Goal: Task Accomplishment & Management: Manage account settings

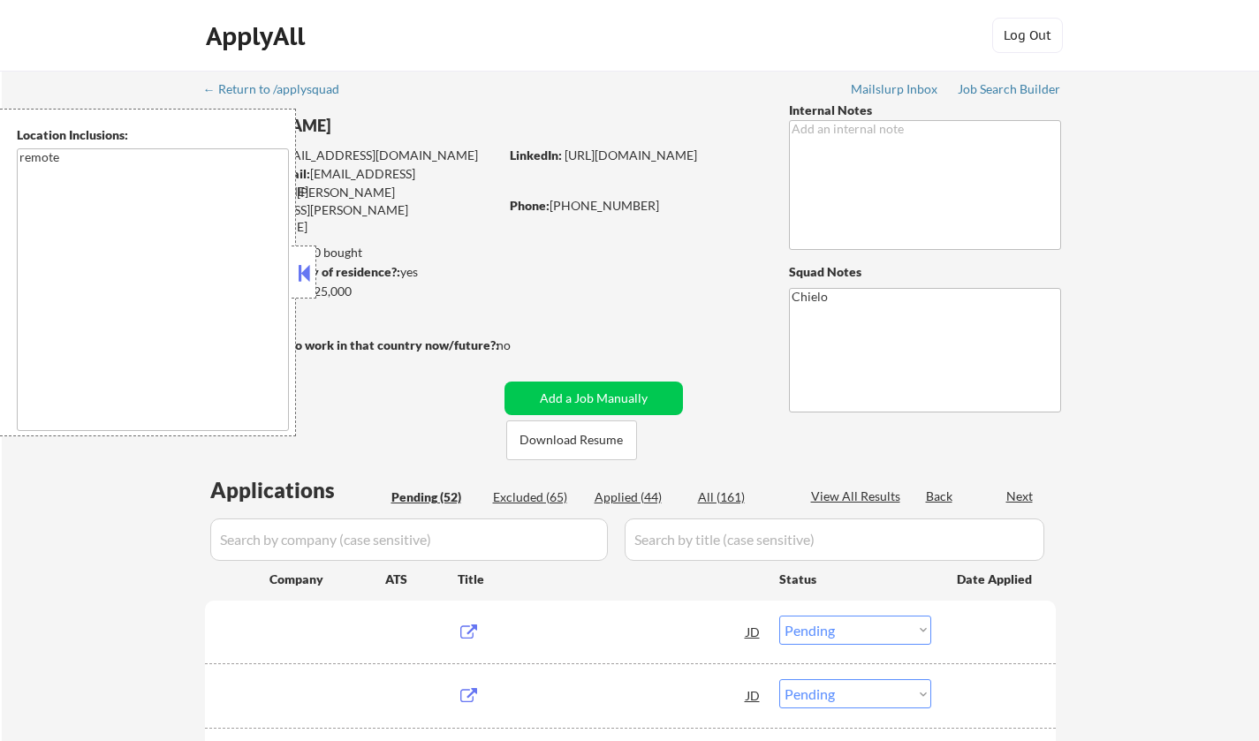
select select ""pending""
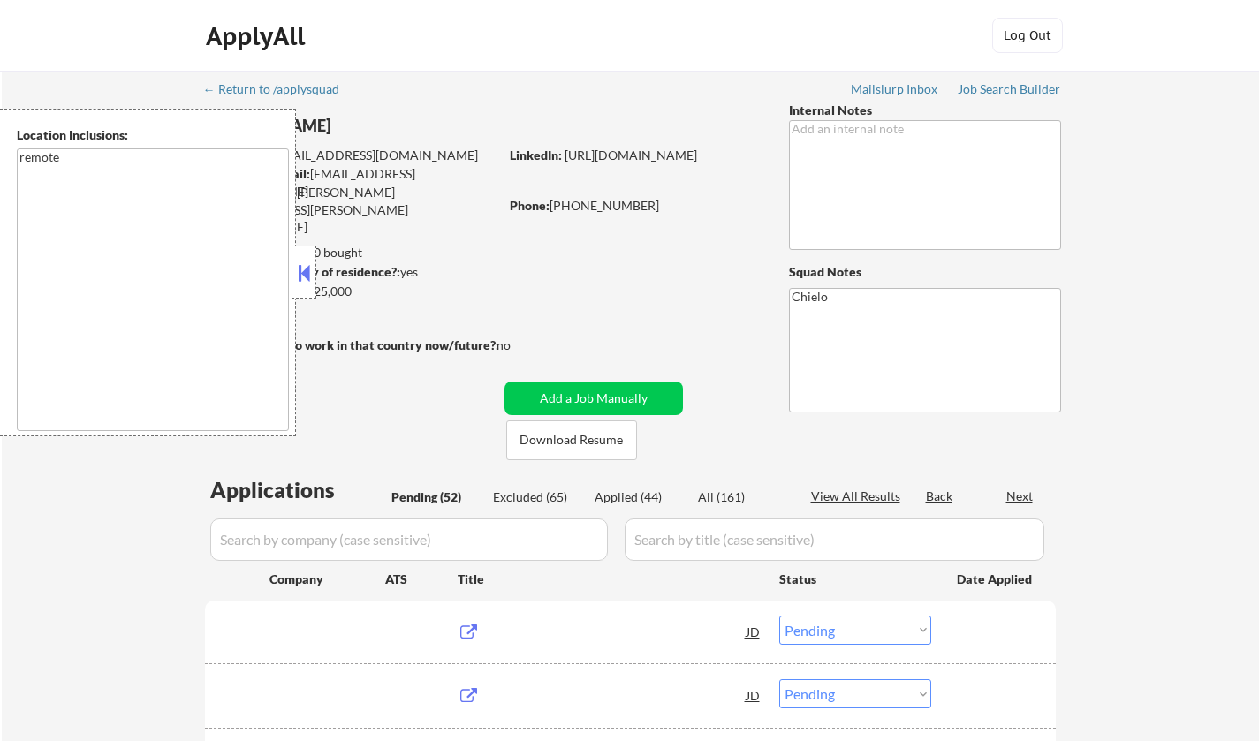
select select ""pending""
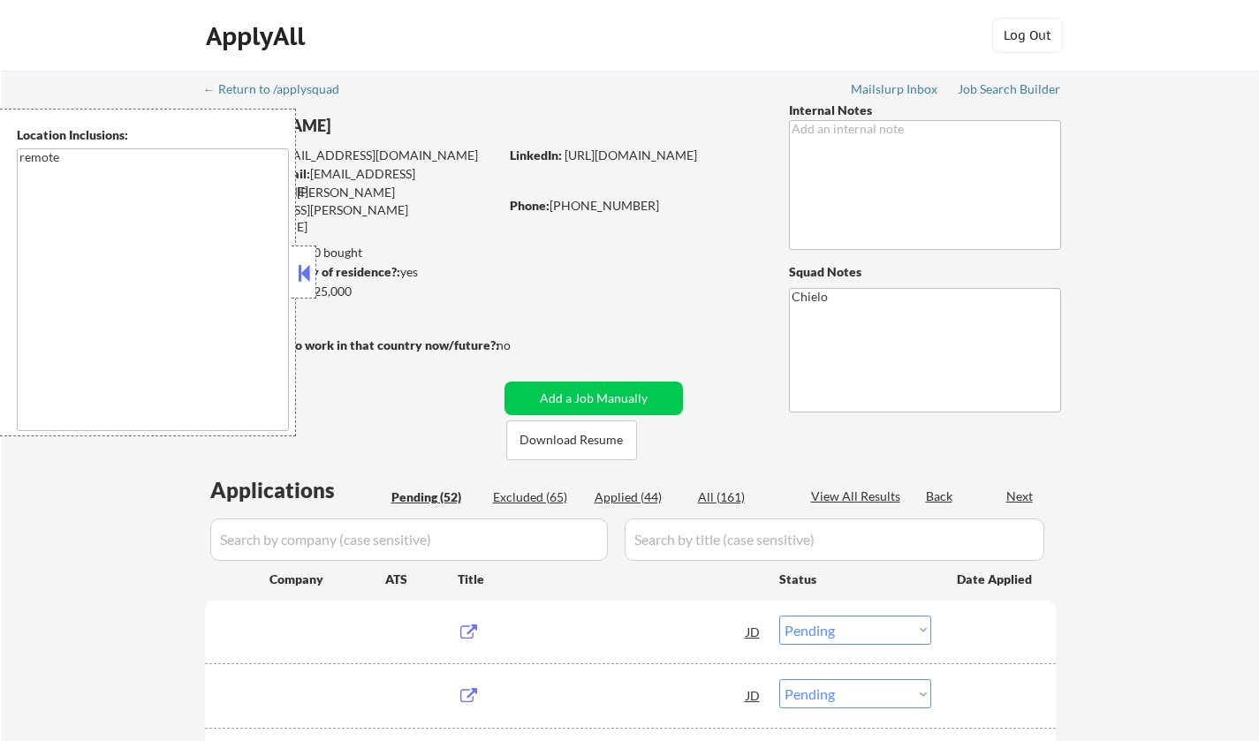
select select ""pending""
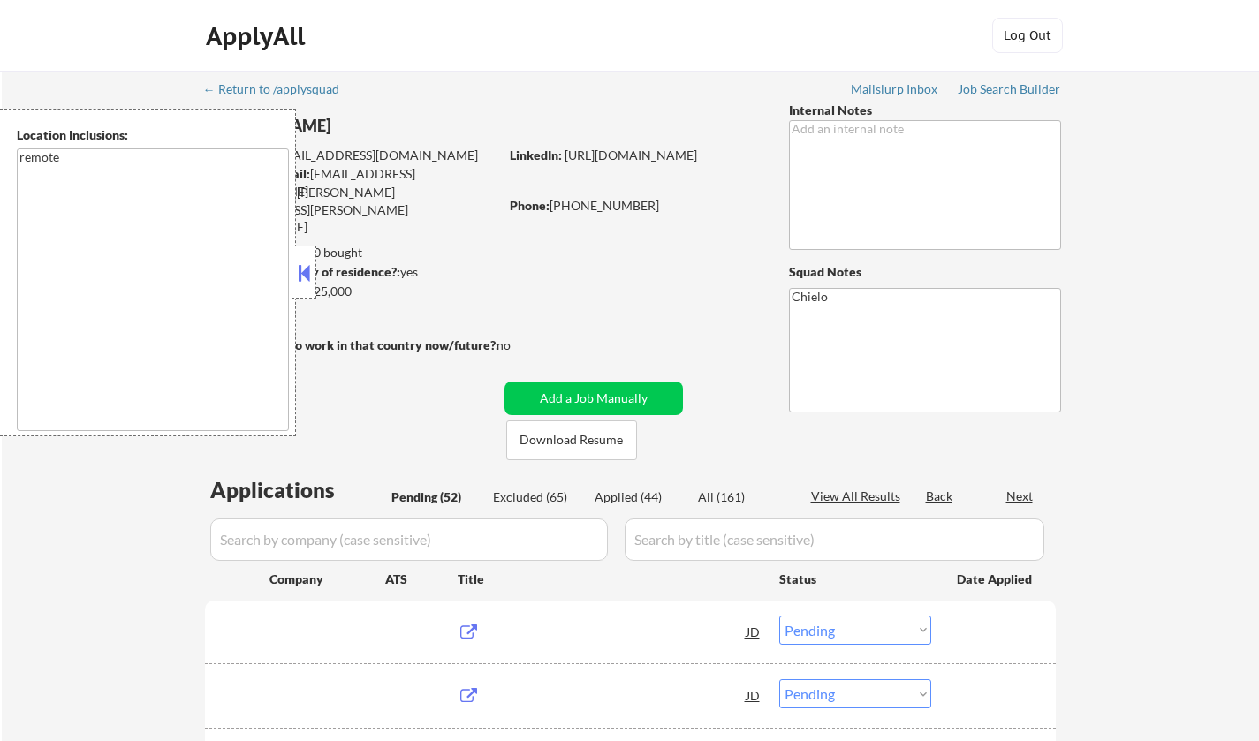
select select ""pending""
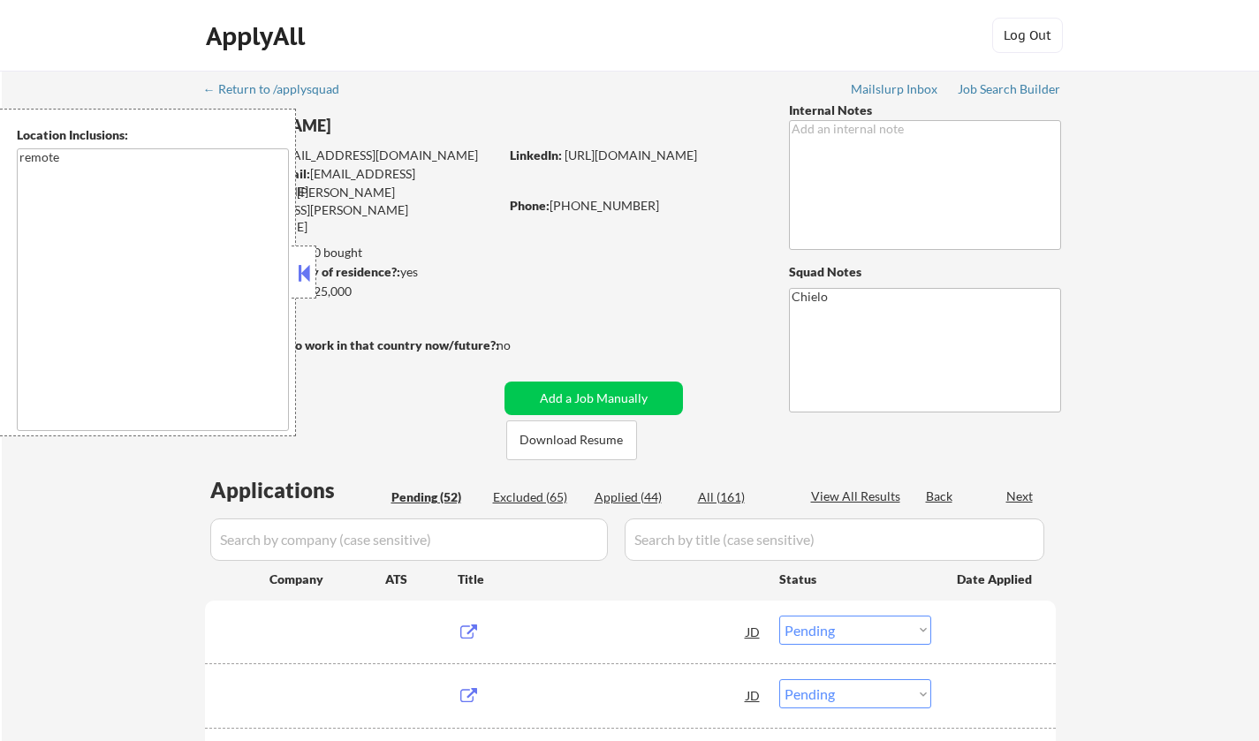
select select ""pending""
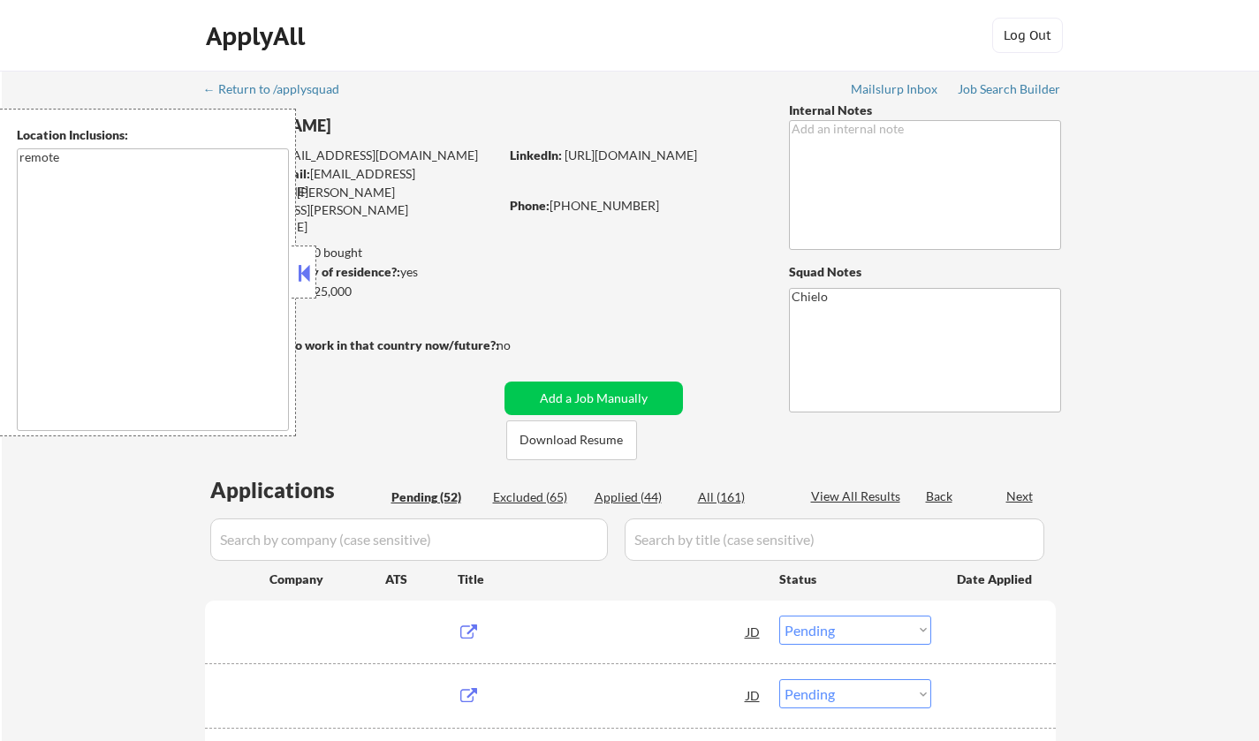
select select ""pending""
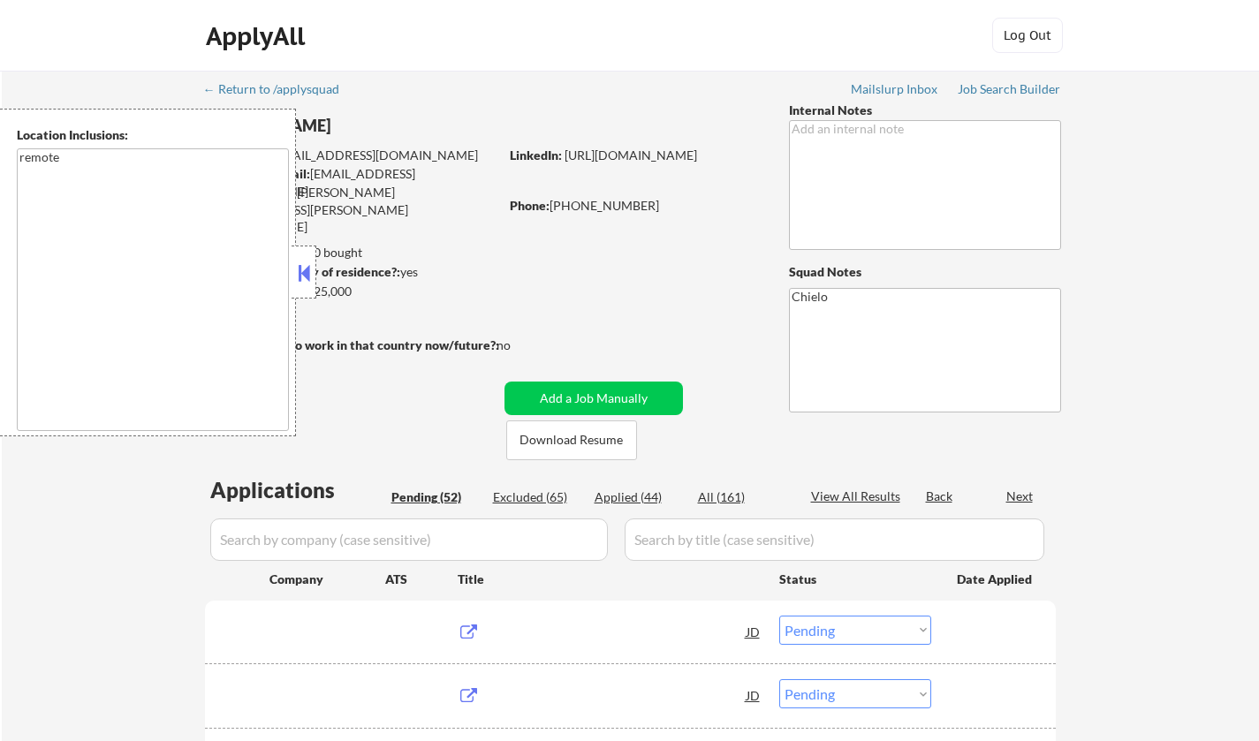
select select ""pending""
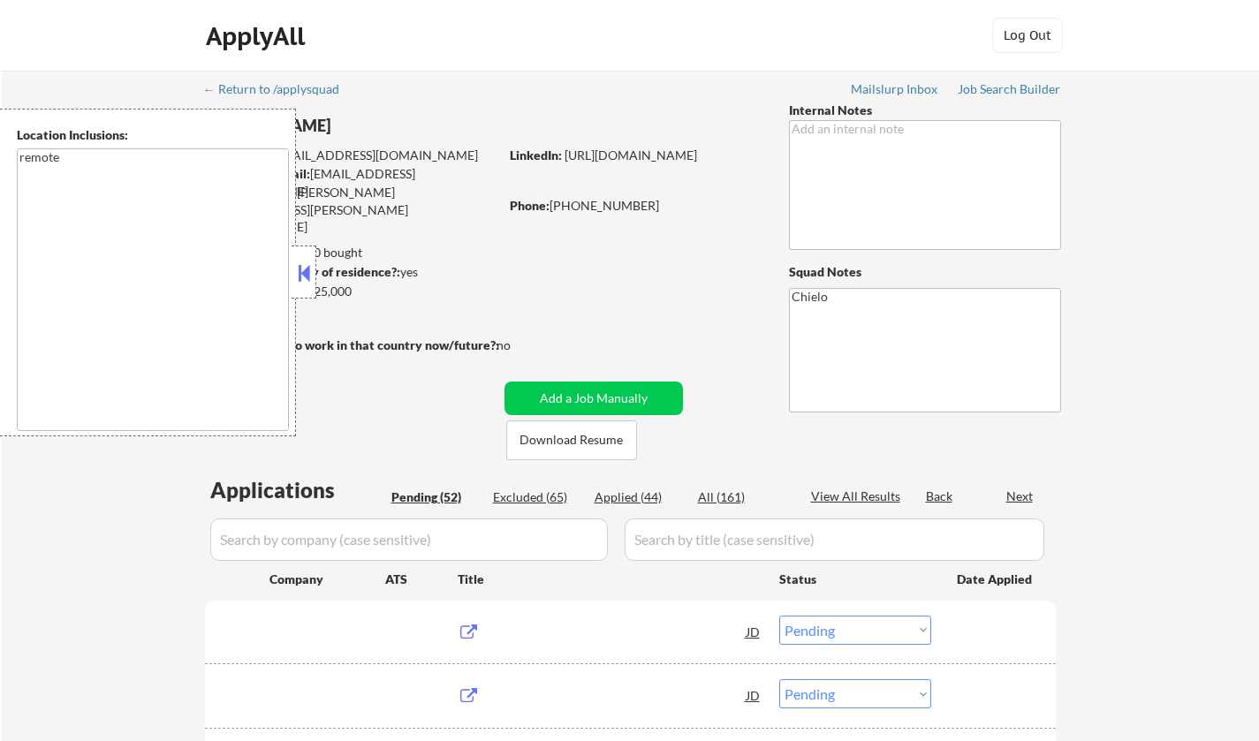
select select ""pending""
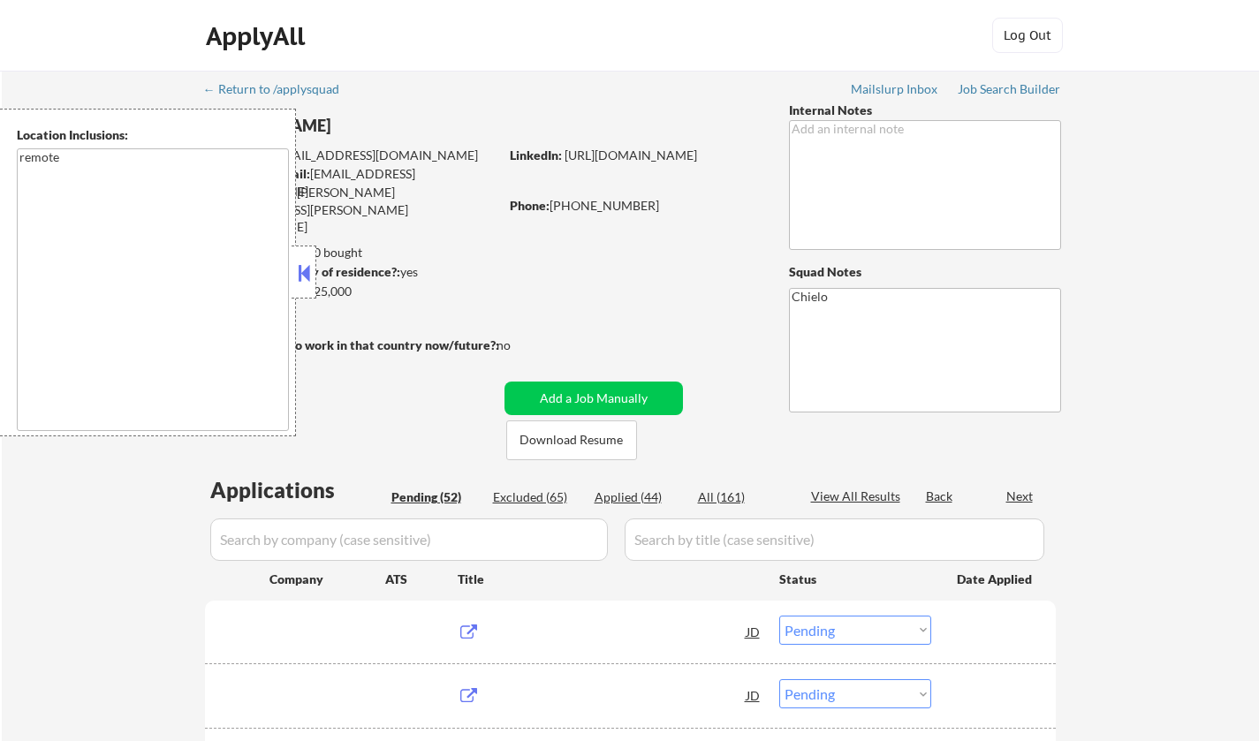
select select ""pending""
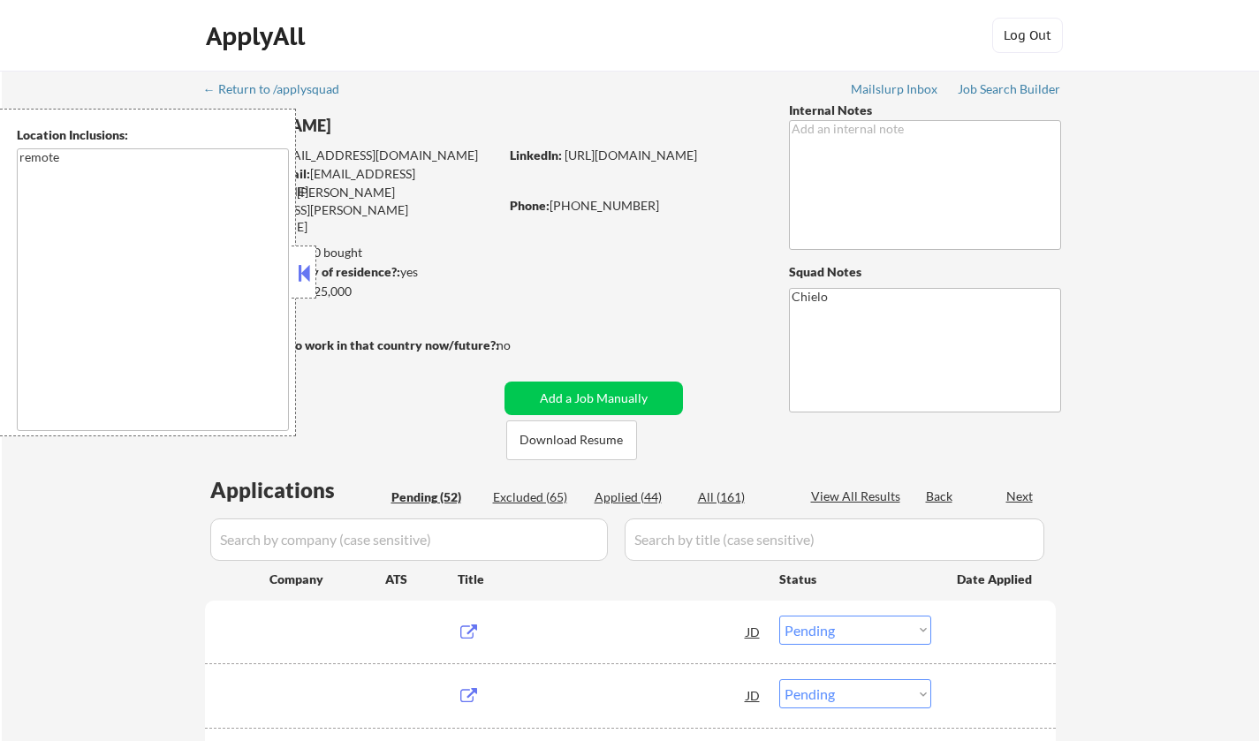
select select ""pending""
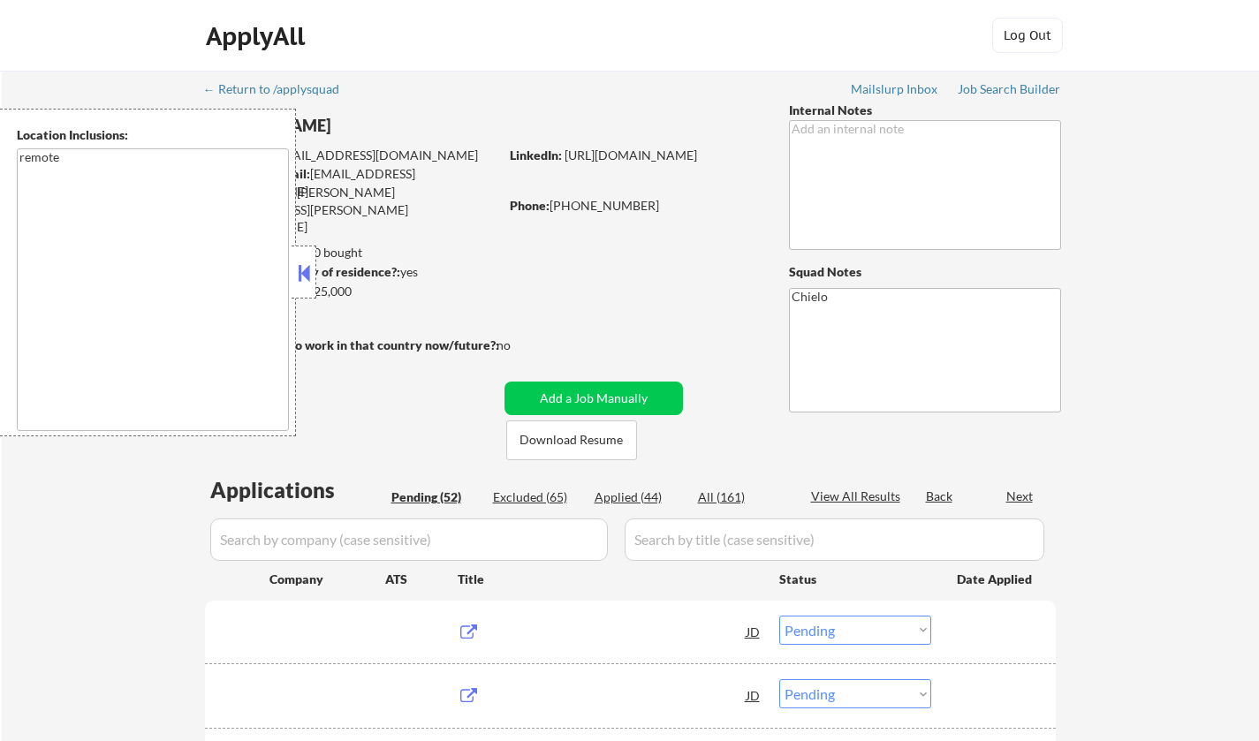
select select ""pending""
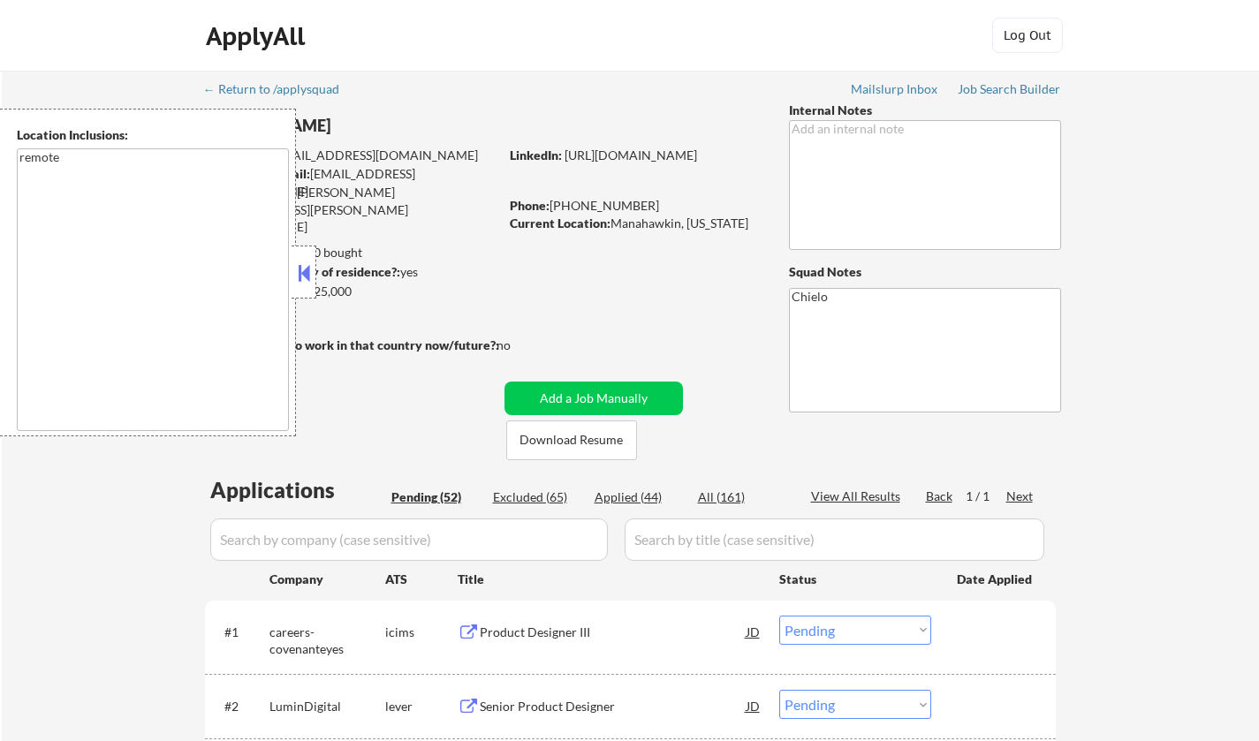
click at [306, 277] on button at bounding box center [303, 273] width 19 height 27
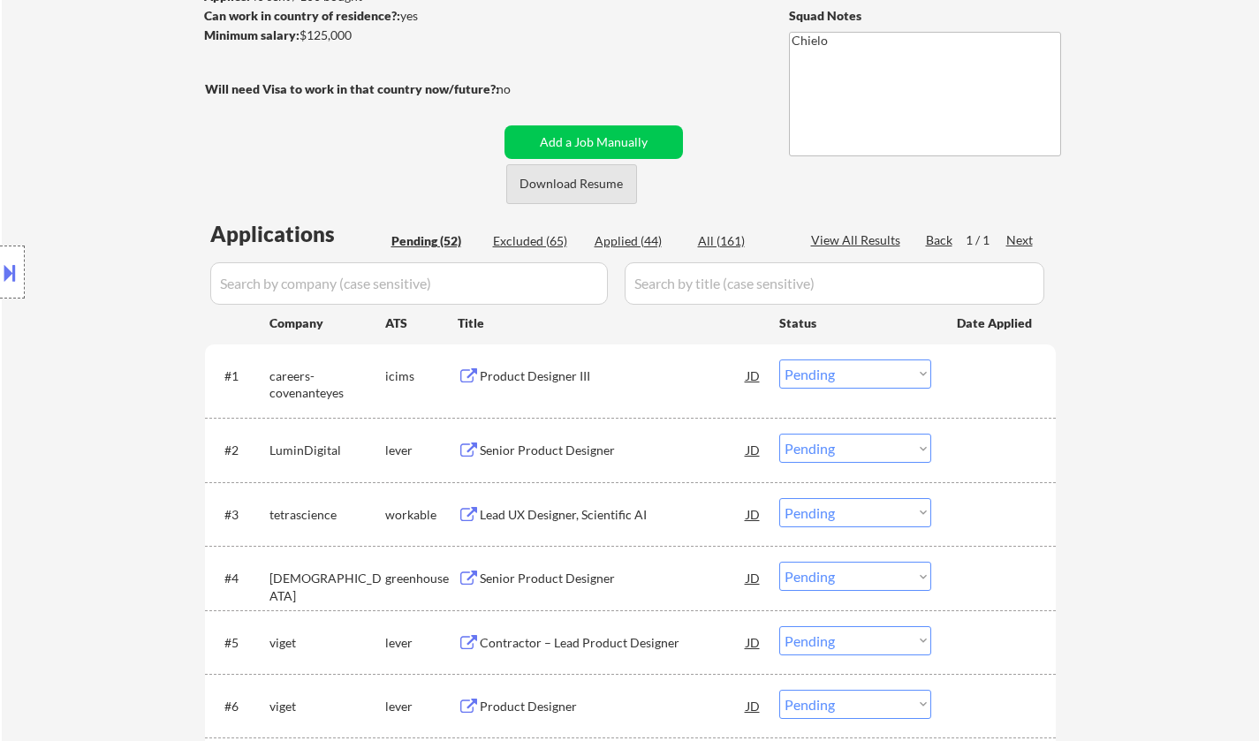
scroll to position [353, 0]
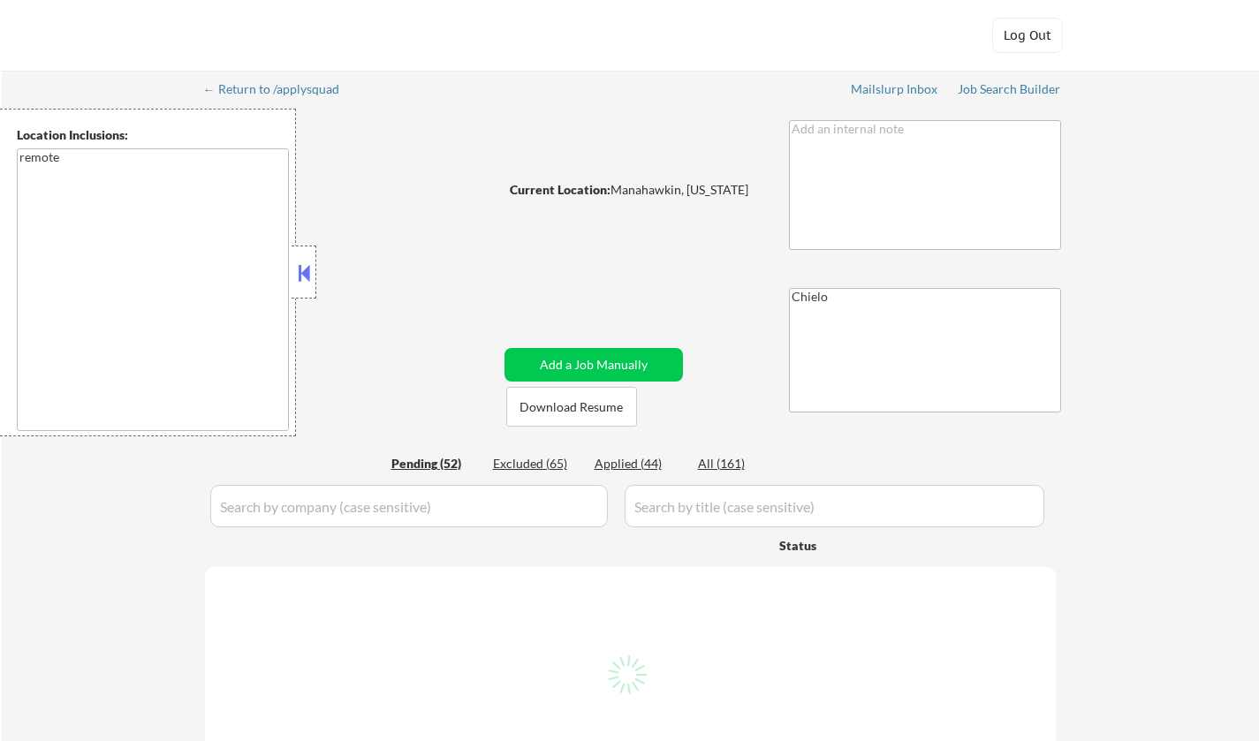
select select ""pending""
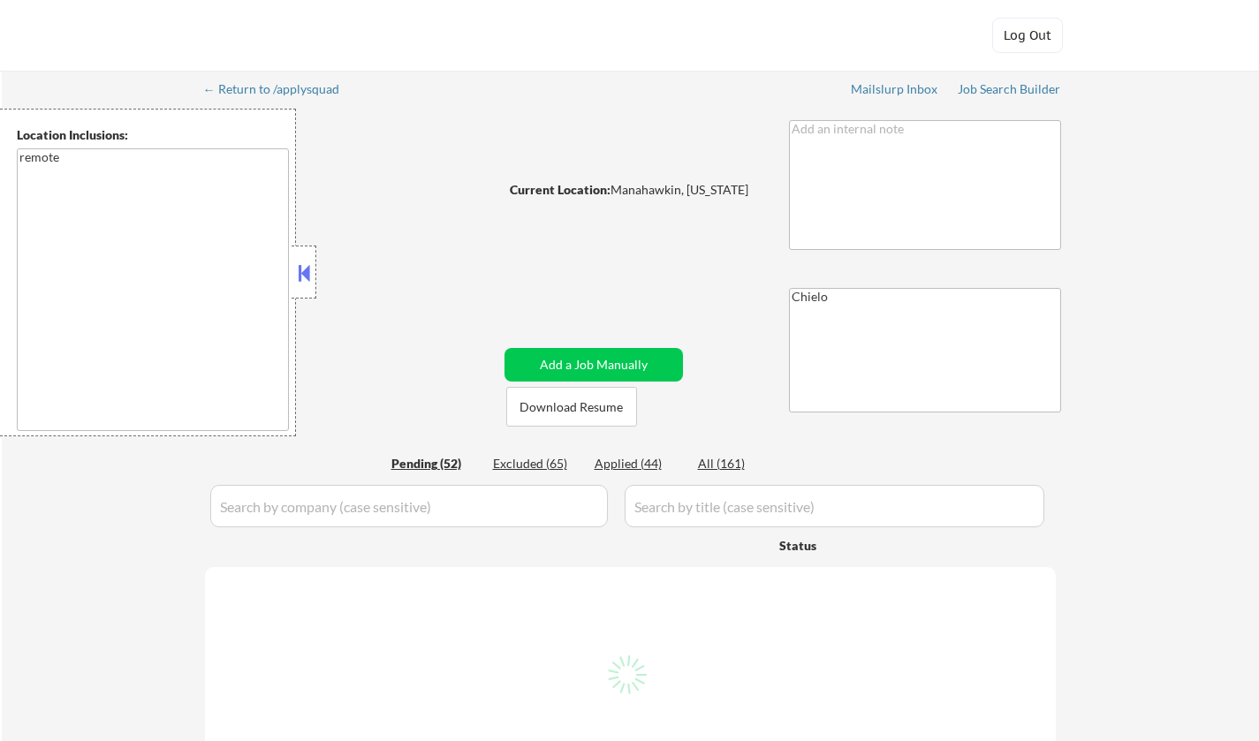
select select ""pending""
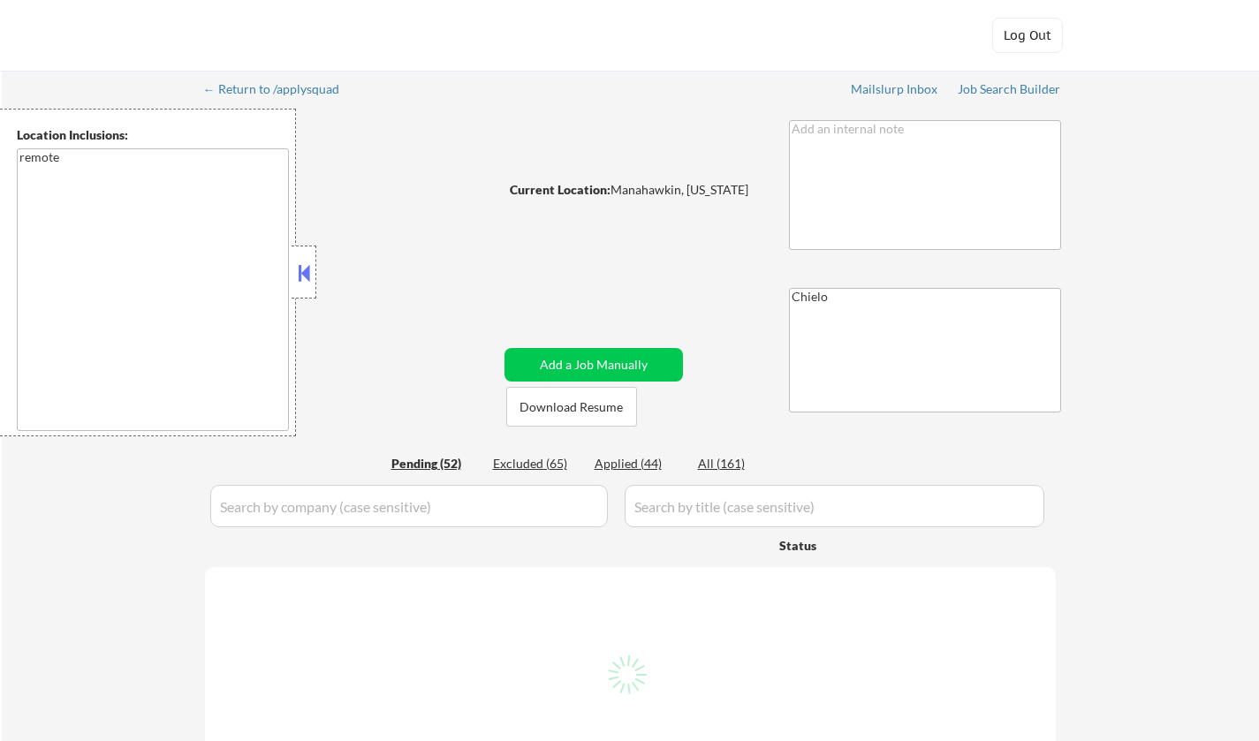
select select ""pending""
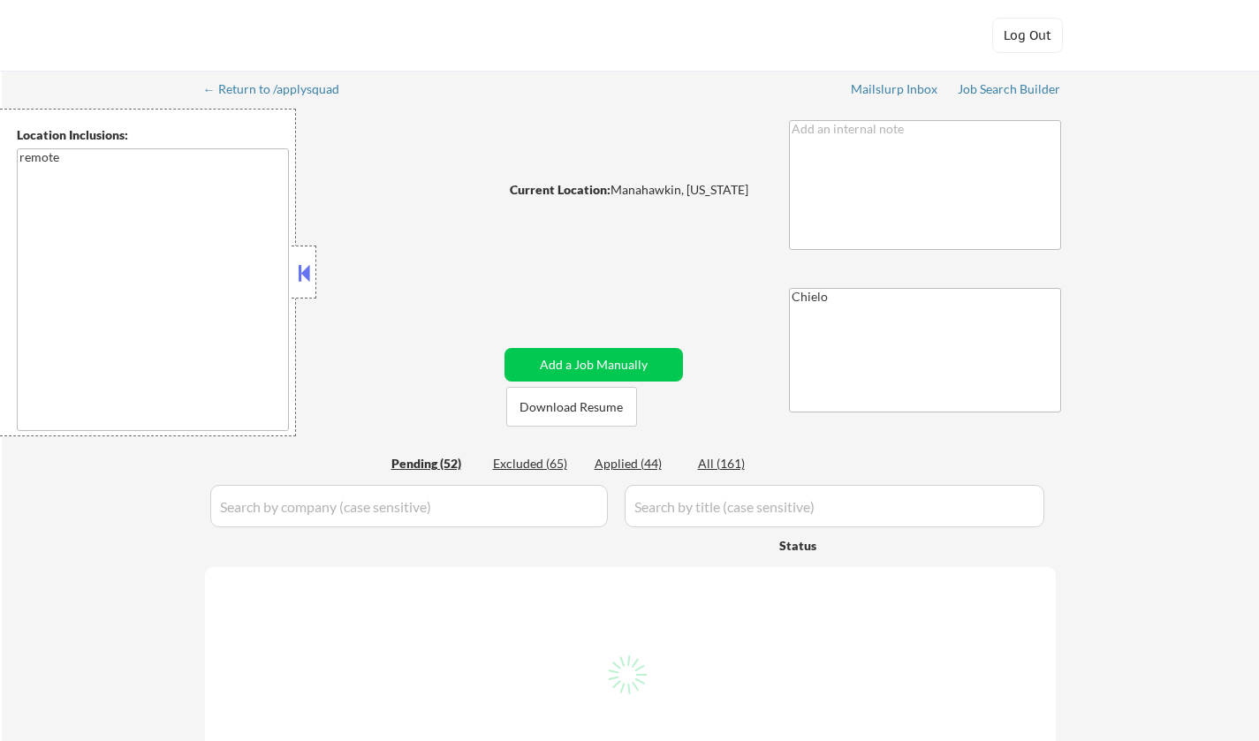
select select ""pending""
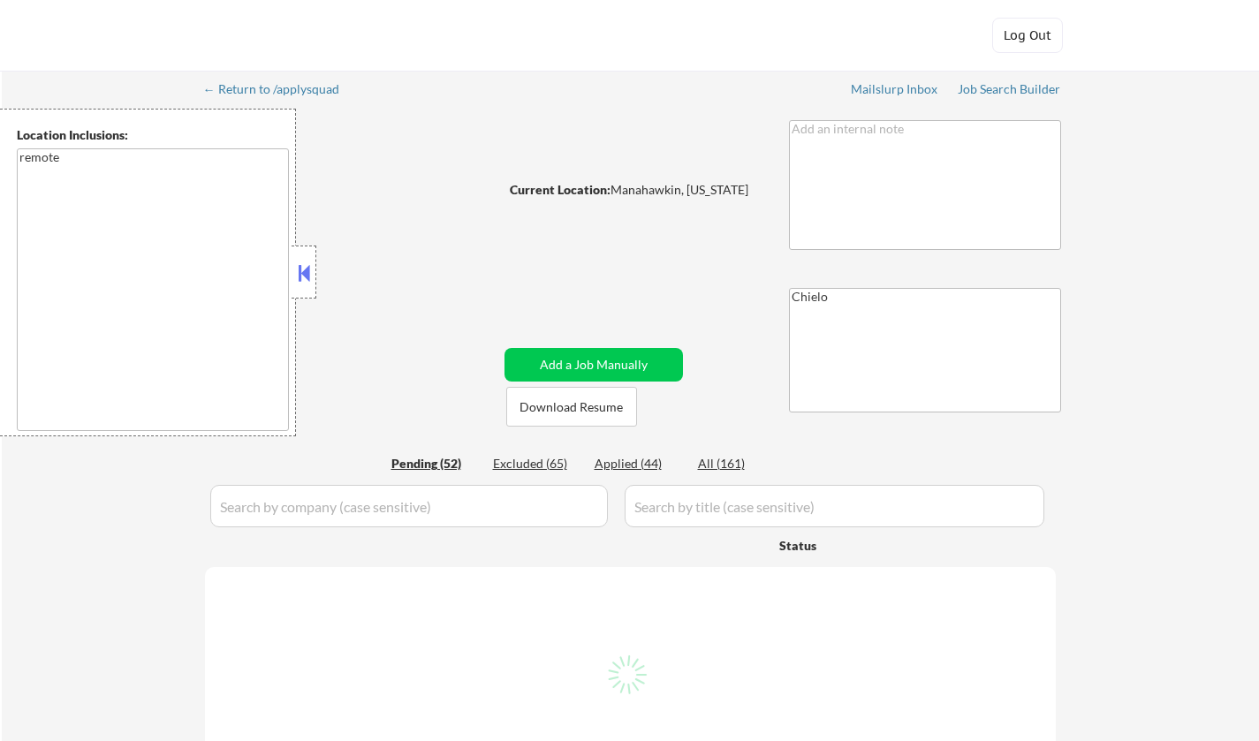
select select ""pending""
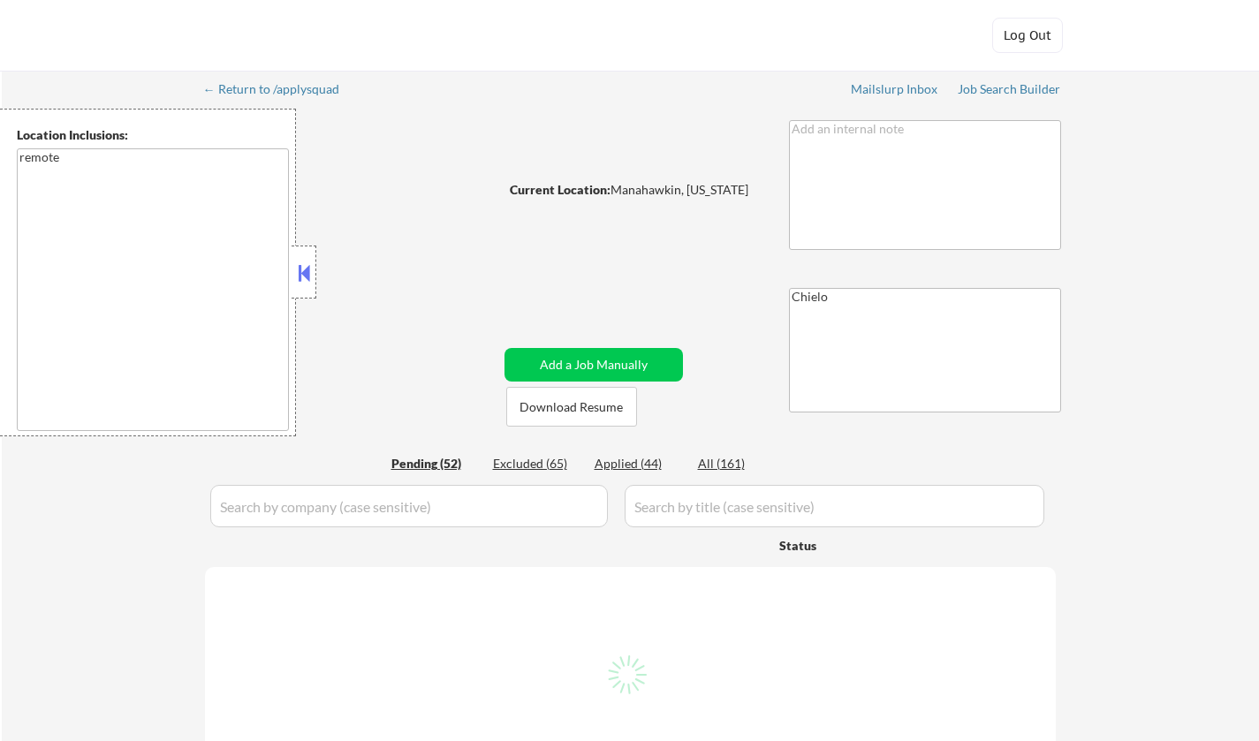
select select ""pending""
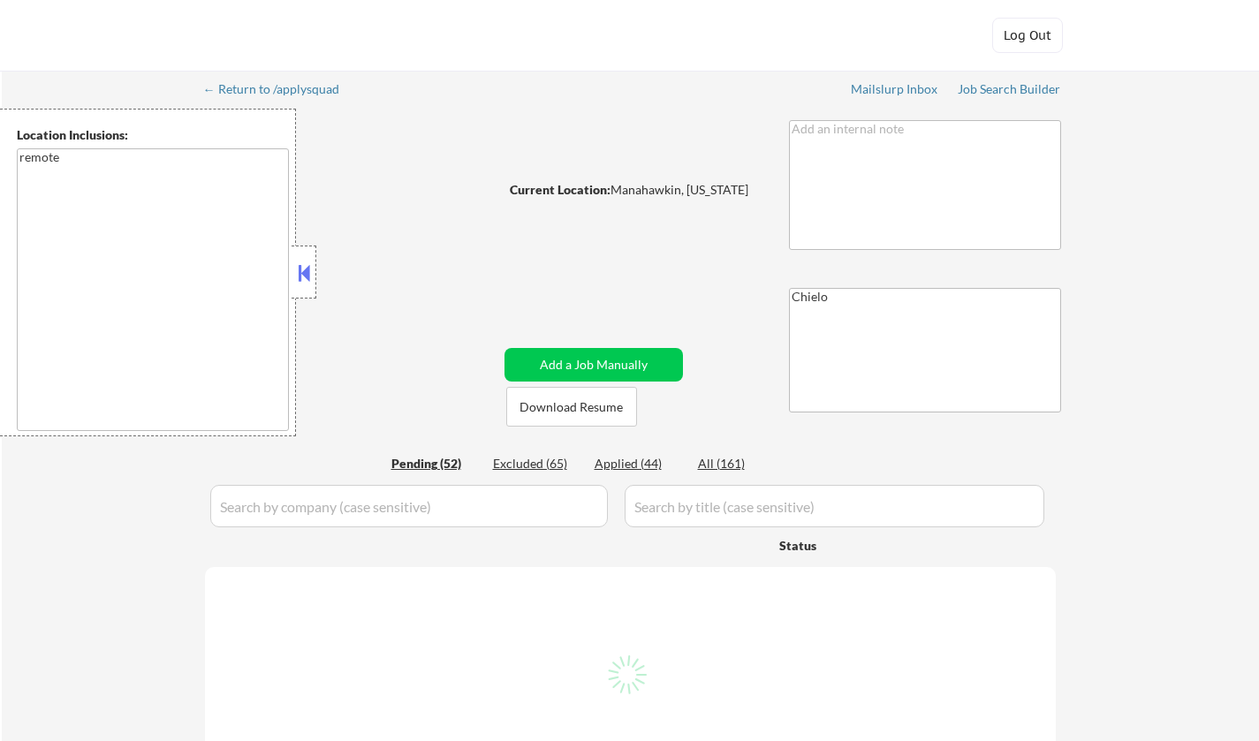
select select ""pending""
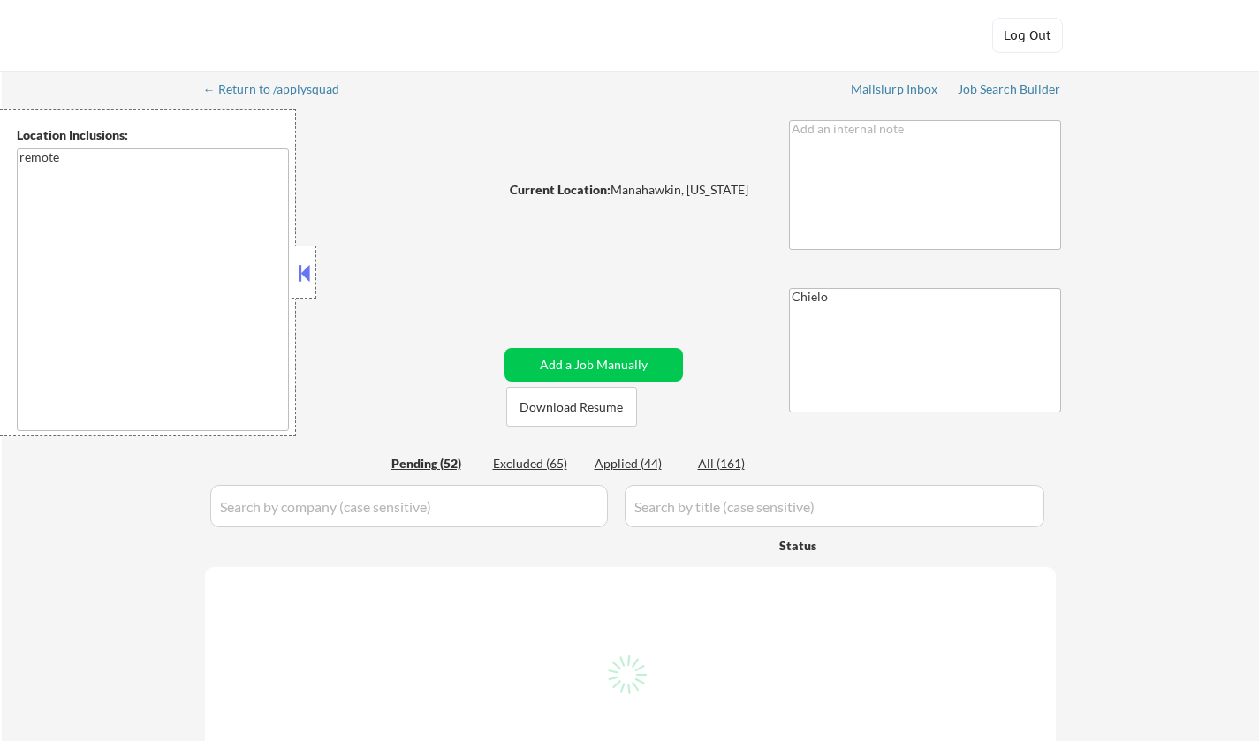
select select ""pending""
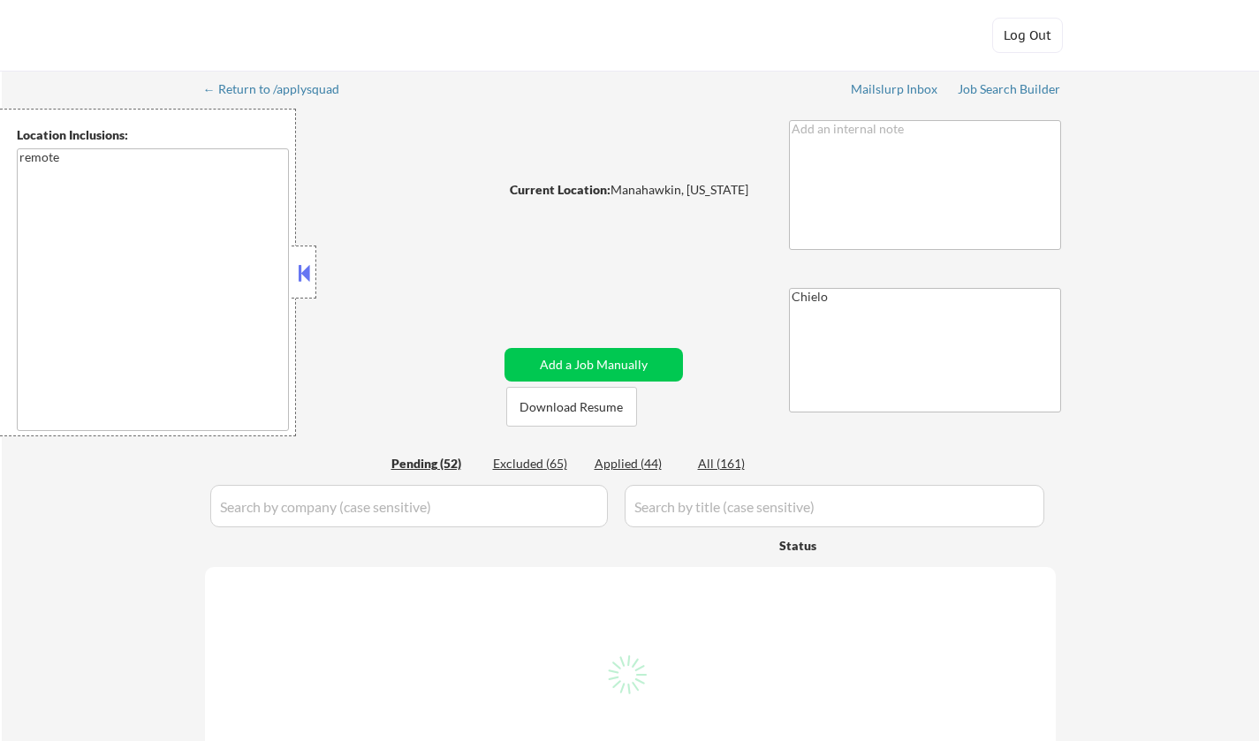
select select ""pending""
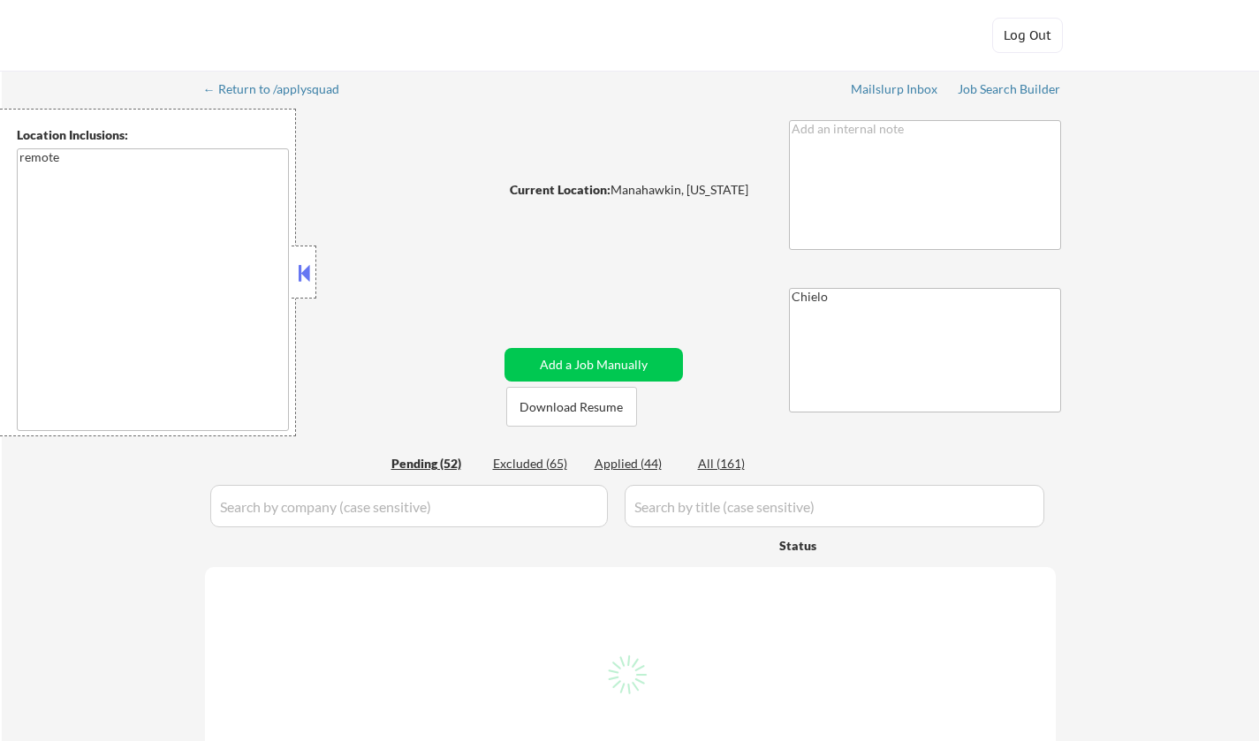
select select ""pending""
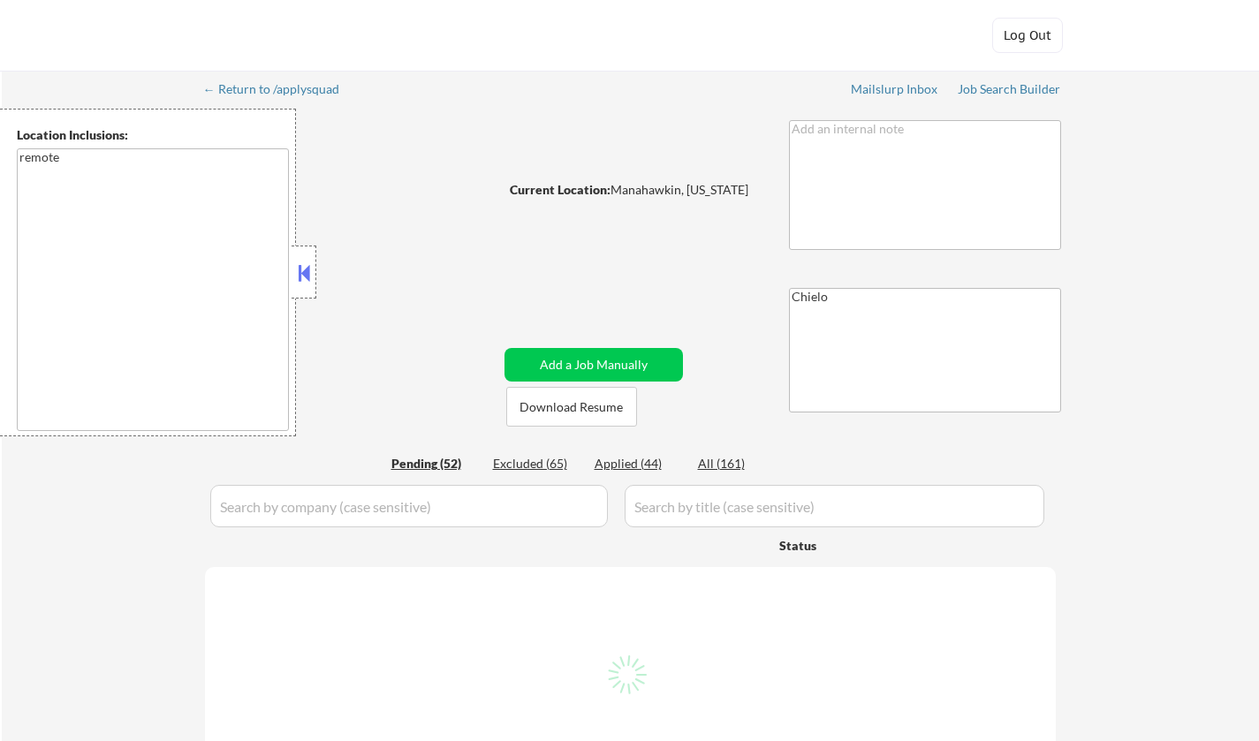
select select ""pending""
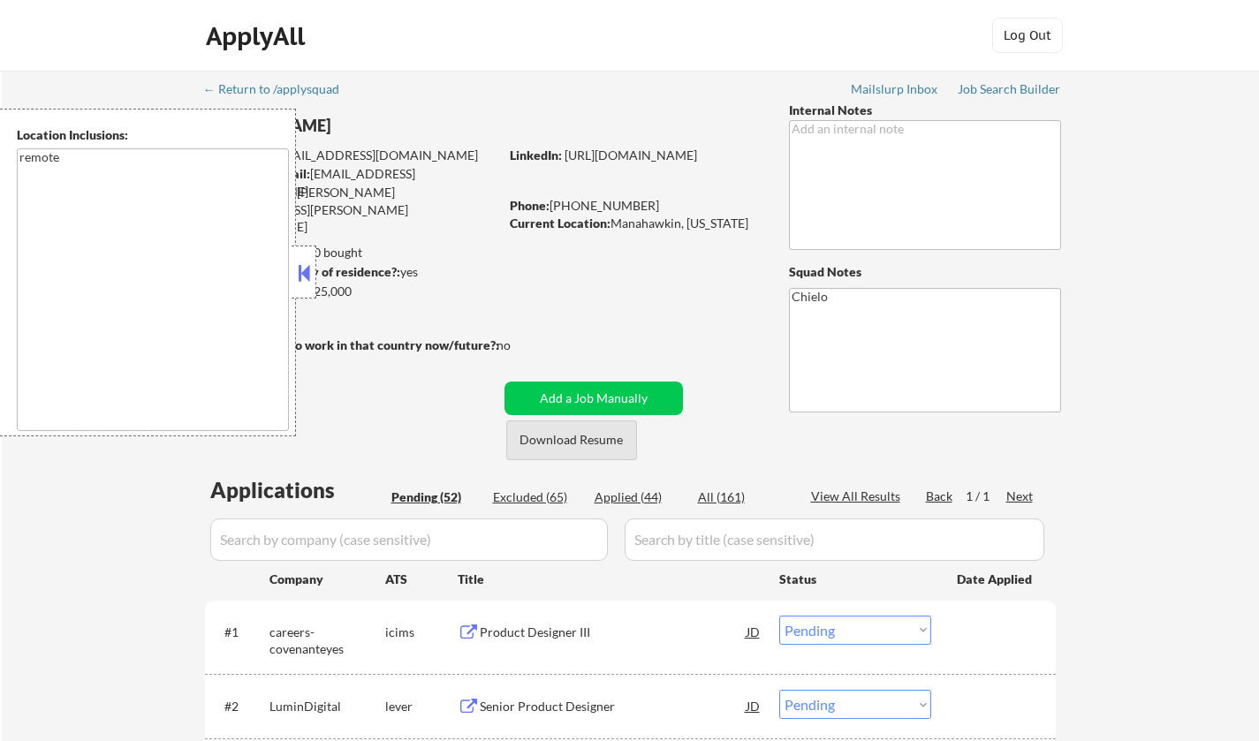
scroll to position [177, 0]
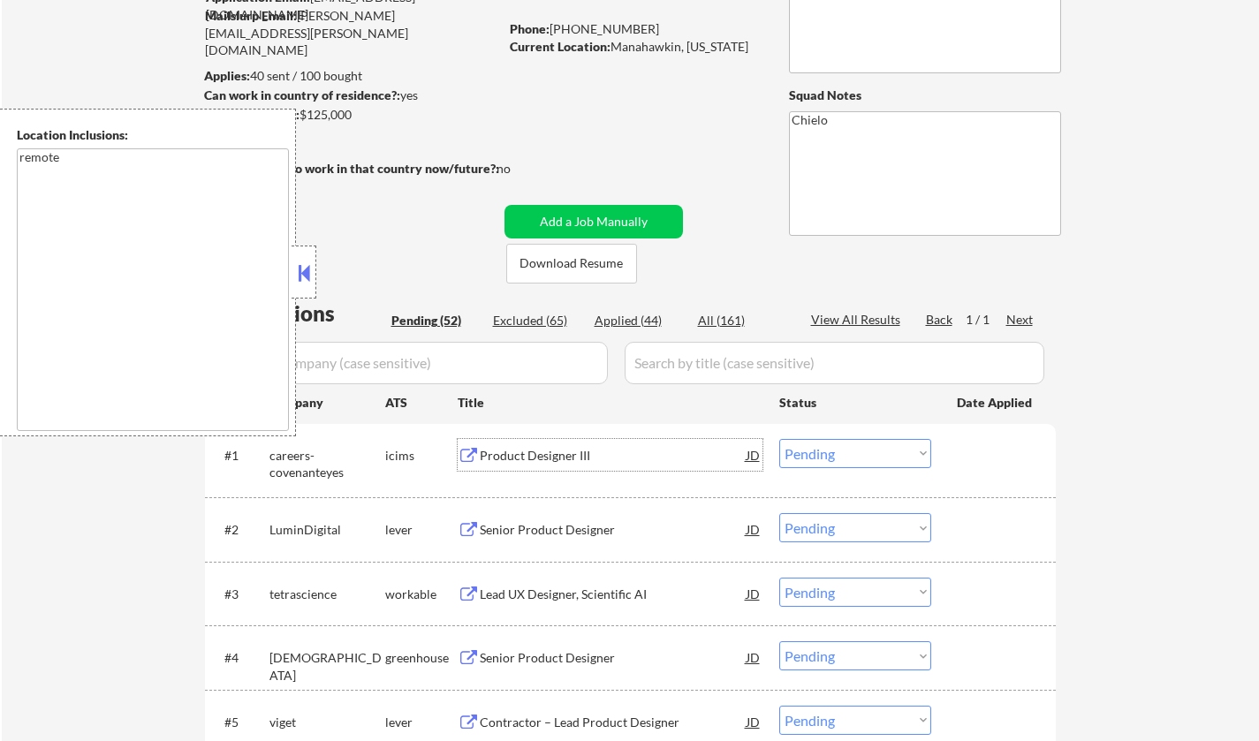
click at [534, 455] on div "Product Designer III" at bounding box center [613, 456] width 267 height 18
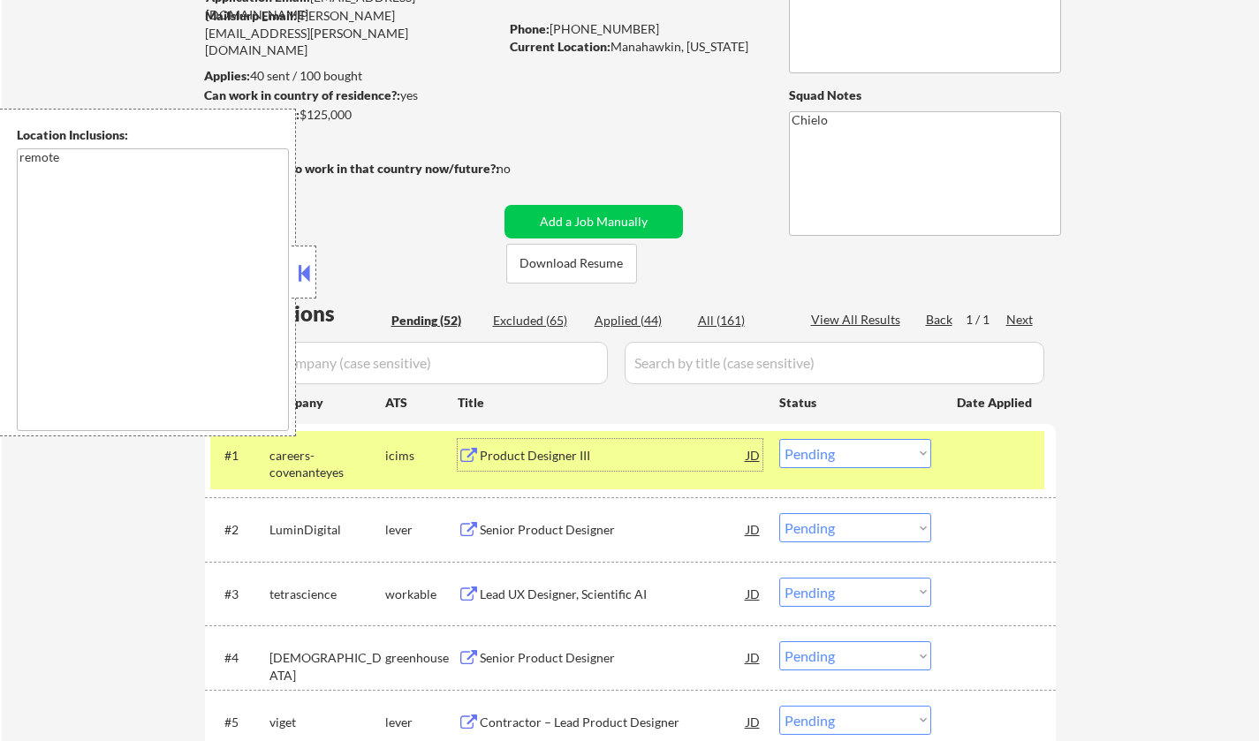
click at [838, 458] on select "Choose an option... Pending Applied Excluded (Questions) Excluded (Expired) Exc…" at bounding box center [855, 453] width 152 height 29
click at [779, 439] on select "Choose an option... Pending Applied Excluded (Questions) Excluded (Expired) Exc…" at bounding box center [855, 453] width 152 height 29
click at [294, 277] on button at bounding box center [303, 273] width 19 height 27
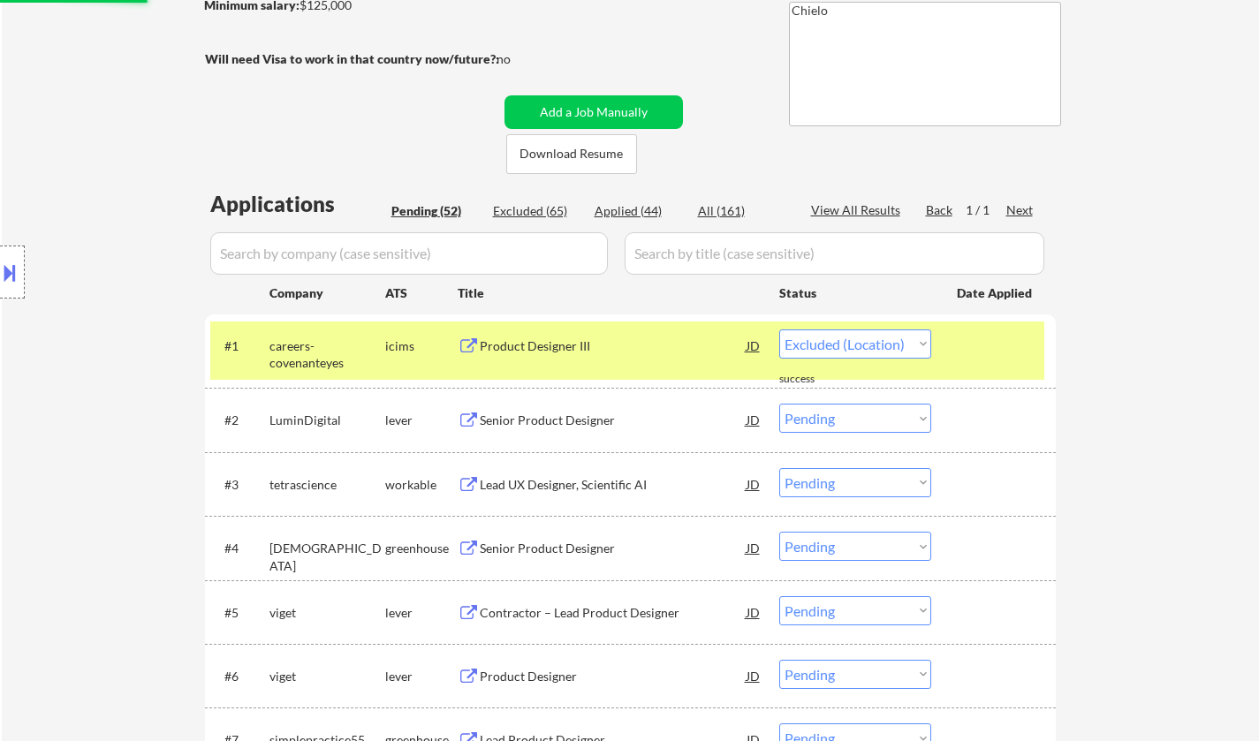
scroll to position [353, 0]
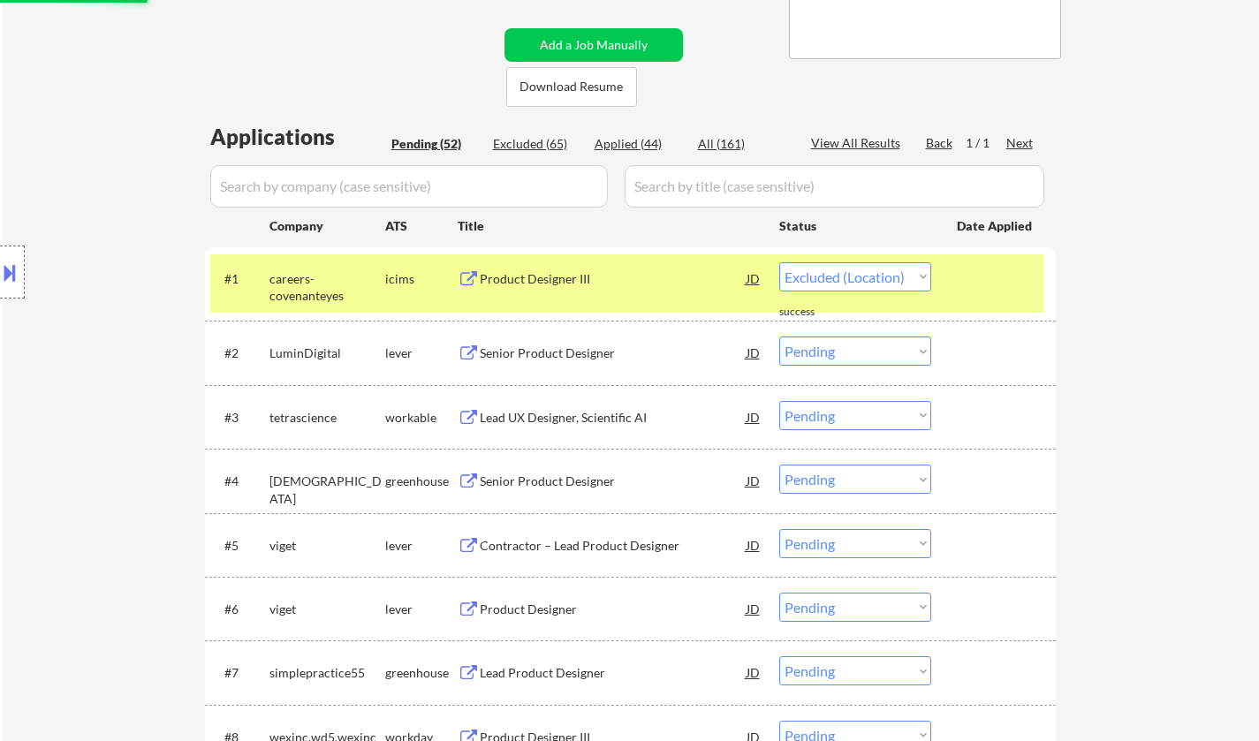
select select ""pending""
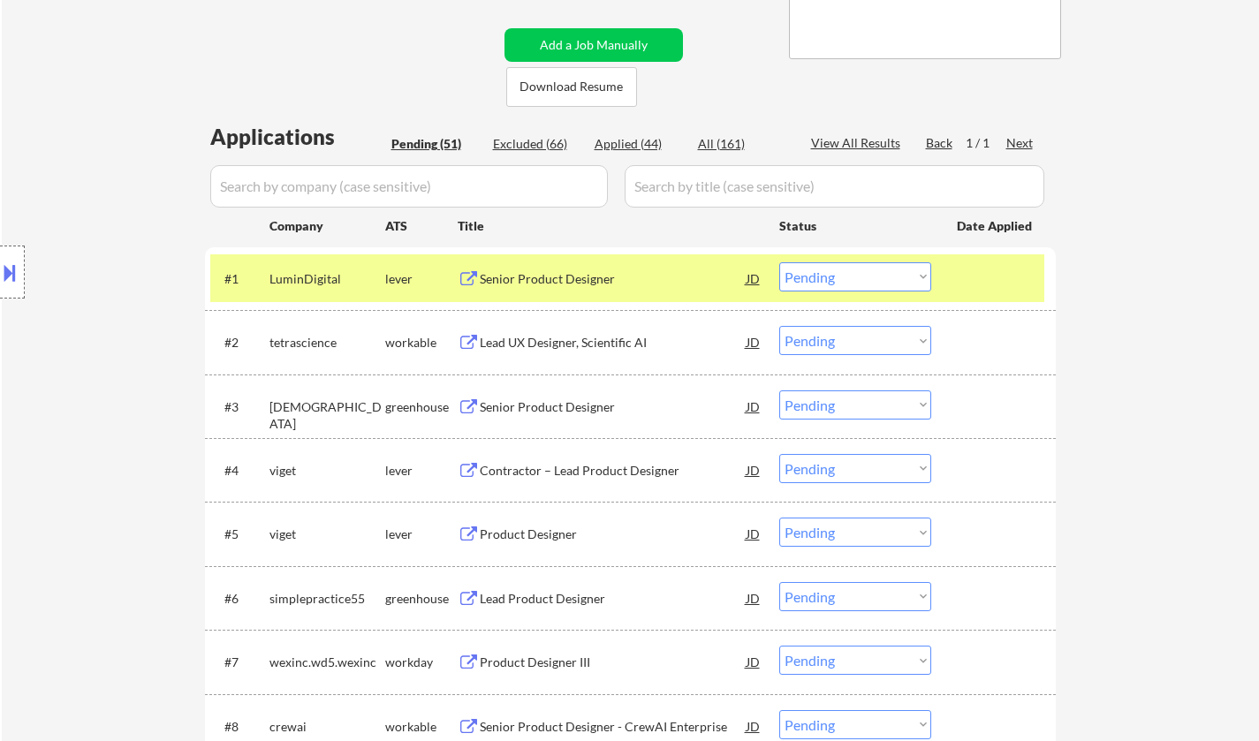
click at [570, 280] on div "Senior Product Designer" at bounding box center [613, 279] width 267 height 18
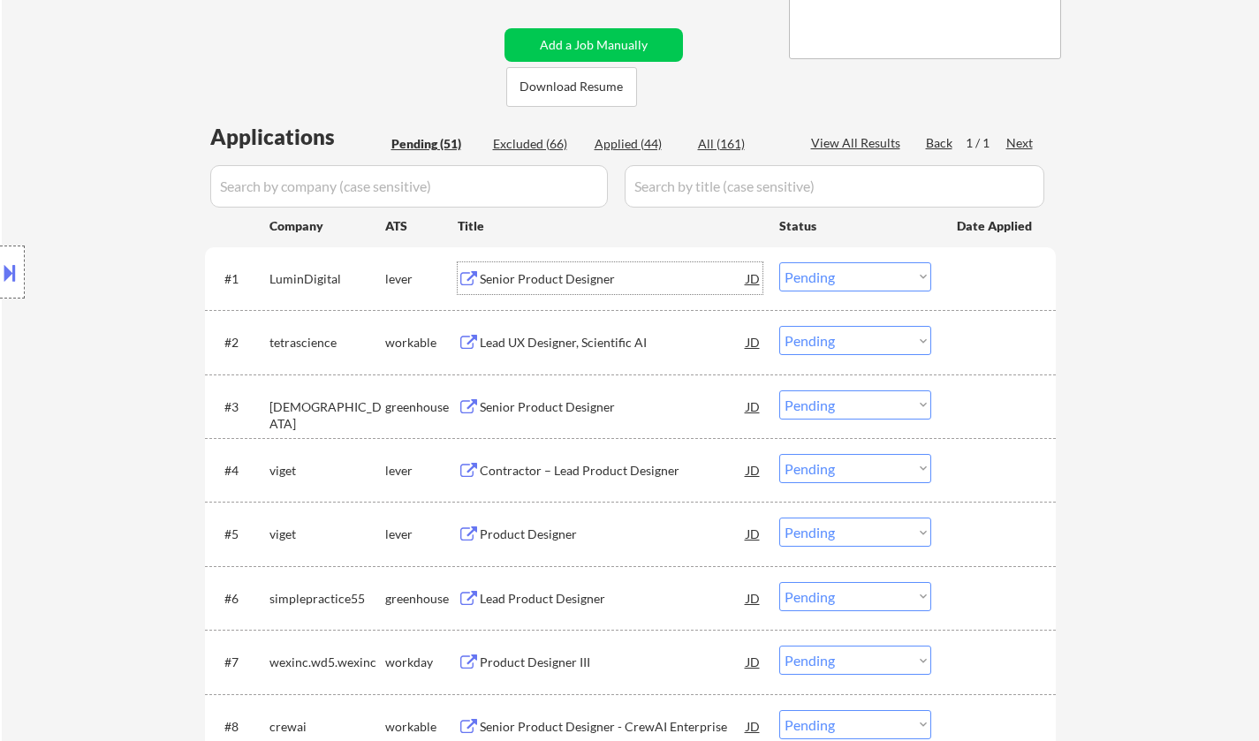
click at [550, 336] on div "Lead UX Designer, Scientific AI" at bounding box center [613, 343] width 267 height 18
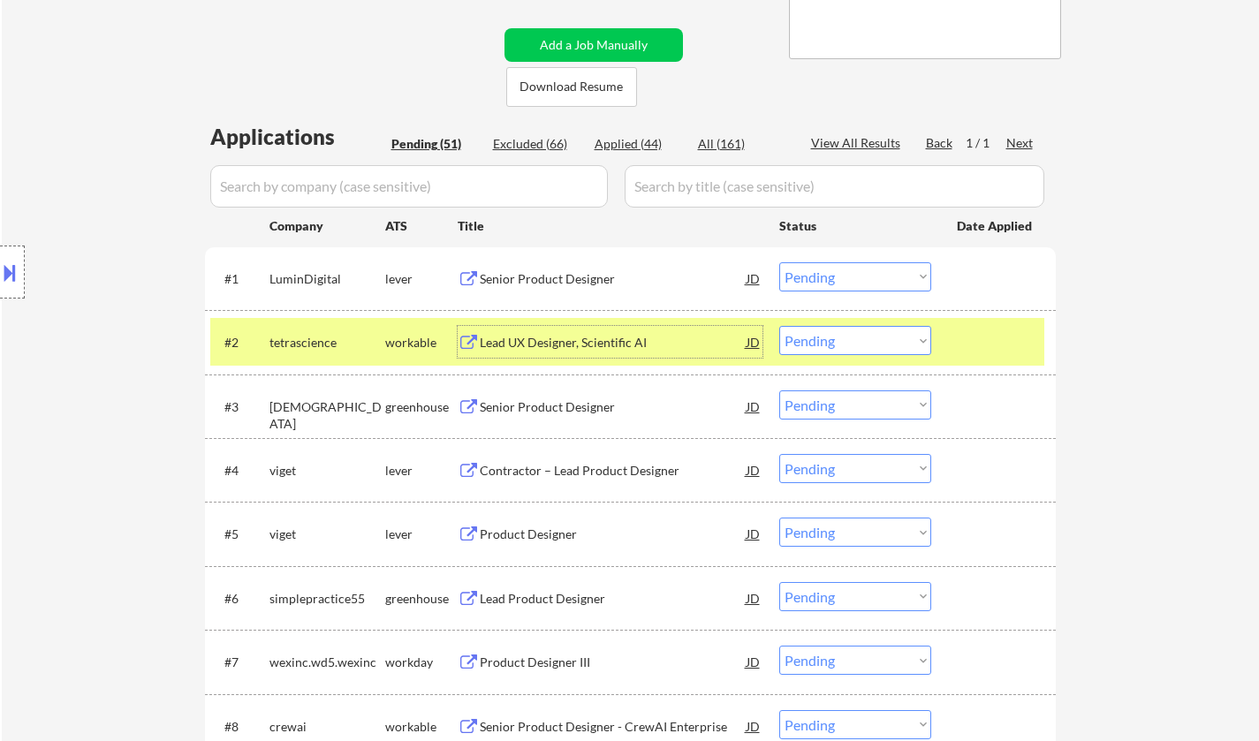
drag, startPoint x: 867, startPoint y: 338, endPoint x: 960, endPoint y: 405, distance: 114.7
click at [867, 338] on select "Choose an option... Pending Applied Excluded (Questions) Excluded (Expired) Exc…" at bounding box center [855, 340] width 152 height 29
click at [779, 326] on select "Choose an option... Pending Applied Excluded (Questions) Excluded (Expired) Exc…" at bounding box center [855, 340] width 152 height 29
select select ""pending""
click at [561, 414] on div "Senior Product Designer" at bounding box center [613, 407] width 267 height 18
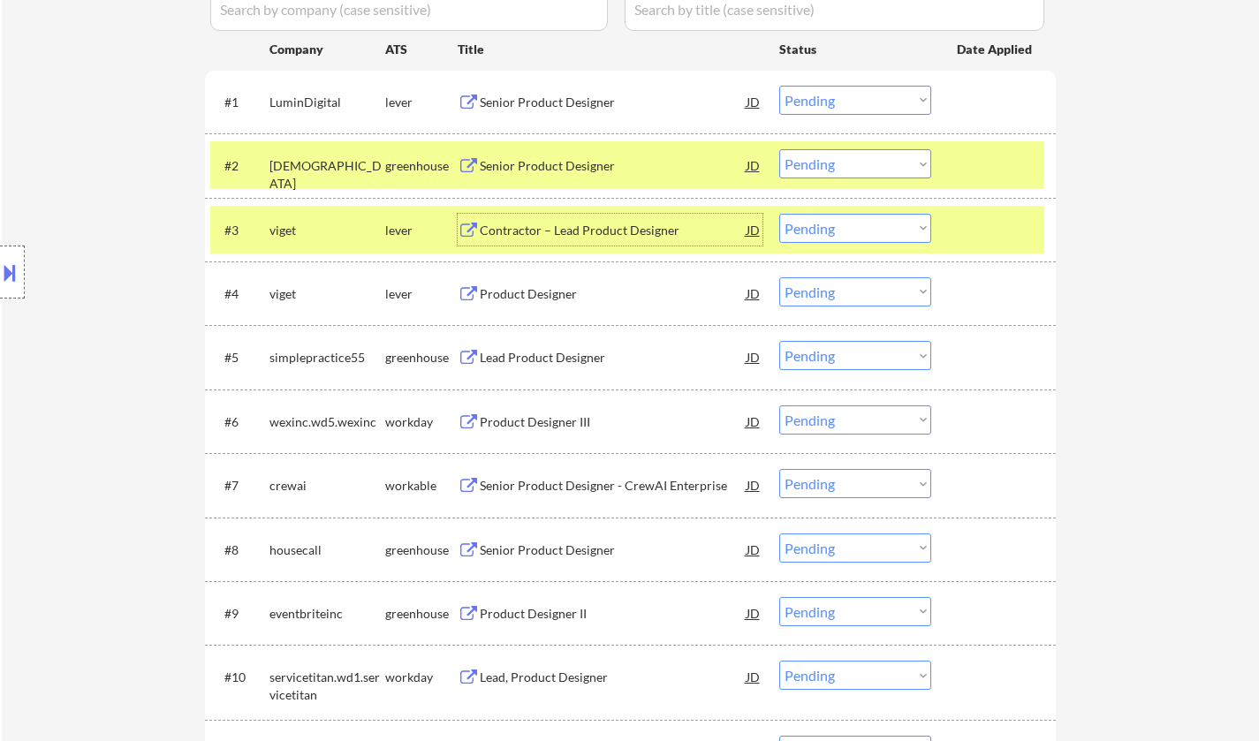
scroll to position [618, 0]
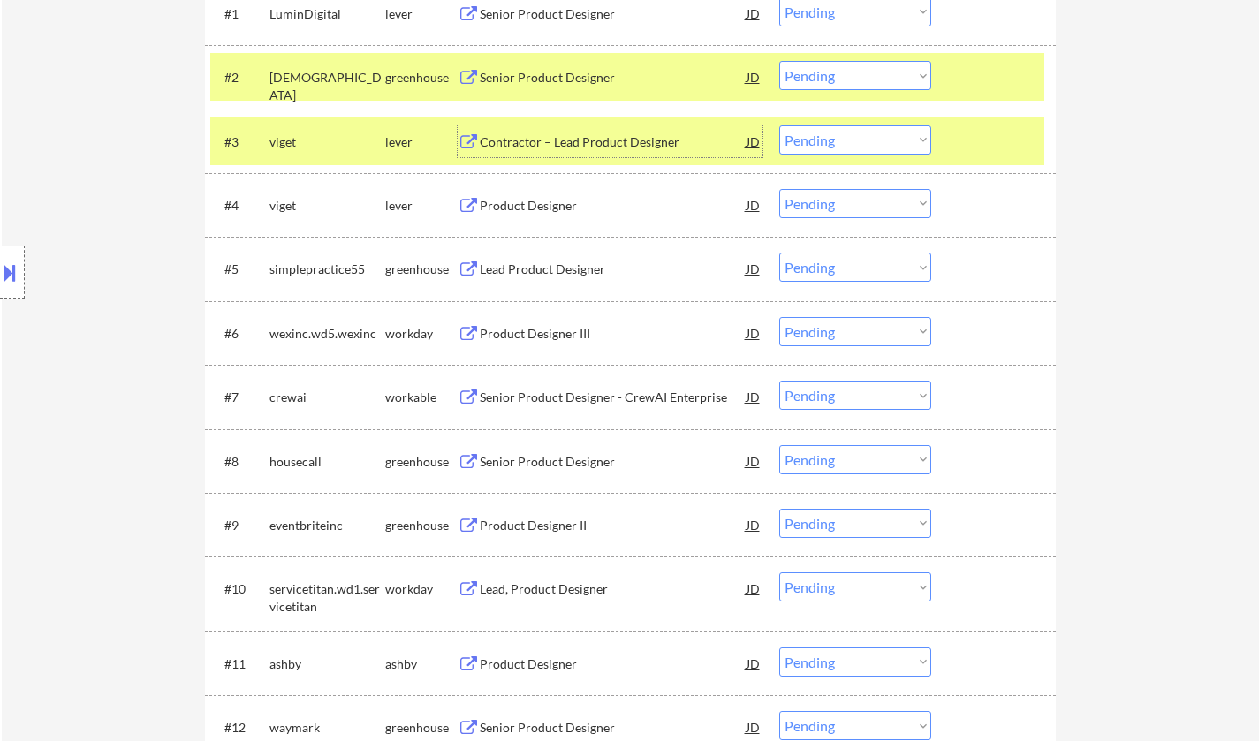
click at [539, 382] on div "Senior Product Designer - CrewAI Enterprise" at bounding box center [613, 397] width 267 height 32
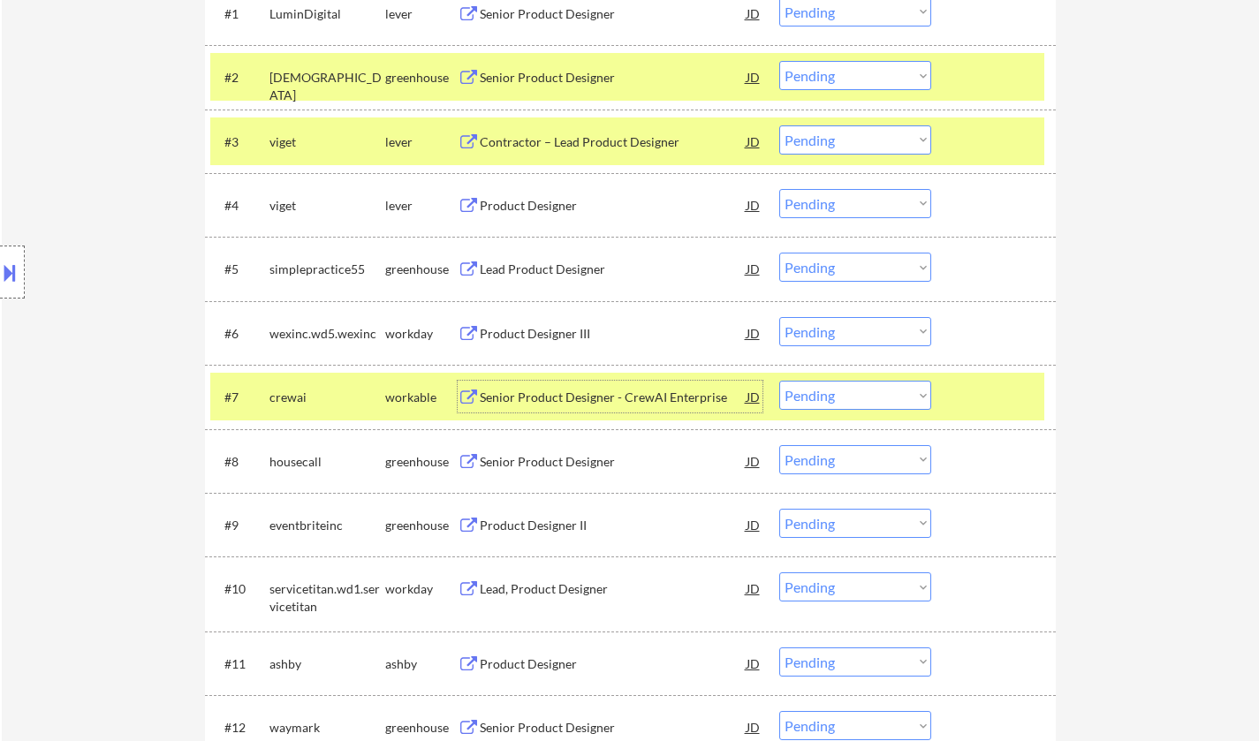
drag, startPoint x: 843, startPoint y: 397, endPoint x: 843, endPoint y: 407, distance: 10.6
click at [843, 397] on select "Choose an option... Pending Applied Excluded (Questions) Excluded (Expired) Exc…" at bounding box center [855, 395] width 152 height 29
click at [779, 381] on select "Choose an option... Pending Applied Excluded (Questions) Excluded (Expired) Exc…" at bounding box center [855, 395] width 152 height 29
select select ""pending""
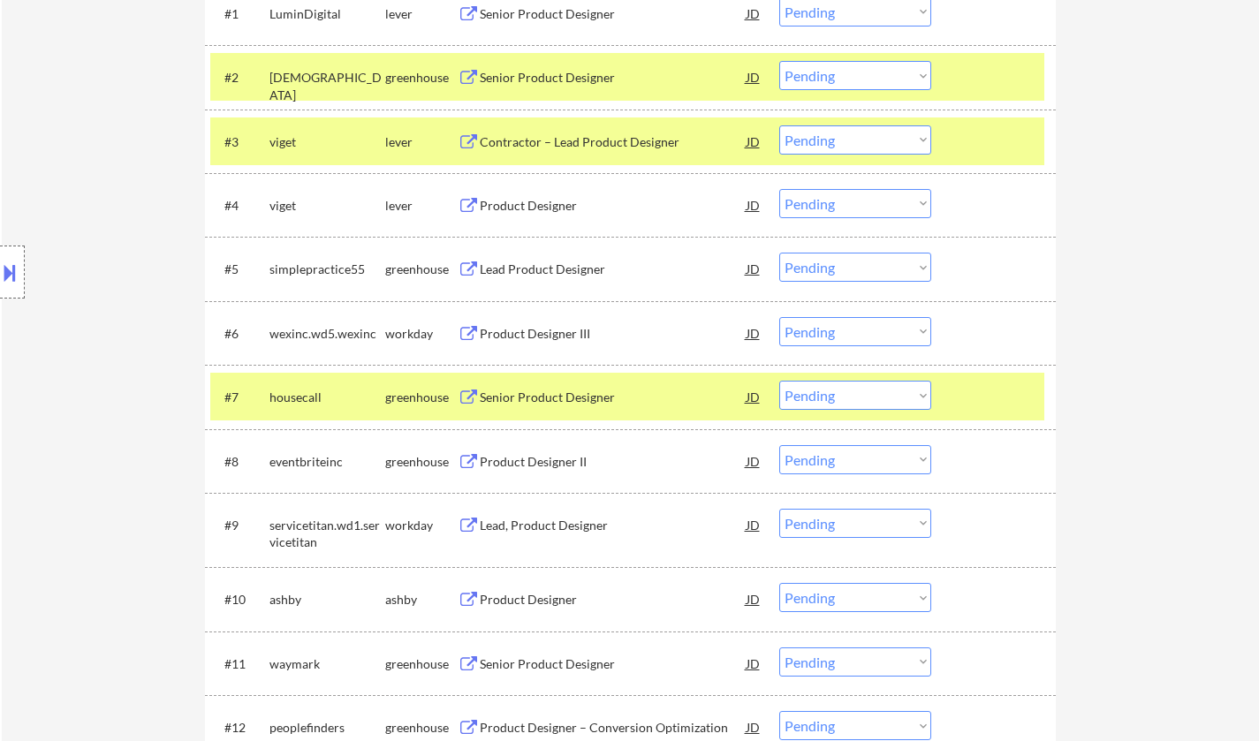
click at [539, 332] on div "Product Designer III" at bounding box center [613, 334] width 267 height 18
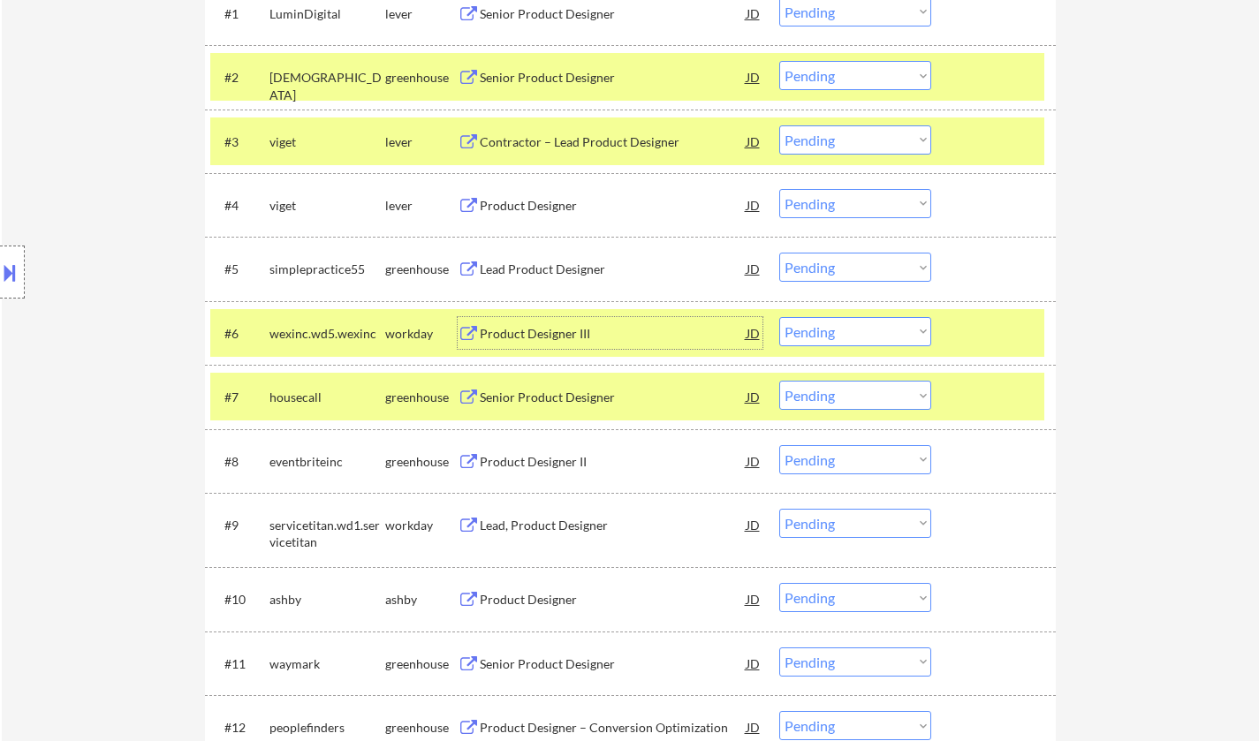
click at [826, 327] on select "Choose an option... Pending Applied Excluded (Questions) Excluded (Expired) Exc…" at bounding box center [855, 331] width 152 height 29
click at [779, 317] on select "Choose an option... Pending Applied Excluded (Questions) Excluded (Expired) Exc…" at bounding box center [855, 331] width 152 height 29
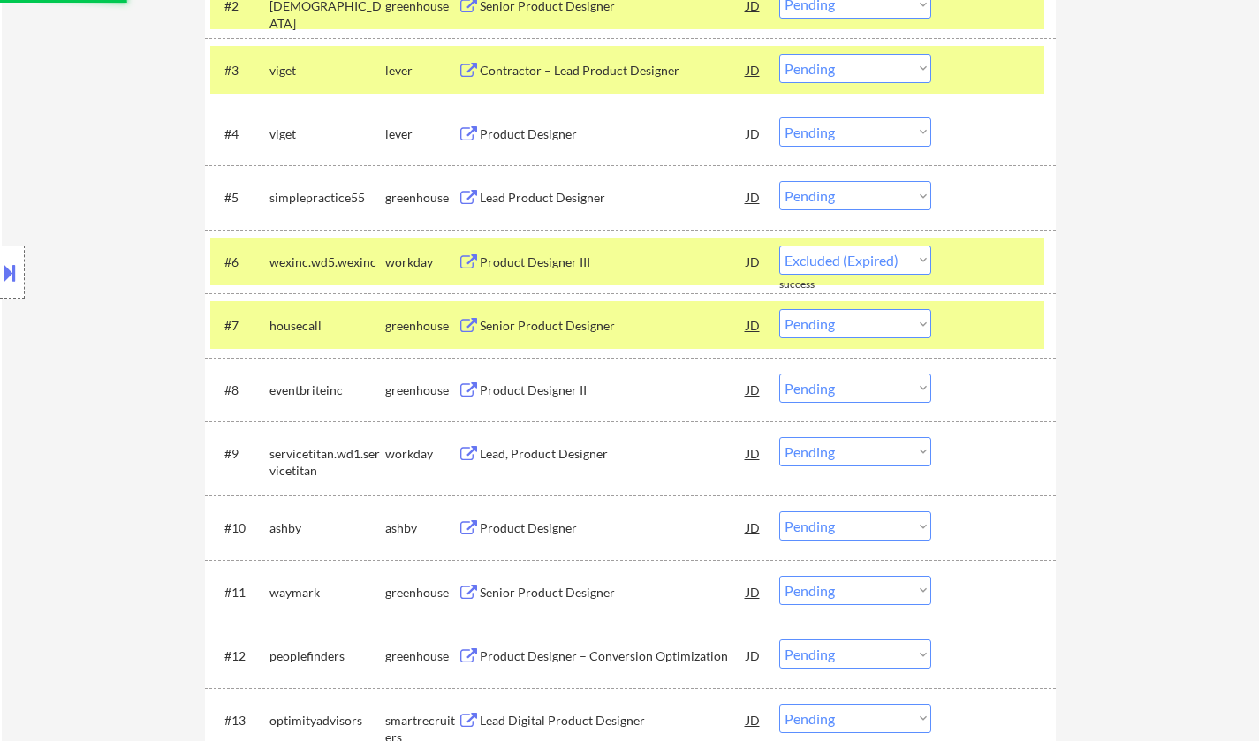
scroll to position [707, 0]
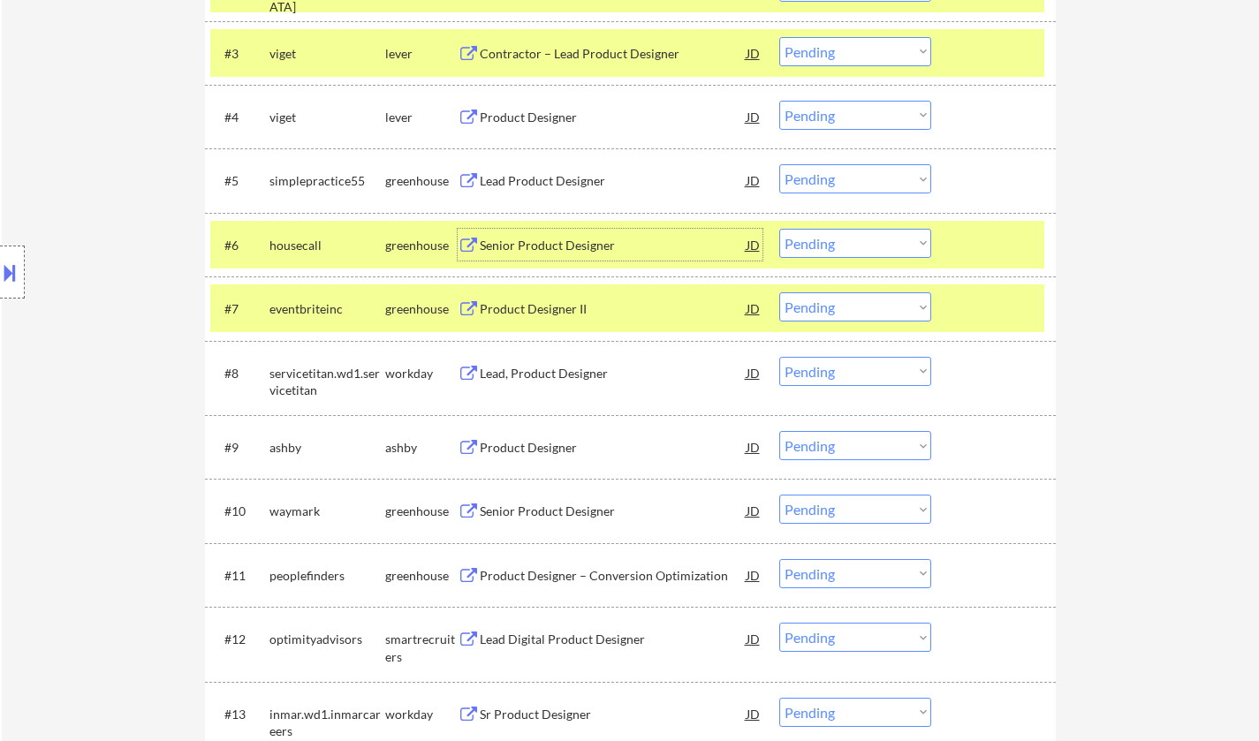
click at [542, 239] on div "Senior Product Designer" at bounding box center [613, 246] width 267 height 18
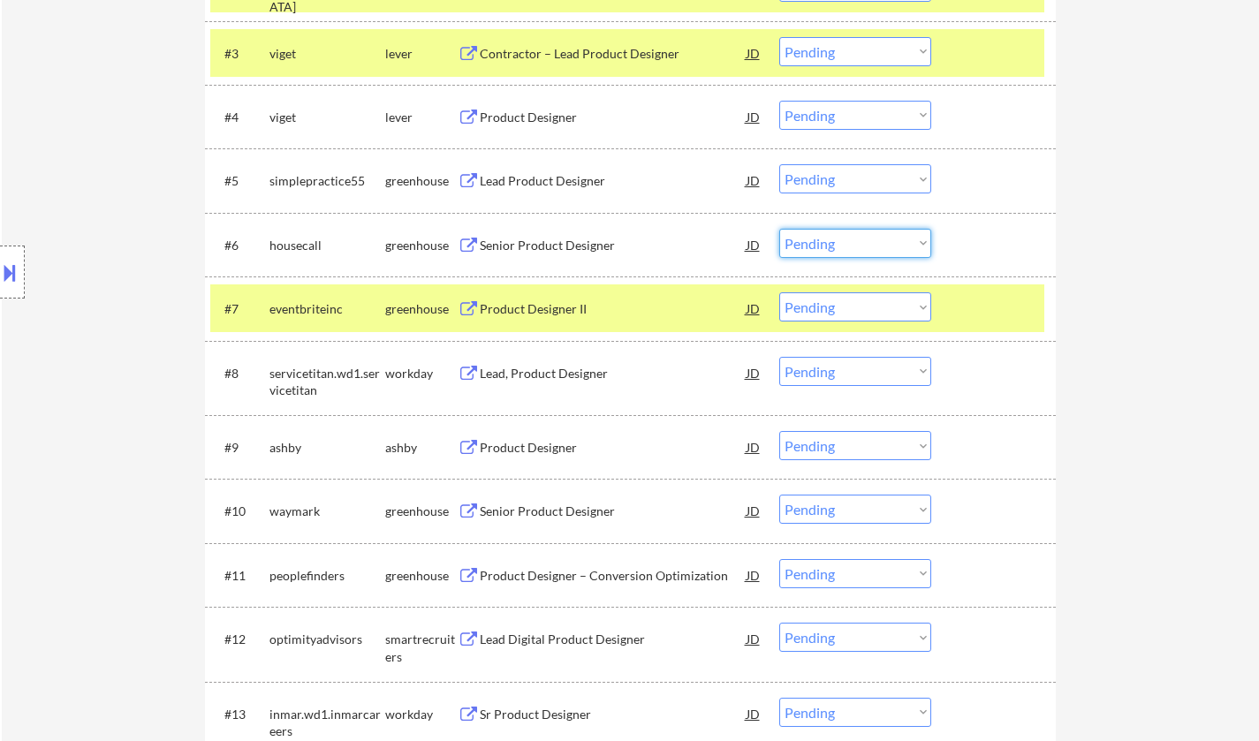
drag, startPoint x: 842, startPoint y: 243, endPoint x: 858, endPoint y: 253, distance: 18.6
click at [842, 243] on select "Choose an option... Pending Applied Excluded (Questions) Excluded (Expired) Exc…" at bounding box center [855, 243] width 152 height 29
click at [779, 229] on select "Choose an option... Pending Applied Excluded (Questions) Excluded (Expired) Exc…" at bounding box center [855, 243] width 152 height 29
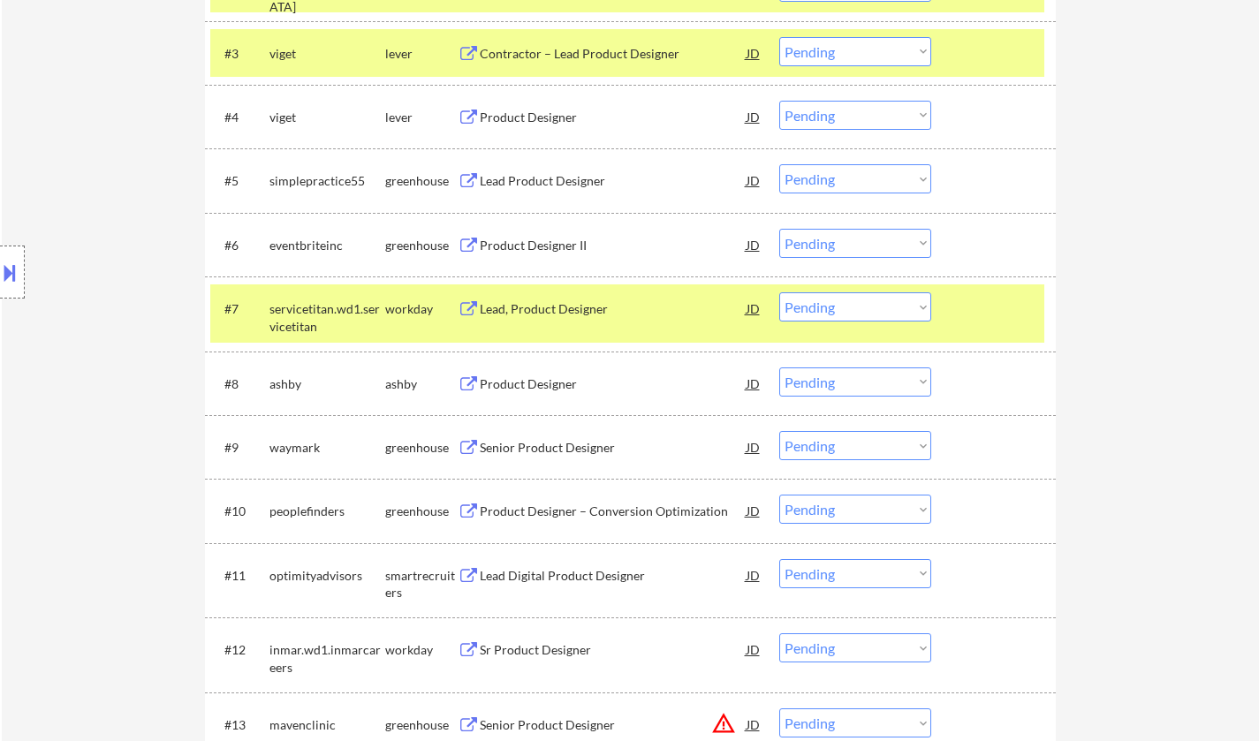
click at [529, 239] on div "Product Designer II" at bounding box center [613, 246] width 267 height 18
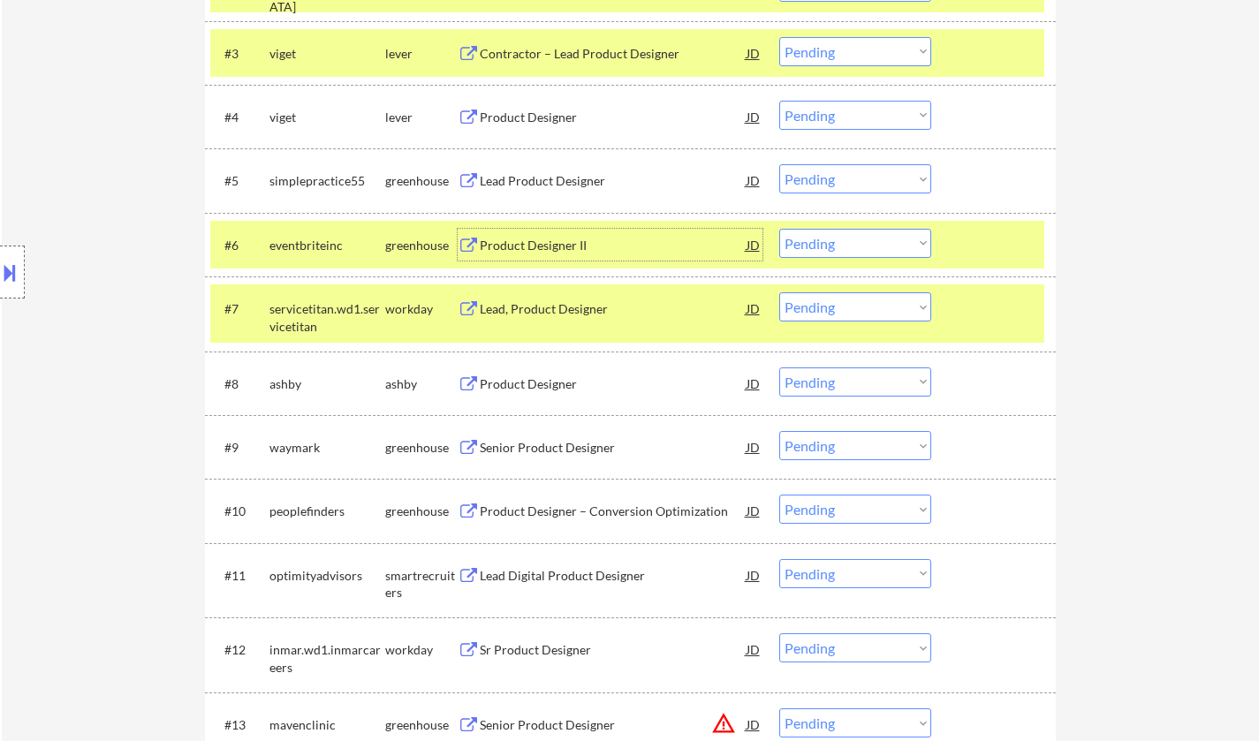
drag, startPoint x: 823, startPoint y: 243, endPoint x: 831, endPoint y: 255, distance: 14.7
click at [824, 245] on select "Choose an option... Pending Applied Excluded (Questions) Excluded (Expired) Exc…" at bounding box center [855, 243] width 152 height 29
click at [779, 229] on select "Choose an option... Pending Applied Excluded (Questions) Excluded (Expired) Exc…" at bounding box center [855, 243] width 152 height 29
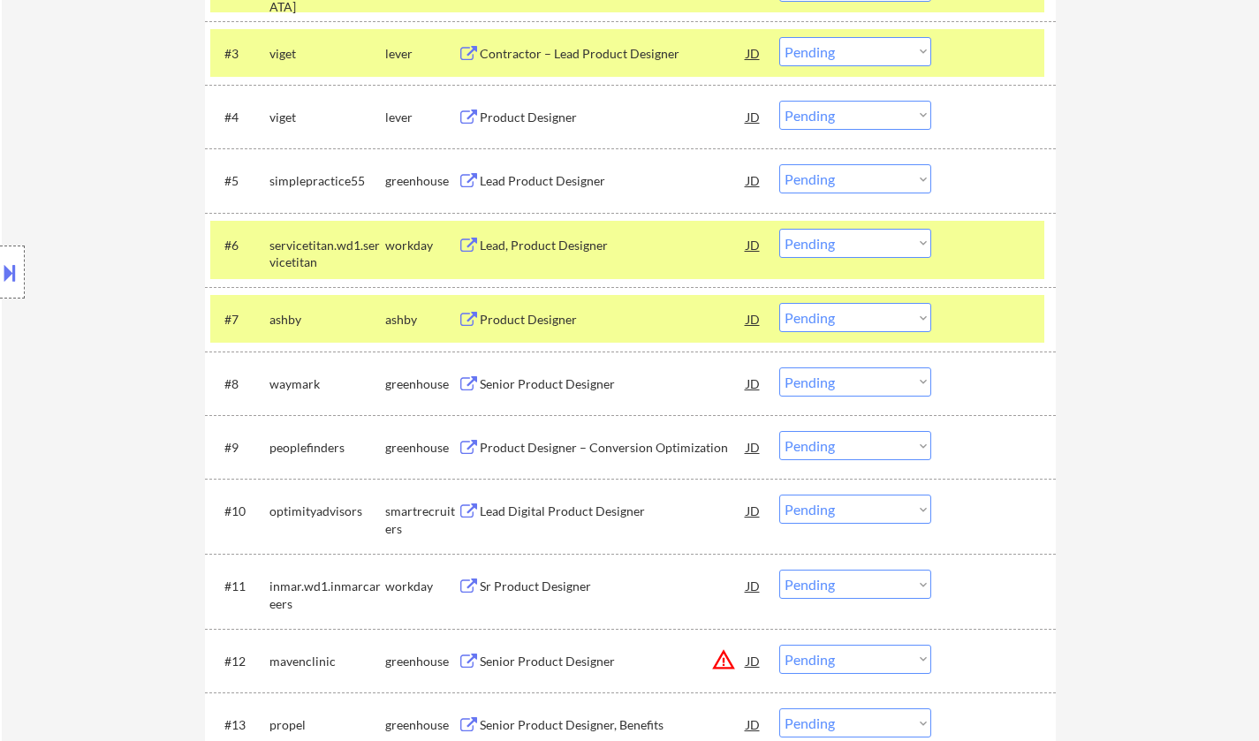
click at [542, 246] on div "Lead, Product Designer" at bounding box center [613, 246] width 267 height 18
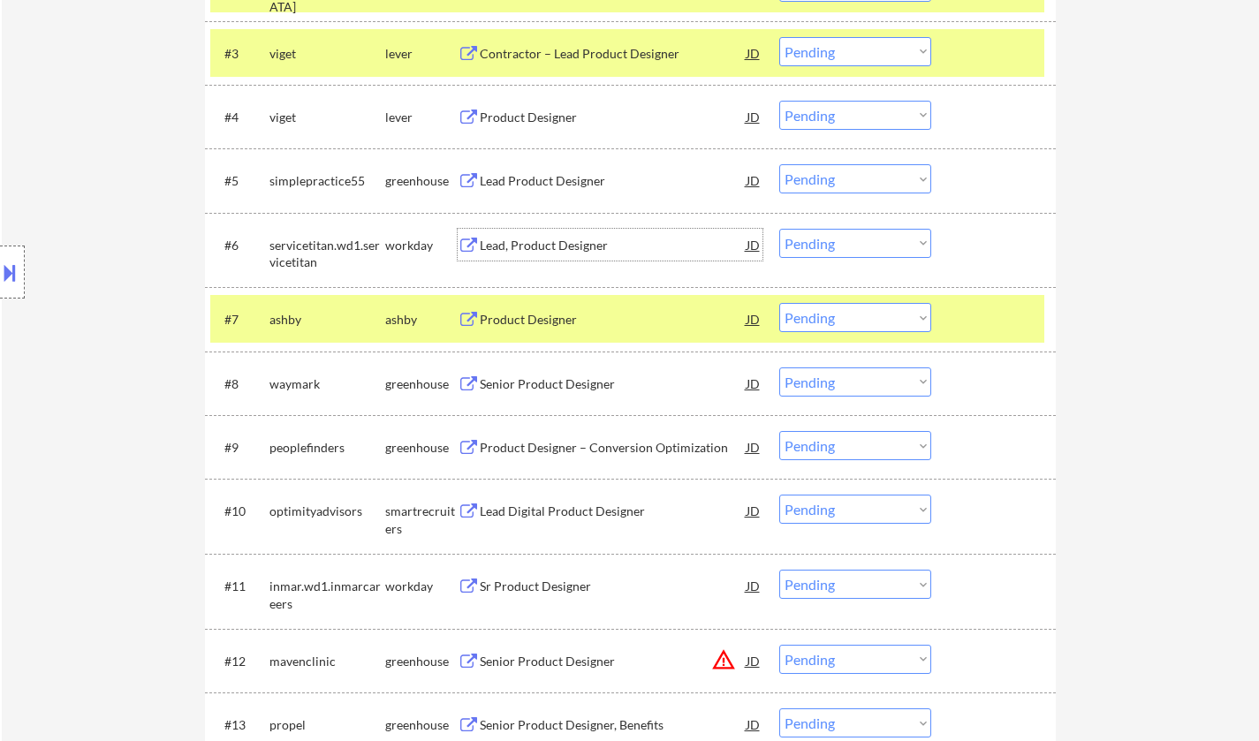
click at [868, 244] on select "Choose an option... Pending Applied Excluded (Questions) Excluded (Expired) Exc…" at bounding box center [855, 243] width 152 height 29
click at [779, 229] on select "Choose an option... Pending Applied Excluded (Questions) Excluded (Expired) Exc…" at bounding box center [855, 243] width 152 height 29
select select ""pending""
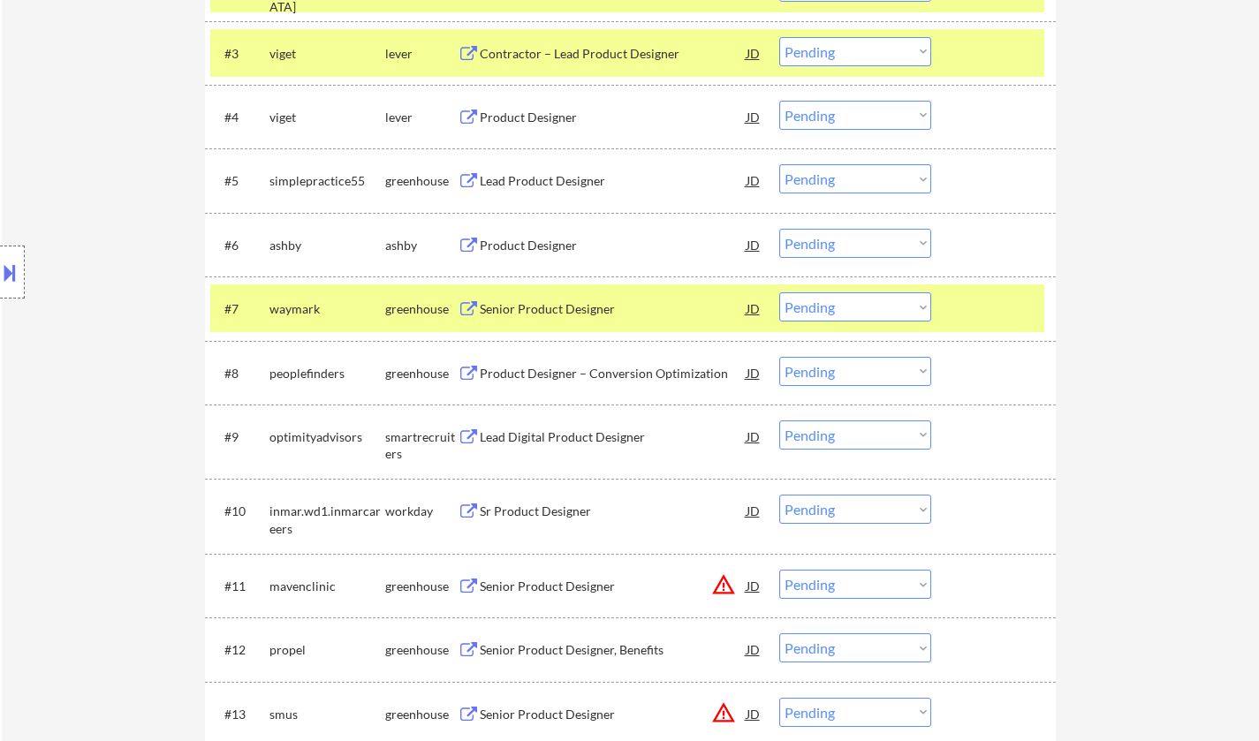
click at [570, 314] on div "Senior Product Designer" at bounding box center [613, 309] width 267 height 18
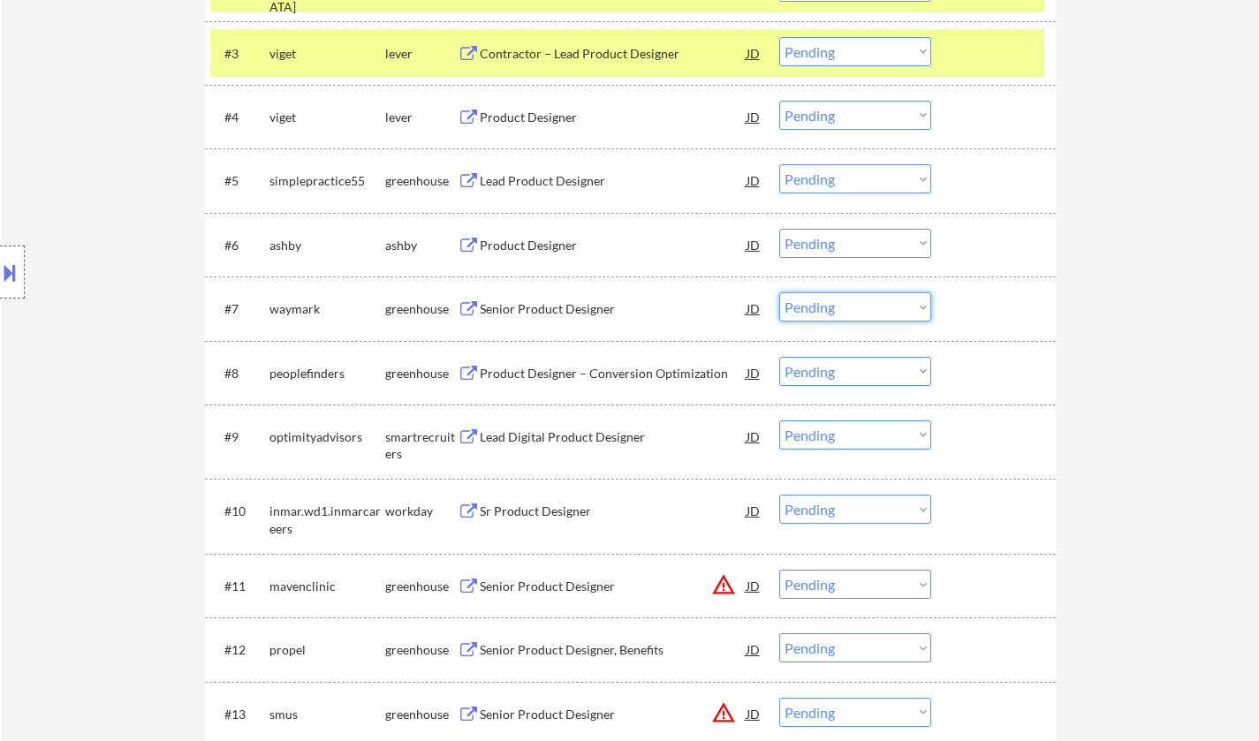
drag, startPoint x: 812, startPoint y: 296, endPoint x: 822, endPoint y: 314, distance: 20.2
click at [812, 296] on select "Choose an option... Pending Applied Excluded (Questions) Excluded (Expired) Exc…" at bounding box center [855, 306] width 152 height 29
click at [779, 292] on select "Choose an option... Pending Applied Excluded (Questions) Excluded (Expired) Exc…" at bounding box center [855, 306] width 152 height 29
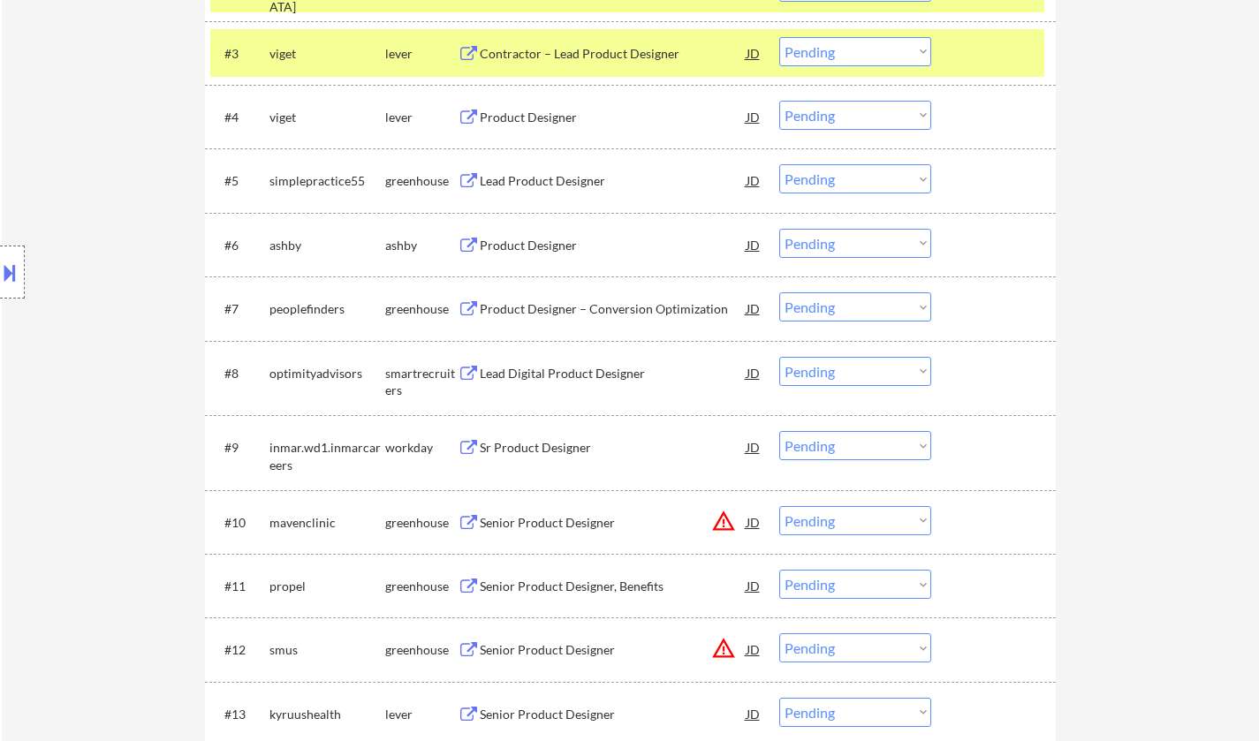
click at [576, 311] on div "Product Designer – Conversion Optimization" at bounding box center [613, 309] width 267 height 18
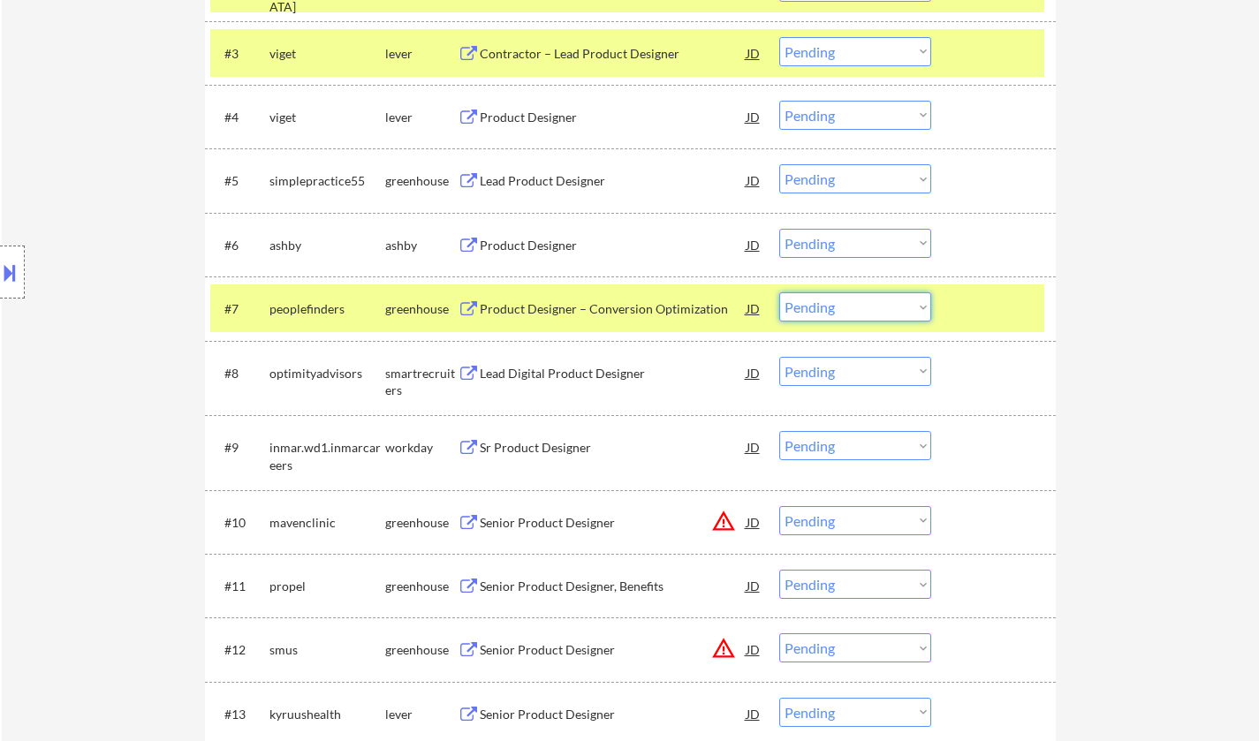
click at [870, 307] on select "Choose an option... Pending Applied Excluded (Questions) Excluded (Expired) Exc…" at bounding box center [855, 306] width 152 height 29
click at [779, 292] on select "Choose an option... Pending Applied Excluded (Questions) Excluded (Expired) Exc…" at bounding box center [855, 306] width 152 height 29
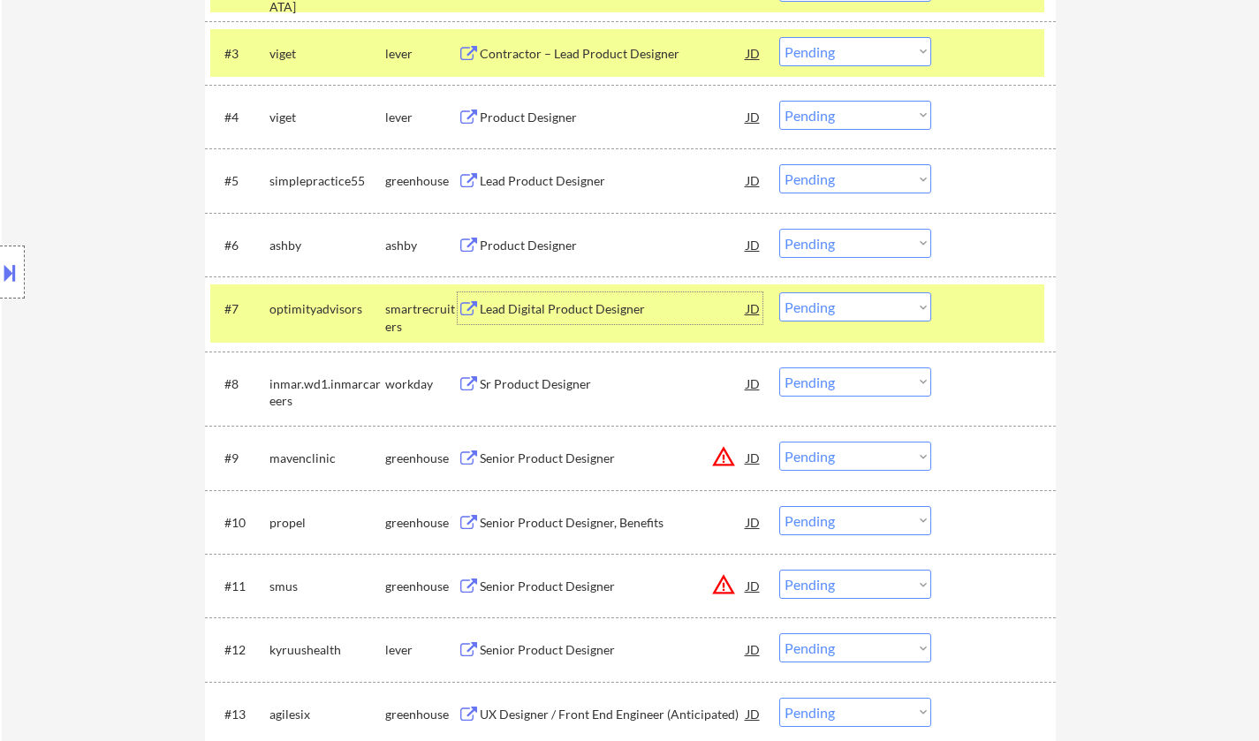
click at [569, 307] on div "Lead Digital Product Designer" at bounding box center [613, 309] width 267 height 18
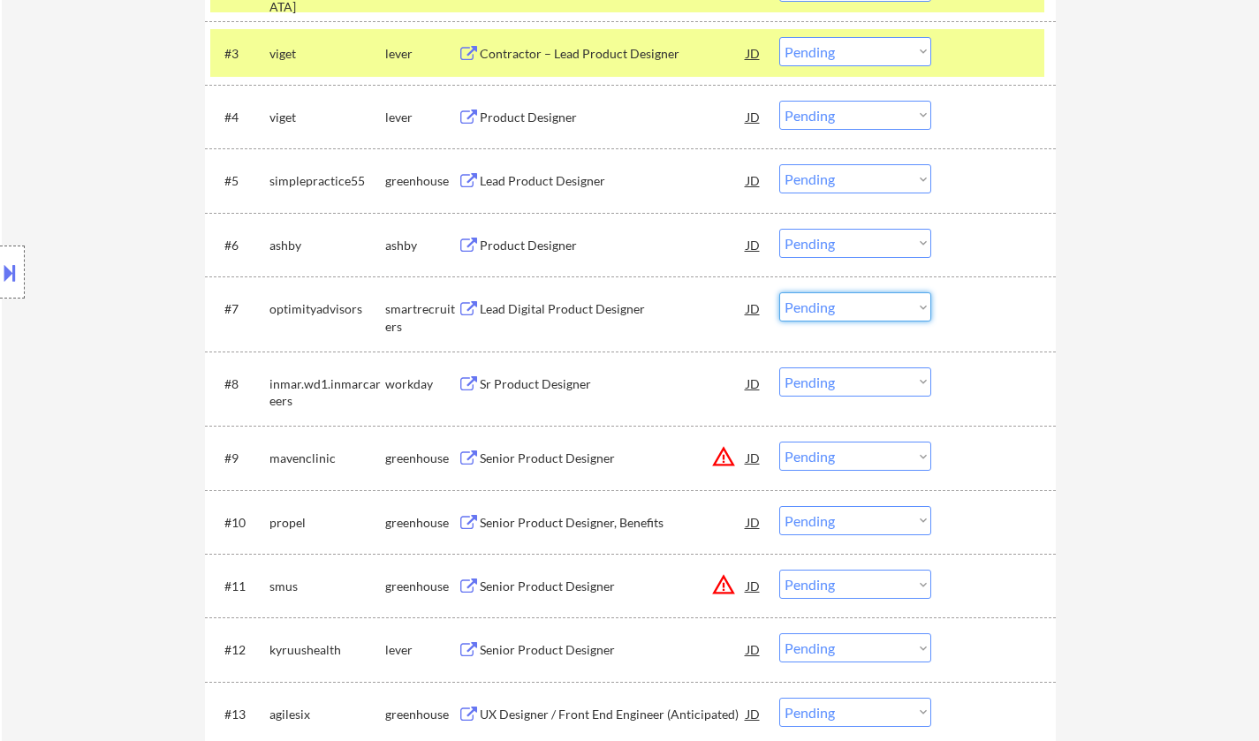
click at [881, 310] on select "Choose an option... Pending Applied Excluded (Questions) Excluded (Expired) Exc…" at bounding box center [855, 306] width 152 height 29
click at [779, 292] on select "Choose an option... Pending Applied Excluded (Questions) Excluded (Expired) Exc…" at bounding box center [855, 306] width 152 height 29
select select ""pending""
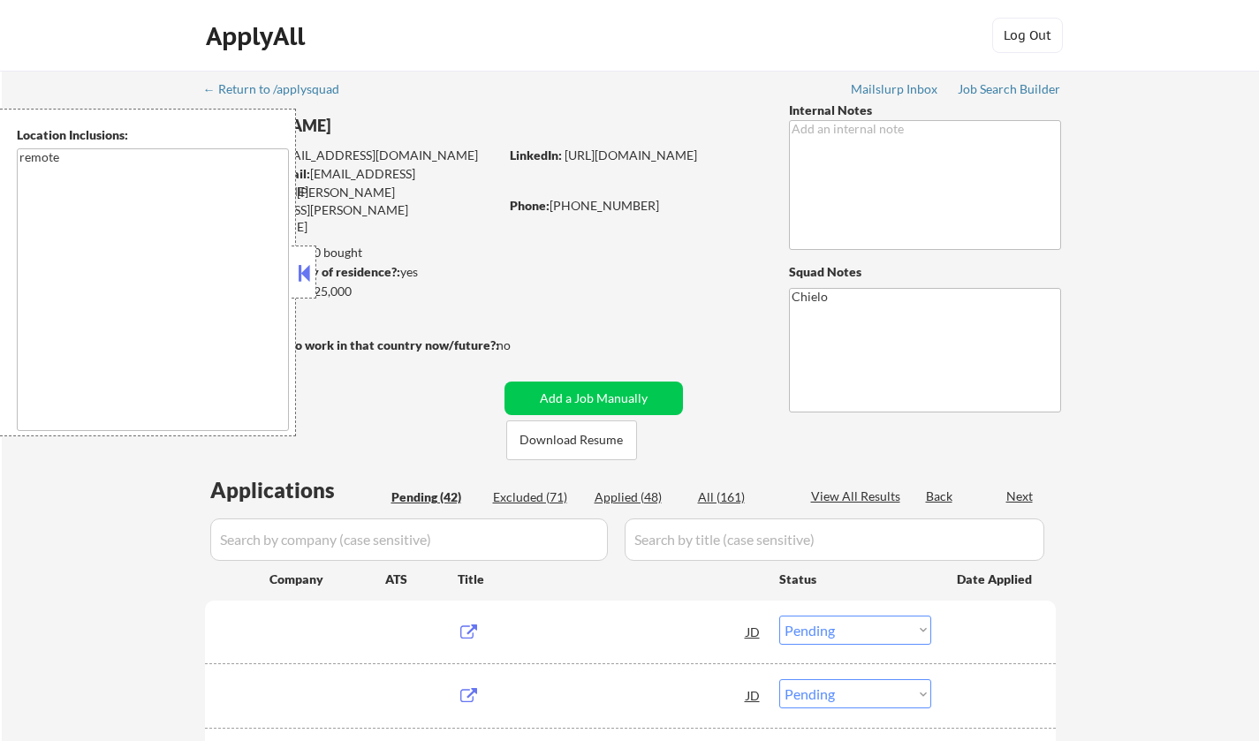
select select ""pending""
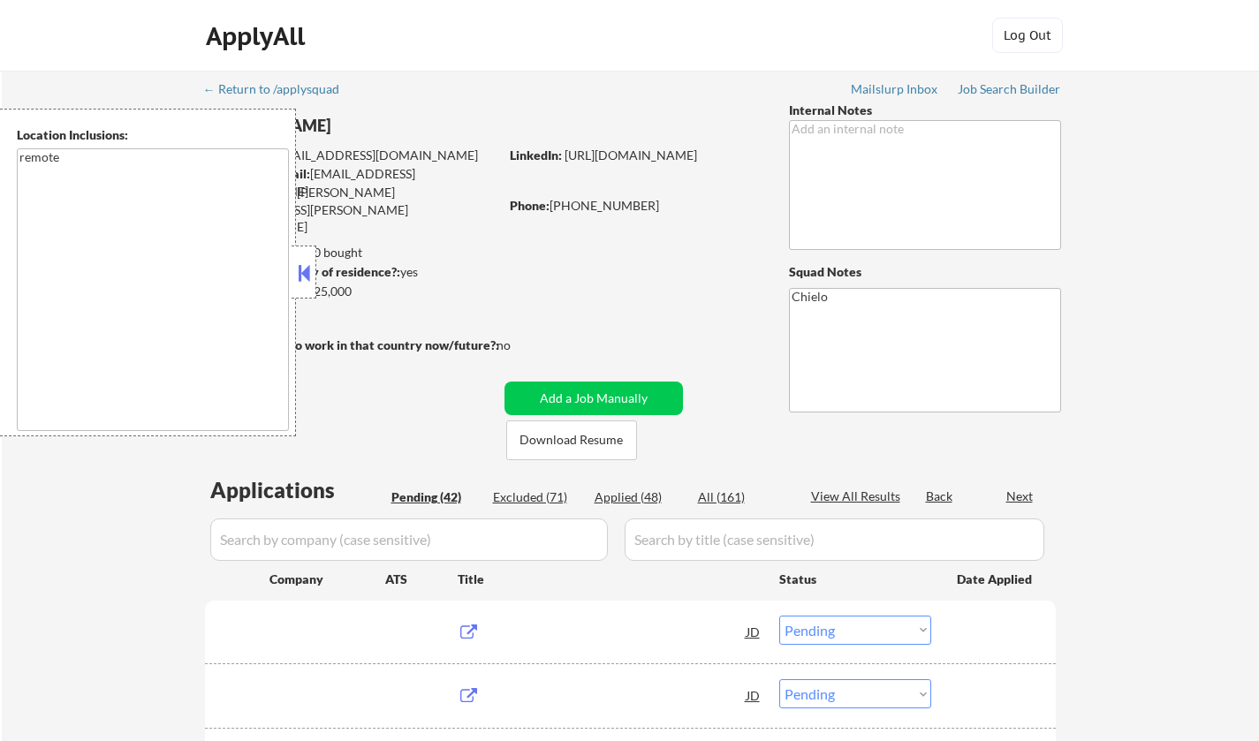
select select ""pending""
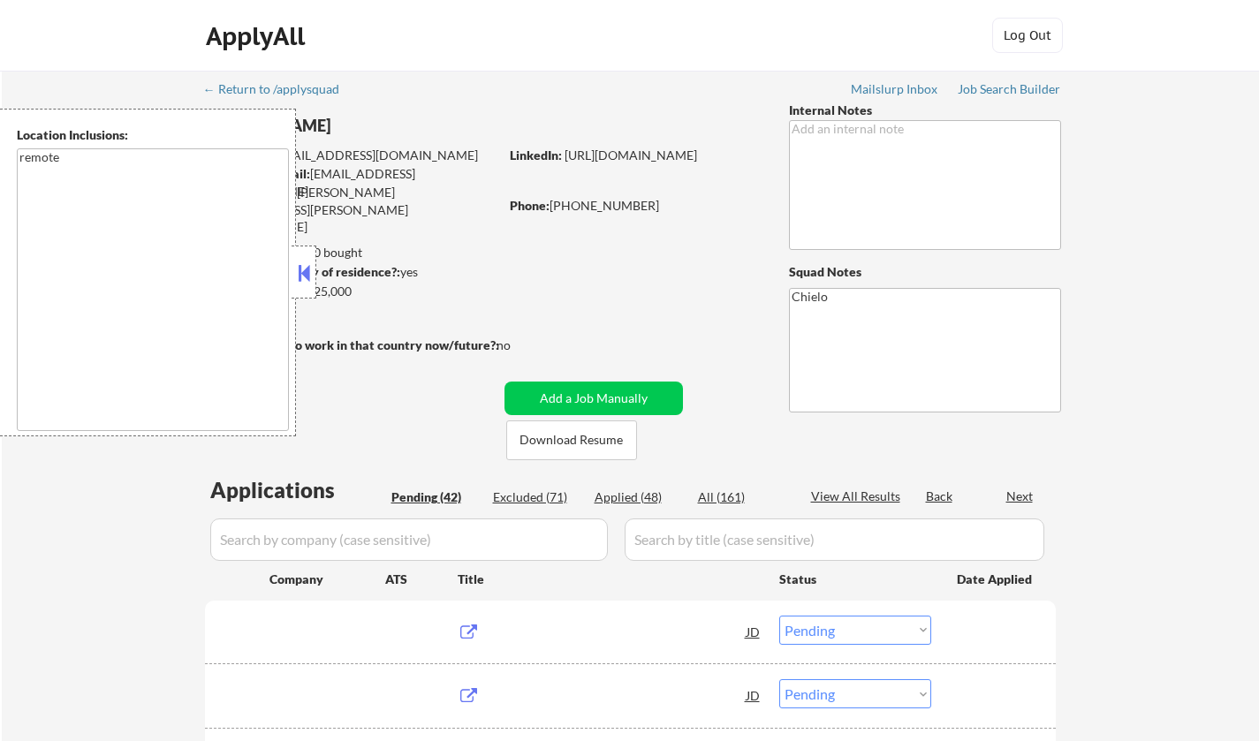
select select ""pending""
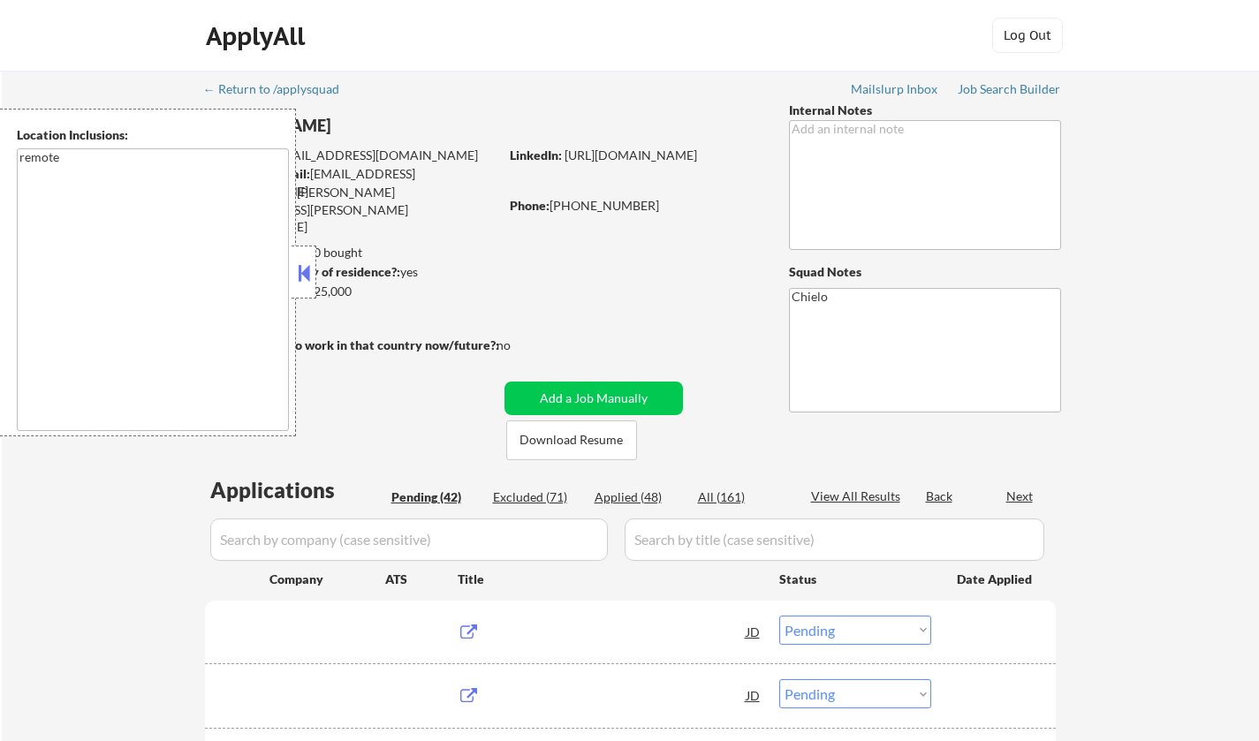
select select ""pending""
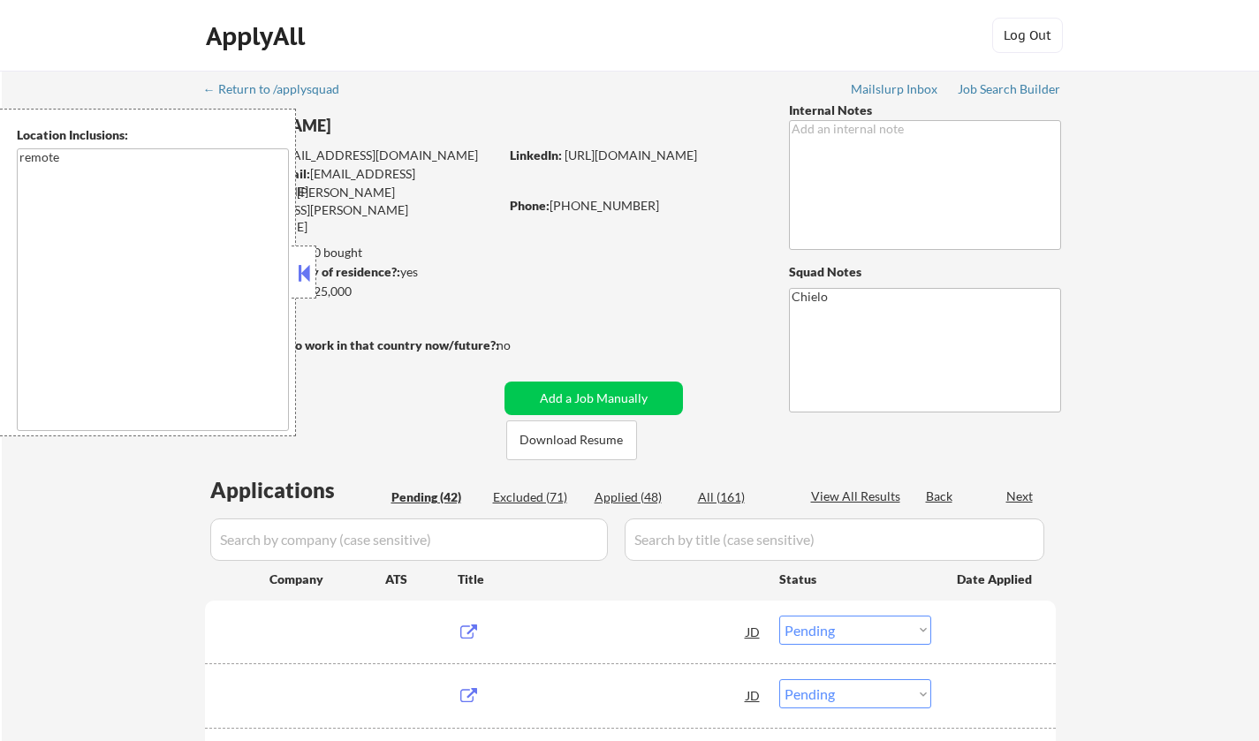
select select ""pending""
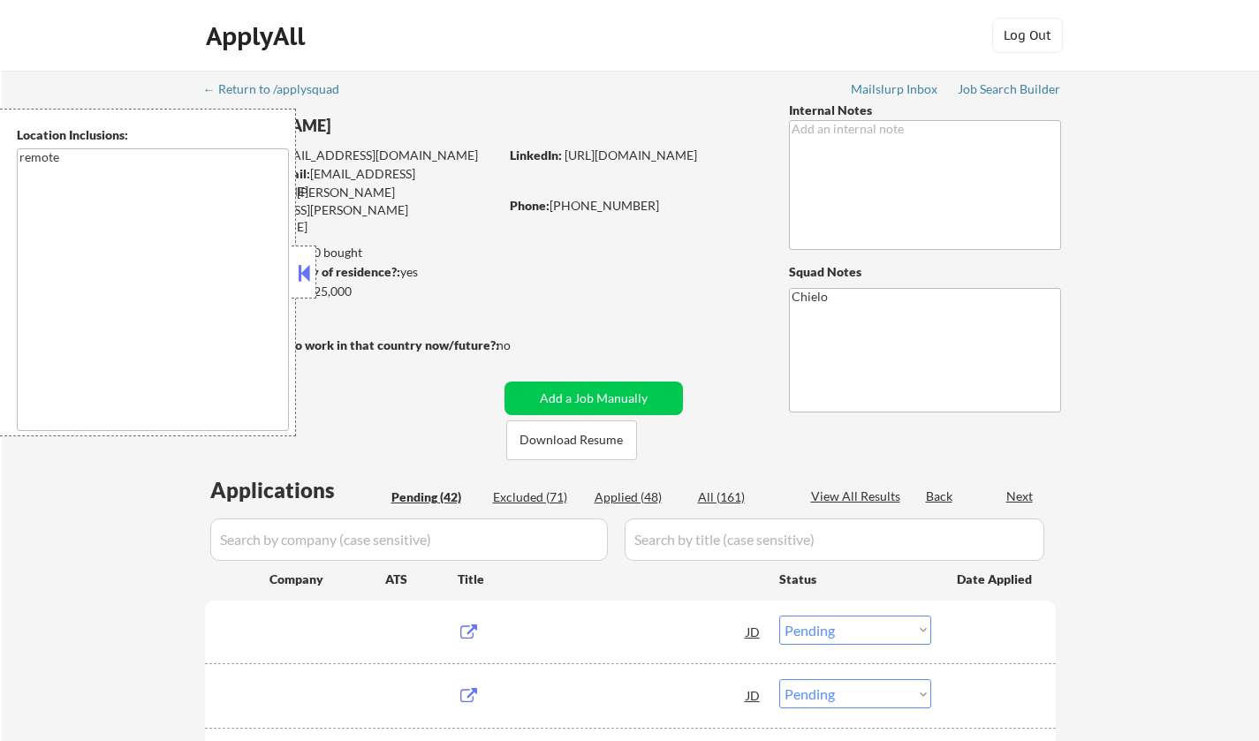
select select ""pending""
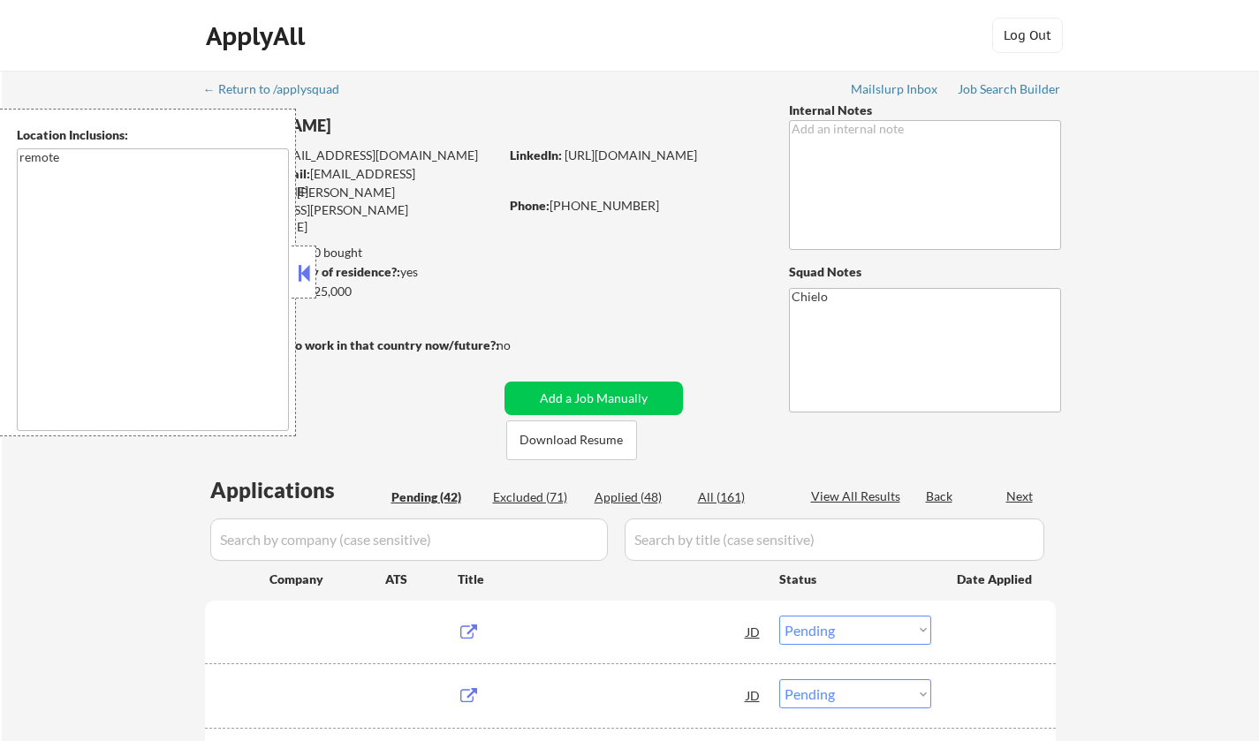
select select ""pending""
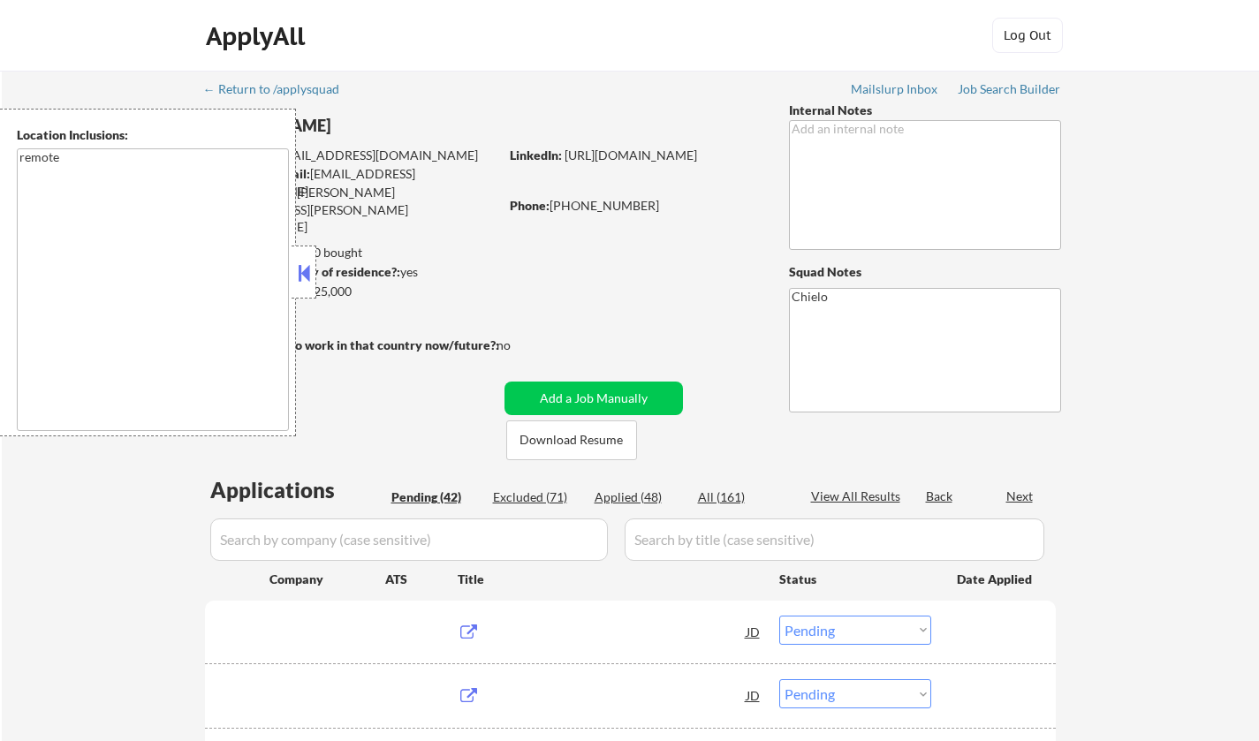
select select ""pending""
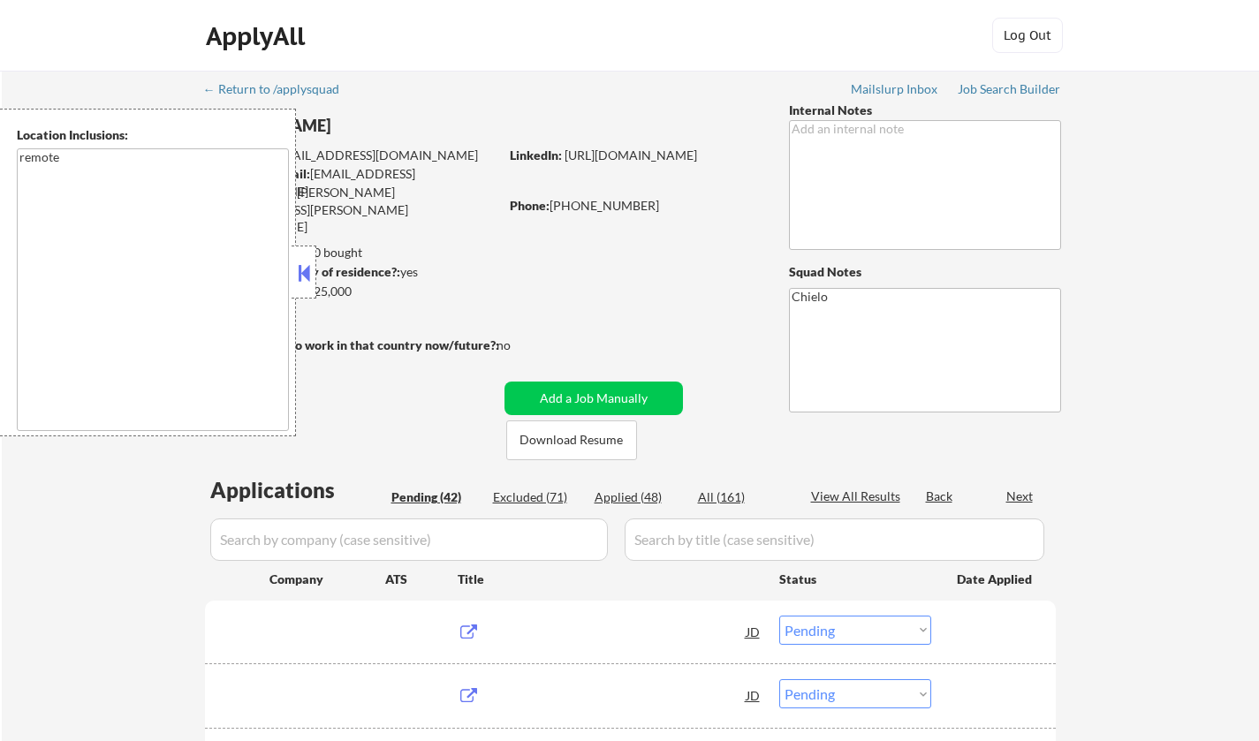
select select ""pending""
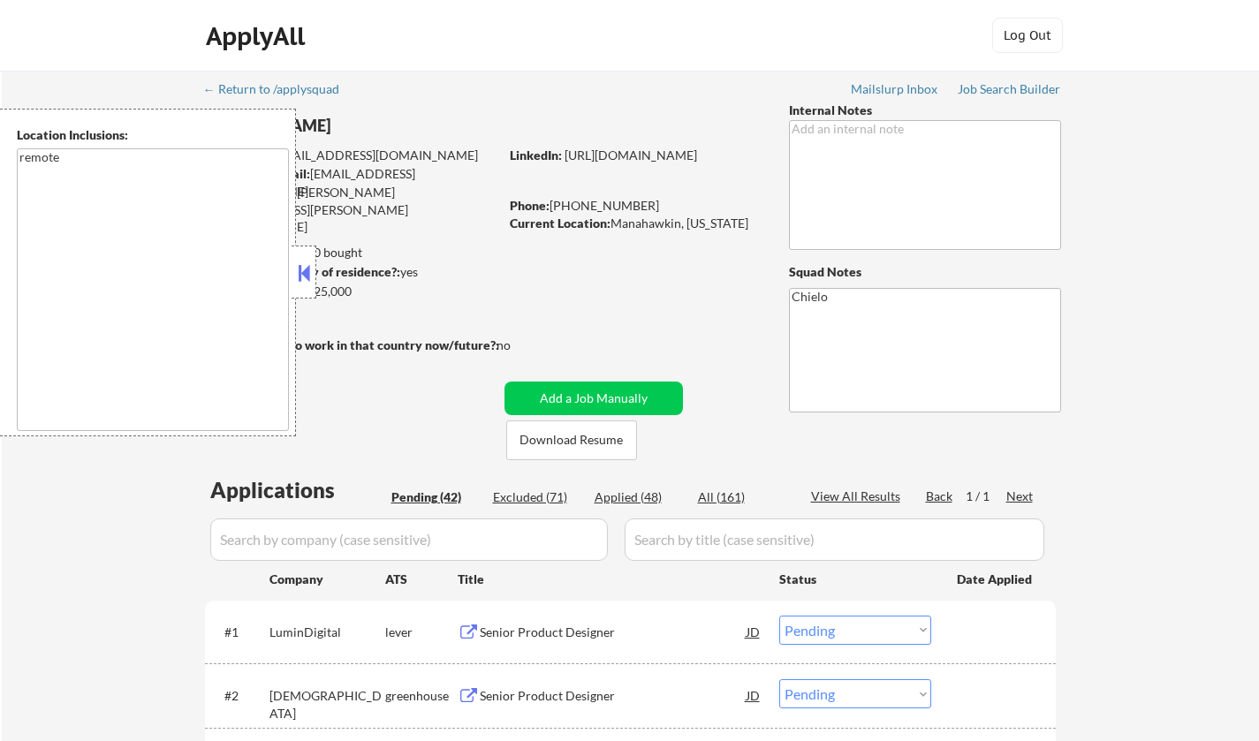
click at [298, 272] on button at bounding box center [303, 273] width 19 height 27
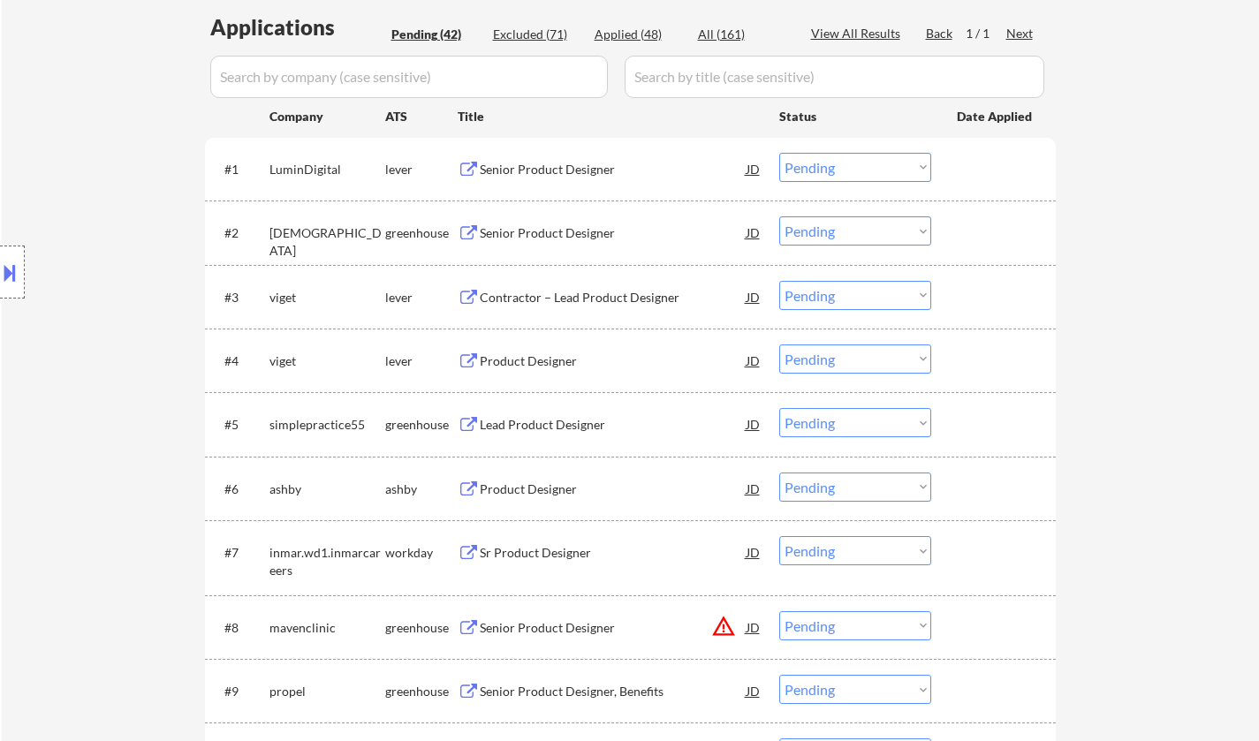
scroll to position [530, 0]
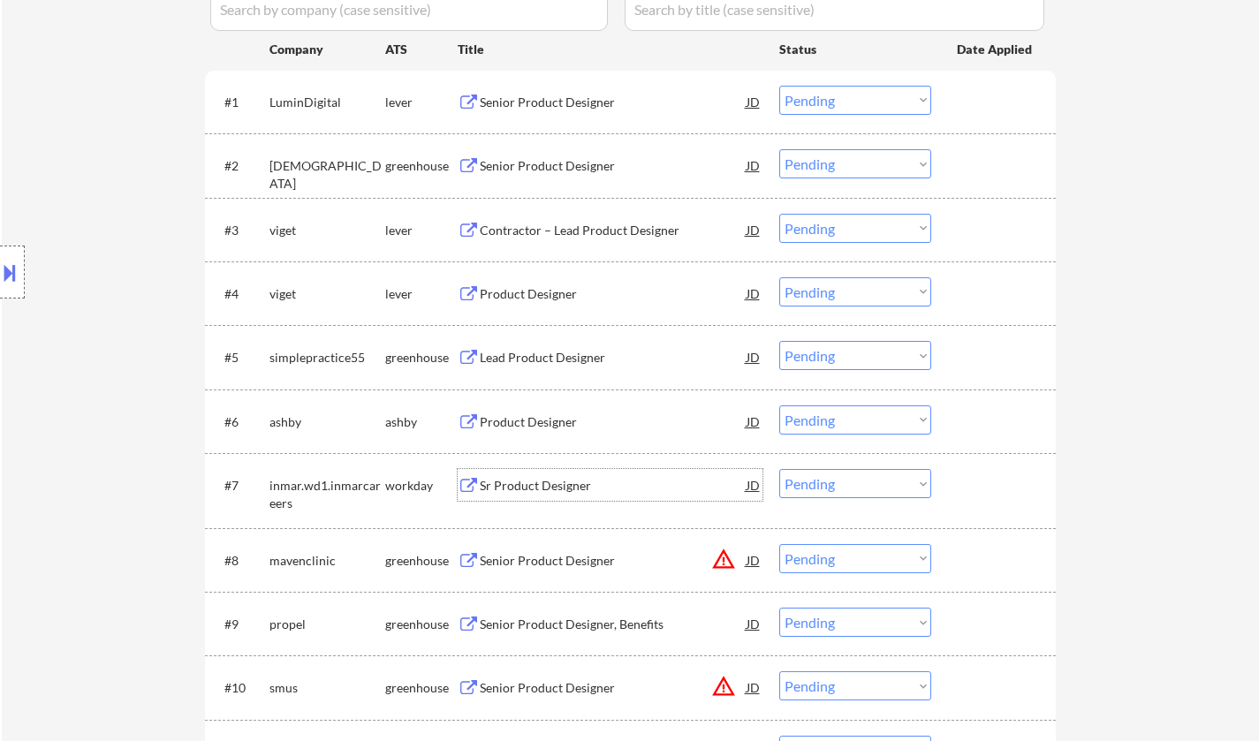
click at [523, 488] on div "Sr Product Designer" at bounding box center [613, 486] width 267 height 18
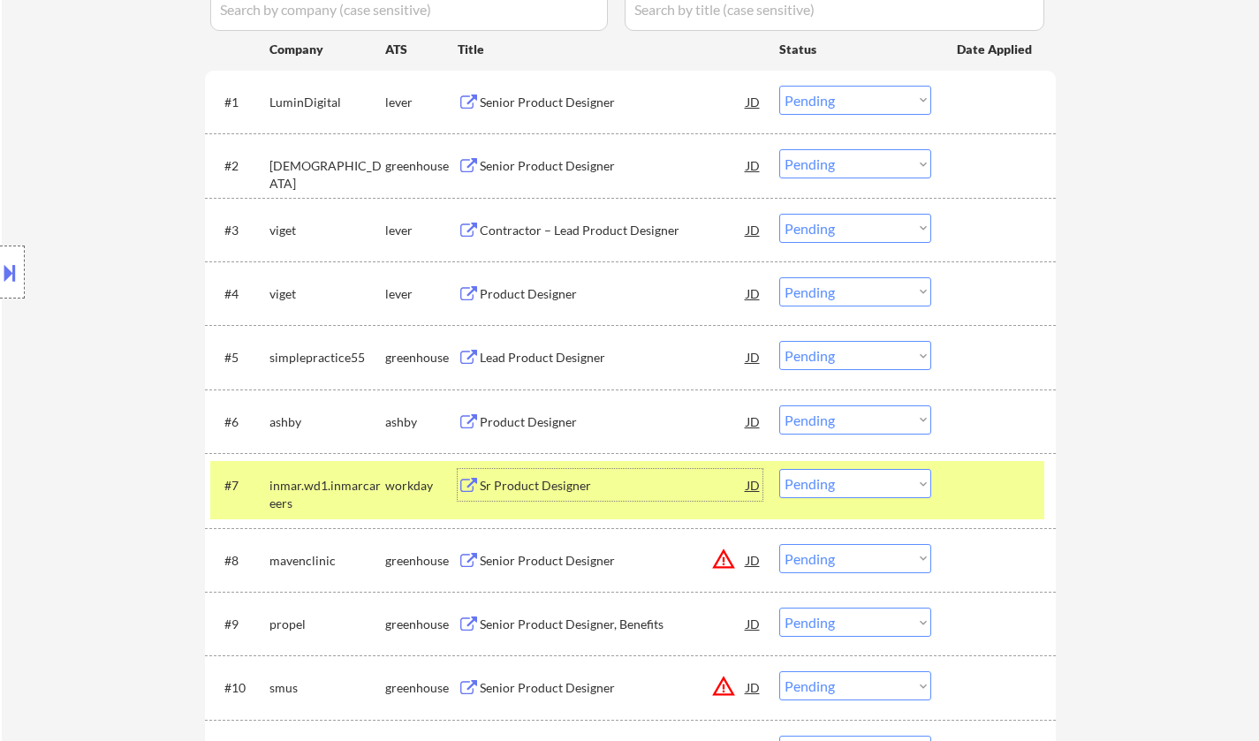
click at [857, 492] on select "Choose an option... Pending Applied Excluded (Questions) Excluded (Expired) Exc…" at bounding box center [855, 483] width 152 height 29
click at [779, 469] on select "Choose an option... Pending Applied Excluded (Questions) Excluded (Expired) Exc…" at bounding box center [855, 483] width 152 height 29
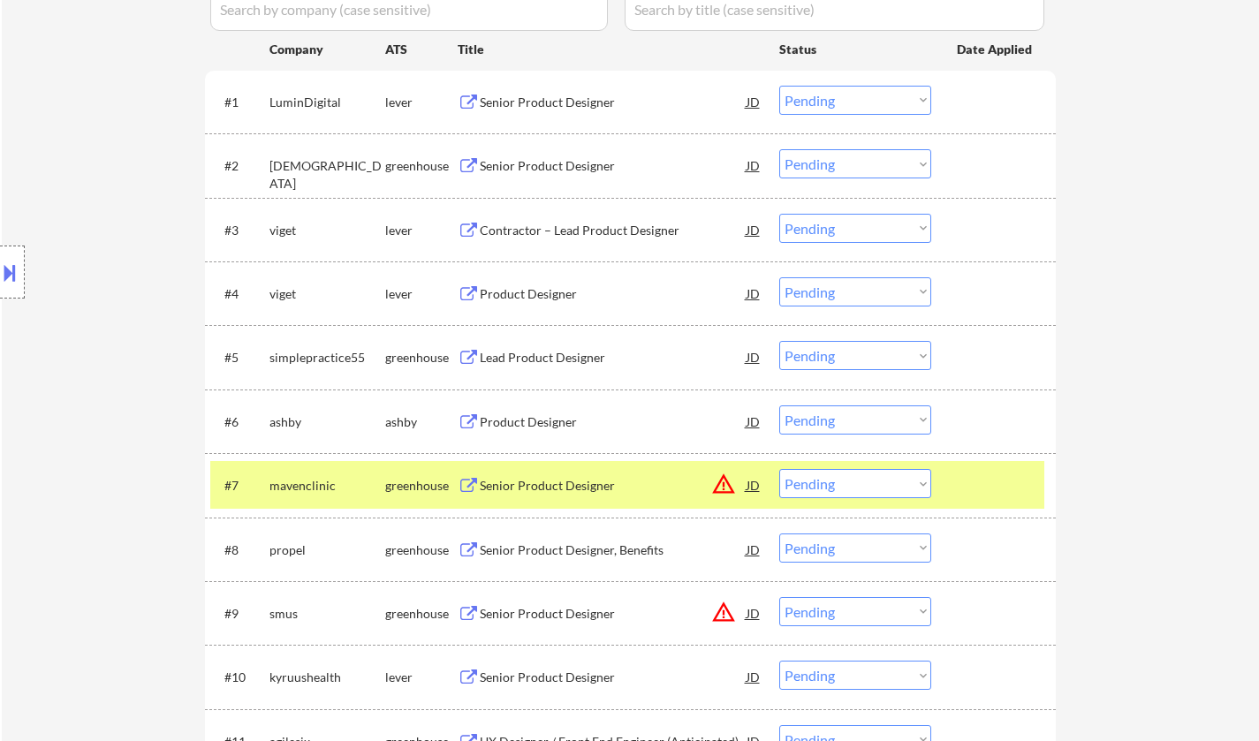
click at [760, 480] on div "JD" at bounding box center [754, 485] width 18 height 32
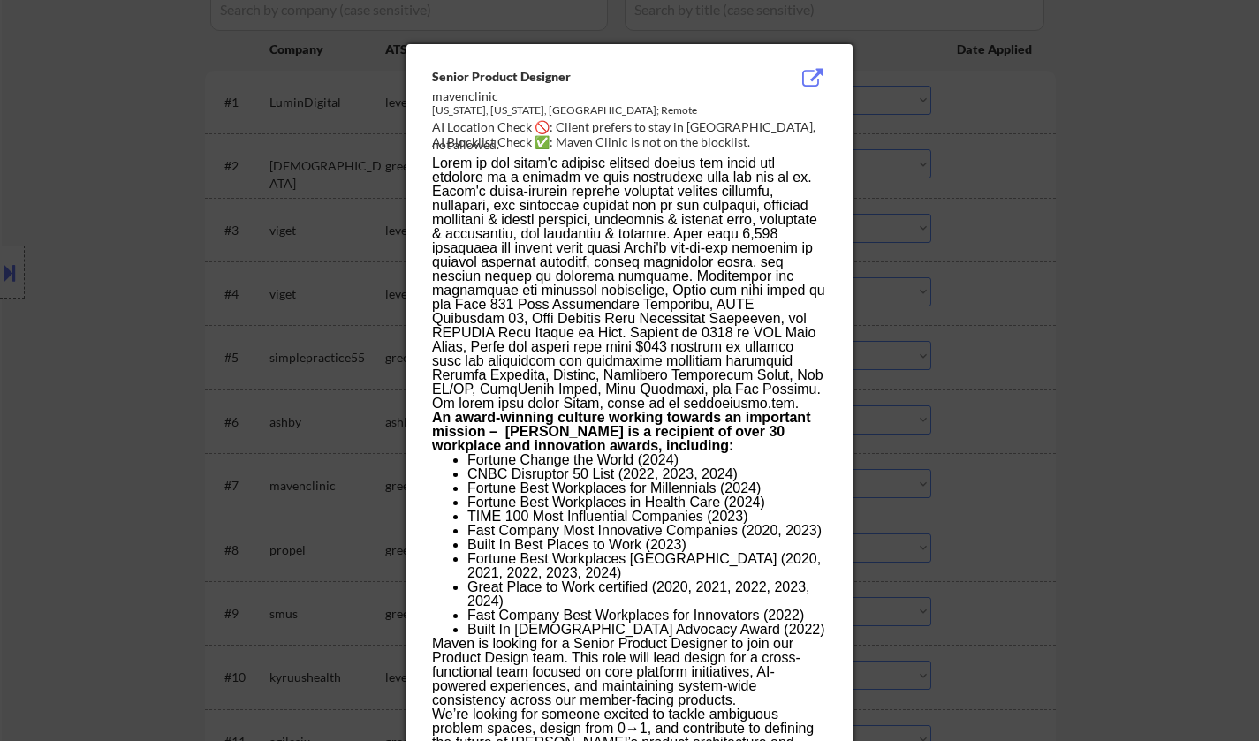
click at [1136, 445] on div at bounding box center [629, 370] width 1259 height 741
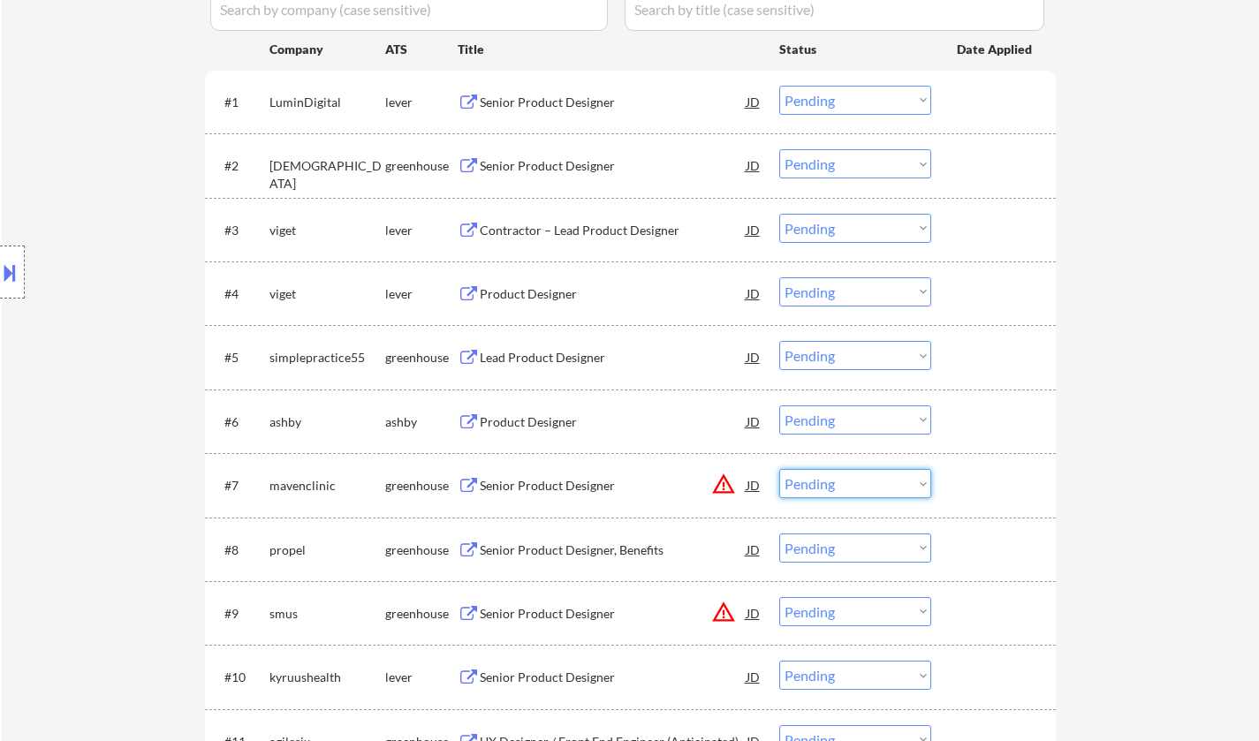
click at [860, 487] on select "Choose an option... Pending Applied Excluded (Questions) Excluded (Expired) Exc…" at bounding box center [855, 483] width 152 height 29
click at [779, 469] on select "Choose an option... Pending Applied Excluded (Questions) Excluded (Expired) Exc…" at bounding box center [855, 483] width 152 height 29
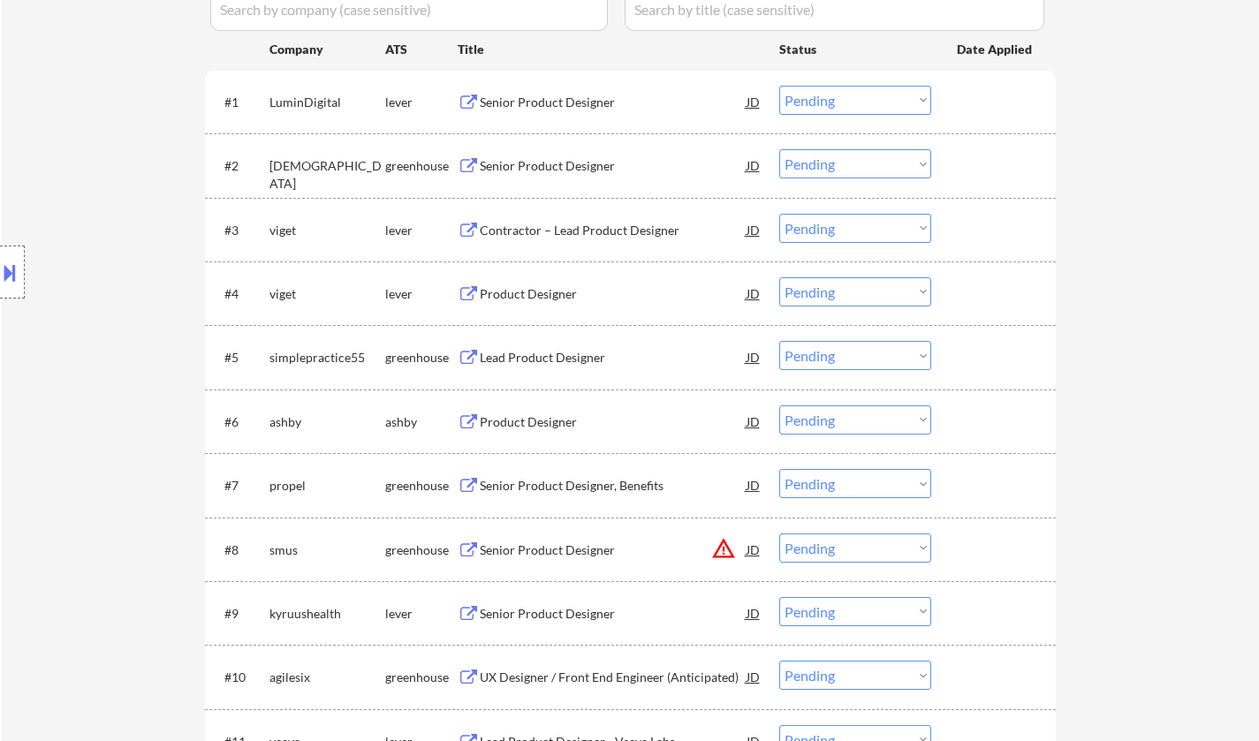
scroll to position [618, 0]
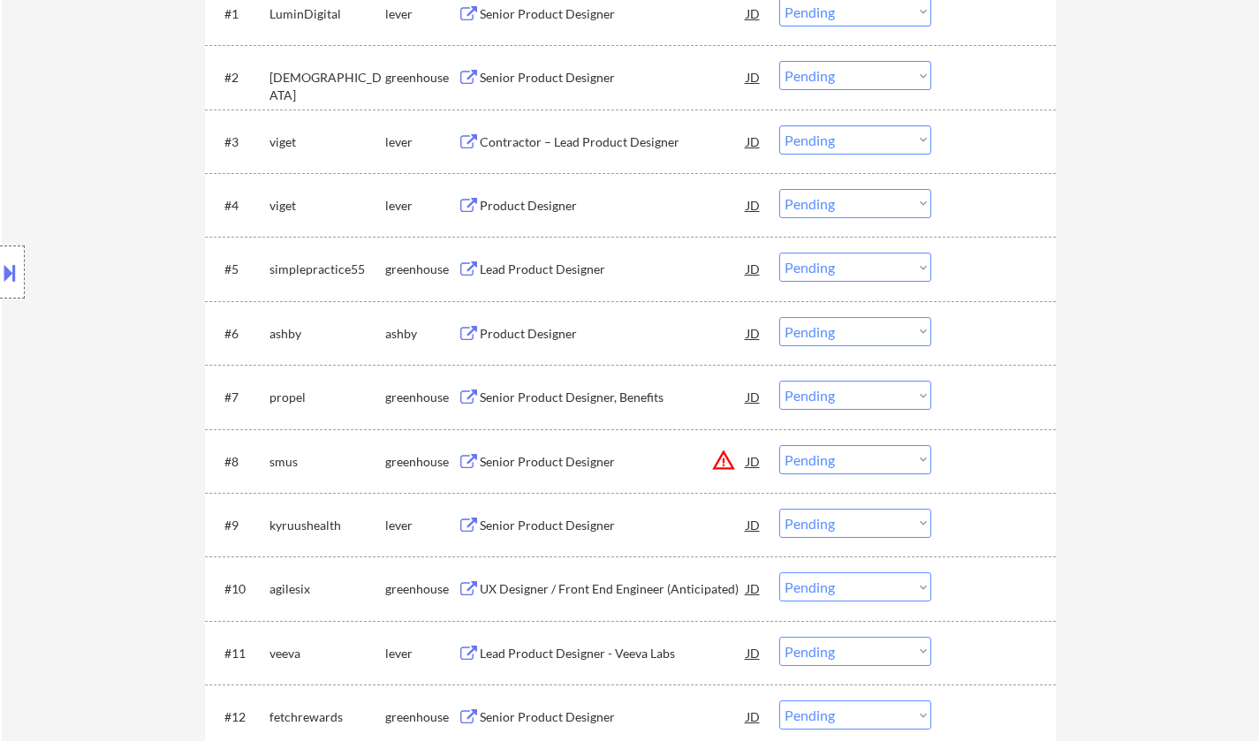
click at [574, 398] on div "Senior Product Designer, Benefits" at bounding box center [613, 398] width 267 height 18
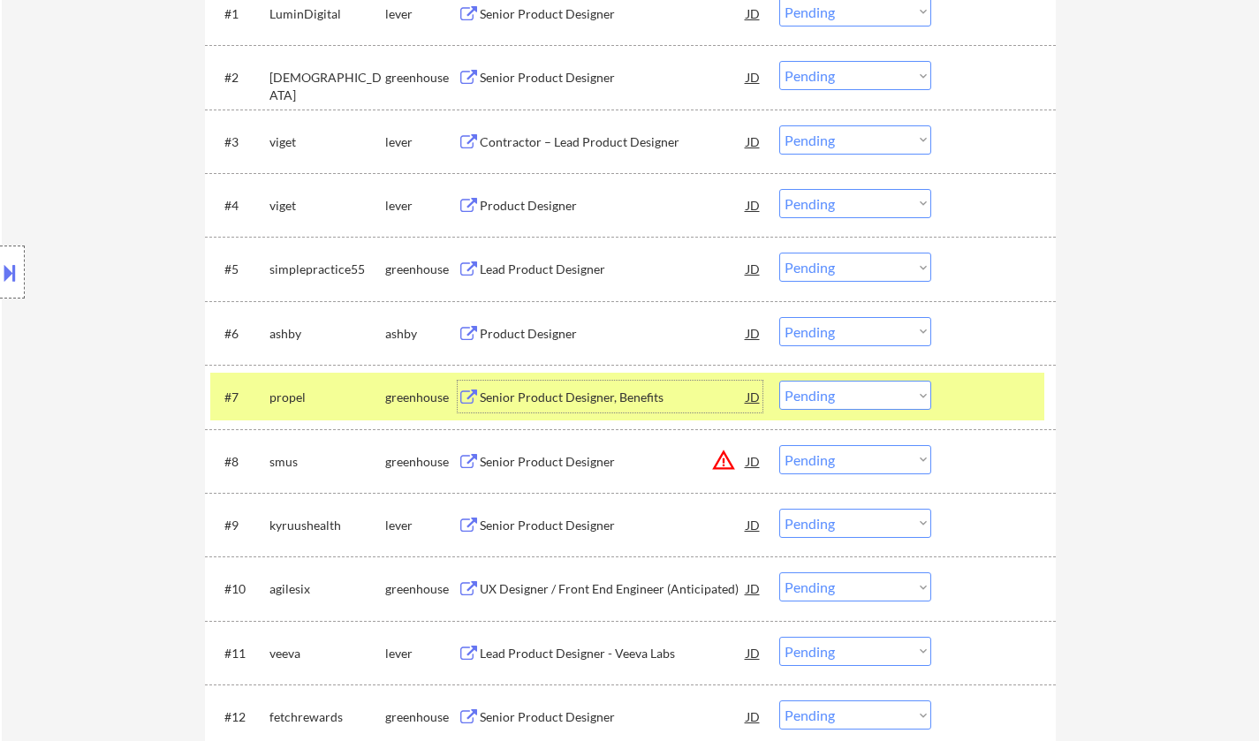
click at [863, 397] on select "Choose an option... Pending Applied Excluded (Questions) Excluded (Expired) Exc…" at bounding box center [855, 395] width 152 height 29
click at [779, 381] on select "Choose an option... Pending Applied Excluded (Questions) Excluded (Expired) Exc…" at bounding box center [855, 395] width 152 height 29
select select ""pending""
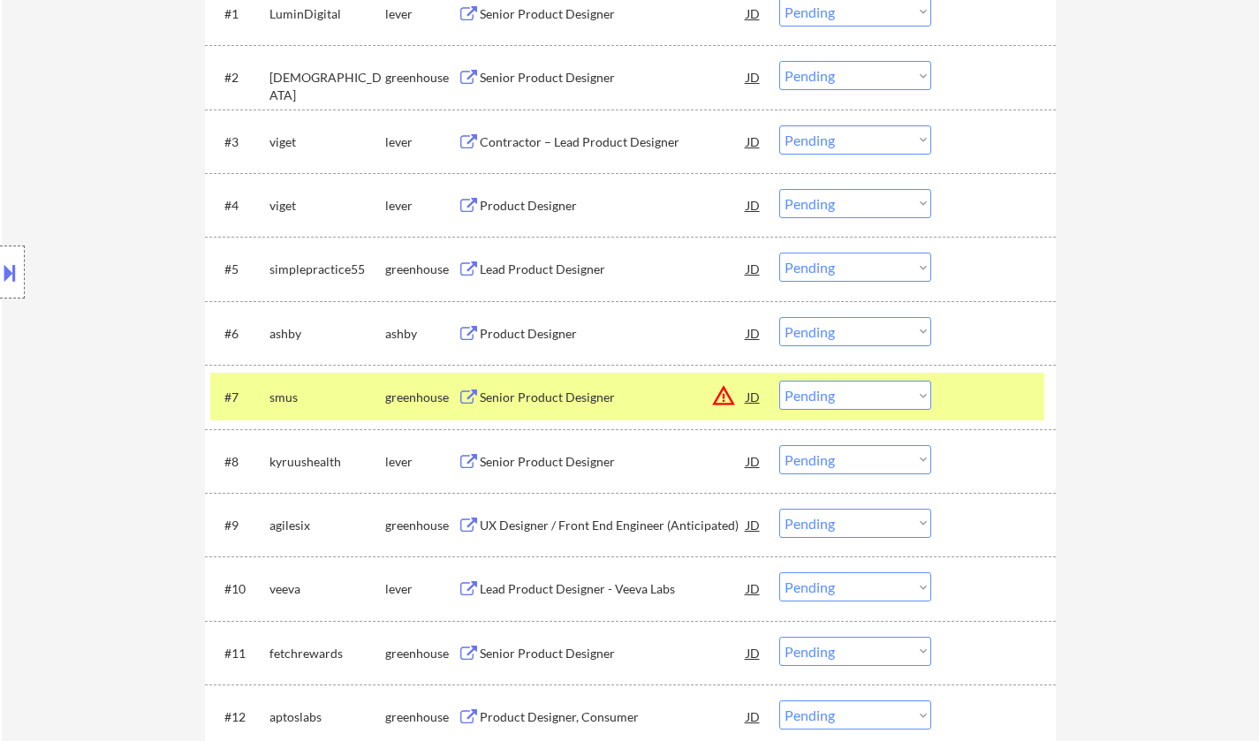
click at [565, 466] on div "Senior Product Designer" at bounding box center [613, 462] width 267 height 18
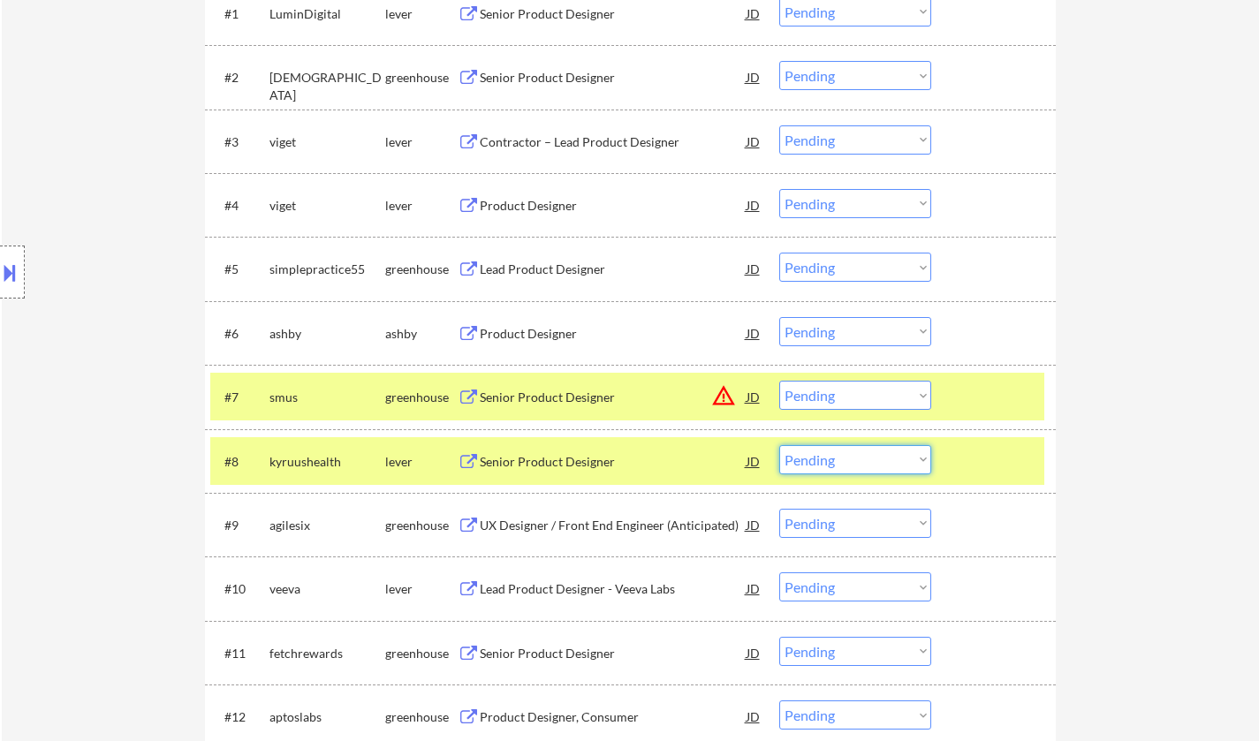
drag, startPoint x: 860, startPoint y: 461, endPoint x: 886, endPoint y: 473, distance: 28.9
click at [860, 461] on select "Choose an option... Pending Applied Excluded (Questions) Excluded (Expired) Exc…" at bounding box center [855, 459] width 152 height 29
click at [779, 445] on select "Choose an option... Pending Applied Excluded (Questions) Excluded (Expired) Exc…" at bounding box center [855, 459] width 152 height 29
select select ""pending""
click at [553, 511] on div "Lead Product Designer - Veeva Labs" at bounding box center [613, 525] width 267 height 32
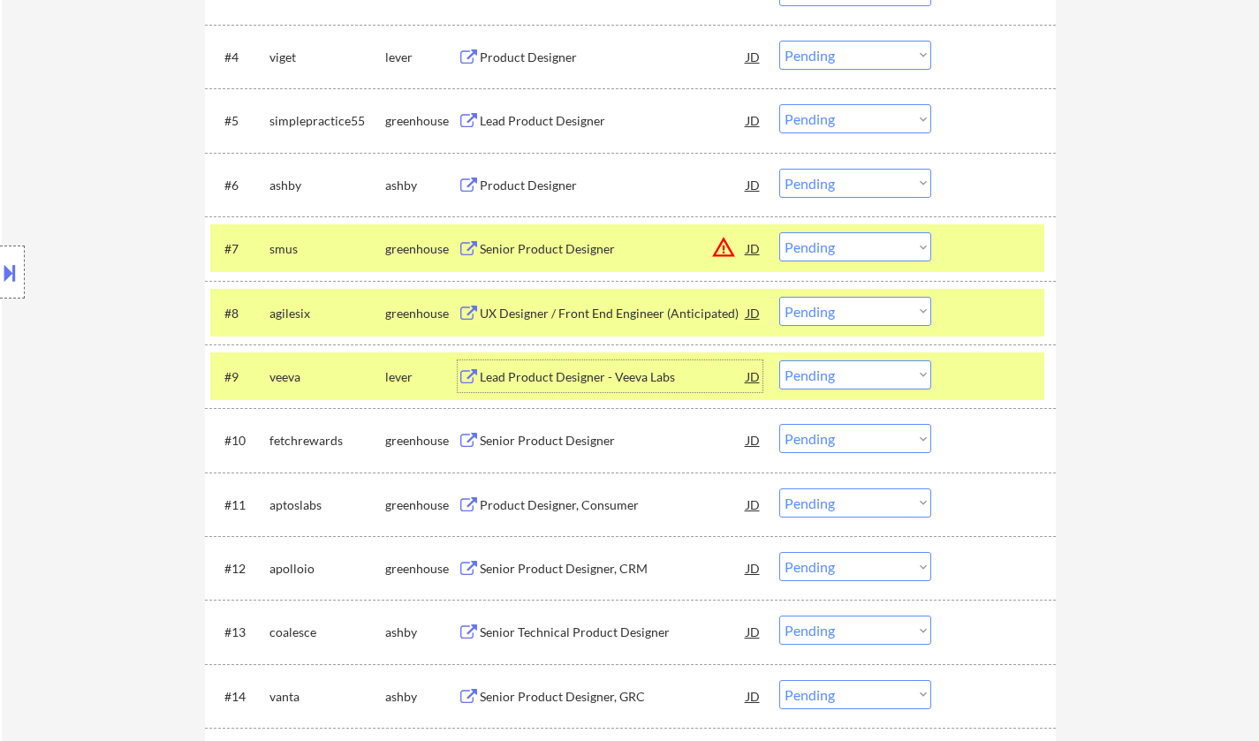
scroll to position [795, 0]
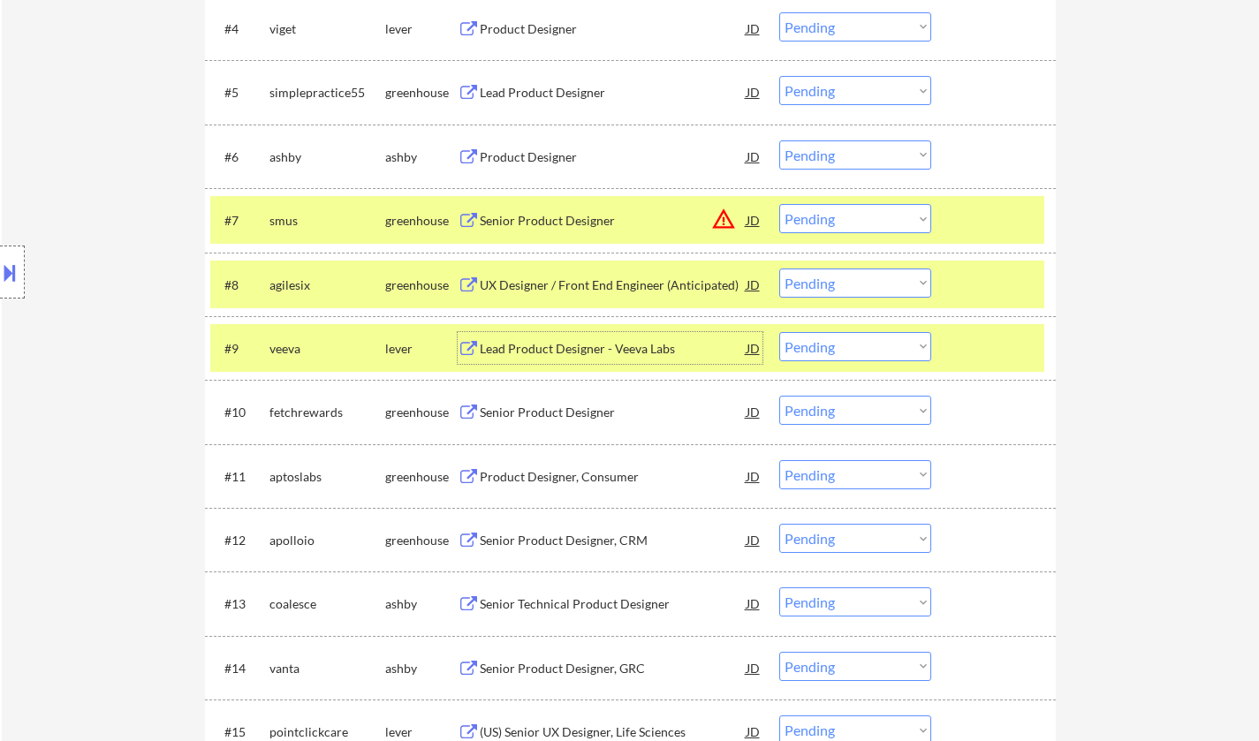
click at [834, 352] on select "Choose an option... Pending Applied Excluded (Questions) Excluded (Expired) Exc…" at bounding box center [855, 346] width 152 height 29
click at [779, 332] on select "Choose an option... Pending Applied Excluded (Questions) Excluded (Expired) Exc…" at bounding box center [855, 346] width 152 height 29
click at [552, 349] on div "Senior Product Designer" at bounding box center [613, 349] width 267 height 18
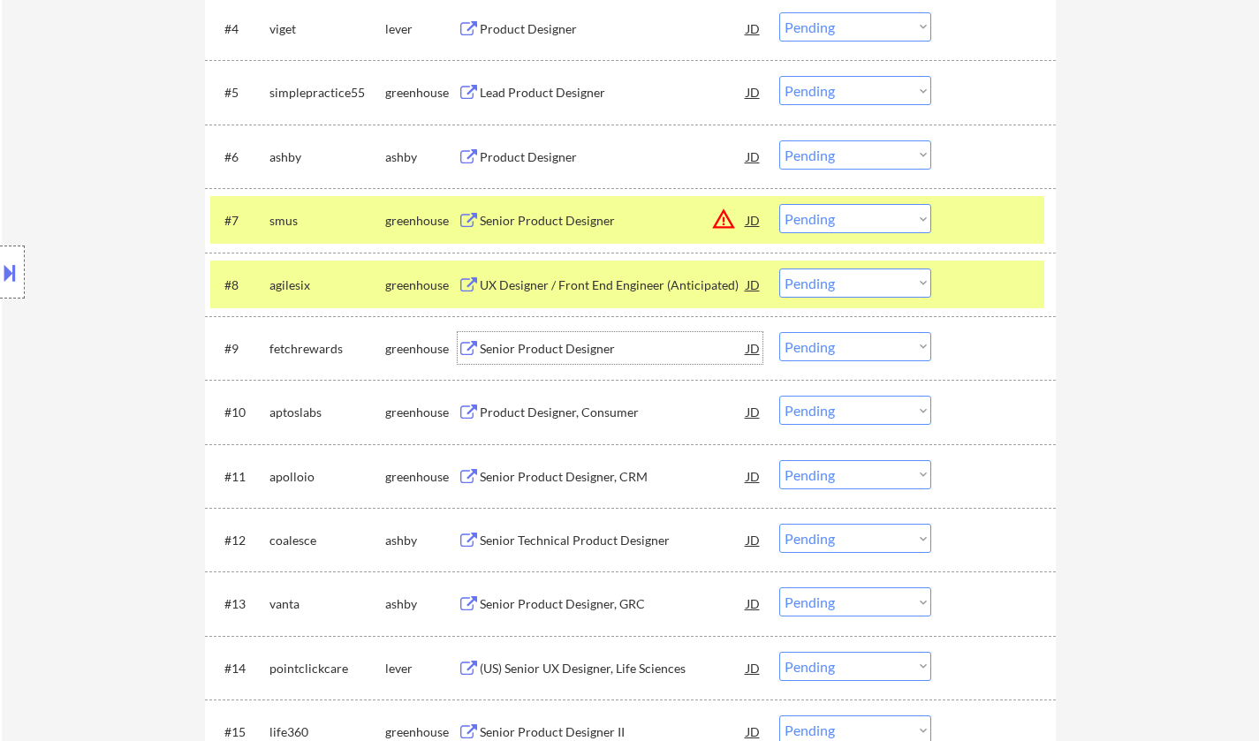
click at [844, 339] on select "Choose an option... Pending Applied Excluded (Questions) Excluded (Expired) Exc…" at bounding box center [855, 346] width 152 height 29
click at [779, 332] on select "Choose an option... Pending Applied Excluded (Questions) Excluded (Expired) Exc…" at bounding box center [855, 346] width 152 height 29
click at [581, 352] on div "Product Designer, Consumer" at bounding box center [613, 349] width 267 height 18
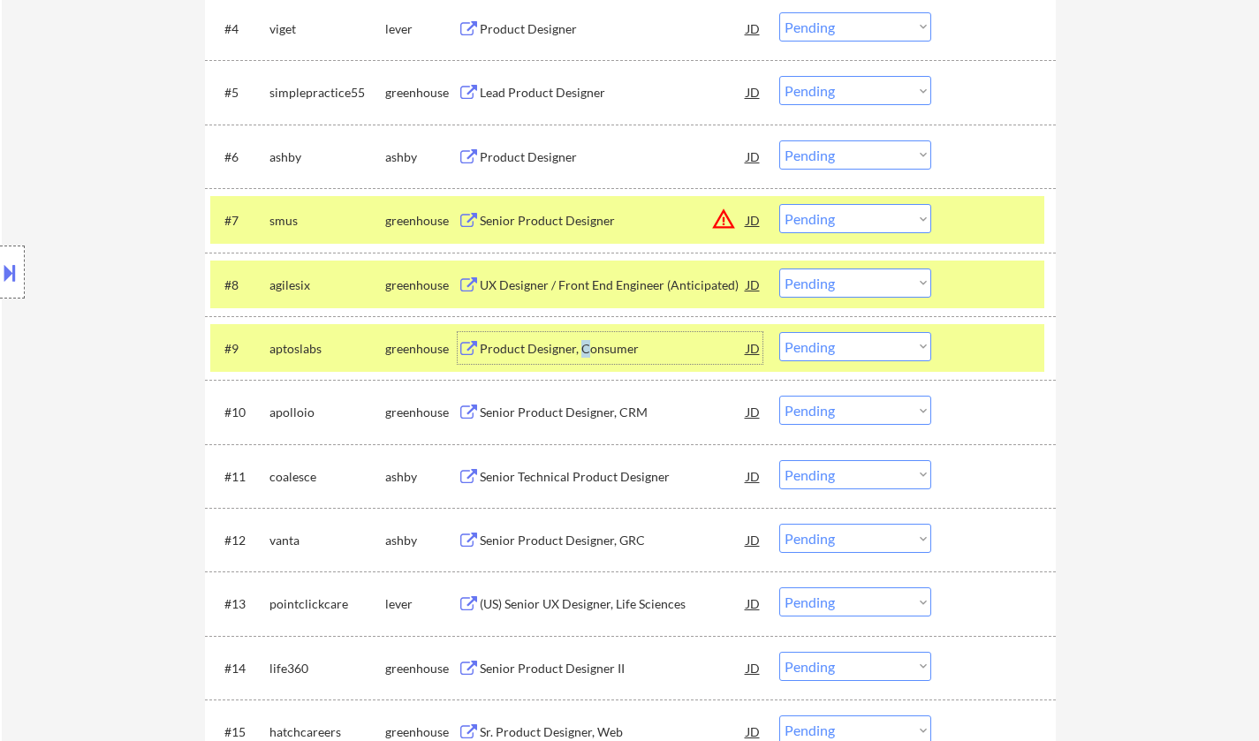
drag, startPoint x: 849, startPoint y: 346, endPoint x: 856, endPoint y: 360, distance: 15.0
click at [849, 346] on select "Choose an option... Pending Applied Excluded (Questions) Excluded (Expired) Exc…" at bounding box center [855, 346] width 152 height 29
click at [779, 332] on select "Choose an option... Pending Applied Excluded (Questions) Excluded (Expired) Exc…" at bounding box center [855, 346] width 152 height 29
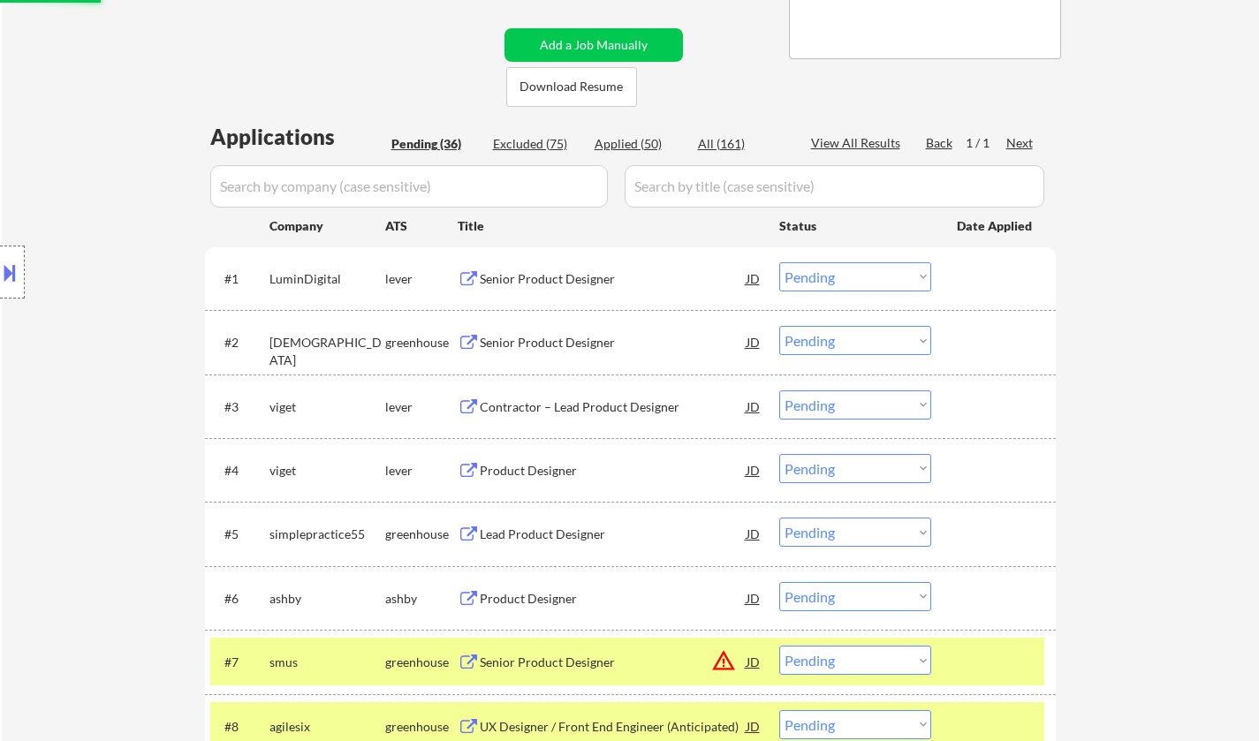
scroll to position [0, 0]
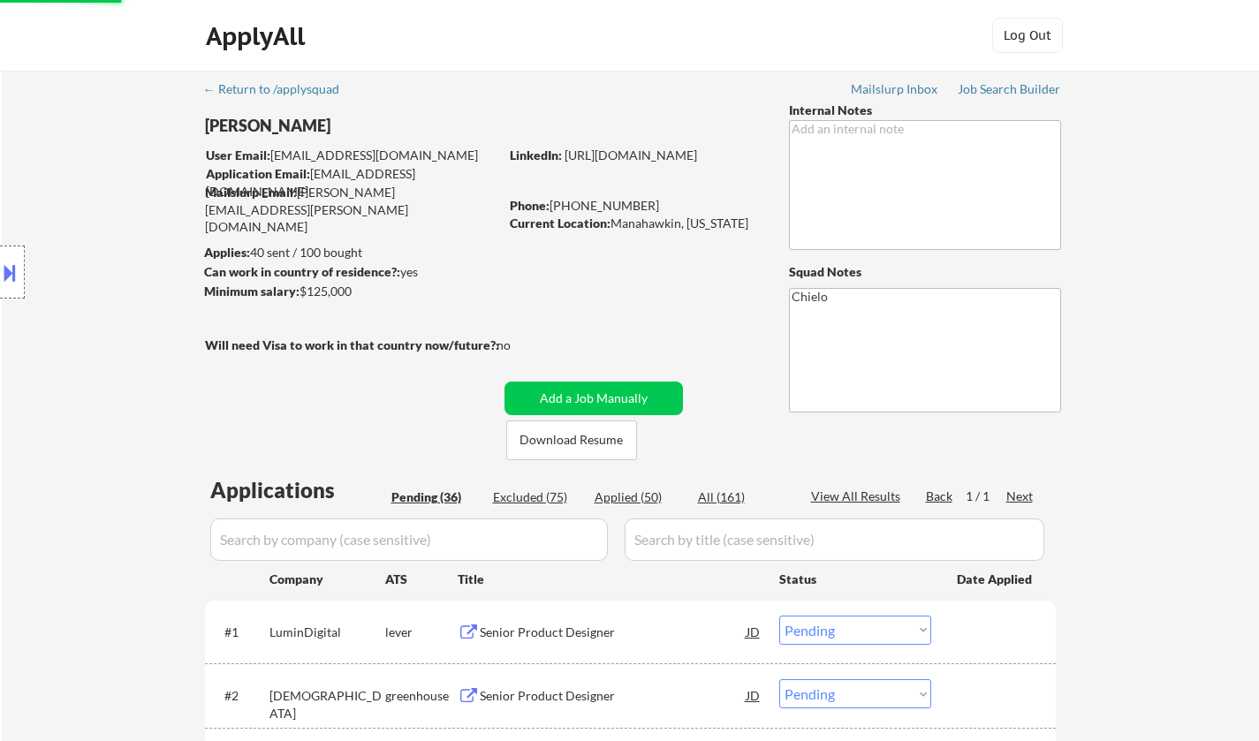
select select ""pending""
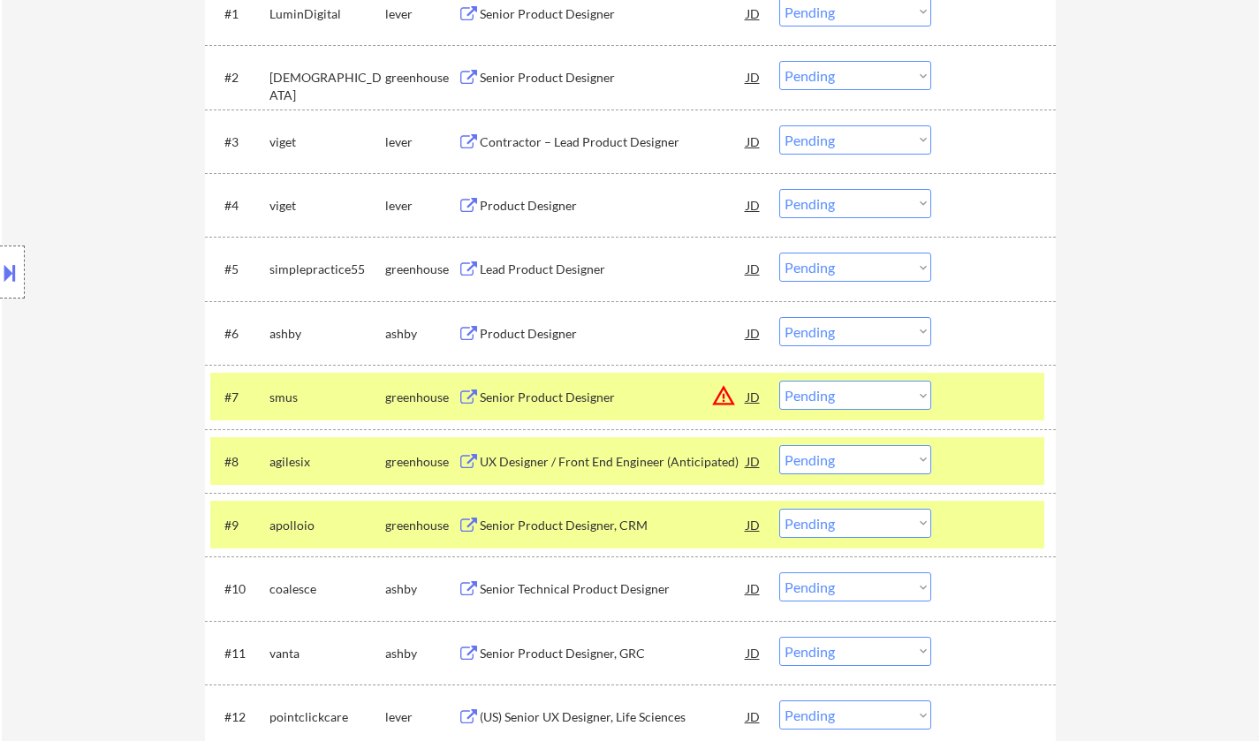
scroll to position [795, 0]
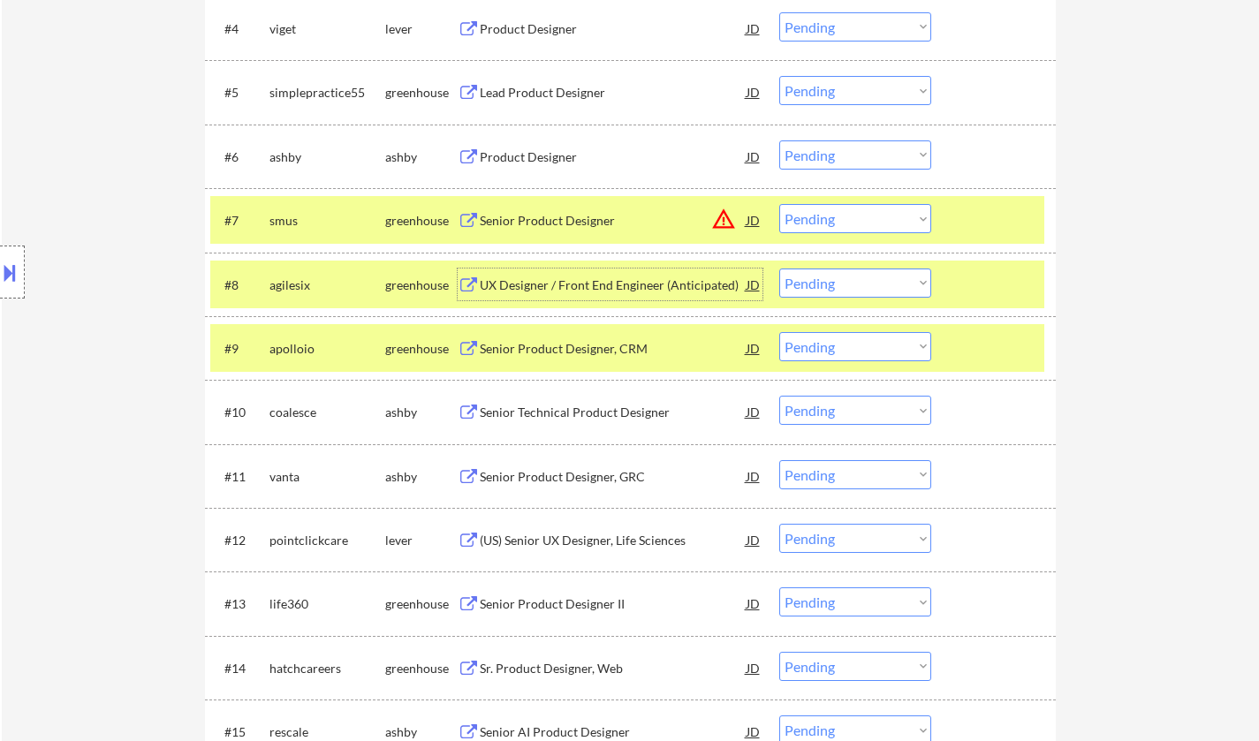
click at [580, 287] on div "UX Designer / Front End Engineer (Anticipated)" at bounding box center [613, 285] width 267 height 18
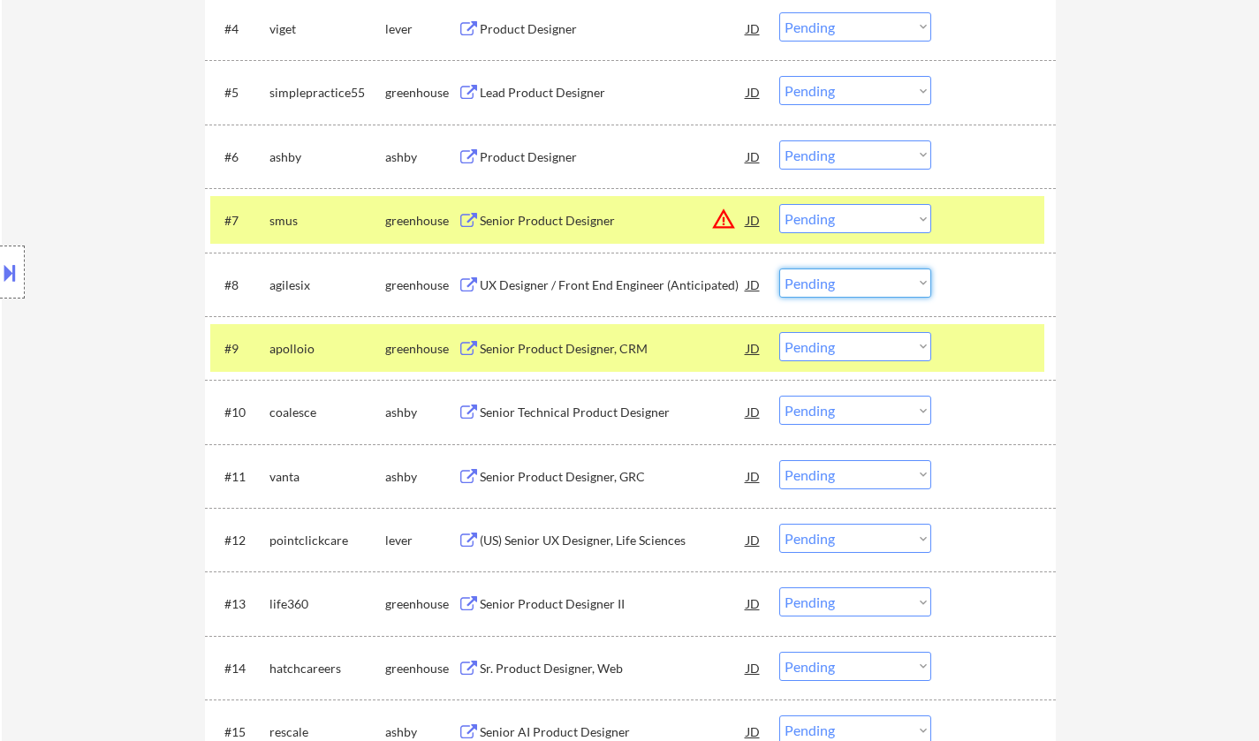
click at [875, 288] on select "Choose an option... Pending Applied Excluded (Questions) Excluded (Expired) Exc…" at bounding box center [855, 283] width 152 height 29
click at [779, 269] on select "Choose an option... Pending Applied Excluded (Questions) Excluded (Expired) Exc…" at bounding box center [855, 283] width 152 height 29
select select ""pending""
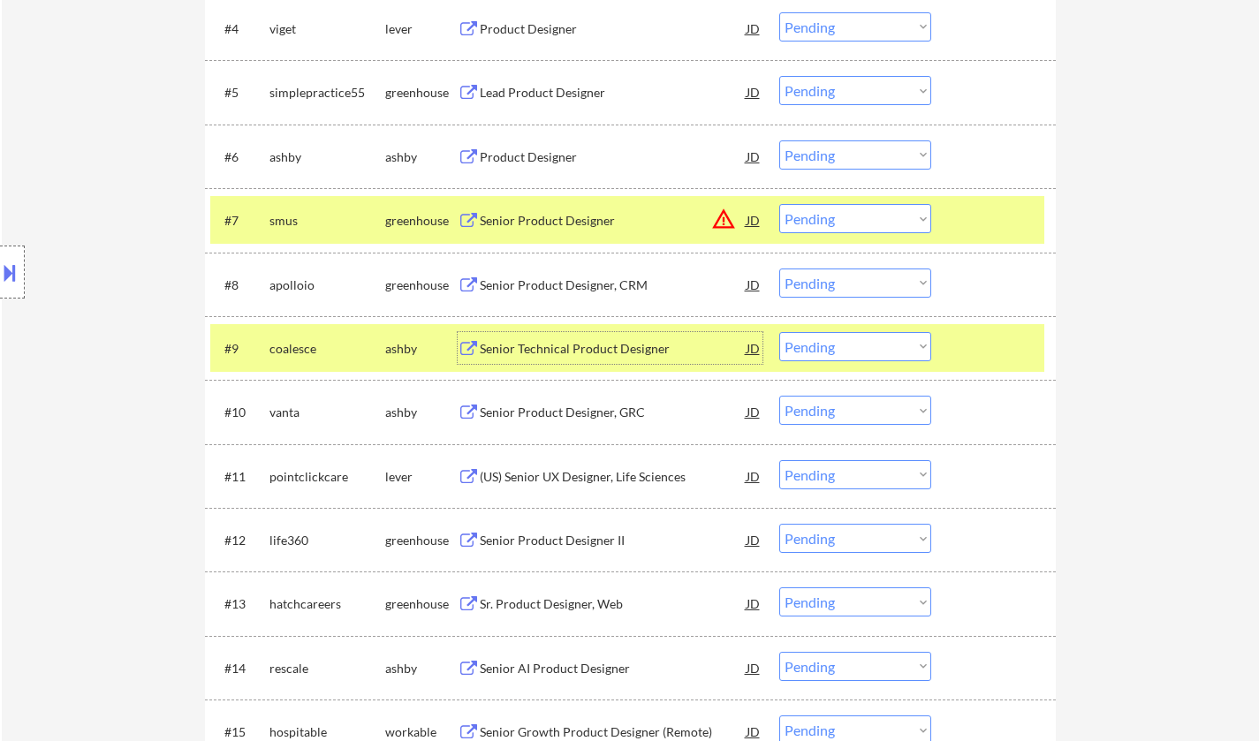
click at [577, 350] on div "Senior Technical Product Designer" at bounding box center [613, 349] width 267 height 18
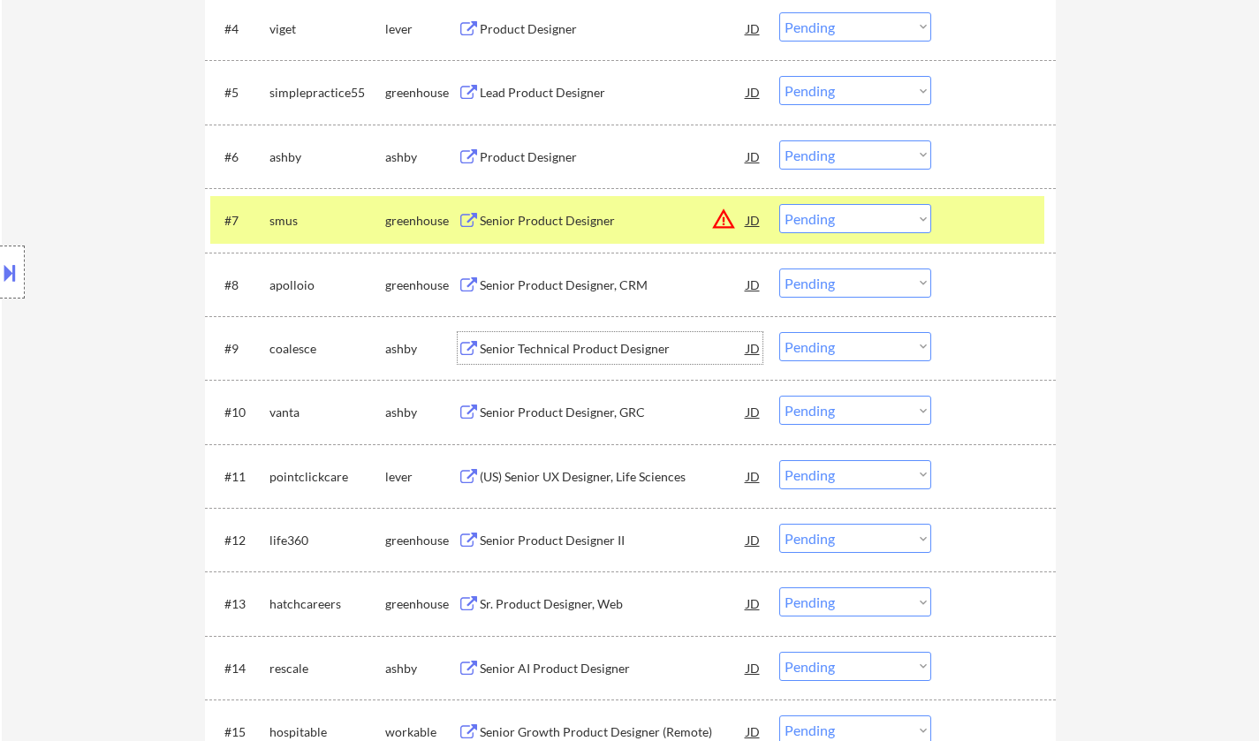
click at [849, 353] on select "Choose an option... Pending Applied Excluded (Questions) Excluded (Expired) Exc…" at bounding box center [855, 346] width 152 height 29
click at [779, 332] on select "Choose an option... Pending Applied Excluded (Questions) Excluded (Expired) Exc…" at bounding box center [855, 346] width 152 height 29
select select ""pending""
click at [556, 284] on div "Senior Product Designer, CRM" at bounding box center [613, 285] width 267 height 18
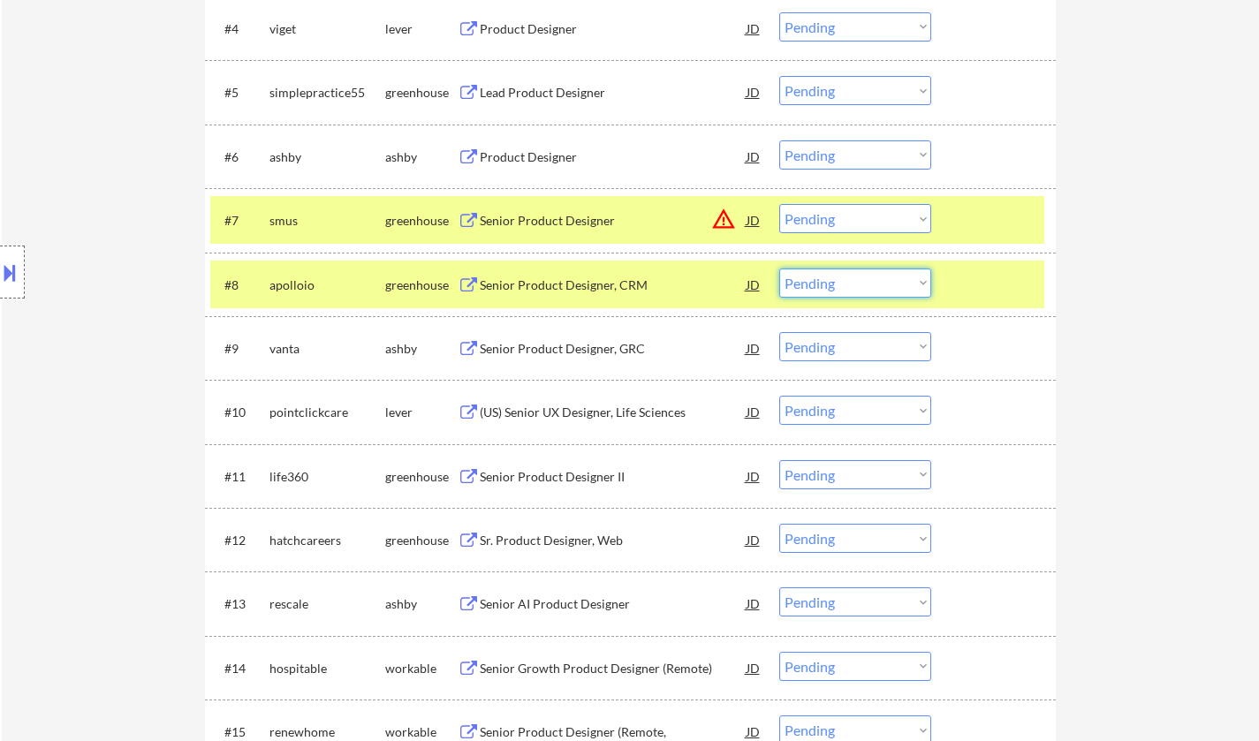
click at [882, 281] on select "Choose an option... Pending Applied Excluded (Questions) Excluded (Expired) Exc…" at bounding box center [855, 283] width 152 height 29
click at [779, 269] on select "Choose an option... Pending Applied Excluded (Questions) Excluded (Expired) Exc…" at bounding box center [855, 283] width 152 height 29
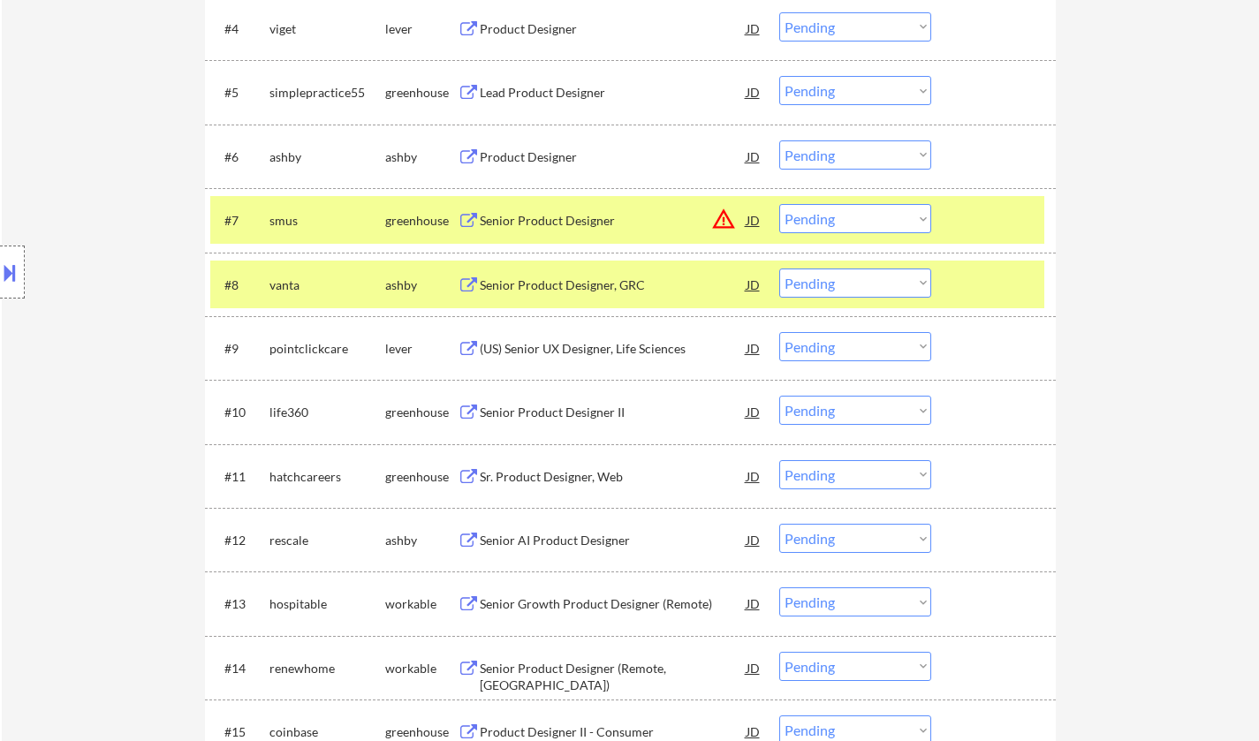
click at [584, 285] on div "Senior Product Designer, GRC" at bounding box center [613, 285] width 267 height 18
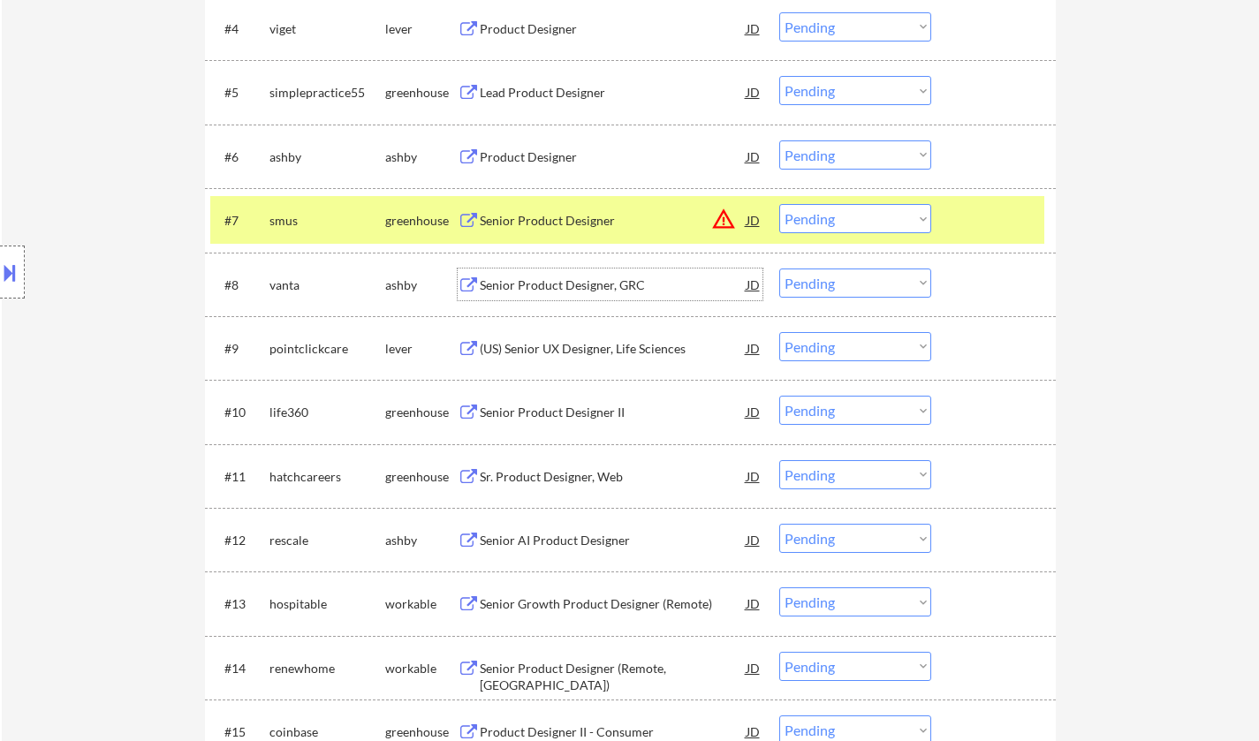
click at [837, 277] on select "Choose an option... Pending Applied Excluded (Questions) Excluded (Expired) Exc…" at bounding box center [855, 283] width 152 height 29
click at [779, 269] on select "Choose an option... Pending Applied Excluded (Questions) Excluded (Expired) Exc…" at bounding box center [855, 283] width 152 height 29
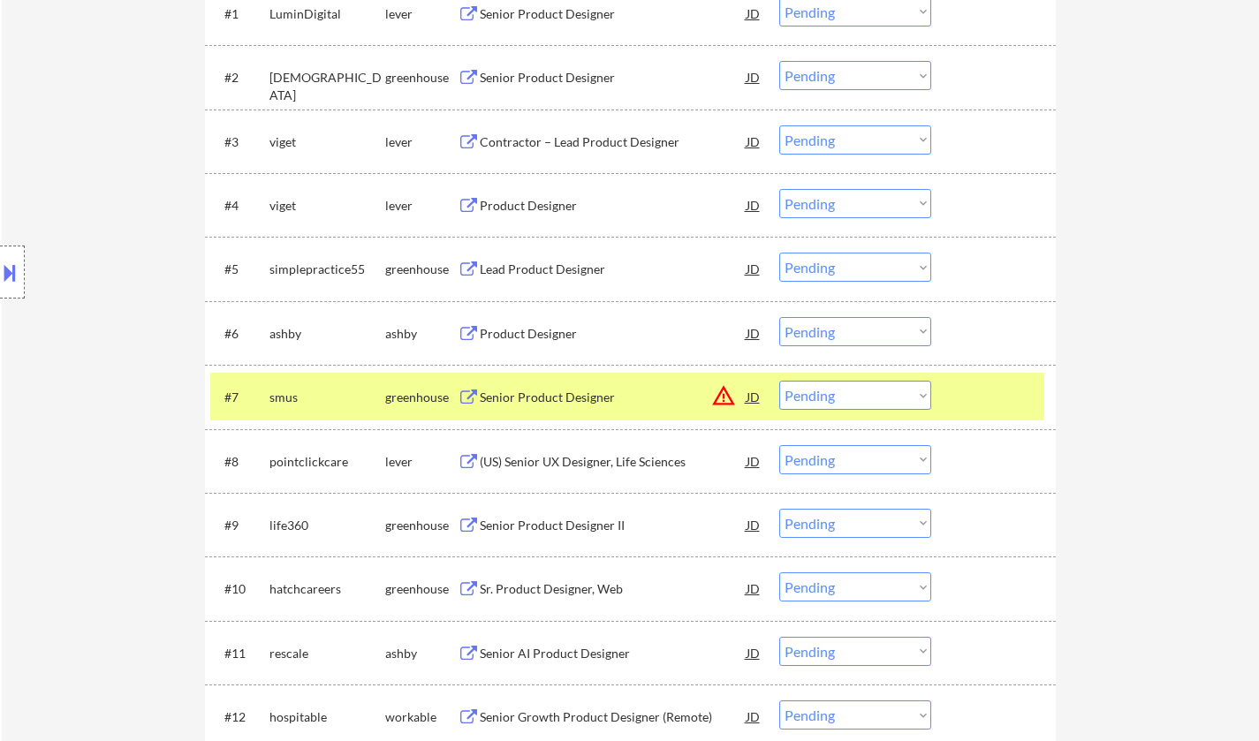
scroll to position [707, 0]
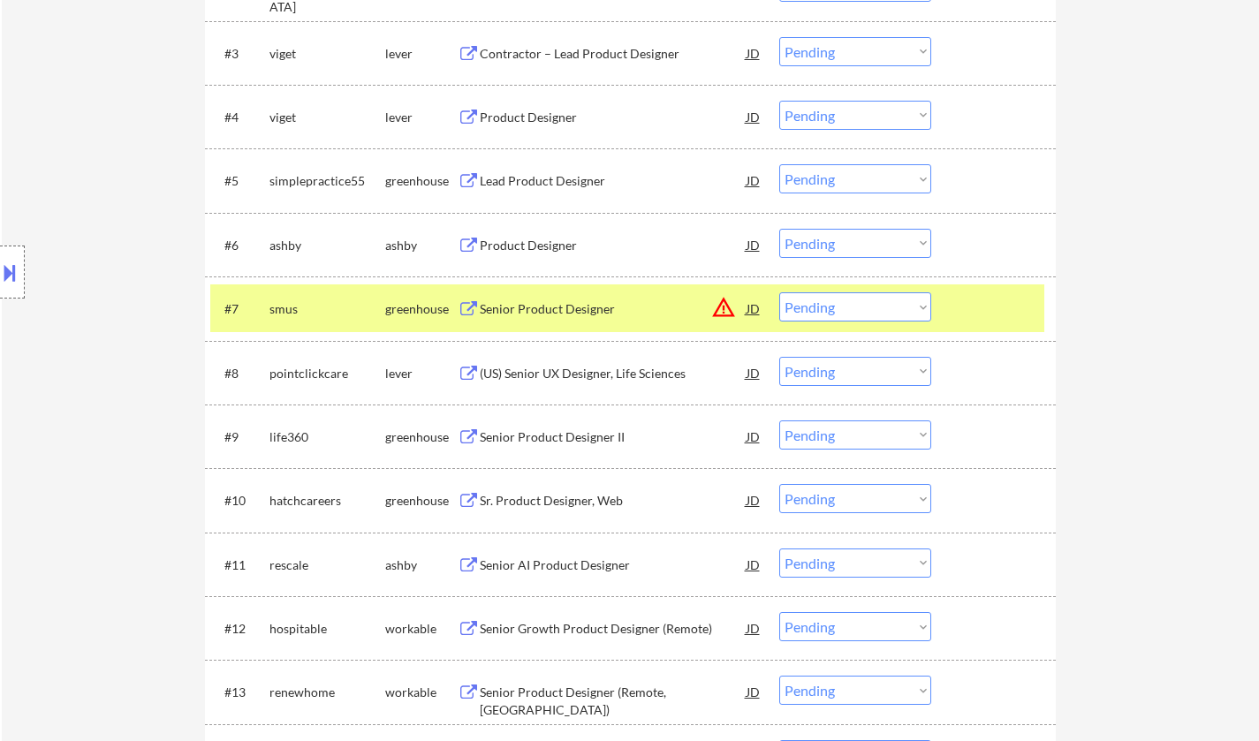
click at [591, 382] on div "(US) Senior UX Designer, Life Sciences" at bounding box center [613, 374] width 267 height 18
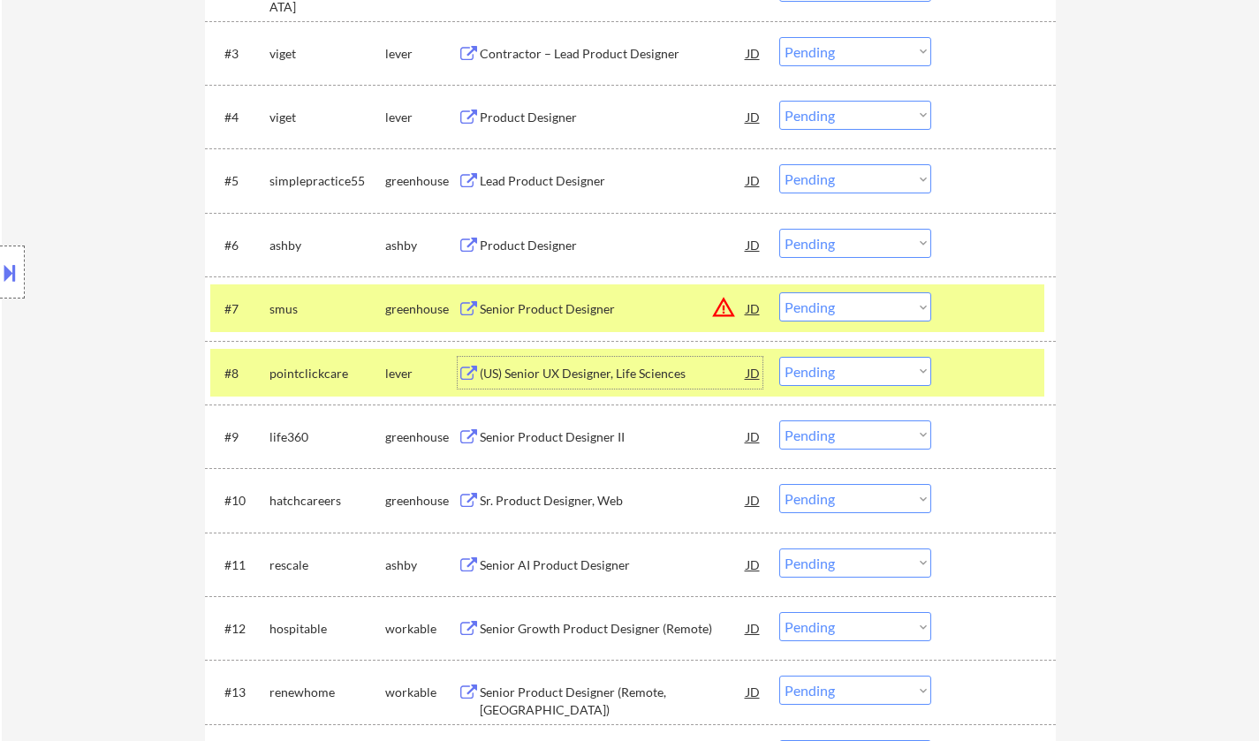
click at [862, 372] on select "Choose an option... Pending Applied Excluded (Questions) Excluded (Expired) Exc…" at bounding box center [855, 371] width 152 height 29
click at [779, 357] on select "Choose an option... Pending Applied Excluded (Questions) Excluded (Expired) Exc…" at bounding box center [855, 371] width 152 height 29
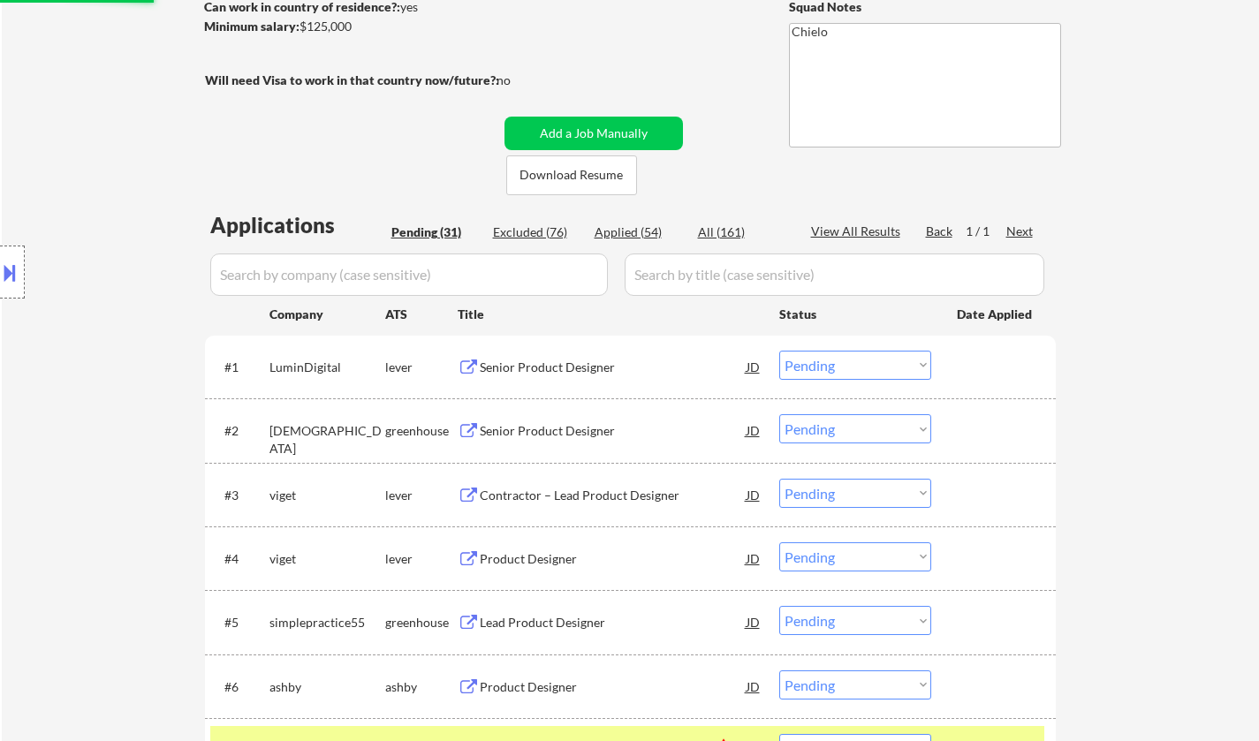
scroll to position [0, 0]
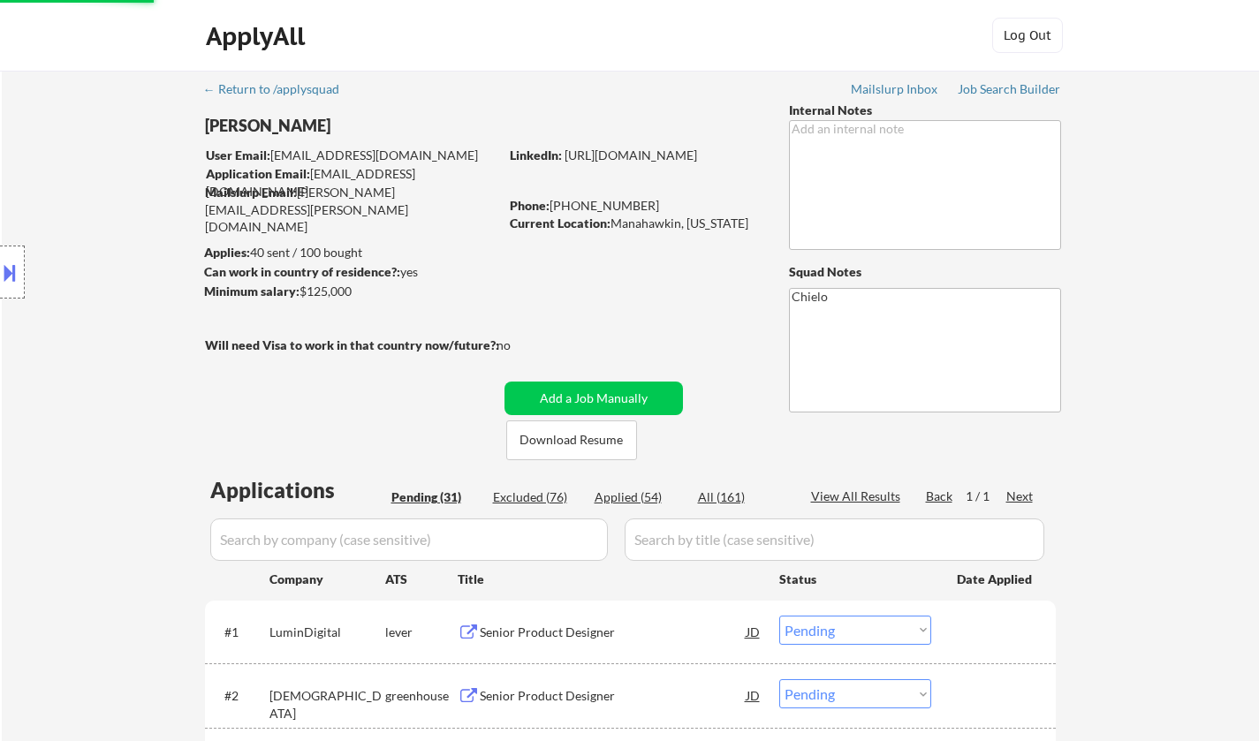
select select ""pending""
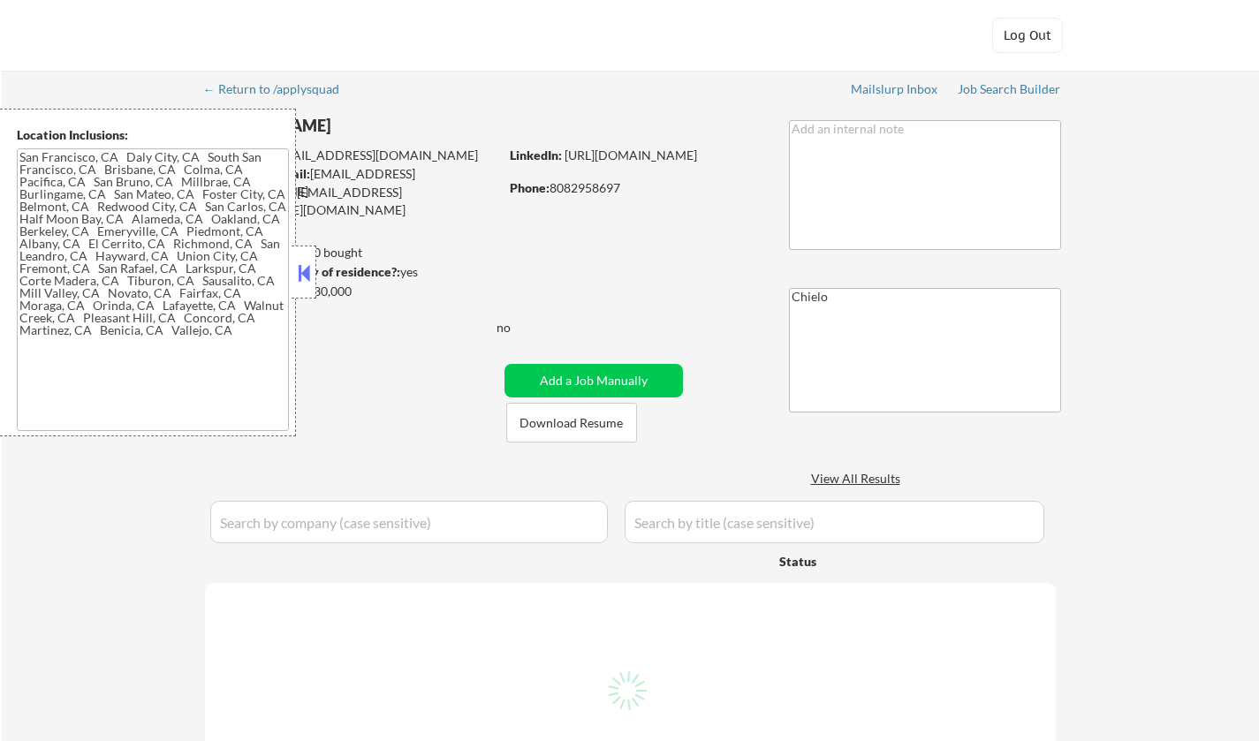
type textarea "San Francisco, CA Daly City, CA South San Francisco, CA Brisbane, CA Colma, CA …"
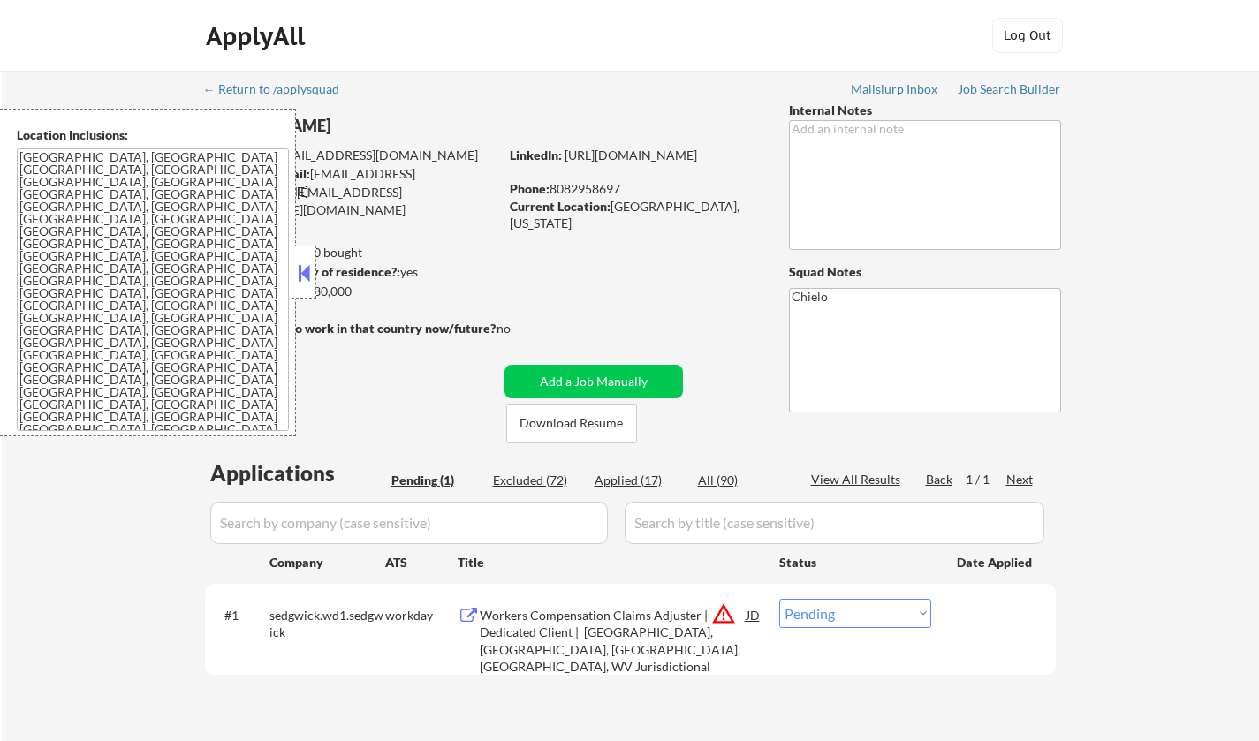
click at [308, 277] on button at bounding box center [303, 273] width 19 height 27
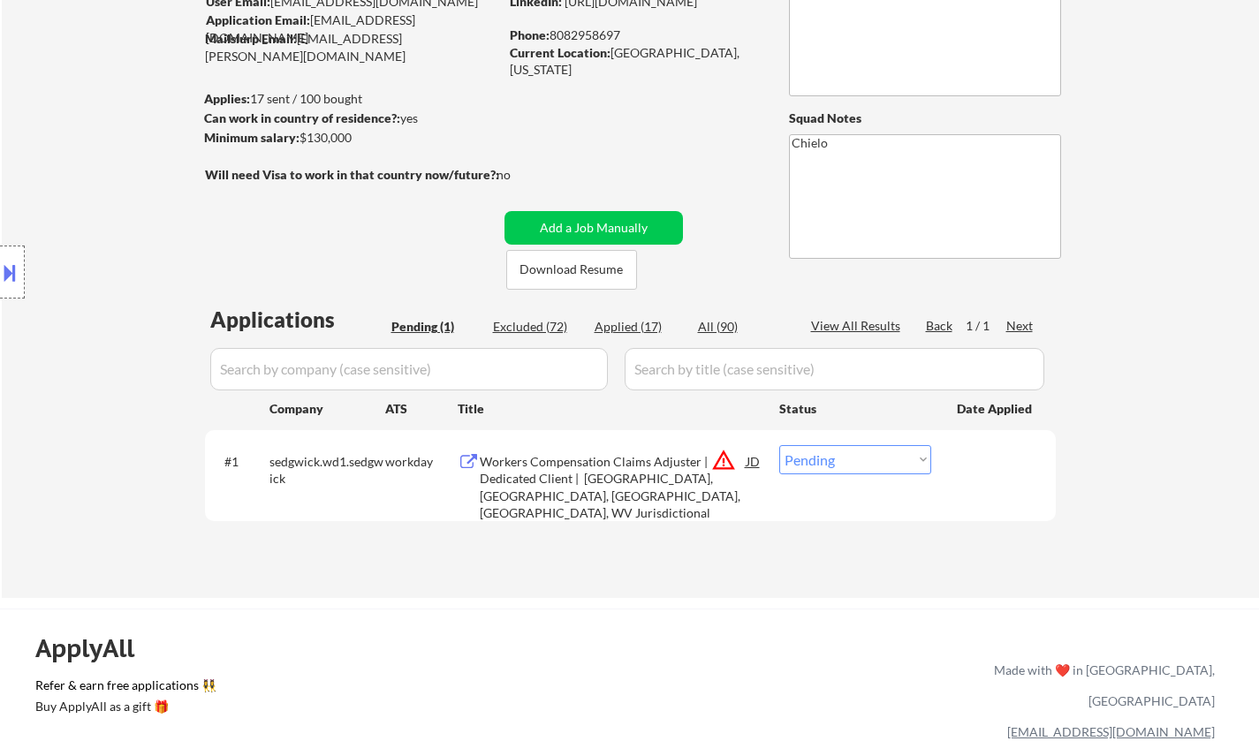
scroll to position [177, 0]
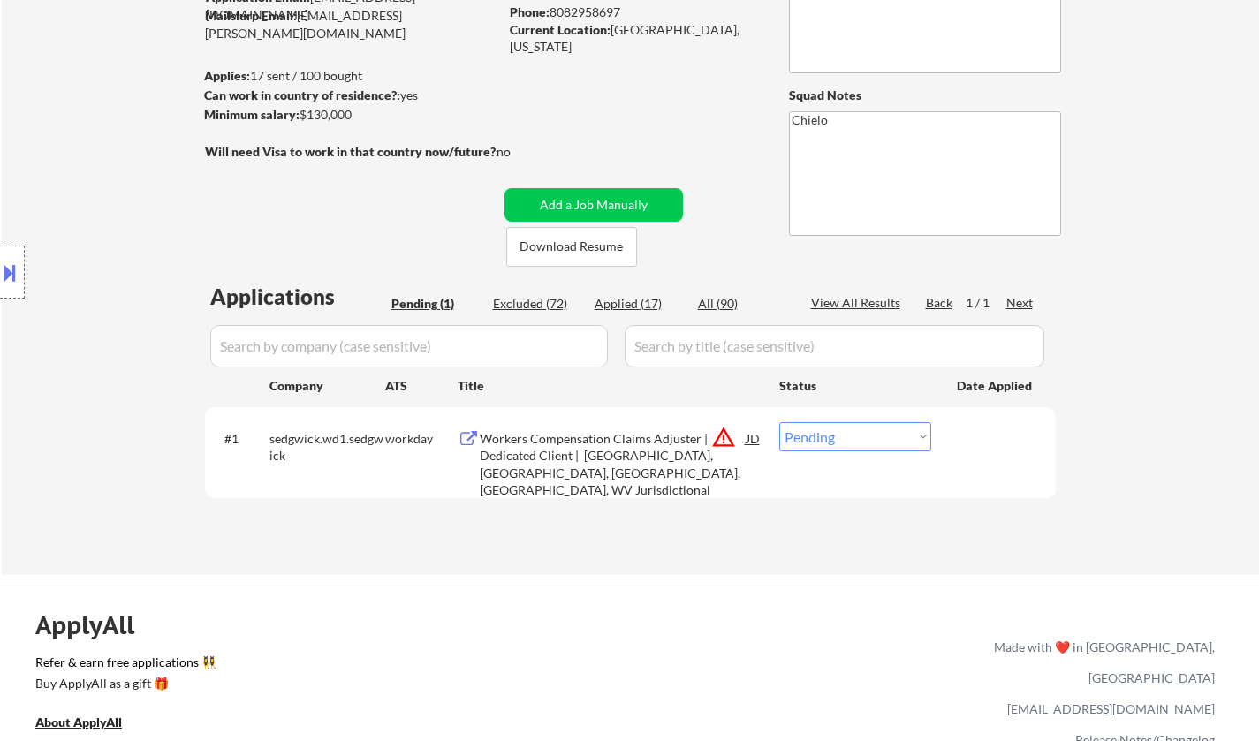
click at [876, 427] on select "Choose an option... Pending Applied Excluded (Questions) Excluded (Expired) Exc…" at bounding box center [855, 436] width 152 height 29
select select ""excluded__location_""
click at [779, 422] on select "Choose an option... Pending Applied Excluded (Questions) Excluded (Expired) Exc…" at bounding box center [855, 436] width 152 height 29
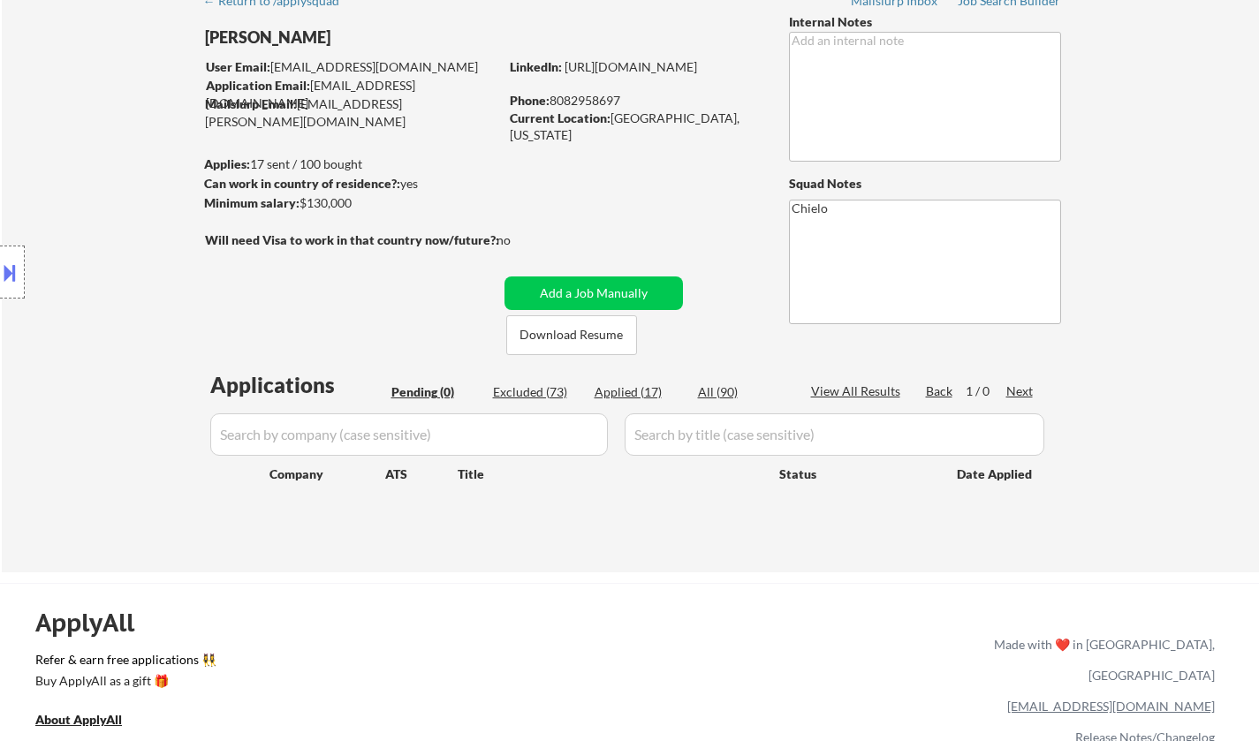
scroll to position [0, 0]
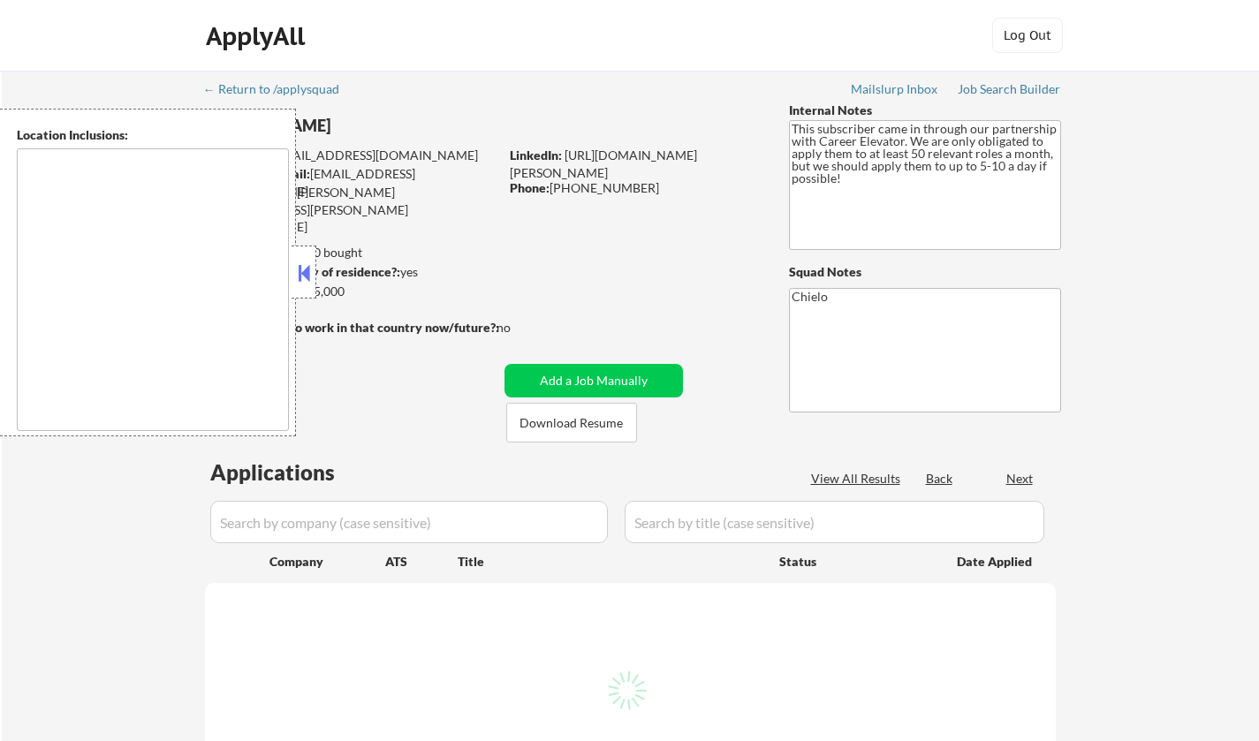
click at [300, 271] on button at bounding box center [303, 273] width 19 height 27
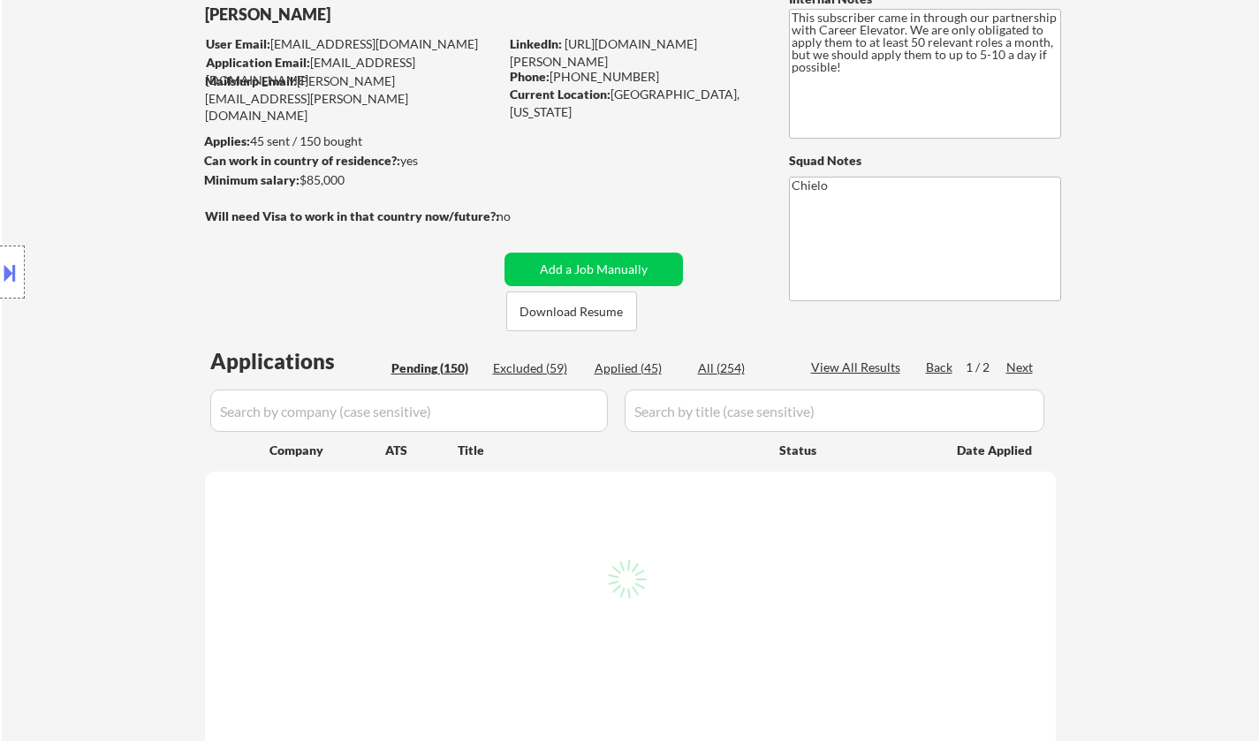
scroll to position [177, 0]
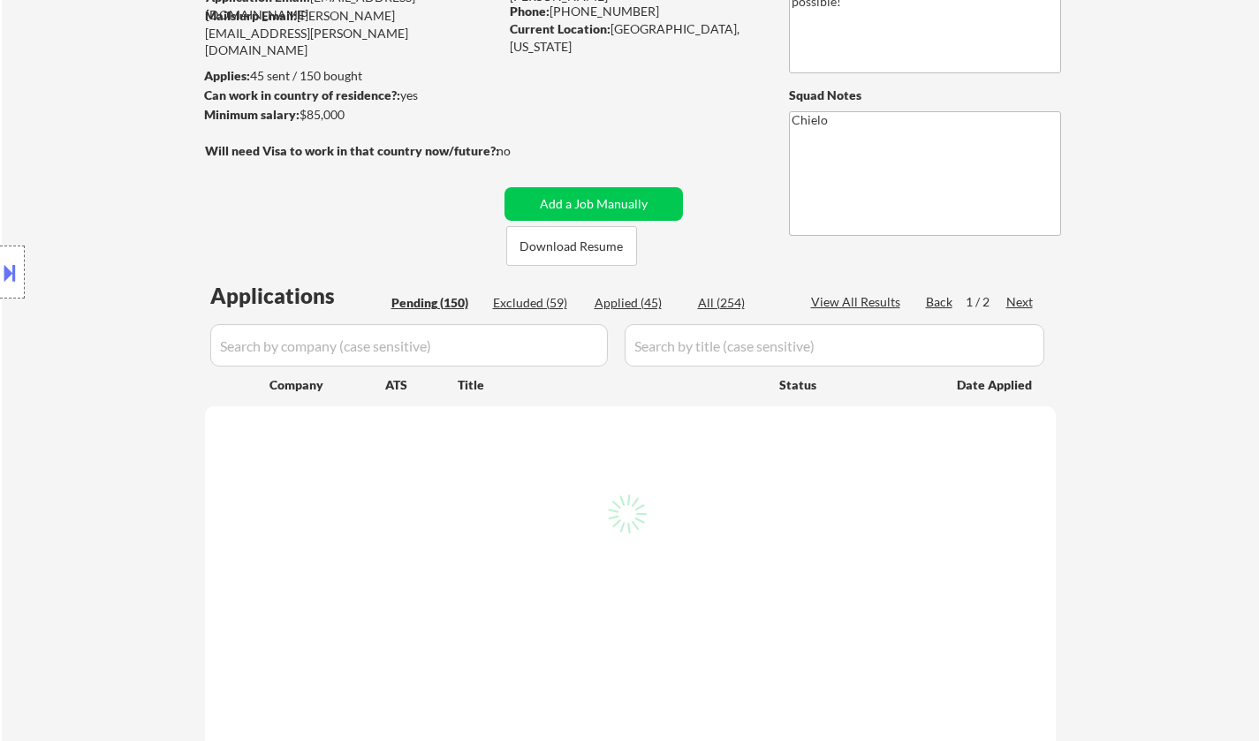
select select ""pending""
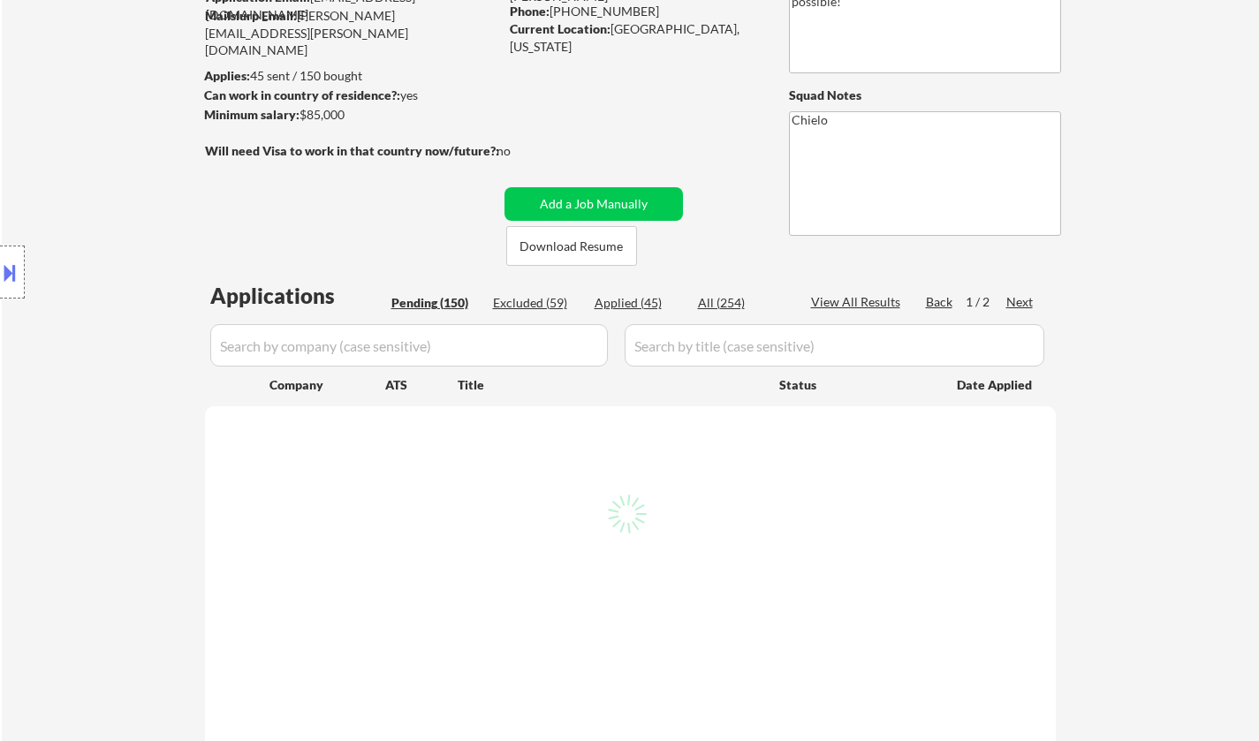
select select ""pending""
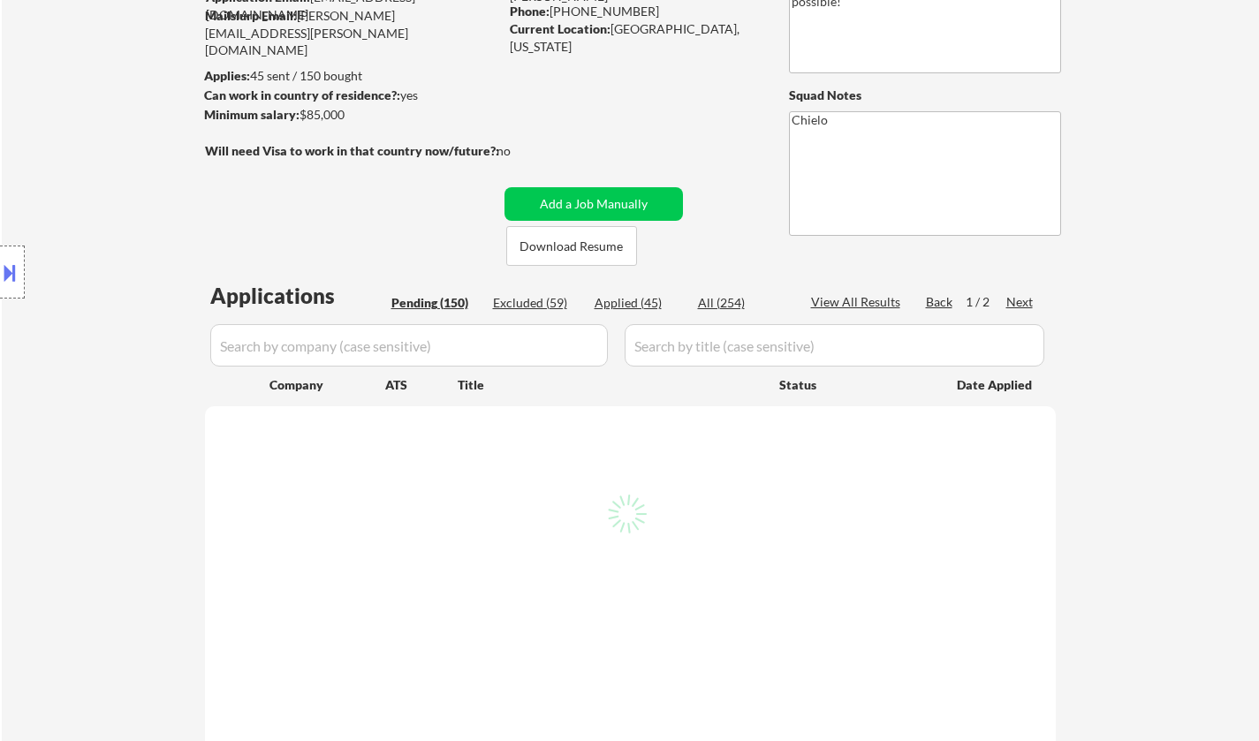
select select ""pending""
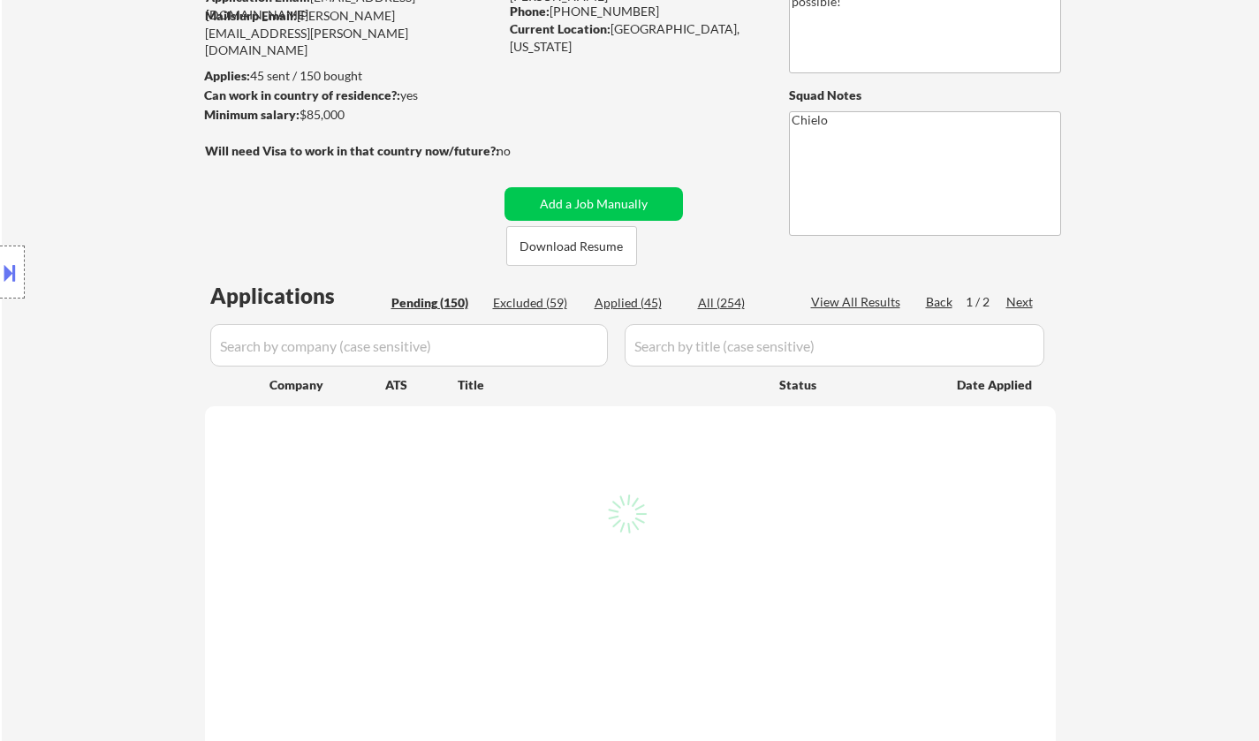
select select ""pending""
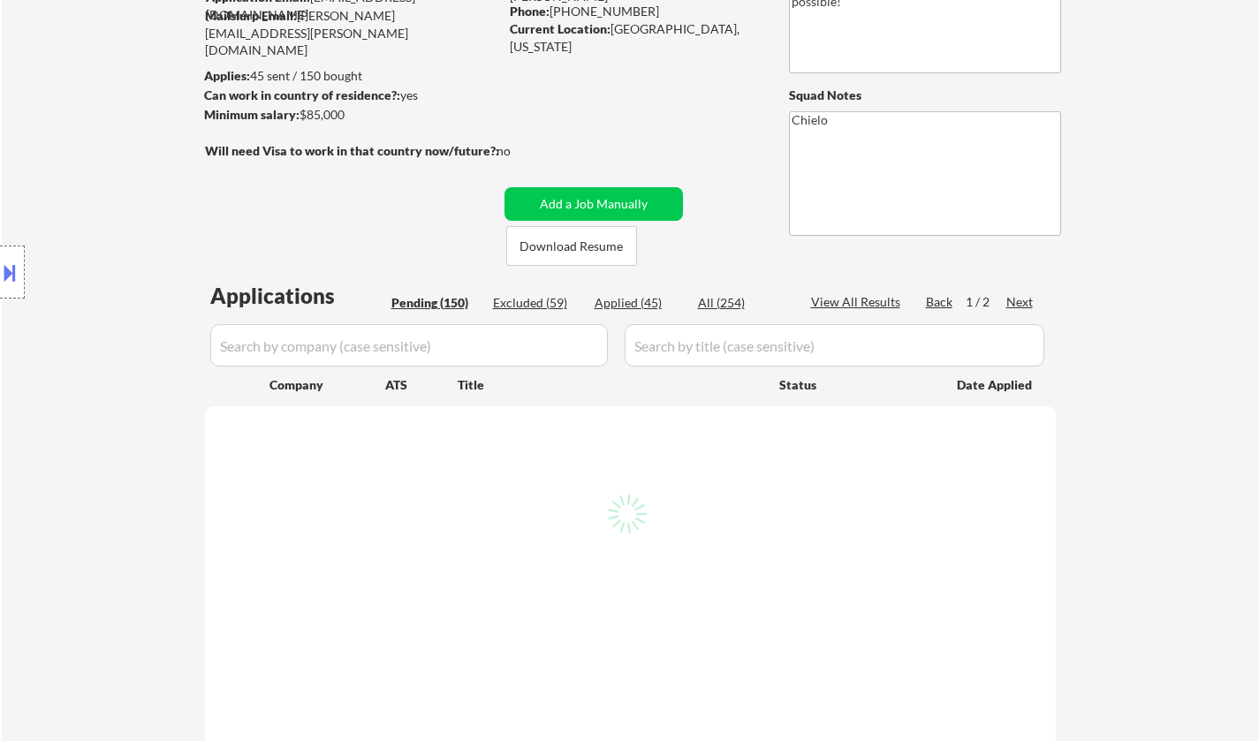
select select ""pending""
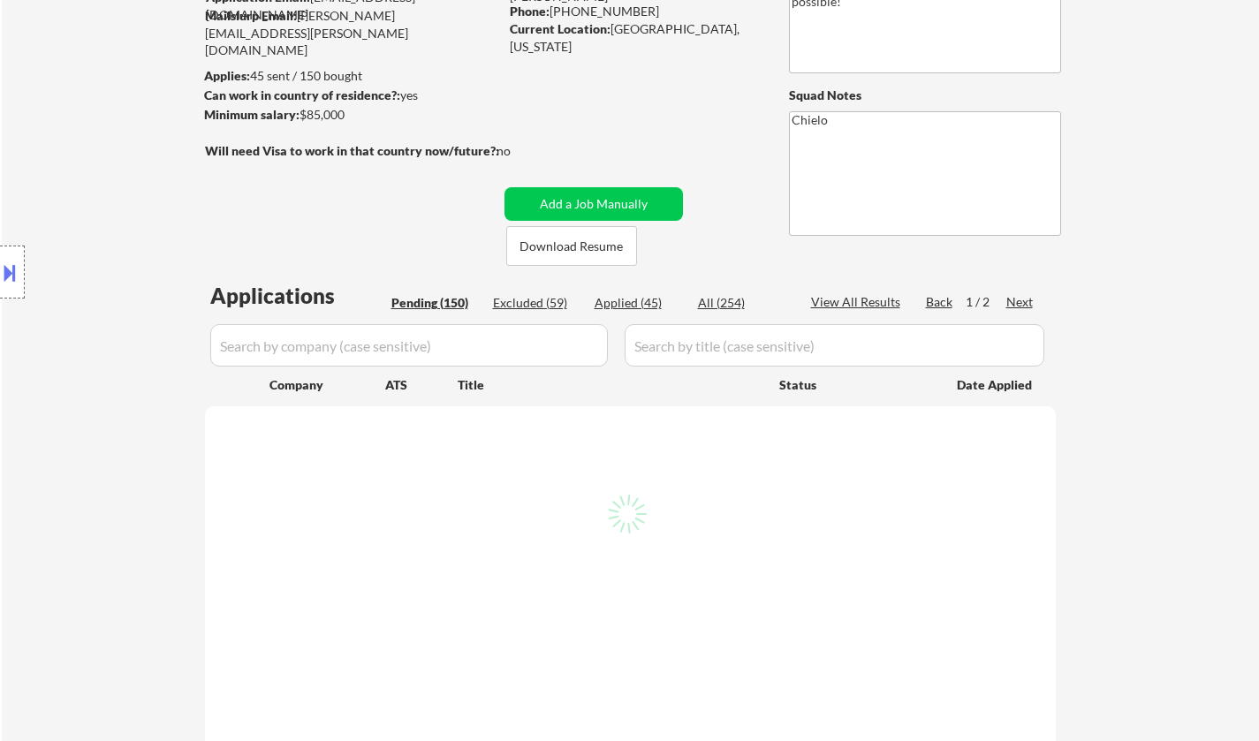
select select ""pending""
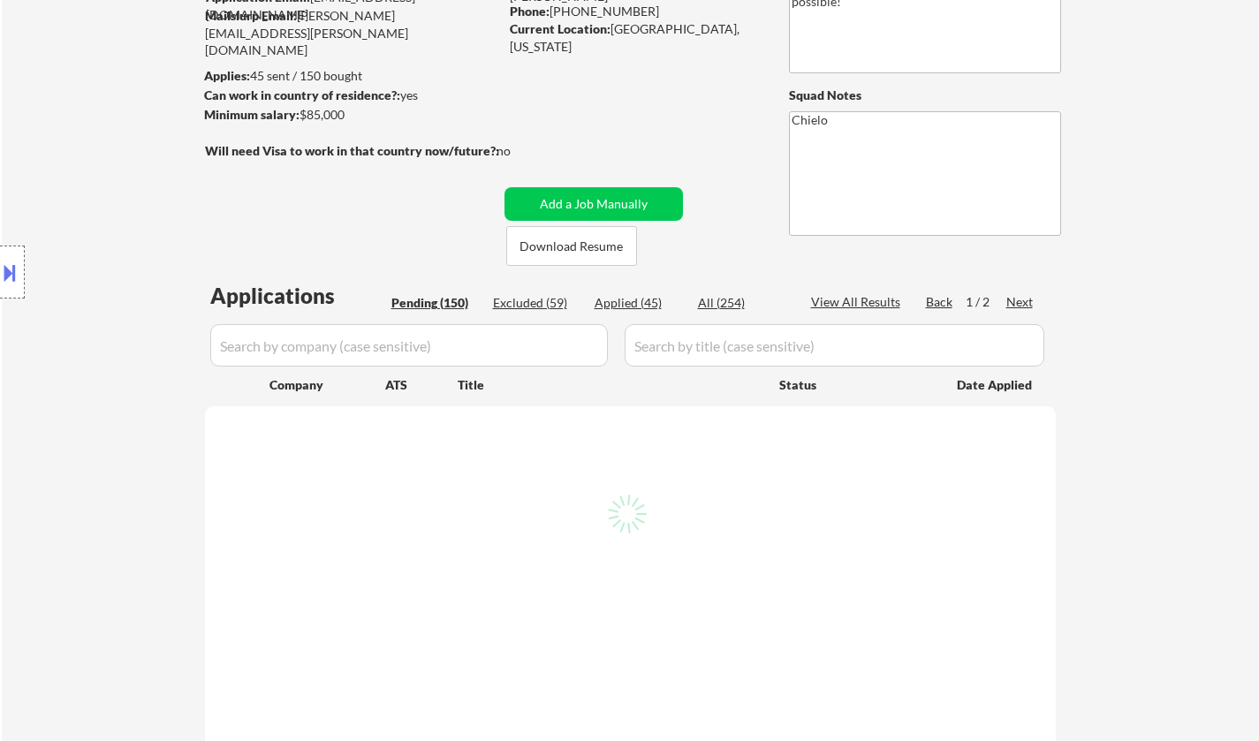
select select ""pending""
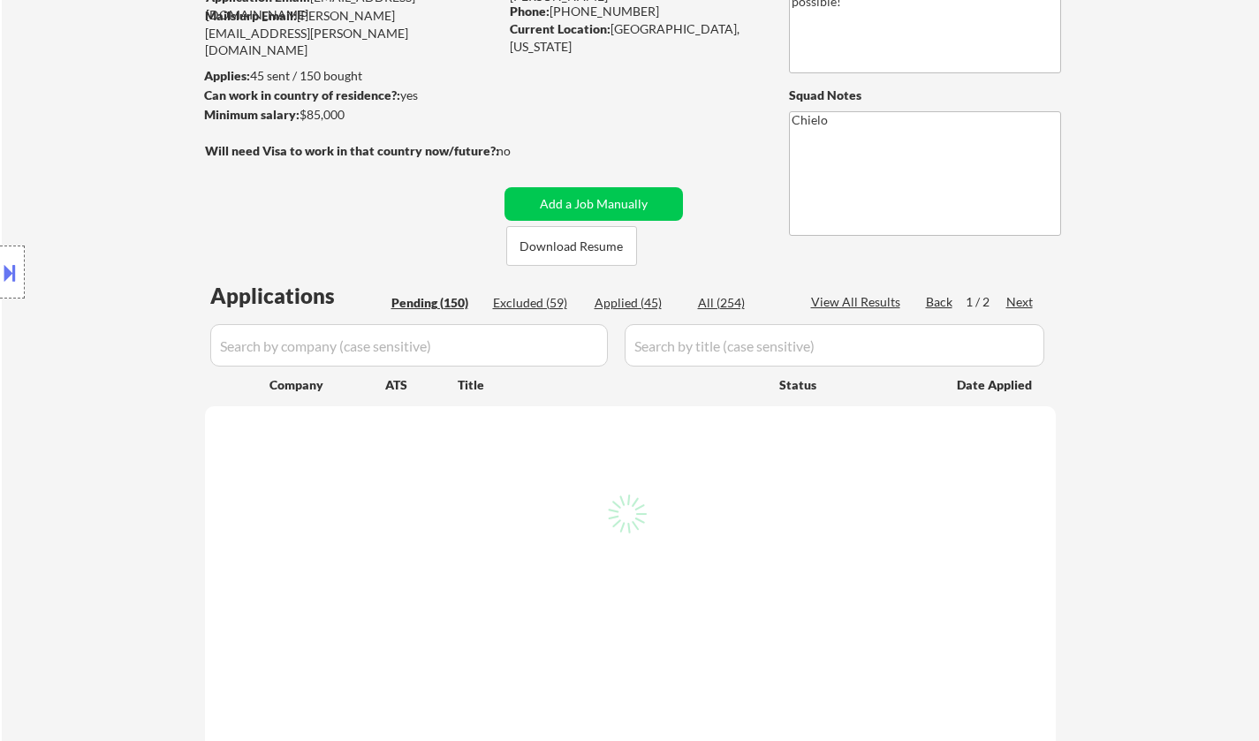
select select ""pending""
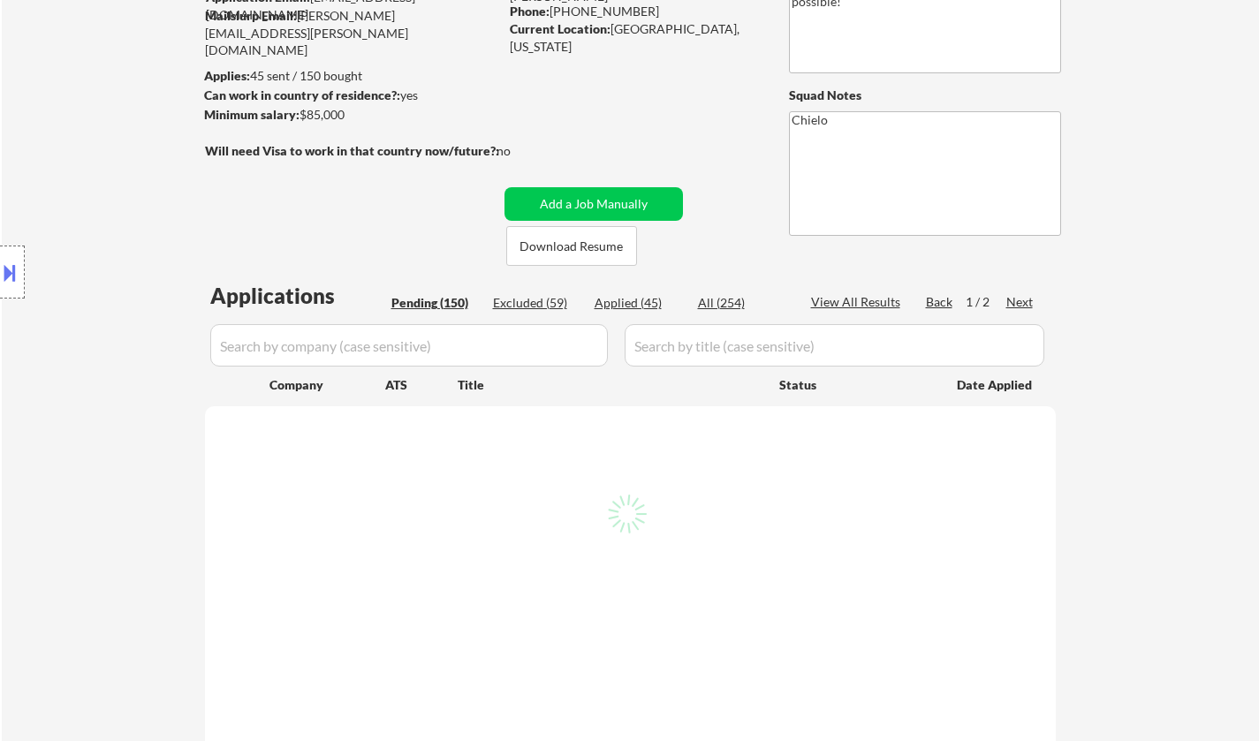
select select ""pending""
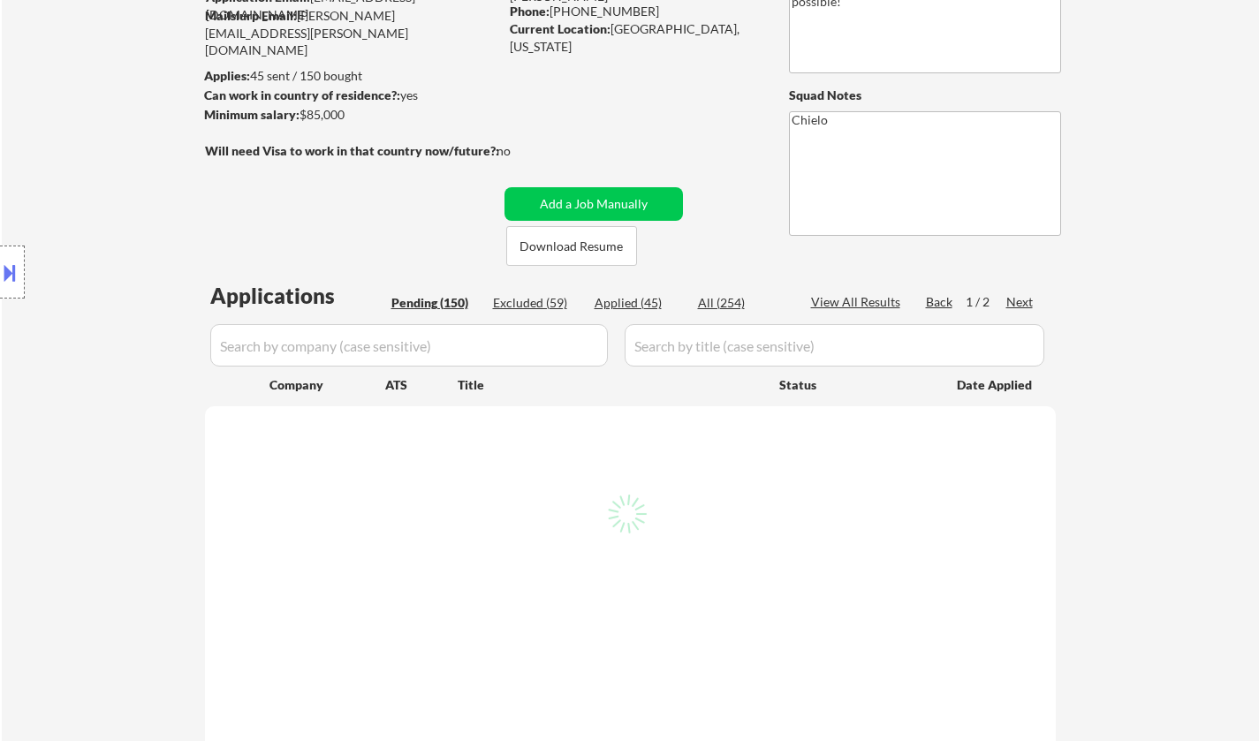
select select ""pending""
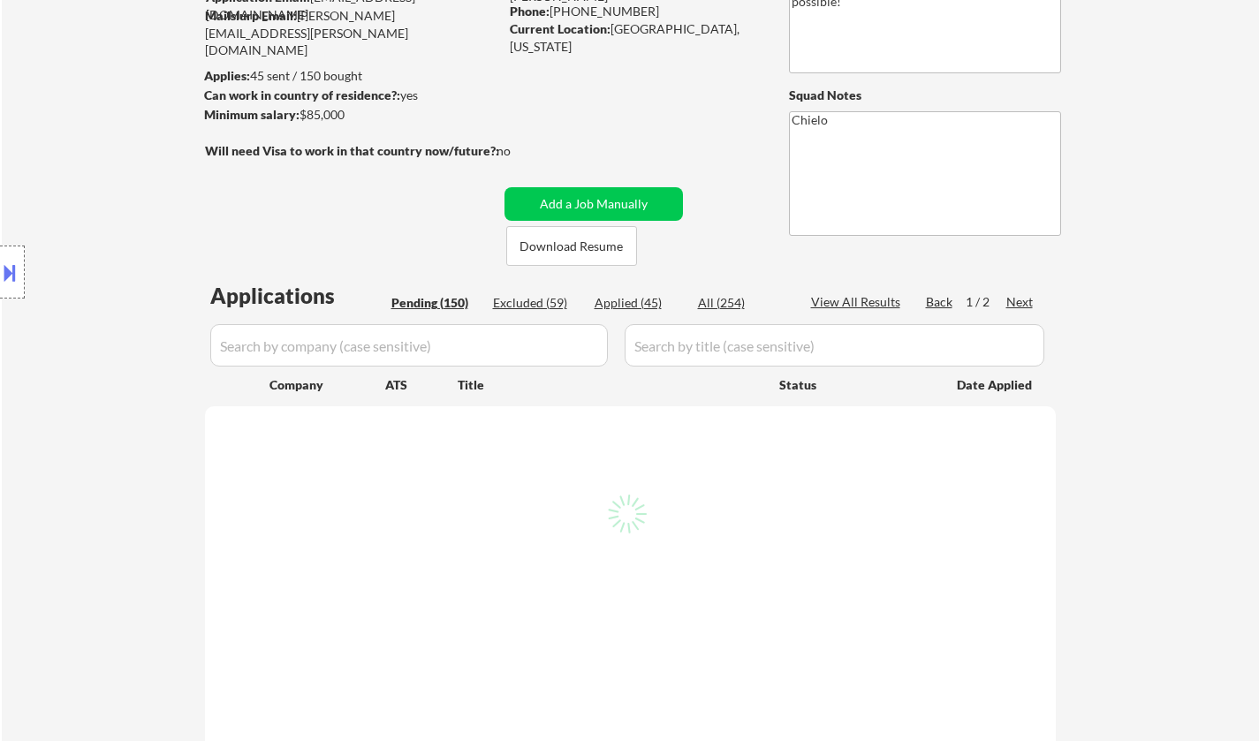
select select ""pending""
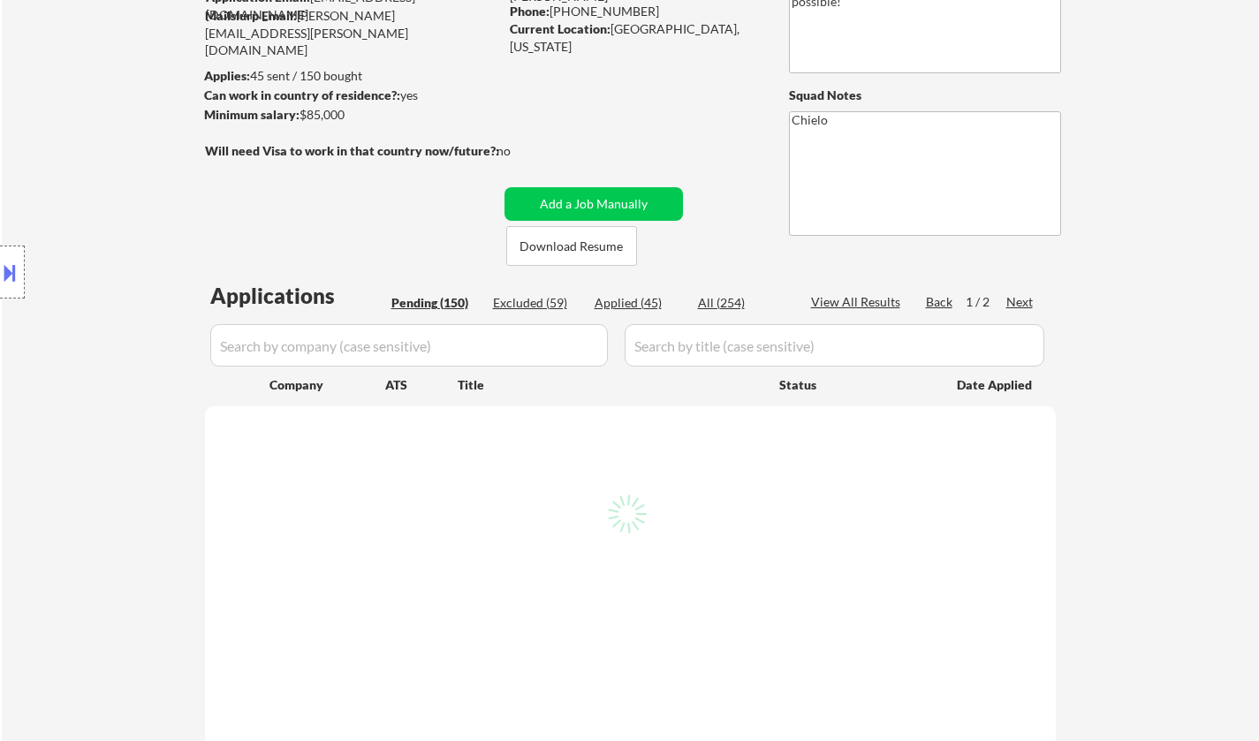
select select ""pending""
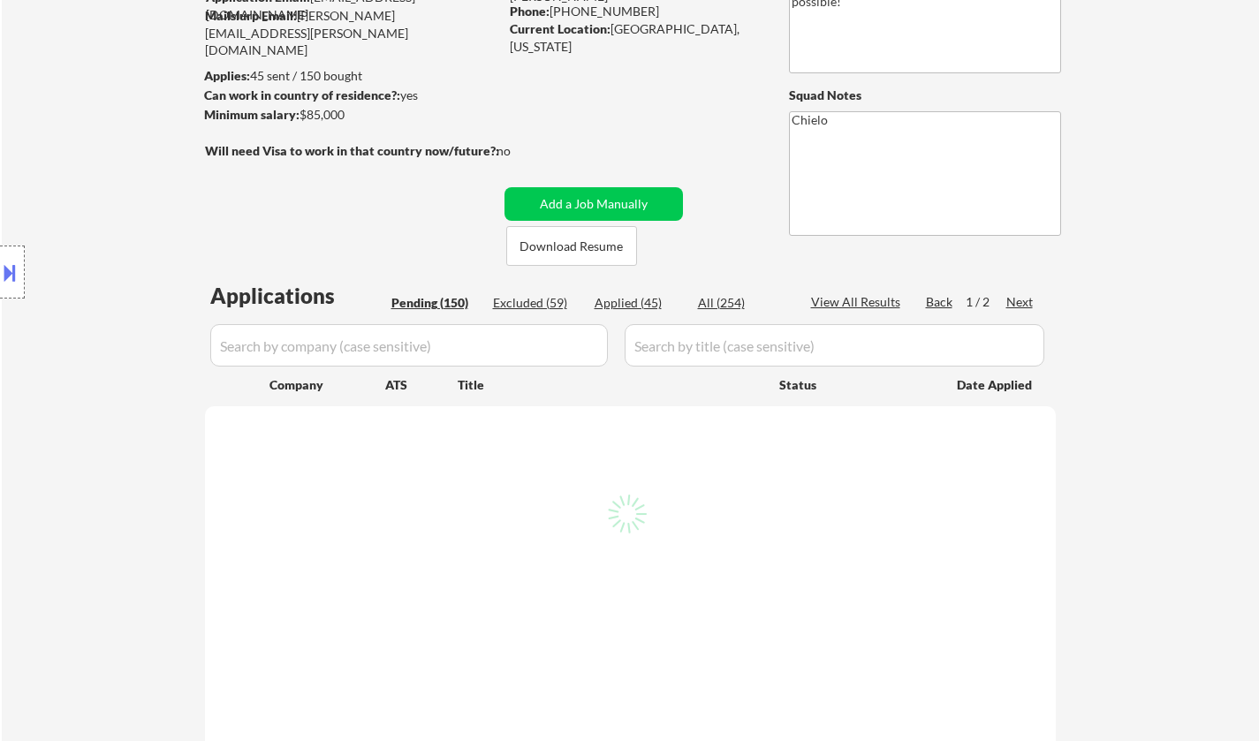
select select ""pending""
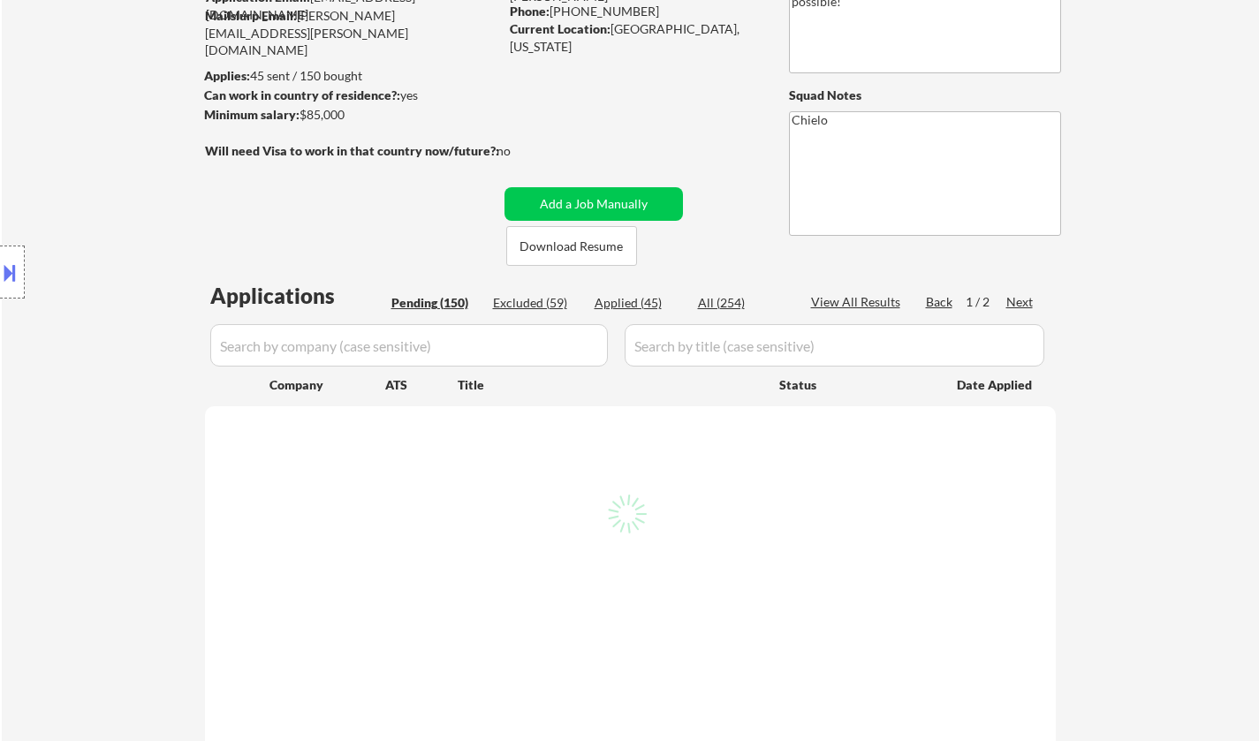
select select ""pending""
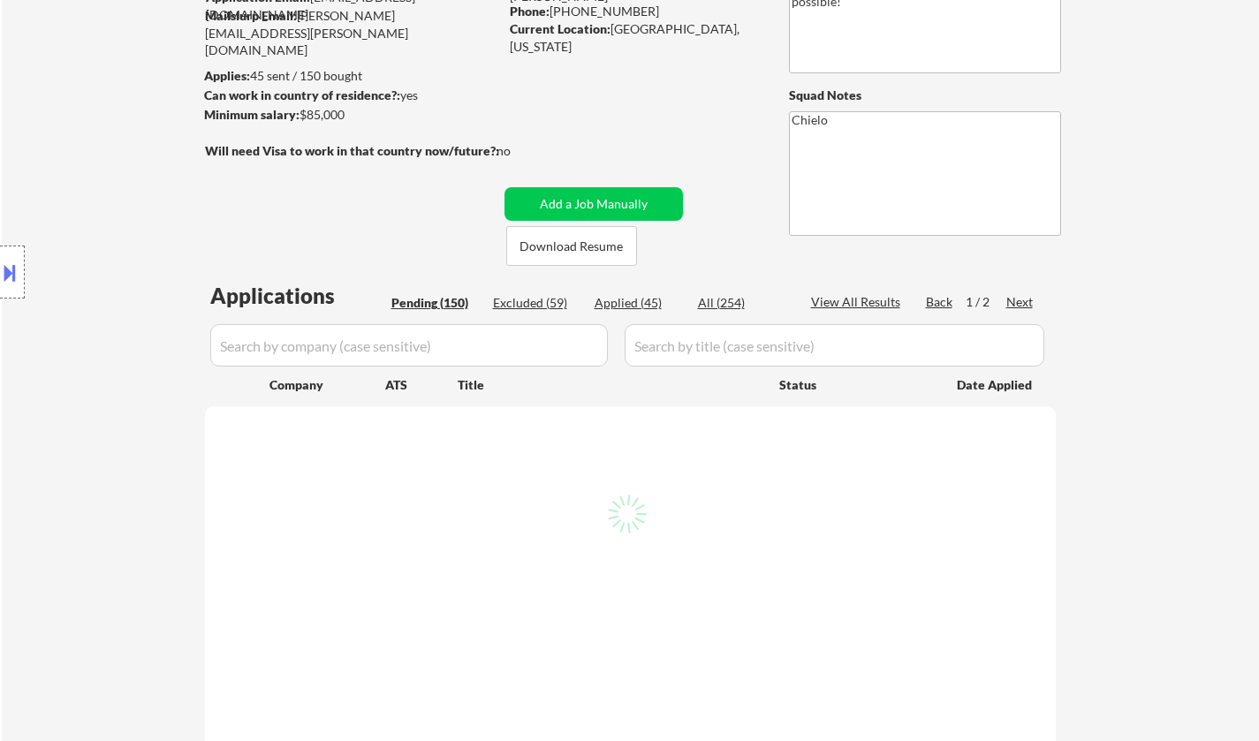
select select ""pending""
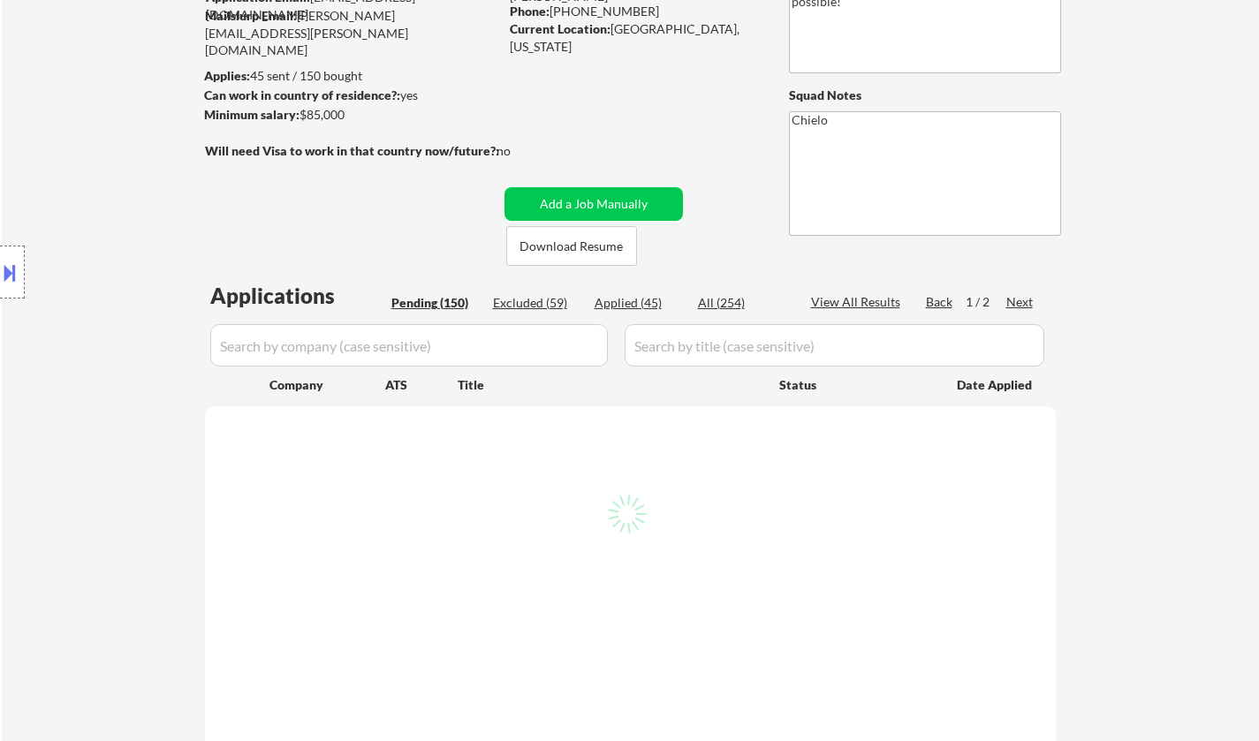
select select ""pending""
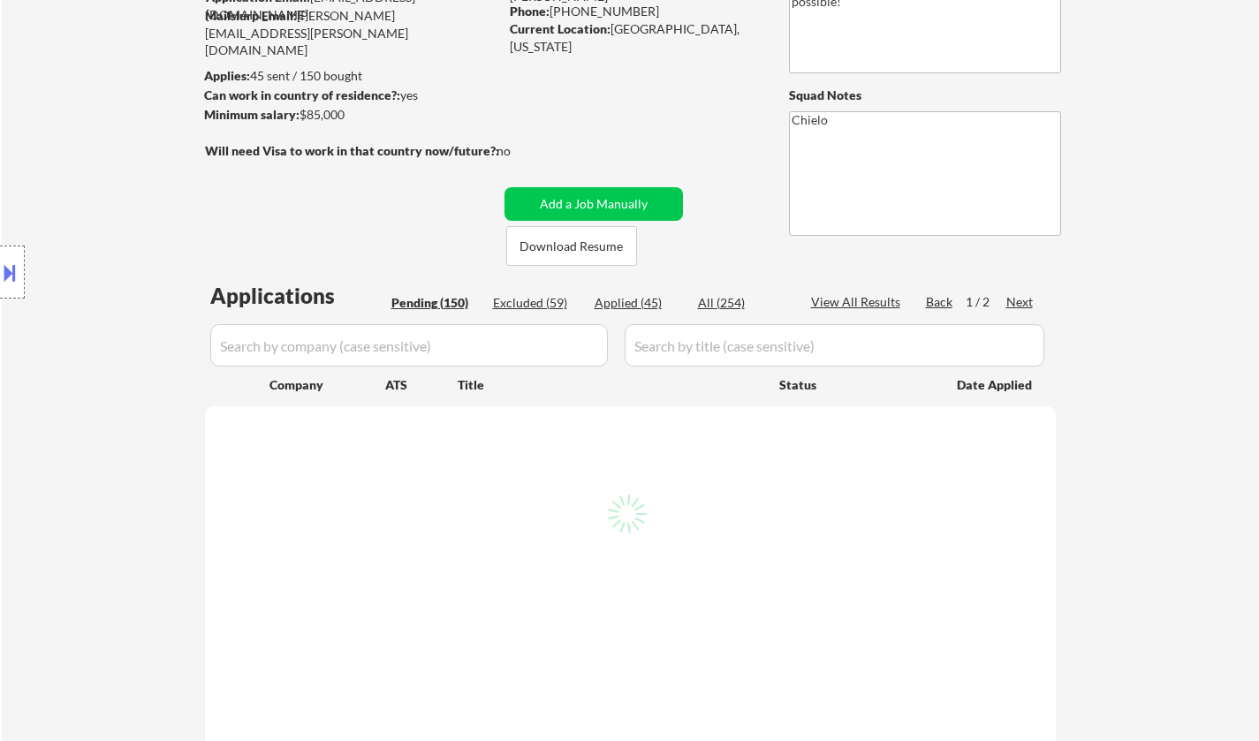
select select ""pending""
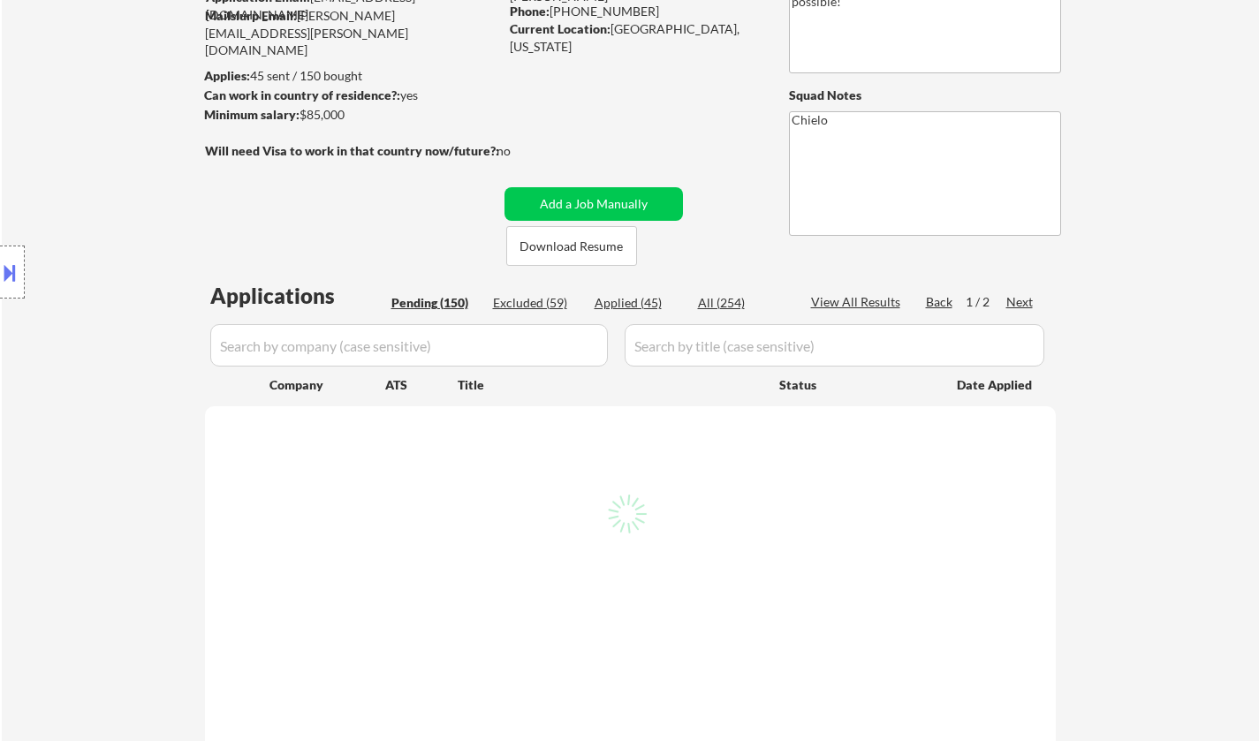
select select ""pending""
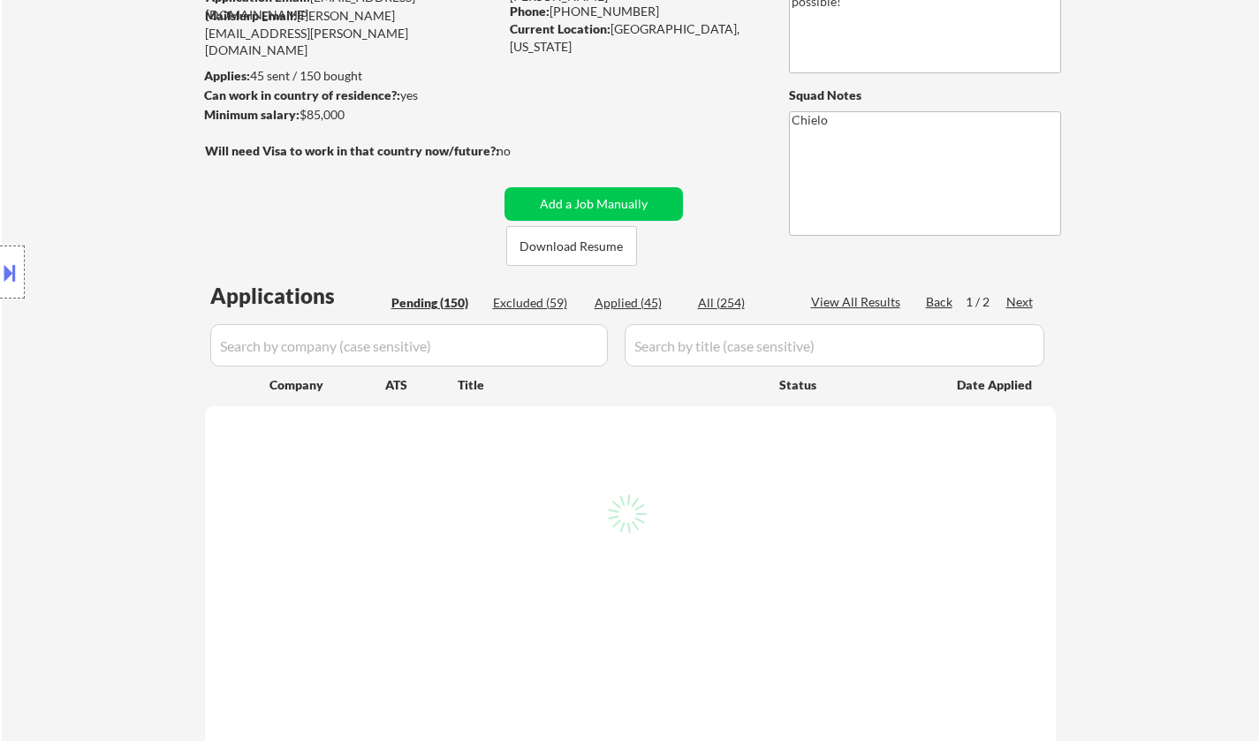
select select ""pending""
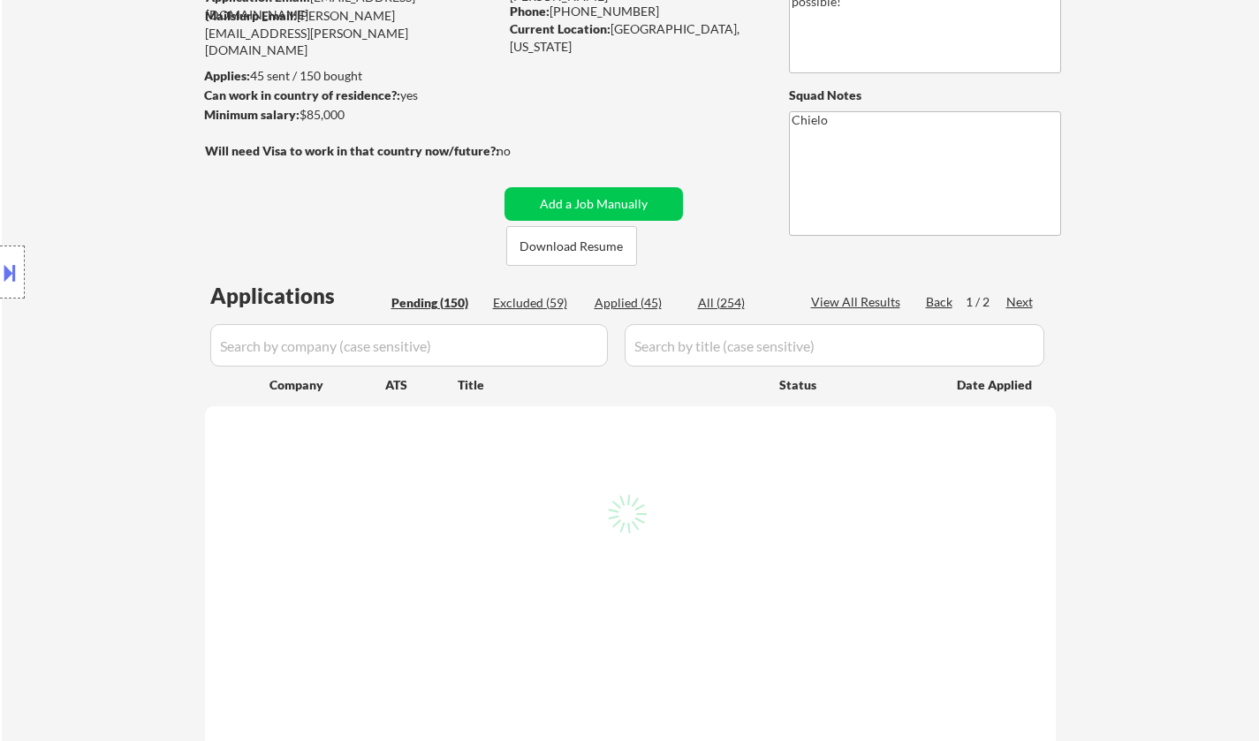
select select ""pending""
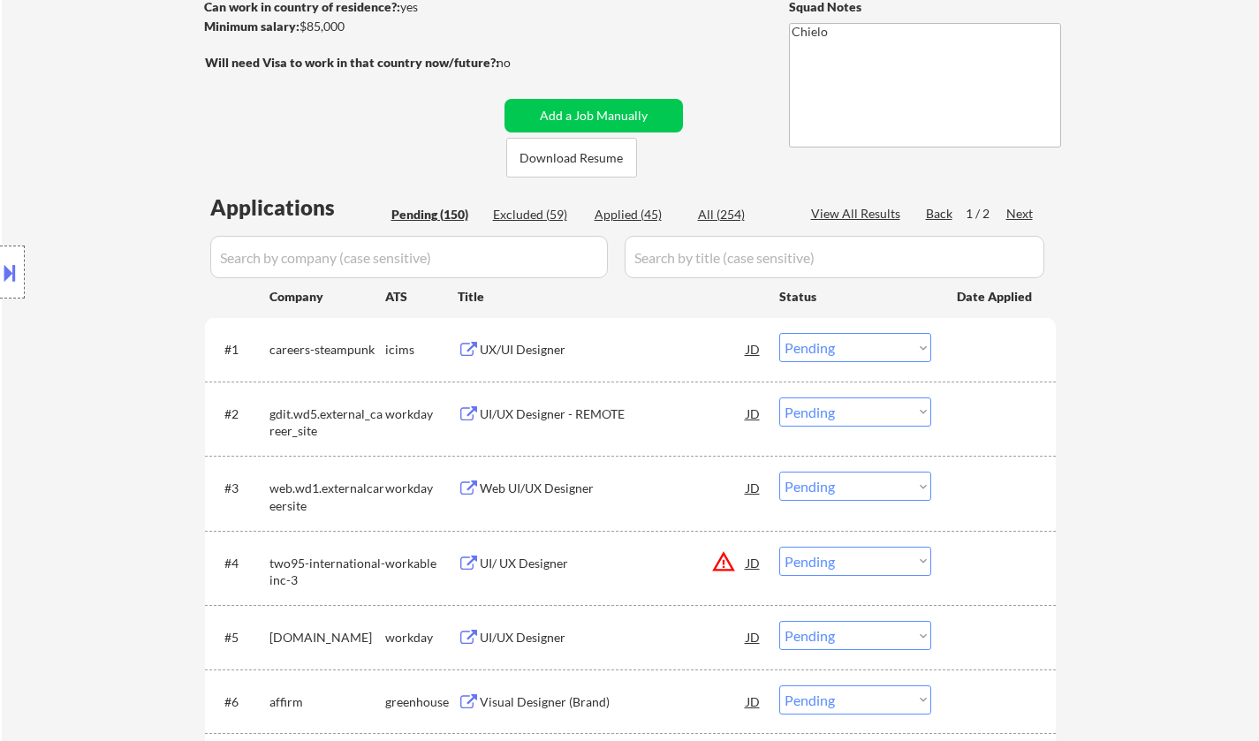
scroll to position [442, 0]
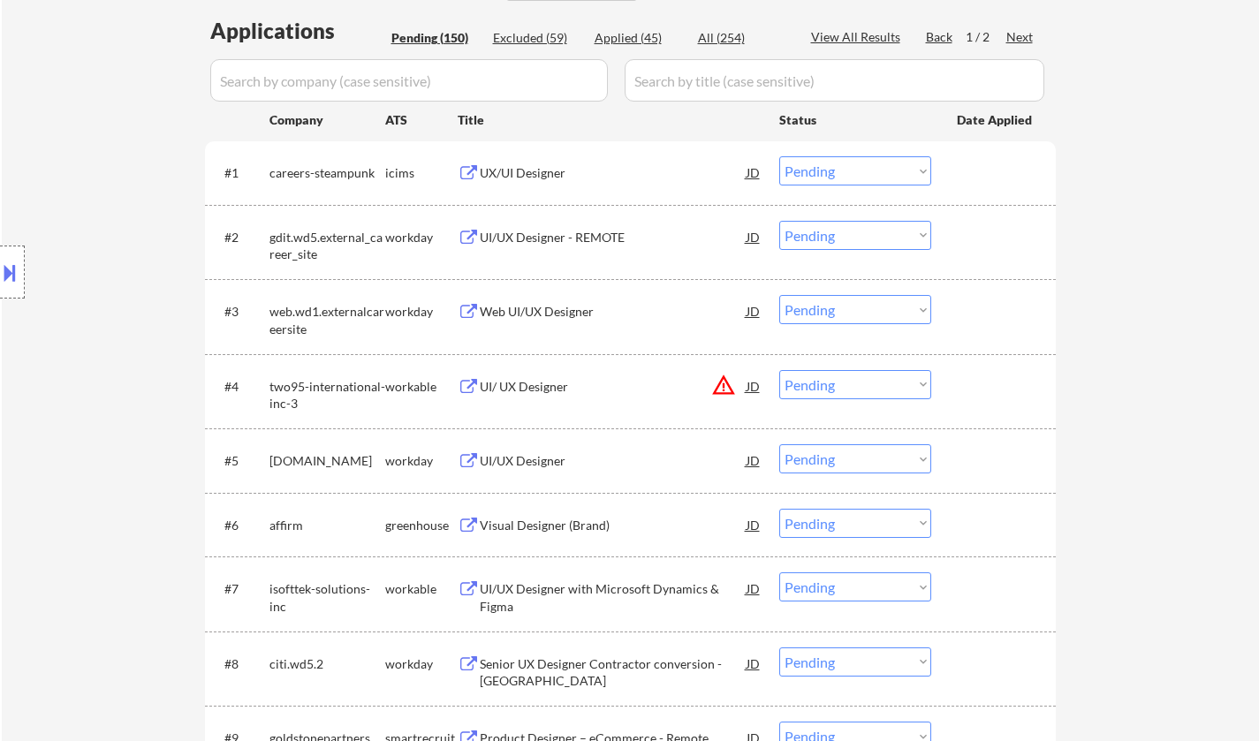
click at [533, 460] on div "UI/UX Designer" at bounding box center [613, 461] width 267 height 18
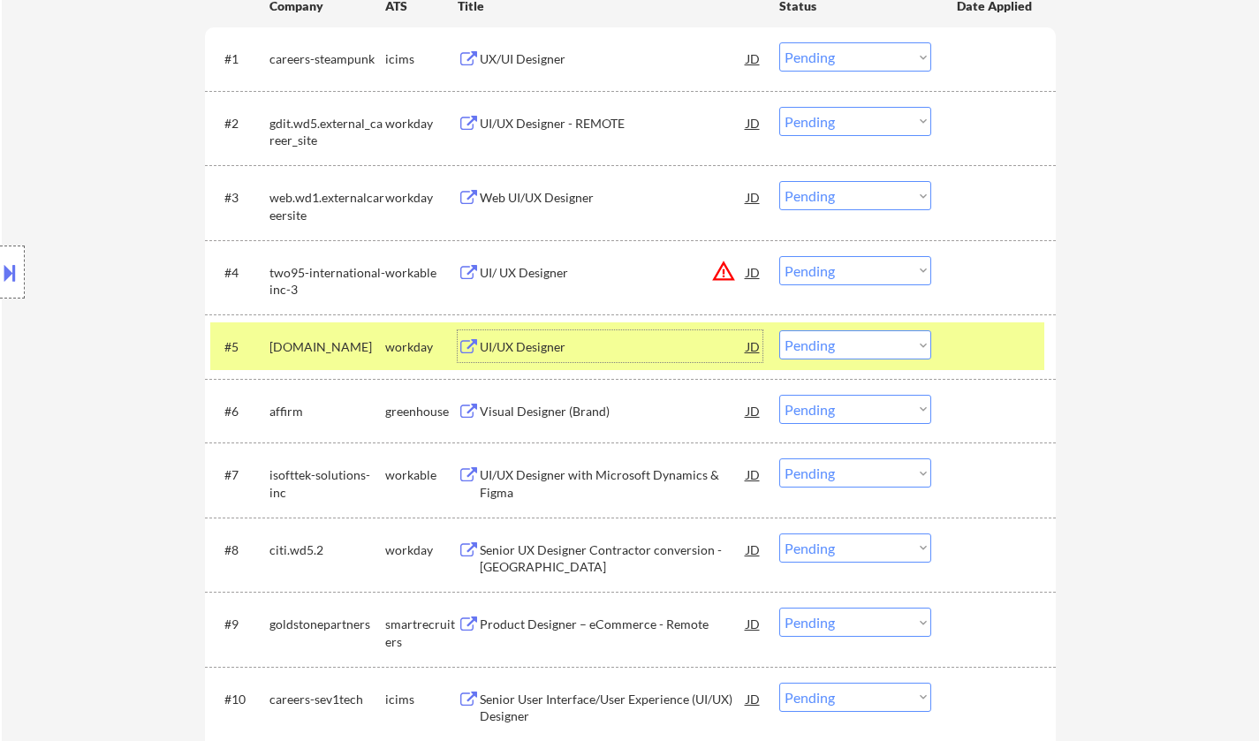
scroll to position [618, 0]
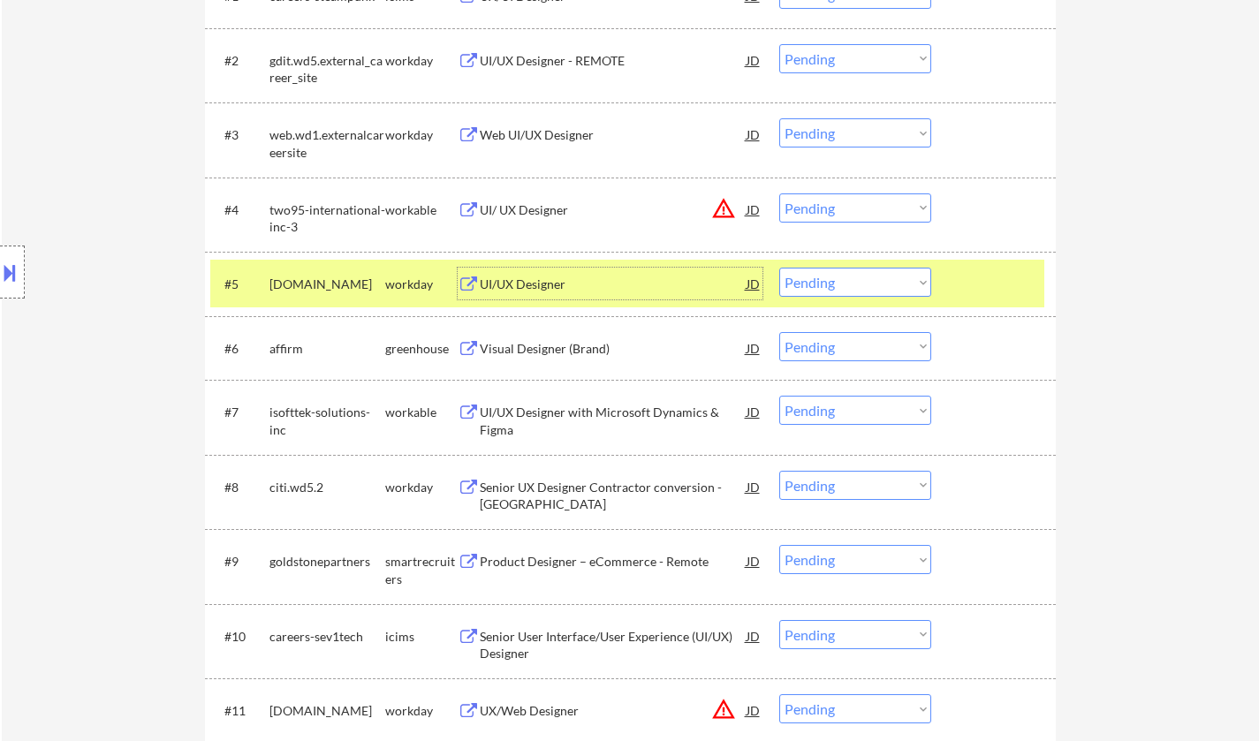
drag, startPoint x: 868, startPoint y: 282, endPoint x: 872, endPoint y: 292, distance: 10.3
click at [868, 282] on select "Choose an option... Pending Applied Excluded (Questions) Excluded (Expired) Exc…" at bounding box center [855, 282] width 152 height 29
click at [779, 268] on select "Choose an option... Pending Applied Excluded (Questions) Excluded (Expired) Exc…" at bounding box center [855, 282] width 152 height 29
select select ""pending""
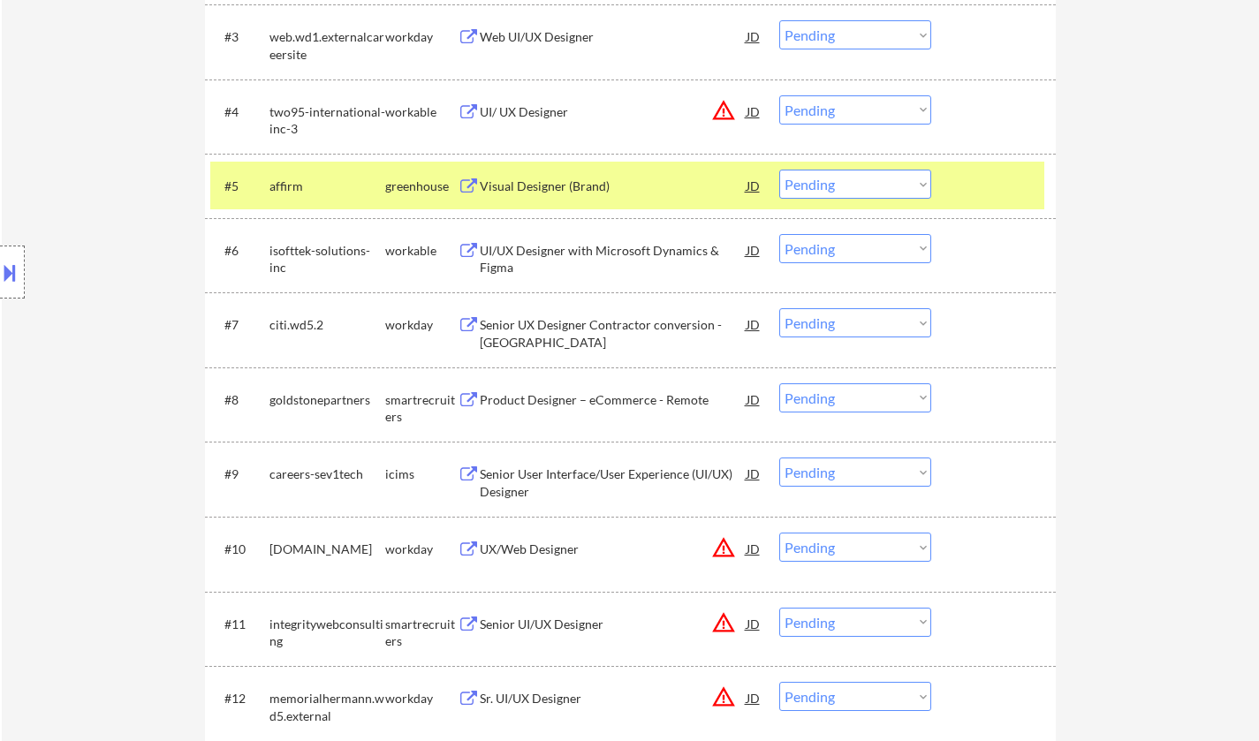
scroll to position [795, 0]
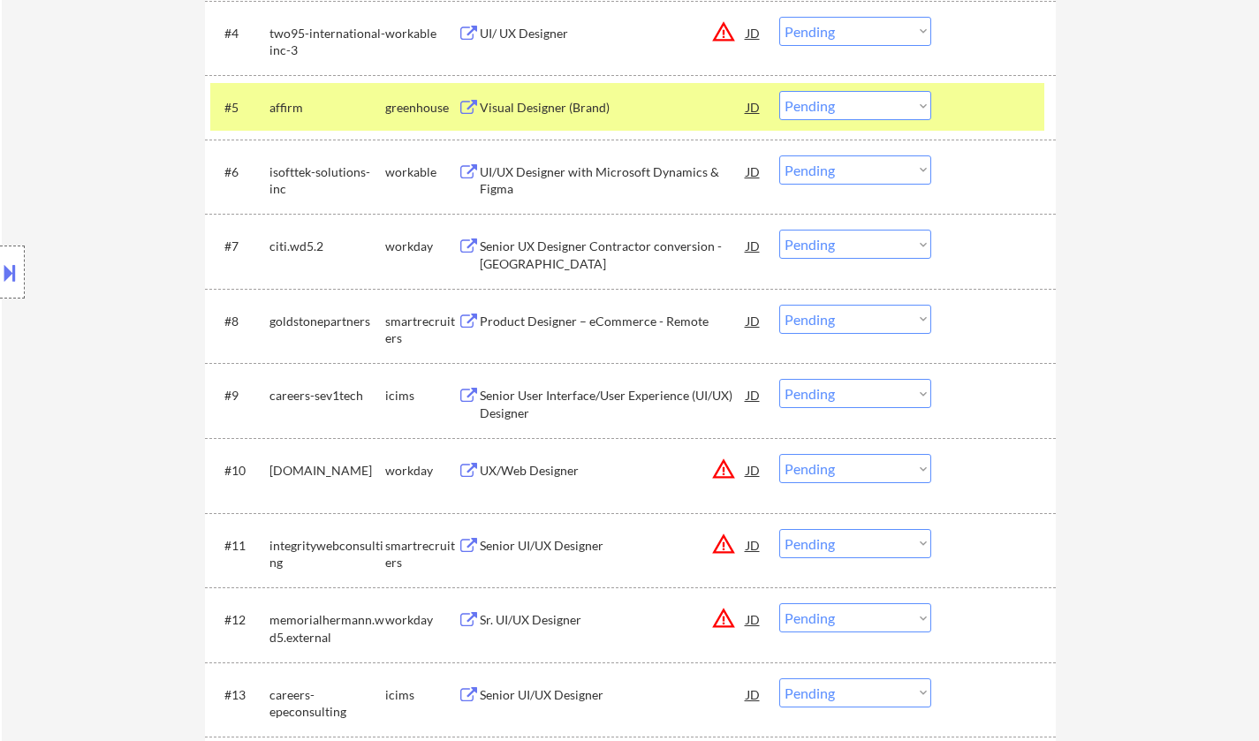
click at [568, 313] on div "Product Designer – eCommerce - Remote" at bounding box center [613, 322] width 267 height 18
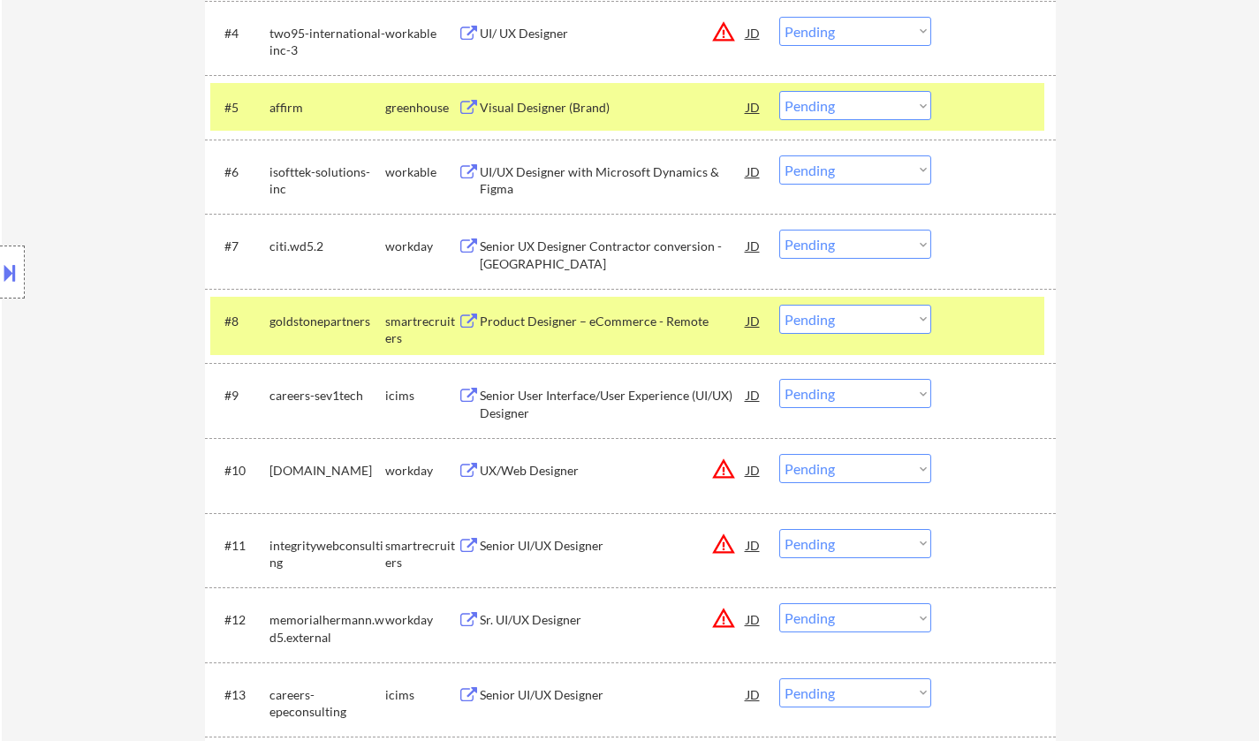
click at [2, 284] on button at bounding box center [9, 272] width 19 height 29
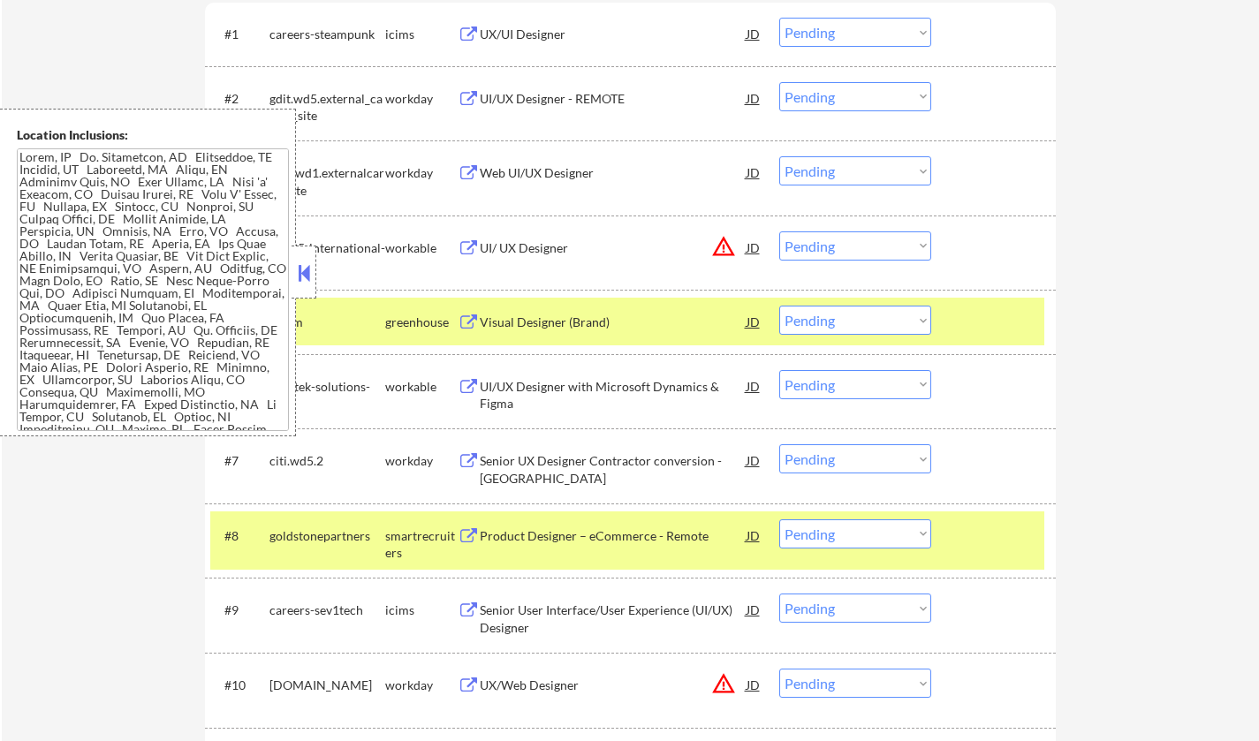
scroll to position [530, 0]
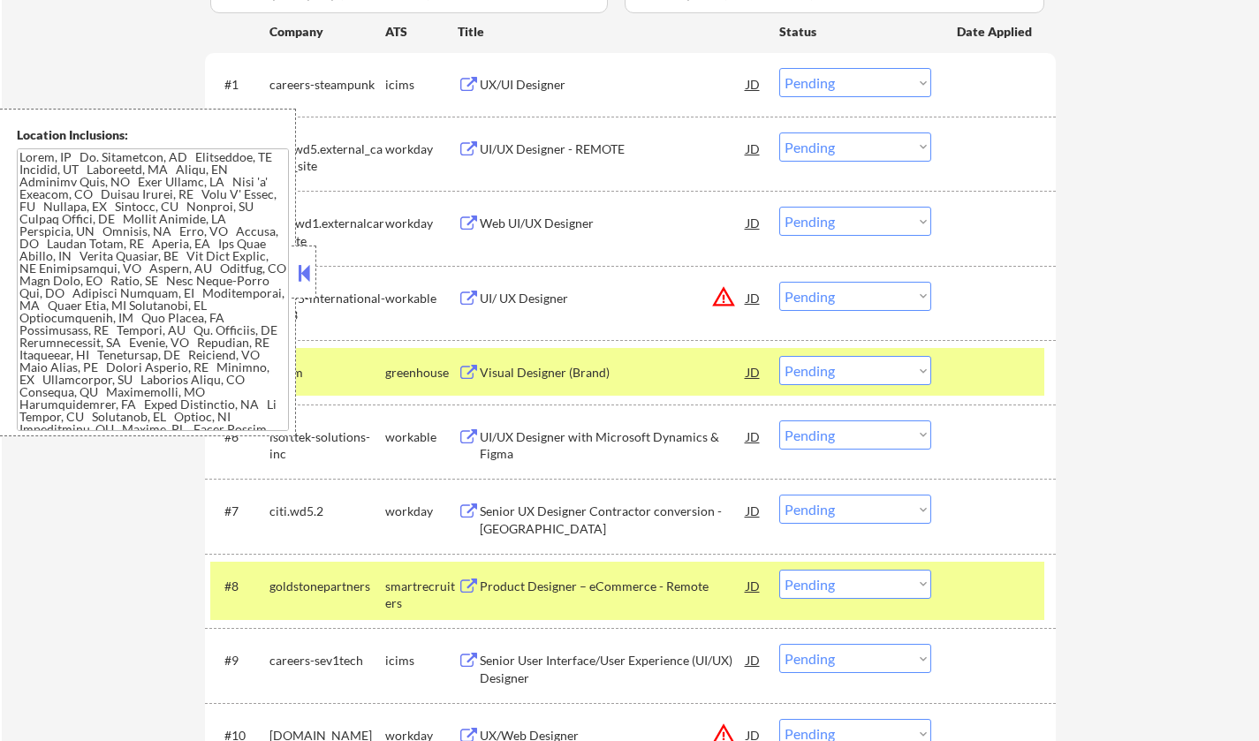
click at [295, 273] on button at bounding box center [303, 273] width 19 height 27
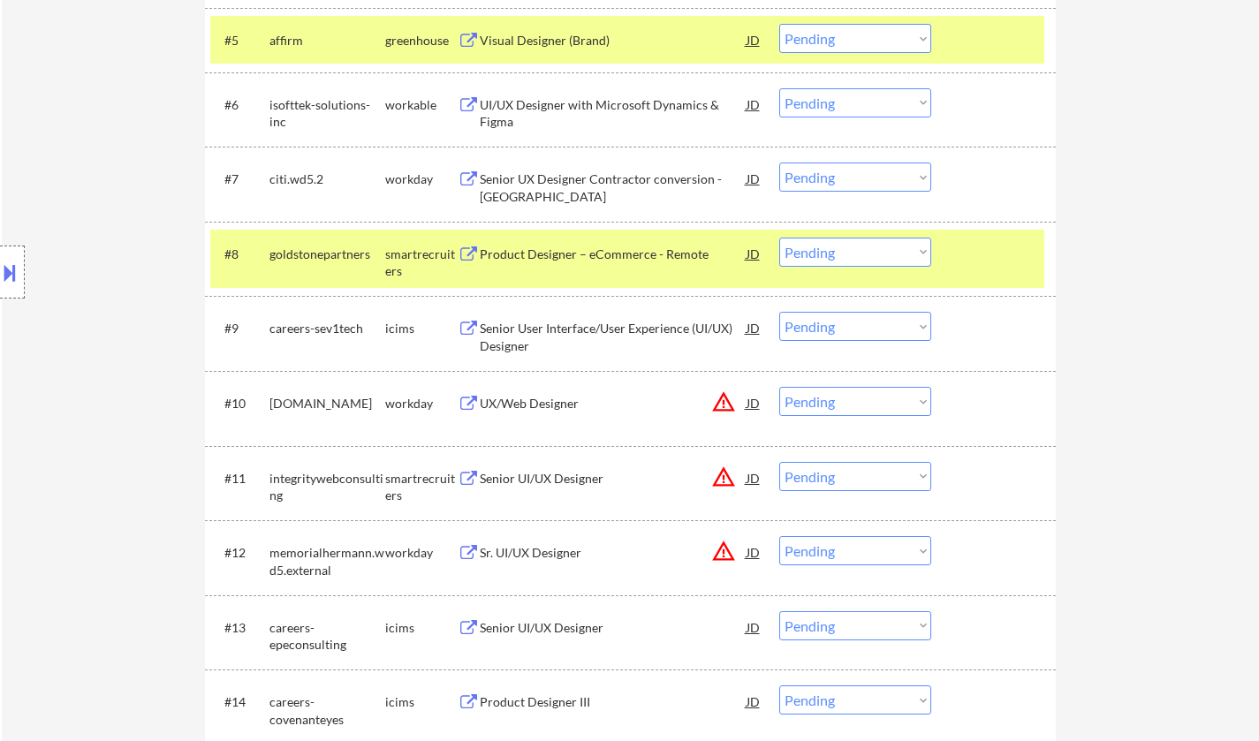
scroll to position [883, 0]
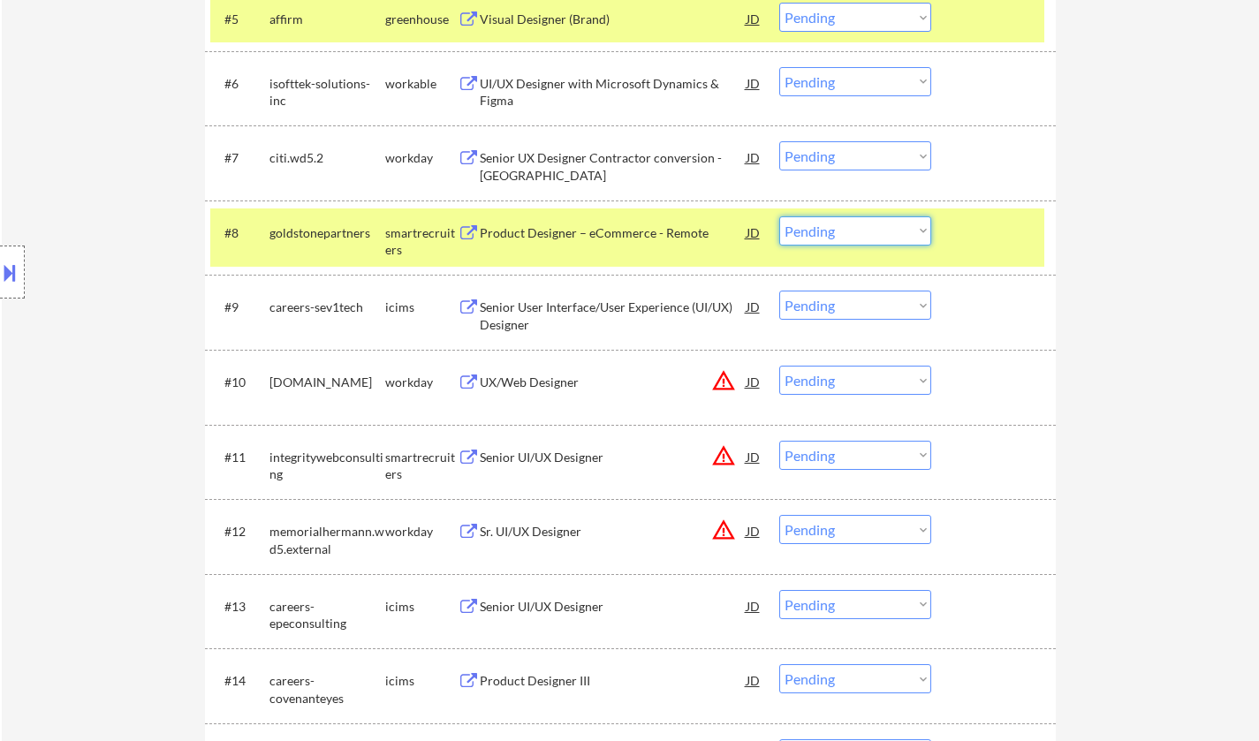
drag, startPoint x: 847, startPoint y: 232, endPoint x: 858, endPoint y: 244, distance: 15.6
click at [847, 232] on select "Choose an option... Pending Applied Excluded (Questions) Excluded (Expired) Exc…" at bounding box center [855, 230] width 152 height 29
click at [779, 216] on select "Choose an option... Pending Applied Excluded (Questions) Excluded (Expired) Exc…" at bounding box center [855, 230] width 152 height 29
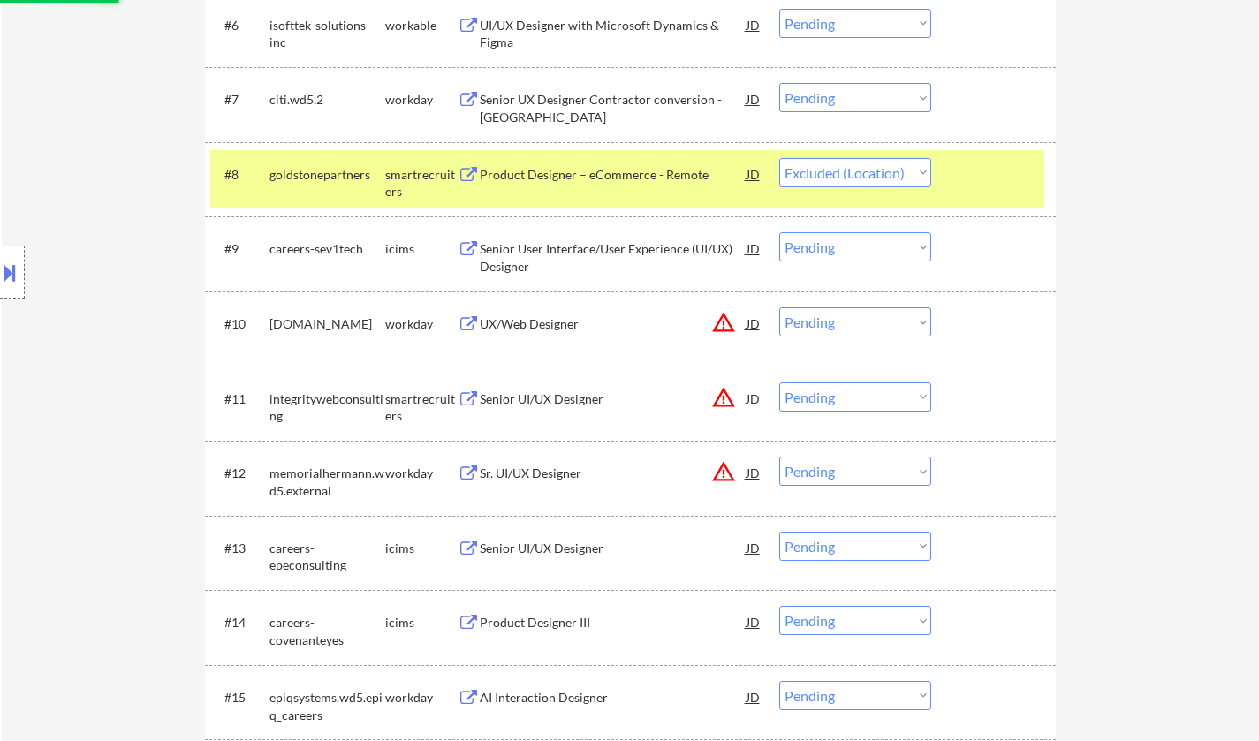
scroll to position [972, 0]
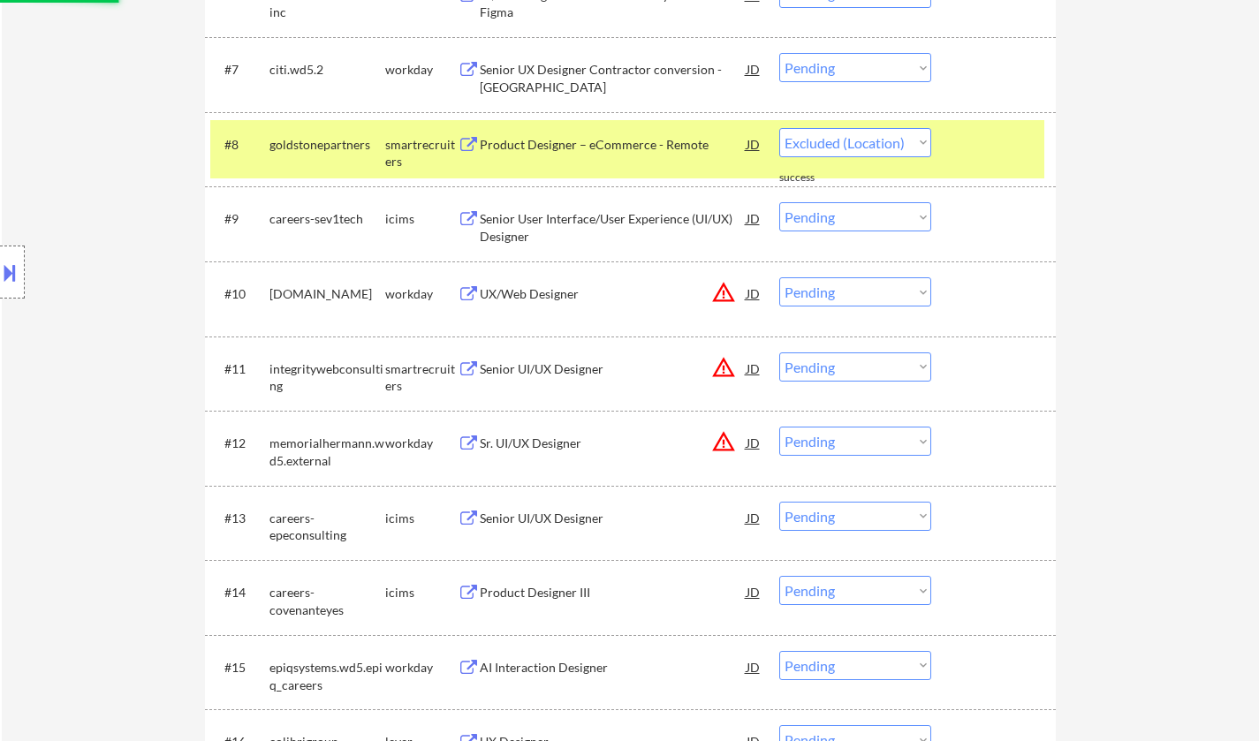
click at [759, 296] on div "JD" at bounding box center [754, 293] width 18 height 32
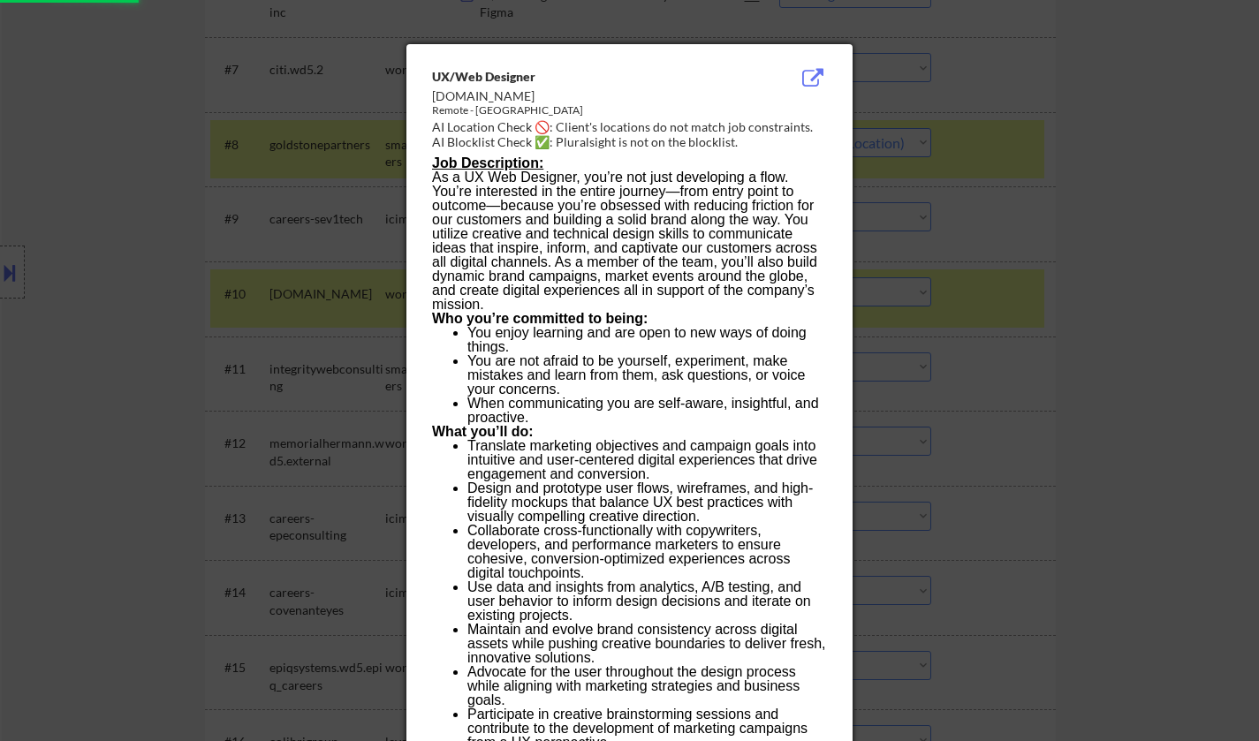
click at [996, 390] on div at bounding box center [629, 370] width 1259 height 741
select select ""pending""
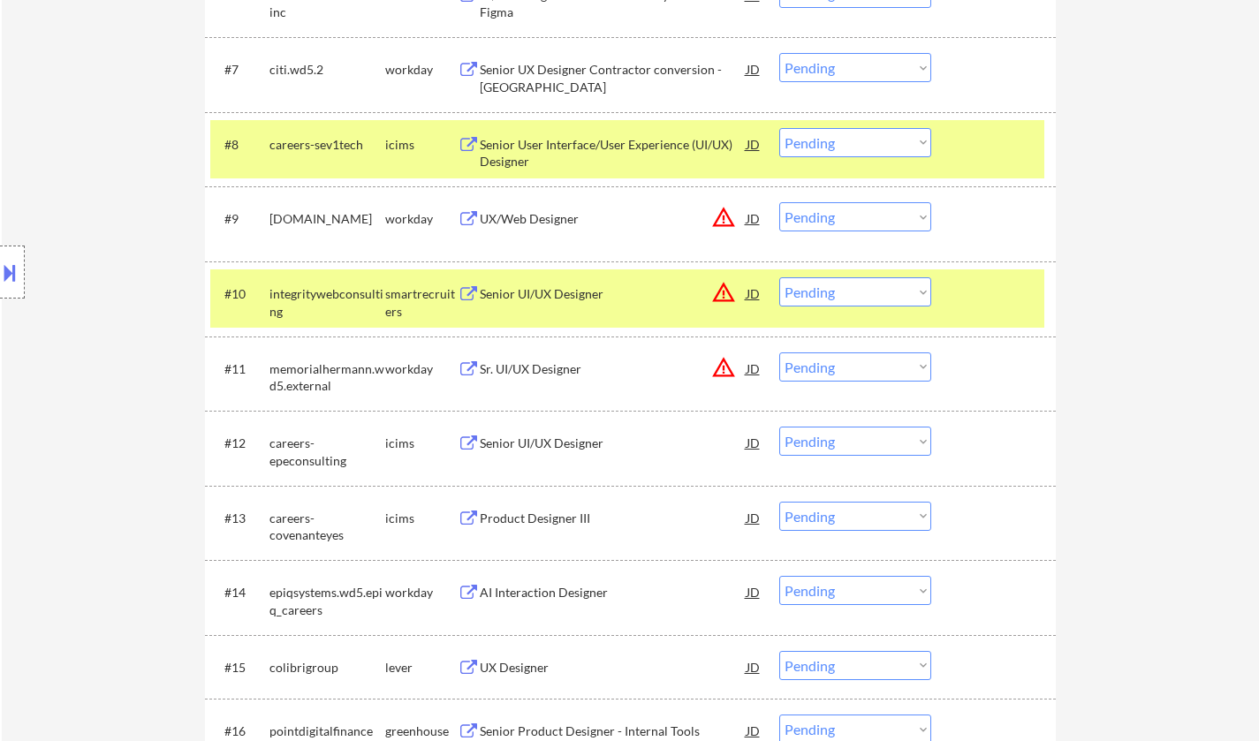
click at [549, 296] on div "Senior UI/UX Designer" at bounding box center [613, 294] width 267 height 18
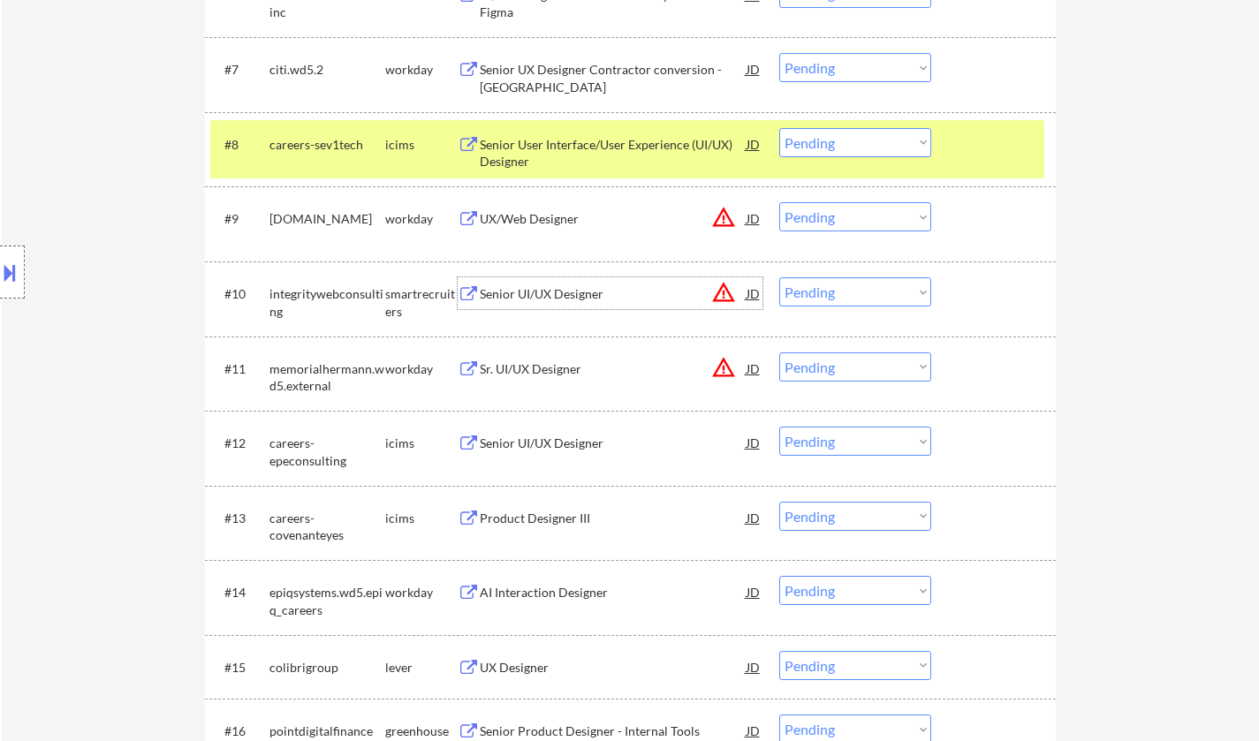
click at [875, 297] on select "Choose an option... Pending Applied Excluded (Questions) Excluded (Expired) Exc…" at bounding box center [855, 291] width 152 height 29
click at [779, 277] on select "Choose an option... Pending Applied Excluded (Questions) Excluded (Expired) Exc…" at bounding box center [855, 291] width 152 height 29
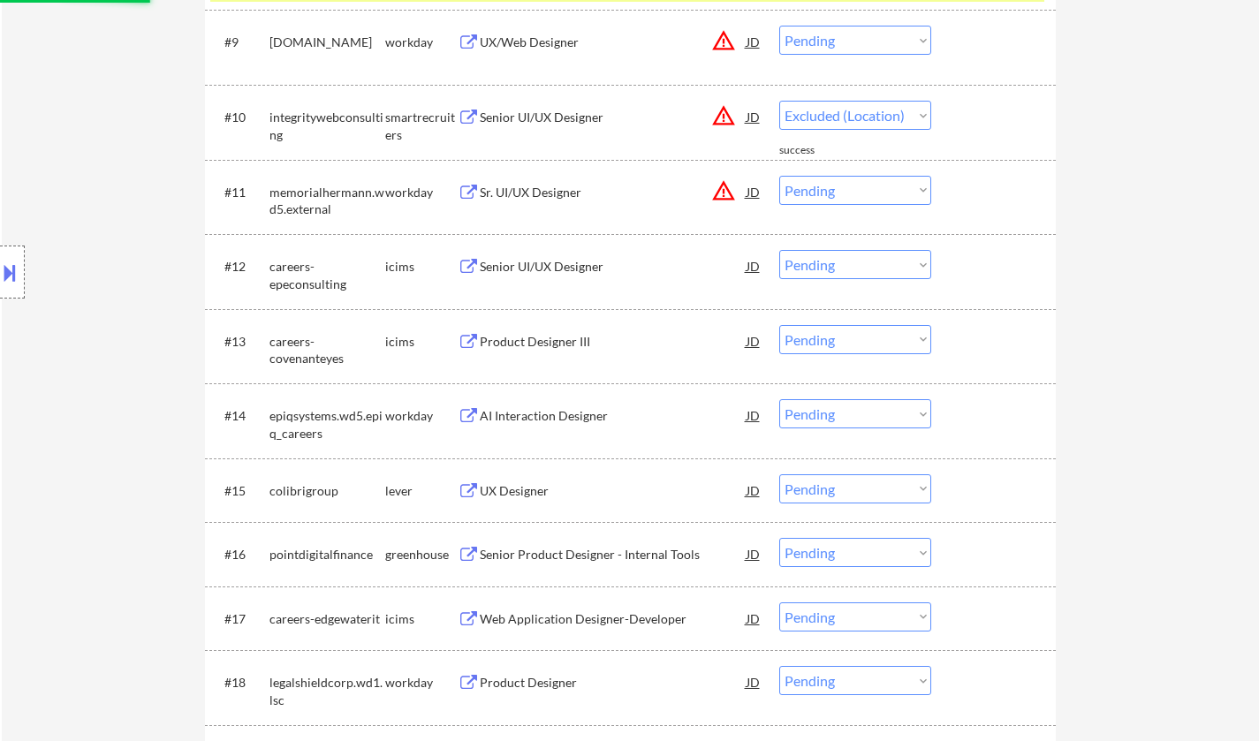
select select ""pending""
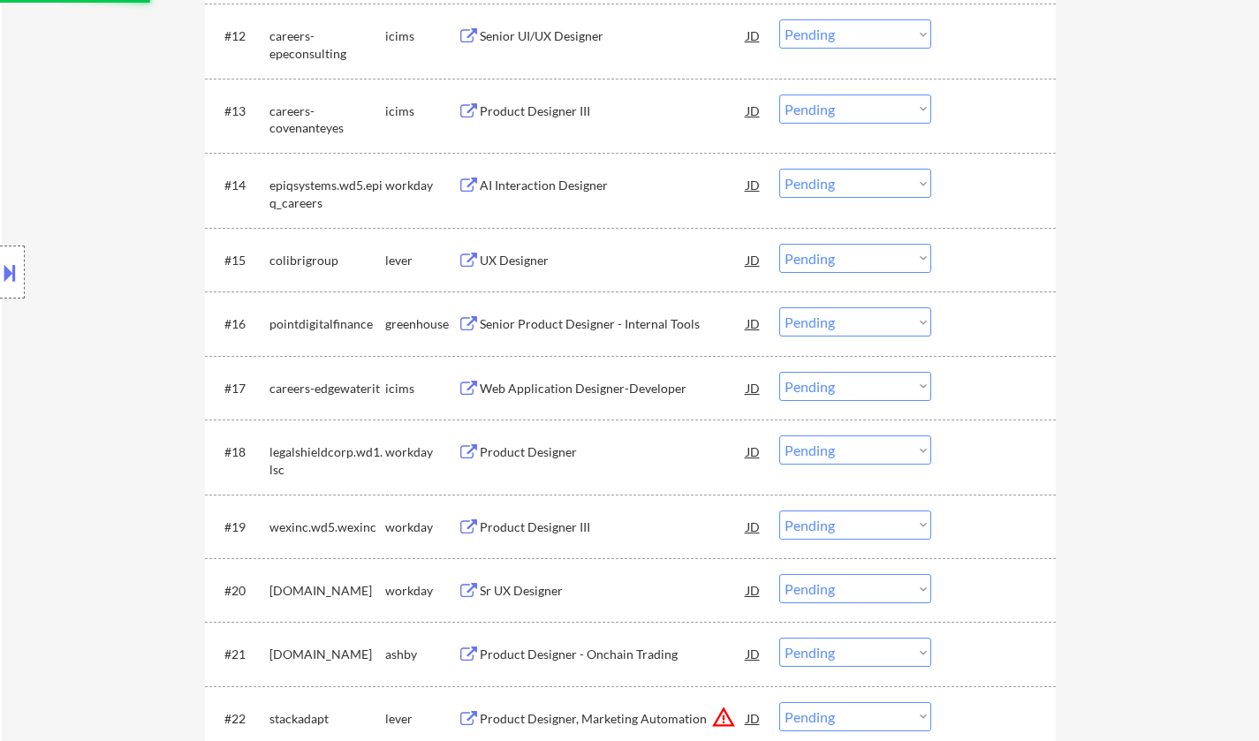
scroll to position [1413, 0]
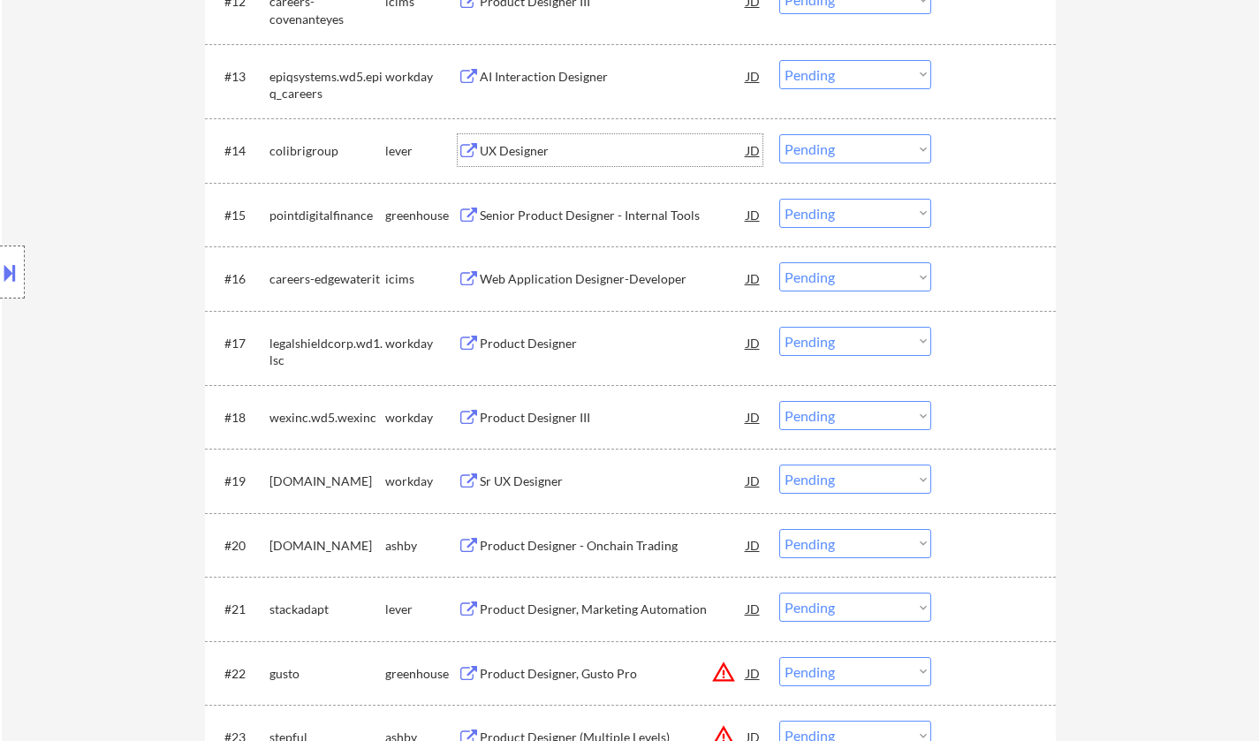
click at [540, 156] on div "UX Designer" at bounding box center [613, 151] width 267 height 18
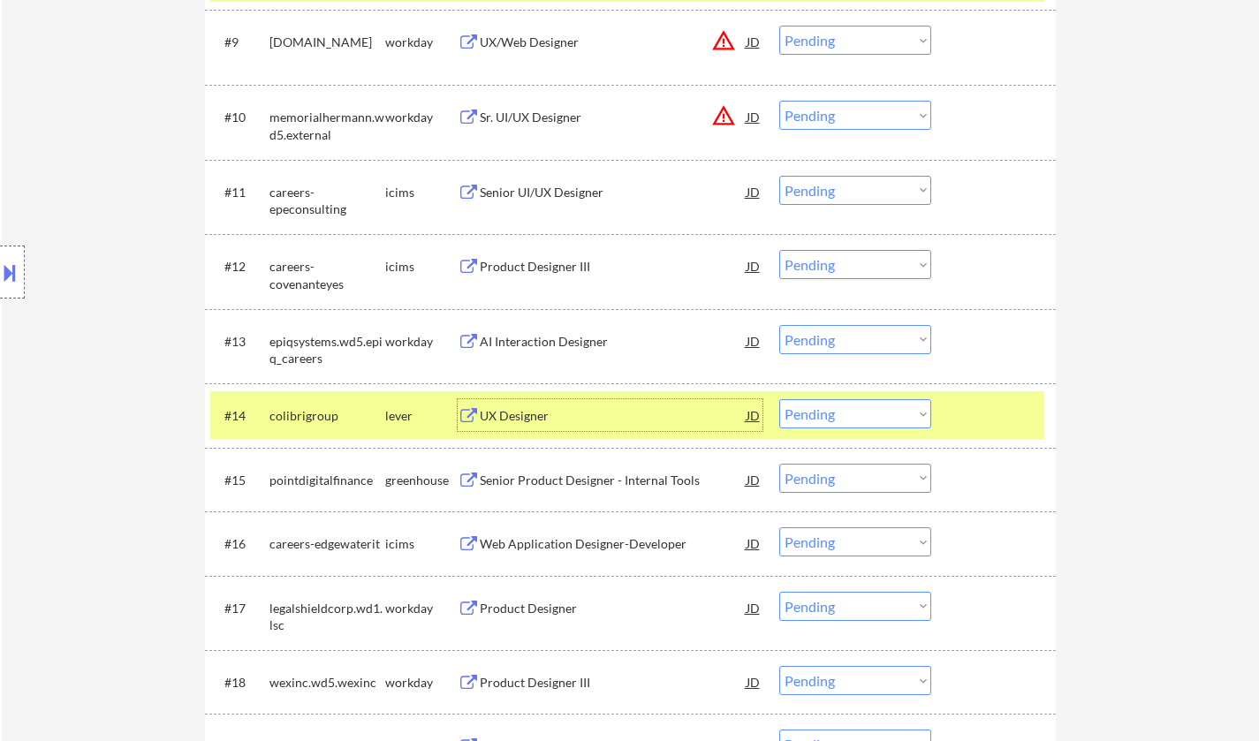
scroll to position [1325, 0]
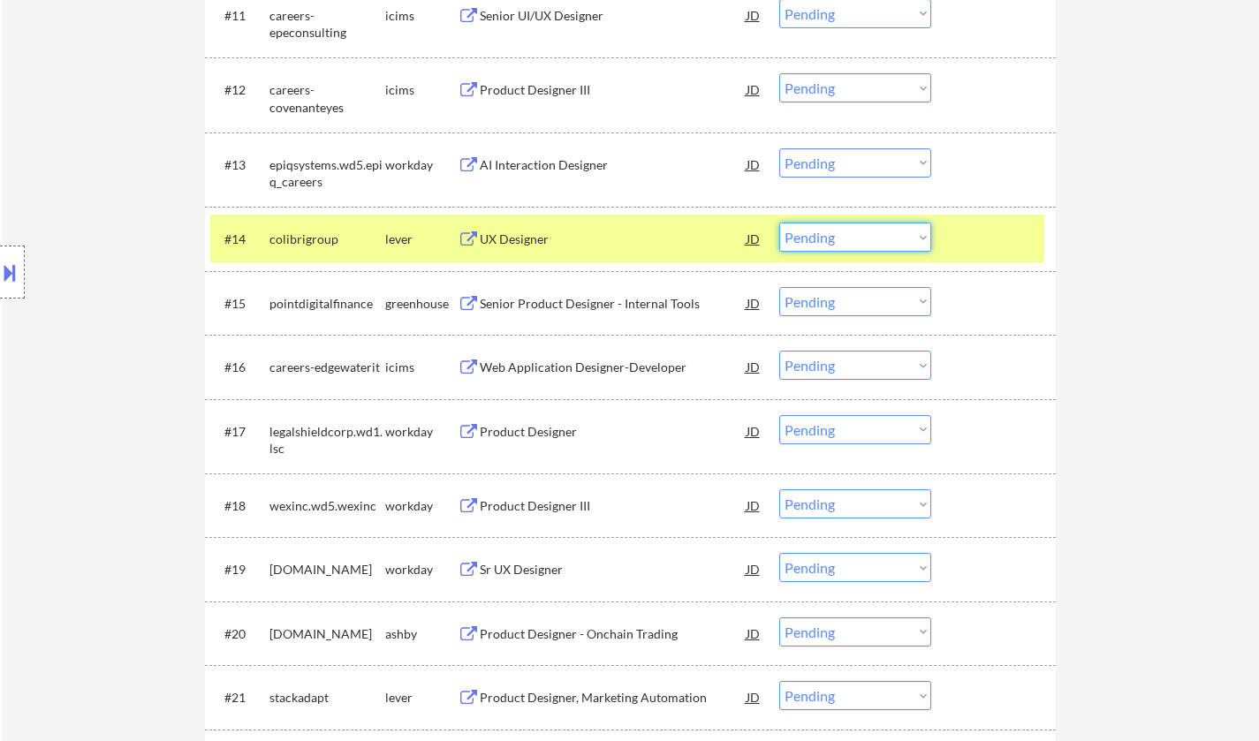
drag, startPoint x: 836, startPoint y: 235, endPoint x: 836, endPoint y: 247, distance: 12.4
click at [836, 236] on select "Choose an option... Pending Applied Excluded (Questions) Excluded (Expired) Exc…" at bounding box center [855, 237] width 152 height 29
click at [779, 223] on select "Choose an option... Pending Applied Excluded (Questions) Excluded (Expired) Exc…" at bounding box center [855, 237] width 152 height 29
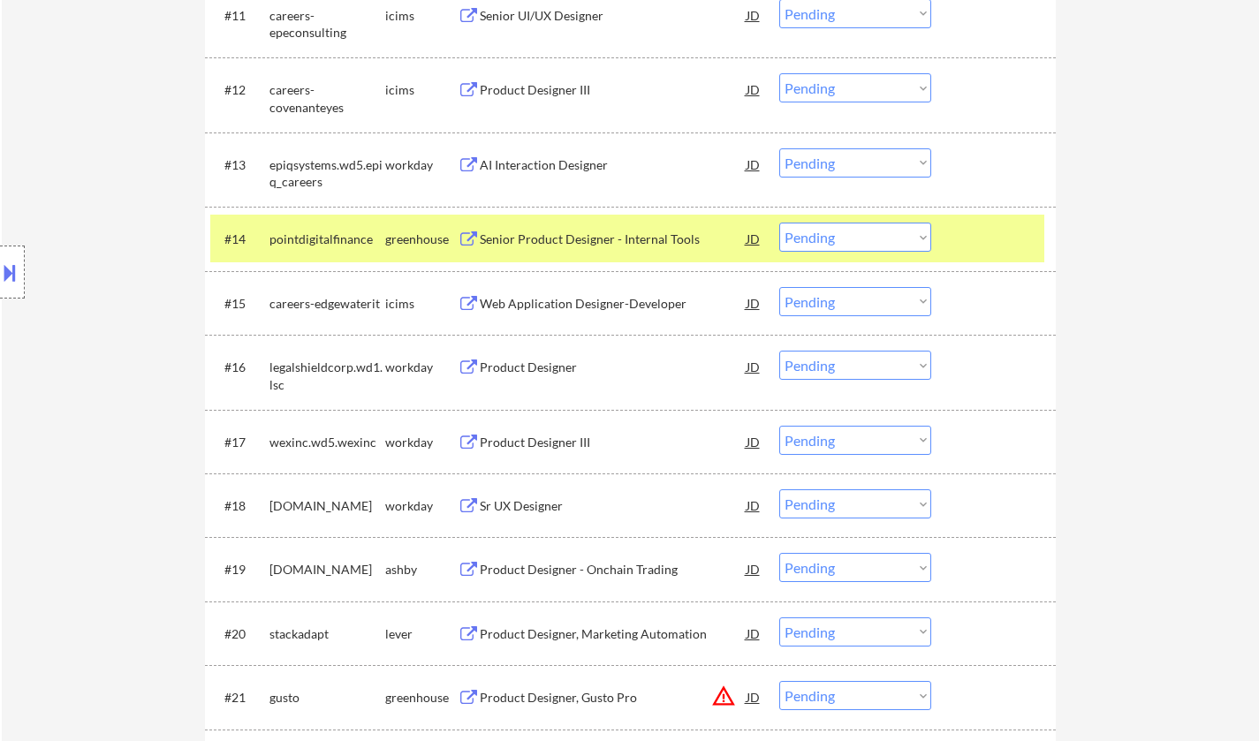
click at [543, 248] on div "Senior Product Designer - Internal Tools" at bounding box center [613, 240] width 267 height 18
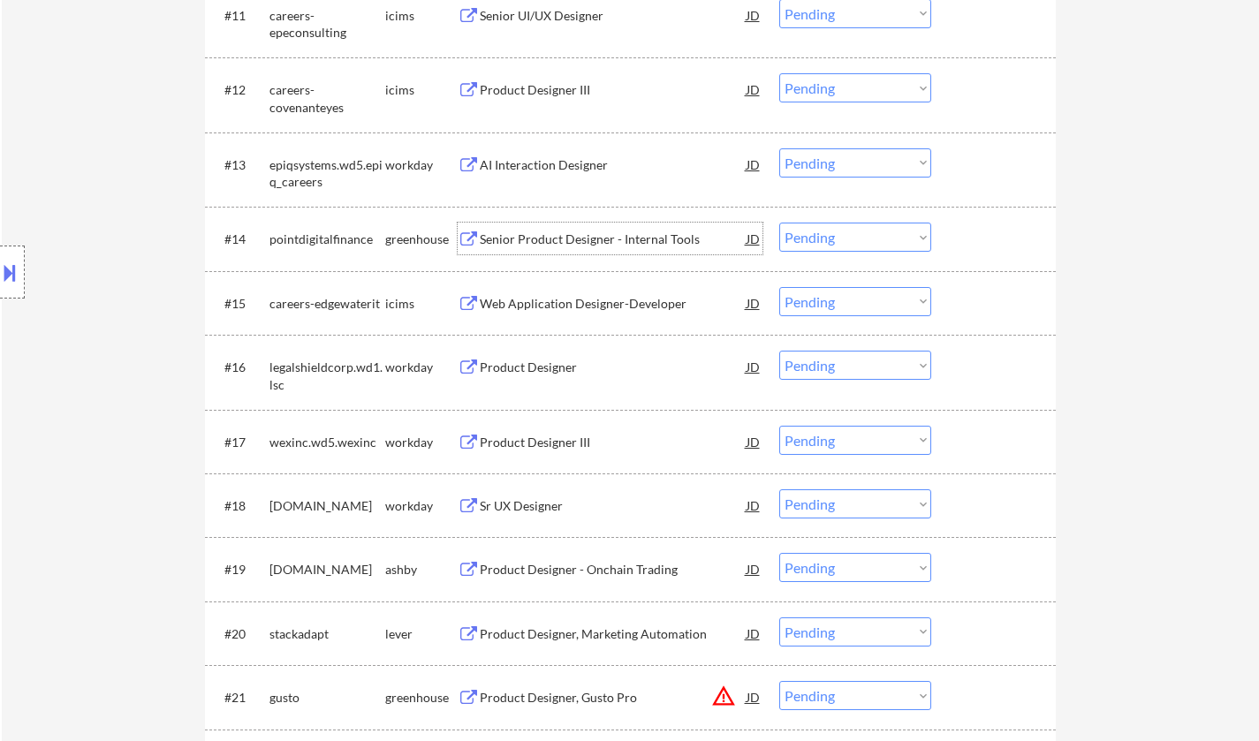
click at [854, 231] on select "Choose an option... Pending Applied Excluded (Questions) Excluded (Expired) Exc…" at bounding box center [855, 237] width 152 height 29
click at [779, 223] on select "Choose an option... Pending Applied Excluded (Questions) Excluded (Expired) Exc…" at bounding box center [855, 237] width 152 height 29
select select ""pending""
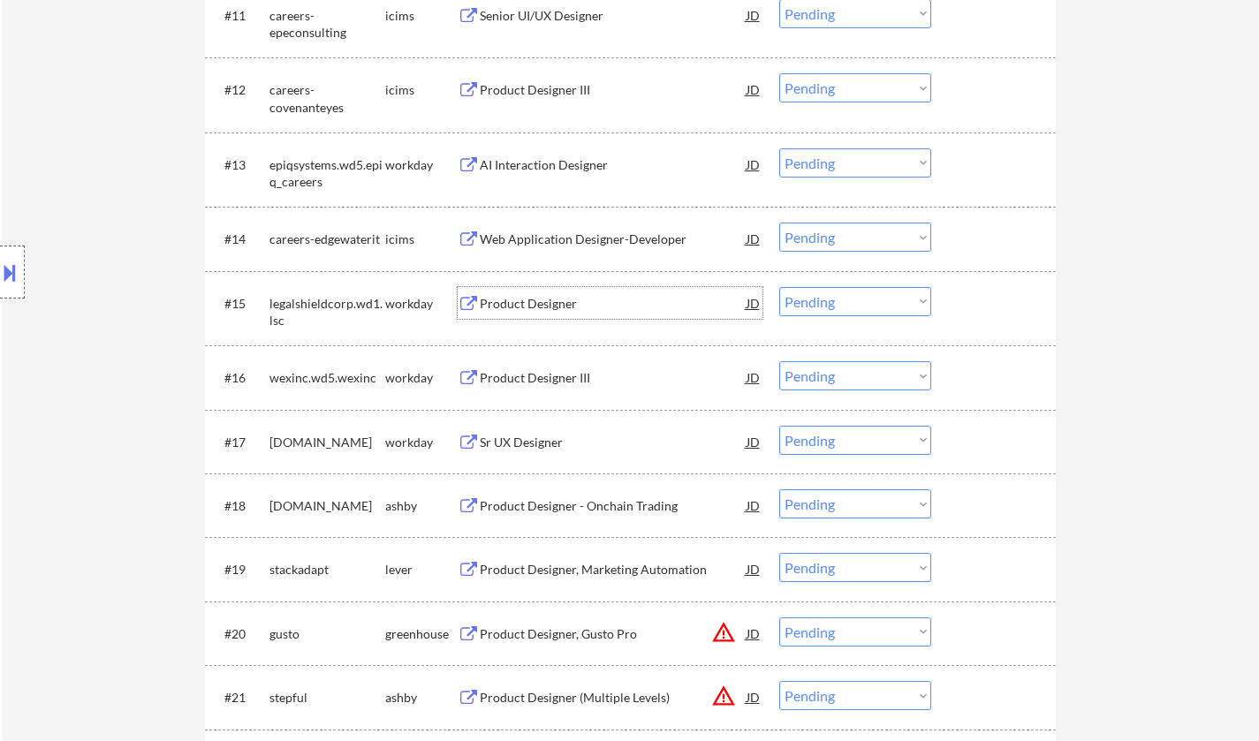
click at [548, 311] on div "Product Designer" at bounding box center [613, 304] width 267 height 18
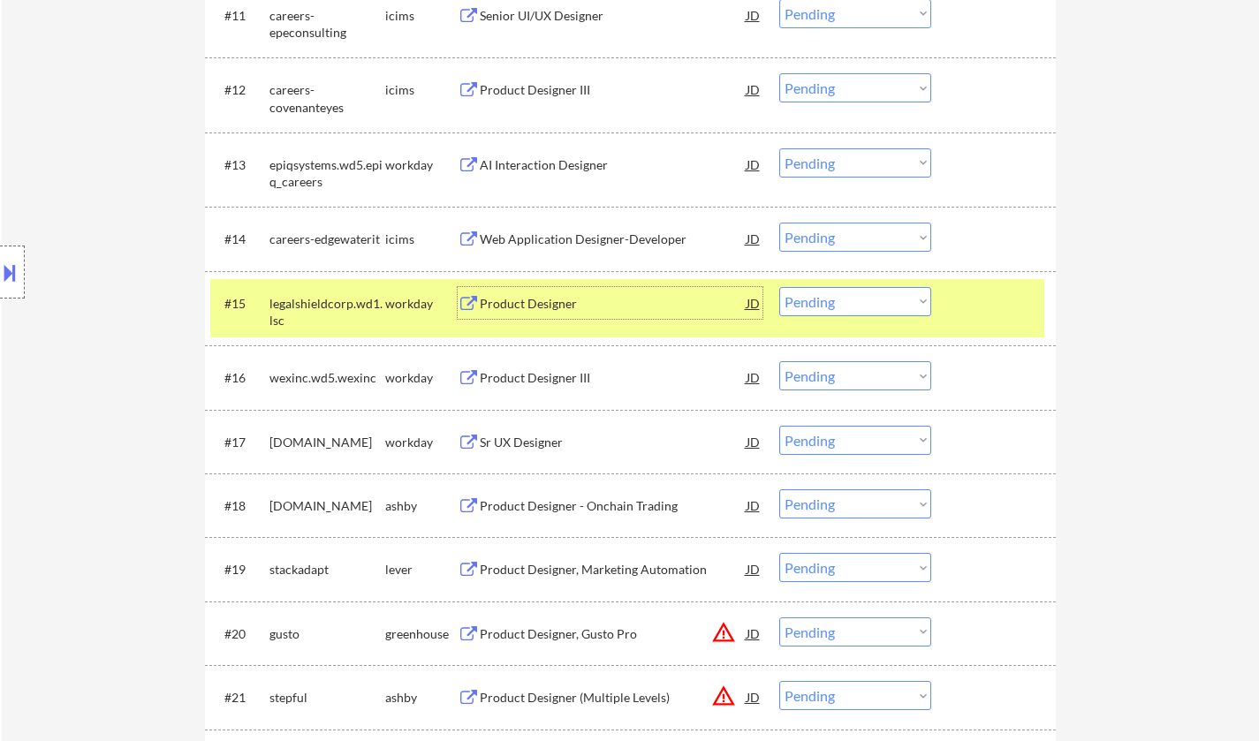
click at [855, 305] on select "Choose an option... Pending Applied Excluded (Questions) Excluded (Expired) Exc…" at bounding box center [855, 301] width 152 height 29
click at [779, 287] on select "Choose an option... Pending Applied Excluded (Questions) Excluded (Expired) Exc…" at bounding box center [855, 301] width 152 height 29
select select ""pending""
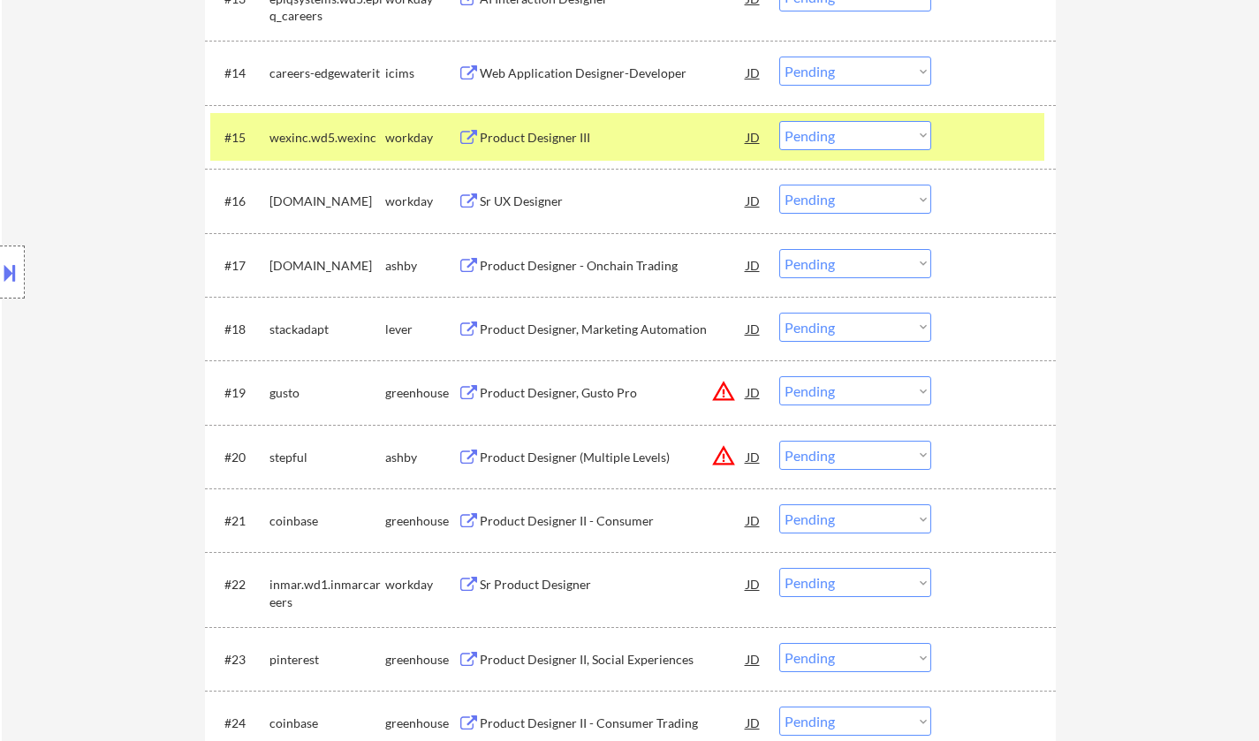
scroll to position [1502, 0]
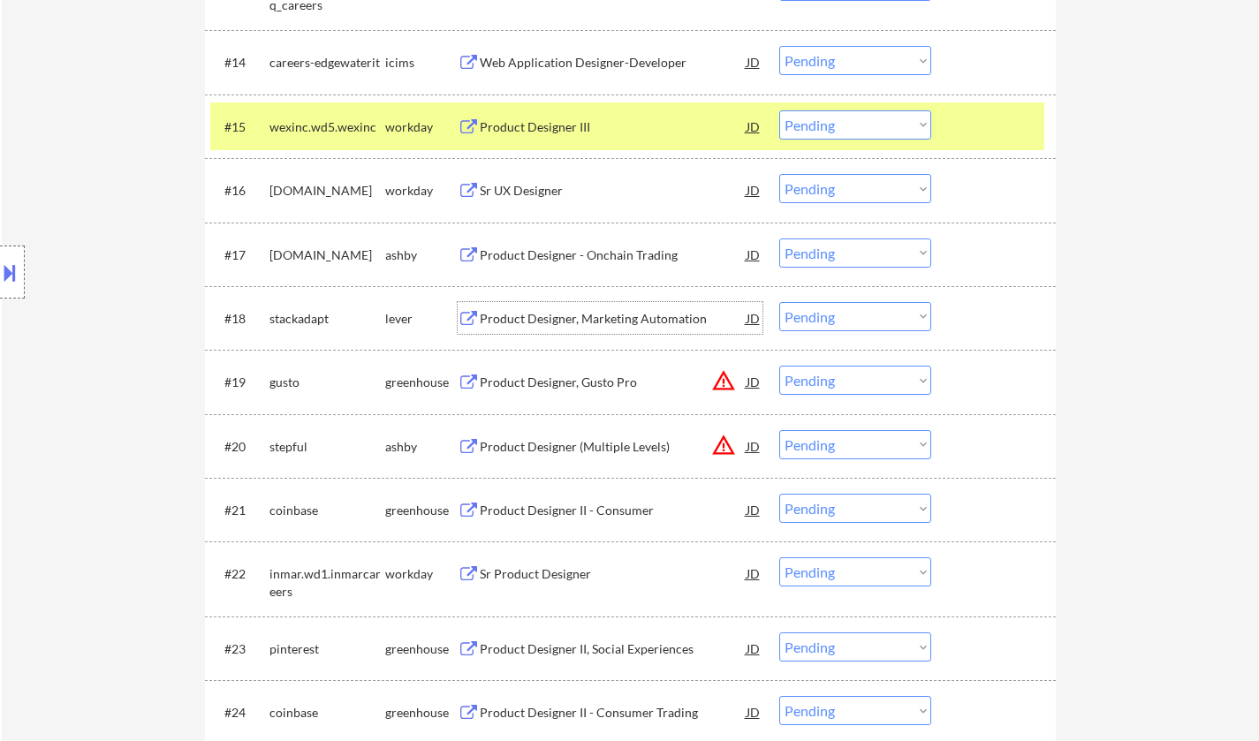
click at [572, 312] on div "Product Designer, Marketing Automation" at bounding box center [613, 319] width 267 height 18
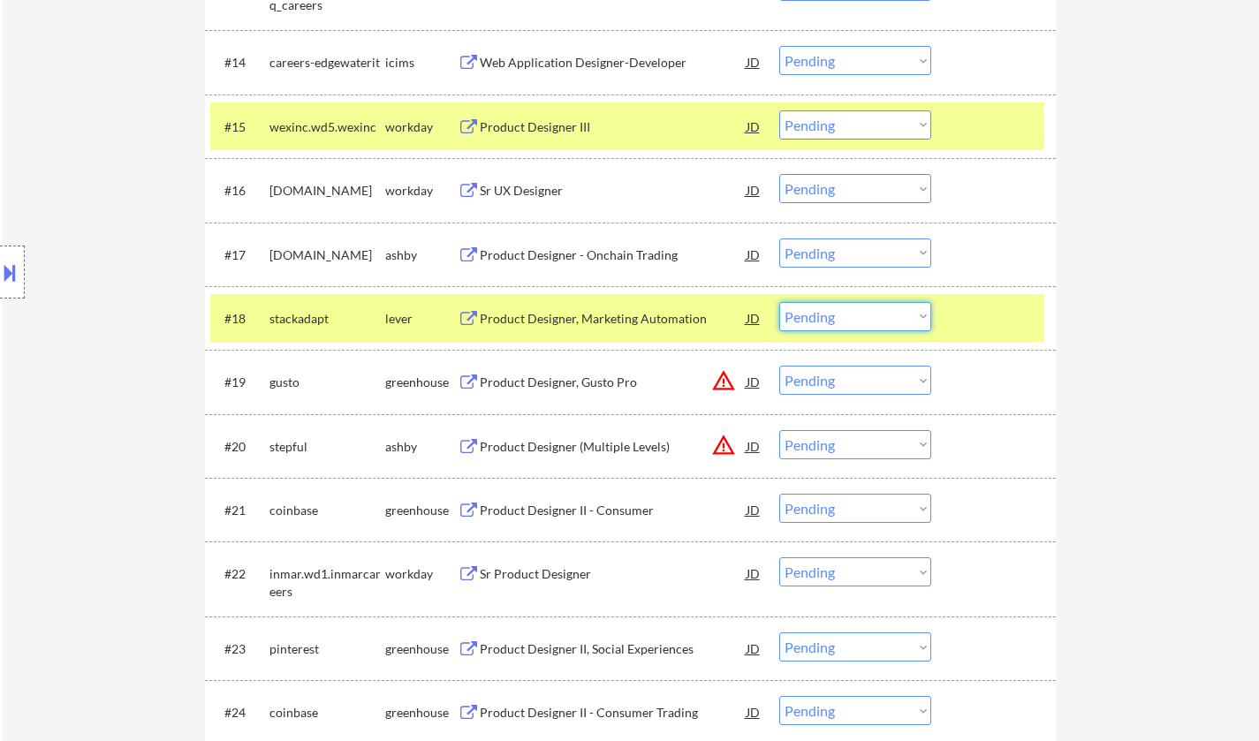
click at [829, 327] on select "Choose an option... Pending Applied Excluded (Questions) Excluded (Expired) Exc…" at bounding box center [855, 316] width 152 height 29
click at [779, 302] on select "Choose an option... Pending Applied Excluded (Questions) Excluded (Expired) Exc…" at bounding box center [855, 316] width 152 height 29
select select ""pending""
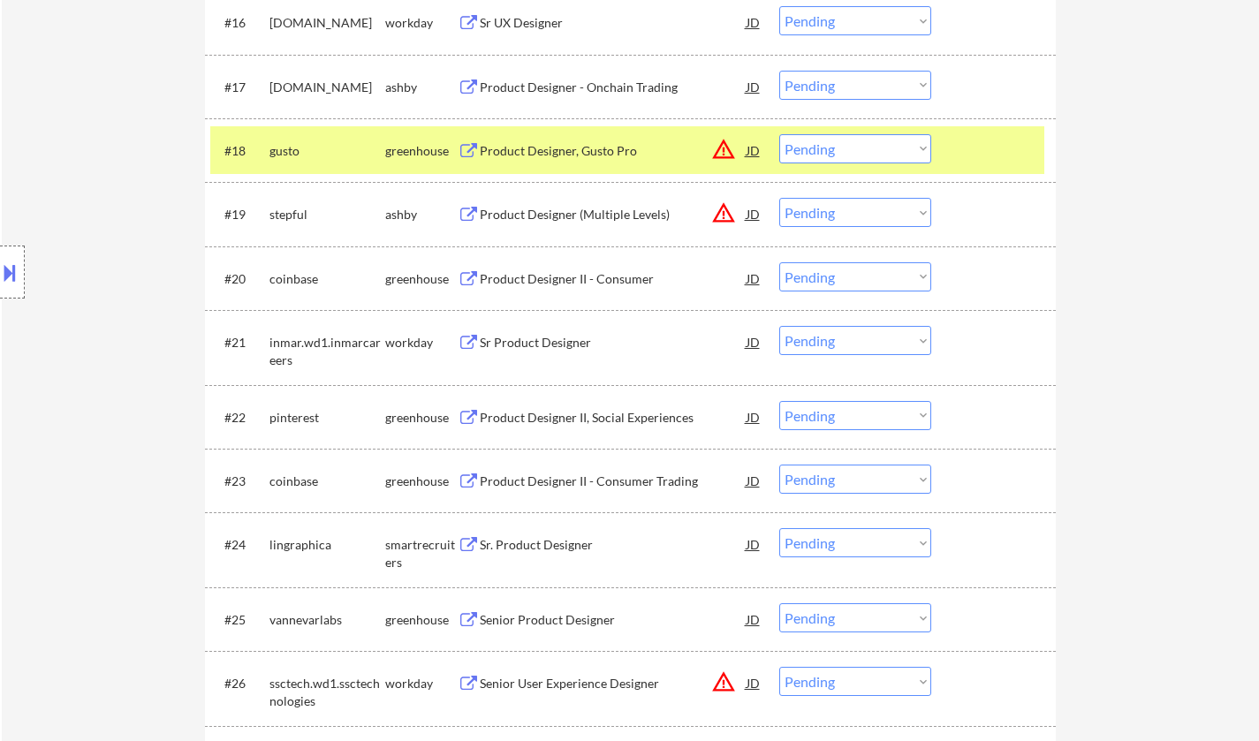
scroll to position [1678, 0]
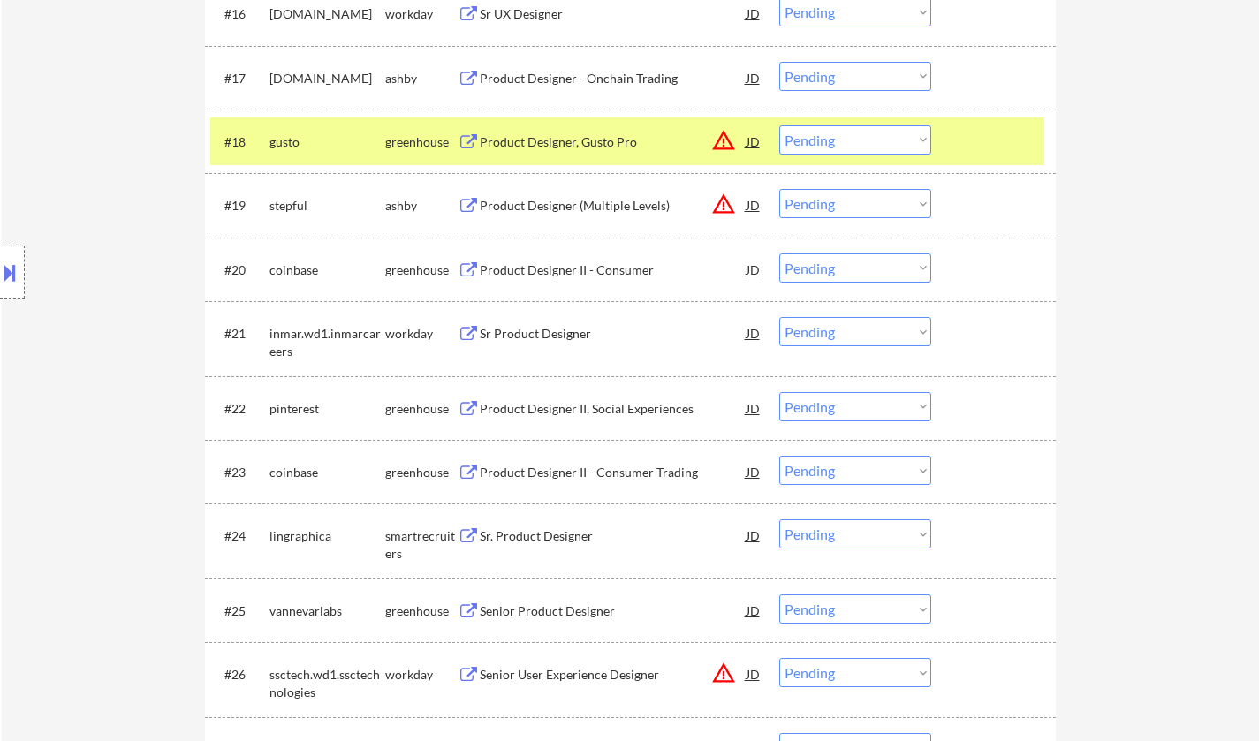
click at [748, 198] on div "JD" at bounding box center [754, 205] width 18 height 32
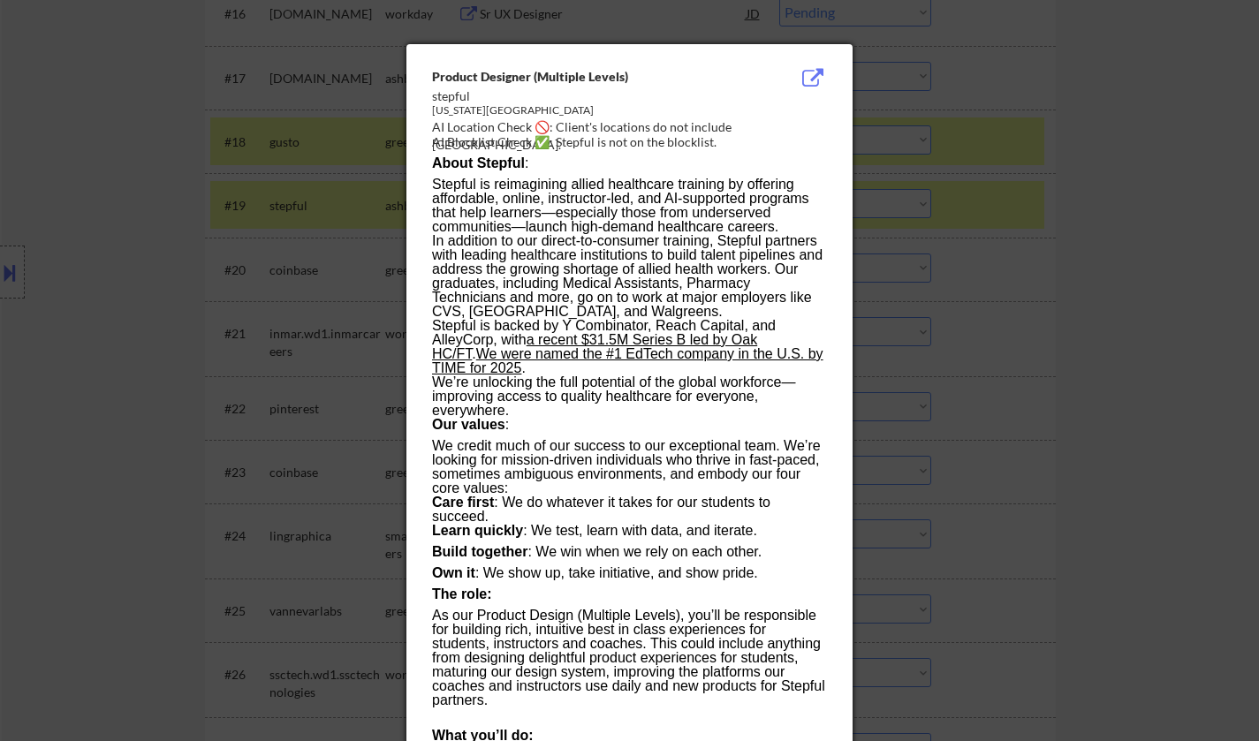
click at [1018, 321] on div at bounding box center [629, 370] width 1259 height 741
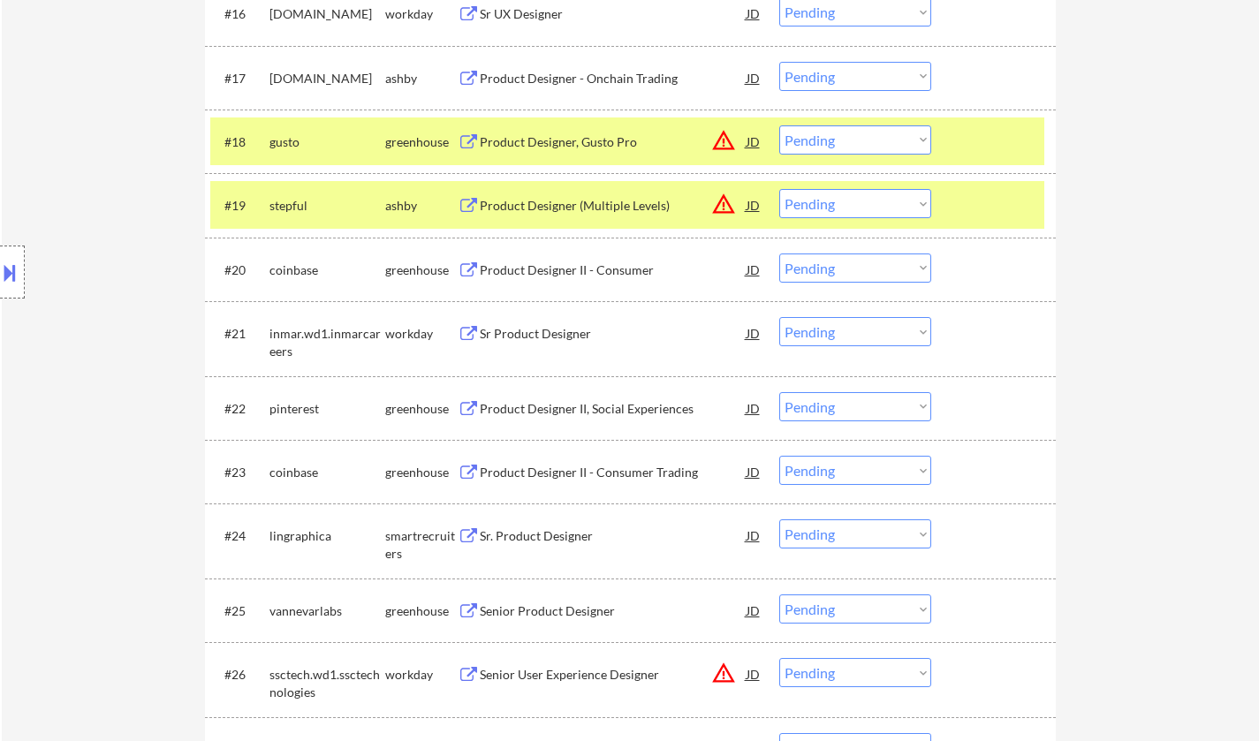
click at [822, 209] on select "Choose an option... Pending Applied Excluded (Questions) Excluded (Expired) Exc…" at bounding box center [855, 203] width 152 height 29
click at [779, 189] on select "Choose an option... Pending Applied Excluded (Questions) Excluded (Expired) Exc…" at bounding box center [855, 203] width 152 height 29
select select ""pending""
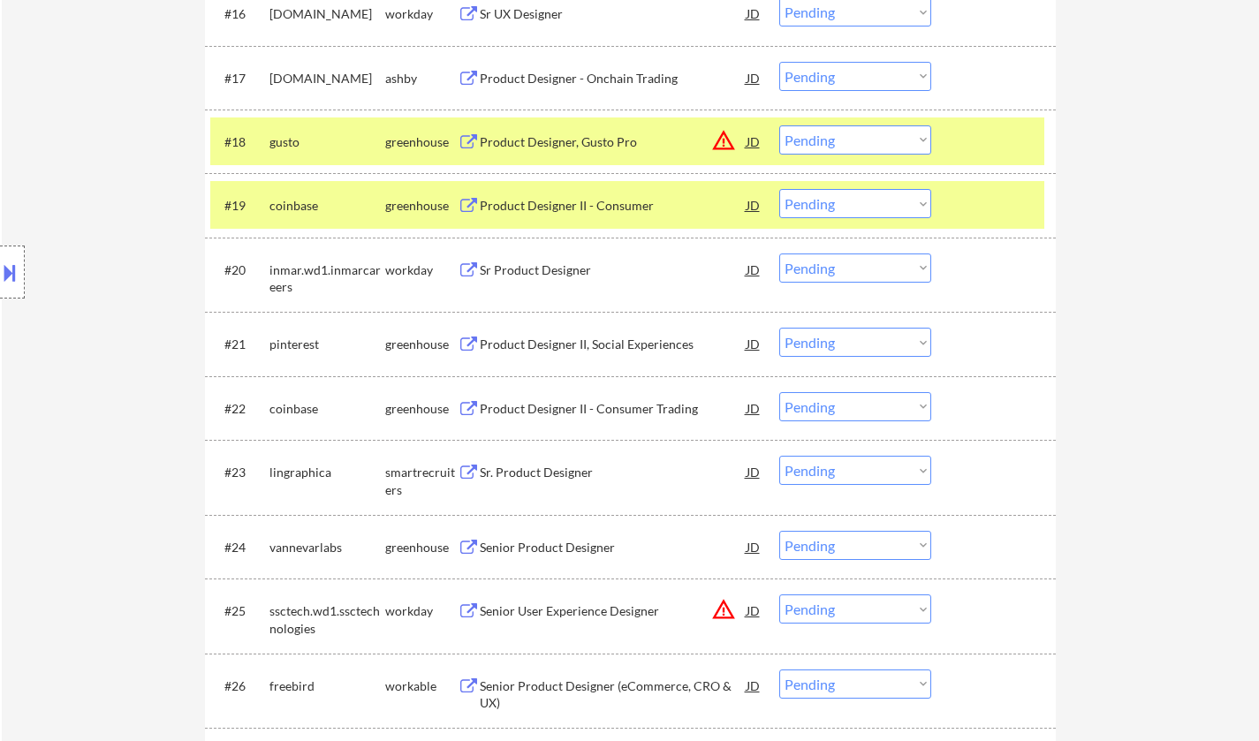
click at [572, 349] on div "Product Designer II, Social Experiences" at bounding box center [613, 345] width 267 height 18
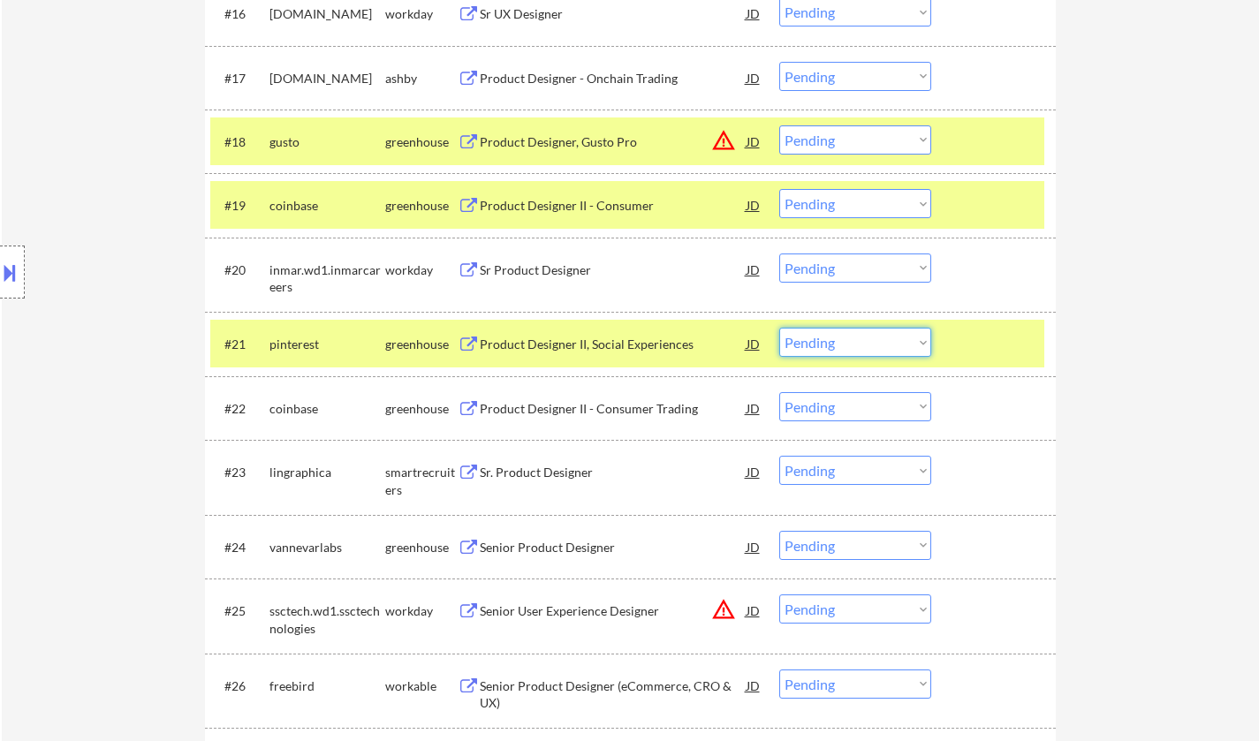
click at [894, 339] on select "Choose an option... Pending Applied Excluded (Questions) Excluded (Expired) Exc…" at bounding box center [855, 342] width 152 height 29
click at [779, 328] on select "Choose an option... Pending Applied Excluded (Questions) Excluded (Expired) Exc…" at bounding box center [855, 342] width 152 height 29
select select ""pending""
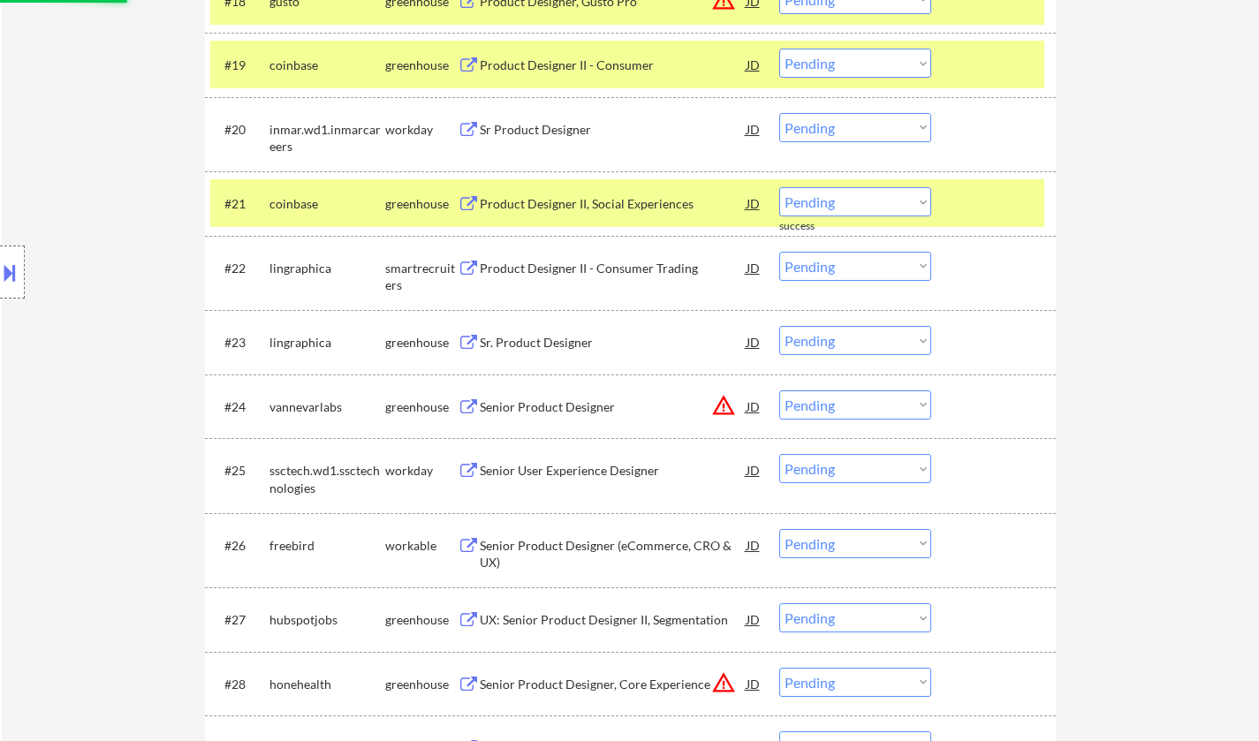
scroll to position [1855, 0]
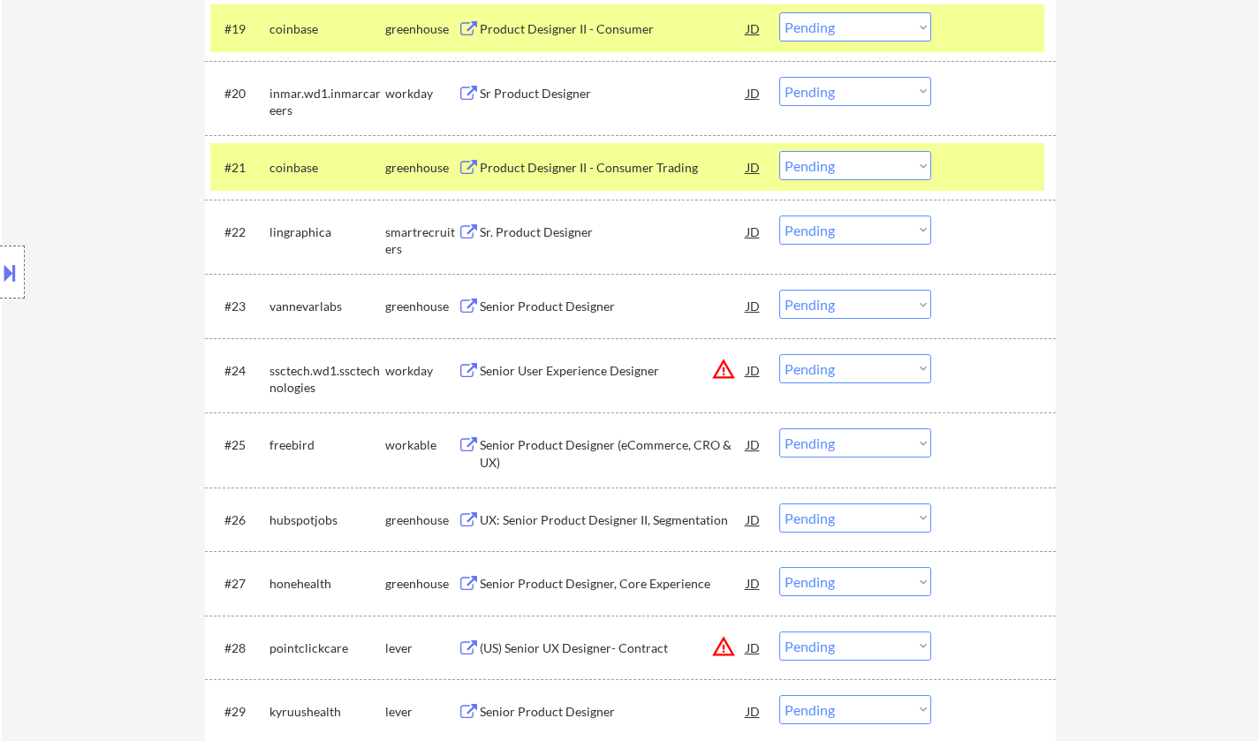
click at [551, 317] on div "Senior Product Designer" at bounding box center [613, 306] width 267 height 32
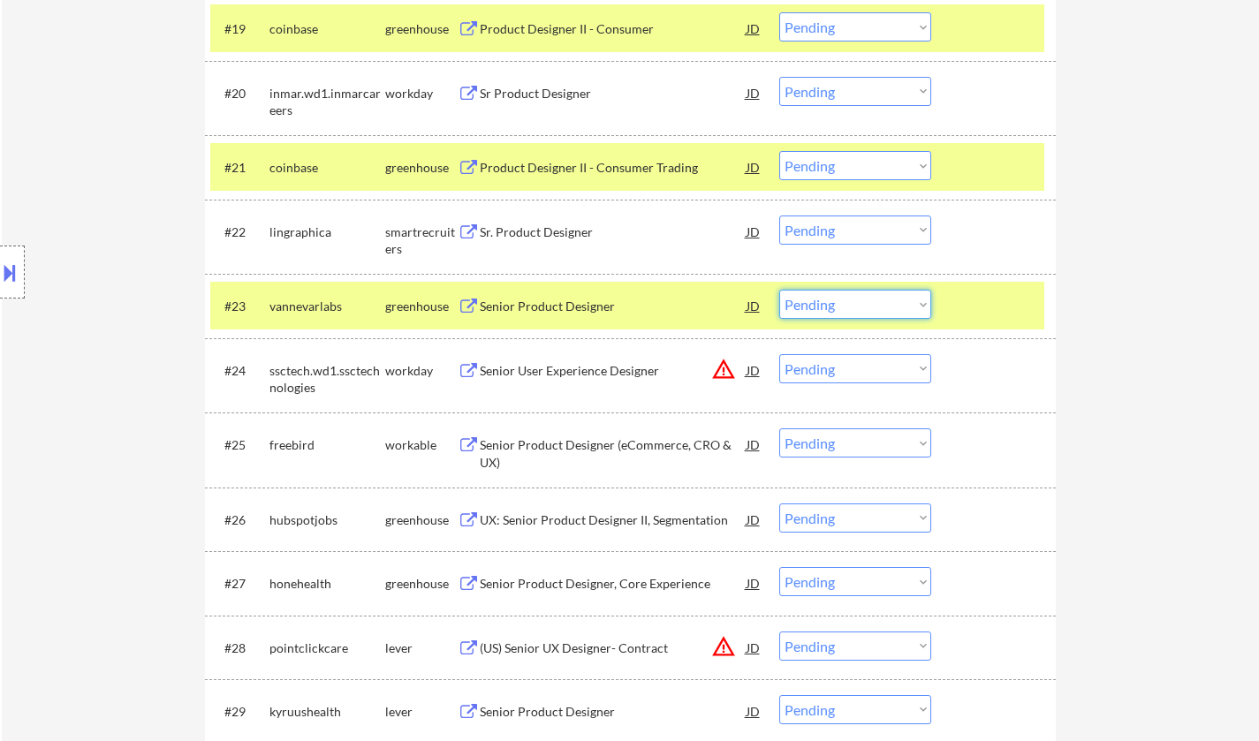
click at [842, 294] on select "Choose an option... Pending Applied Excluded (Questions) Excluded (Expired) Exc…" at bounding box center [855, 304] width 152 height 29
click at [779, 290] on select "Choose an option... Pending Applied Excluded (Questions) Excluded (Expired) Exc…" at bounding box center [855, 304] width 152 height 29
select select ""pending""
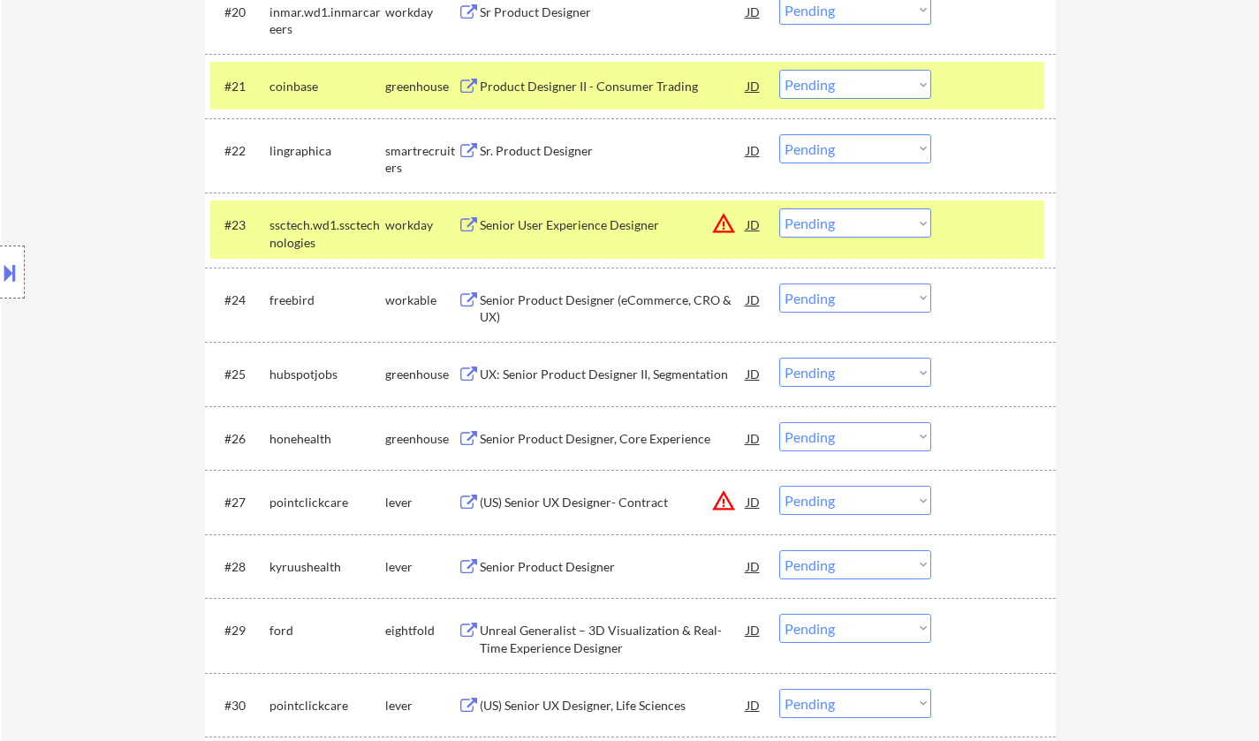
scroll to position [2032, 0]
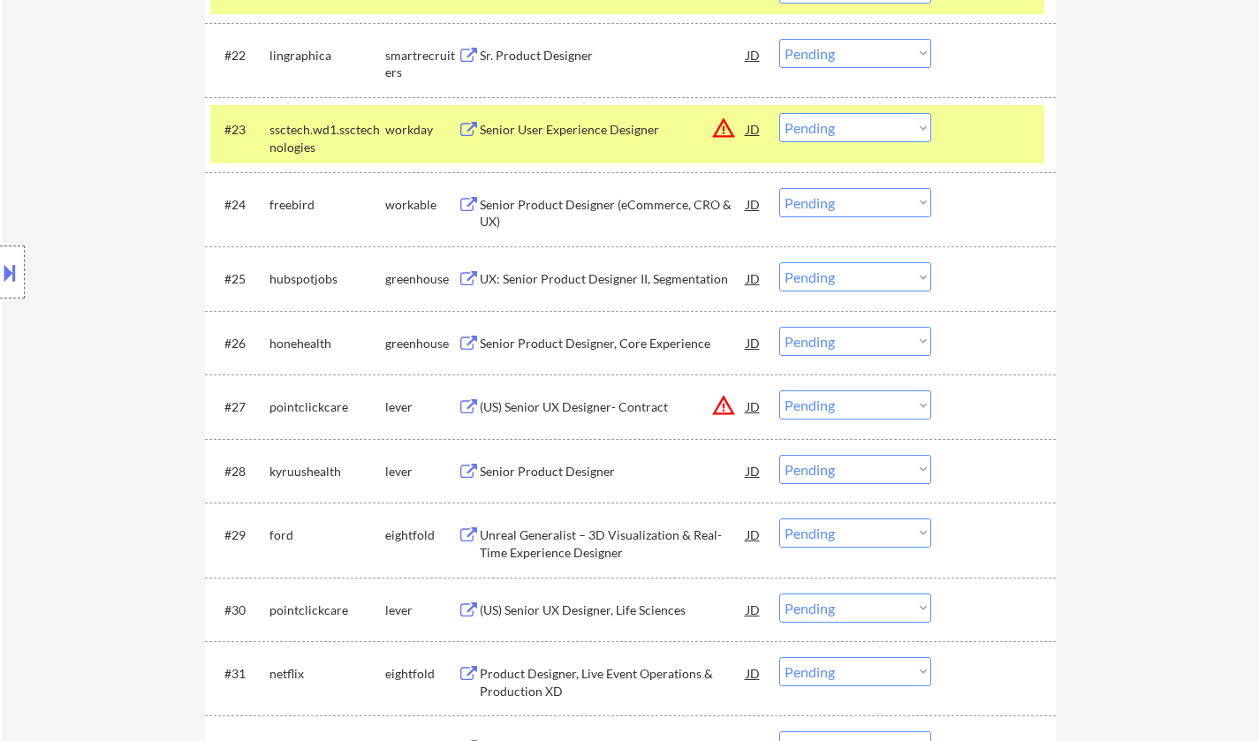
click at [582, 216] on div "Senior Product Designer (eCommerce, CRO & UX)" at bounding box center [613, 213] width 267 height 34
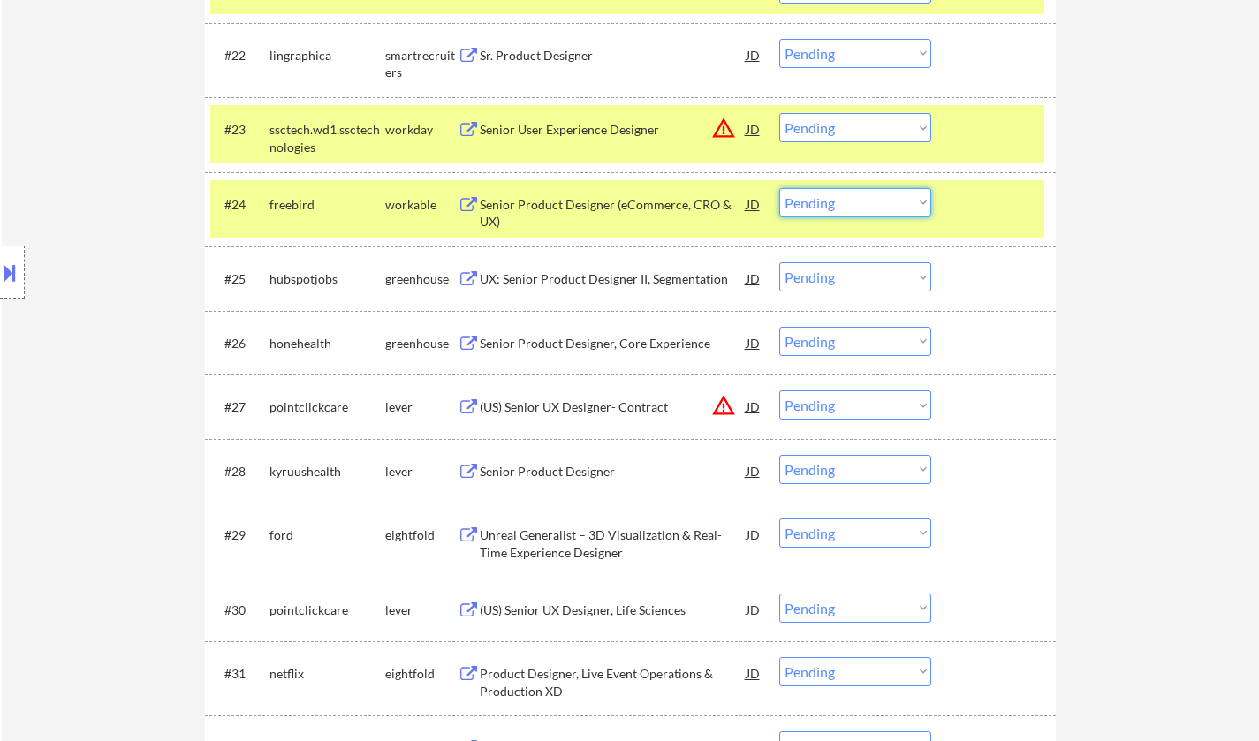
drag, startPoint x: 846, startPoint y: 206, endPoint x: 856, endPoint y: 216, distance: 13.7
click at [846, 206] on select "Choose an option... Pending Applied Excluded (Questions) Excluded (Expired) Exc…" at bounding box center [855, 202] width 152 height 29
click at [779, 188] on select "Choose an option... Pending Applied Excluded (Questions) Excluded (Expired) Exc…" at bounding box center [855, 202] width 152 height 29
select select ""pending""
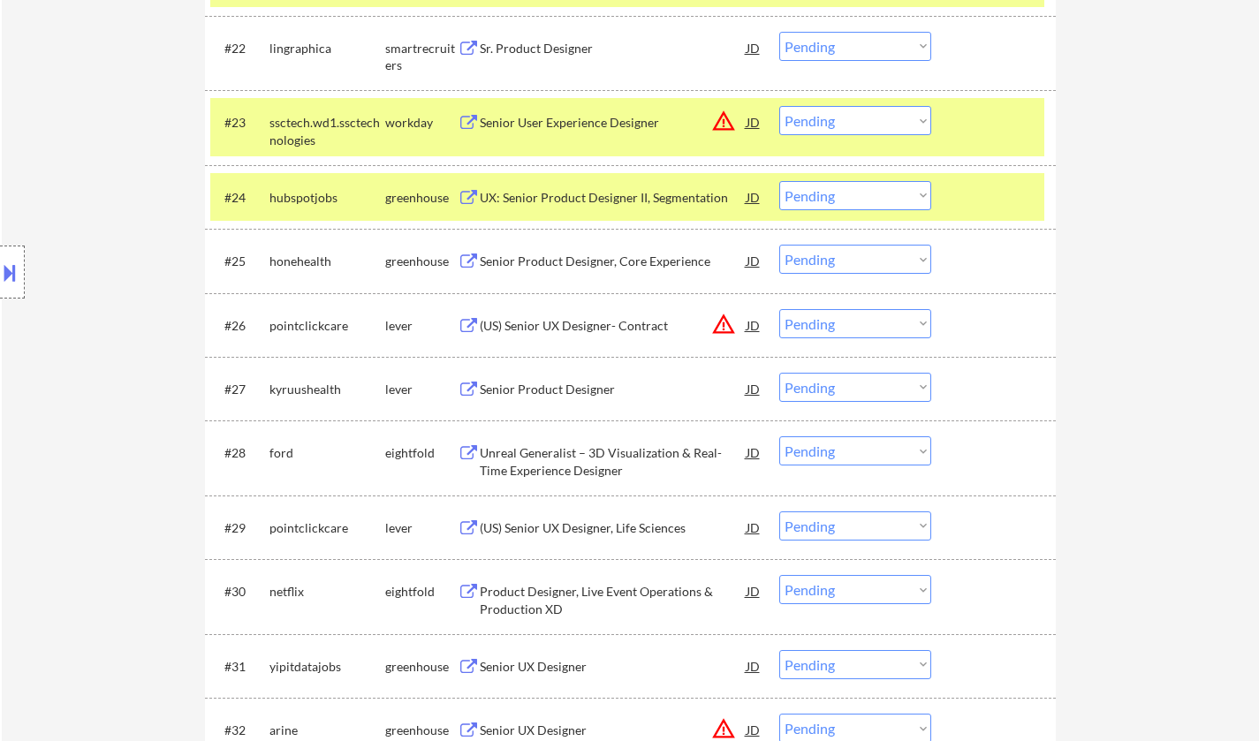
scroll to position [2120, 0]
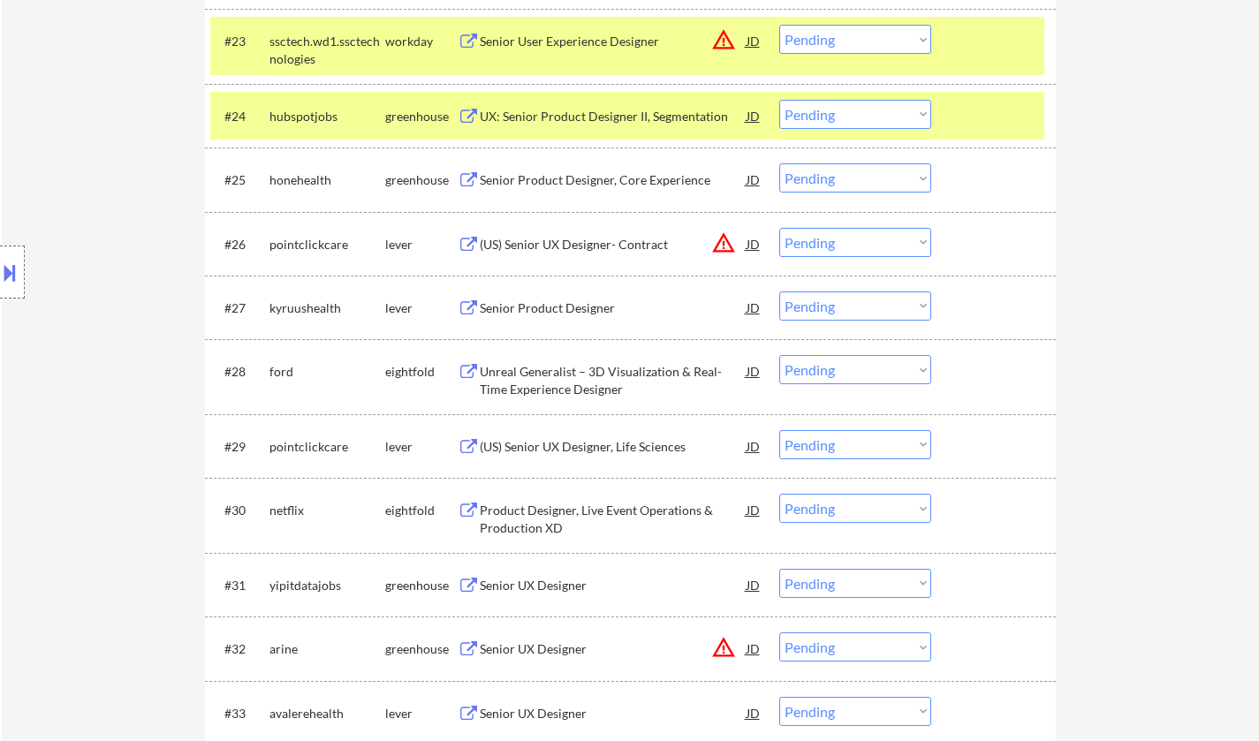
click at [547, 305] on div "Senior Product Designer" at bounding box center [613, 308] width 267 height 18
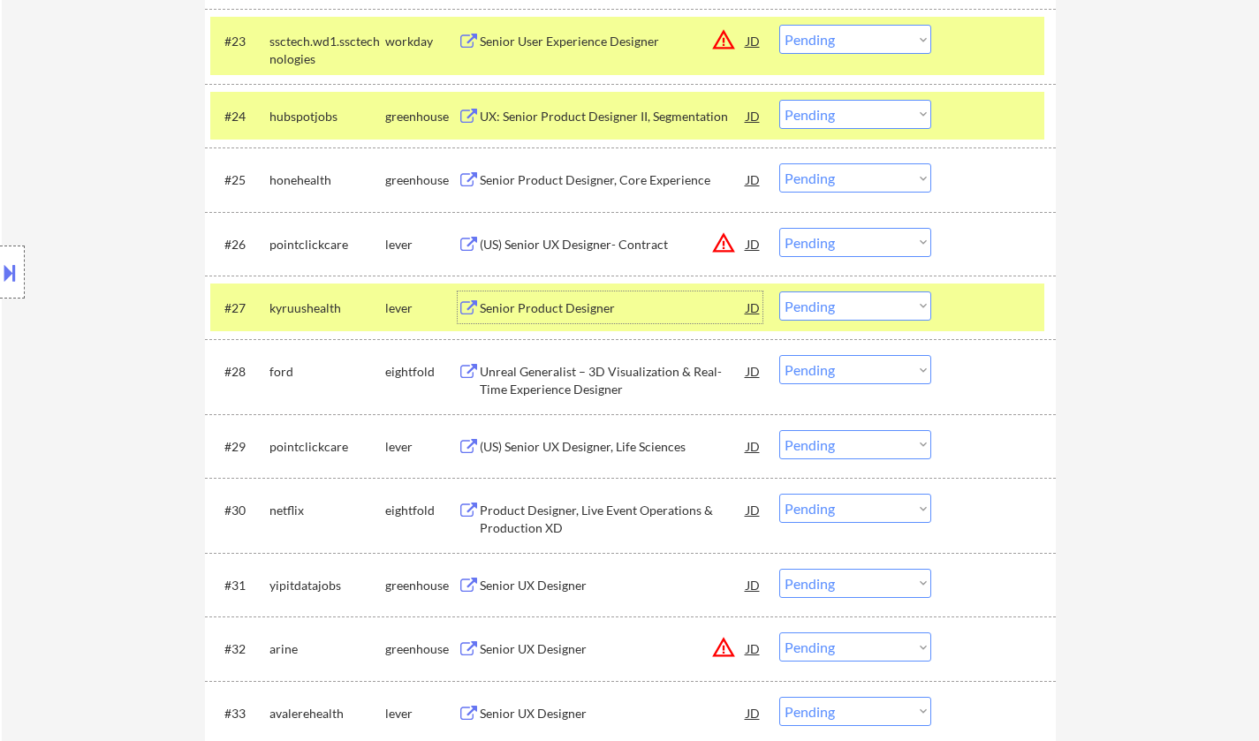
click at [867, 322] on div "#27 kyruushealth lever Senior Product Designer JD warning_amber Choose an optio…" at bounding box center [627, 308] width 834 height 48
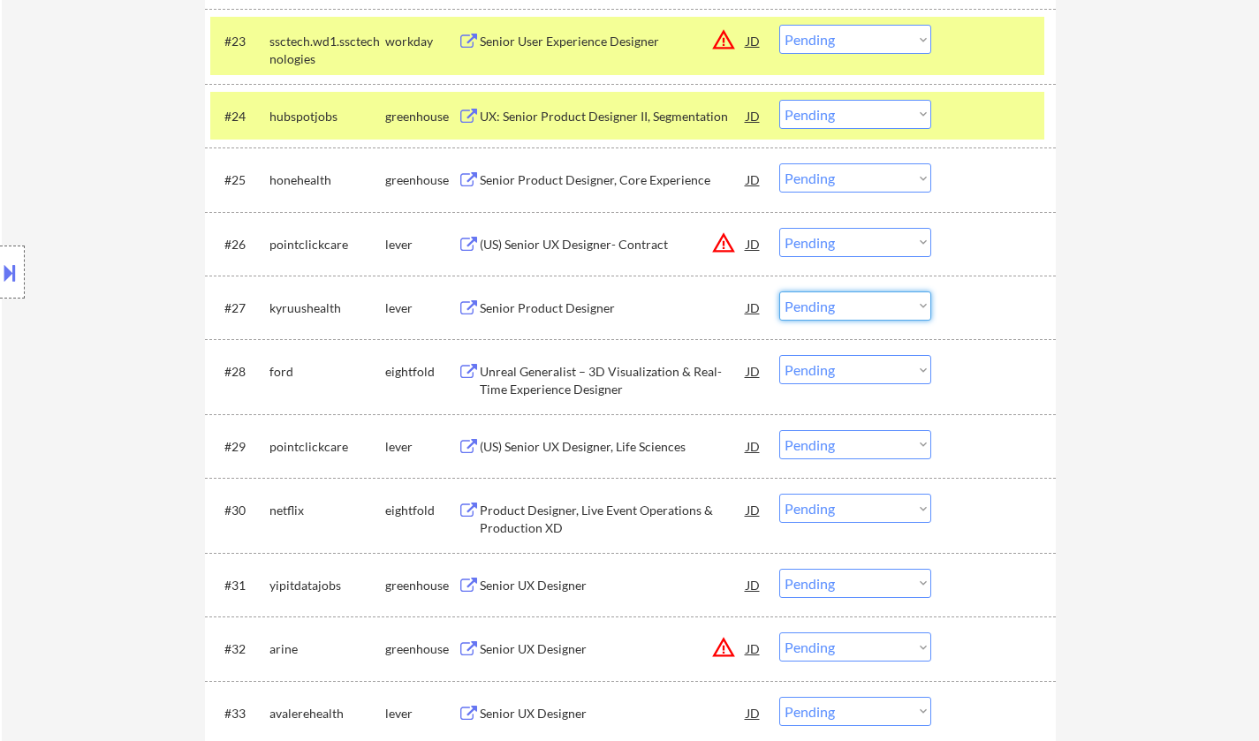
click at [864, 312] on select "Choose an option... Pending Applied Excluded (Questions) Excluded (Expired) Exc…" at bounding box center [855, 306] width 152 height 29
click at [779, 292] on select "Choose an option... Pending Applied Excluded (Questions) Excluded (Expired) Exc…" at bounding box center [855, 306] width 152 height 29
select select ""pending""
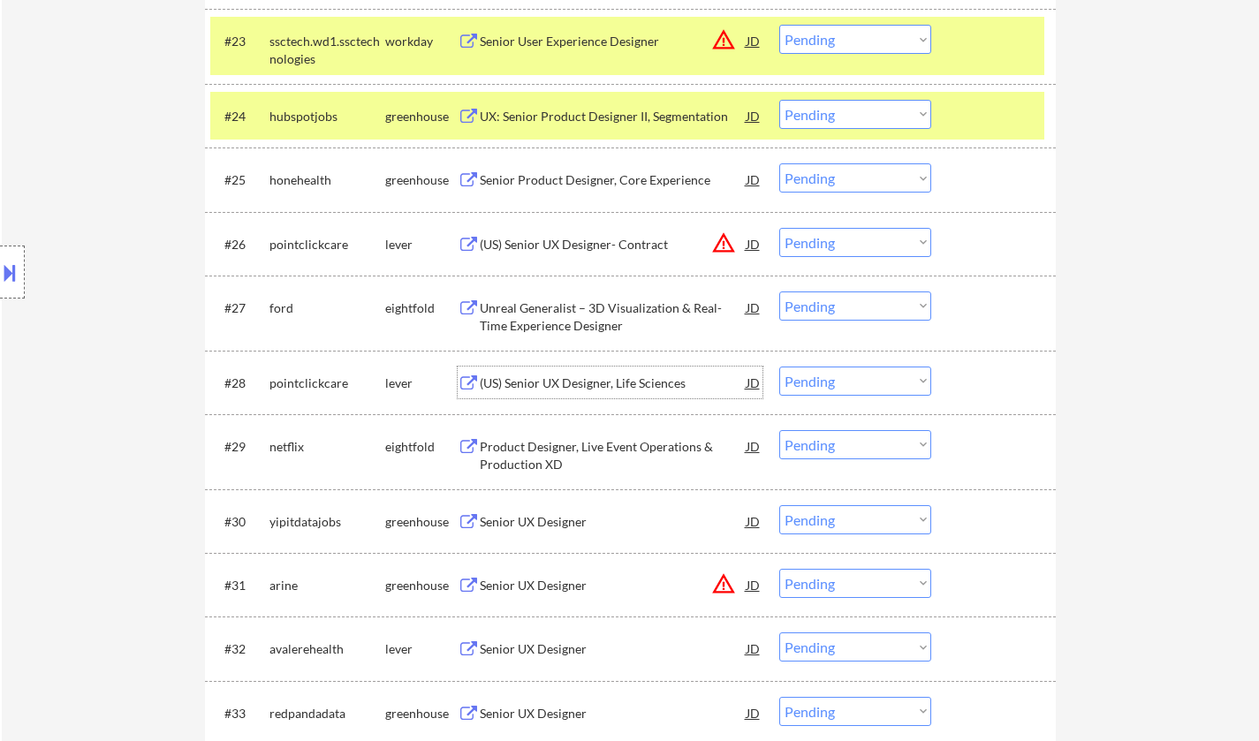
click at [567, 388] on div "(US) Senior UX Designer, Life Sciences" at bounding box center [613, 384] width 267 height 18
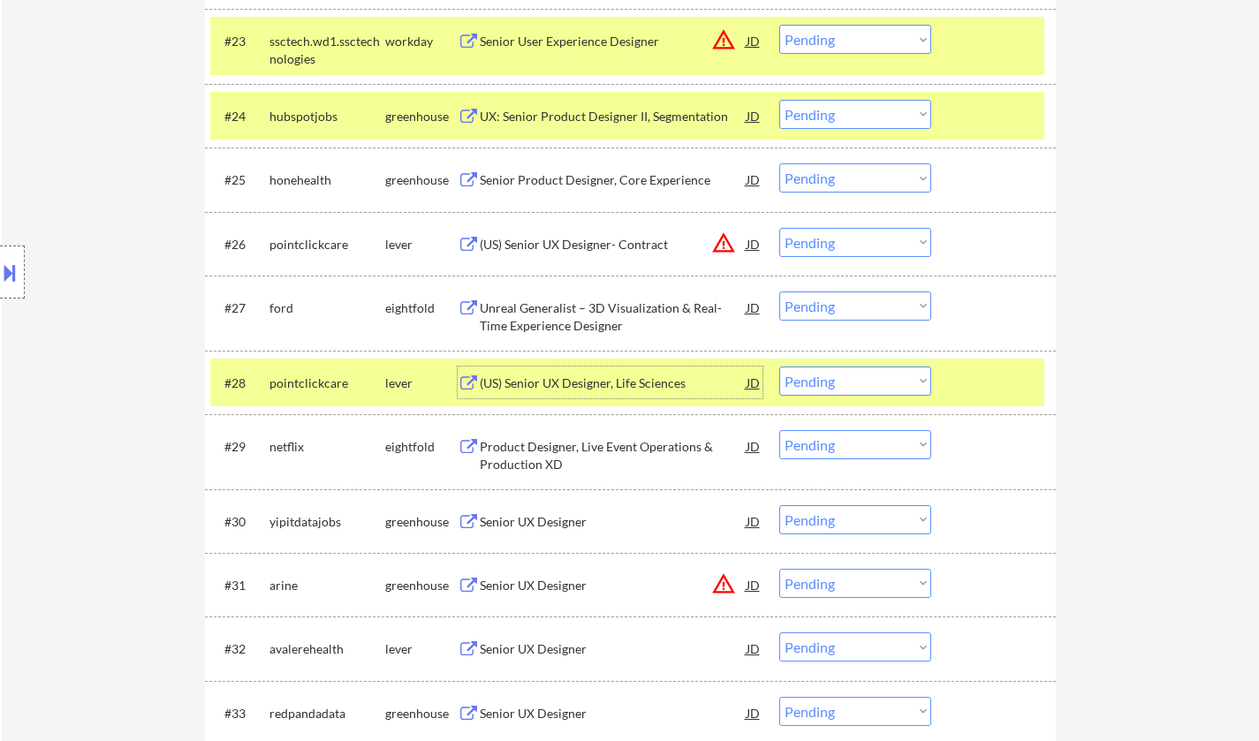
drag, startPoint x: 835, startPoint y: 382, endPoint x: 844, endPoint y: 382, distance: 8.9
click at [835, 382] on select "Choose an option... Pending Applied Excluded (Questions) Excluded (Expired) Exc…" at bounding box center [855, 381] width 152 height 29
click at [779, 367] on select "Choose an option... Pending Applied Excluded (Questions) Excluded (Expired) Exc…" at bounding box center [855, 381] width 152 height 29
select select ""pending""
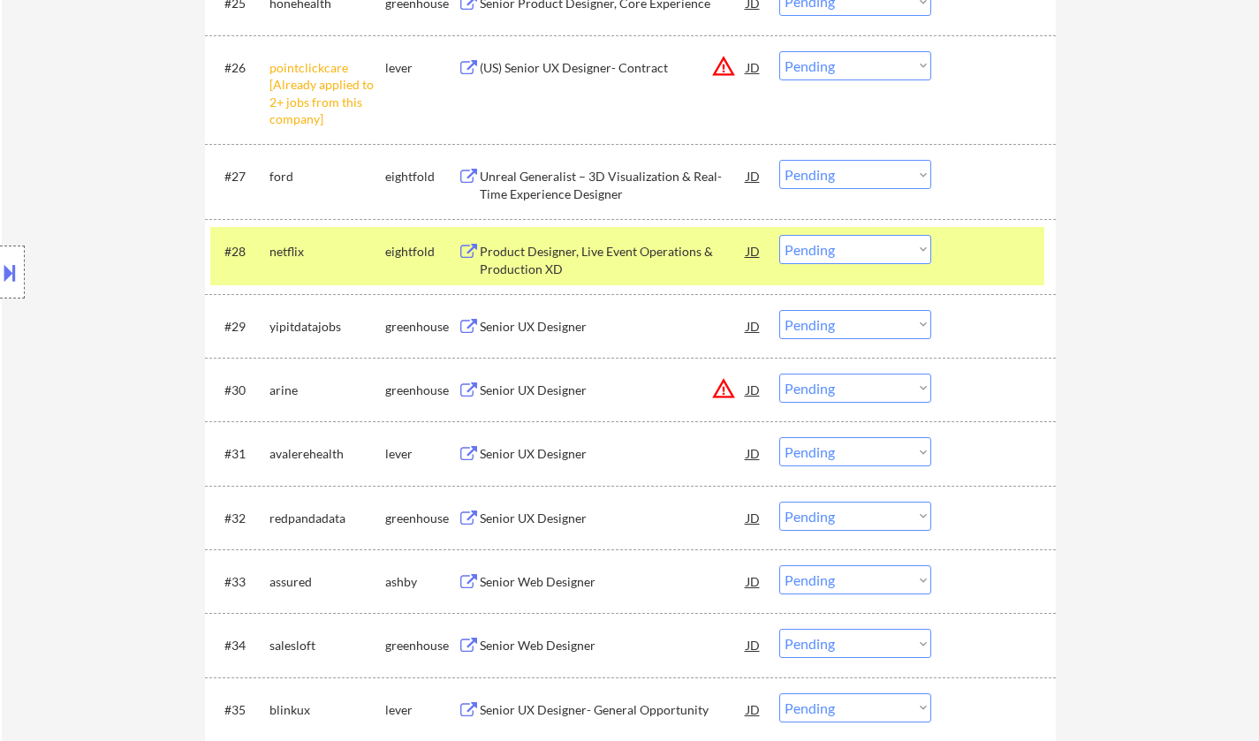
click at [548, 445] on div "Senior UX Designer" at bounding box center [613, 454] width 267 height 18
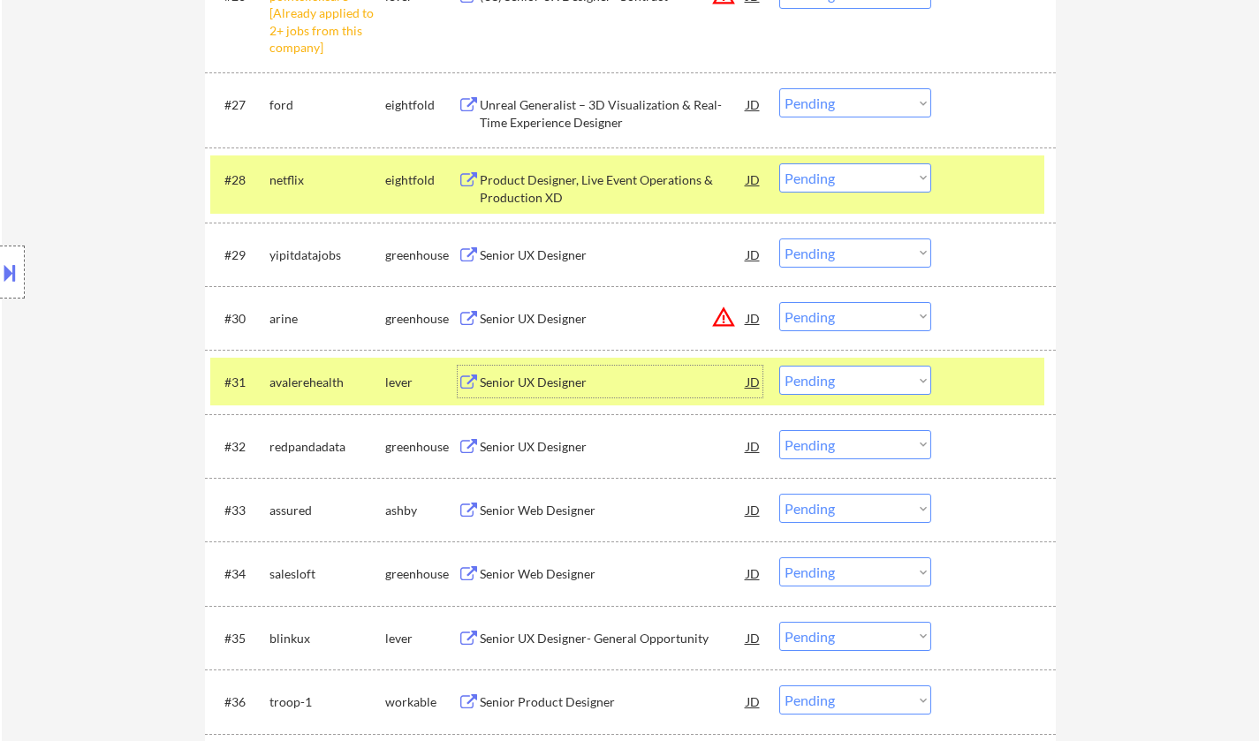
scroll to position [2385, 0]
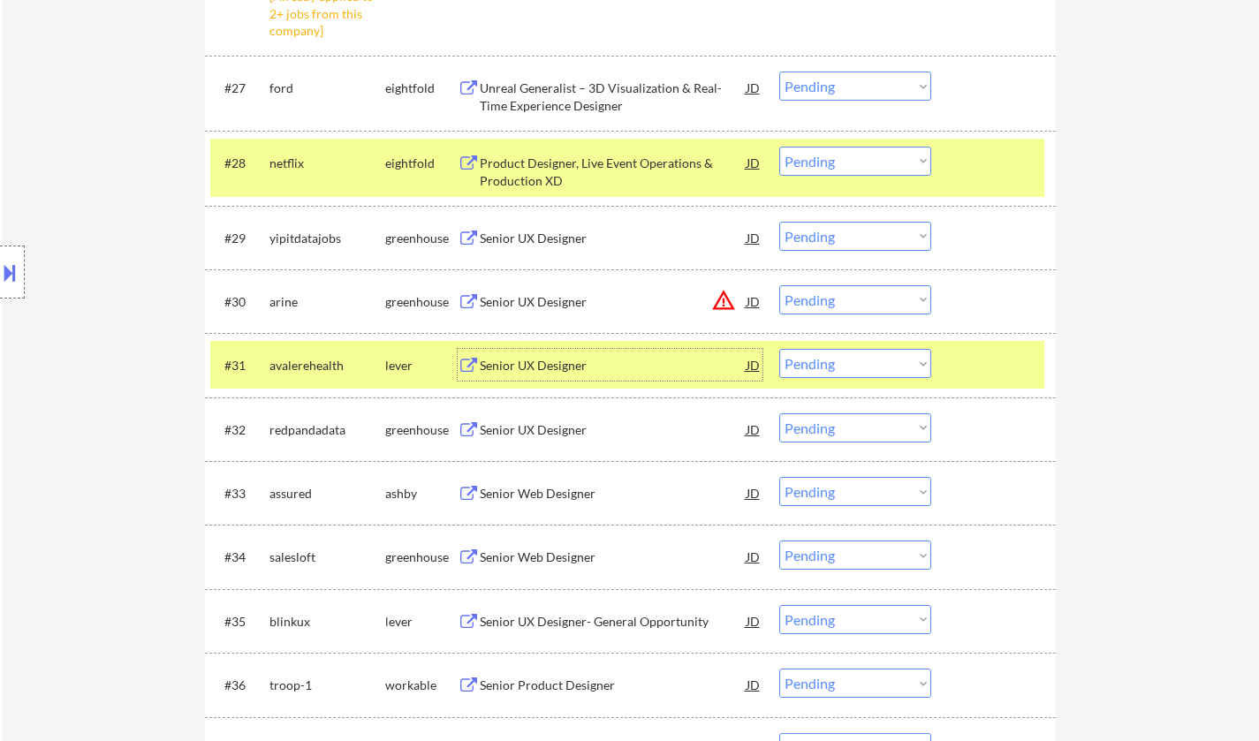
click at [828, 367] on select "Choose an option... Pending Applied Excluded (Questions) Excluded (Expired) Exc…" at bounding box center [855, 363] width 152 height 29
click at [779, 349] on select "Choose an option... Pending Applied Excluded (Questions) Excluded (Expired) Exc…" at bounding box center [855, 363] width 152 height 29
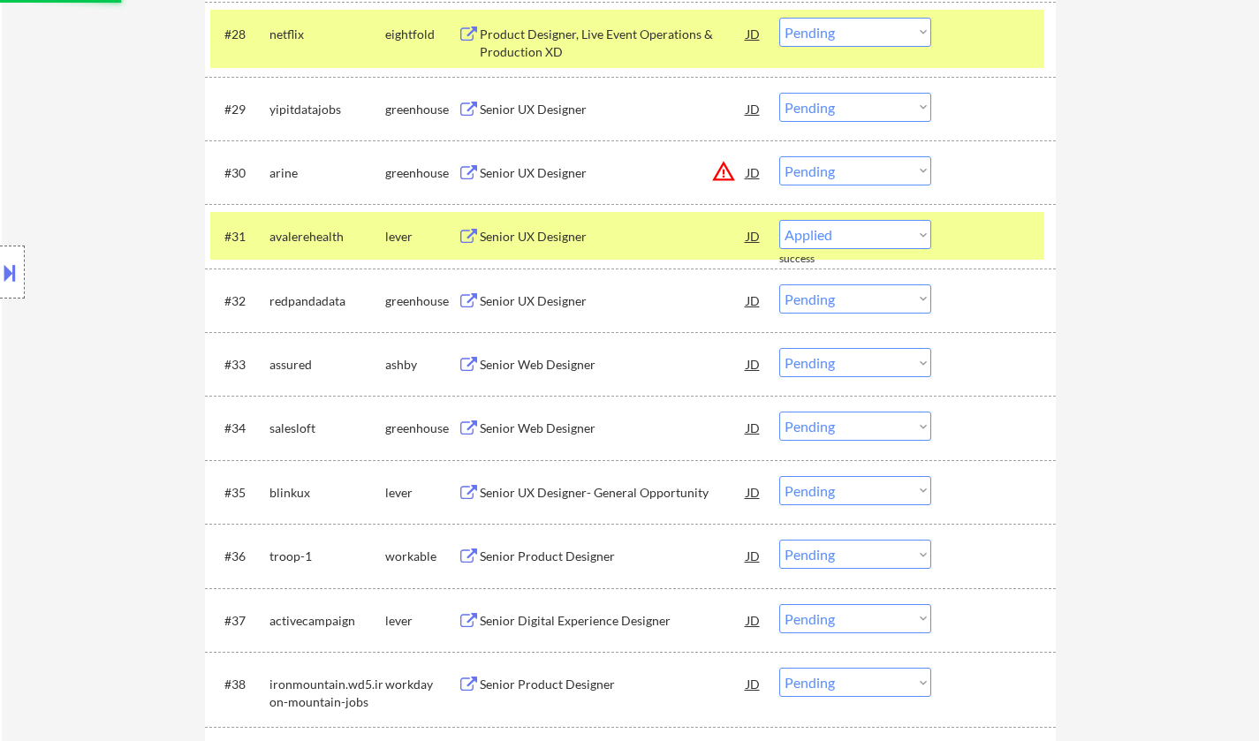
scroll to position [2562, 0]
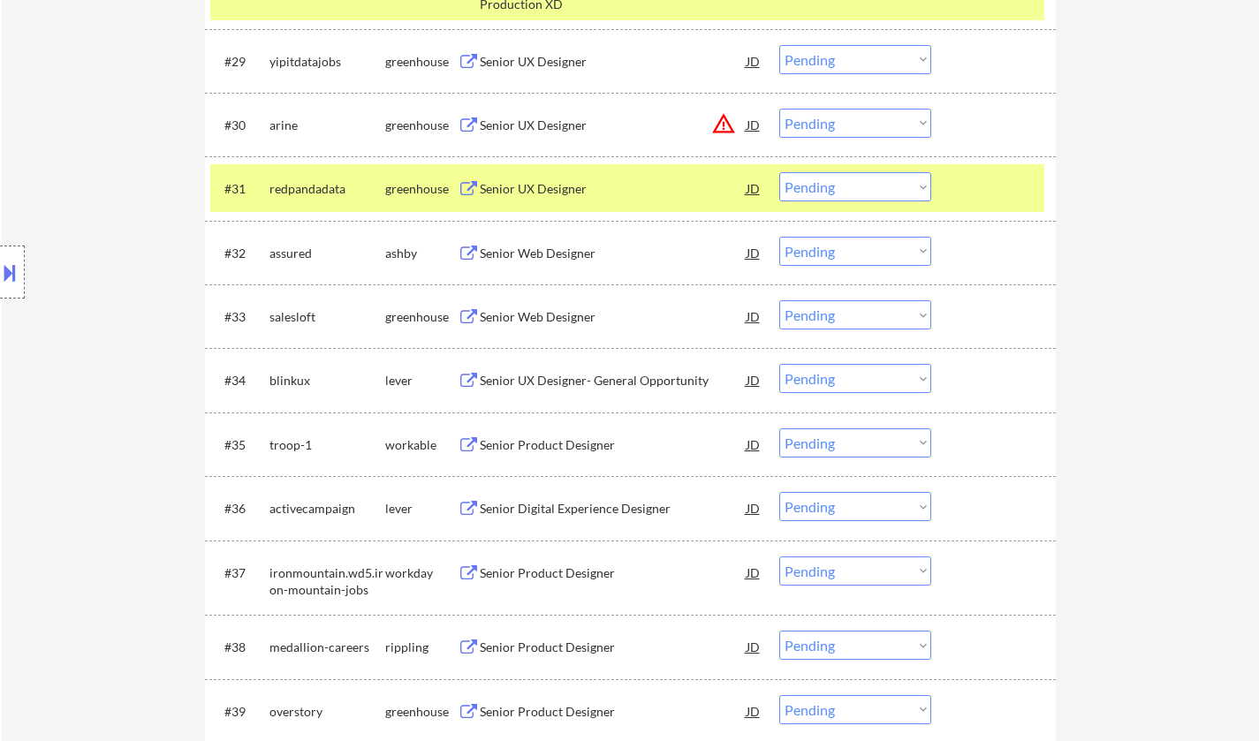
click at [530, 192] on div "Senior UX Designer" at bounding box center [613, 189] width 267 height 18
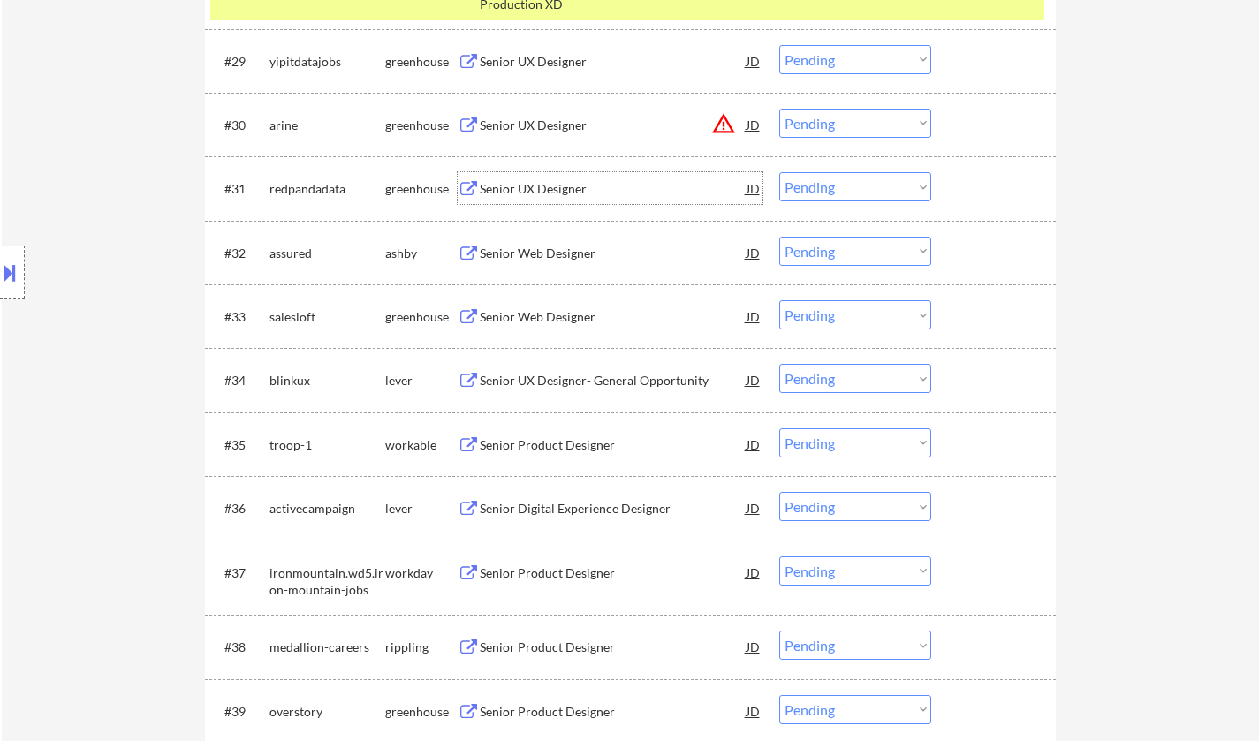
click at [828, 181] on select "Choose an option... Pending Applied Excluded (Questions) Excluded (Expired) Exc…" at bounding box center [855, 186] width 152 height 29
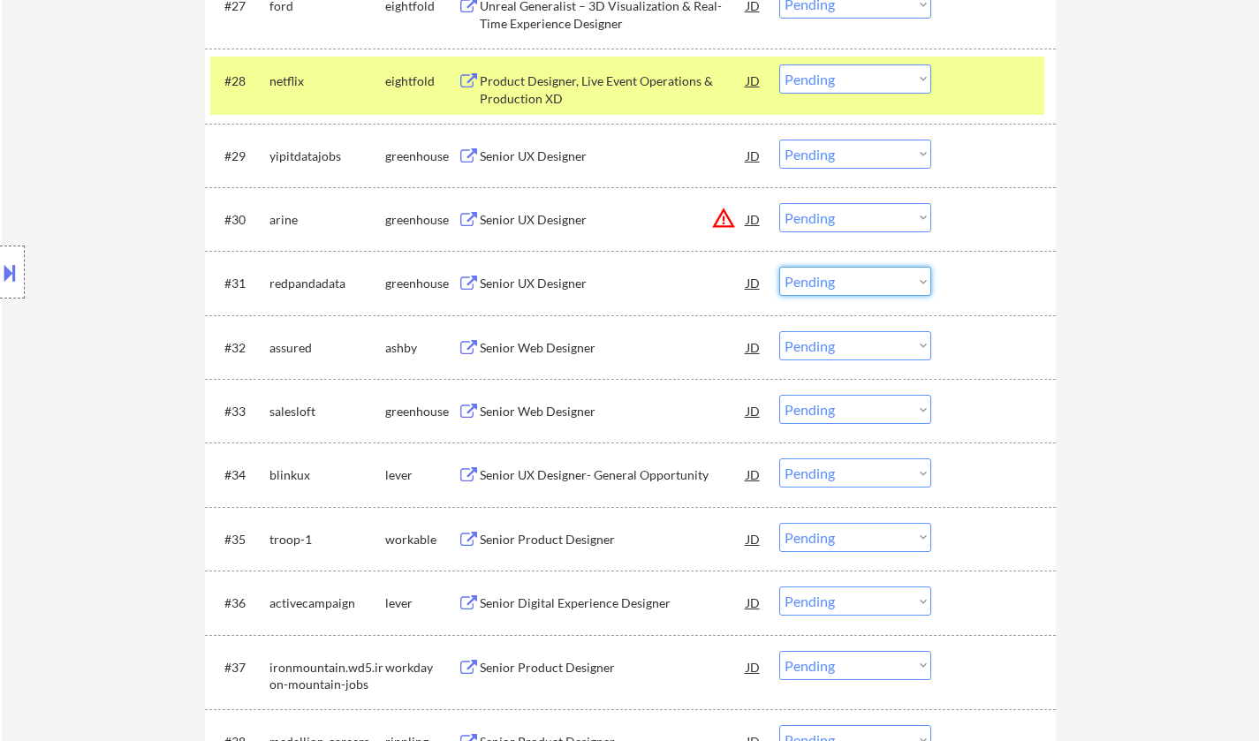
scroll to position [2473, 0]
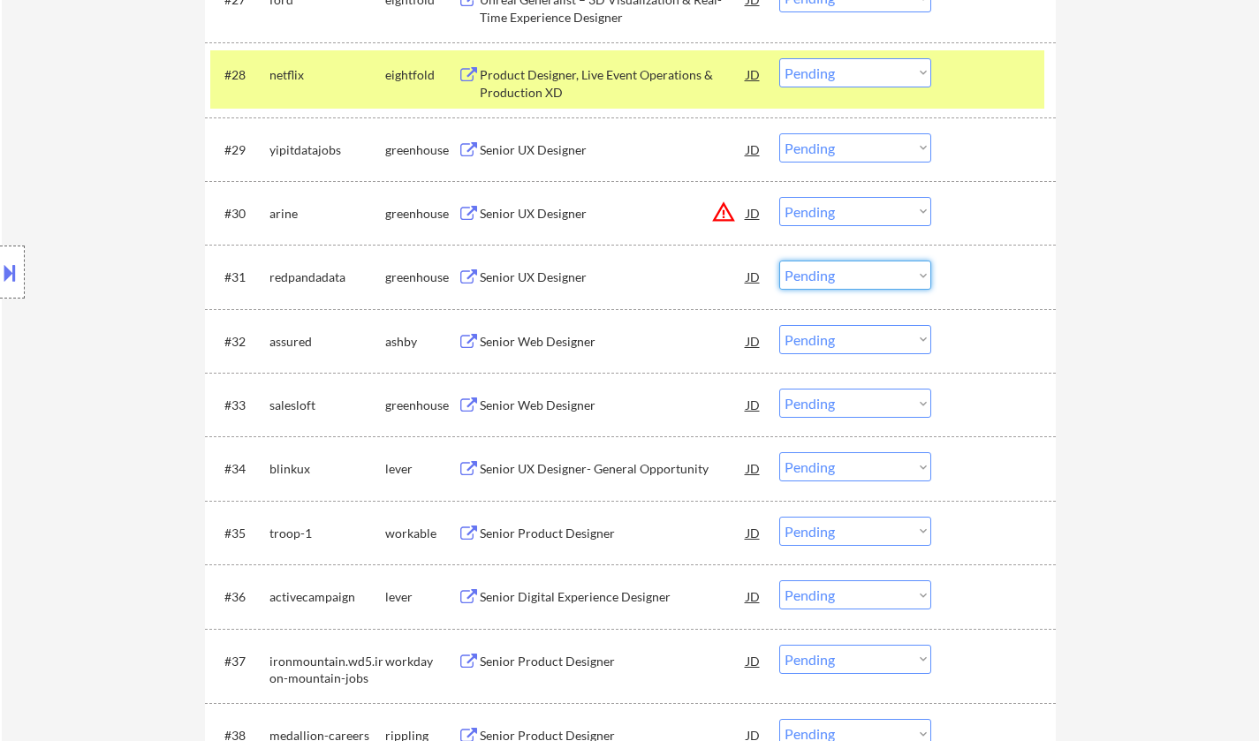
click at [856, 272] on select "Choose an option... Pending Applied Excluded (Questions) Excluded (Expired) Exc…" at bounding box center [855, 275] width 152 height 29
click at [779, 261] on select "Choose an option... Pending Applied Excluded (Questions) Excluded (Expired) Exc…" at bounding box center [855, 275] width 152 height 29
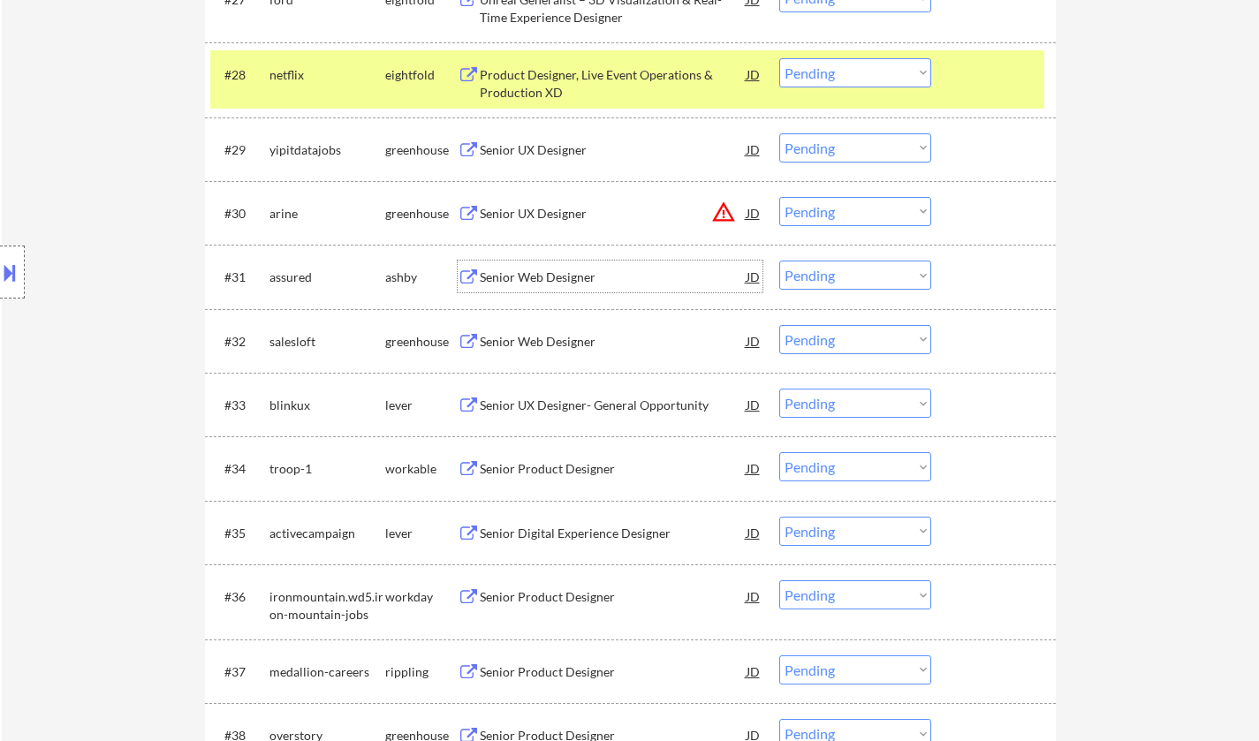
click at [534, 274] on div "Senior Web Designer" at bounding box center [613, 278] width 267 height 18
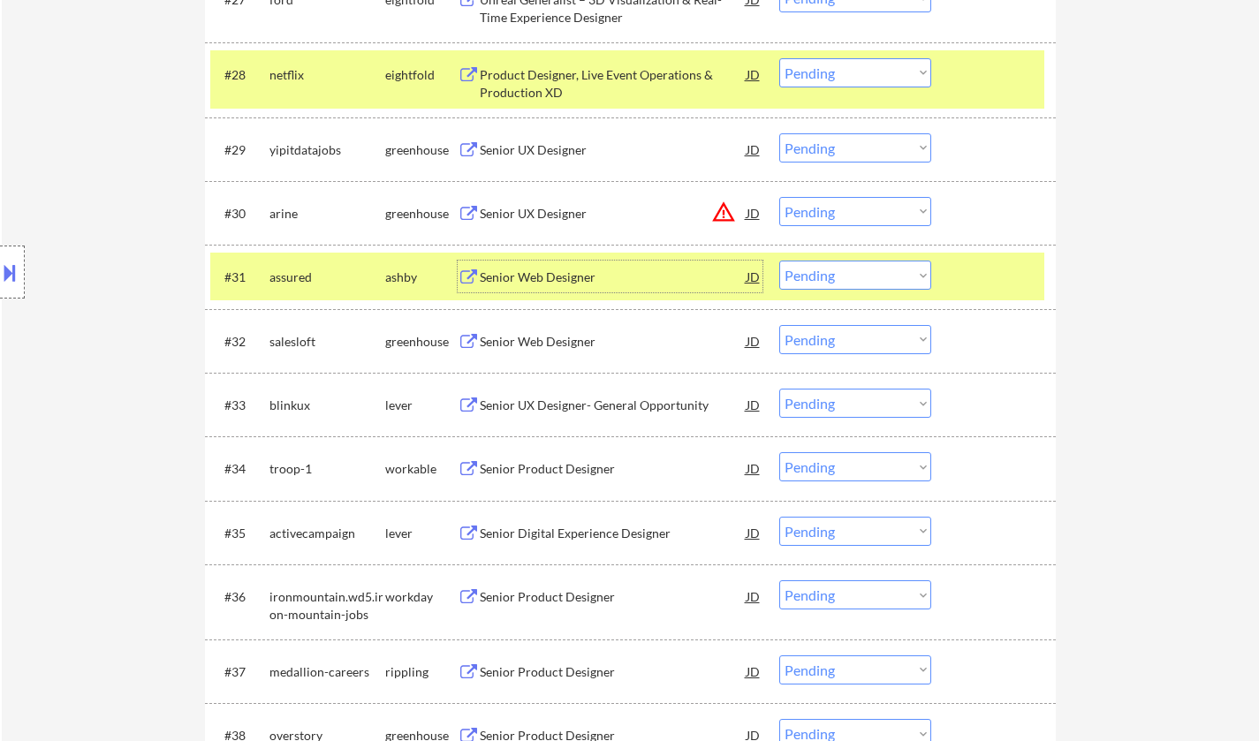
click at [860, 282] on select "Choose an option... Pending Applied Excluded (Questions) Excluded (Expired) Exc…" at bounding box center [855, 275] width 152 height 29
click at [779, 261] on select "Choose an option... Pending Applied Excluded (Questions) Excluded (Expired) Exc…" at bounding box center [855, 275] width 152 height 29
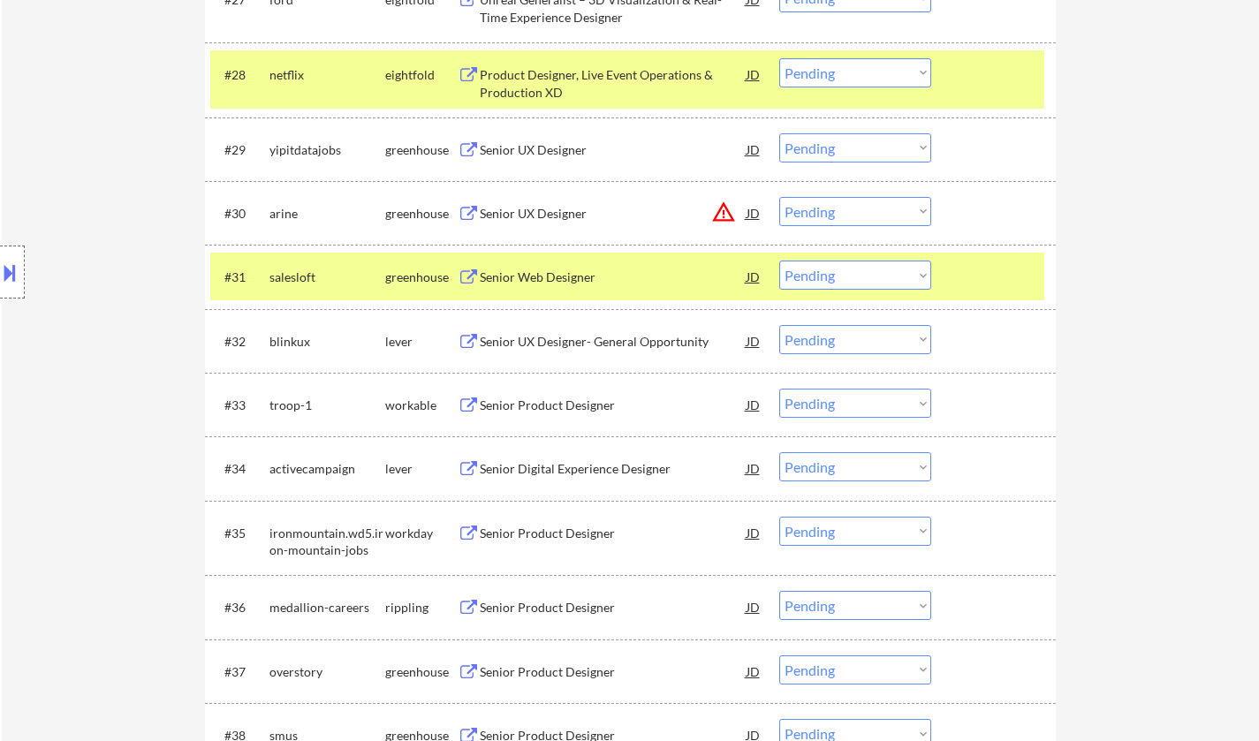
click at [529, 285] on div "Senior Web Designer" at bounding box center [613, 278] width 267 height 18
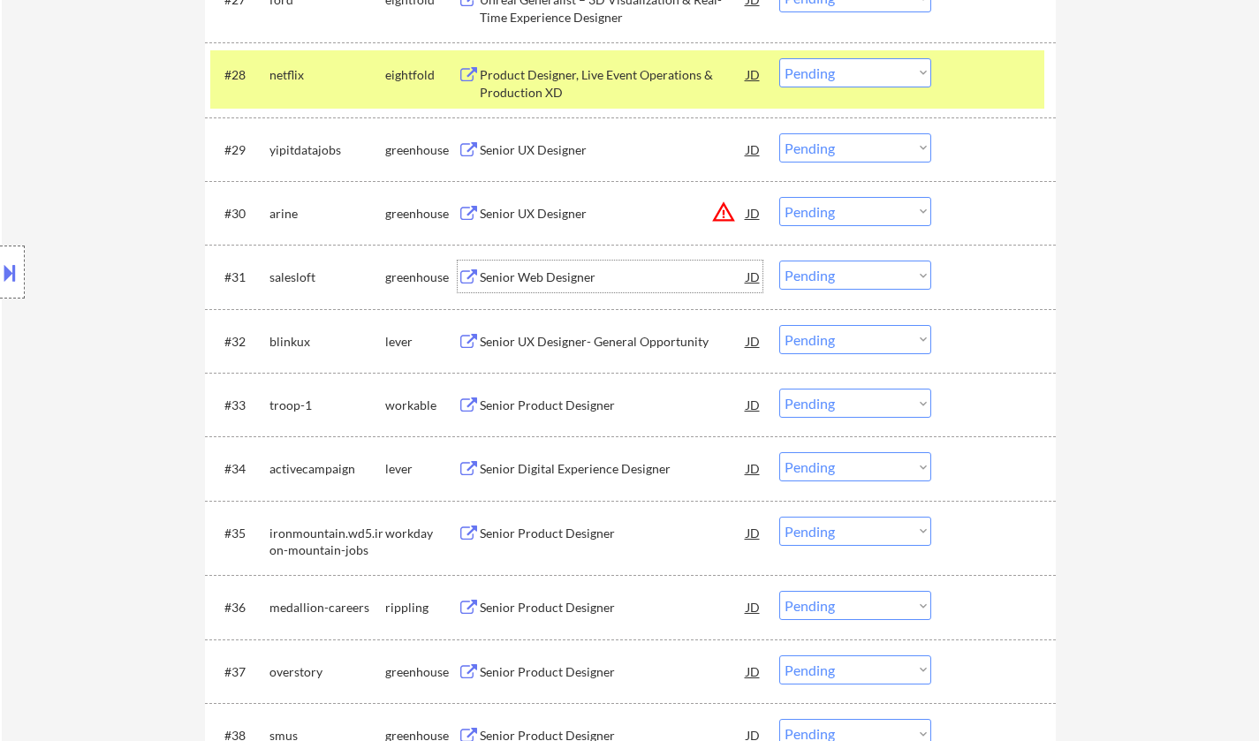
click at [839, 281] on select "Choose an option... Pending Applied Excluded (Questions) Excluded (Expired) Exc…" at bounding box center [855, 275] width 152 height 29
click at [779, 261] on select "Choose an option... Pending Applied Excluded (Questions) Excluded (Expired) Exc…" at bounding box center [855, 275] width 152 height 29
select select ""pending""
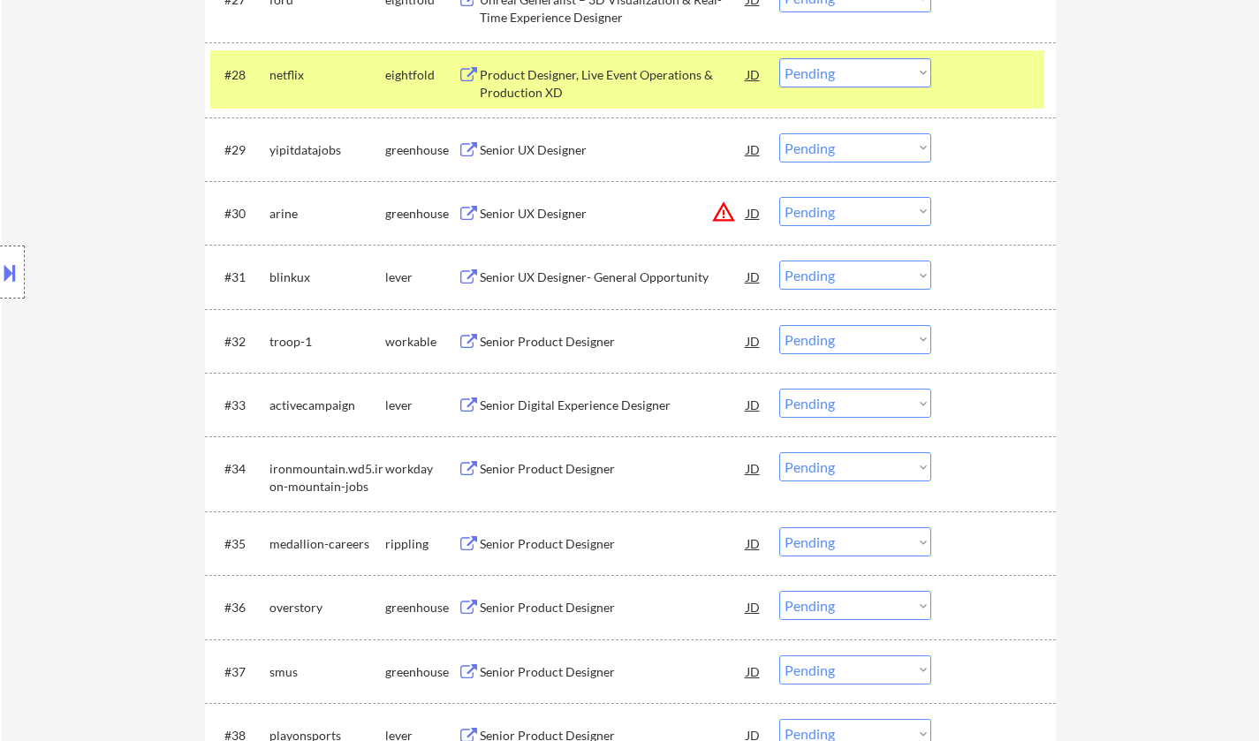
click at [534, 338] on div "Senior Product Designer" at bounding box center [613, 342] width 267 height 18
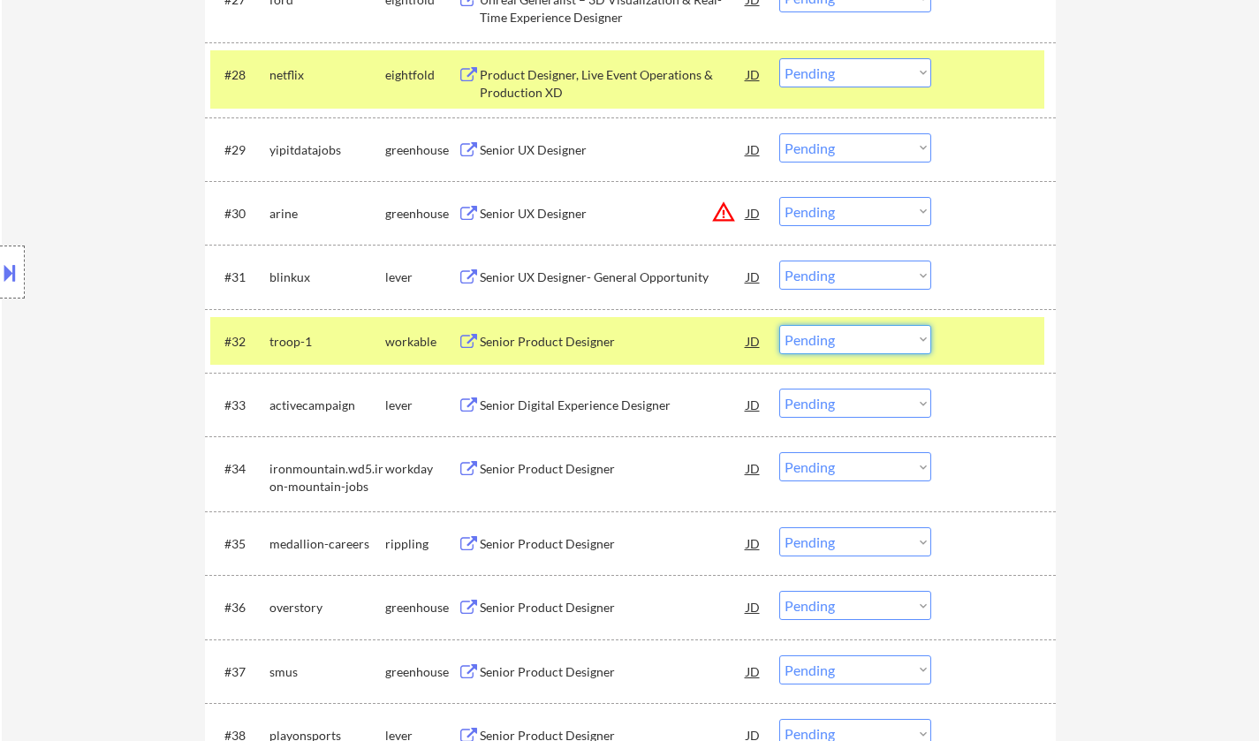
drag, startPoint x: 860, startPoint y: 343, endPoint x: 867, endPoint y: 351, distance: 10.6
click at [860, 343] on select "Choose an option... Pending Applied Excluded (Questions) Excluded (Expired) Exc…" at bounding box center [855, 339] width 152 height 29
click at [779, 325] on select "Choose an option... Pending Applied Excluded (Questions) Excluded (Expired) Exc…" at bounding box center [855, 339] width 152 height 29
select select ""pending""
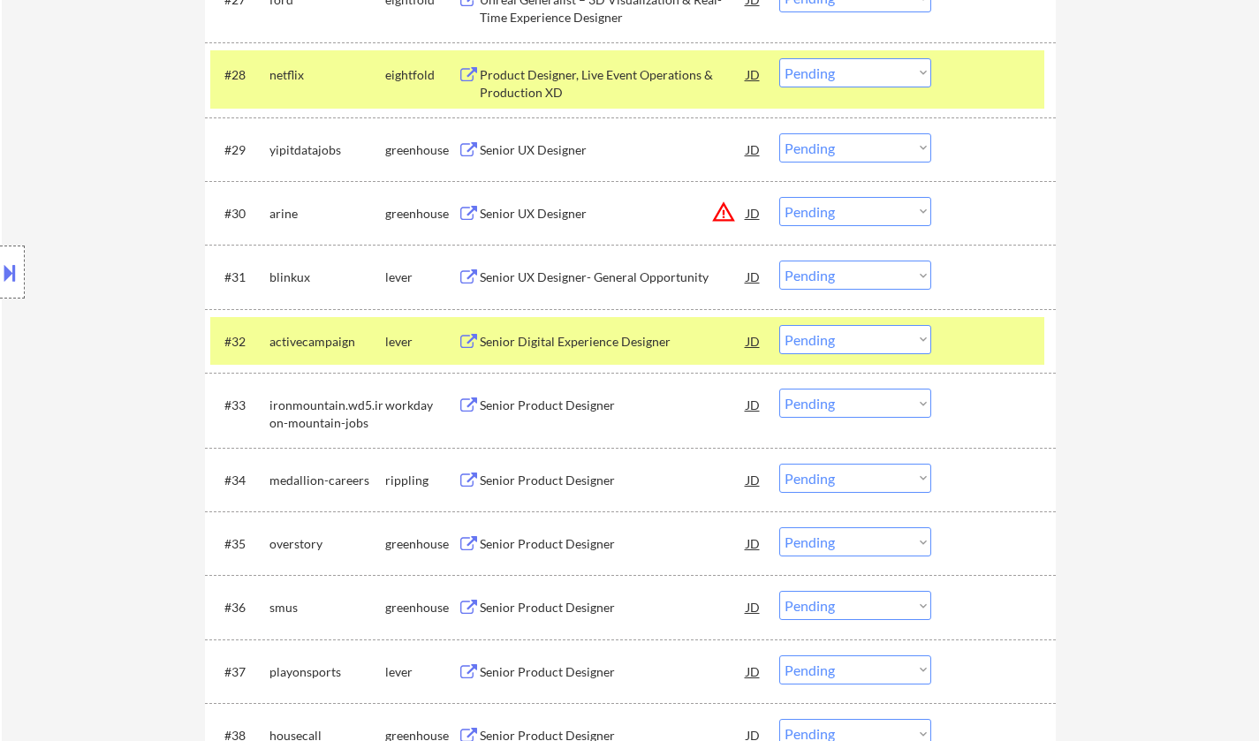
click at [555, 477] on div "Senior Product Designer" at bounding box center [613, 481] width 267 height 18
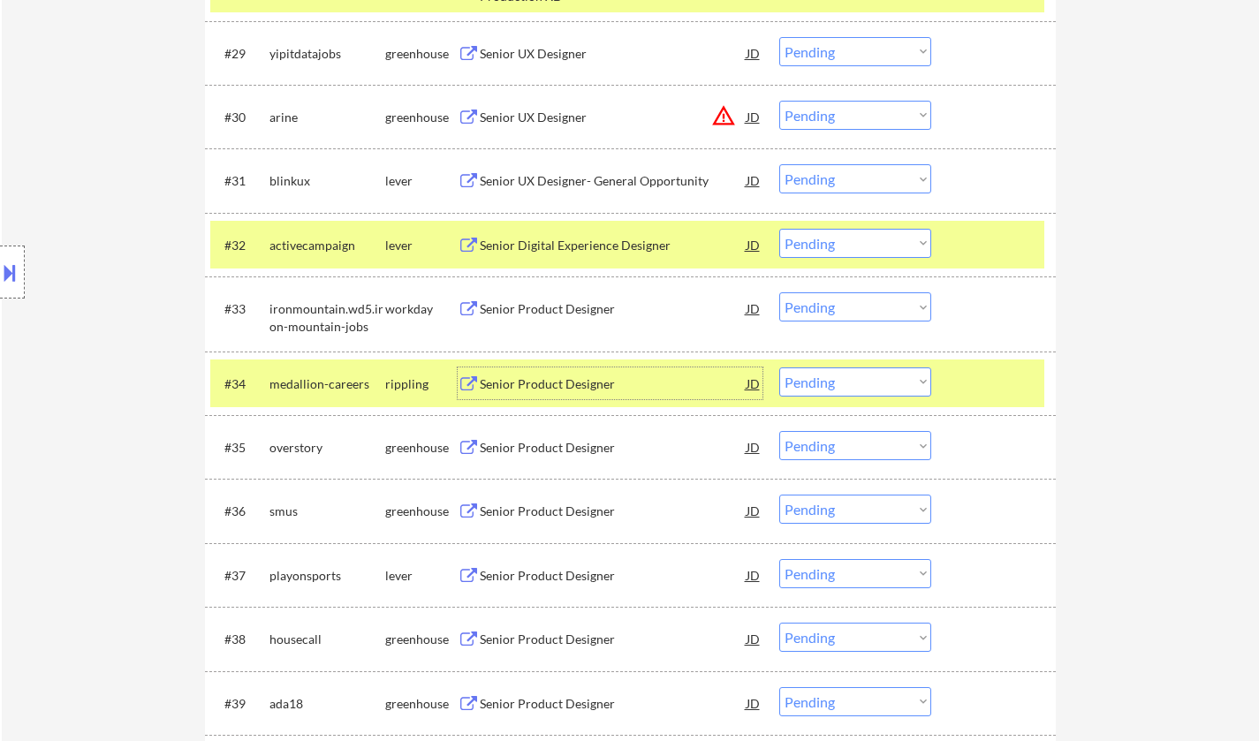
scroll to position [2650, 0]
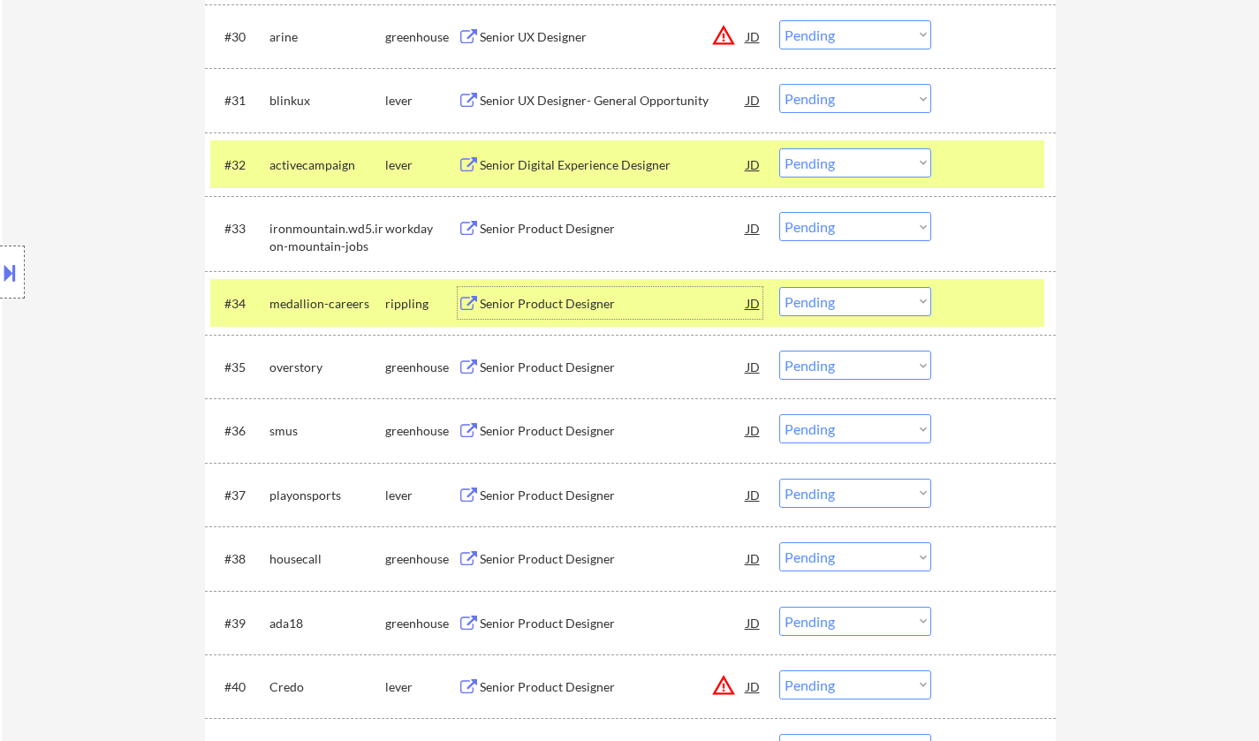
drag, startPoint x: 834, startPoint y: 308, endPoint x: 848, endPoint y: 314, distance: 15.1
click at [834, 308] on select "Choose an option... Pending Applied Excluded (Questions) Excluded (Expired) Exc…" at bounding box center [855, 301] width 152 height 29
click at [779, 287] on select "Choose an option... Pending Applied Excluded (Questions) Excluded (Expired) Exc…" at bounding box center [855, 301] width 152 height 29
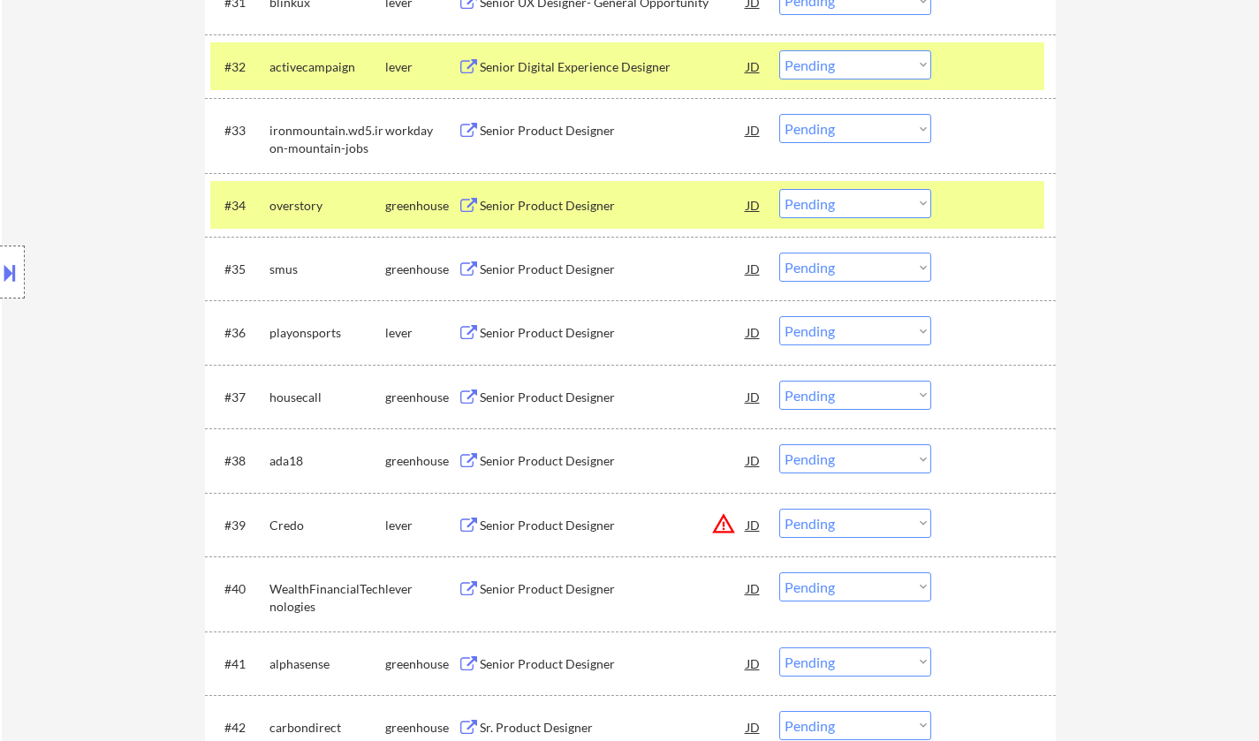
scroll to position [2827, 0]
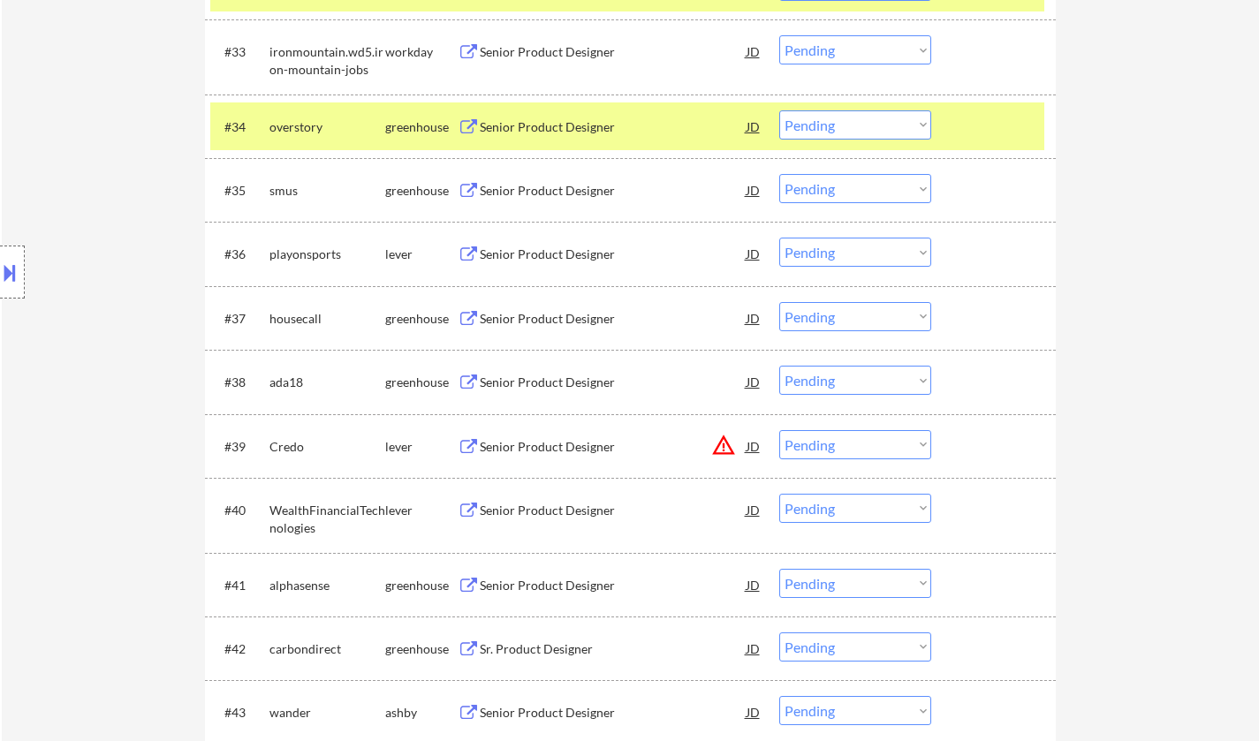
click at [542, 129] on div "Senior Product Designer" at bounding box center [613, 127] width 267 height 18
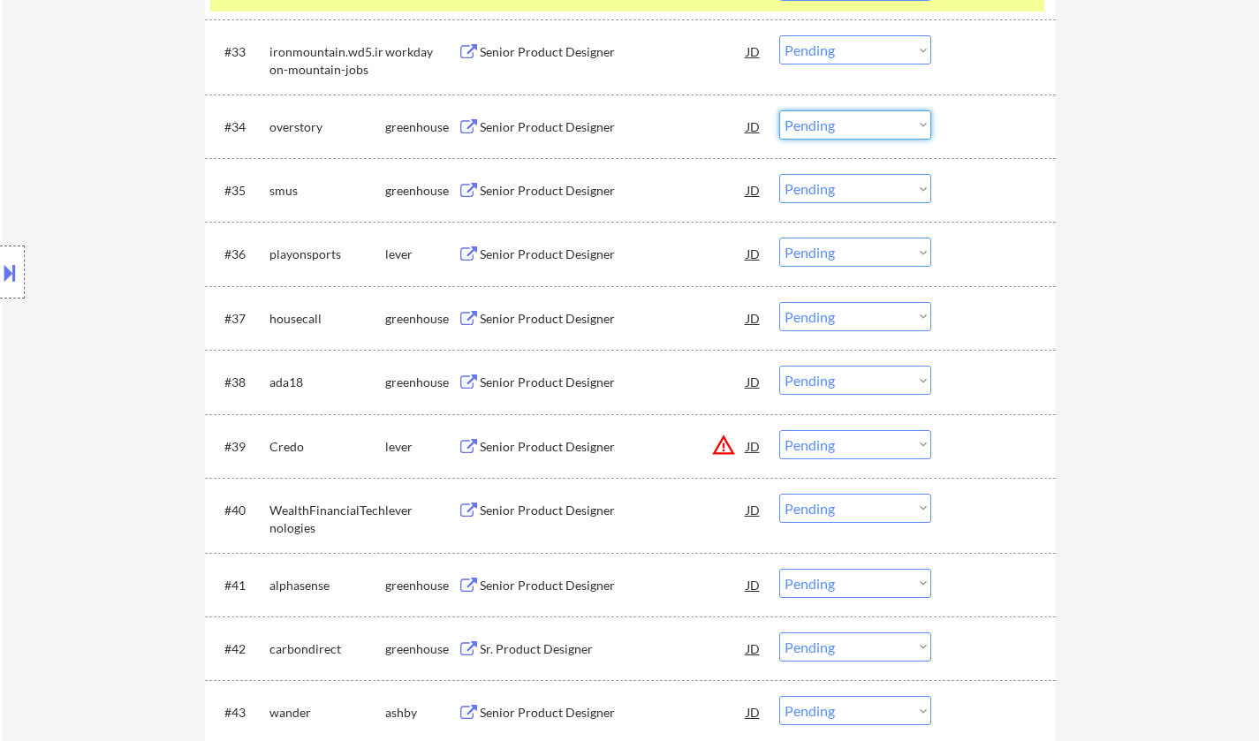
click at [860, 128] on select "Choose an option... Pending Applied Excluded (Questions) Excluded (Expired) Exc…" at bounding box center [855, 124] width 152 height 29
click at [779, 110] on select "Choose an option... Pending Applied Excluded (Questions) Excluded (Expired) Exc…" at bounding box center [855, 124] width 152 height 29
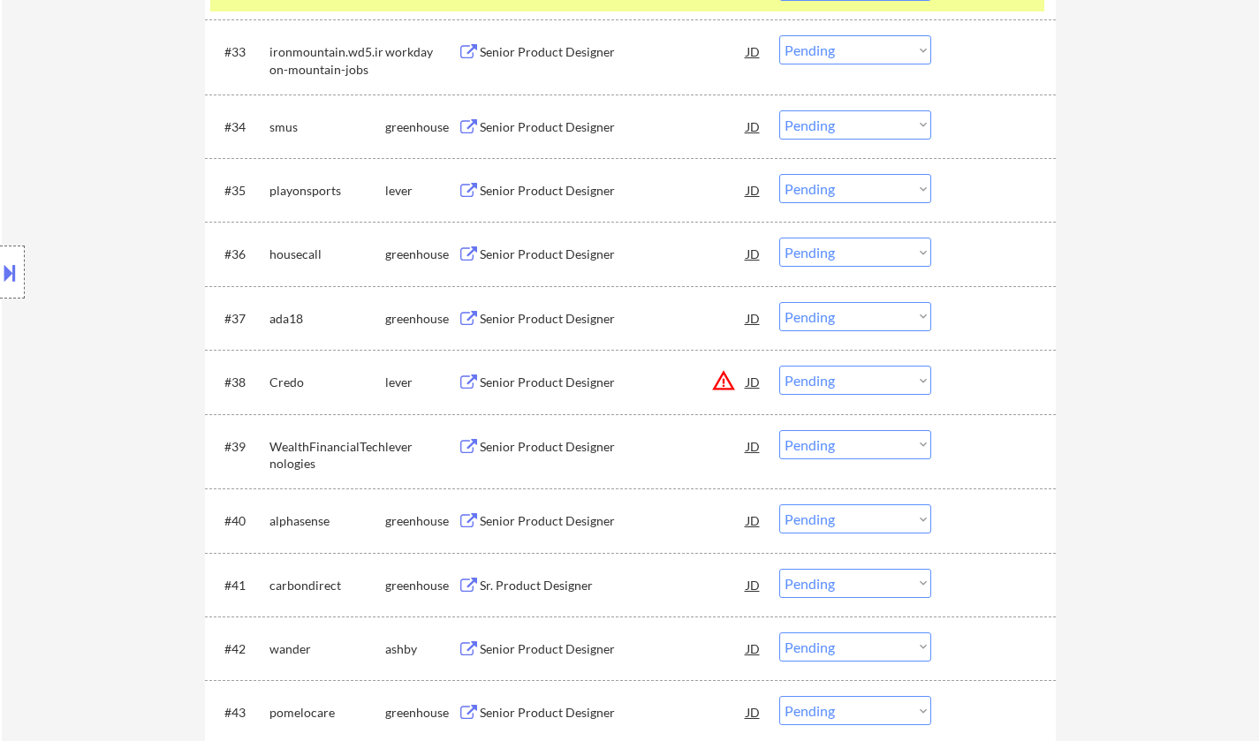
click at [563, 126] on div "Senior Product Designer" at bounding box center [613, 127] width 267 height 18
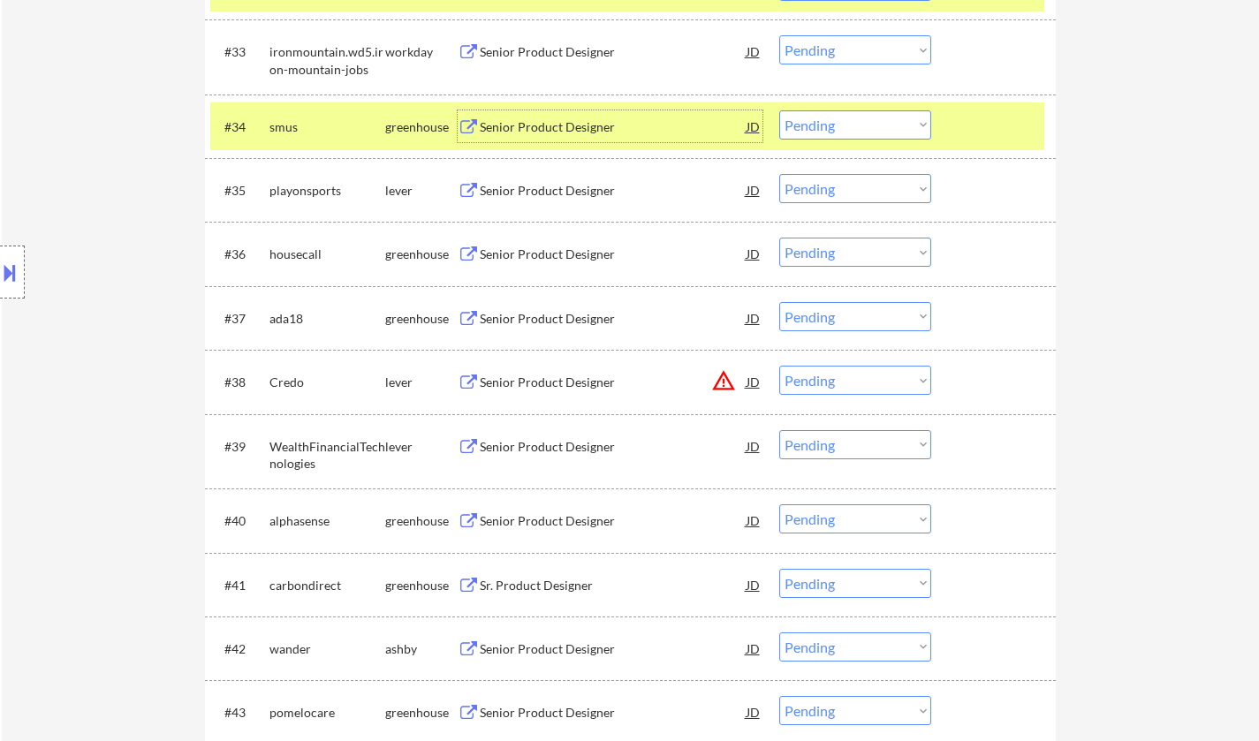
click at [858, 133] on select "Choose an option... Pending Applied Excluded (Questions) Excluded (Expired) Exc…" at bounding box center [855, 124] width 152 height 29
click at [779, 110] on select "Choose an option... Pending Applied Excluded (Questions) Excluded (Expired) Exc…" at bounding box center [855, 124] width 152 height 29
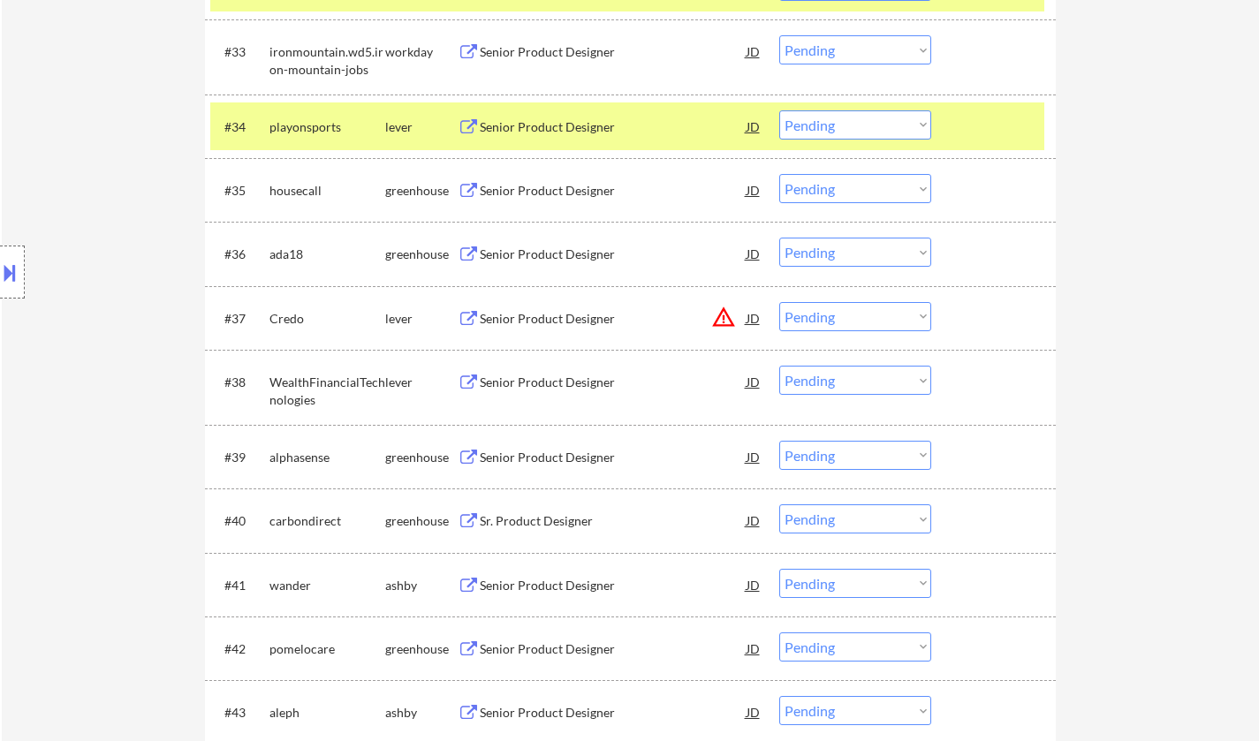
click at [531, 124] on div "Senior Product Designer" at bounding box center [613, 127] width 267 height 18
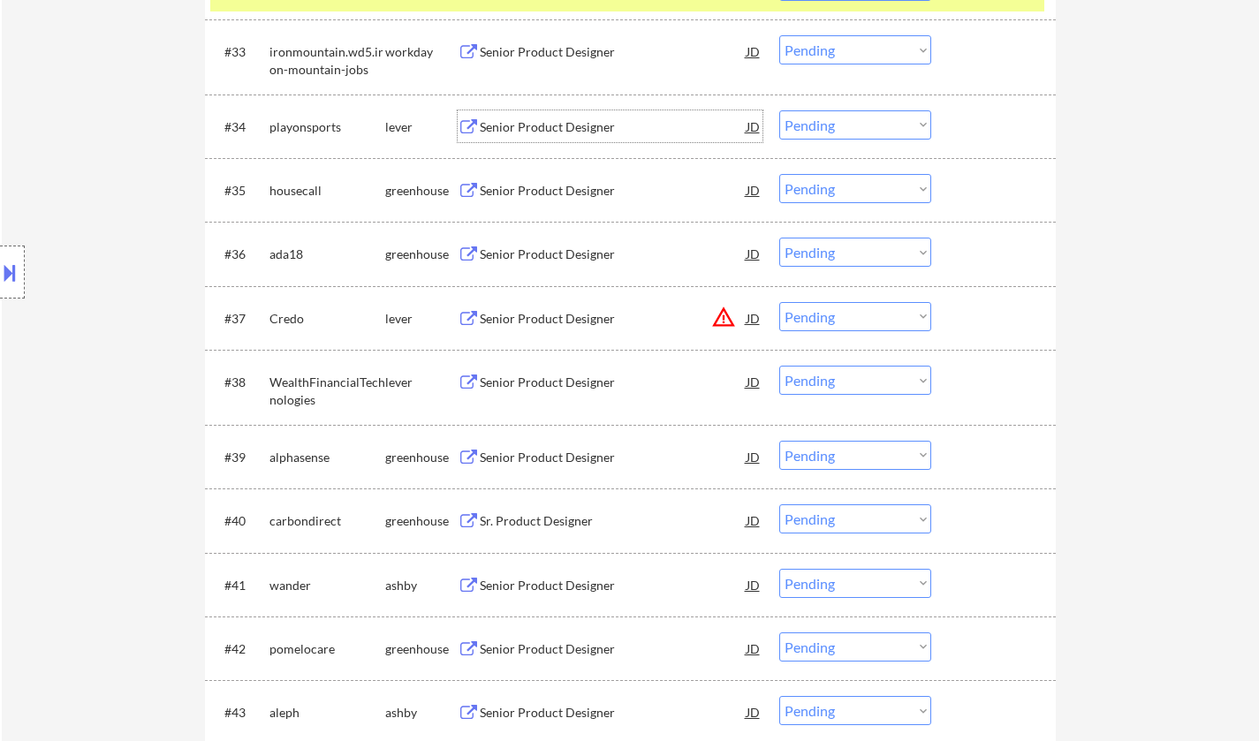
click at [827, 132] on select "Choose an option... Pending Applied Excluded (Questions) Excluded (Expired) Exc…" at bounding box center [855, 124] width 152 height 29
click at [779, 110] on select "Choose an option... Pending Applied Excluded (Questions) Excluded (Expired) Exc…" at bounding box center [855, 124] width 152 height 29
select select ""pending""
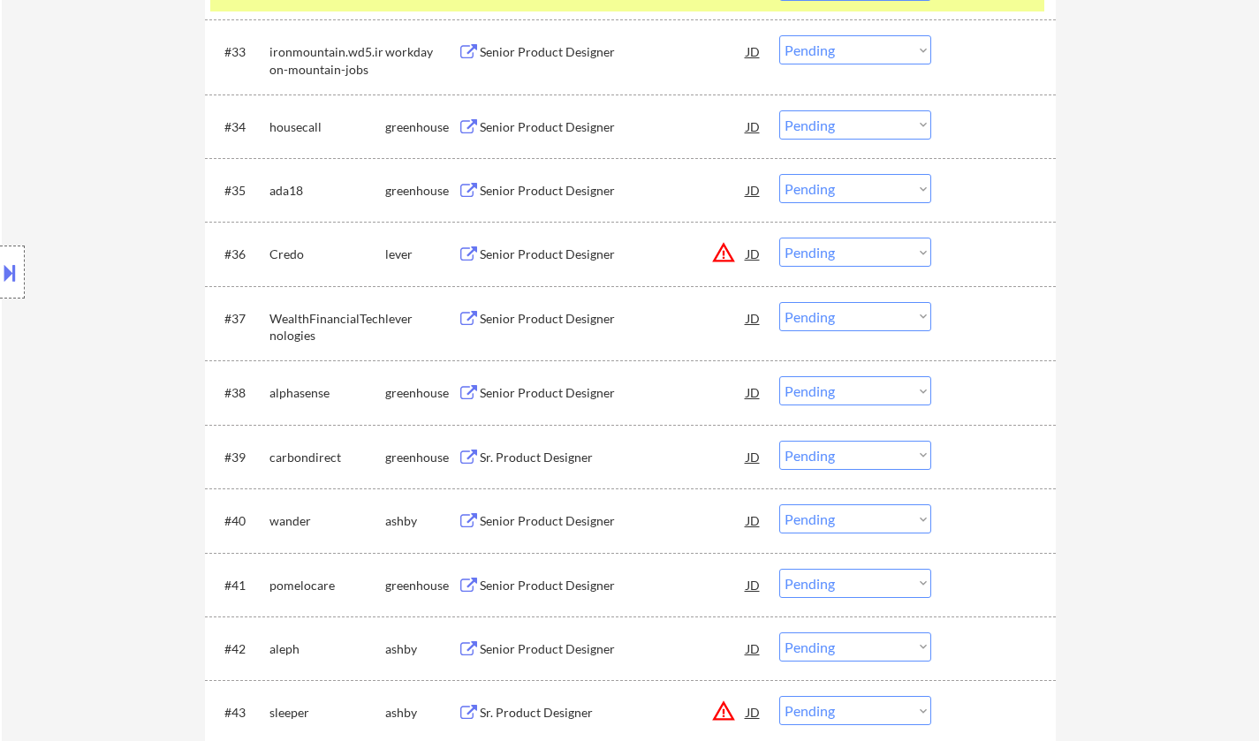
click at [528, 191] on div "Senior Product Designer" at bounding box center [613, 191] width 267 height 18
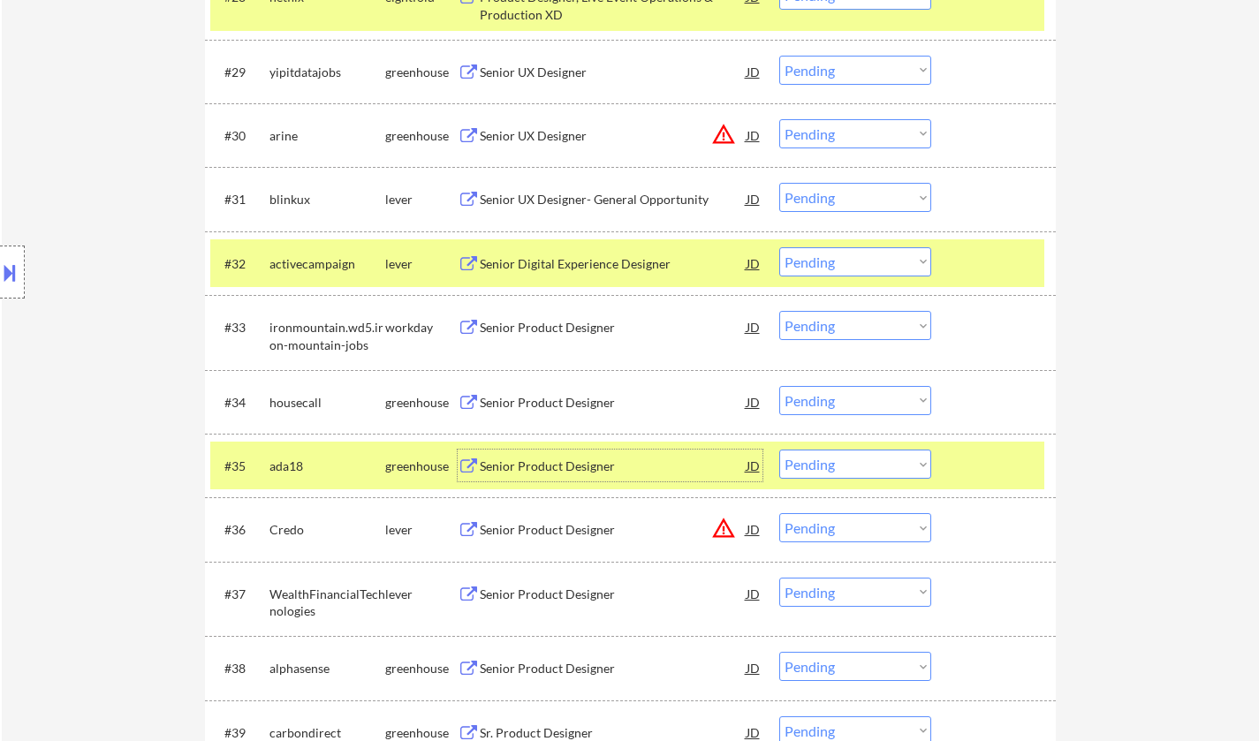
scroll to position [2562, 0]
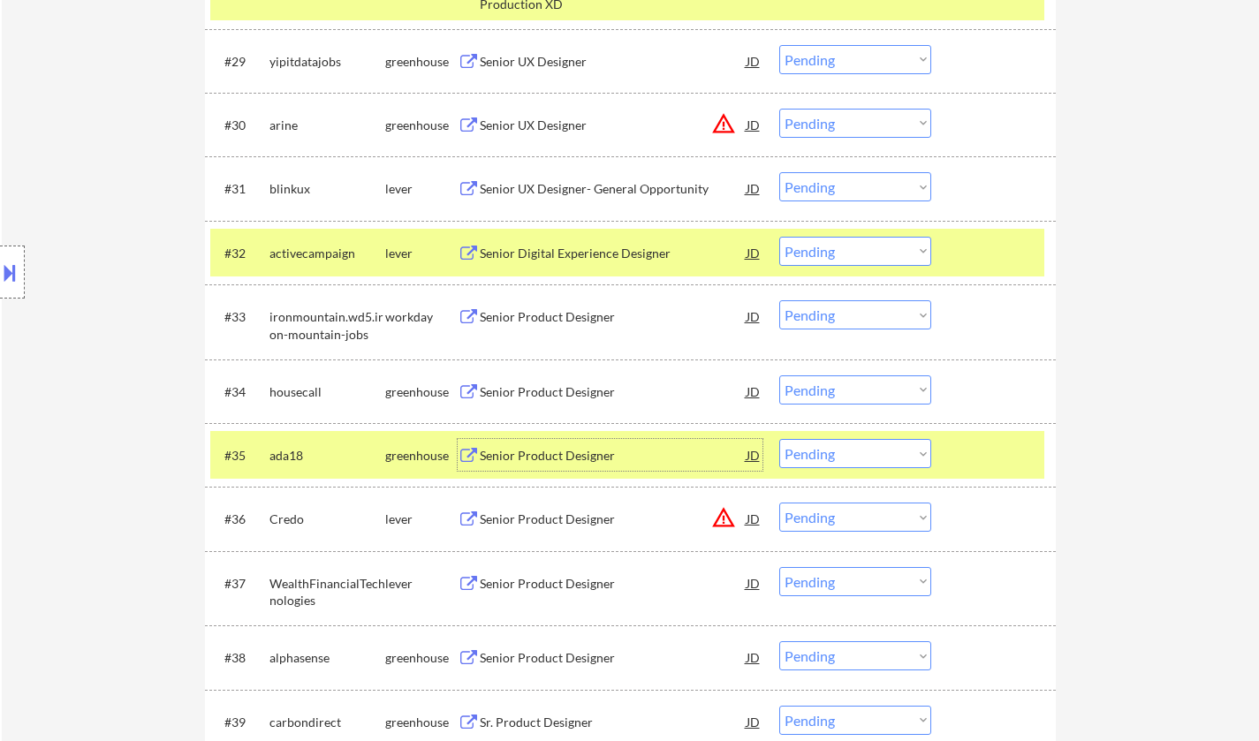
click at [859, 446] on select "Choose an option... Pending Applied Excluded (Questions) Excluded (Expired) Exc…" at bounding box center [855, 453] width 152 height 29
click at [779, 439] on select "Choose an option... Pending Applied Excluded (Questions) Excluded (Expired) Exc…" at bounding box center [855, 453] width 152 height 29
select select ""pending""
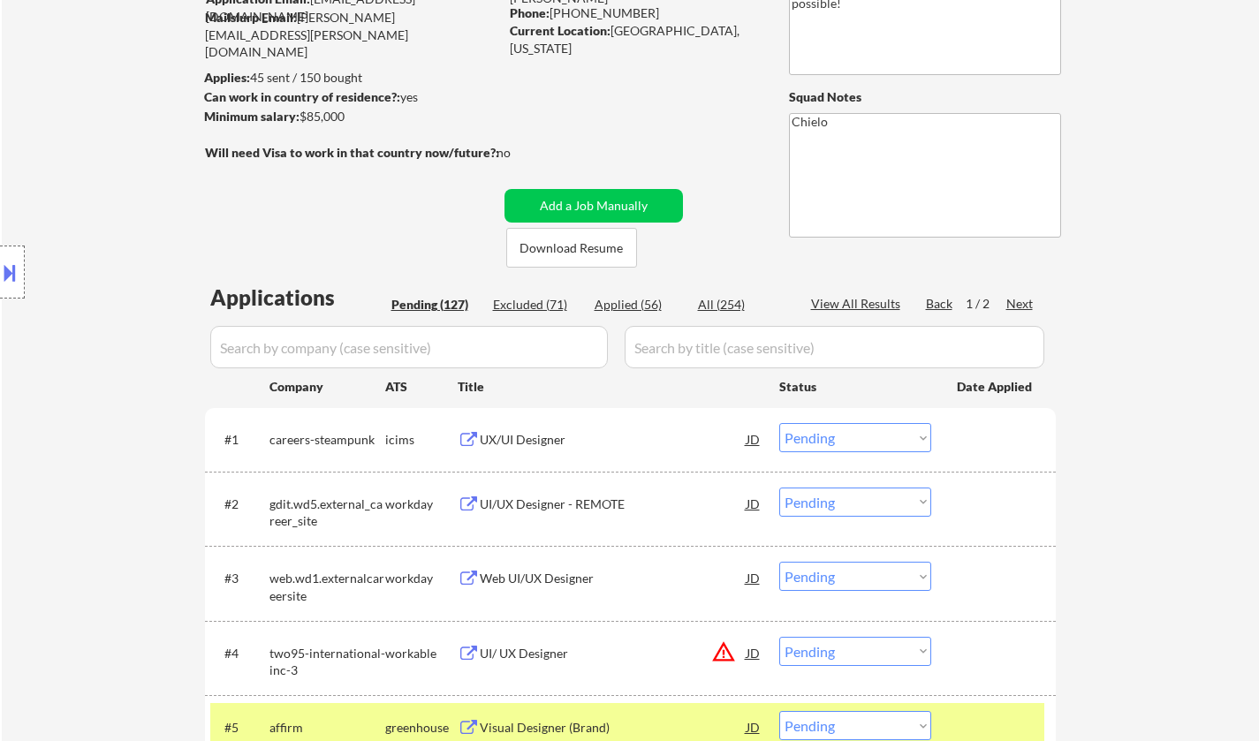
scroll to position [0, 0]
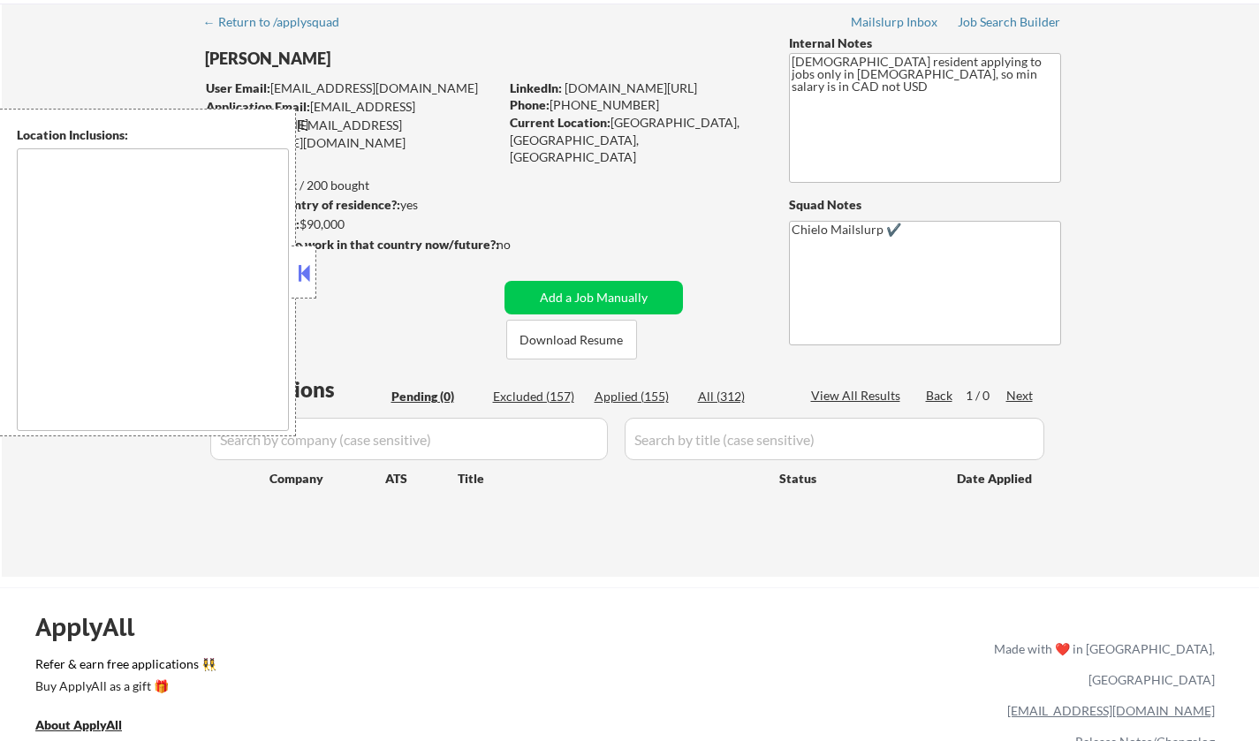
scroll to position [88, 0]
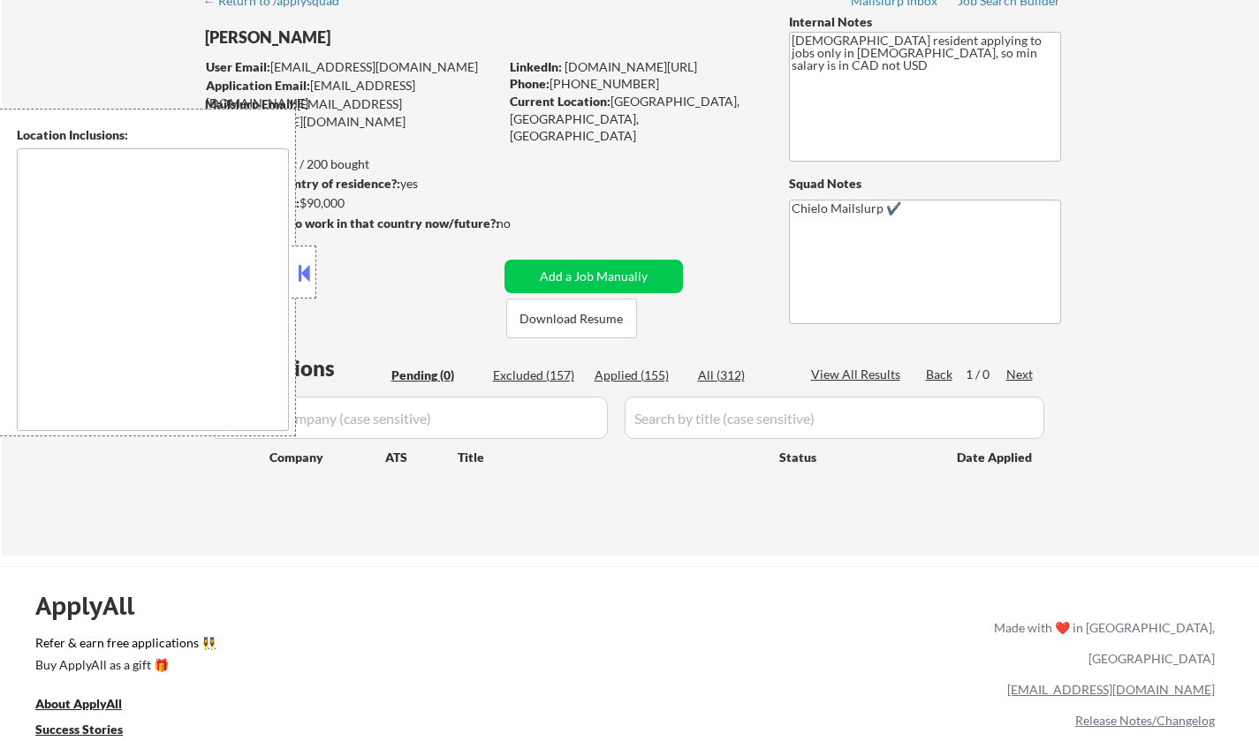
click at [313, 279] on button at bounding box center [303, 273] width 19 height 27
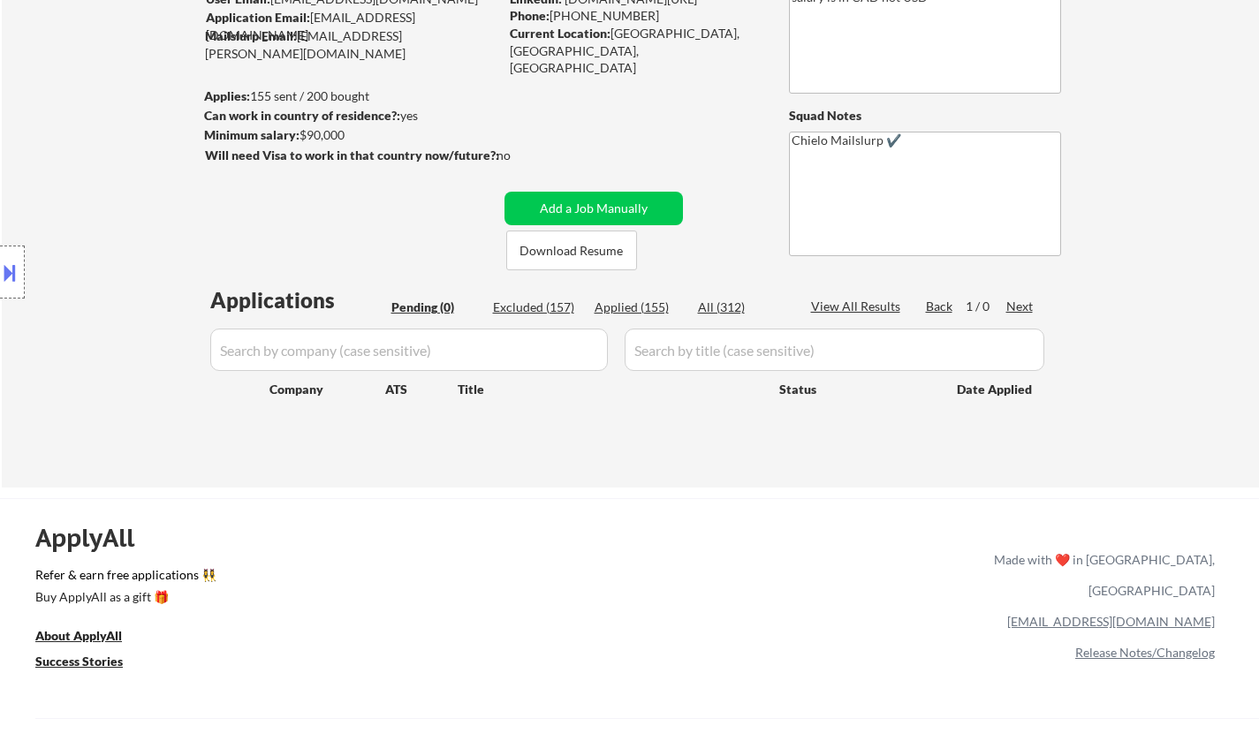
scroll to position [177, 0]
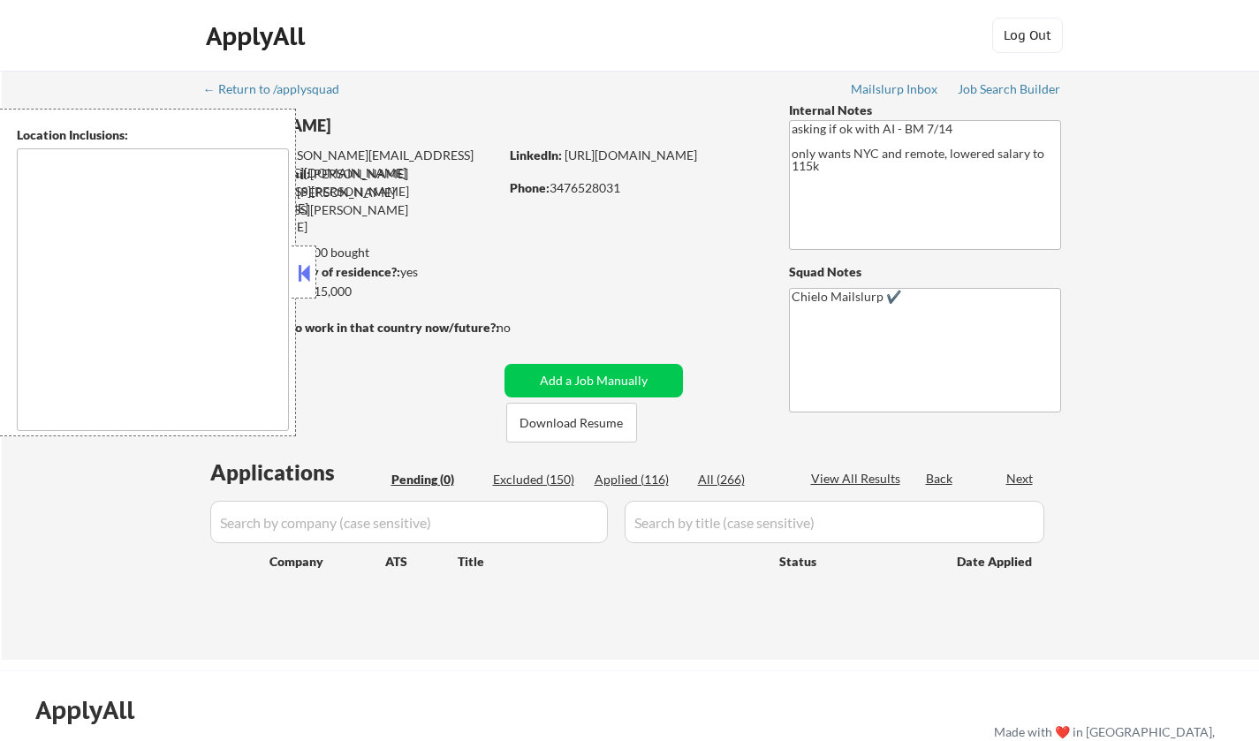
type textarea "[GEOGRAPHIC_DATA], [GEOGRAPHIC_DATA] [GEOGRAPHIC_DATA], [GEOGRAPHIC_DATA] [GEOG…"
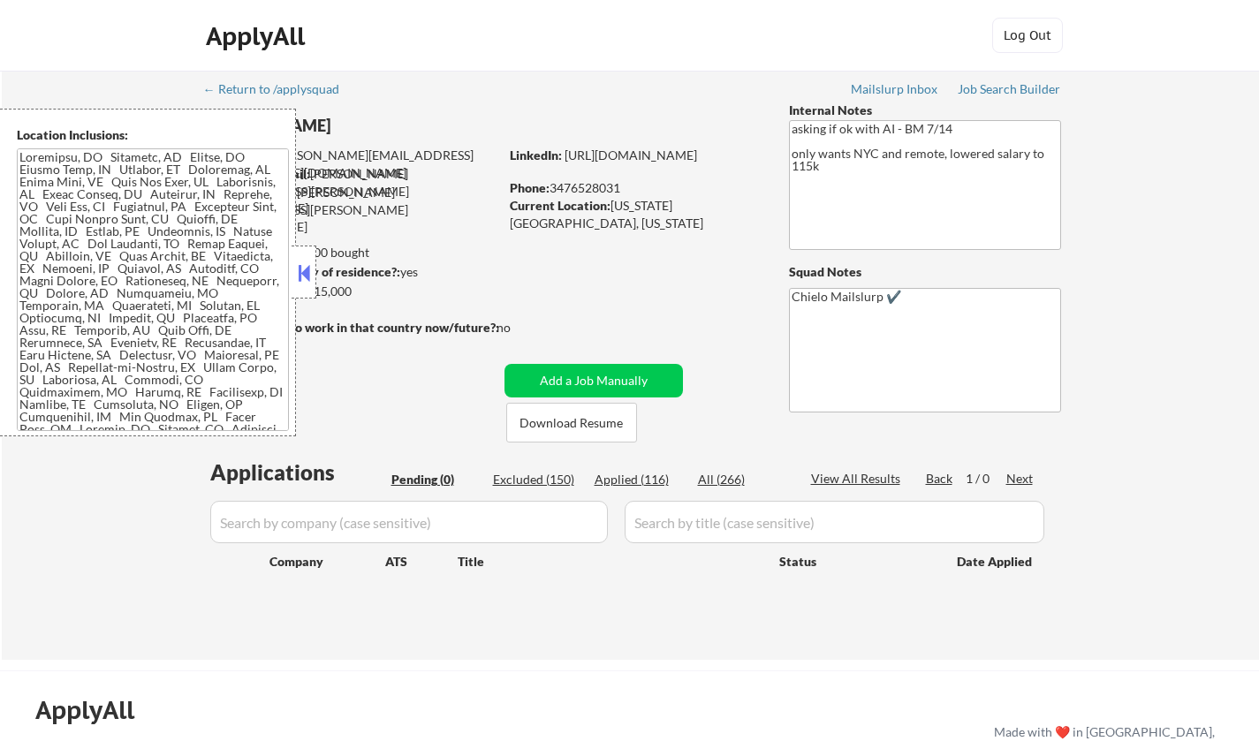
click at [299, 274] on button at bounding box center [303, 273] width 19 height 27
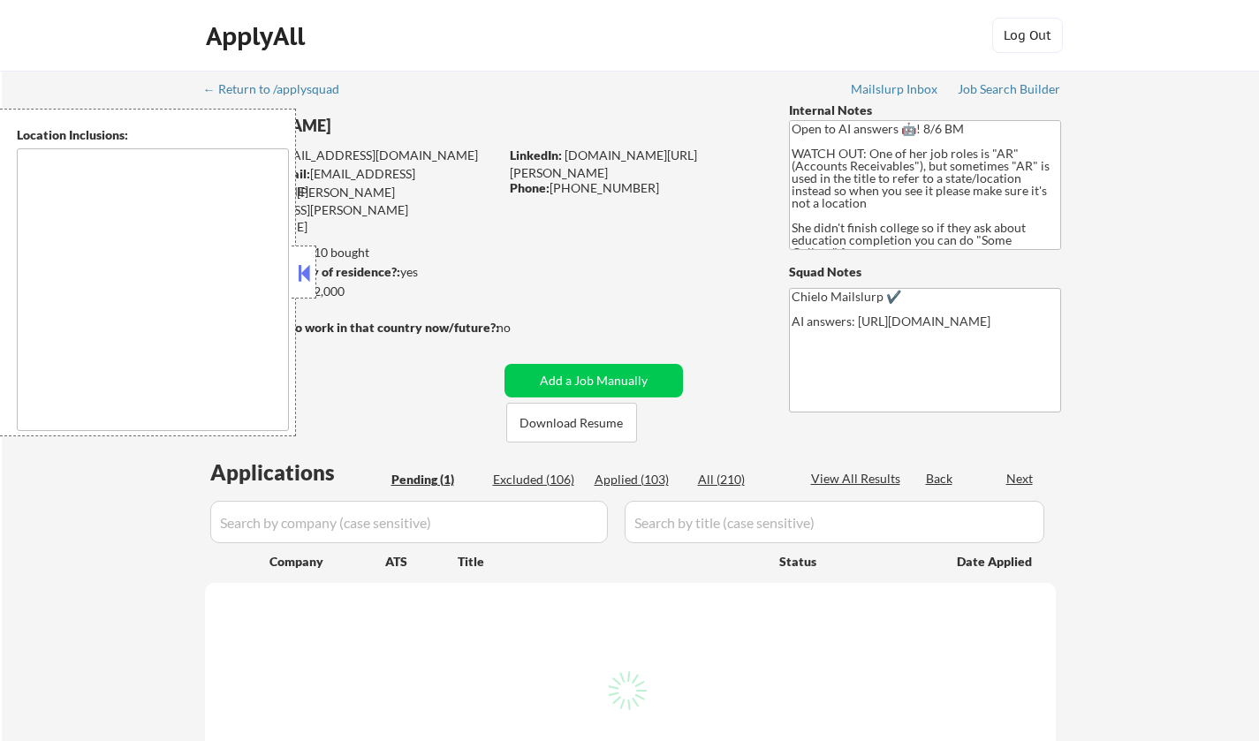
select select ""pending""
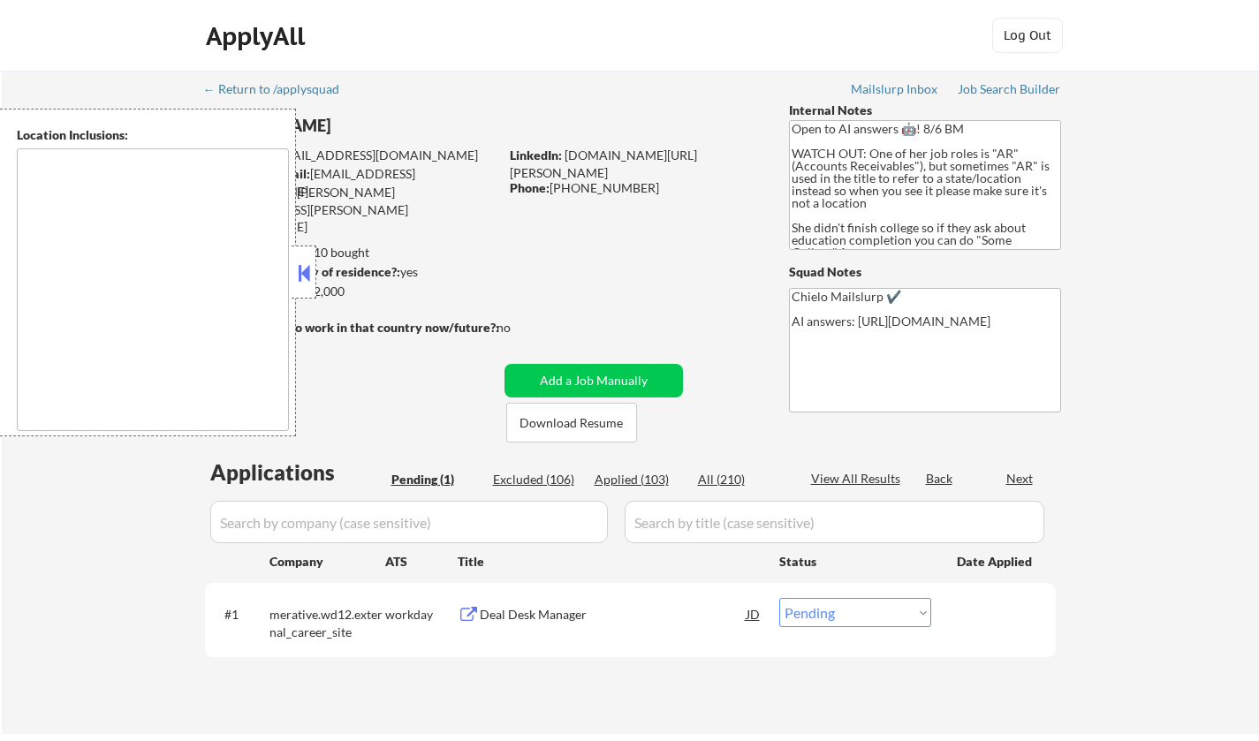
type textarea "[GEOGRAPHIC_DATA], [GEOGRAPHIC_DATA] [GEOGRAPHIC_DATA], [GEOGRAPHIC_DATA] [GEOG…"
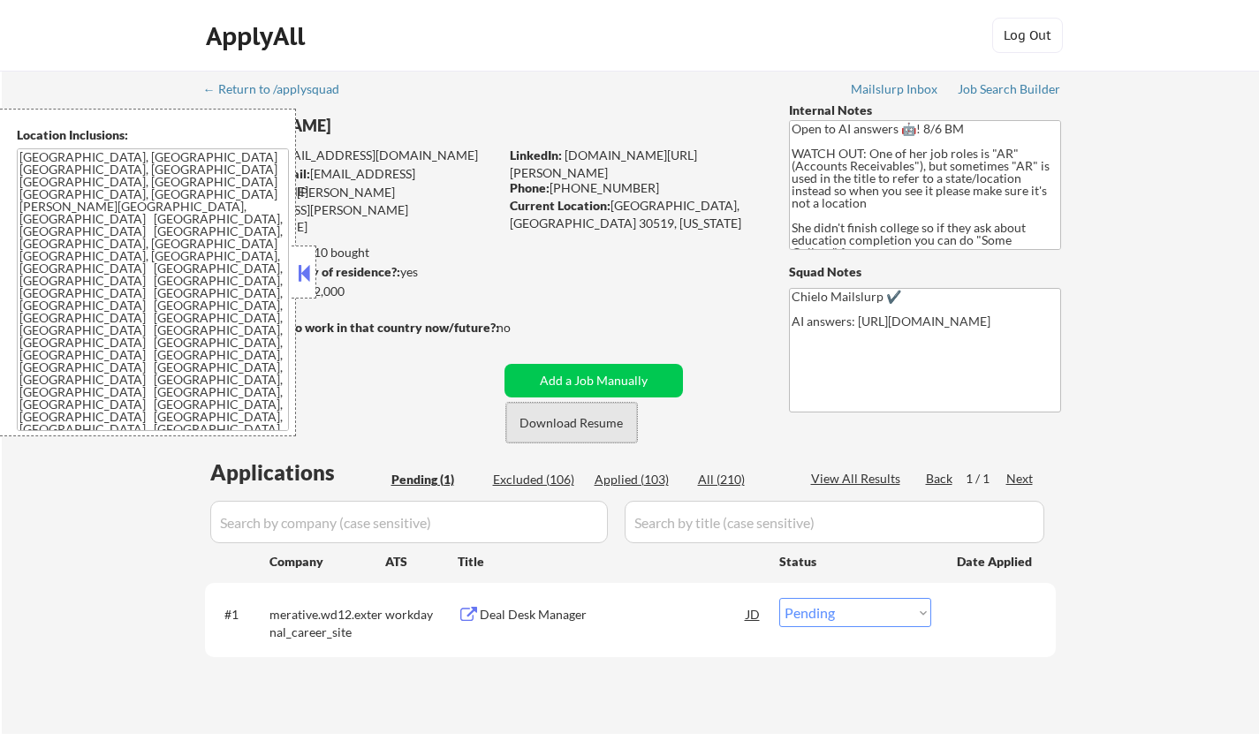
click at [552, 425] on button "Download Resume" at bounding box center [571, 423] width 131 height 40
click at [299, 283] on button at bounding box center [303, 273] width 19 height 27
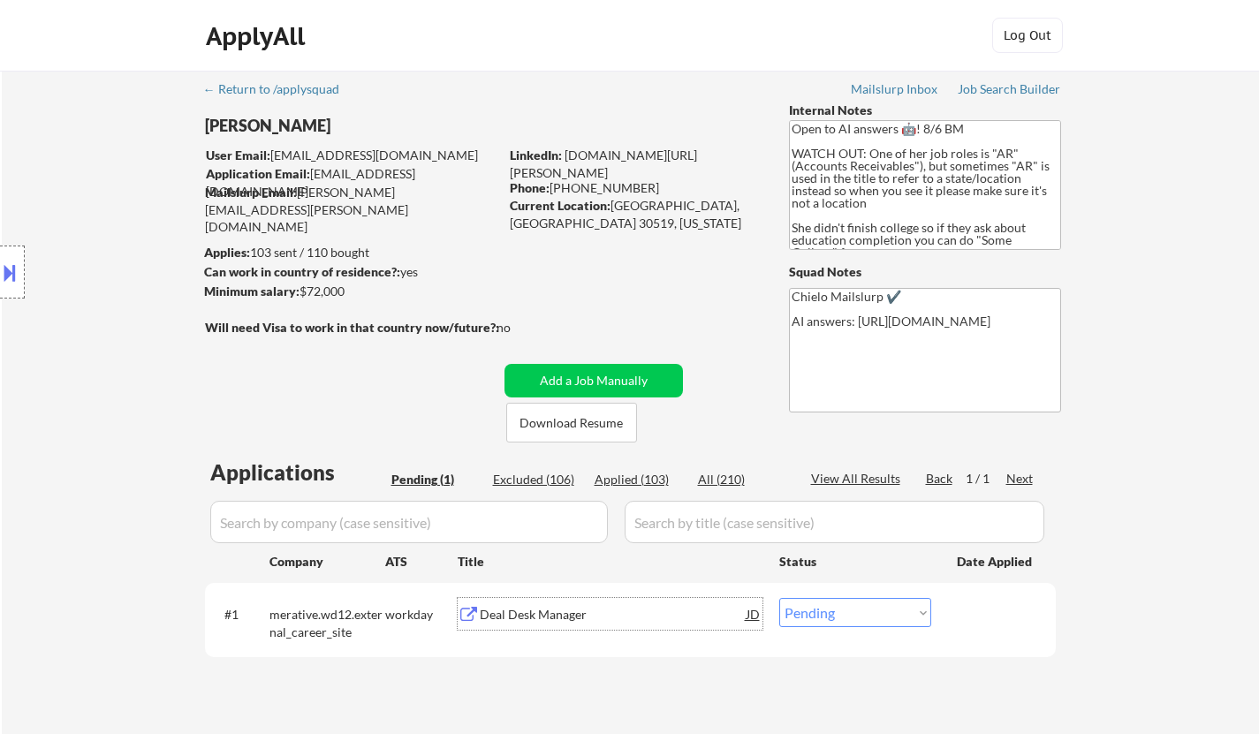
click at [533, 618] on div "Deal Desk Manager" at bounding box center [613, 615] width 267 height 18
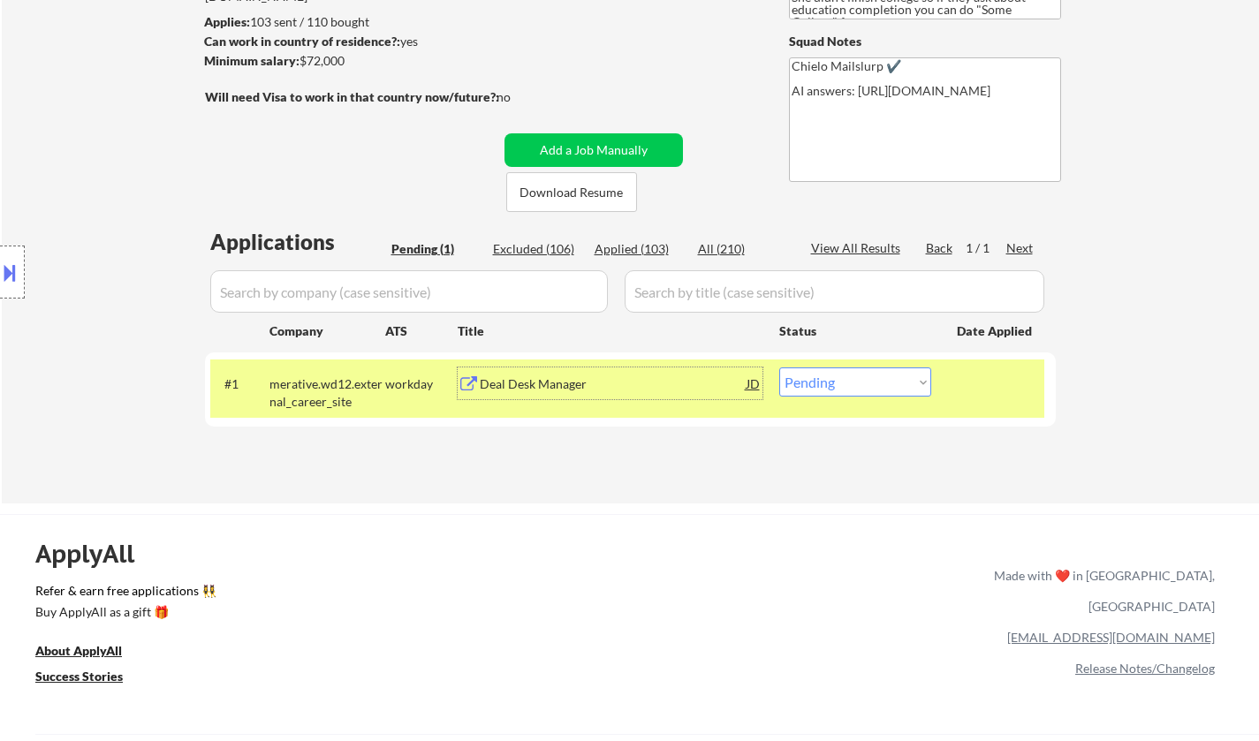
scroll to position [353, 0]
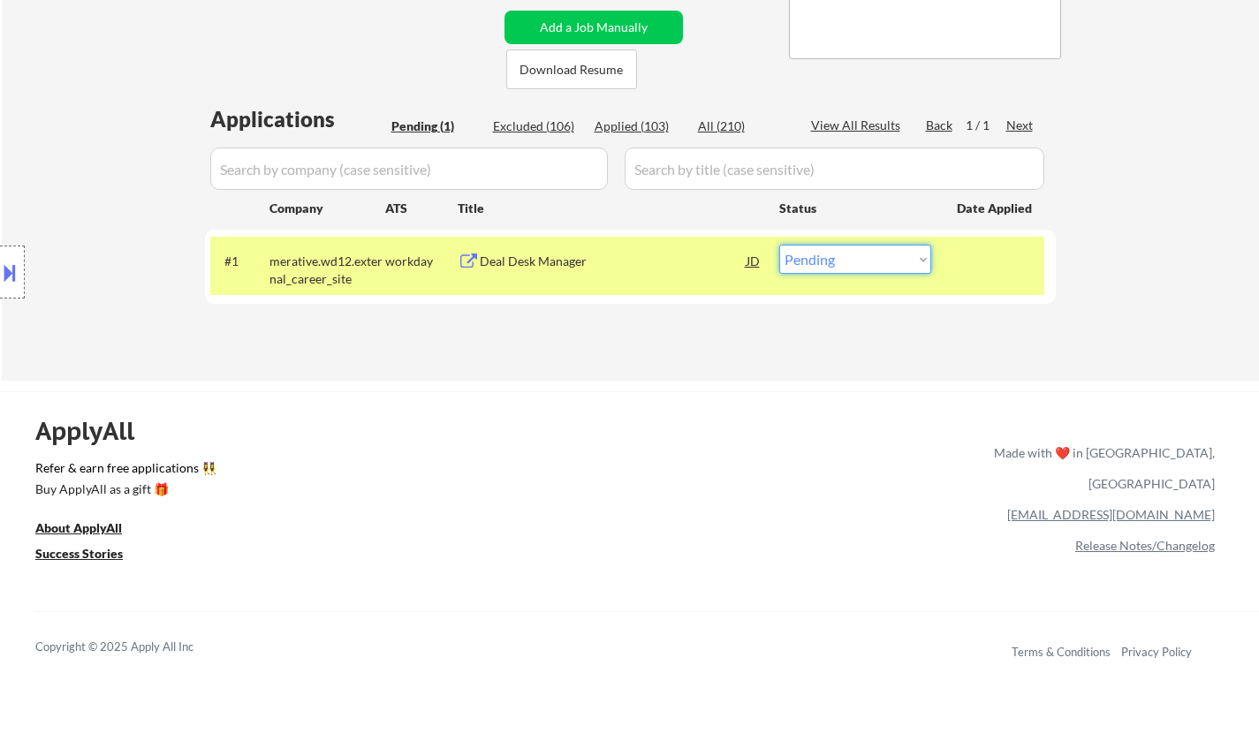
drag, startPoint x: 850, startPoint y: 250, endPoint x: 858, endPoint y: 267, distance: 18.6
click at [850, 250] on select "Choose an option... Pending Applied Excluded (Questions) Excluded (Expired) Exc…" at bounding box center [855, 259] width 152 height 29
select select ""applied""
click at [779, 245] on select "Choose an option... Pending Applied Excluded (Questions) Excluded (Expired) Exc…" at bounding box center [855, 259] width 152 height 29
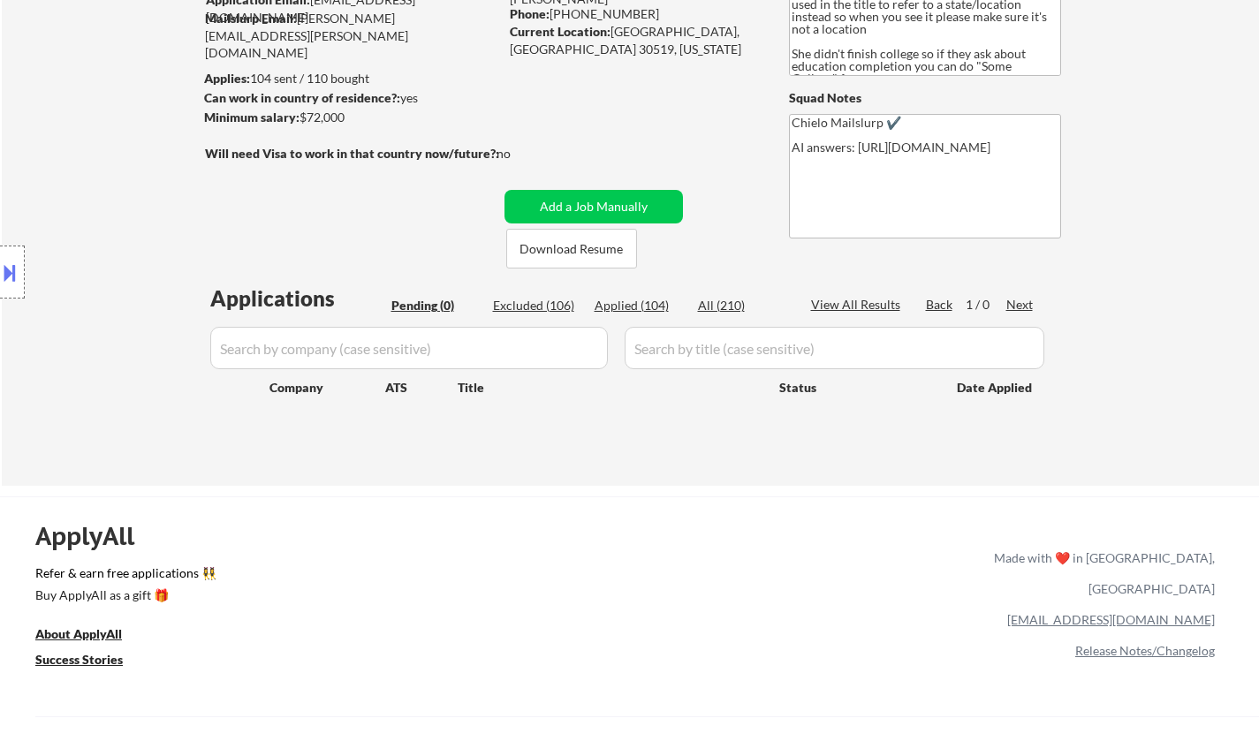
scroll to position [177, 0]
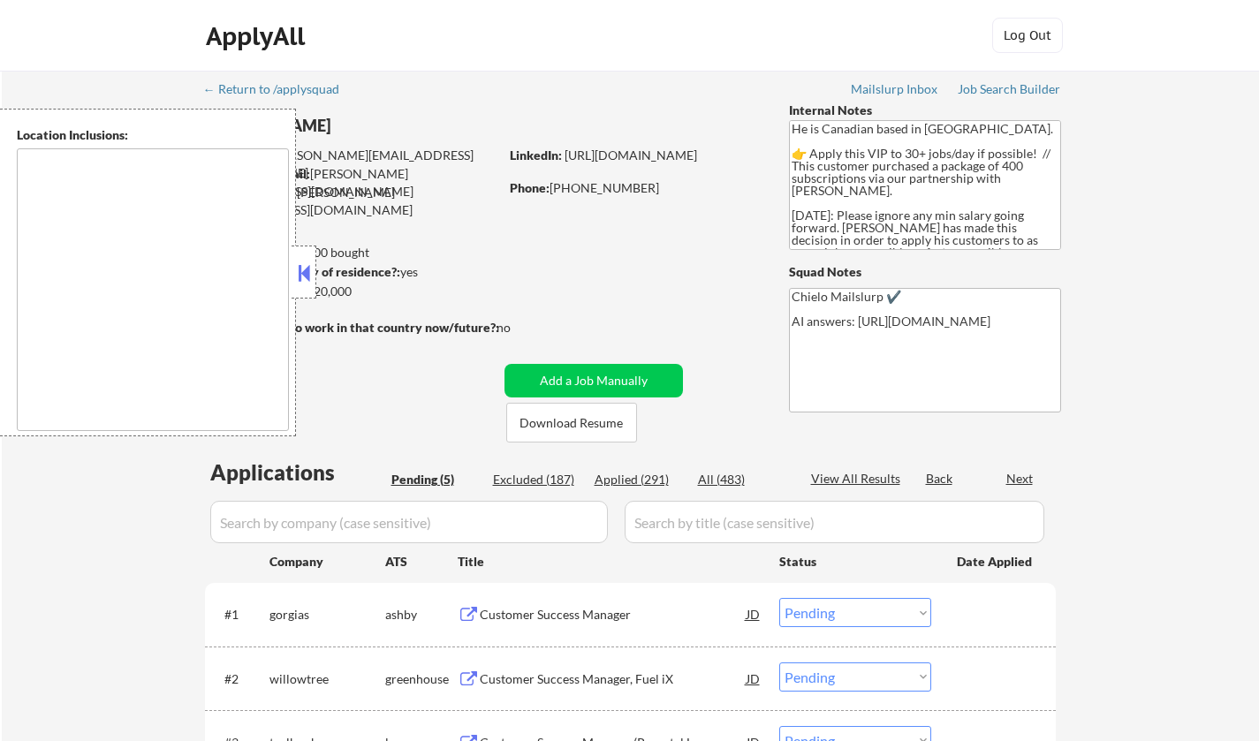
select select ""pending""
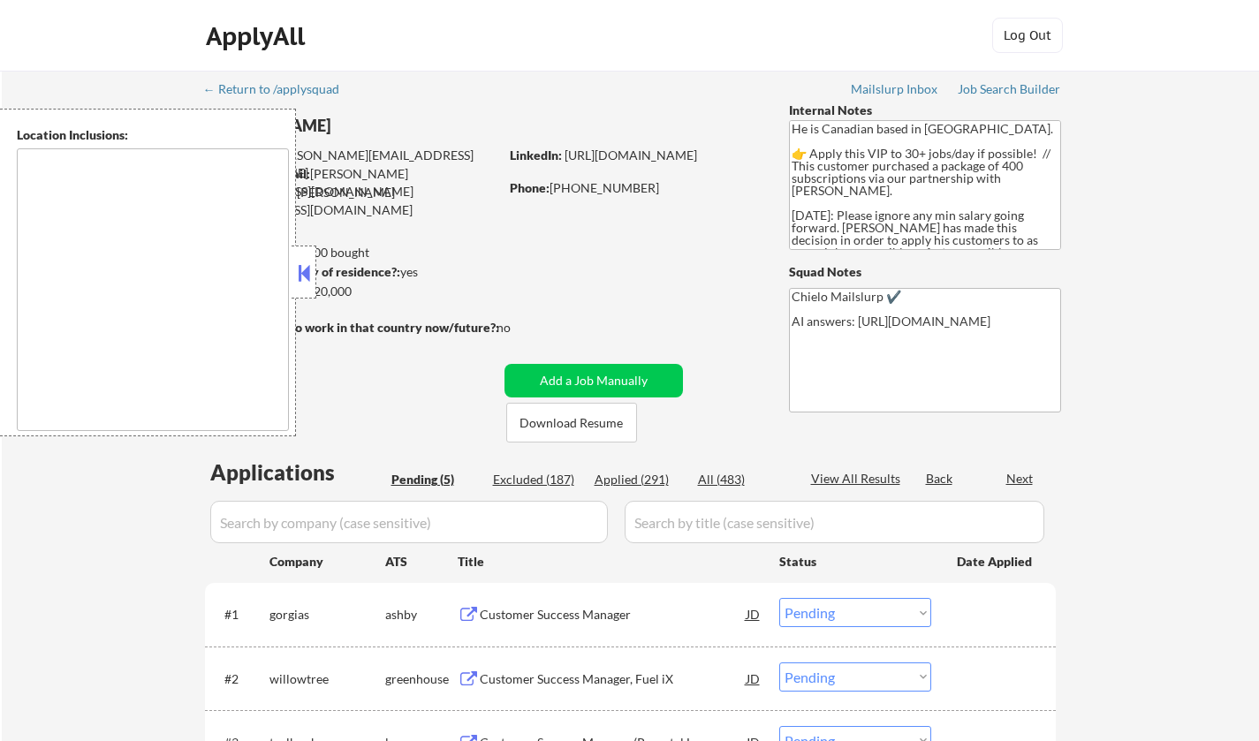
type textarea "[GEOGRAPHIC_DATA], ON [GEOGRAPHIC_DATA], ON [GEOGRAPHIC_DATA], ON [GEOGRAPHIC_D…"
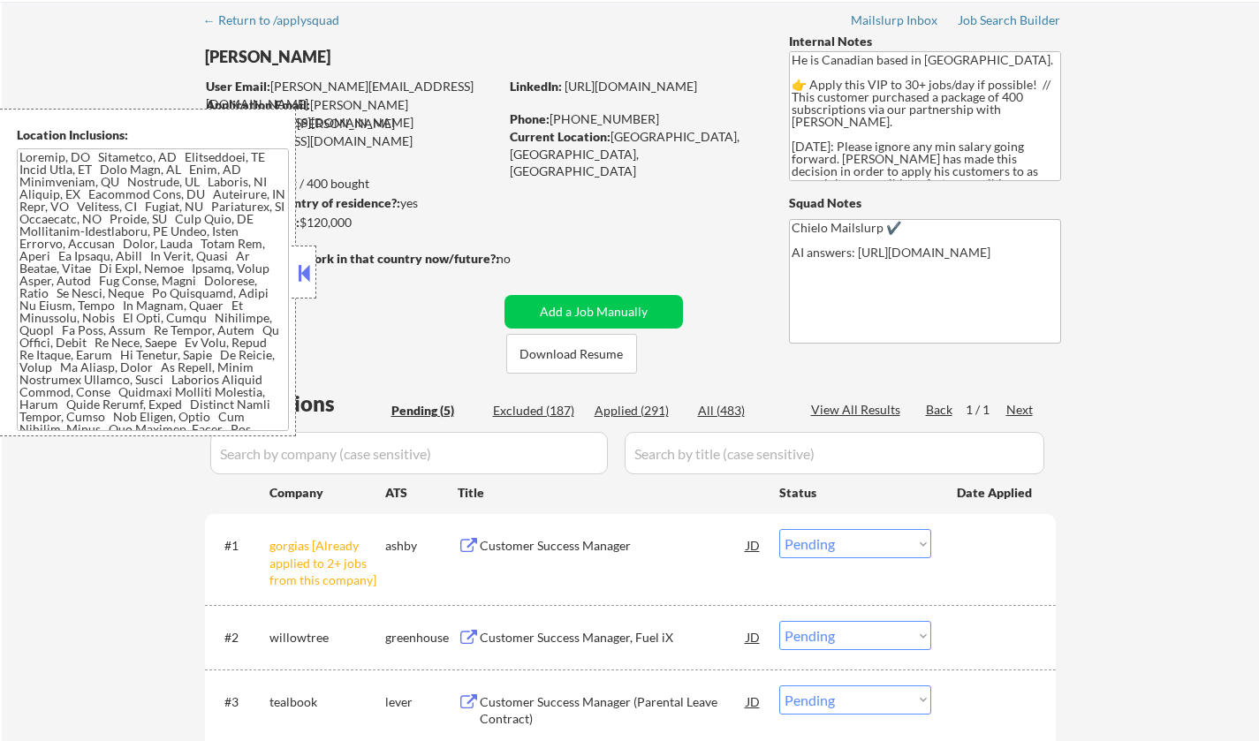
scroll to position [88, 0]
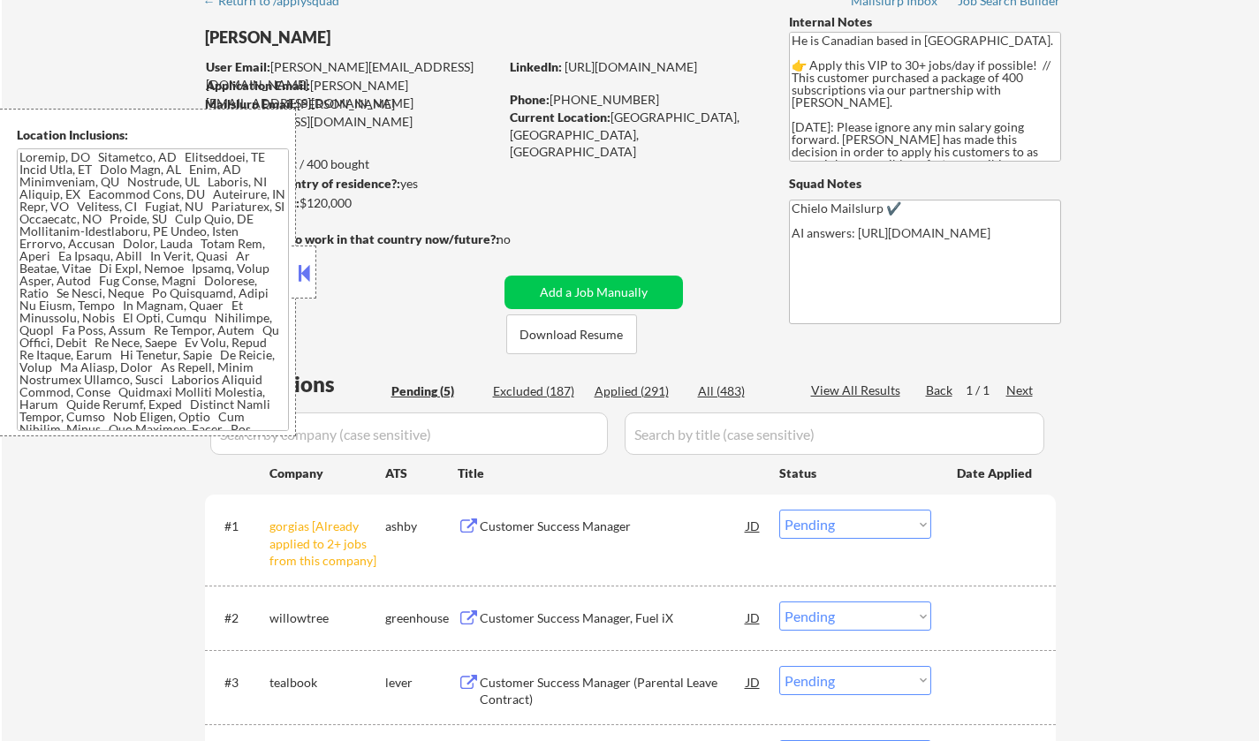
drag, startPoint x: 300, startPoint y: 269, endPoint x: 309, endPoint y: 276, distance: 11.9
click at [299, 269] on button at bounding box center [303, 273] width 19 height 27
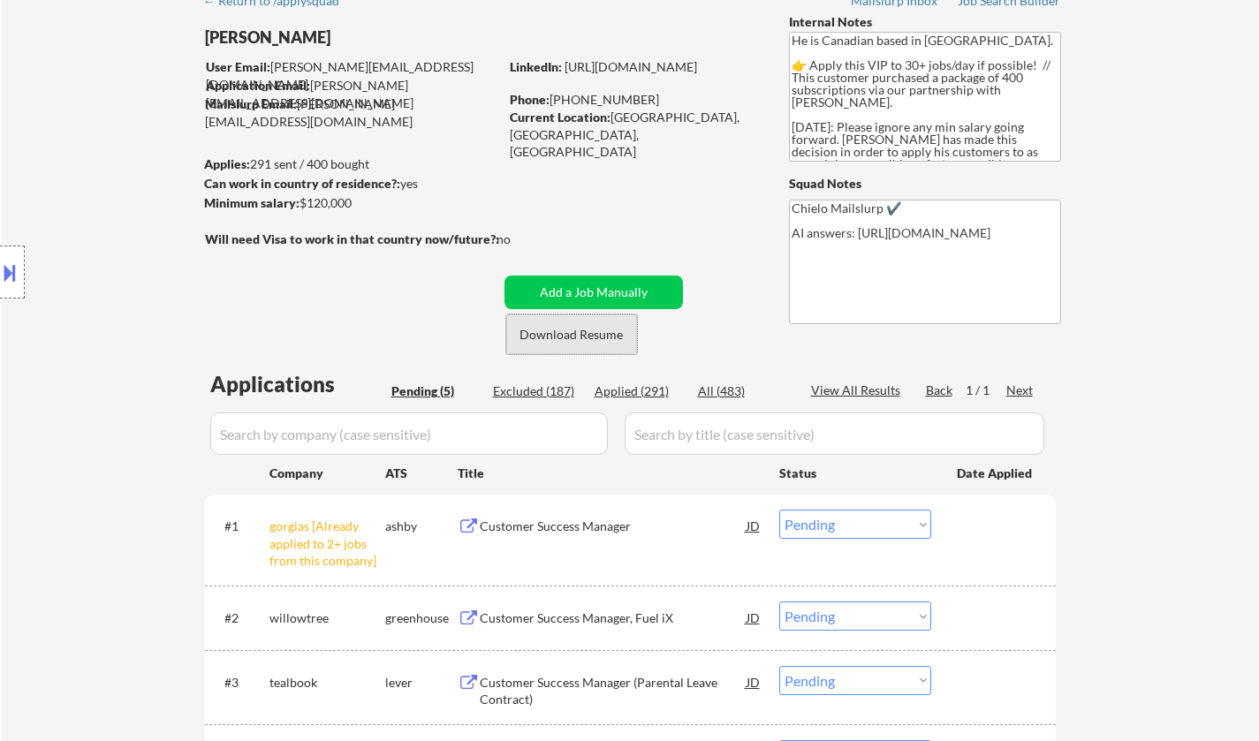
click at [604, 329] on button "Download Resume" at bounding box center [571, 334] width 131 height 40
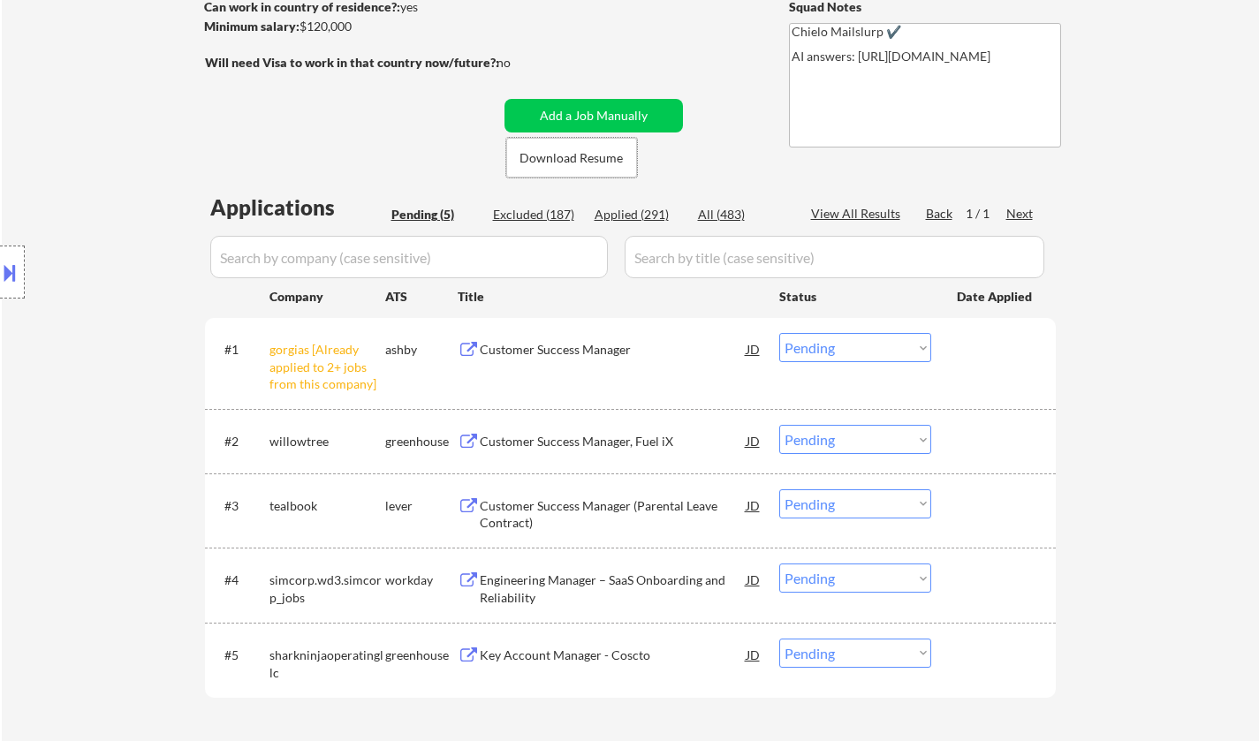
click at [882, 350] on select "Choose an option... Pending Applied Excluded (Questions) Excluded (Expired) Exc…" at bounding box center [855, 347] width 152 height 29
click at [779, 333] on select "Choose an option... Pending Applied Excluded (Questions) Excluded (Expired) Exc…" at bounding box center [855, 347] width 152 height 29
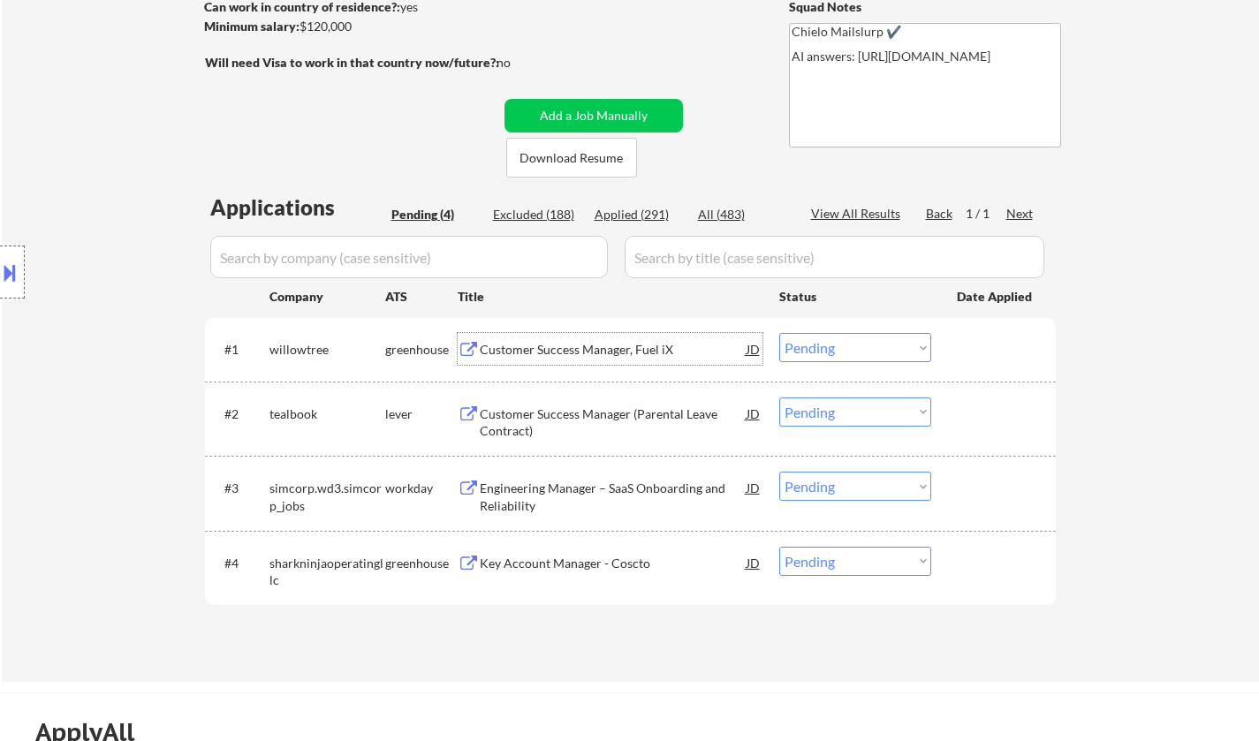
click at [629, 355] on div "Customer Success Manager, Fuel iX" at bounding box center [613, 350] width 267 height 18
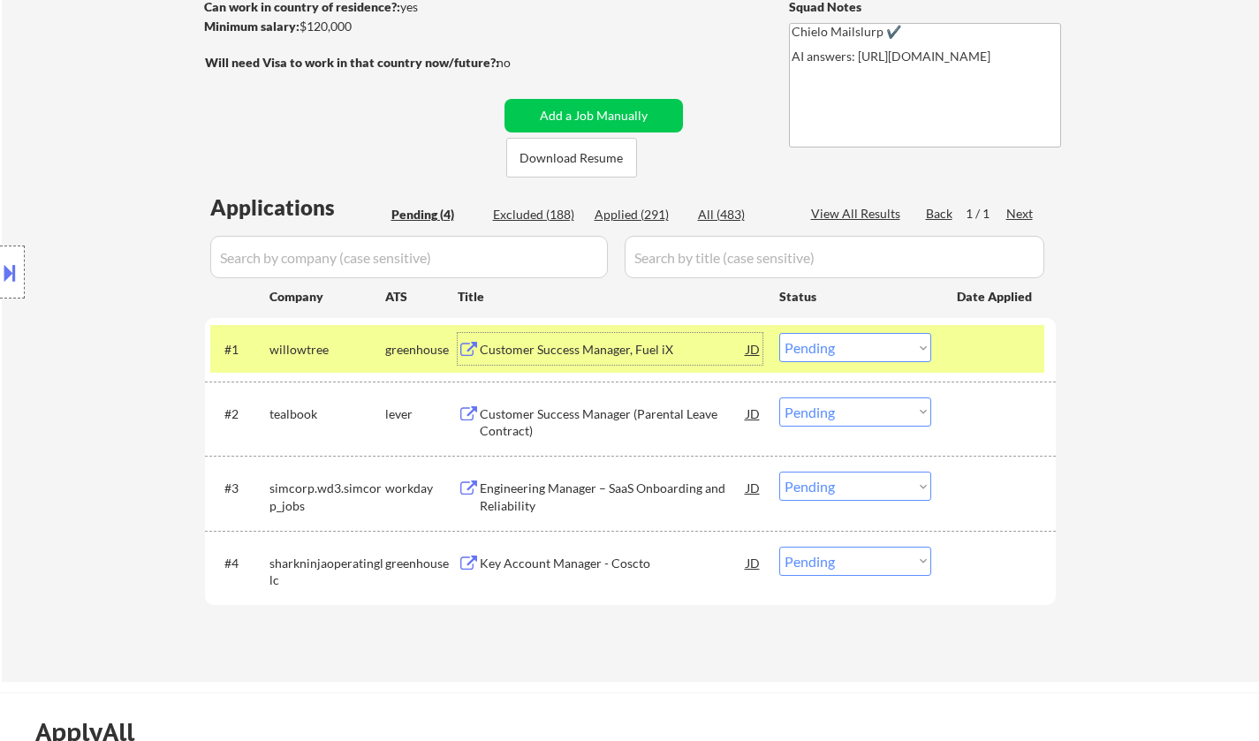
click at [566, 344] on div "Customer Success Manager, Fuel iX" at bounding box center [613, 350] width 267 height 18
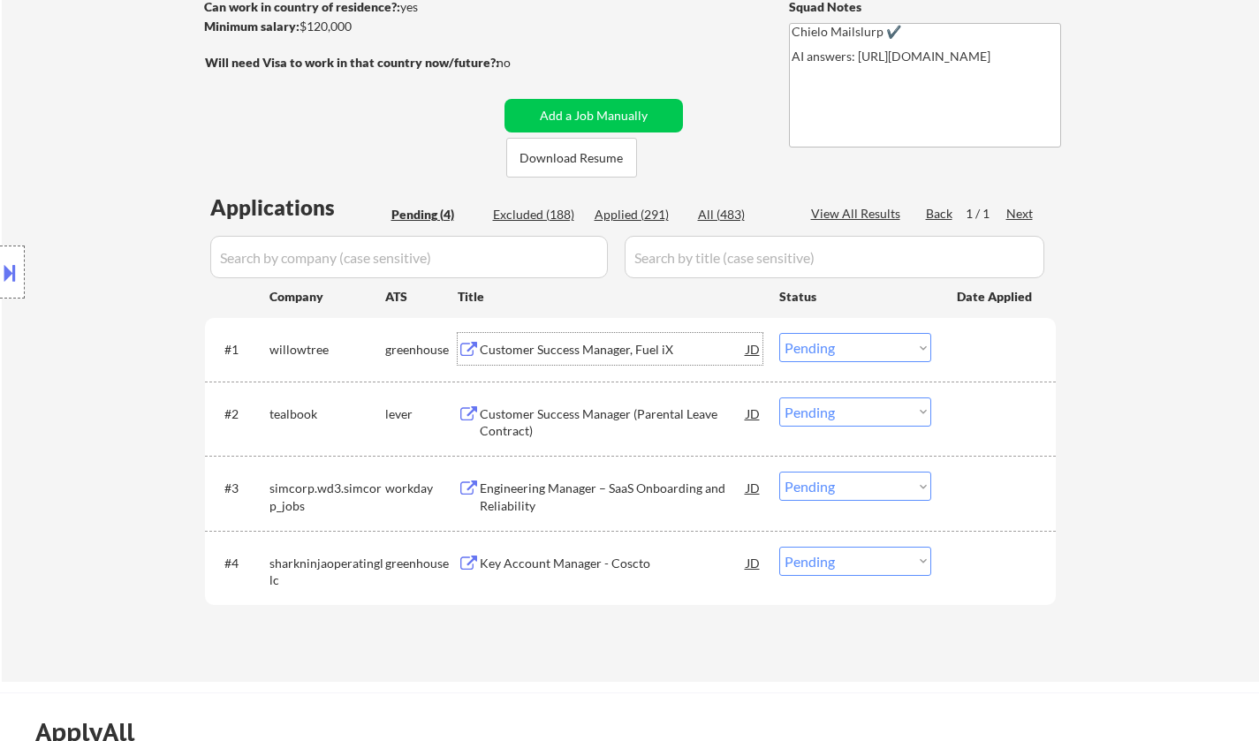
click at [837, 350] on select "Choose an option... Pending Applied Excluded (Questions) Excluded (Expired) Exc…" at bounding box center [855, 347] width 152 height 29
click at [779, 333] on select "Choose an option... Pending Applied Excluded (Questions) Excluded (Expired) Exc…" at bounding box center [855, 347] width 152 height 29
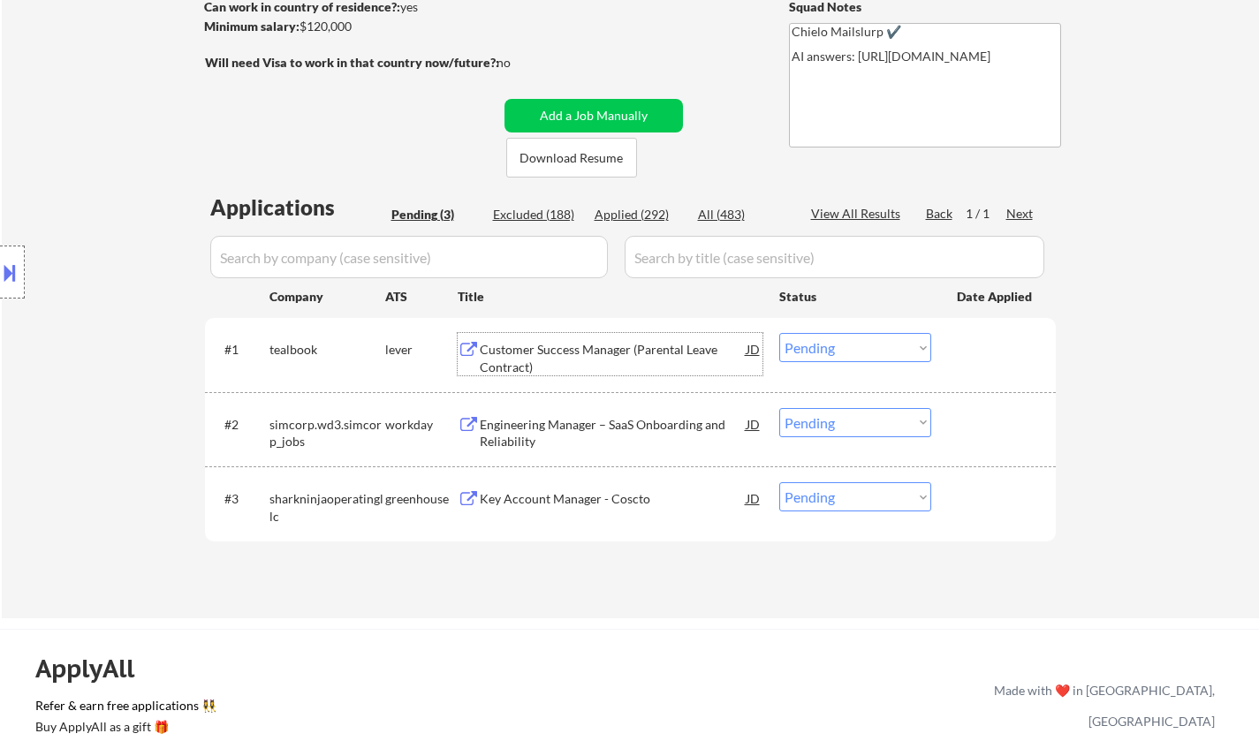
click at [593, 342] on div "Customer Success Manager (Parental Leave Contract)" at bounding box center [613, 358] width 267 height 34
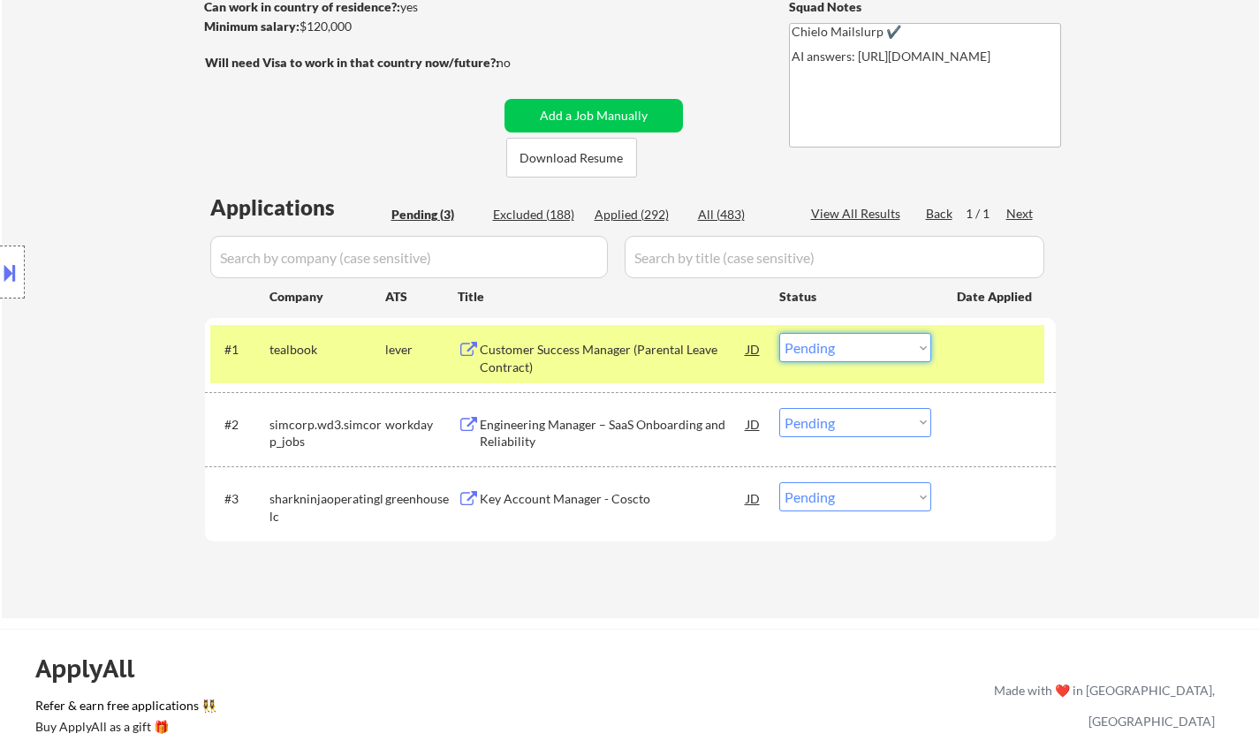
drag, startPoint x: 875, startPoint y: 345, endPoint x: 876, endPoint y: 359, distance: 13.4
click at [875, 345] on select "Choose an option... Pending Applied Excluded (Questions) Excluded (Expired) Exc…" at bounding box center [855, 347] width 152 height 29
click at [779, 333] on select "Choose an option... Pending Applied Excluded (Questions) Excluded (Expired) Exc…" at bounding box center [855, 347] width 152 height 29
select select ""pending""
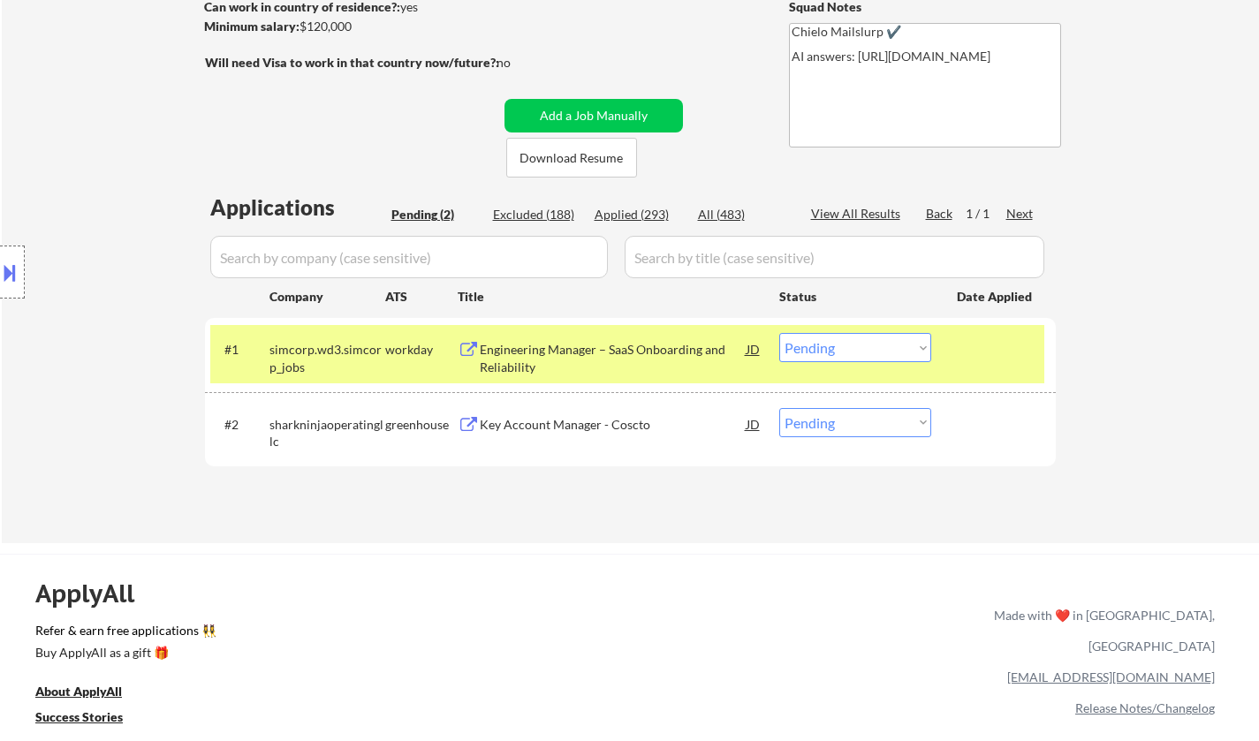
click at [565, 422] on div "Key Account Manager - Coscto" at bounding box center [613, 425] width 267 height 18
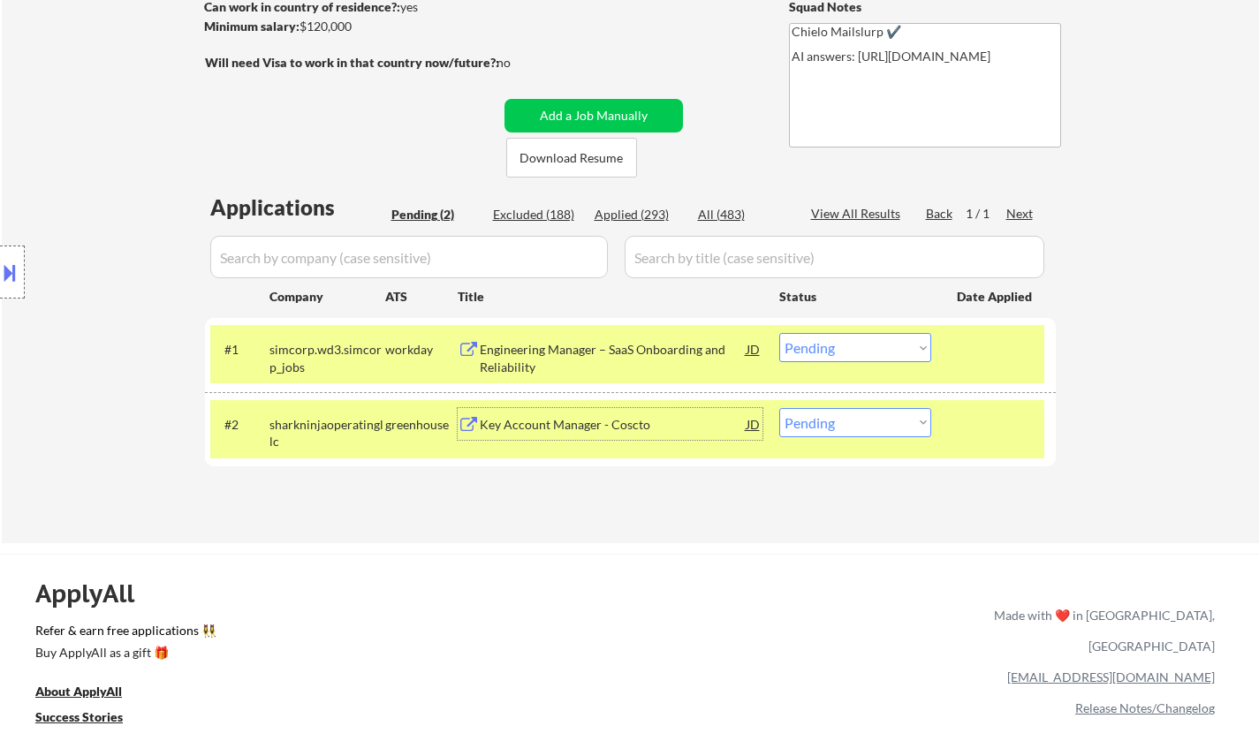
drag, startPoint x: 844, startPoint y: 420, endPoint x: 864, endPoint y: 434, distance: 23.5
click at [844, 420] on select "Choose an option... Pending Applied Excluded (Questions) Excluded (Expired) Exc…" at bounding box center [855, 422] width 152 height 29
select select ""excluded__bad_match_""
click at [779, 408] on select "Choose an option... Pending Applied Excluded (Questions) Excluded (Expired) Exc…" at bounding box center [855, 422] width 152 height 29
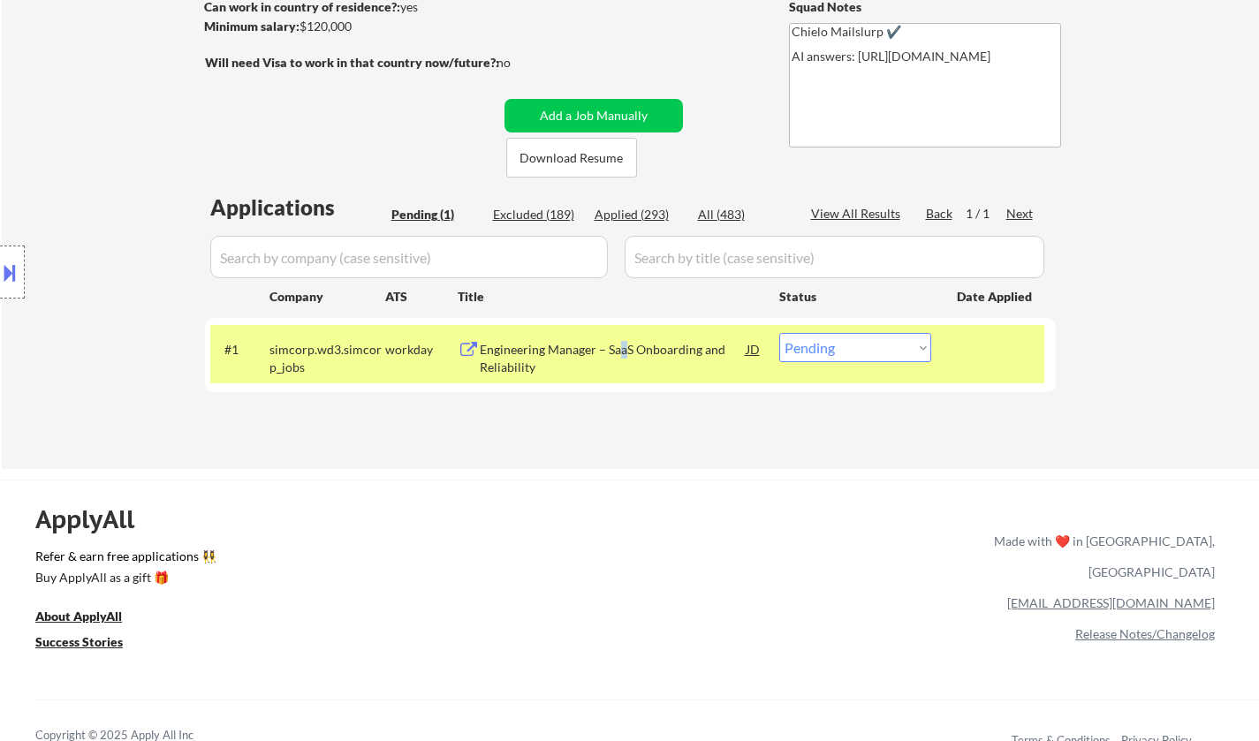
click at [622, 348] on div "Engineering Manager – SaaS Onboarding and Reliability" at bounding box center [613, 358] width 267 height 34
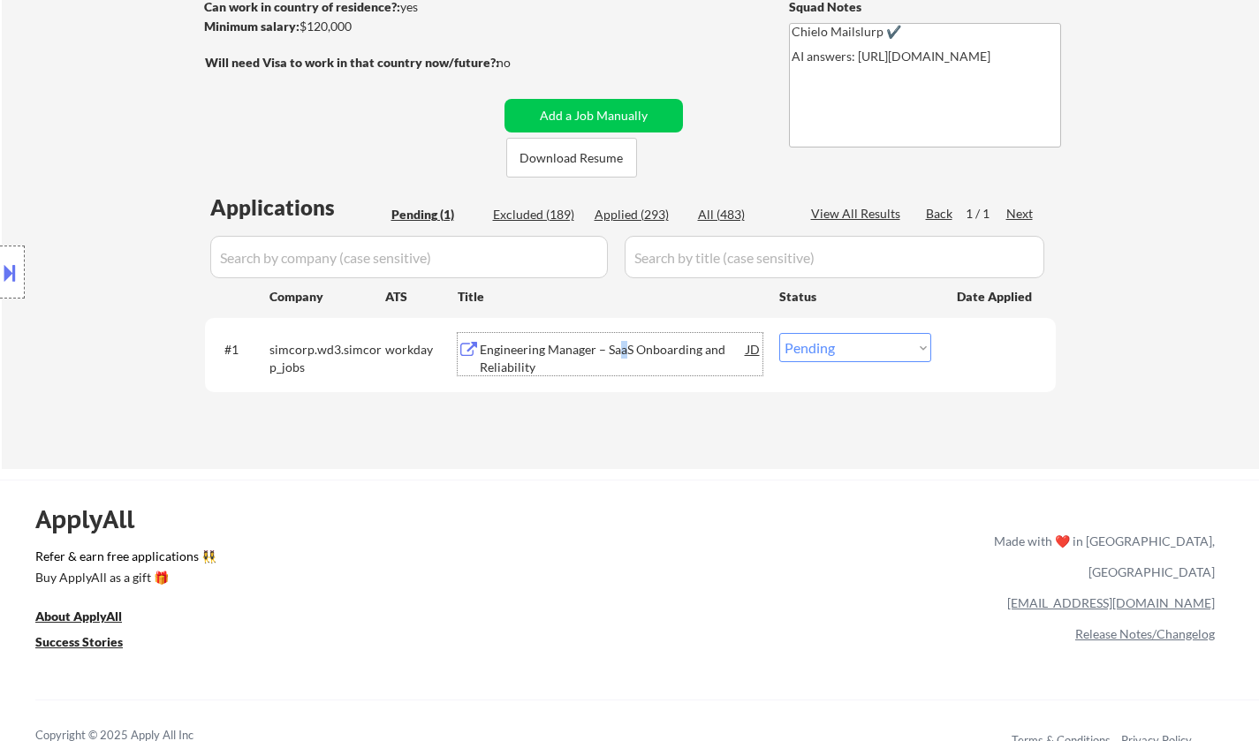
click at [854, 344] on select "Choose an option... Pending Applied Excluded (Questions) Excluded (Expired) Exc…" at bounding box center [855, 347] width 152 height 29
select select ""excluded__bad_match_""
click at [779, 333] on select "Choose an option... Pending Applied Excluded (Questions) Excluded (Expired) Exc…" at bounding box center [855, 347] width 152 height 29
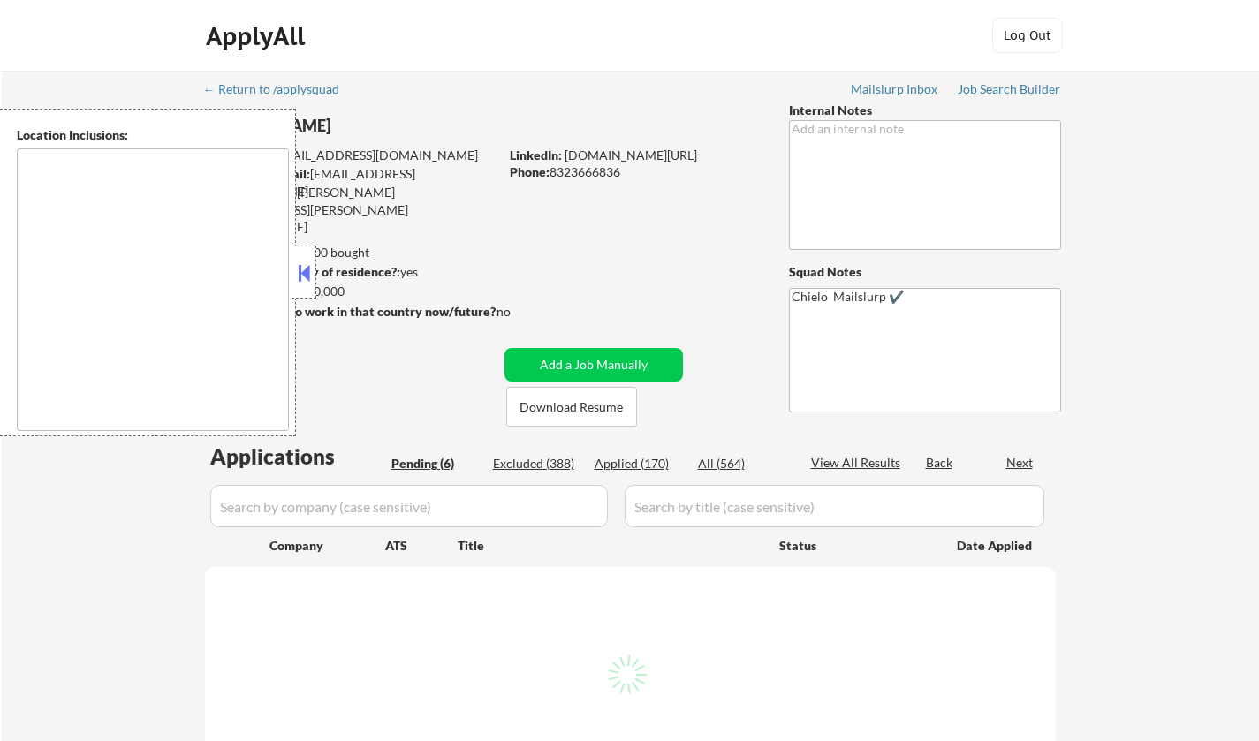
select select ""pending""
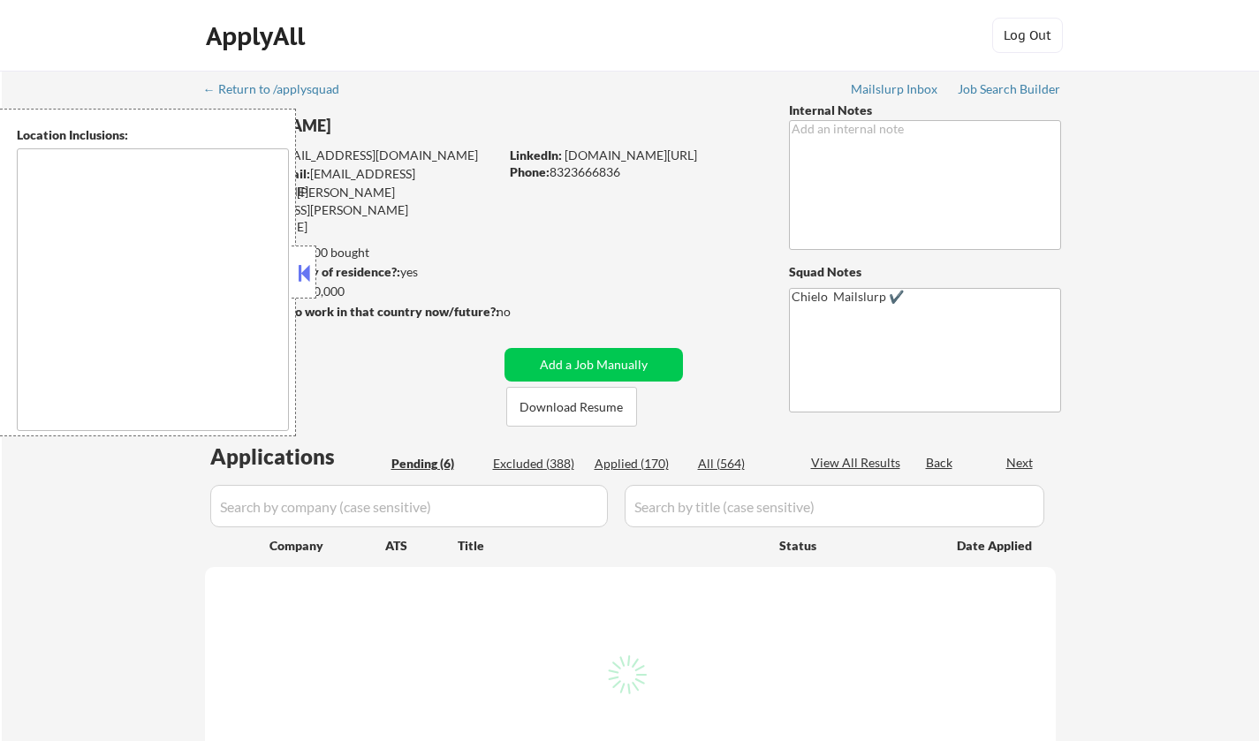
select select ""pending""
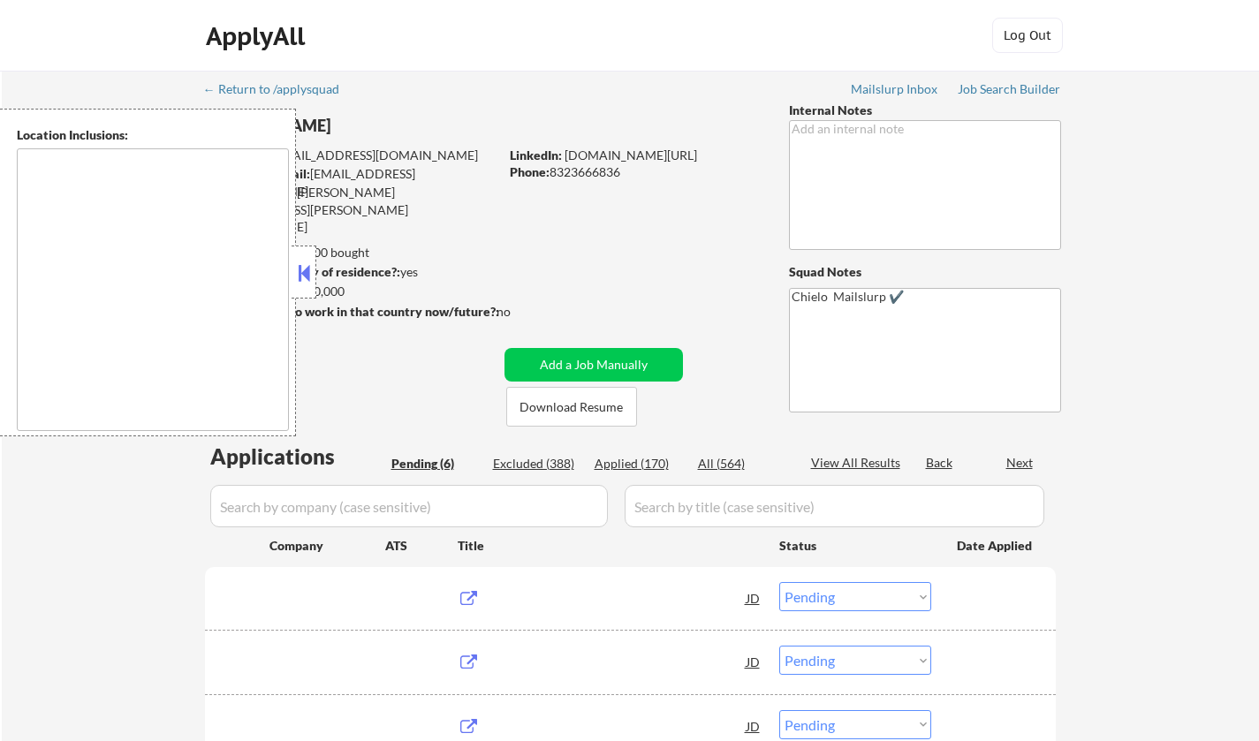
type textarea "Houston, TX Bellaire, TX West University Place, TX Southside Place, TX Hunters …"
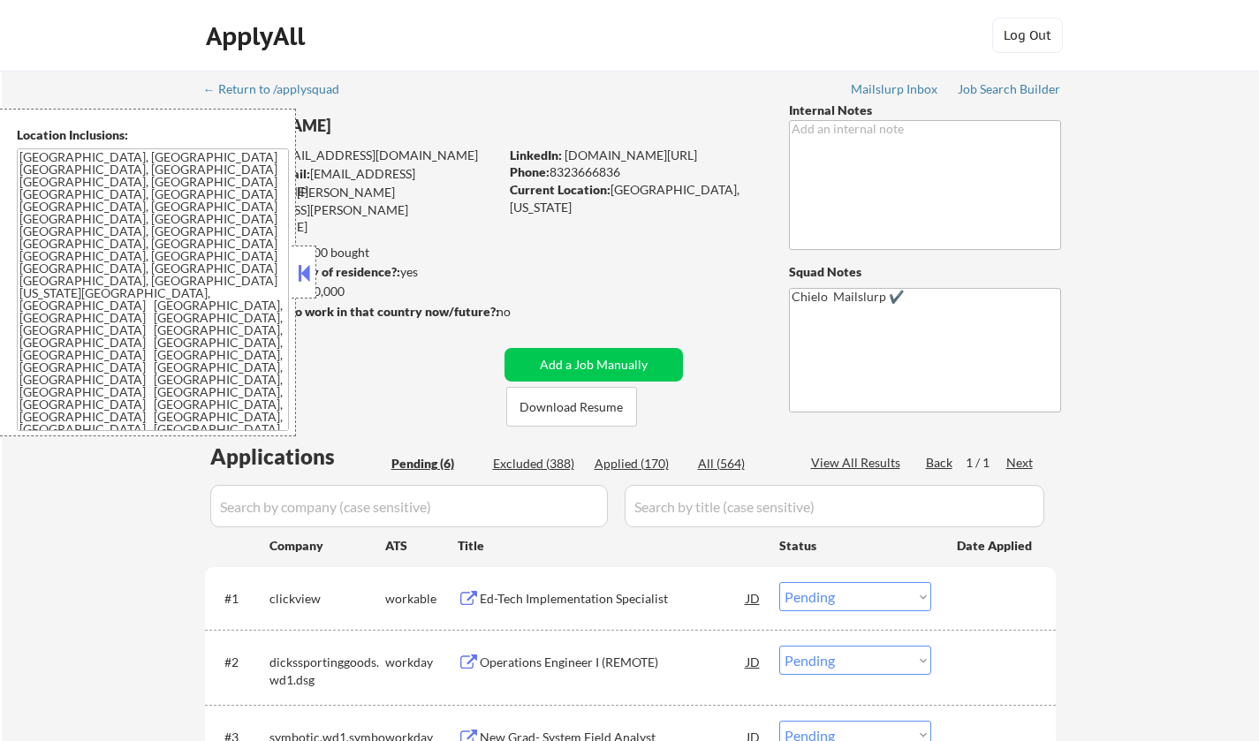
click at [291, 264] on div "Location Inclusions: Houston, TX Bellaire, TX West University Place, TX Southsi…" at bounding box center [148, 273] width 296 height 328
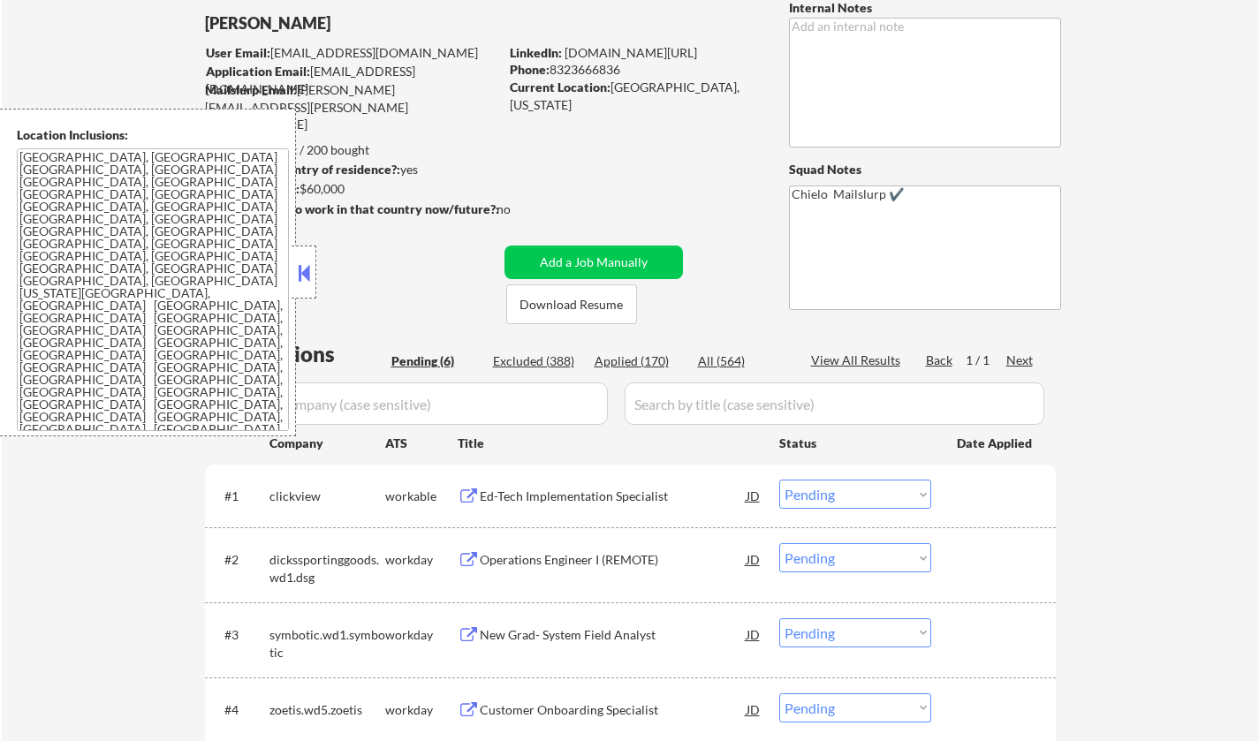
scroll to position [177, 0]
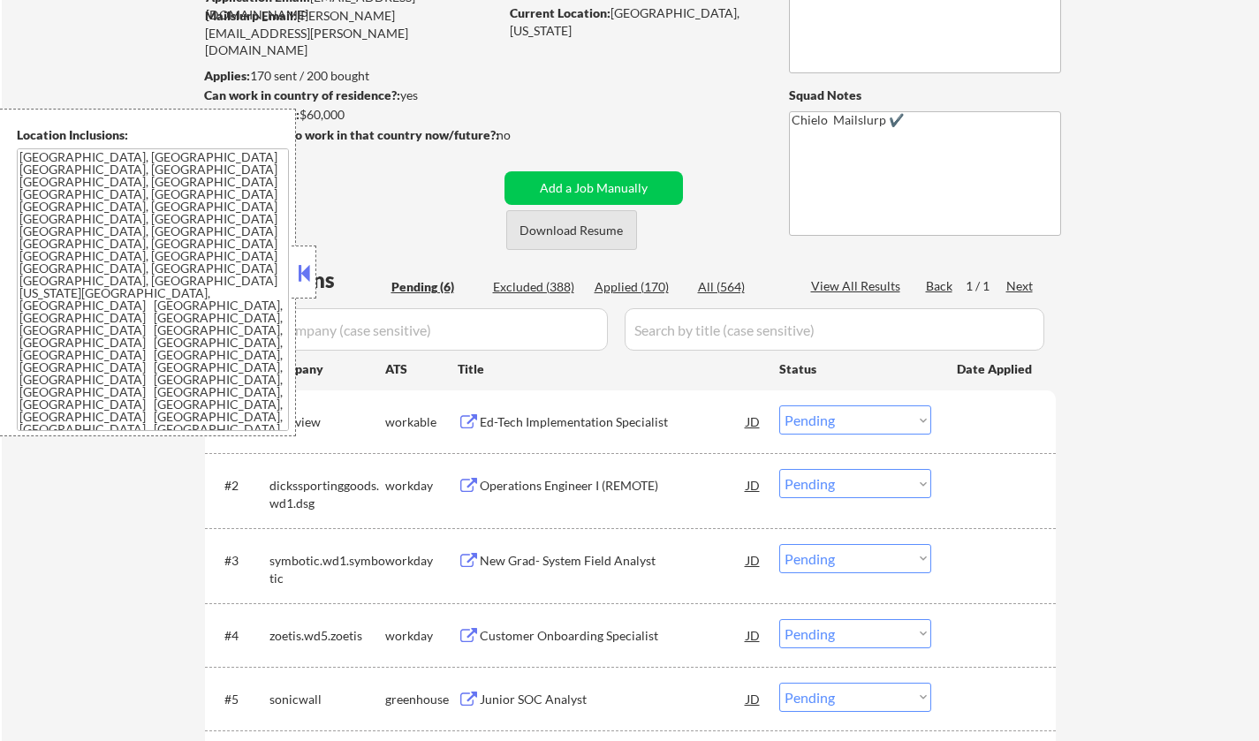
click at [577, 229] on button "Download Resume" at bounding box center [571, 230] width 131 height 40
click at [307, 273] on button at bounding box center [303, 273] width 19 height 27
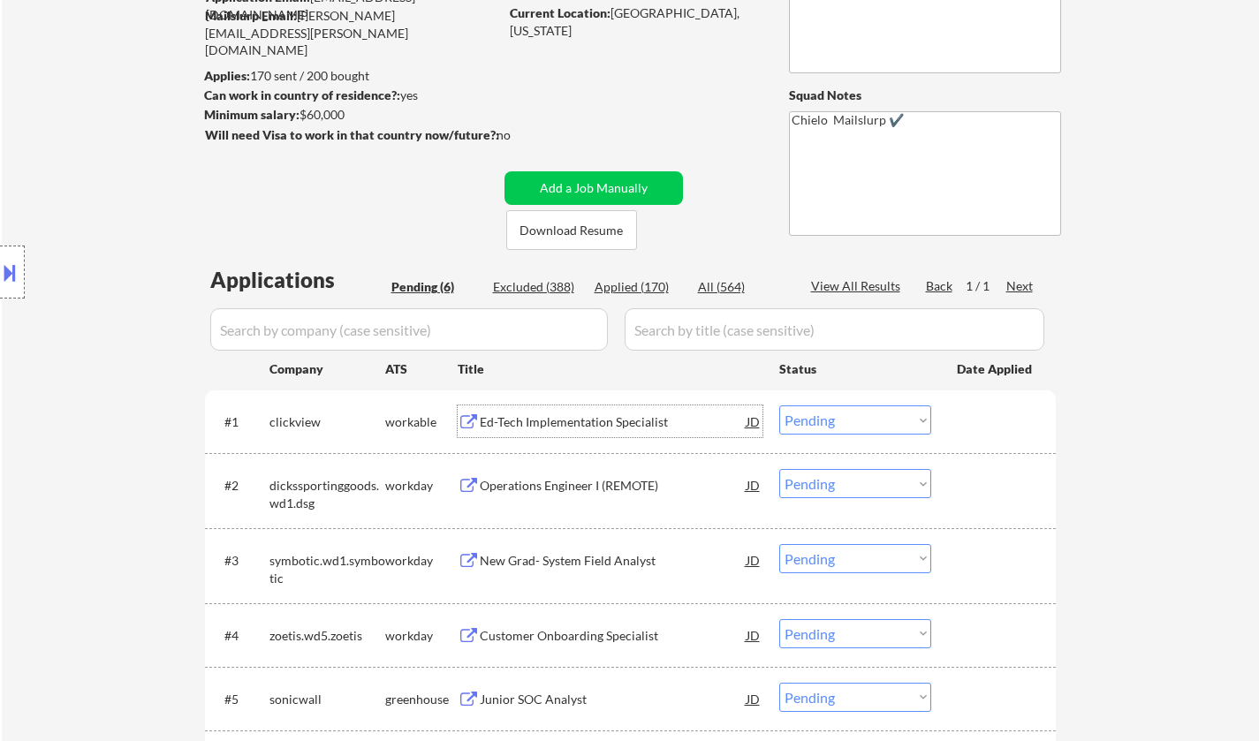
click at [579, 426] on div "Ed-Tech Implementation Specialist" at bounding box center [613, 422] width 267 height 18
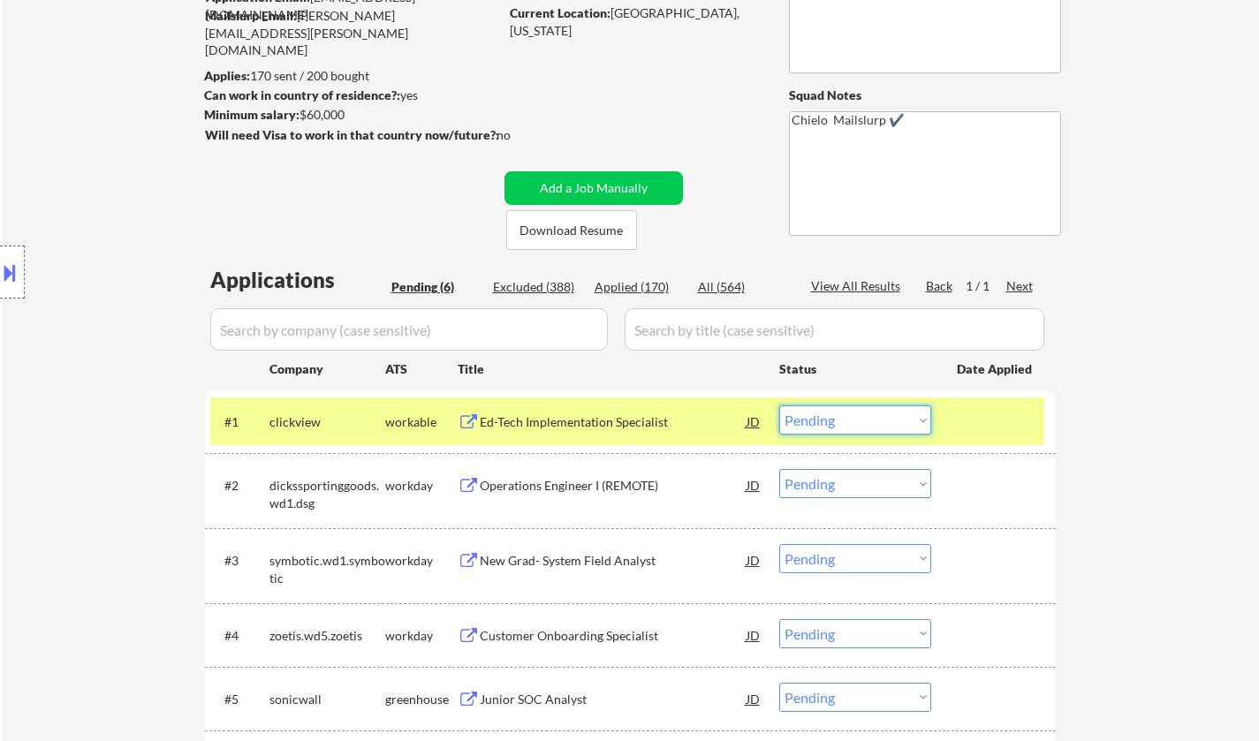
drag, startPoint x: 826, startPoint y: 421, endPoint x: 844, endPoint y: 428, distance: 18.7
click at [826, 421] on select "Choose an option... Pending Applied Excluded (Questions) Excluded (Expired) Exc…" at bounding box center [855, 419] width 152 height 29
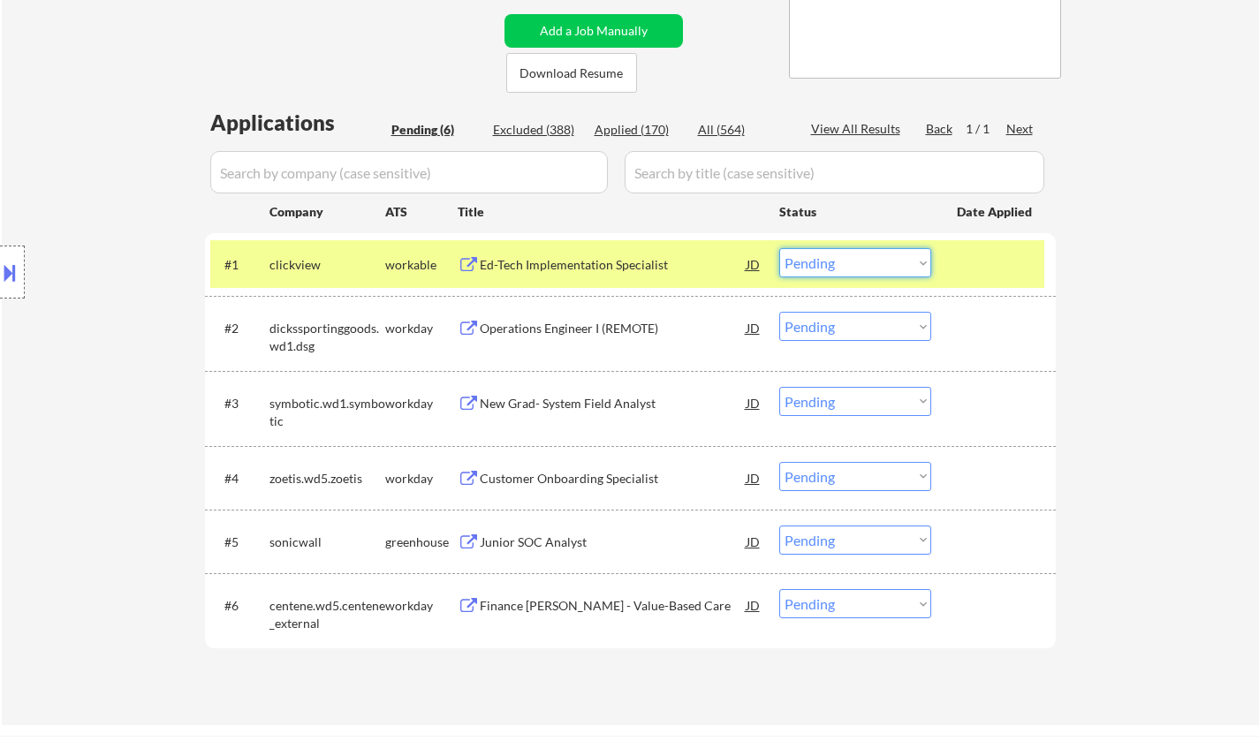
scroll to position [442, 0]
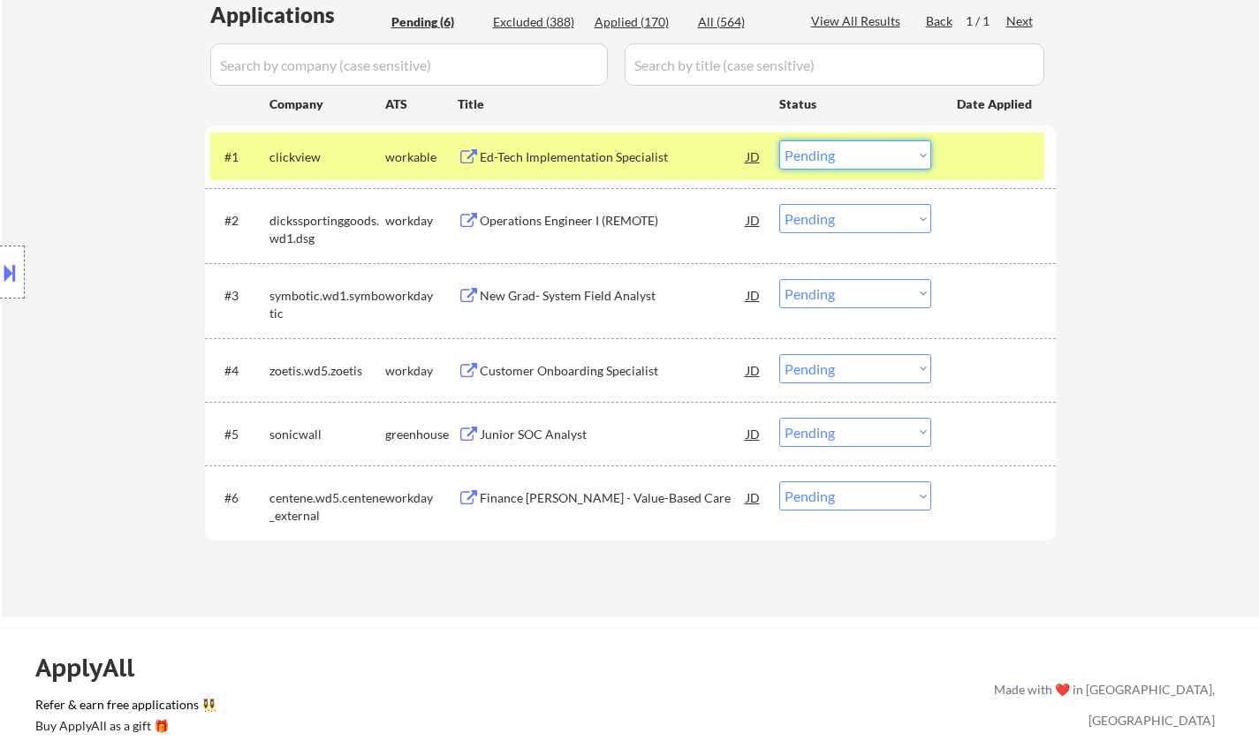
click at [809, 149] on select "Choose an option... Pending Applied Excluded (Questions) Excluded (Expired) Exc…" at bounding box center [855, 154] width 152 height 29
click at [779, 140] on select "Choose an option... Pending Applied Excluded (Questions) Excluded (Expired) Exc…" at bounding box center [855, 154] width 152 height 29
select select ""pending""
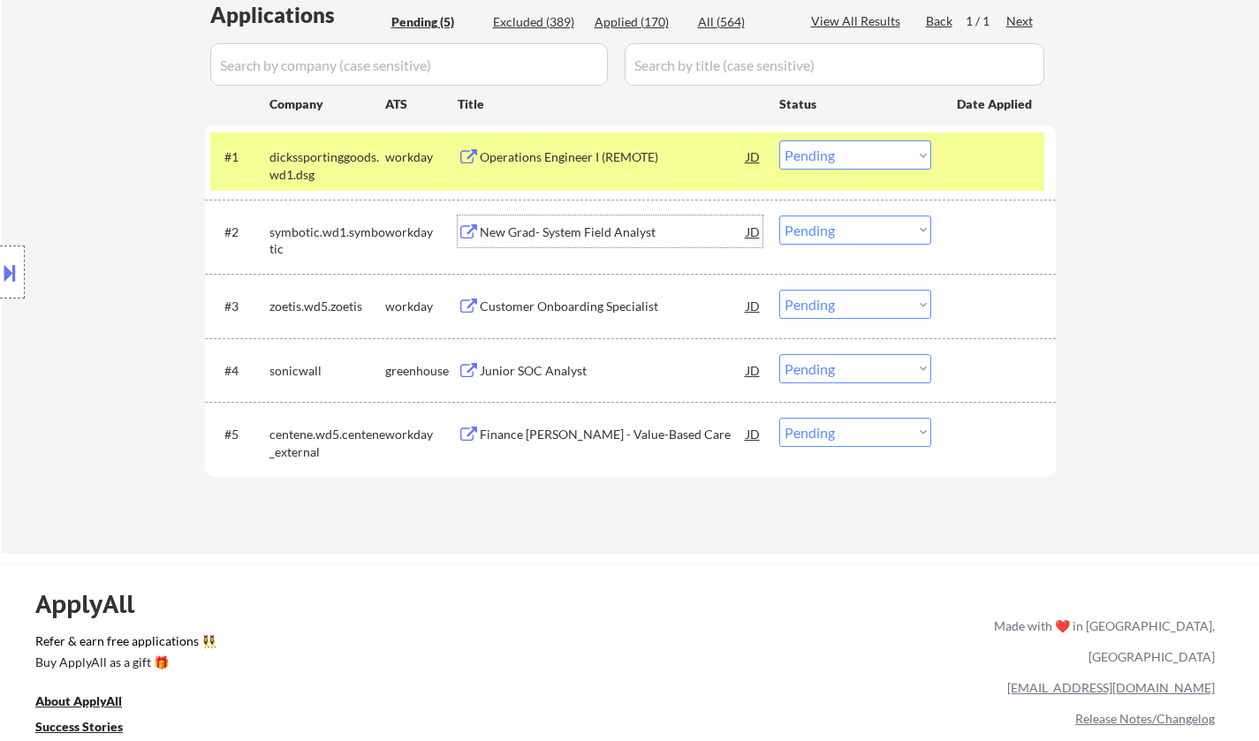
click at [584, 238] on div "New Grad- System Field Analyst" at bounding box center [613, 232] width 267 height 18
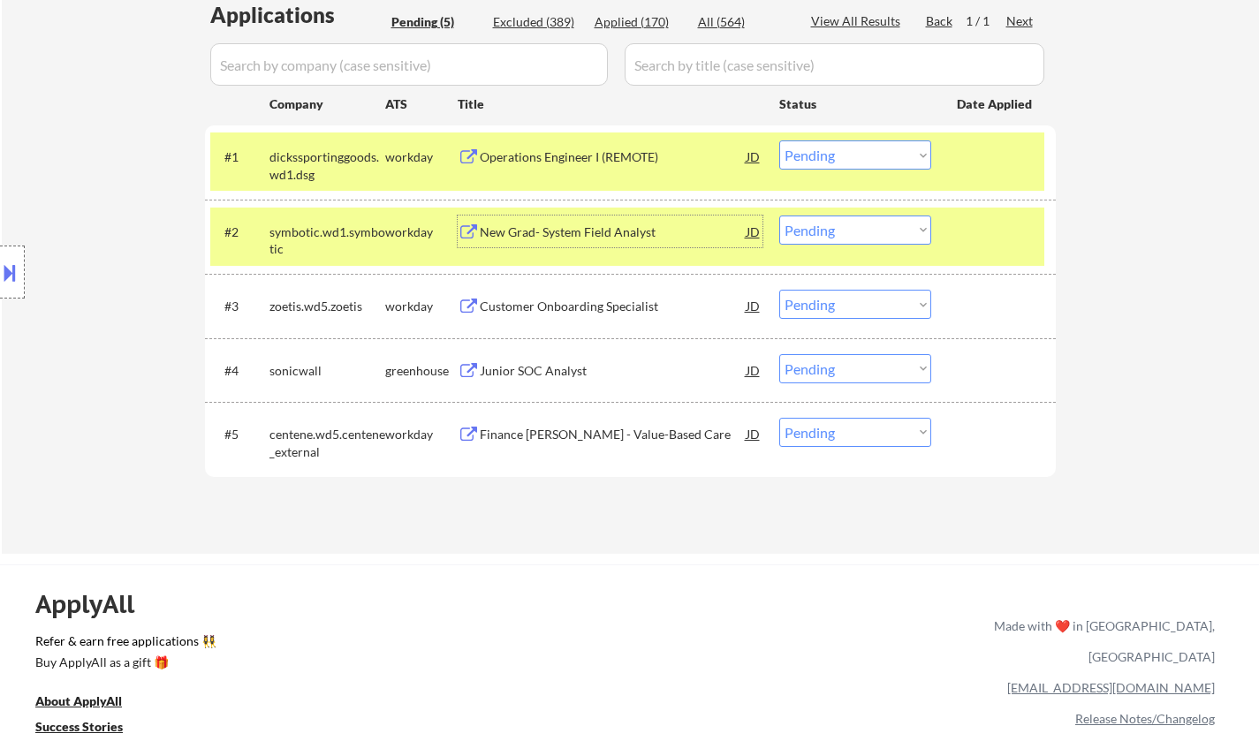
click at [526, 155] on div "Operations Engineer I (REMOTE)" at bounding box center [613, 157] width 267 height 18
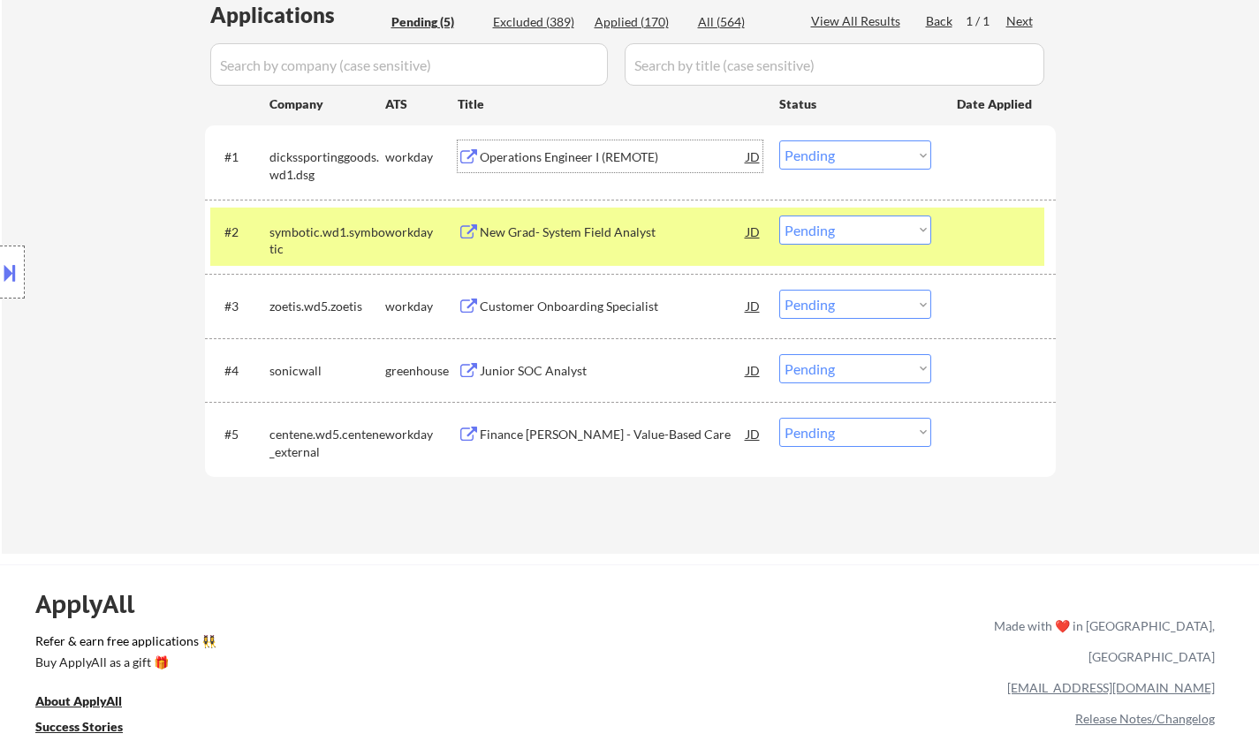
drag, startPoint x: 842, startPoint y: 228, endPoint x: 935, endPoint y: 350, distance: 153.2
click at [844, 228] on select "Choose an option... Pending Applied Excluded (Questions) Excluded (Expired) Exc…" at bounding box center [855, 230] width 152 height 29
click at [779, 216] on select "Choose an option... Pending Applied Excluded (Questions) Excluded (Expired) Exc…" at bounding box center [855, 230] width 152 height 29
select select ""pending""
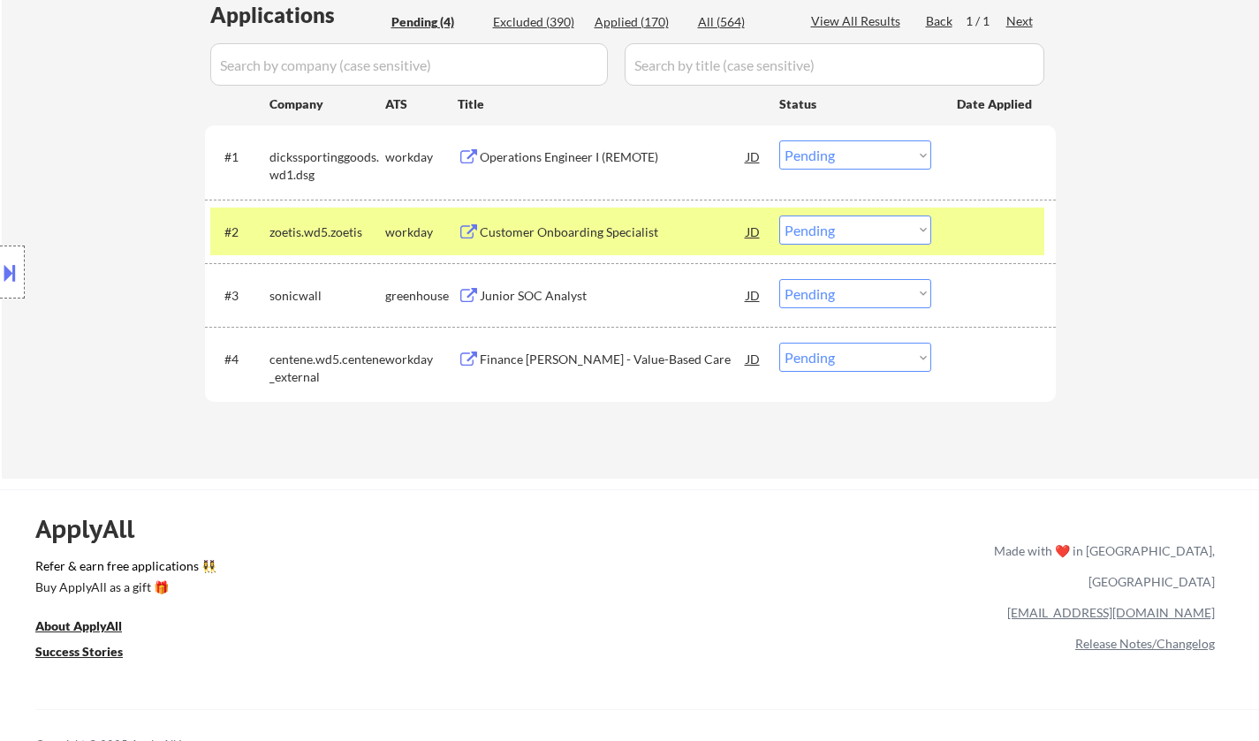
click at [1194, 334] on div "← Return to /applysquad Mailslurp Inbox Job Search Builder Alan Nguyen User Ema…" at bounding box center [630, 54] width 1257 height 850
drag, startPoint x: 621, startPoint y: 125, endPoint x: 610, endPoint y: 133, distance: 14.0
click at [619, 125] on div "Applications Pending (4) Excluded (390) Applied (170) All (564) View All Result…" at bounding box center [630, 222] width 851 height 445
click at [587, 153] on div "Operations Engineer I (REMOTE)" at bounding box center [613, 157] width 267 height 18
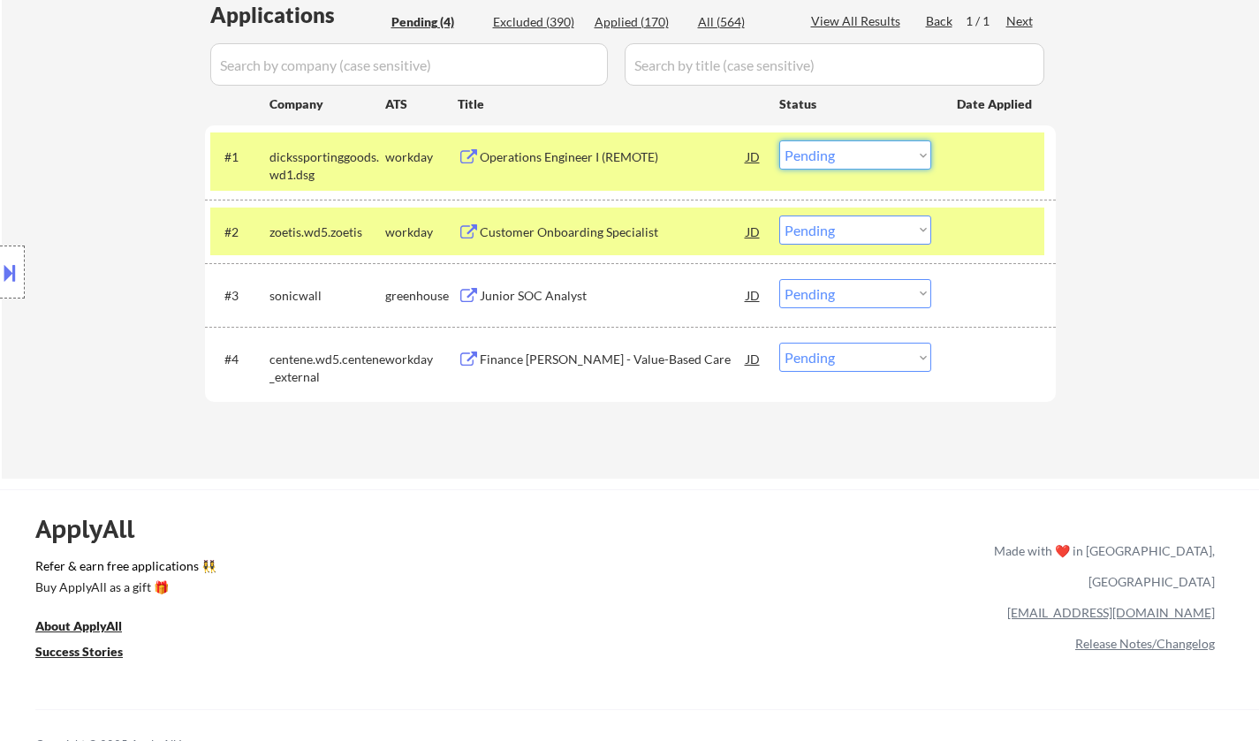
drag, startPoint x: 852, startPoint y: 155, endPoint x: 860, endPoint y: 167, distance: 15.2
click at [852, 156] on select "Choose an option... Pending Applied Excluded (Questions) Excluded (Expired) Exc…" at bounding box center [855, 154] width 152 height 29
click at [779, 140] on select "Choose an option... Pending Applied Excluded (Questions) Excluded (Expired) Exc…" at bounding box center [855, 154] width 152 height 29
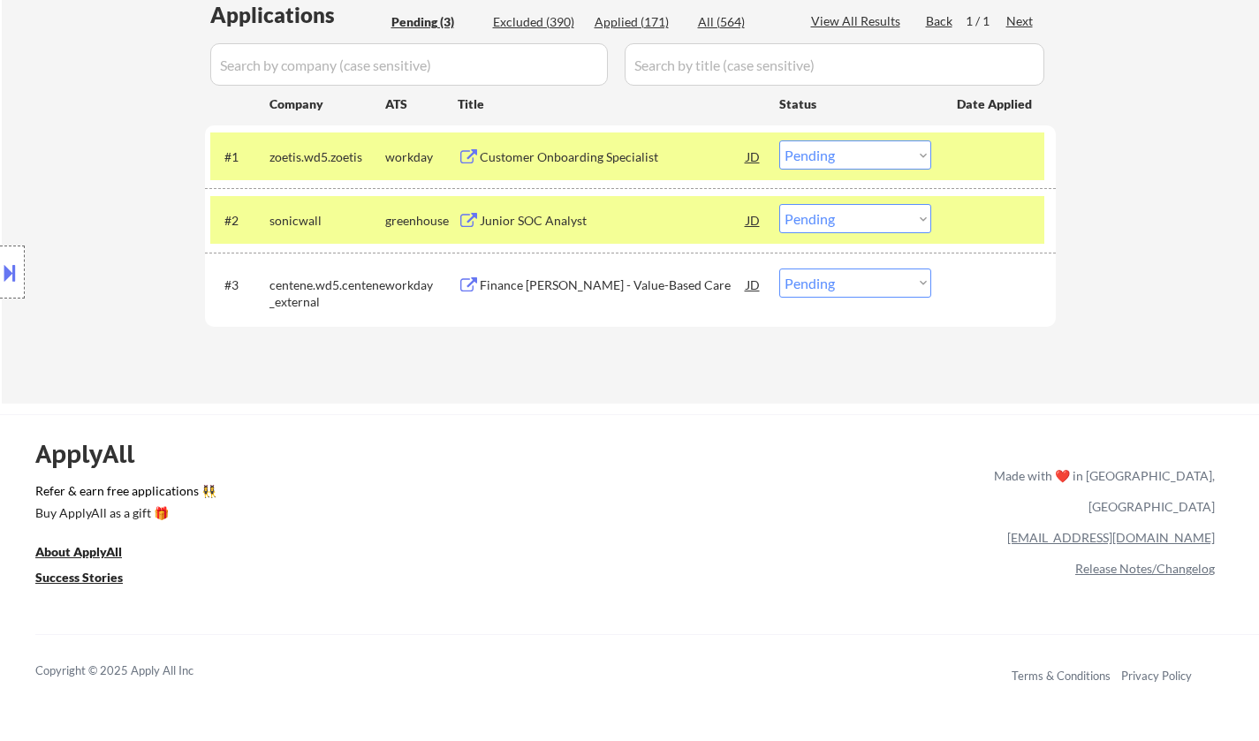
click at [557, 156] on div "Customer Onboarding Specialist" at bounding box center [613, 157] width 267 height 18
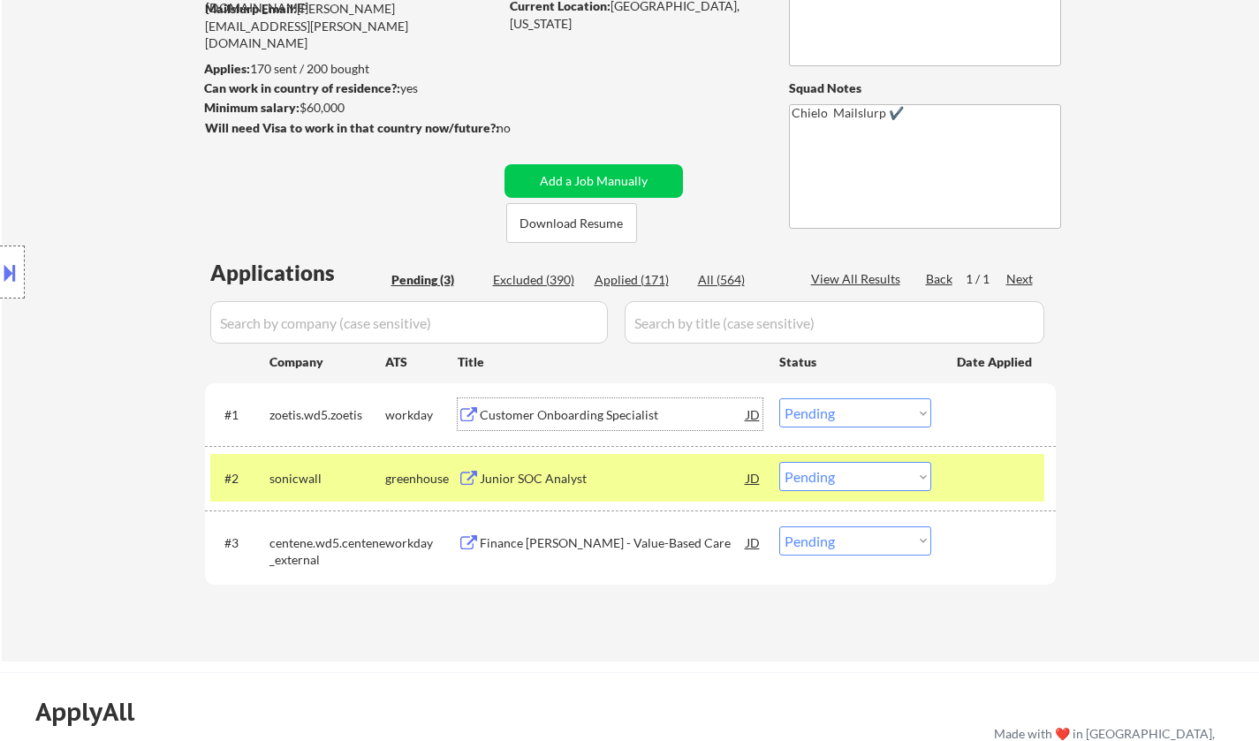
scroll to position [353, 0]
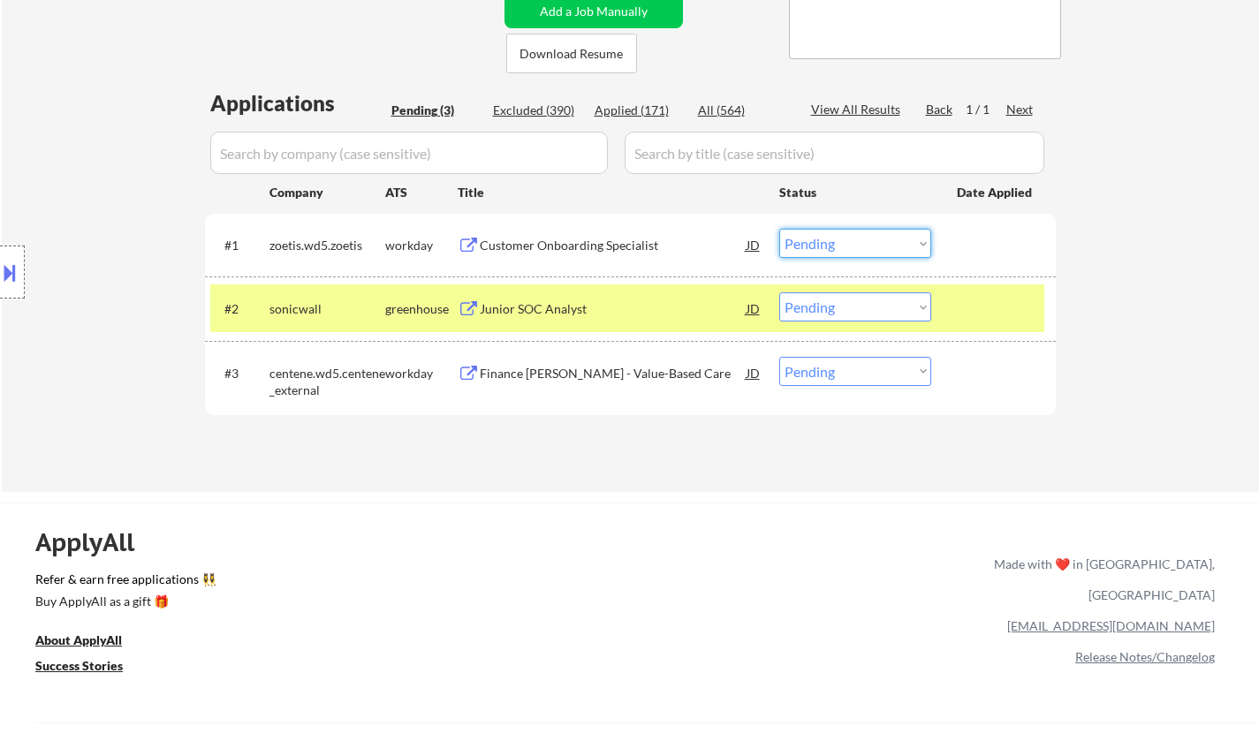
drag, startPoint x: 831, startPoint y: 239, endPoint x: 839, endPoint y: 254, distance: 17.0
click at [831, 239] on select "Choose an option... Pending Applied Excluded (Questions) Excluded (Expired) Exc…" at bounding box center [855, 243] width 152 height 29
click at [779, 229] on select "Choose an option... Pending Applied Excluded (Questions) Excluded (Expired) Exc…" at bounding box center [855, 243] width 152 height 29
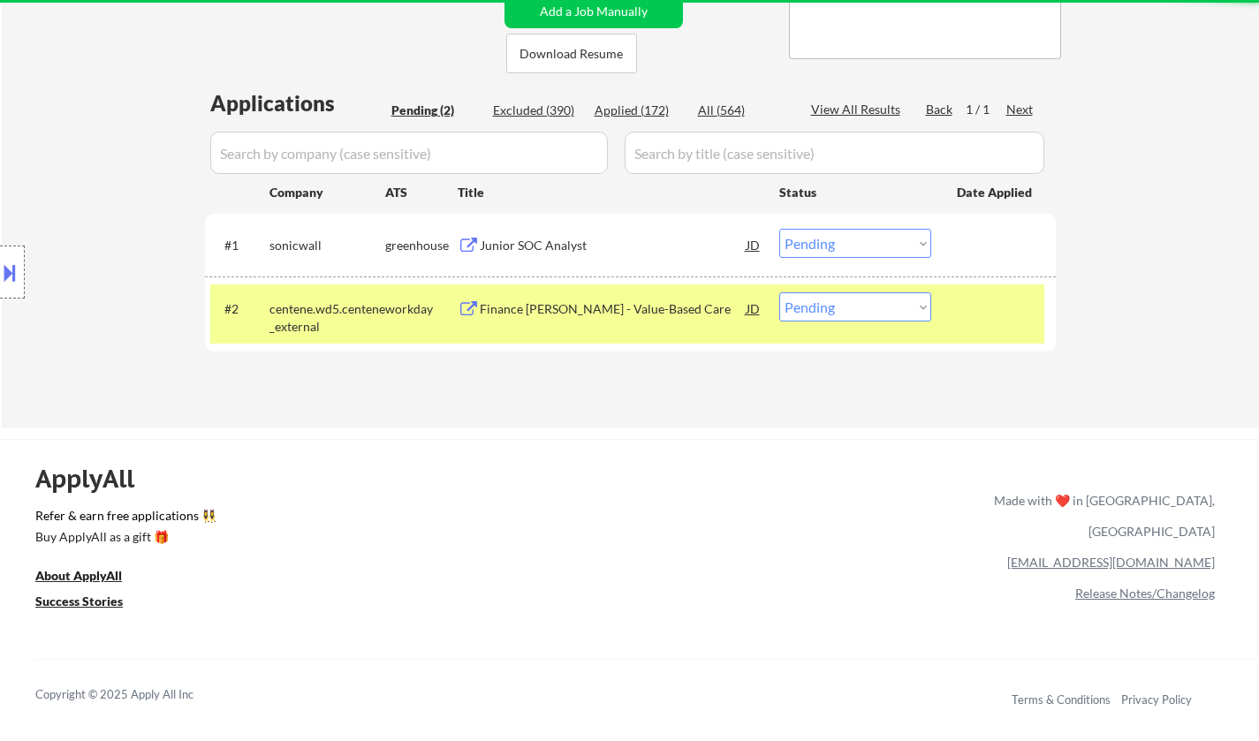
click at [562, 245] on div "Junior SOC Analyst" at bounding box center [613, 246] width 267 height 18
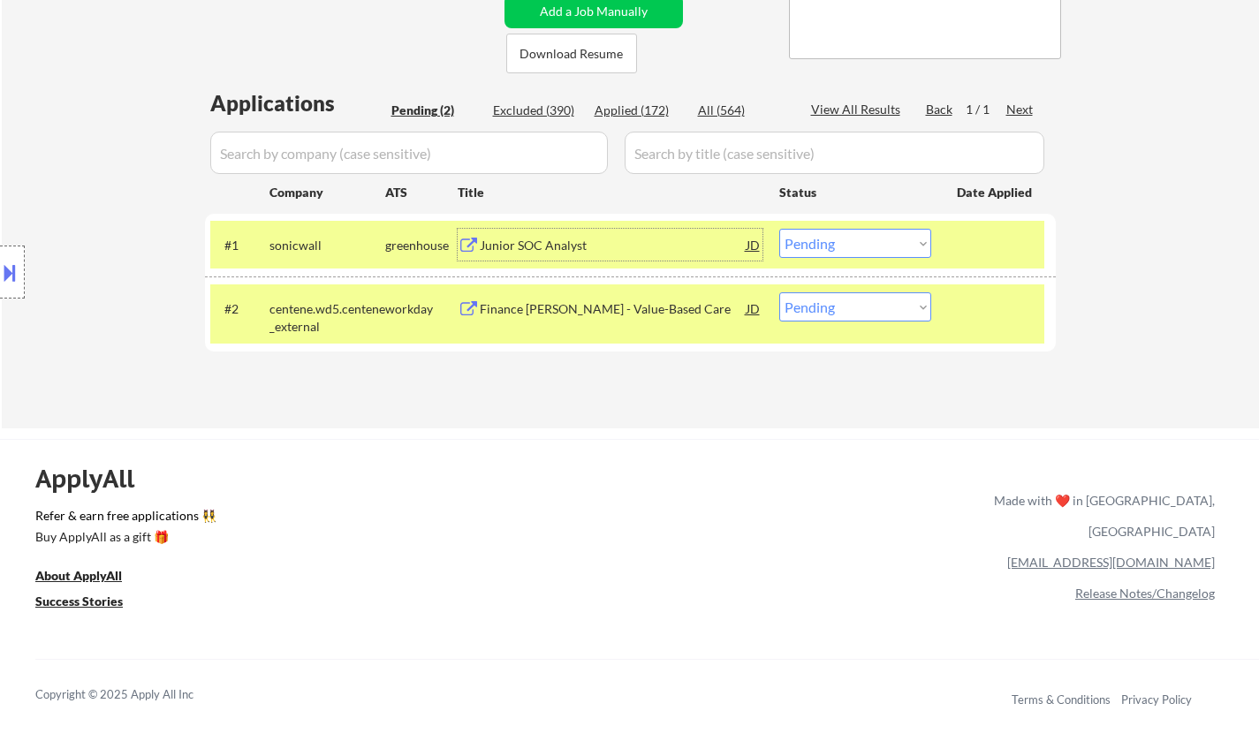
click at [884, 254] on select "Choose an option... Pending Applied Excluded (Questions) Excluded (Expired) Exc…" at bounding box center [855, 243] width 152 height 29
click at [779, 229] on select "Choose an option... Pending Applied Excluded (Questions) Excluded (Expired) Exc…" at bounding box center [855, 243] width 152 height 29
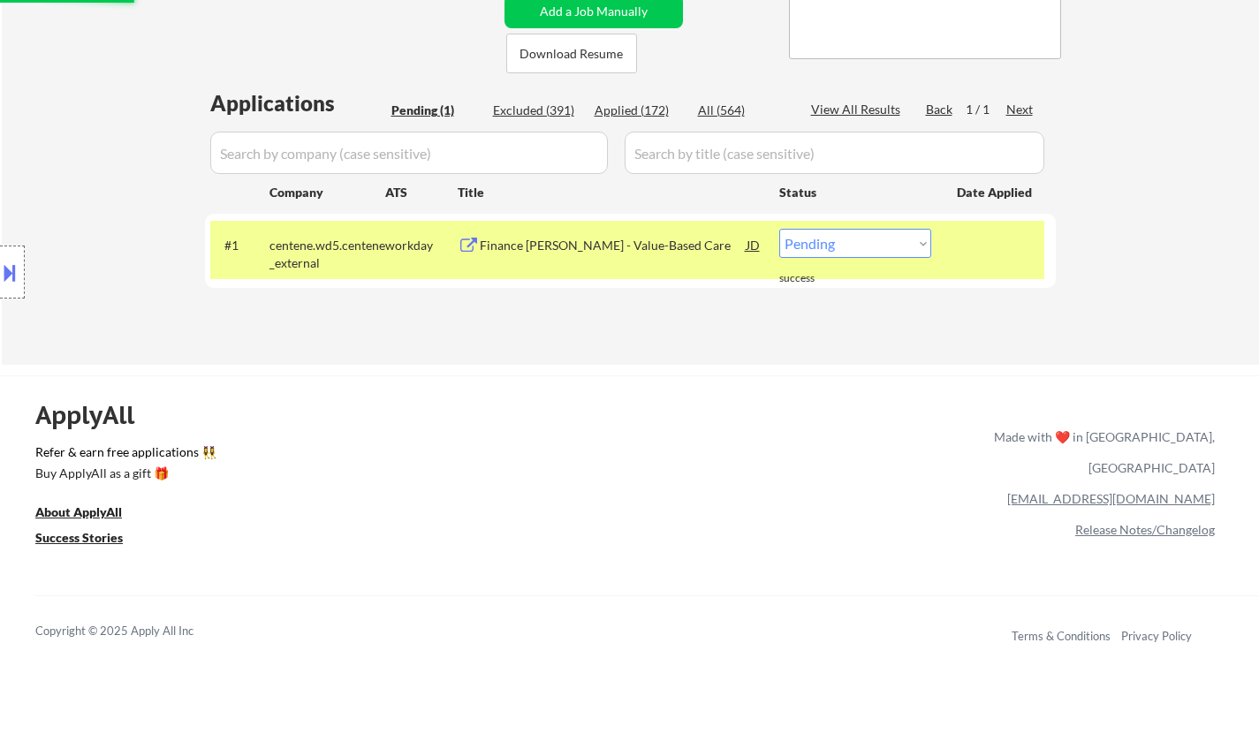
click at [564, 239] on div "Finance Analyst, Jr. - Value-Based Care" at bounding box center [613, 246] width 267 height 18
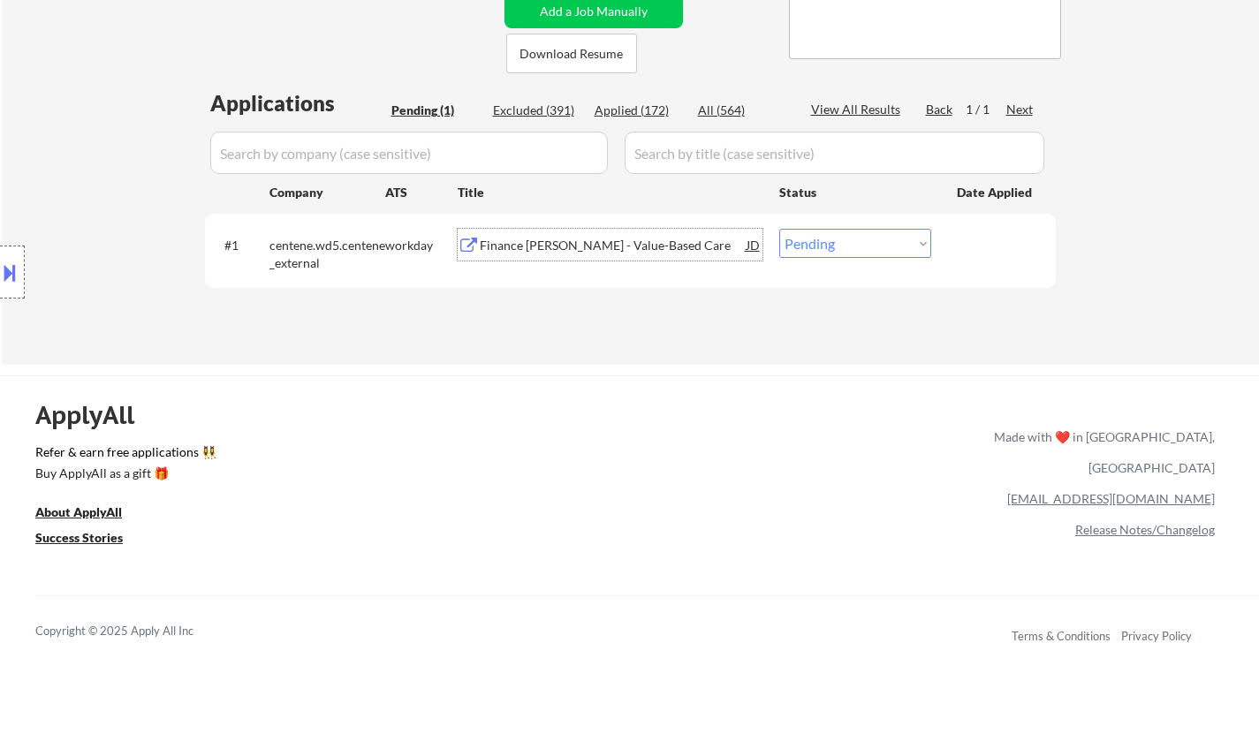
click at [829, 254] on select "Choose an option... Pending Applied Excluded (Questions) Excluded (Expired) Exc…" at bounding box center [855, 243] width 152 height 29
select select ""excluded""
click at [779, 229] on select "Choose an option... Pending Applied Excluded (Questions) Excluded (Expired) Exc…" at bounding box center [855, 243] width 152 height 29
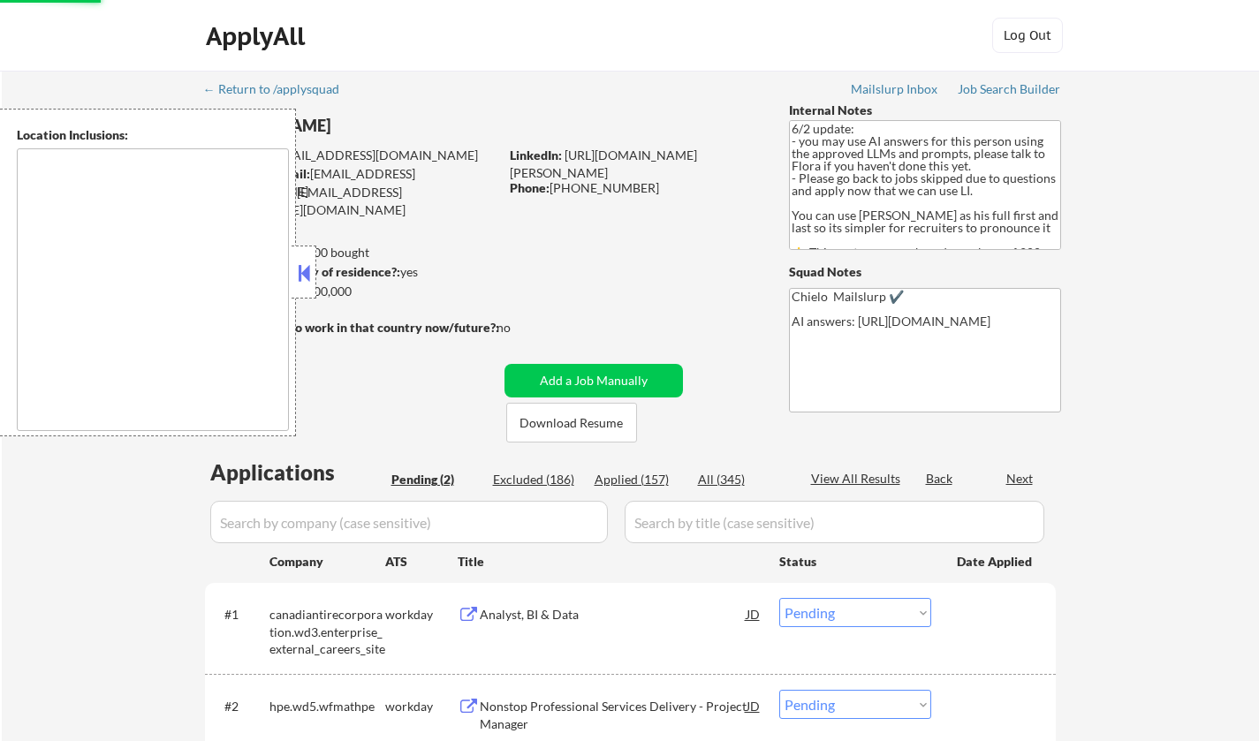
select select ""pending""
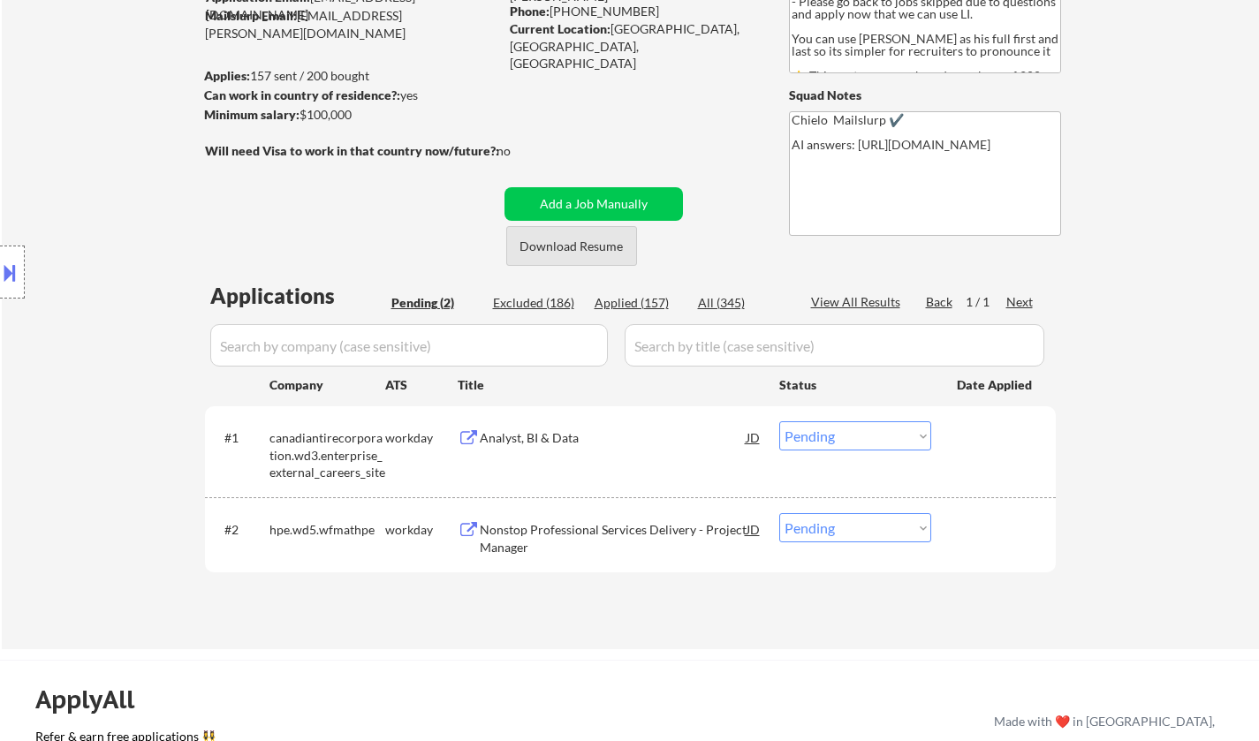
click at [566, 231] on button "Download Resume" at bounding box center [571, 246] width 131 height 40
click at [549, 438] on div "Analyst, BI & Data" at bounding box center [613, 438] width 267 height 18
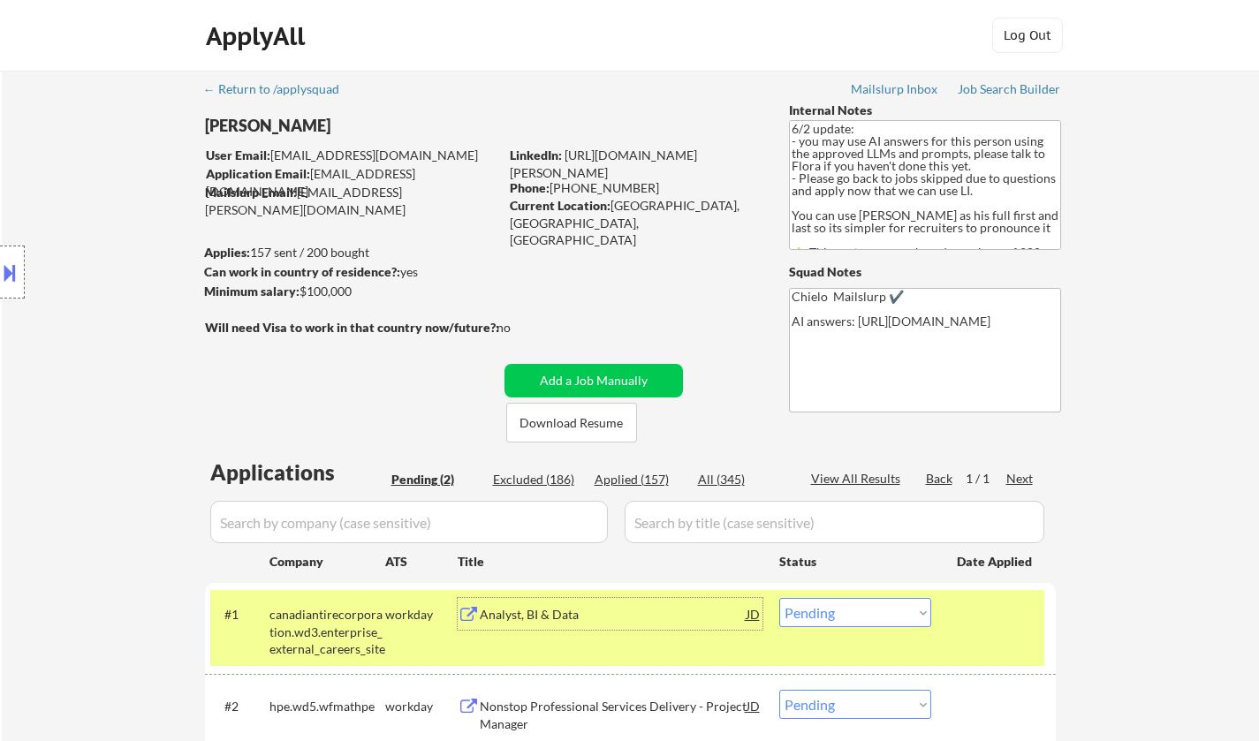
scroll to position [265, 0]
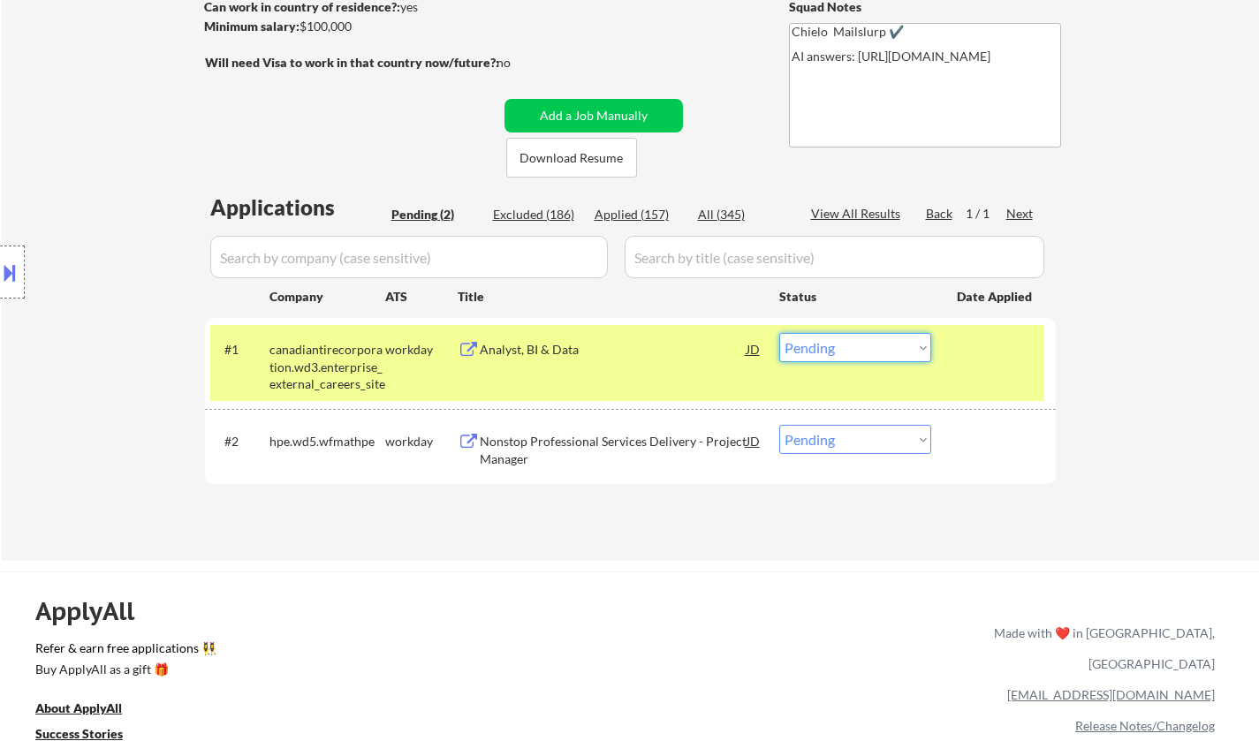
click at [845, 350] on select "Choose an option... Pending Applied Excluded (Questions) Excluded (Expired) Exc…" at bounding box center [855, 347] width 152 height 29
click at [779, 333] on select "Choose an option... Pending Applied Excluded (Questions) Excluded (Expired) Exc…" at bounding box center [855, 347] width 152 height 29
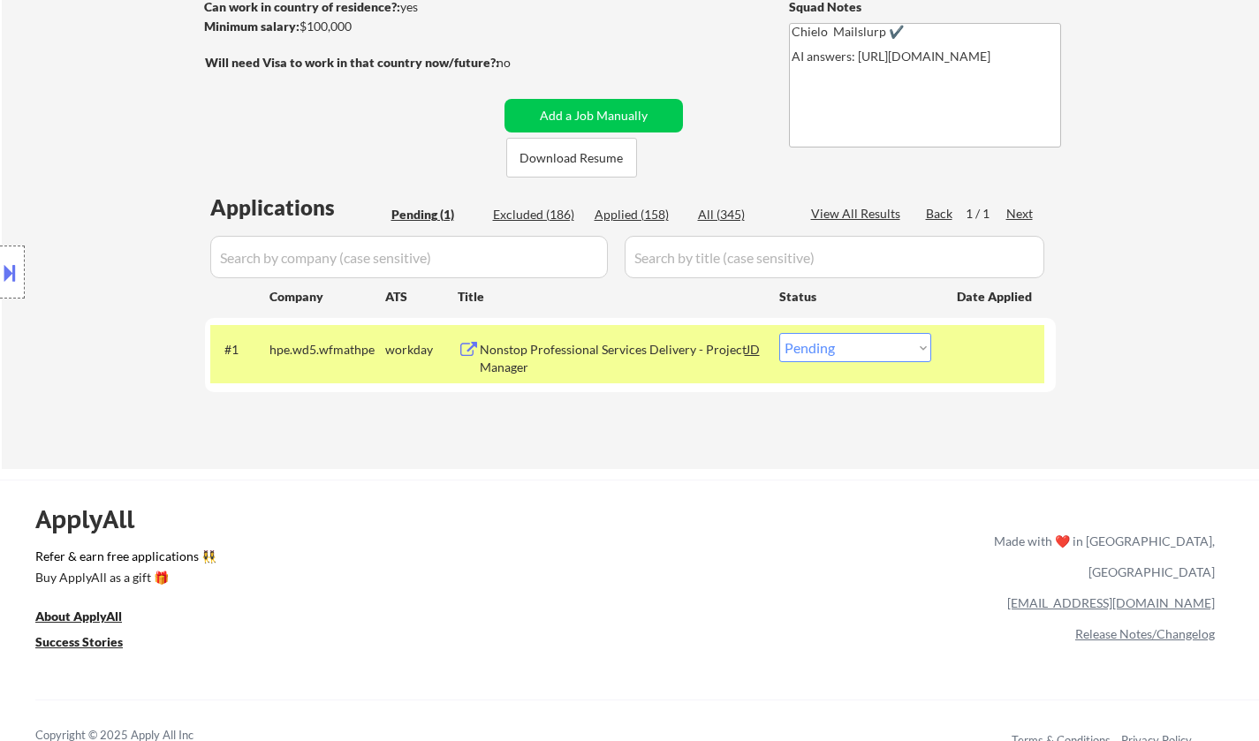
click at [532, 339] on div "Nonstop Professional Services Delivery - Project Manager" at bounding box center [613, 354] width 267 height 42
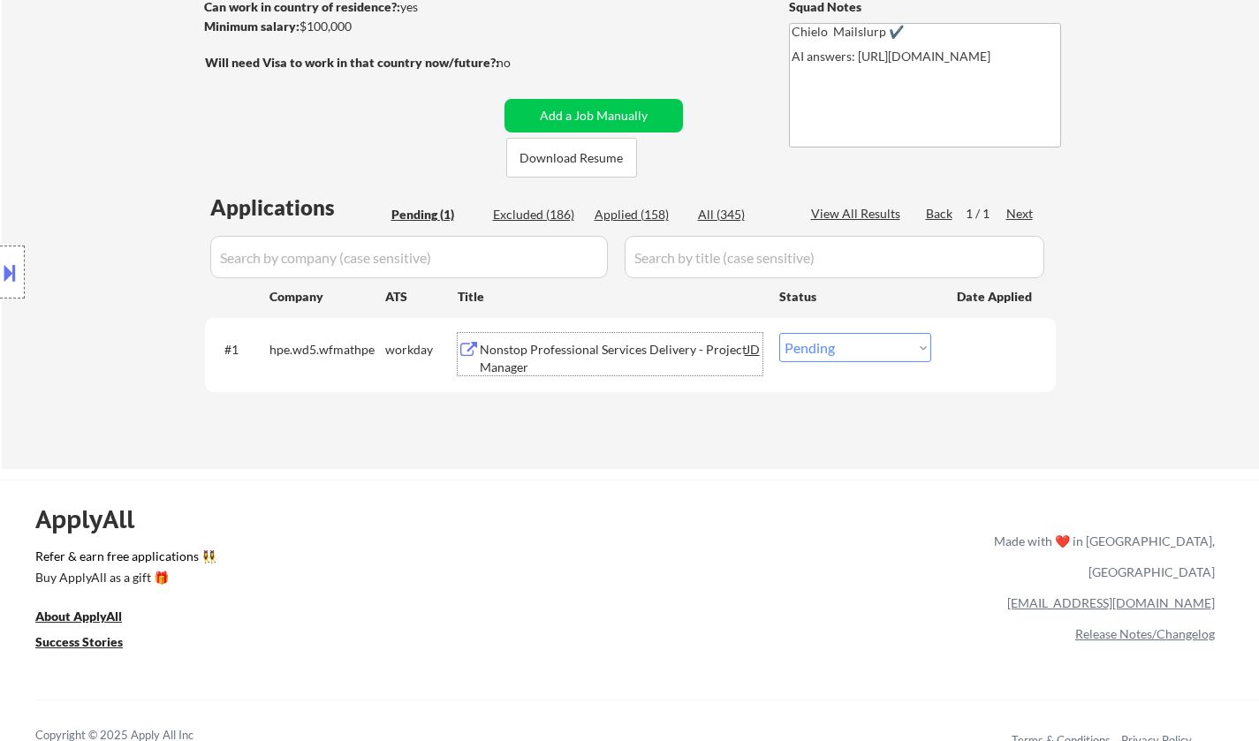
drag, startPoint x: 882, startPoint y: 358, endPoint x: 935, endPoint y: 423, distance: 83.6
click at [882, 358] on select "Choose an option... Pending Applied Excluded (Questions) Excluded (Expired) Exc…" at bounding box center [855, 347] width 152 height 29
select select ""excluded__bad_match_""
click at [779, 333] on select "Choose an option... Pending Applied Excluded (Questions) Excluded (Expired) Exc…" at bounding box center [855, 347] width 152 height 29
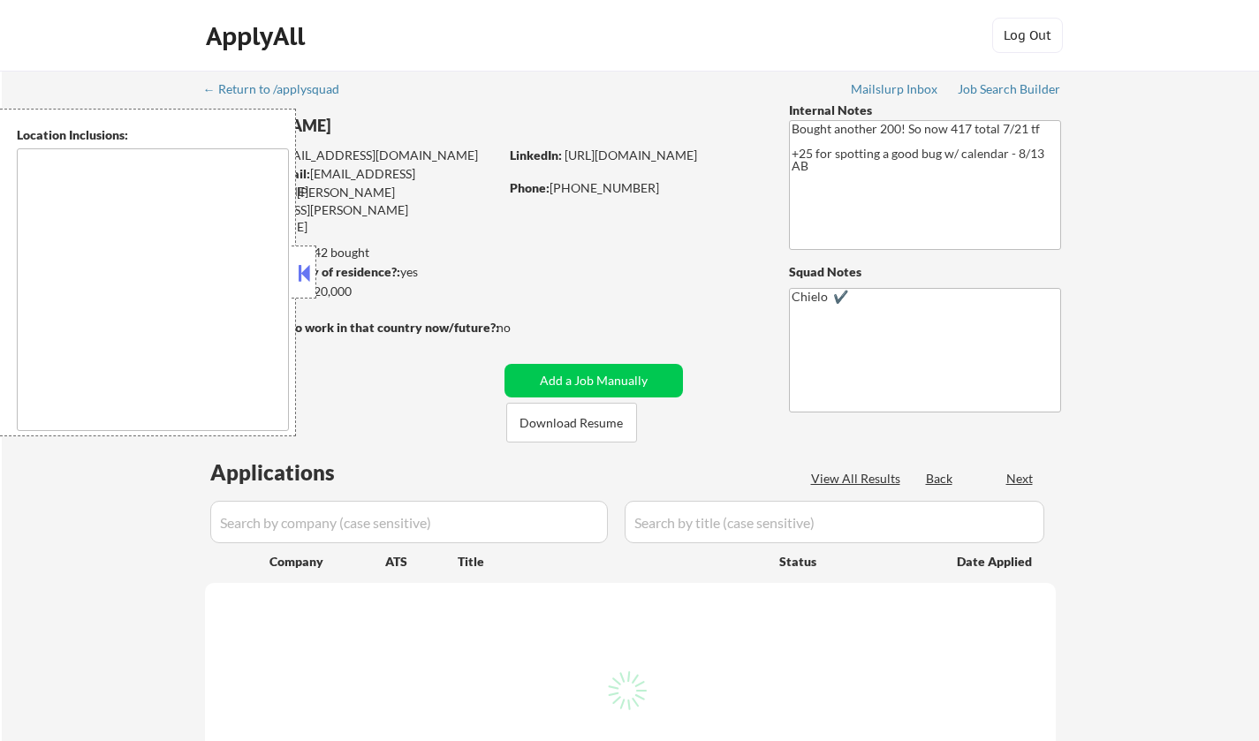
select select ""pending""
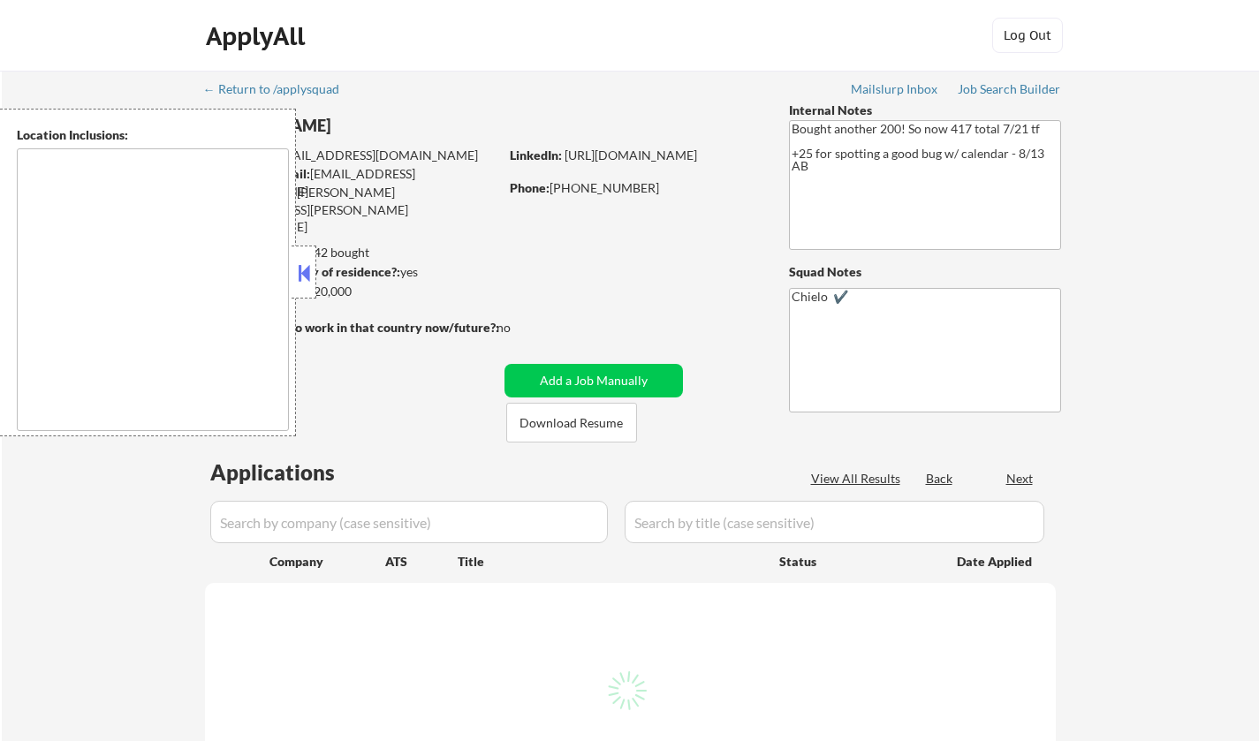
select select ""pending""
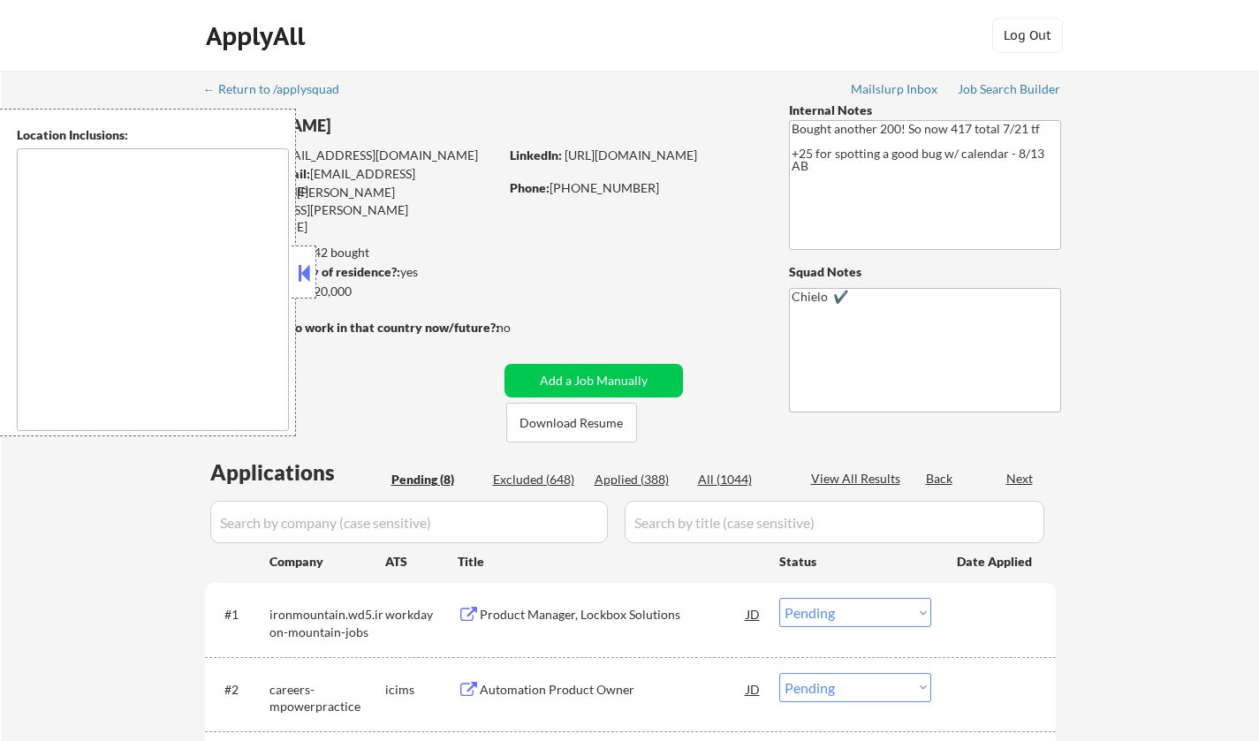
type textarea "[GEOGRAPHIC_DATA], [GEOGRAPHIC_DATA] [GEOGRAPHIC_DATA], [GEOGRAPHIC_DATA] [GEOG…"
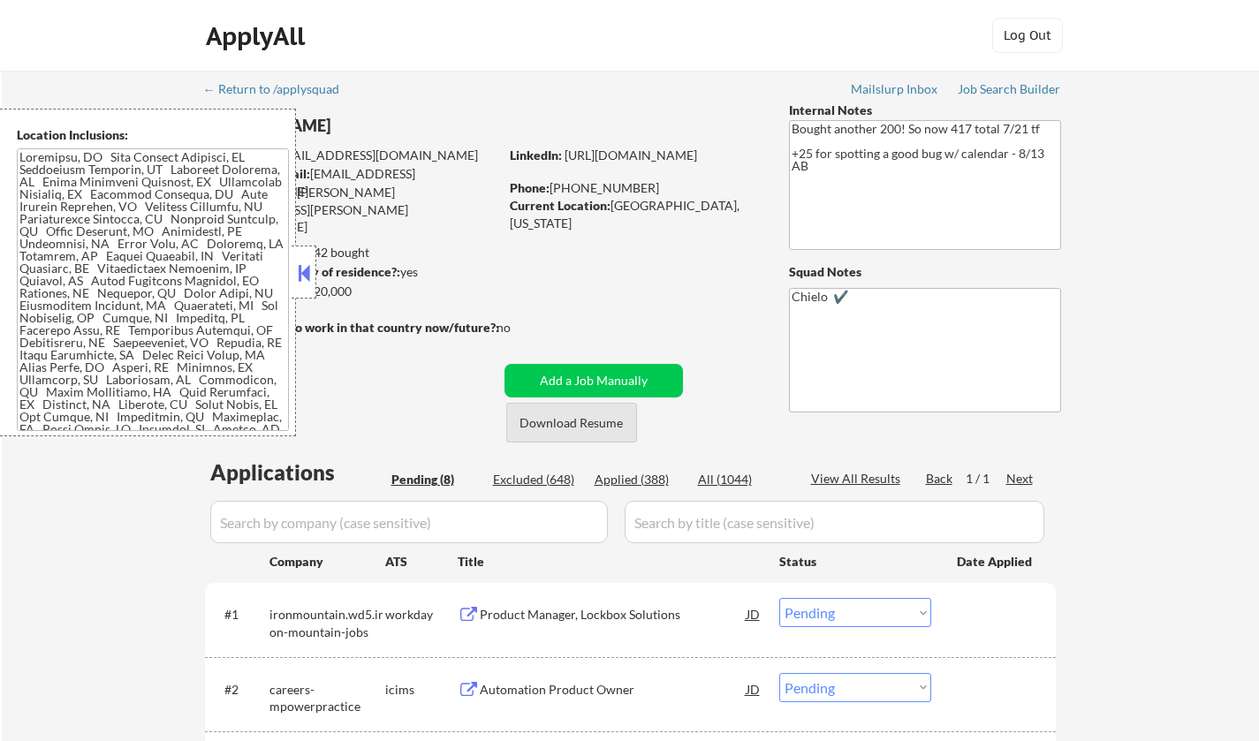
click at [574, 418] on button "Download Resume" at bounding box center [571, 423] width 131 height 40
click at [306, 276] on button at bounding box center [303, 273] width 19 height 27
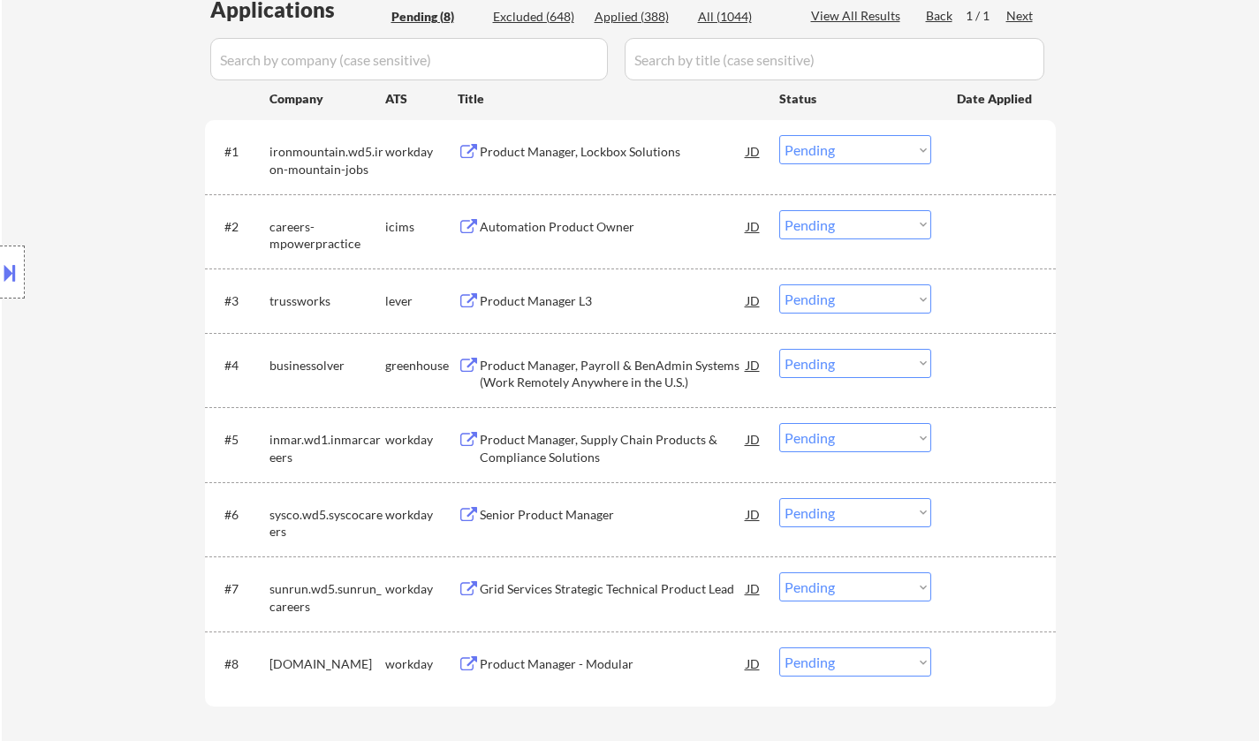
scroll to position [442, 0]
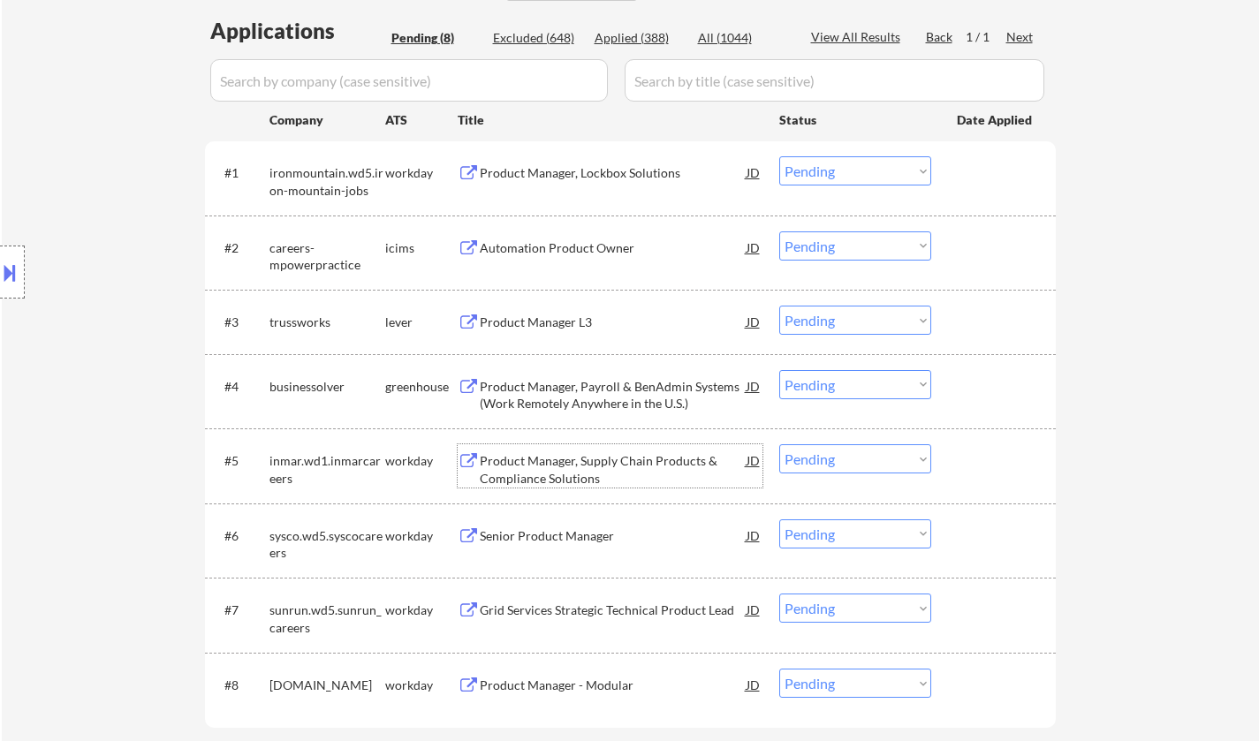
drag, startPoint x: 599, startPoint y: 447, endPoint x: 13, endPoint y: 215, distance: 630.1
click at [0, 197] on div "Location Inclusions:" at bounding box center [158, 273] width 316 height 328
click at [562, 318] on div "Product Manager L3" at bounding box center [613, 323] width 267 height 18
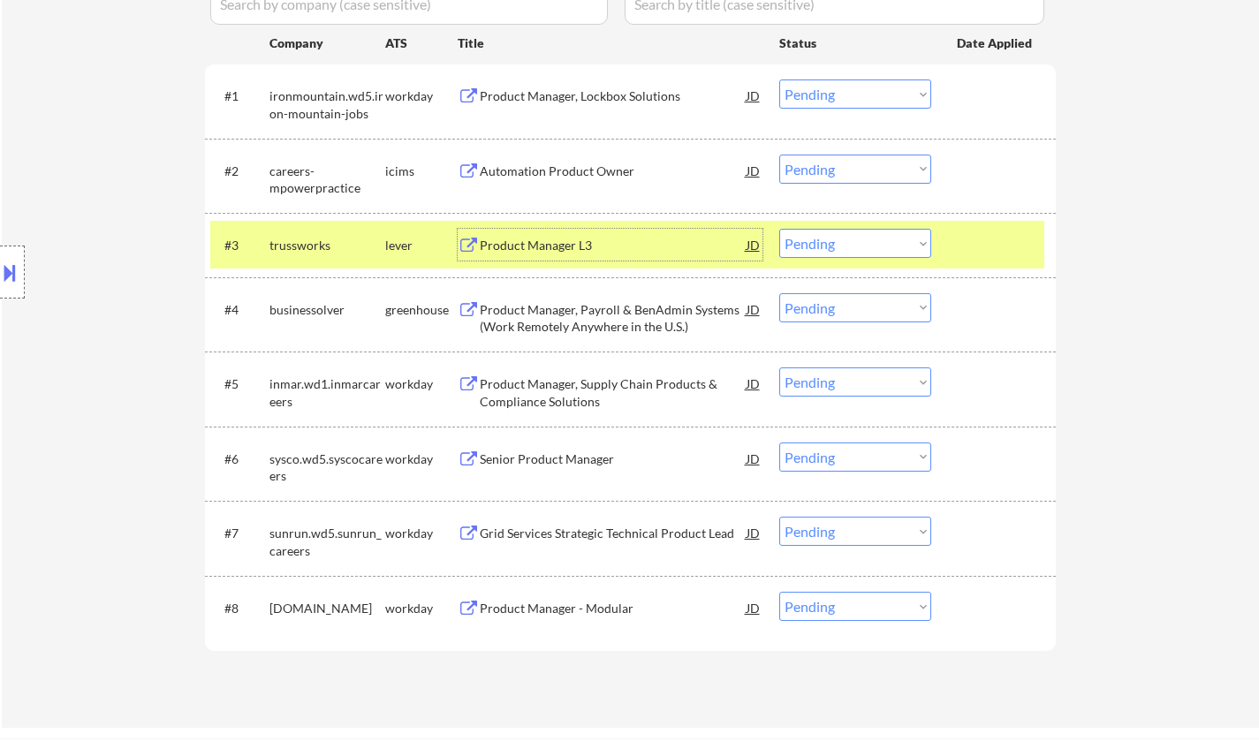
scroll to position [530, 0]
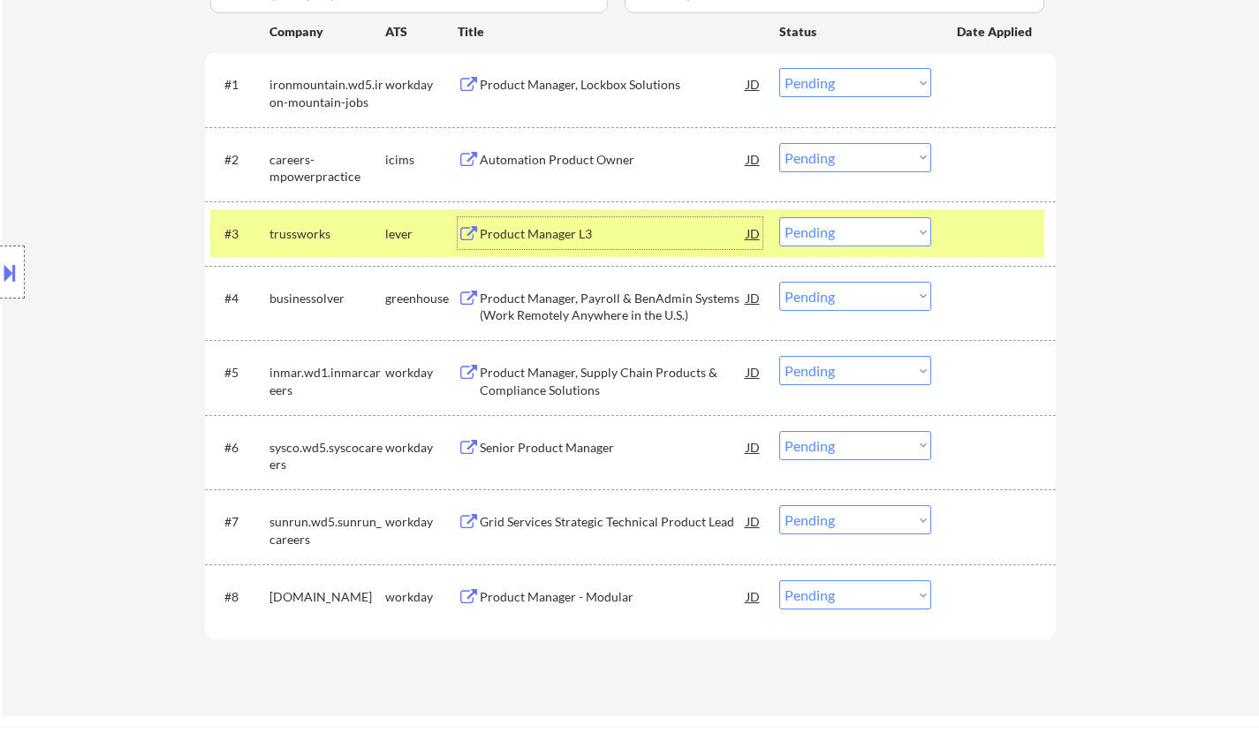
click at [848, 235] on select "Choose an option... Pending Applied Excluded (Questions) Excluded (Expired) Exc…" at bounding box center [855, 231] width 152 height 29
click at [779, 217] on select "Choose an option... Pending Applied Excluded (Questions) Excluded (Expired) Exc…" at bounding box center [855, 231] width 152 height 29
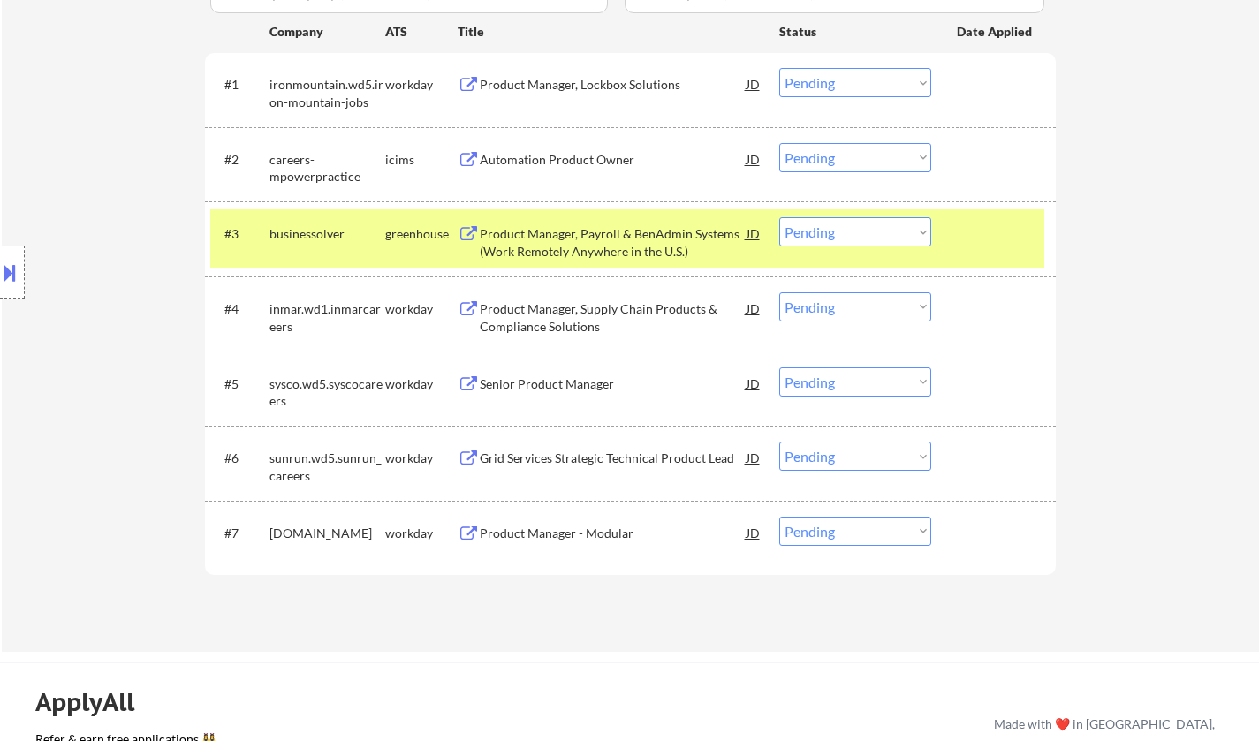
click at [565, 253] on div "Product Manager, Payroll & BenAdmin Systems (Work Remotely Anywhere in the U.S.)" at bounding box center [613, 242] width 267 height 34
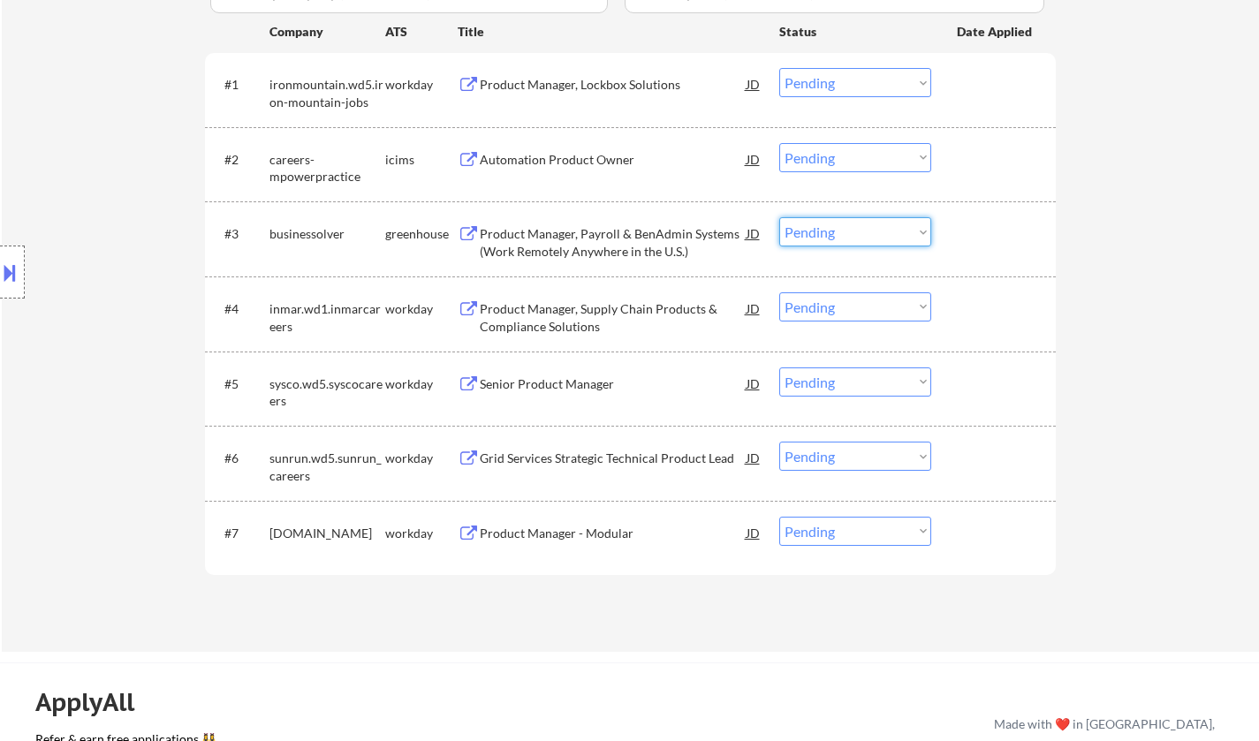
click at [836, 235] on select "Choose an option... Pending Applied Excluded (Questions) Excluded (Expired) Exc…" at bounding box center [855, 231] width 152 height 29
click at [779, 217] on select "Choose an option... Pending Applied Excluded (Questions) Excluded (Expired) Exc…" at bounding box center [855, 231] width 152 height 29
select select ""pending""
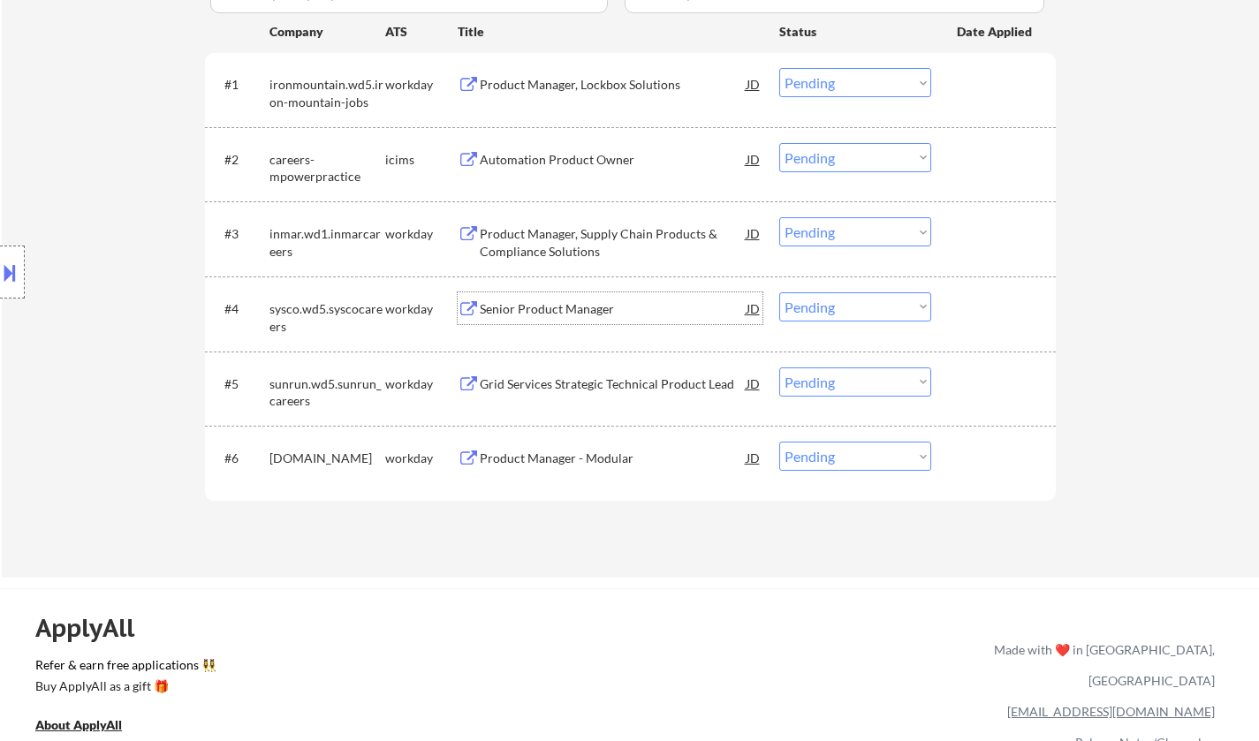
click at [571, 309] on div "Senior Product Manager" at bounding box center [613, 309] width 267 height 18
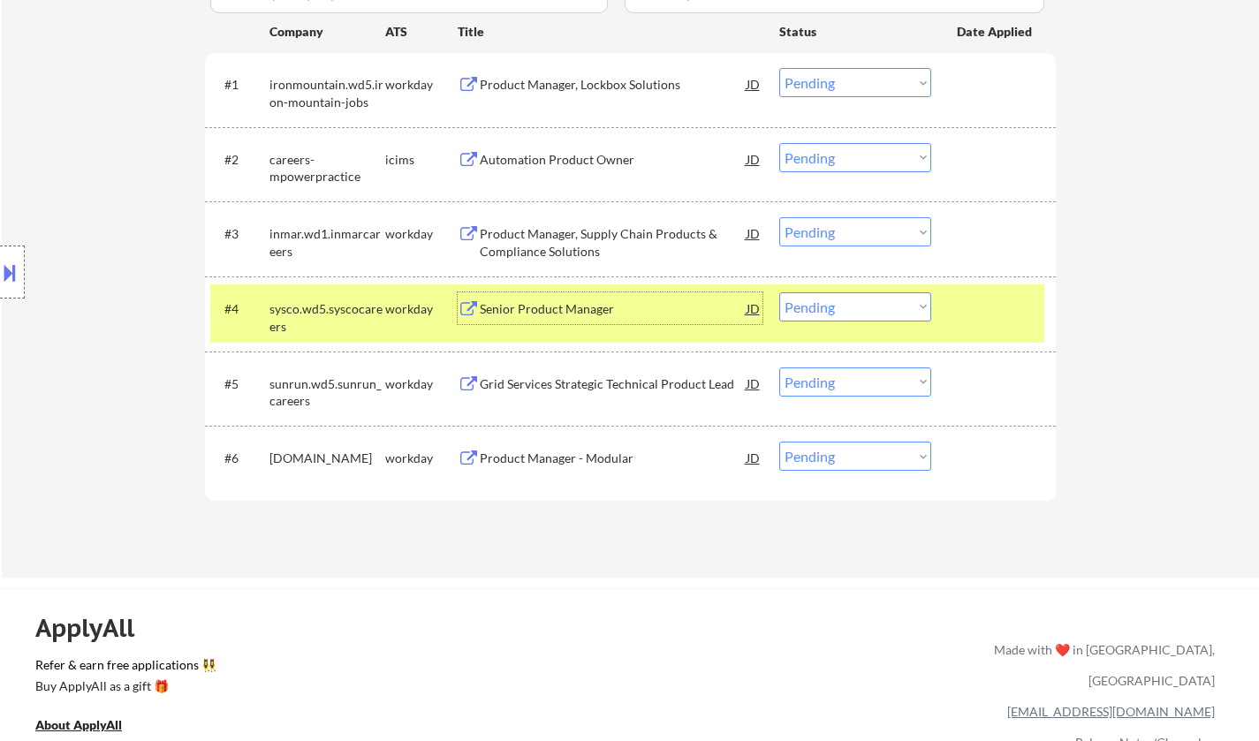
click at [521, 320] on div "Senior Product Manager" at bounding box center [613, 308] width 267 height 32
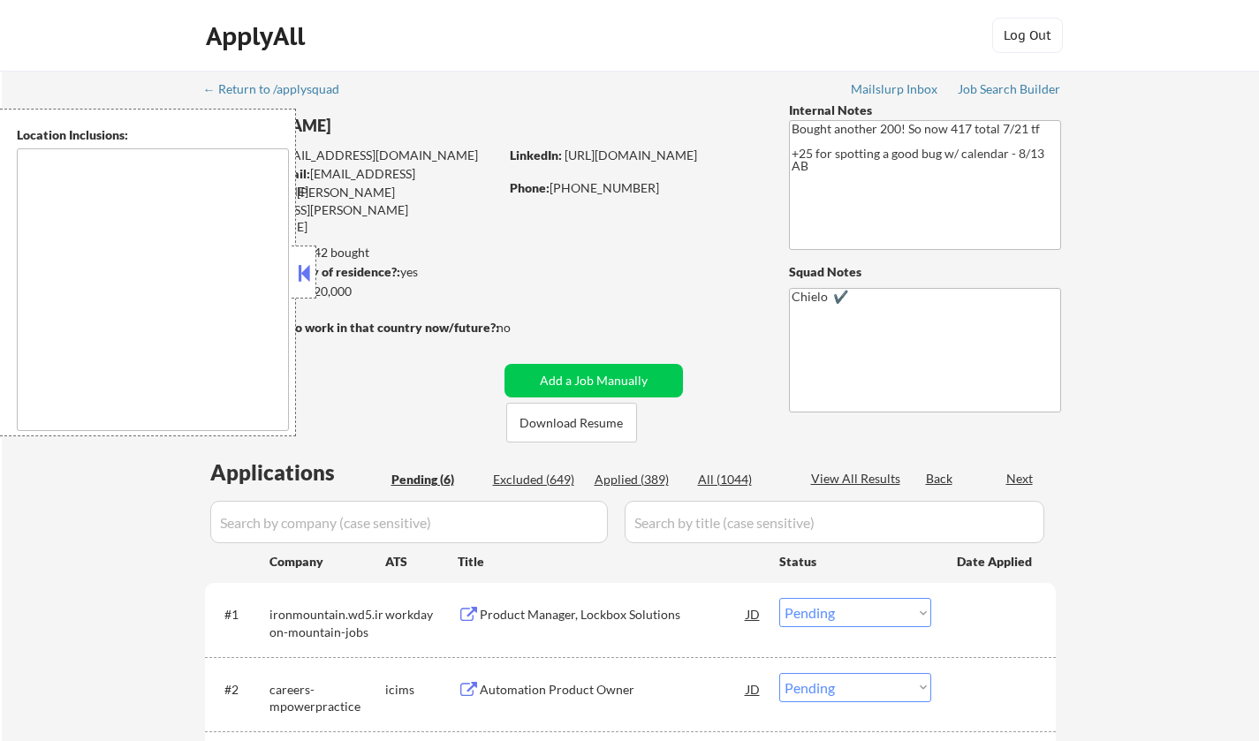
select select ""pending""
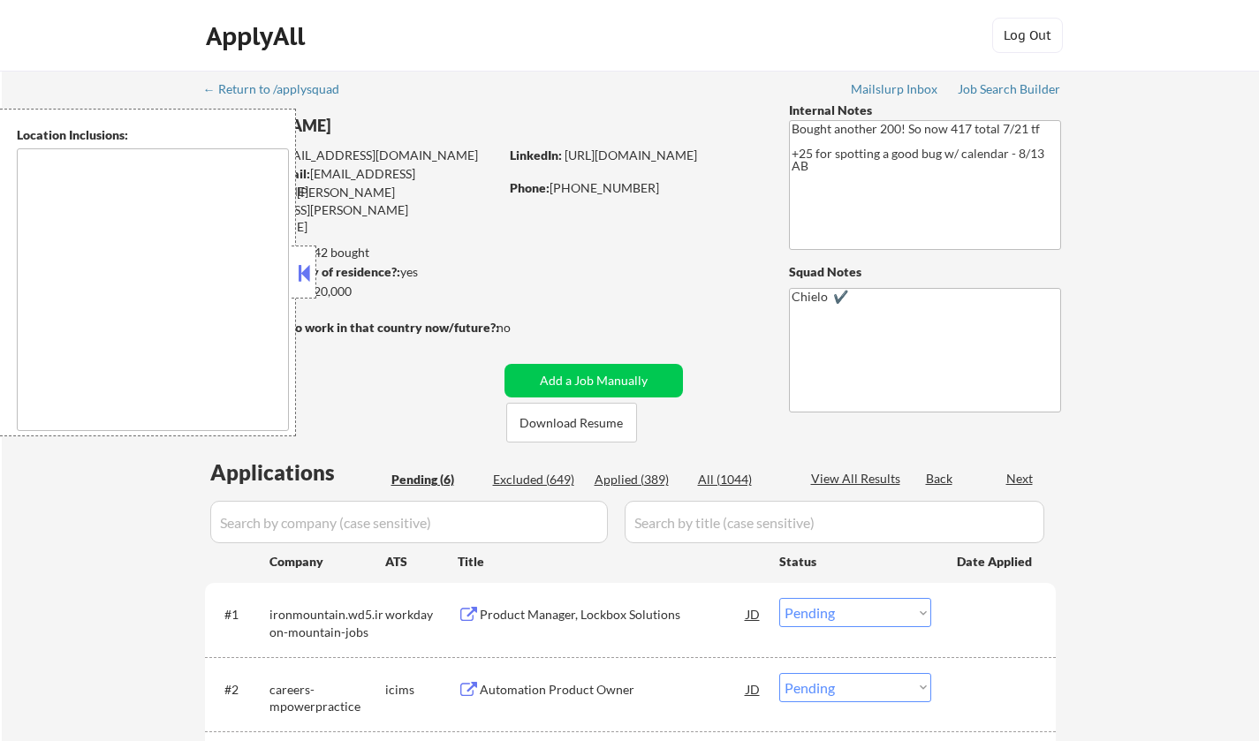
select select ""pending""
type textarea "[GEOGRAPHIC_DATA], [GEOGRAPHIC_DATA] [GEOGRAPHIC_DATA], [GEOGRAPHIC_DATA] [GEOG…"
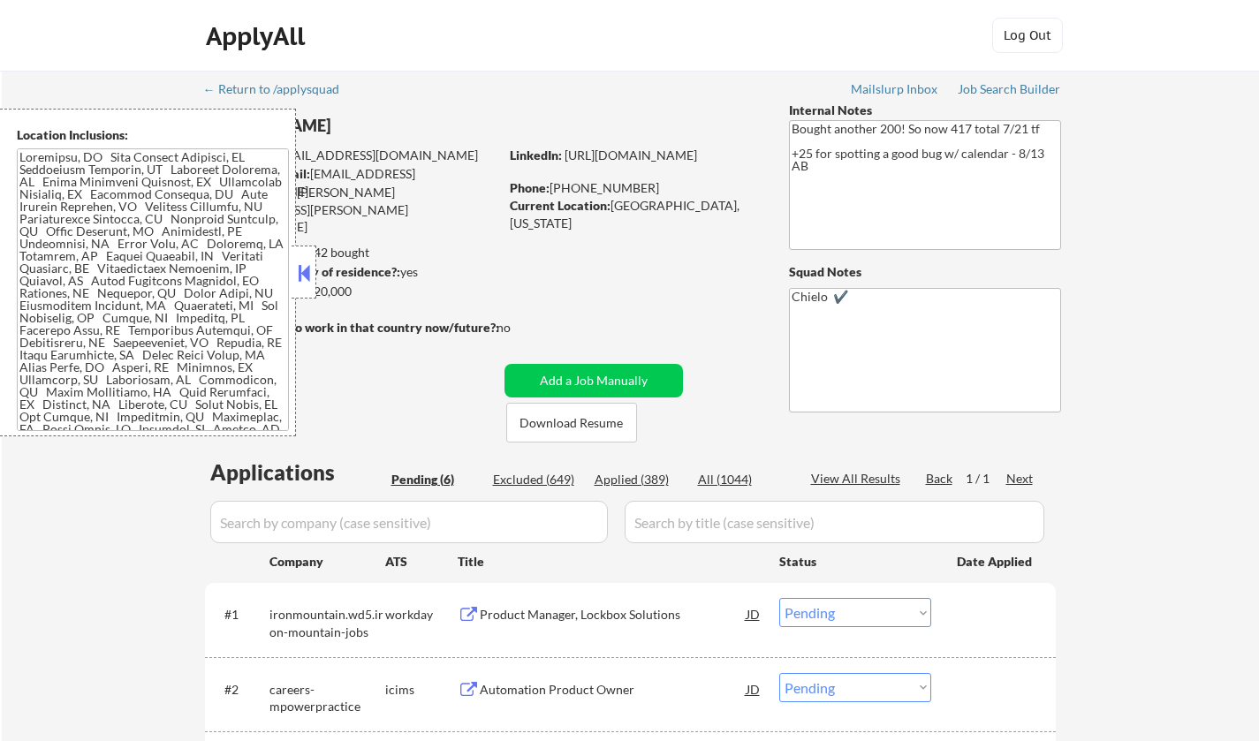
click at [298, 273] on button at bounding box center [303, 273] width 19 height 27
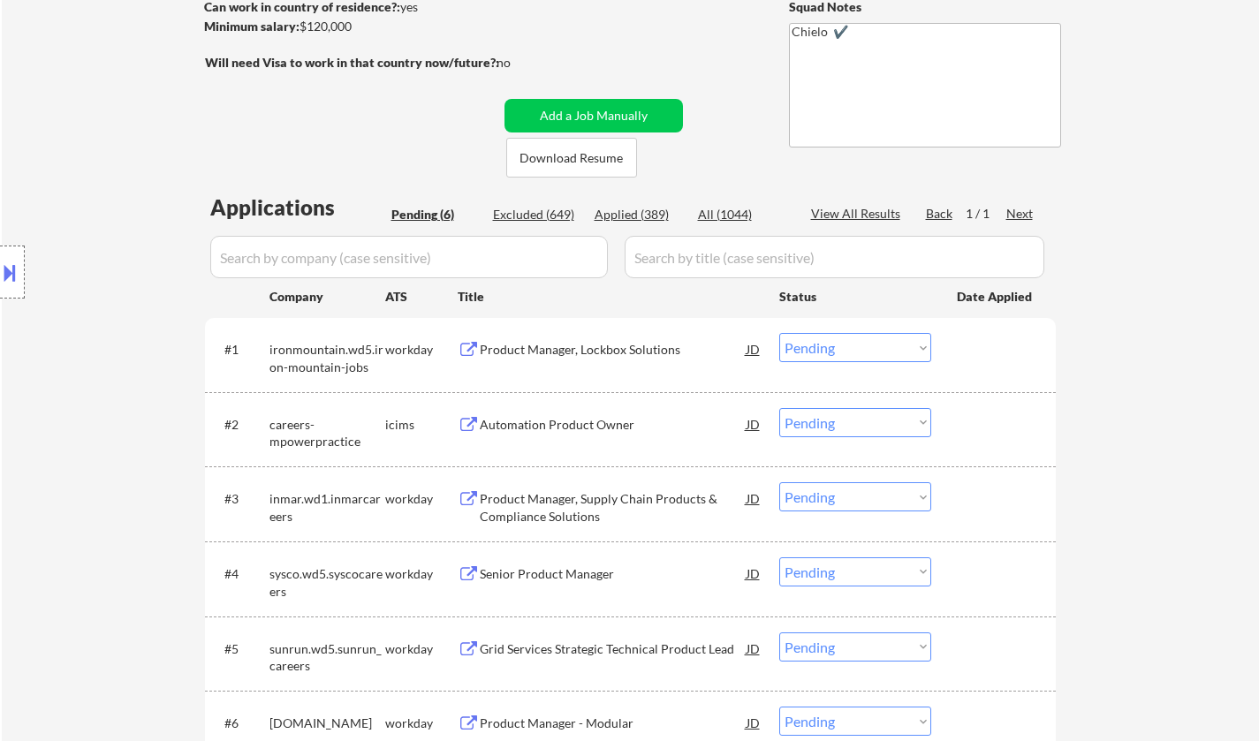
scroll to position [442, 0]
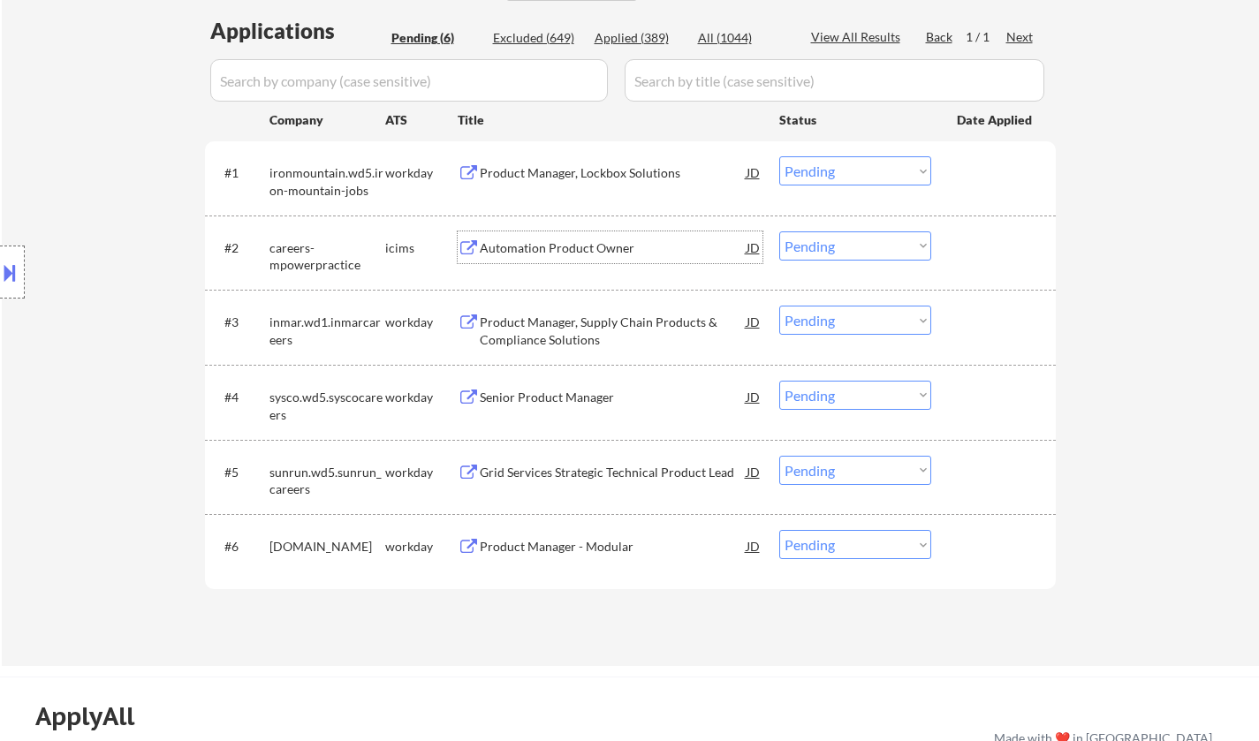
click at [570, 253] on div "Automation Product Owner" at bounding box center [613, 248] width 267 height 18
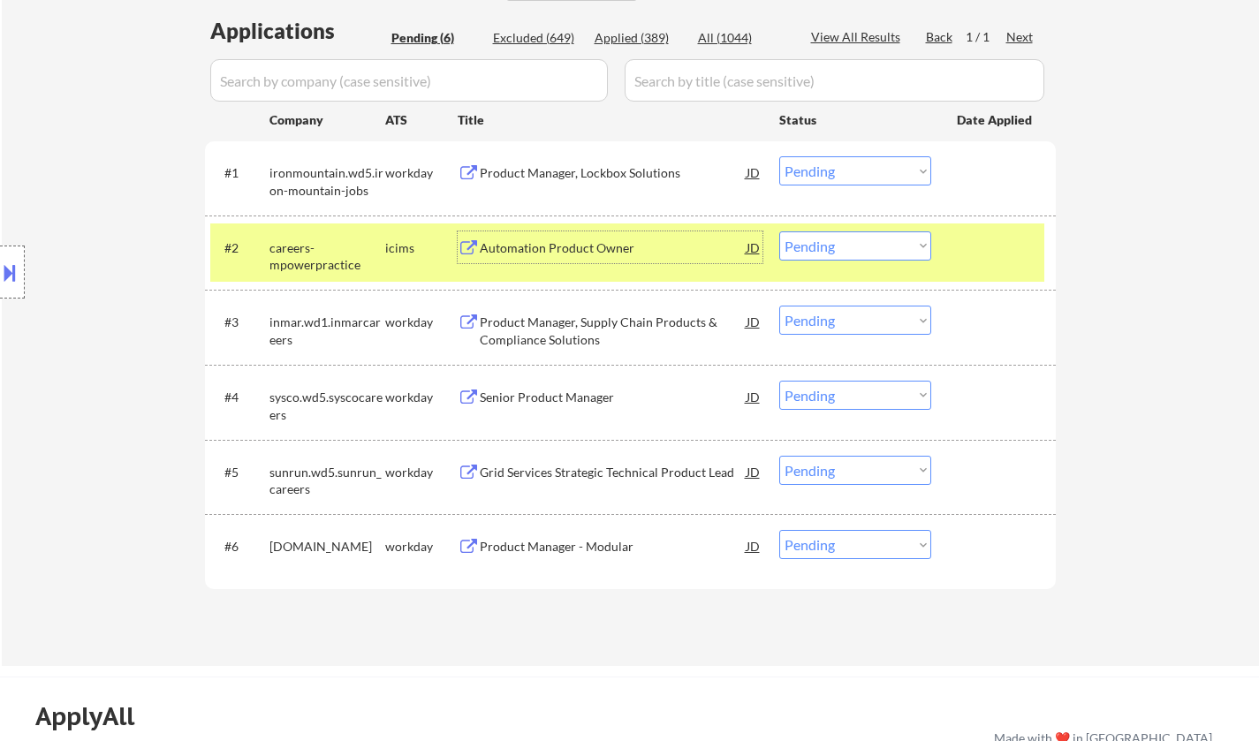
click at [852, 249] on select "Choose an option... Pending Applied Excluded (Questions) Excluded (Expired) Exc…" at bounding box center [855, 245] width 152 height 29
click at [779, 231] on select "Choose an option... Pending Applied Excluded (Questions) Excluded (Expired) Exc…" at bounding box center [855, 245] width 152 height 29
select select ""pending""
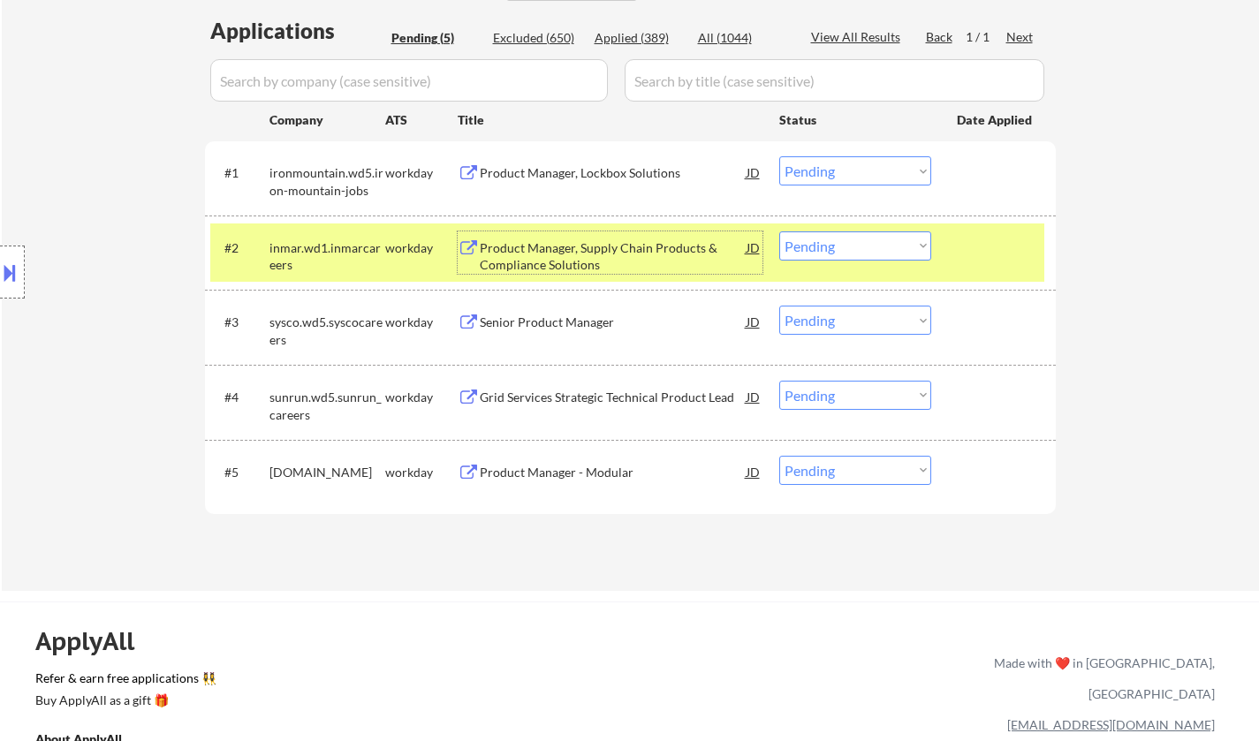
click at [568, 261] on div "Product Manager, Supply Chain Products & Compliance Solutions" at bounding box center [613, 256] width 267 height 34
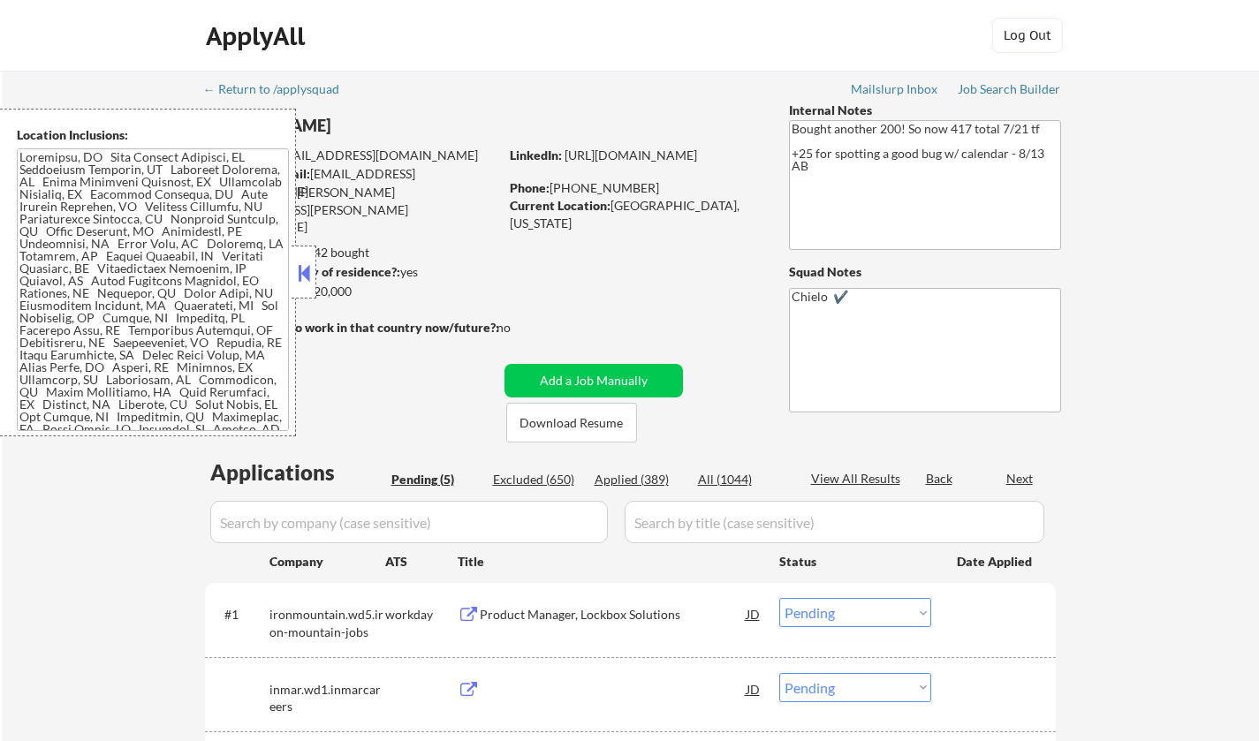
select select ""pending""
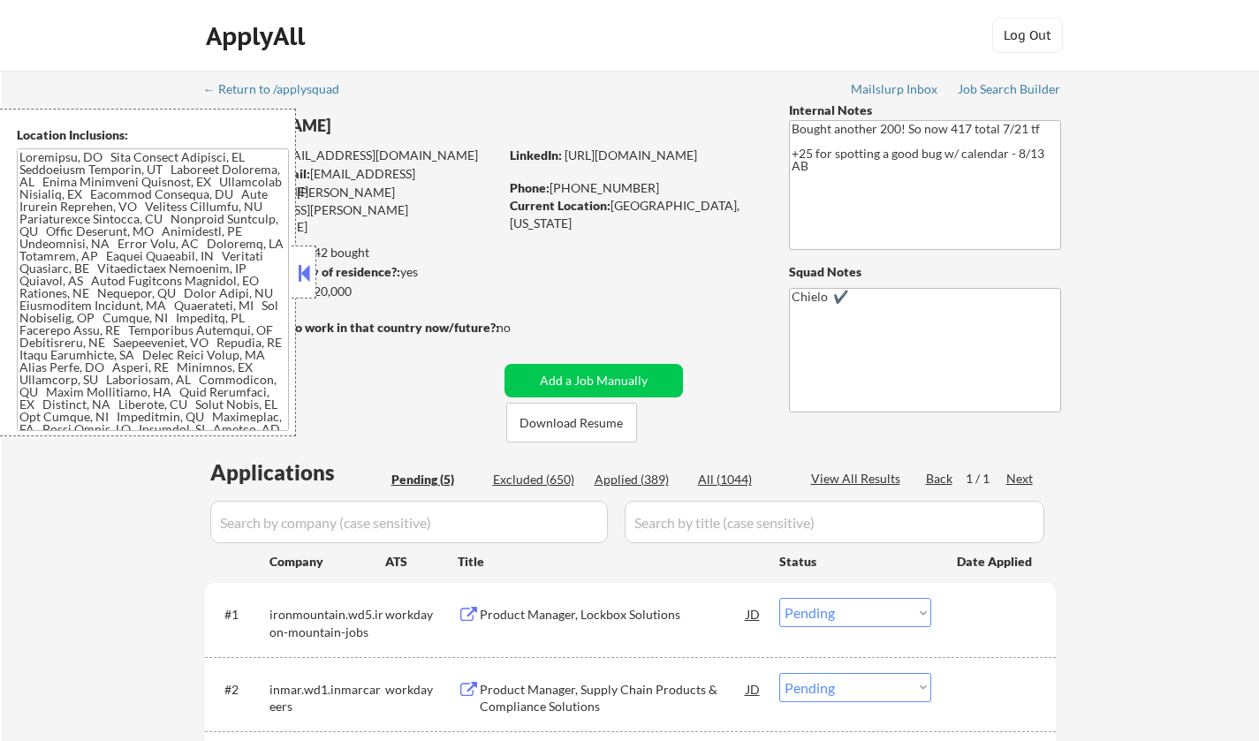
click at [307, 268] on button at bounding box center [303, 273] width 19 height 27
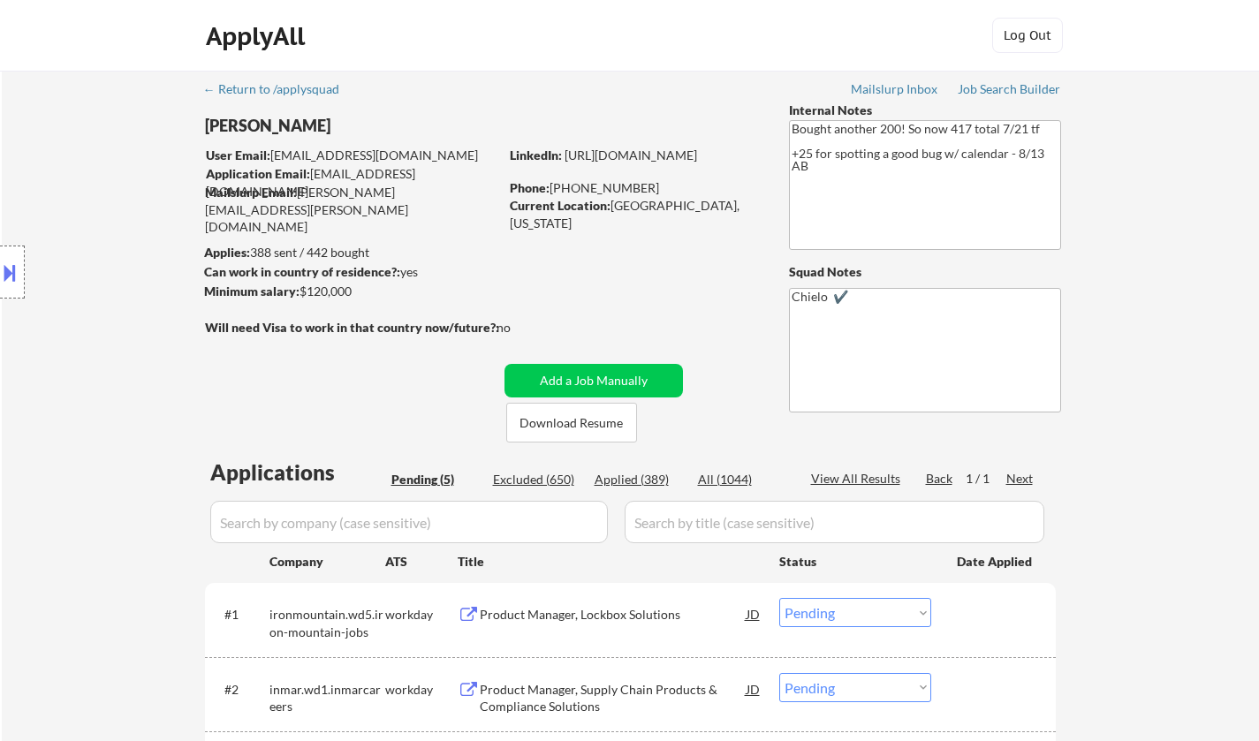
scroll to position [442, 0]
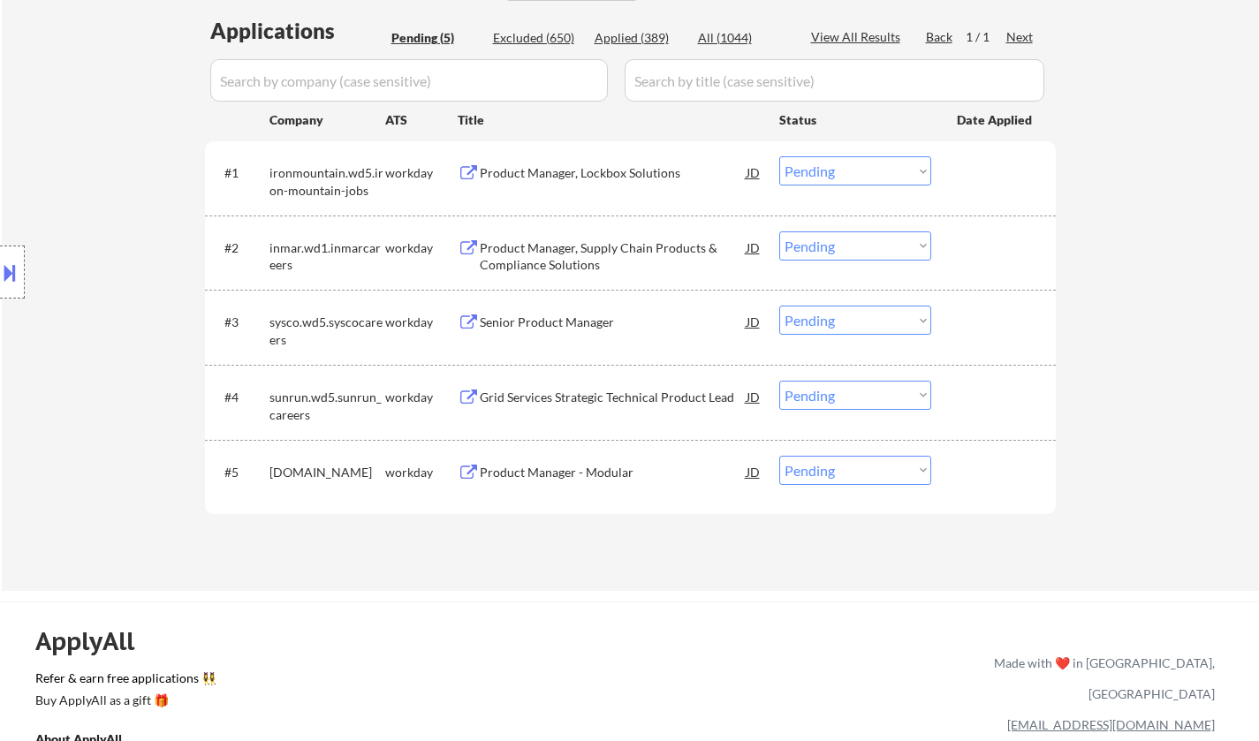
click at [814, 239] on select "Choose an option... Pending Applied Excluded (Questions) Excluded (Expired) Exc…" at bounding box center [855, 245] width 152 height 29
click at [779, 231] on select "Choose an option... Pending Applied Excluded (Questions) Excluded (Expired) Exc…" at bounding box center [855, 245] width 152 height 29
select select ""pending""
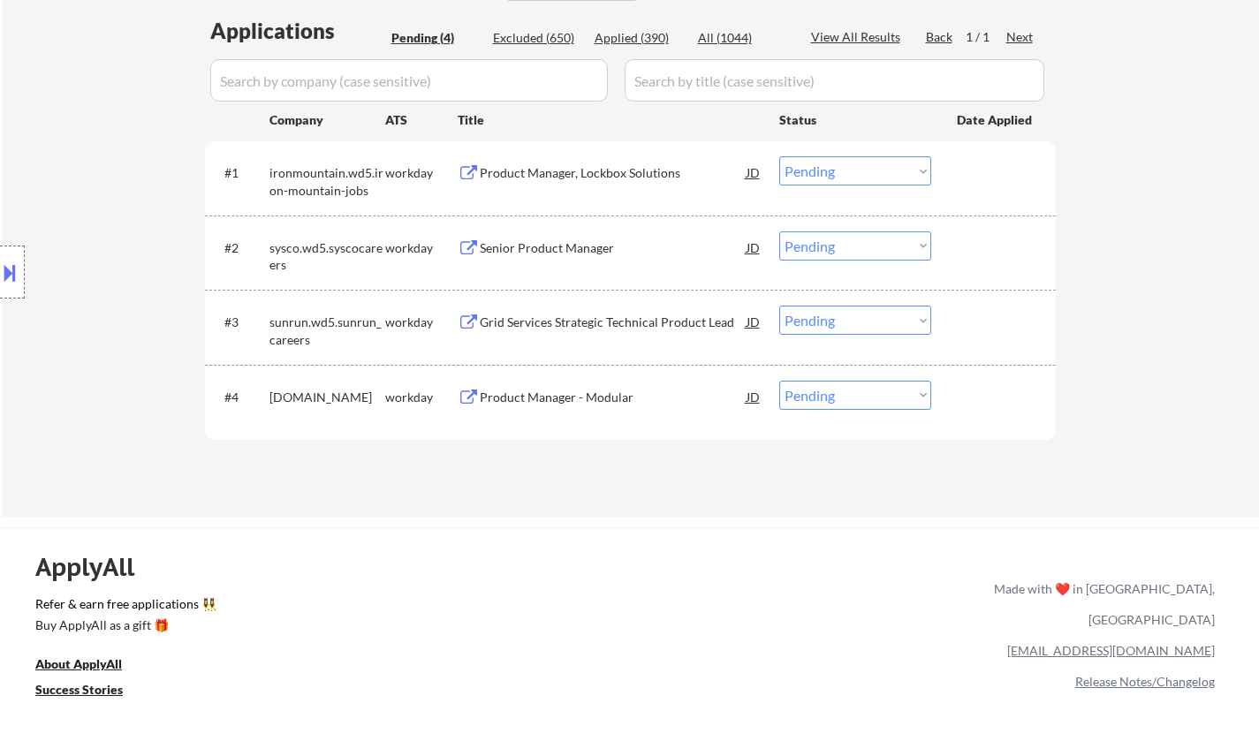
click at [570, 314] on div "Grid Services Strategic Technical Product Lead" at bounding box center [613, 323] width 267 height 18
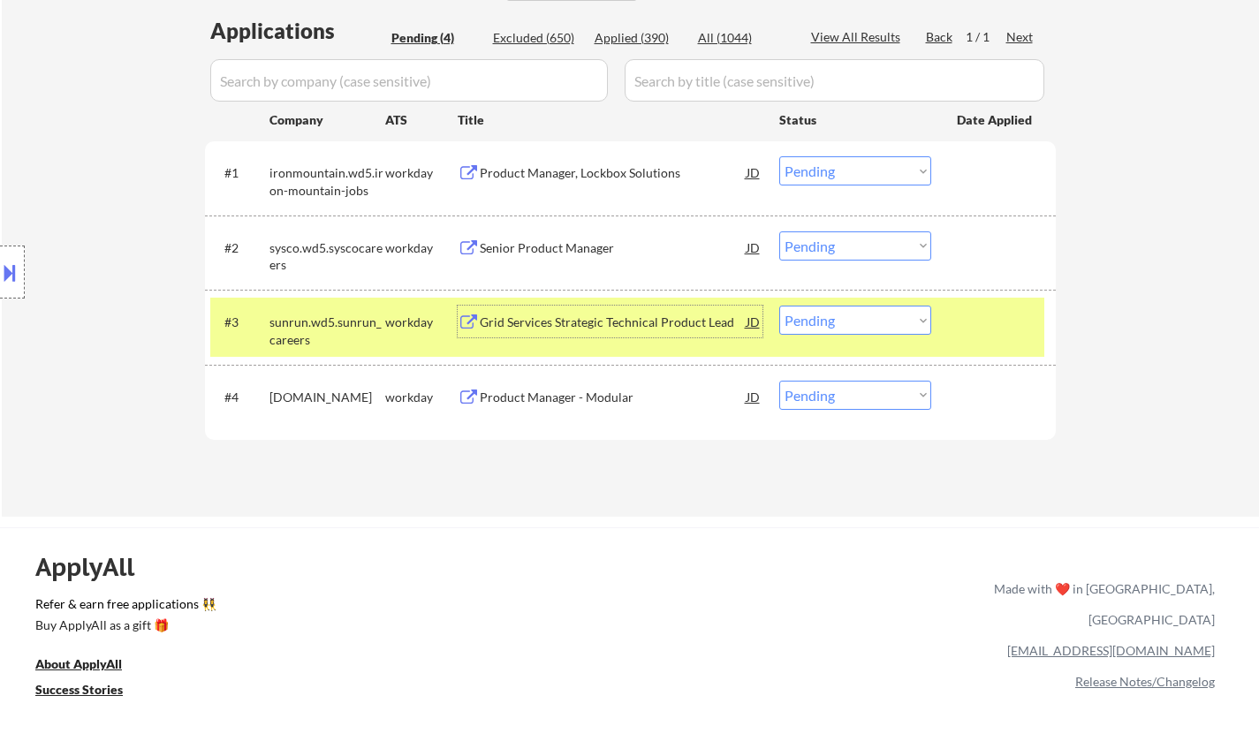
click at [831, 327] on select "Choose an option... Pending Applied Excluded (Questions) Excluded (Expired) Exc…" at bounding box center [855, 320] width 152 height 29
click at [779, 306] on select "Choose an option... Pending Applied Excluded (Questions) Excluded (Expired) Exc…" at bounding box center [855, 320] width 152 height 29
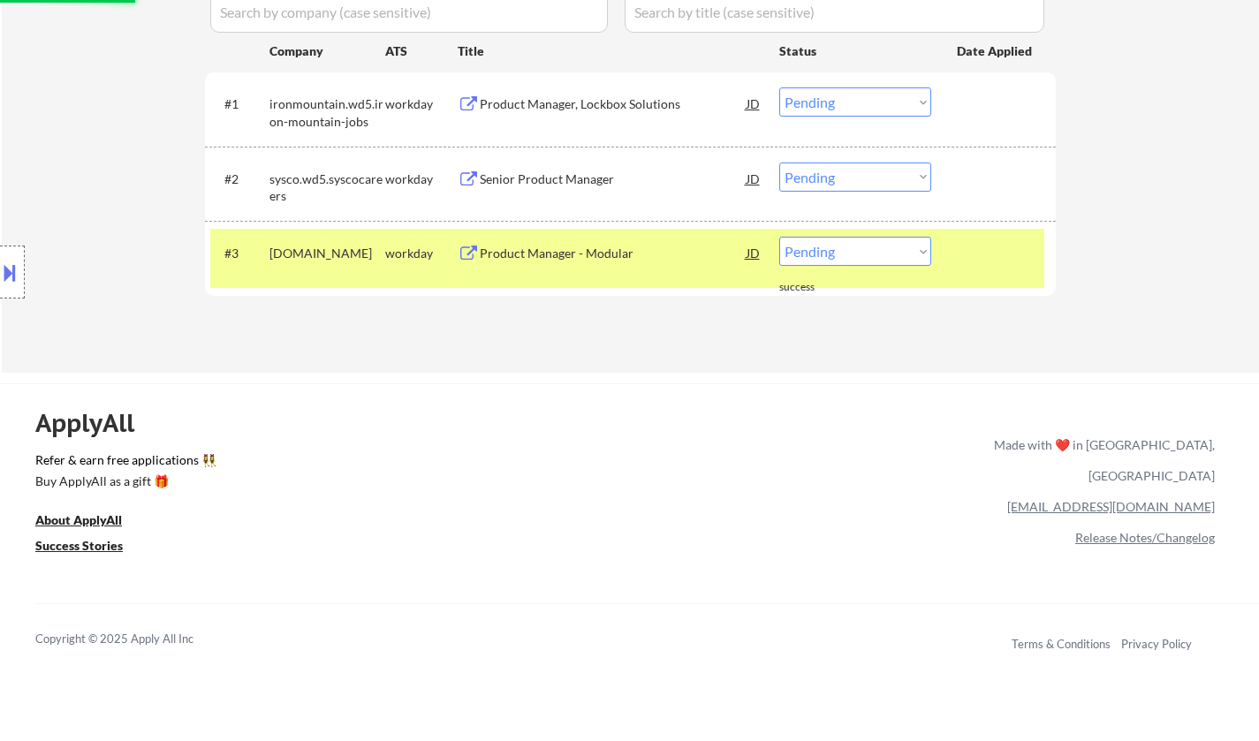
scroll to position [530, 0]
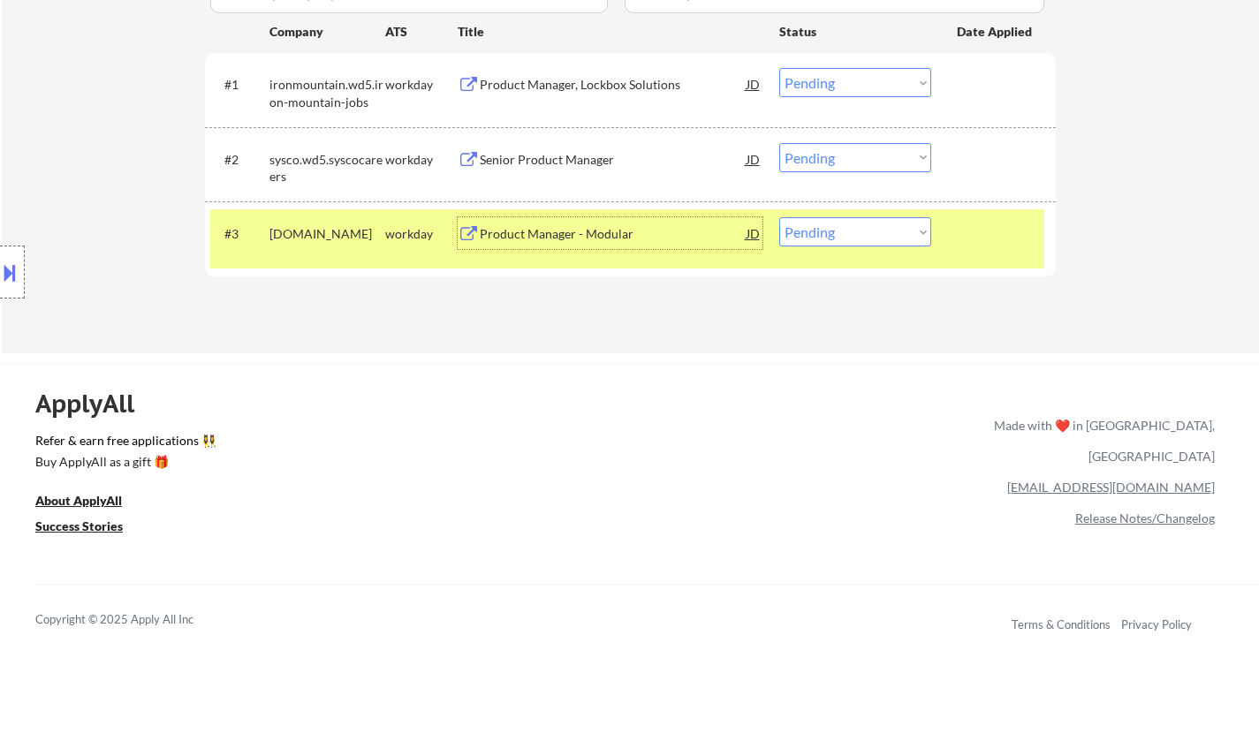
click at [537, 244] on div "Product Manager - Modular" at bounding box center [613, 233] width 267 height 32
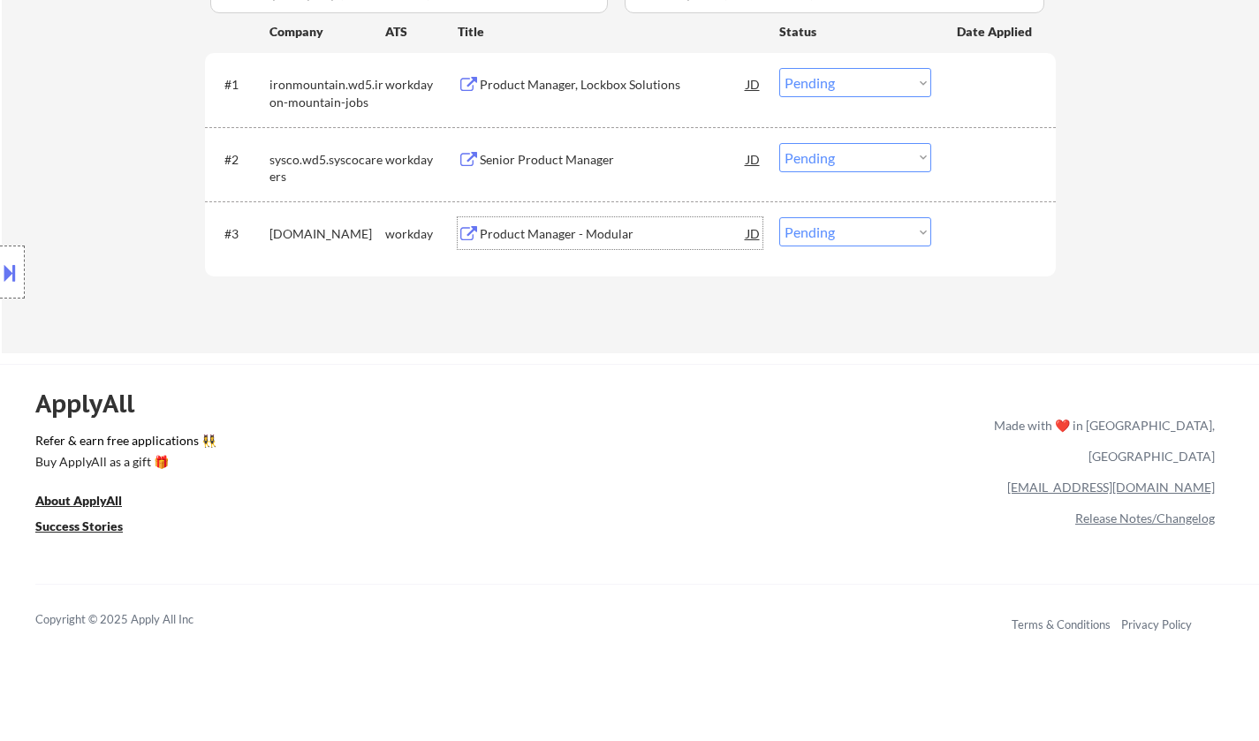
click at [825, 222] on select "Choose an option... Pending Applied Excluded (Questions) Excluded (Expired) Exc…" at bounding box center [855, 231] width 152 height 29
select select ""excluded__bad_match_""
click at [779, 217] on select "Choose an option... Pending Applied Excluded (Questions) Excluded (Expired) Exc…" at bounding box center [855, 231] width 152 height 29
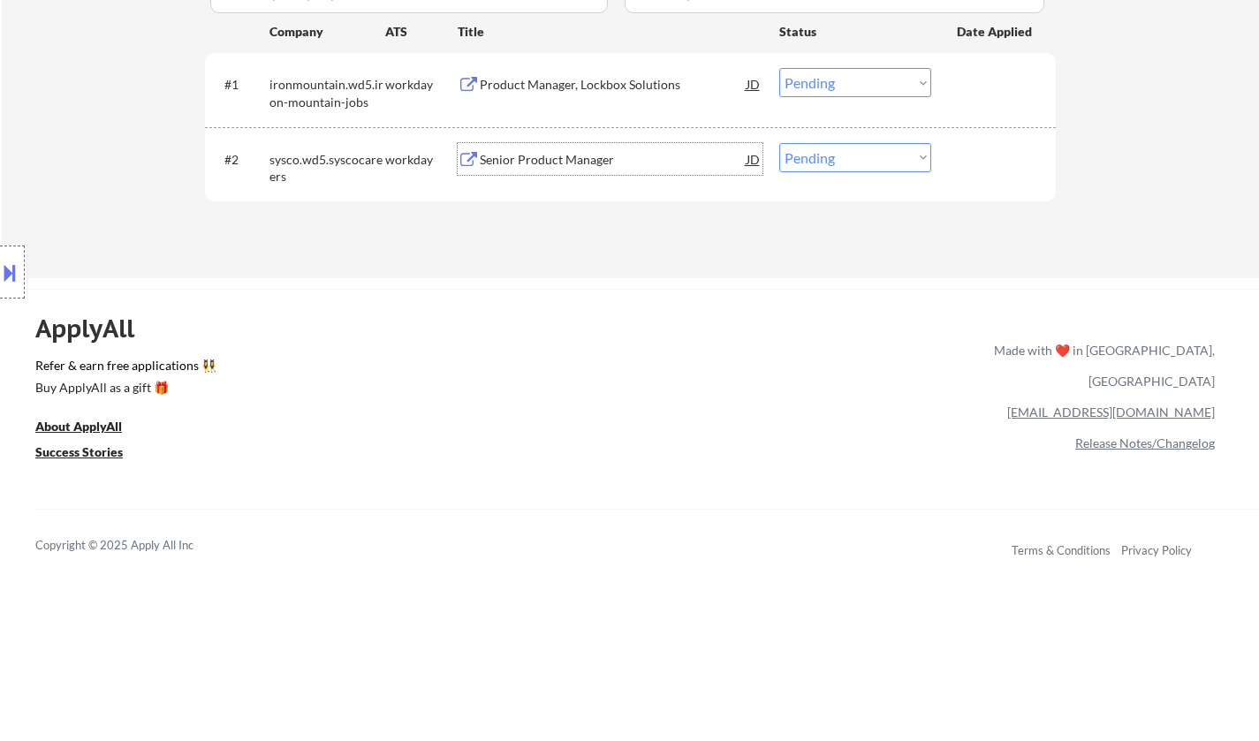
click at [528, 165] on div "Senior Product Manager" at bounding box center [613, 160] width 267 height 18
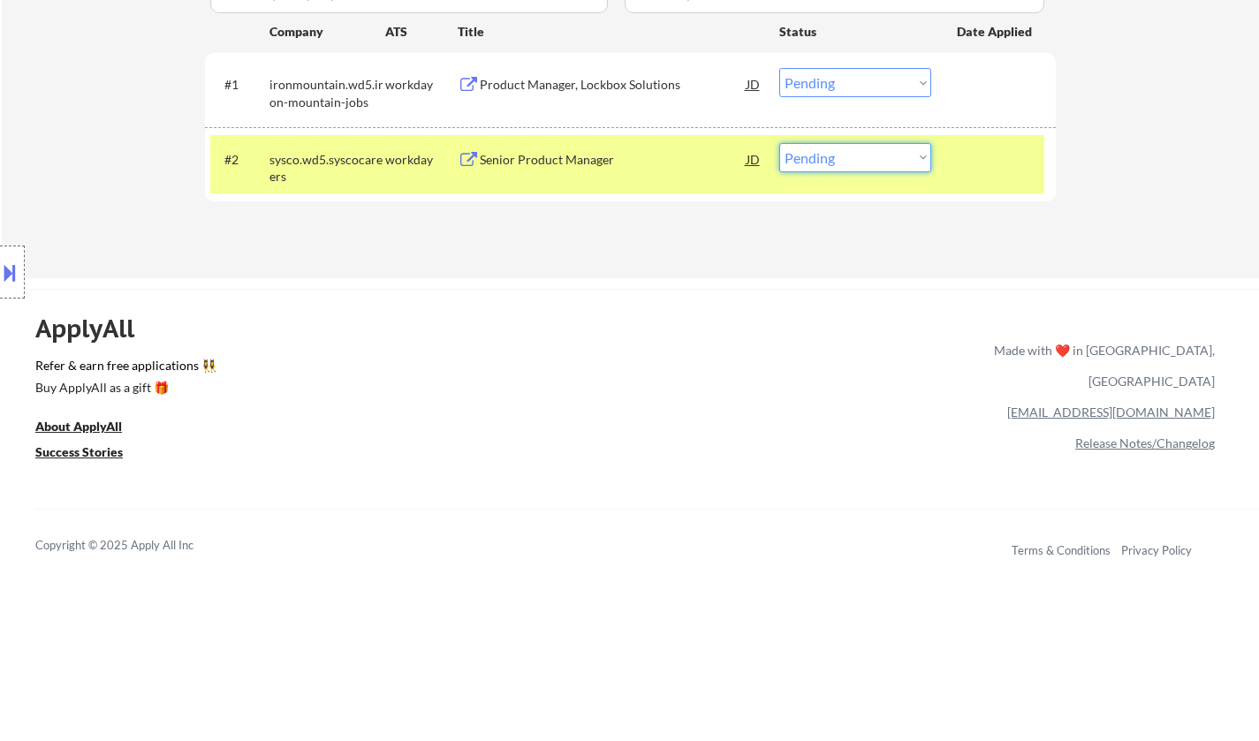
click at [867, 165] on select "Choose an option... Pending Applied Excluded (Questions) Excluded (Expired) Exc…" at bounding box center [855, 157] width 152 height 29
select select ""excluded__other_""
click at [779, 143] on select "Choose an option... Pending Applied Excluded (Questions) Excluded (Expired) Exc…" at bounding box center [855, 157] width 152 height 29
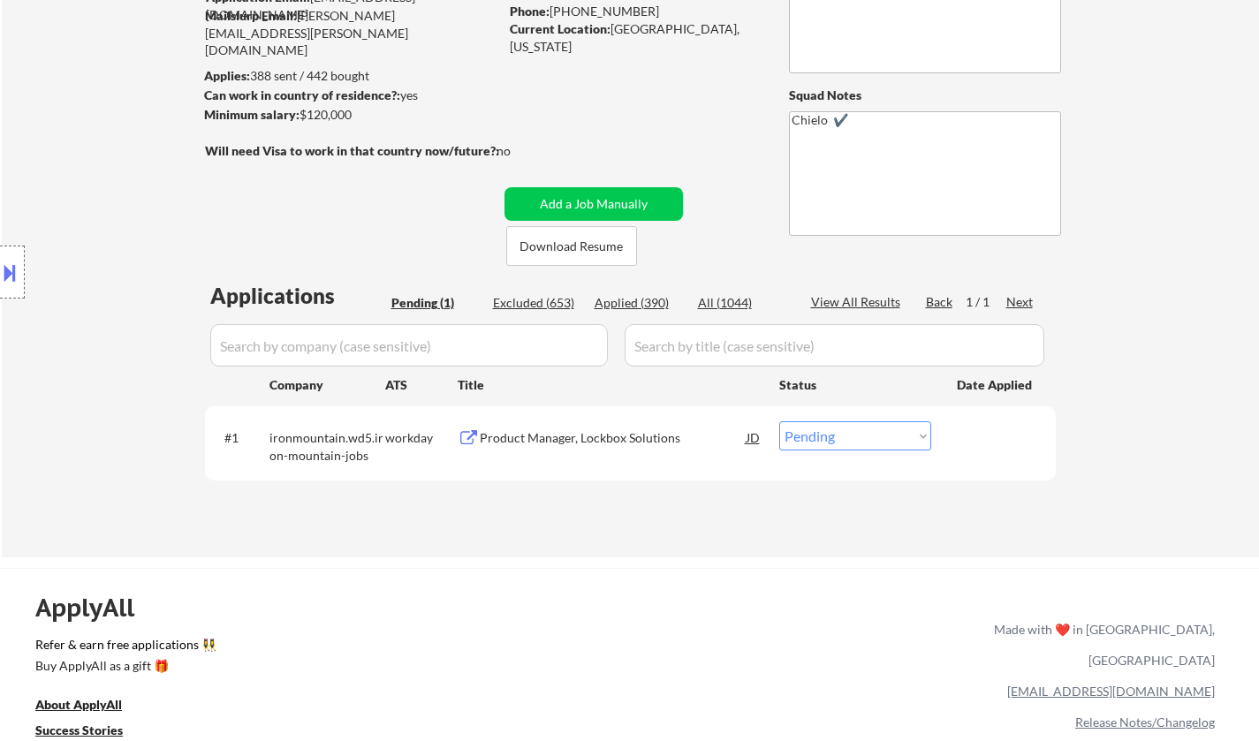
scroll to position [353, 0]
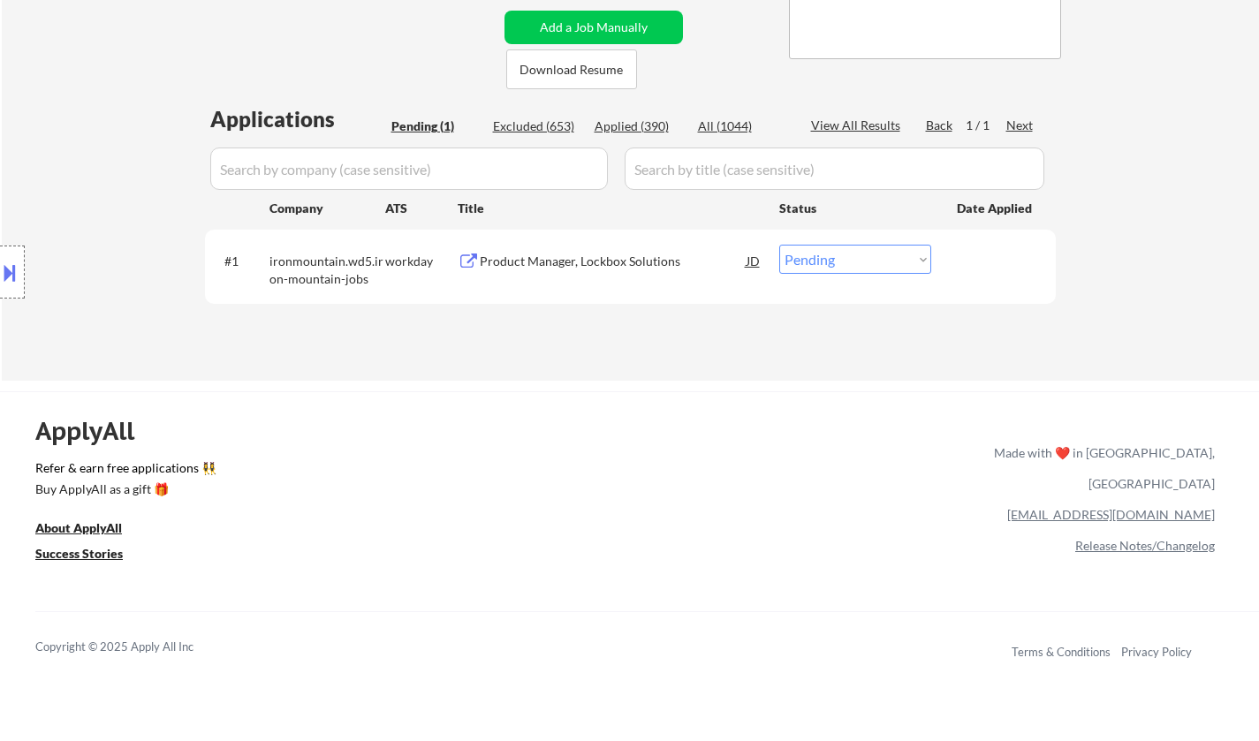
drag, startPoint x: 846, startPoint y: 264, endPoint x: 855, endPoint y: 269, distance: 10.3
click at [846, 264] on select "Choose an option... Pending Applied Excluded (Questions) Excluded (Expired) Exc…" at bounding box center [855, 259] width 152 height 29
select select ""excluded""
click at [779, 245] on select "Choose an option... Pending Applied Excluded (Questions) Excluded (Expired) Exc…" at bounding box center [855, 259] width 152 height 29
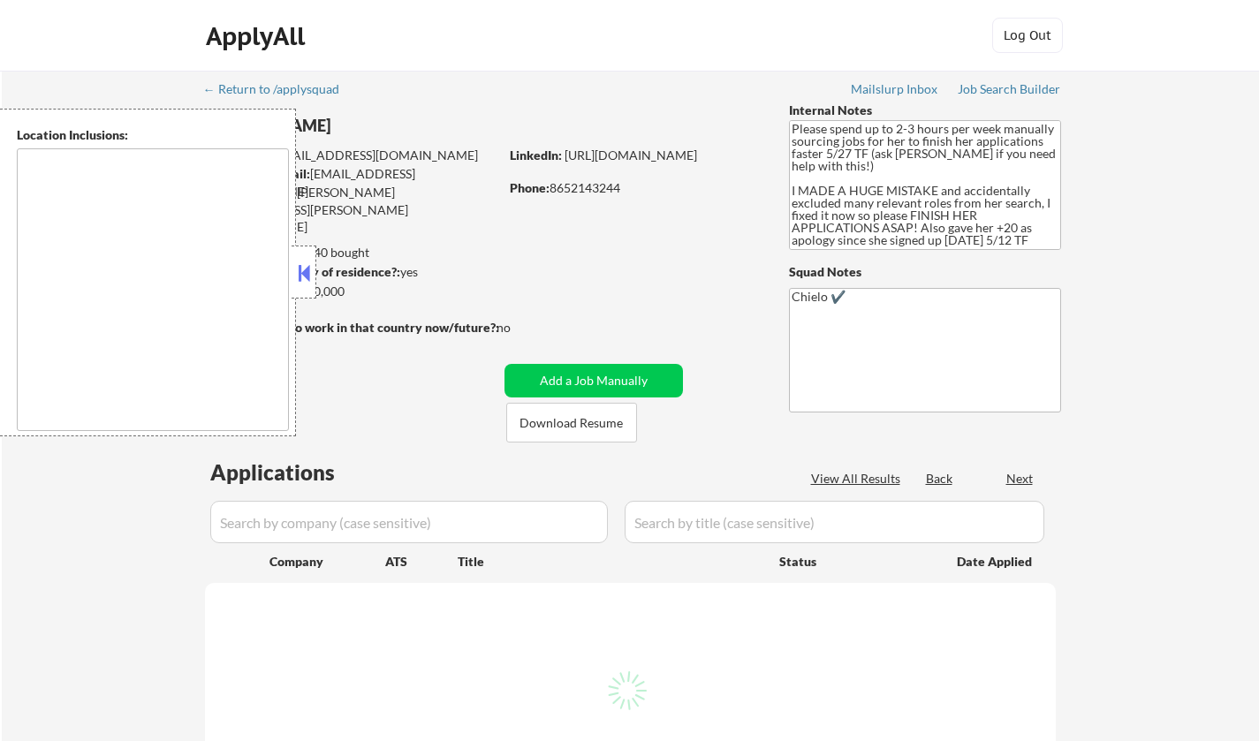
select select ""pending""
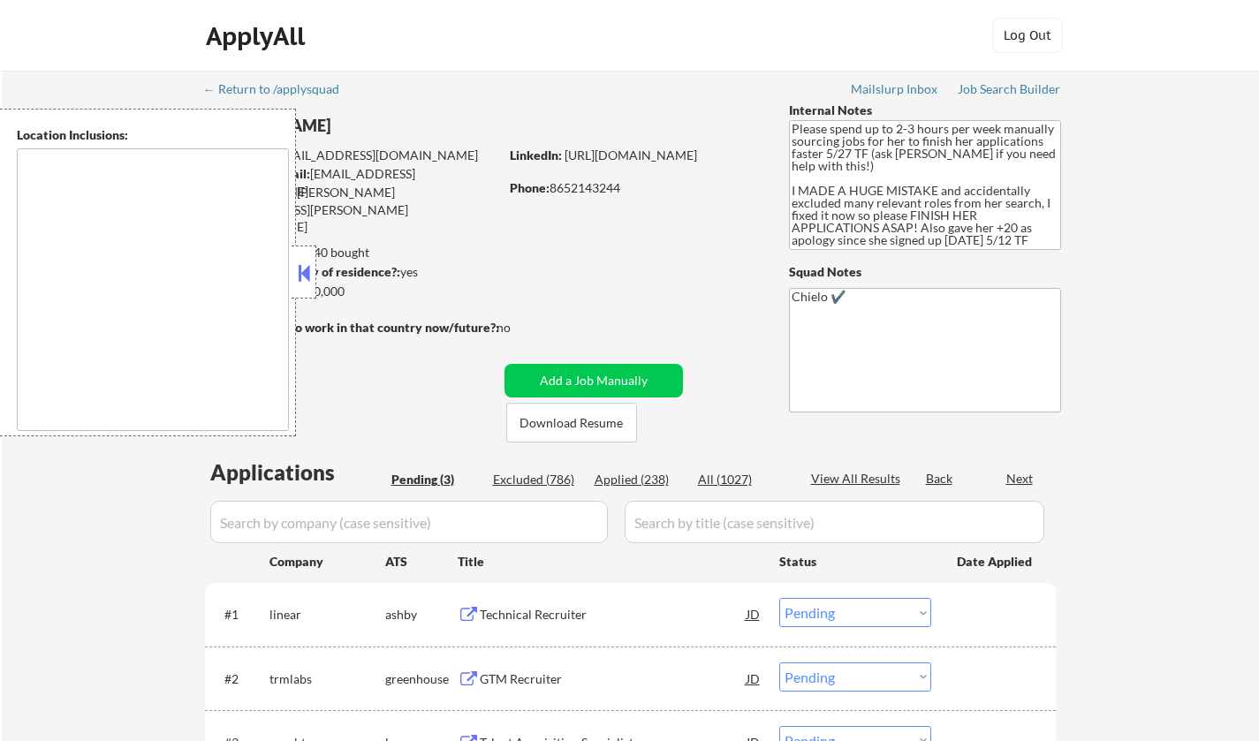
type textarea "[GEOGRAPHIC_DATA], [GEOGRAPHIC_DATA] [GEOGRAPHIC_DATA], [GEOGRAPHIC_DATA] [GEOG…"
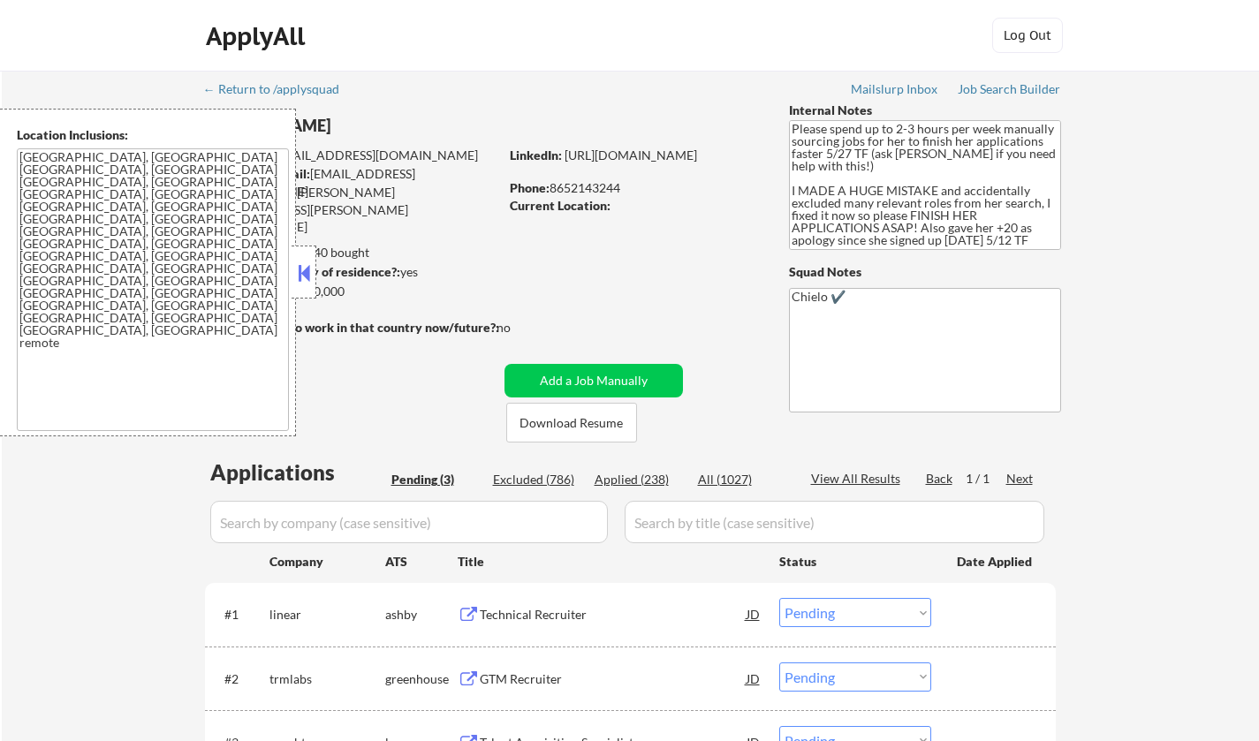
click at [311, 263] on button at bounding box center [303, 273] width 19 height 27
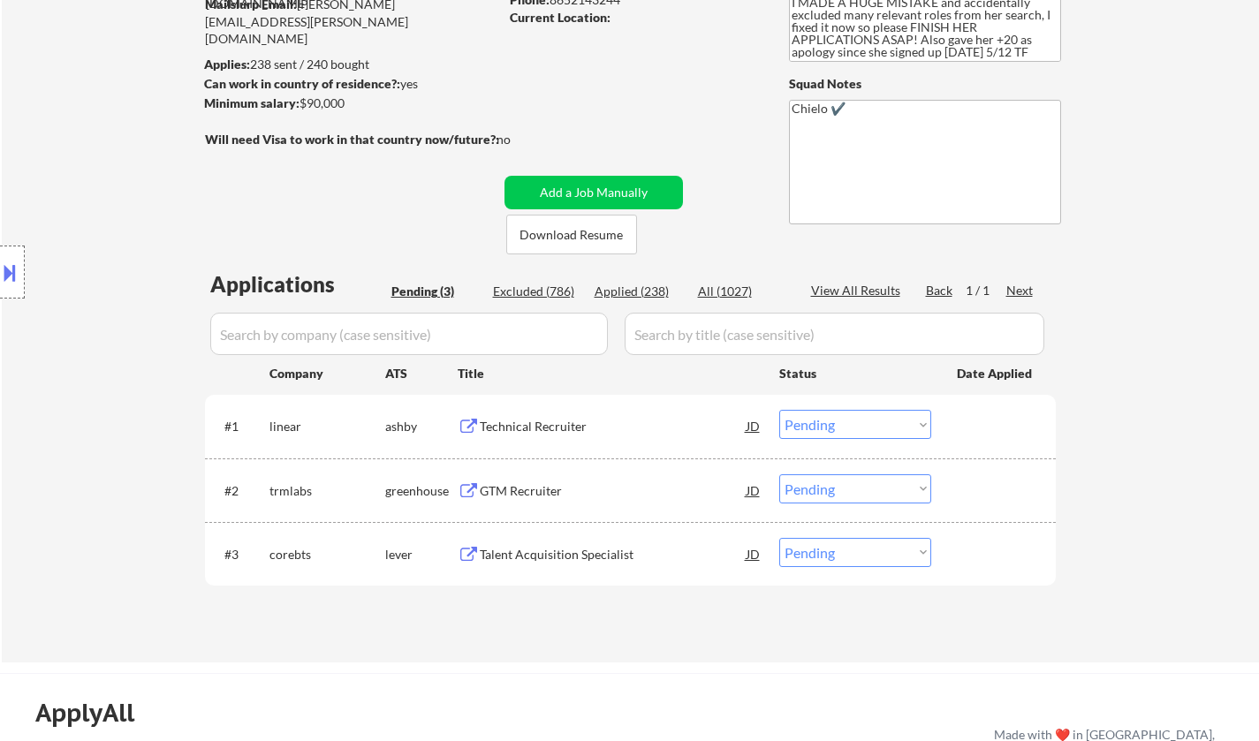
scroll to position [88, 0]
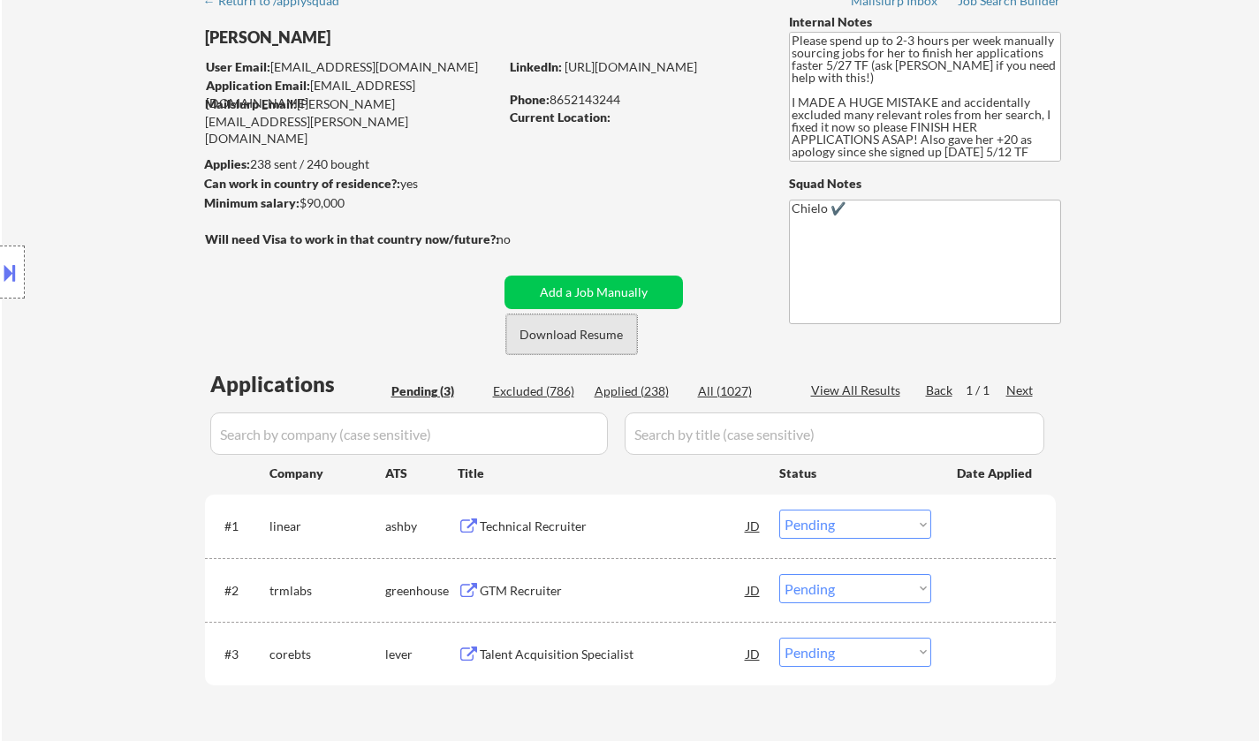
click at [570, 332] on button "Download Resume" at bounding box center [571, 334] width 131 height 40
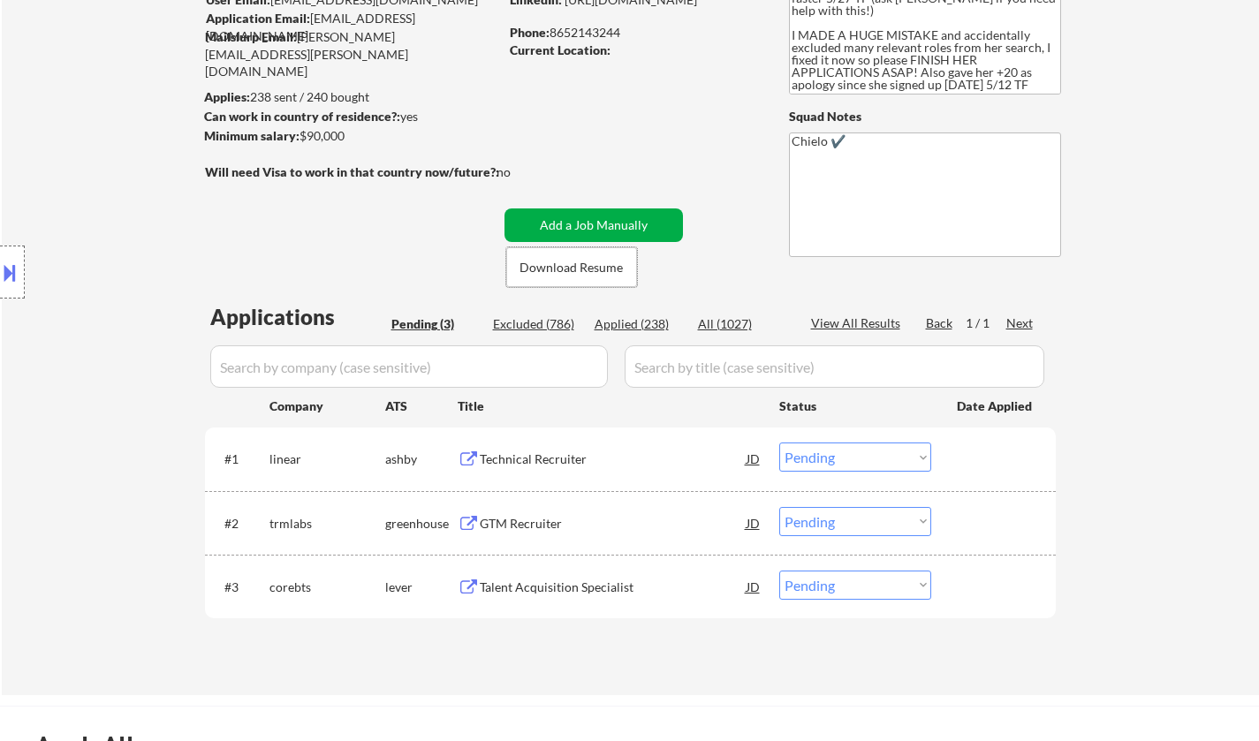
scroll to position [177, 0]
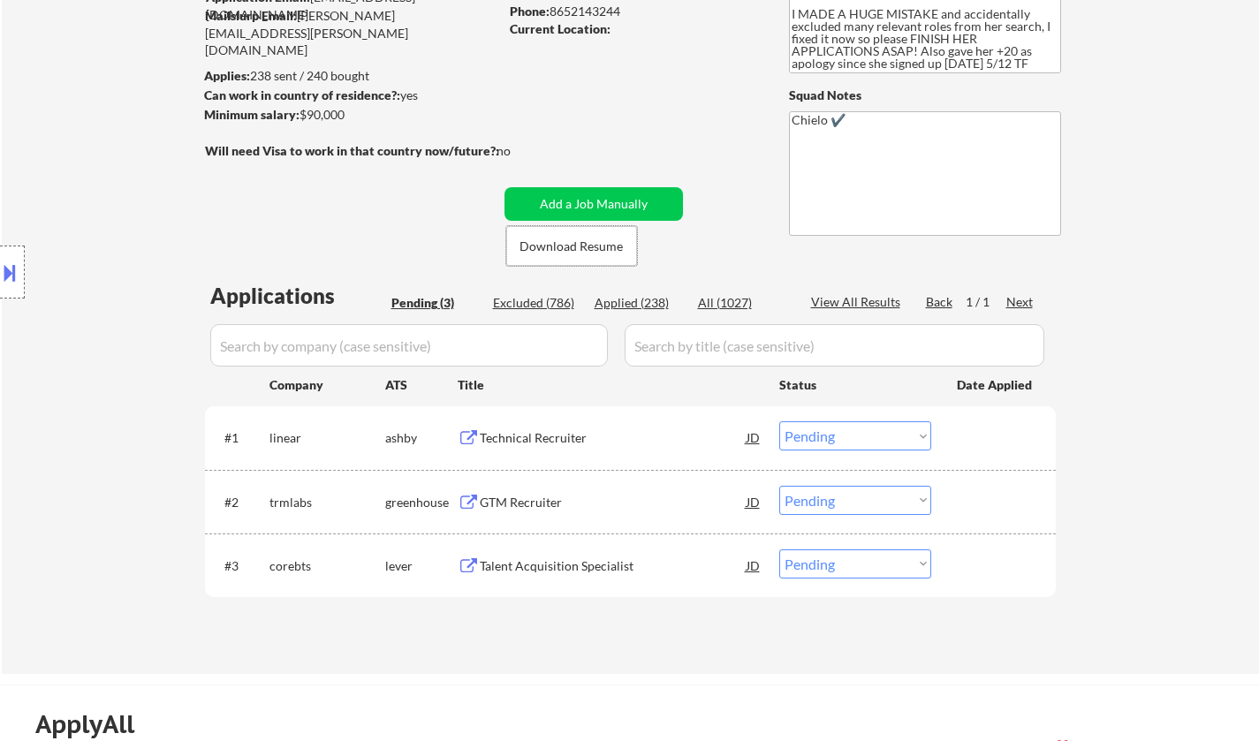
click at [552, 437] on div "Technical Recruiter" at bounding box center [613, 438] width 267 height 18
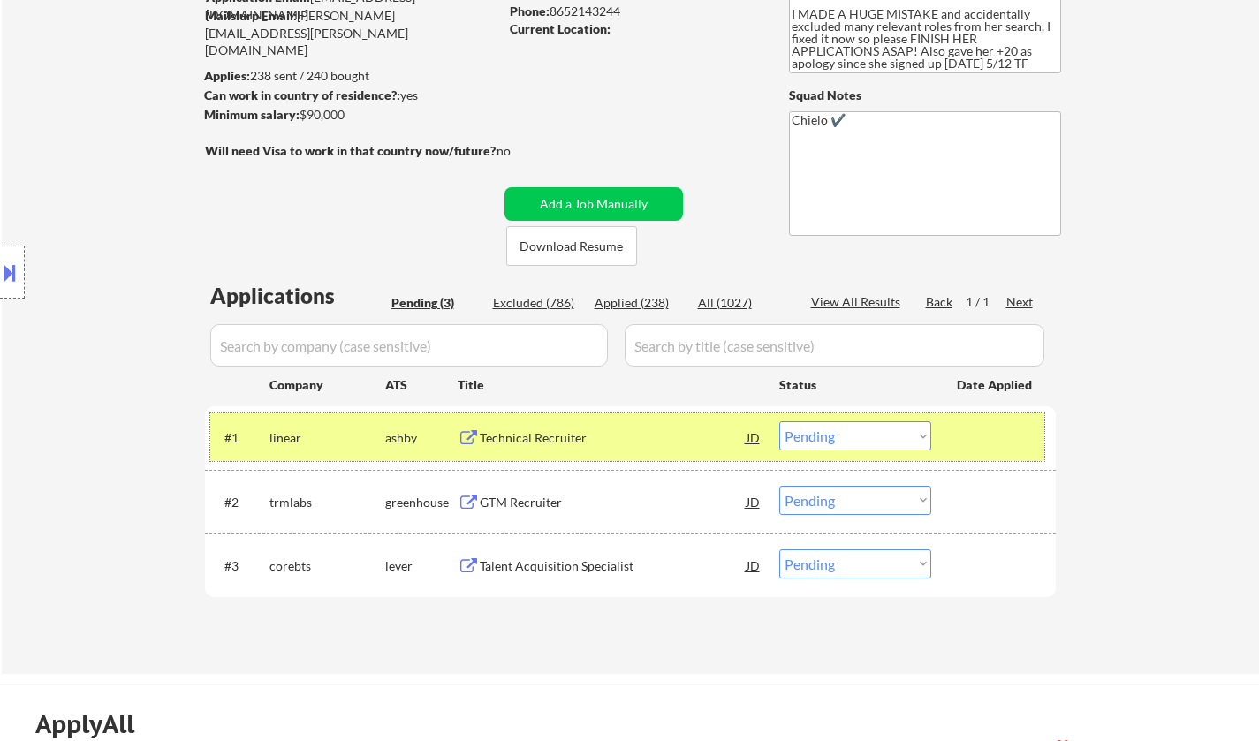
click at [837, 451] on div "#1 linear [PERSON_NAME] Technical Recruiter JD Choose an option... Pending Appl…" at bounding box center [627, 437] width 834 height 48
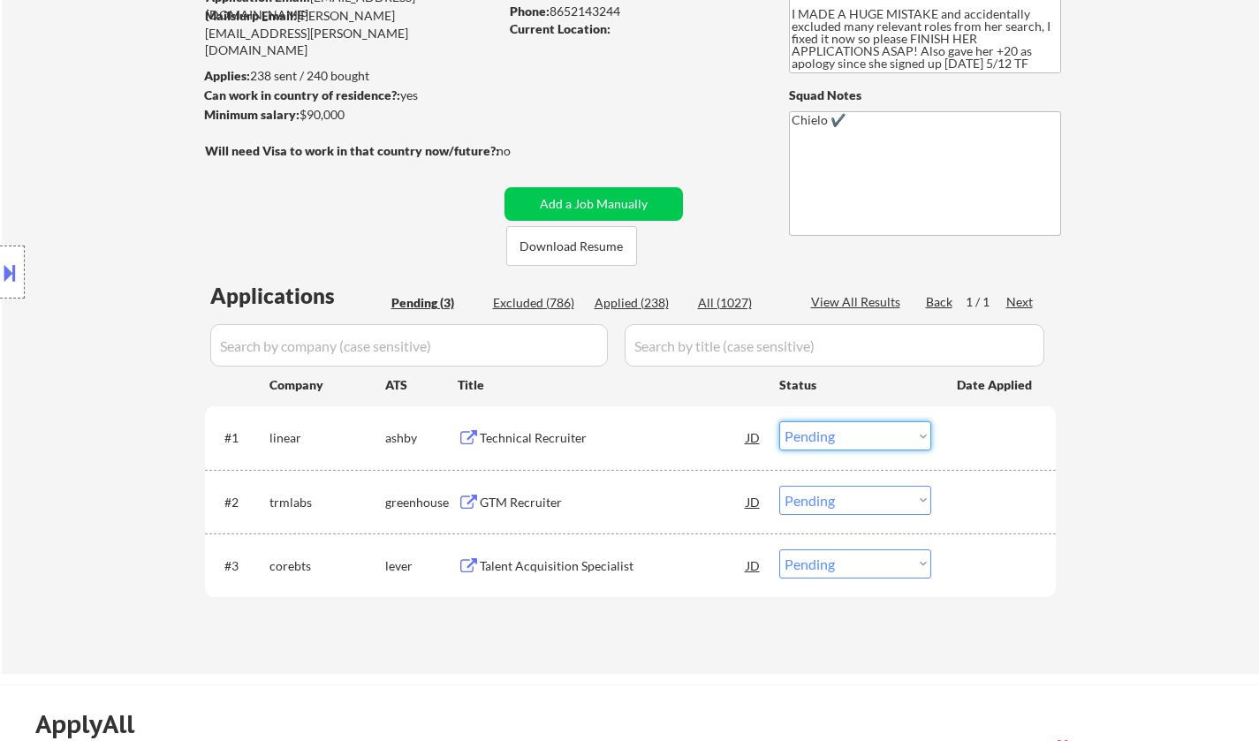
click at [881, 442] on select "Choose an option... Pending Applied Excluded (Questions) Excluded (Expired) Exc…" at bounding box center [855, 435] width 152 height 29
click at [779, 421] on select "Choose an option... Pending Applied Excluded (Questions) Excluded (Expired) Exc…" at bounding box center [855, 435] width 152 height 29
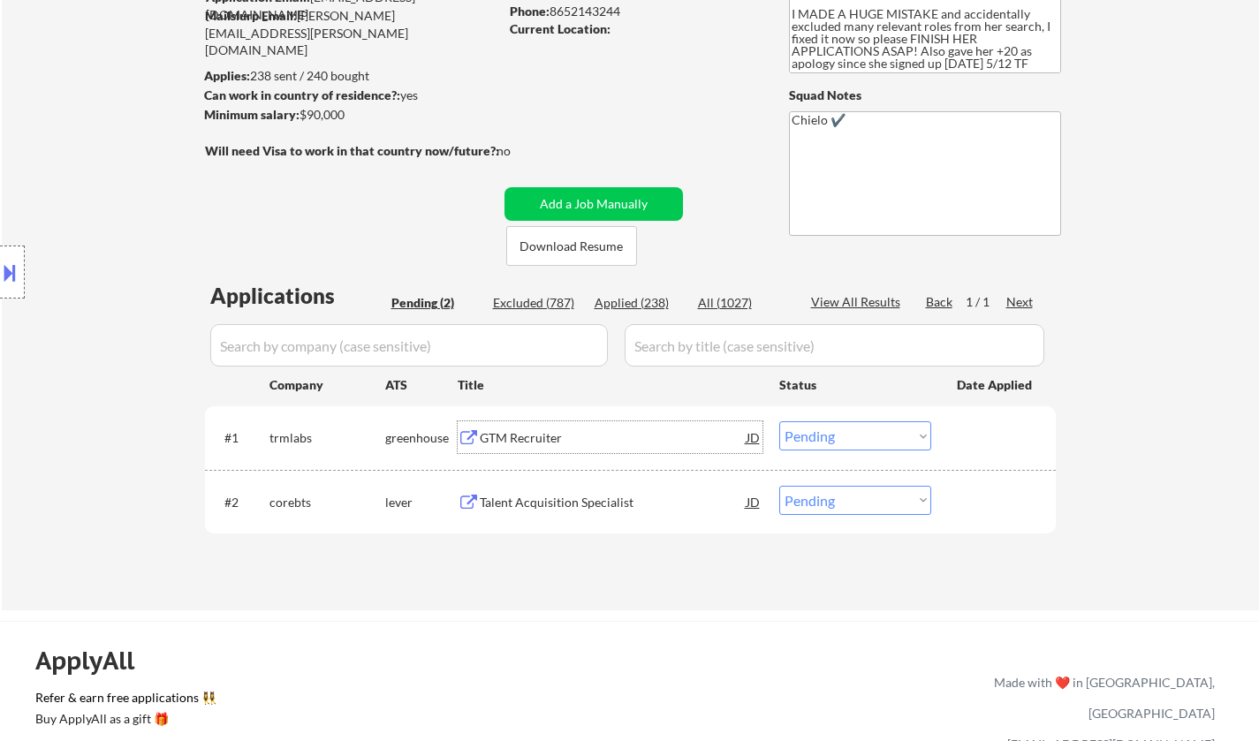
click at [527, 446] on div "GTM Recruiter" at bounding box center [613, 438] width 267 height 18
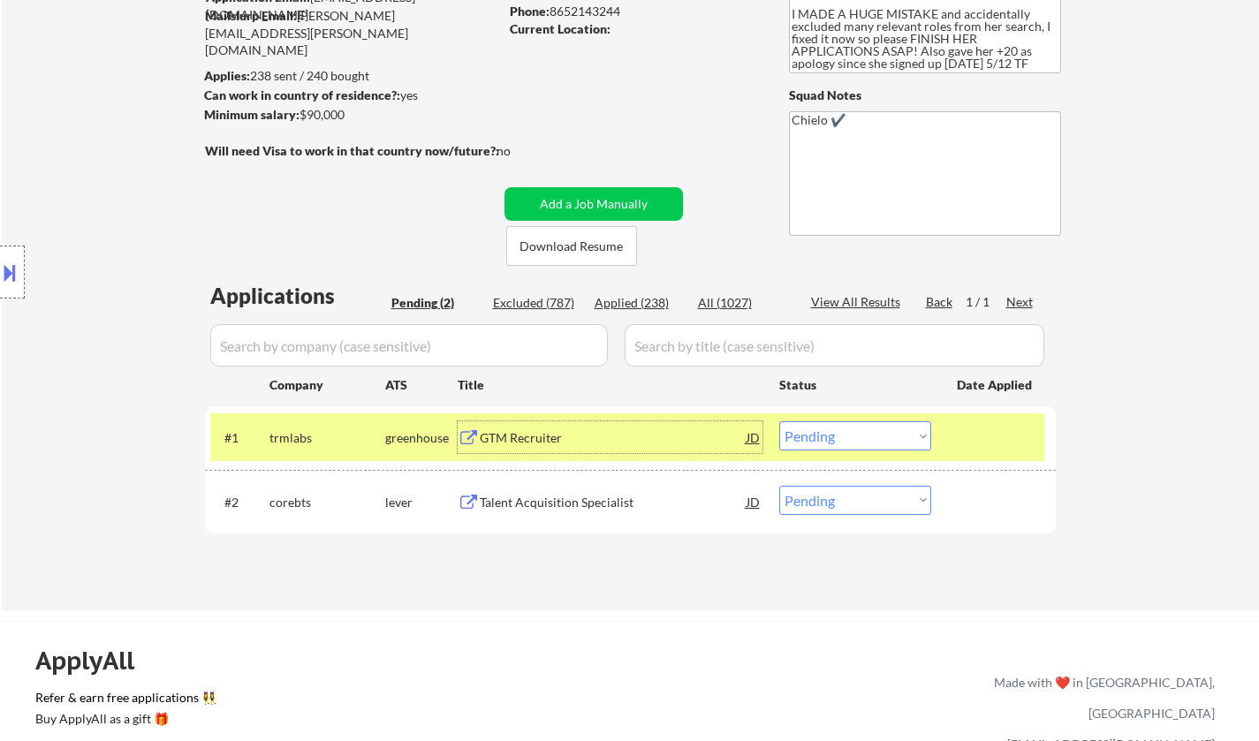
click at [884, 451] on div "#1 trmlabs greenhouse GTM Recruiter JD Choose an option... Pending Applied Excl…" at bounding box center [627, 437] width 834 height 48
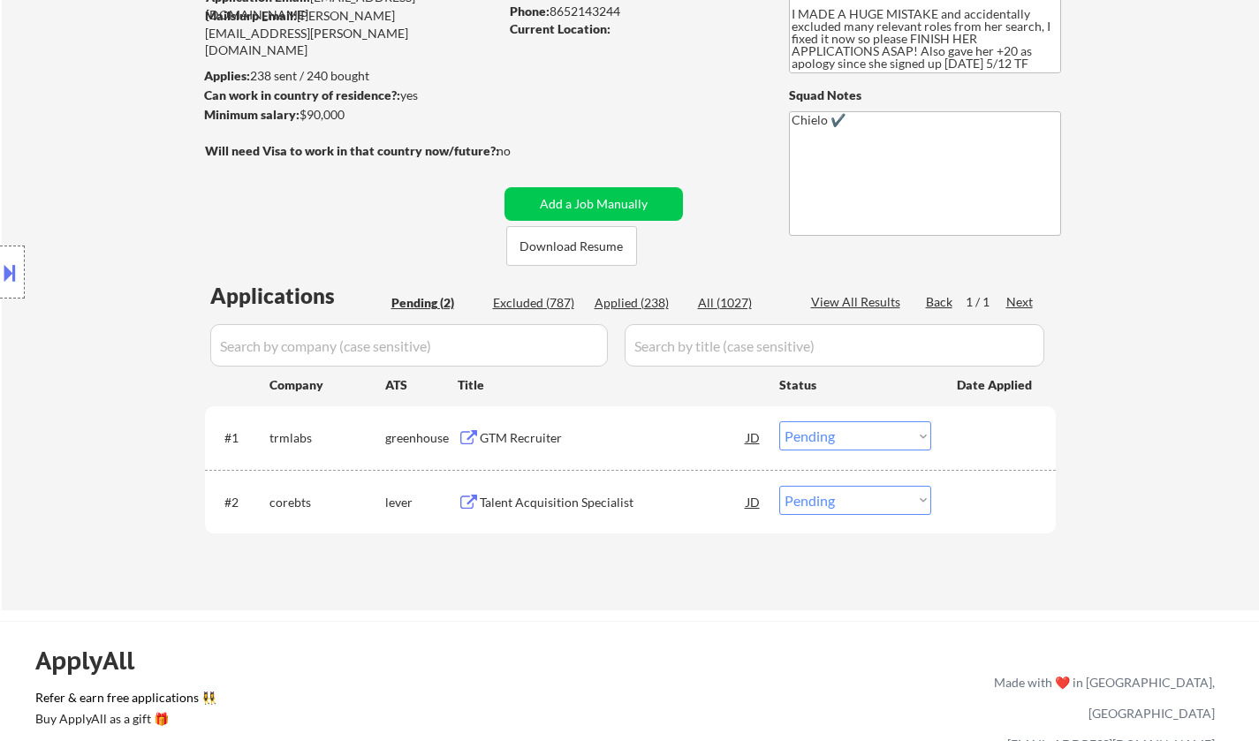
click at [882, 438] on select "Choose an option... Pending Applied Excluded (Questions) Excluded (Expired) Exc…" at bounding box center [855, 435] width 152 height 29
click at [779, 421] on select "Choose an option... Pending Applied Excluded (Questions) Excluded (Expired) Exc…" at bounding box center [855, 435] width 152 height 29
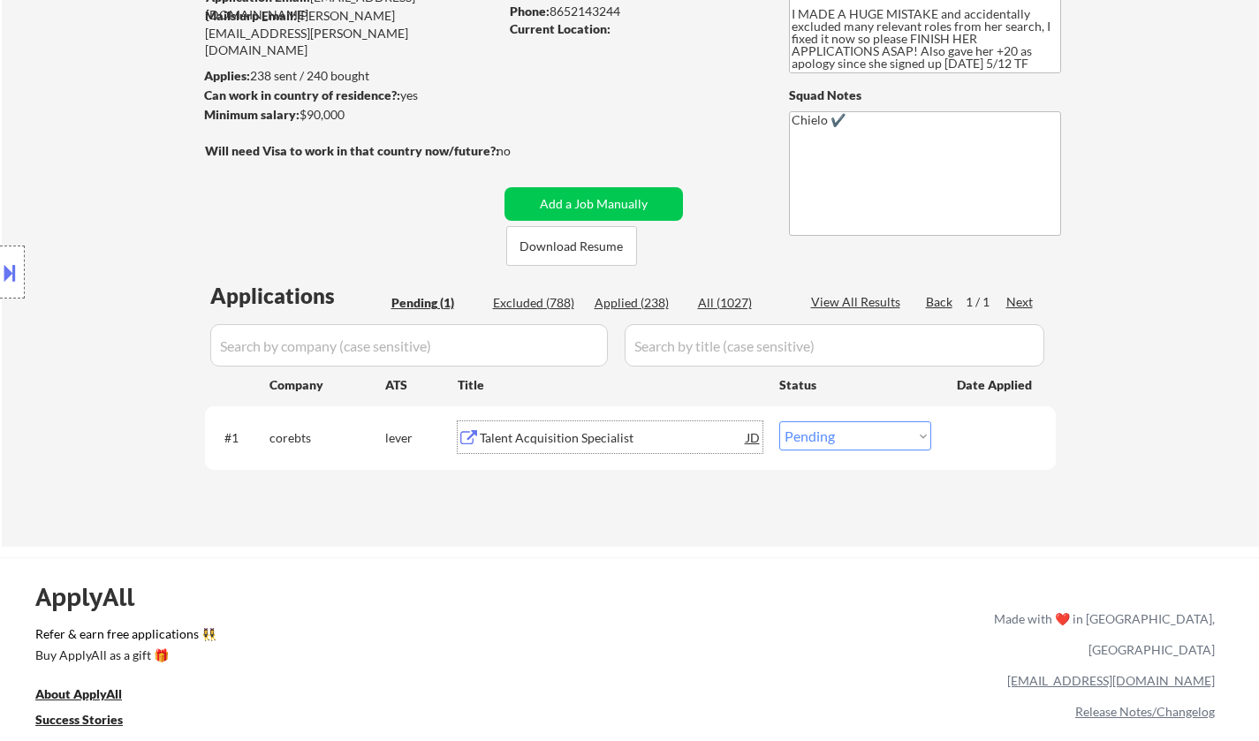
click at [537, 436] on div "Talent Acquisition Specialist" at bounding box center [613, 438] width 267 height 18
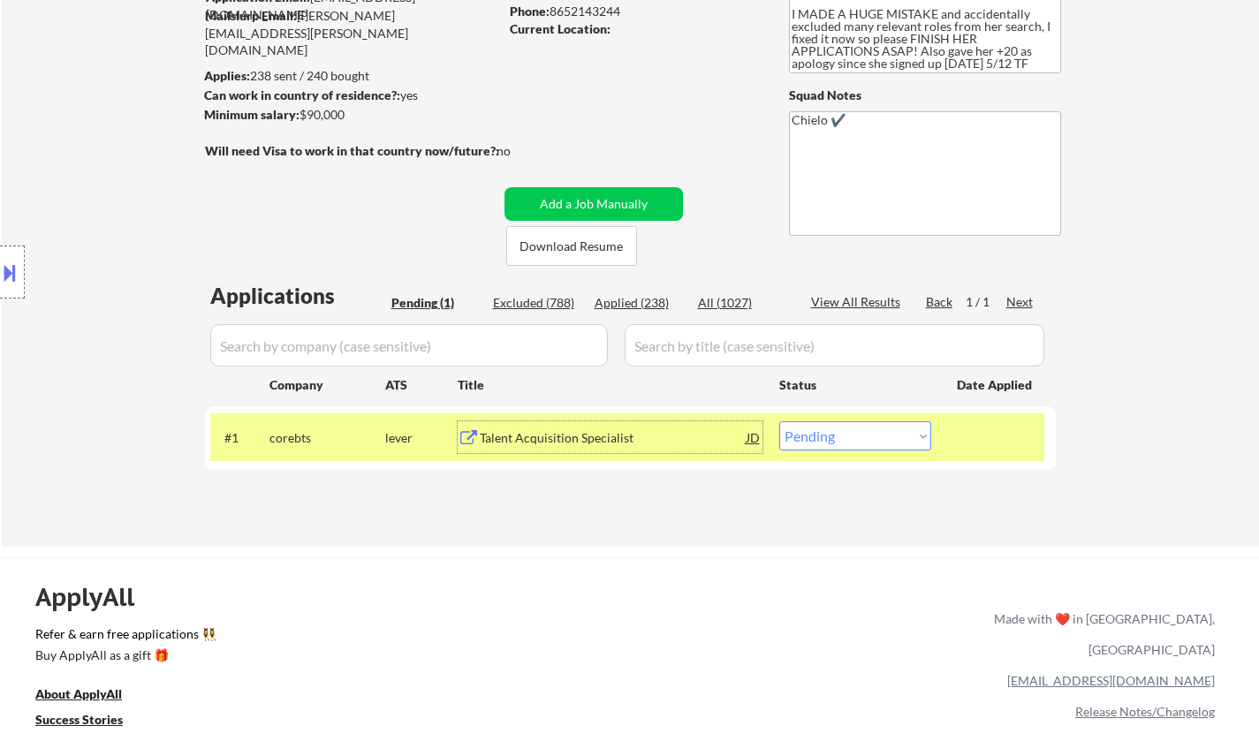
click at [859, 444] on select "Choose an option... Pending Applied Excluded (Questions) Excluded (Expired) Exc…" at bounding box center [855, 435] width 152 height 29
select select ""excluded__salary_""
click at [779, 421] on select "Choose an option... Pending Applied Excluded (Questions) Excluded (Expired) Exc…" at bounding box center [855, 435] width 152 height 29
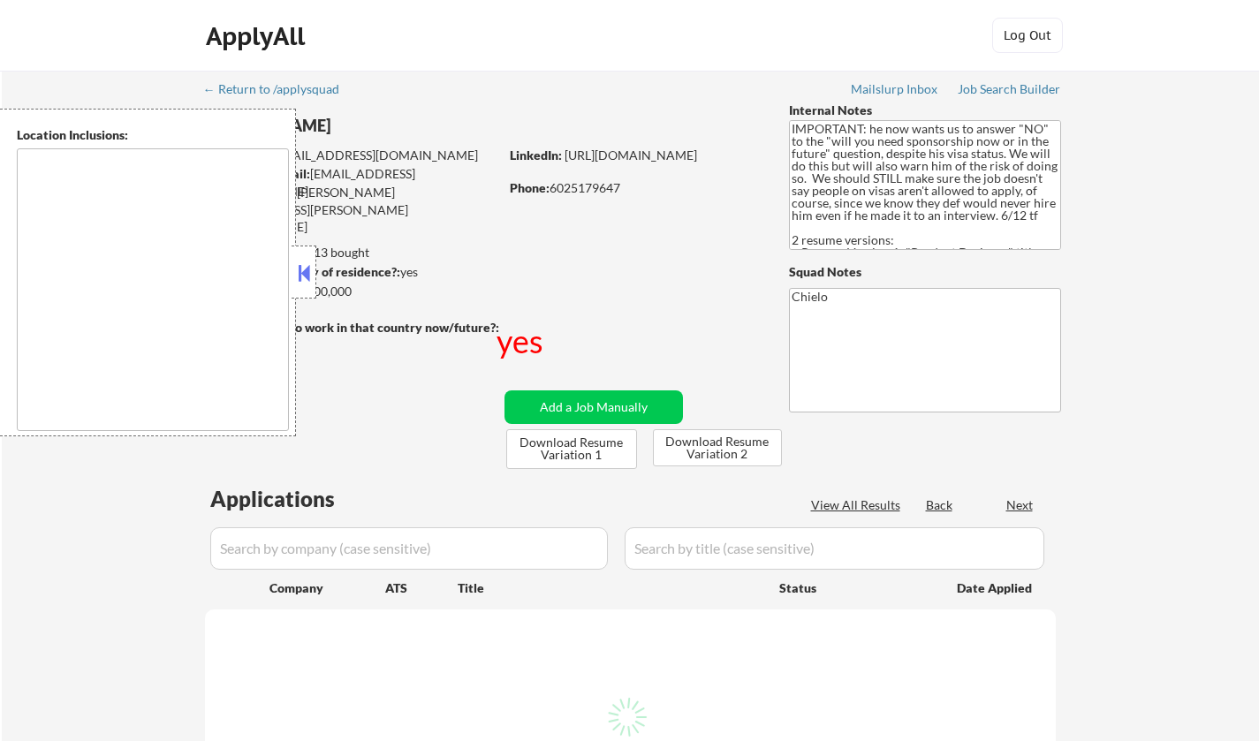
type textarea "country:[GEOGRAPHIC_DATA]"
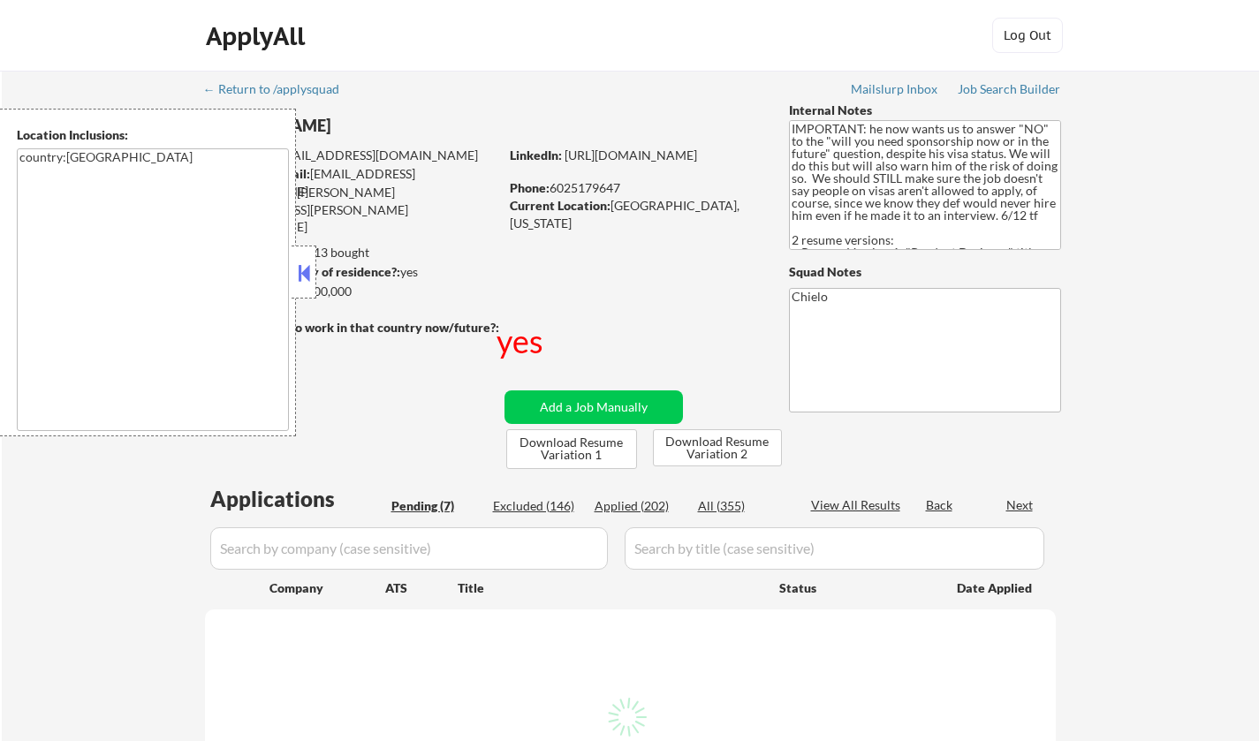
select select ""pending""
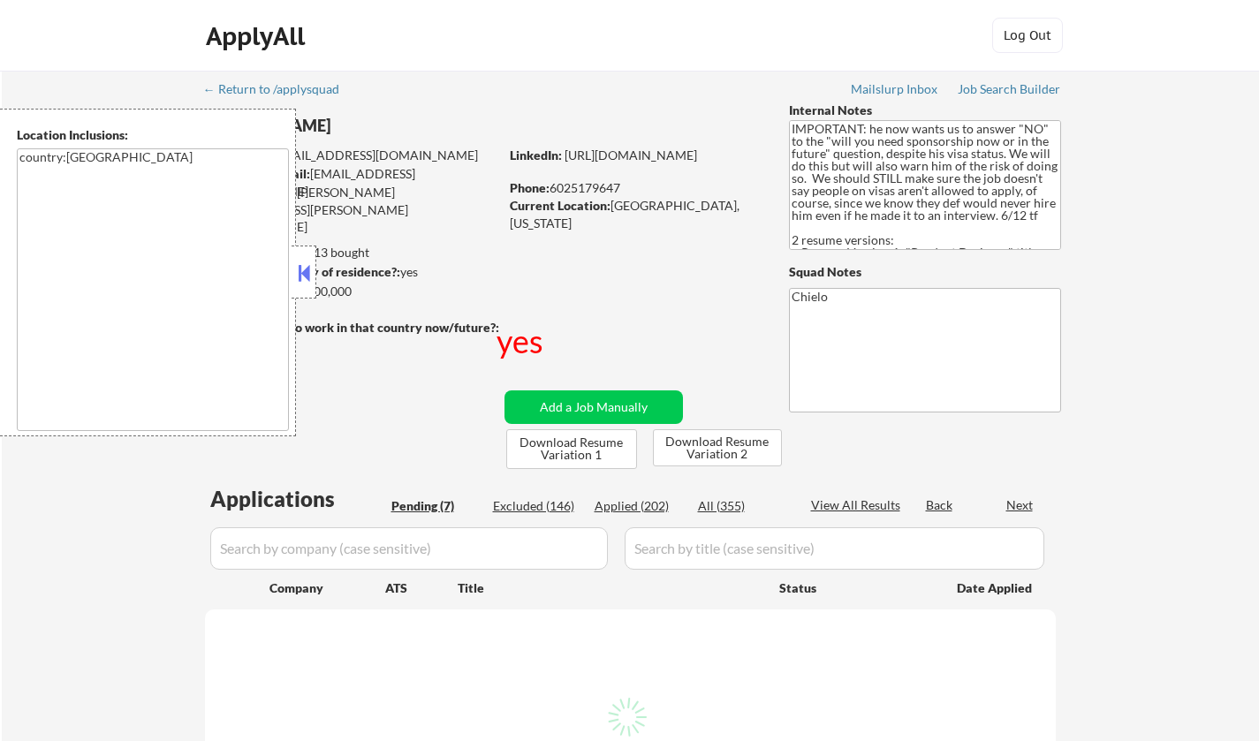
select select ""pending""
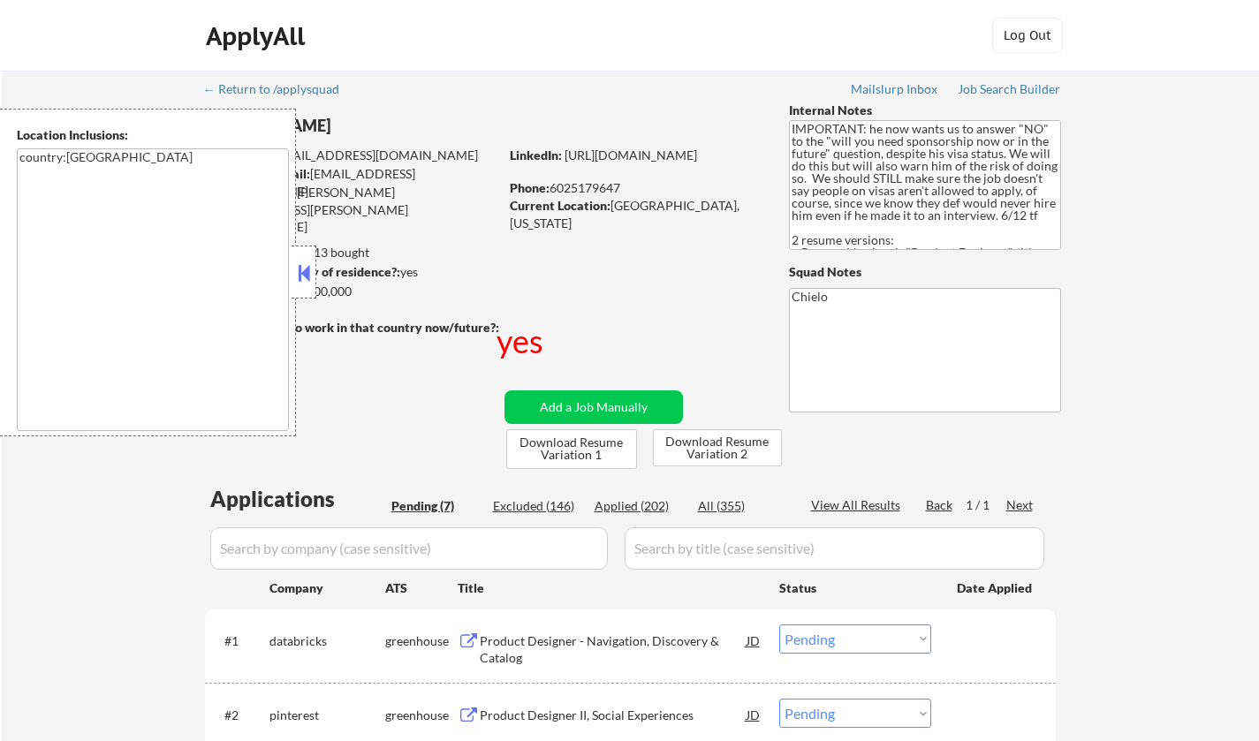
click at [295, 273] on button at bounding box center [303, 273] width 19 height 27
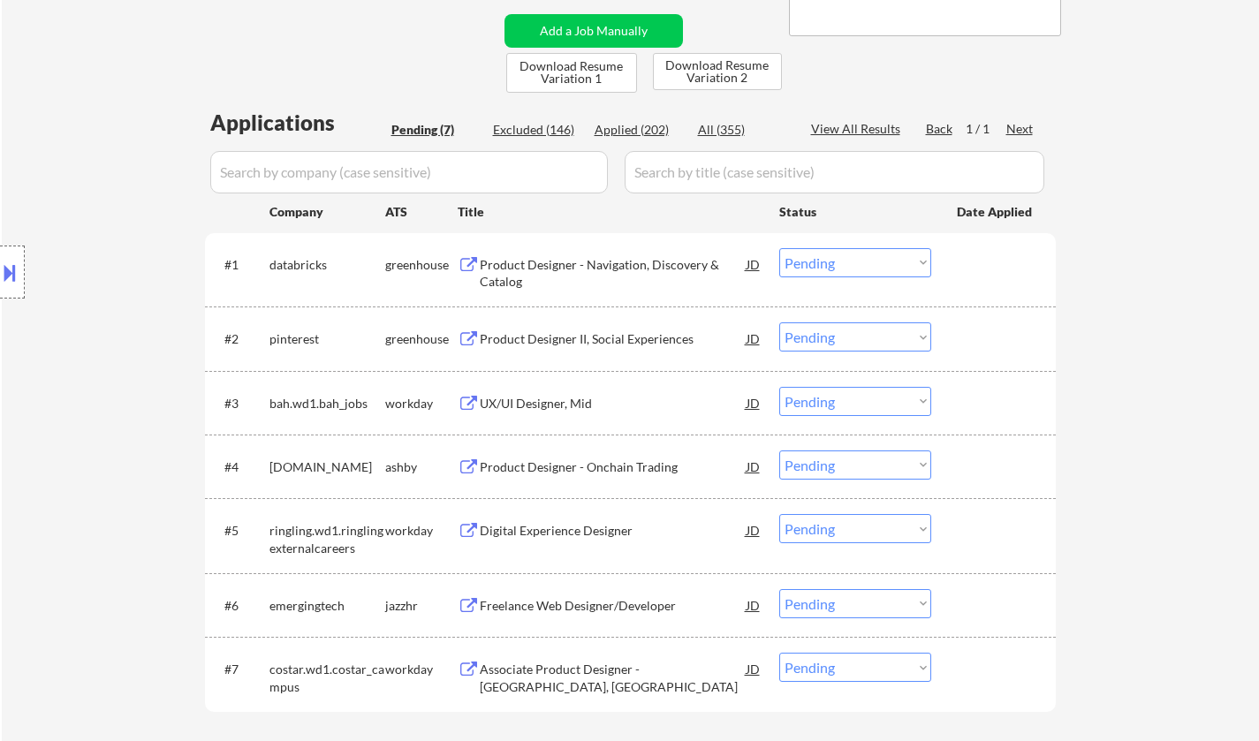
scroll to position [442, 0]
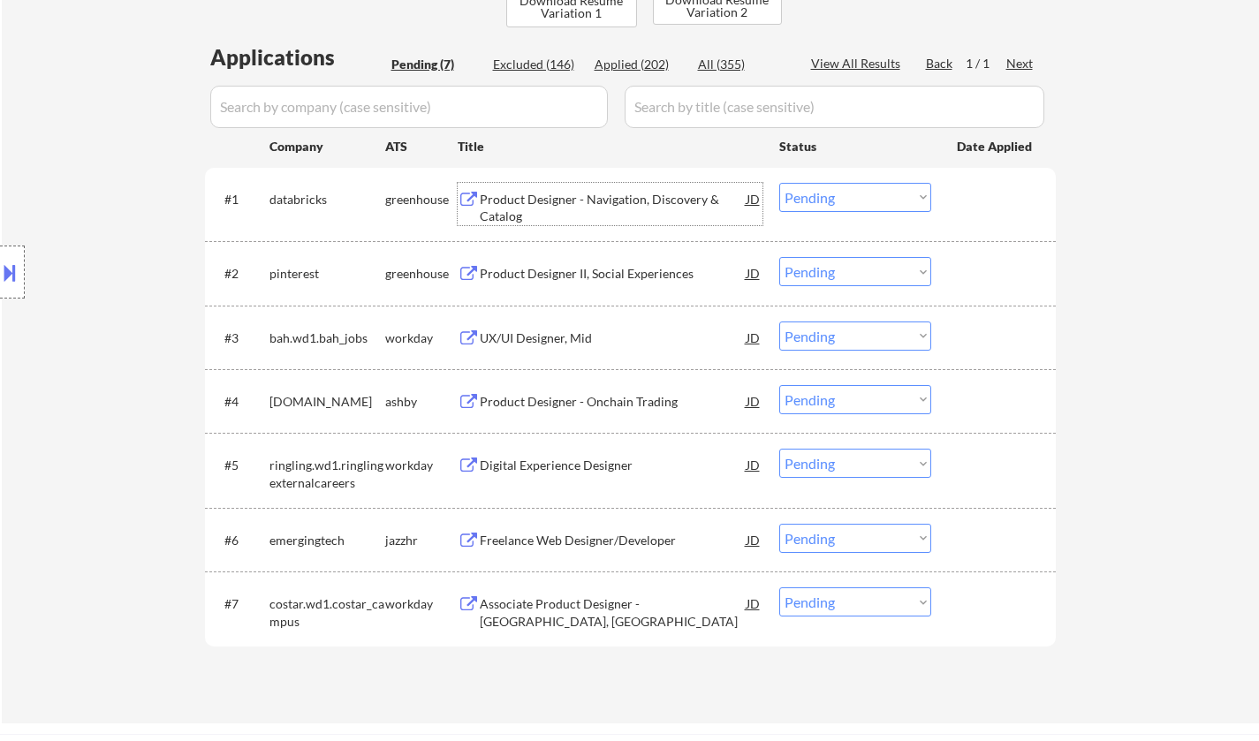
click at [556, 196] on div "Product Designer - Navigation, Discovery & Catalog" at bounding box center [613, 208] width 267 height 34
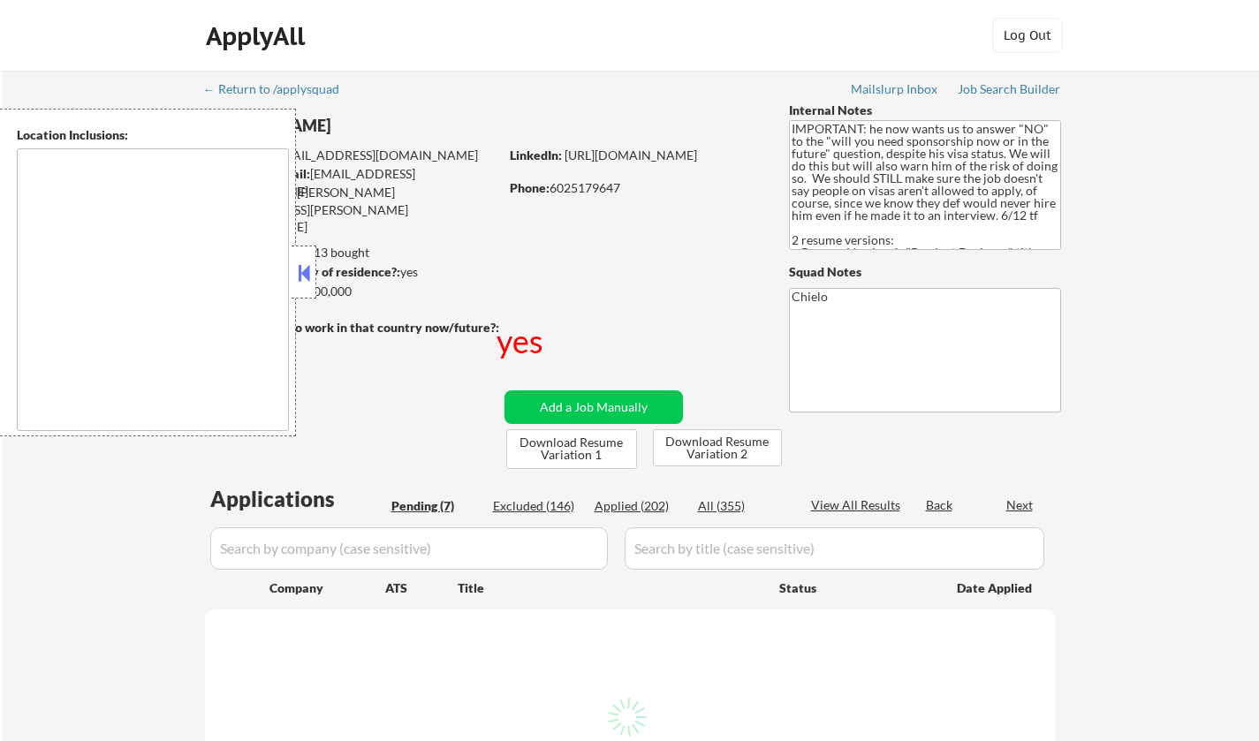
type textarea "country:[GEOGRAPHIC_DATA]"
select select ""pending""
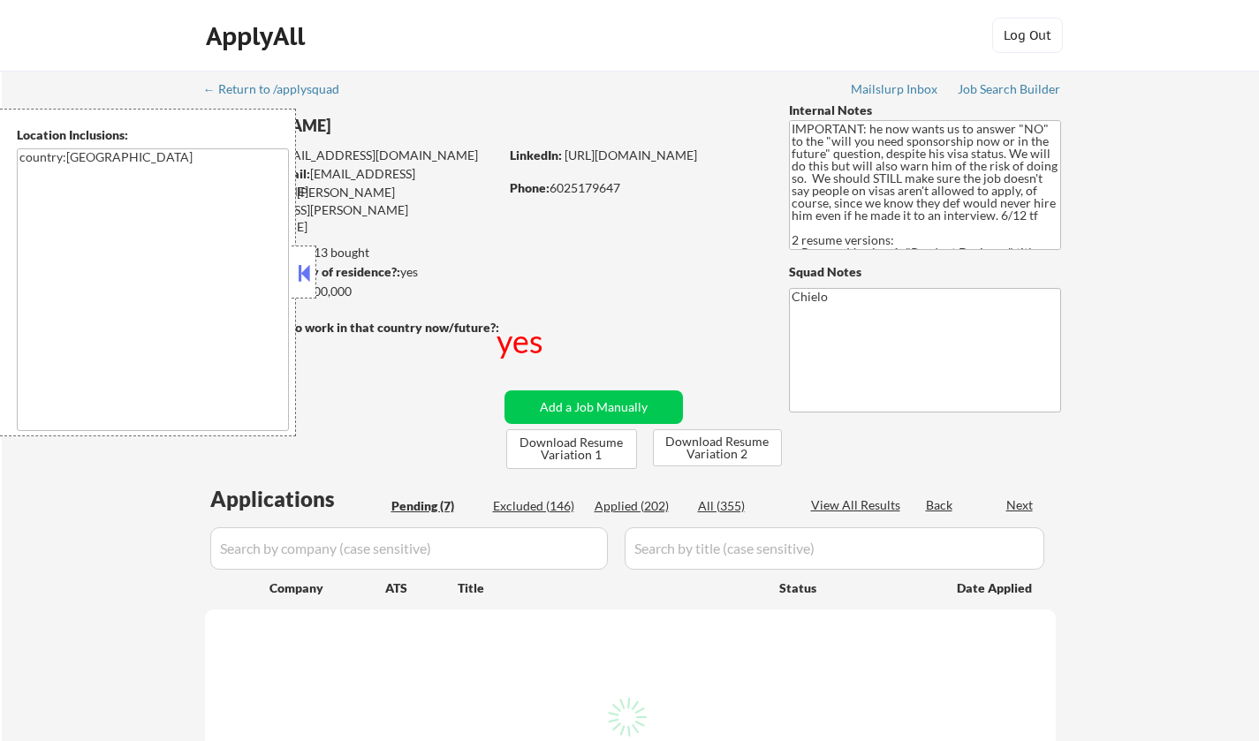
select select ""pending""
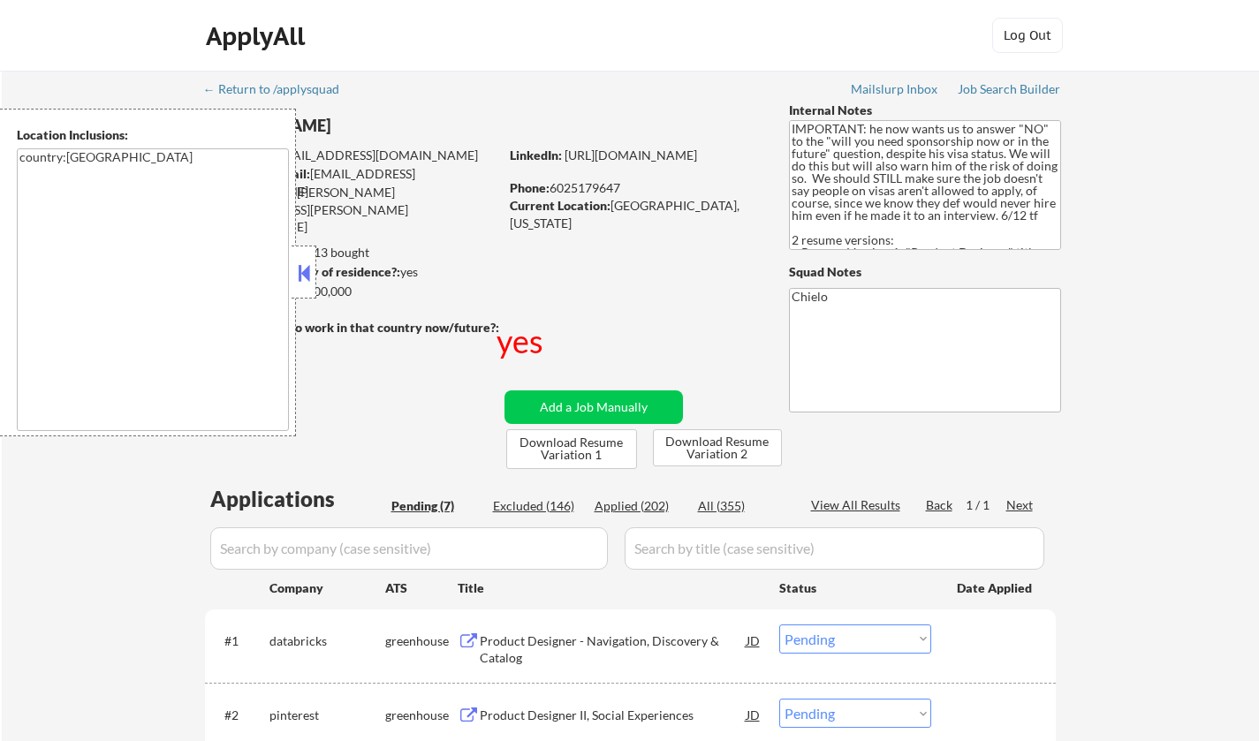
click at [292, 281] on div at bounding box center [304, 272] width 25 height 53
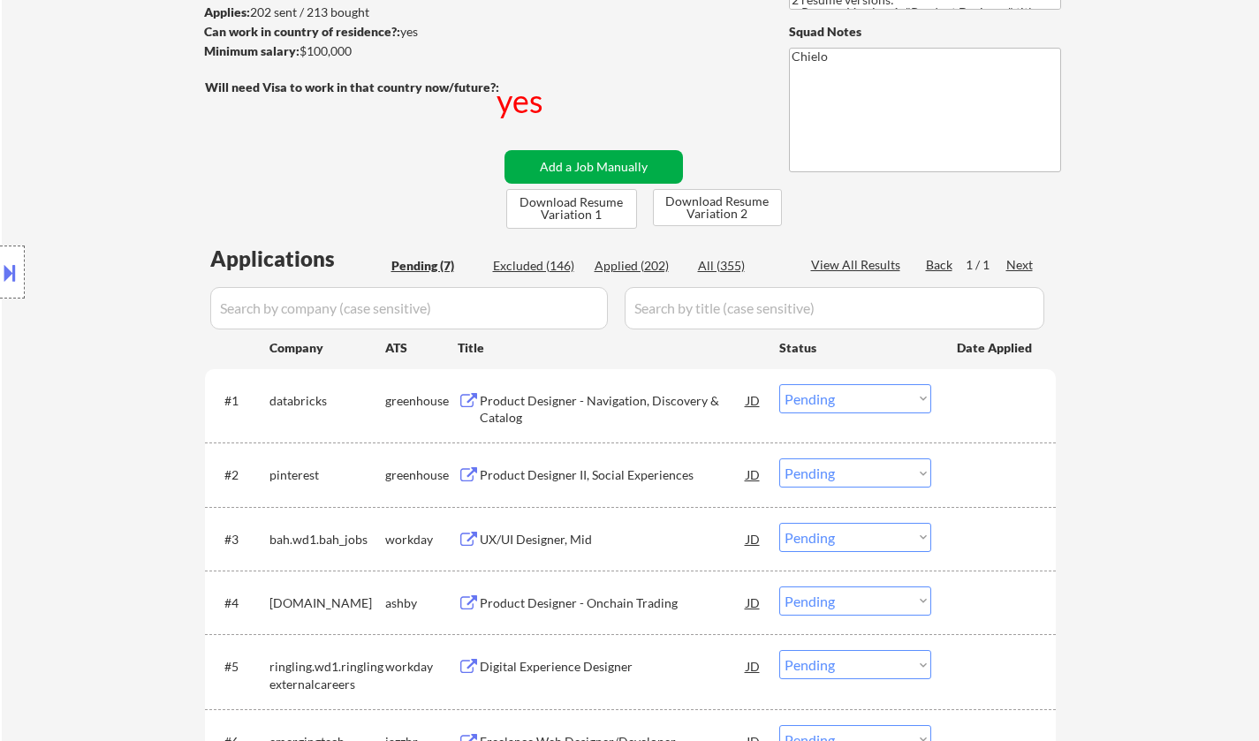
scroll to position [353, 0]
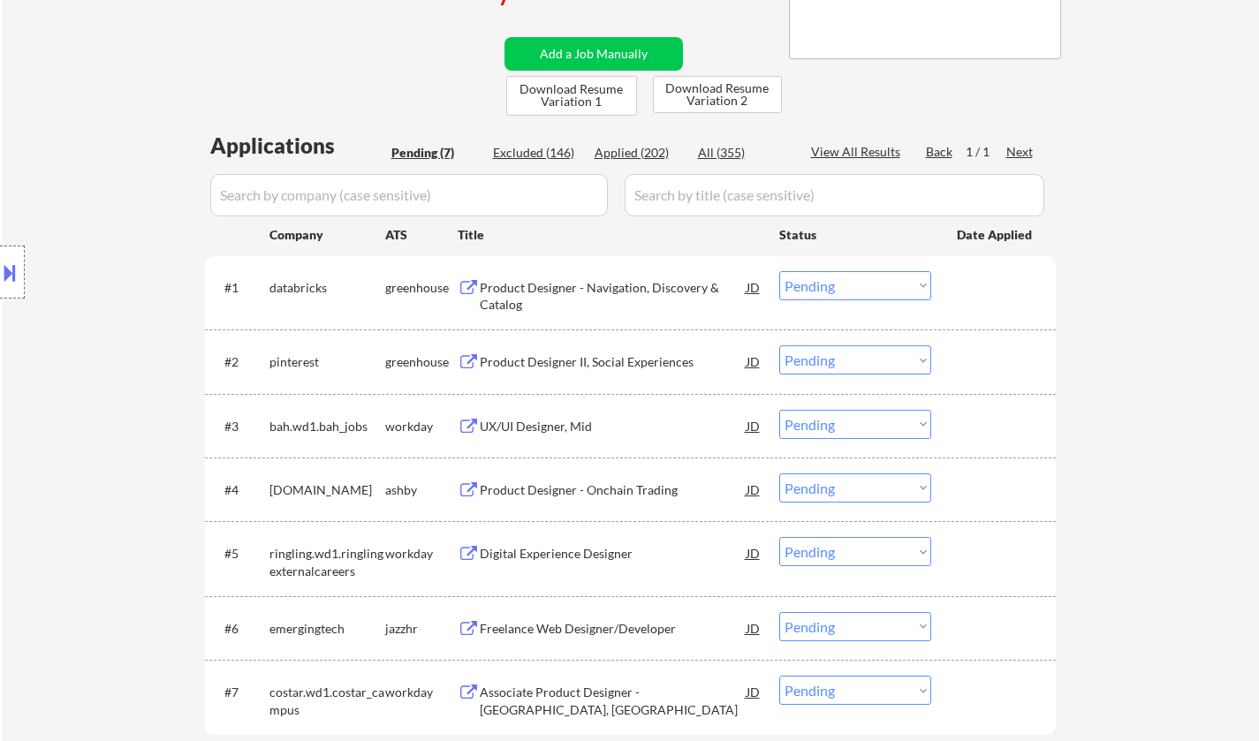
drag, startPoint x: 855, startPoint y: 284, endPoint x: 858, endPoint y: 296, distance: 11.8
click at [855, 284] on select "Choose an option... Pending Applied Excluded (Questions) Excluded (Expired) Exc…" at bounding box center [855, 285] width 152 height 29
click at [779, 271] on select "Choose an option... Pending Applied Excluded (Questions) Excluded (Expired) Exc…" at bounding box center [855, 285] width 152 height 29
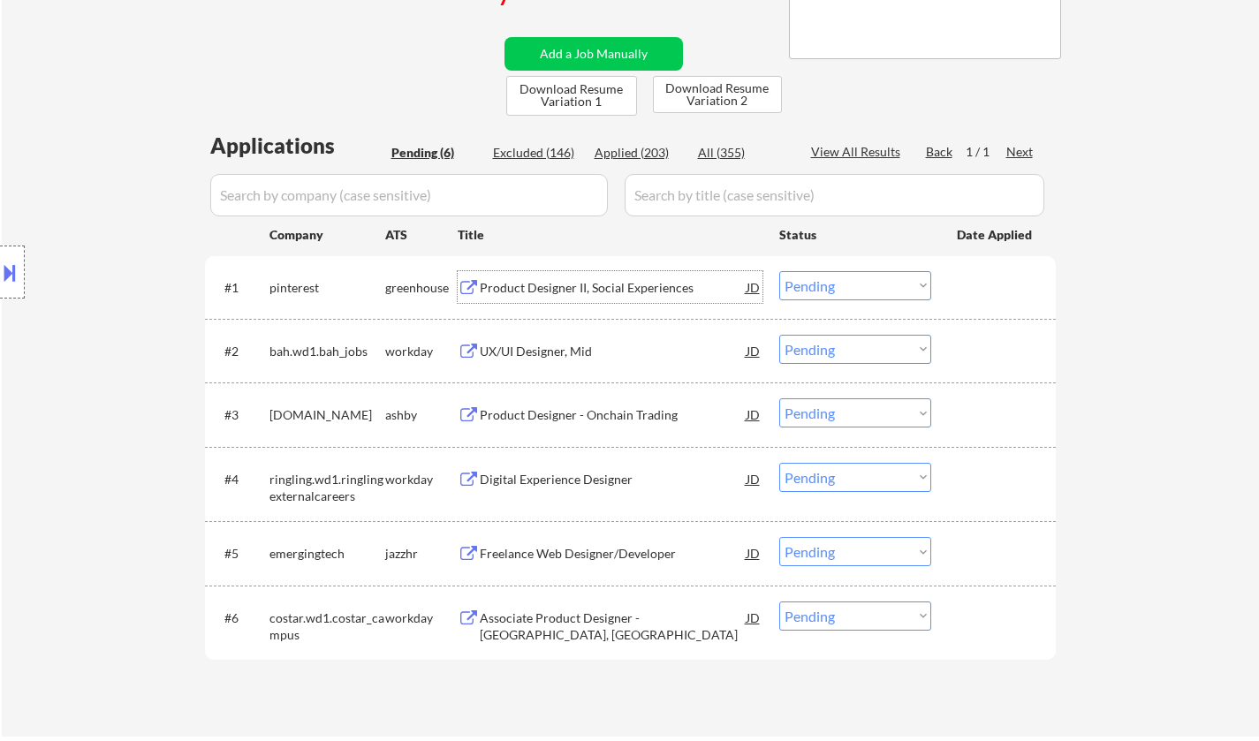
click at [569, 284] on div "Product Designer II, Social Experiences" at bounding box center [613, 288] width 267 height 18
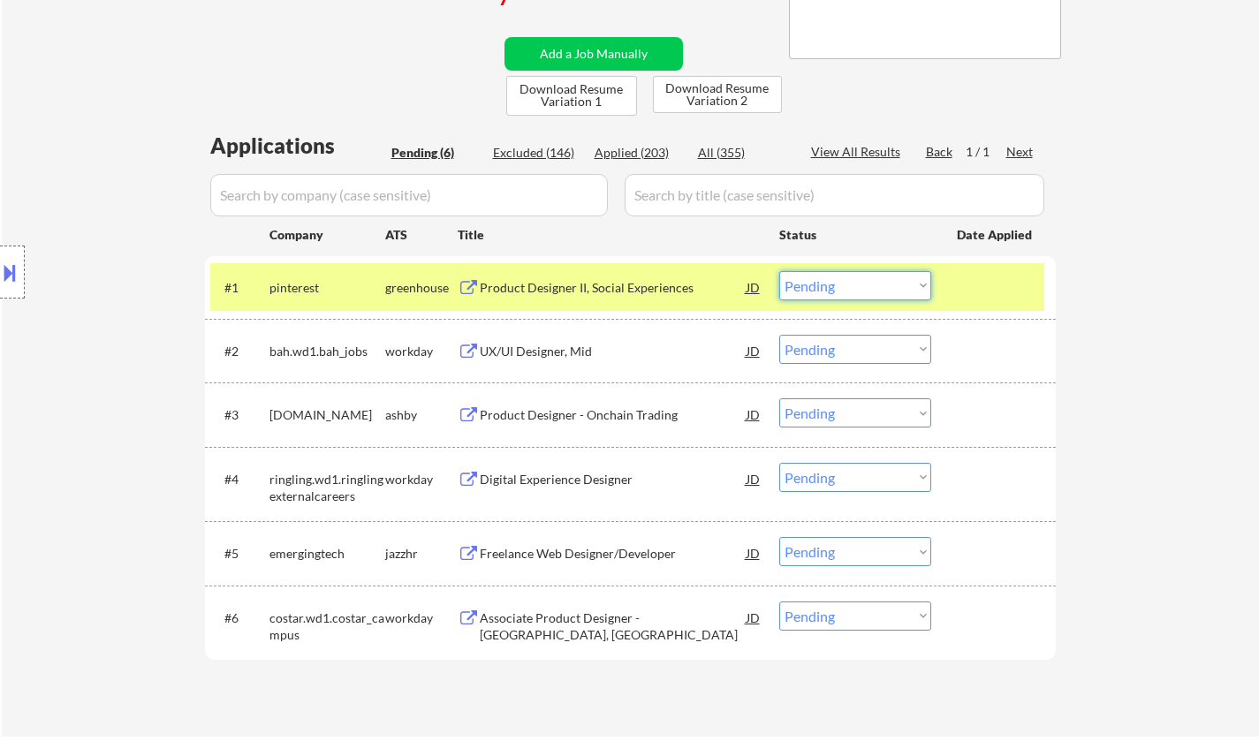
drag, startPoint x: 826, startPoint y: 280, endPoint x: 837, endPoint y: 297, distance: 20.3
click at [826, 280] on select "Choose an option... Pending Applied Excluded (Questions) Excluded (Expired) Exc…" at bounding box center [855, 285] width 152 height 29
click at [779, 271] on select "Choose an option... Pending Applied Excluded (Questions) Excluded (Expired) Exc…" at bounding box center [855, 285] width 152 height 29
select select ""pending""
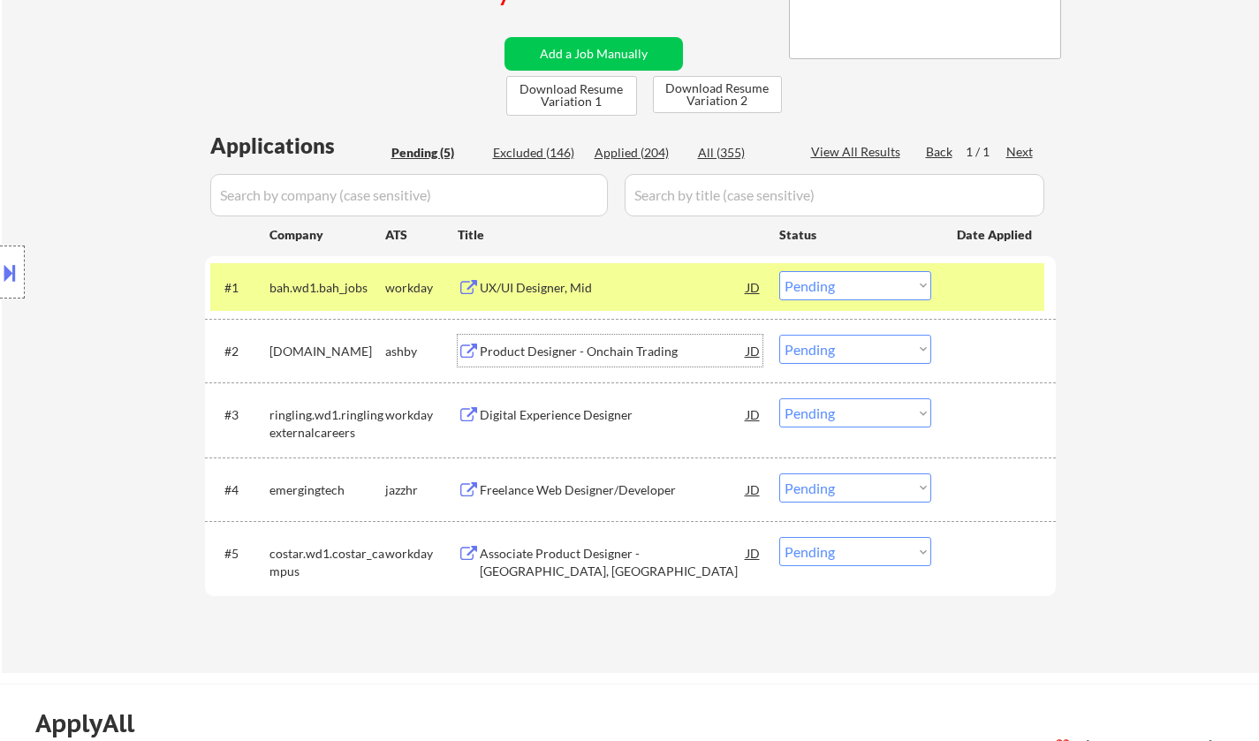
click at [577, 350] on div "Product Designer - Onchain Trading" at bounding box center [613, 352] width 267 height 18
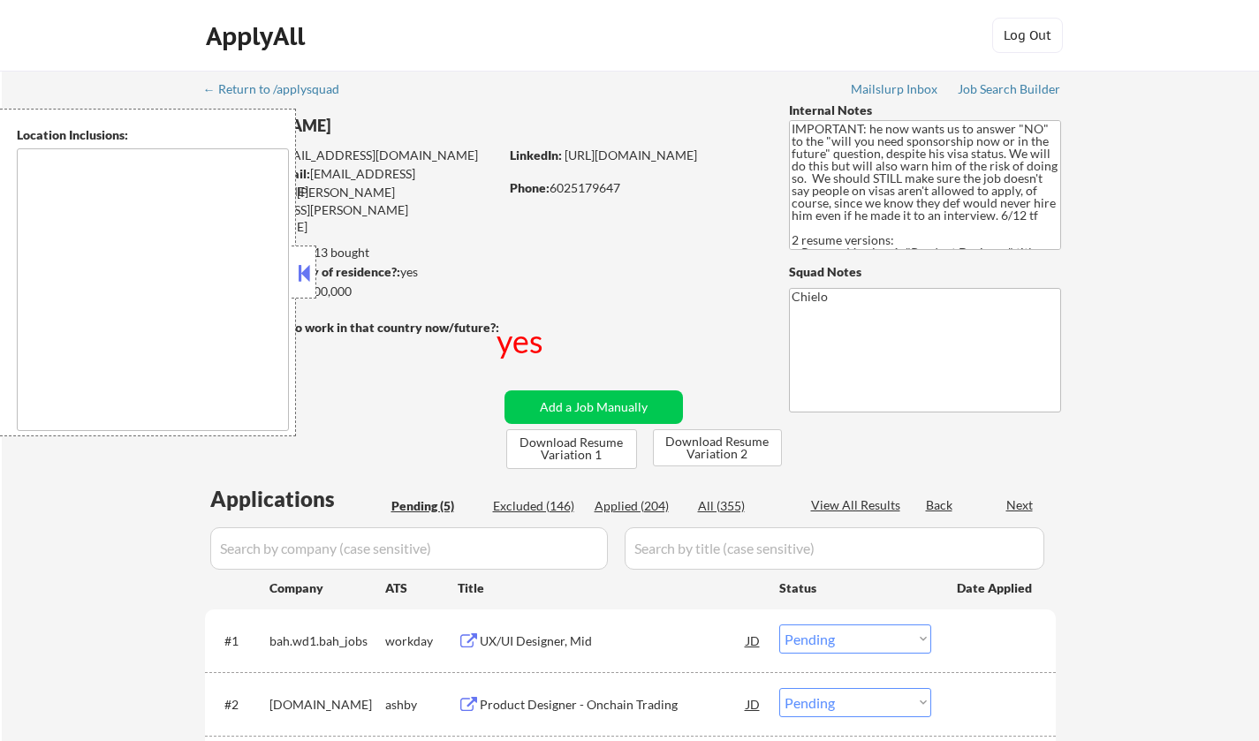
select select ""pending""
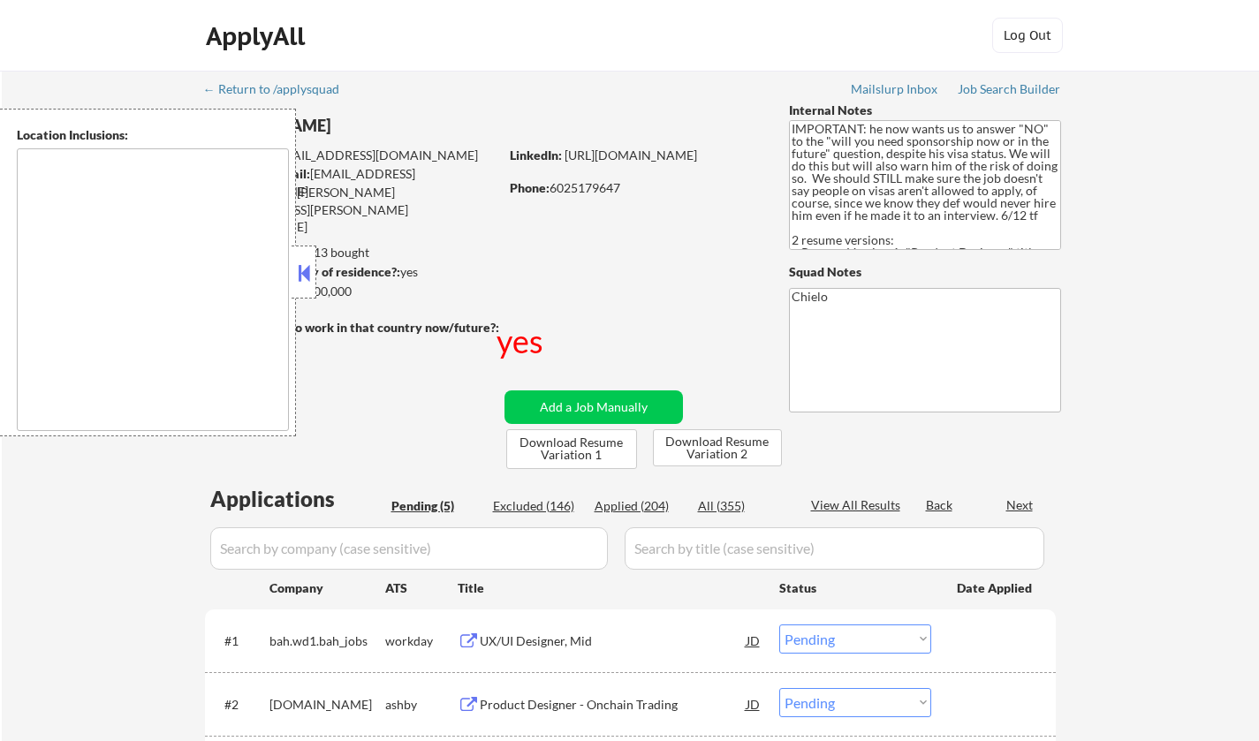
type textarea "country:[GEOGRAPHIC_DATA]"
click at [308, 269] on button at bounding box center [303, 273] width 19 height 27
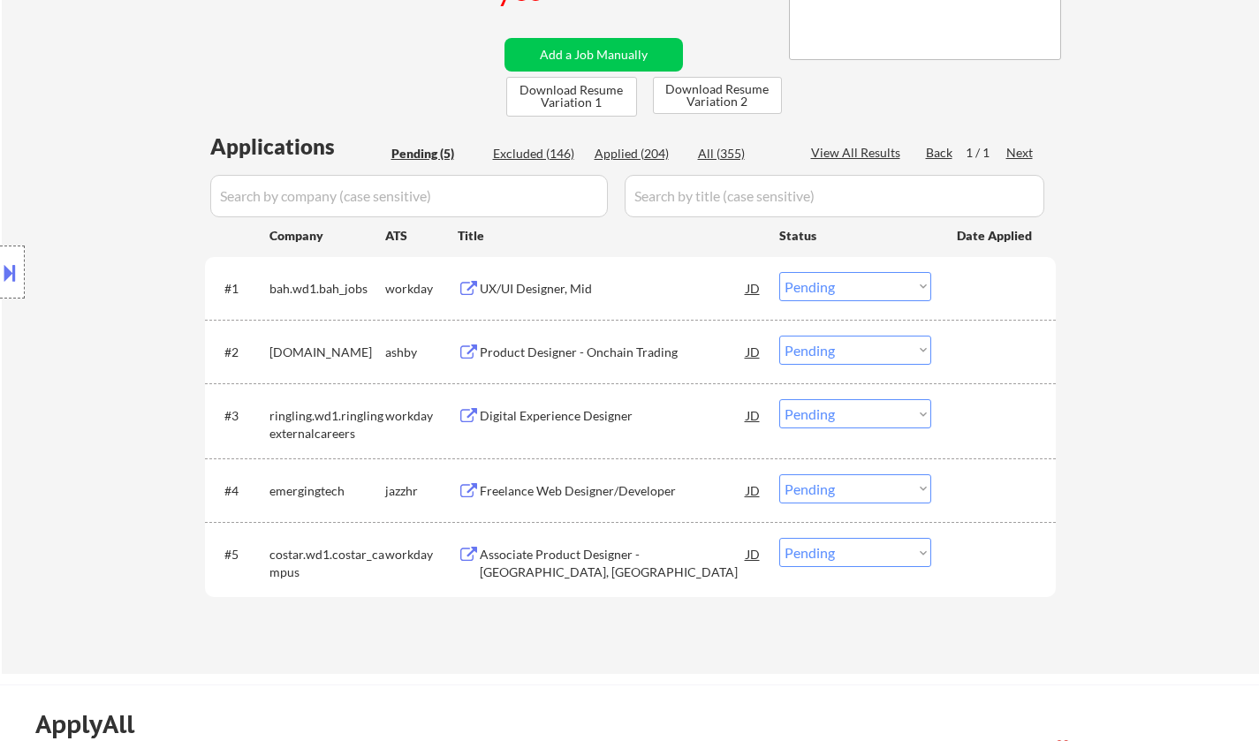
scroll to position [353, 0]
click at [542, 357] on div "Product Designer - Onchain Trading" at bounding box center [613, 352] width 267 height 18
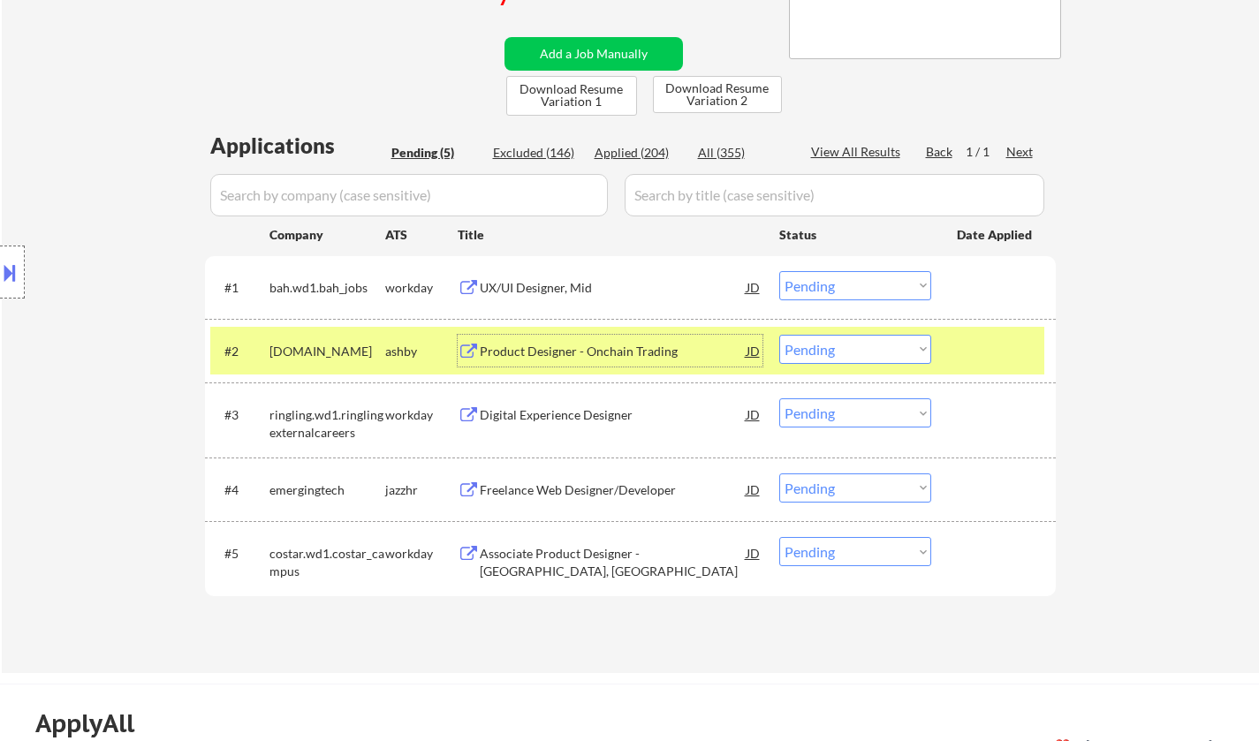
click at [862, 350] on select "Choose an option... Pending Applied Excluded (Questions) Excluded (Expired) Exc…" at bounding box center [855, 349] width 152 height 29
click at [779, 335] on select "Choose an option... Pending Applied Excluded (Questions) Excluded (Expired) Exc…" at bounding box center [855, 349] width 152 height 29
select select ""pending""
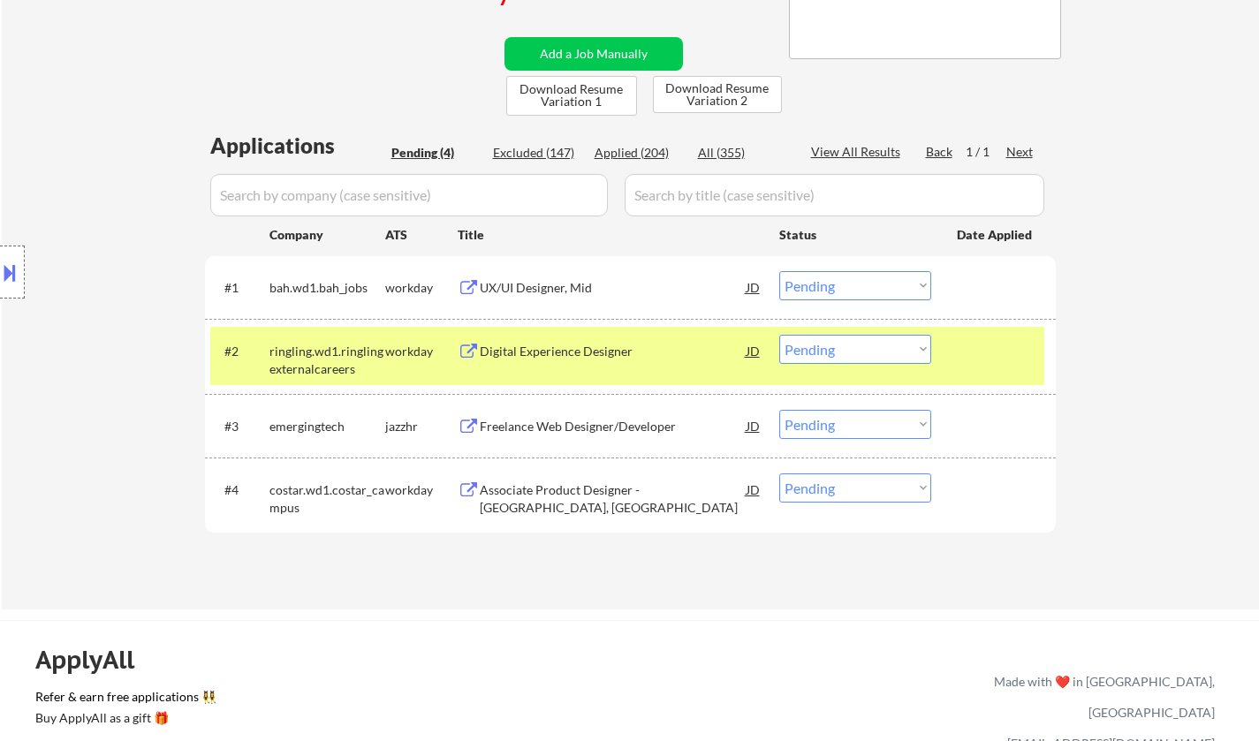
scroll to position [442, 0]
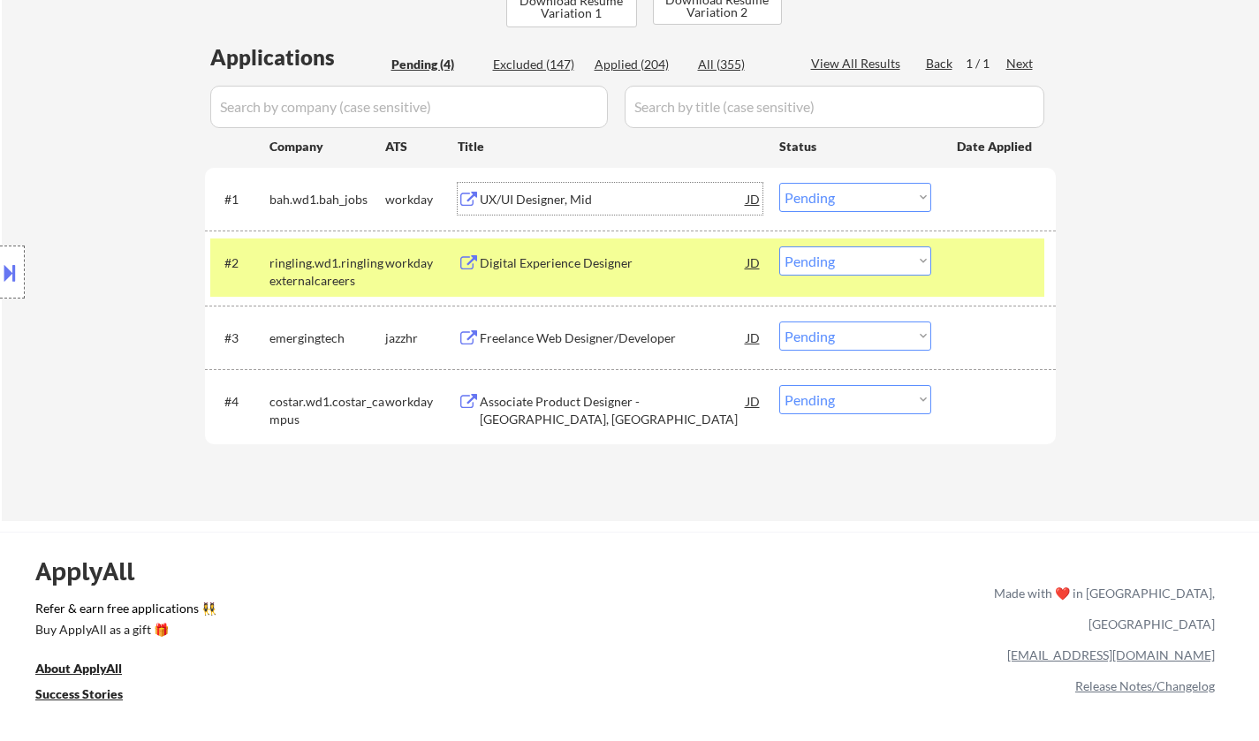
click at [515, 196] on div "UX/UI Designer, Mid" at bounding box center [613, 200] width 267 height 18
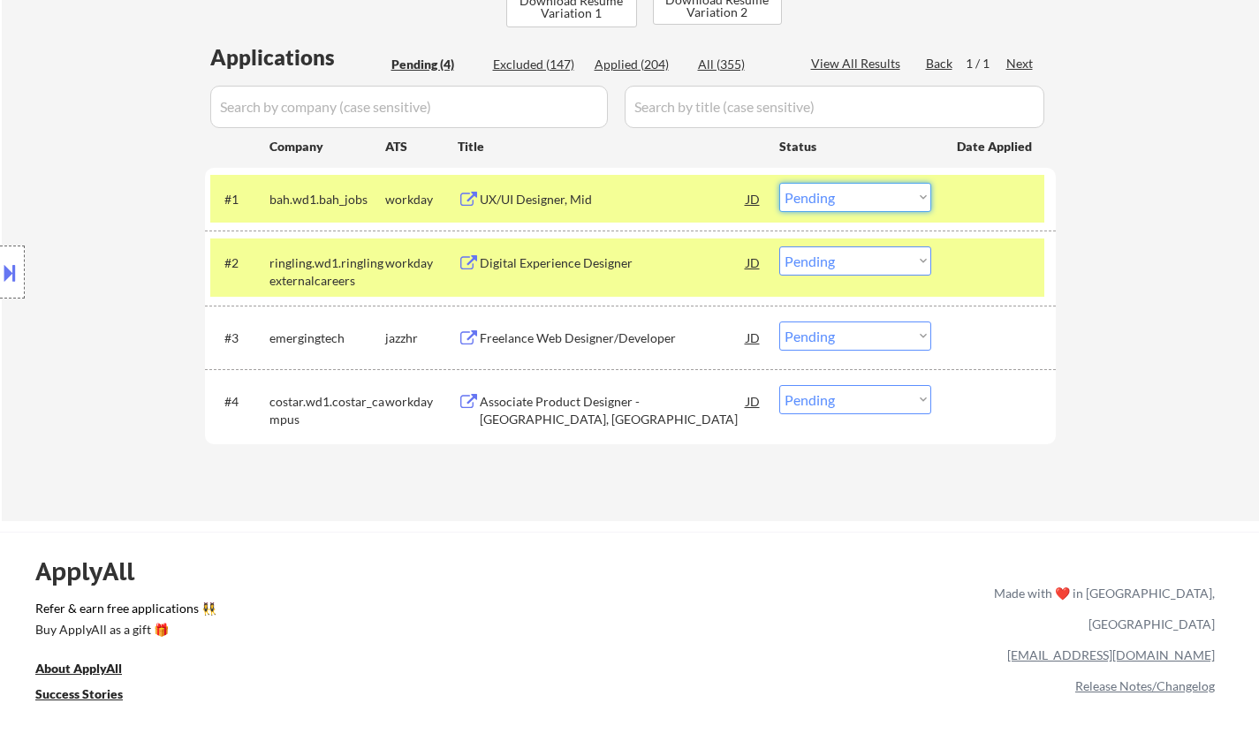
drag, startPoint x: 844, startPoint y: 200, endPoint x: 844, endPoint y: 209, distance: 9.7
click at [844, 200] on select "Choose an option... Pending Applied Excluded (Questions) Excluded (Expired) Exc…" at bounding box center [855, 197] width 152 height 29
click at [779, 183] on select "Choose an option... Pending Applied Excluded (Questions) Excluded (Expired) Exc…" at bounding box center [855, 197] width 152 height 29
select select ""pending""
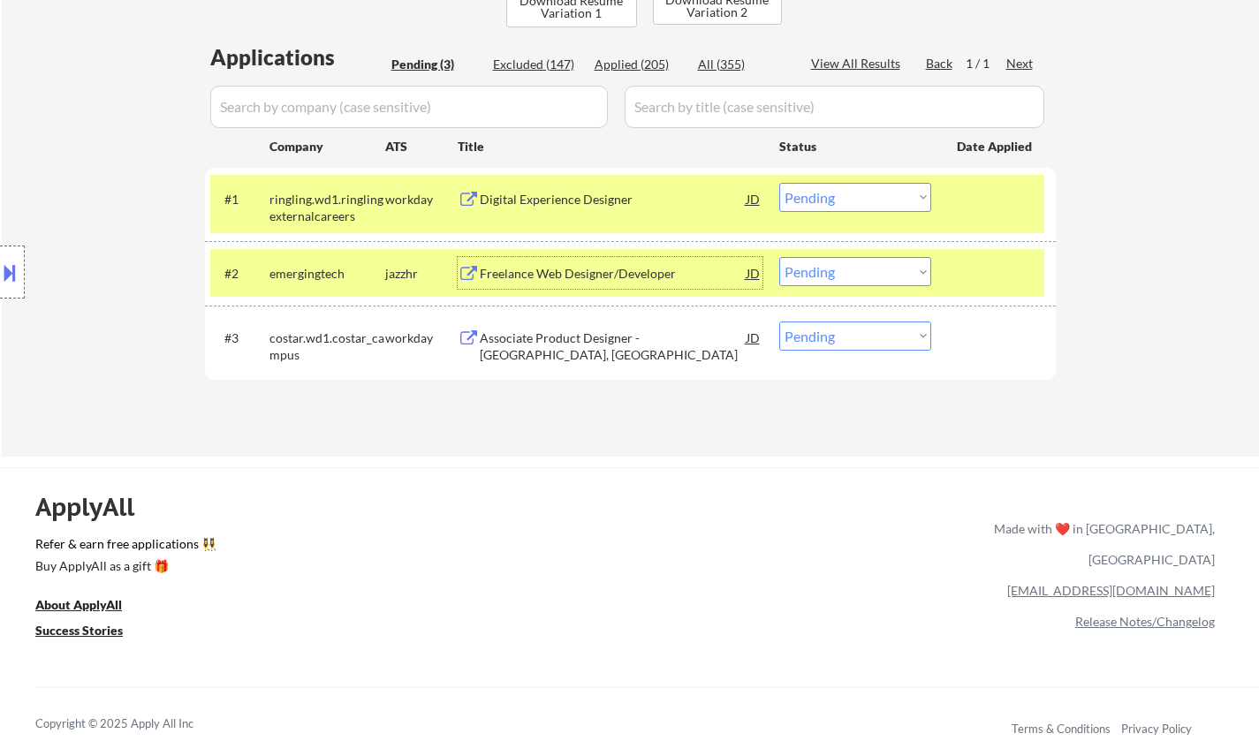
click at [533, 272] on div "Freelance Web Designer/Developer" at bounding box center [613, 274] width 267 height 18
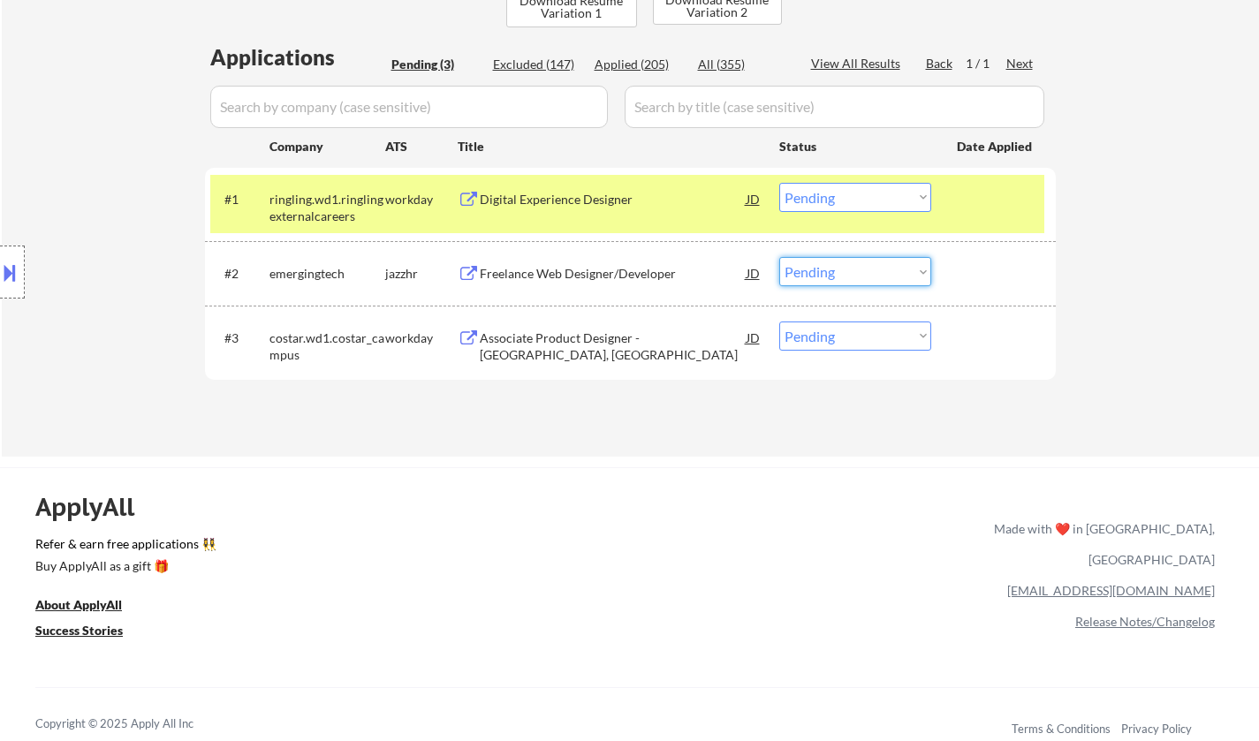
click at [864, 280] on select "Choose an option... Pending Applied Excluded (Questions) Excluded (Expired) Exc…" at bounding box center [855, 271] width 152 height 29
click at [779, 257] on select "Choose an option... Pending Applied Excluded (Questions) Excluded (Expired) Exc…" at bounding box center [855, 271] width 152 height 29
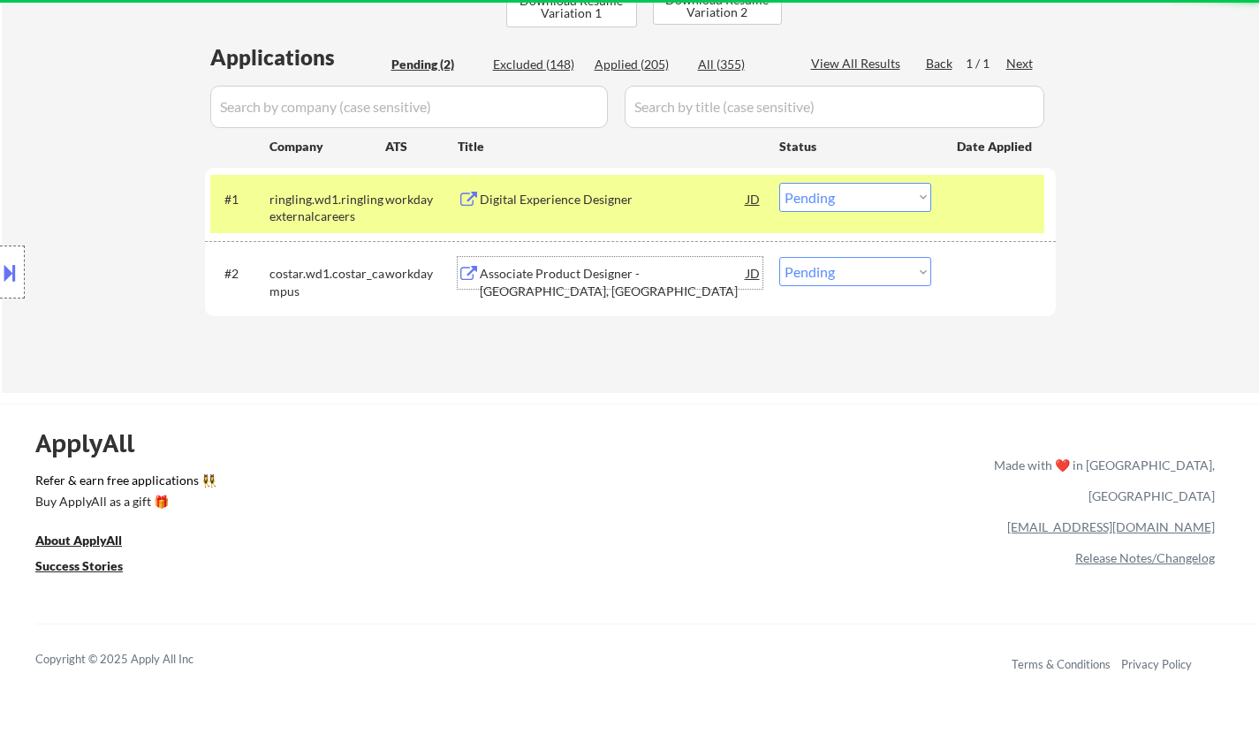
click at [581, 274] on div "Associate Product Designer - [GEOGRAPHIC_DATA], [GEOGRAPHIC_DATA]" at bounding box center [613, 282] width 267 height 34
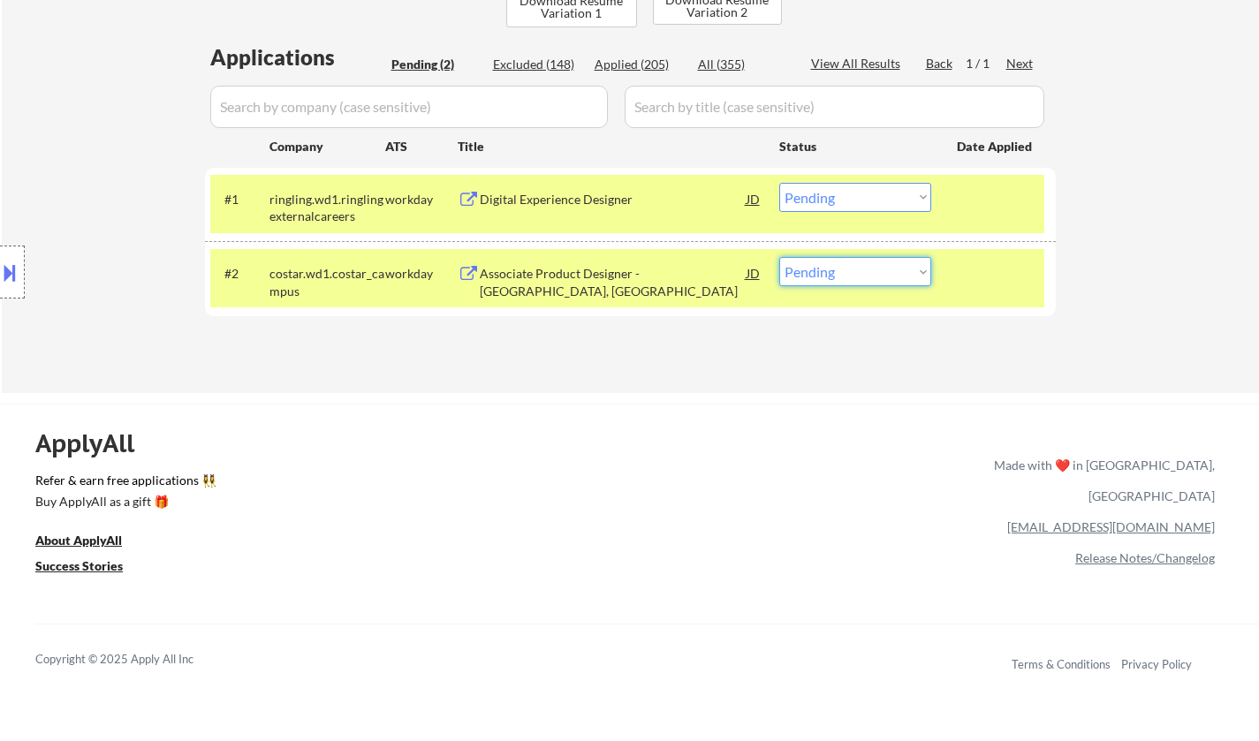
drag, startPoint x: 874, startPoint y: 269, endPoint x: 949, endPoint y: 367, distance: 124.2
click at [874, 269] on select "Choose an option... Pending Applied Excluded (Questions) Excluded (Expired) Exc…" at bounding box center [855, 271] width 152 height 29
select select ""excluded__salary_""
click at [779, 257] on select "Choose an option... Pending Applied Excluded (Questions) Excluded (Expired) Exc…" at bounding box center [855, 271] width 152 height 29
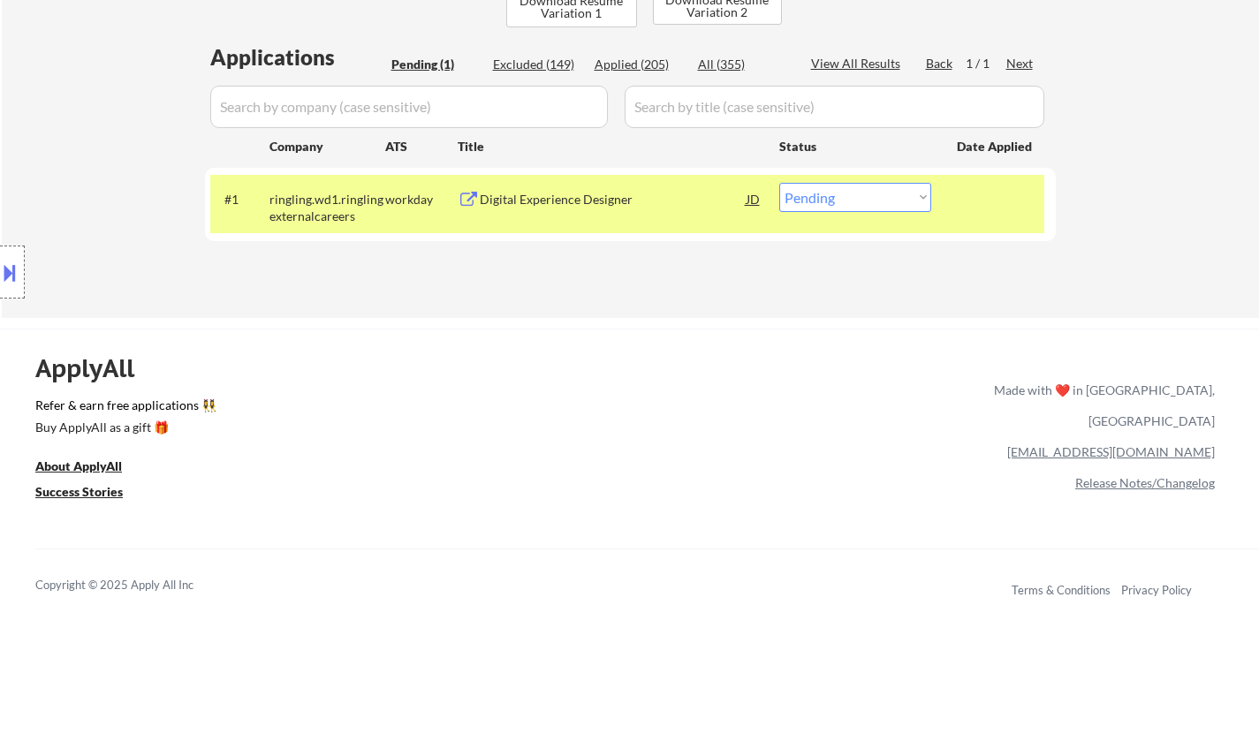
click at [562, 204] on div "Digital Experience Designer" at bounding box center [613, 200] width 267 height 18
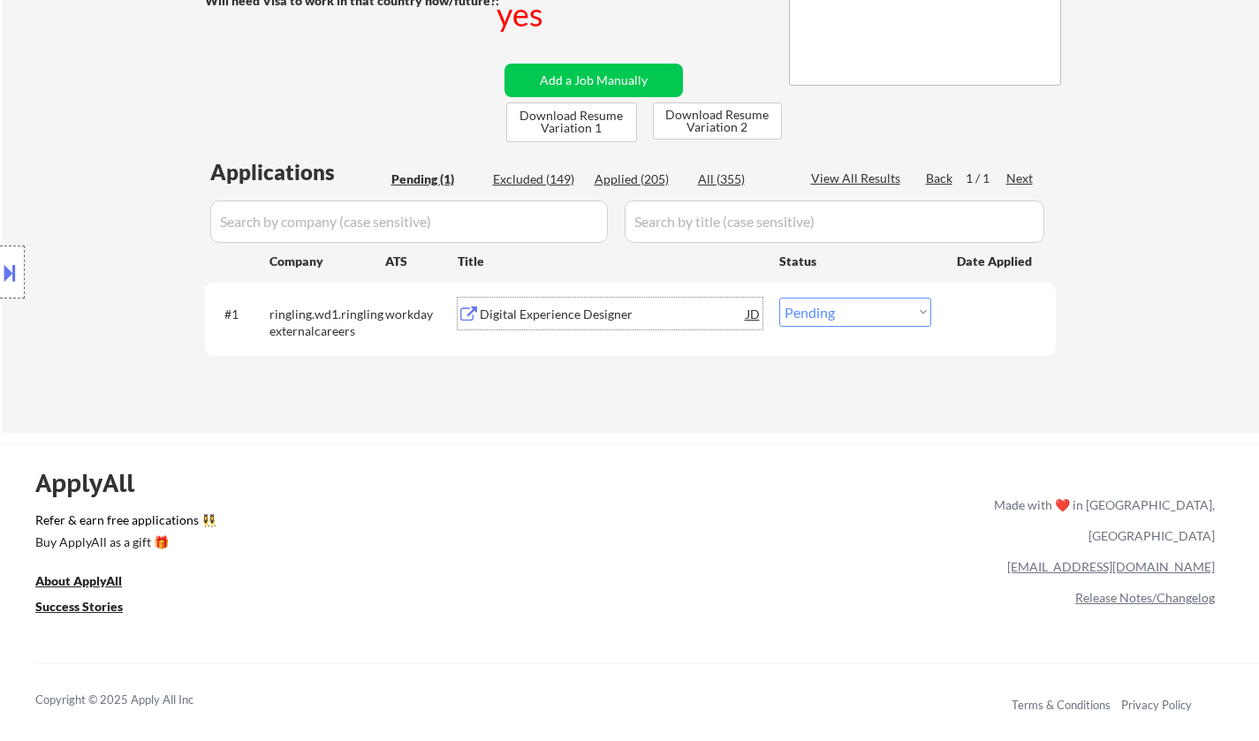
scroll to position [265, 0]
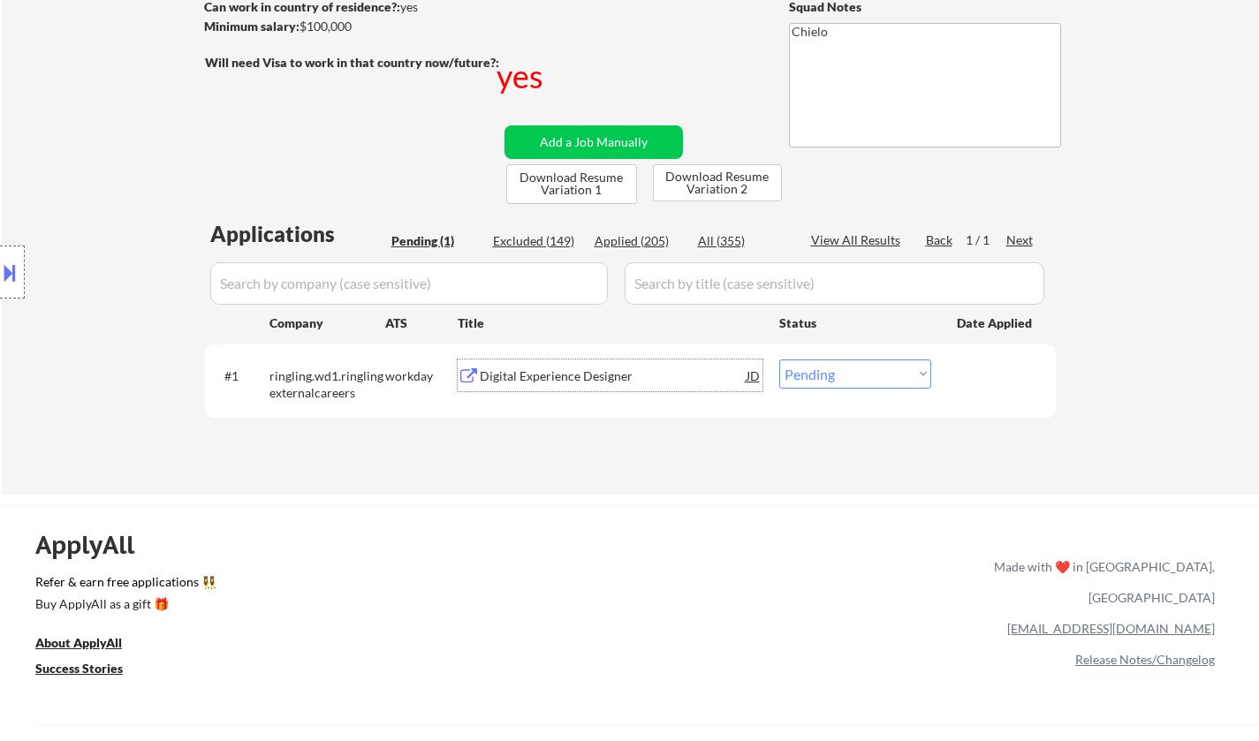
click at [852, 382] on select "Choose an option... Pending Applied Excluded (Questions) Excluded (Expired) Exc…" at bounding box center [855, 374] width 152 height 29
select select ""applied""
click at [779, 360] on select "Choose an option... Pending Applied Excluded (Questions) Excluded (Expired) Exc…" at bounding box center [855, 374] width 152 height 29
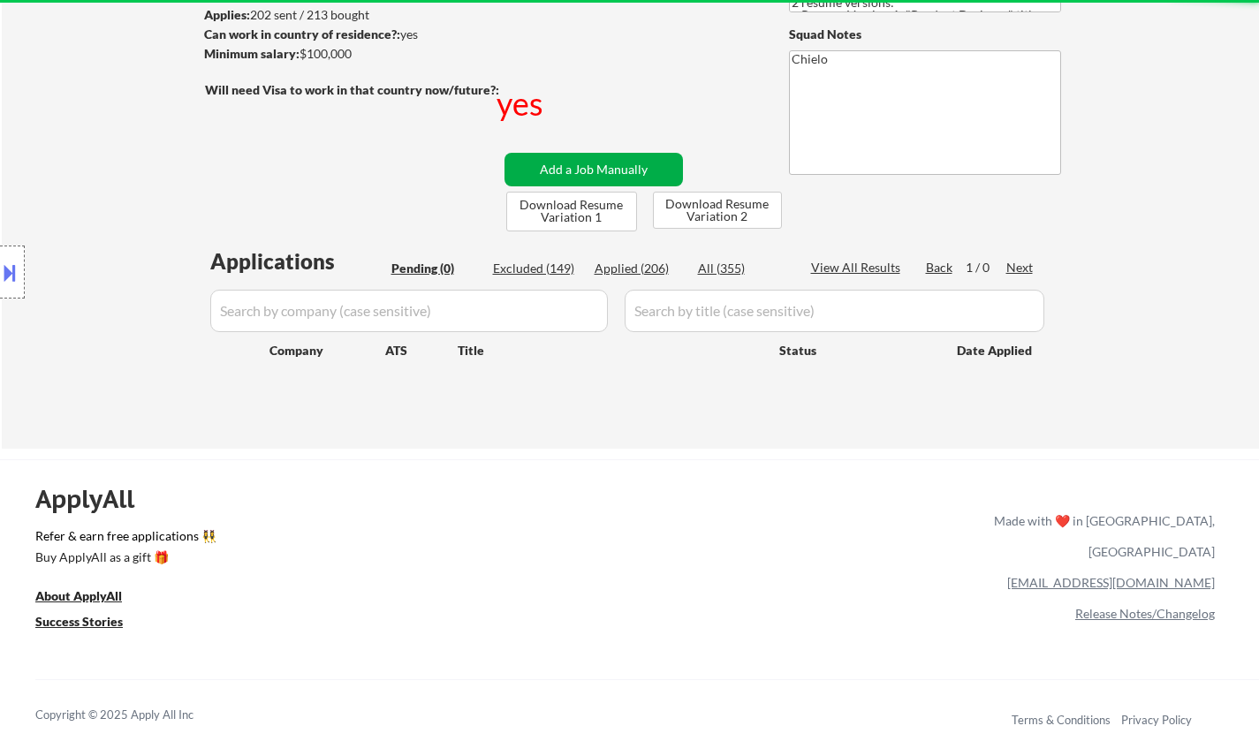
scroll to position [353, 0]
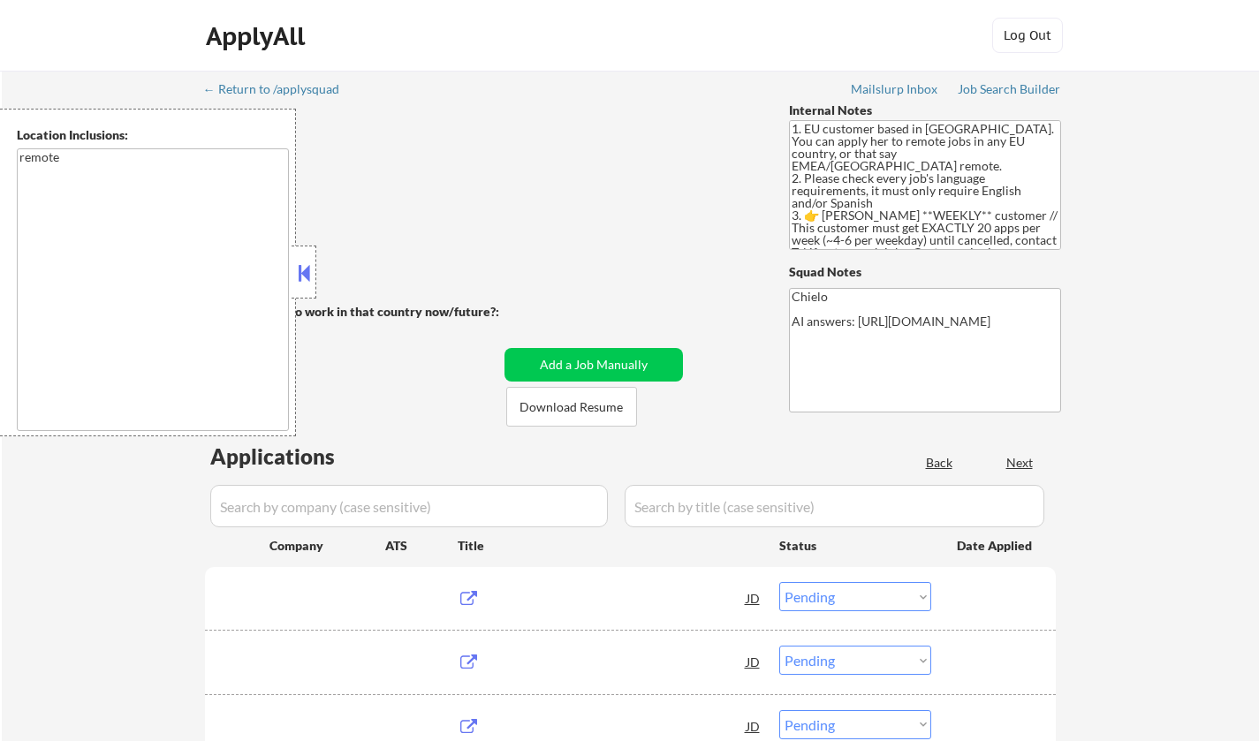
select select ""pending""
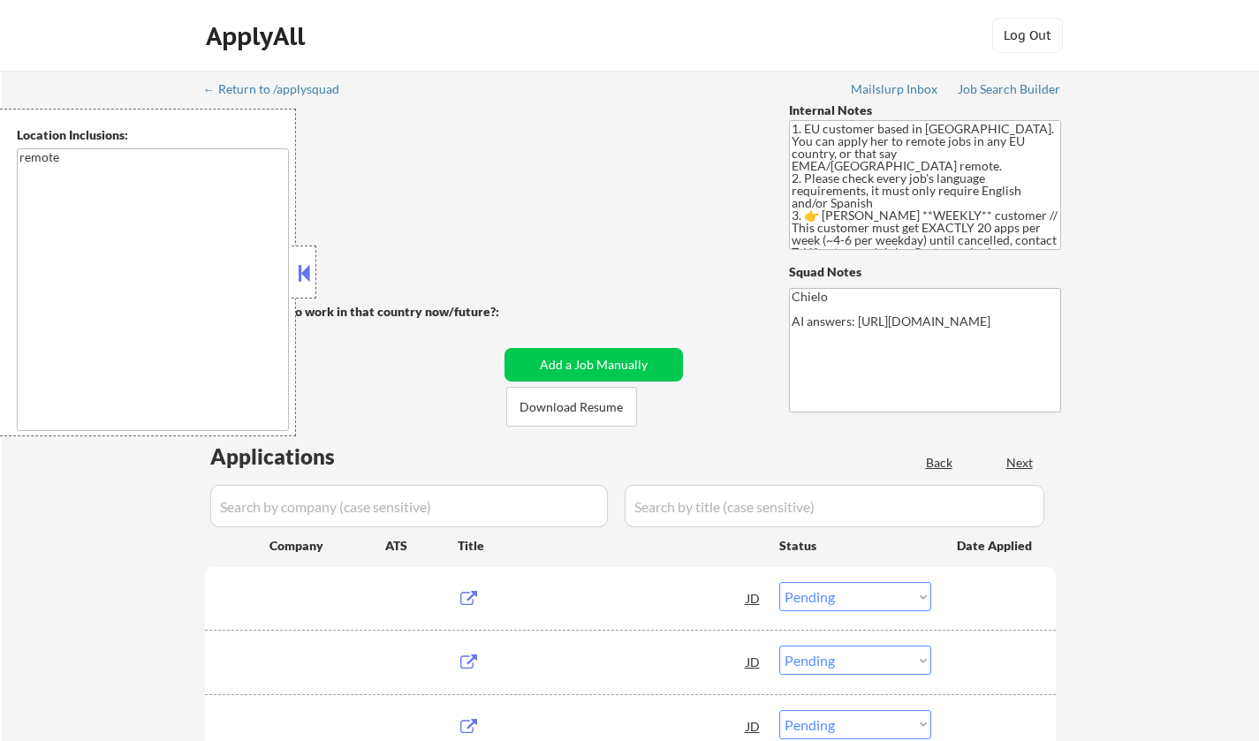
select select ""pending""
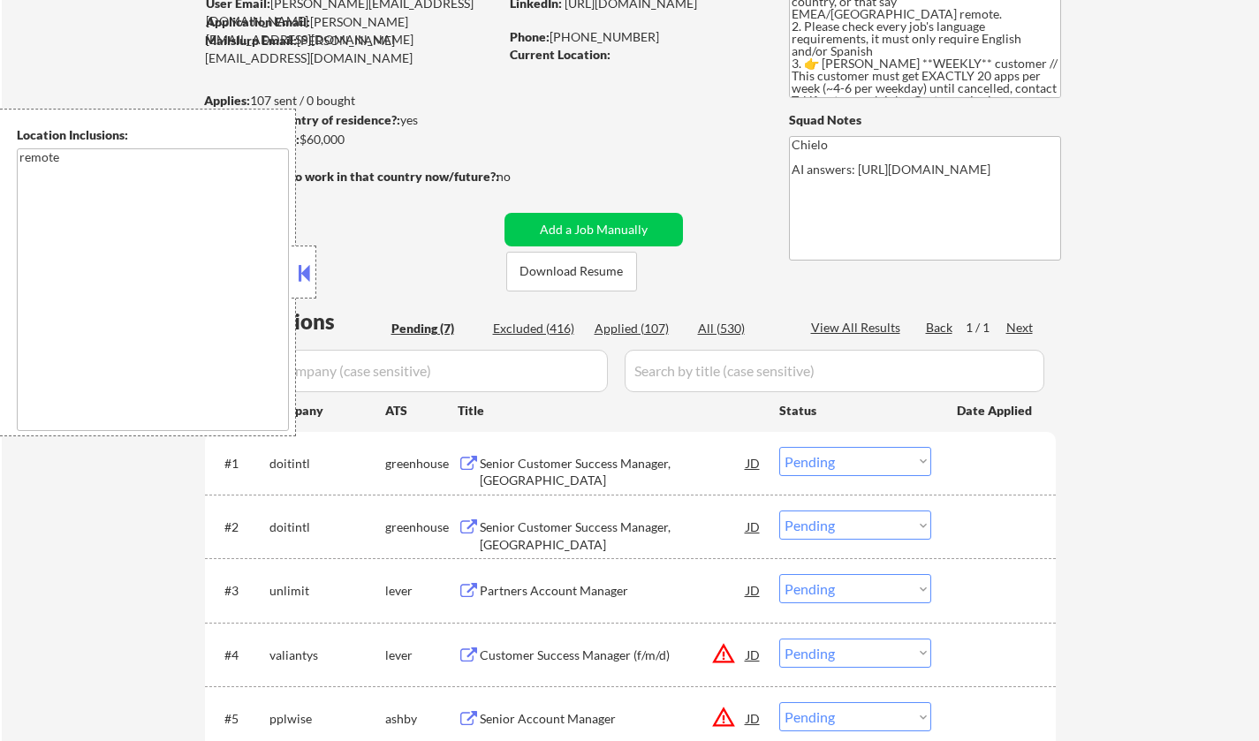
scroll to position [177, 0]
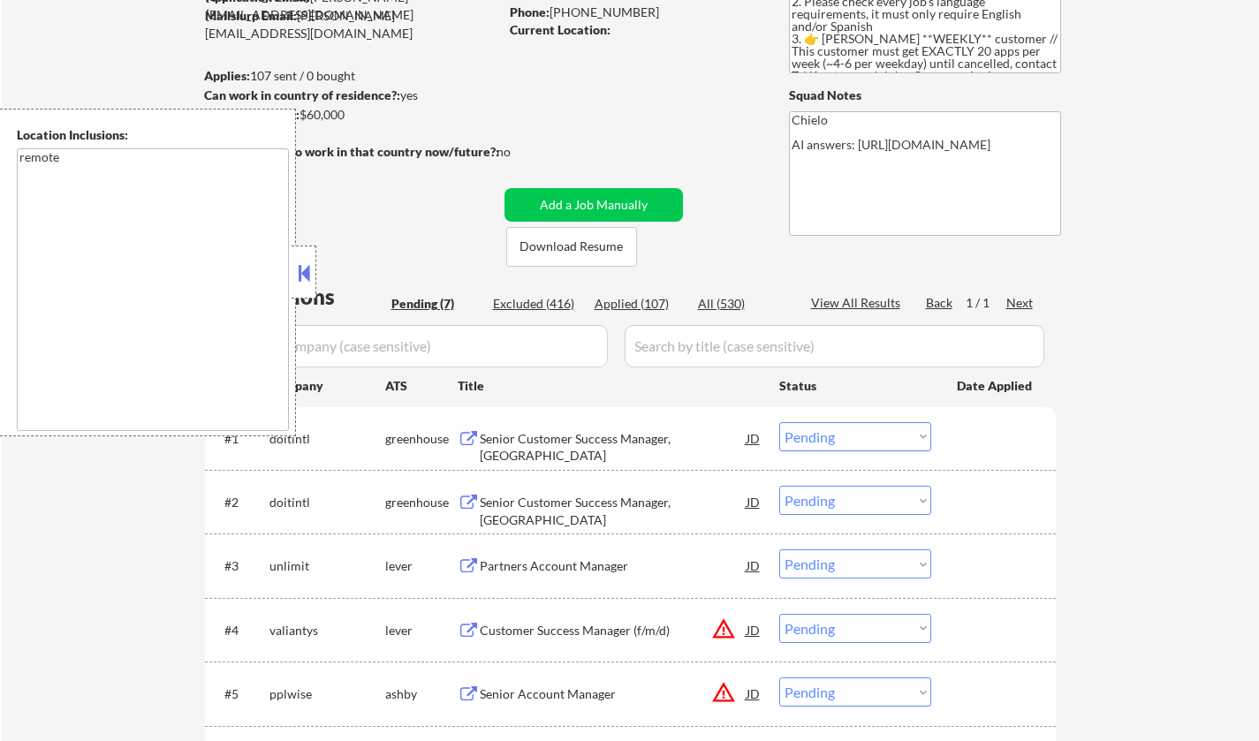
click at [292, 268] on div at bounding box center [304, 272] width 25 height 53
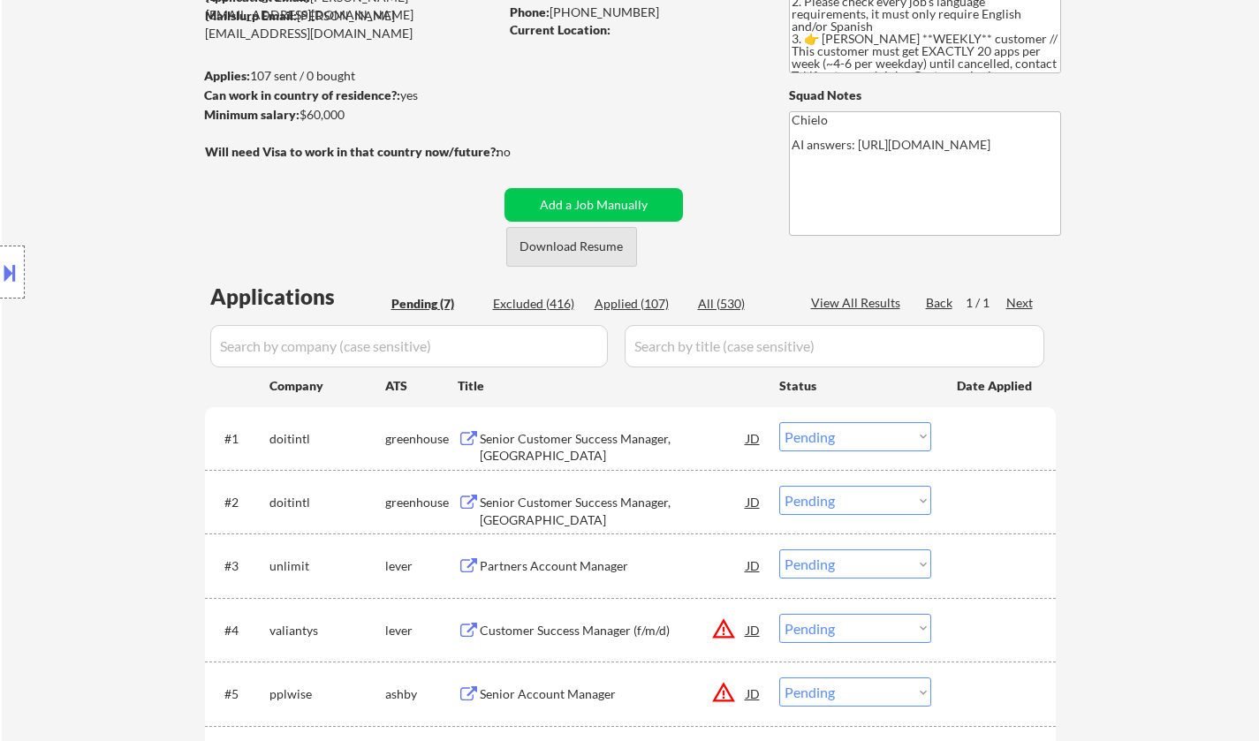
click at [569, 263] on button "Download Resume" at bounding box center [571, 247] width 131 height 40
click at [595, 430] on div "Senior Customer Success Manager, [GEOGRAPHIC_DATA]" at bounding box center [613, 447] width 267 height 34
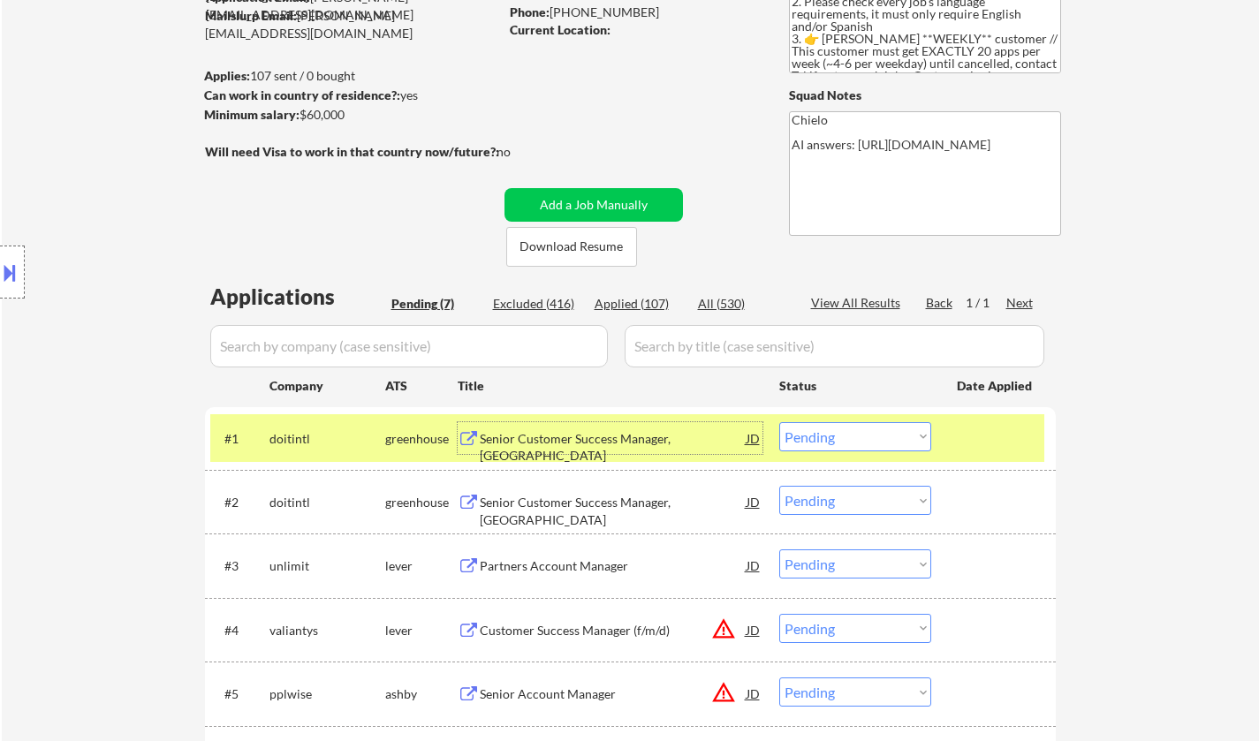
click at [878, 438] on select "Choose an option... Pending Applied Excluded (Questions) Excluded (Expired) Exc…" at bounding box center [855, 436] width 152 height 29
click at [779, 422] on select "Choose an option... Pending Applied Excluded (Questions) Excluded (Expired) Exc…" at bounding box center [855, 436] width 152 height 29
select select ""pending""
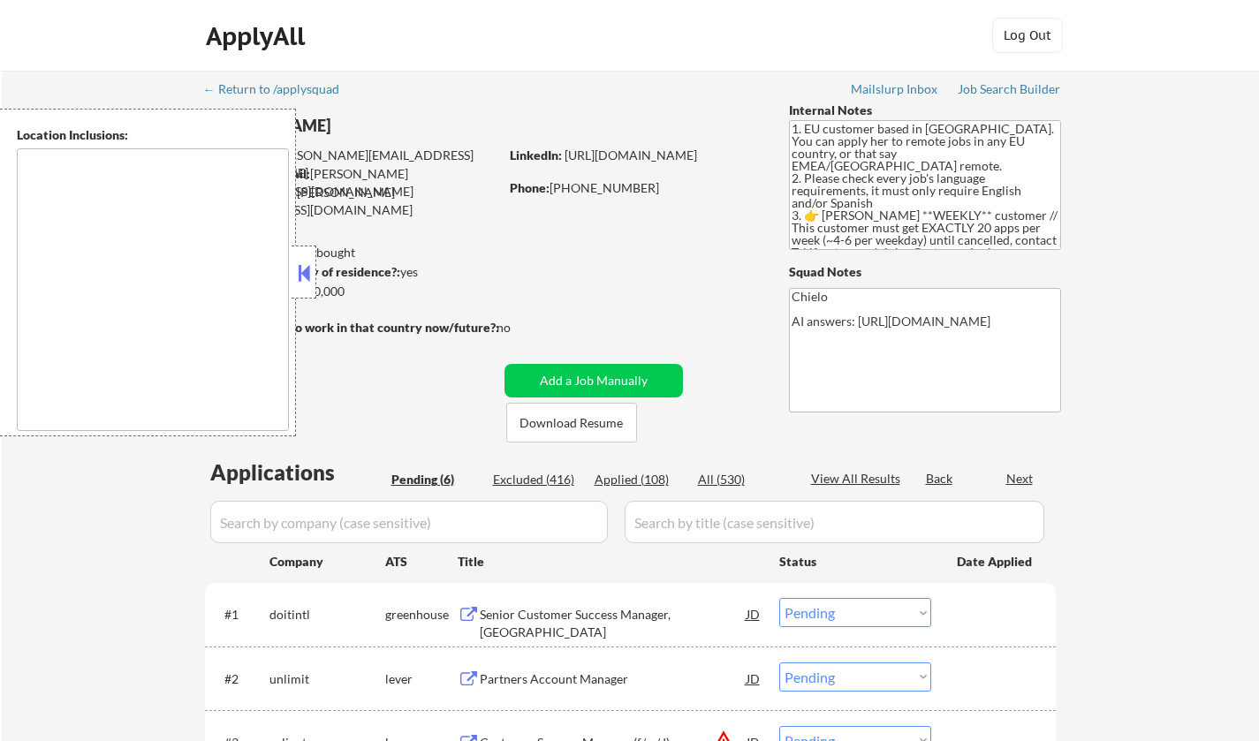
select select ""pending""
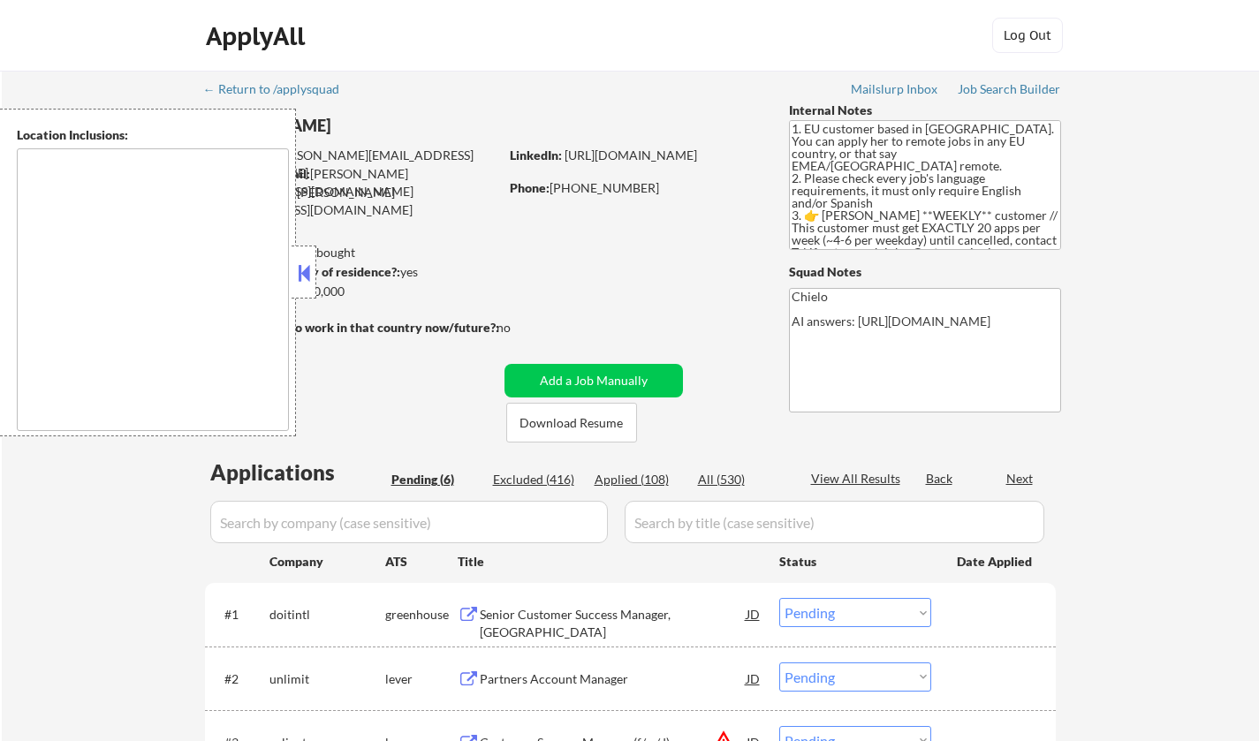
select select ""pending""
type textarea "remote"
click at [298, 278] on button at bounding box center [303, 273] width 19 height 27
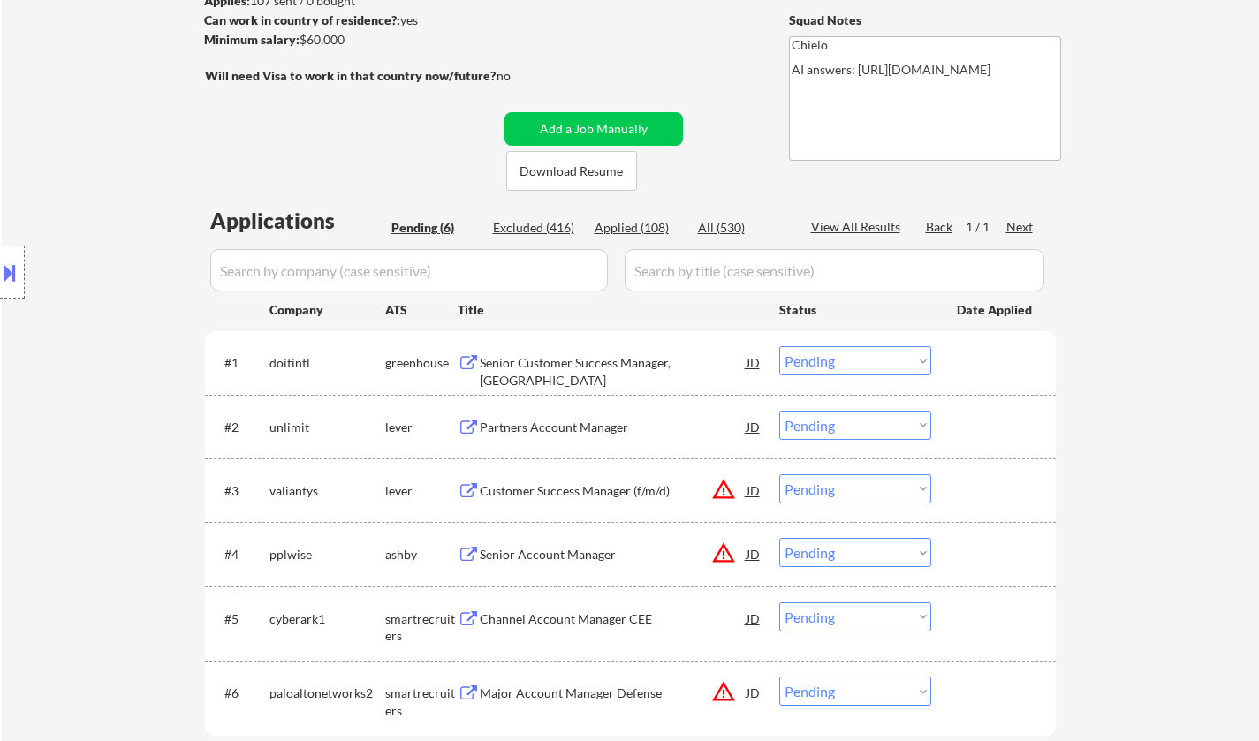
scroll to position [353, 0]
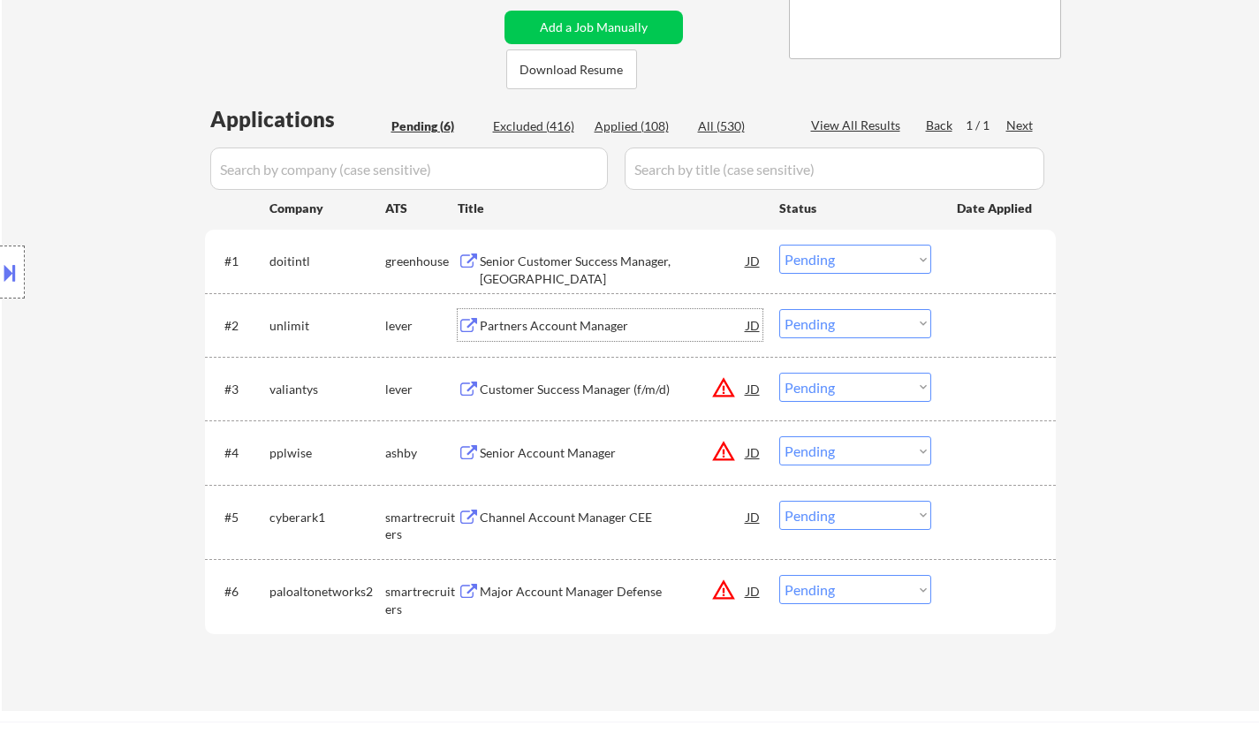
click at [561, 317] on div "Partners Account Manager" at bounding box center [613, 326] width 267 height 18
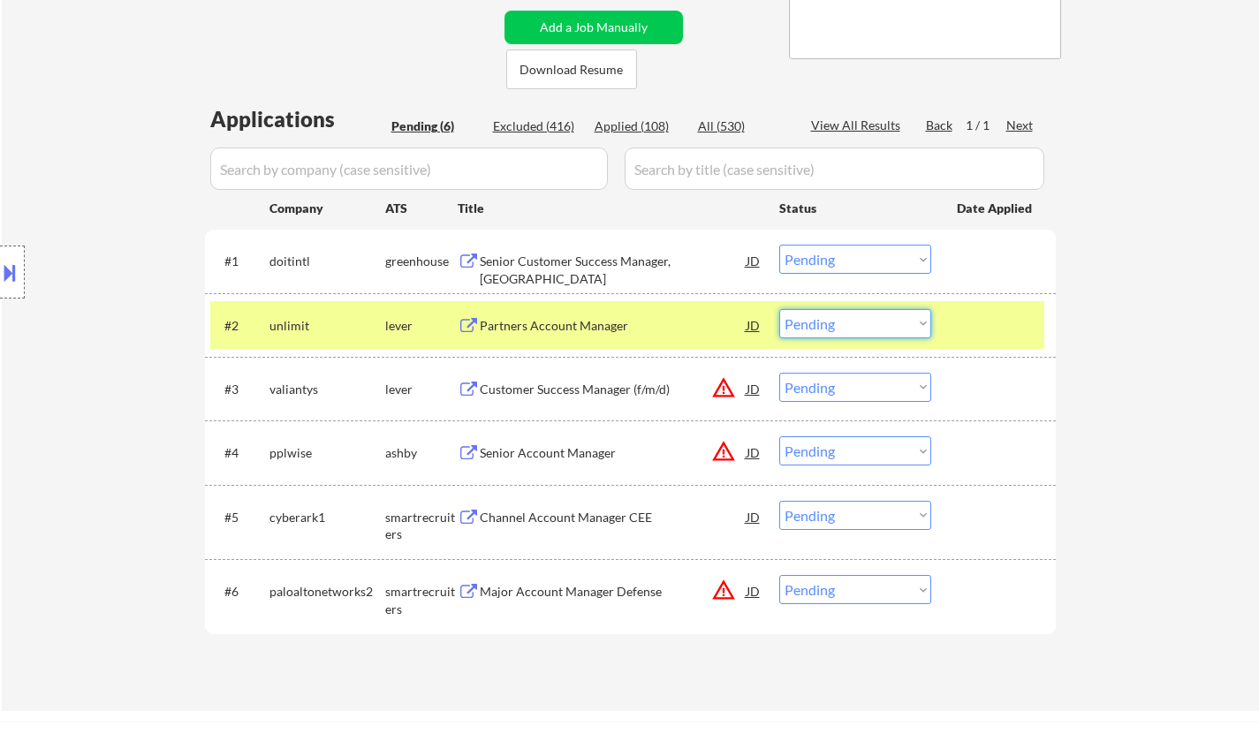
click at [860, 335] on select "Choose an option... Pending Applied Excluded (Questions) Excluded (Expired) Exc…" at bounding box center [855, 323] width 152 height 29
click at [779, 309] on select "Choose an option... Pending Applied Excluded (Questions) Excluded (Expired) Exc…" at bounding box center [855, 323] width 152 height 29
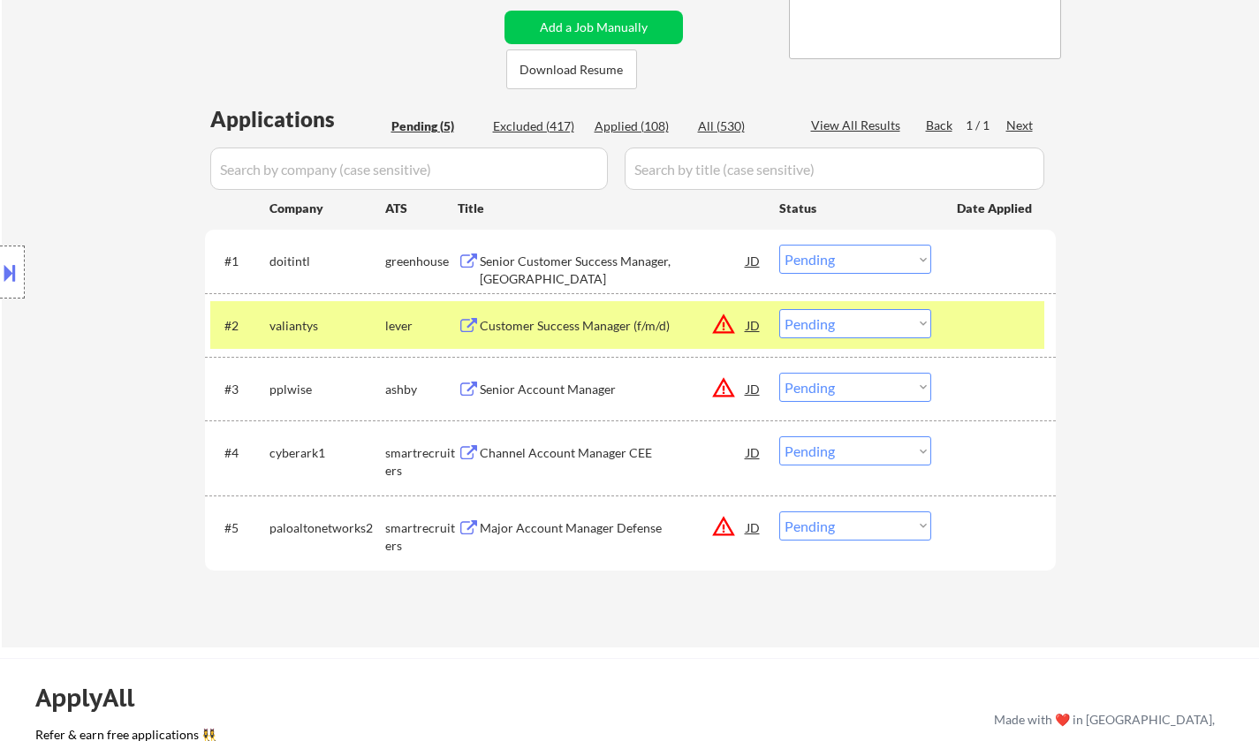
click at [0, 257] on div at bounding box center [12, 272] width 25 height 53
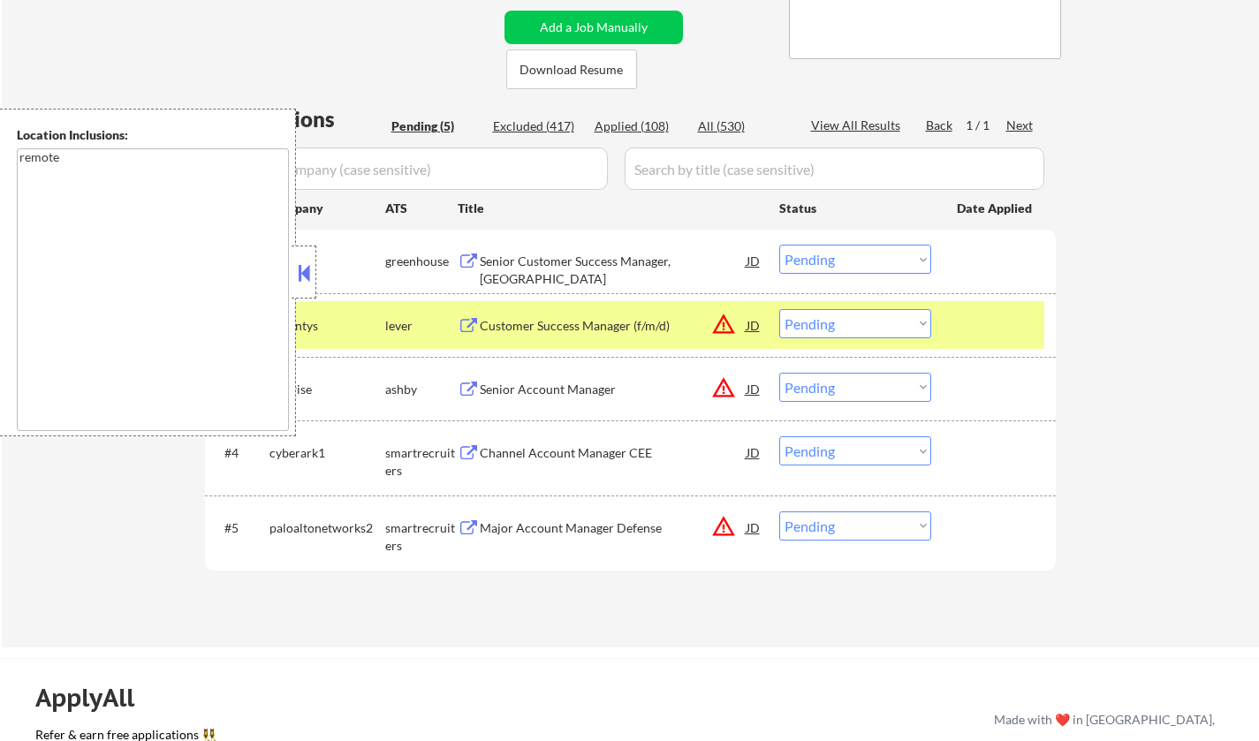
click at [1163, 367] on div "← Return to /applysquad Mailslurp Inbox Job Search Builder Julia Guallar User E…" at bounding box center [630, 182] width 1257 height 930
click at [748, 321] on div "JD" at bounding box center [754, 325] width 18 height 32
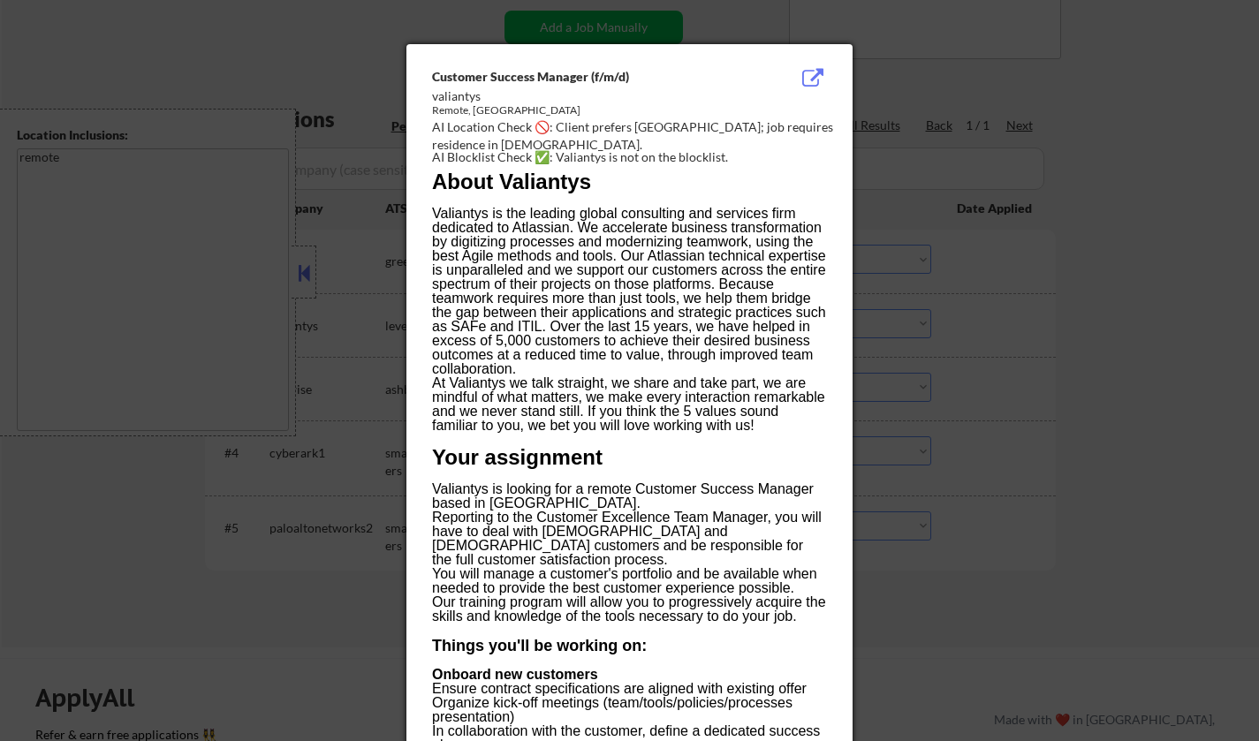
click at [1154, 374] on div at bounding box center [629, 370] width 1259 height 741
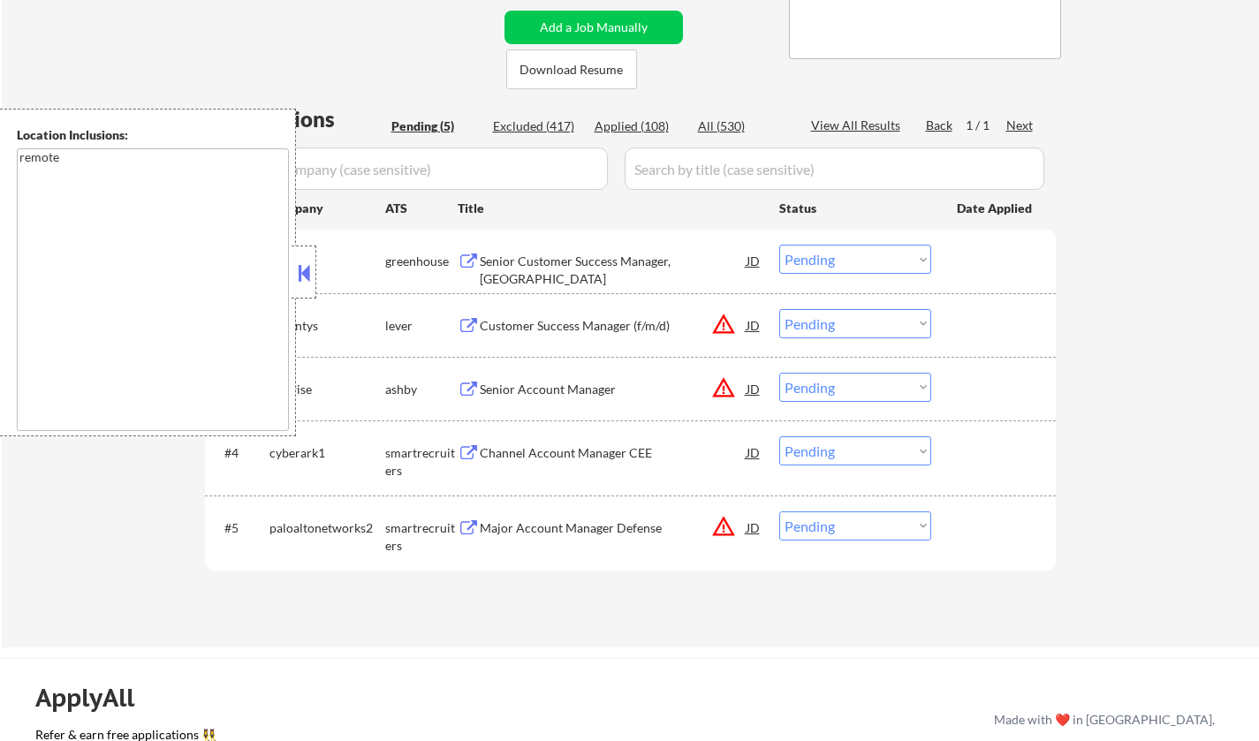
drag, startPoint x: 876, startPoint y: 325, endPoint x: 885, endPoint y: 336, distance: 13.8
click at [876, 325] on select "Choose an option... Pending Applied Excluded (Questions) Excluded (Expired) Exc…" at bounding box center [855, 323] width 152 height 29
click at [779, 309] on select "Choose an option... Pending Applied Excluded (Questions) Excluded (Expired) Exc…" at bounding box center [855, 323] width 152 height 29
click at [311, 258] on div at bounding box center [304, 272] width 25 height 53
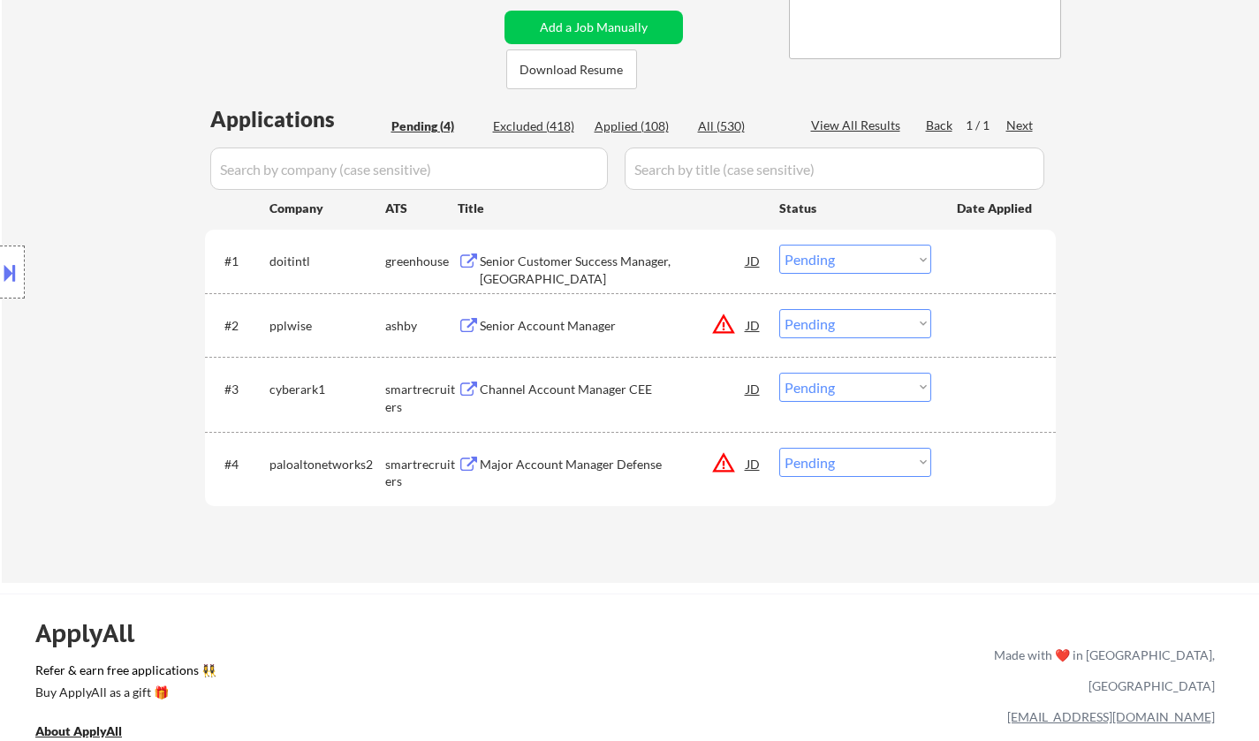
click at [745, 325] on div "JD" at bounding box center [754, 325] width 18 height 32
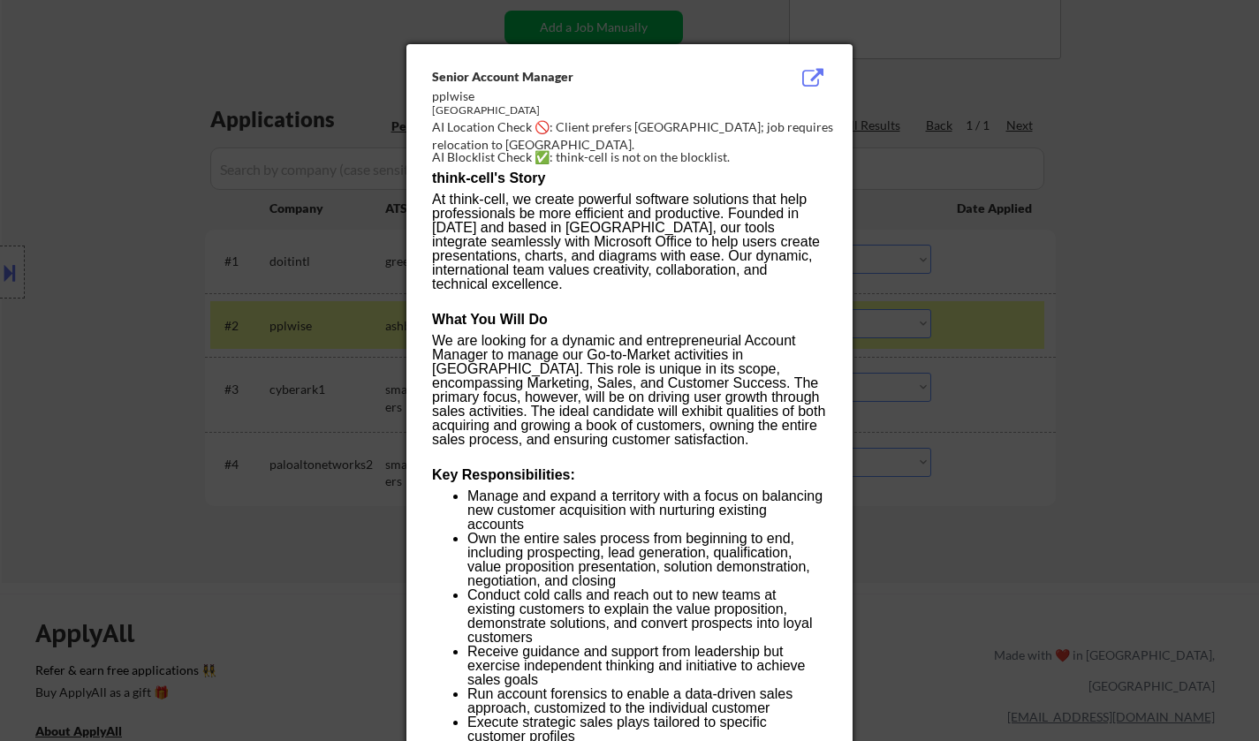
click at [1058, 435] on div at bounding box center [629, 370] width 1259 height 741
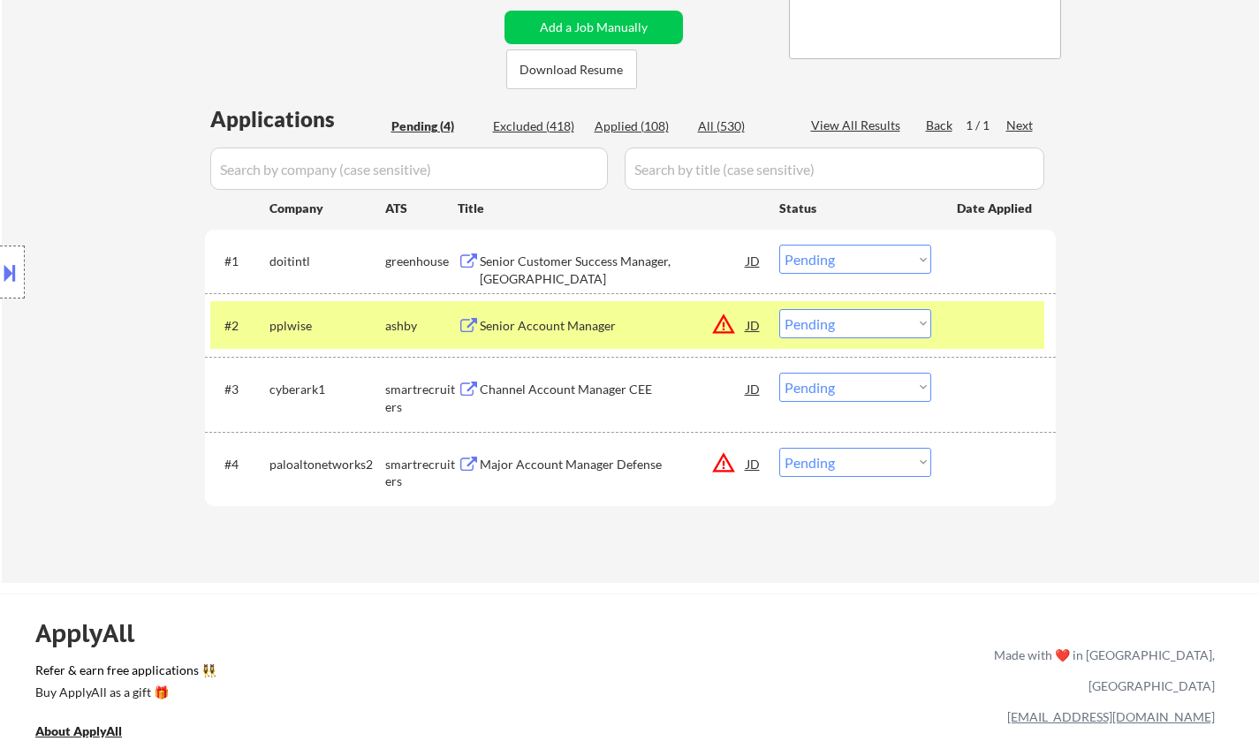
click at [896, 315] on select "Choose an option... Pending Applied Excluded (Questions) Excluded (Expired) Exc…" at bounding box center [855, 323] width 152 height 29
click at [779, 309] on select "Choose an option... Pending Applied Excluded (Questions) Excluded (Expired) Exc…" at bounding box center [855, 323] width 152 height 29
drag, startPoint x: 565, startPoint y: 390, endPoint x: 587, endPoint y: 399, distance: 23.8
click at [565, 391] on div "Channel Account Manager CEE" at bounding box center [613, 390] width 267 height 18
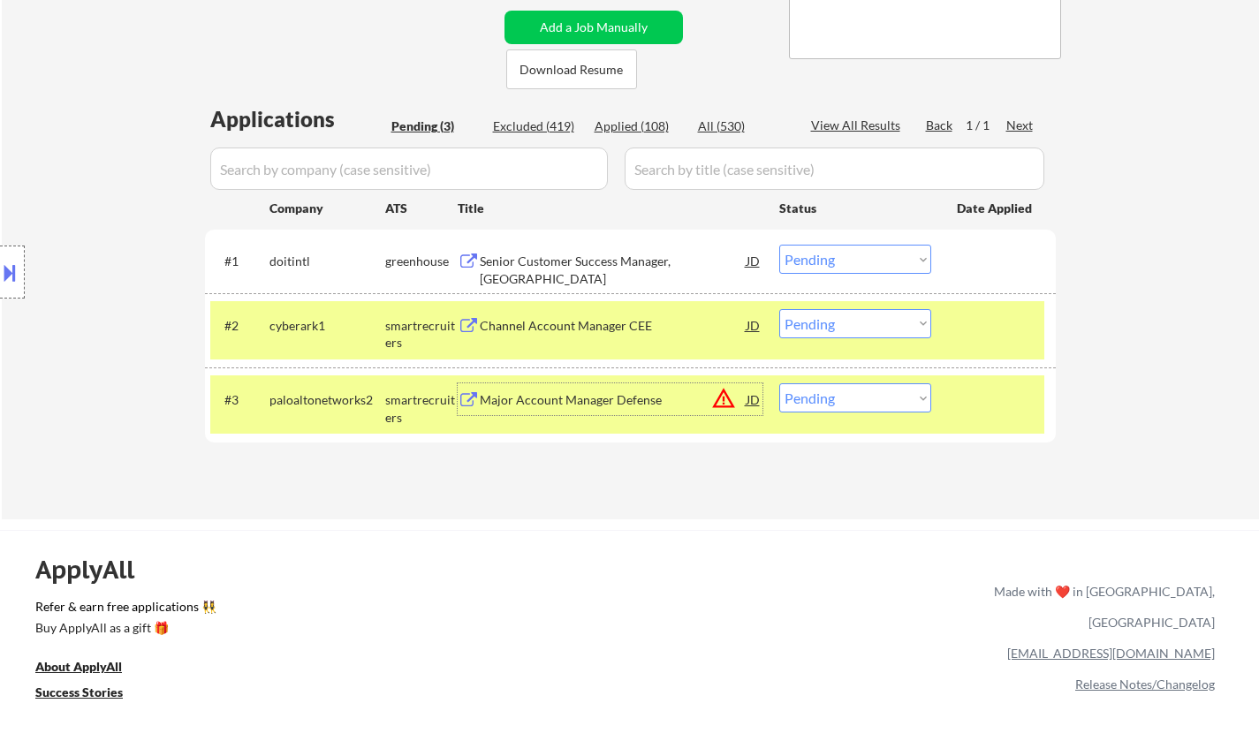
click at [845, 328] on select "Choose an option... Pending Applied Excluded (Questions) Excluded (Expired) Exc…" at bounding box center [855, 323] width 152 height 29
click at [779, 309] on select "Choose an option... Pending Applied Excluded (Questions) Excluded (Expired) Exc…" at bounding box center [855, 323] width 152 height 29
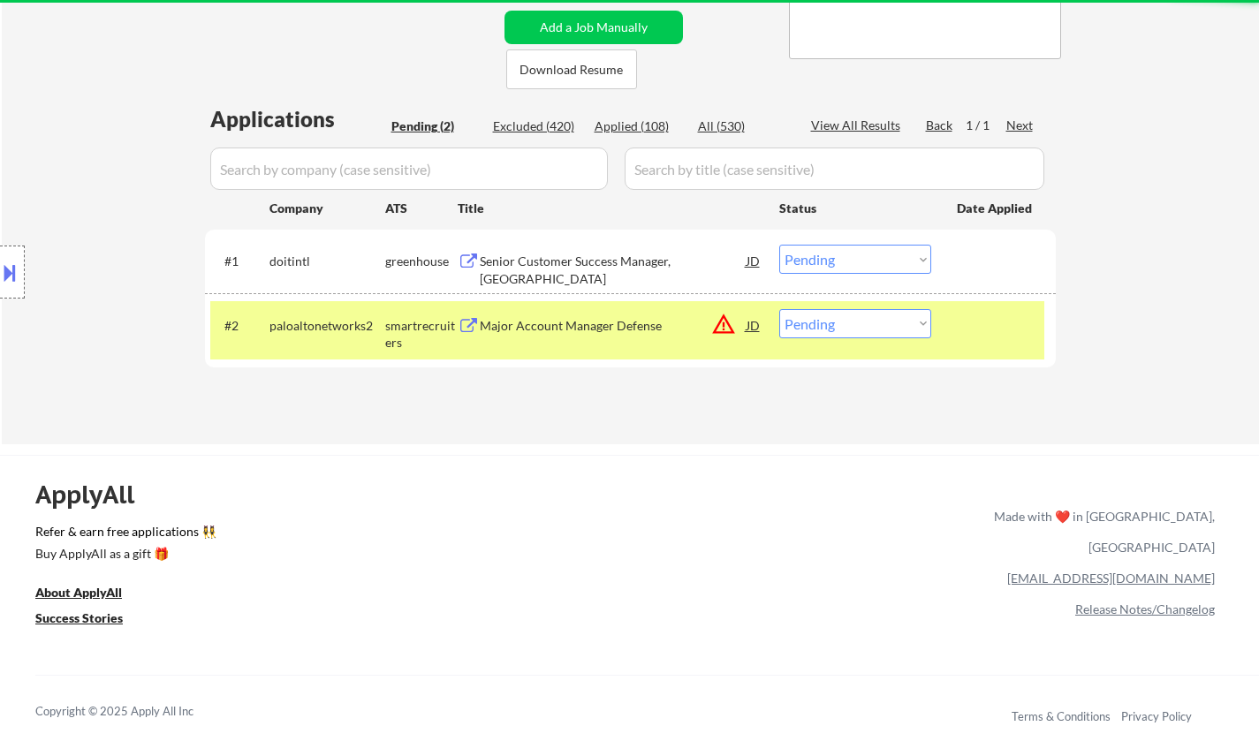
drag, startPoint x: 901, startPoint y: 321, endPoint x: 907, endPoint y: 333, distance: 13.8
click at [901, 321] on select "Choose an option... Pending Applied Excluded (Questions) Excluded (Expired) Exc…" at bounding box center [855, 323] width 152 height 29
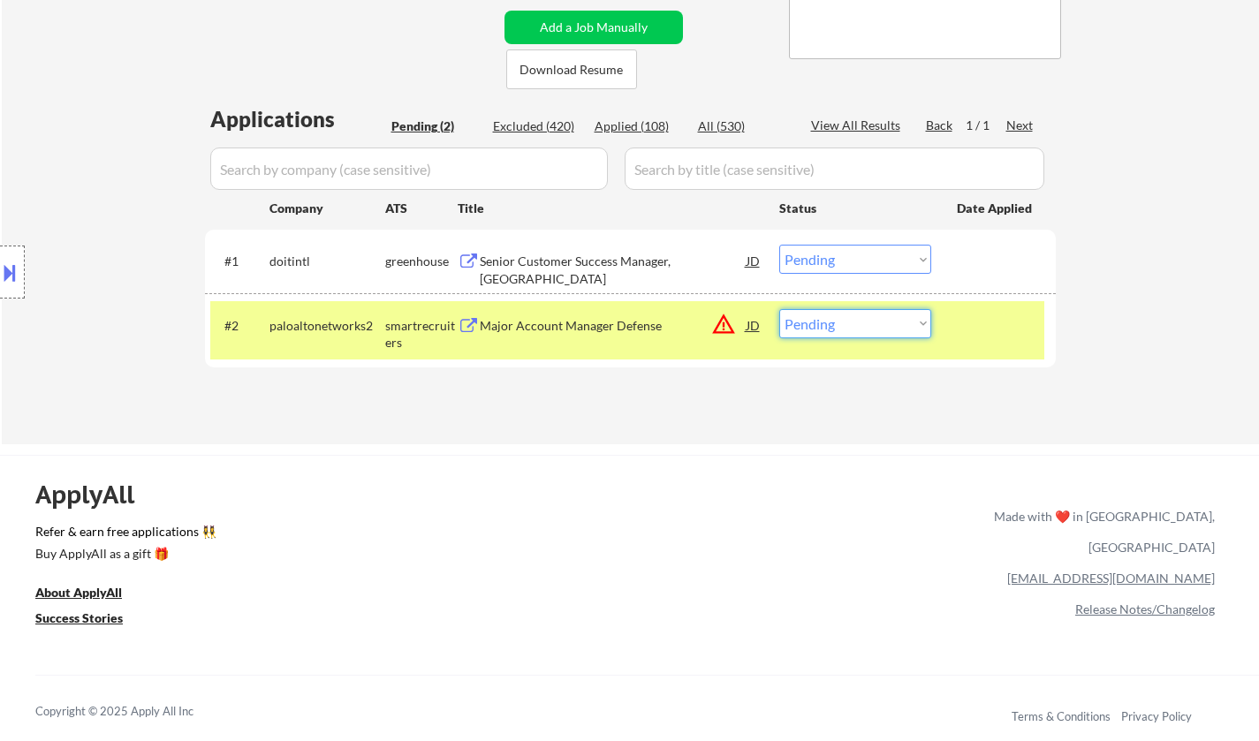
select select ""excluded__location_""
click at [779, 309] on select "Choose an option... Pending Applied Excluded (Questions) Excluded (Expired) Exc…" at bounding box center [855, 323] width 152 height 29
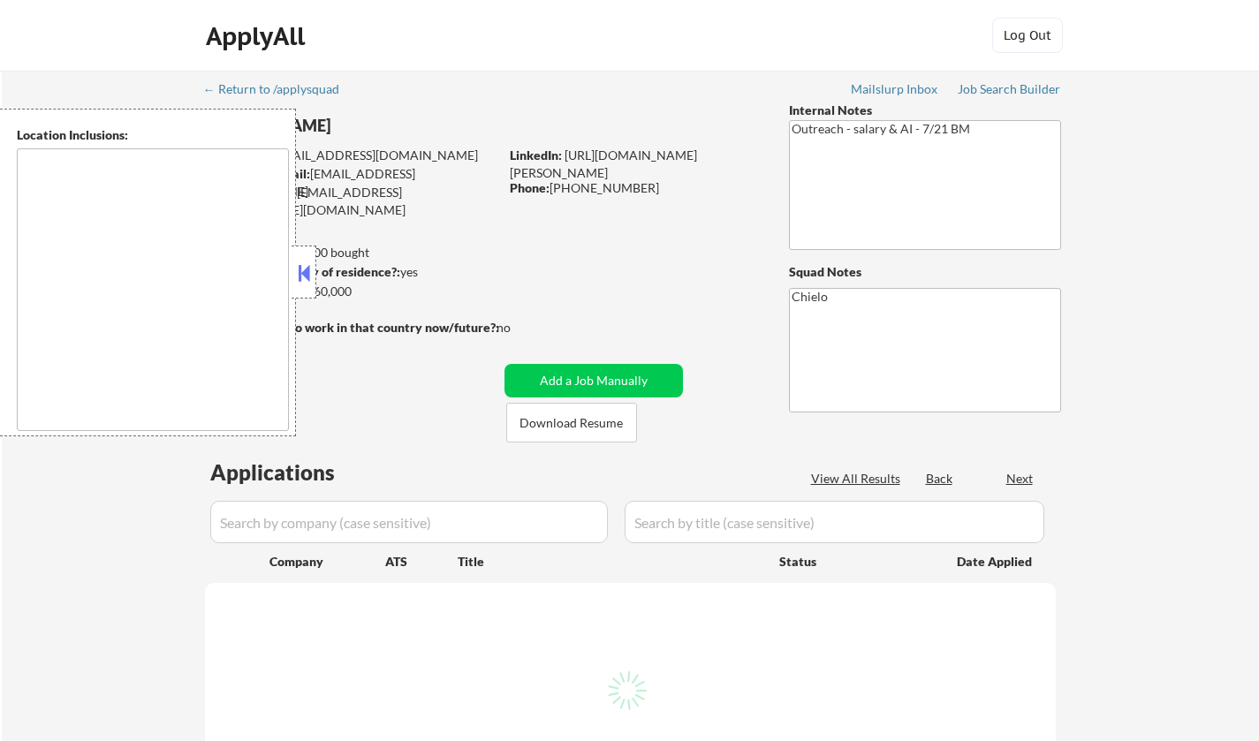
select select ""pending""
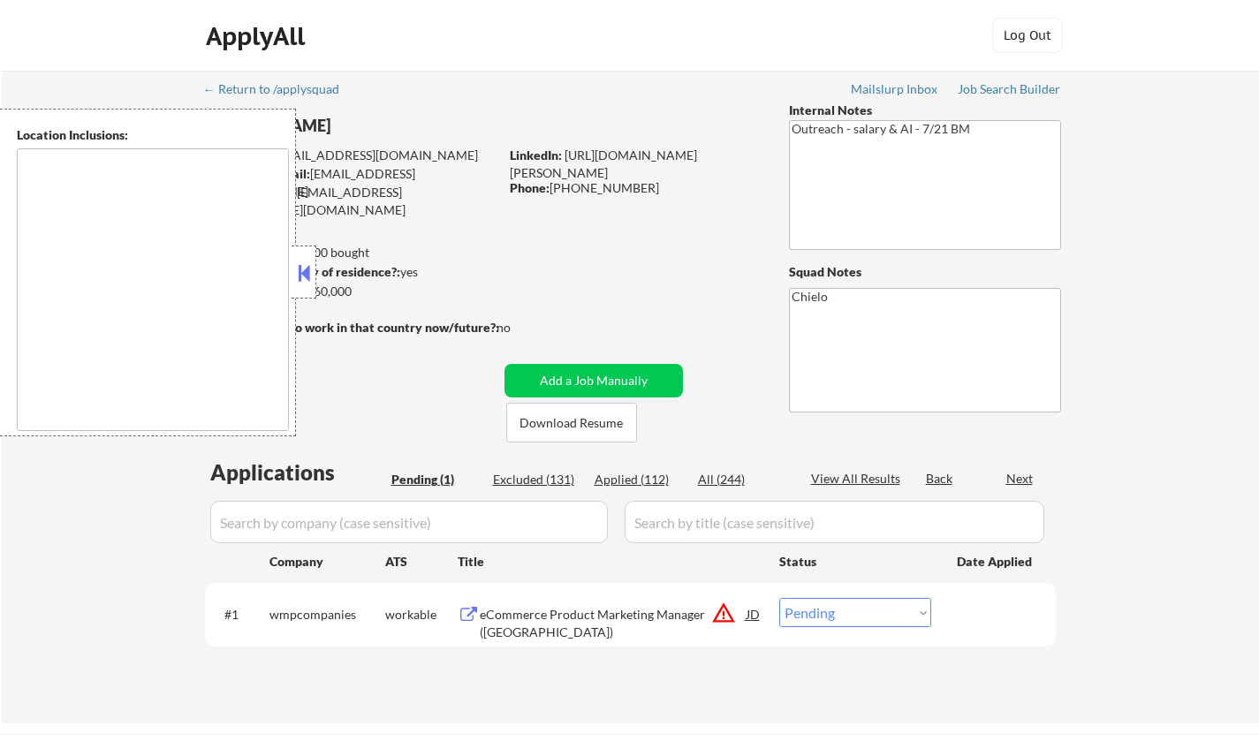
type textarea "remote"
click at [255, 328] on textarea "remote" at bounding box center [153, 289] width 272 height 283
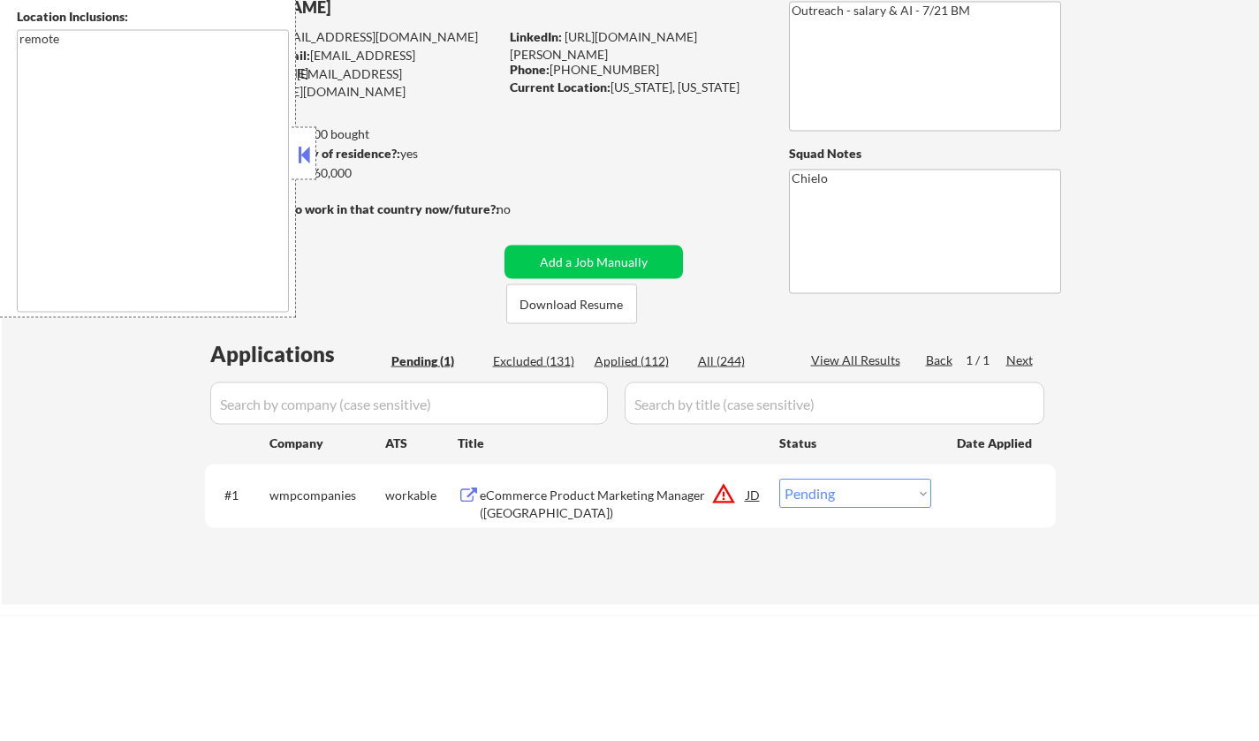
drag, startPoint x: 713, startPoint y: 276, endPoint x: 725, endPoint y: 296, distance: 23.0
click at [710, 282] on div "← Return to /applysquad Mailslurp Inbox Job Search Builder [PERSON_NAME] User E…" at bounding box center [631, 390] width 882 height 639
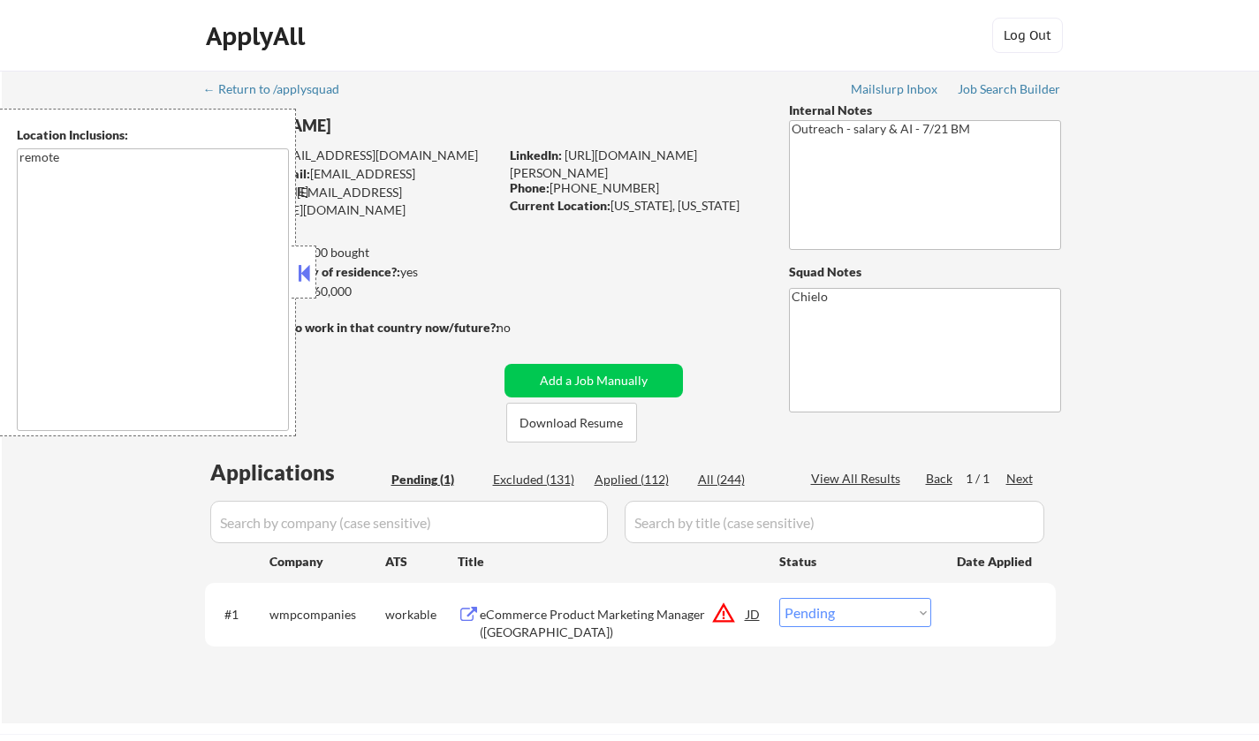
drag, startPoint x: 299, startPoint y: 272, endPoint x: 338, endPoint y: 320, distance: 62.1
click at [298, 272] on button at bounding box center [303, 273] width 19 height 27
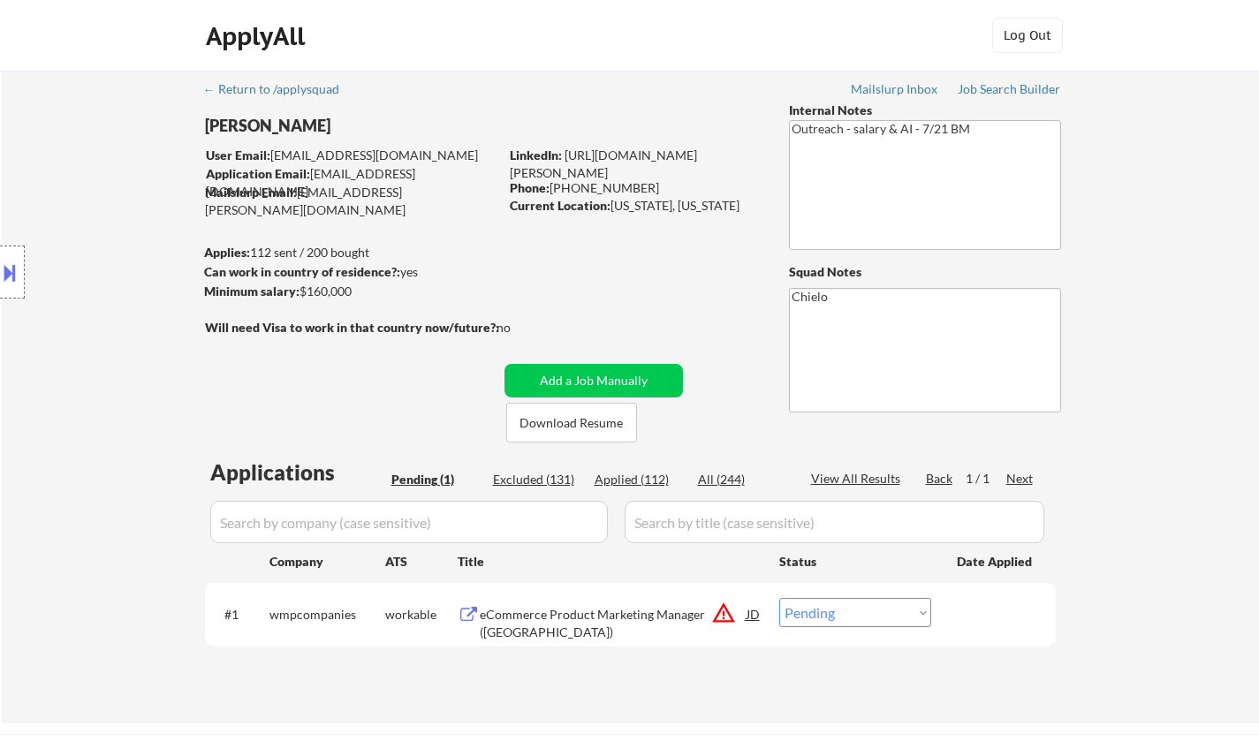
scroll to position [265, 0]
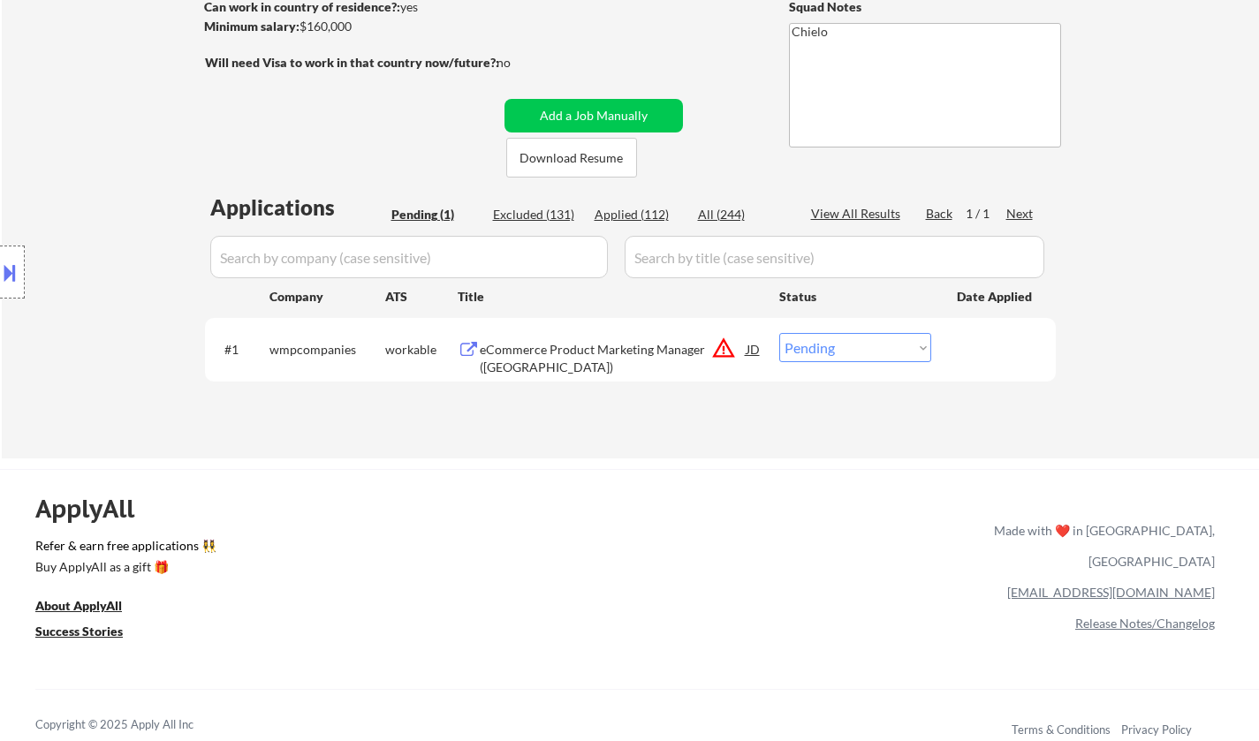
click at [0, 277] on button at bounding box center [9, 272] width 19 height 29
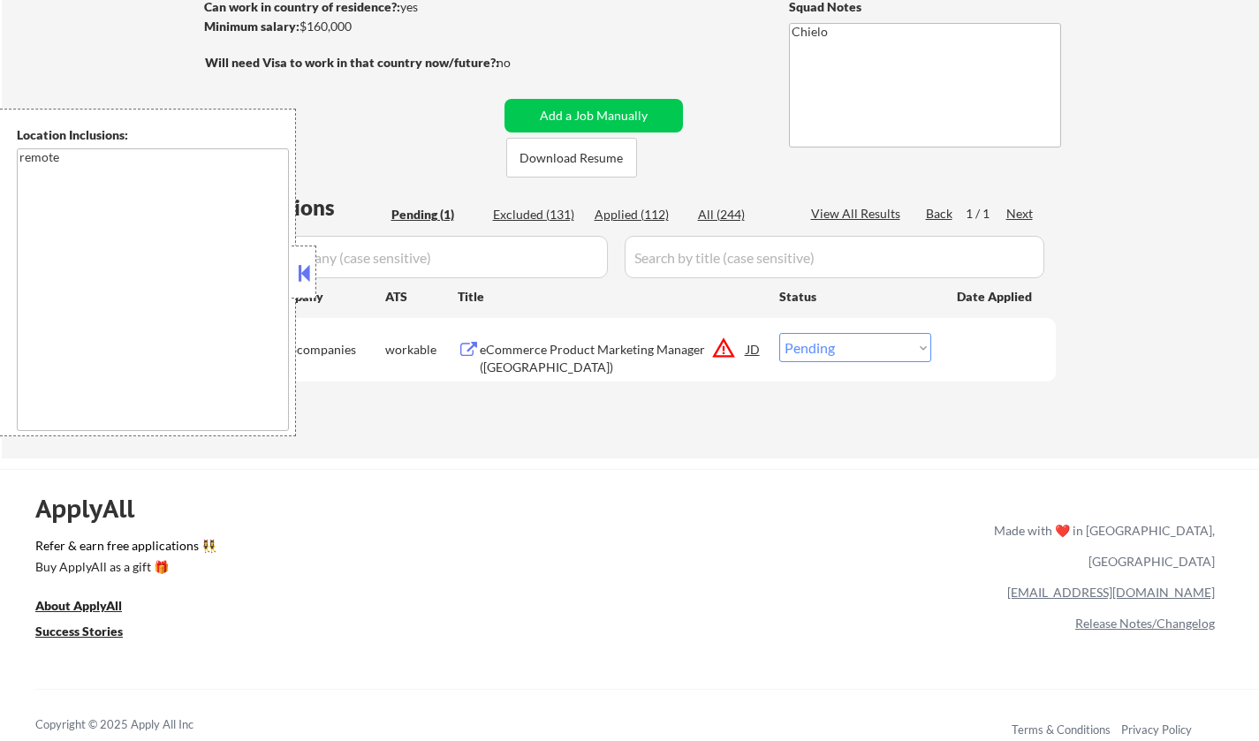
click at [759, 352] on div "JD" at bounding box center [754, 349] width 18 height 32
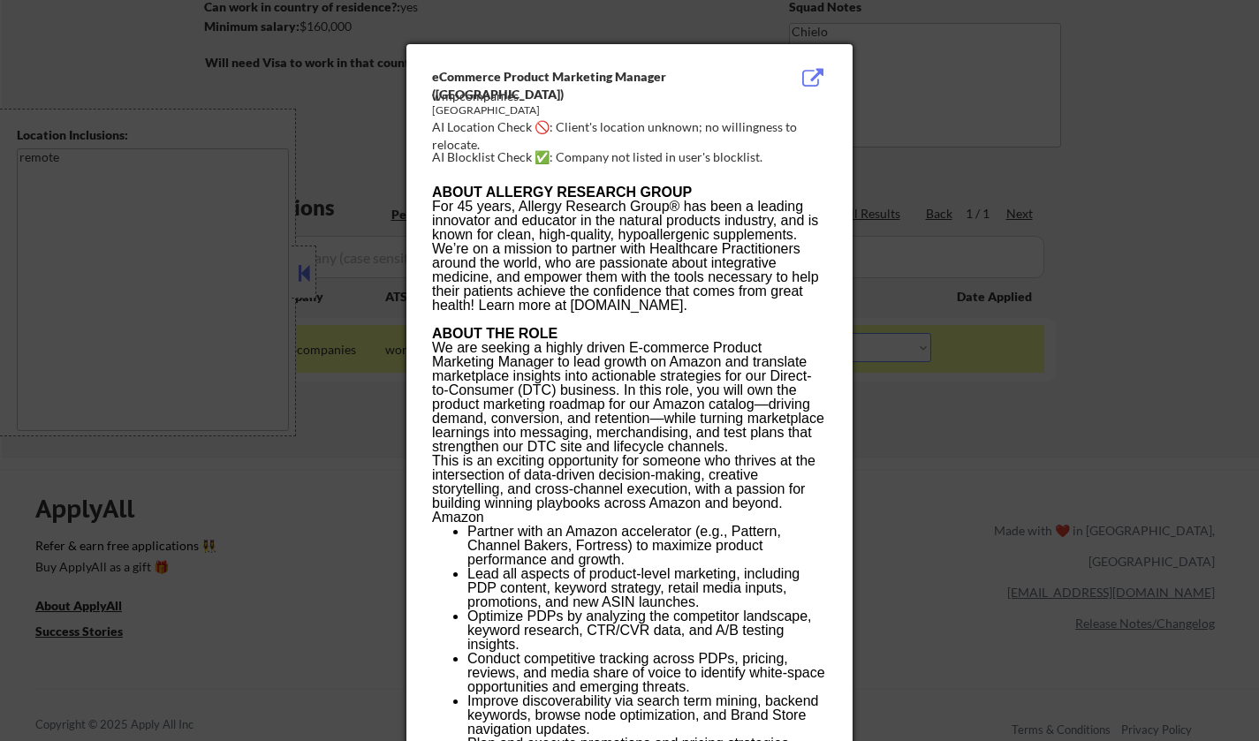
click at [960, 466] on div at bounding box center [629, 370] width 1259 height 741
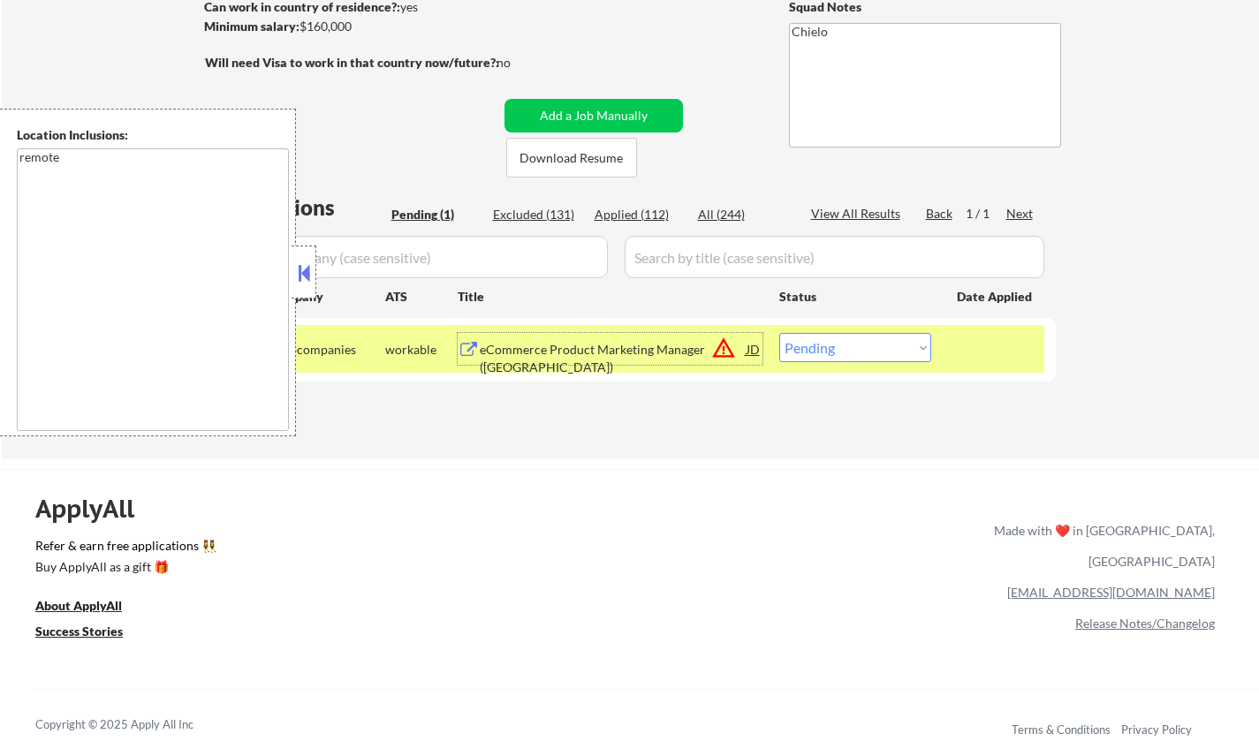
click at [617, 349] on div "eCommerce Product Marketing Manager ([GEOGRAPHIC_DATA])" at bounding box center [613, 358] width 267 height 34
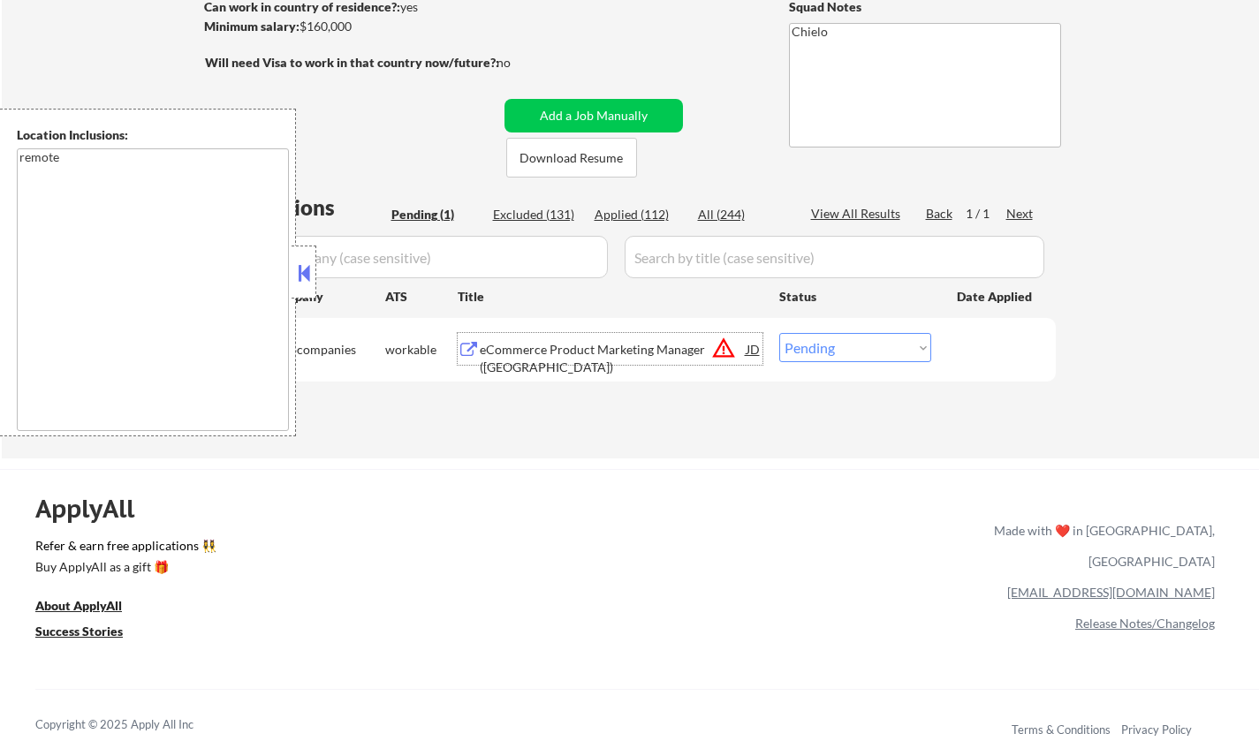
click at [295, 272] on button at bounding box center [303, 273] width 19 height 27
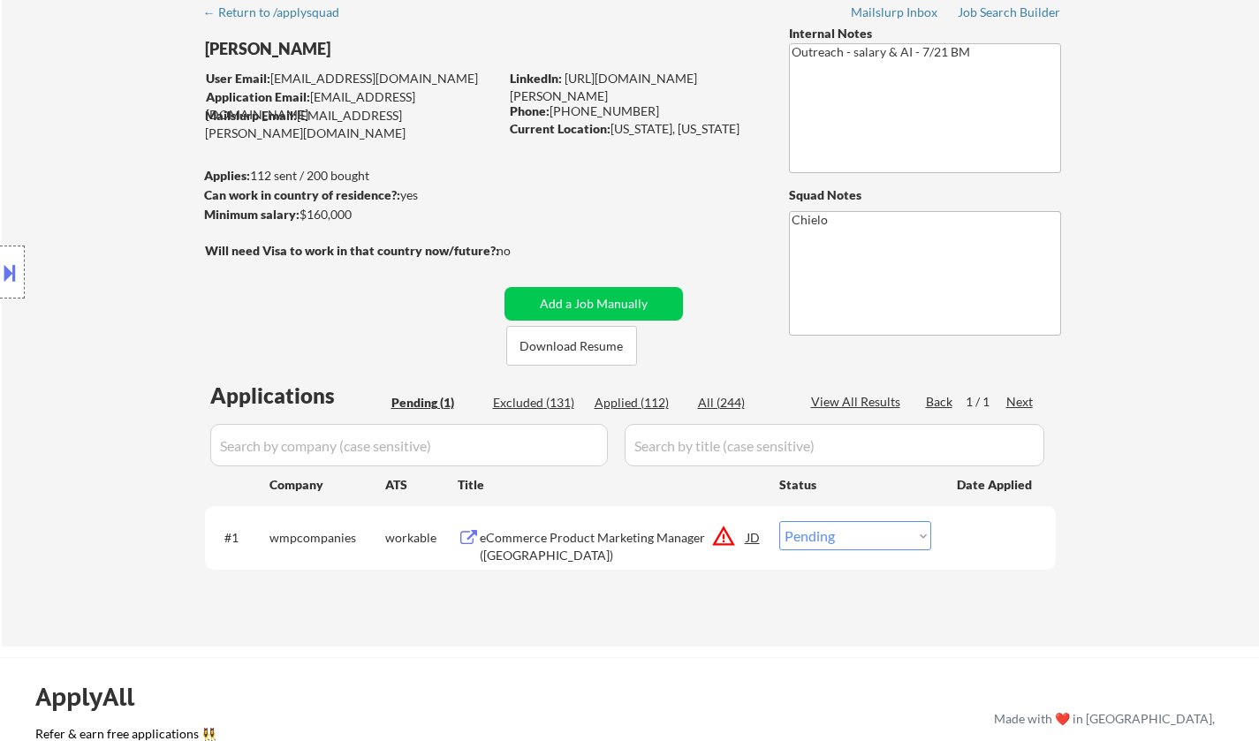
scroll to position [0, 0]
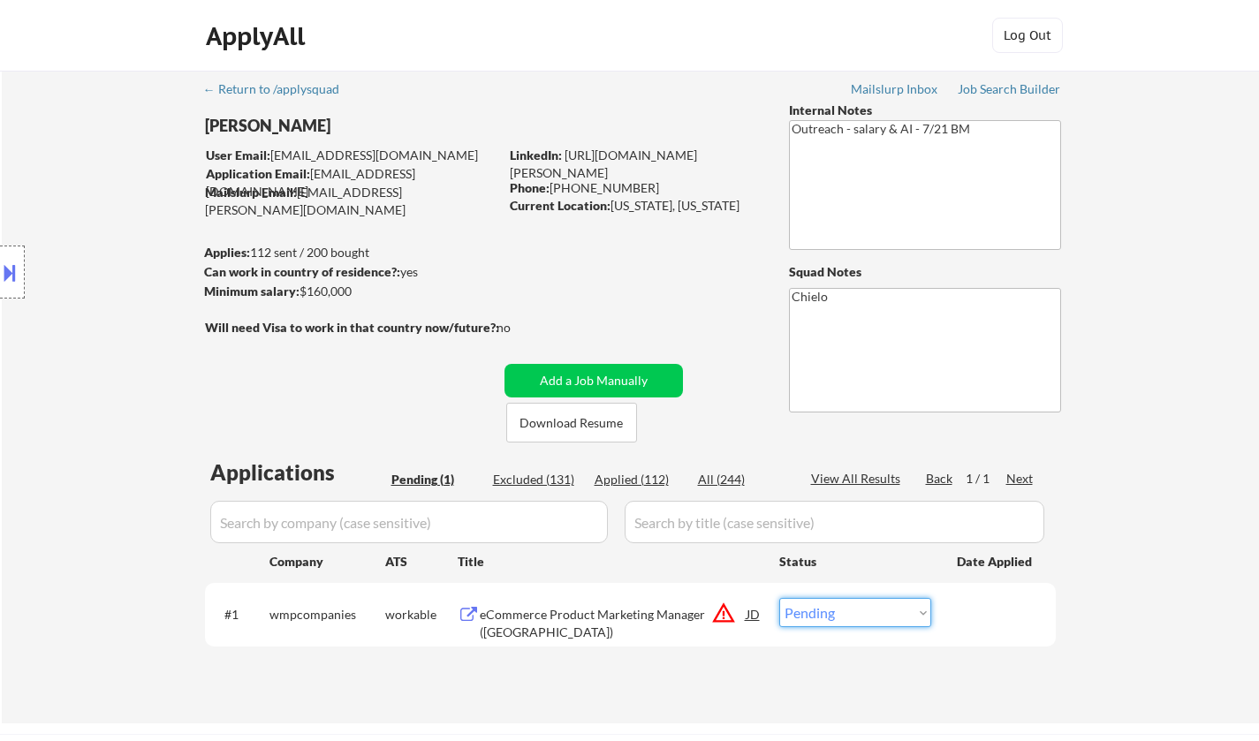
drag, startPoint x: 817, startPoint y: 616, endPoint x: 837, endPoint y: 617, distance: 20.4
click at [817, 617] on select "Choose an option... Pending Applied Excluded (Questions) Excluded (Expired) Exc…" at bounding box center [855, 612] width 152 height 29
select select ""excluded__salary_""
click at [779, 598] on select "Choose an option... Pending Applied Excluded (Questions) Excluded (Expired) Exc…" at bounding box center [855, 612] width 152 height 29
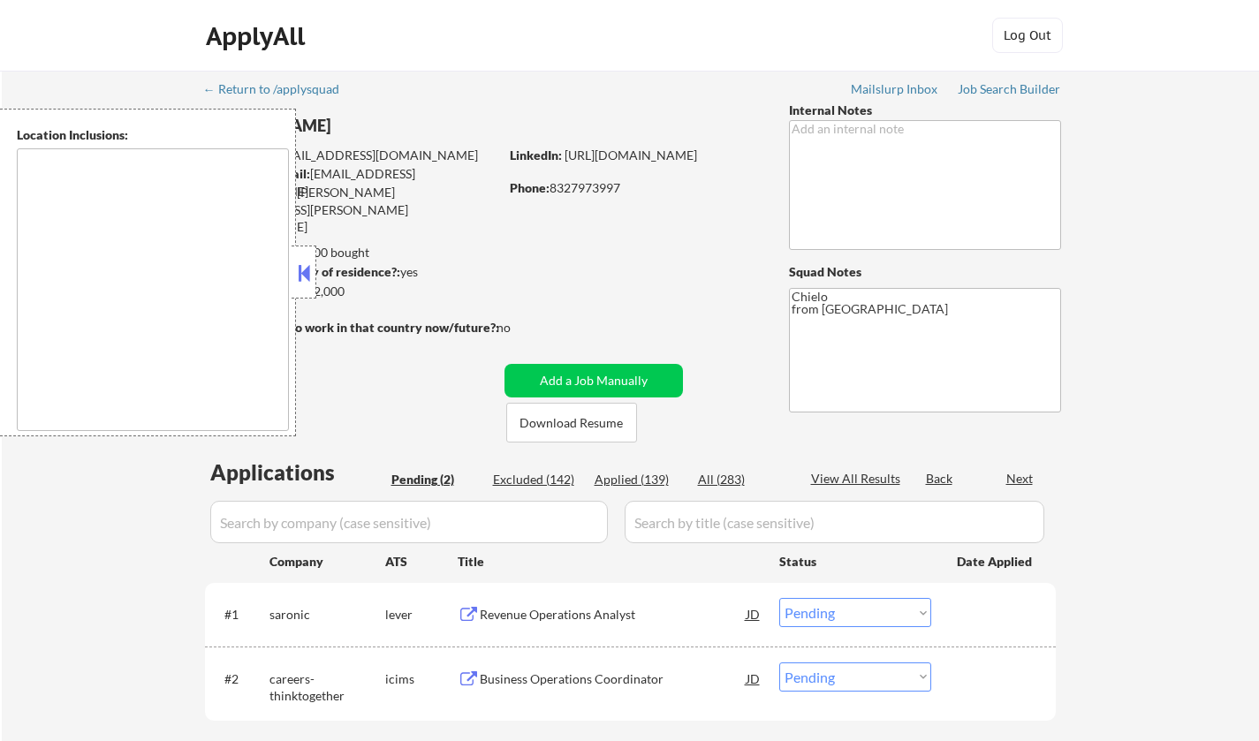
select select ""pending""
type textarea "[GEOGRAPHIC_DATA], [GEOGRAPHIC_DATA] [GEOGRAPHIC_DATA], [GEOGRAPHIC_DATA] [GEOG…"
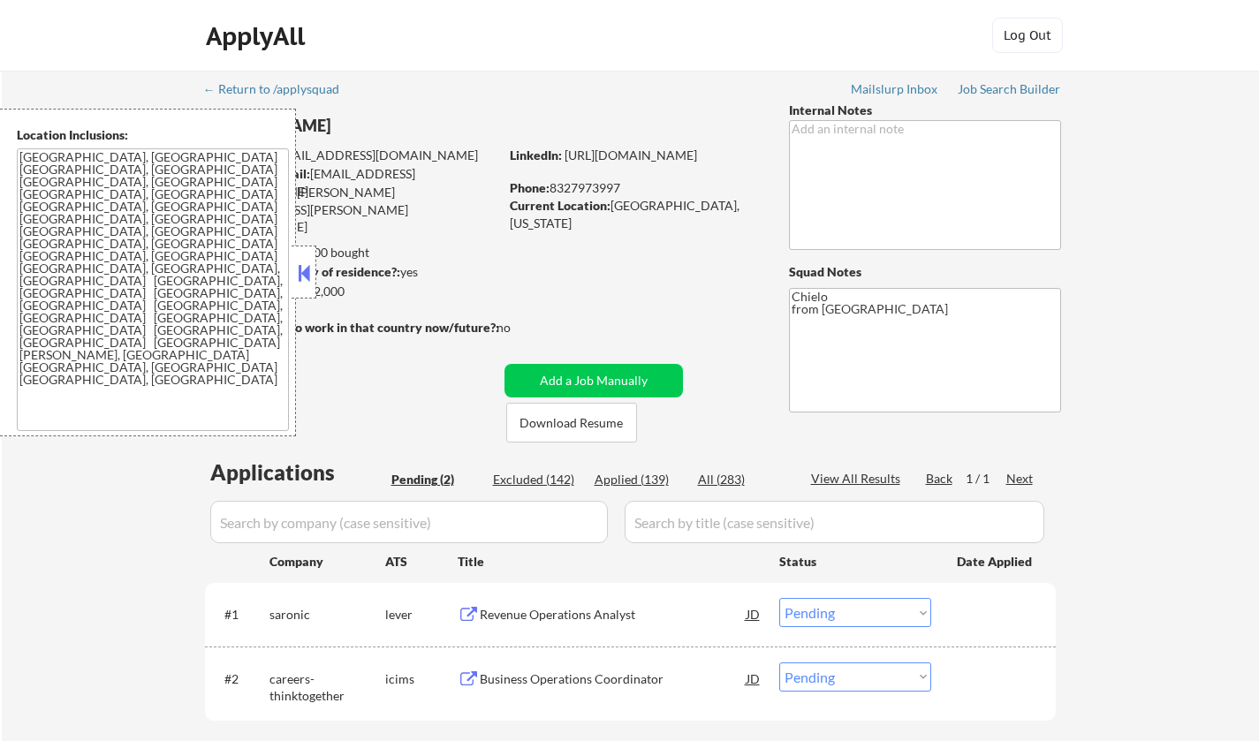
click at [293, 283] on div at bounding box center [304, 272] width 25 height 53
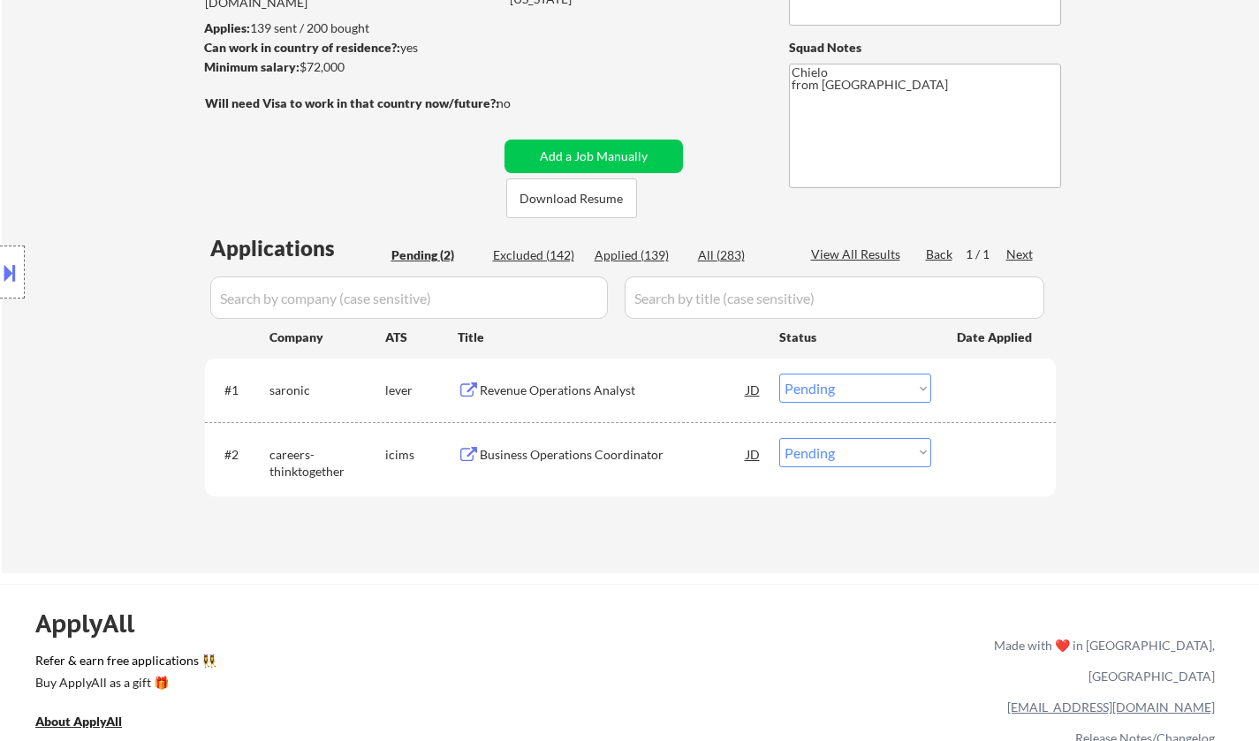
scroll to position [353, 0]
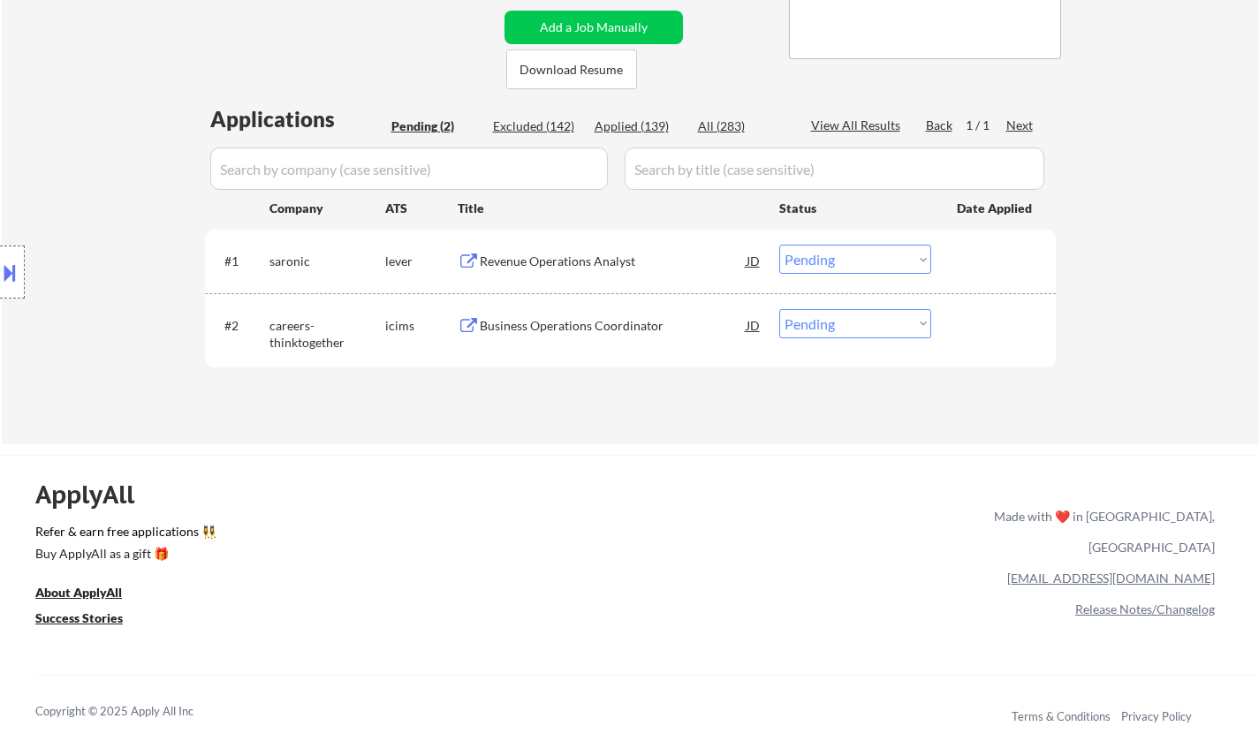
click at [580, 267] on div "Revenue Operations Analyst" at bounding box center [613, 262] width 267 height 18
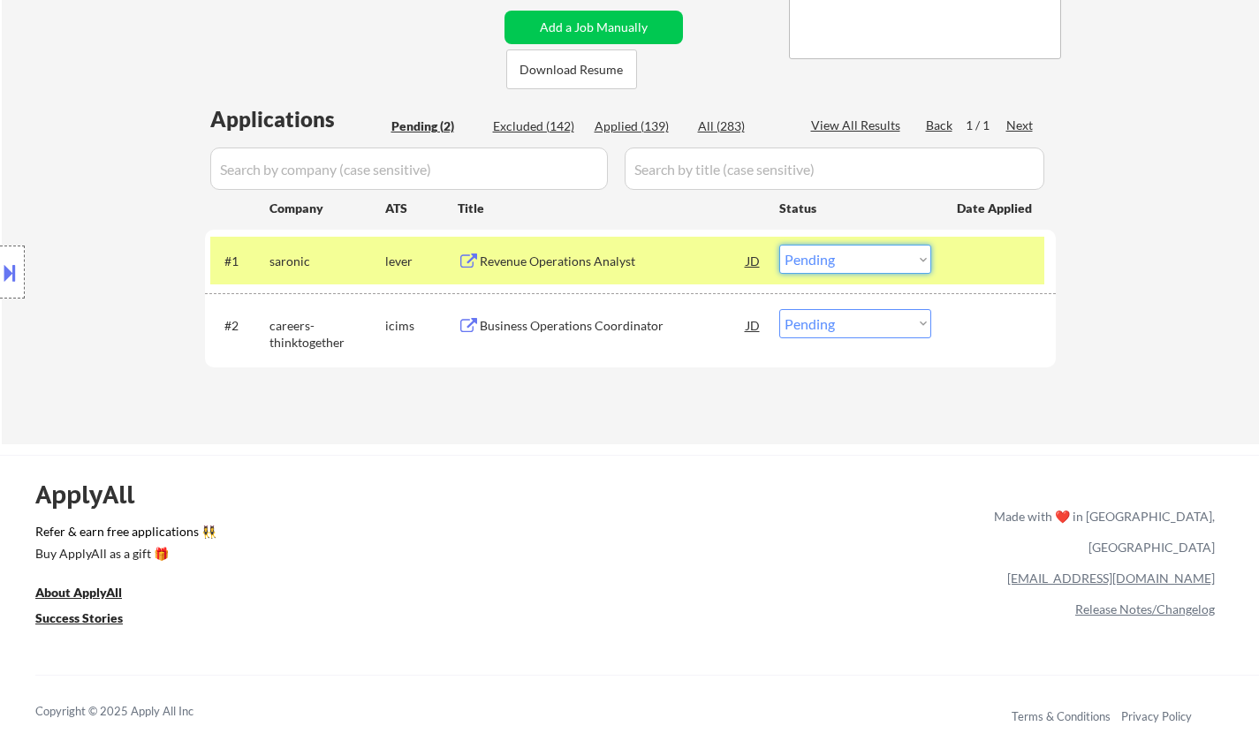
click at [861, 268] on select "Choose an option... Pending Applied Excluded (Questions) Excluded (Expired) Exc…" at bounding box center [855, 259] width 152 height 29
click at [779, 245] on select "Choose an option... Pending Applied Excluded (Questions) Excluded (Expired) Exc…" at bounding box center [855, 259] width 152 height 29
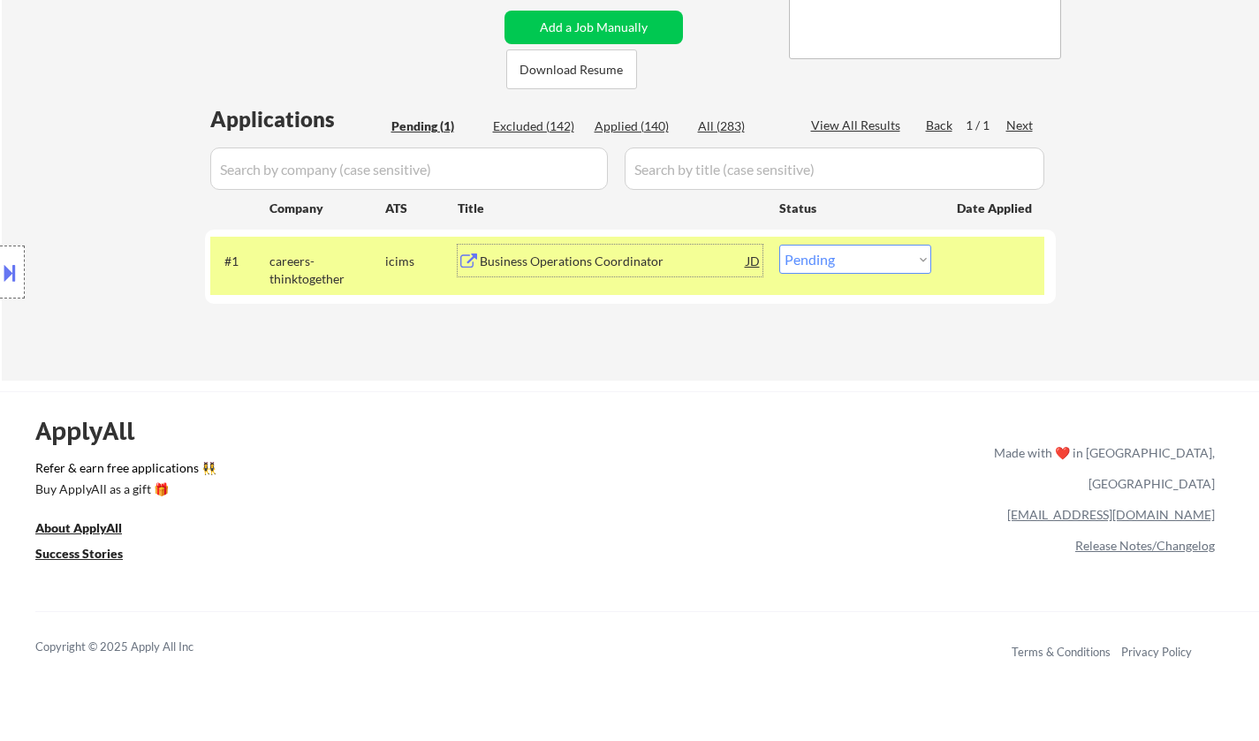
click at [572, 254] on div "Business Operations Coordinator" at bounding box center [613, 262] width 267 height 18
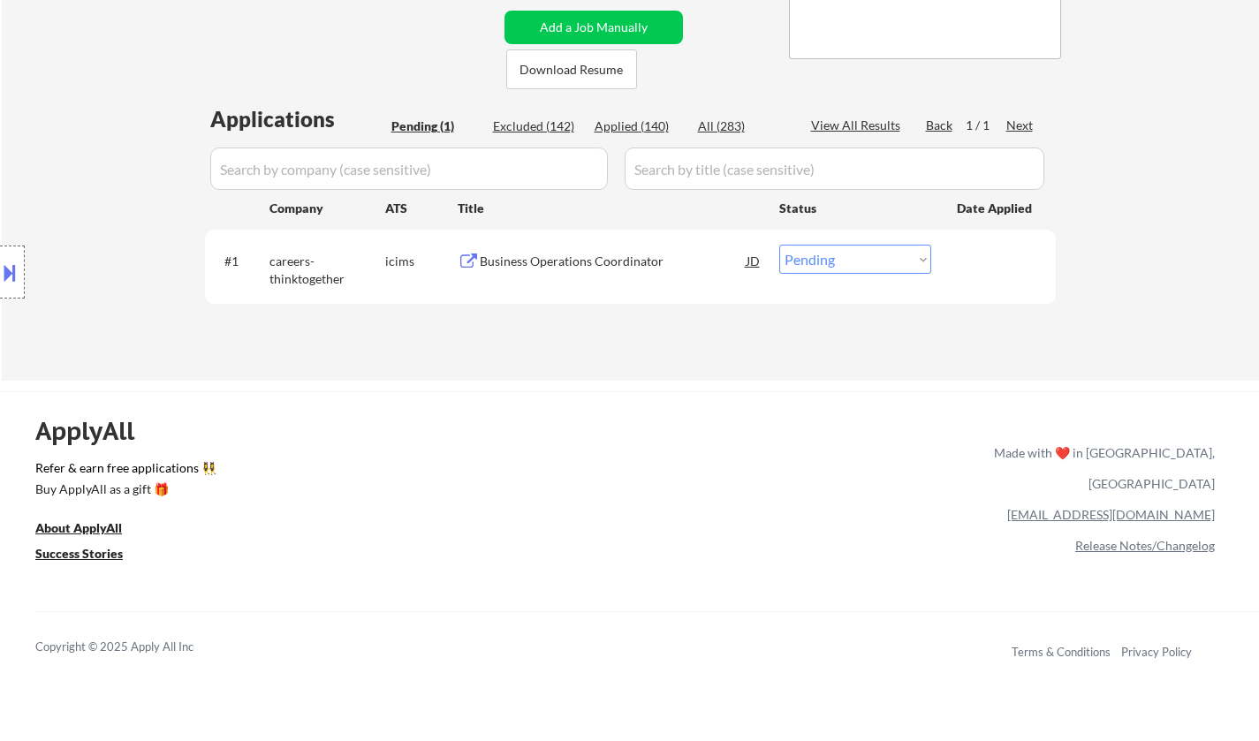
click at [0, 280] on button at bounding box center [9, 272] width 19 height 29
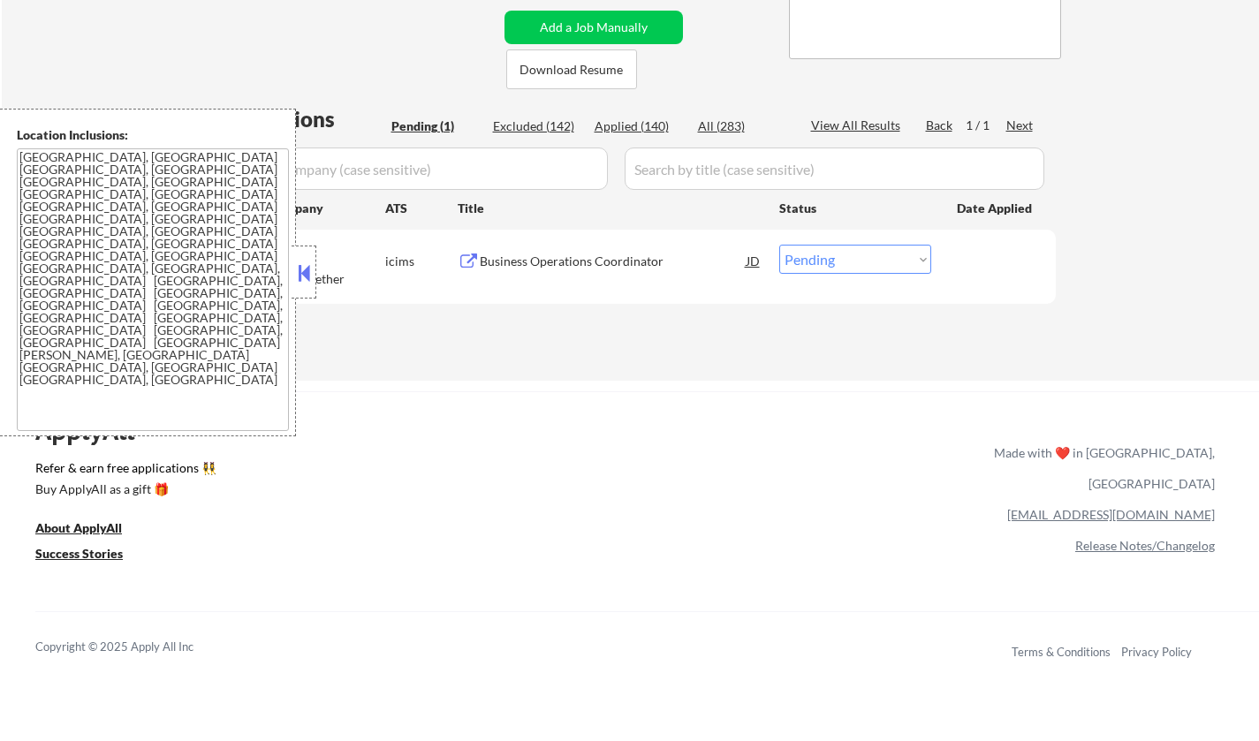
drag, startPoint x: 882, startPoint y: 267, endPoint x: 890, endPoint y: 273, distance: 9.4
click at [882, 265] on select "Choose an option... Pending Applied Excluded (Questions) Excluded (Expired) Exc…" at bounding box center [855, 259] width 152 height 29
select select ""excluded__location_""
click at [779, 245] on select "Choose an option... Pending Applied Excluded (Questions) Excluded (Expired) Exc…" at bounding box center [855, 259] width 152 height 29
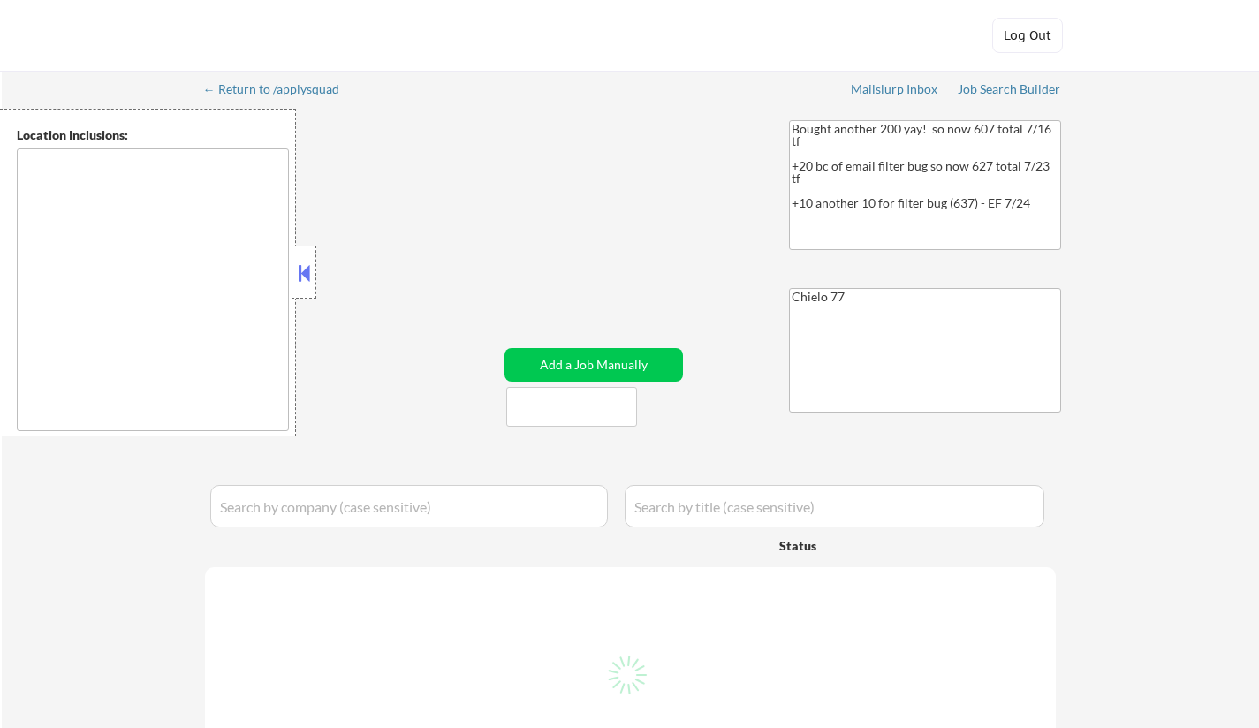
type textarea "[GEOGRAPHIC_DATA], [GEOGRAPHIC_DATA] [GEOGRAPHIC_DATA], [GEOGRAPHIC_DATA] [GEOG…"
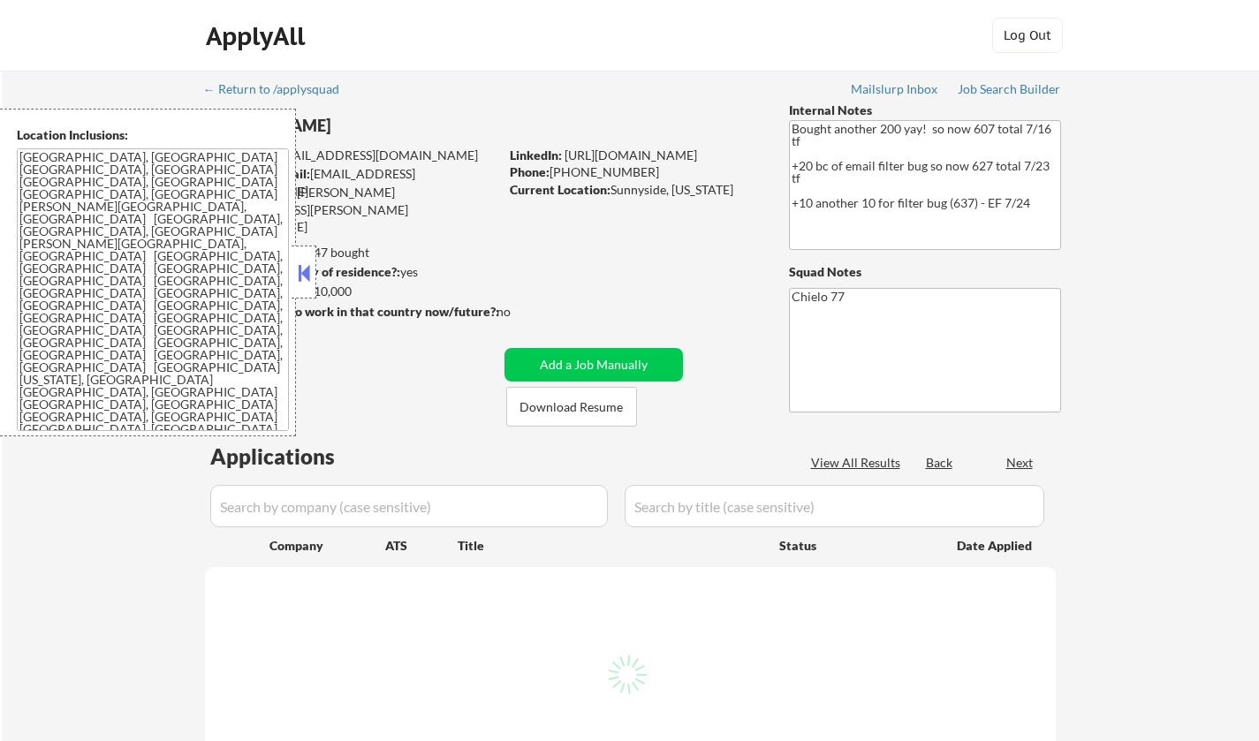
select select ""pending""
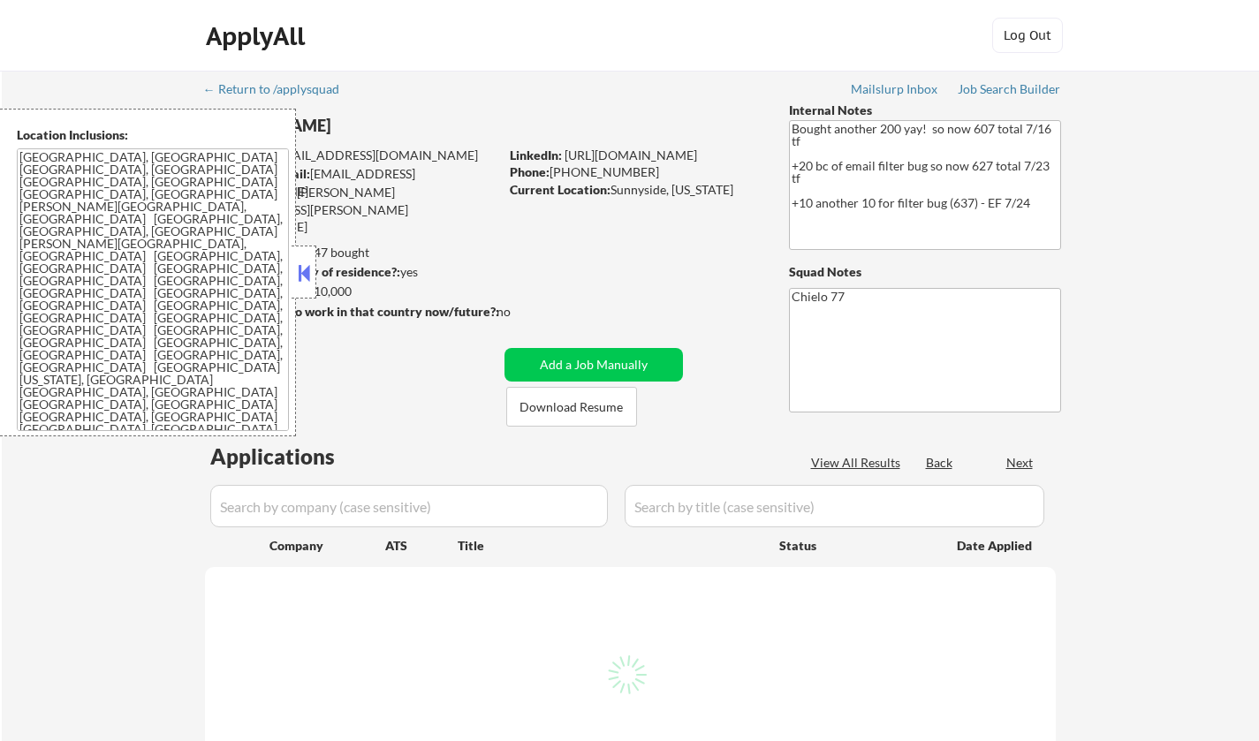
select select ""pending""
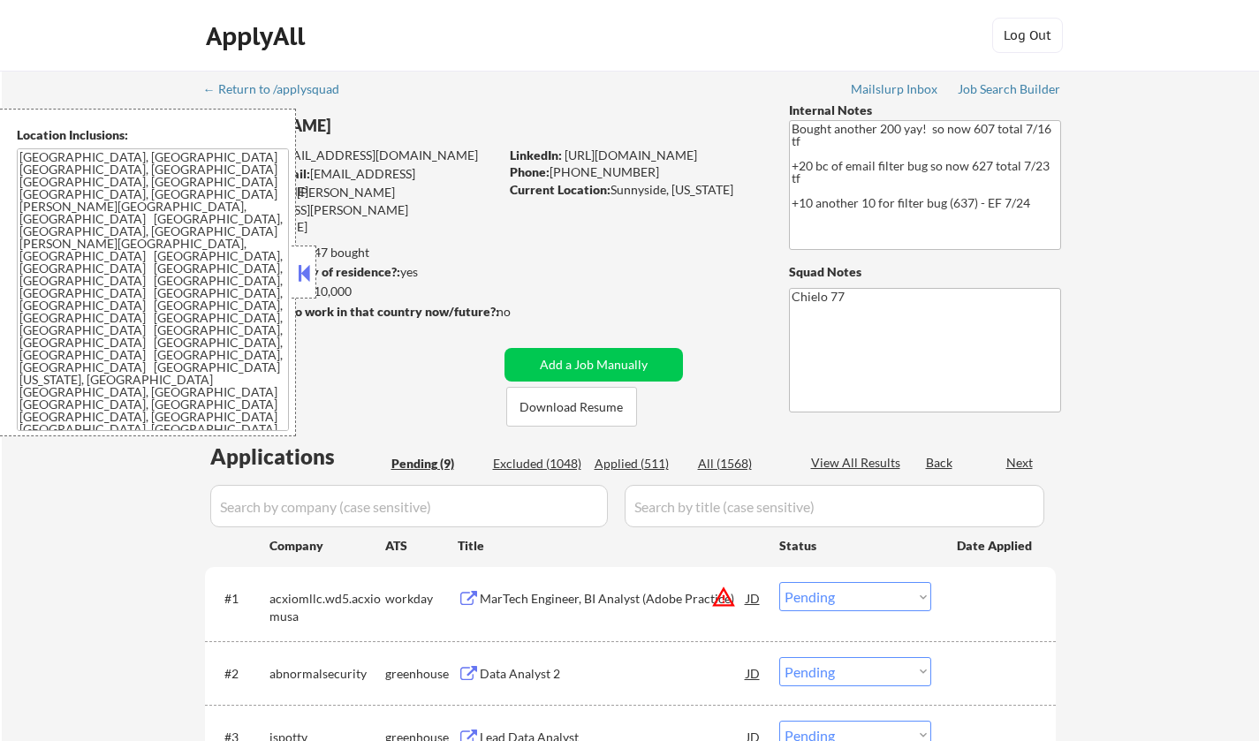
click at [312, 268] on button at bounding box center [303, 273] width 19 height 27
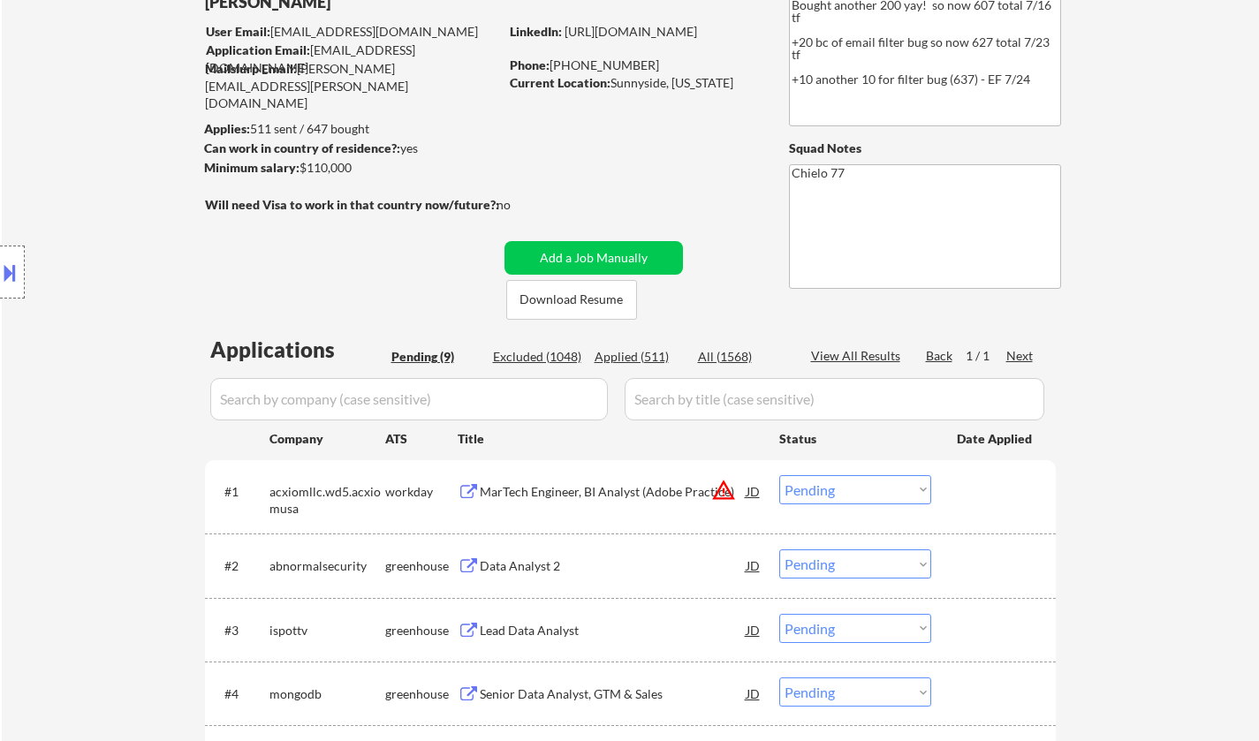
scroll to position [265, 0]
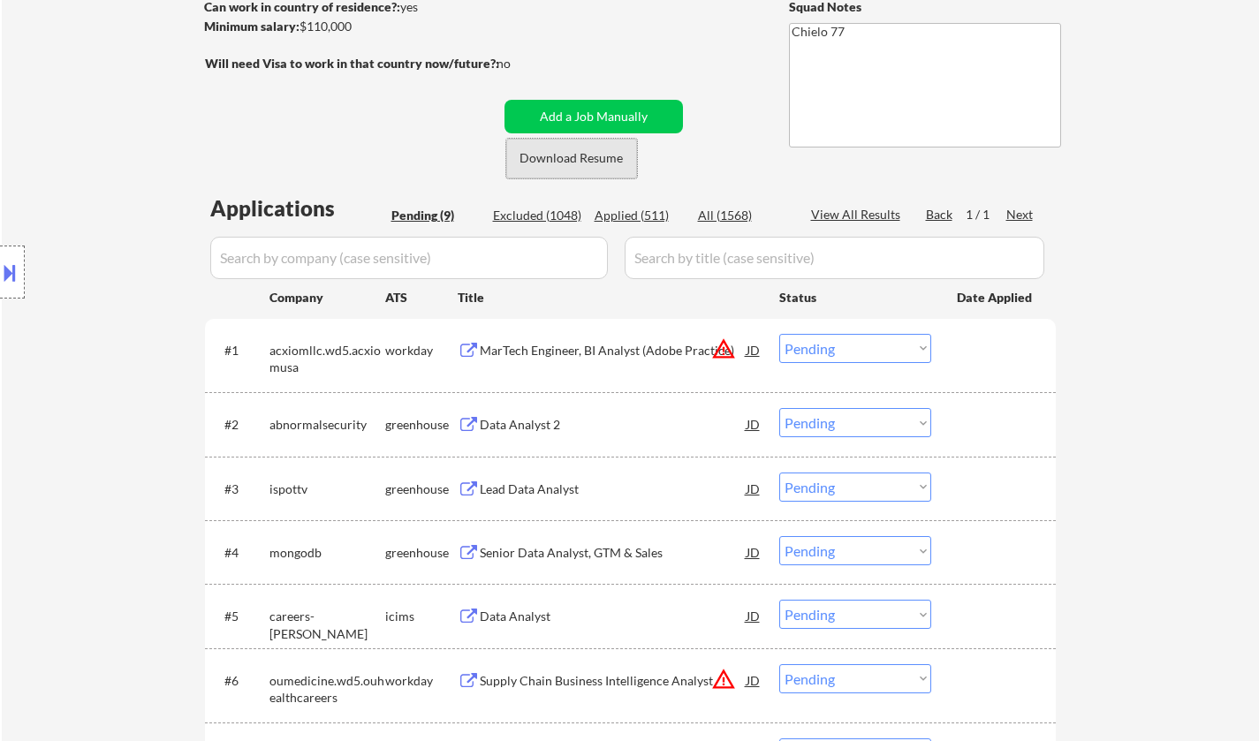
click at [563, 140] on button "Download Resume" at bounding box center [571, 159] width 131 height 40
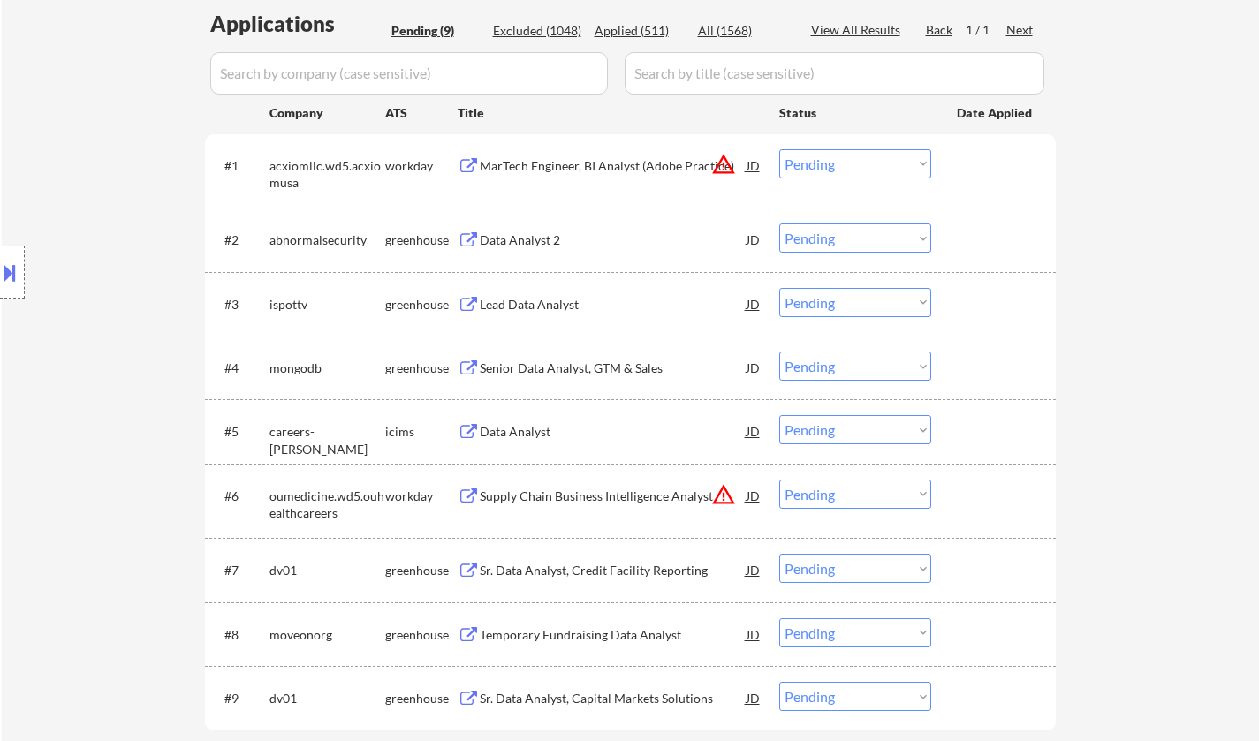
scroll to position [353, 0]
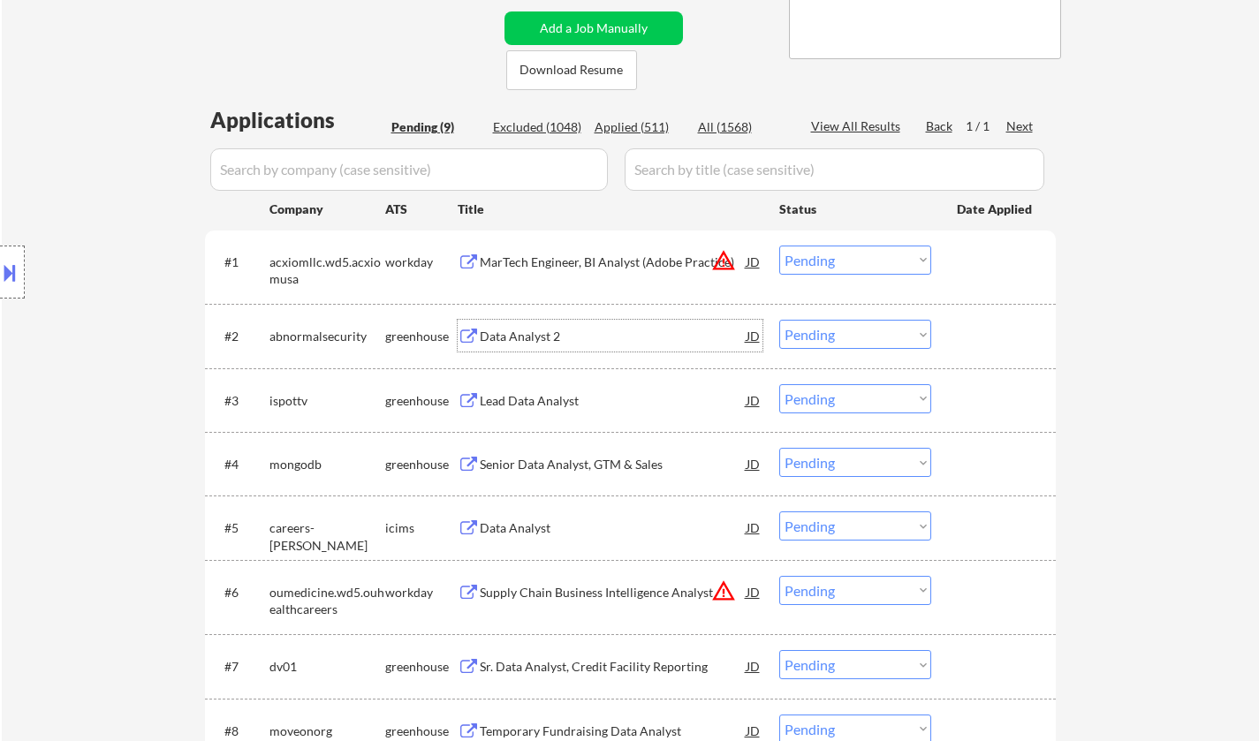
click at [524, 324] on div "Data Analyst 2" at bounding box center [613, 336] width 267 height 32
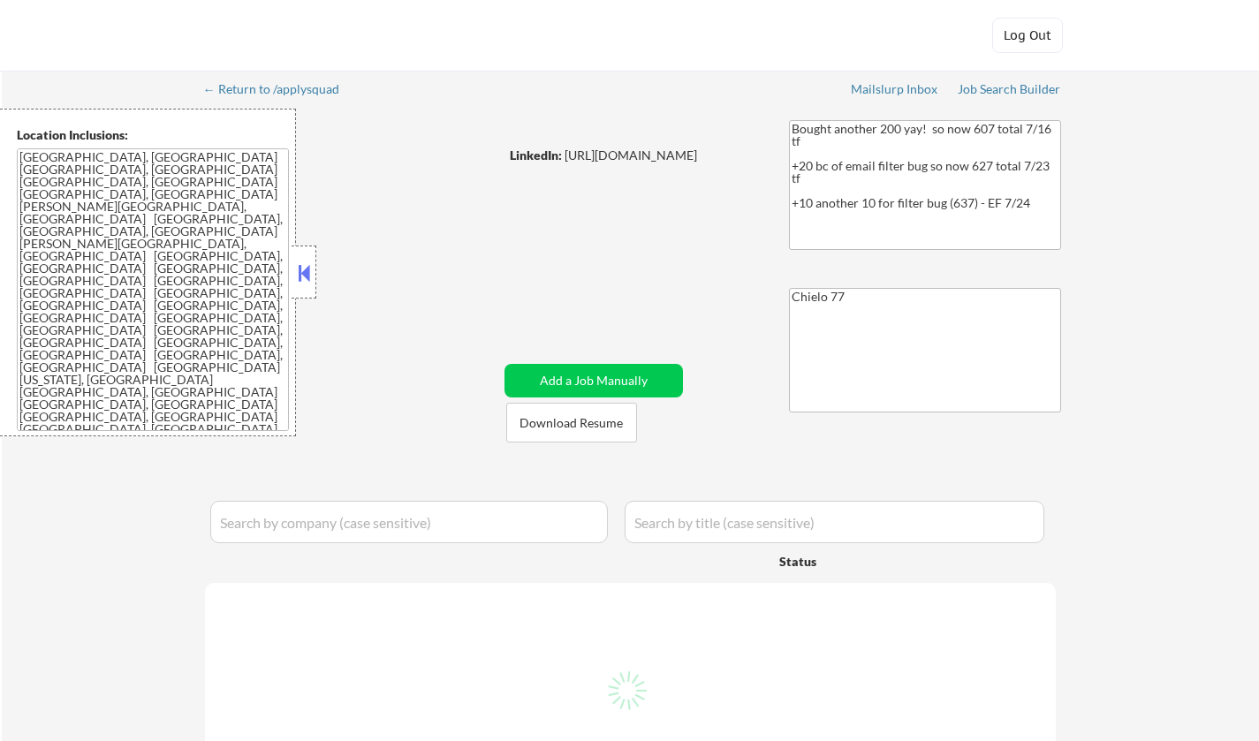
select select ""pending""
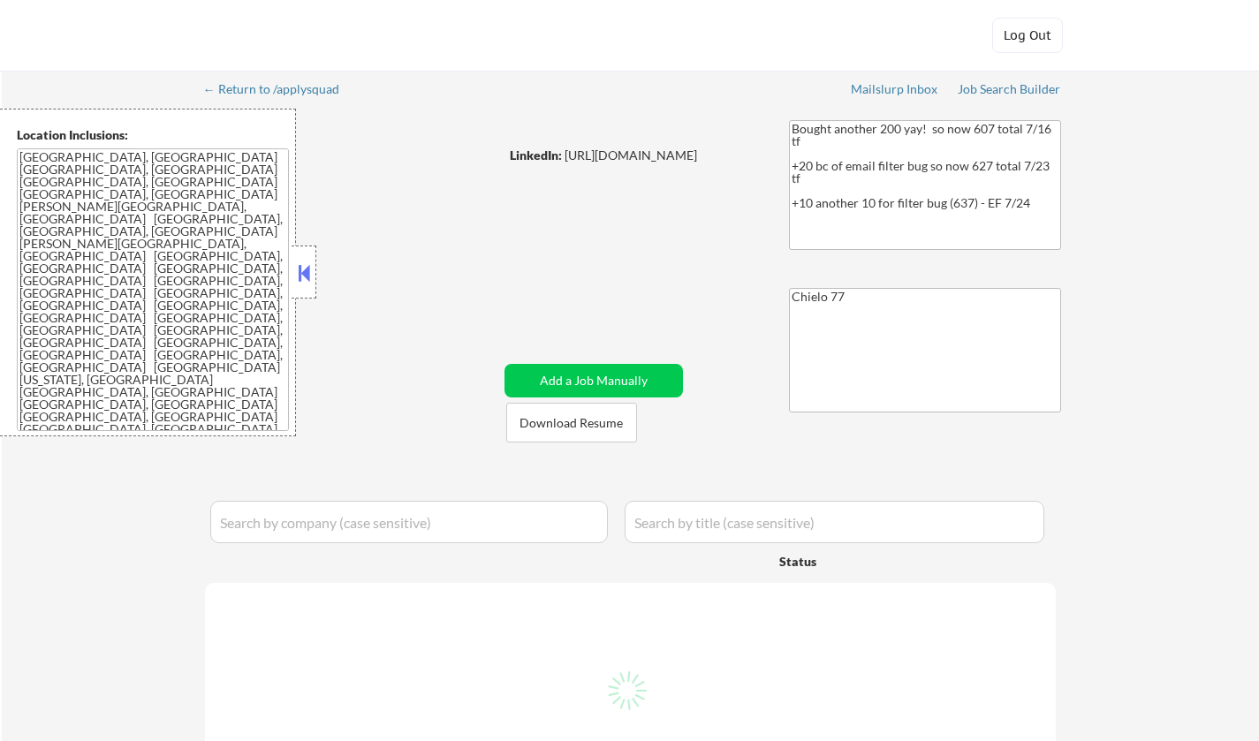
select select ""pending""
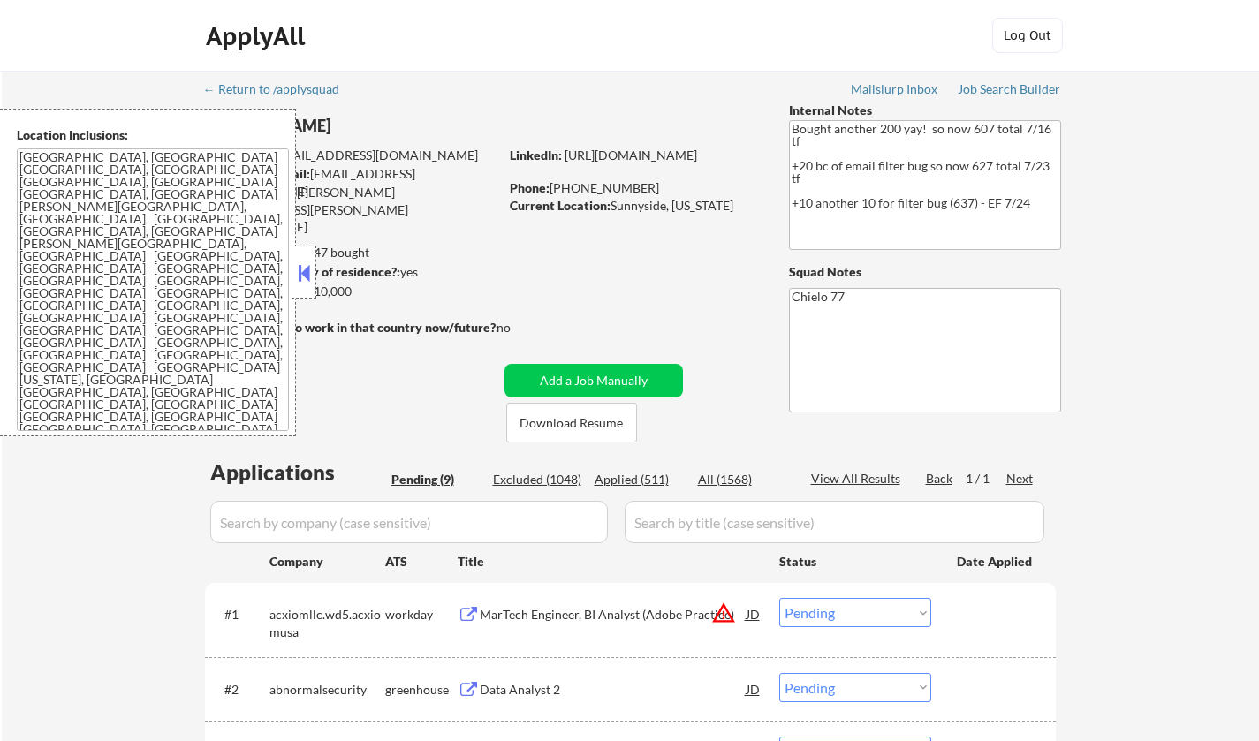
click at [307, 275] on button at bounding box center [303, 273] width 19 height 27
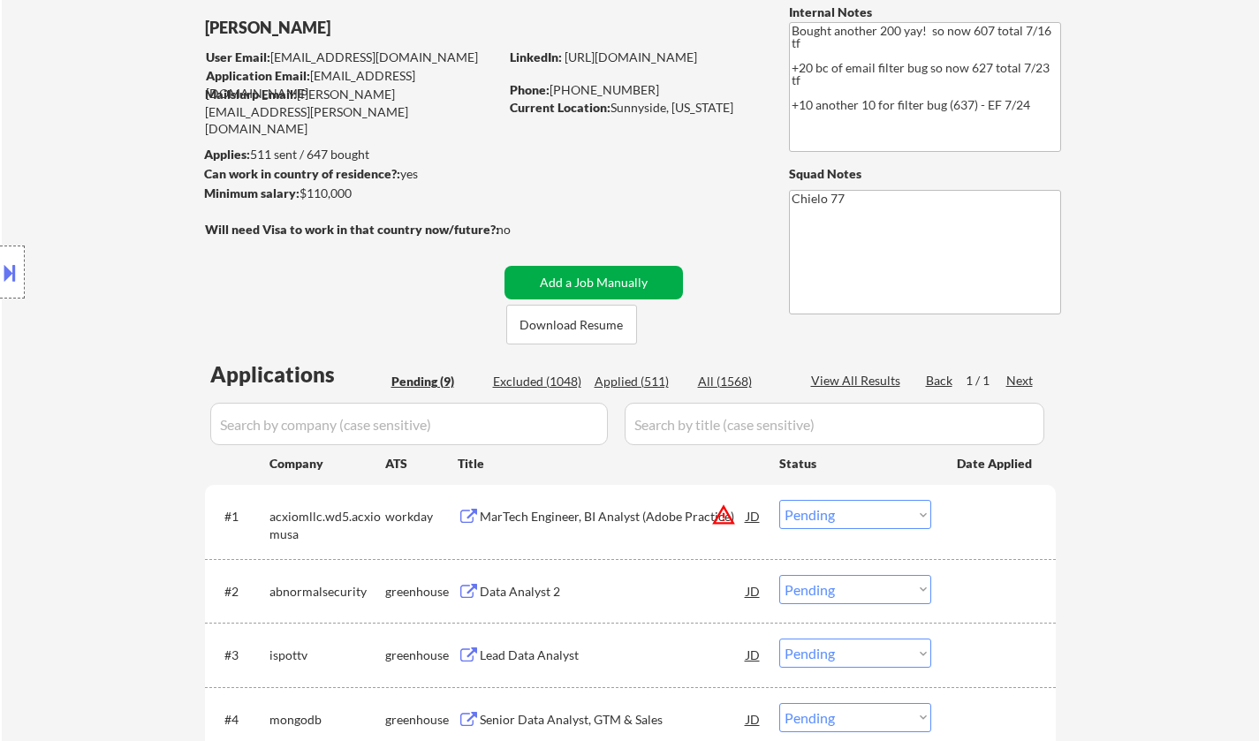
scroll to position [353, 0]
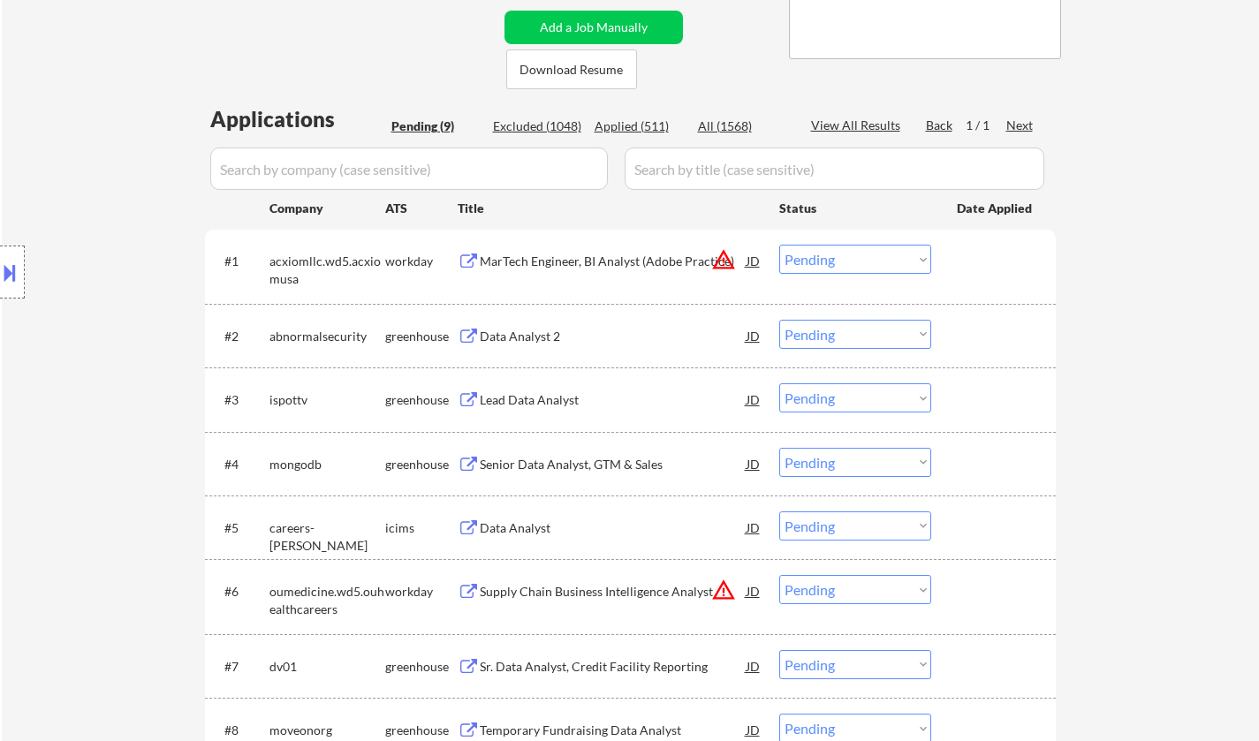
drag, startPoint x: 856, startPoint y: 326, endPoint x: 860, endPoint y: 342, distance: 16.5
click at [856, 326] on select "Choose an option... Pending Applied Excluded (Questions) Excluded (Expired) Exc…" at bounding box center [855, 334] width 152 height 29
click at [779, 320] on select "Choose an option... Pending Applied Excluded (Questions) Excluded (Expired) Exc…" at bounding box center [855, 334] width 152 height 29
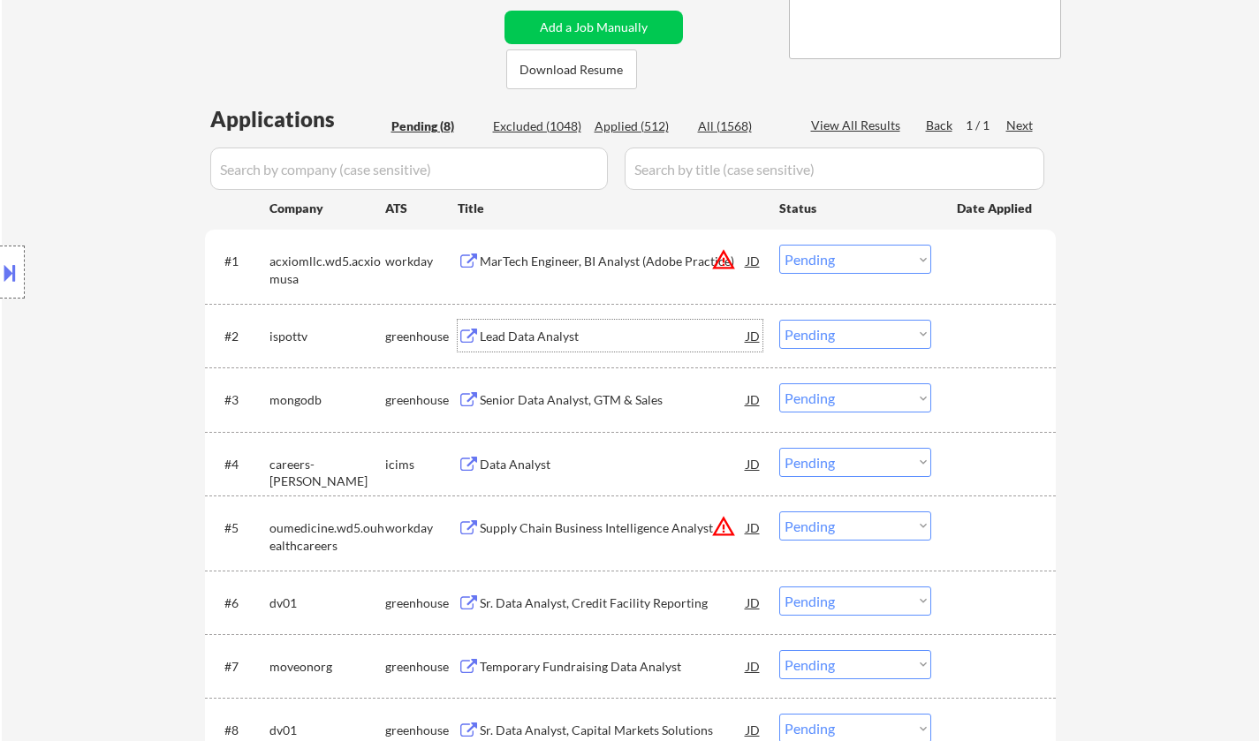
click at [533, 329] on div "Lead Data Analyst" at bounding box center [613, 337] width 267 height 18
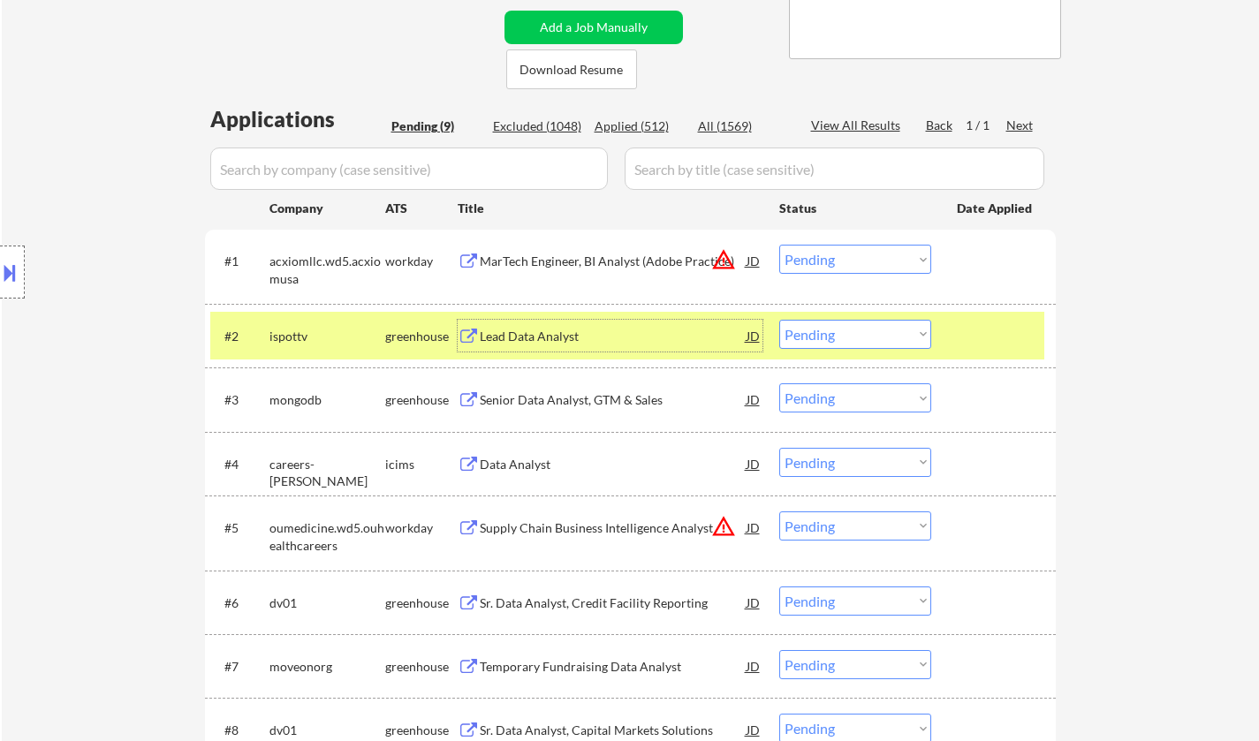
drag, startPoint x: 876, startPoint y: 337, endPoint x: 882, endPoint y: 346, distance: 11.1
click at [876, 337] on select "Choose an option... Pending Applied Excluded (Questions) Excluded (Expired) Exc…" at bounding box center [855, 334] width 152 height 29
click at [779, 320] on select "Choose an option... Pending Applied Excluded (Questions) Excluded (Expired) Exc…" at bounding box center [855, 334] width 152 height 29
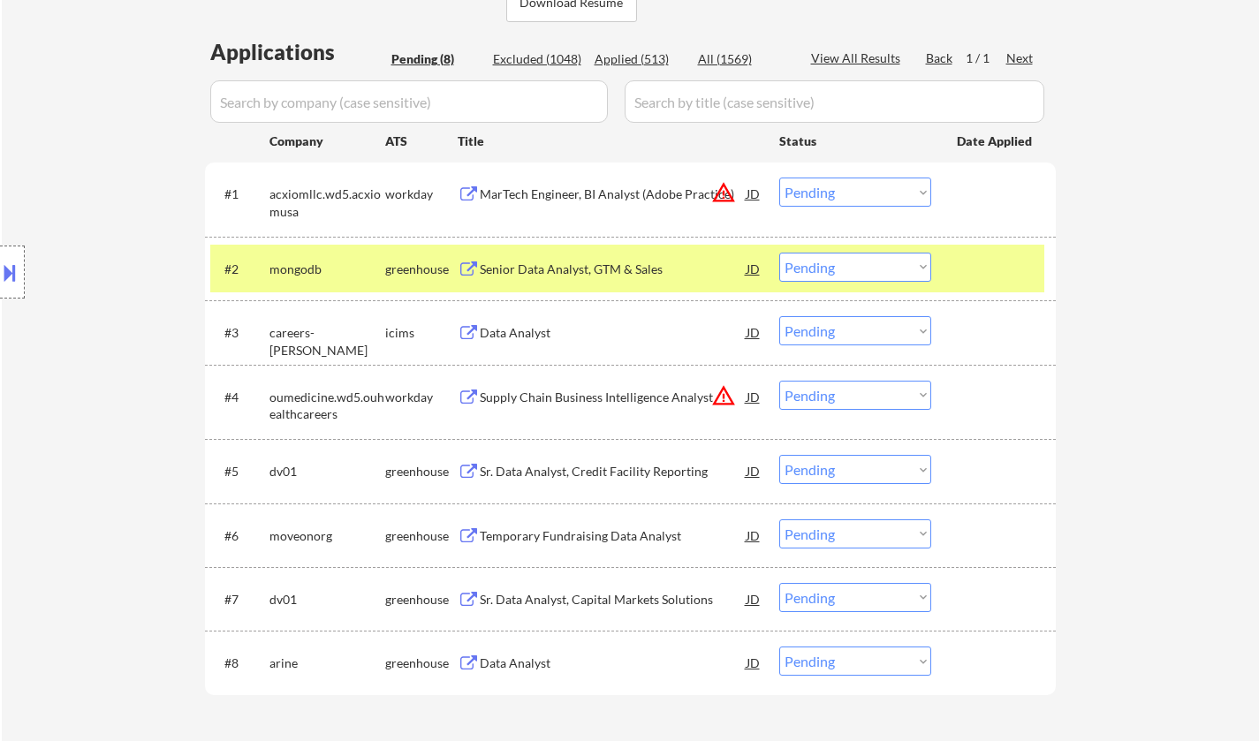
scroll to position [442, 0]
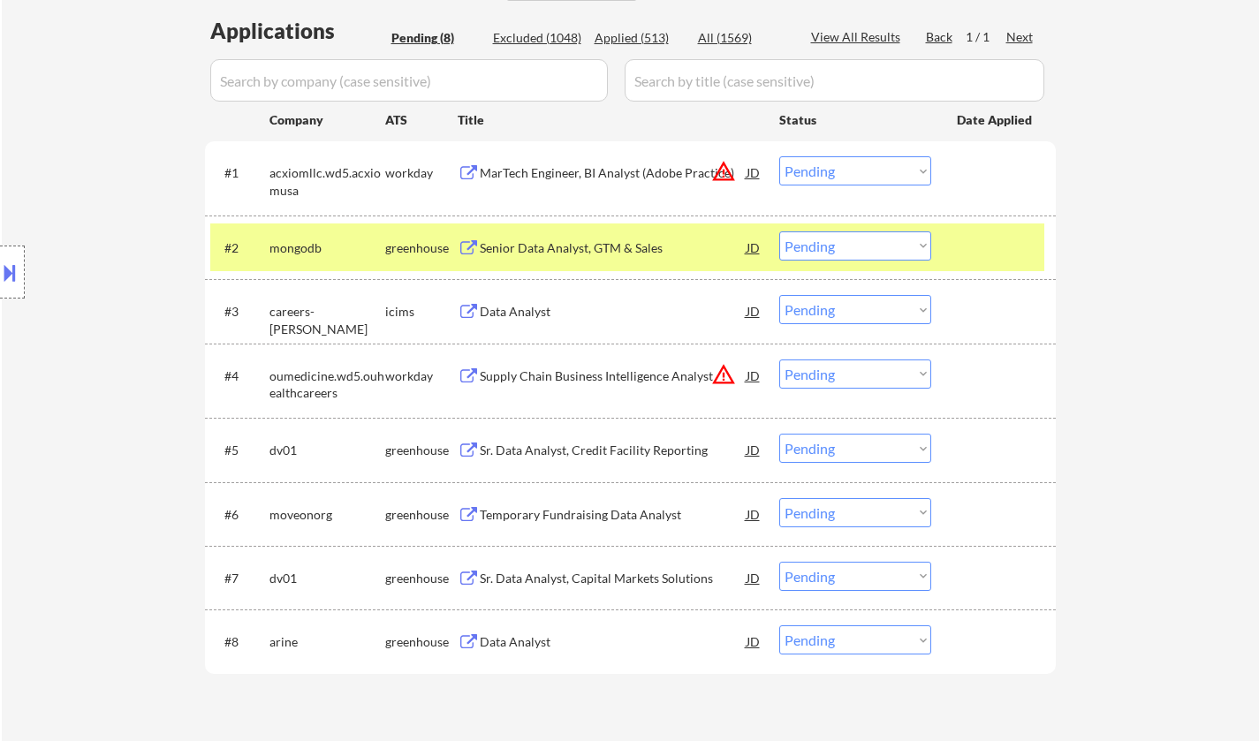
click at [570, 235] on div "Senior Data Analyst, GTM & Sales" at bounding box center [613, 247] width 267 height 32
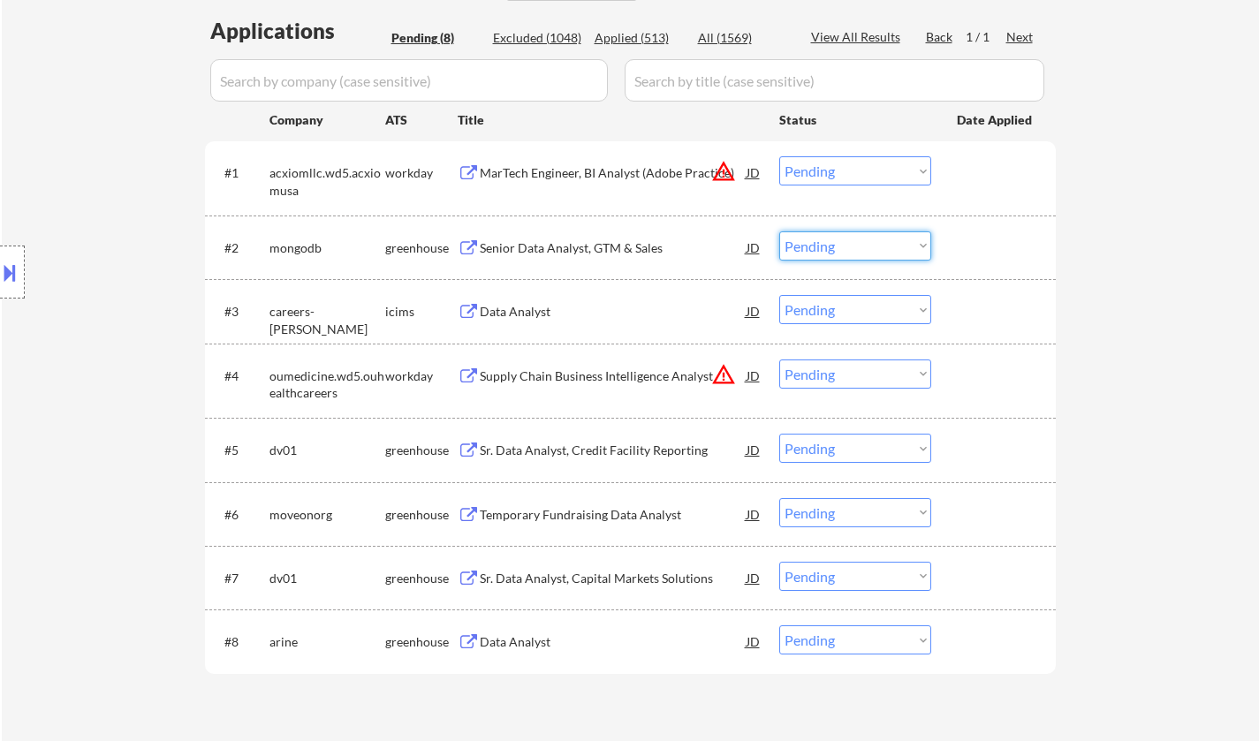
click at [875, 239] on select "Choose an option... Pending Applied Excluded (Questions) Excluded (Expired) Exc…" at bounding box center [855, 245] width 152 height 29
click at [779, 231] on select "Choose an option... Pending Applied Excluded (Questions) Excluded (Expired) Exc…" at bounding box center [855, 245] width 152 height 29
select select ""pending""
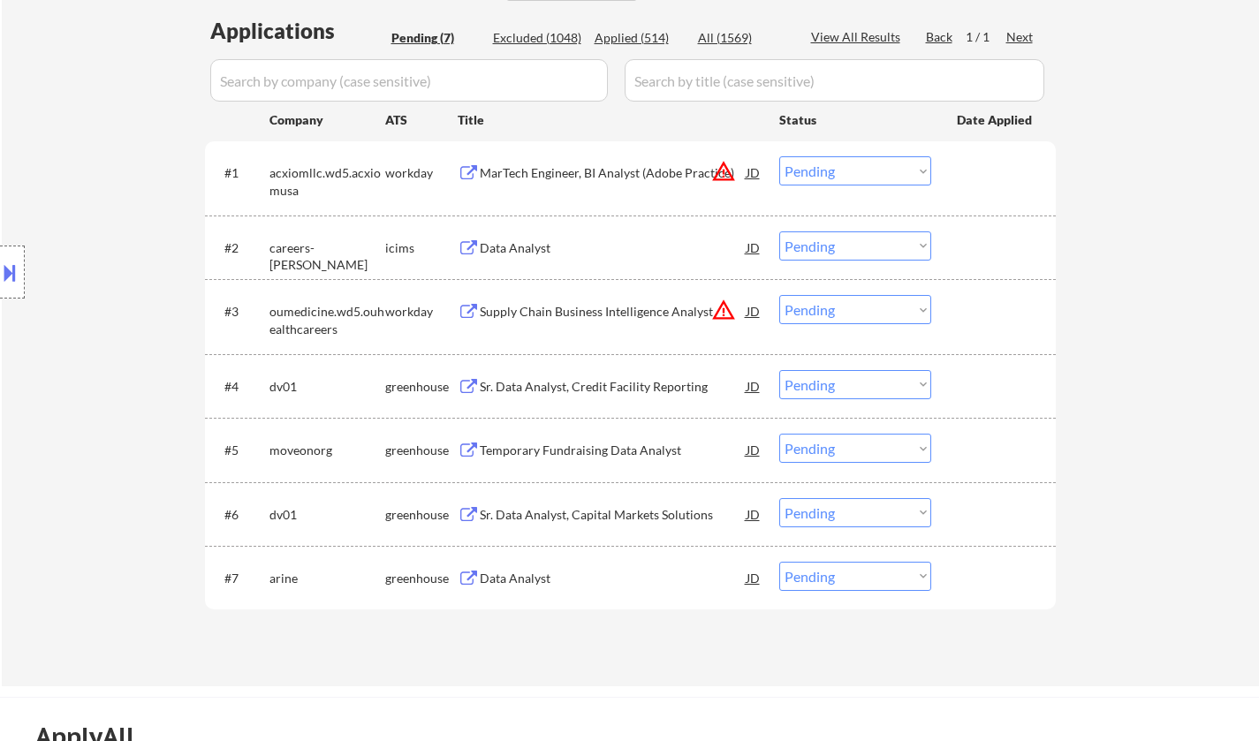
click at [610, 388] on div "Sr. Data Analyst, Credit Facility Reporting" at bounding box center [613, 387] width 267 height 18
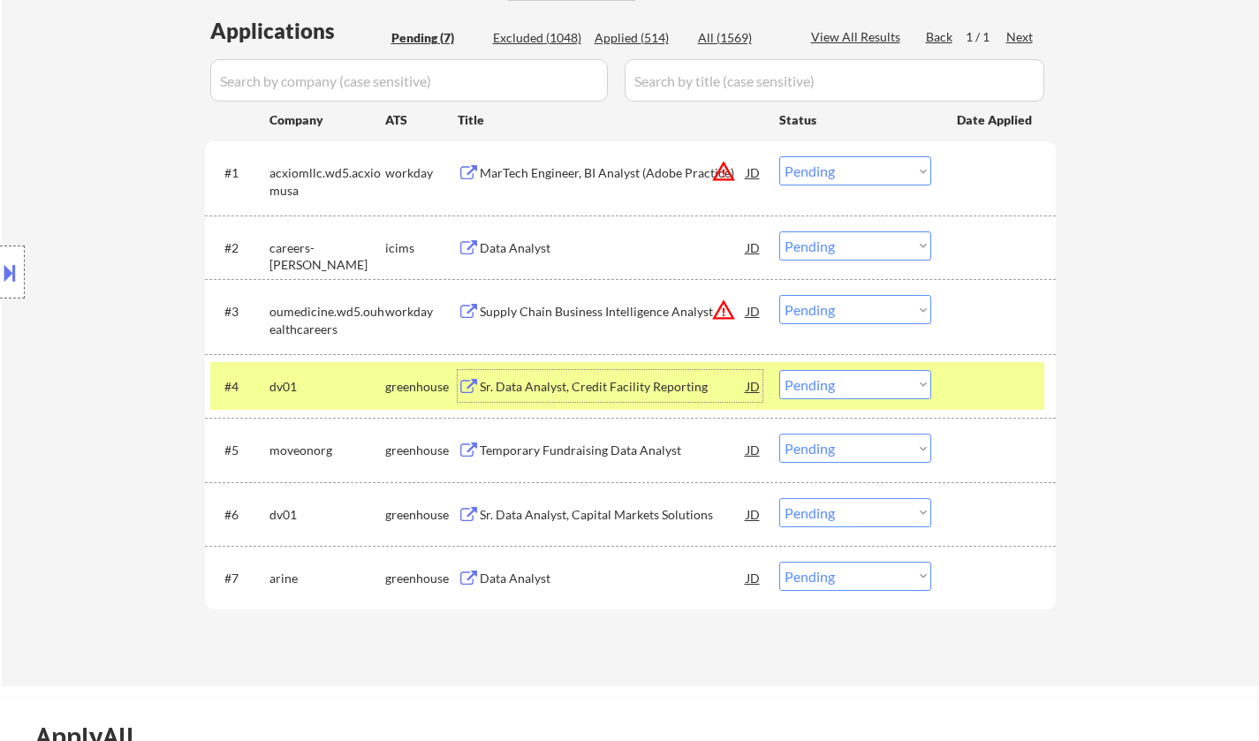
drag, startPoint x: 839, startPoint y: 382, endPoint x: 862, endPoint y: 393, distance: 25.3
click at [841, 382] on select "Choose an option... Pending Applied Excluded (Questions) Excluded (Expired) Exc…" at bounding box center [855, 384] width 152 height 29
click at [779, 370] on select "Choose an option... Pending Applied Excluded (Questions) Excluded (Expired) Exc…" at bounding box center [855, 384] width 152 height 29
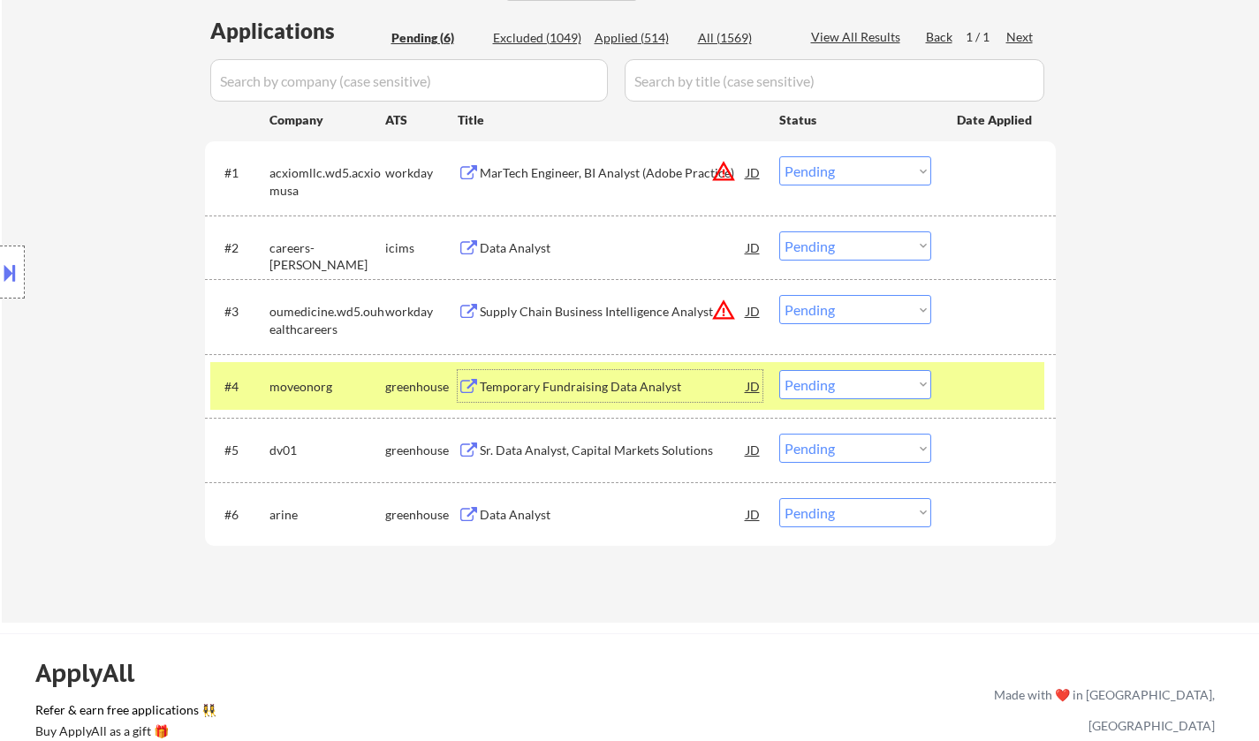
click at [597, 383] on div "Temporary Fundraising Data Analyst" at bounding box center [613, 387] width 267 height 18
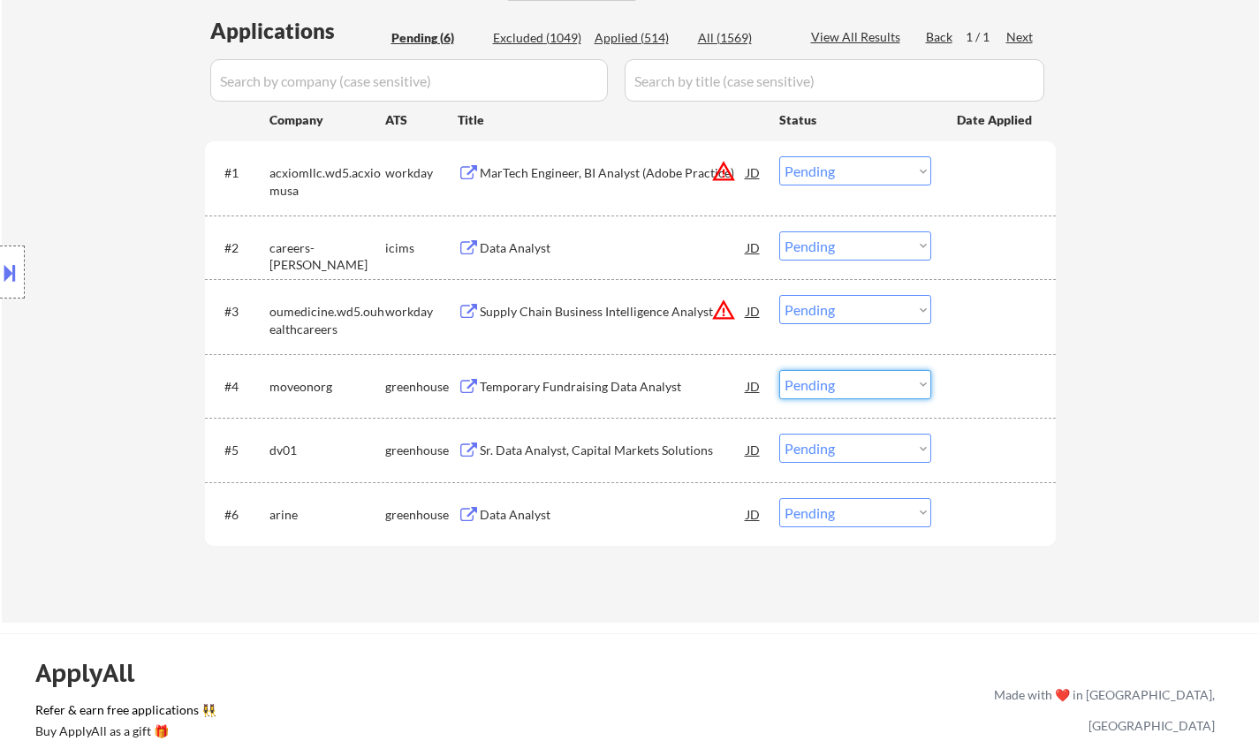
drag, startPoint x: 847, startPoint y: 387, endPoint x: 942, endPoint y: 531, distance: 172.2
click at [847, 386] on select "Choose an option... Pending Applied Excluded (Questions) Excluded (Expired) Exc…" at bounding box center [855, 384] width 152 height 29
click at [779, 370] on select "Choose an option... Pending Applied Excluded (Questions) Excluded (Expired) Exc…" at bounding box center [855, 384] width 152 height 29
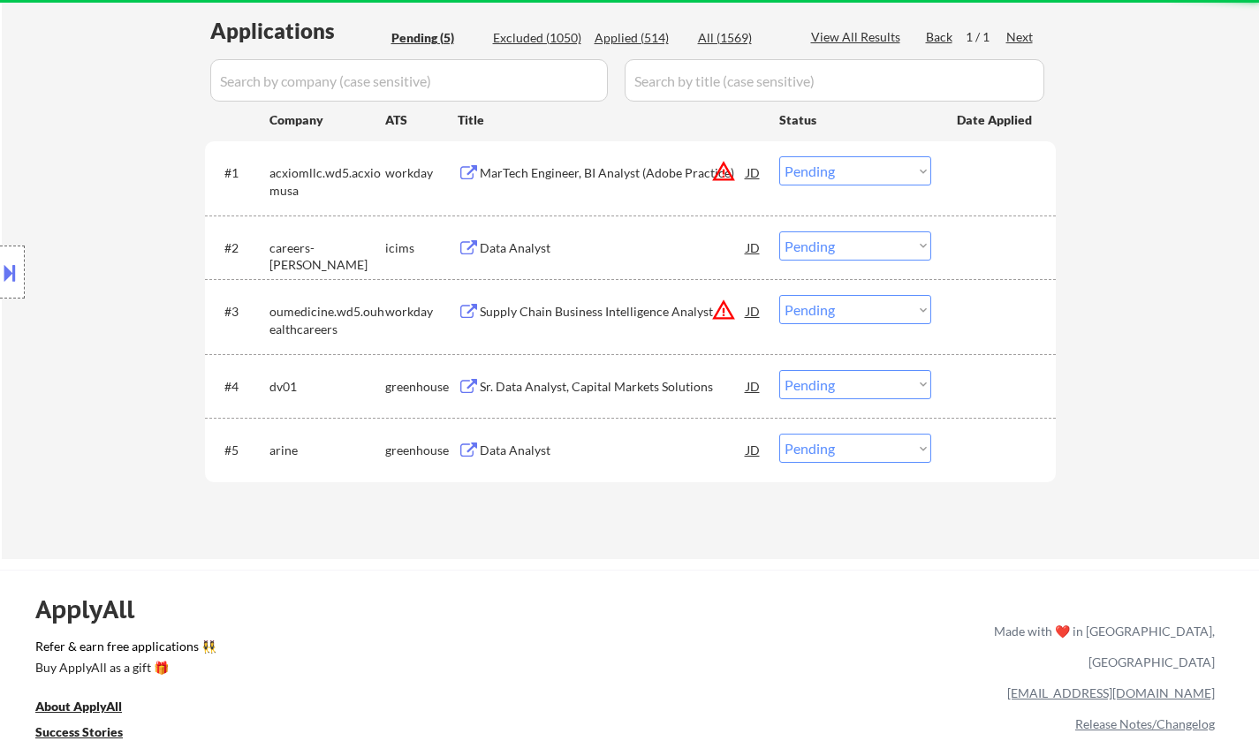
click at [583, 382] on div "Sr. Data Analyst, Capital Markets Solutions" at bounding box center [613, 387] width 267 height 18
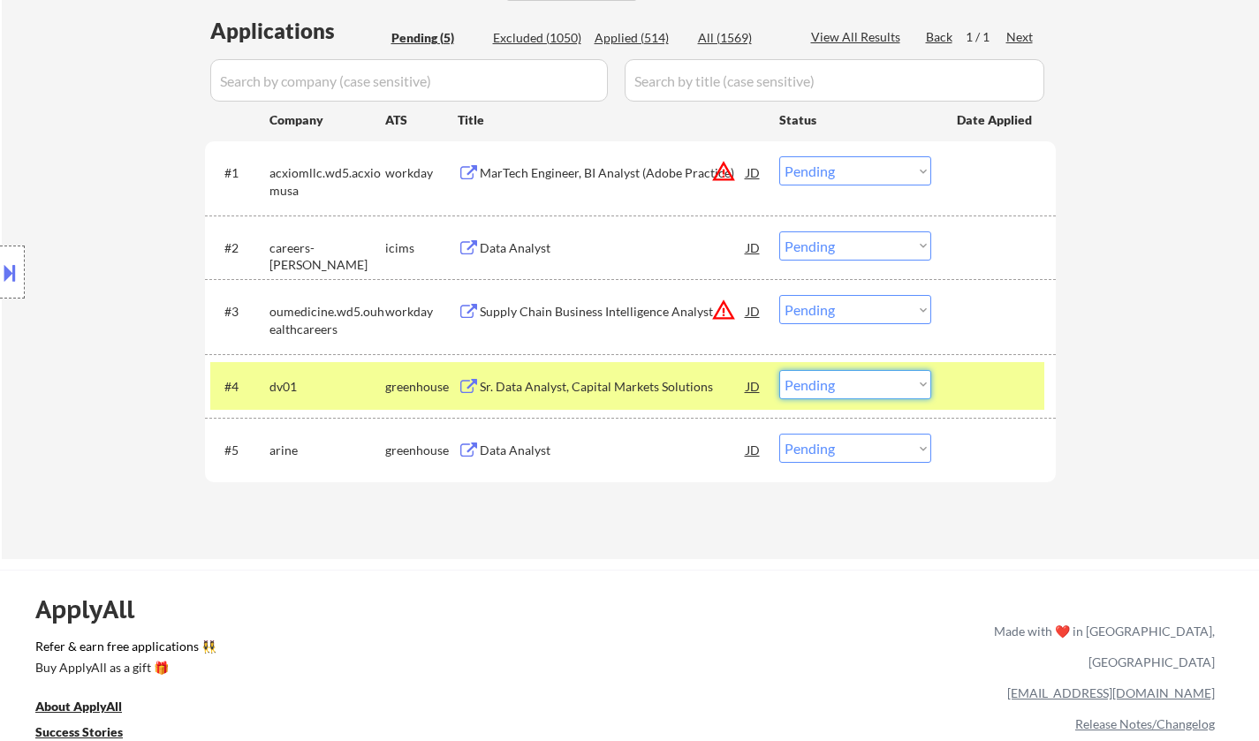
click at [856, 375] on select "Choose an option... Pending Applied Excluded (Questions) Excluded (Expired) Exc…" at bounding box center [855, 384] width 152 height 29
click at [779, 370] on select "Choose an option... Pending Applied Excluded (Questions) Excluded (Expired) Exc…" at bounding box center [855, 384] width 152 height 29
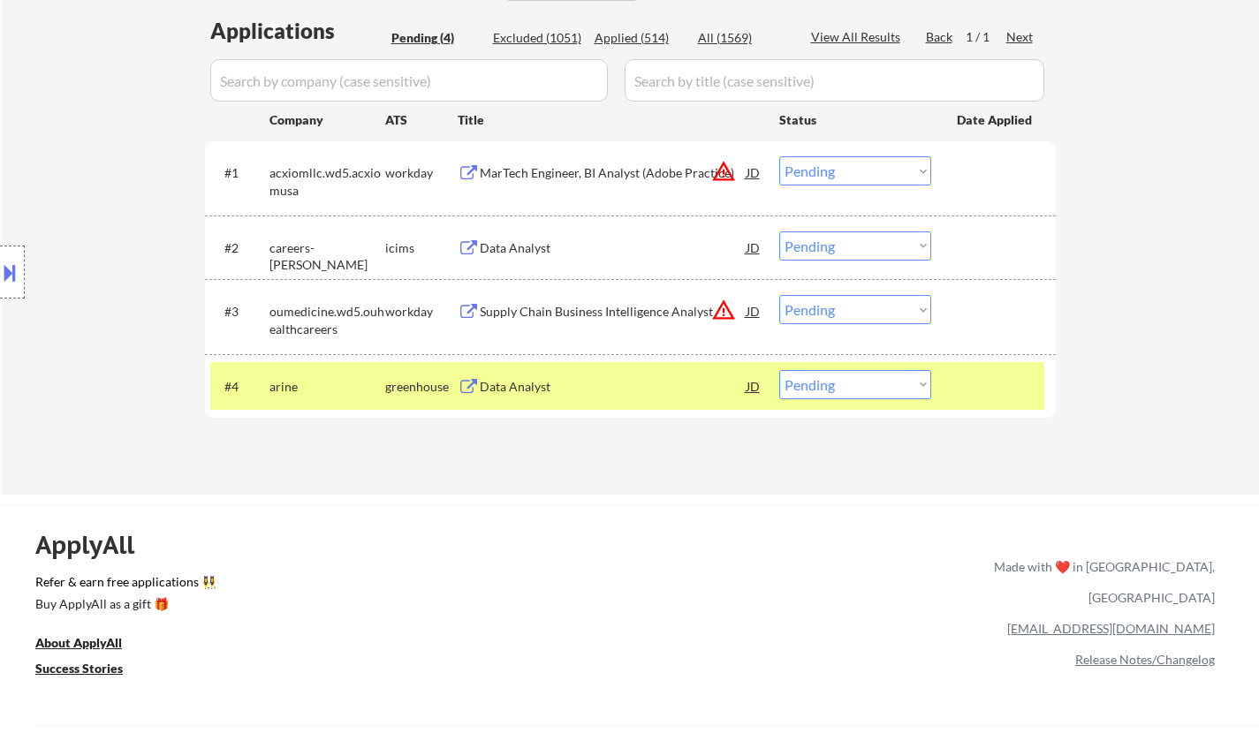
click at [493, 389] on div "Data Analyst" at bounding box center [613, 387] width 267 height 18
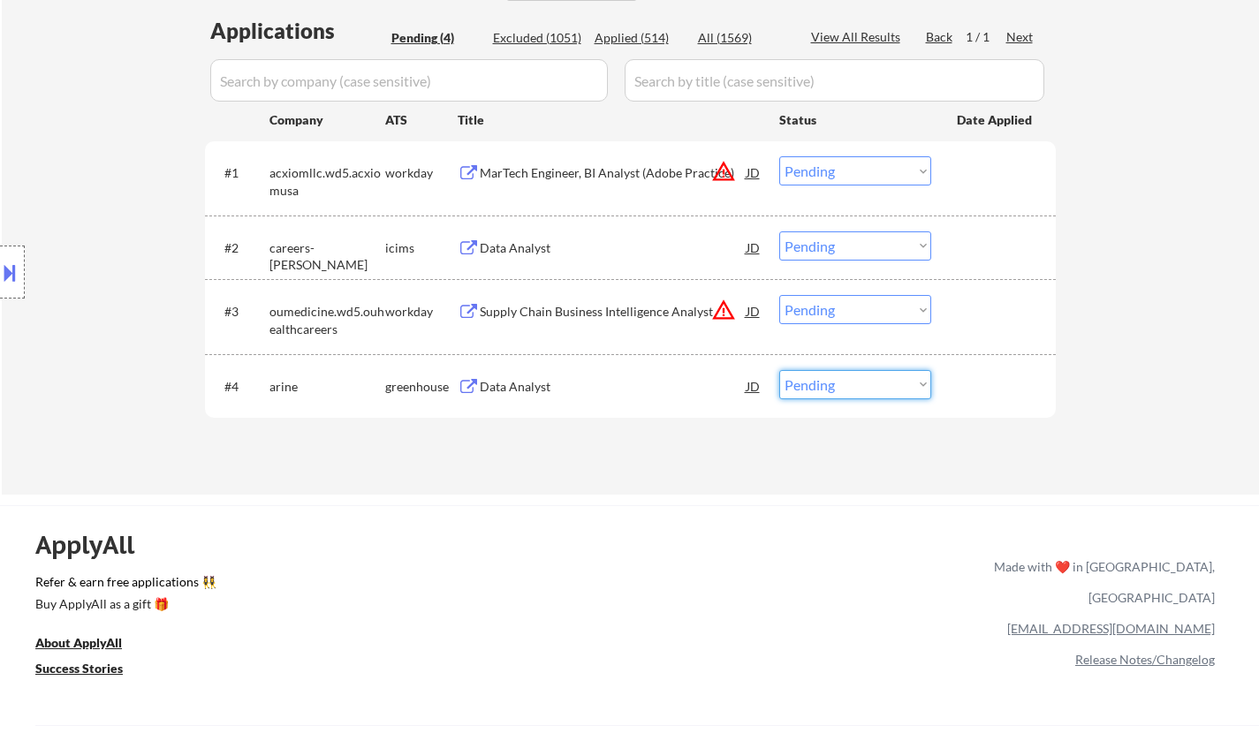
drag, startPoint x: 863, startPoint y: 382, endPoint x: 891, endPoint y: 396, distance: 31.2
click at [863, 382] on select "Choose an option... Pending Applied Excluded (Questions) Excluded (Expired) Exc…" at bounding box center [855, 384] width 152 height 29
select select ""excluded__salary_""
click at [779, 370] on select "Choose an option... Pending Applied Excluded (Questions) Excluded (Expired) Exc…" at bounding box center [855, 384] width 152 height 29
click at [0, 284] on button at bounding box center [9, 272] width 19 height 29
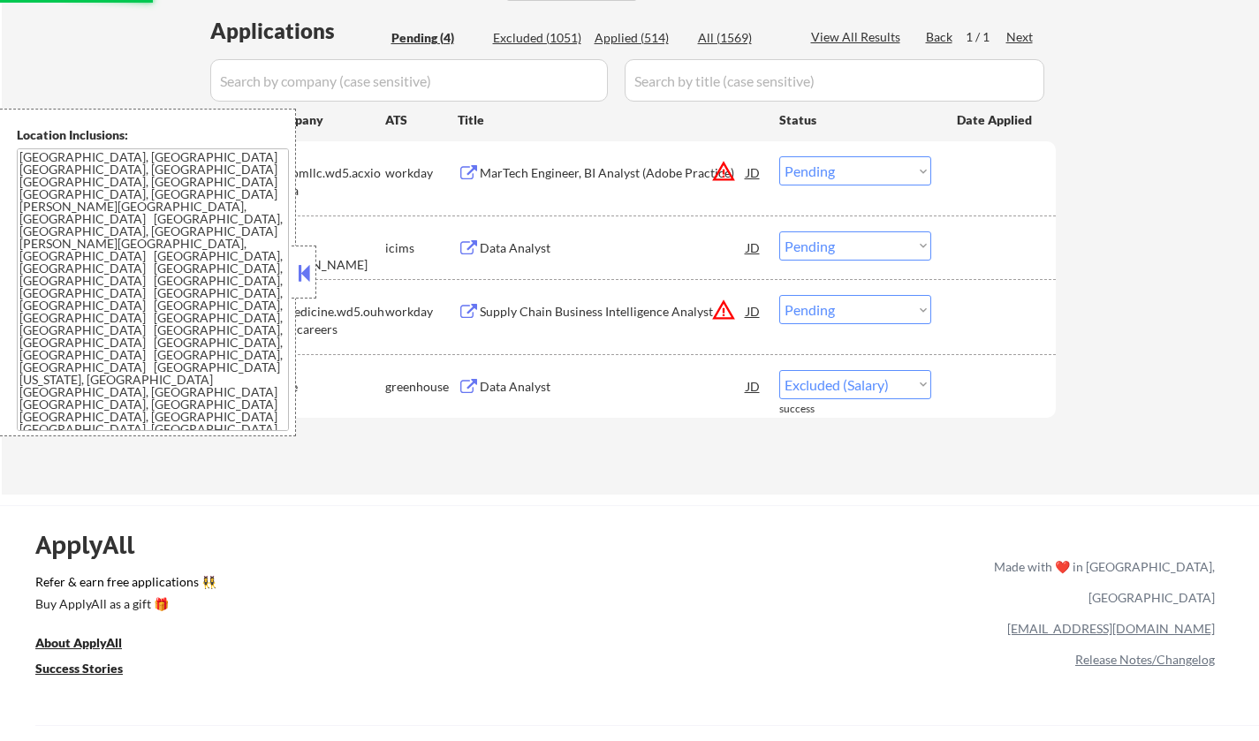
click at [761, 178] on div "#1 acxiomllc.wd5.acxiomusa workday MarTech Engineer, BI Analyst (Adobe Practice…" at bounding box center [627, 177] width 834 height 58
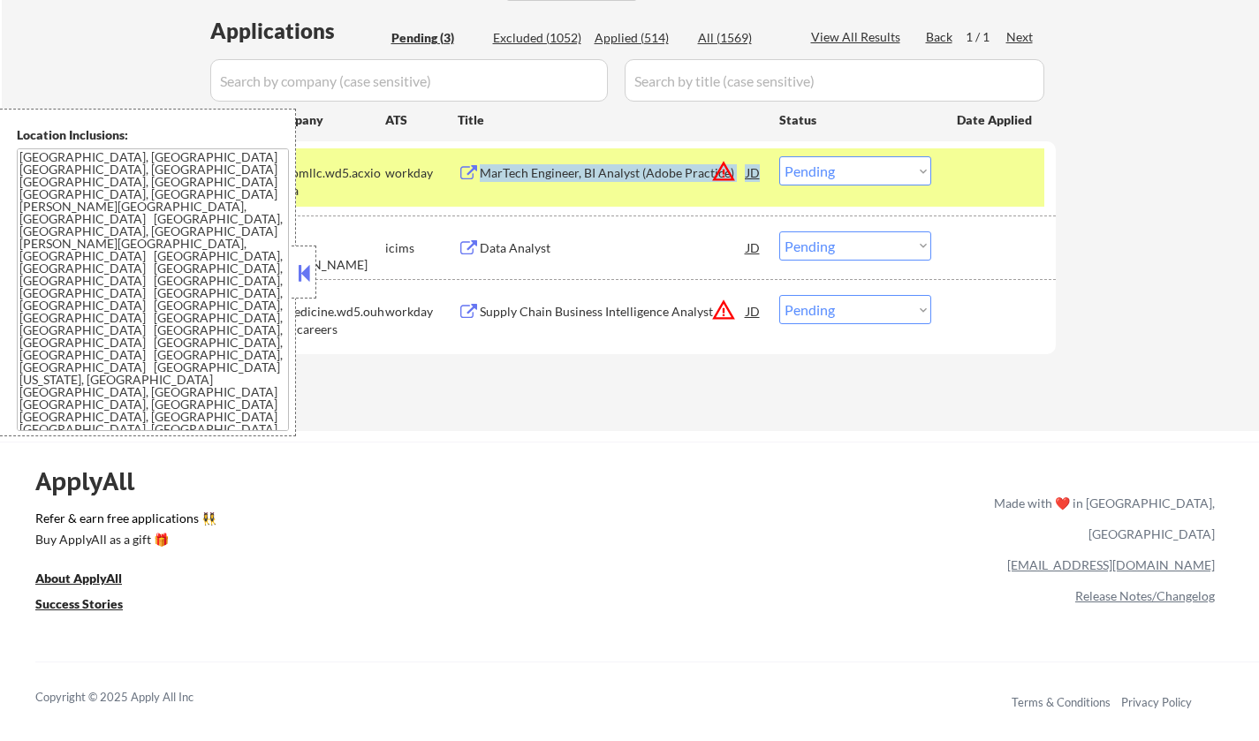
click at [300, 271] on button at bounding box center [303, 273] width 19 height 27
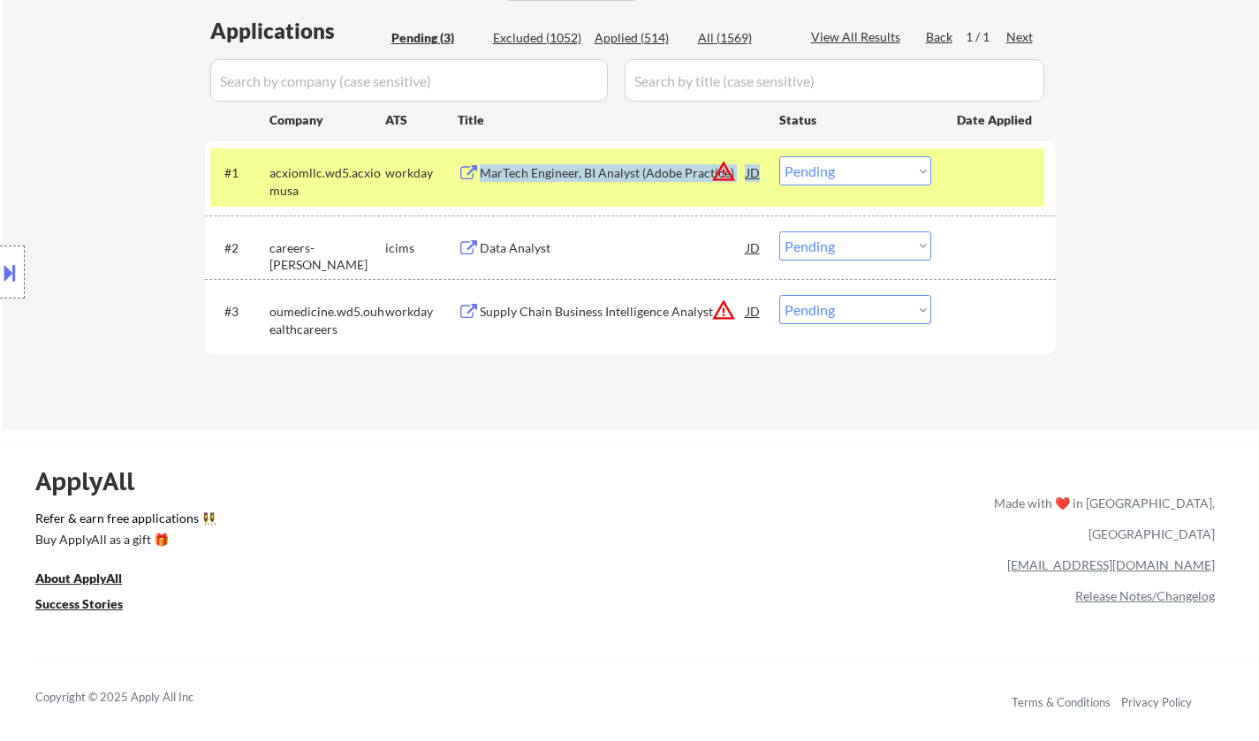
click at [753, 164] on div "JD" at bounding box center [754, 172] width 18 height 32
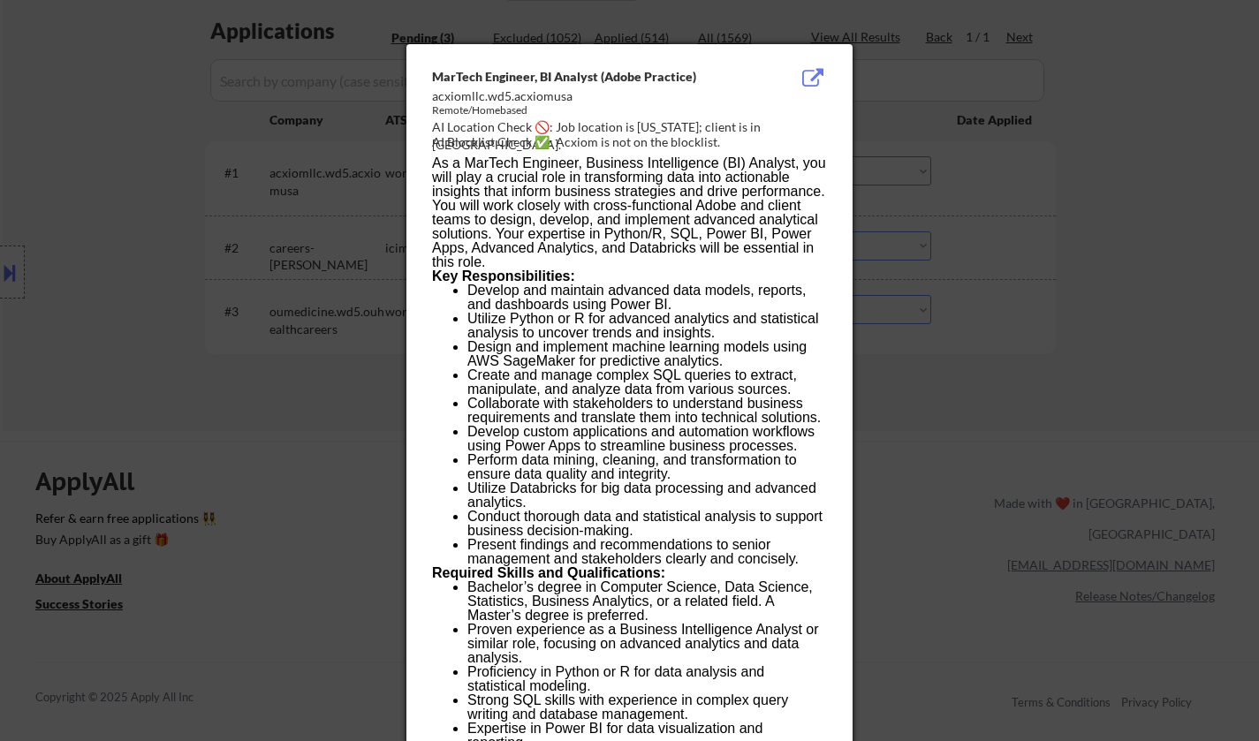
click at [1242, 279] on div at bounding box center [629, 370] width 1259 height 741
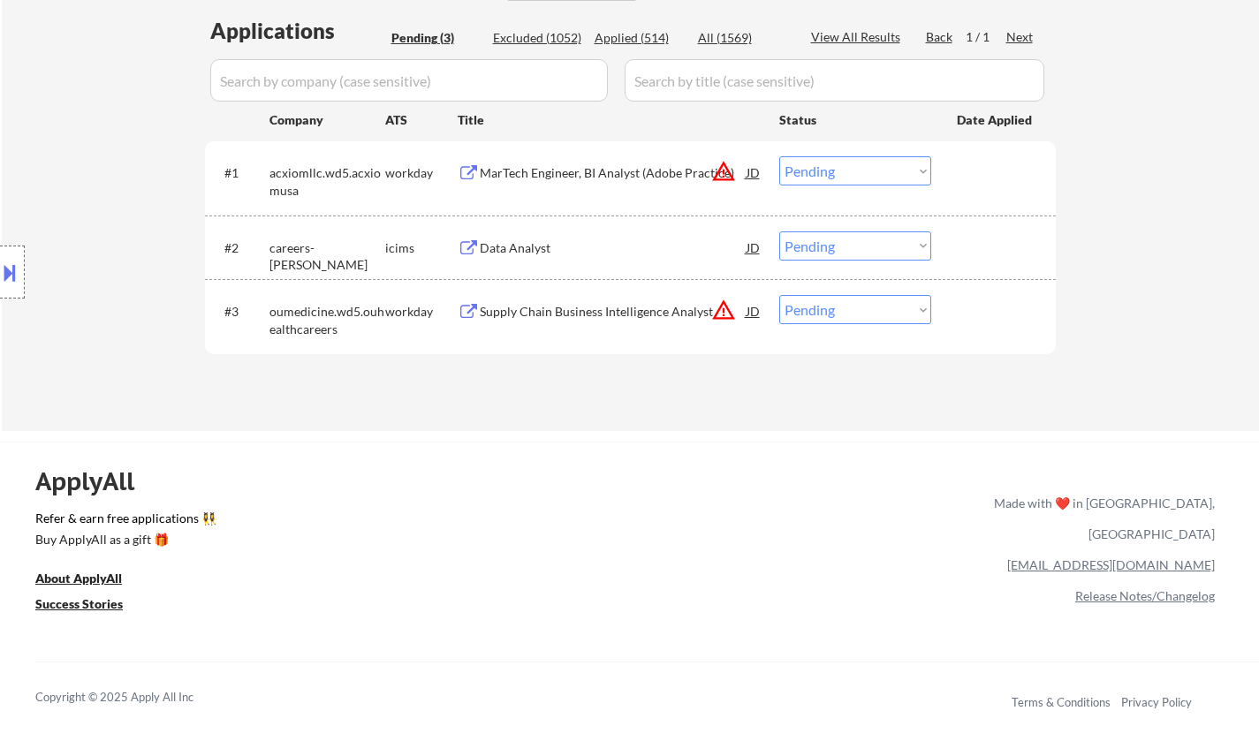
drag, startPoint x: 897, startPoint y: 171, endPoint x: 899, endPoint y: 183, distance: 11.8
click at [896, 171] on select "Choose an option... Pending Applied Excluded (Questions) Excluded (Expired) Exc…" at bounding box center [855, 170] width 152 height 29
click at [779, 156] on select "Choose an option... Pending Applied Excluded (Questions) Excluded (Expired) Exc…" at bounding box center [855, 170] width 152 height 29
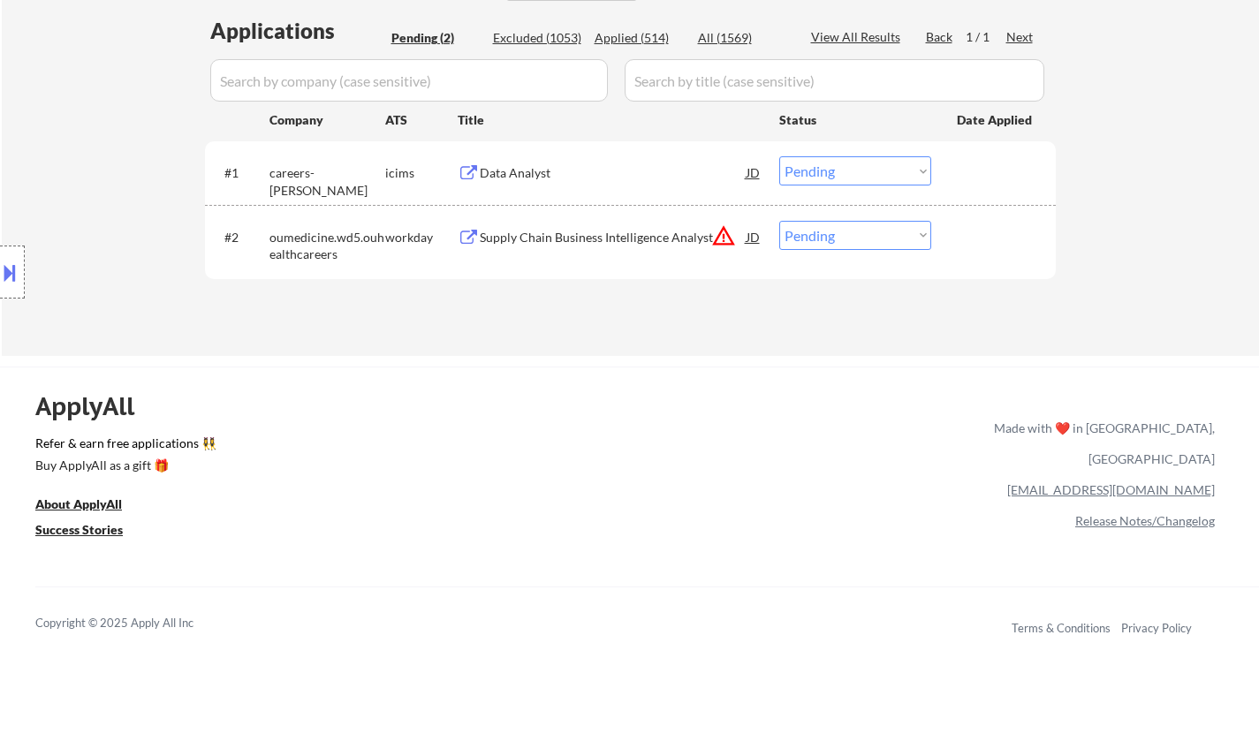
click at [530, 175] on div "Data Analyst" at bounding box center [613, 173] width 267 height 18
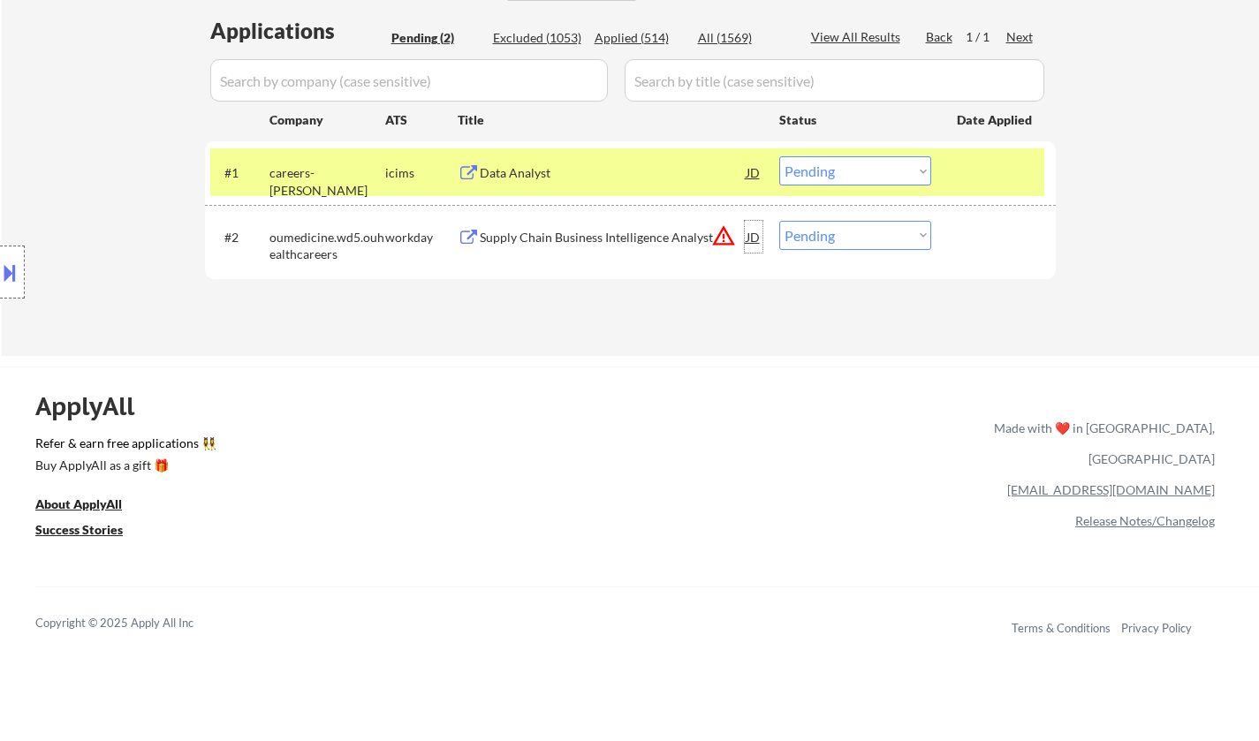
click at [756, 235] on div "JD" at bounding box center [754, 237] width 18 height 32
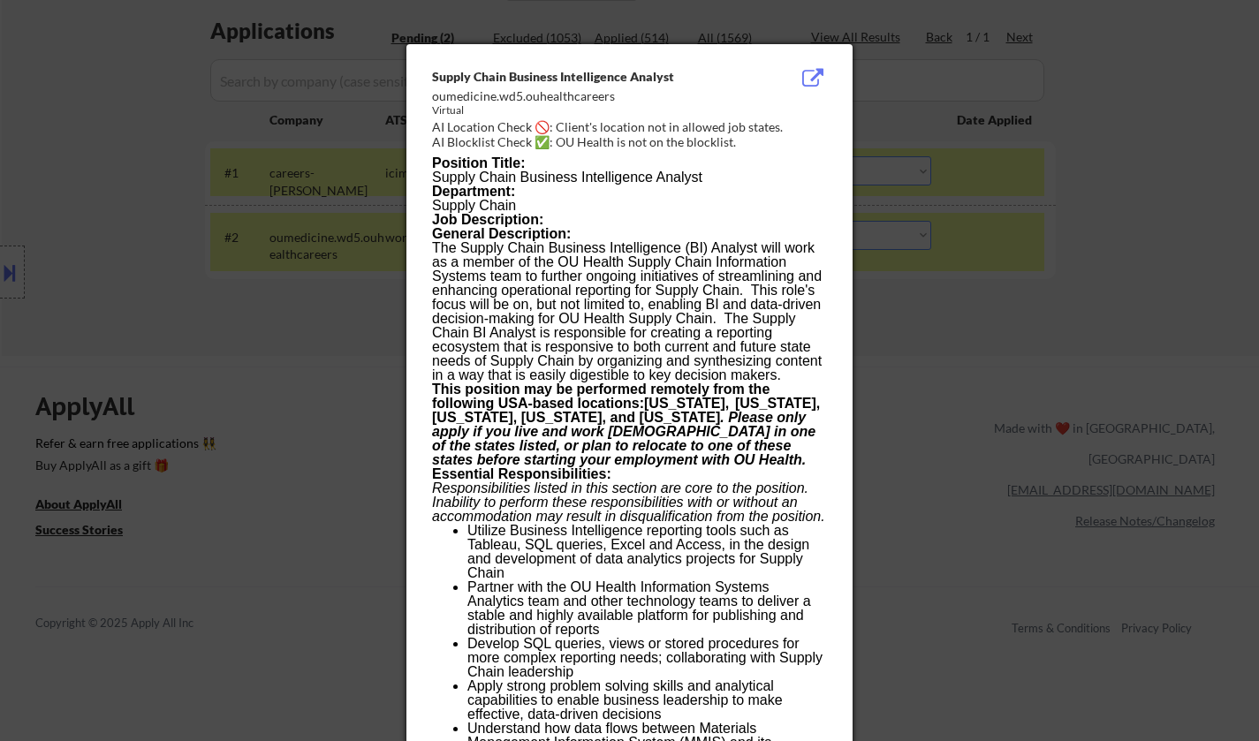
click at [1005, 443] on div at bounding box center [629, 370] width 1259 height 741
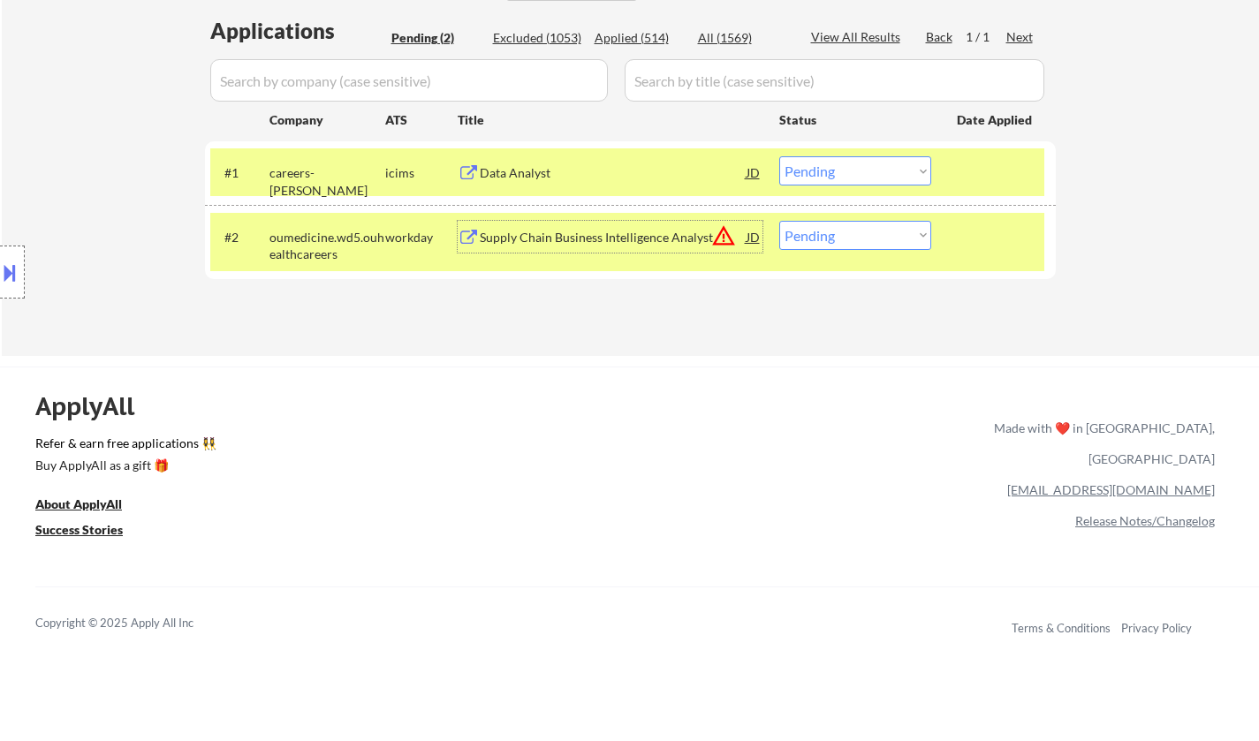
click at [573, 235] on div "Supply Chain Business Intelligence Analyst" at bounding box center [613, 238] width 267 height 18
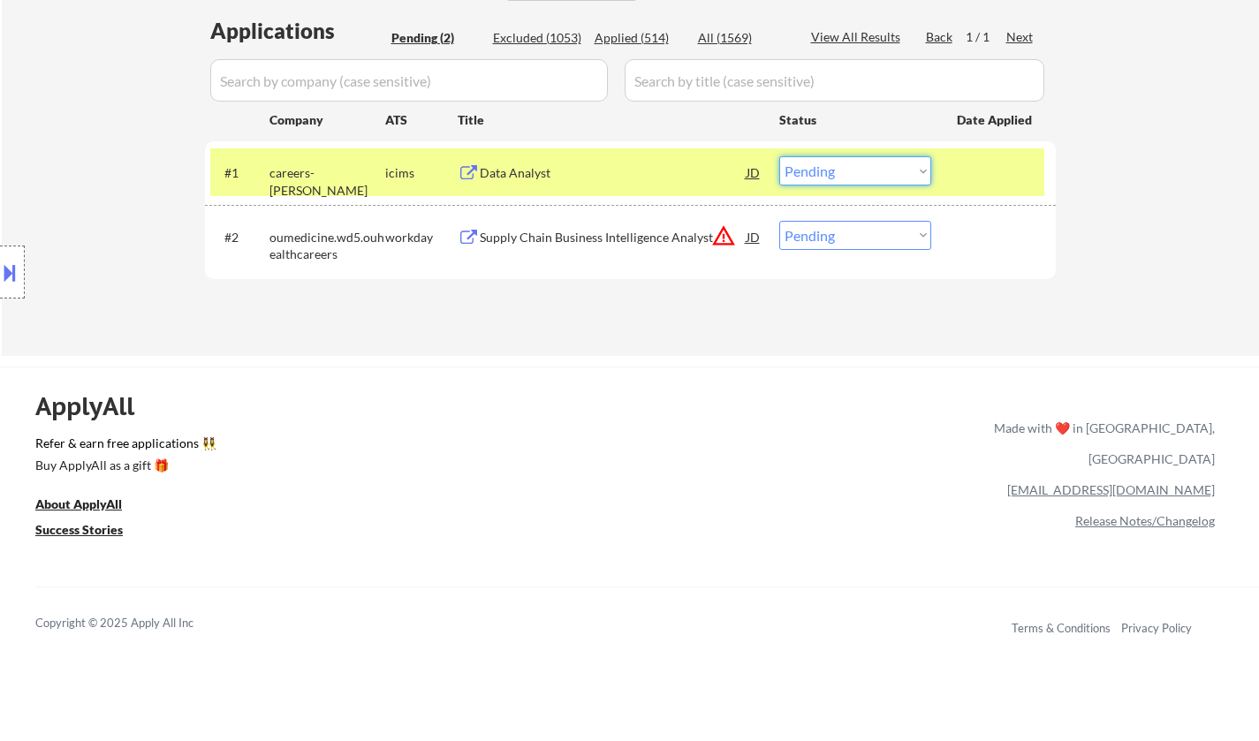
click at [880, 168] on select "Choose an option... Pending Applied Excluded (Questions) Excluded (Expired) Exc…" at bounding box center [855, 170] width 152 height 29
click at [779, 156] on select "Choose an option... Pending Applied Excluded (Questions) Excluded (Expired) Exc…" at bounding box center [855, 170] width 152 height 29
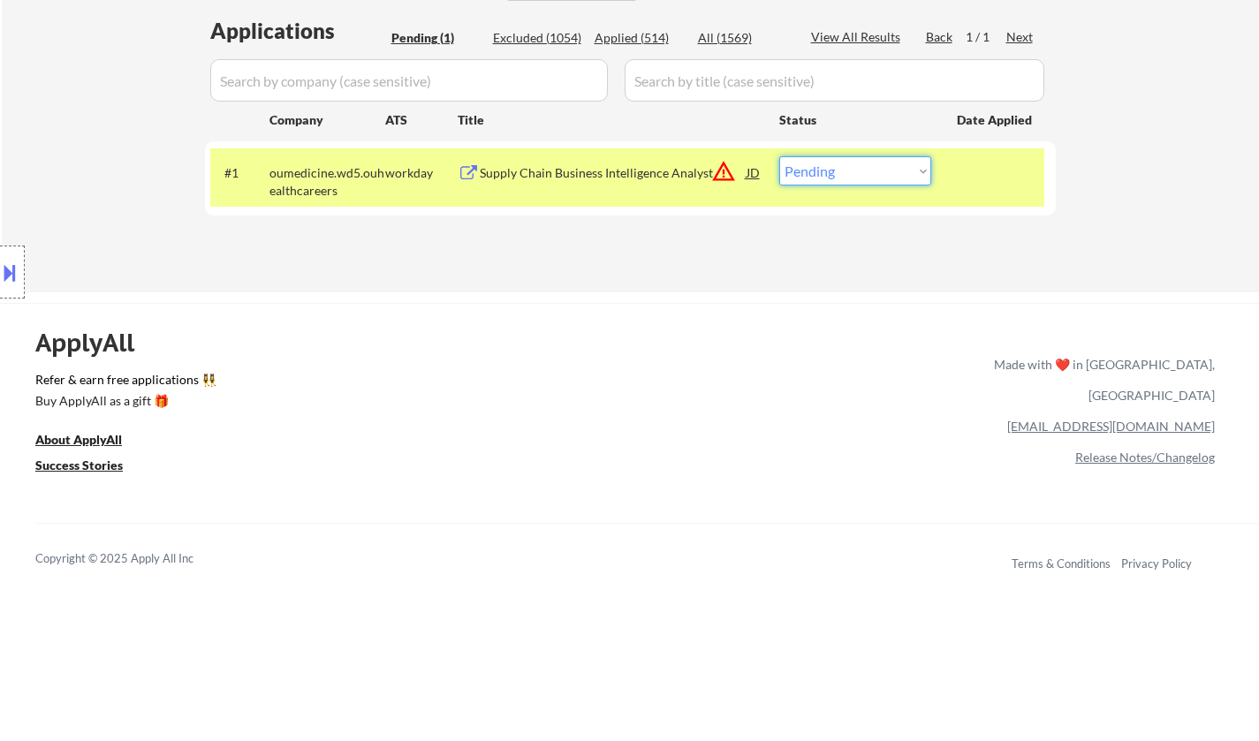
drag, startPoint x: 878, startPoint y: 165, endPoint x: 931, endPoint y: 295, distance: 140.3
click at [878, 165] on select "Choose an option... Pending Applied Excluded (Questions) Excluded (Expired) Exc…" at bounding box center [855, 170] width 152 height 29
select select ""excluded__location_""
click at [779, 156] on select "Choose an option... Pending Applied Excluded (Questions) Excluded (Expired) Exc…" at bounding box center [855, 170] width 152 height 29
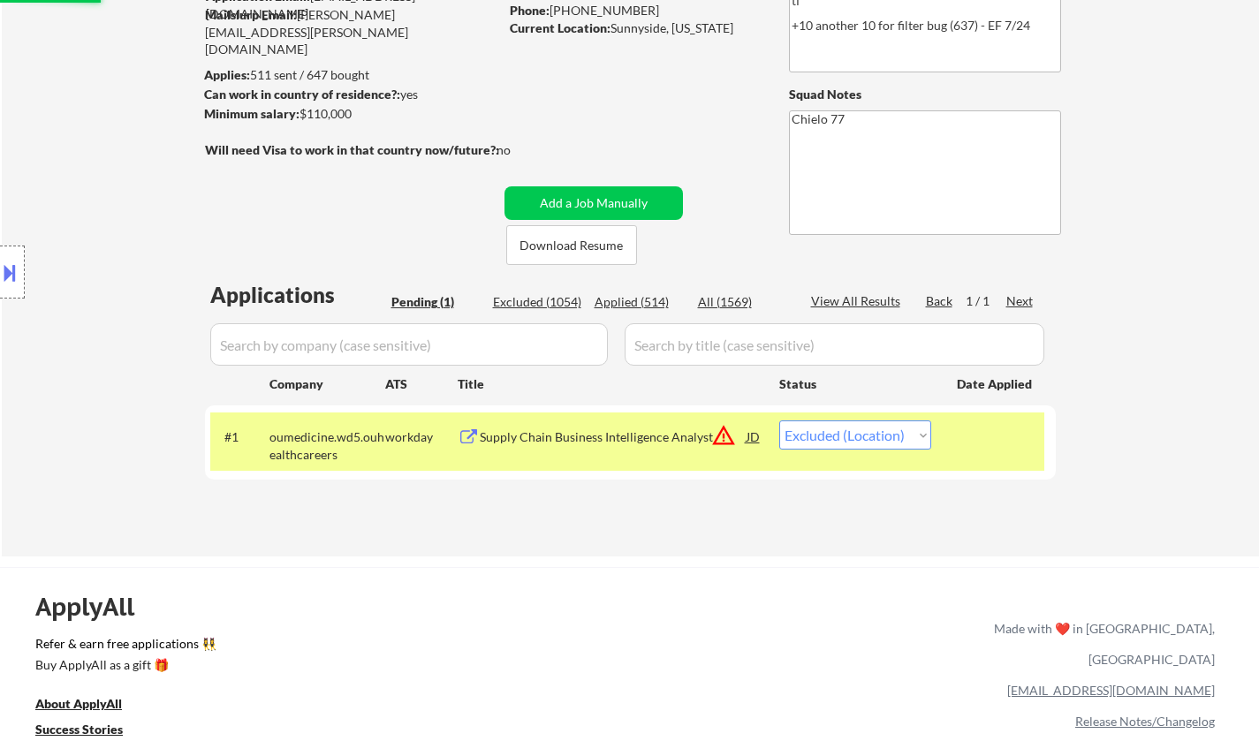
scroll to position [177, 0]
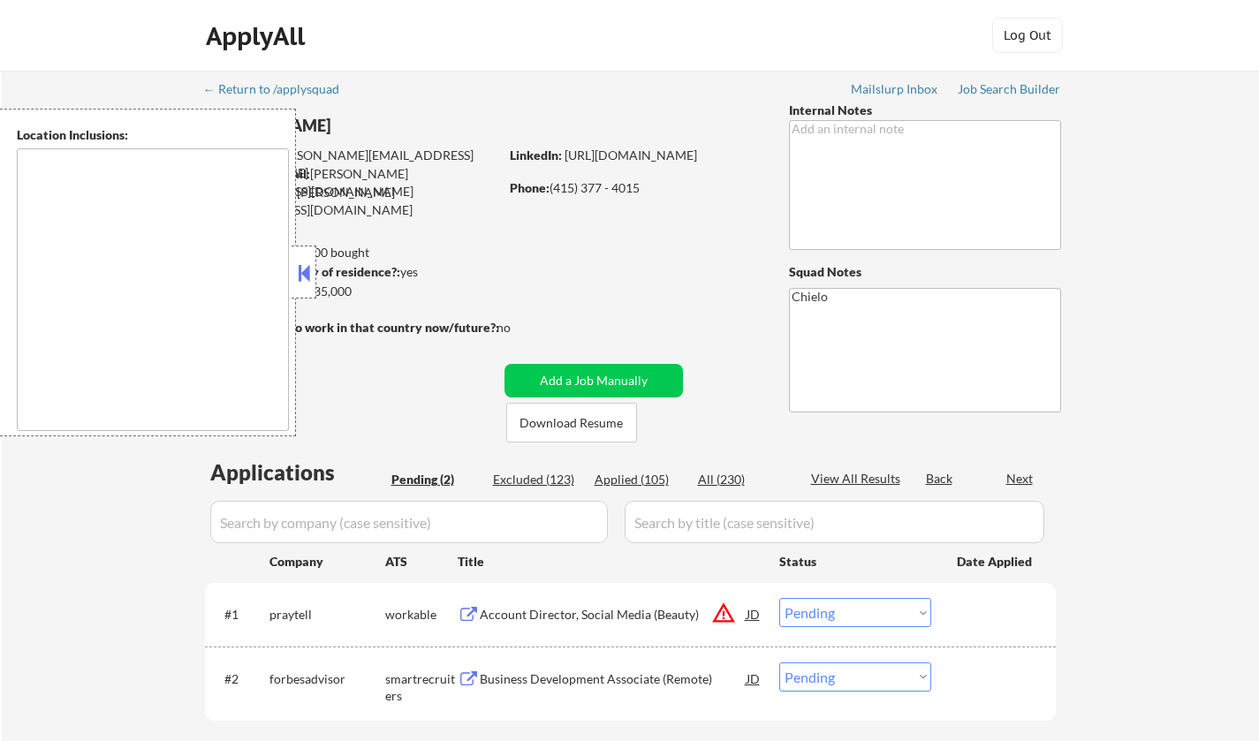
select select ""pending""
type textarea "[GEOGRAPHIC_DATA], [GEOGRAPHIC_DATA] [GEOGRAPHIC_DATA], [GEOGRAPHIC_DATA] [GEOG…"
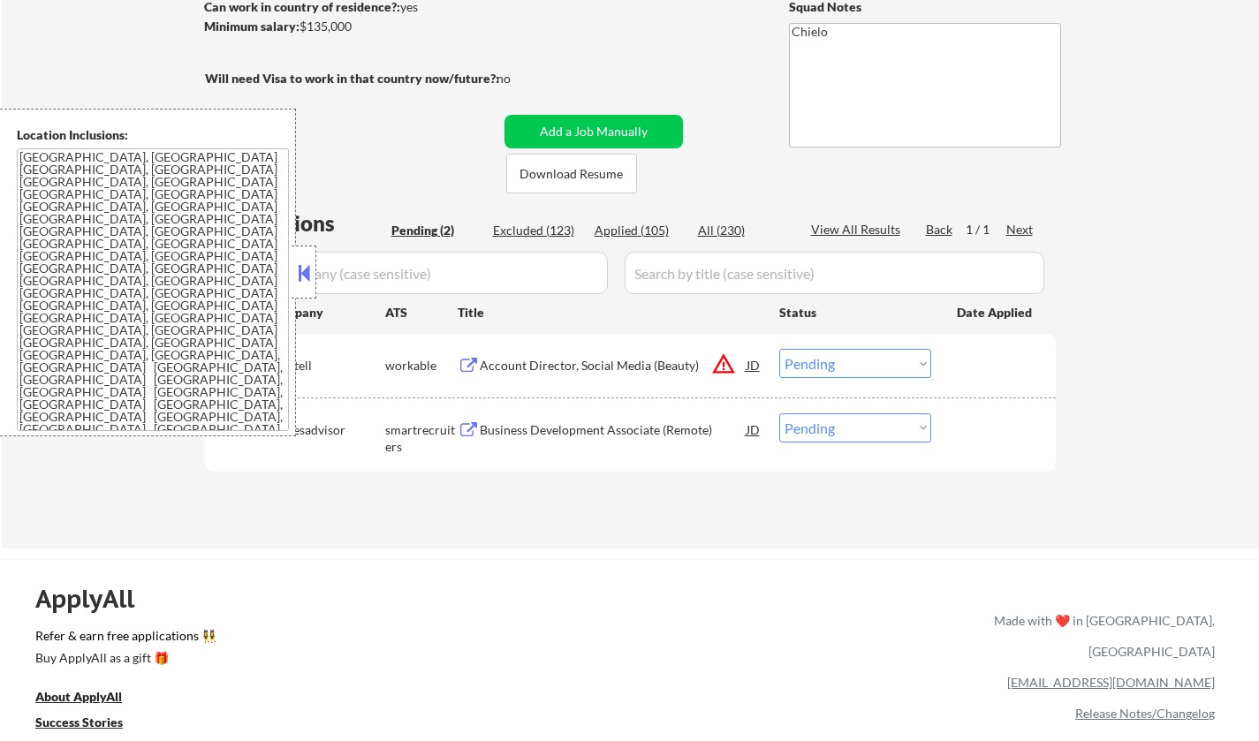
scroll to position [88, 0]
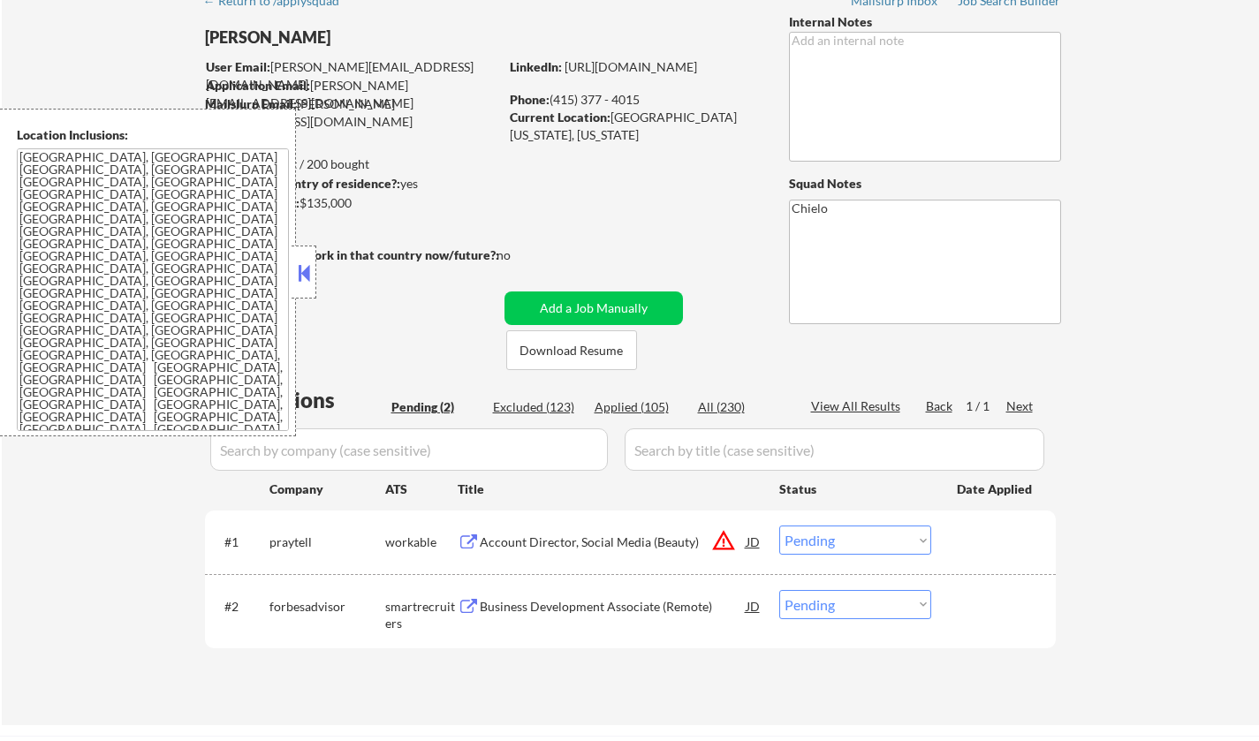
click at [306, 276] on button at bounding box center [303, 273] width 19 height 27
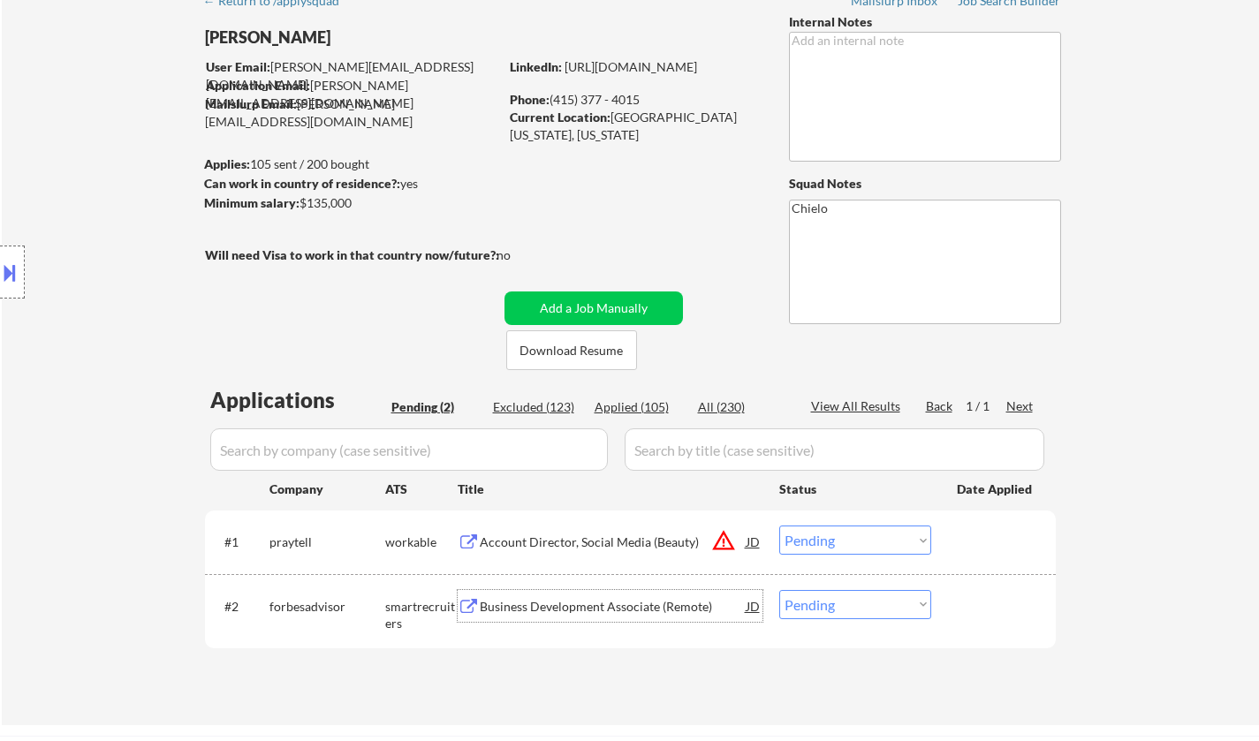
click at [557, 610] on div "Business Development Associate (Remote)" at bounding box center [613, 607] width 267 height 18
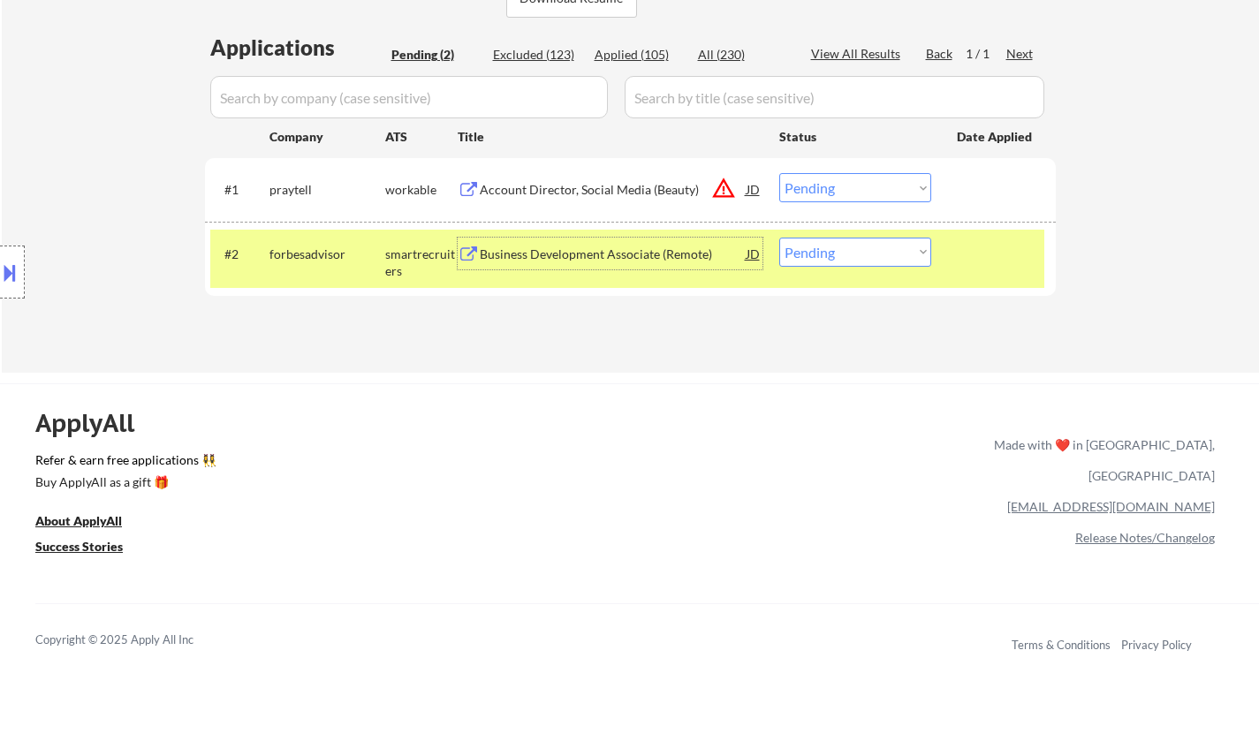
scroll to position [442, 0]
click at [763, 262] on div "#2 forbesadvisor smartrecruiters Business Development Associate (Remote) JD Cho…" at bounding box center [627, 258] width 834 height 58
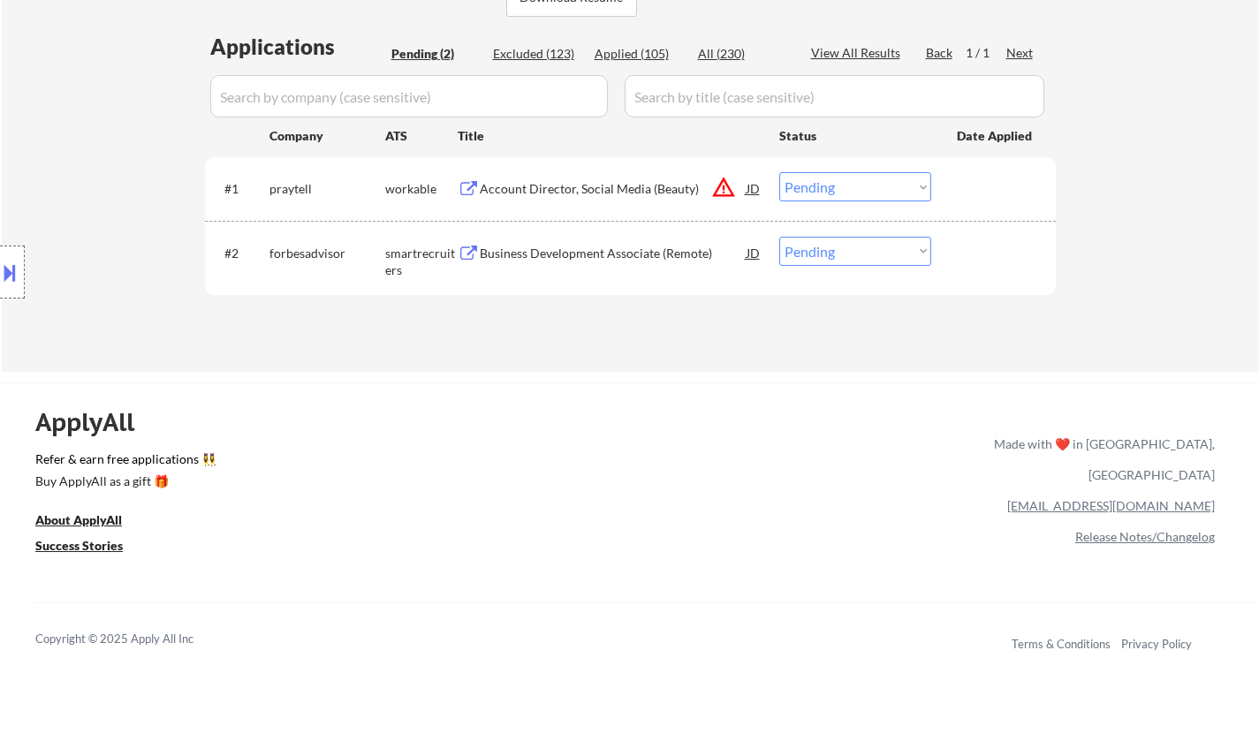
click at [750, 250] on div "JD" at bounding box center [754, 253] width 18 height 32
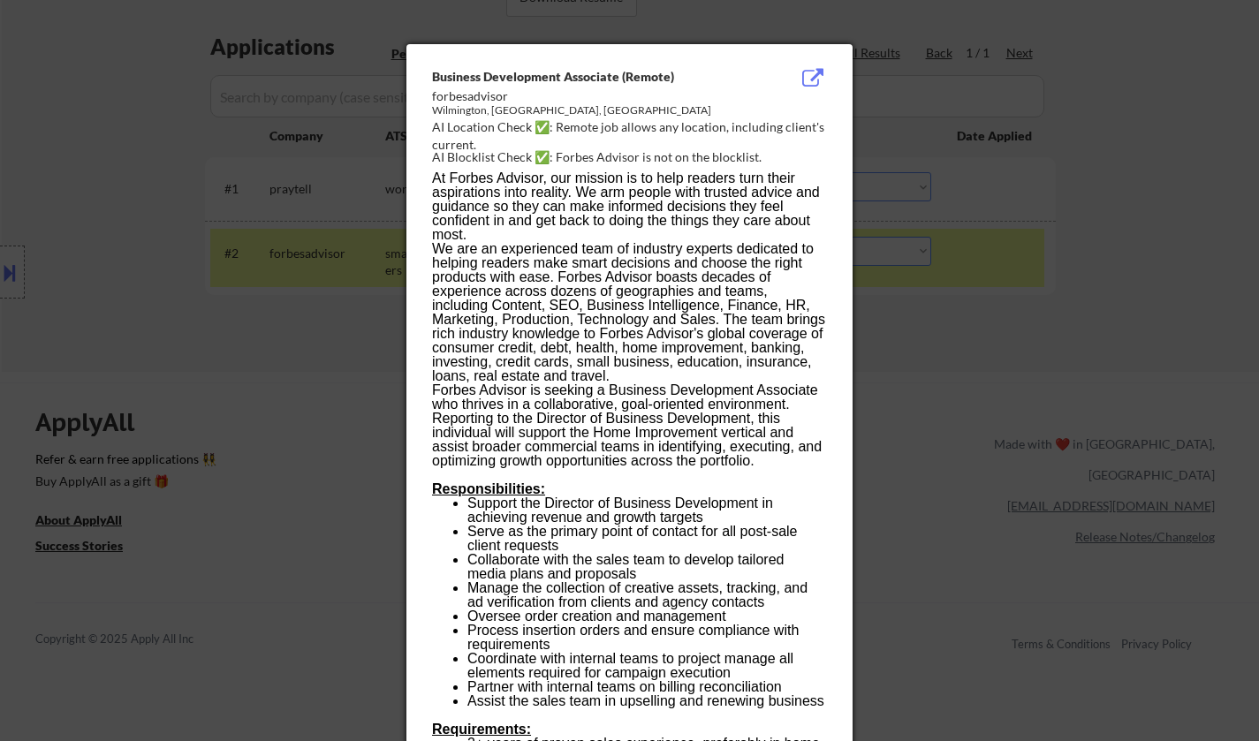
click at [943, 489] on div at bounding box center [629, 370] width 1259 height 741
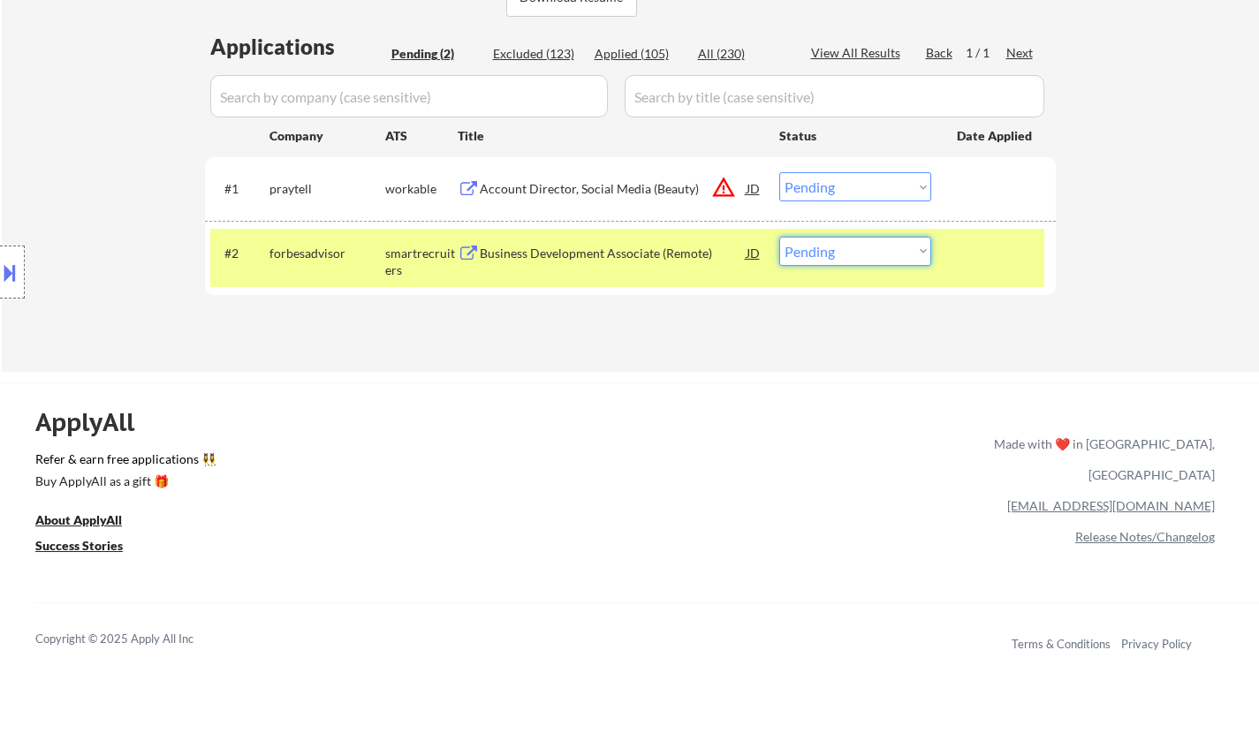
click at [861, 254] on select "Choose an option... Pending Applied Excluded (Questions) Excluded (Expired) Exc…" at bounding box center [855, 251] width 152 height 29
select select ""applied""
click at [779, 237] on select "Choose an option... Pending Applied Excluded (Questions) Excluded (Expired) Exc…" at bounding box center [855, 251] width 152 height 29
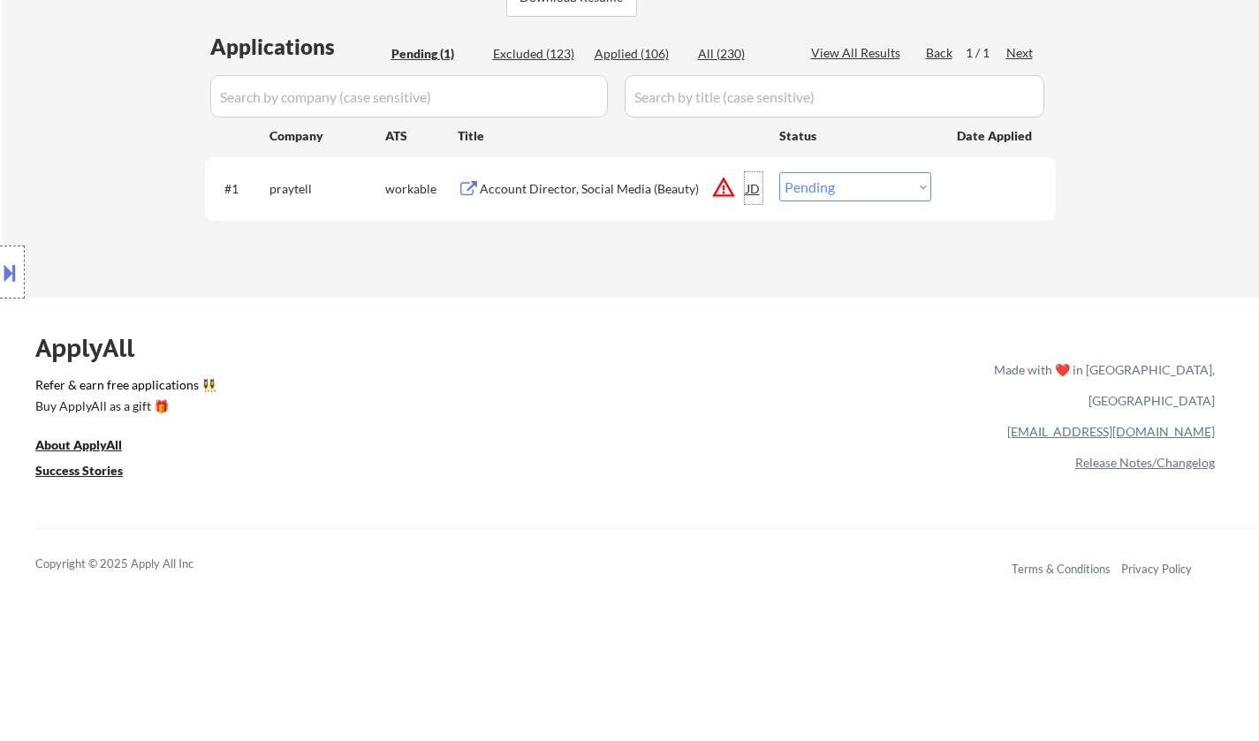
click at [748, 177] on div "JD" at bounding box center [754, 188] width 18 height 32
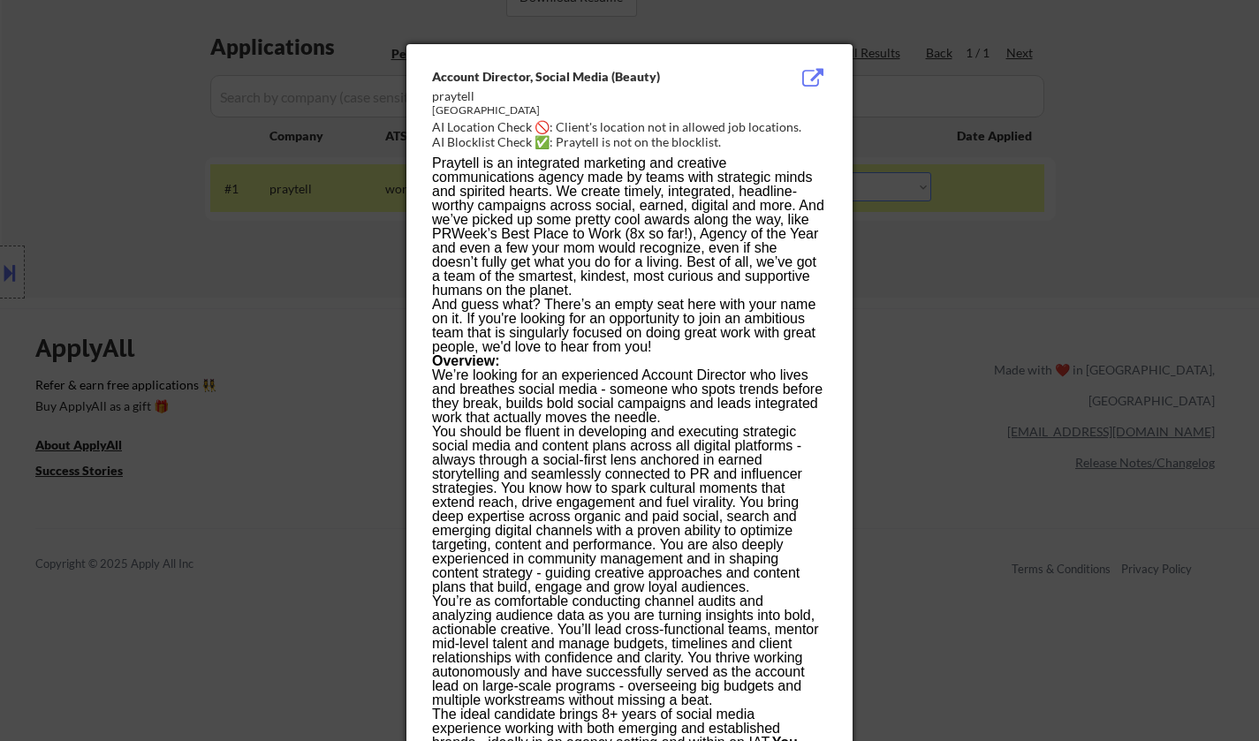
click at [1123, 455] on div at bounding box center [629, 370] width 1259 height 741
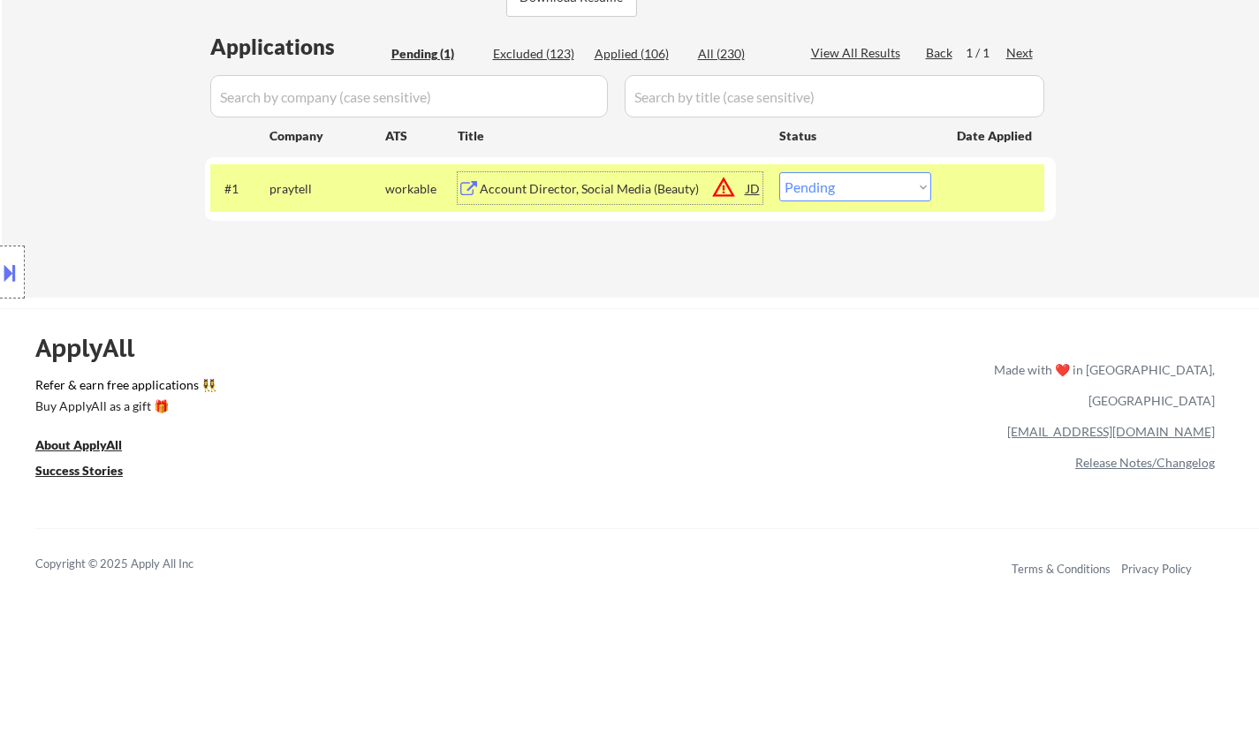
click at [588, 186] on div "Account Director, Social Media (Beauty)" at bounding box center [613, 189] width 267 height 18
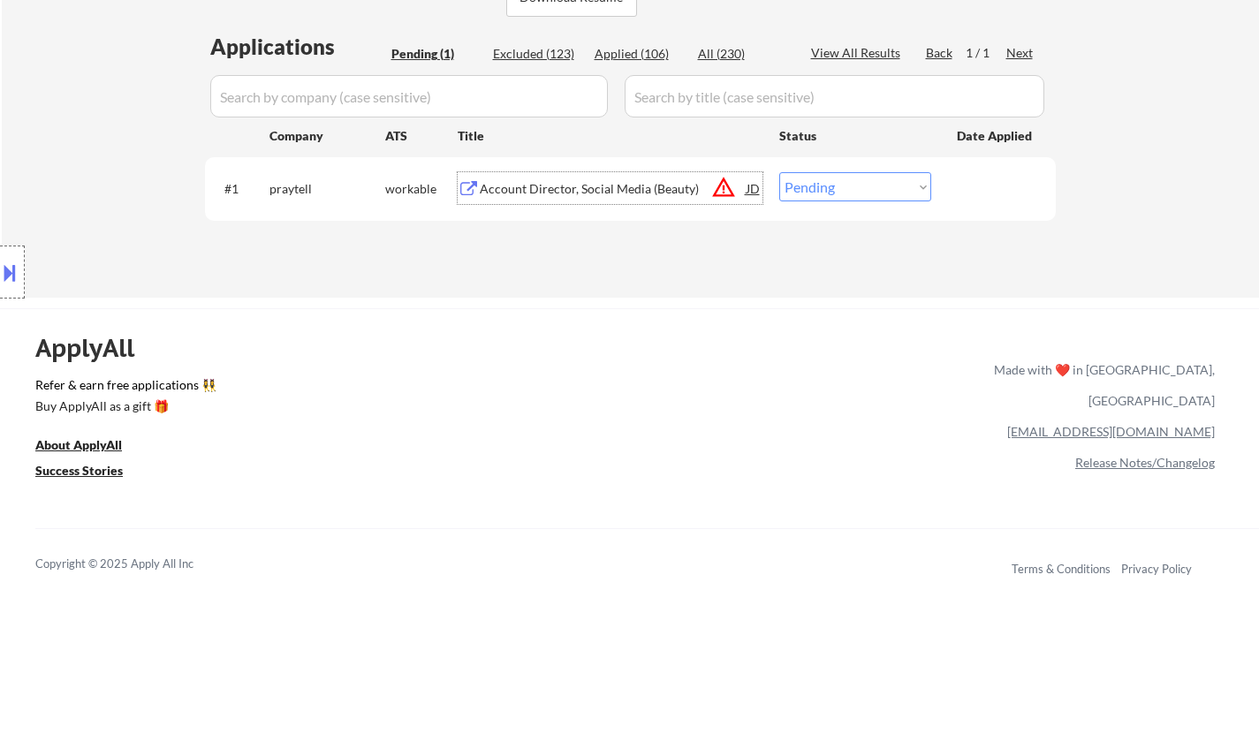
click at [834, 193] on select "Choose an option... Pending Applied Excluded (Questions) Excluded (Expired) Exc…" at bounding box center [855, 186] width 152 height 29
select select ""excluded__salary_""
click at [779, 172] on select "Choose an option... Pending Applied Excluded (Questions) Excluded (Expired) Exc…" at bounding box center [855, 186] width 152 height 29
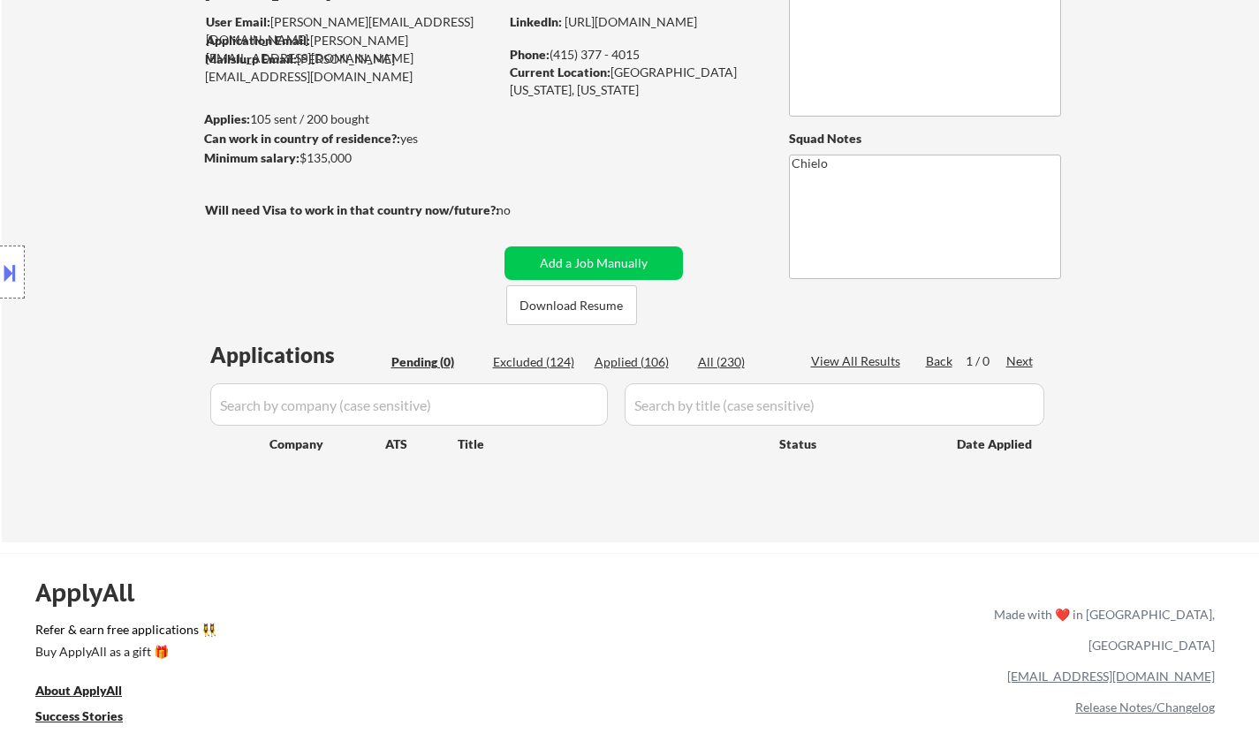
scroll to position [88, 0]
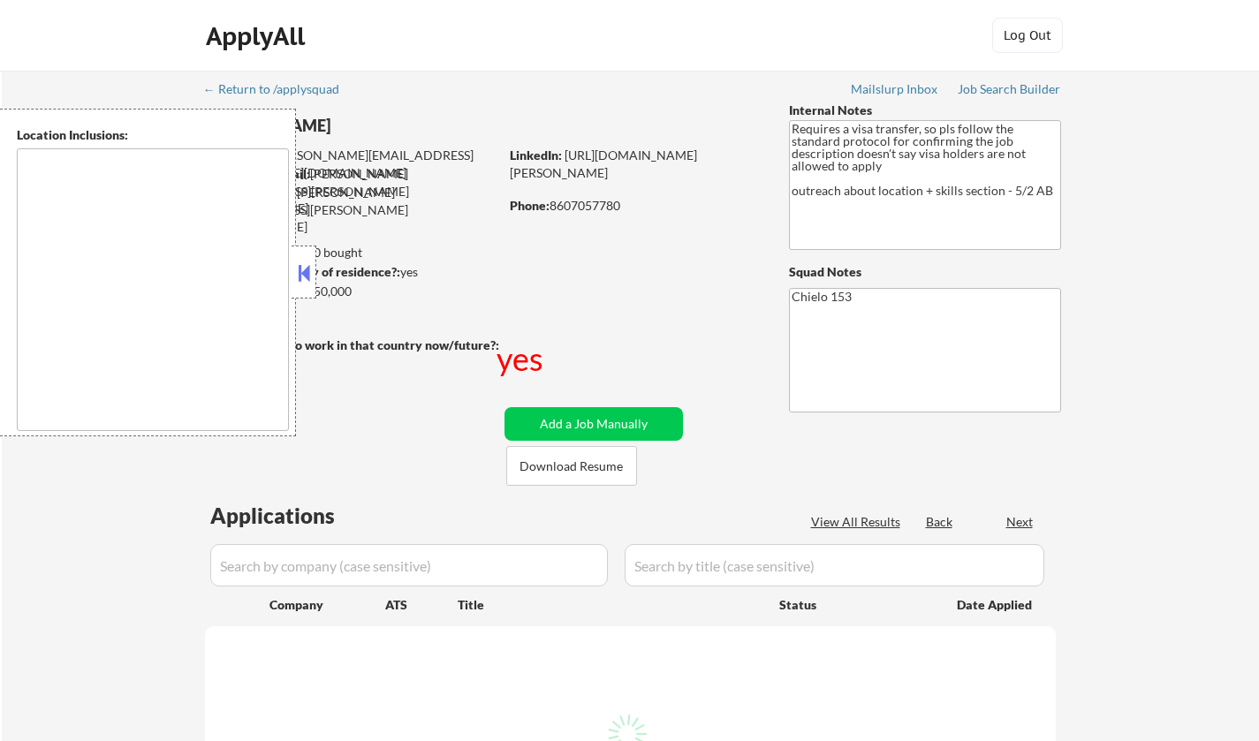
select select ""pending""
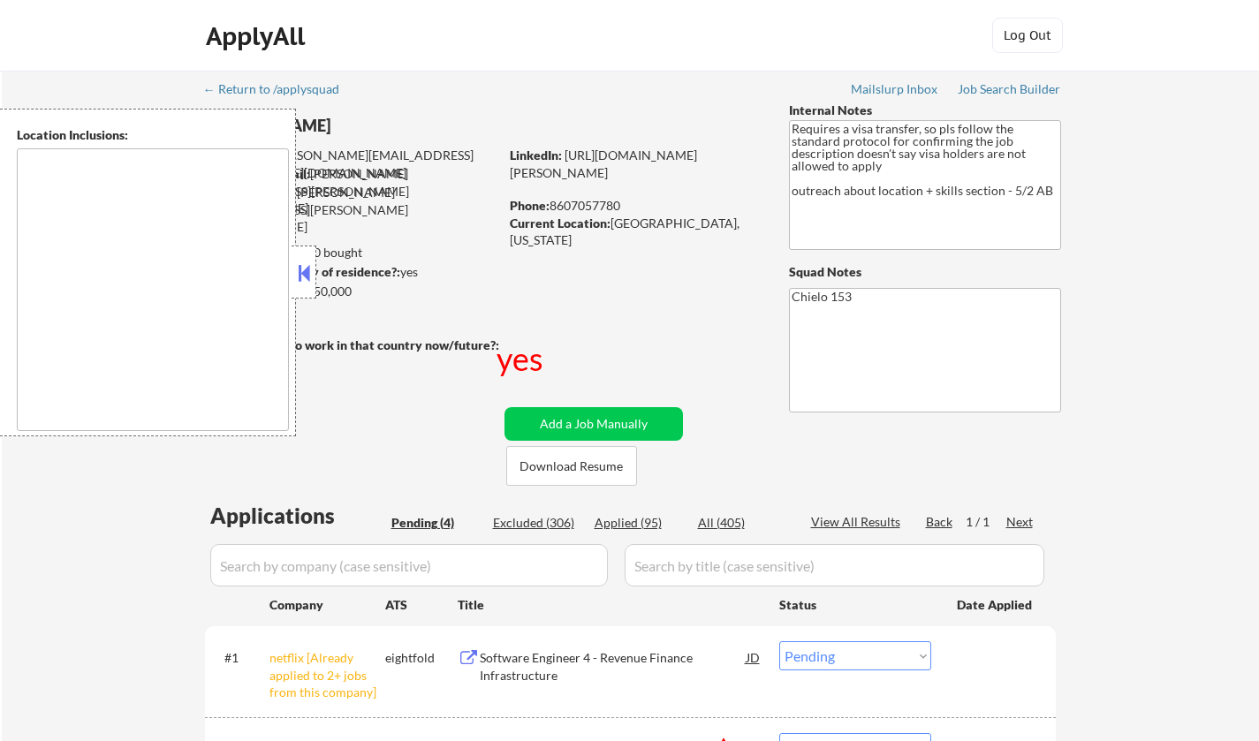
click at [309, 278] on button at bounding box center [303, 273] width 19 height 27
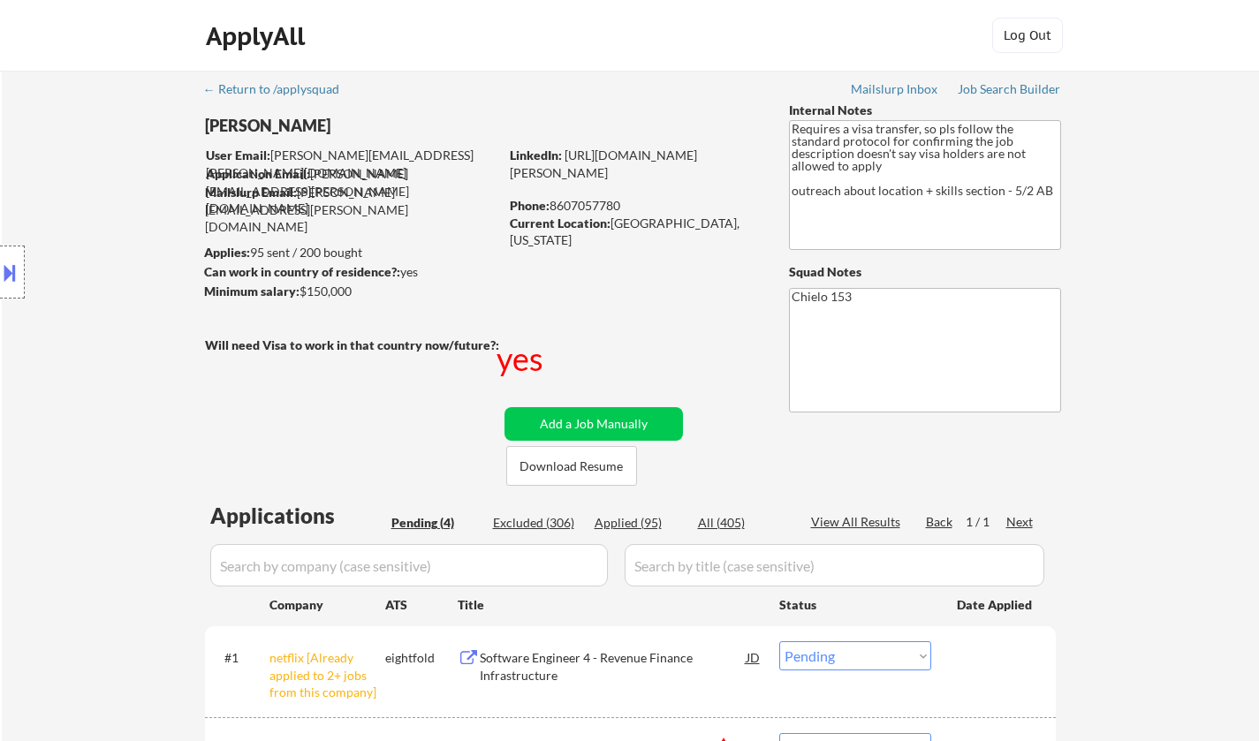
click at [527, 367] on div "yes" at bounding box center [521, 359] width 50 height 44
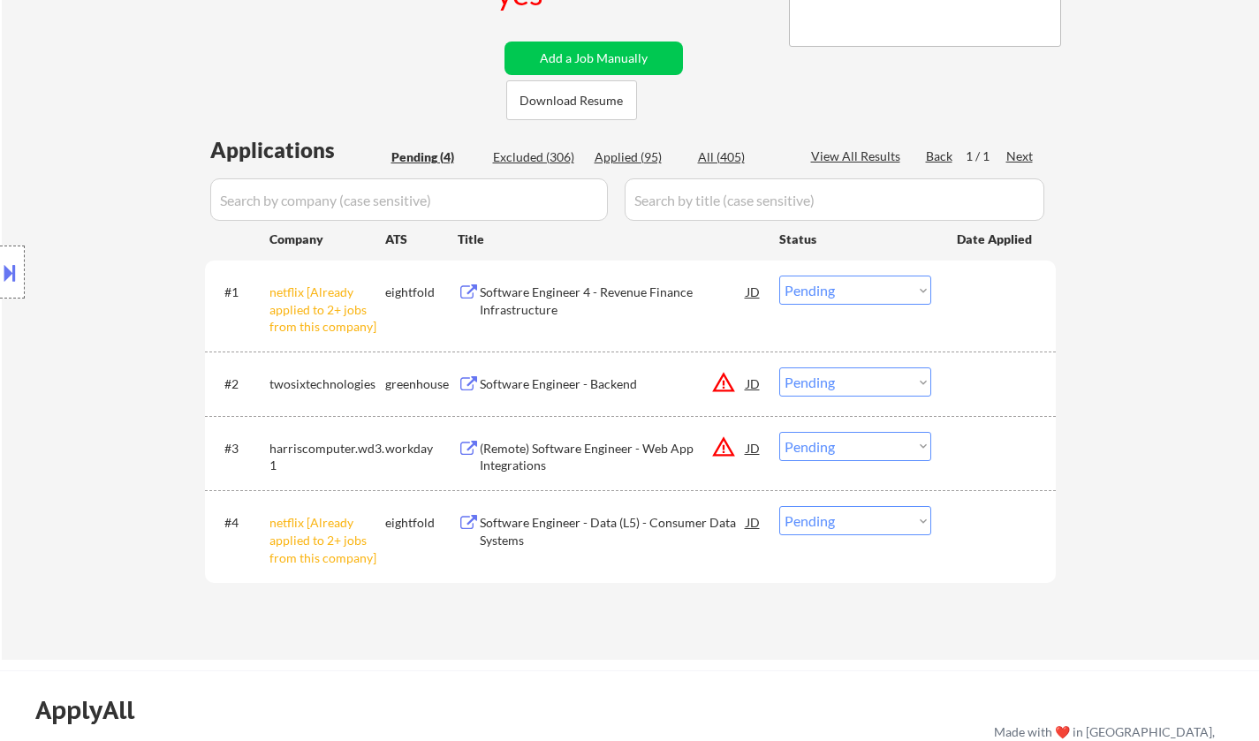
scroll to position [547, 0]
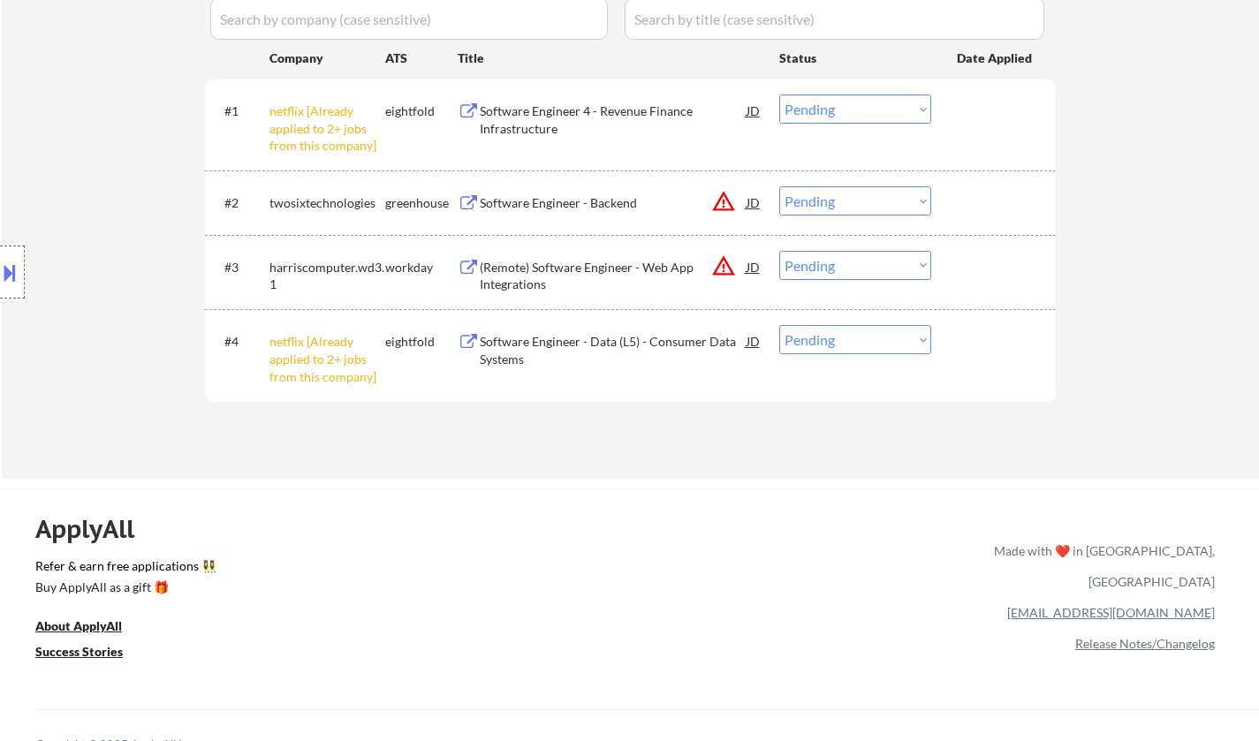
click at [910, 92] on div "#1 netflix [Already applied to 2+ jobs from this company] eightfold Software En…" at bounding box center [627, 125] width 834 height 76
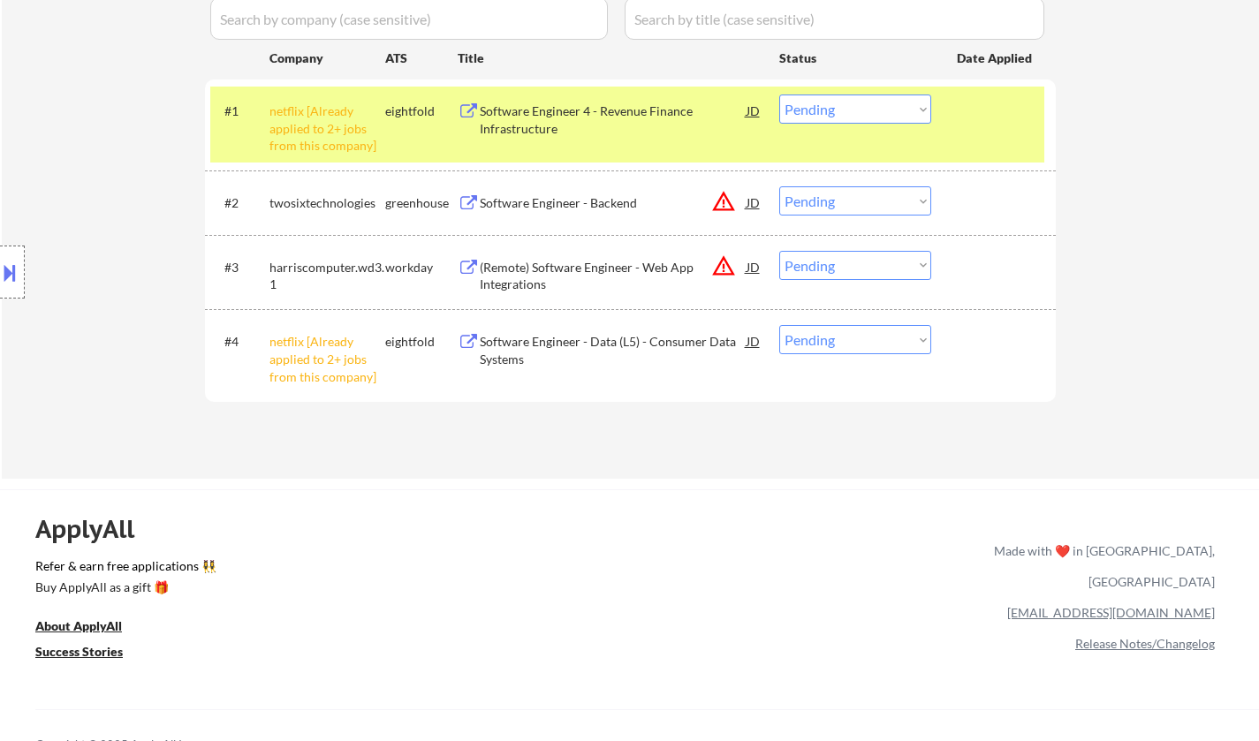
click at [862, 102] on select "Choose an option... Pending Applied Excluded (Questions) Excluded (Expired) Exc…" at bounding box center [855, 109] width 152 height 29
click at [779, 95] on select "Choose an option... Pending Applied Excluded (Questions) Excluded (Expired) Exc…" at bounding box center [855, 109] width 152 height 29
click at [871, 338] on select "Choose an option... Pending Applied Excluded (Questions) Excluded (Expired) Exc…" at bounding box center [855, 339] width 152 height 29
click at [1112, 334] on div "← Return to /applysquad Mailslurp Inbox Job Search Builder [PERSON_NAME] User E…" at bounding box center [630, 1] width 1257 height 955
select select ""pending""
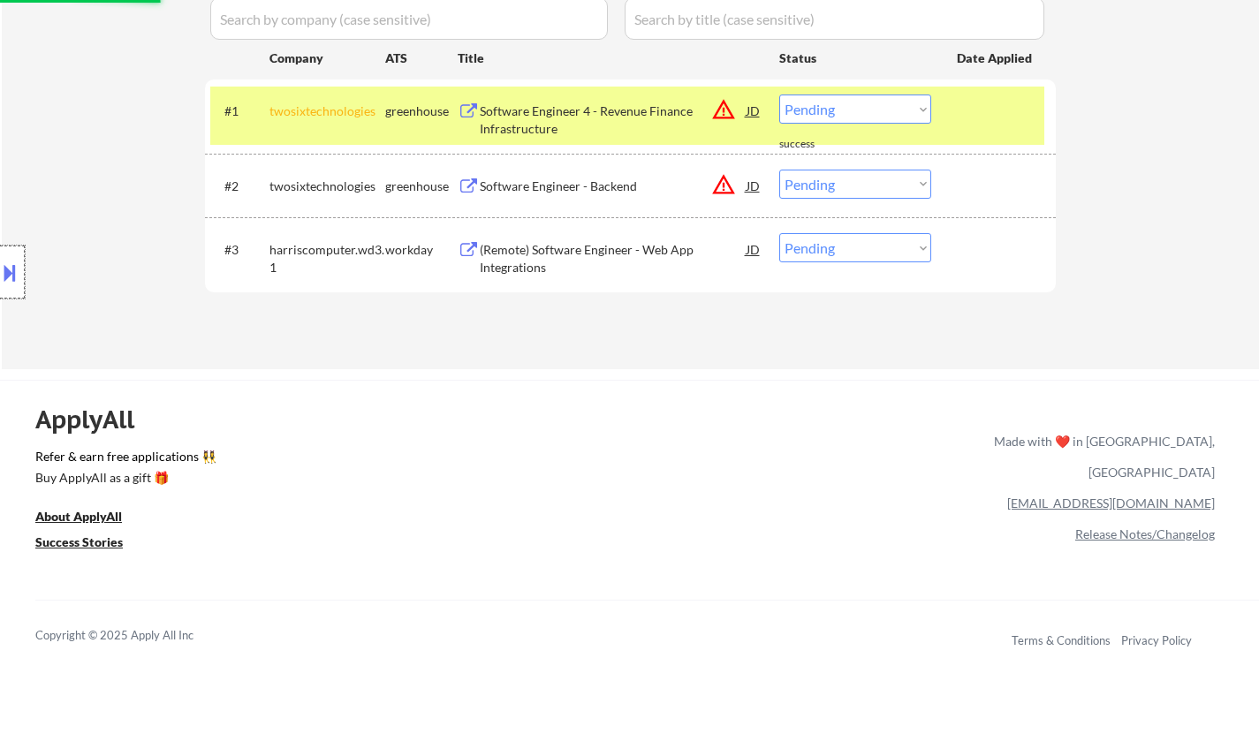
click at [6, 254] on div at bounding box center [12, 272] width 25 height 53
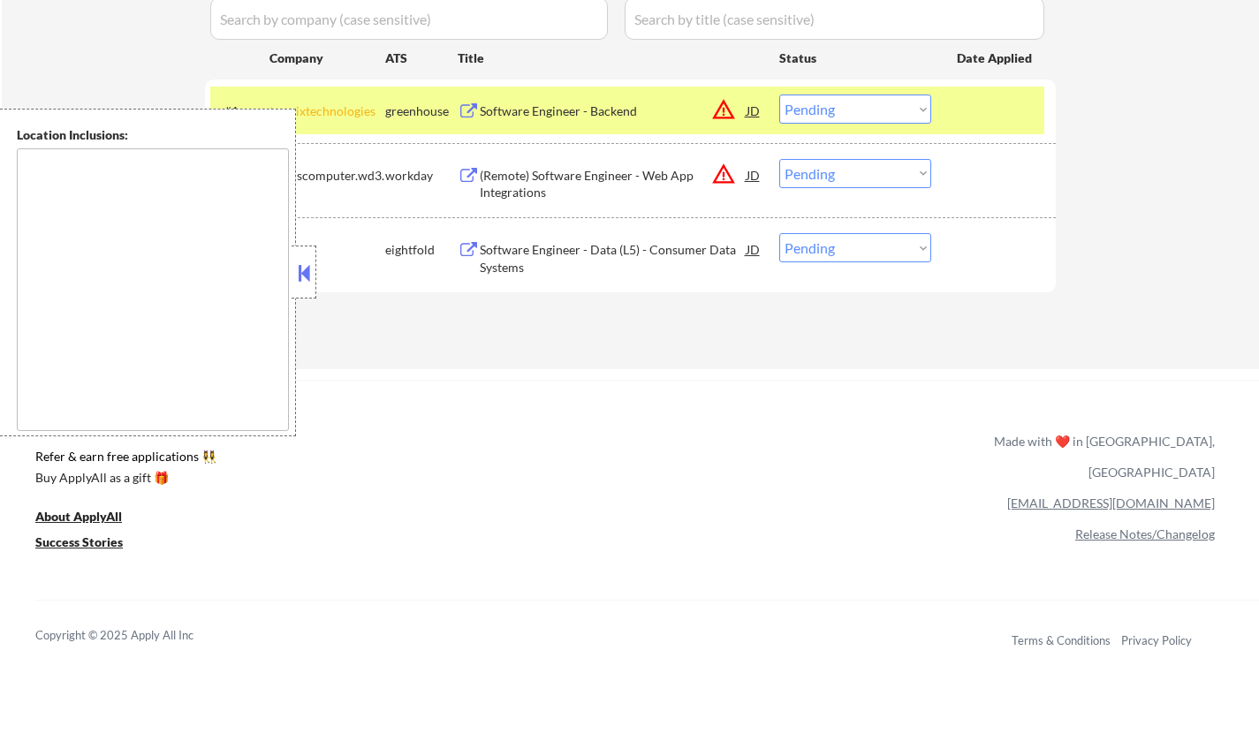
click at [313, 275] on button at bounding box center [303, 273] width 19 height 27
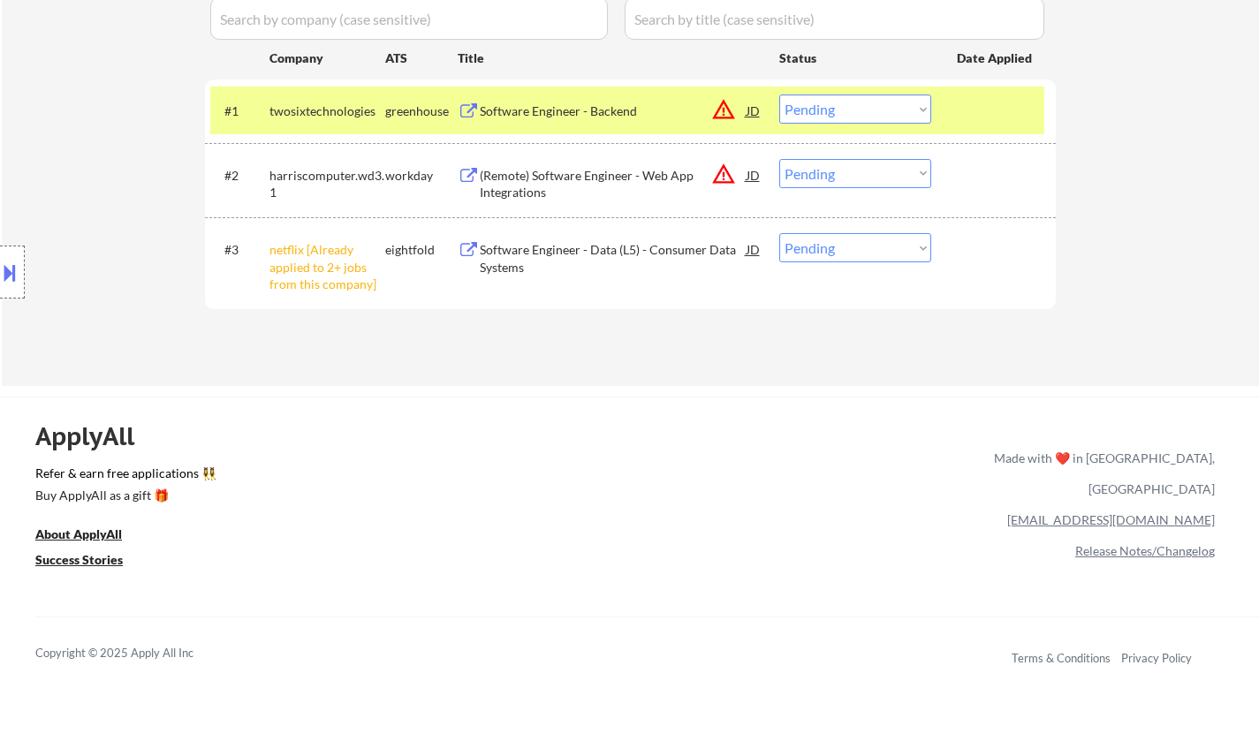
click at [904, 240] on select "Choose an option... Pending Applied Excluded (Questions) Excluded (Expired) Exc…" at bounding box center [855, 247] width 152 height 29
select select ""excluded__other_""
click at [779, 233] on select "Choose an option... Pending Applied Excluded (Questions) Excluded (Expired) Exc…" at bounding box center [855, 247] width 152 height 29
click at [755, 109] on div "JD" at bounding box center [754, 111] width 18 height 32
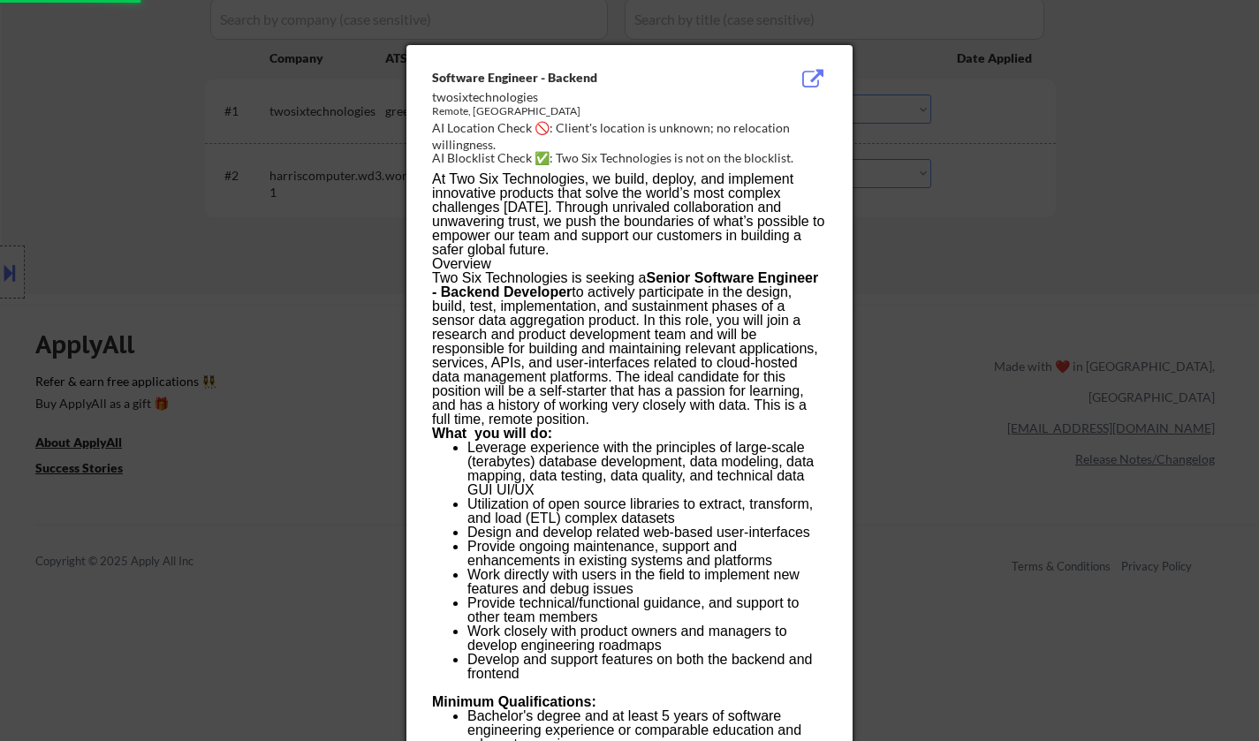
click at [1068, 303] on div at bounding box center [629, 370] width 1259 height 741
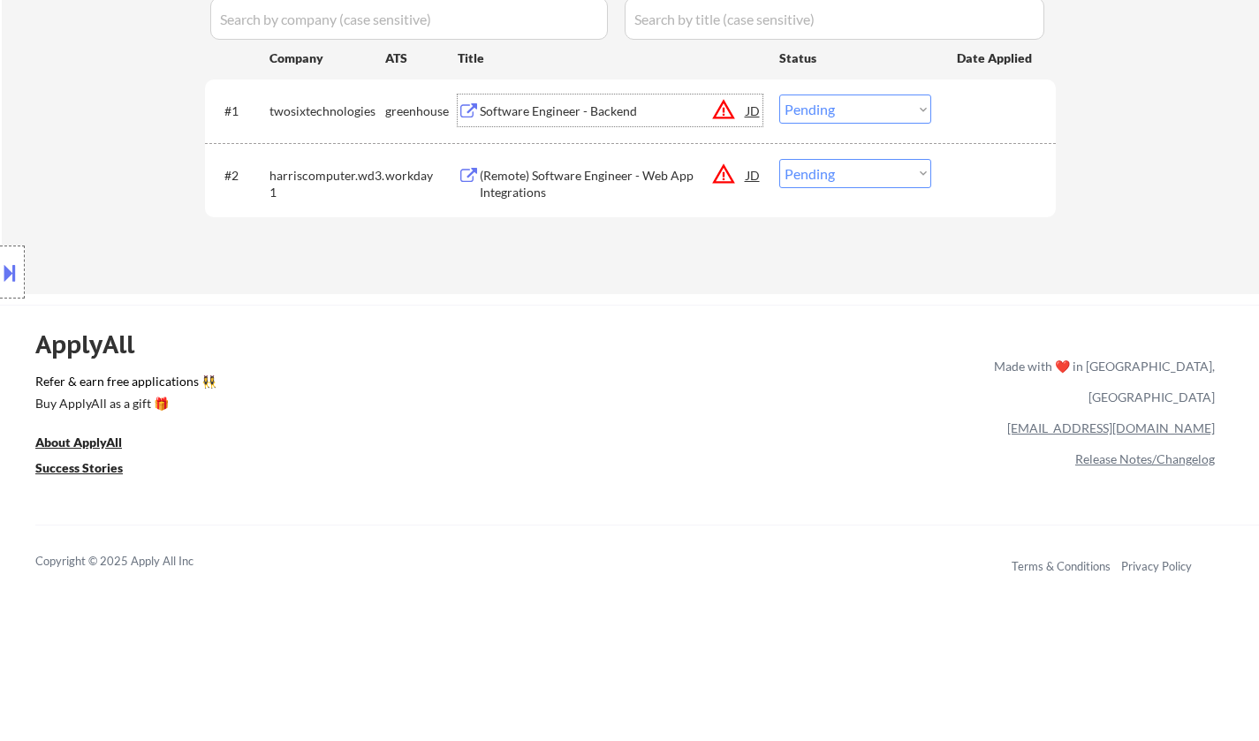
click at [539, 112] on div "Software Engineer - Backend" at bounding box center [613, 111] width 267 height 18
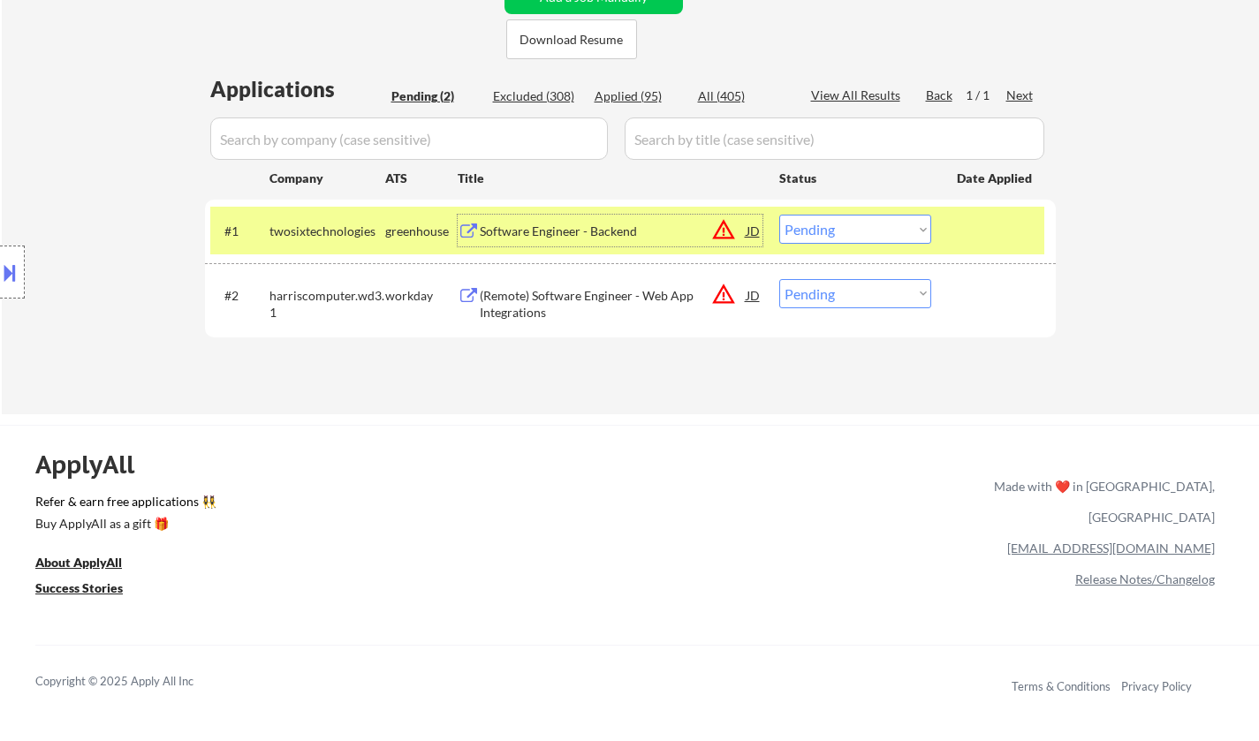
scroll to position [458, 0]
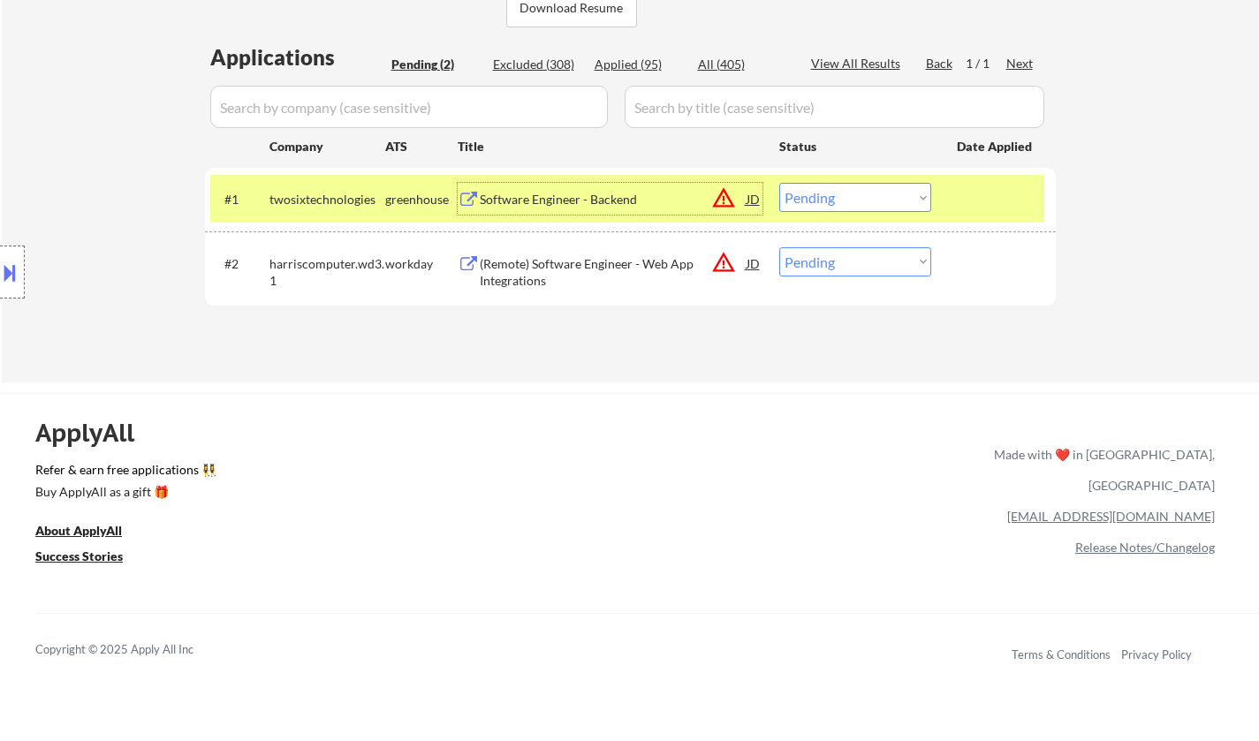
click at [2, 295] on div at bounding box center [12, 272] width 25 height 53
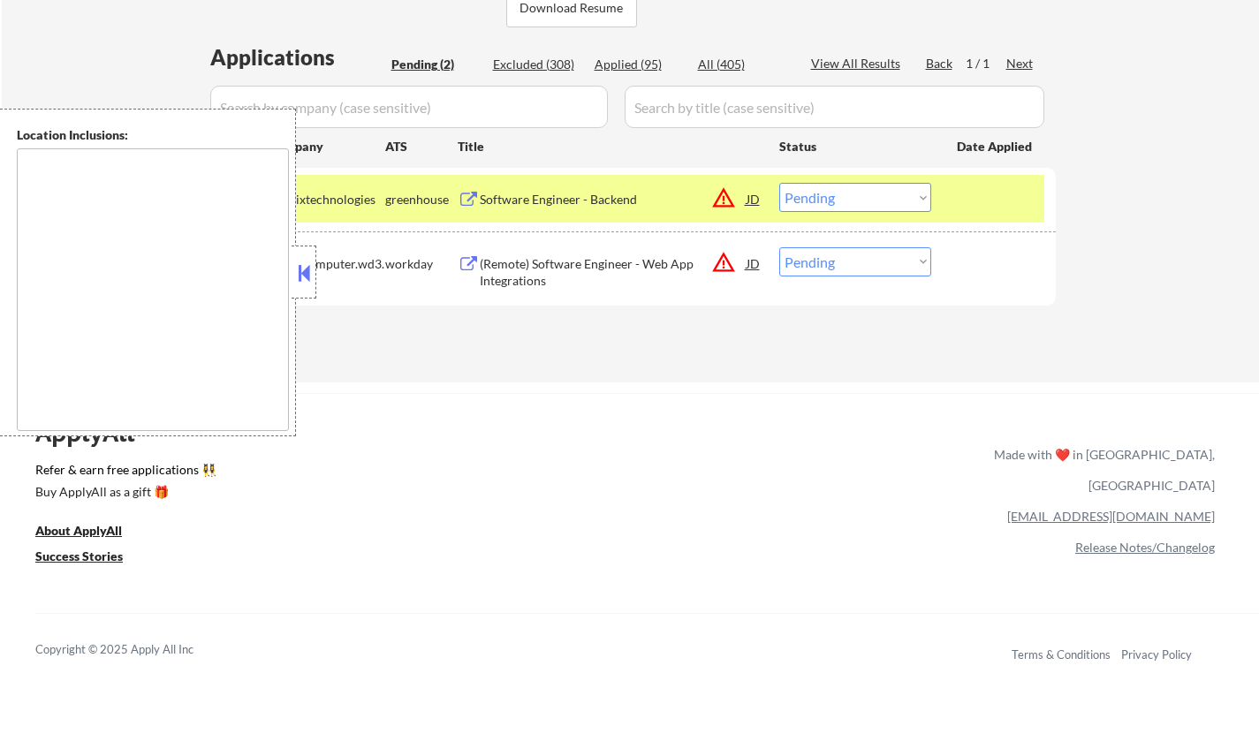
click at [303, 276] on button at bounding box center [303, 273] width 19 height 27
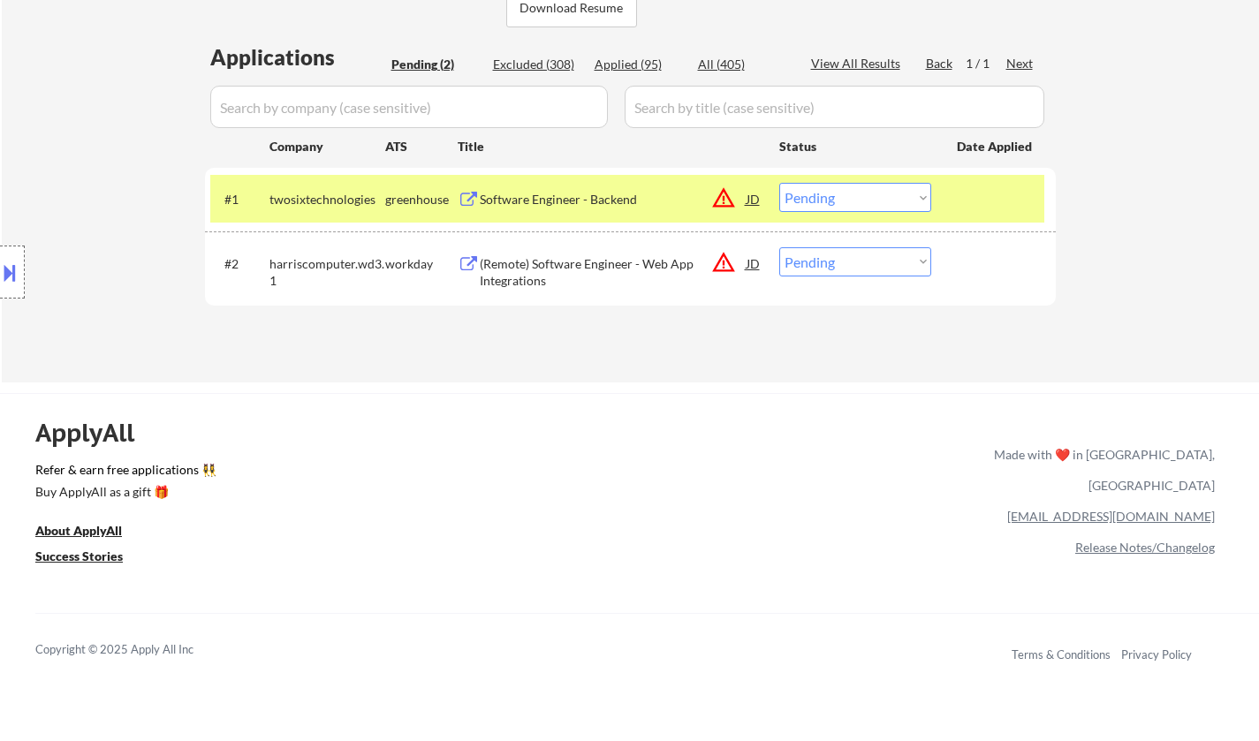
click at [750, 203] on div "JD" at bounding box center [754, 199] width 18 height 32
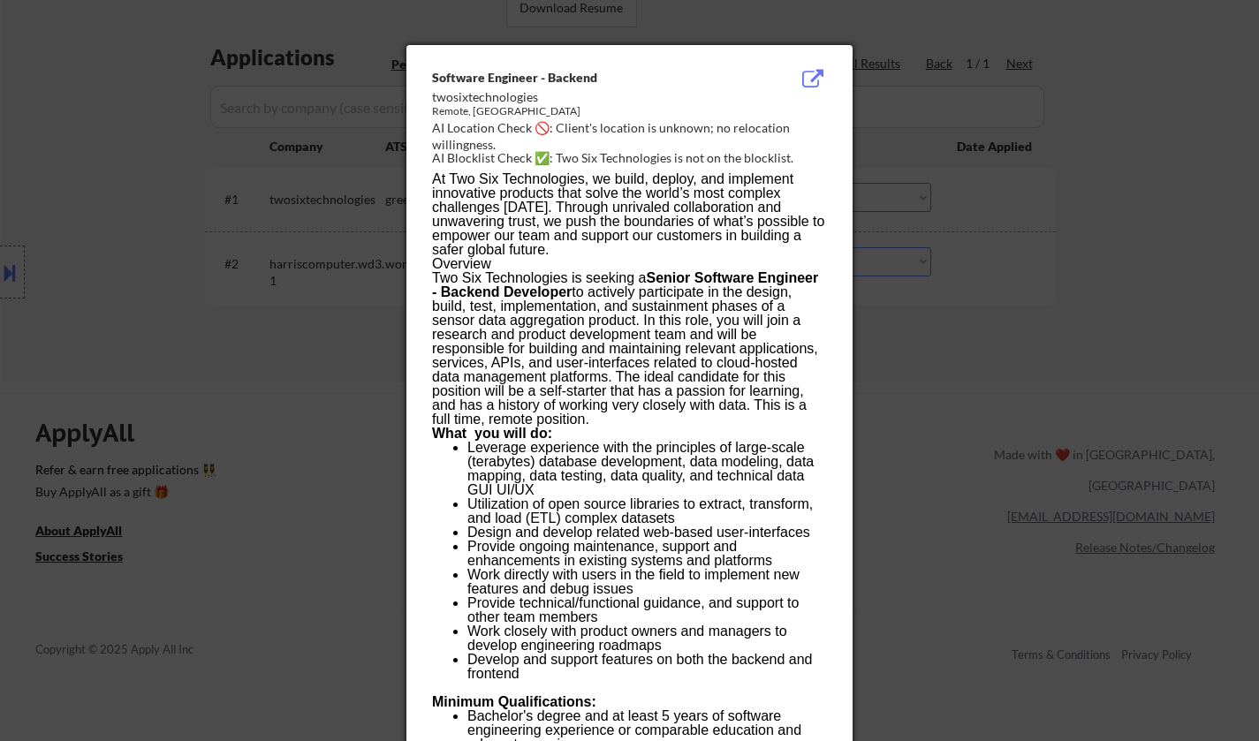
click at [1014, 407] on div at bounding box center [629, 370] width 1259 height 741
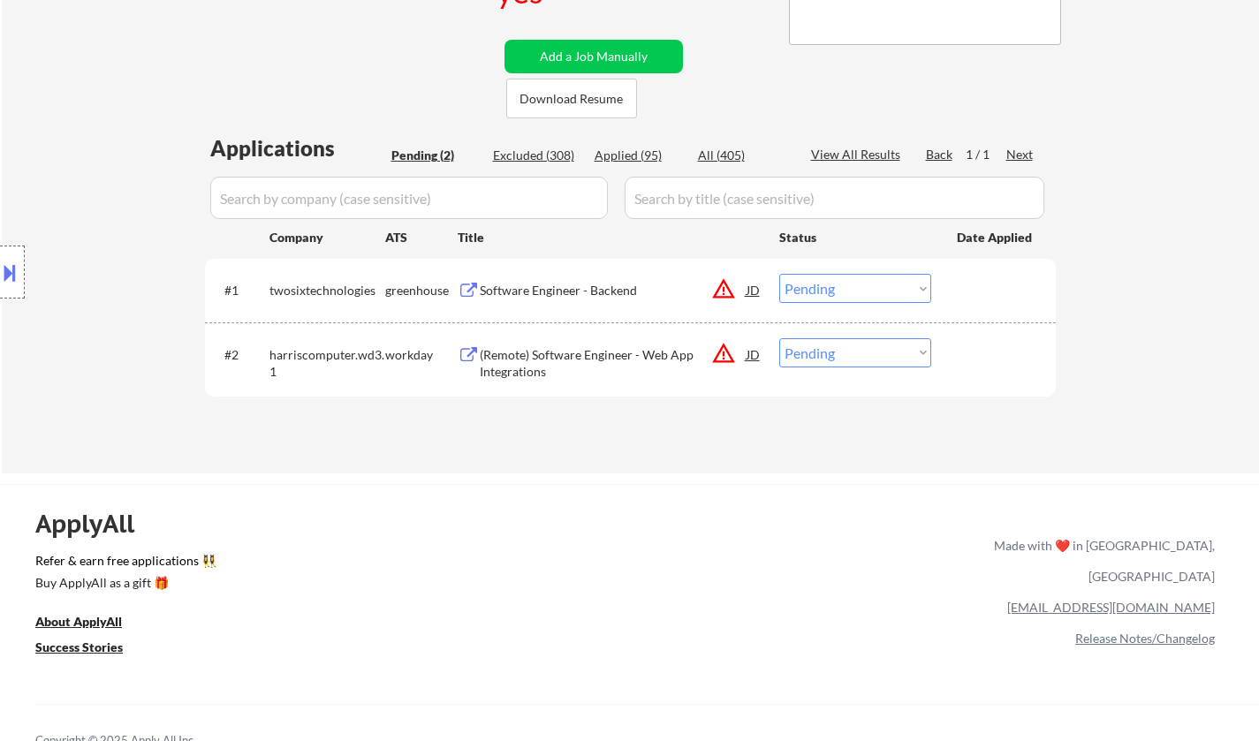
scroll to position [370, 0]
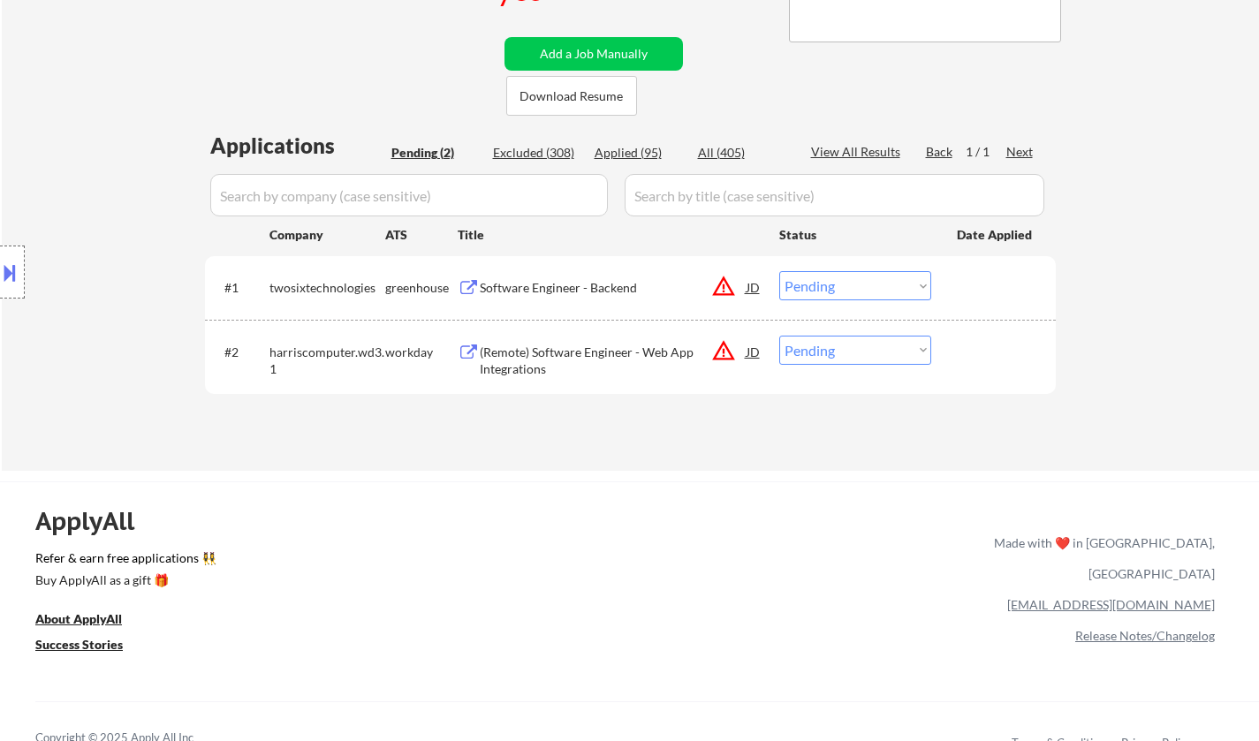
drag, startPoint x: 859, startPoint y: 277, endPoint x: 868, endPoint y: 297, distance: 21.7
click at [859, 277] on select "Choose an option... Pending Applied Excluded (Questions) Excluded (Expired) Exc…" at bounding box center [855, 285] width 152 height 29
click at [779, 271] on select "Choose an option... Pending Applied Excluded (Questions) Excluded (Expired) Exc…" at bounding box center [855, 285] width 152 height 29
click at [625, 352] on div "(Remote) Software Engineer - Web App Integrations" at bounding box center [613, 361] width 267 height 34
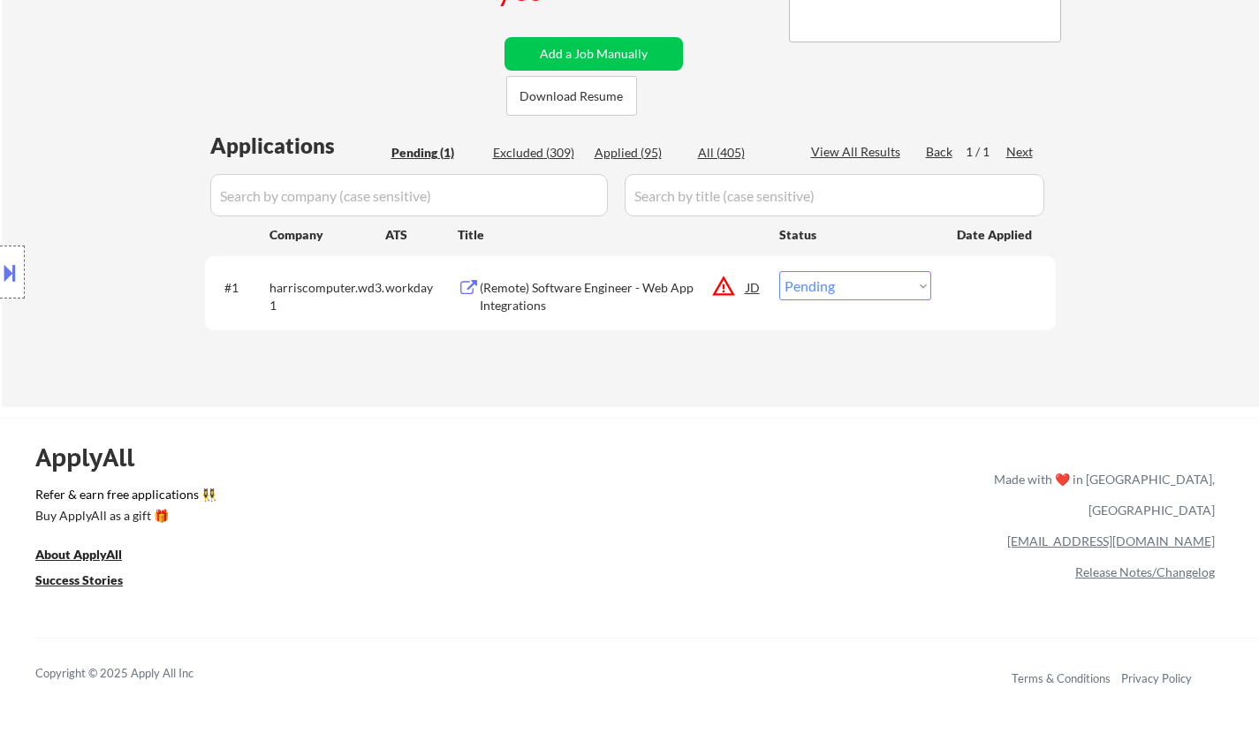
click at [807, 295] on select "Choose an option... Pending Applied Excluded (Questions) Excluded (Expired) Exc…" at bounding box center [855, 285] width 152 height 29
select select ""excluded__location_""
click at [779, 271] on select "Choose an option... Pending Applied Excluded (Questions) Excluded (Expired) Exc…" at bounding box center [855, 285] width 152 height 29
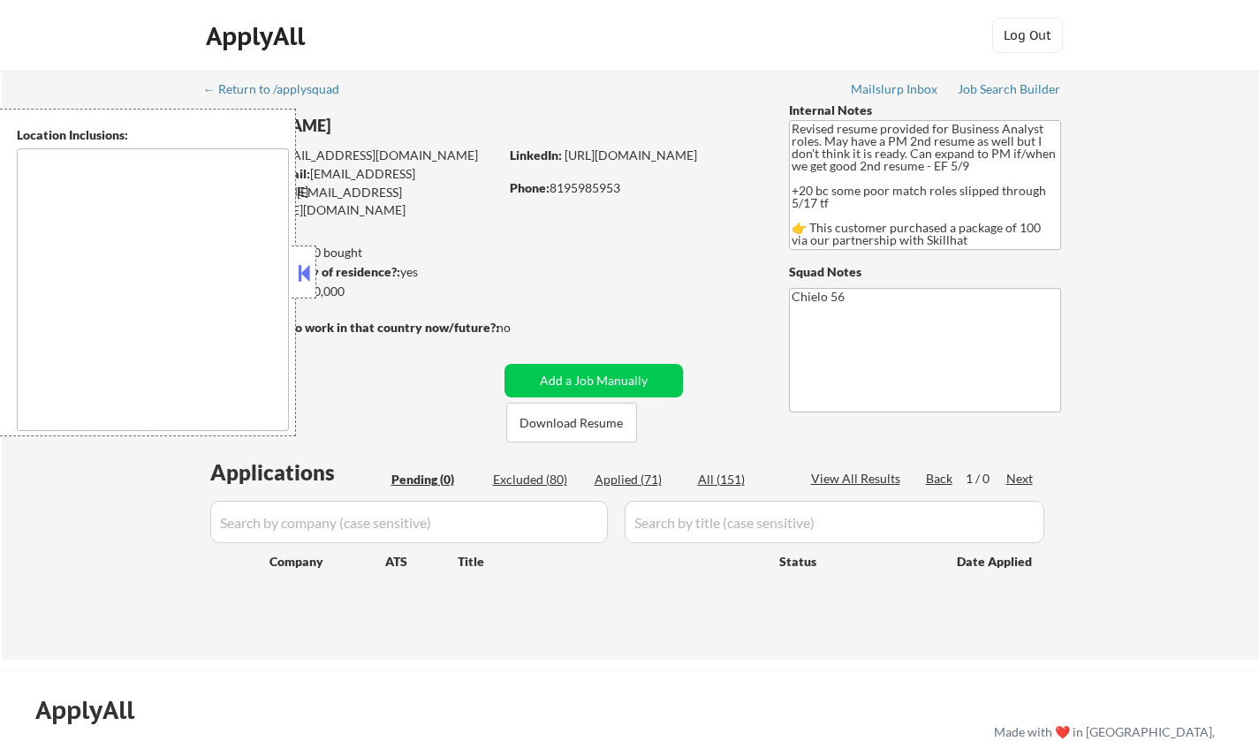
type textarea "[GEOGRAPHIC_DATA], ON [GEOGRAPHIC_DATA], [GEOGRAPHIC_DATA] [GEOGRAPHIC_DATA], O…"
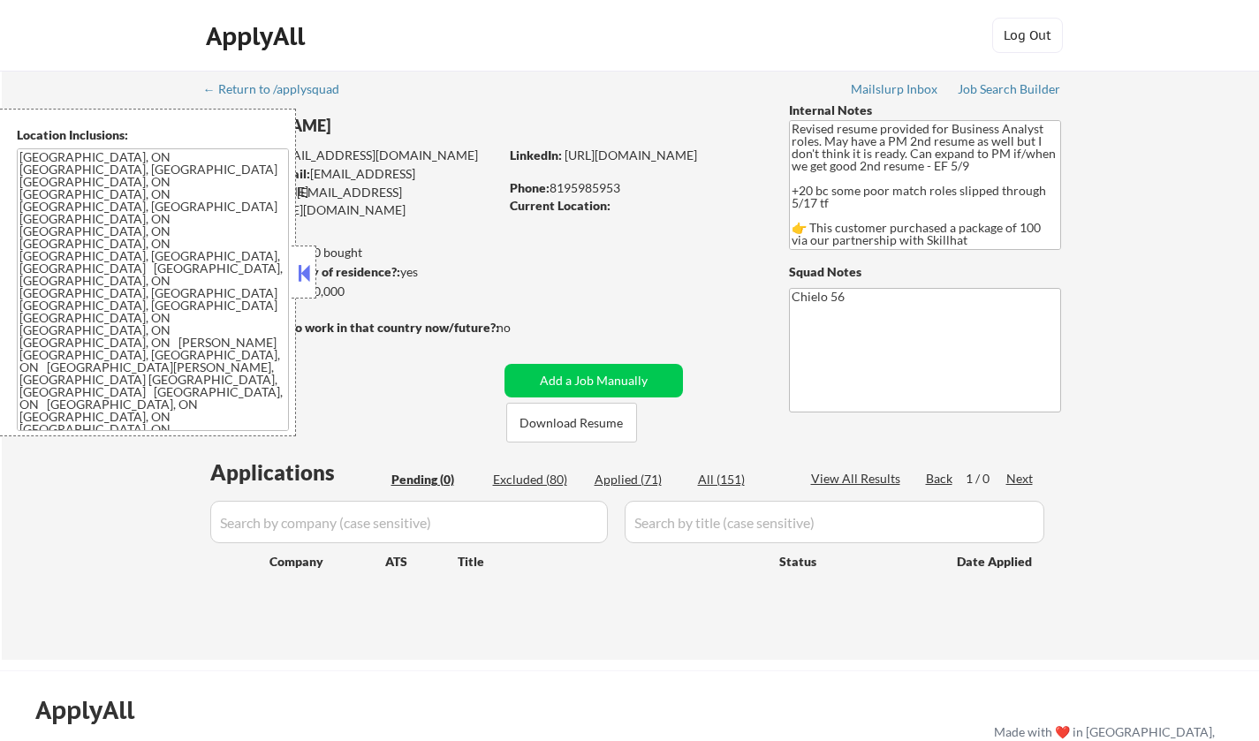
click at [300, 265] on button at bounding box center [303, 273] width 19 height 27
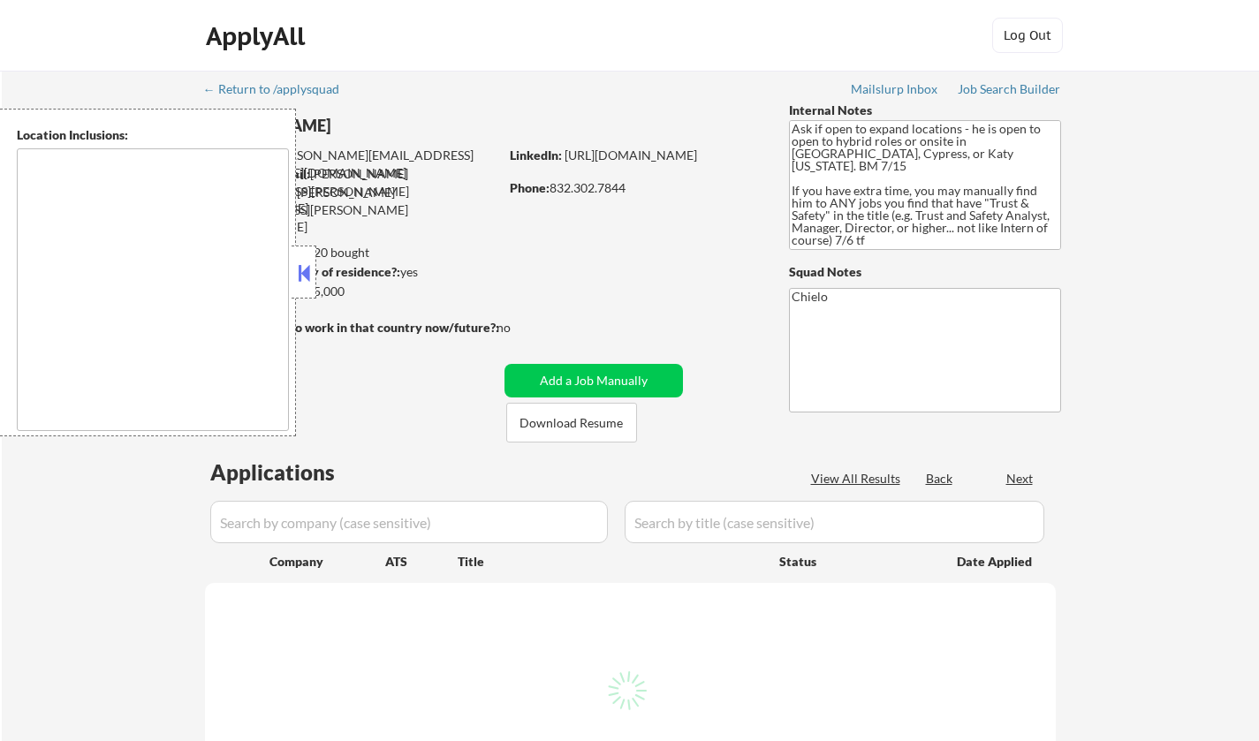
click at [307, 275] on button at bounding box center [303, 273] width 19 height 27
select select ""pending""
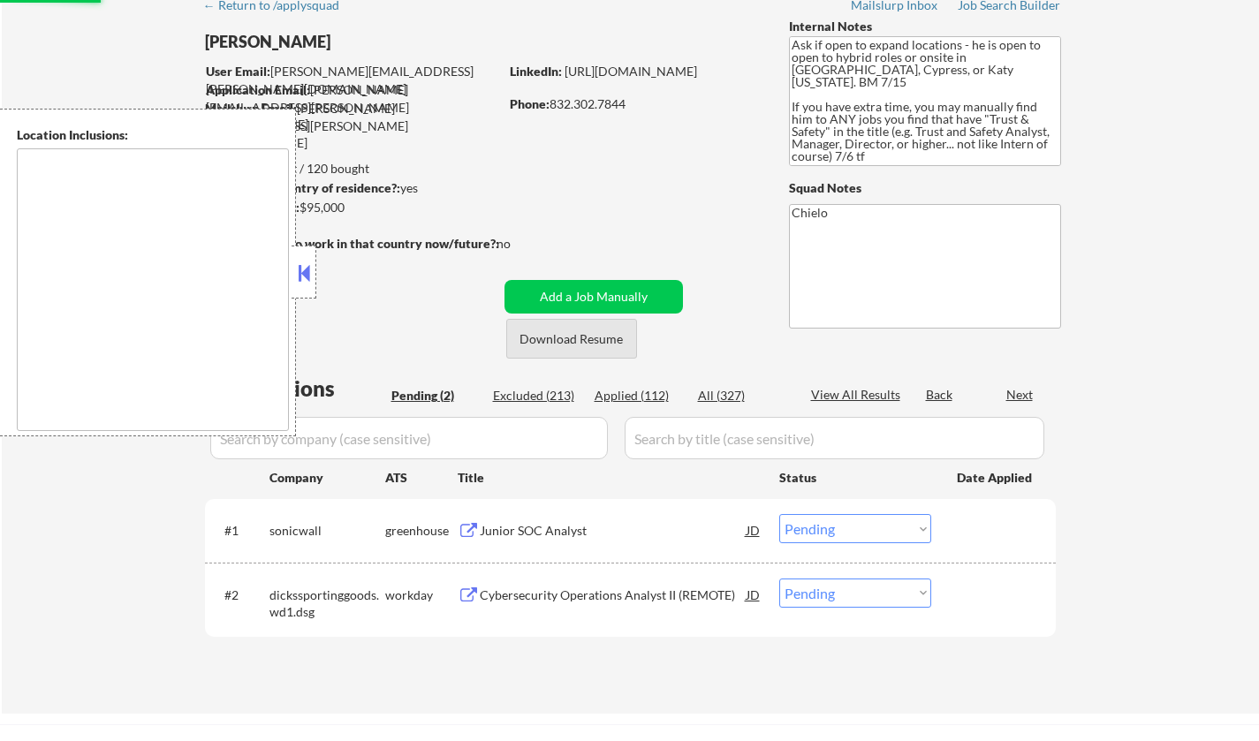
scroll to position [265, 0]
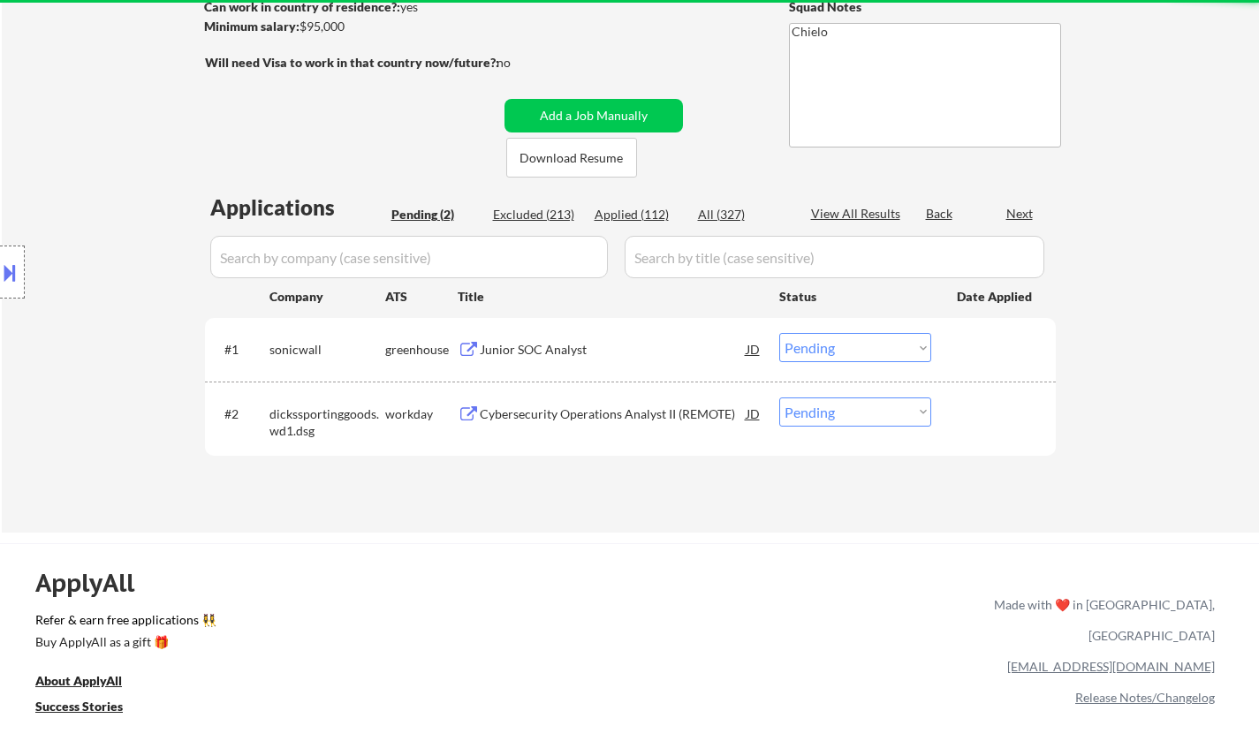
click at [297, 269] on div "Location Inclusions: Cypress, TX Jersey Village, TX Tomball, TX Katy, TX Spring…" at bounding box center [158, 273] width 316 height 328
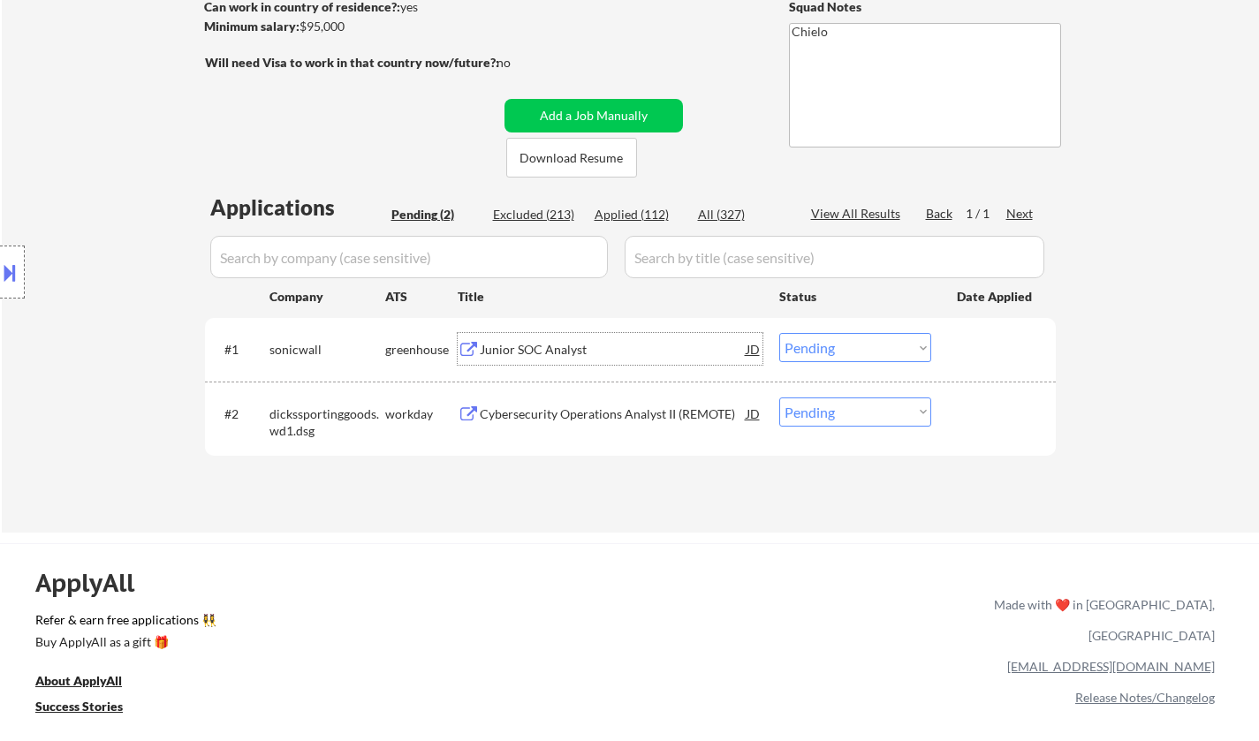
click at [539, 349] on div "Junior SOC Analyst" at bounding box center [613, 350] width 267 height 18
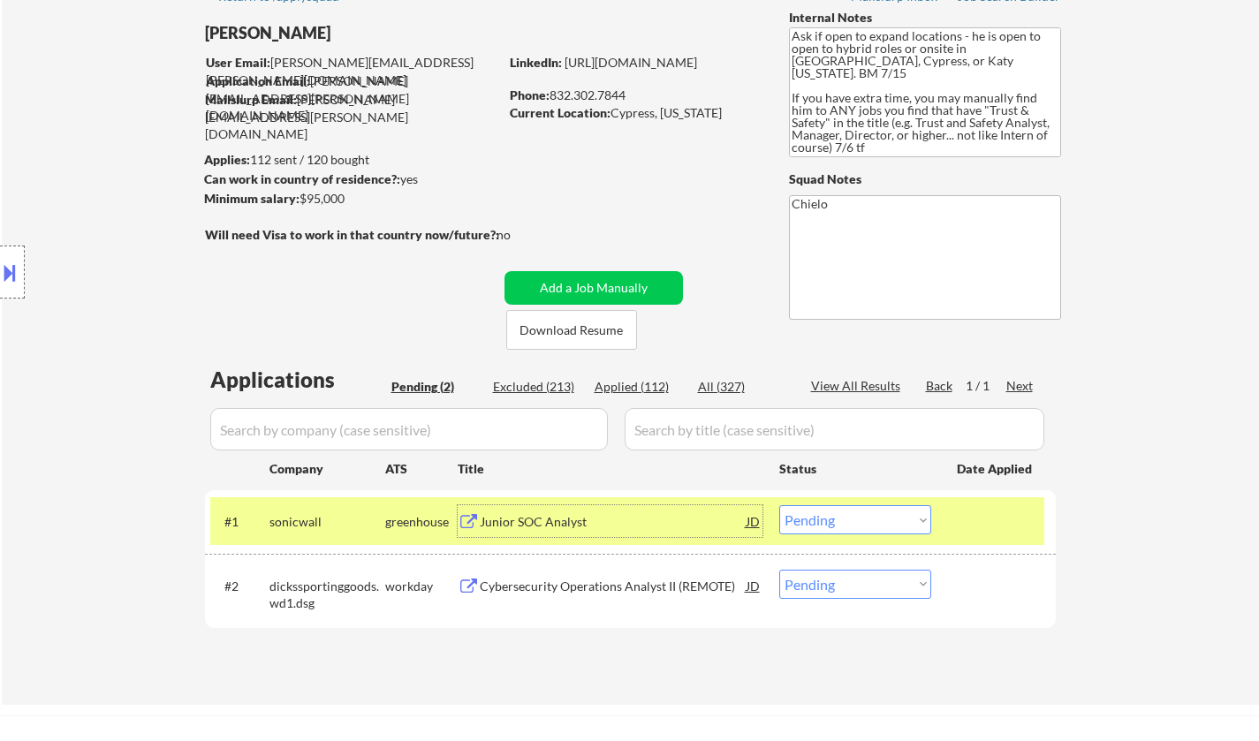
scroll to position [0, 0]
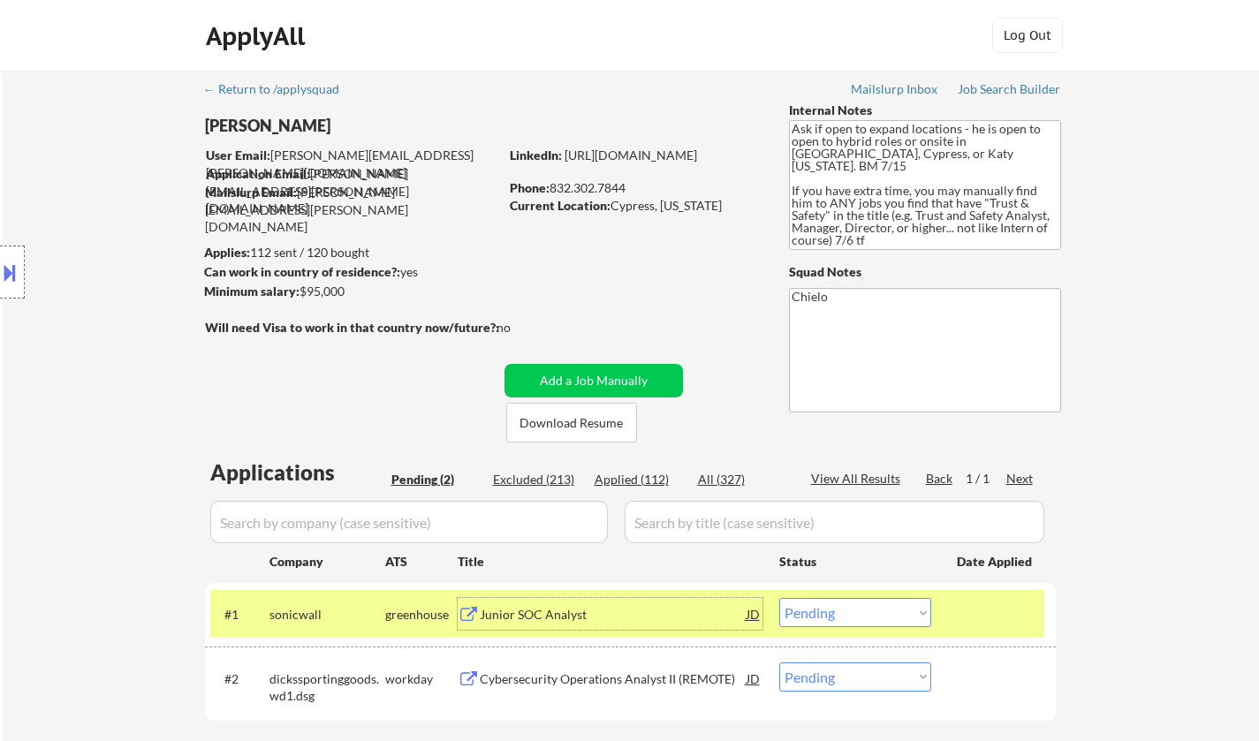
click at [0, 261] on button at bounding box center [9, 272] width 19 height 29
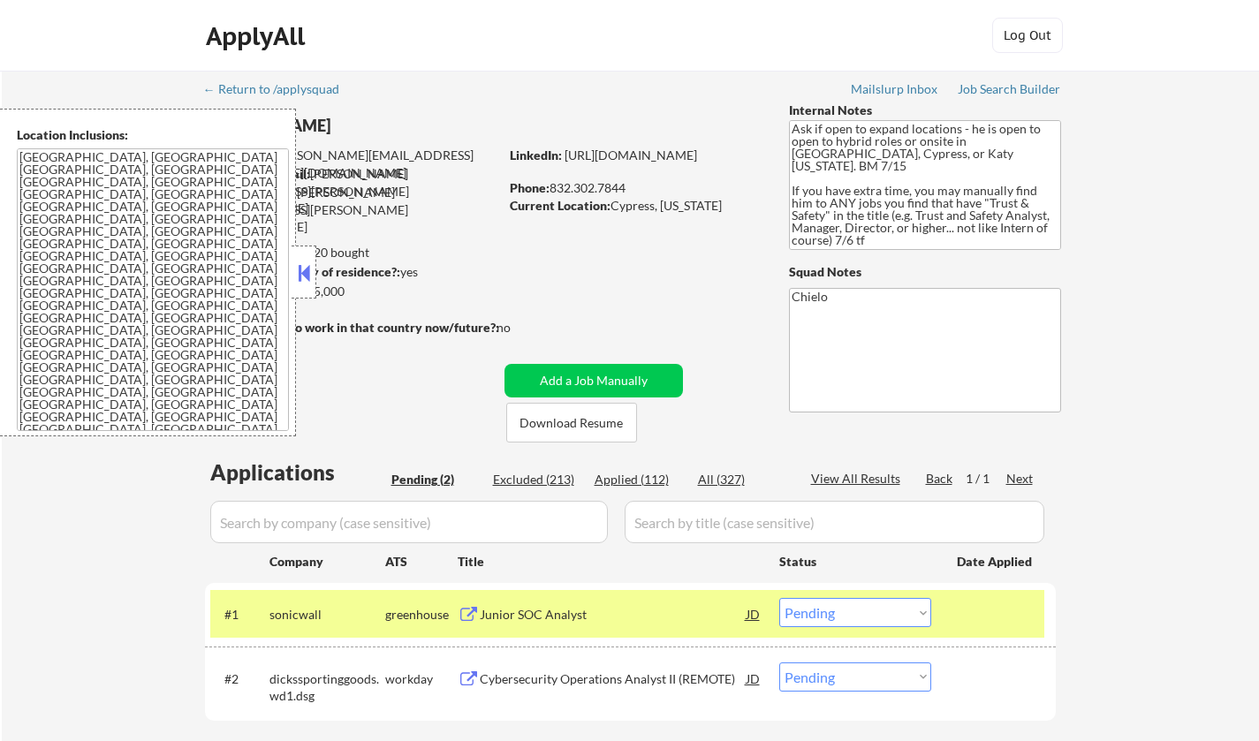
click at [304, 268] on button at bounding box center [303, 273] width 19 height 27
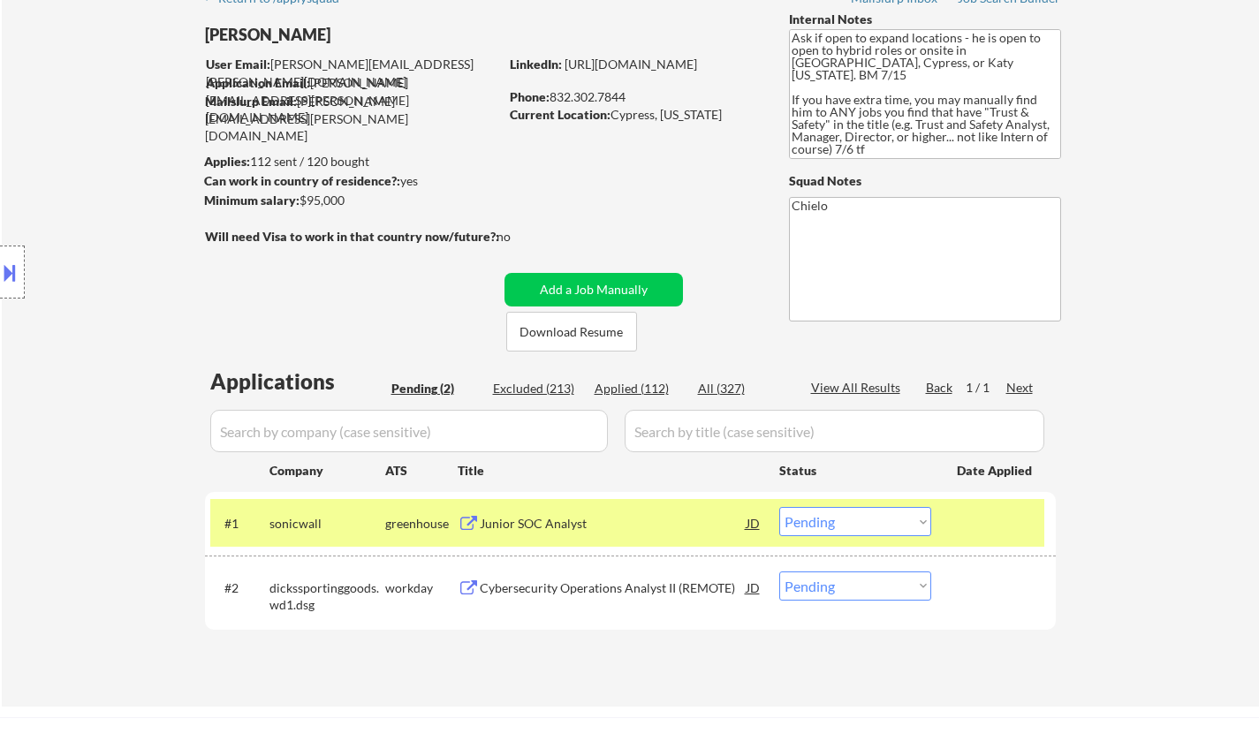
scroll to position [177, 0]
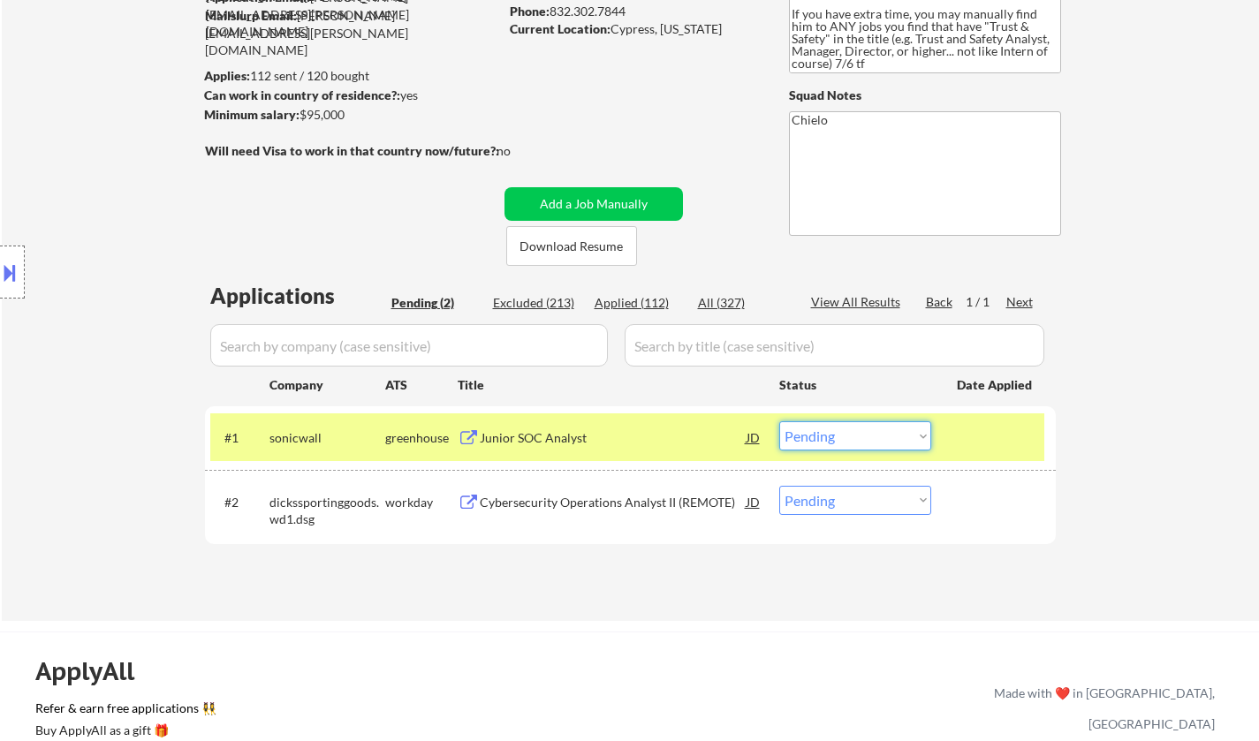
drag, startPoint x: 863, startPoint y: 438, endPoint x: 877, endPoint y: 446, distance: 16.2
click at [863, 438] on select "Choose an option... Pending Applied Excluded (Questions) Excluded (Expired) Exc…" at bounding box center [855, 435] width 152 height 29
click at [779, 421] on select "Choose an option... Pending Applied Excluded (Questions) Excluded (Expired) Exc…" at bounding box center [855, 435] width 152 height 29
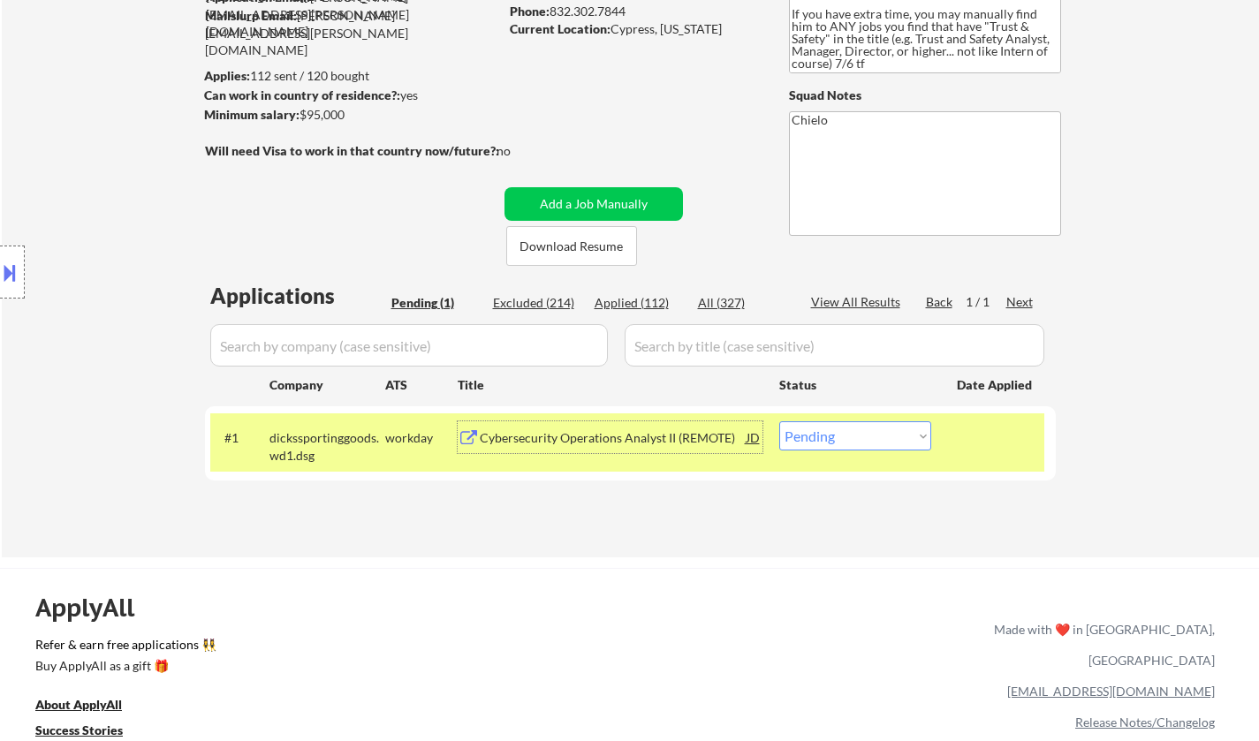
click at [595, 434] on div "Cybersecurity Operations Analyst II (REMOTE)" at bounding box center [613, 438] width 267 height 18
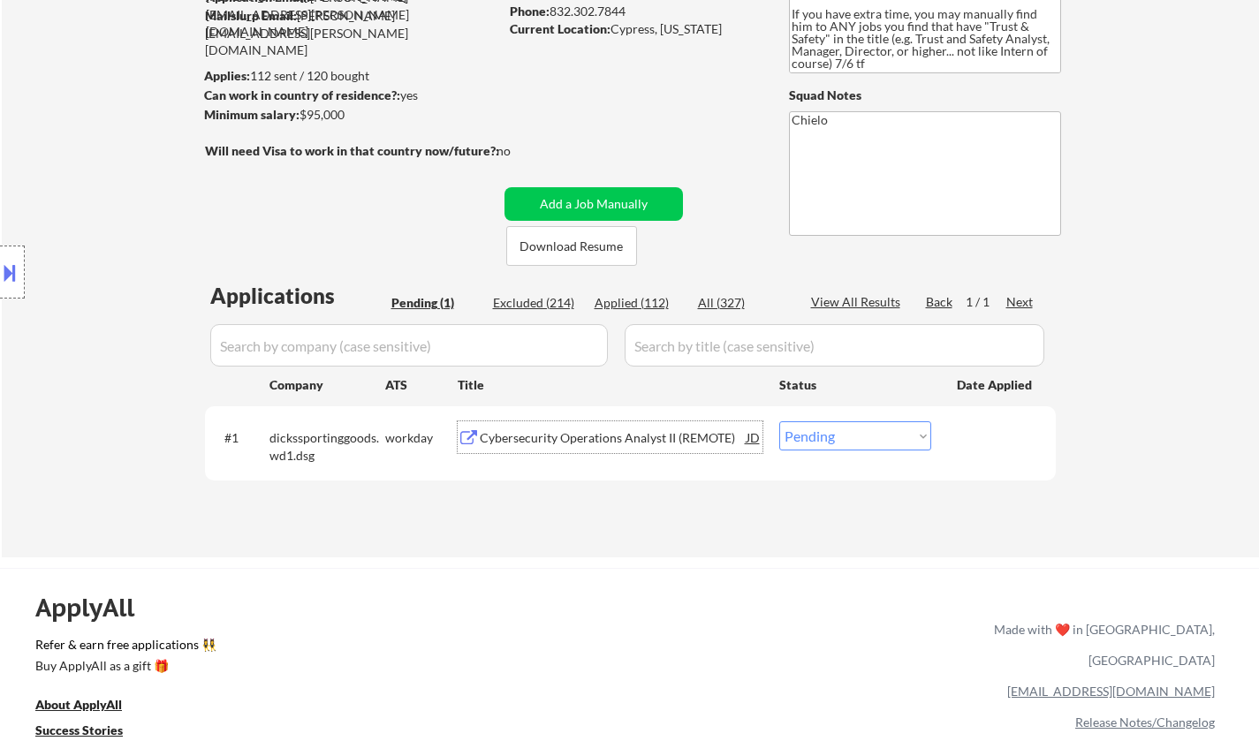
click at [0, 259] on div at bounding box center [12, 272] width 25 height 53
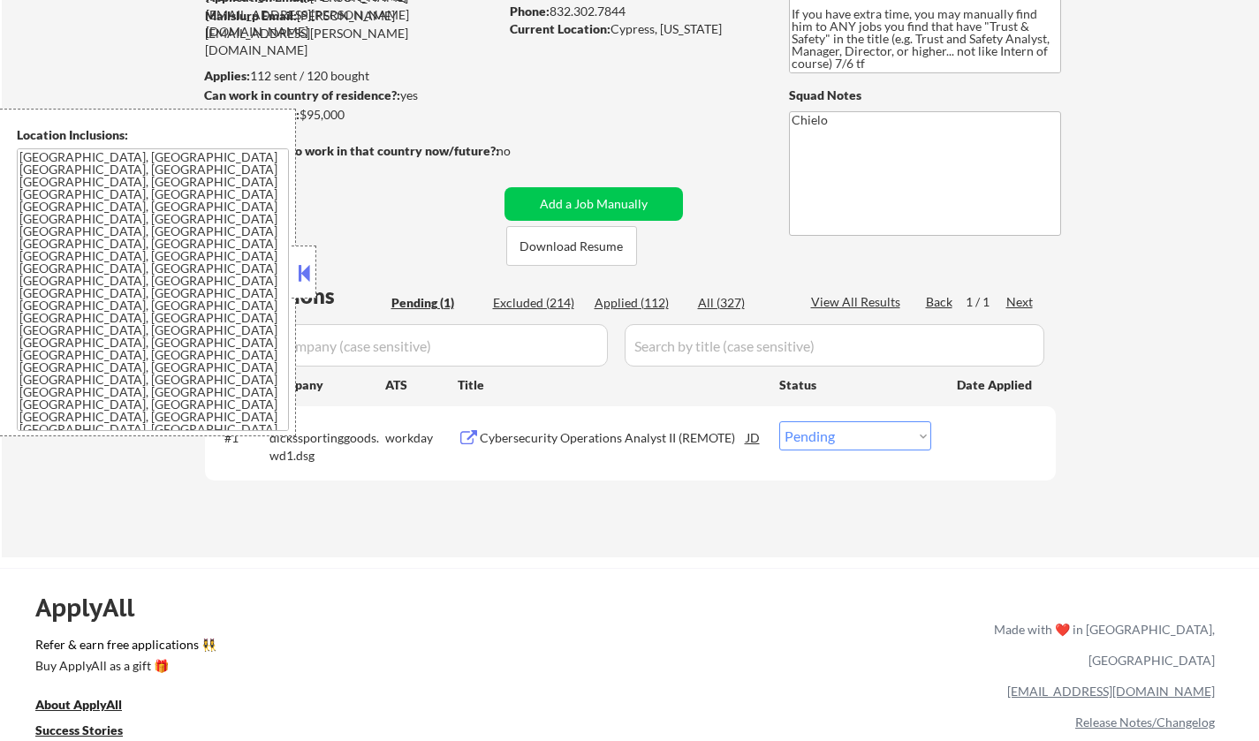
click at [310, 271] on button at bounding box center [303, 273] width 19 height 27
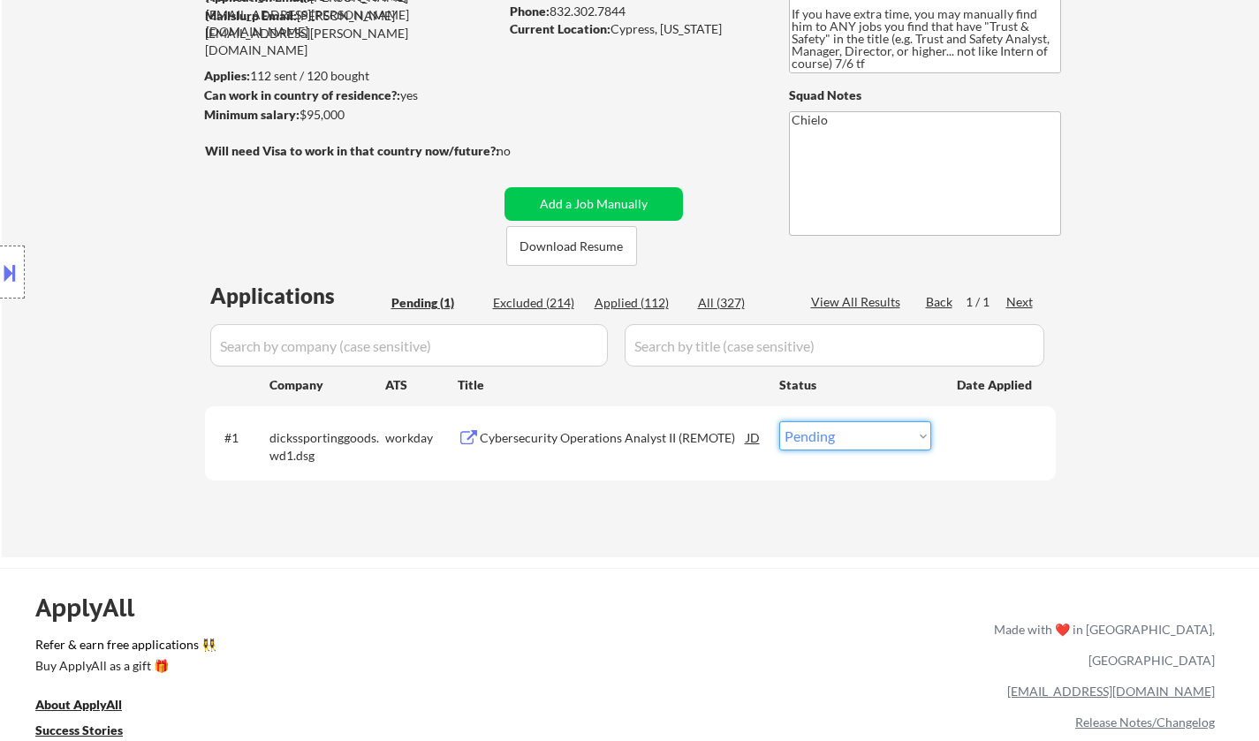
click at [867, 443] on select "Choose an option... Pending Applied Excluded (Questions) Excluded (Expired) Exc…" at bounding box center [855, 435] width 152 height 29
select select ""excluded__expired_""
click at [779, 421] on select "Choose an option... Pending Applied Excluded (Questions) Excluded (Expired) Exc…" at bounding box center [855, 435] width 152 height 29
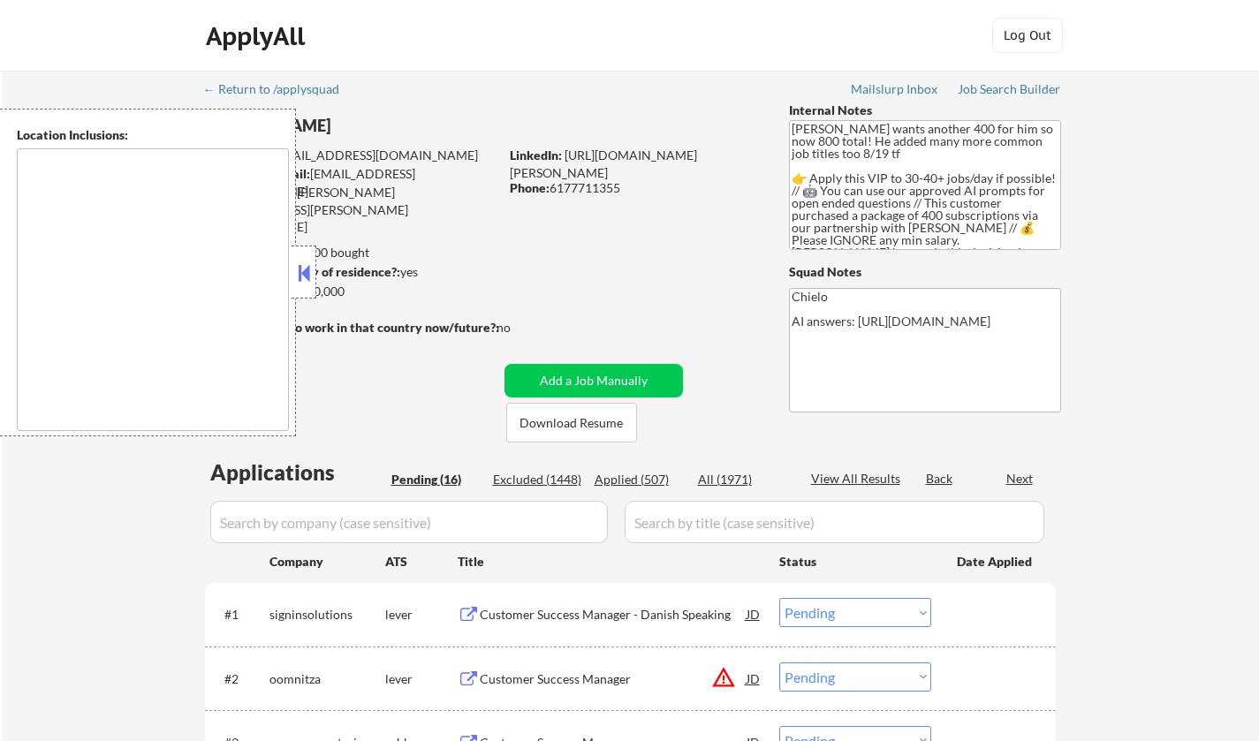
select select ""pending""
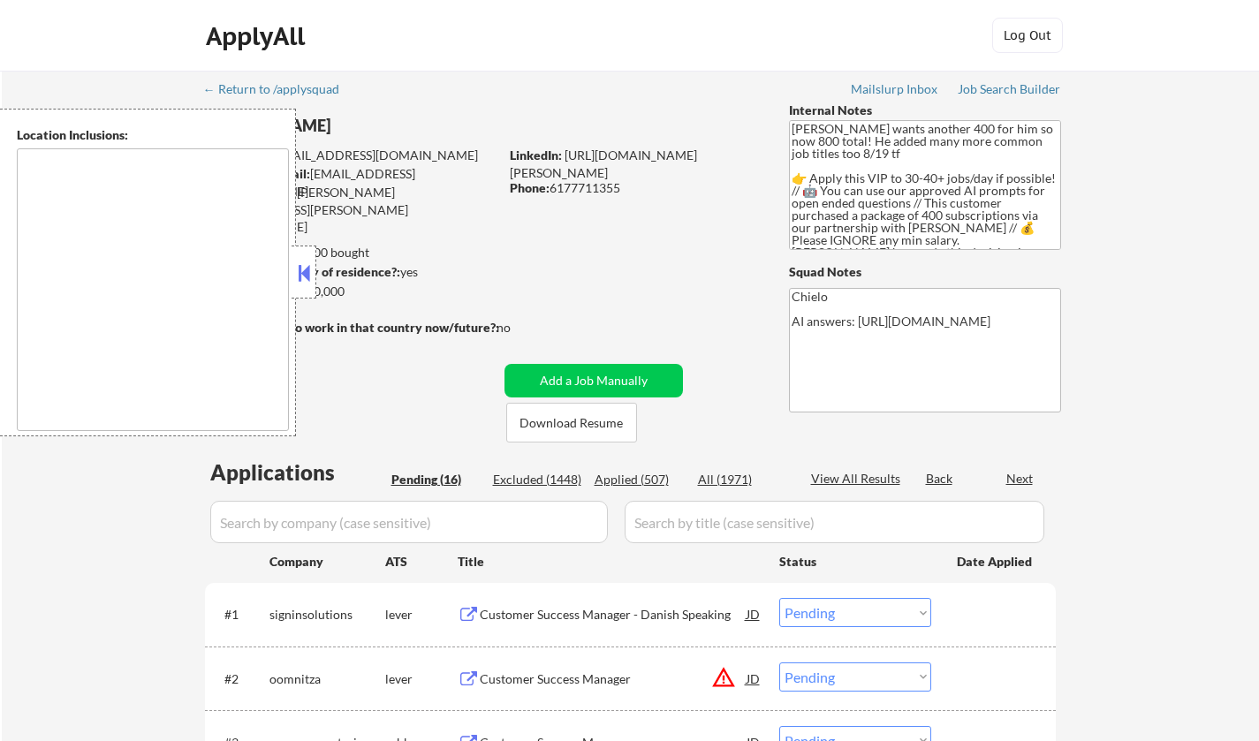
select select ""pending""
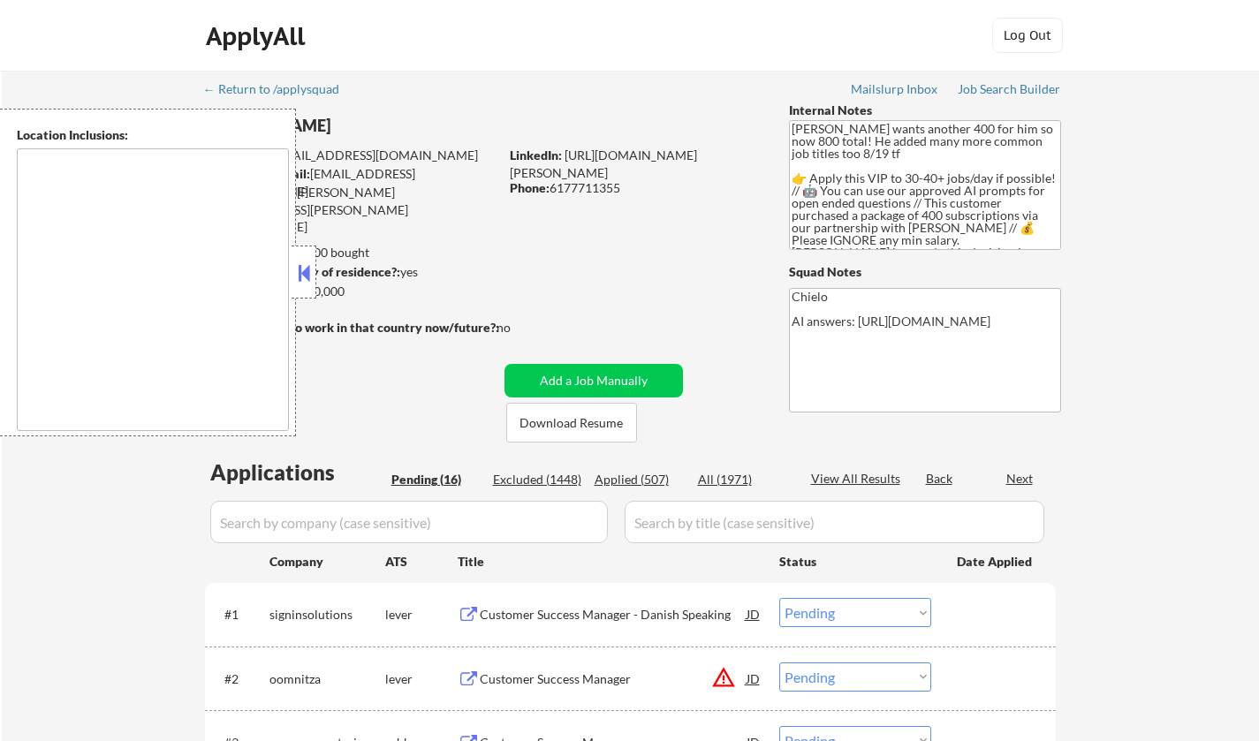
select select ""pending""
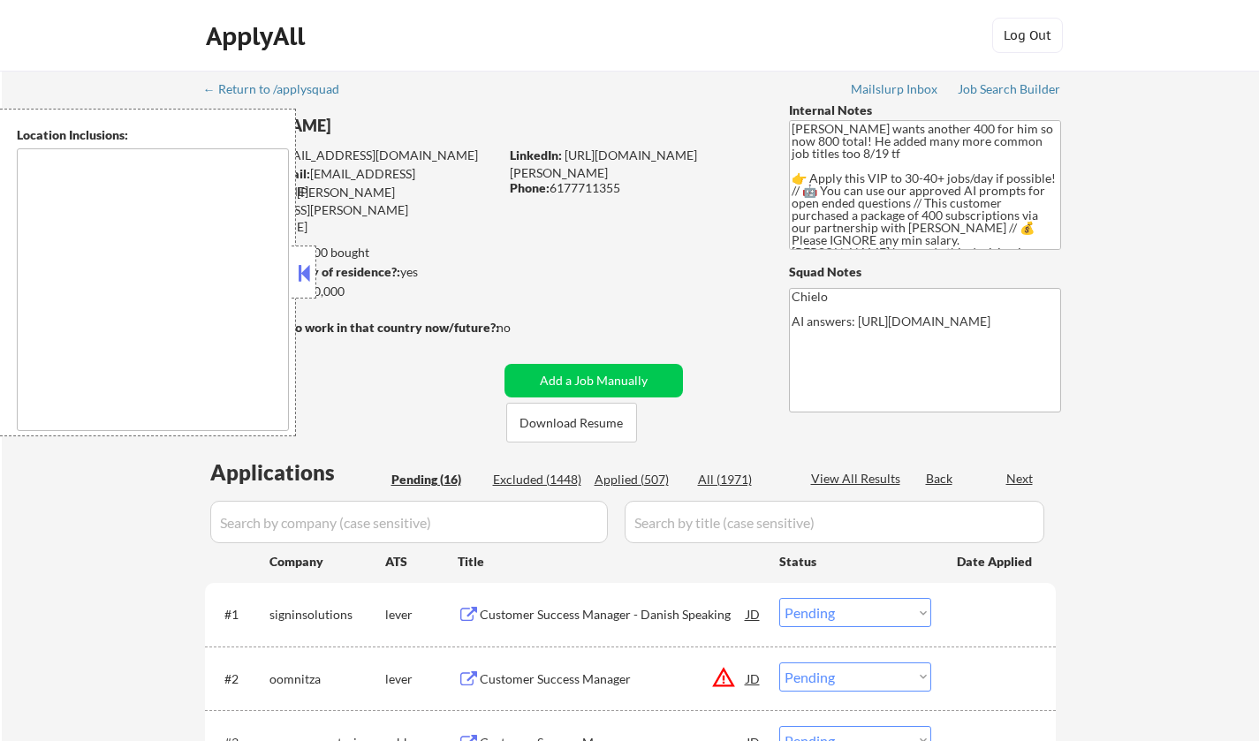
select select ""pending""
type textarea "[GEOGRAPHIC_DATA], [GEOGRAPHIC_DATA] [GEOGRAPHIC_DATA], [GEOGRAPHIC_DATA] [GEOG…"
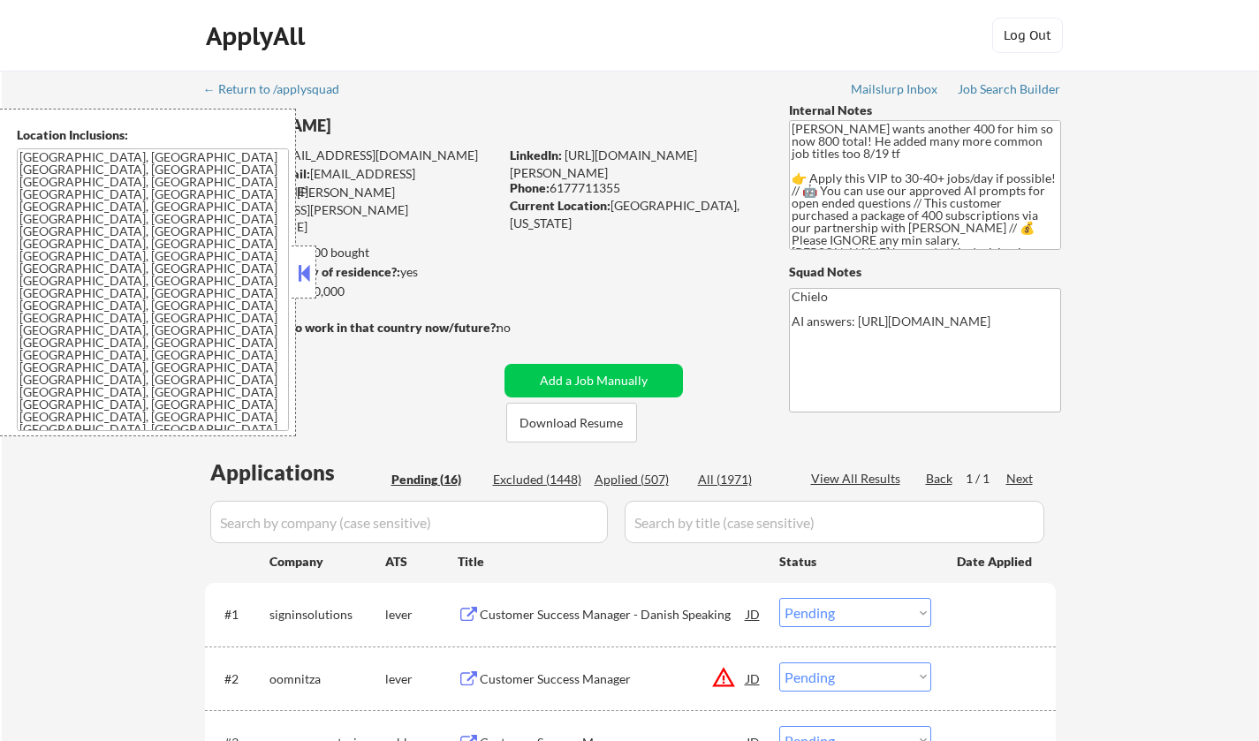
click at [303, 276] on button at bounding box center [303, 273] width 19 height 27
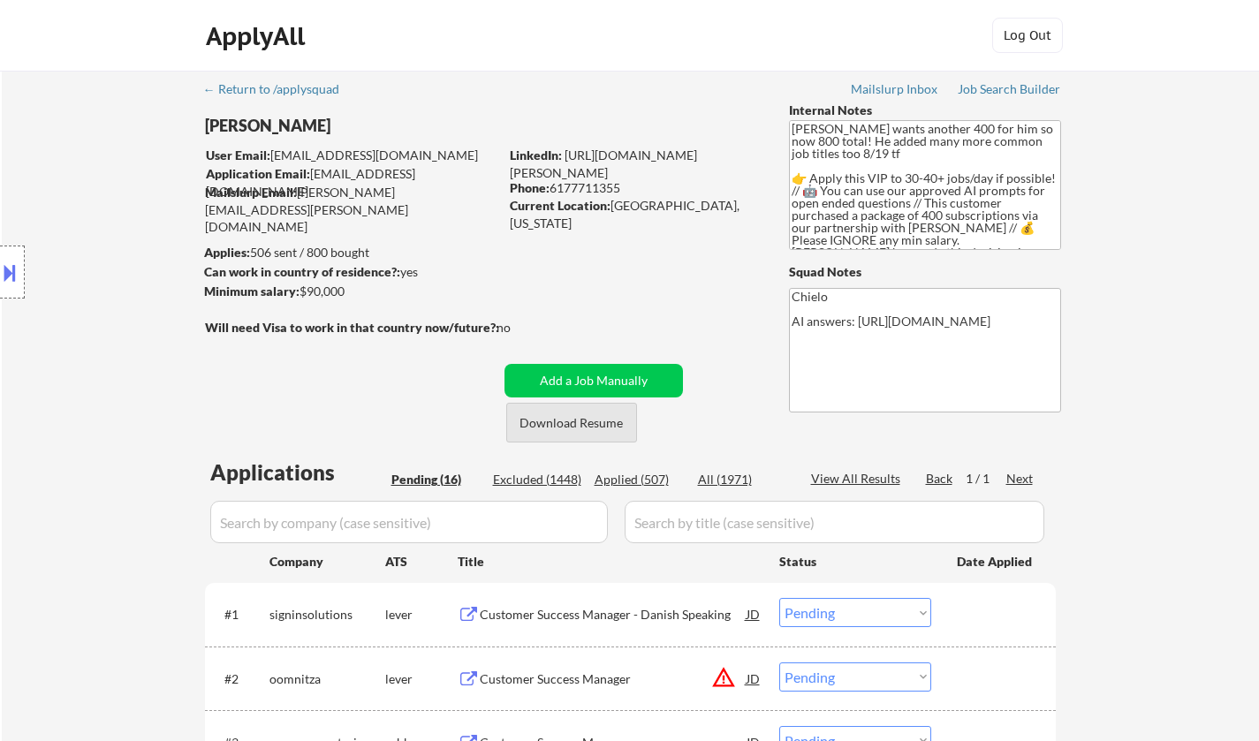
click at [561, 422] on button "Download Resume" at bounding box center [571, 423] width 131 height 40
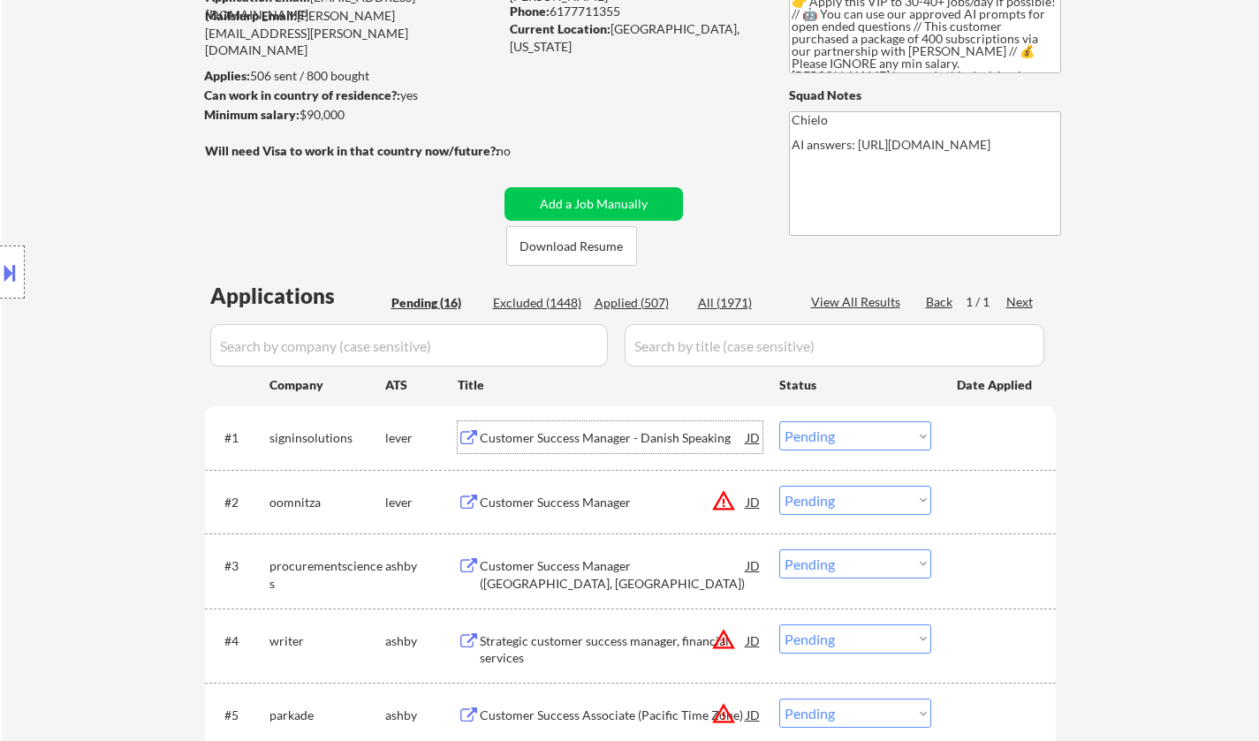
click at [564, 441] on div "Customer Success Manager - Danish Speaking" at bounding box center [613, 438] width 267 height 18
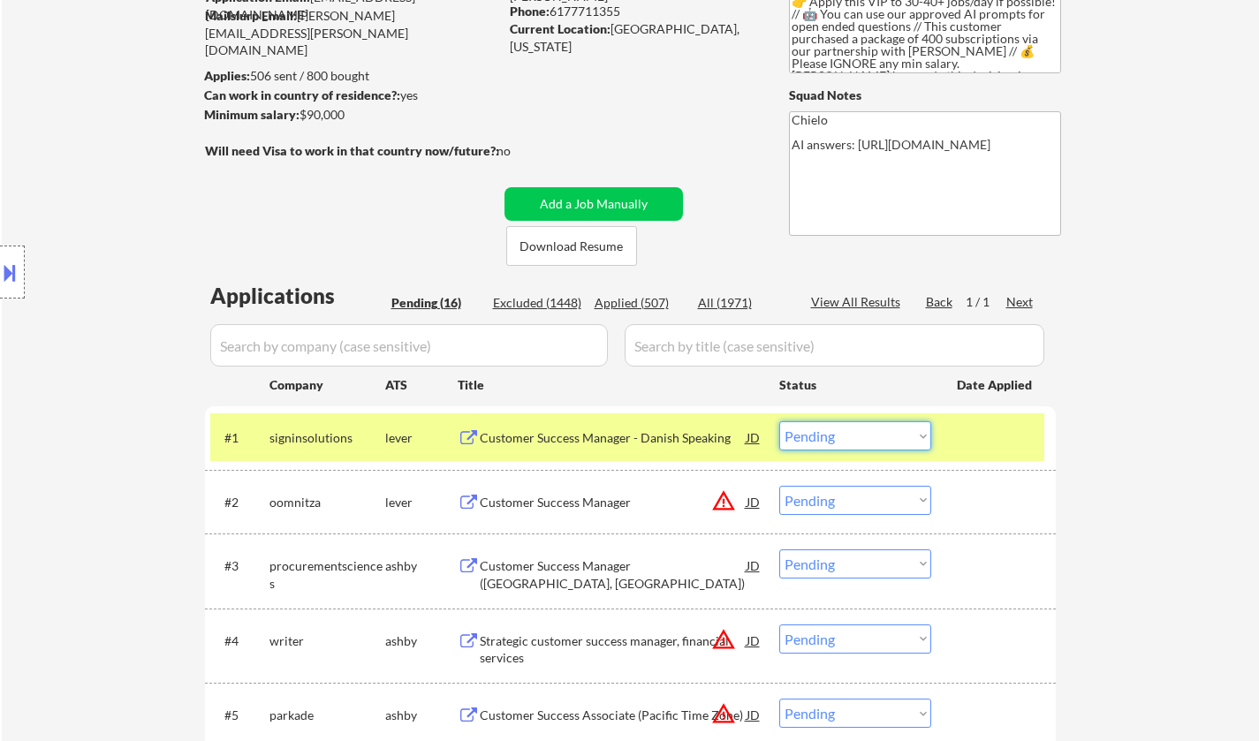
click at [862, 434] on select "Choose an option... Pending Applied Excluded (Questions) Excluded (Expired) Exc…" at bounding box center [855, 435] width 152 height 29
click at [779, 421] on select "Choose an option... Pending Applied Excluded (Questions) Excluded (Expired) Exc…" at bounding box center [855, 435] width 152 height 29
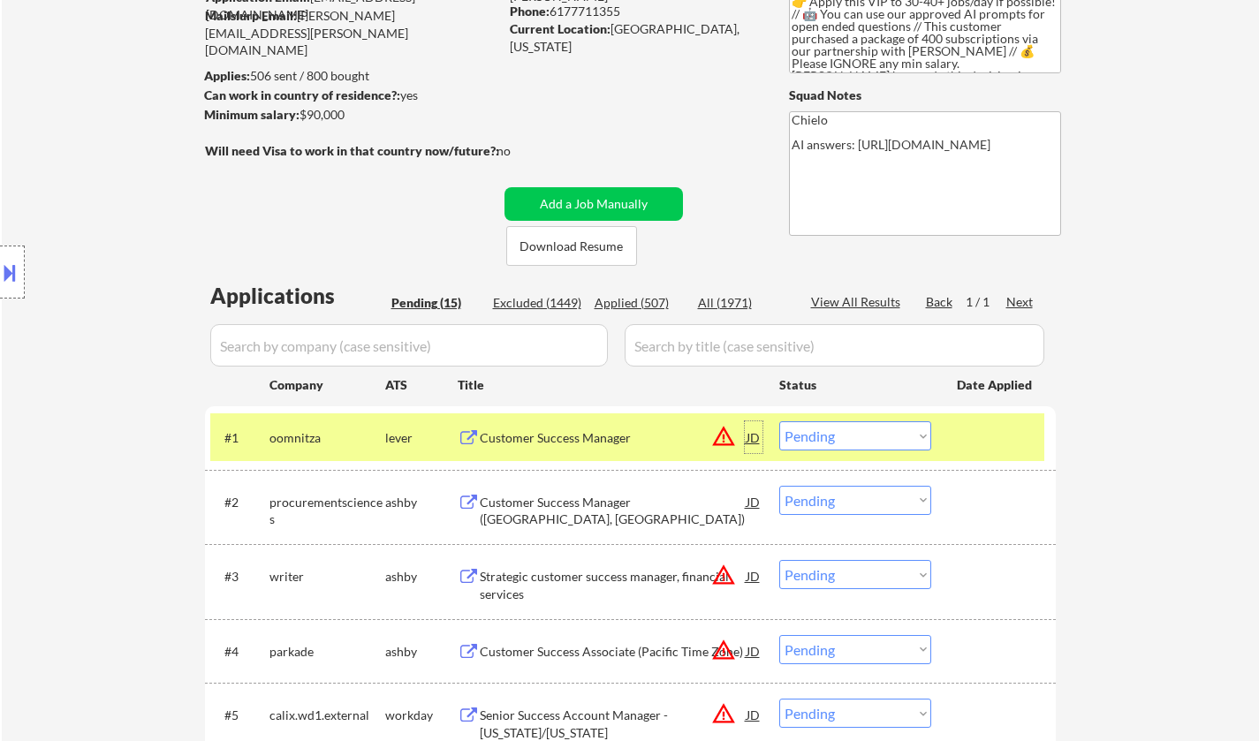
click at [757, 438] on div "JD" at bounding box center [754, 437] width 18 height 32
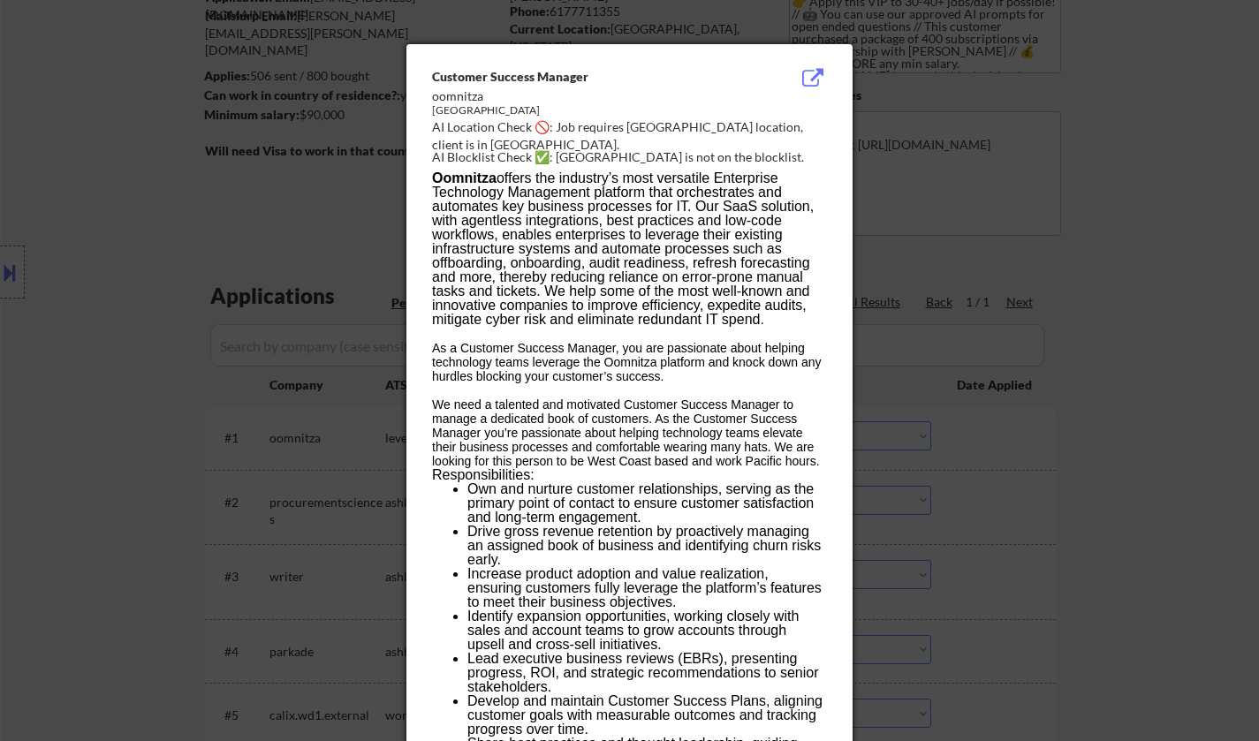
click at [1035, 556] on div at bounding box center [629, 370] width 1259 height 741
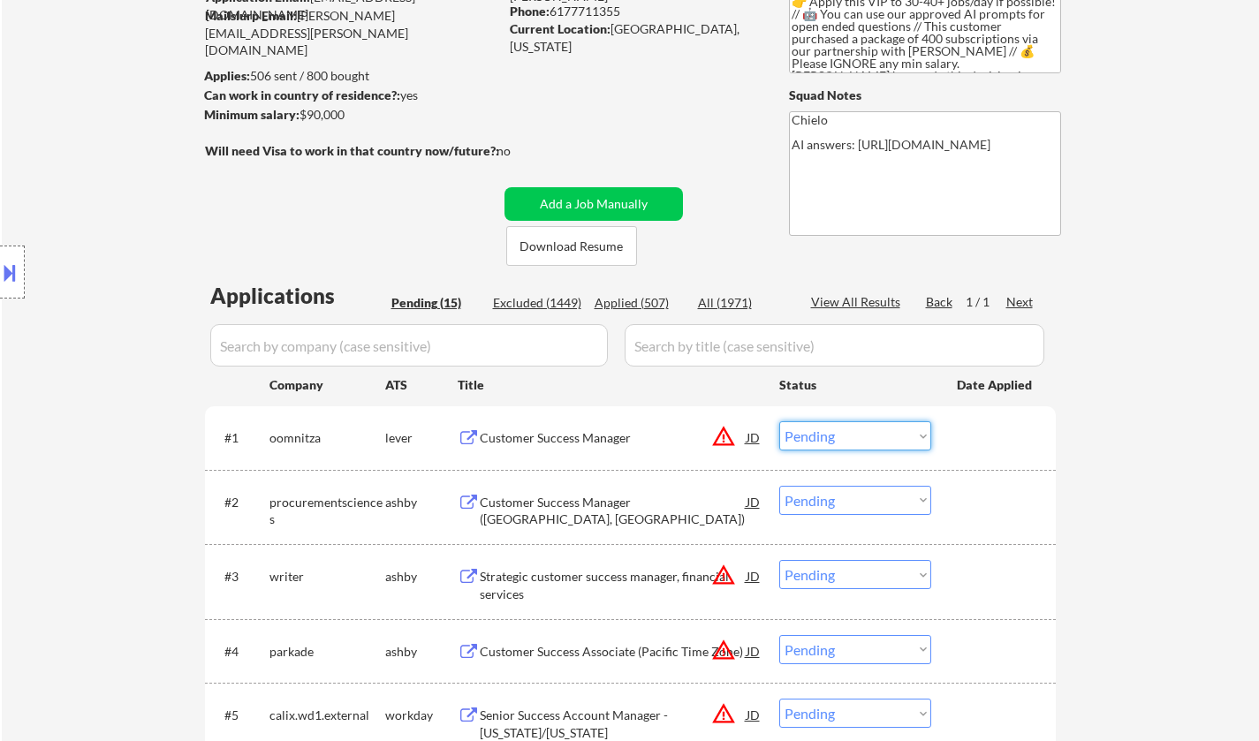
drag, startPoint x: 882, startPoint y: 428, endPoint x: 930, endPoint y: 519, distance: 102.0
click at [882, 432] on select "Choose an option... Pending Applied Excluded (Questions) Excluded (Expired) Exc…" at bounding box center [855, 435] width 152 height 29
click at [779, 421] on select "Choose an option... Pending Applied Excluded (Questions) Excluded (Expired) Exc…" at bounding box center [855, 435] width 152 height 29
click at [6, 246] on div at bounding box center [12, 272] width 25 height 53
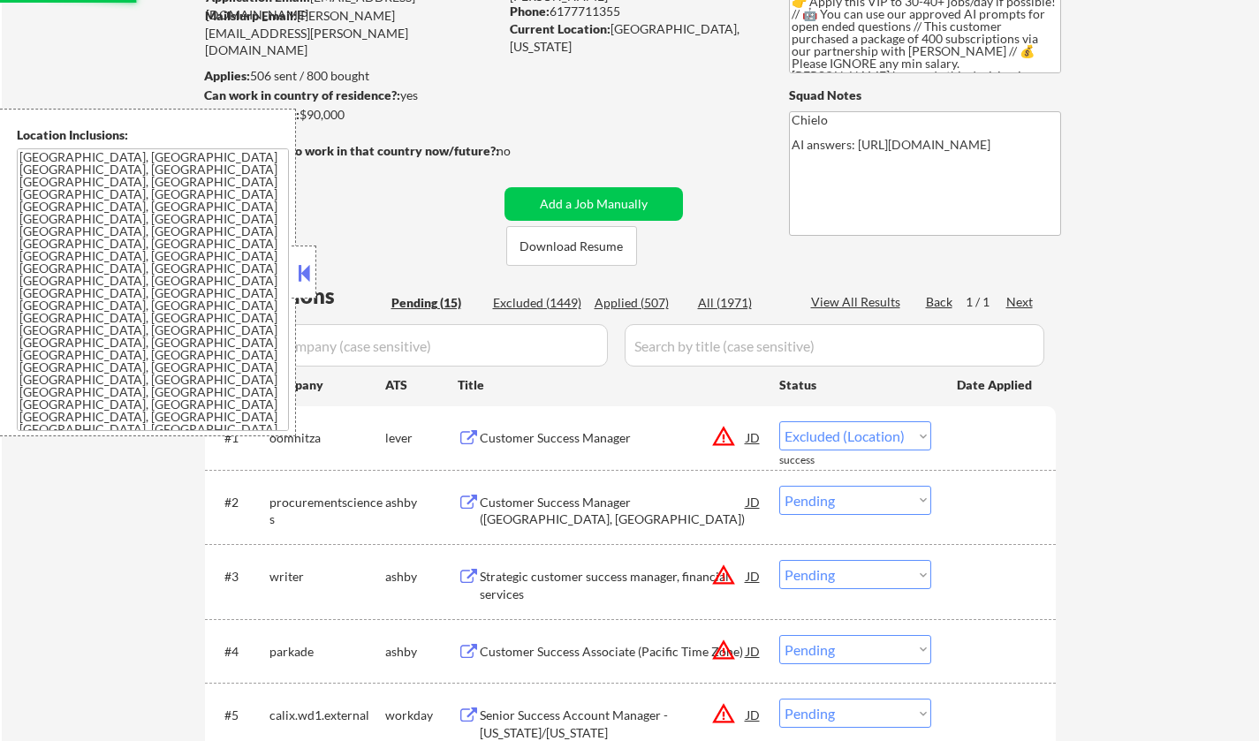
click at [300, 276] on button at bounding box center [303, 273] width 19 height 27
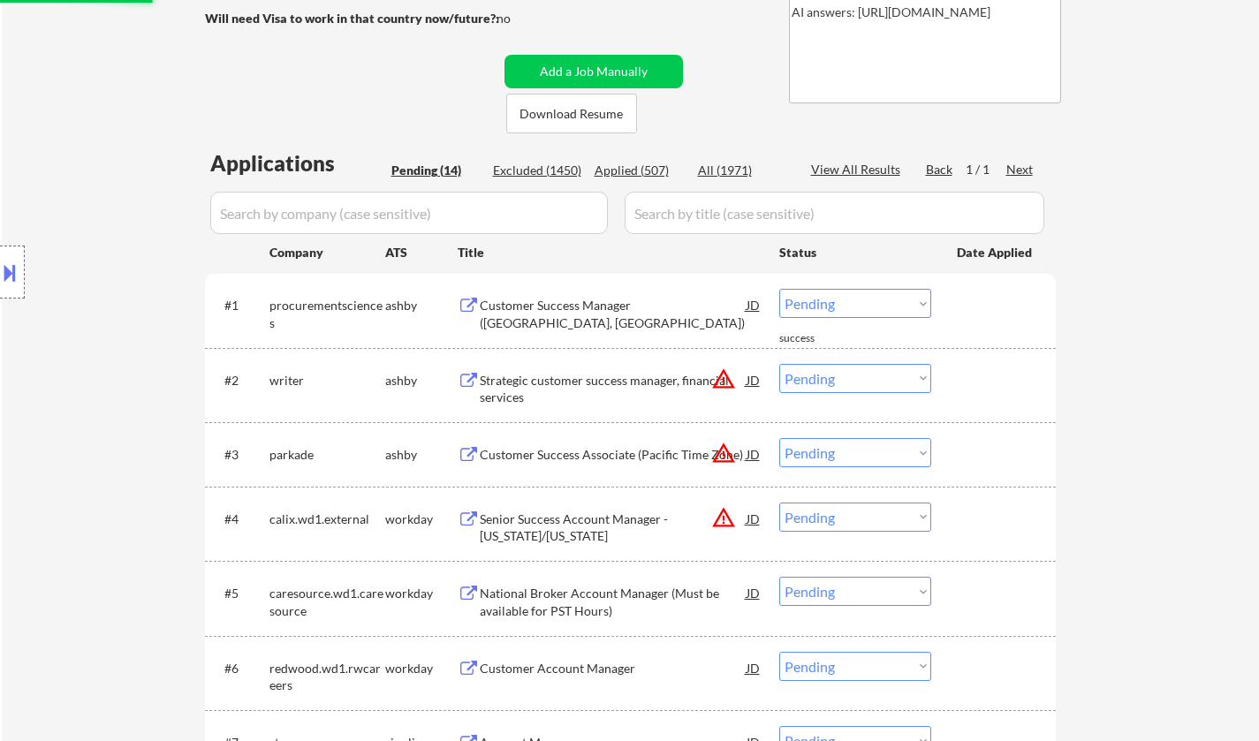
scroll to position [353, 0]
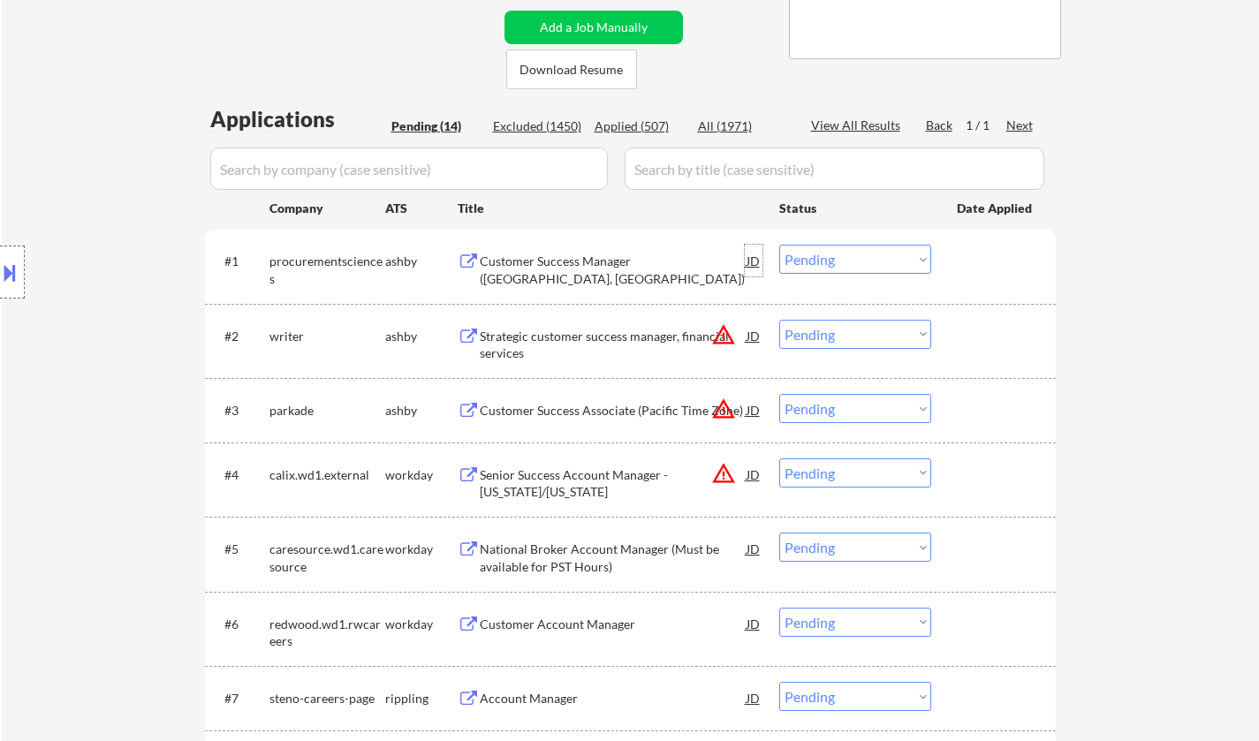
click at [755, 260] on div "JD" at bounding box center [754, 261] width 18 height 32
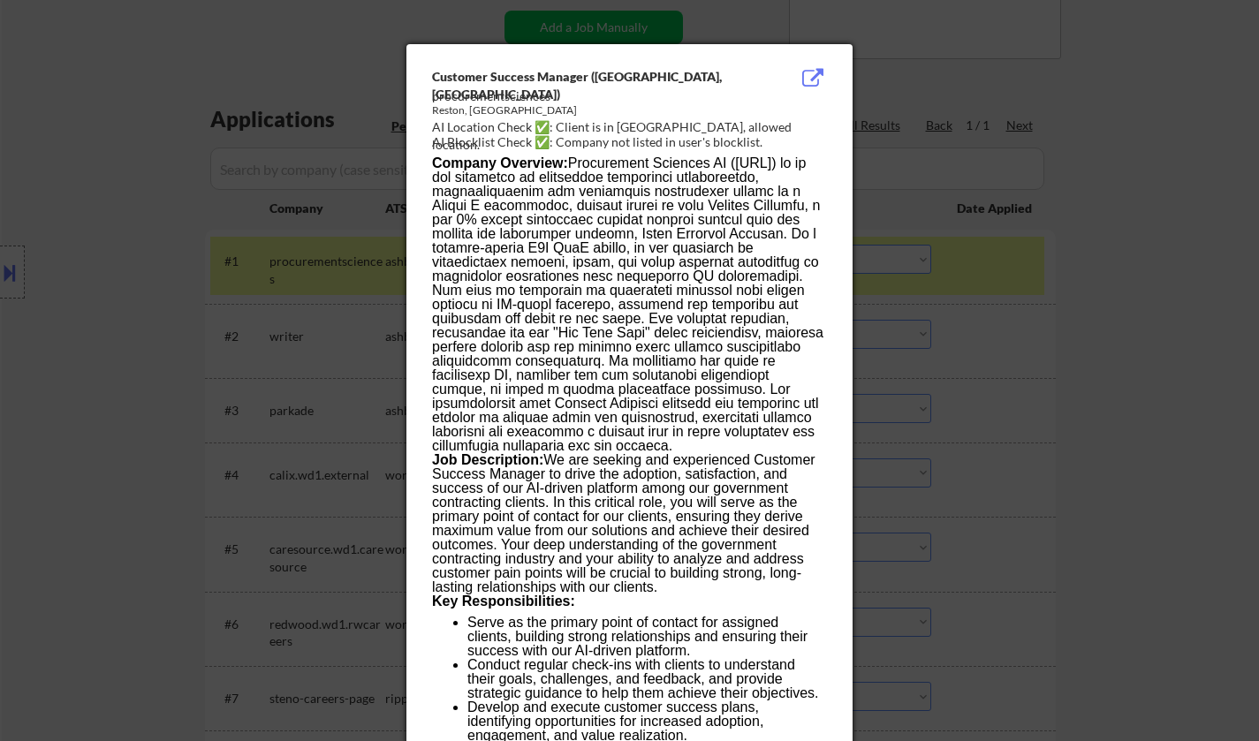
click at [1040, 511] on div at bounding box center [629, 370] width 1259 height 741
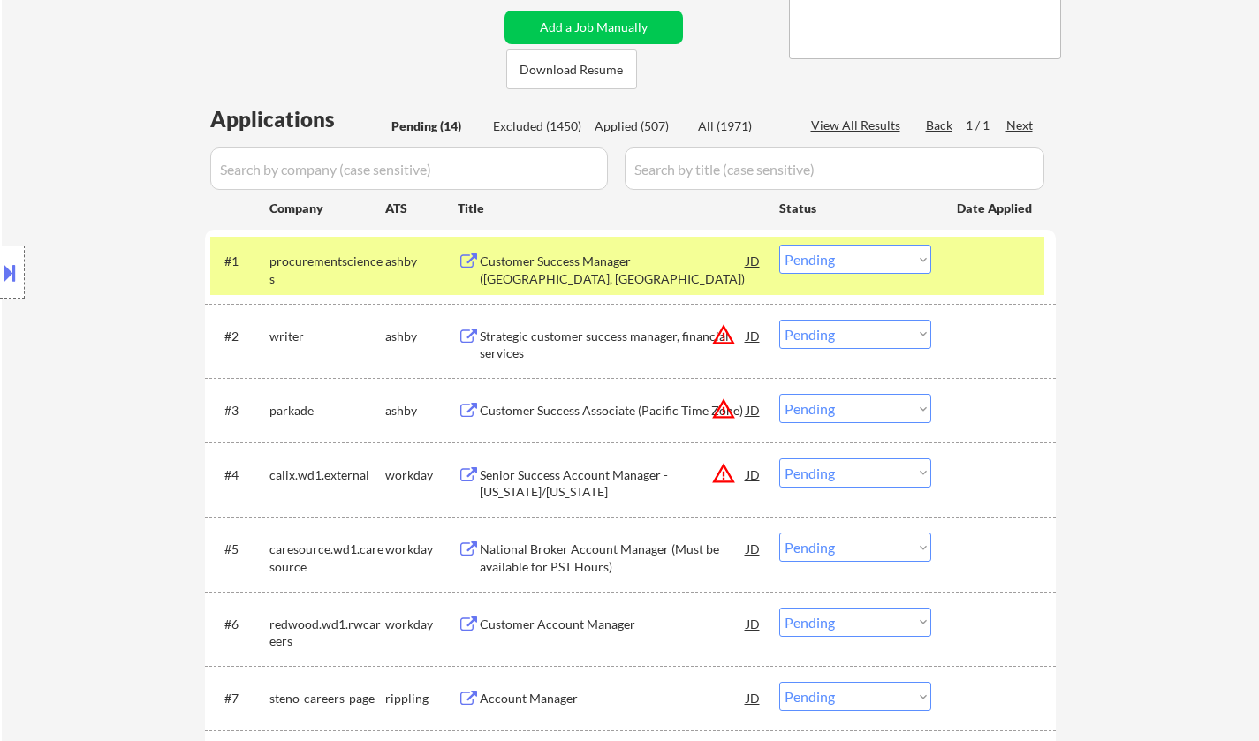
click at [0, 268] on button at bounding box center [9, 272] width 19 height 29
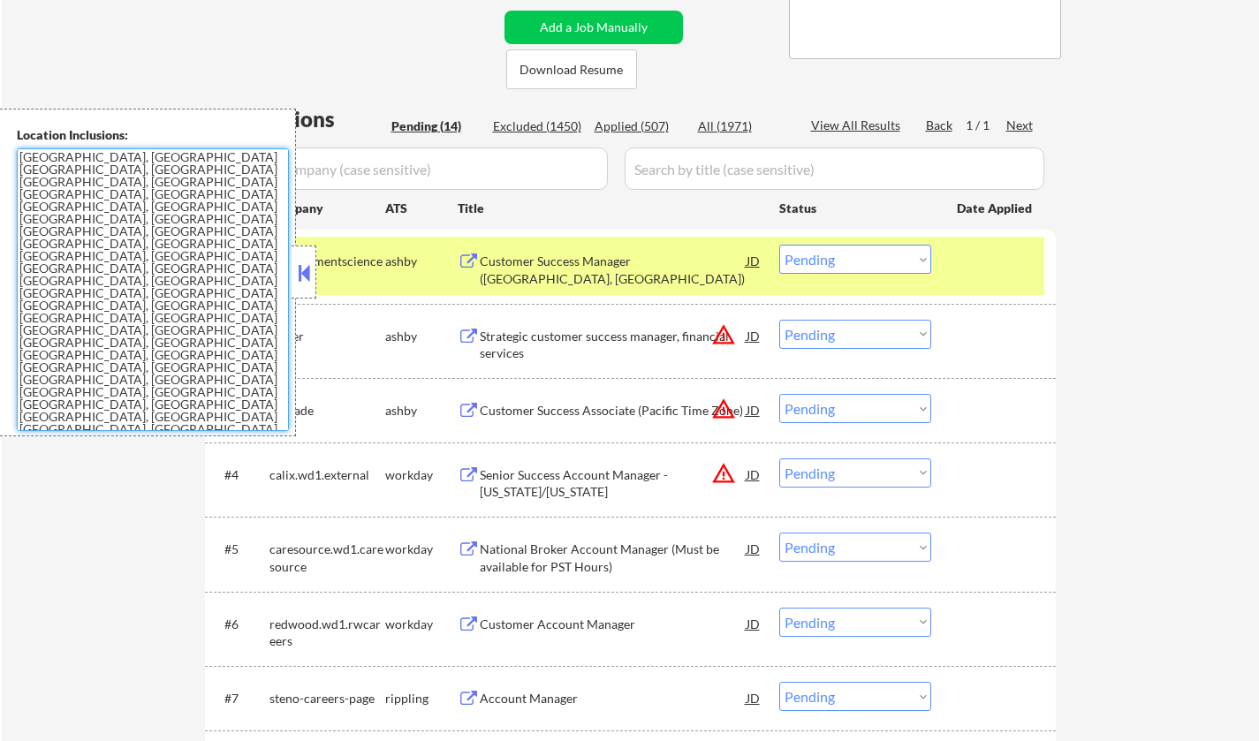
click at [193, 361] on textarea "Cambridge, MA Somerville, MA Brookline, MA Newton, MA Quincy, MA Medford, MA Ma…" at bounding box center [153, 289] width 272 height 283
click at [1116, 358] on div "← Return to /applysquad Mailslurp Inbox Job Search Builder Shane Wilmoth User E…" at bounding box center [630, 491] width 1257 height 1549
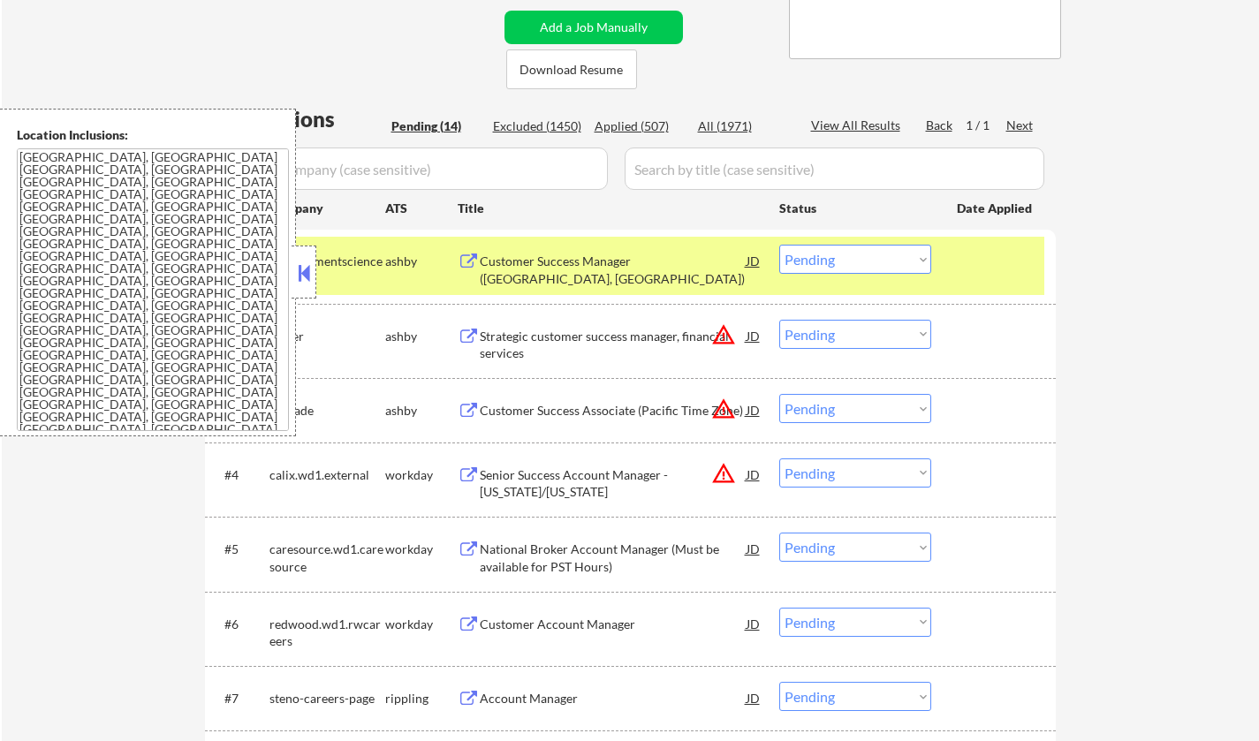
drag, startPoint x: 852, startPoint y: 237, endPoint x: 852, endPoint y: 254, distance: 17.7
click at [852, 239] on div "#1 procurementsciences ashby Customer Success Manager (Reston, VA) JD warning_a…" at bounding box center [627, 266] width 834 height 58
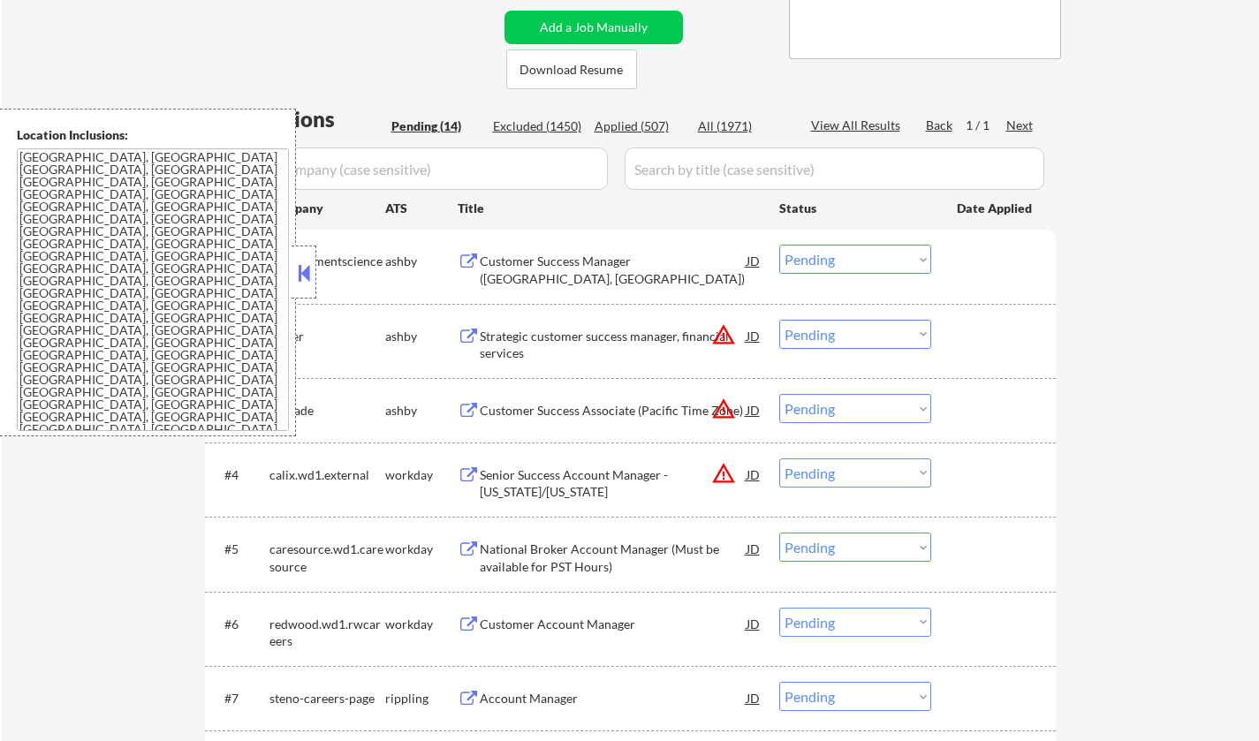
click at [852, 264] on select "Choose an option... Pending Applied Excluded (Questions) Excluded (Expired) Exc…" at bounding box center [855, 259] width 152 height 29
click at [779, 245] on select "Choose an option... Pending Applied Excluded (Questions) Excluded (Expired) Exc…" at bounding box center [855, 259] width 152 height 29
click at [300, 270] on button at bounding box center [303, 273] width 19 height 27
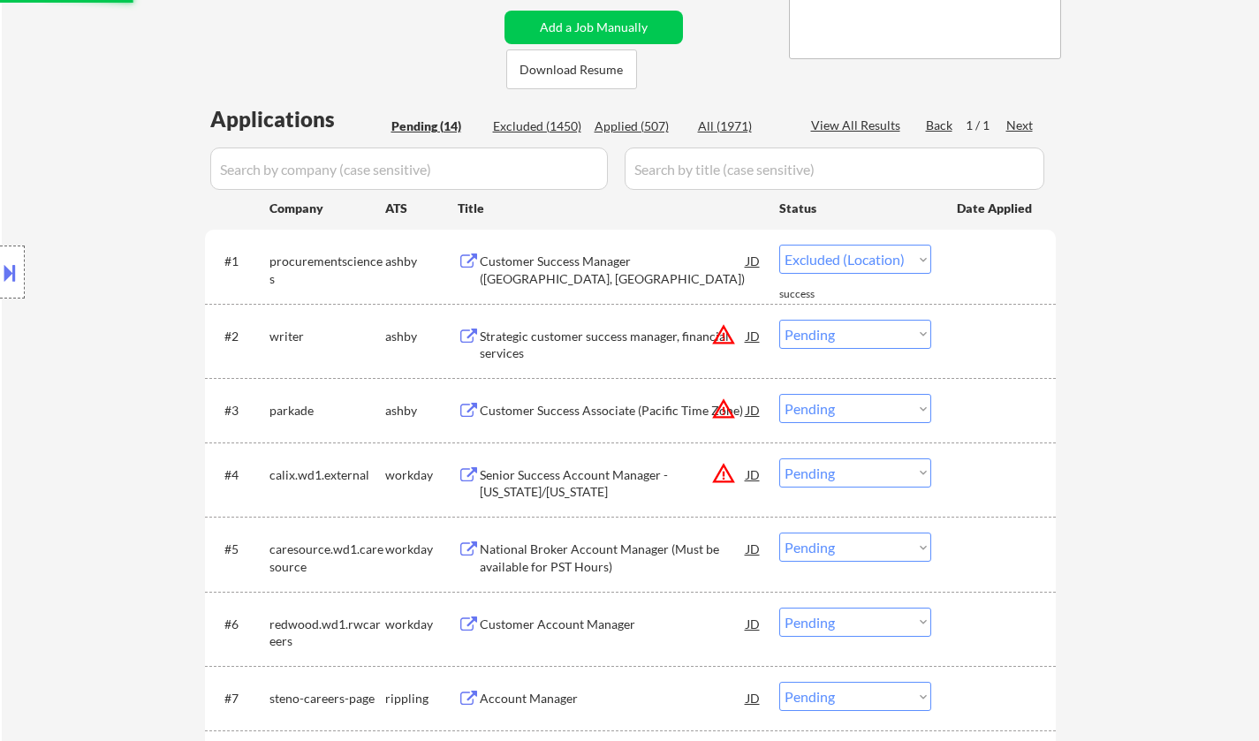
click at [746, 337] on div "JD" at bounding box center [754, 336] width 18 height 32
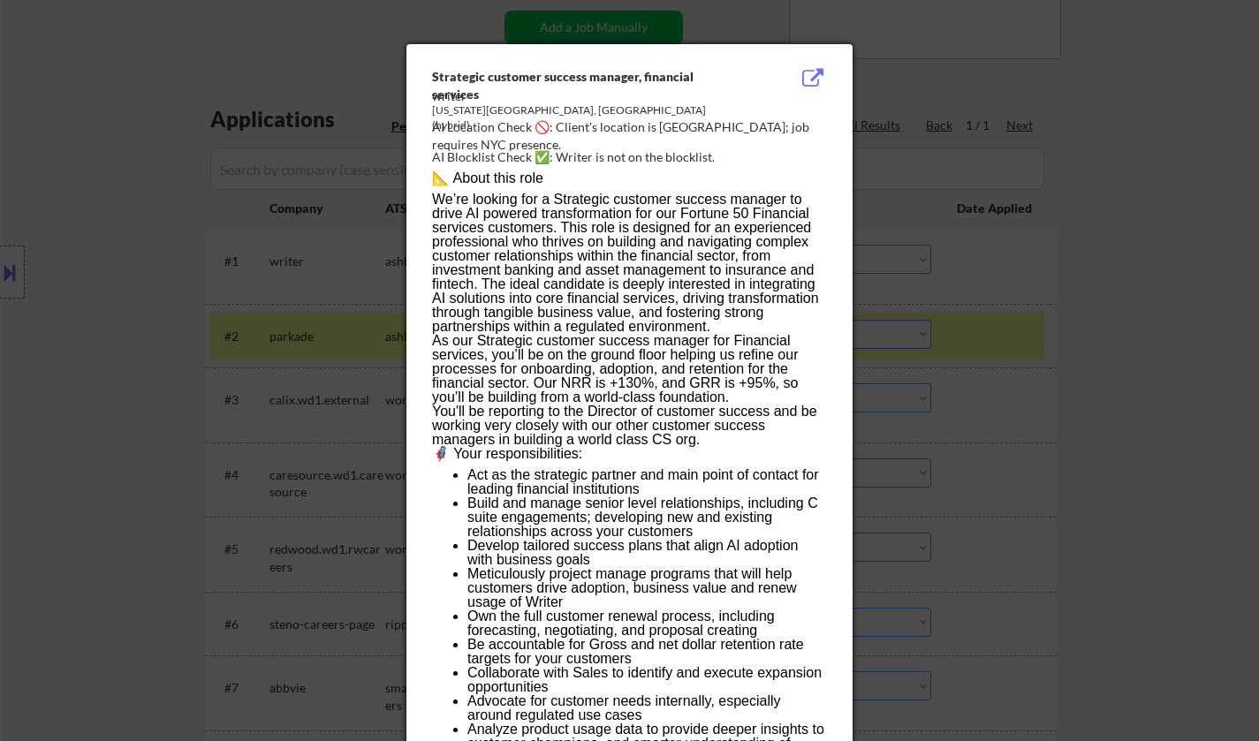
click at [1132, 404] on div at bounding box center [629, 370] width 1259 height 741
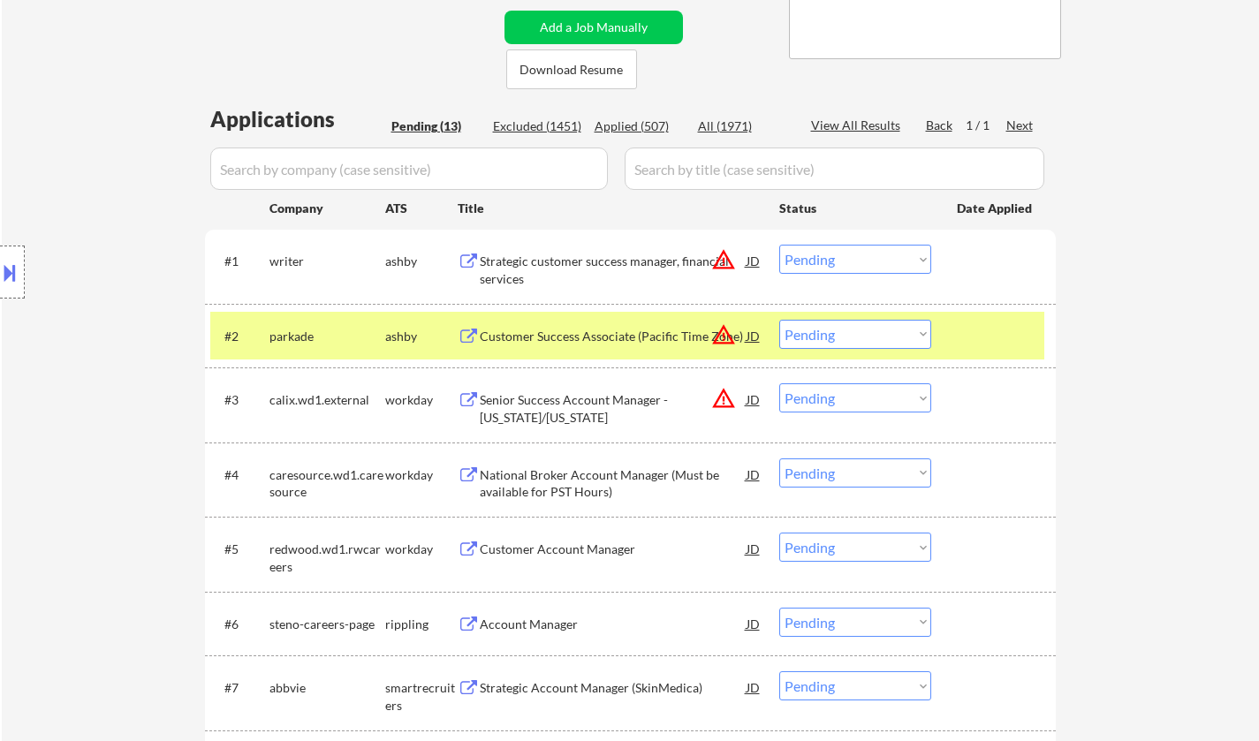
click at [818, 267] on select "Choose an option... Pending Applied Excluded (Questions) Excluded (Expired) Exc…" at bounding box center [855, 259] width 152 height 29
click at [779, 245] on select "Choose an option... Pending Applied Excluded (Questions) Excluded (Expired) Exc…" at bounding box center [855, 259] width 152 height 29
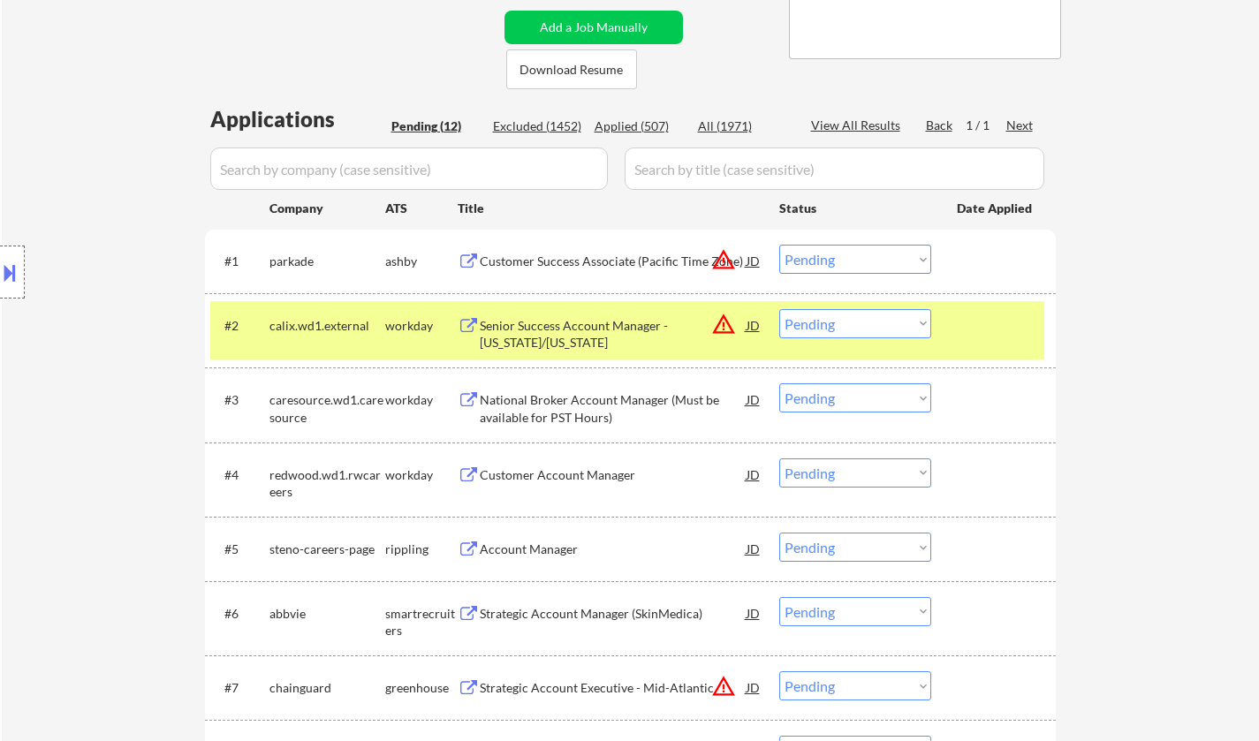
drag, startPoint x: 837, startPoint y: 263, endPoint x: 850, endPoint y: 272, distance: 15.2
click at [837, 263] on select "Choose an option... Pending Applied Excluded (Questions) Excluded (Expired) Exc…" at bounding box center [855, 259] width 152 height 29
click at [779, 245] on select "Choose an option... Pending Applied Excluded (Questions) Excluded (Expired) Exc…" at bounding box center [855, 259] width 152 height 29
select select ""pending""
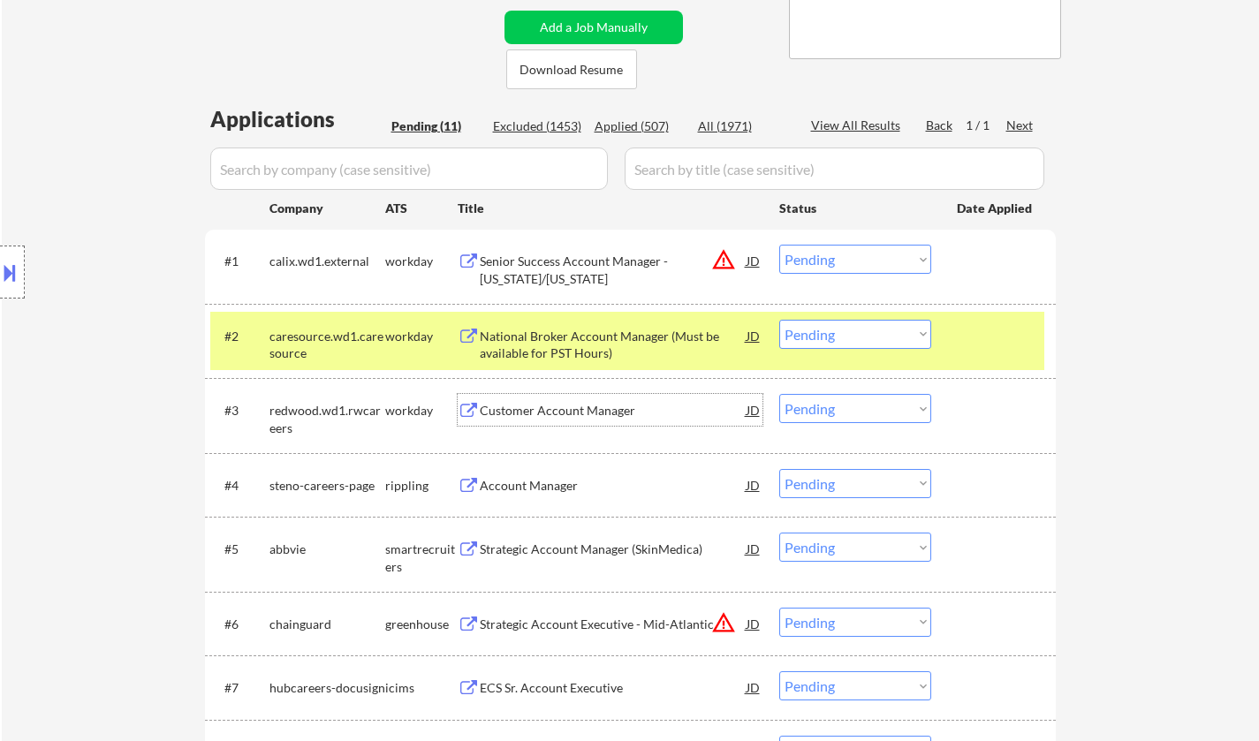
click at [585, 404] on div "Customer Account Manager" at bounding box center [613, 411] width 267 height 18
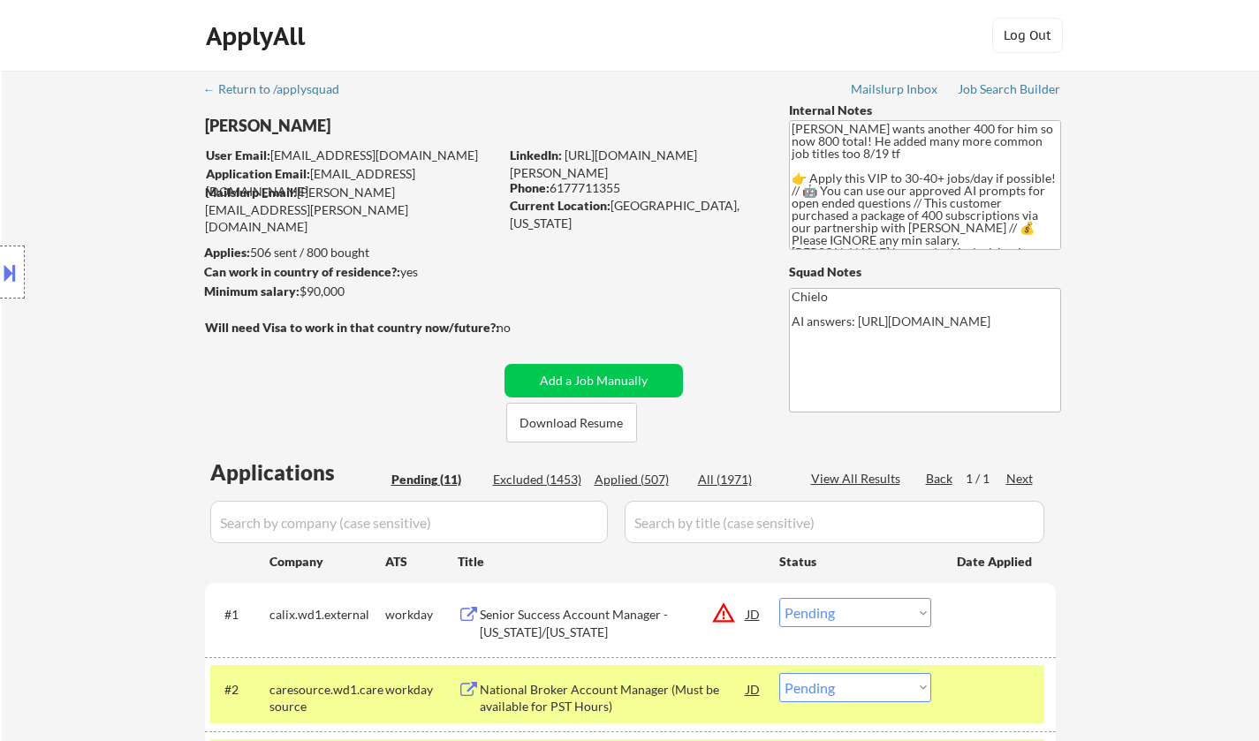
scroll to position [442, 0]
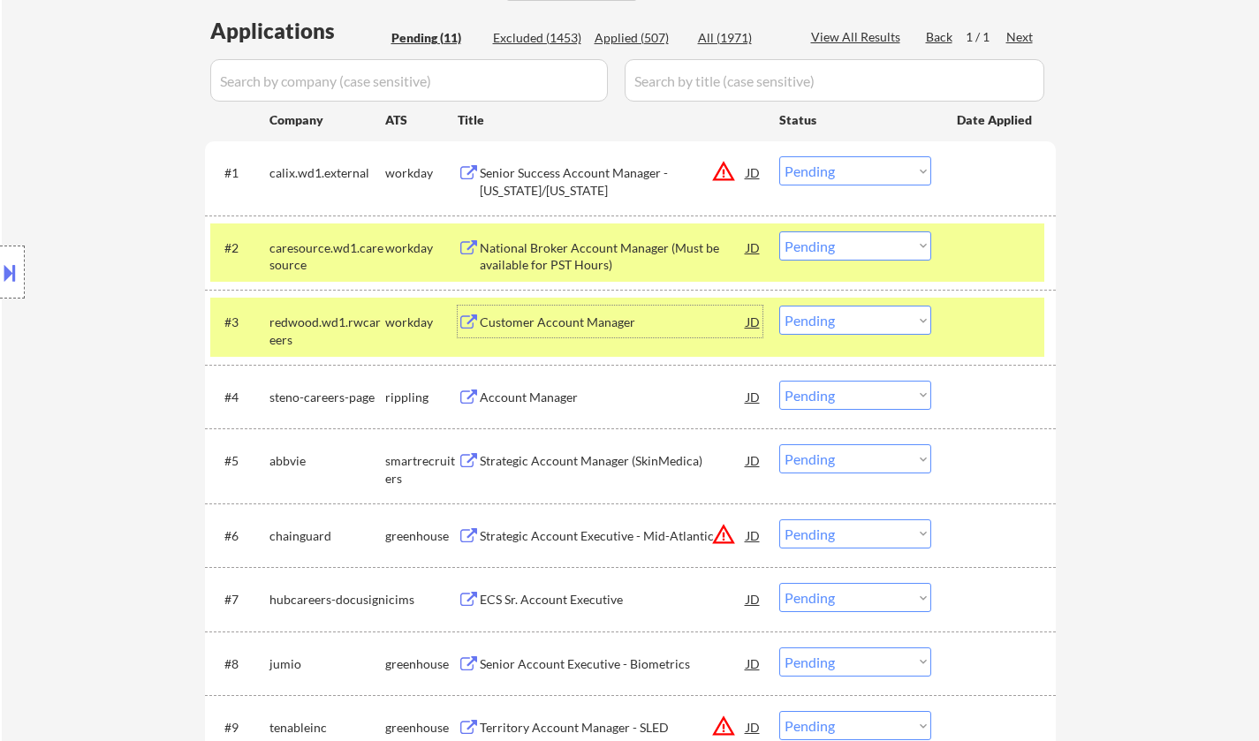
click at [838, 322] on select "Choose an option... Pending Applied Excluded (Questions) Excluded (Expired) Exc…" at bounding box center [855, 320] width 152 height 29
click at [779, 306] on select "Choose an option... Pending Applied Excluded (Questions) Excluded (Expired) Exc…" at bounding box center [855, 320] width 152 height 29
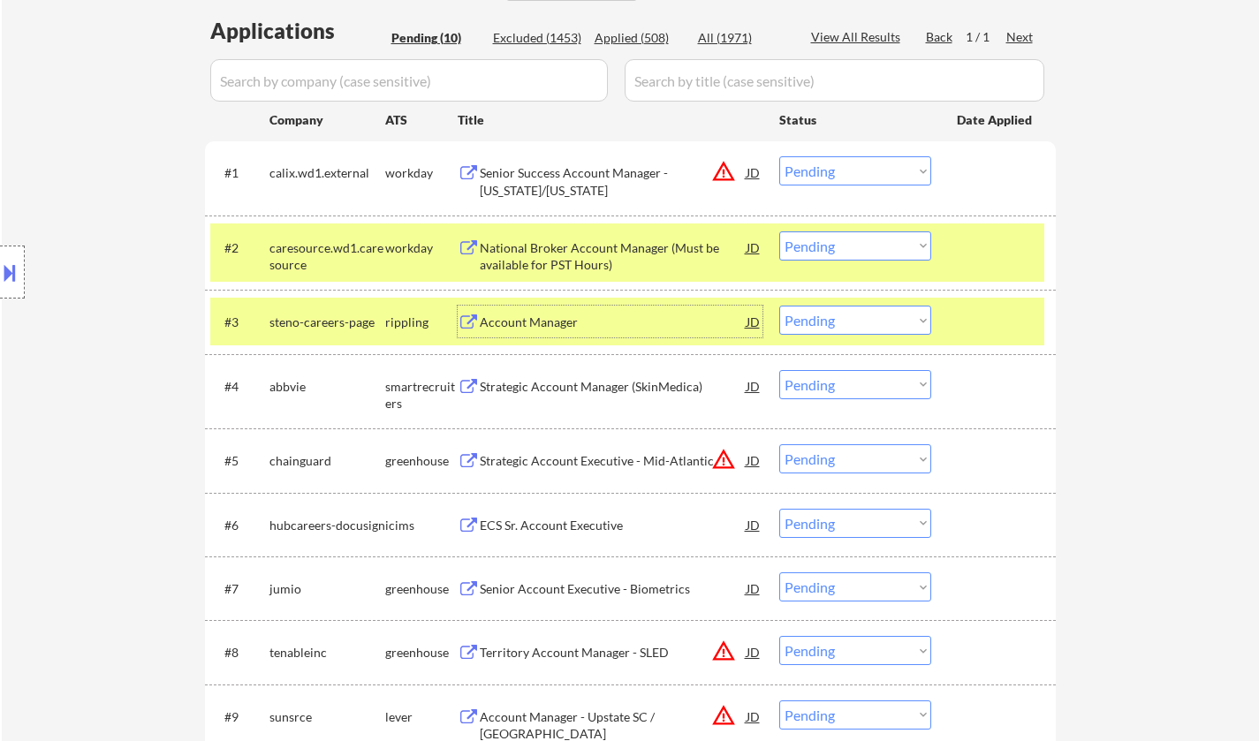
click at [550, 322] on div "Account Manager" at bounding box center [613, 323] width 267 height 18
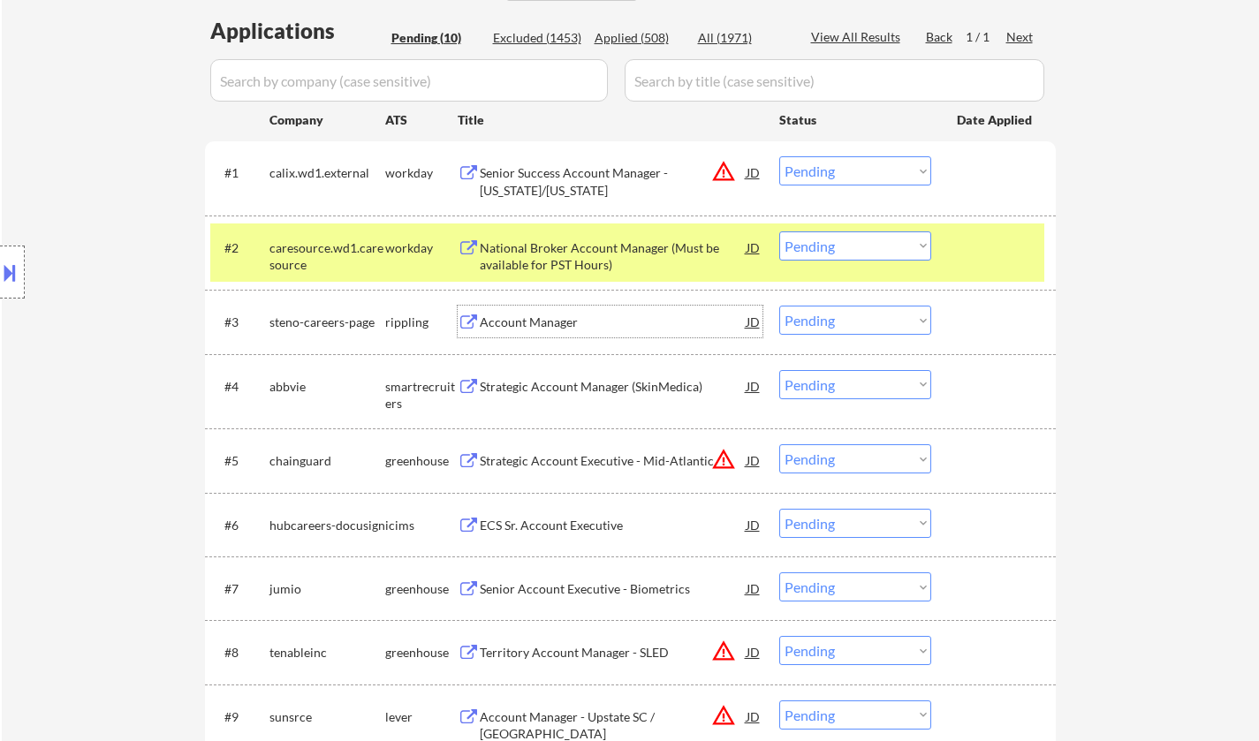
click at [565, 314] on div "Account Manager" at bounding box center [613, 323] width 267 height 18
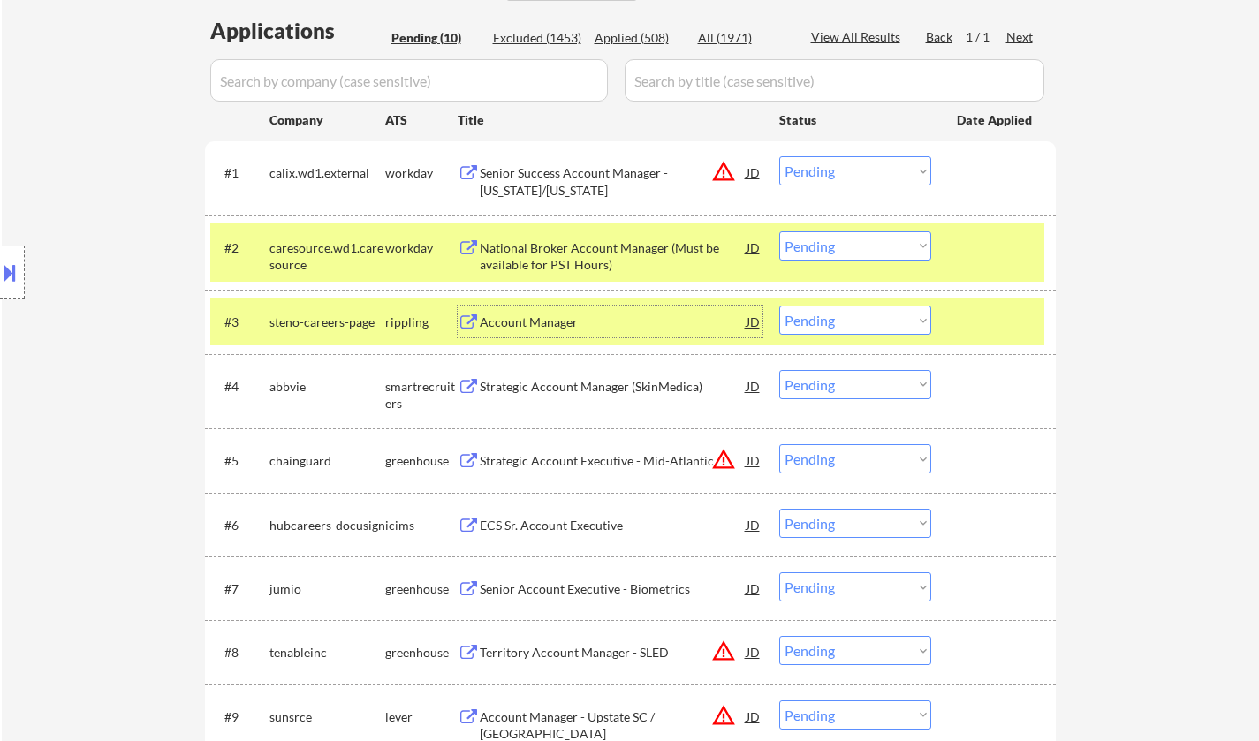
click at [558, 380] on div "Strategic Account Manager (SkinMedica)" at bounding box center [613, 387] width 267 height 18
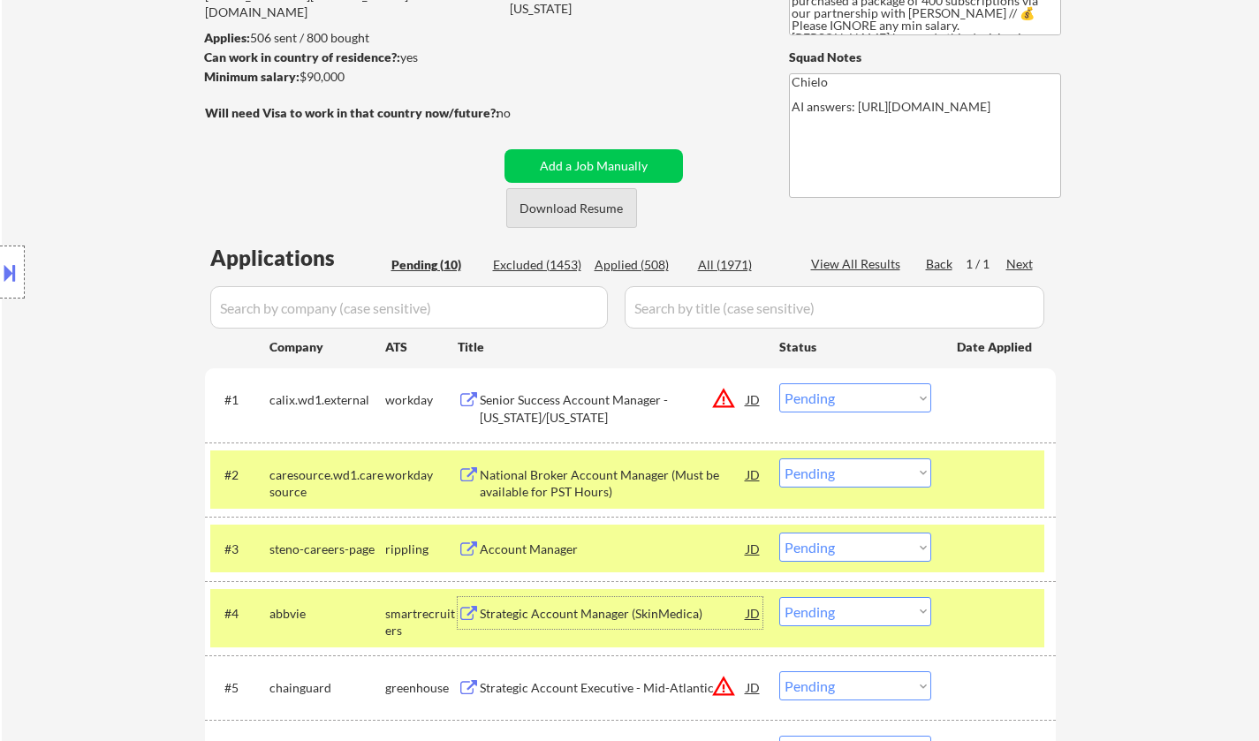
scroll to position [530, 0]
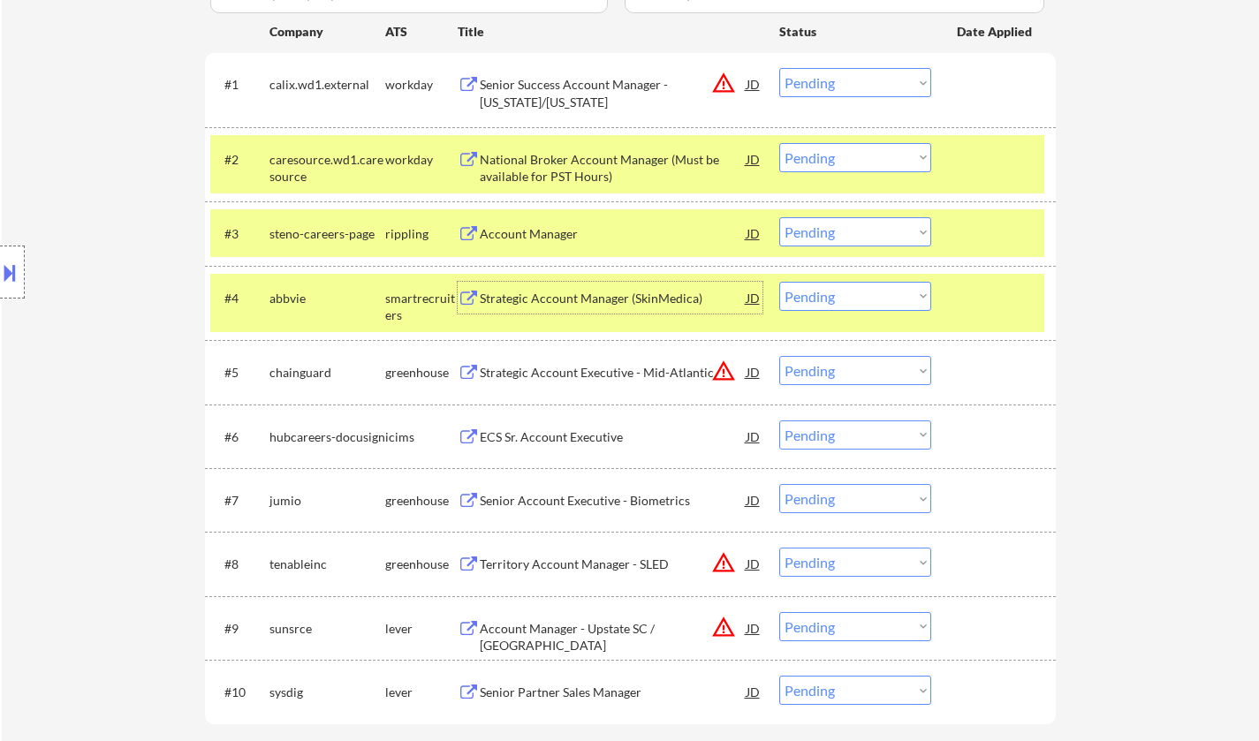
click at [871, 226] on select "Choose an option... Pending Applied Excluded (Questions) Excluded (Expired) Exc…" at bounding box center [855, 231] width 152 height 29
drag, startPoint x: 873, startPoint y: 230, endPoint x: 872, endPoint y: 243, distance: 13.3
click at [873, 230] on select "Choose an option... Pending Applied Excluded (Questions) Excluded (Expired) Exc…" at bounding box center [855, 231] width 152 height 29
click at [779, 217] on select "Choose an option... Pending Applied Excluded (Questions) Excluded (Expired) Exc…" at bounding box center [855, 231] width 152 height 29
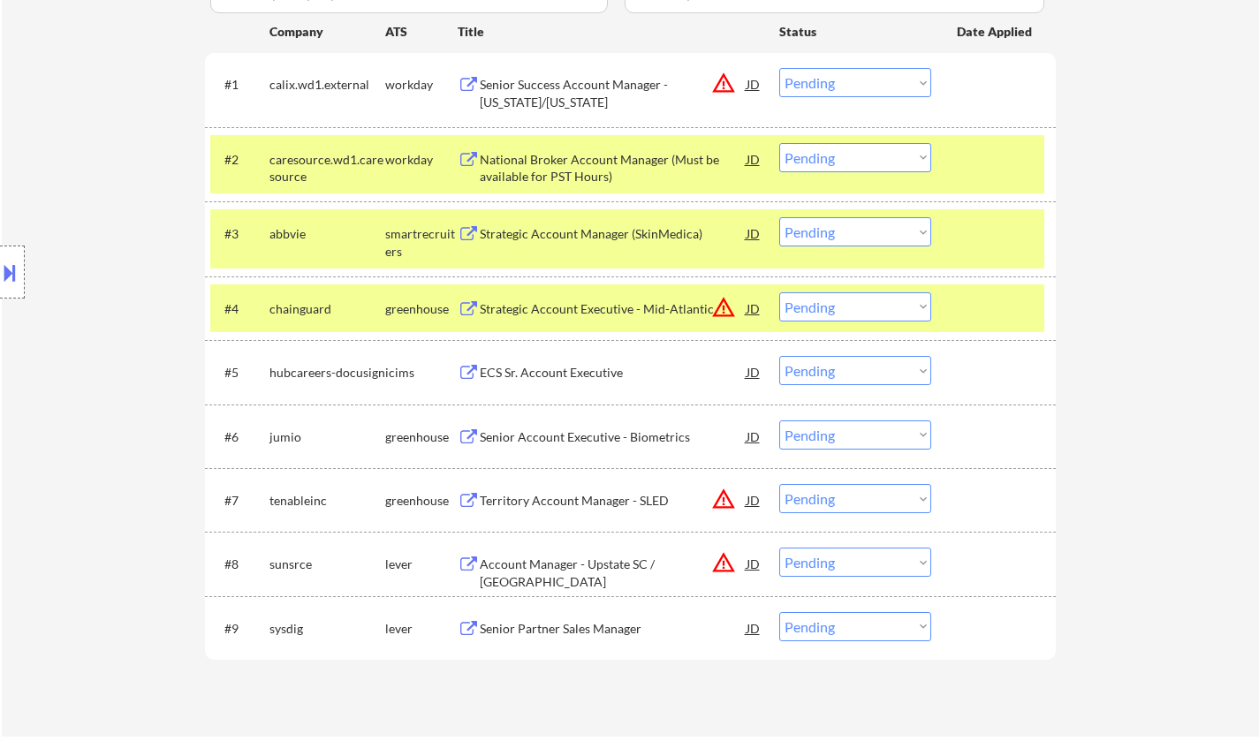
click at [563, 233] on div "Strategic Account Manager (SkinMedica)" at bounding box center [613, 234] width 267 height 18
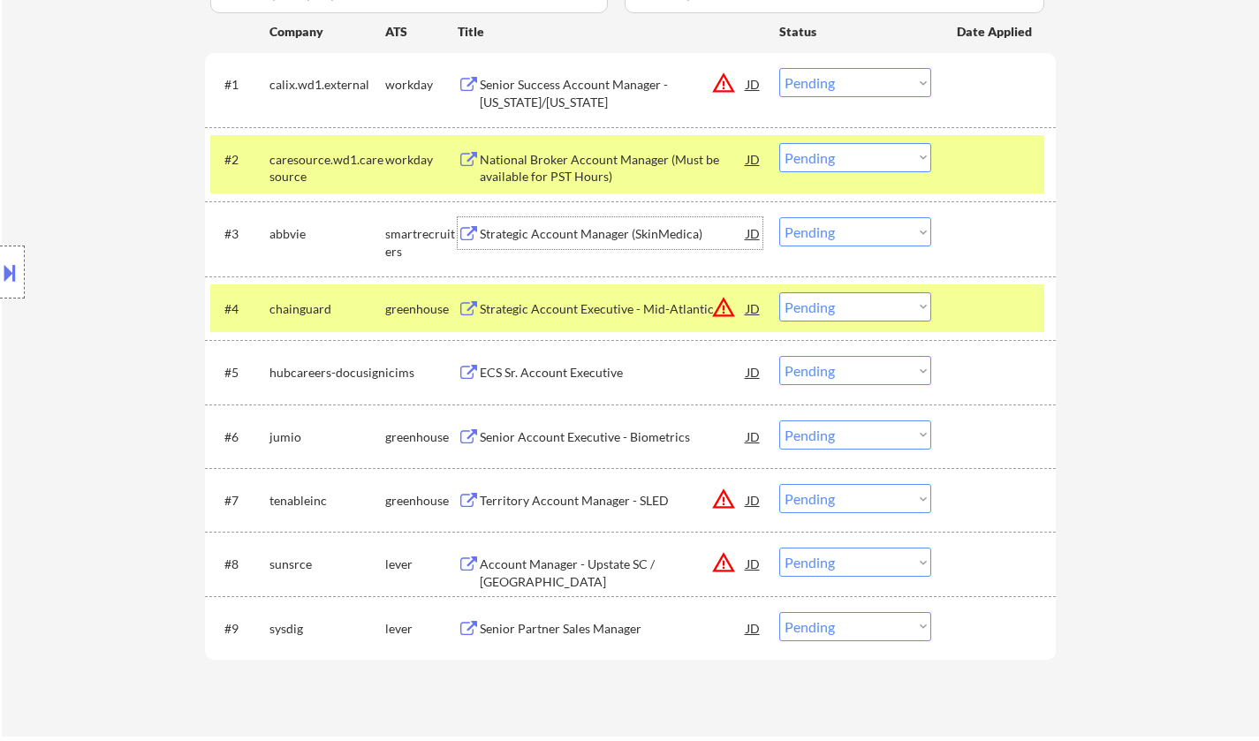
drag, startPoint x: 834, startPoint y: 221, endPoint x: 849, endPoint y: 230, distance: 17.4
click at [835, 221] on select "Choose an option... Pending Applied Excluded (Questions) Excluded (Expired) Exc…" at bounding box center [855, 231] width 152 height 29
click at [779, 217] on select "Choose an option... Pending Applied Excluded (Questions) Excluded (Expired) Exc…" at bounding box center [855, 231] width 152 height 29
select select ""pending""
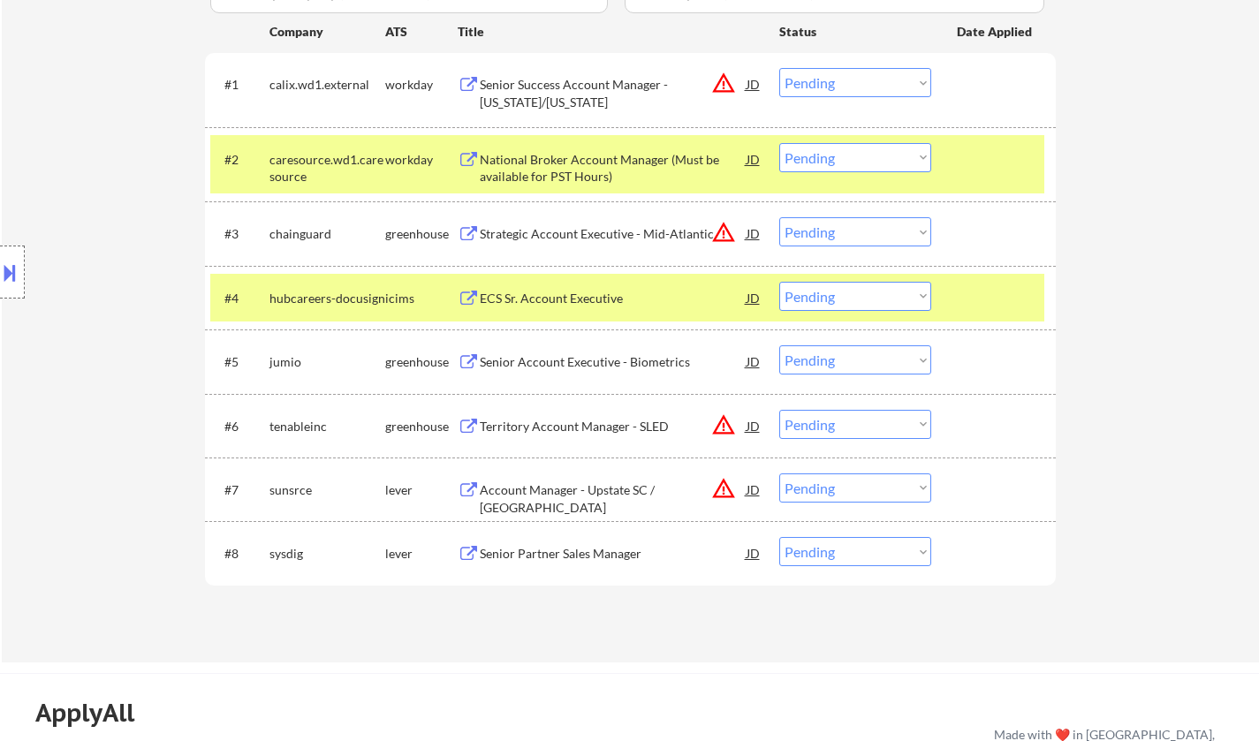
click at [549, 360] on div "Senior Account Executive - Biometrics" at bounding box center [613, 362] width 267 height 18
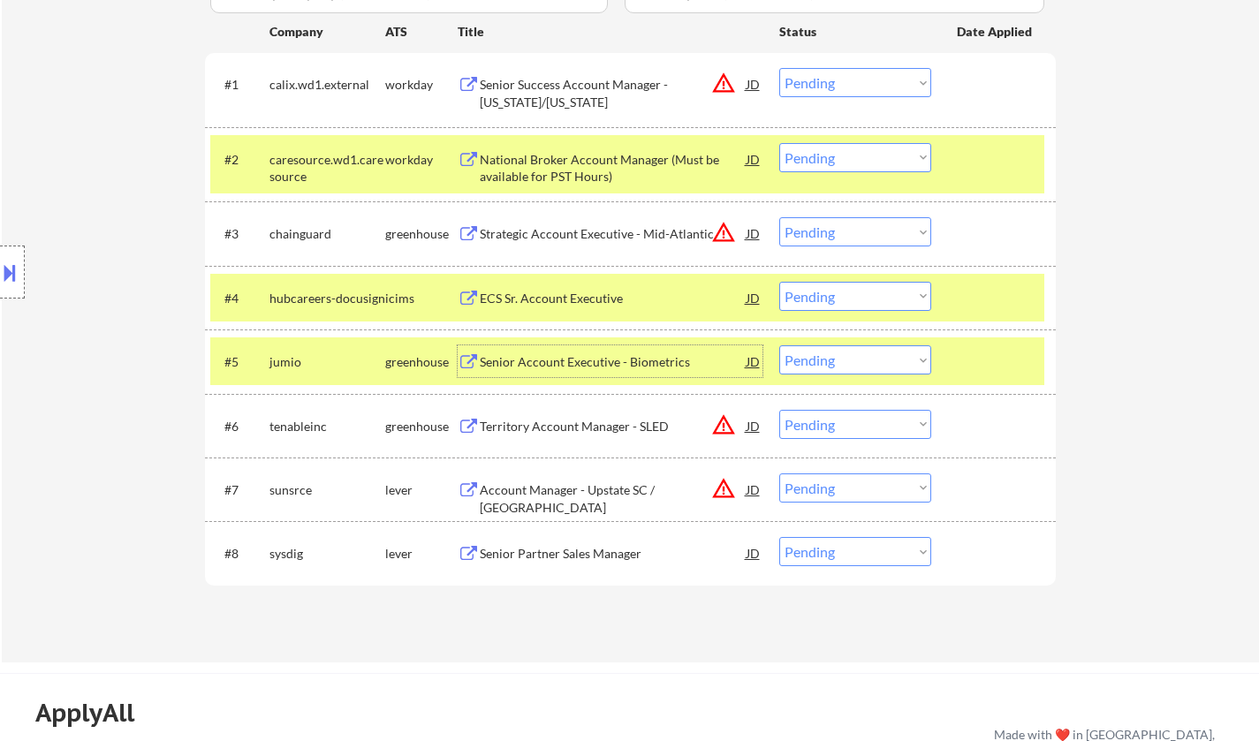
drag, startPoint x: 863, startPoint y: 356, endPoint x: 884, endPoint y: 369, distance: 25.0
click at [863, 356] on select "Choose an option... Pending Applied Excluded (Questions) Excluded (Expired) Exc…" at bounding box center [855, 359] width 152 height 29
click at [779, 345] on select "Choose an option... Pending Applied Excluded (Questions) Excluded (Expired) Exc…" at bounding box center [855, 359] width 152 height 29
select select ""pending""
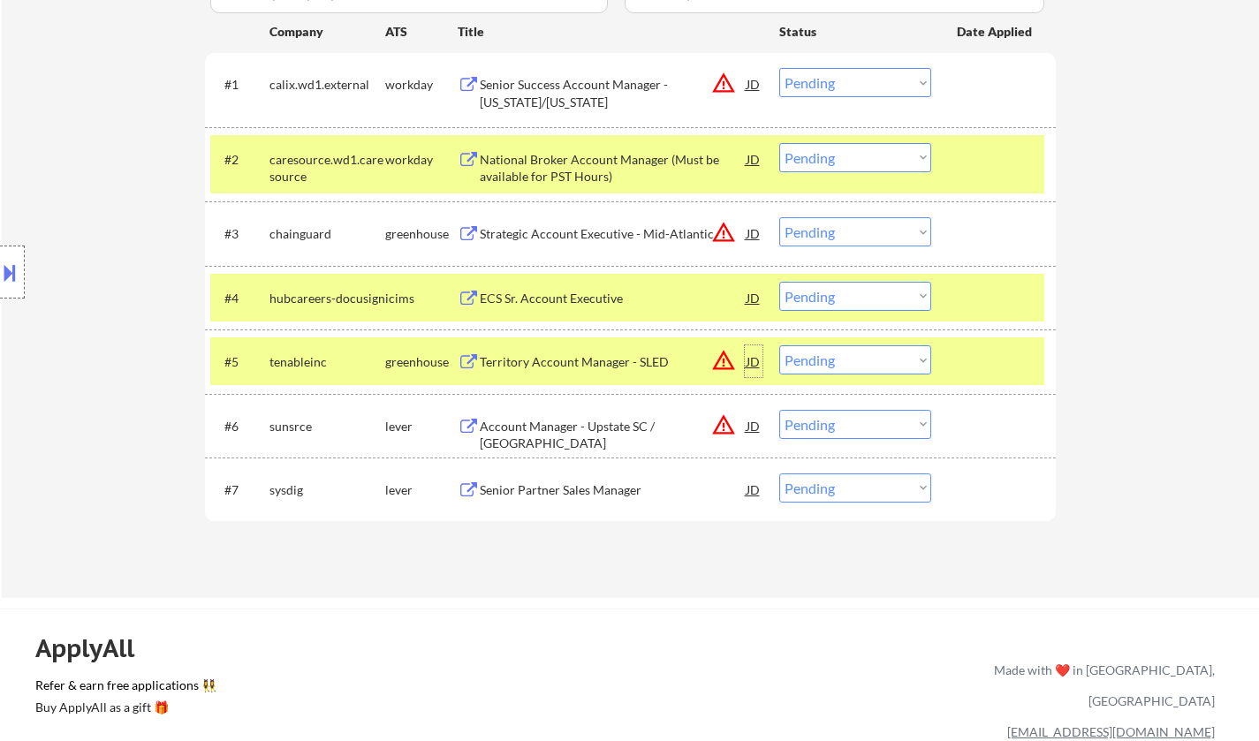
click at [750, 358] on div "JD" at bounding box center [754, 361] width 18 height 32
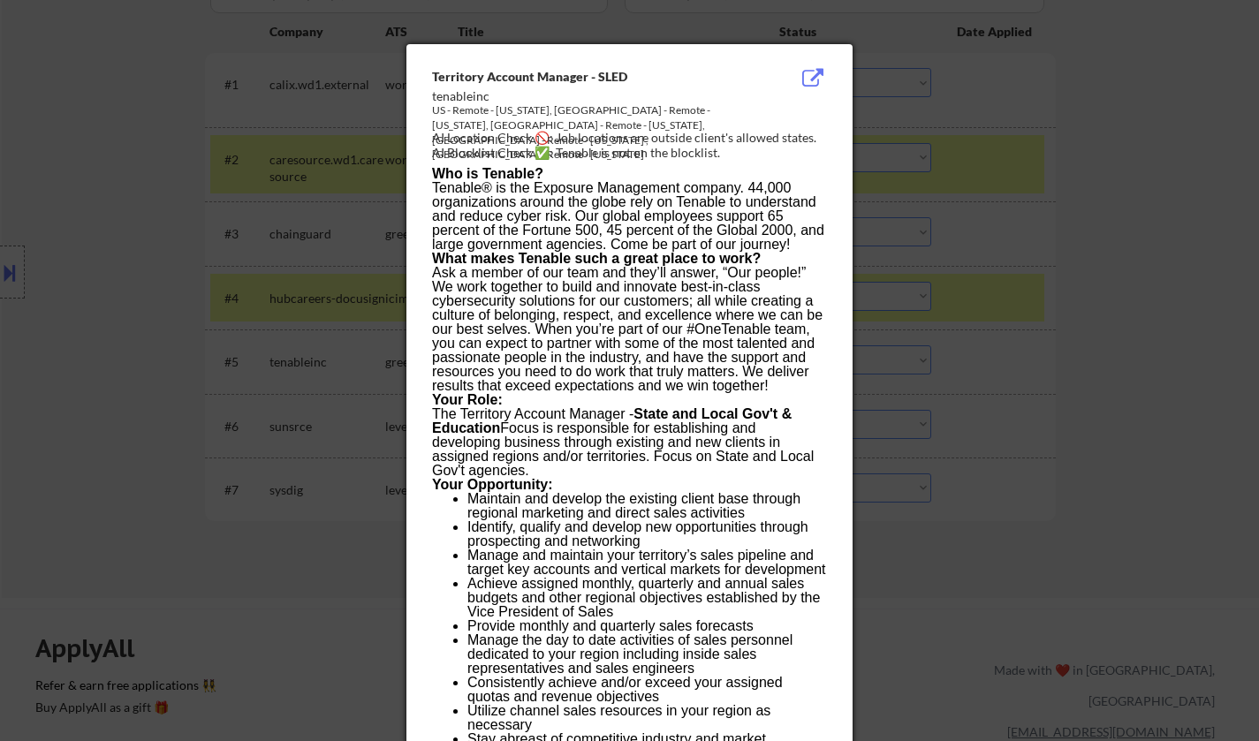
click at [1122, 477] on div at bounding box center [629, 370] width 1259 height 741
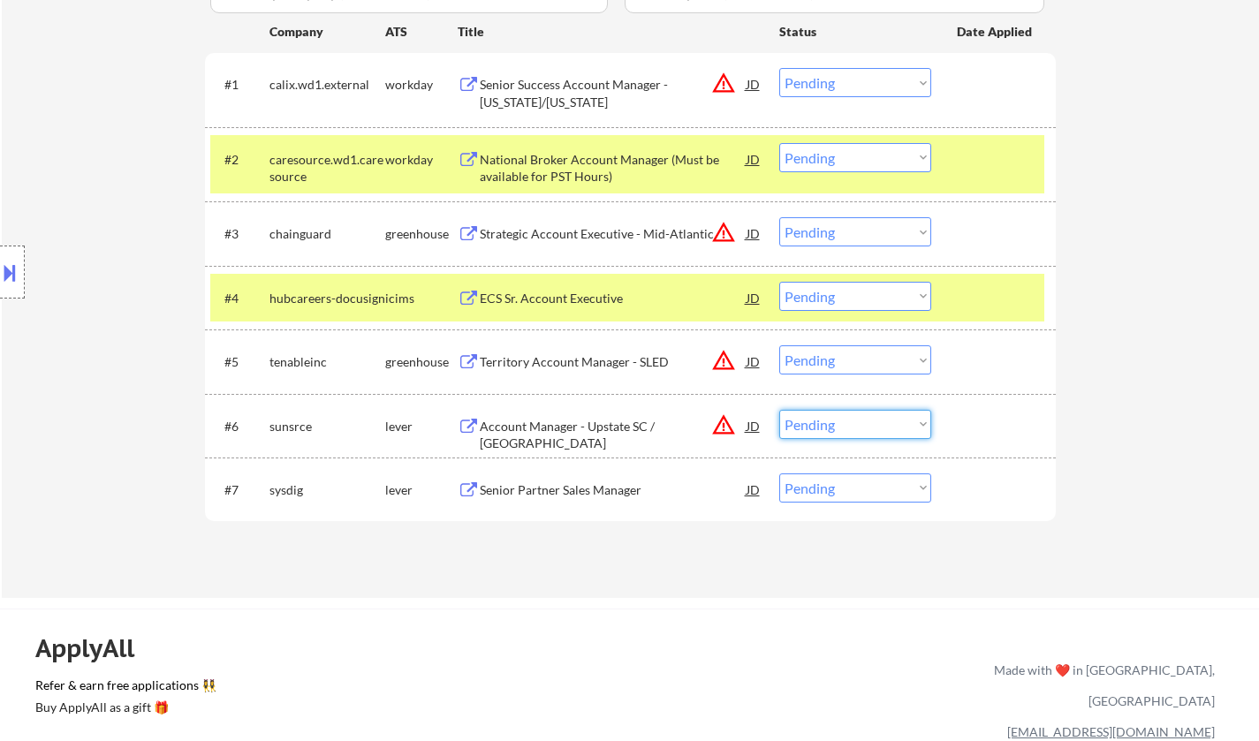
click at [897, 433] on select "Choose an option... Pending Applied Excluded (Questions) Excluded (Expired) Exc…" at bounding box center [855, 424] width 152 height 29
click at [779, 410] on select "Choose an option... Pending Applied Excluded (Questions) Excluded (Expired) Exc…" at bounding box center [855, 424] width 152 height 29
select select ""pending""
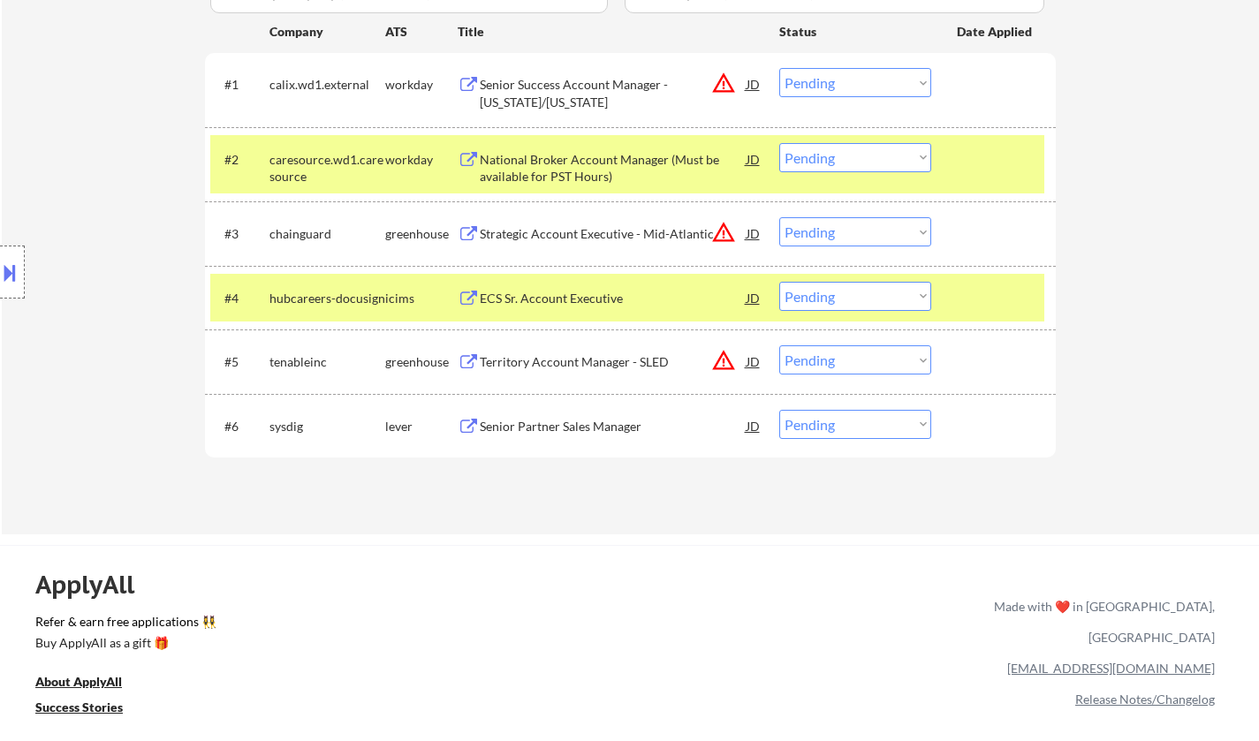
click at [878, 360] on select "Choose an option... Pending Applied Excluded (Questions) Excluded (Expired) Exc…" at bounding box center [855, 359] width 152 height 29
click at [779, 345] on select "Choose an option... Pending Applied Excluded (Questions) Excluded (Expired) Exc…" at bounding box center [855, 359] width 152 height 29
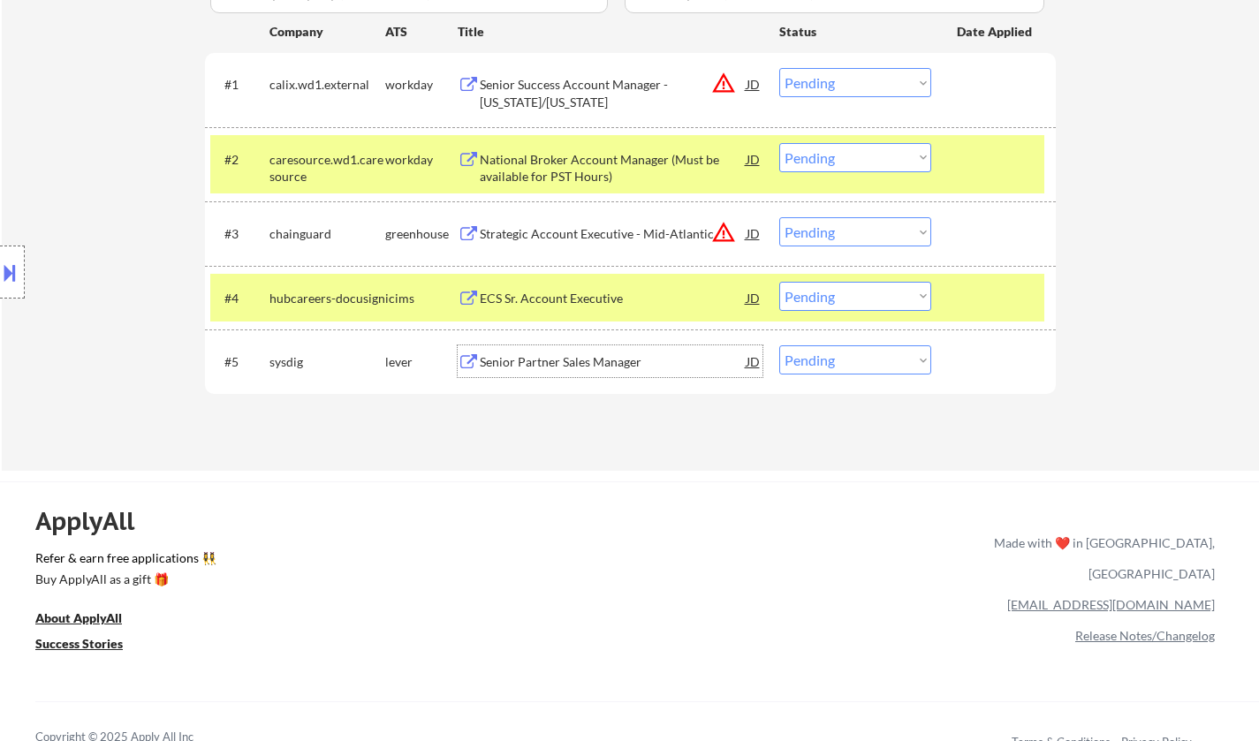
click at [580, 362] on div "Senior Partner Sales Manager" at bounding box center [613, 362] width 267 height 18
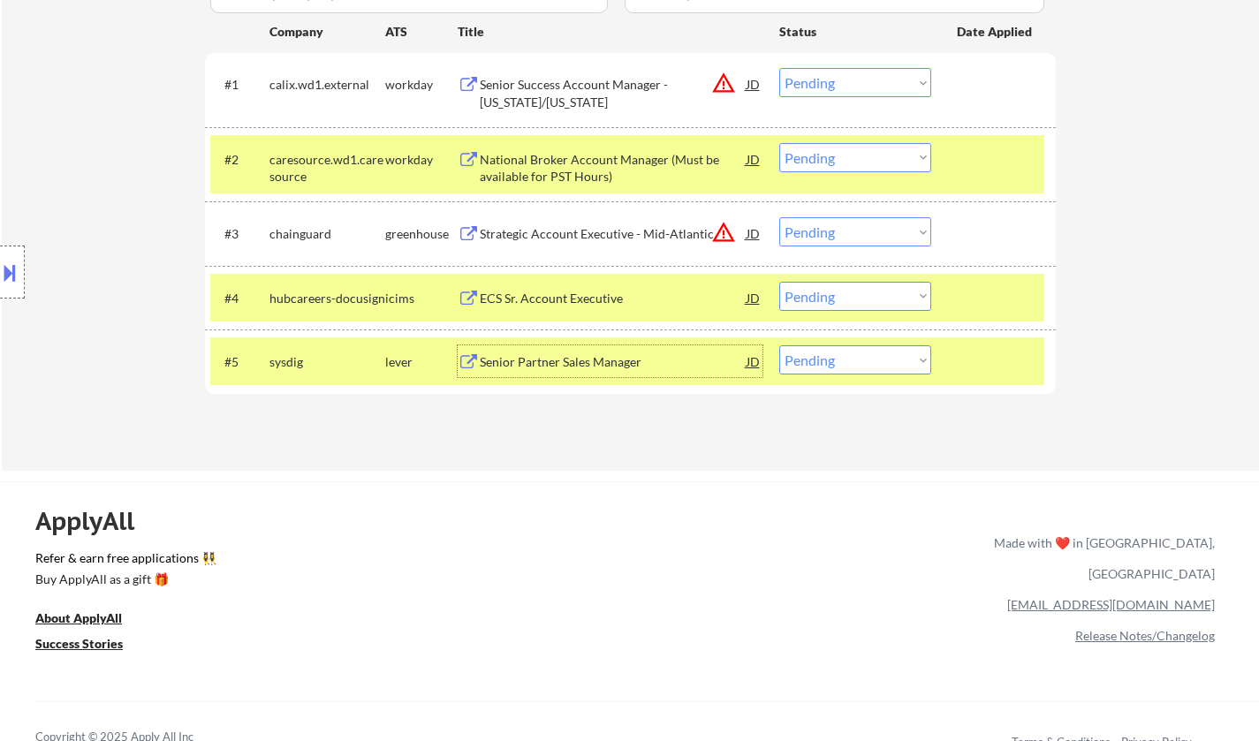
drag, startPoint x: 844, startPoint y: 362, endPoint x: 850, endPoint y: 371, distance: 10.8
click at [844, 362] on select "Choose an option... Pending Applied Excluded (Questions) Excluded (Expired) Exc…" at bounding box center [855, 359] width 152 height 29
select select ""excluded__bad_match_""
click at [779, 345] on select "Choose an option... Pending Applied Excluded (Questions) Excluded (Expired) Exc…" at bounding box center [855, 359] width 152 height 29
click at [554, 292] on div "ECS Sr. Account Executive" at bounding box center [613, 299] width 267 height 18
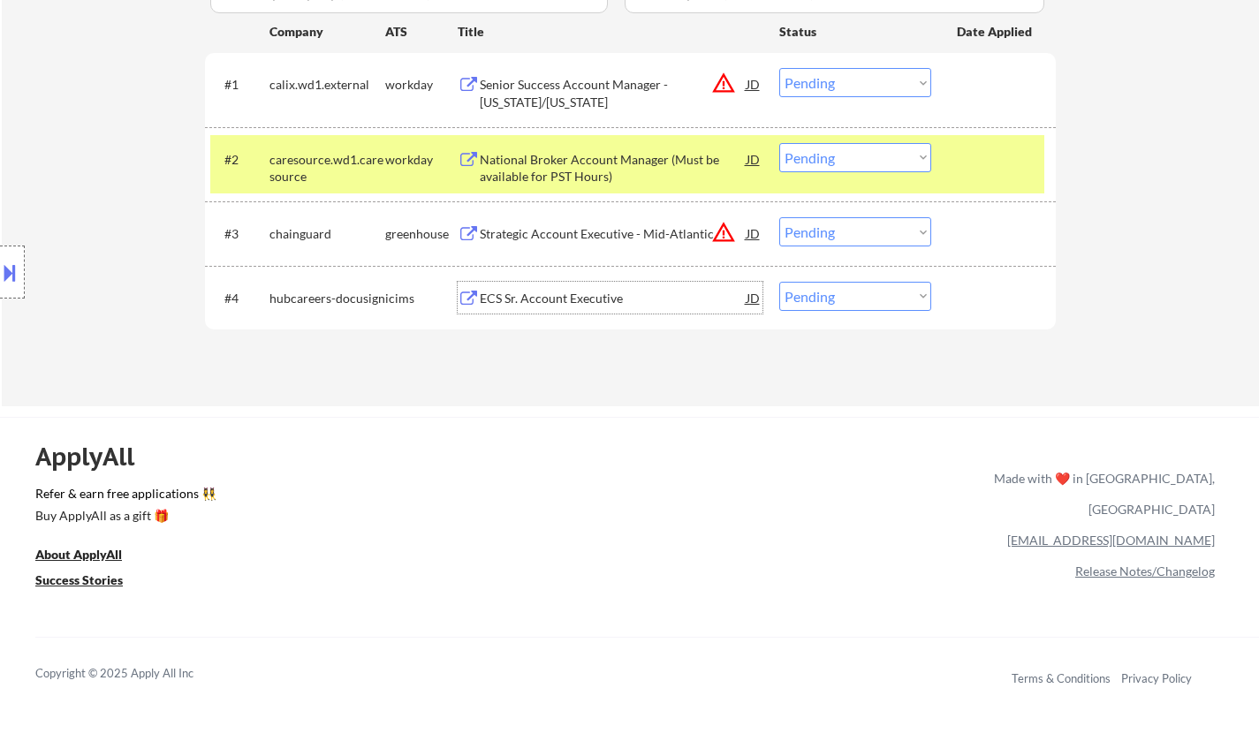
click at [8, 263] on button at bounding box center [9, 272] width 19 height 29
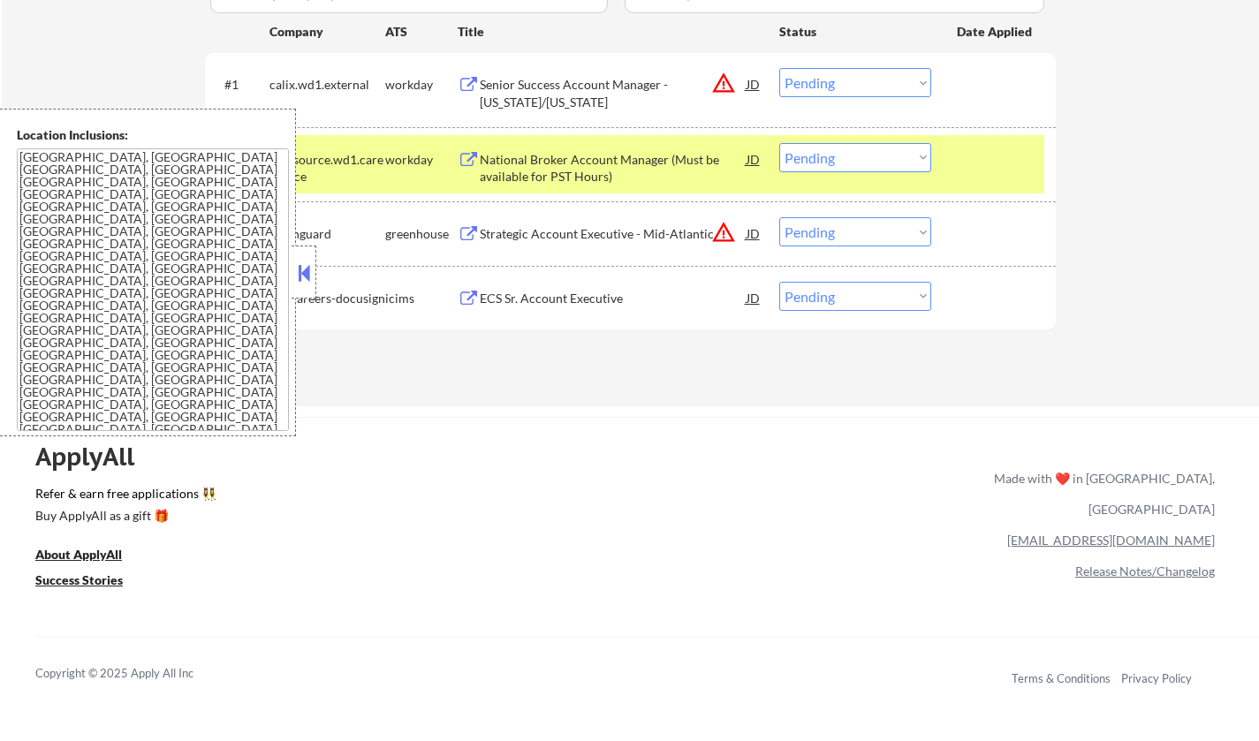
click at [297, 283] on button at bounding box center [303, 273] width 19 height 27
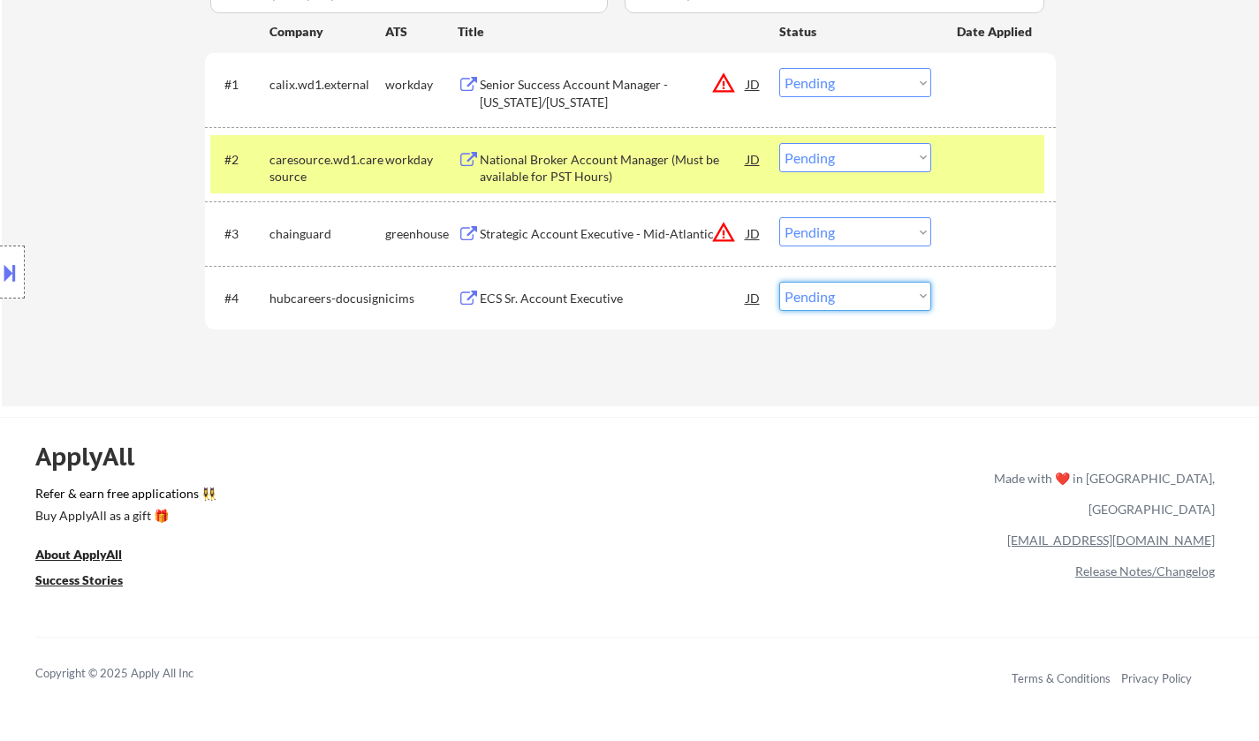
click at [856, 305] on select "Choose an option... Pending Applied Excluded (Questions) Excluded (Expired) Exc…" at bounding box center [855, 296] width 152 height 29
select select ""excluded__location_""
click at [779, 282] on select "Choose an option... Pending Applied Excluded (Questions) Excluded (Expired) Exc…" at bounding box center [855, 296] width 152 height 29
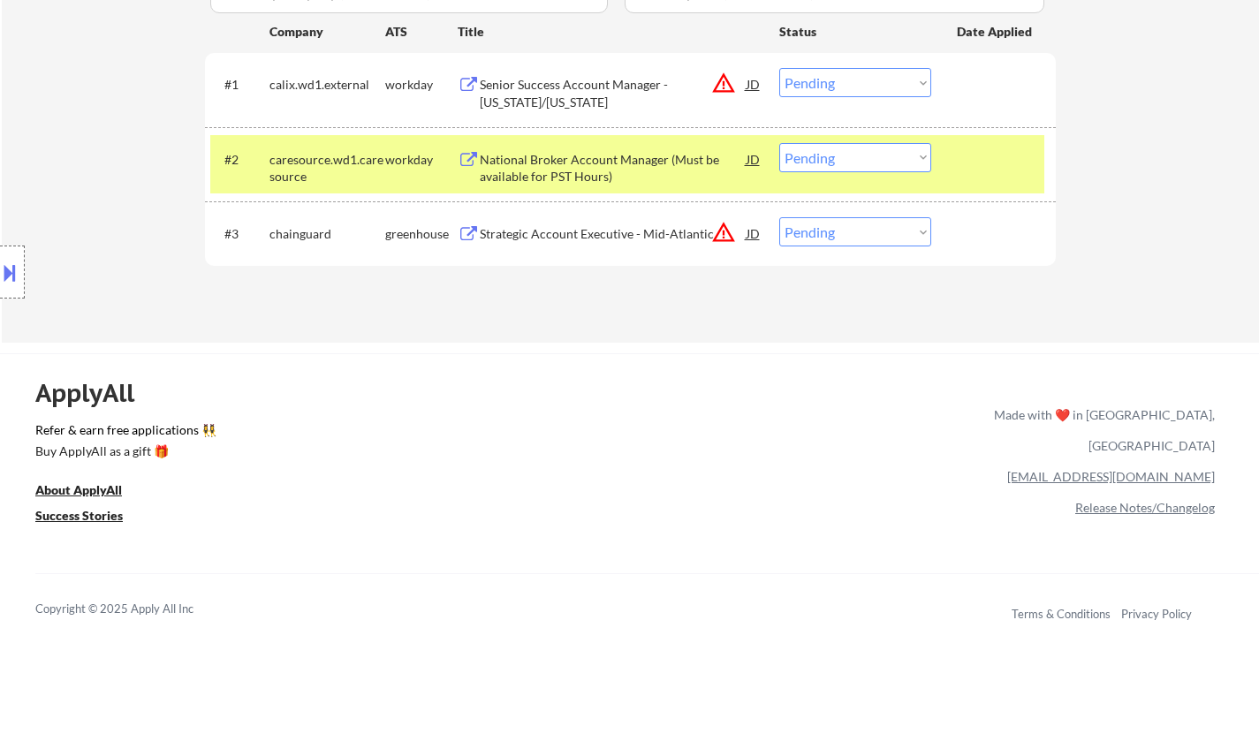
scroll to position [353, 0]
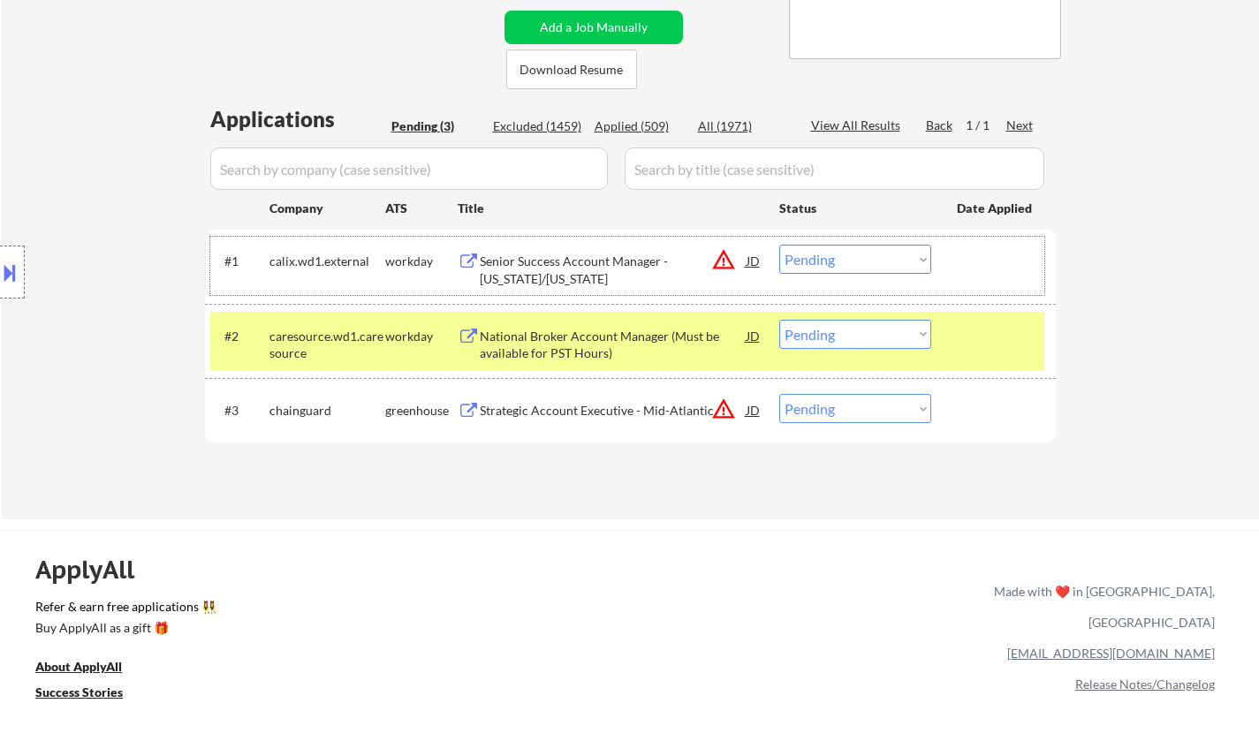
click at [764, 261] on div "#1 calix.wd1.external workday Senior Success Account Manager - Missouri/Kansas …" at bounding box center [627, 266] width 834 height 58
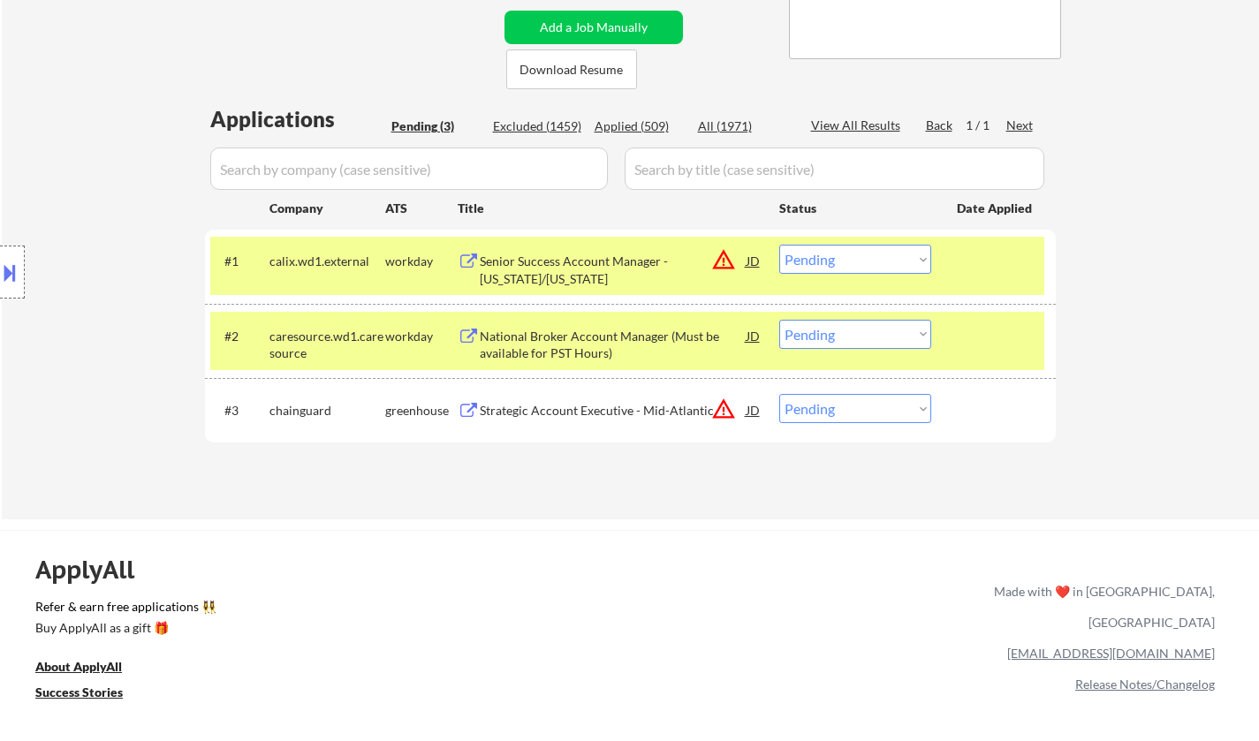
click at [748, 259] on div "JD" at bounding box center [754, 261] width 18 height 32
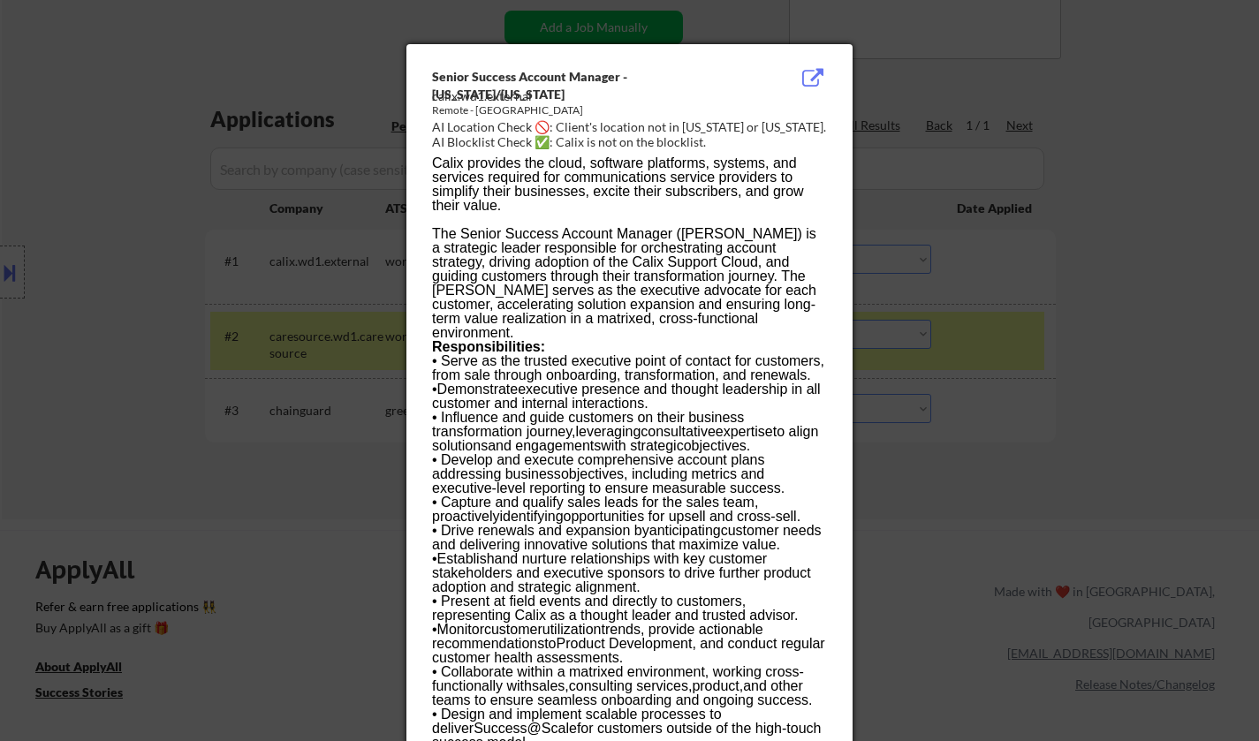
click at [1039, 471] on div at bounding box center [629, 370] width 1259 height 741
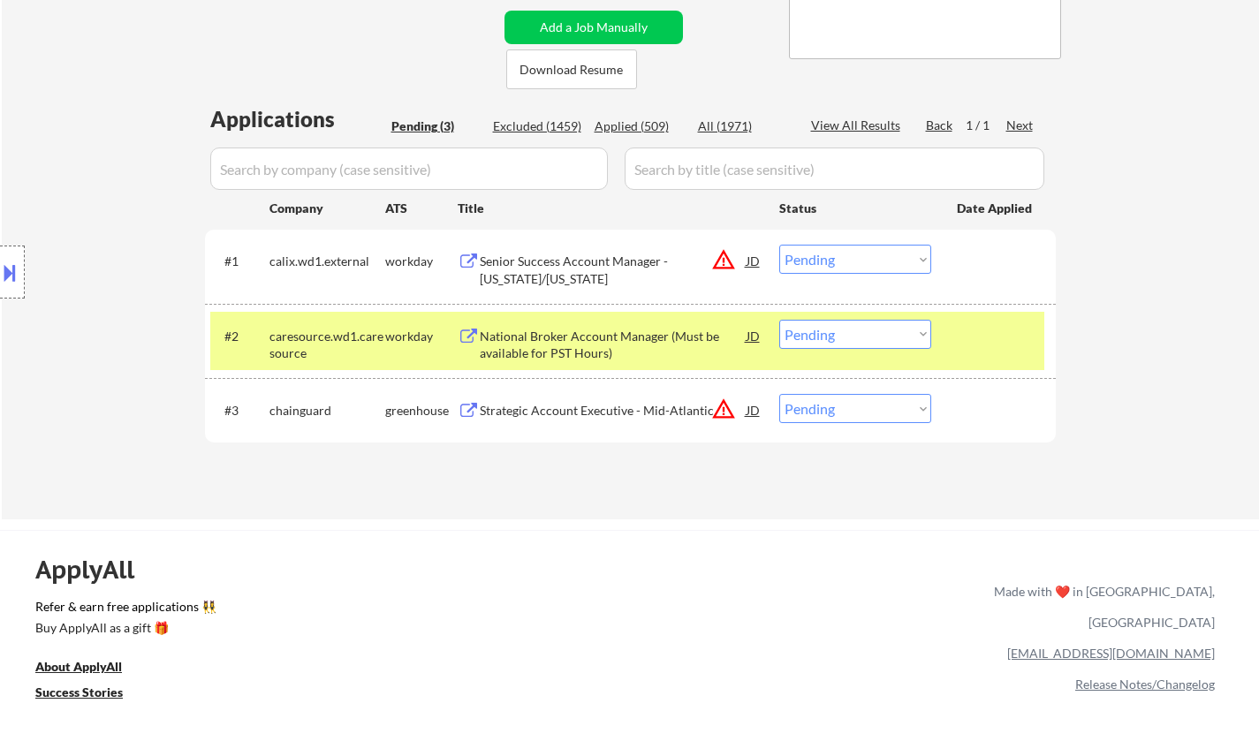
drag, startPoint x: 905, startPoint y: 245, endPoint x: 904, endPoint y: 254, distance: 8.9
click at [905, 245] on select "Choose an option... Pending Applied Excluded (Questions) Excluded (Expired) Exc…" at bounding box center [855, 259] width 152 height 29
click at [779, 245] on select "Choose an option... Pending Applied Excluded (Questions) Excluded (Expired) Exc…" at bounding box center [855, 259] width 152 height 29
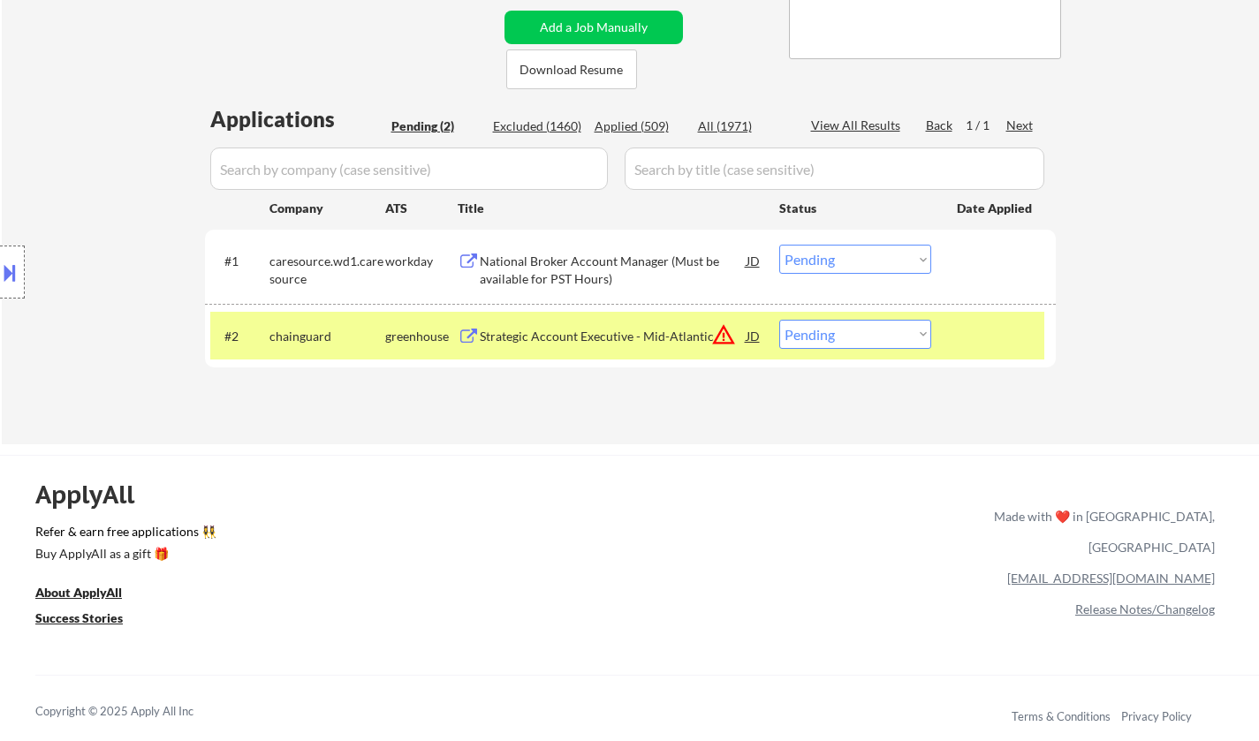
drag, startPoint x: 4, startPoint y: 267, endPoint x: 55, endPoint y: 279, distance: 51.8
click at [5, 267] on button at bounding box center [9, 272] width 19 height 29
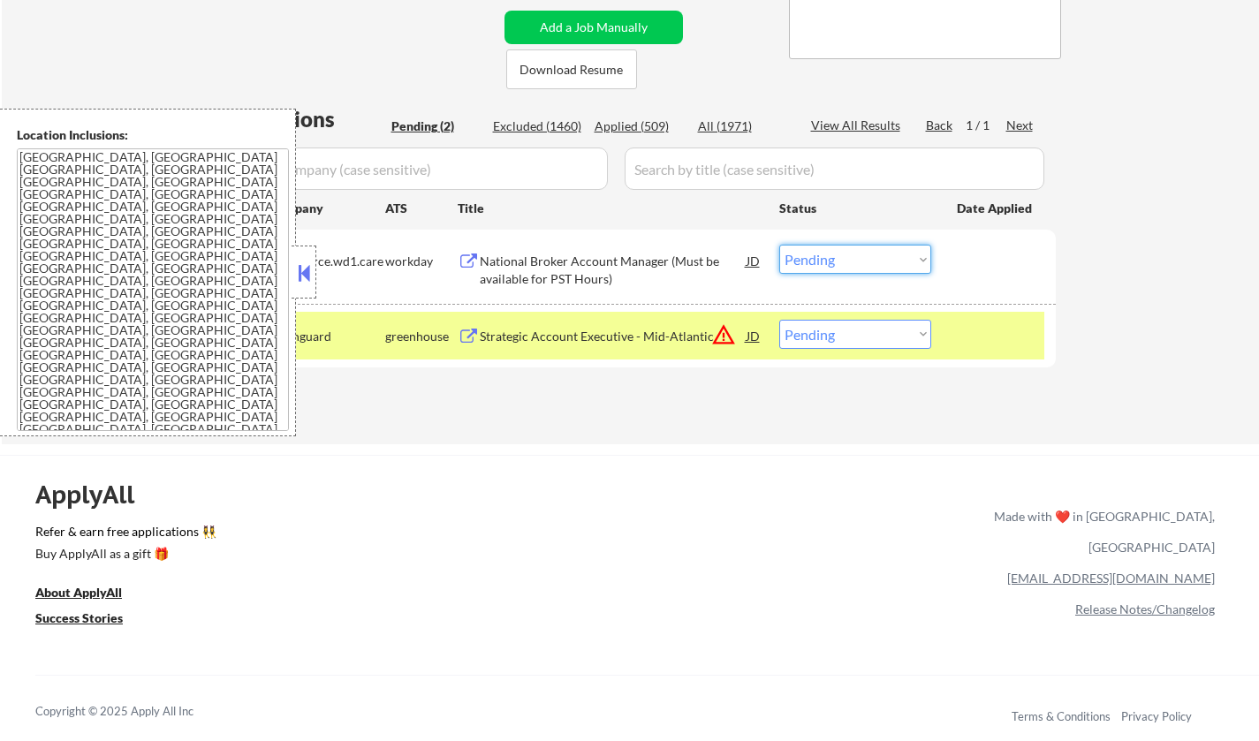
drag, startPoint x: 847, startPoint y: 260, endPoint x: 852, endPoint y: 271, distance: 12.6
click at [846, 261] on select "Choose an option... Pending Applied Excluded (Questions) Excluded (Expired) Exc…" at bounding box center [855, 259] width 152 height 29
click at [779, 245] on select "Choose an option... Pending Applied Excluded (Questions) Excluded (Expired) Exc…" at bounding box center [855, 259] width 152 height 29
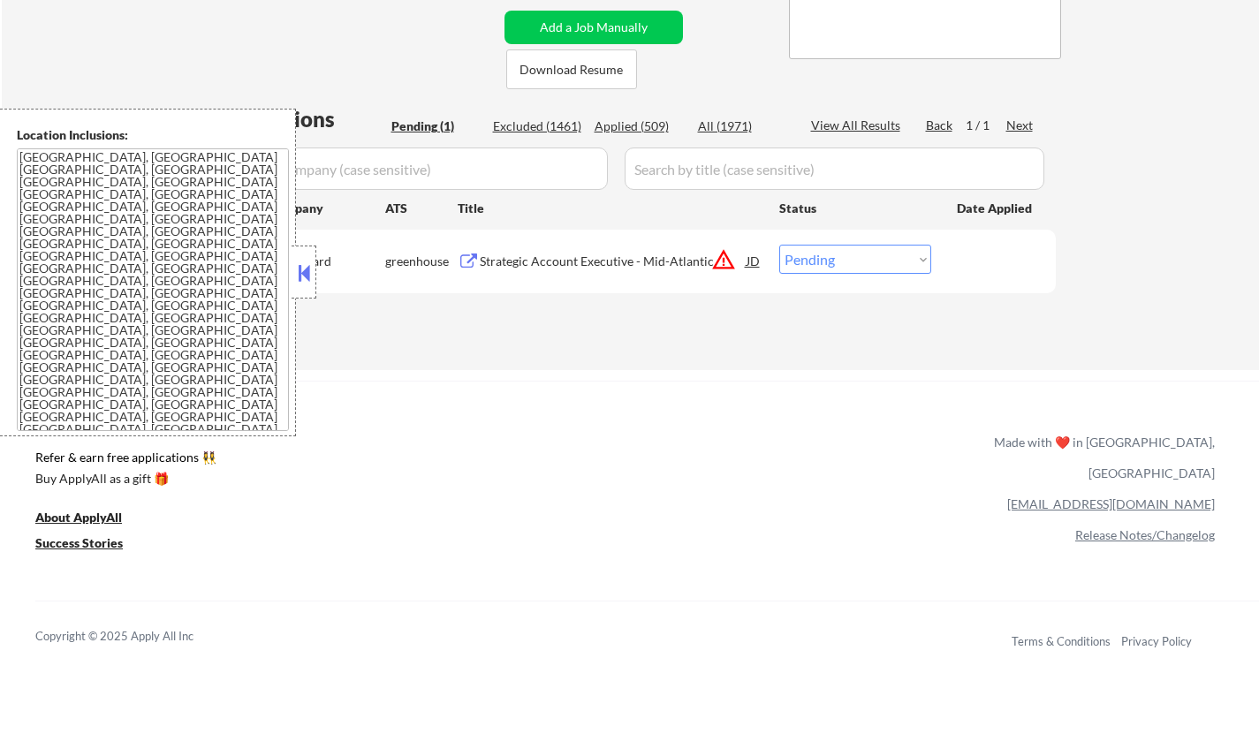
click at [863, 260] on select "Choose an option... Pending Applied Excluded (Questions) Excluded (Expired) Exc…" at bounding box center [855, 259] width 152 height 29
select select ""excluded__location_""
click at [779, 245] on select "Choose an option... Pending Applied Excluded (Questions) Excluded (Expired) Exc…" at bounding box center [855, 259] width 152 height 29
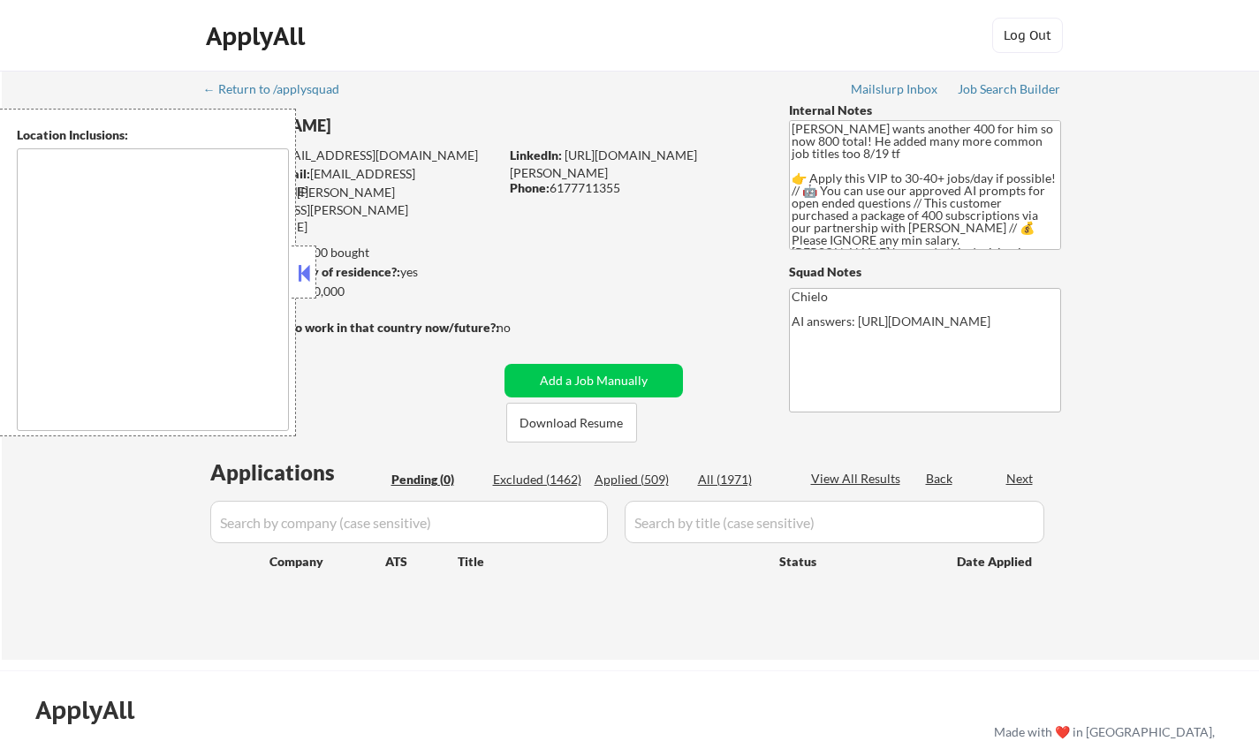
type textarea "[GEOGRAPHIC_DATA], [GEOGRAPHIC_DATA] [GEOGRAPHIC_DATA], [GEOGRAPHIC_DATA] [GEOG…"
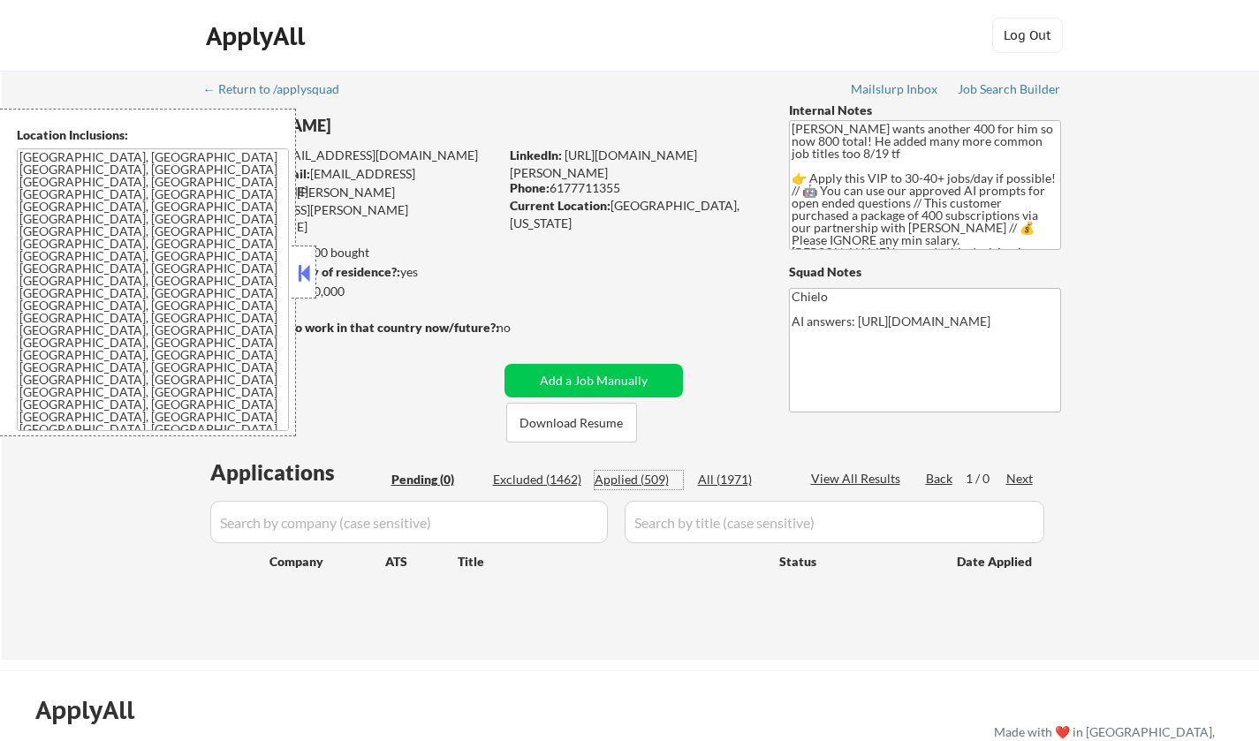
click at [627, 478] on div "Applied (509)" at bounding box center [639, 480] width 88 height 18
select select ""applied""
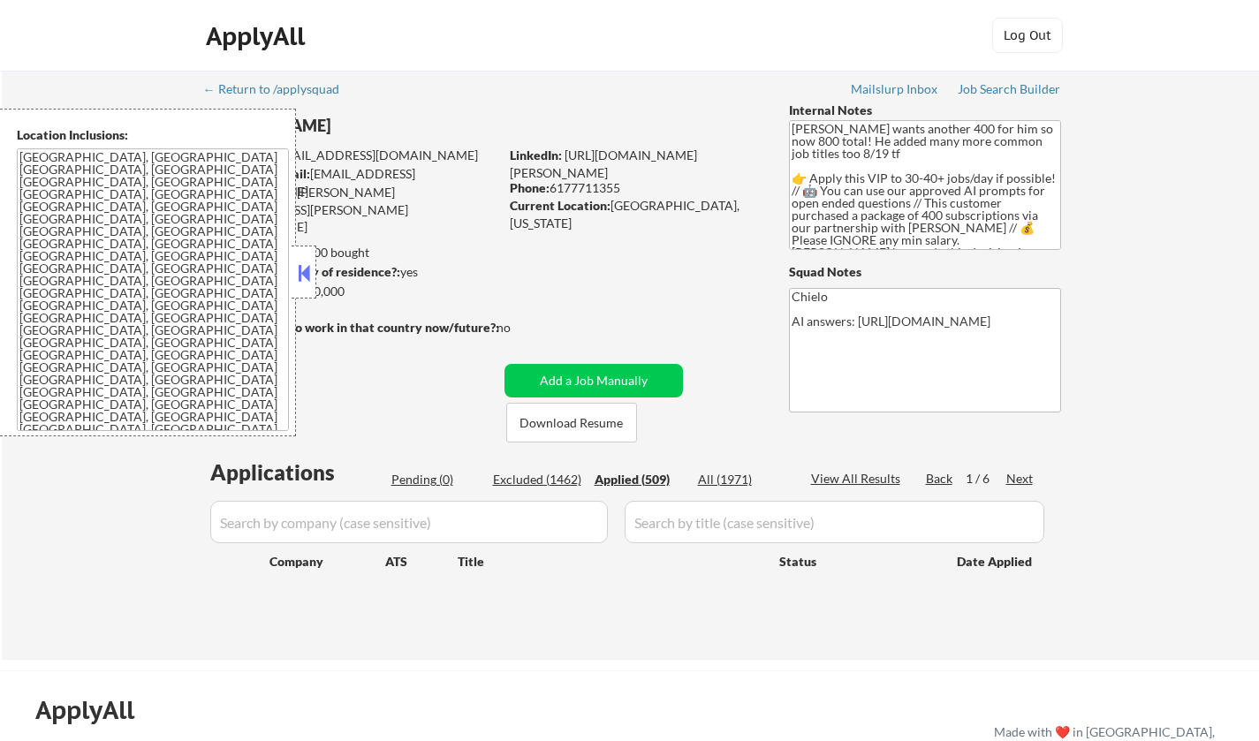
select select ""applied""
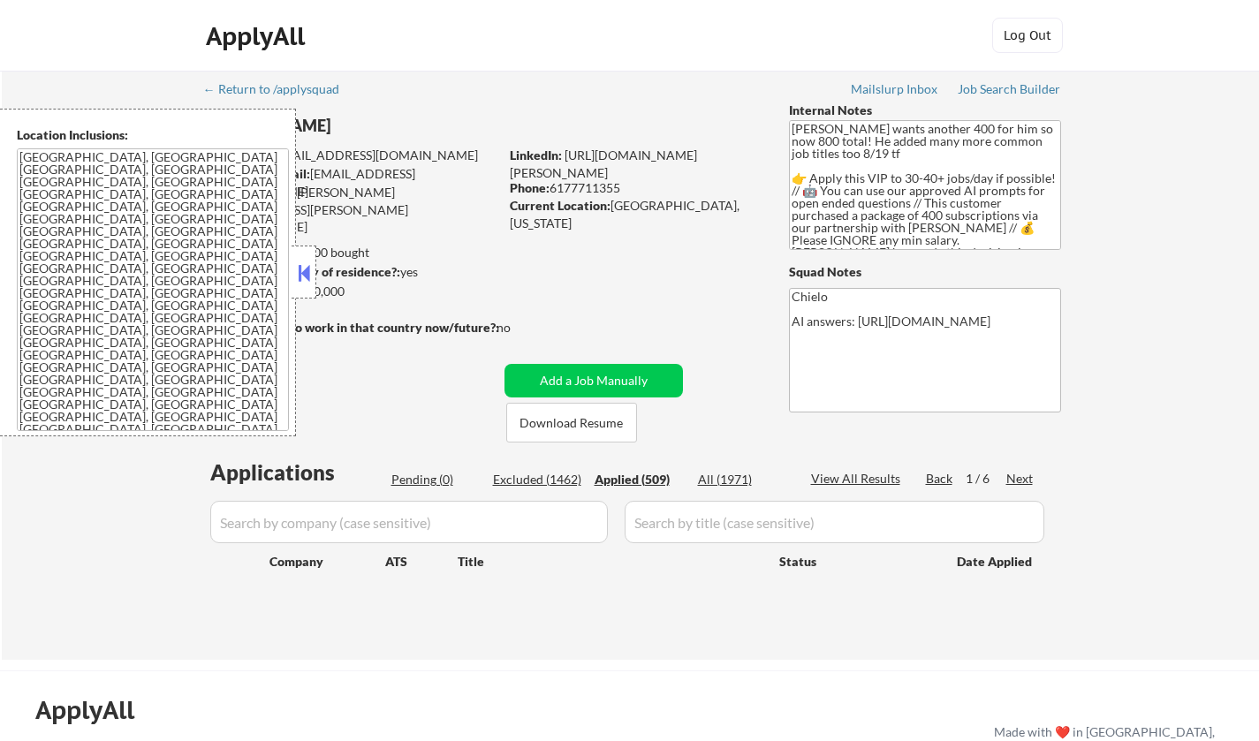
select select ""applied""
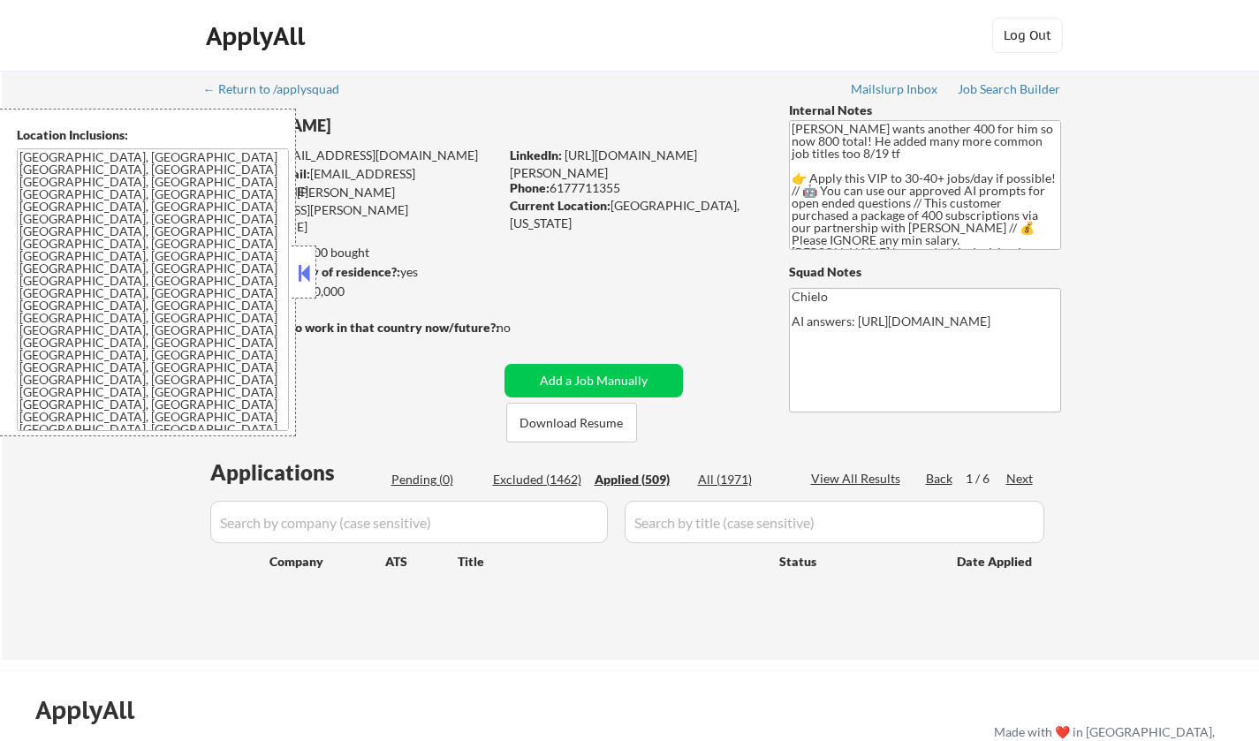
select select ""applied""
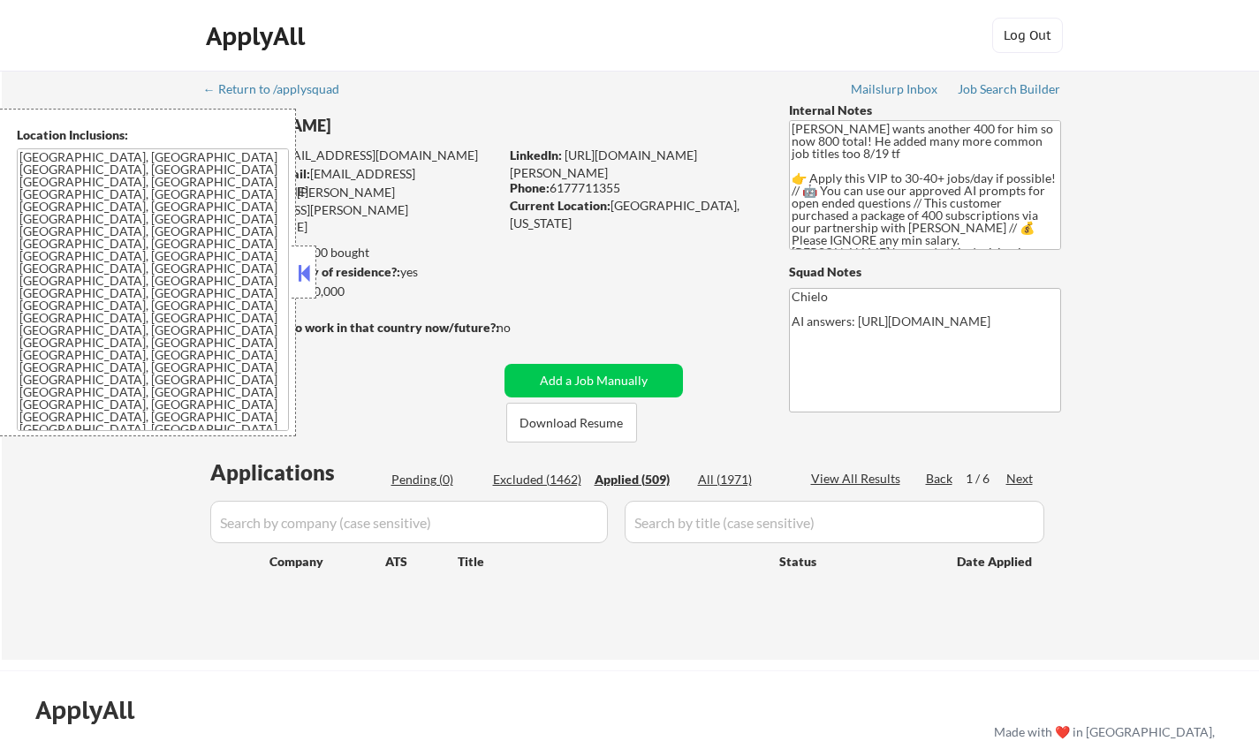
select select ""applied""
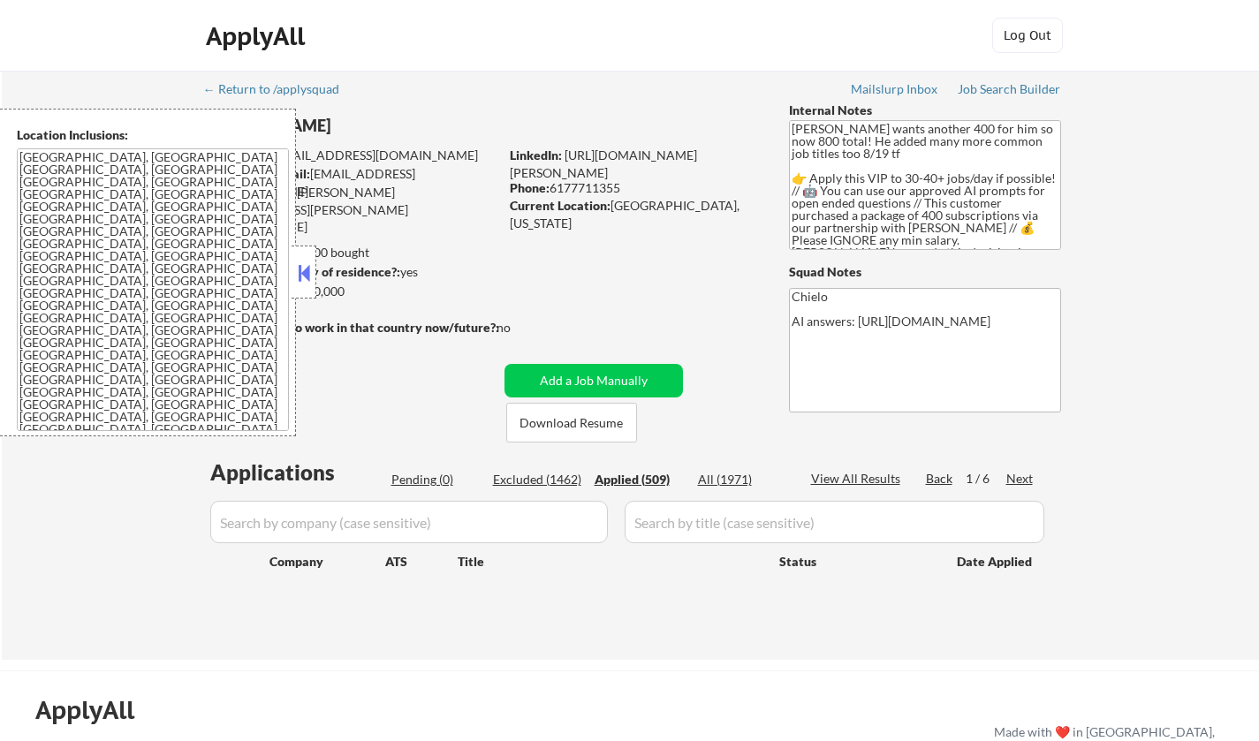
select select ""applied""
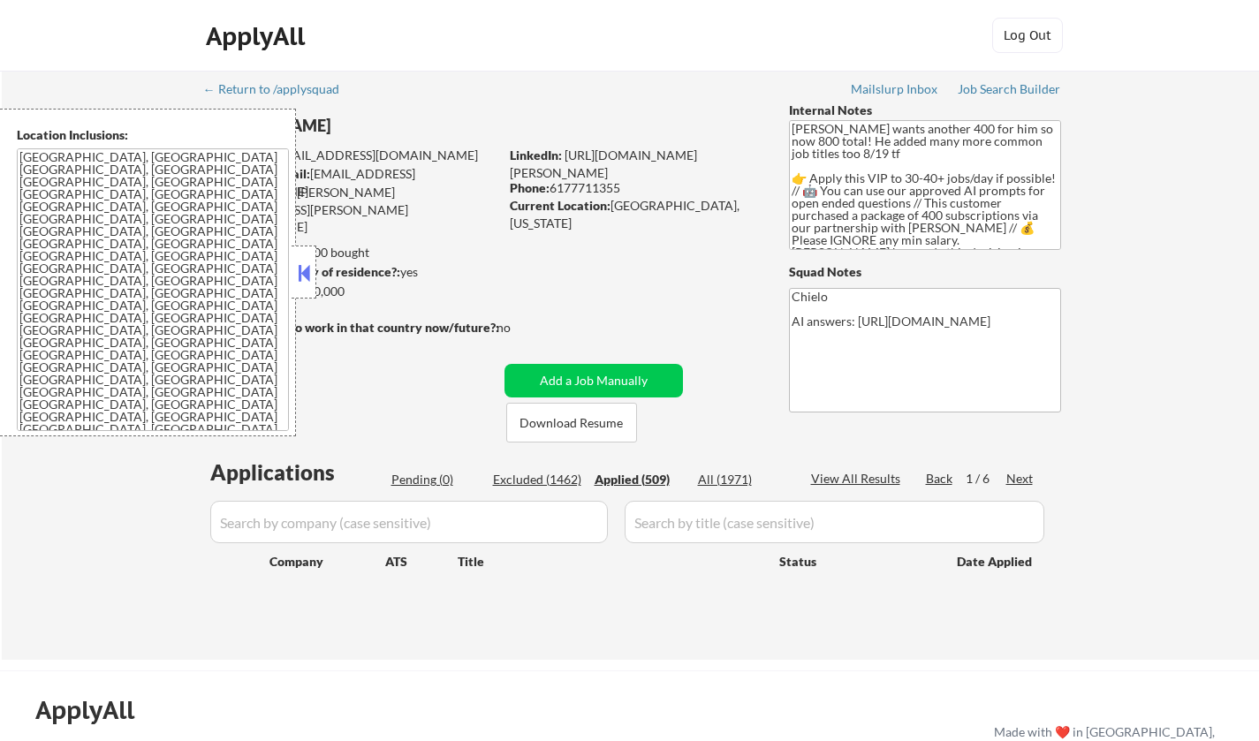
select select ""applied""
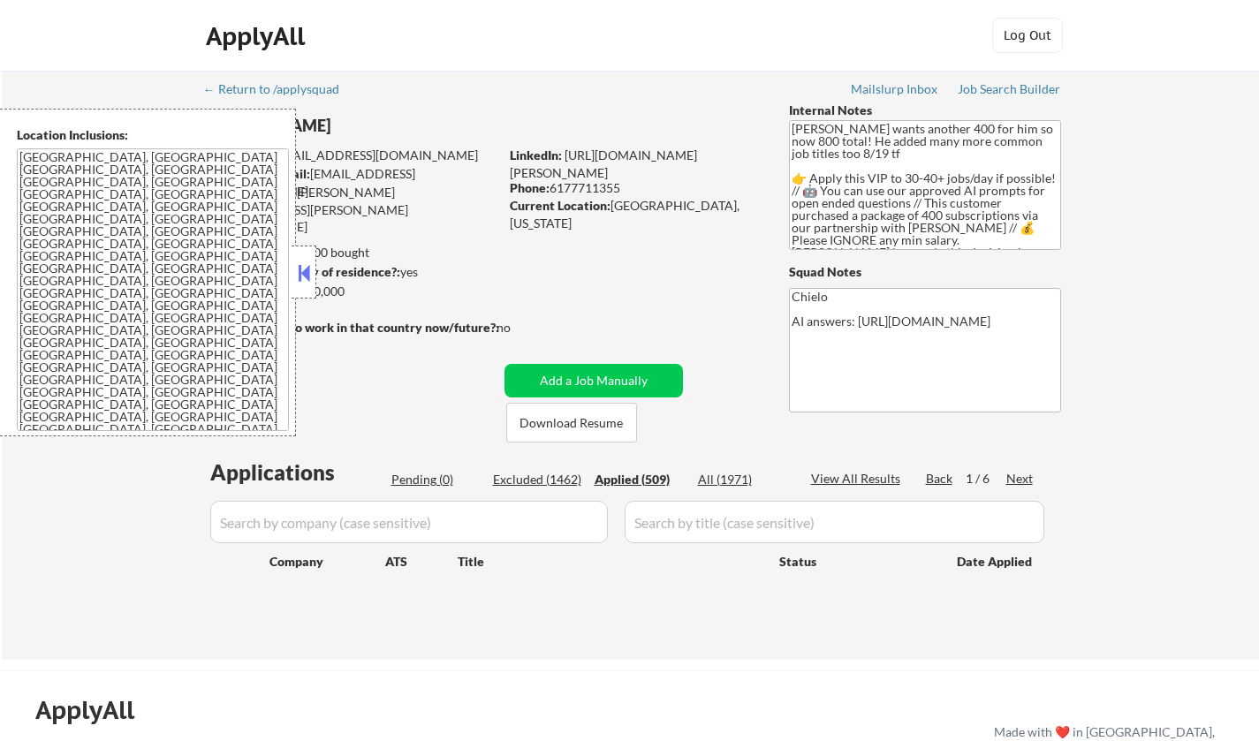
select select ""applied""
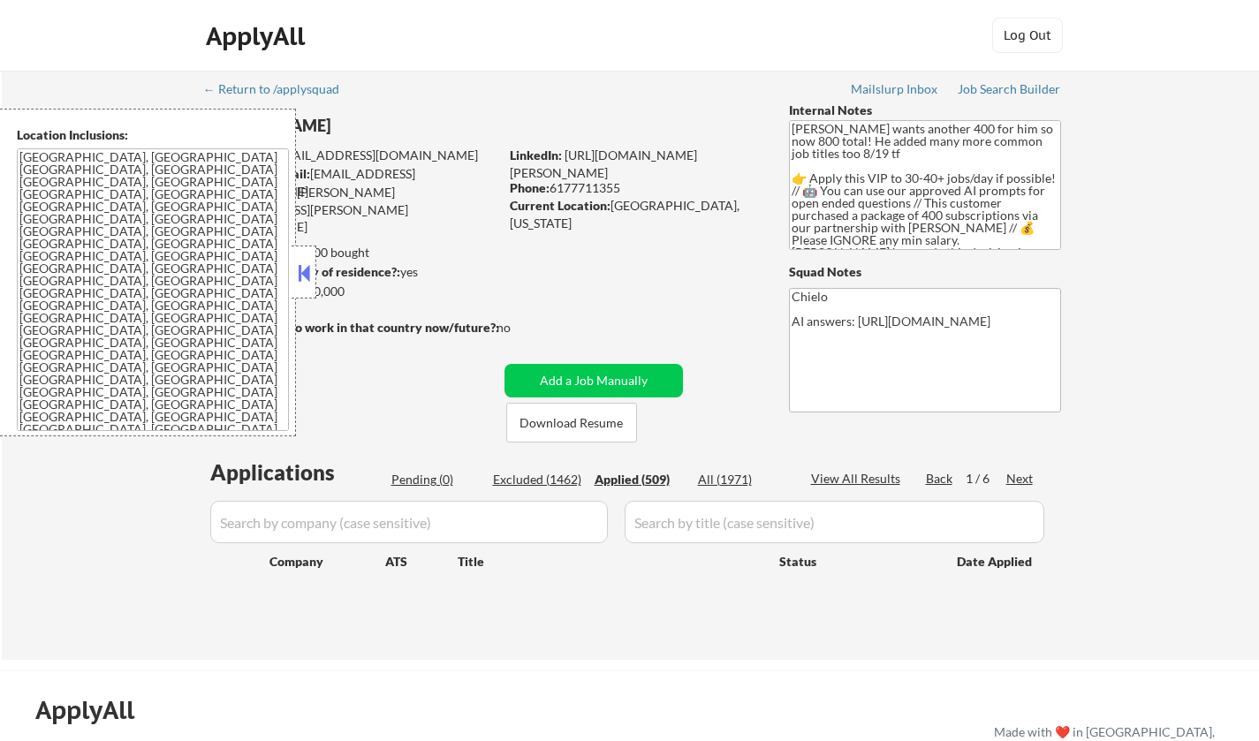
select select ""applied""
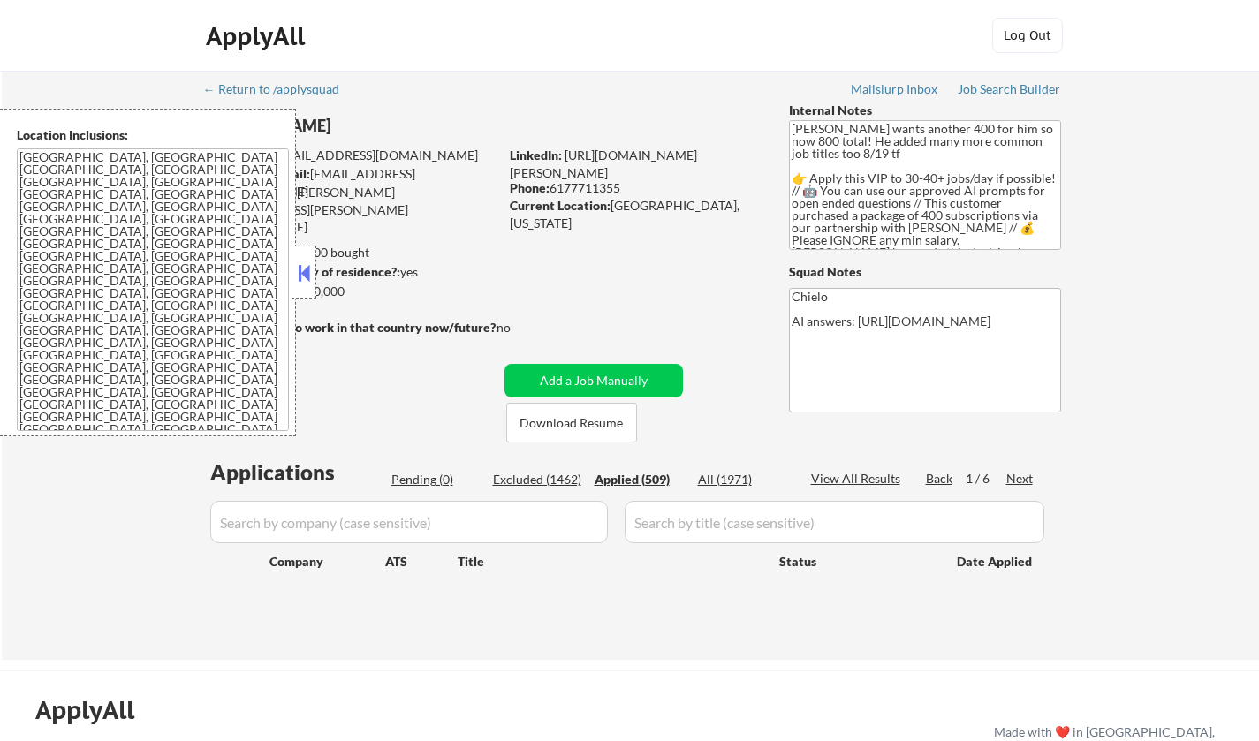
select select ""applied""
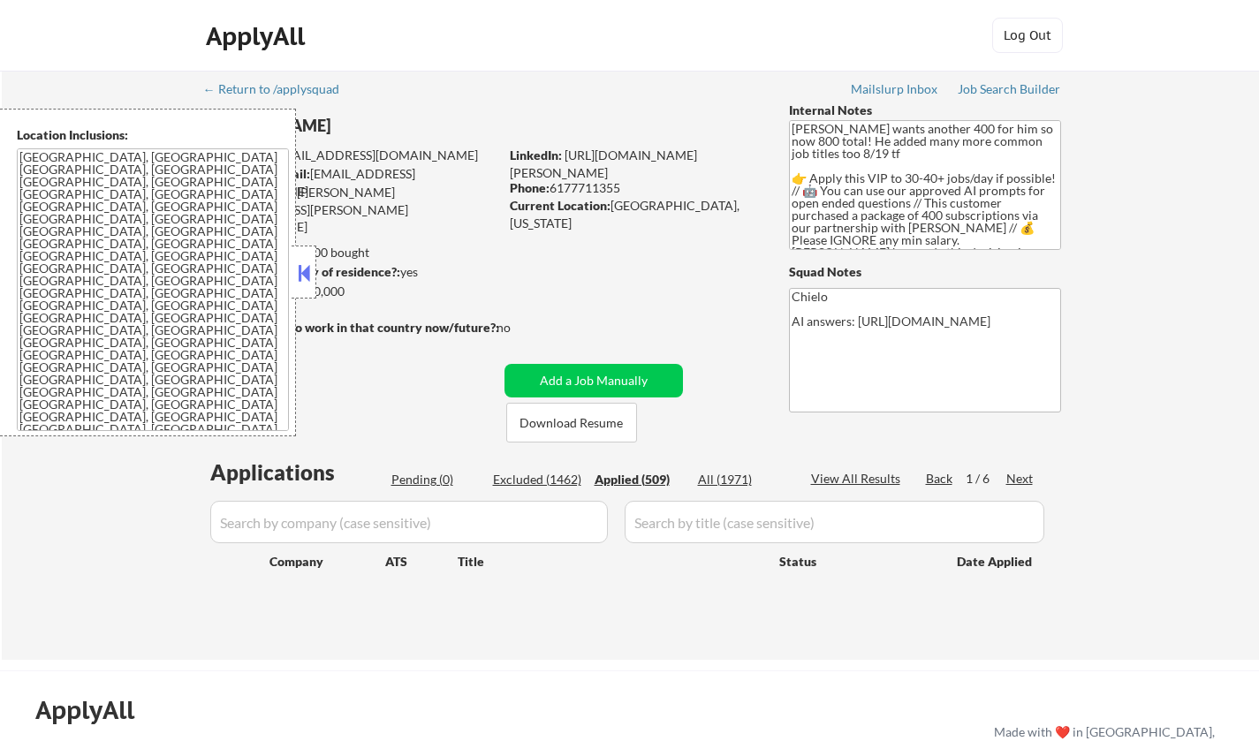
select select ""applied""
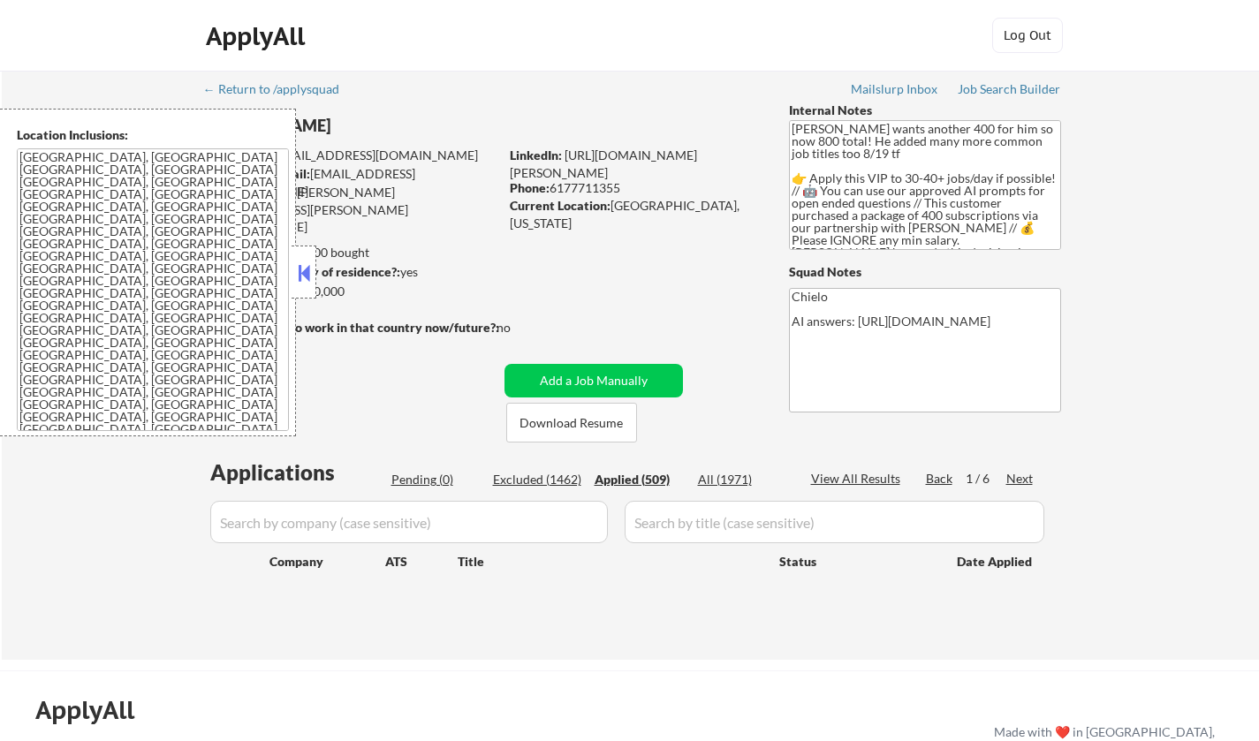
select select ""applied""
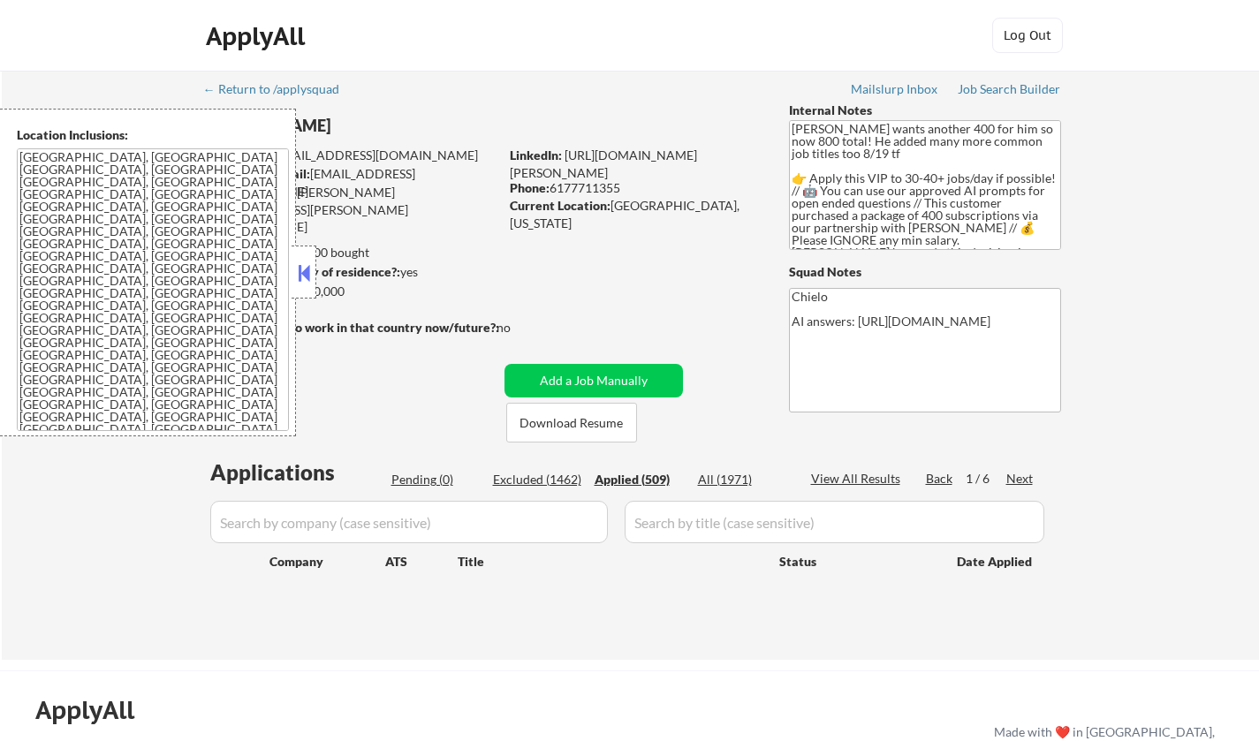
select select ""applied""
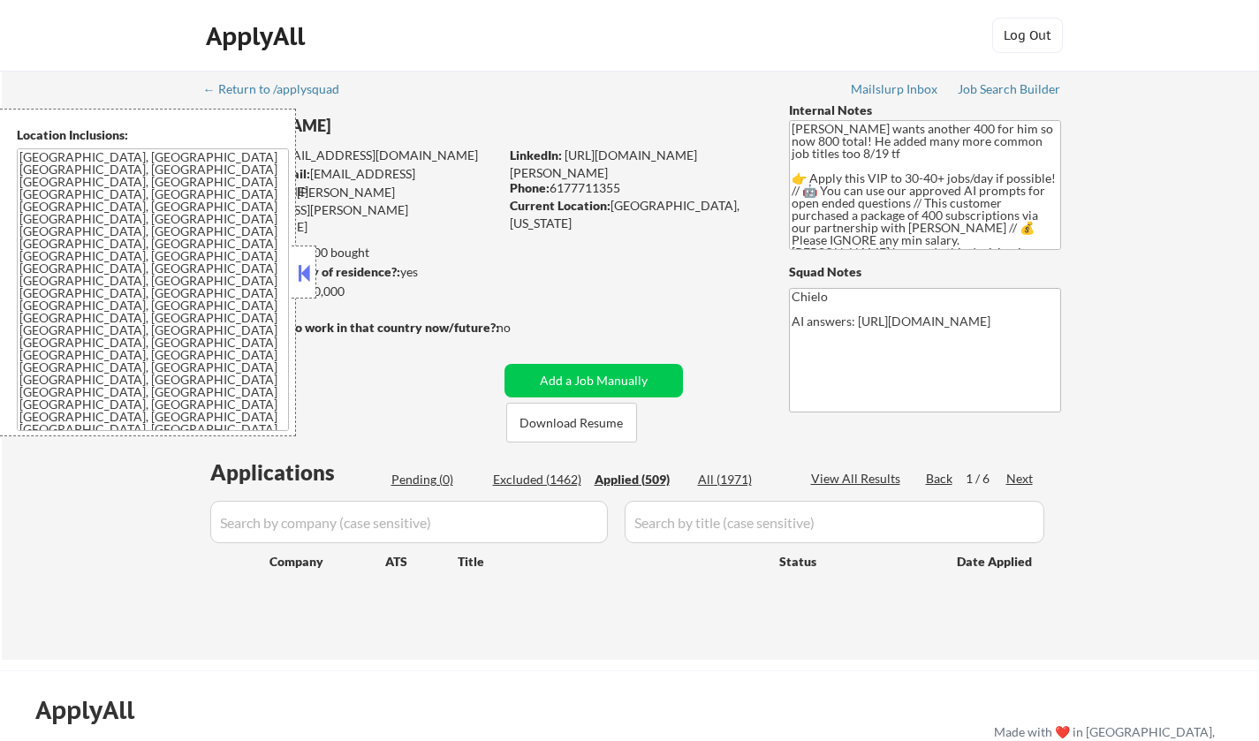
select select ""applied""
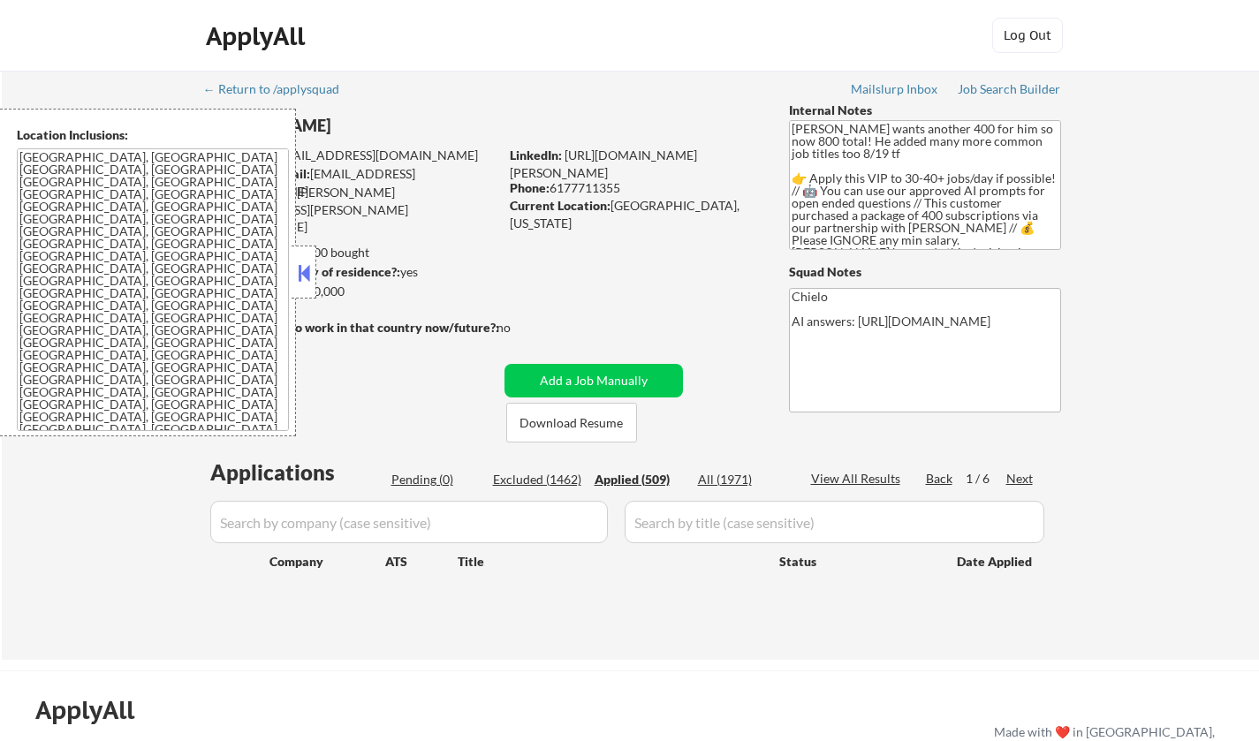
select select ""applied""
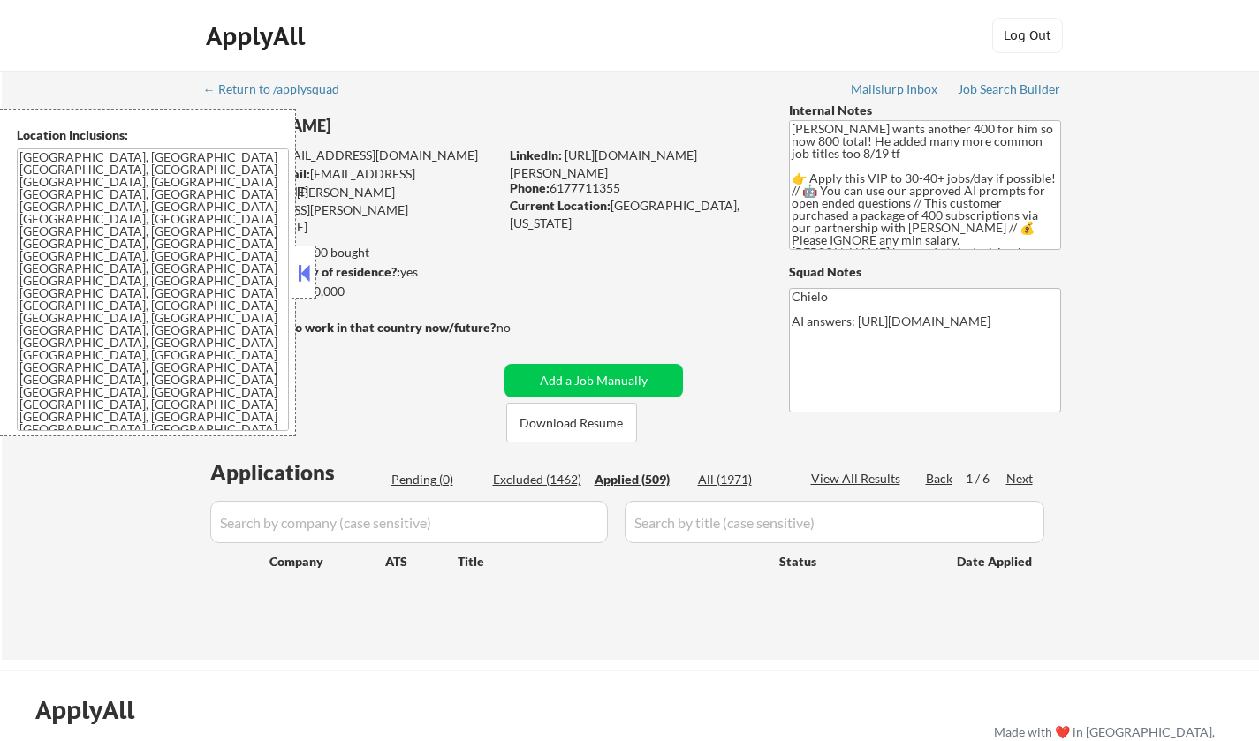
select select ""applied""
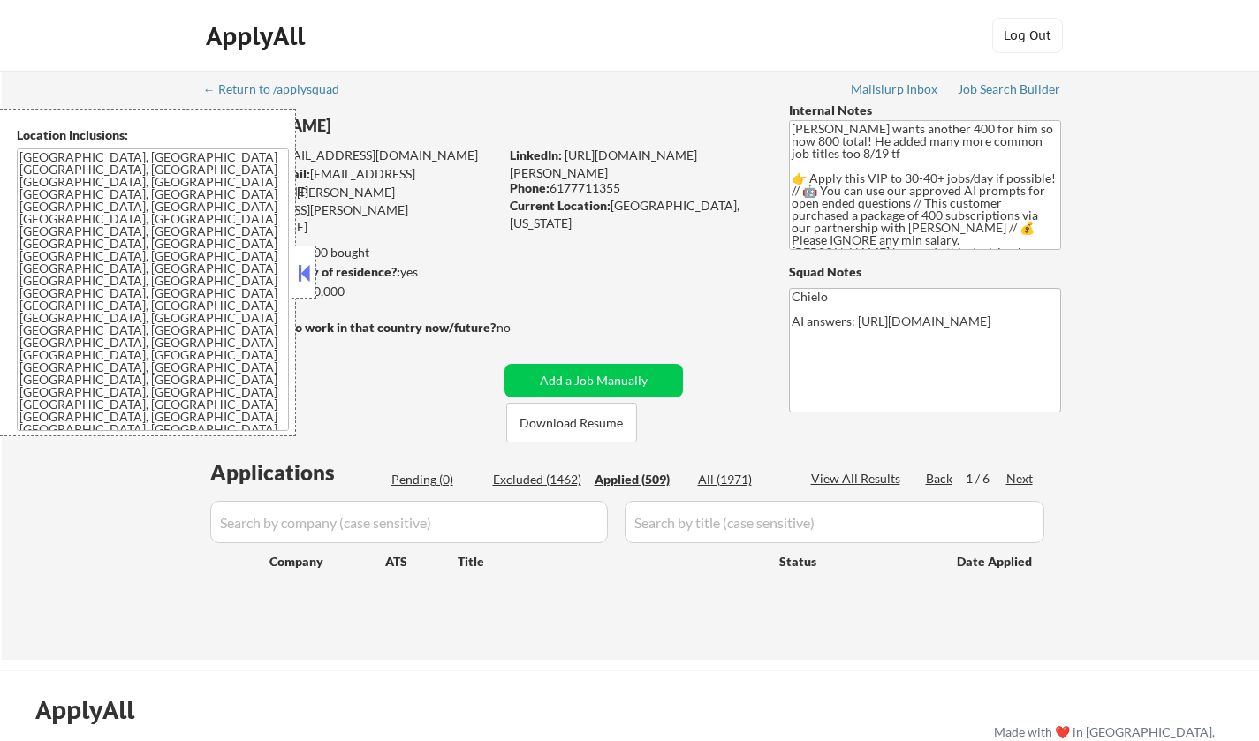
select select ""applied""
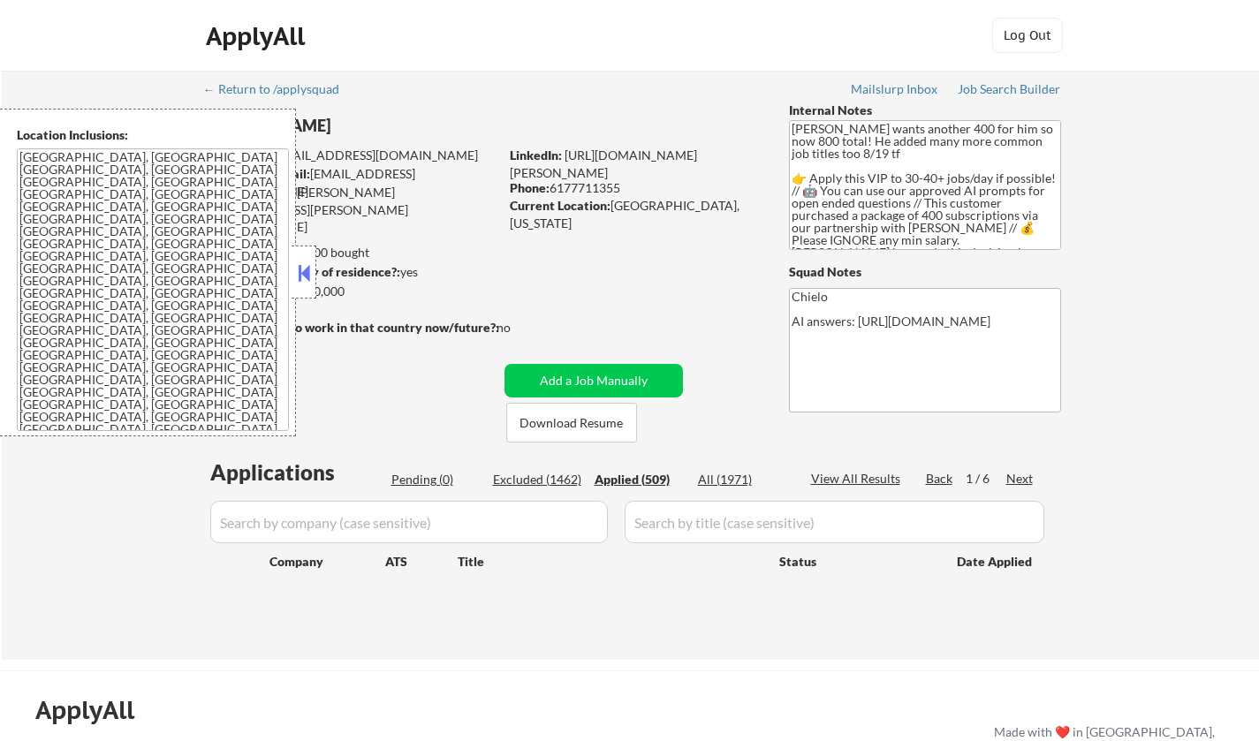
select select ""applied""
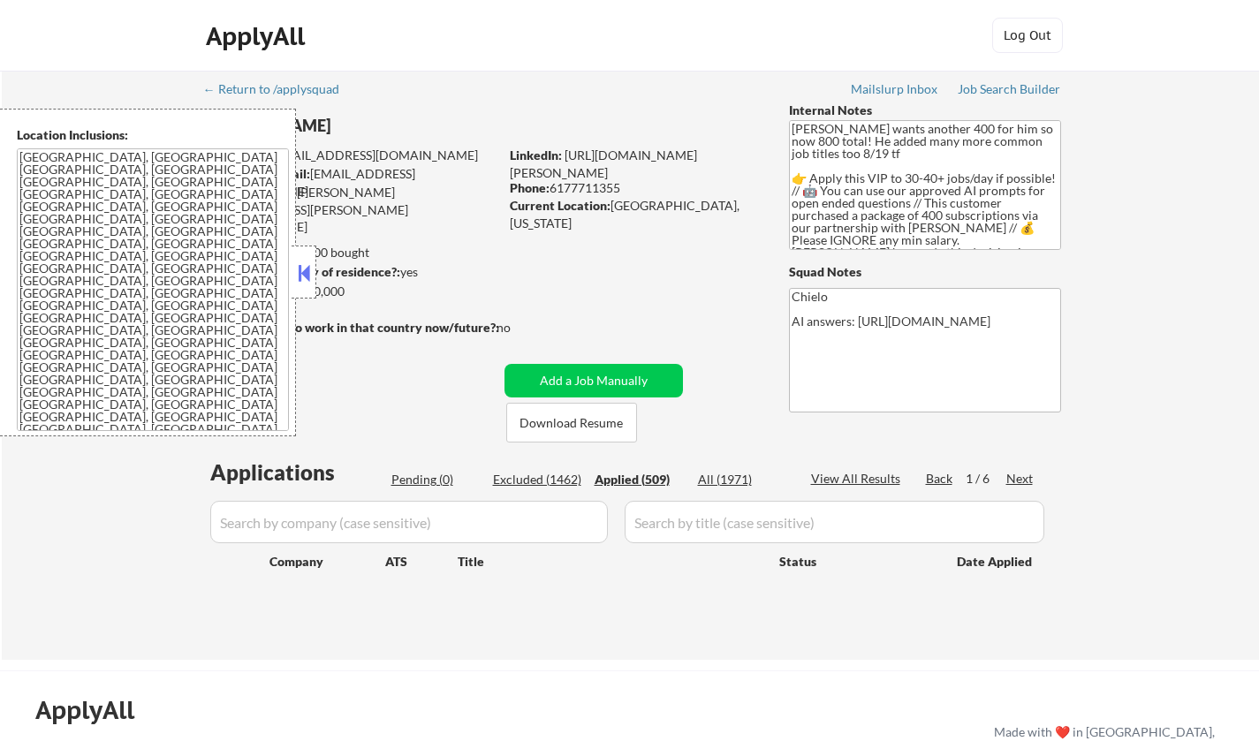
select select ""applied""
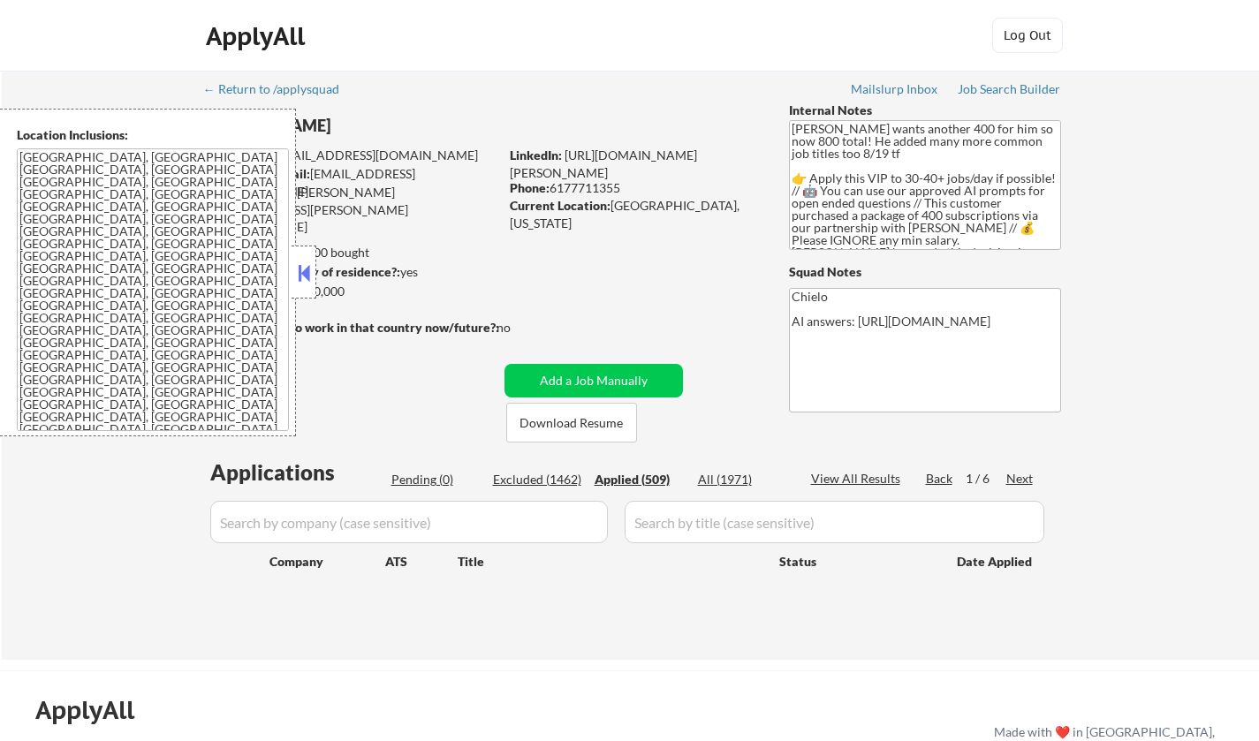
select select ""applied""
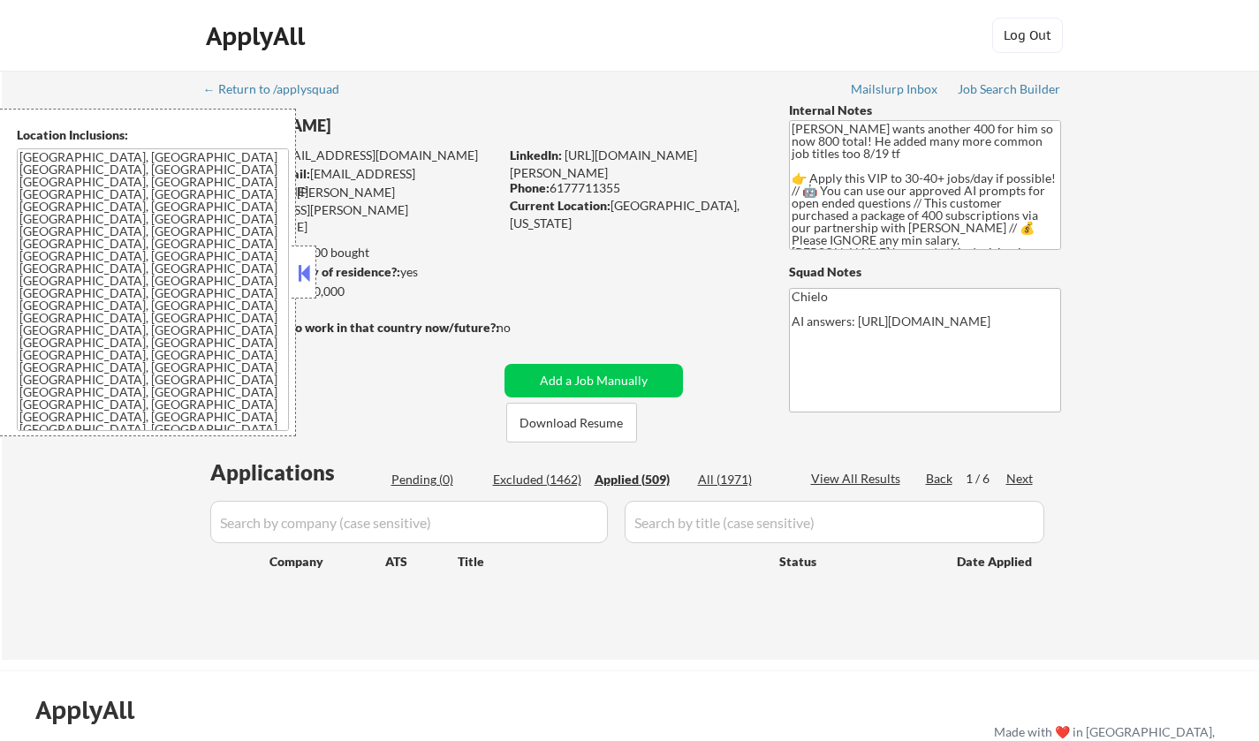
select select ""applied""
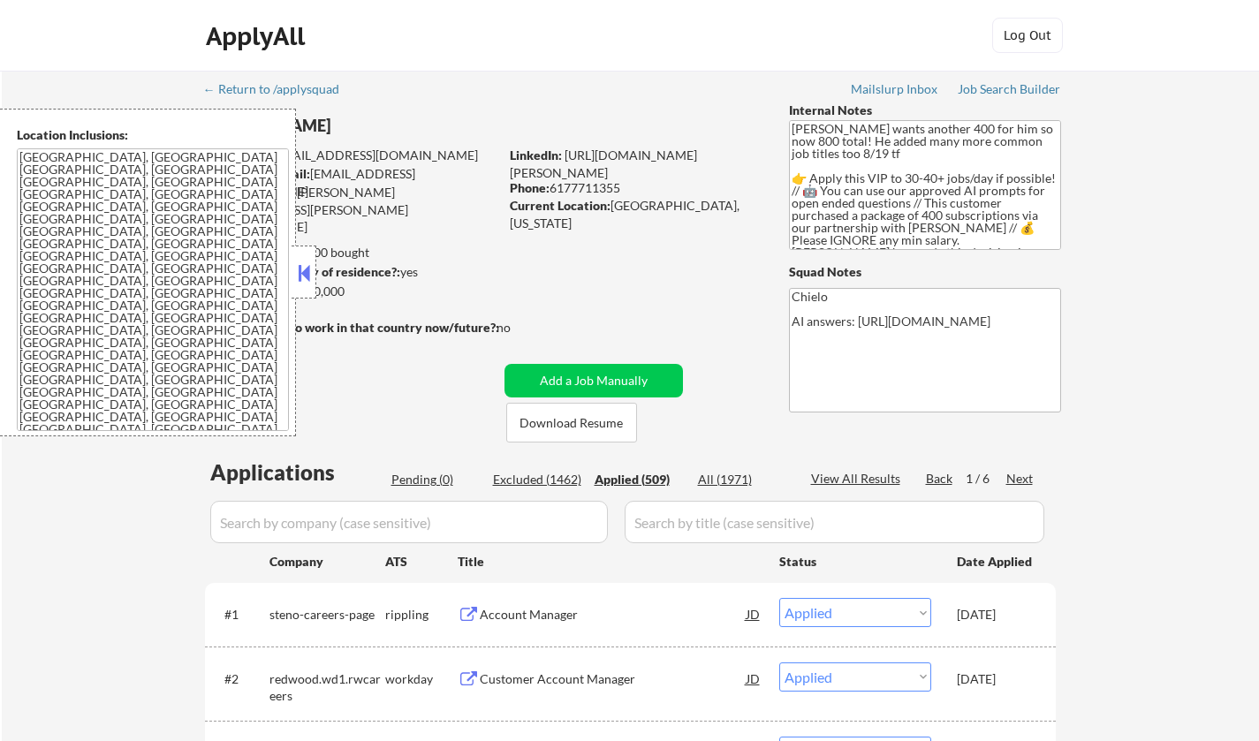
click at [295, 285] on button at bounding box center [303, 273] width 19 height 27
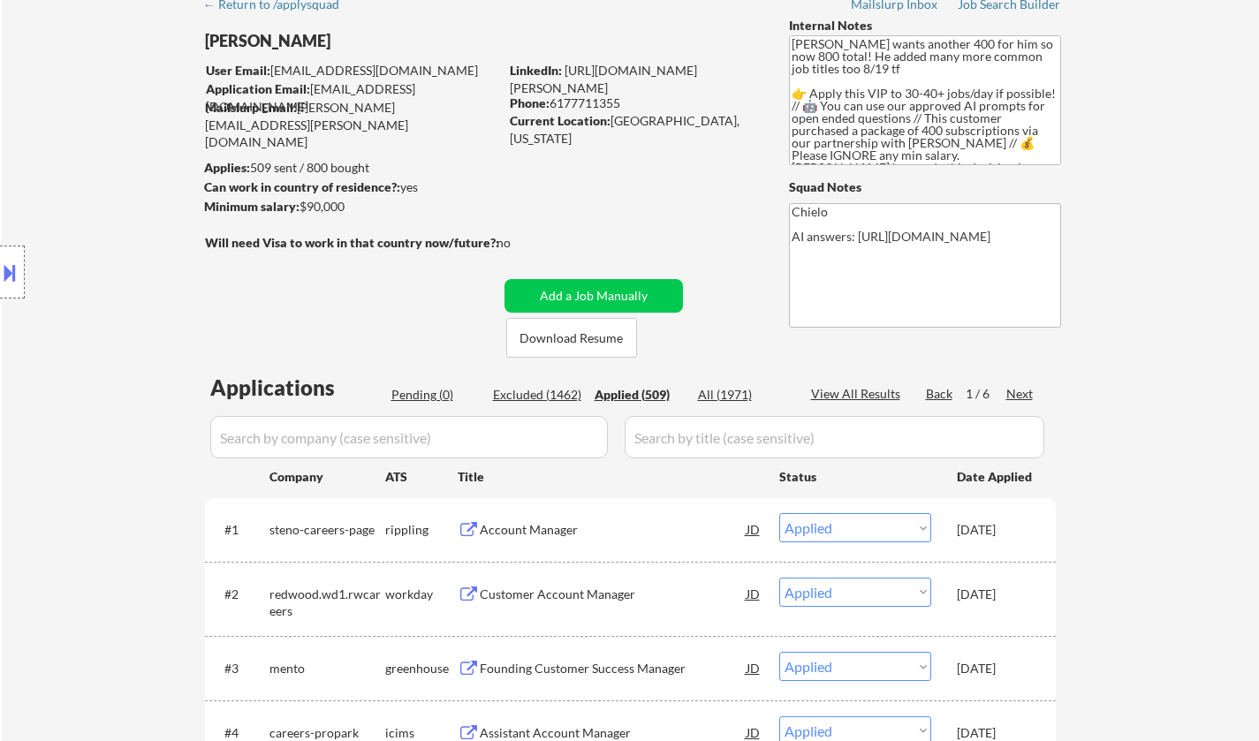
scroll to position [177, 0]
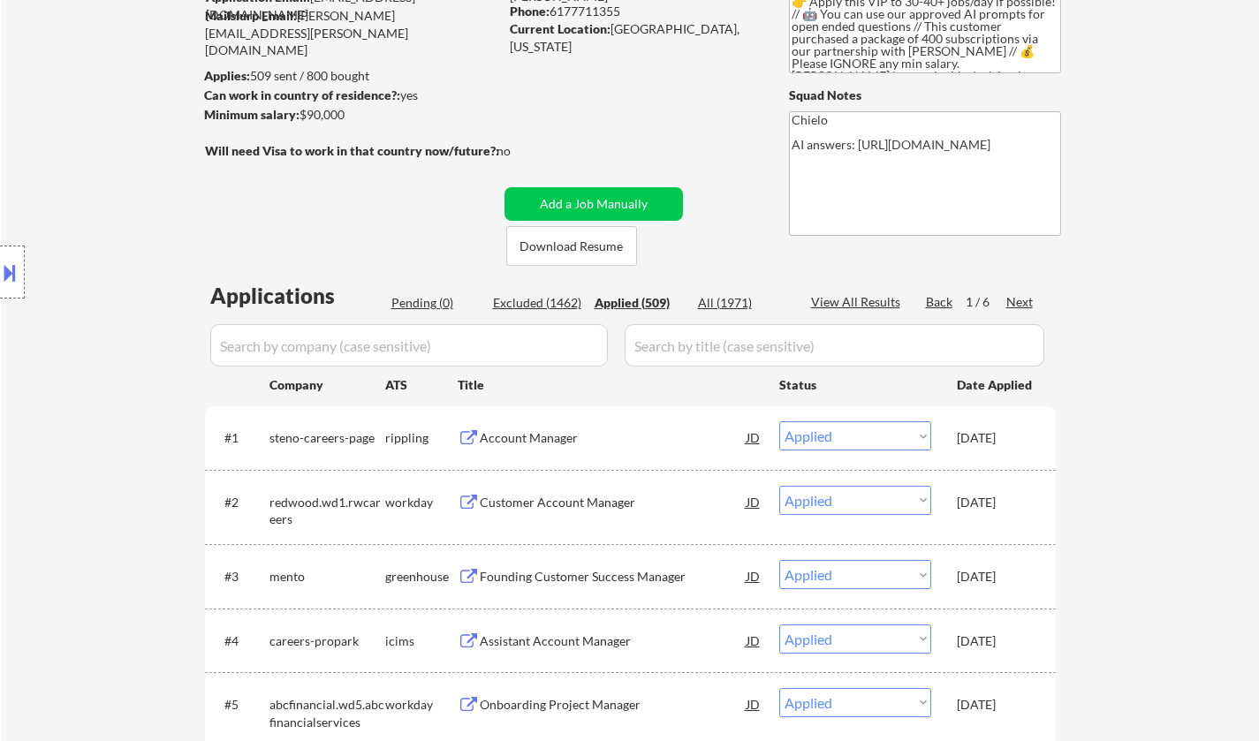
click at [543, 438] on div "Account Manager" at bounding box center [613, 438] width 267 height 18
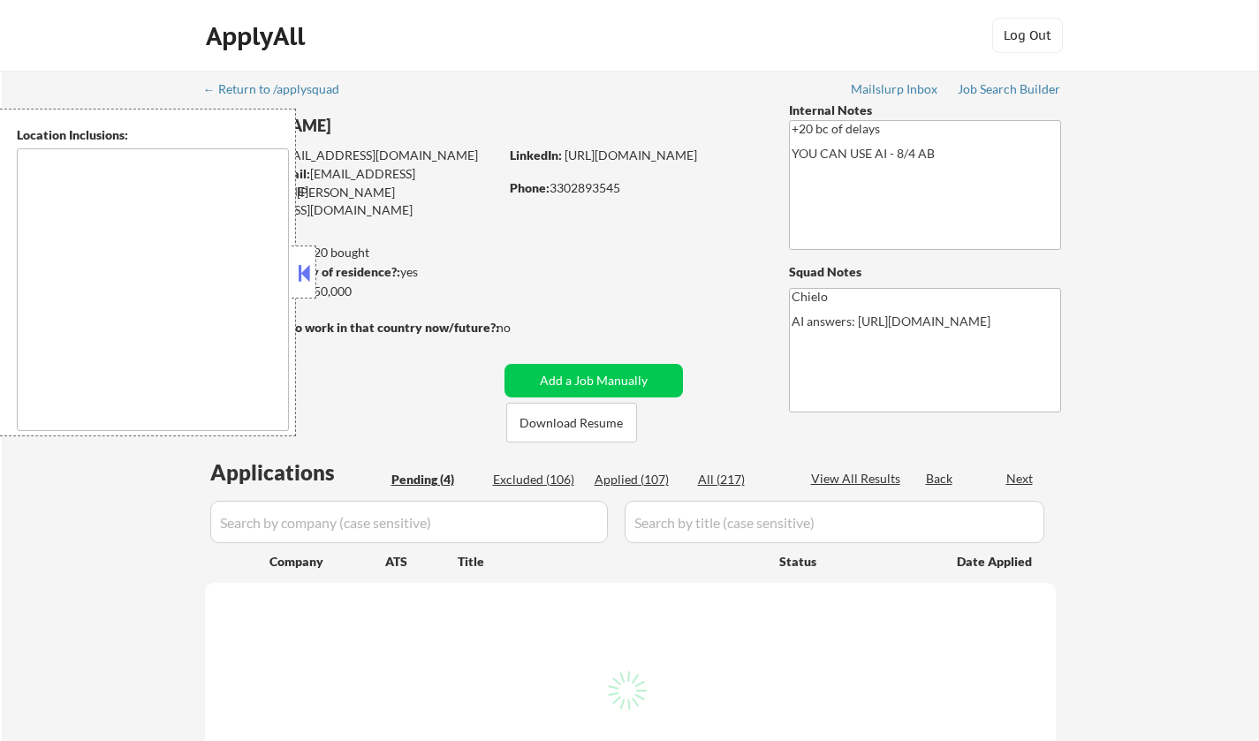
select select ""pending""
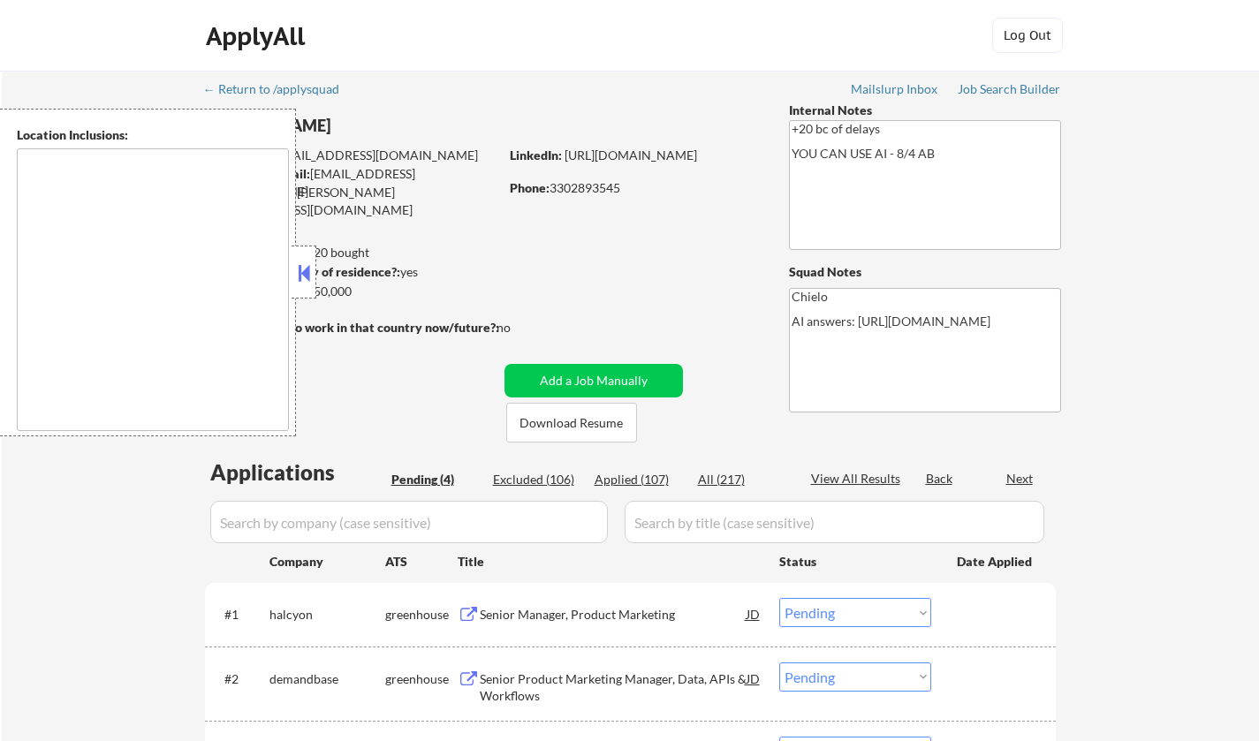
type textarea "remote"
click at [299, 254] on div at bounding box center [304, 272] width 25 height 53
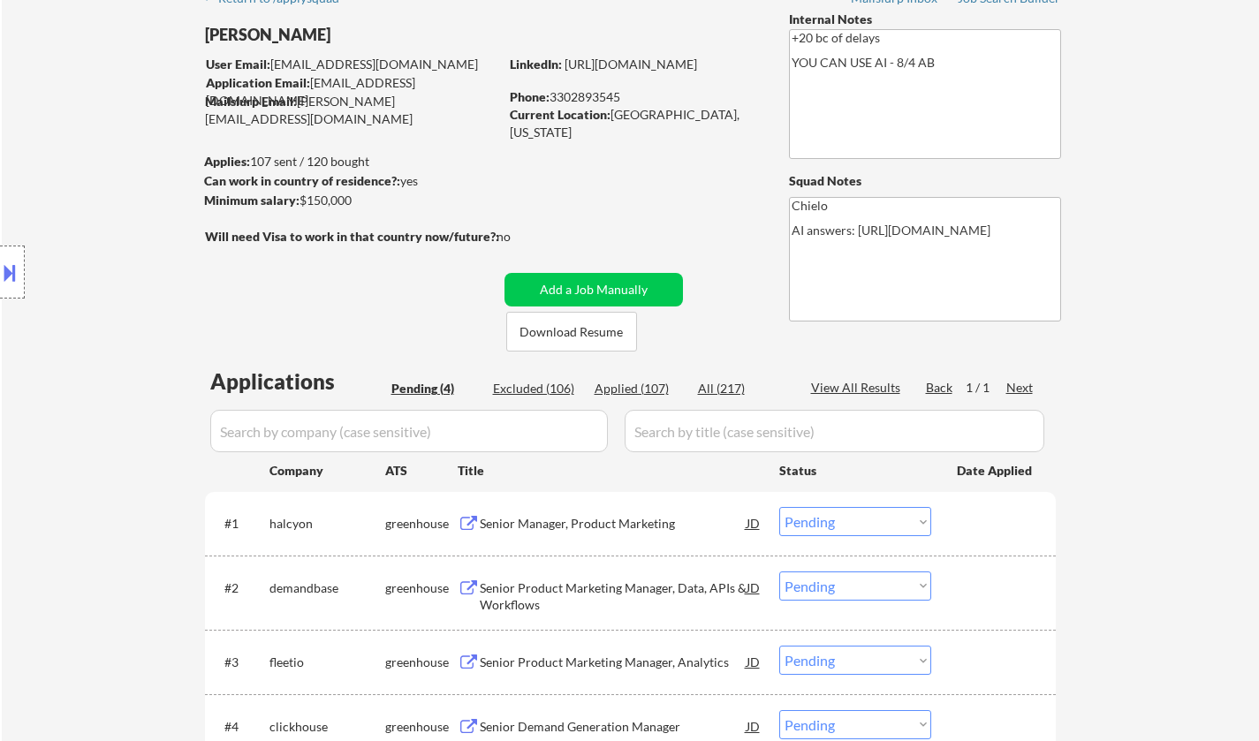
scroll to position [177, 0]
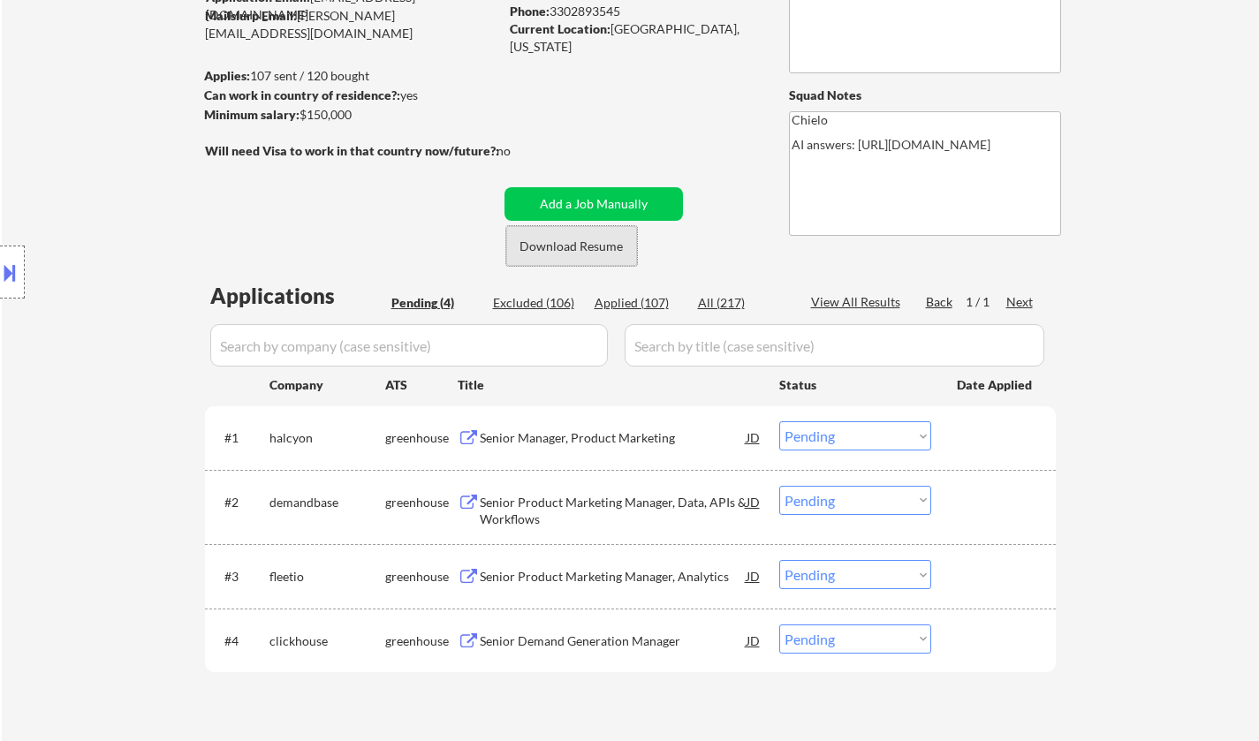
click at [575, 254] on button "Download Resume" at bounding box center [571, 246] width 131 height 40
click at [537, 435] on div "Senior Manager, Product Marketing" at bounding box center [613, 438] width 267 height 18
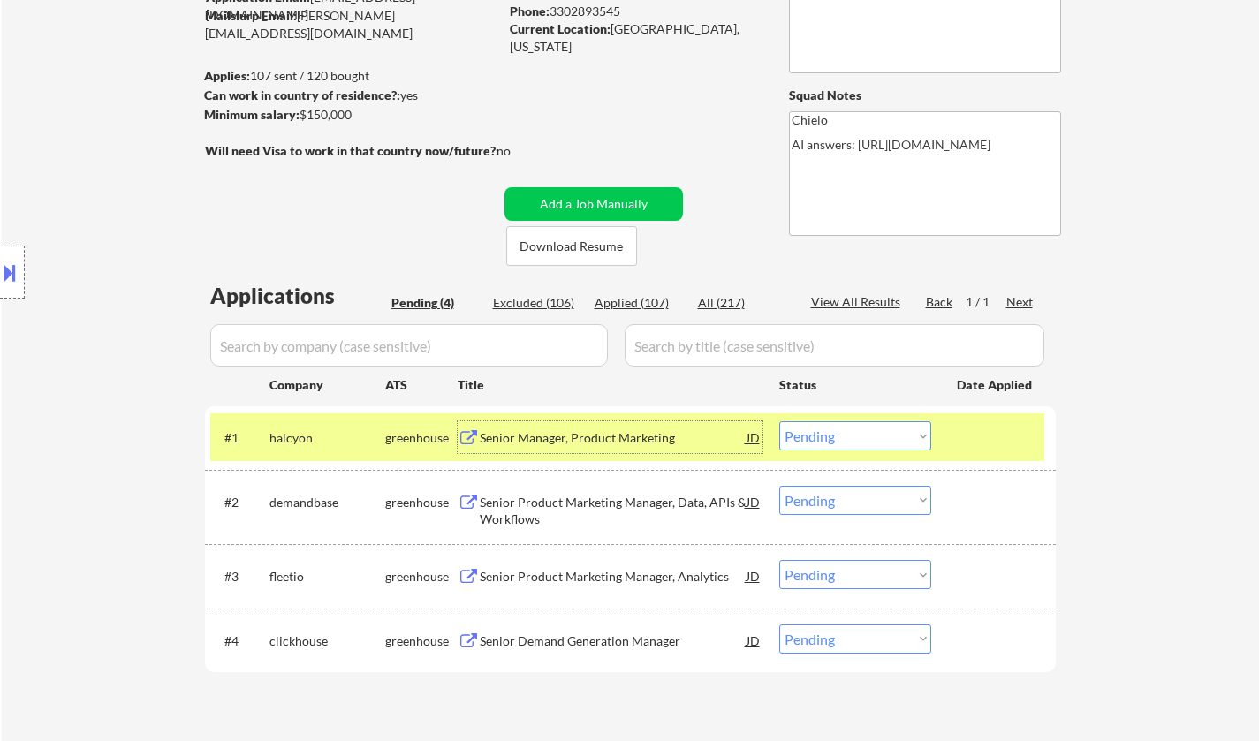
drag, startPoint x: 846, startPoint y: 431, endPoint x: 867, endPoint y: 447, distance: 26.5
click at [846, 431] on select "Choose an option... Pending Applied Excluded (Questions) Excluded (Expired) Exc…" at bounding box center [855, 435] width 152 height 29
click at [779, 421] on select "Choose an option... Pending Applied Excluded (Questions) Excluded (Expired) Exc…" at bounding box center [855, 435] width 152 height 29
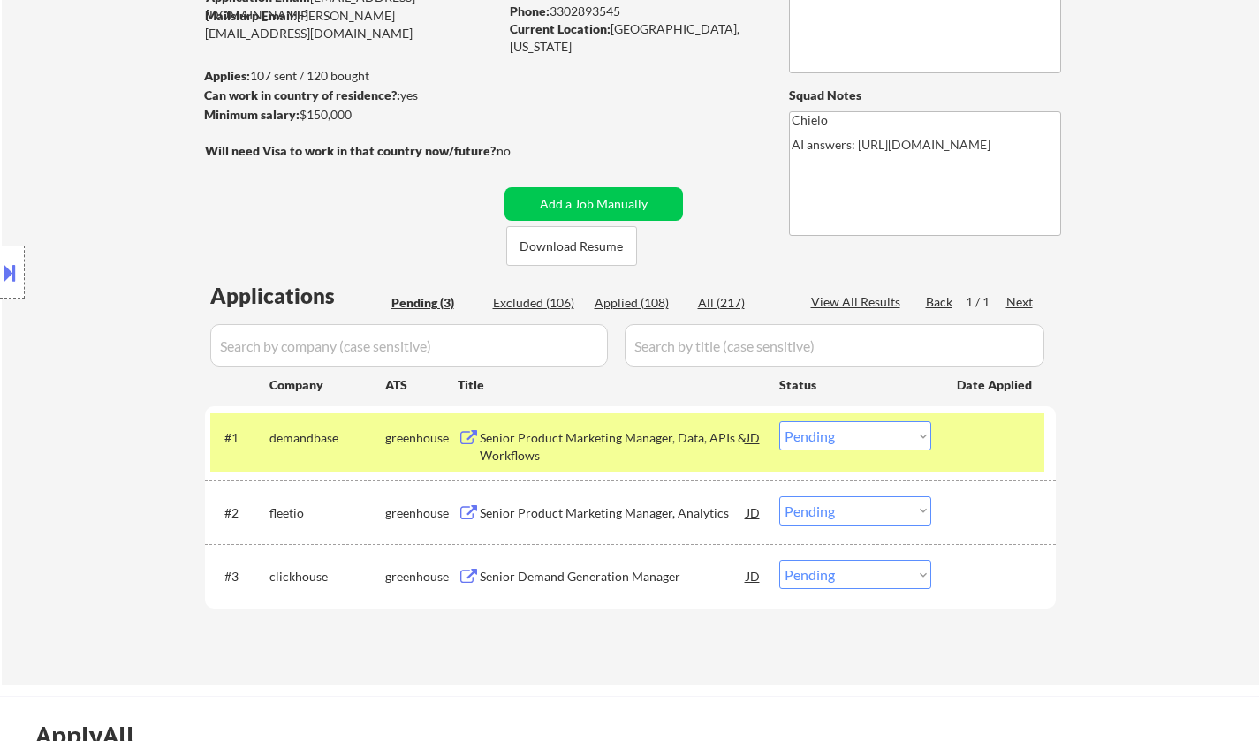
click at [584, 462] on div "Senior Product Marketing Manager, Data, APIs & Workflows" at bounding box center [613, 446] width 267 height 34
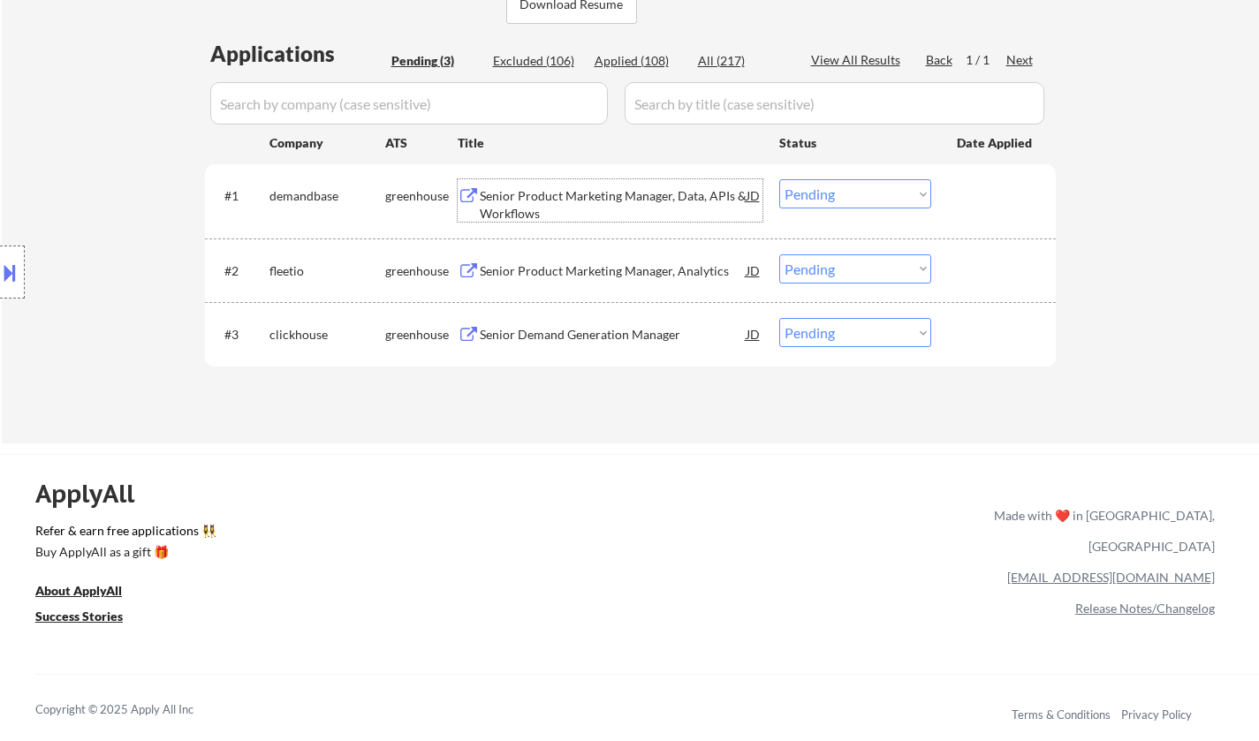
scroll to position [442, 0]
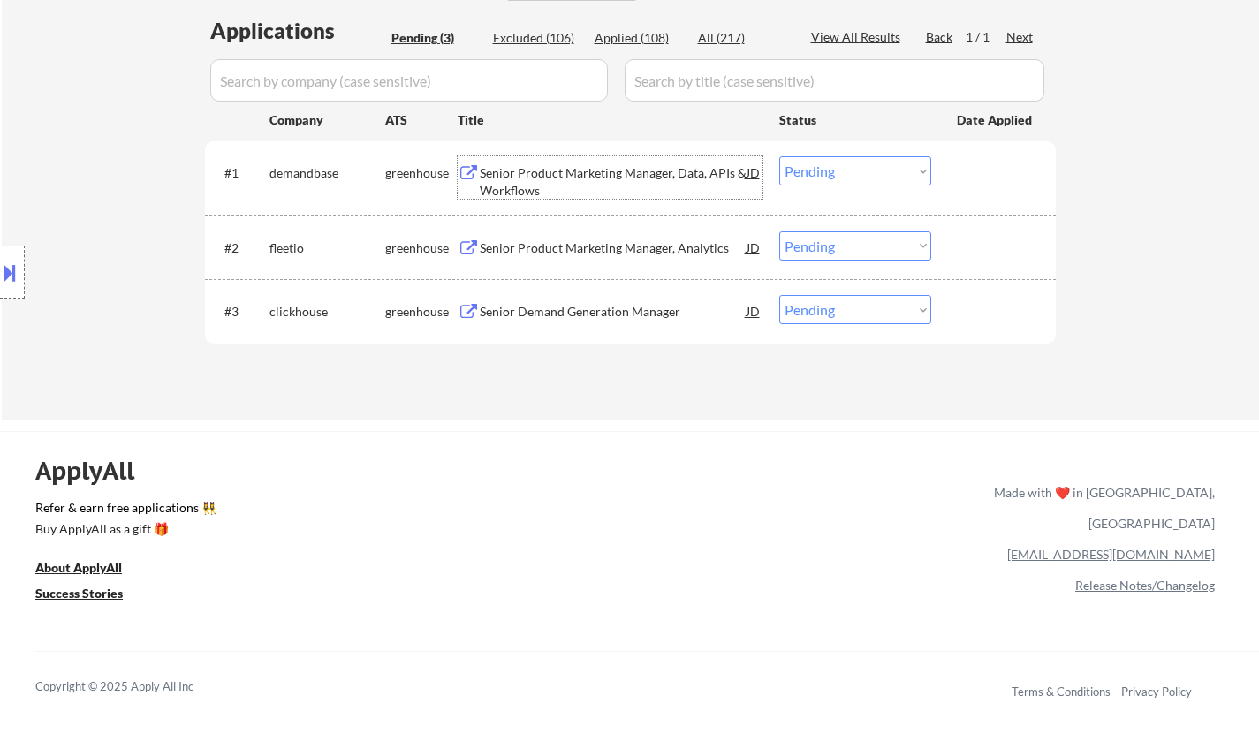
click at [865, 163] on select "Choose an option... Pending Applied Excluded (Questions) Excluded (Expired) Exc…" at bounding box center [855, 170] width 152 height 29
click at [779, 156] on select "Choose an option... Pending Applied Excluded (Questions) Excluded (Expired) Exc…" at bounding box center [855, 170] width 152 height 29
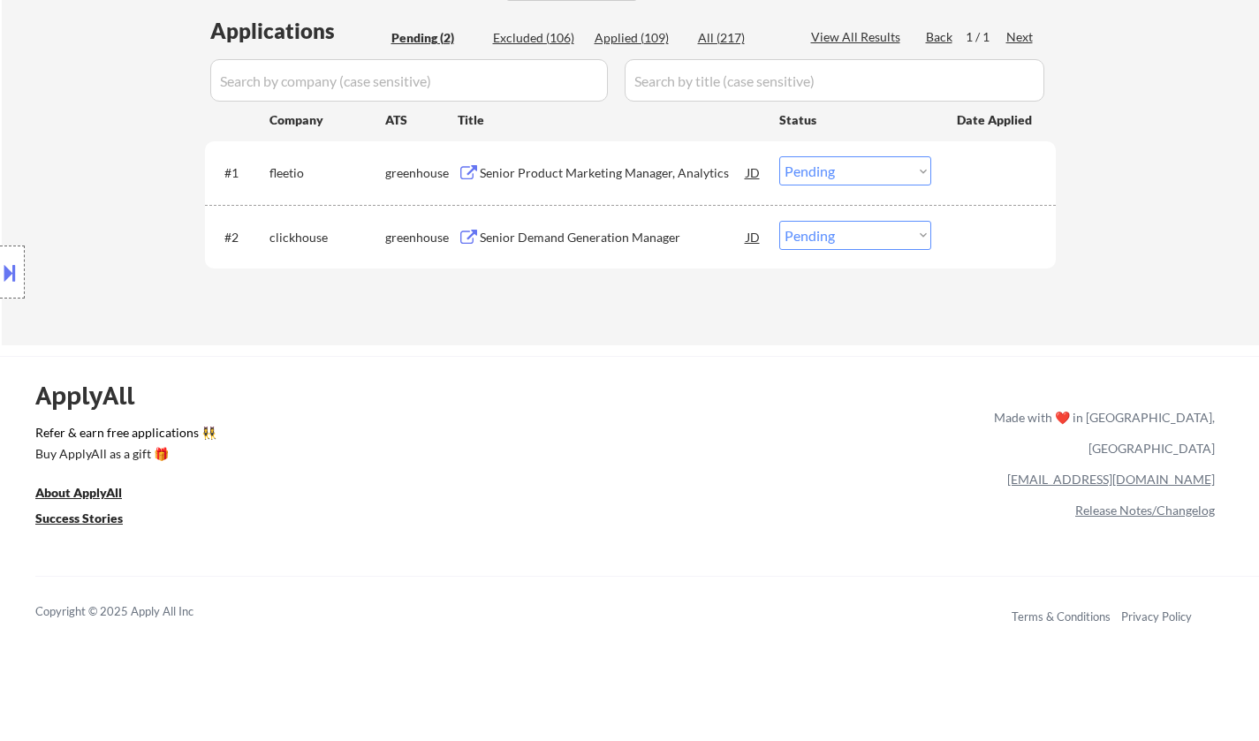
click at [606, 162] on div "Senior Product Marketing Manager, Analytics" at bounding box center [613, 172] width 267 height 32
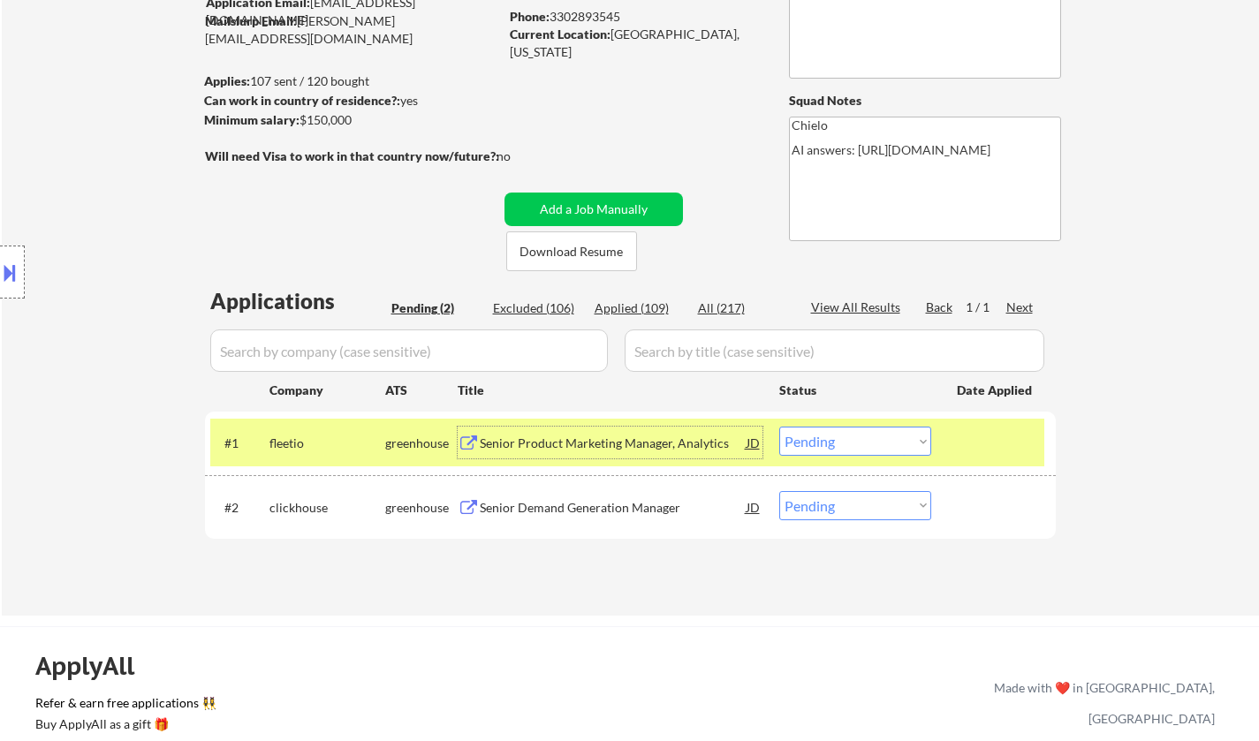
scroll to position [353, 0]
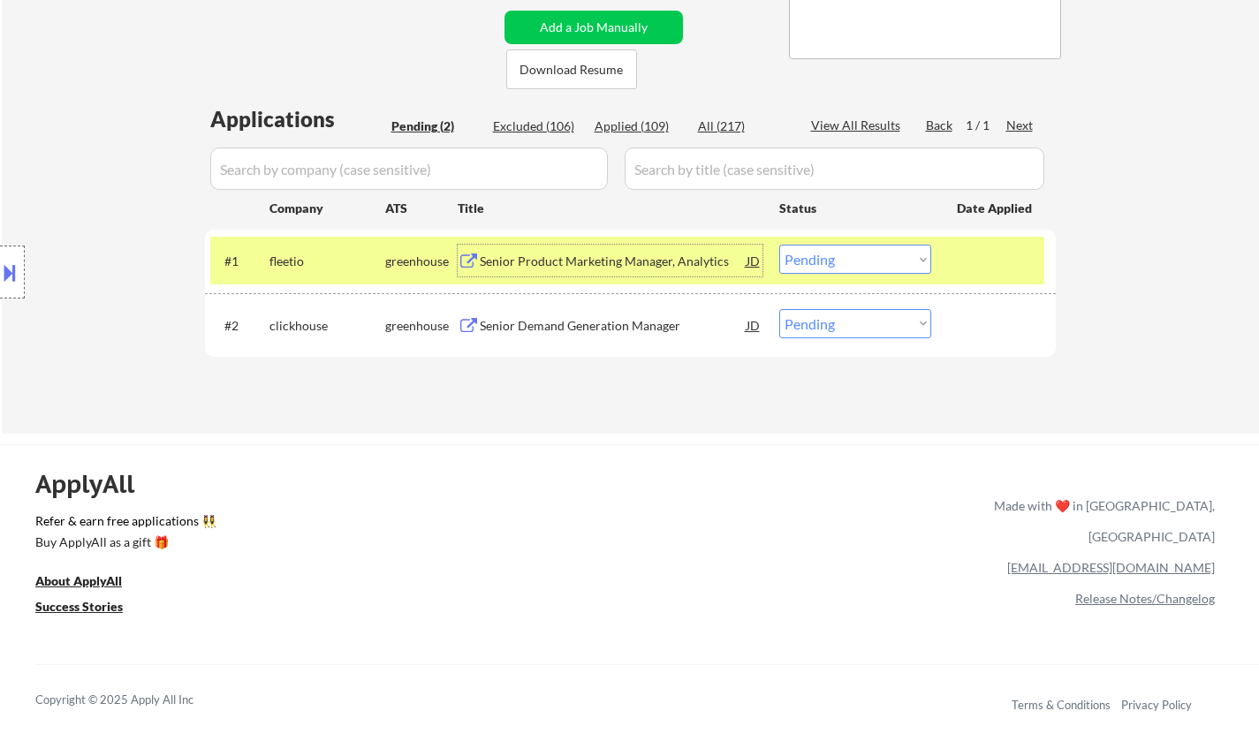
drag, startPoint x: 826, startPoint y: 266, endPoint x: 839, endPoint y: 273, distance: 15.0
click at [826, 266] on select "Choose an option... Pending Applied Excluded (Questions) Excluded (Expired) Exc…" at bounding box center [855, 259] width 152 height 29
click at [779, 245] on select "Choose an option... Pending Applied Excluded (Questions) Excluded (Expired) Exc…" at bounding box center [855, 259] width 152 height 29
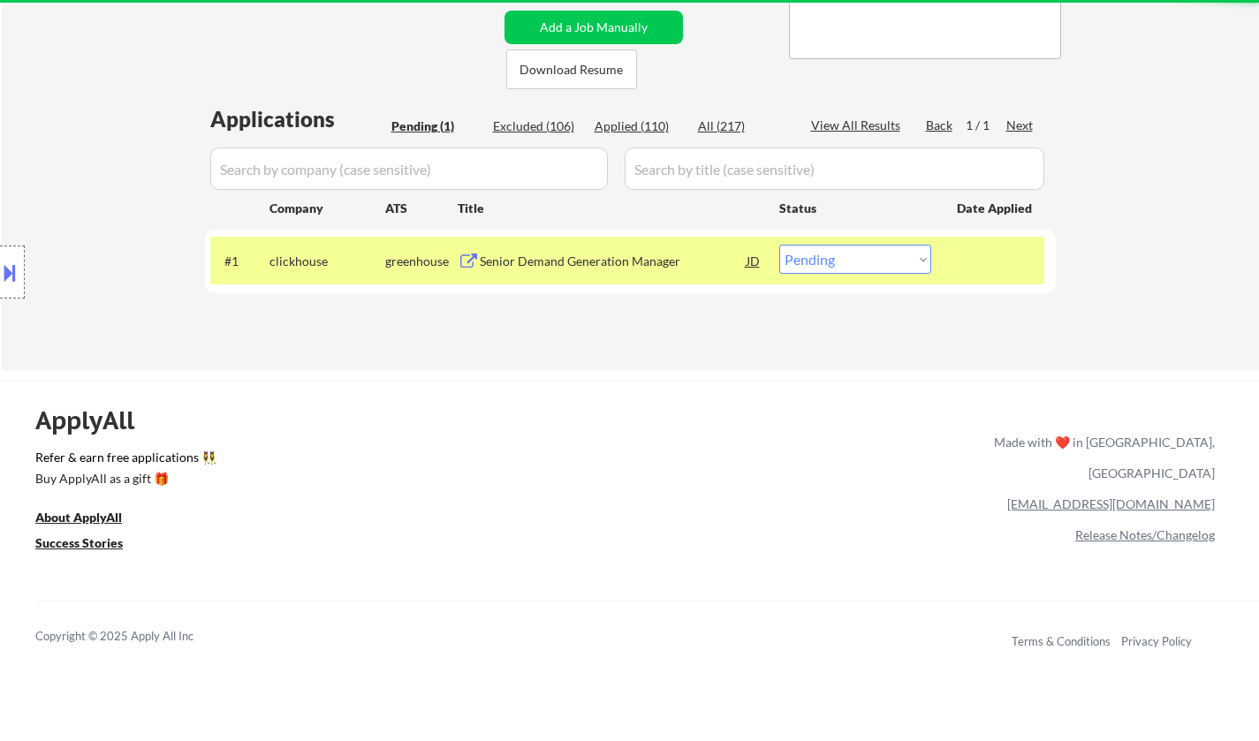
click at [568, 261] on div "Senior Demand Generation Manager" at bounding box center [613, 262] width 267 height 18
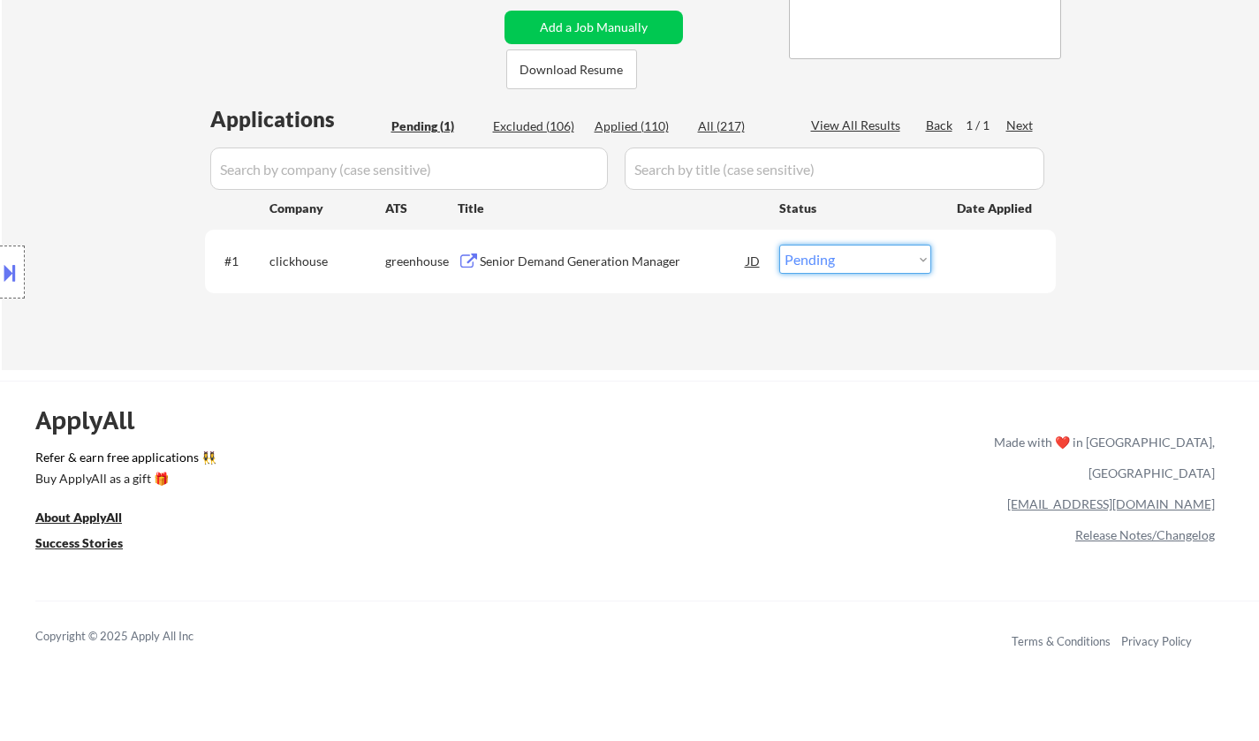
click at [891, 269] on select "Choose an option... Pending Applied Excluded (Questions) Excluded (Expired) Exc…" at bounding box center [855, 259] width 152 height 29
select select ""excluded__bad_match_""
click at [779, 245] on select "Choose an option... Pending Applied Excluded (Questions) Excluded (Expired) Exc…" at bounding box center [855, 259] width 152 height 29
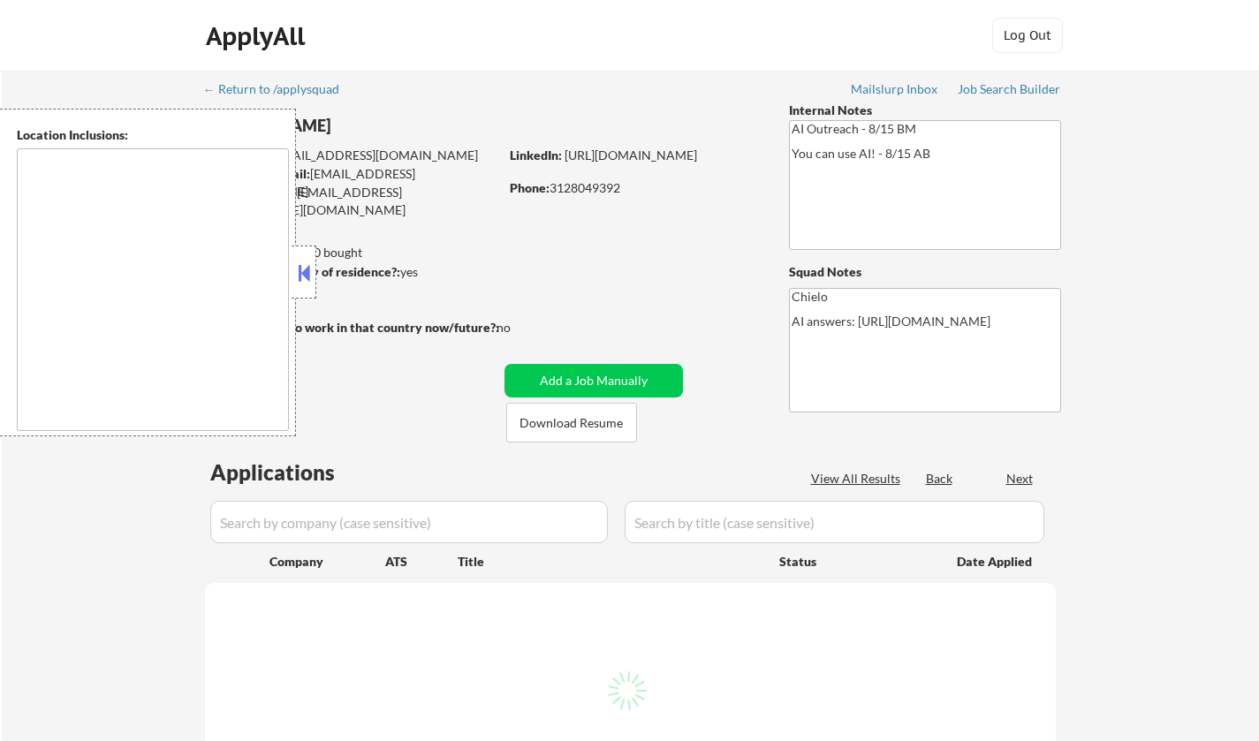
select select ""pending""
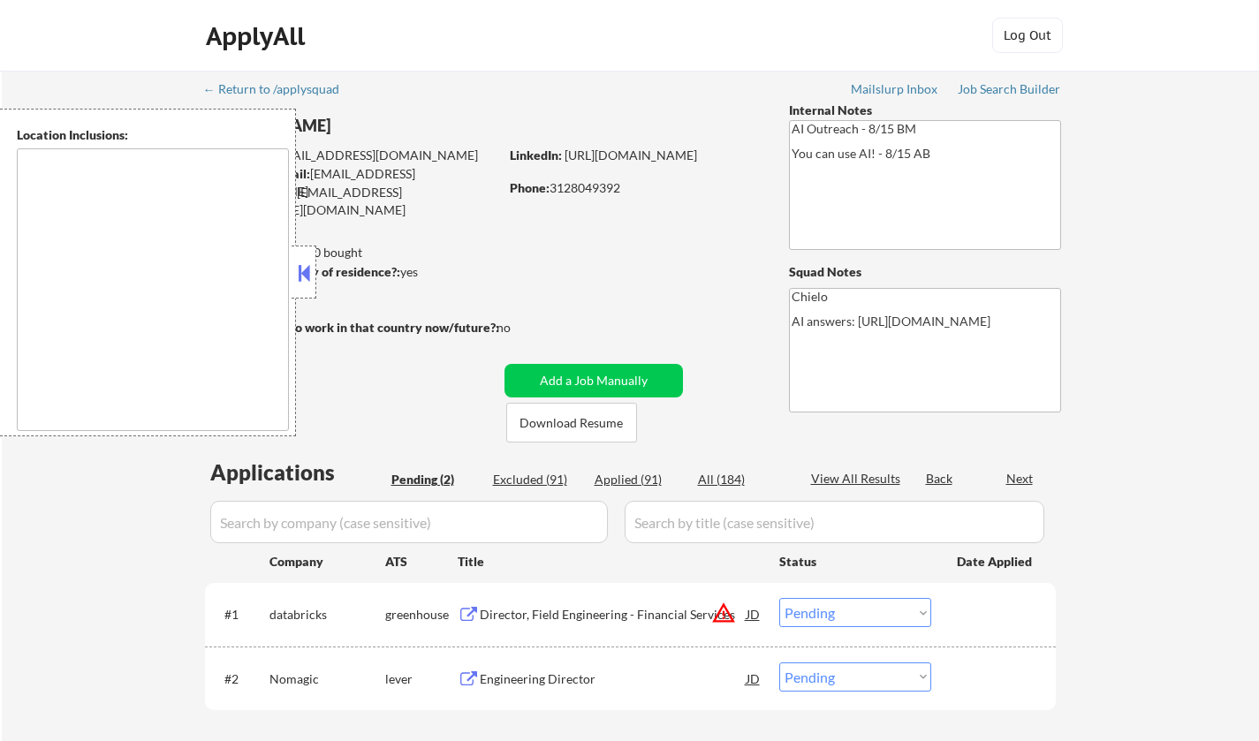
type textarea "[US_STATE][GEOGRAPHIC_DATA], [GEOGRAPHIC_DATA] [GEOGRAPHIC_DATA][US_STATE], [GE…"
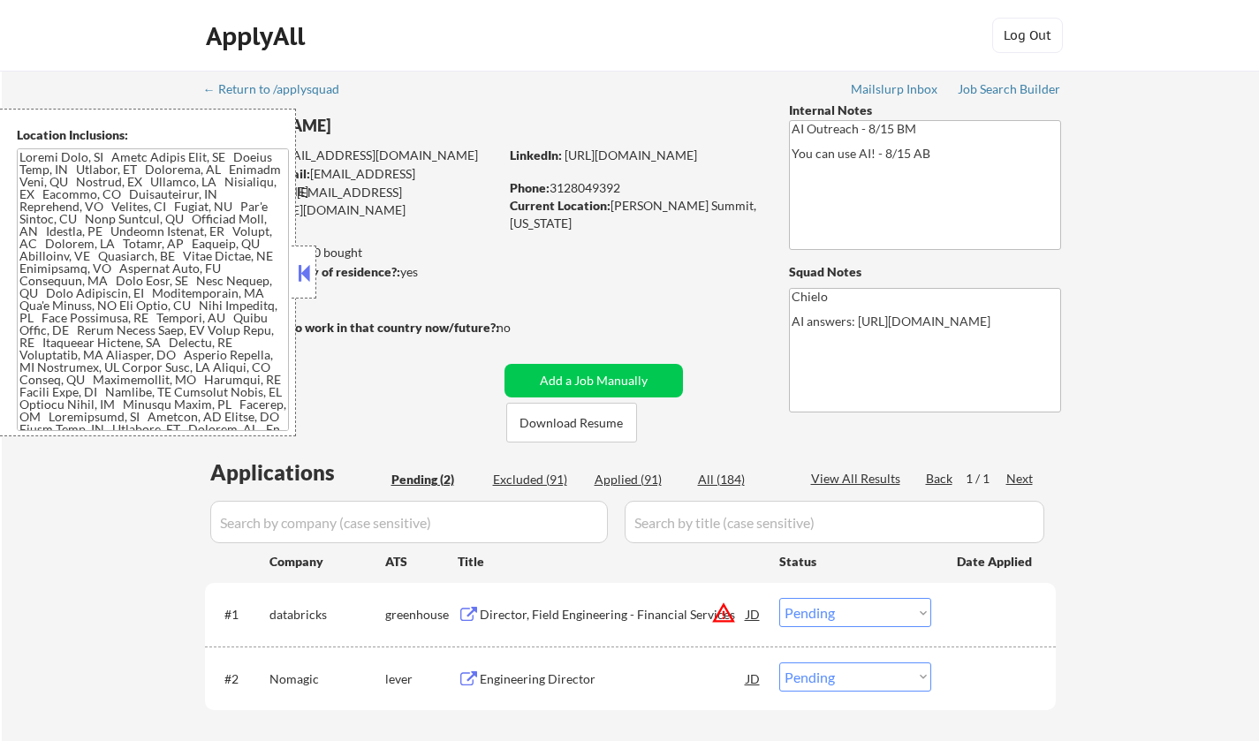
click at [298, 276] on button at bounding box center [303, 273] width 19 height 27
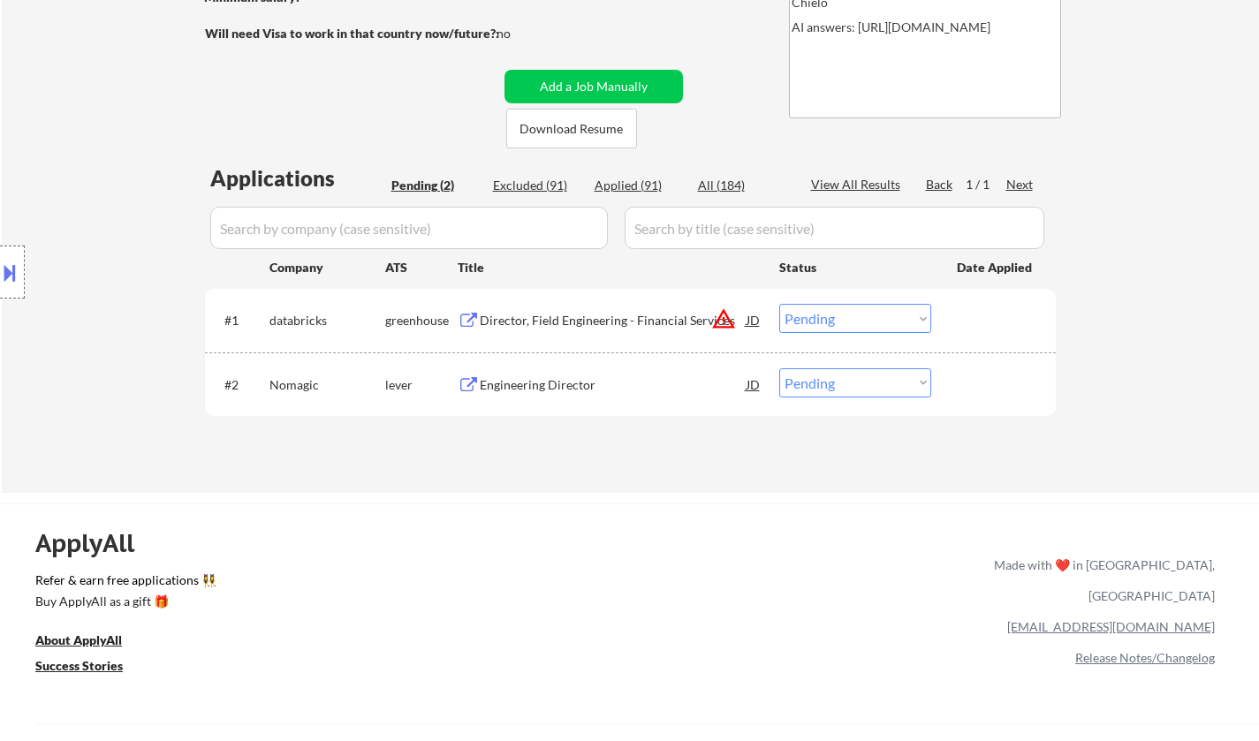
scroll to position [353, 0]
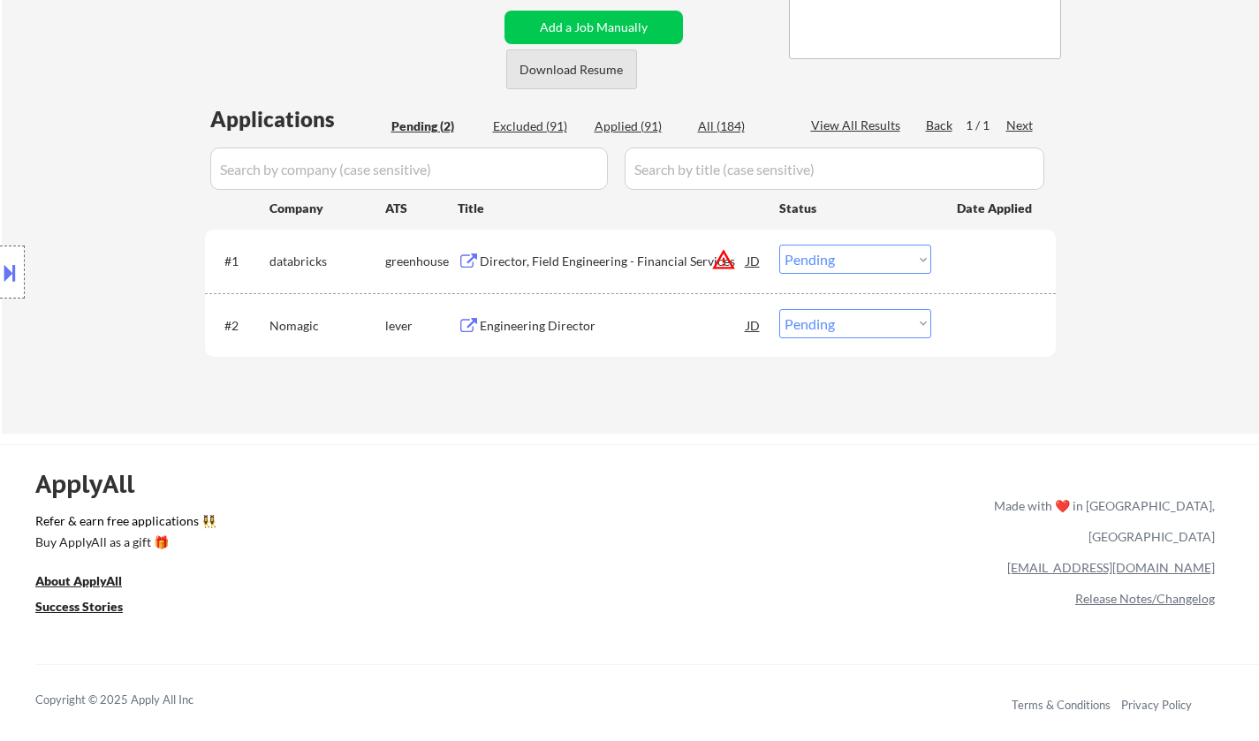
click at [568, 74] on button "Download Resume" at bounding box center [571, 69] width 131 height 40
click at [544, 330] on div "Engineering Director" at bounding box center [613, 326] width 267 height 18
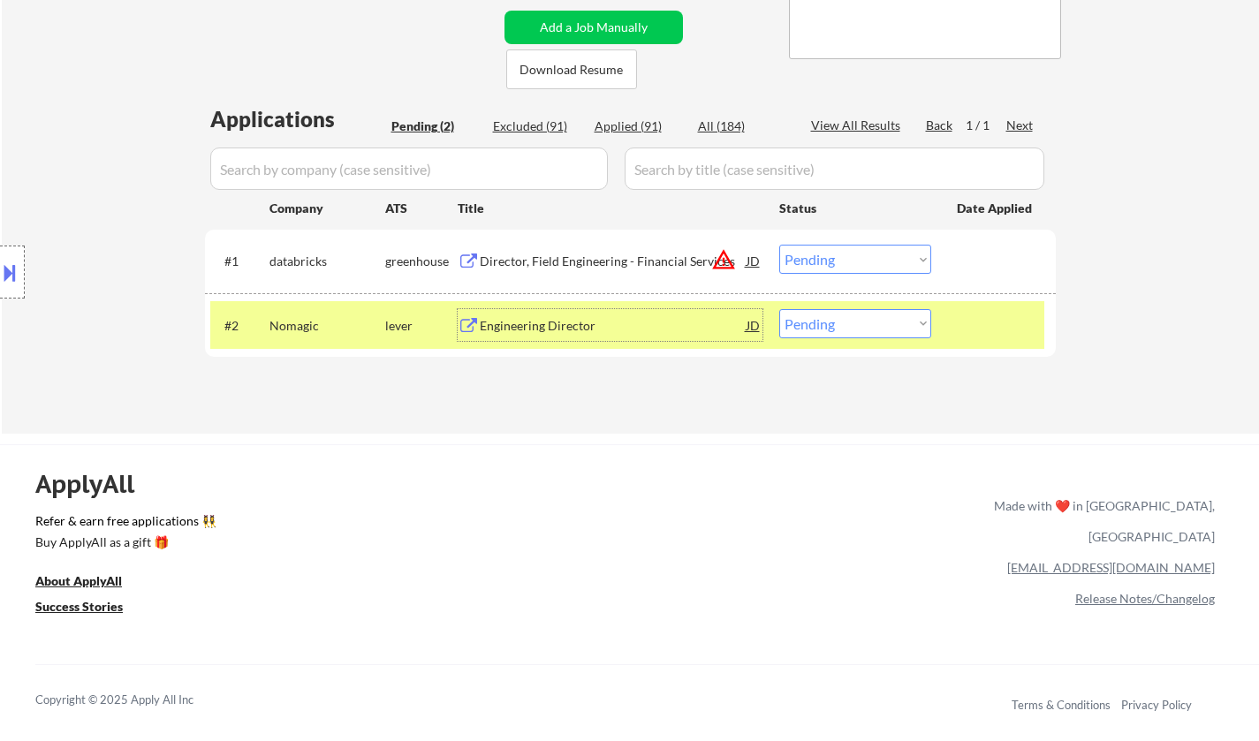
click at [873, 326] on select "Choose an option... Pending Applied Excluded (Questions) Excluded (Expired) Exc…" at bounding box center [855, 323] width 152 height 29
select select ""excluded__bad_match_""
click at [779, 309] on select "Choose an option... Pending Applied Excluded (Questions) Excluded (Expired) Exc…" at bounding box center [855, 323] width 152 height 29
click at [748, 260] on div "JD" at bounding box center [754, 261] width 18 height 32
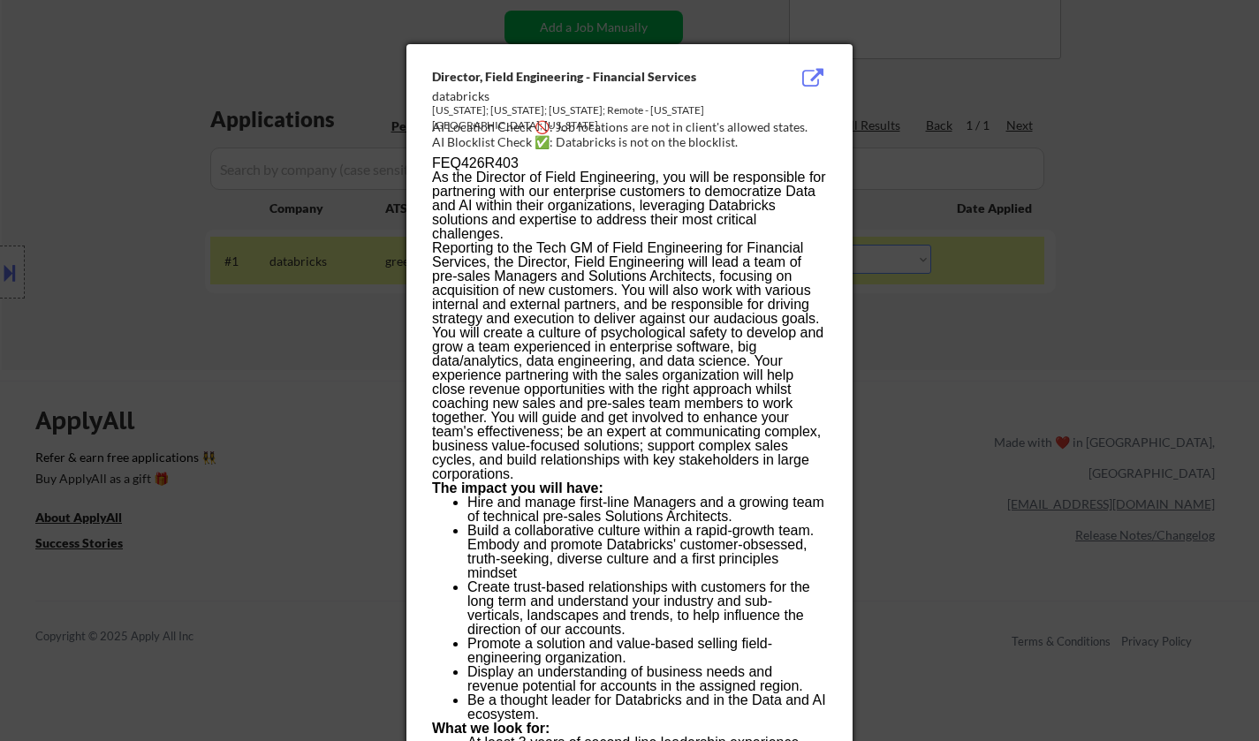
click at [1093, 413] on div at bounding box center [629, 370] width 1259 height 741
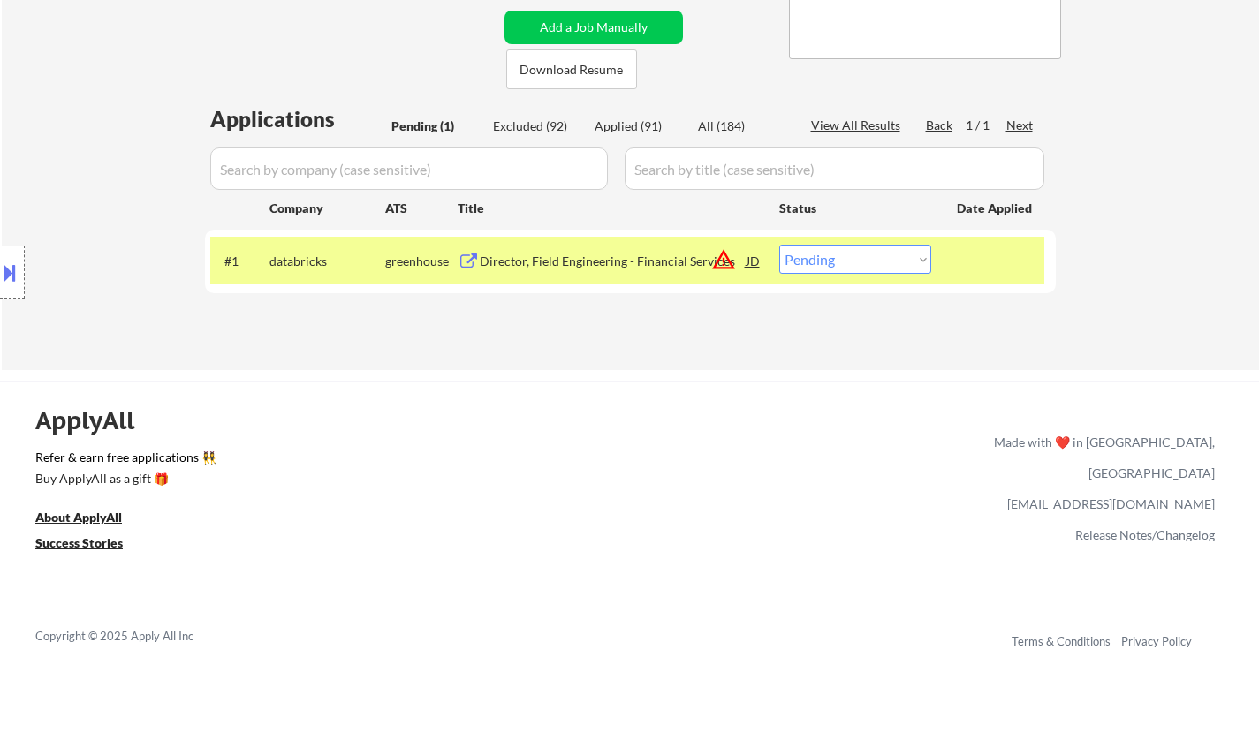
drag, startPoint x: 856, startPoint y: 272, endPoint x: 941, endPoint y: 350, distance: 115.0
click at [856, 272] on select "Choose an option... Pending Applied Excluded (Questions) Excluded (Expired) Exc…" at bounding box center [855, 259] width 152 height 29
select select ""excluded__location_""
click at [779, 245] on select "Choose an option... Pending Applied Excluded (Questions) Excluded (Expired) Exc…" at bounding box center [855, 259] width 152 height 29
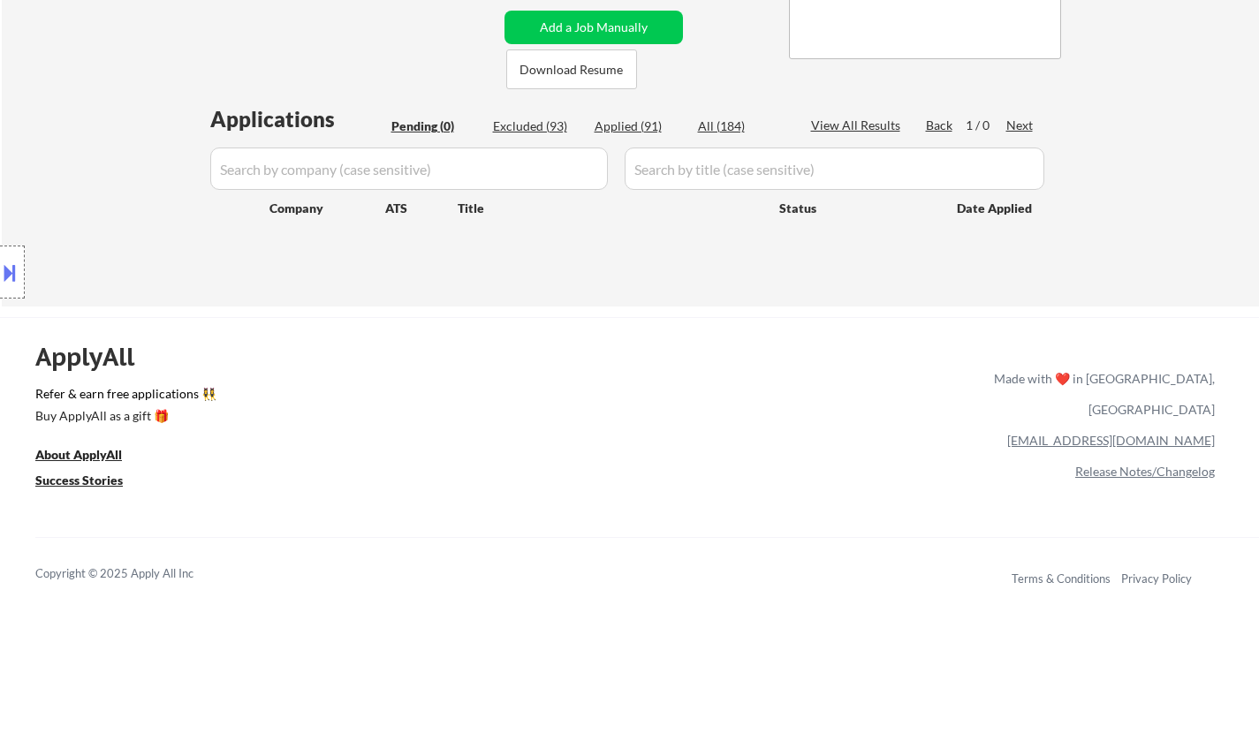
scroll to position [88, 0]
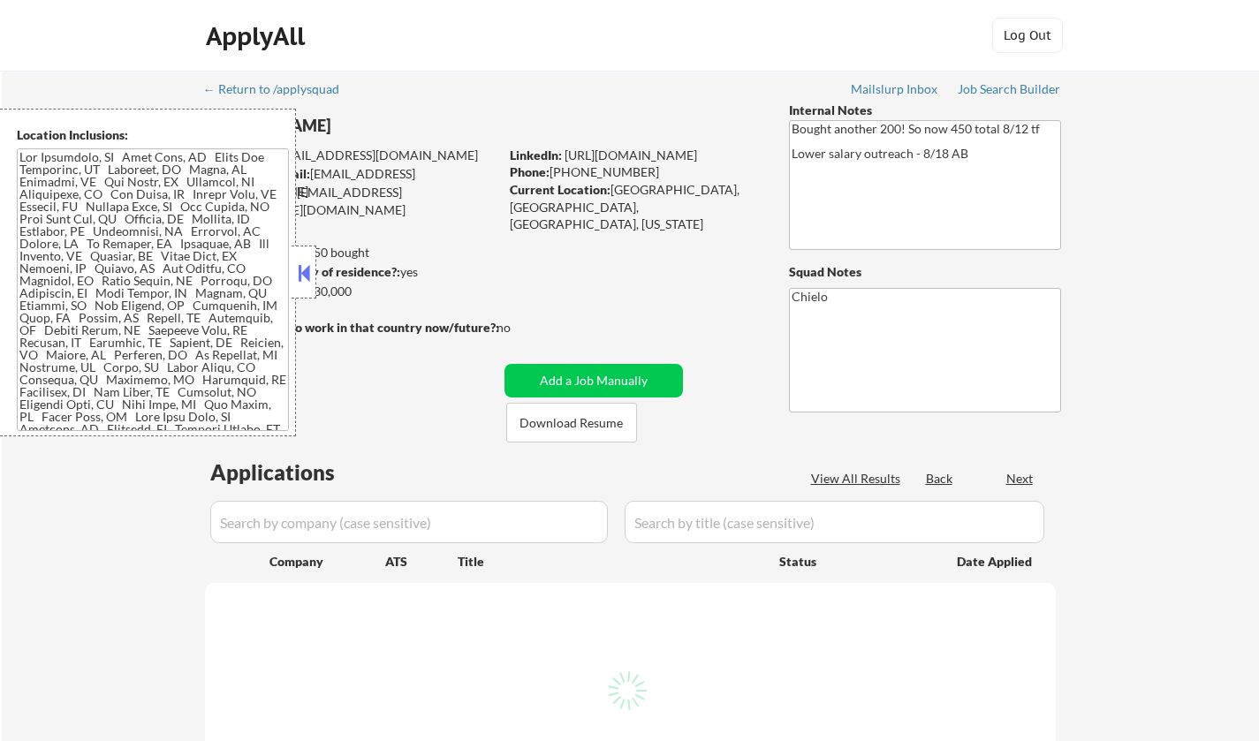
select select ""pending""
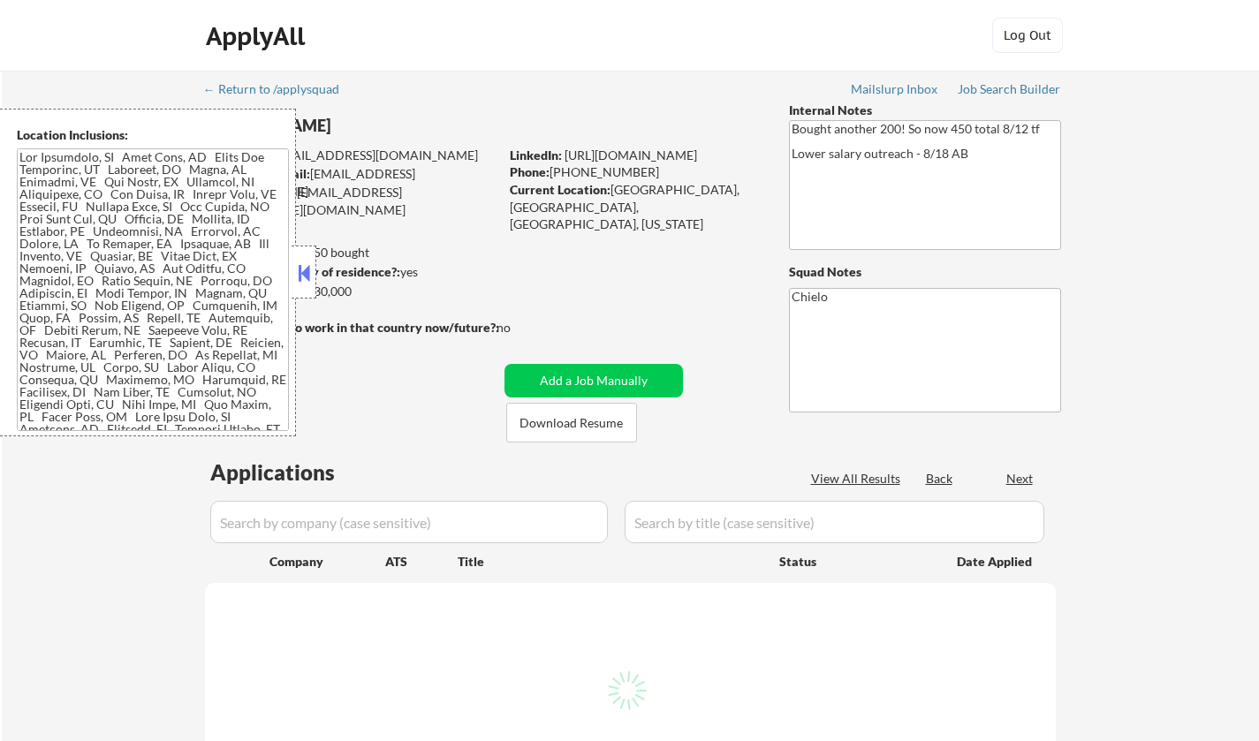
select select ""pending""
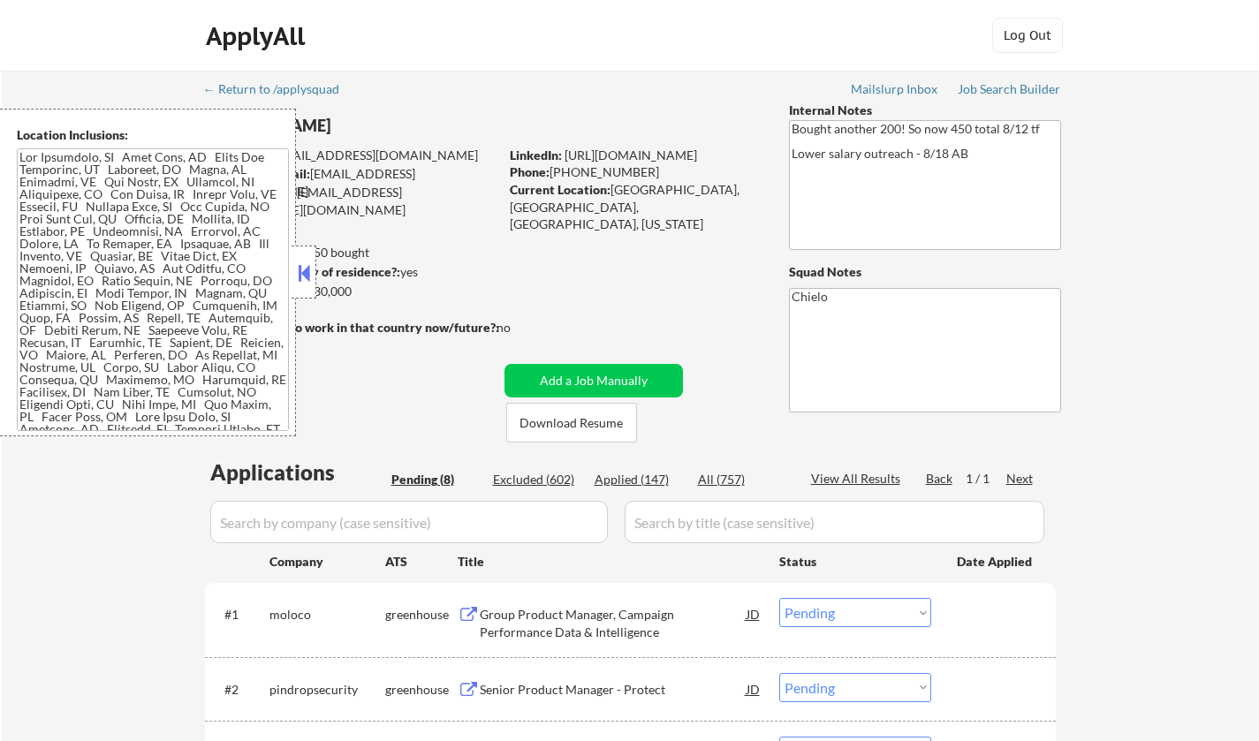
click at [308, 269] on button at bounding box center [303, 273] width 19 height 27
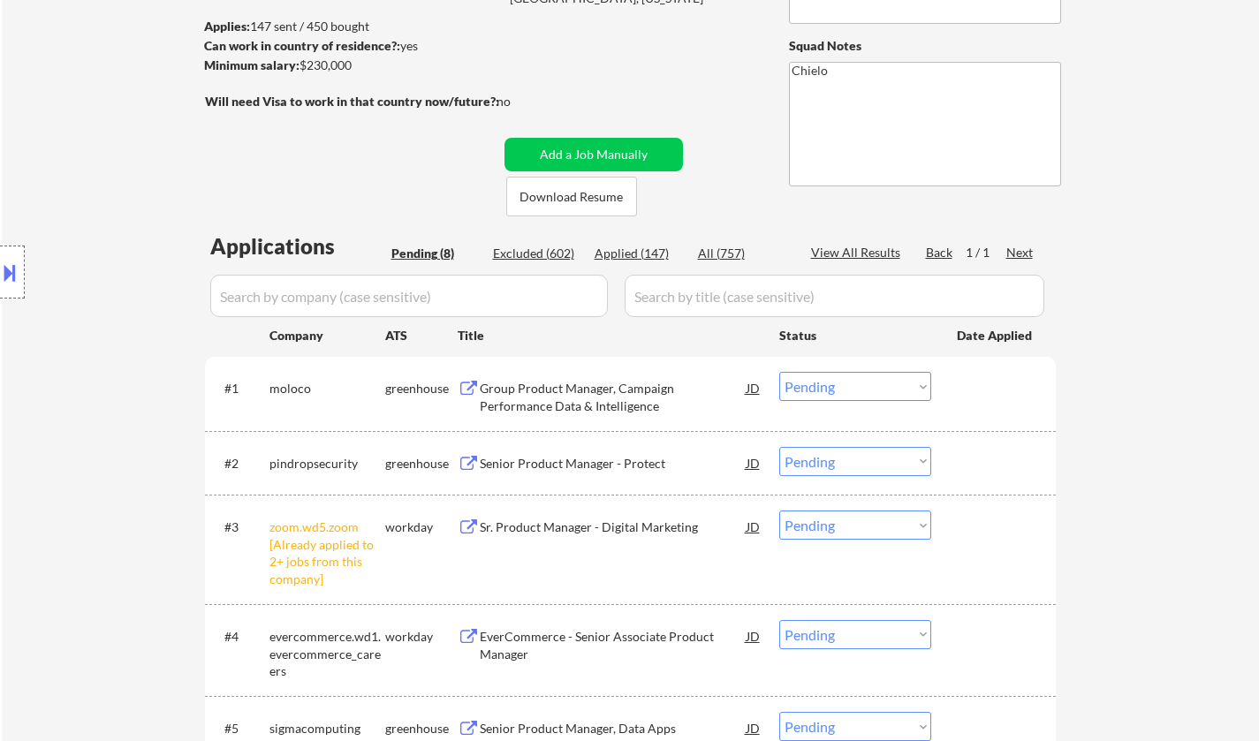
scroll to position [265, 0]
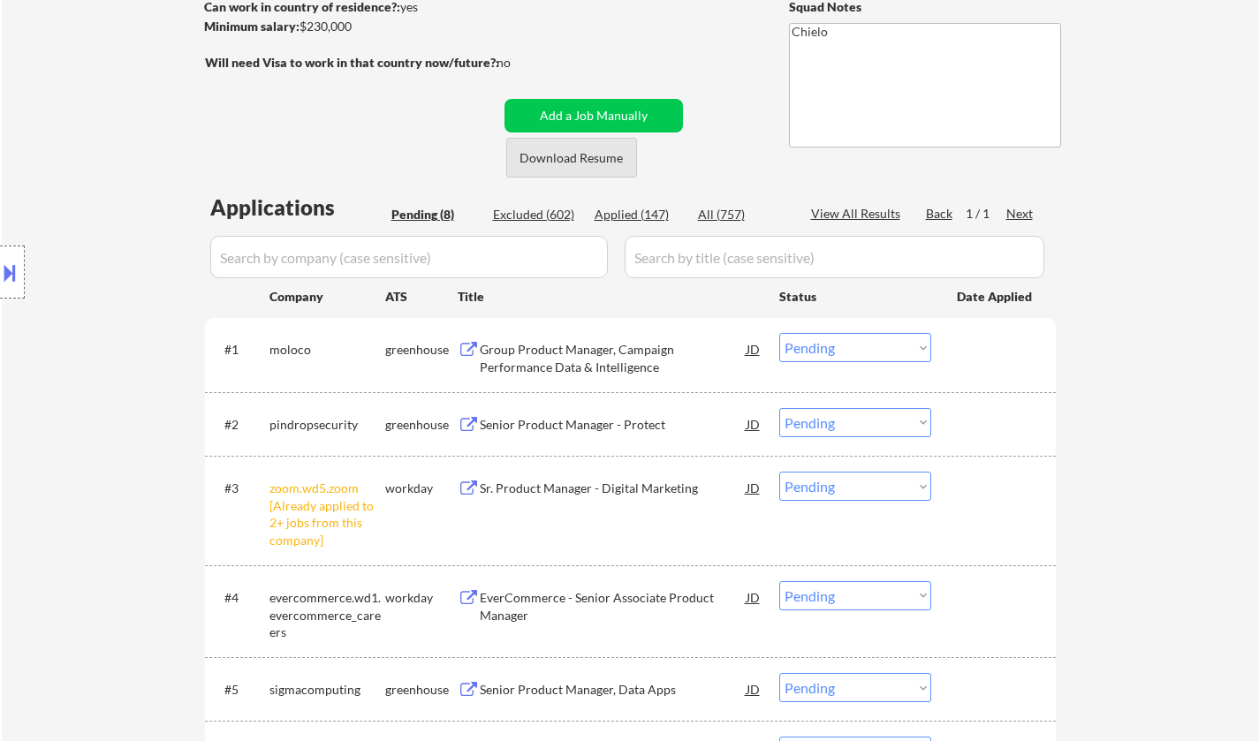
click at [582, 153] on button "Download Resume" at bounding box center [571, 158] width 131 height 40
click at [827, 490] on select "Choose an option... Pending Applied Excluded (Questions) Excluded (Expired) Exc…" at bounding box center [855, 486] width 152 height 29
click at [779, 472] on select "Choose an option... Pending Applied Excluded (Questions) Excluded (Expired) Exc…" at bounding box center [855, 486] width 152 height 29
select select ""pending""
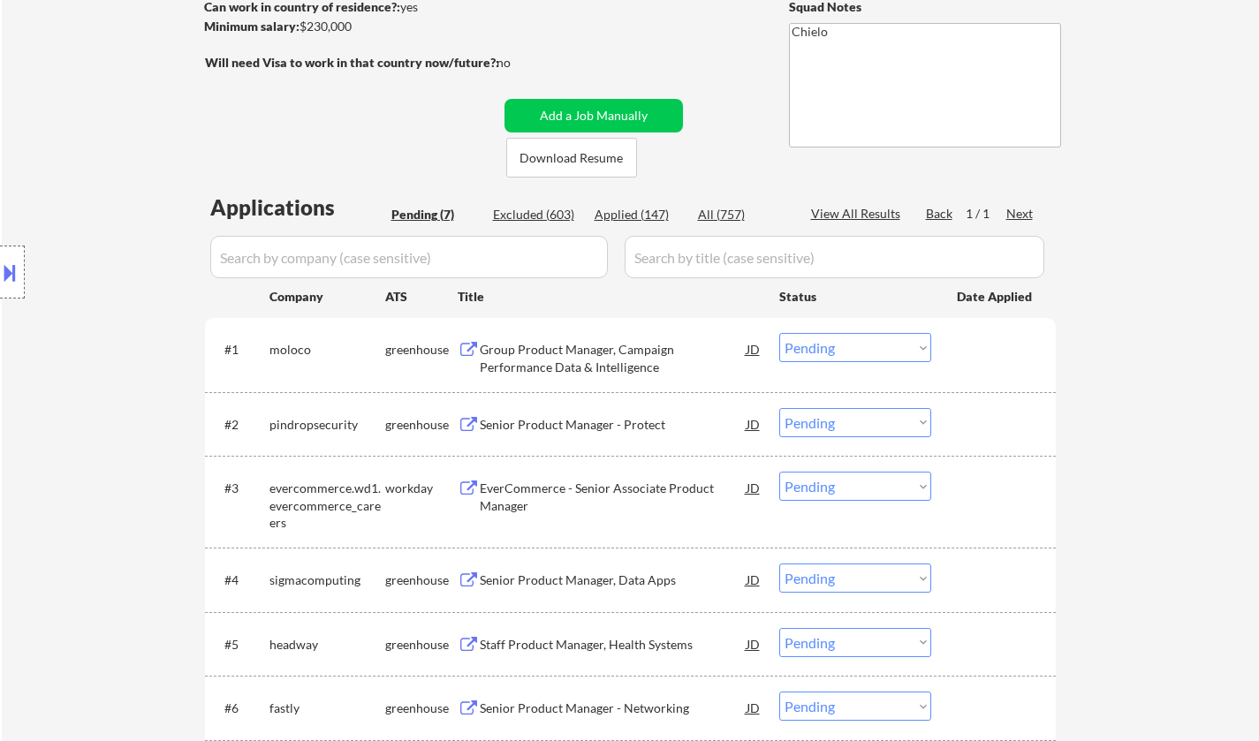
click at [578, 358] on div "Group Product Manager, Campaign Performance Data & Intelligence" at bounding box center [613, 358] width 267 height 34
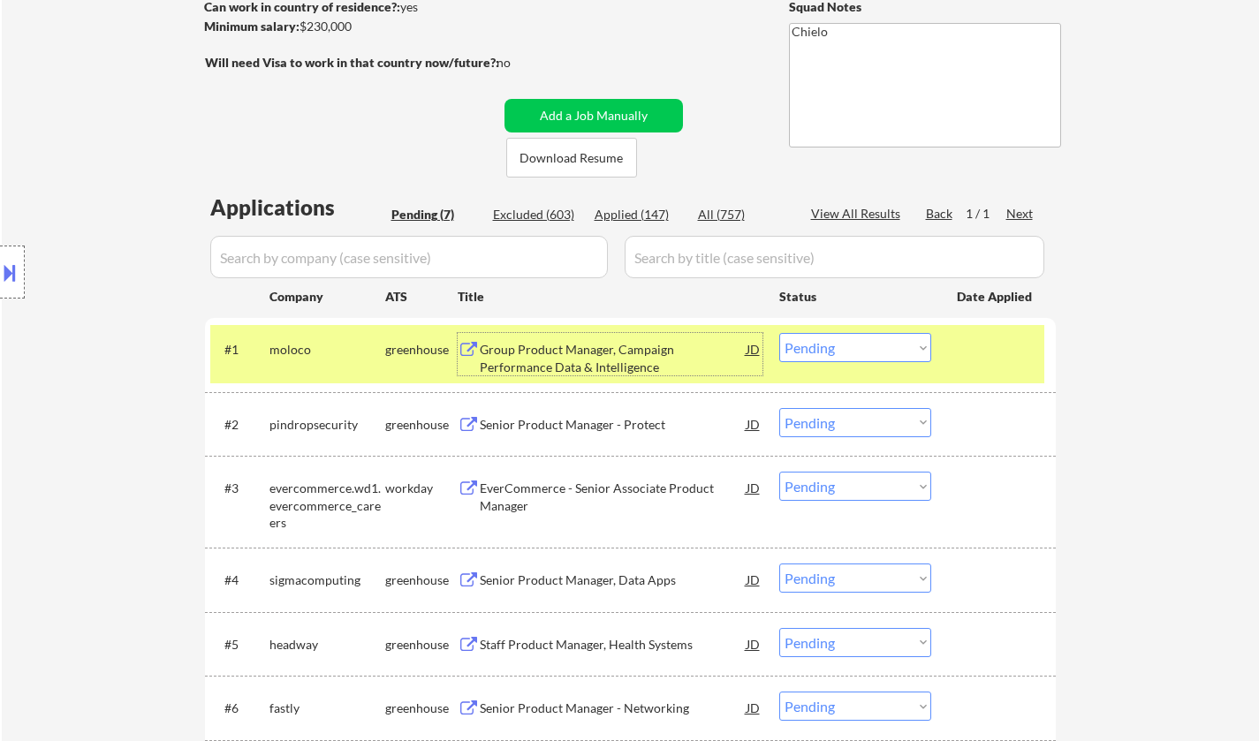
click at [837, 342] on select "Choose an option... Pending Applied Excluded (Questions) Excluded (Expired) Exc…" at bounding box center [855, 347] width 152 height 29
click at [779, 333] on select "Choose an option... Pending Applied Excluded (Questions) Excluded (Expired) Exc…" at bounding box center [855, 347] width 152 height 29
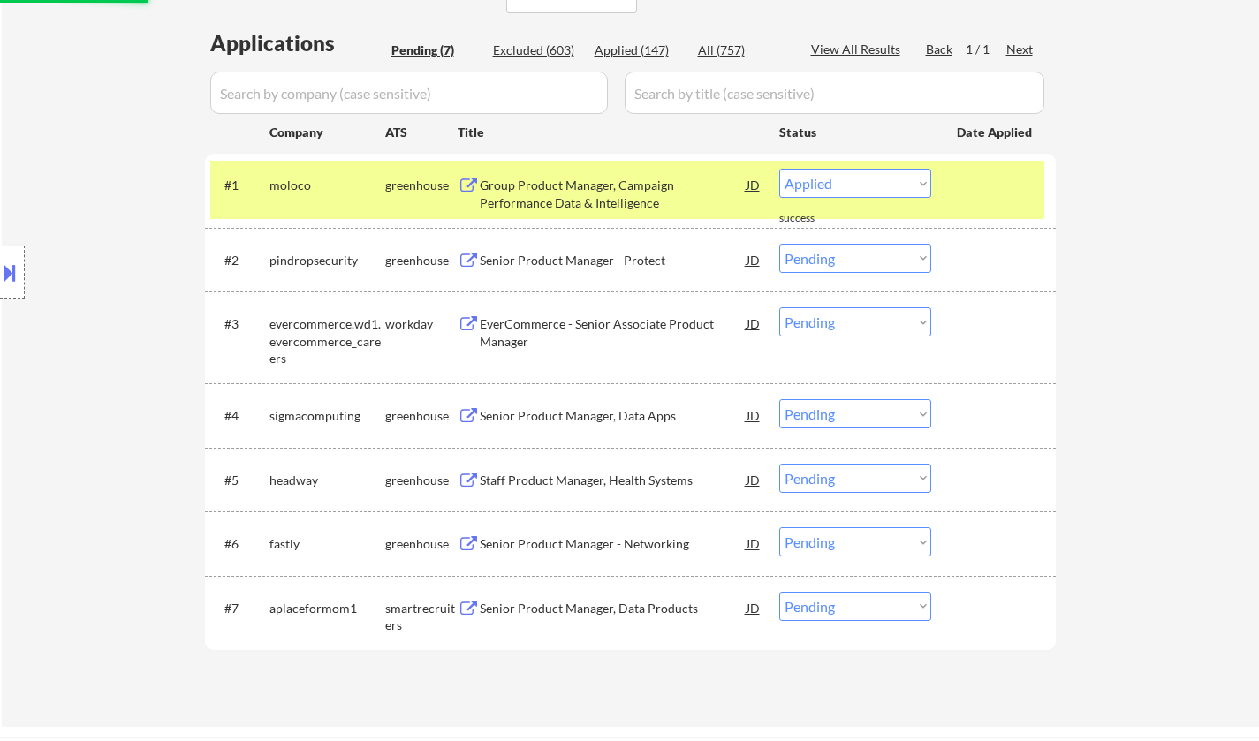
select select ""pending""
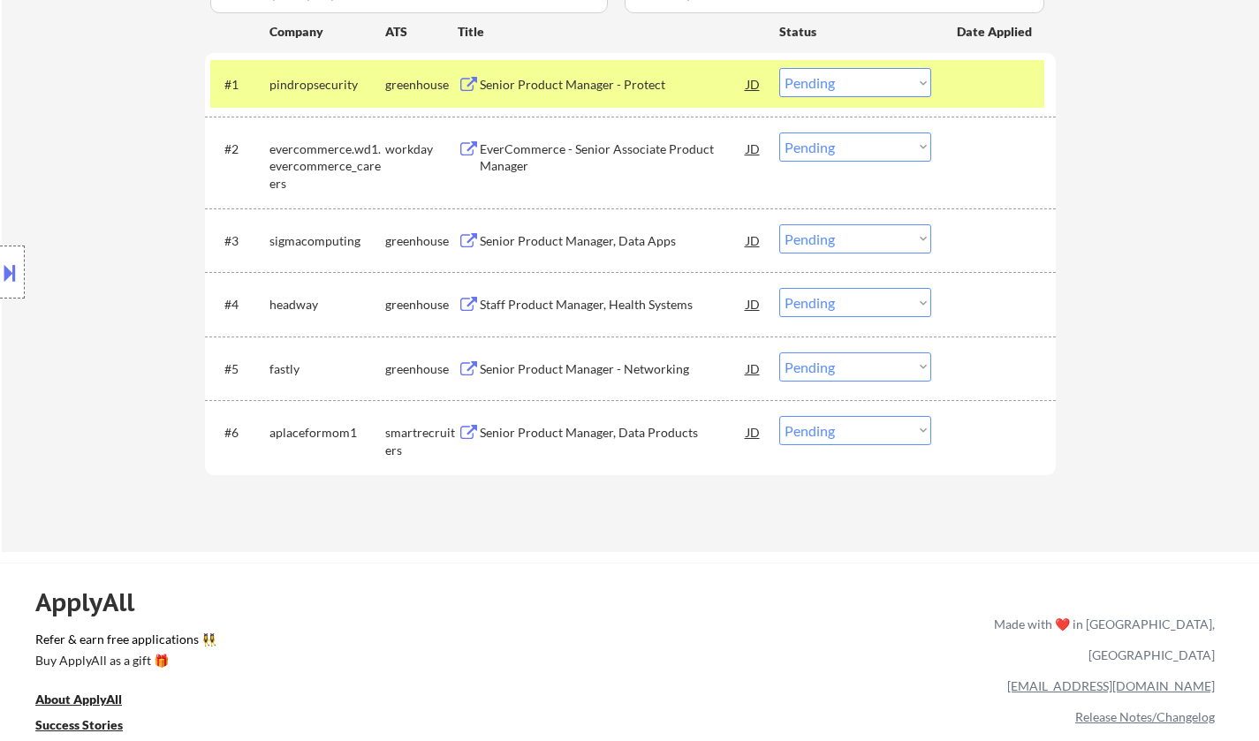
click at [569, 83] on div "Senior Product Manager - Protect" at bounding box center [613, 85] width 267 height 18
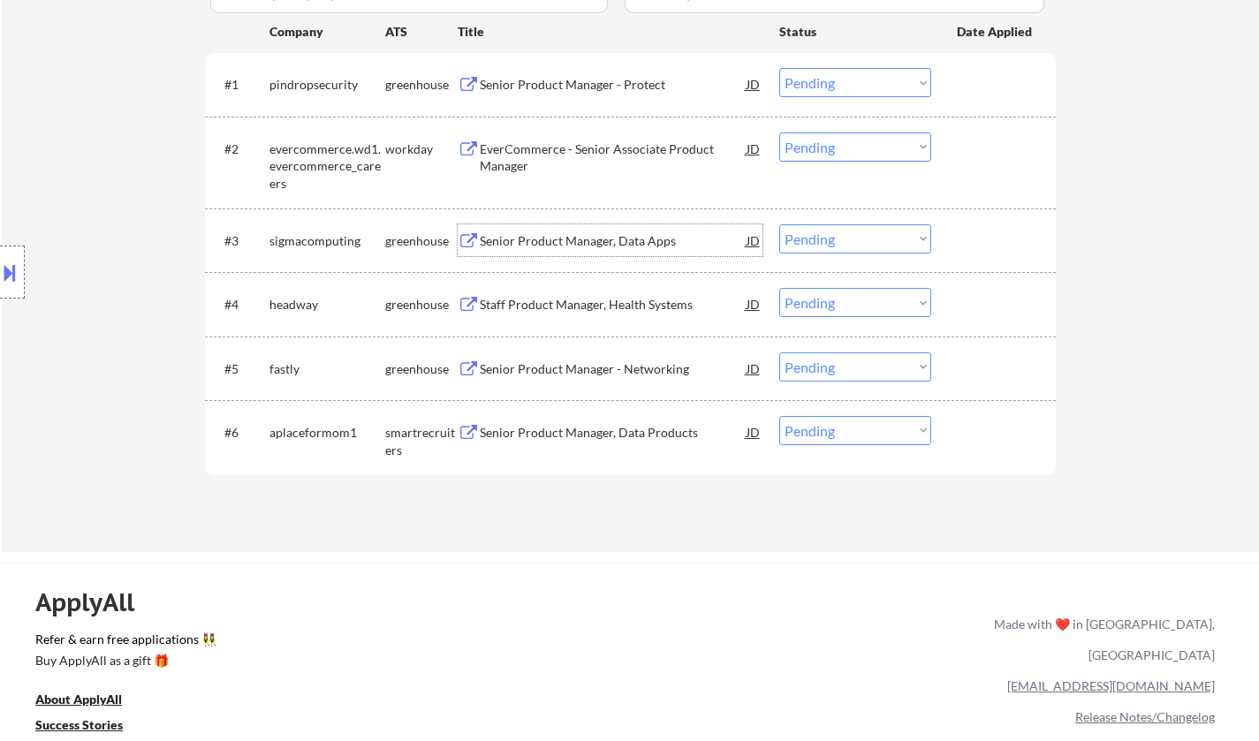
click at [533, 242] on div "Senior Product Manager, Data Apps" at bounding box center [613, 241] width 267 height 18
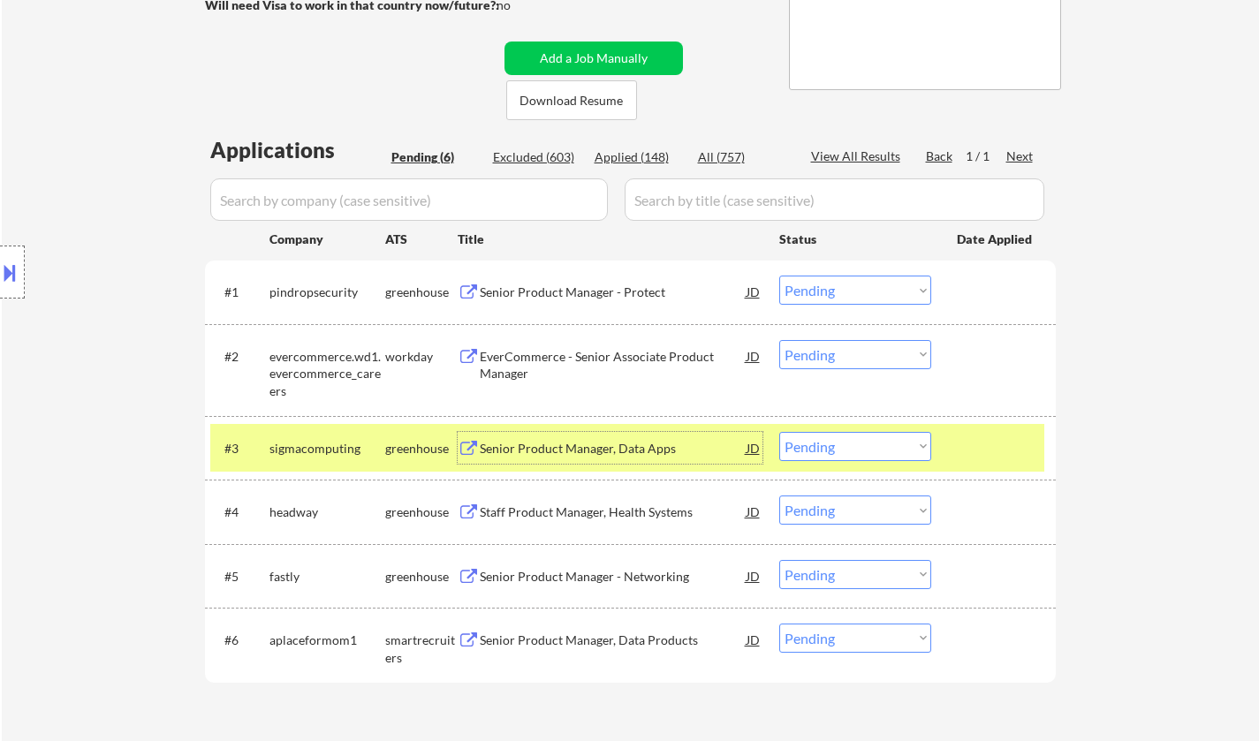
scroll to position [442, 0]
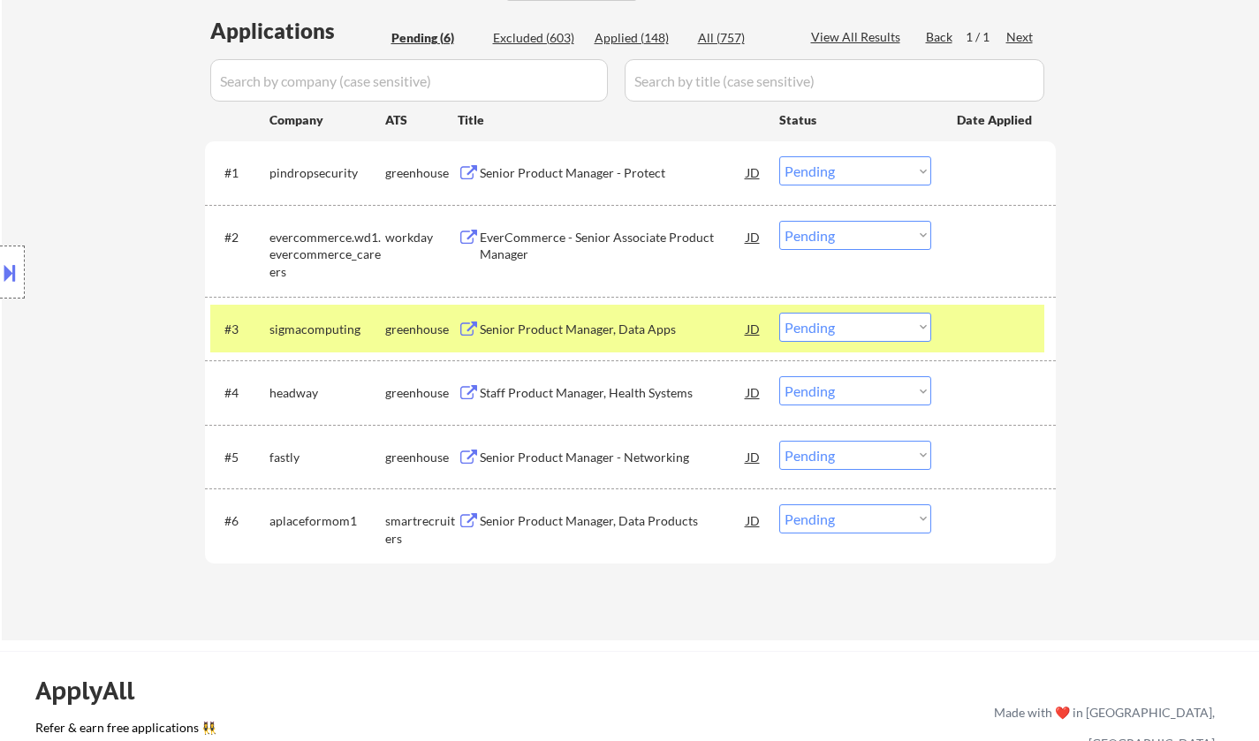
click at [5, 261] on button at bounding box center [9, 272] width 19 height 29
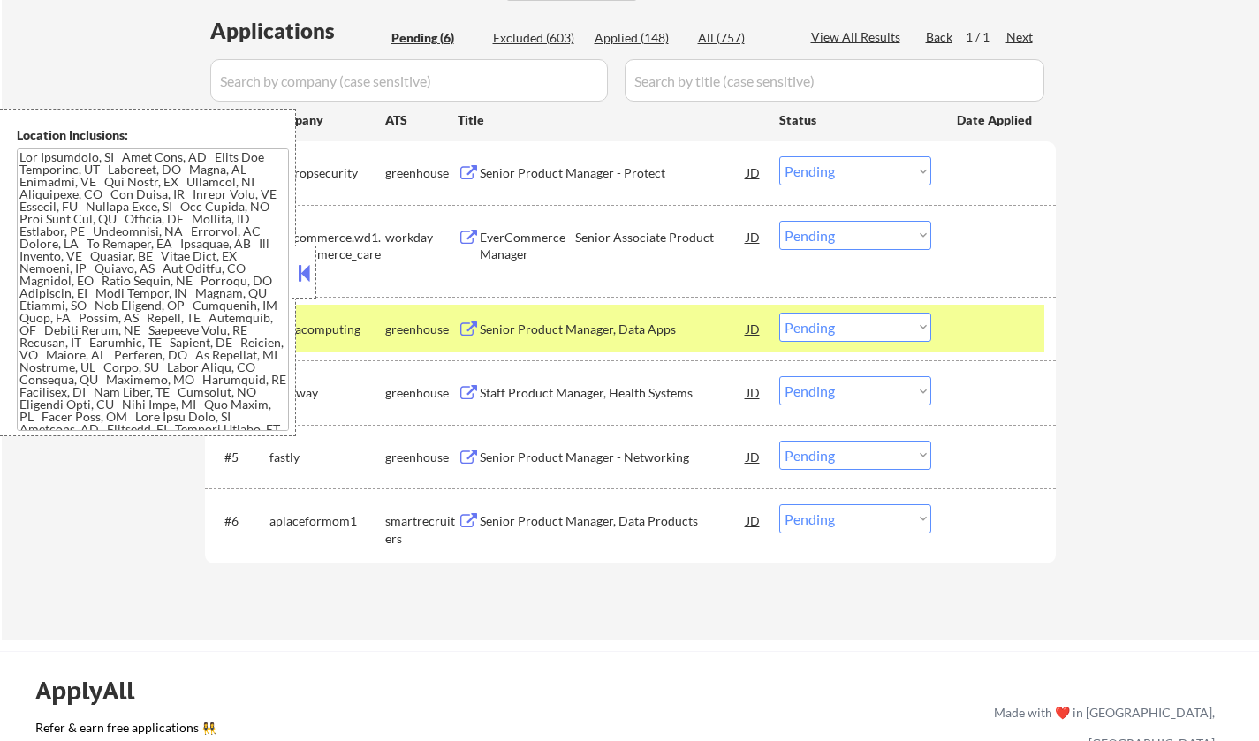
click at [304, 276] on button at bounding box center [303, 273] width 19 height 27
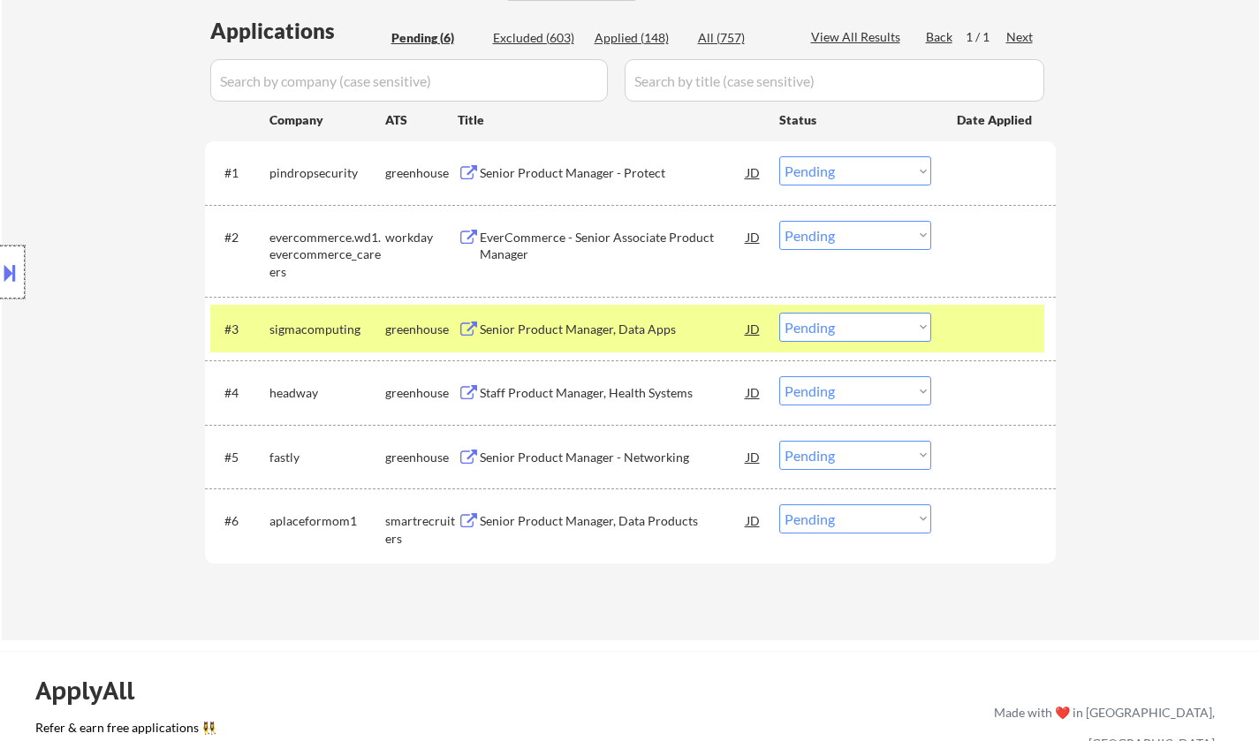
click at [0, 254] on div at bounding box center [12, 272] width 25 height 53
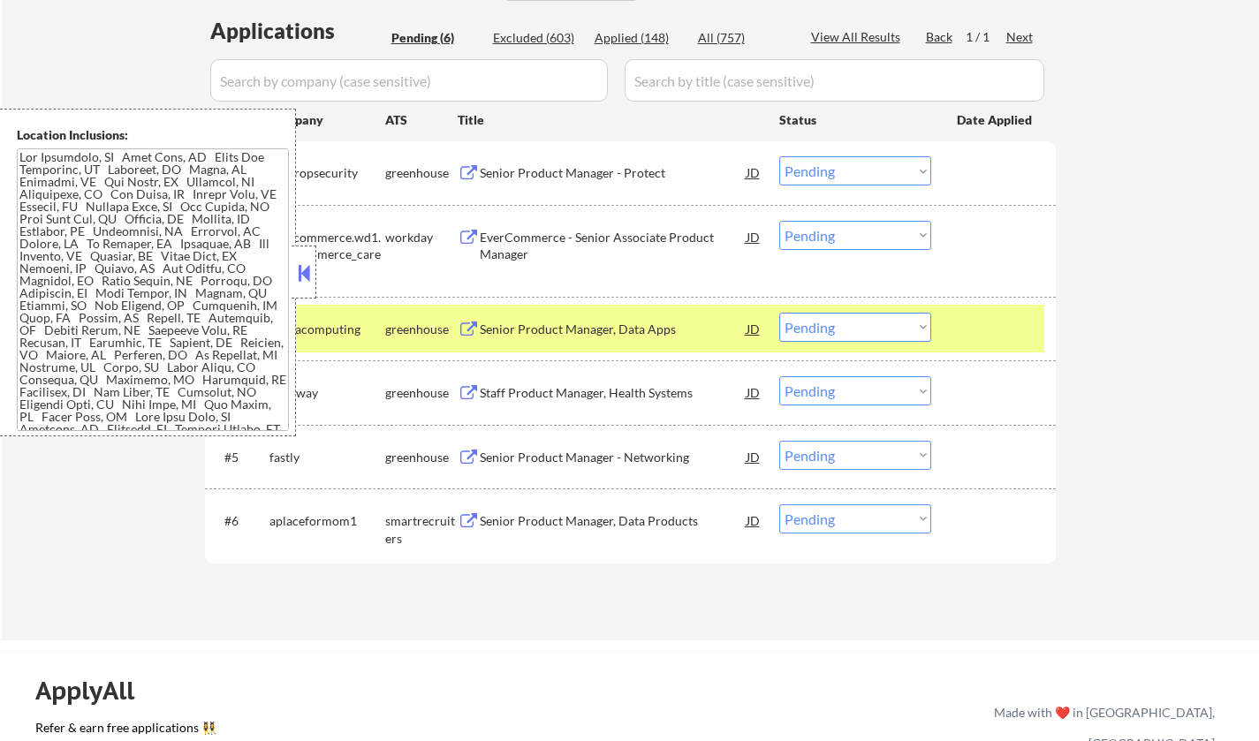
click at [304, 269] on button at bounding box center [303, 273] width 19 height 27
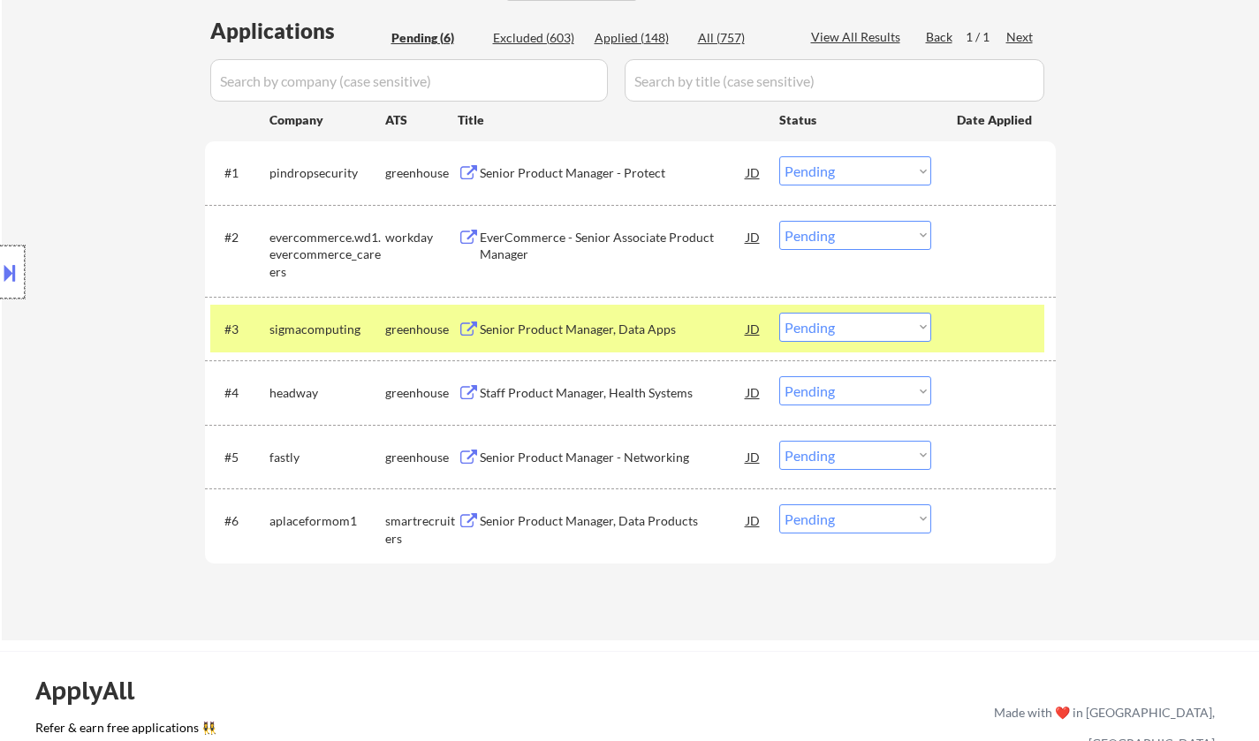
click at [19, 277] on div at bounding box center [12, 272] width 25 height 53
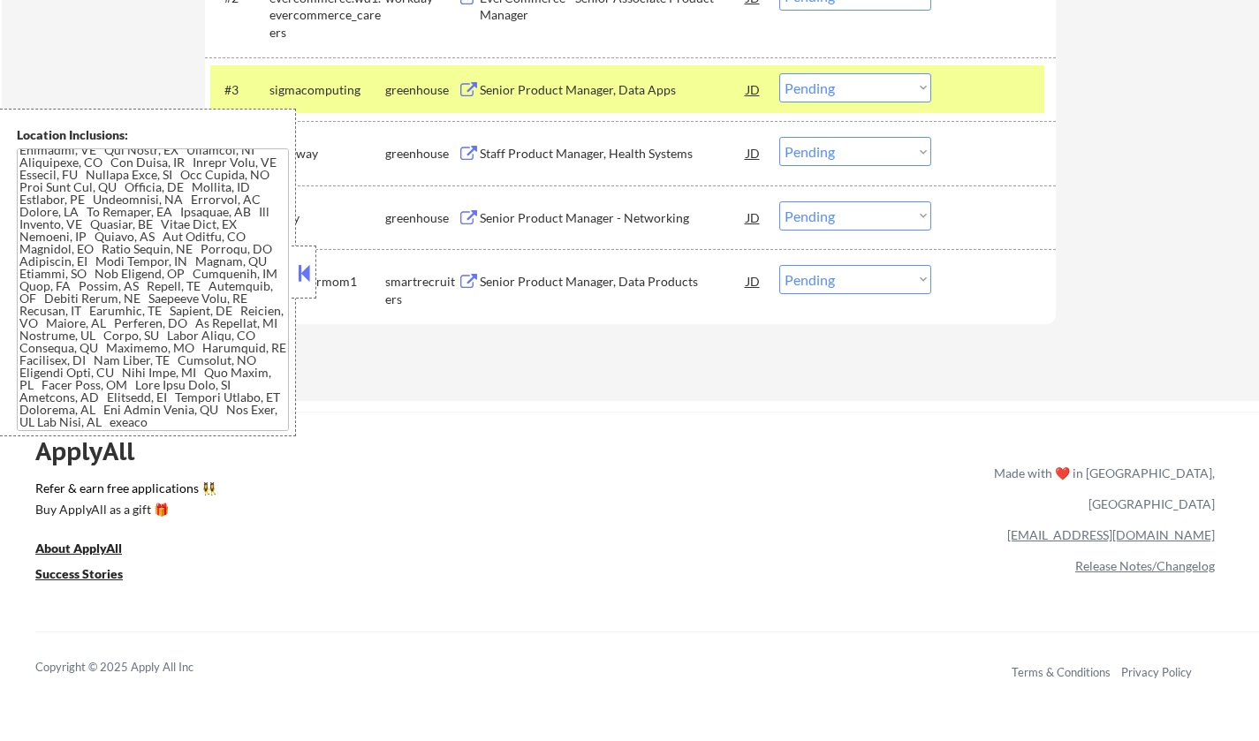
scroll to position [707, 0]
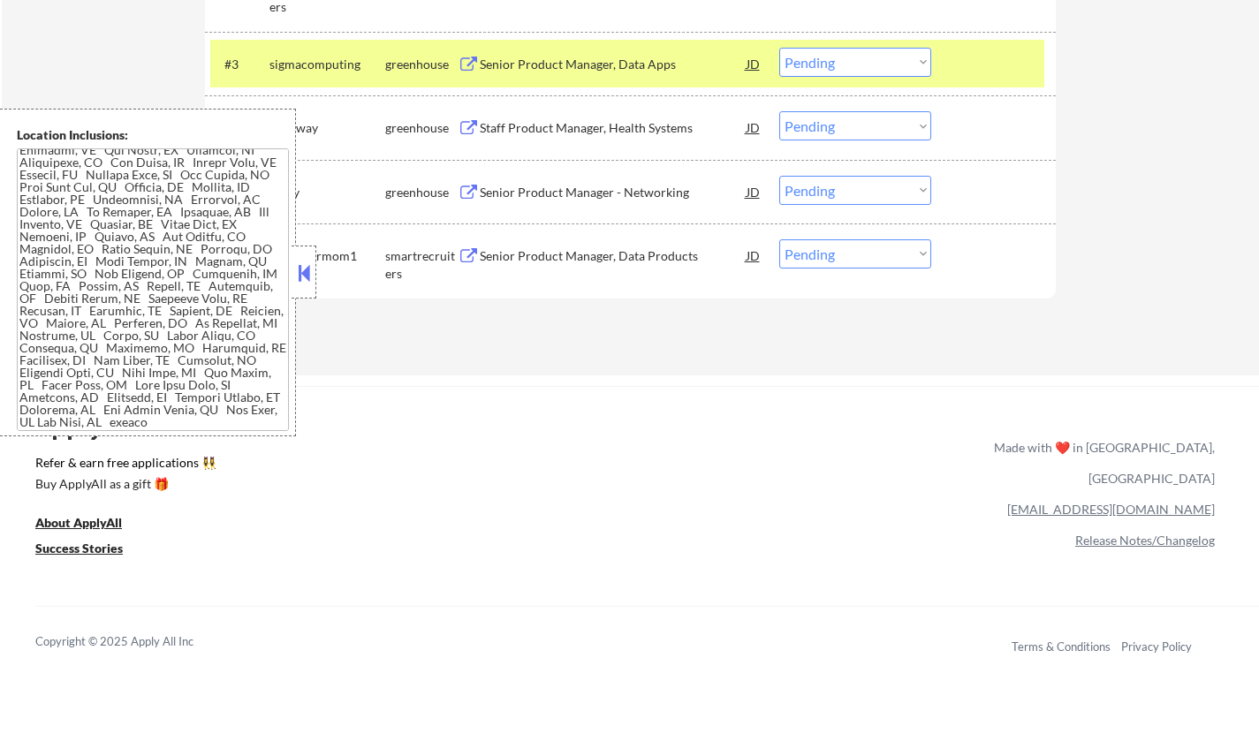
drag, startPoint x: 307, startPoint y: 260, endPoint x: 306, endPoint y: 155, distance: 104.2
click at [307, 261] on button at bounding box center [303, 273] width 19 height 27
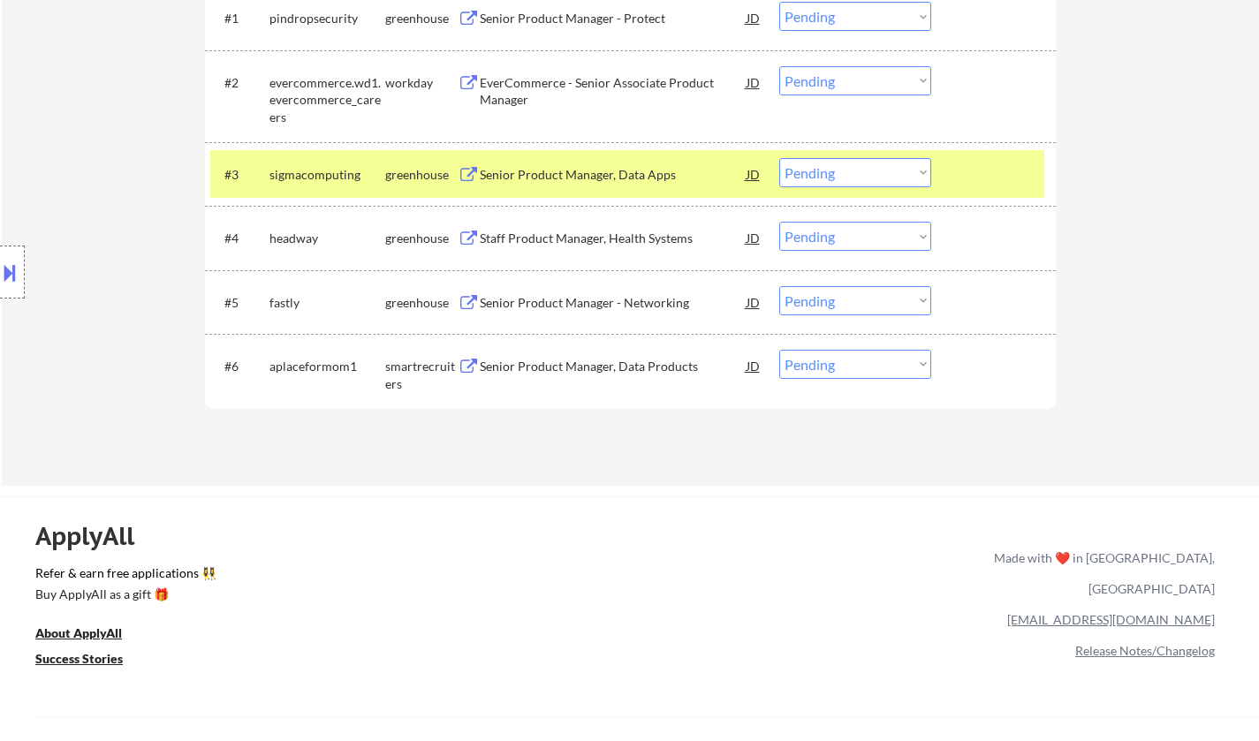
scroll to position [530, 0]
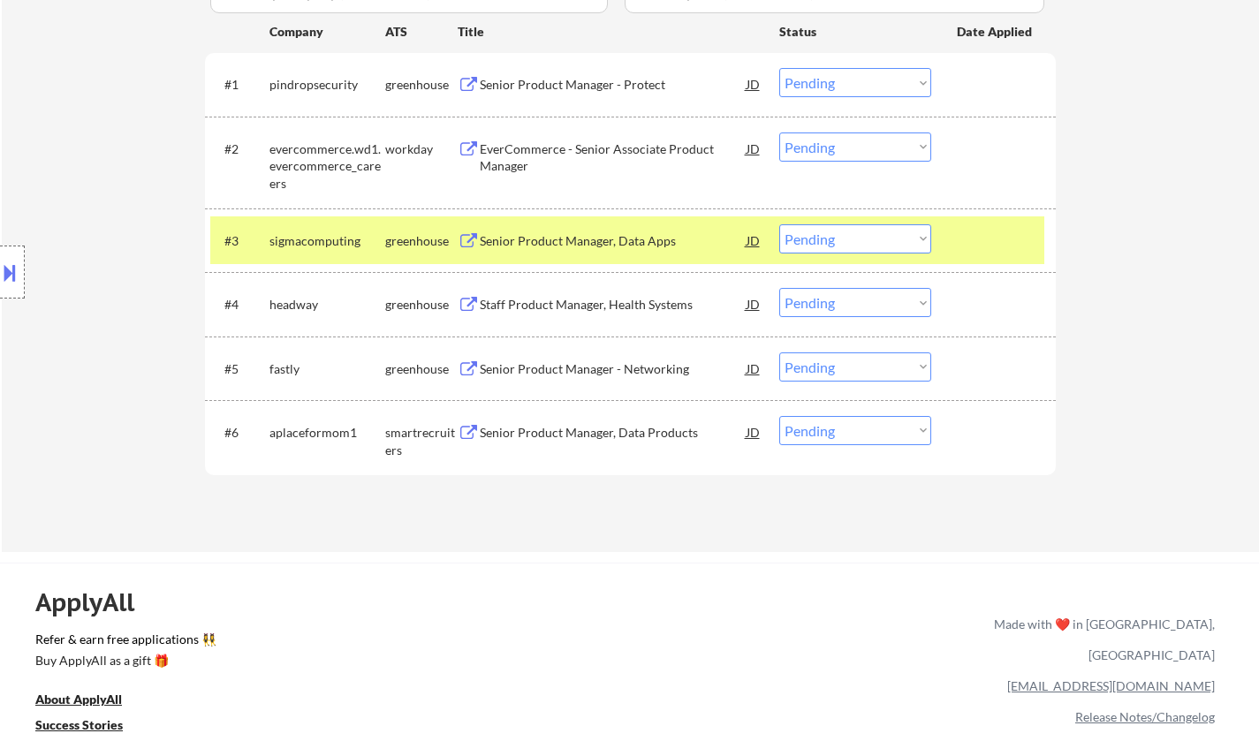
click at [856, 226] on select "Choose an option... Pending Applied Excluded (Questions) Excluded (Expired) Exc…" at bounding box center [855, 238] width 152 height 29
click at [779, 224] on select "Choose an option... Pending Applied Excluded (Questions) Excluded (Expired) Exc…" at bounding box center [855, 238] width 152 height 29
select select ""pending""
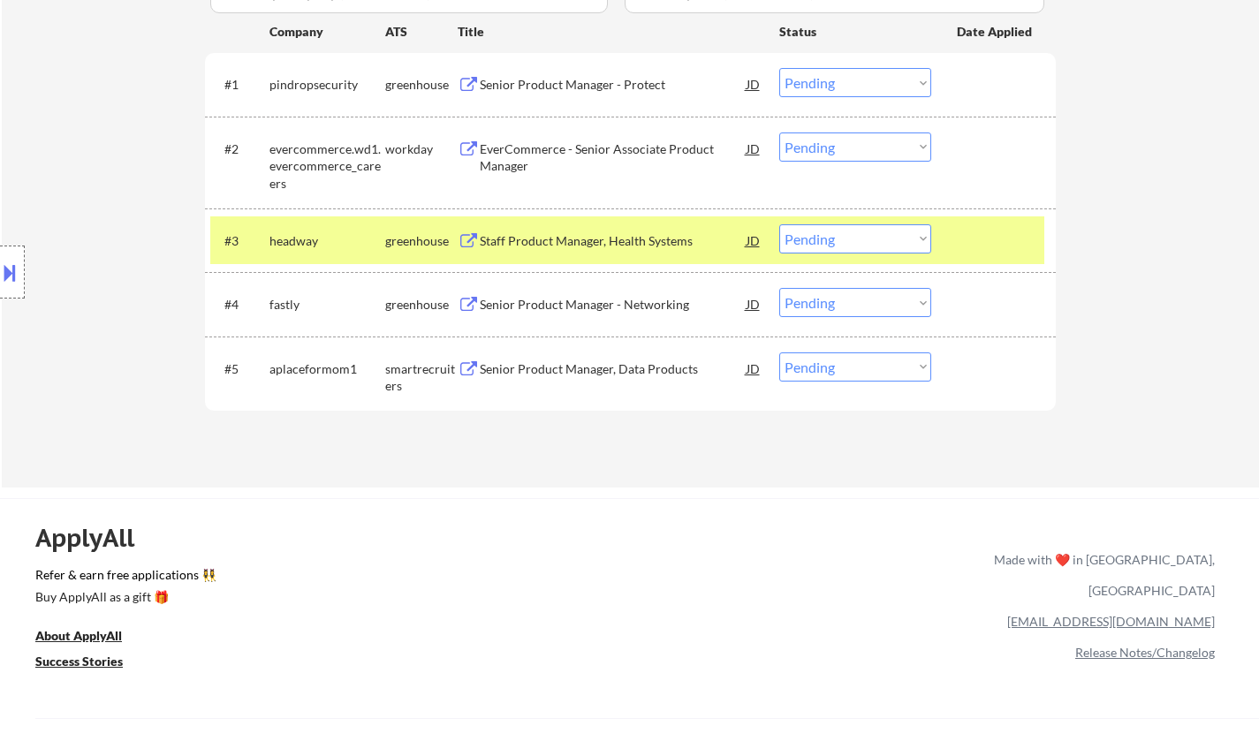
drag, startPoint x: 868, startPoint y: 80, endPoint x: 874, endPoint y: 93, distance: 13.5
click at [868, 80] on select "Choose an option... Pending Applied Excluded (Questions) Excluded (Expired) Exc…" at bounding box center [855, 82] width 152 height 29
click at [779, 68] on select "Choose an option... Pending Applied Excluded (Questions) Excluded (Expired) Exc…" at bounding box center [855, 82] width 152 height 29
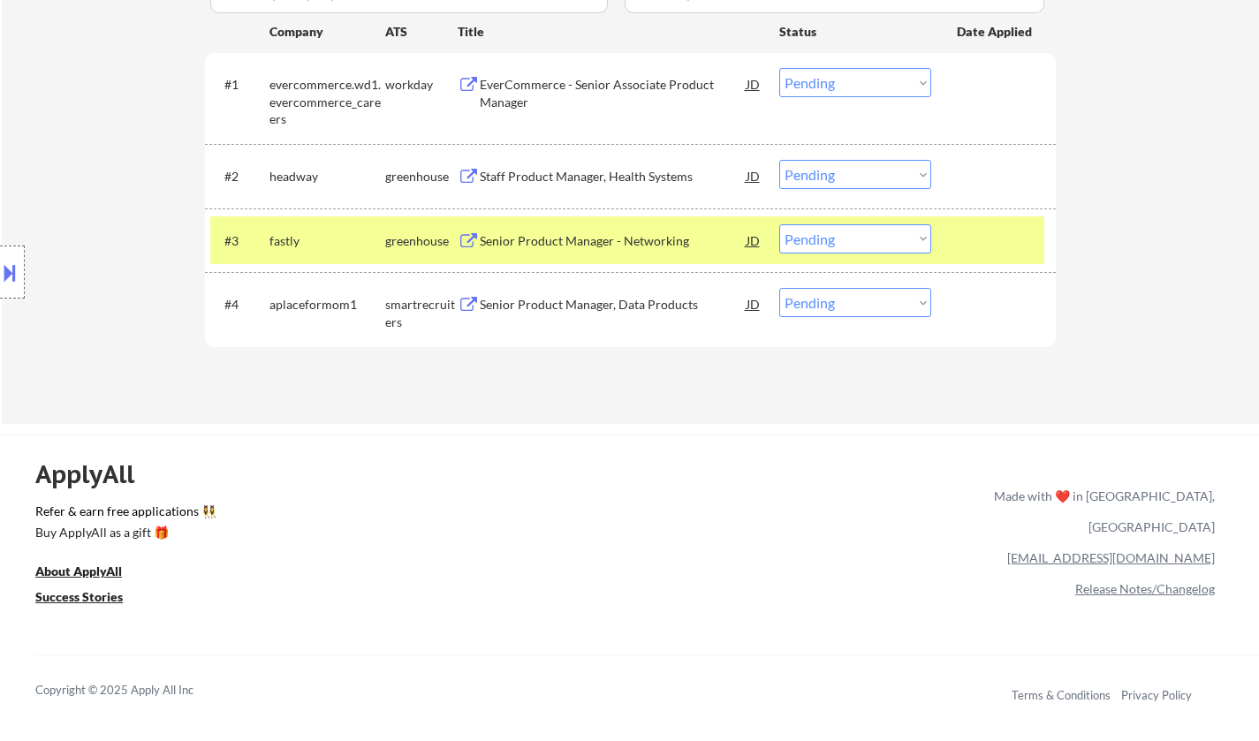
click at [595, 78] on div "EverCommerce - Senior Associate Product Manager" at bounding box center [613, 93] width 267 height 34
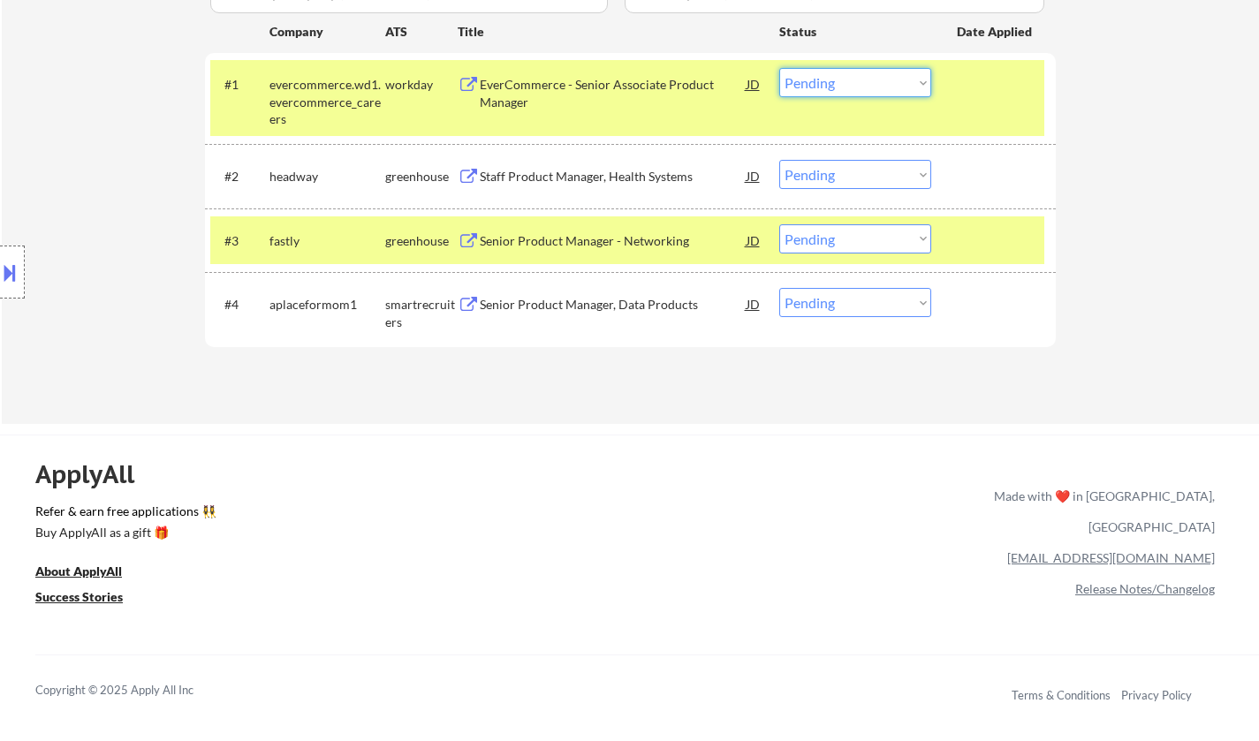
click at [831, 90] on select "Choose an option... Pending Applied Excluded (Questions) Excluded (Expired) Exc…" at bounding box center [855, 82] width 152 height 29
click at [779, 68] on select "Choose an option... Pending Applied Excluded (Questions) Excluded (Expired) Exc…" at bounding box center [855, 82] width 152 height 29
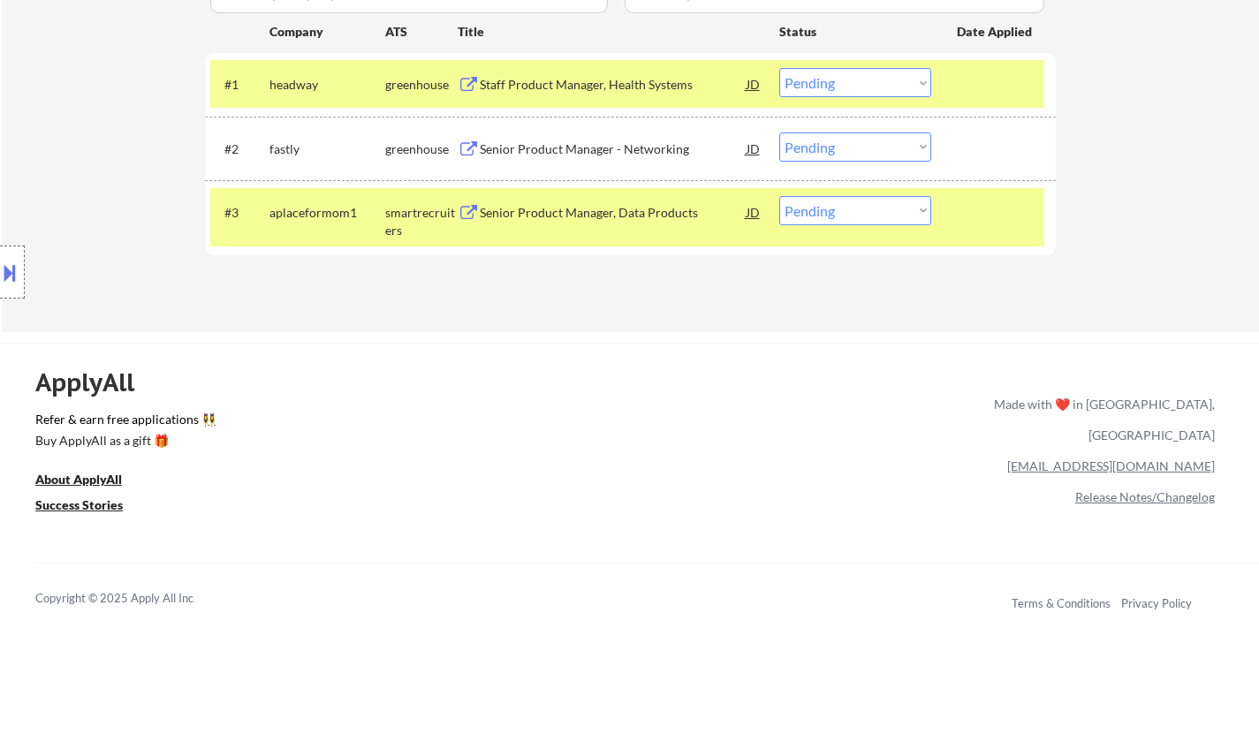
click at [579, 75] on div "Staff Product Manager, Health Systems" at bounding box center [613, 84] width 267 height 32
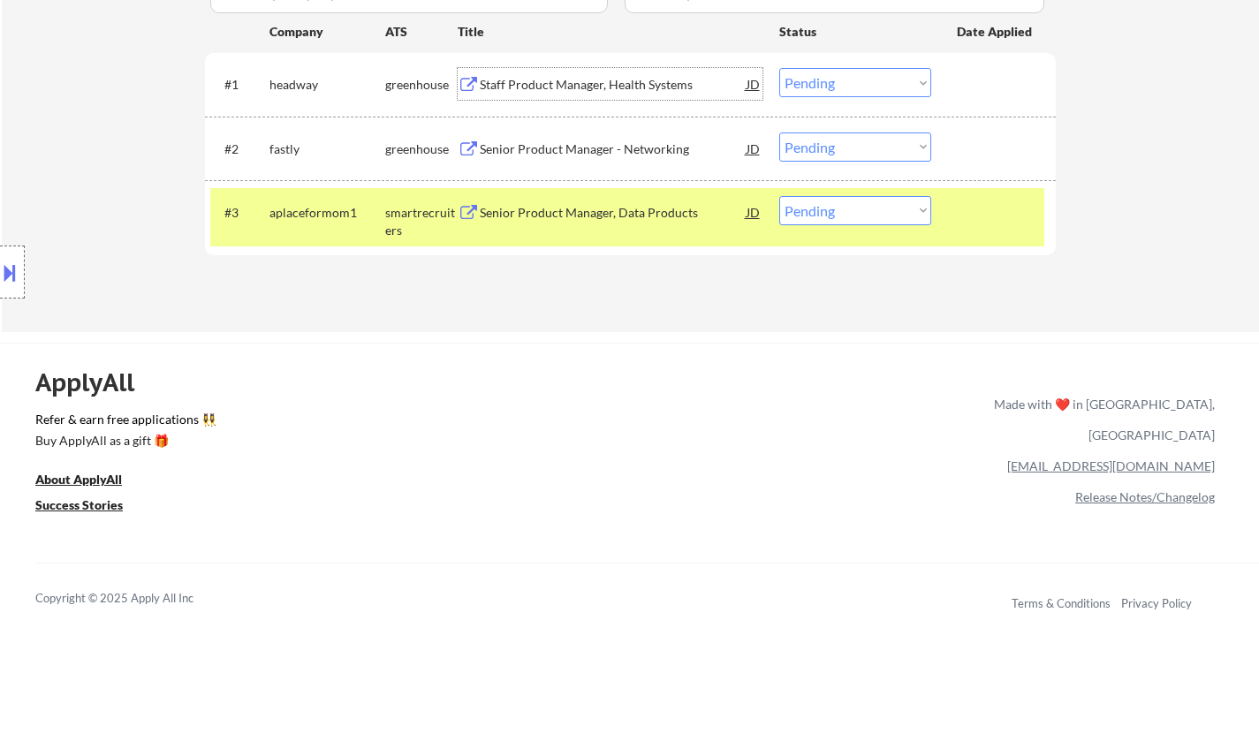
drag, startPoint x: 809, startPoint y: 81, endPoint x: 837, endPoint y: 93, distance: 30.5
click at [809, 81] on select "Choose an option... Pending Applied Excluded (Questions) Excluded (Expired) Exc…" at bounding box center [855, 82] width 152 height 29
click at [779, 68] on select "Choose an option... Pending Applied Excluded (Questions) Excluded (Expired) Exc…" at bounding box center [855, 82] width 152 height 29
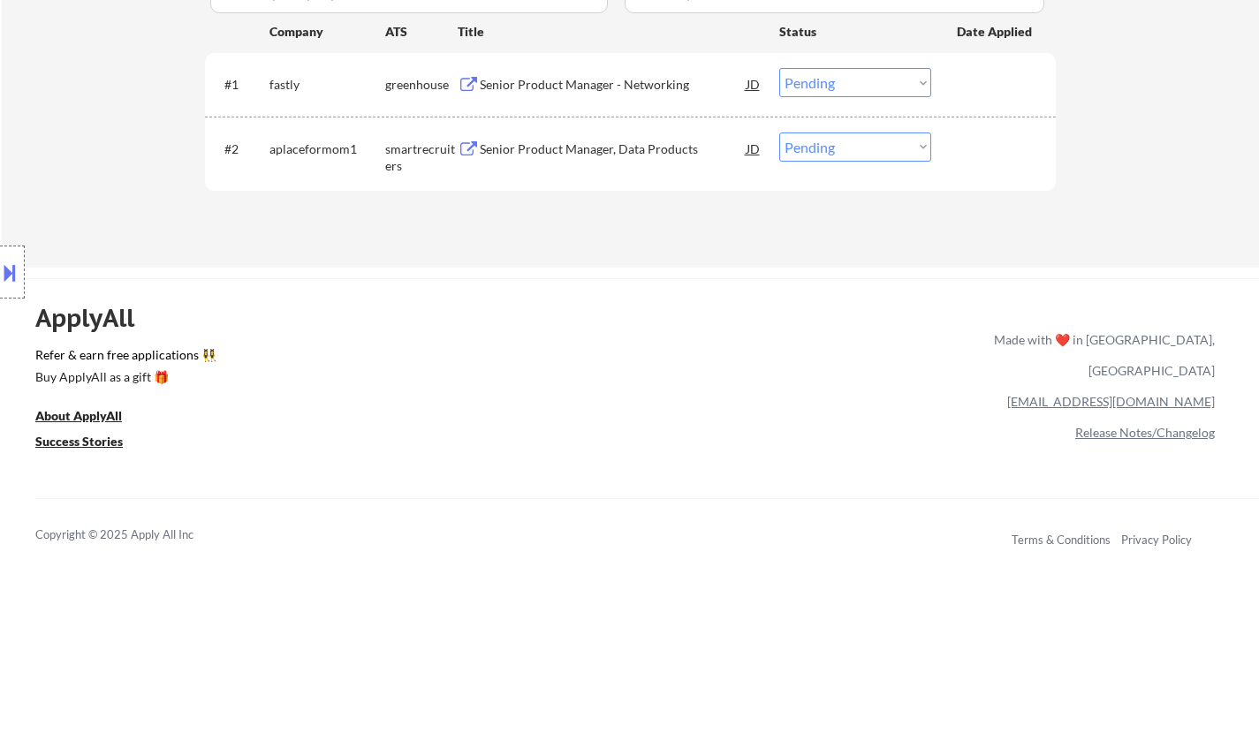
click at [533, 87] on div "Senior Product Manager - Networking" at bounding box center [613, 85] width 267 height 18
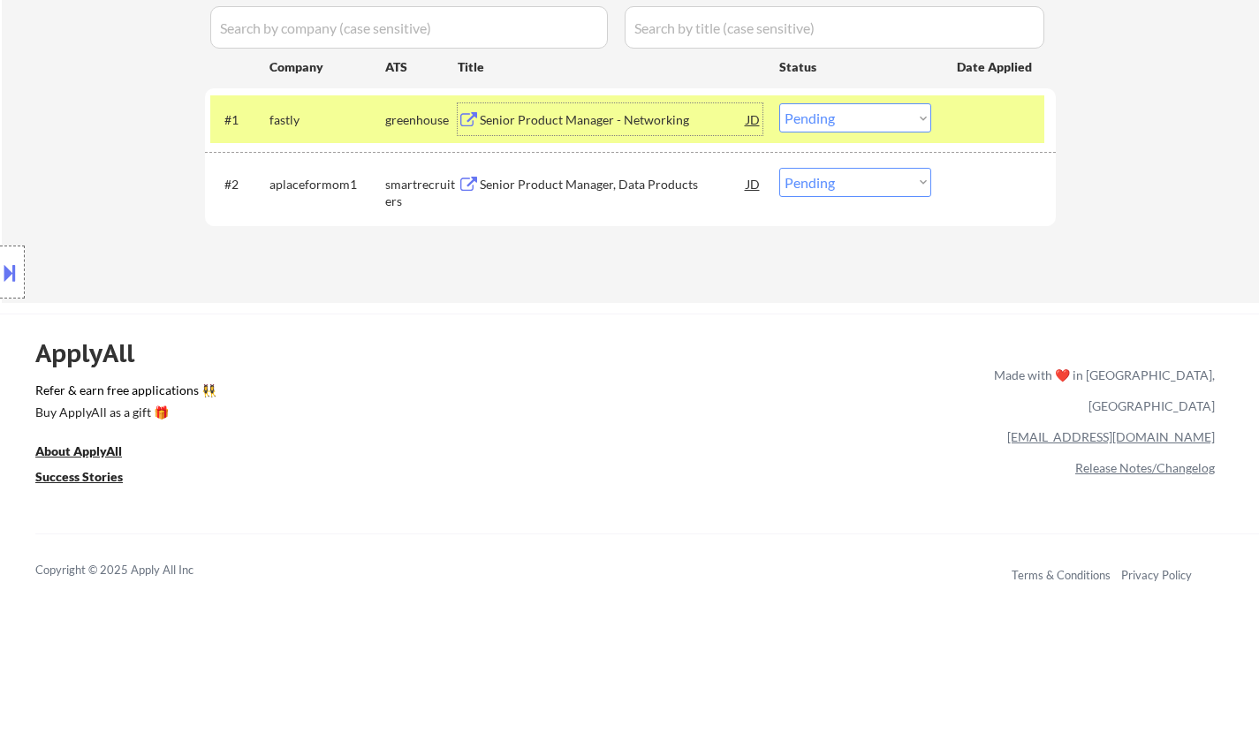
scroll to position [265, 0]
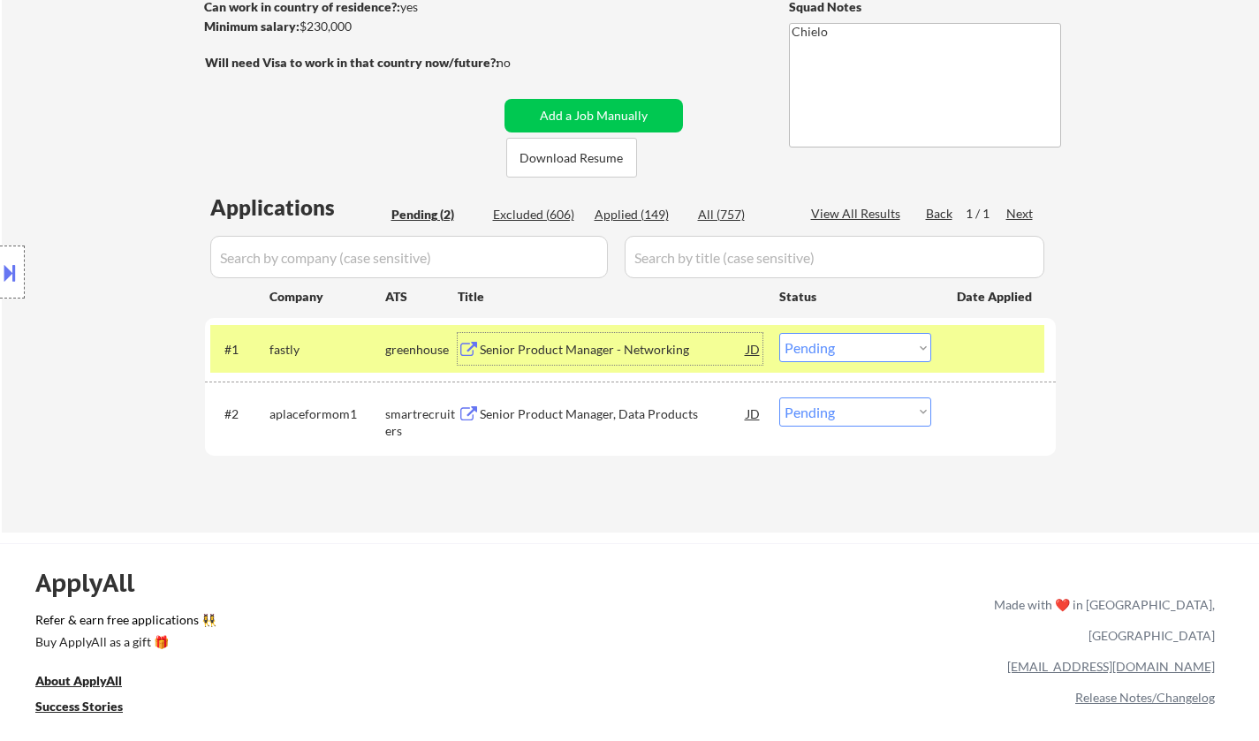
drag, startPoint x: 829, startPoint y: 343, endPoint x: 836, endPoint y: 359, distance: 17.1
click at [829, 343] on select "Choose an option... Pending Applied Excluded (Questions) Excluded (Expired) Exc…" at bounding box center [855, 347] width 152 height 29
click at [779, 333] on select "Choose an option... Pending Applied Excluded (Questions) Excluded (Expired) Exc…" at bounding box center [855, 347] width 152 height 29
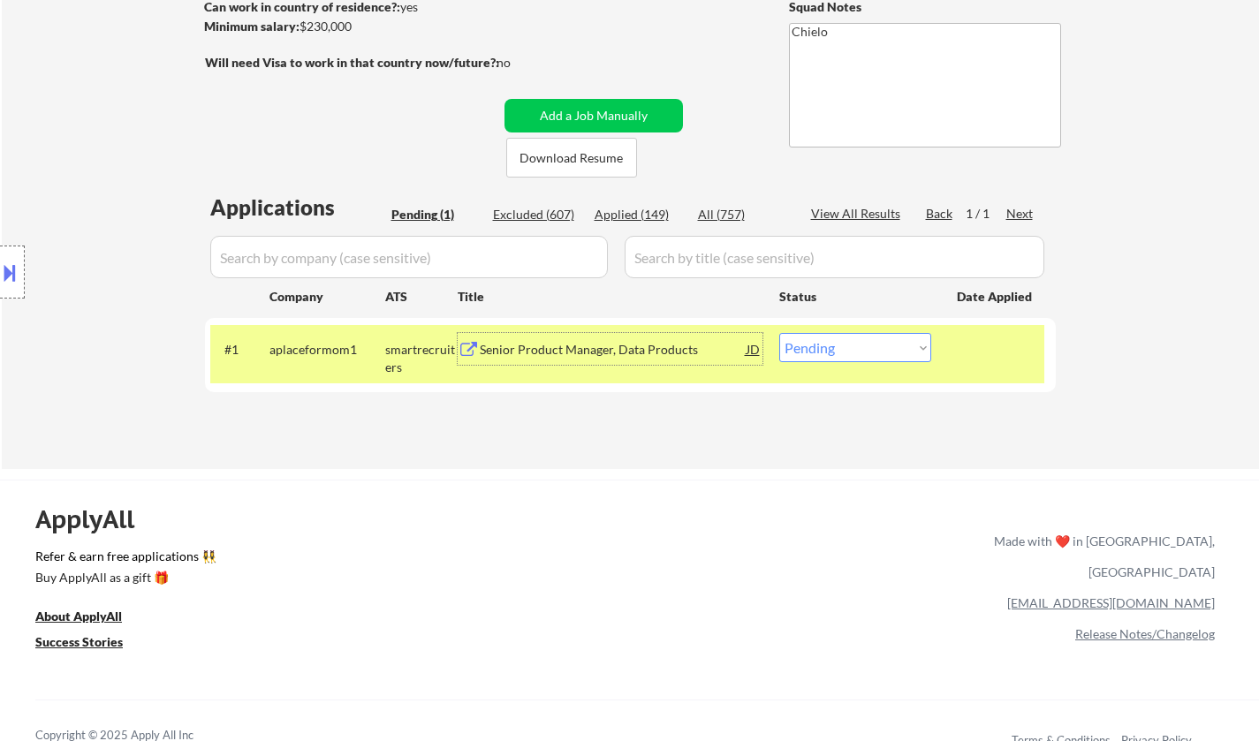
click at [582, 352] on div "Senior Product Manager, Data Products" at bounding box center [613, 350] width 267 height 18
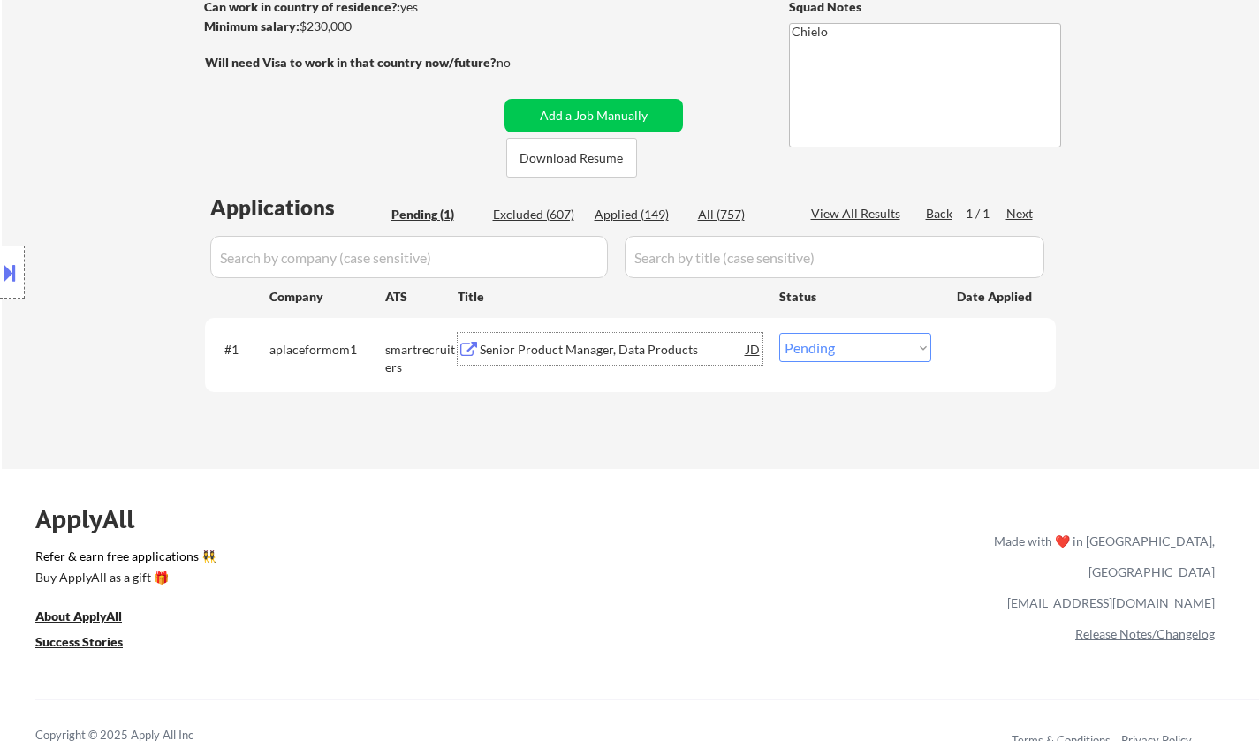
click at [853, 354] on select "Choose an option... Pending Applied Excluded (Questions) Excluded (Expired) Exc…" at bounding box center [855, 347] width 152 height 29
select select ""excluded__salary_""
click at [779, 333] on select "Choose an option... Pending Applied Excluded (Questions) Excluded (Expired) Exc…" at bounding box center [855, 347] width 152 height 29
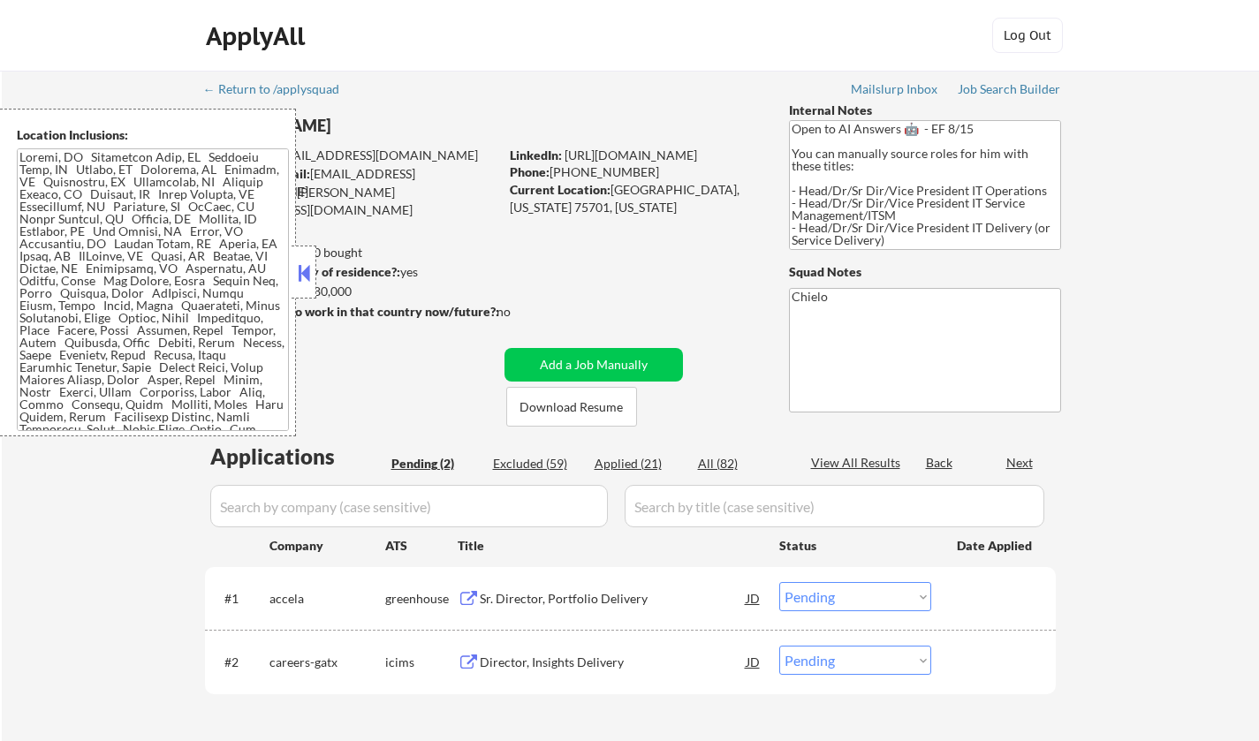
select select ""pending""
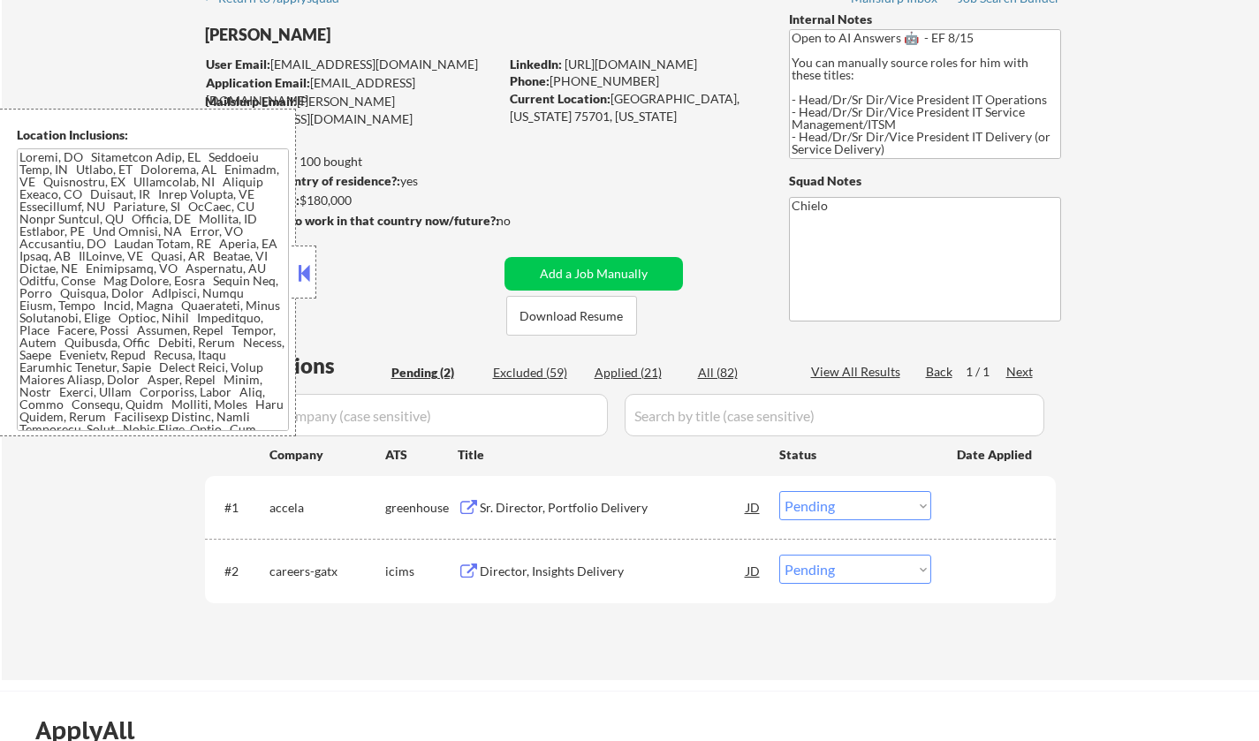
scroll to position [177, 0]
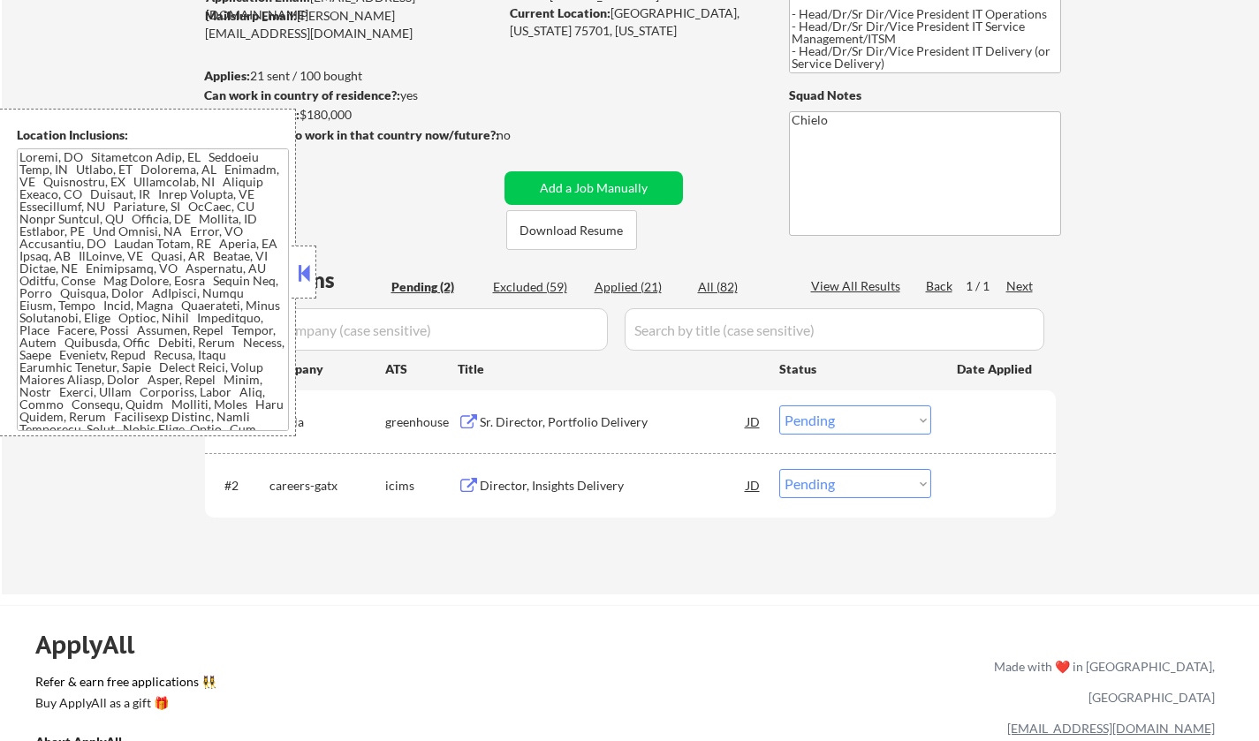
click at [293, 266] on div at bounding box center [304, 272] width 25 height 53
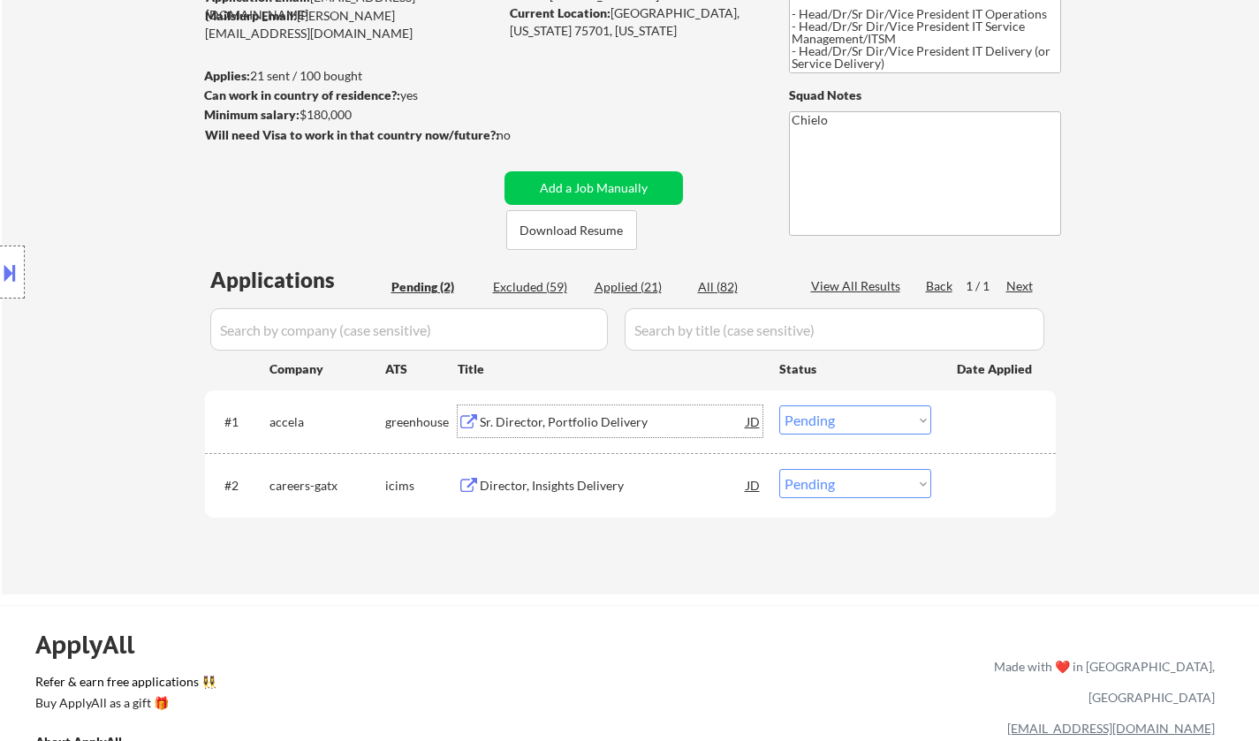
click at [566, 409] on div "Sr. Director, Portfolio Delivery" at bounding box center [613, 421] width 267 height 32
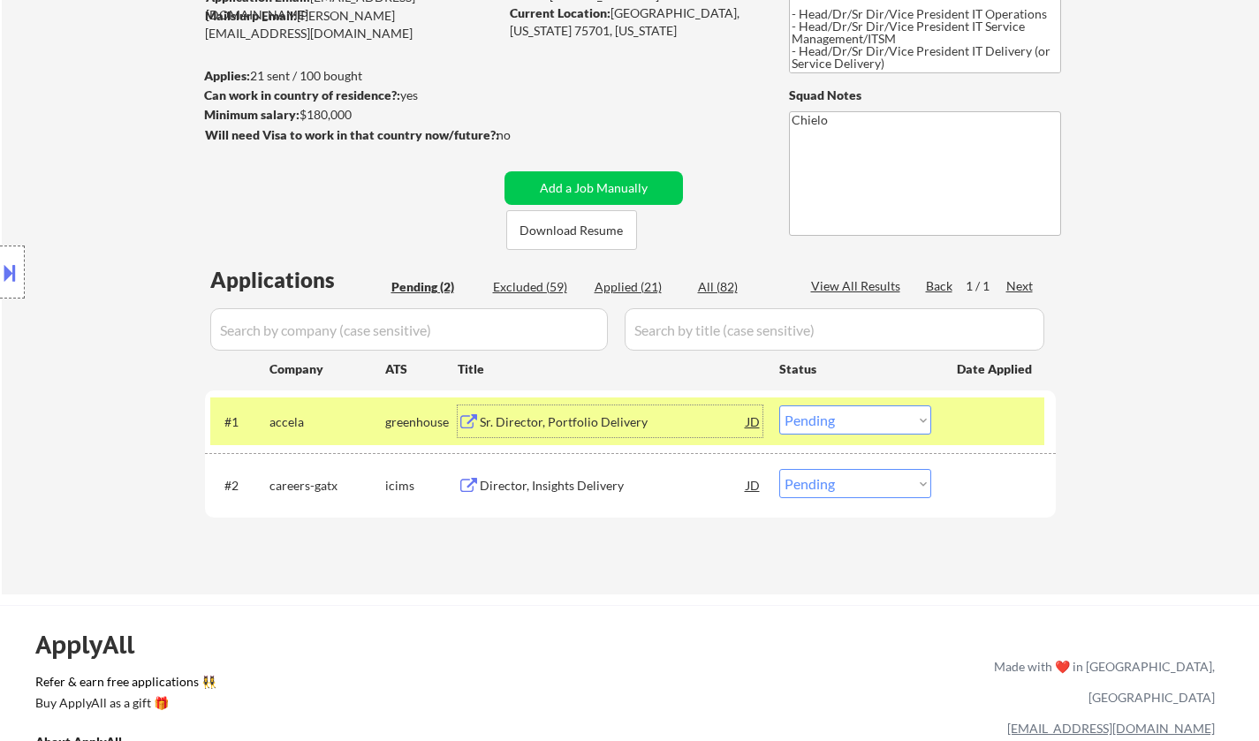
click at [844, 427] on select "Choose an option... Pending Applied Excluded (Questions) Excluded (Expired) Exc…" at bounding box center [855, 419] width 152 height 29
click at [779, 405] on select "Choose an option... Pending Applied Excluded (Questions) Excluded (Expired) Exc…" at bounding box center [855, 419] width 152 height 29
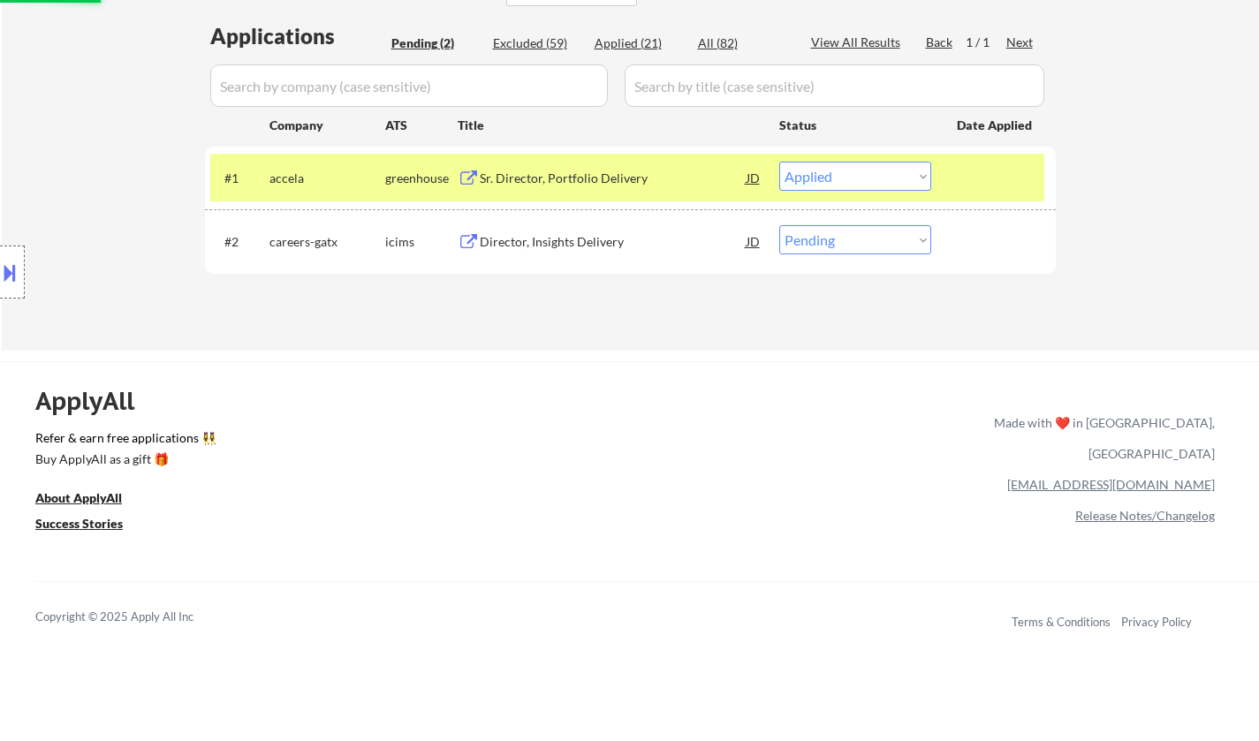
scroll to position [442, 0]
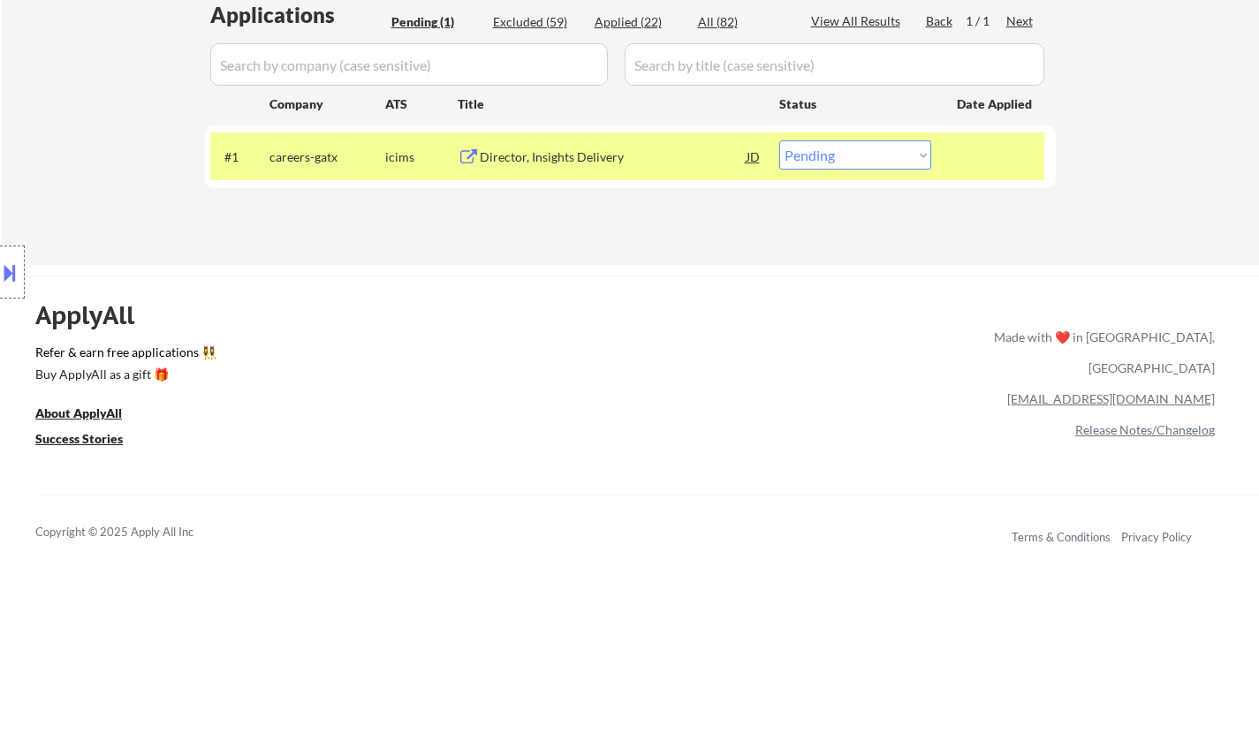
click at [557, 167] on div "Director, Insights Delivery" at bounding box center [613, 156] width 267 height 32
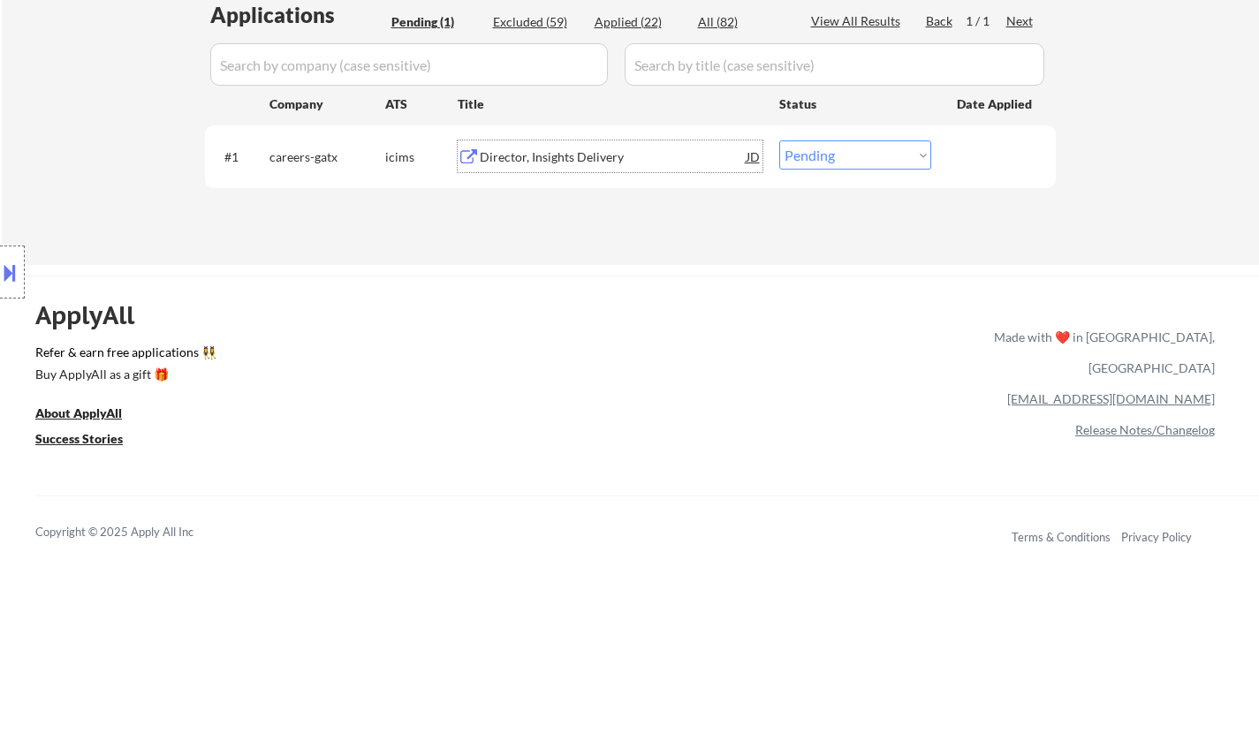
click at [2, 281] on button at bounding box center [9, 272] width 19 height 29
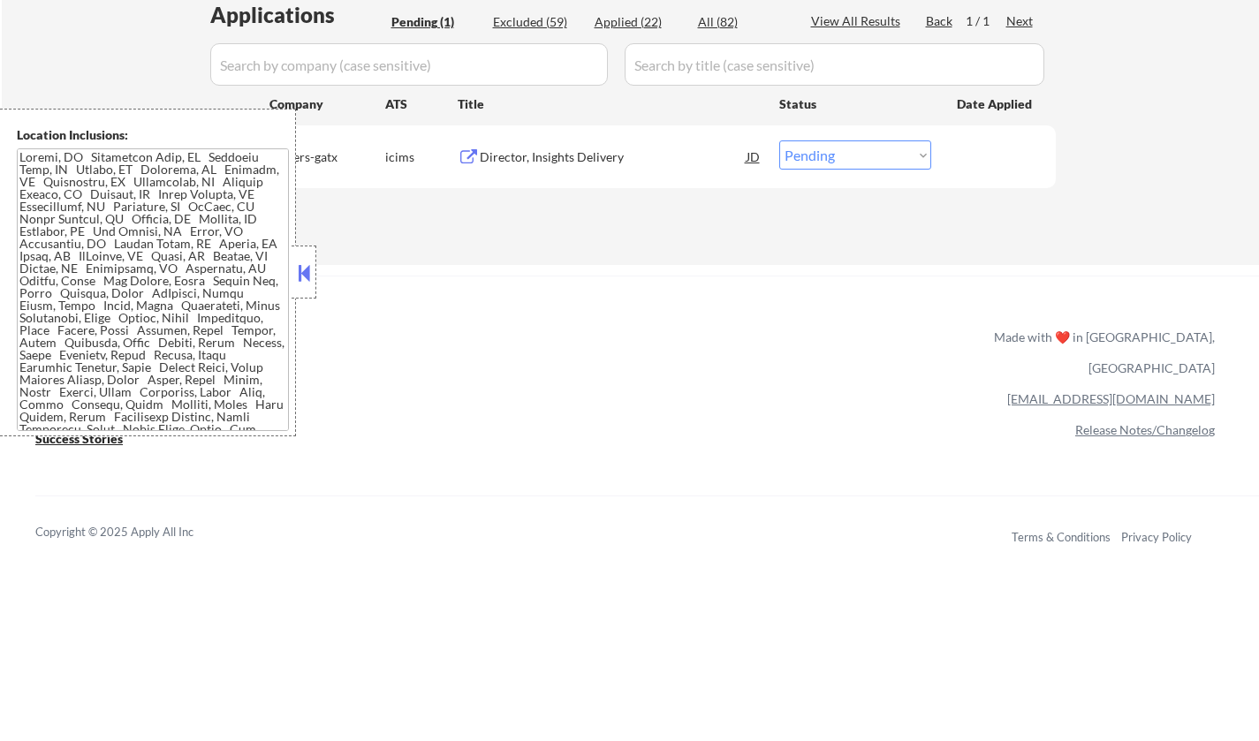
drag, startPoint x: 756, startPoint y: 424, endPoint x: 836, endPoint y: 335, distance: 119.5
click at [758, 423] on div "ApplyAll Refer & earn free applications 👯‍♀️ Buy ApplyAll as a gift 🎁 About App…" at bounding box center [629, 428] width 1259 height 280
drag, startPoint x: 855, startPoint y: 154, endPoint x: 946, endPoint y: 370, distance: 234.8
click at [855, 154] on select "Choose an option... Pending Applied Excluded (Questions) Excluded (Expired) Exc…" at bounding box center [855, 154] width 152 height 29
select select ""excluded__location_""
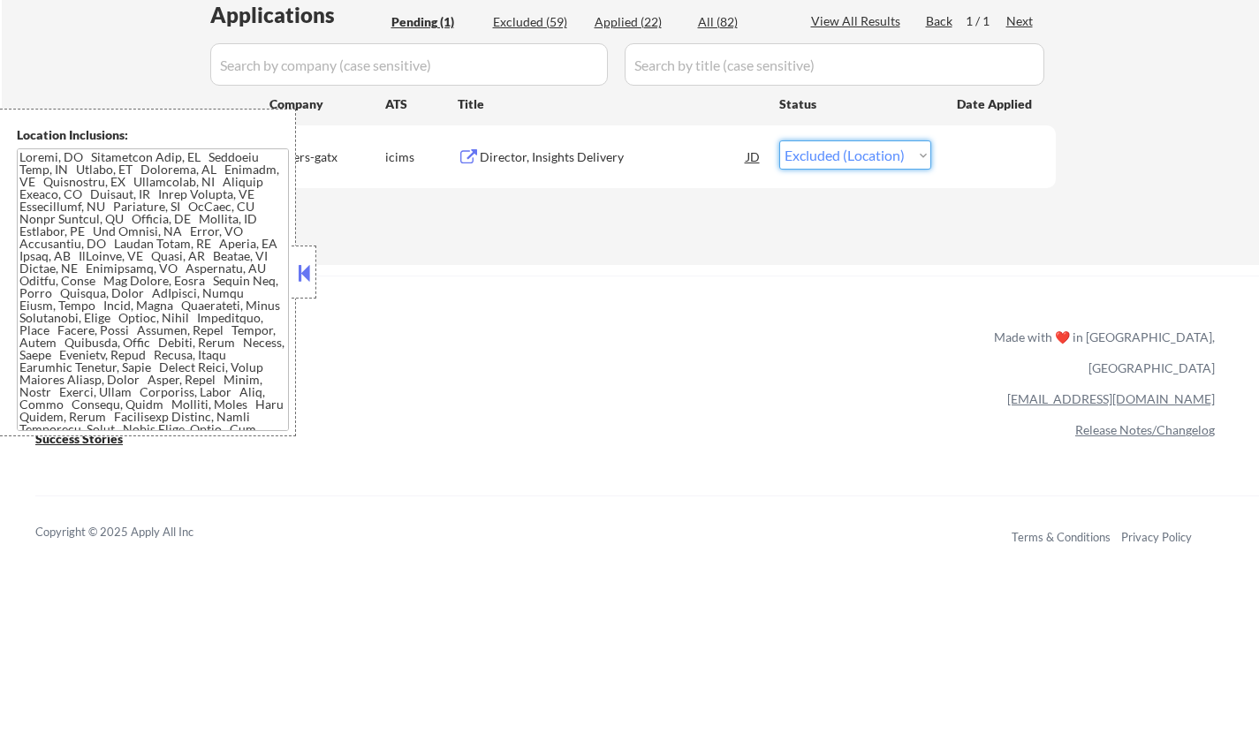
click at [779, 140] on select "Choose an option... Pending Applied Excluded (Questions) Excluded (Expired) Exc…" at bounding box center [855, 154] width 152 height 29
click at [314, 281] on div at bounding box center [304, 272] width 25 height 53
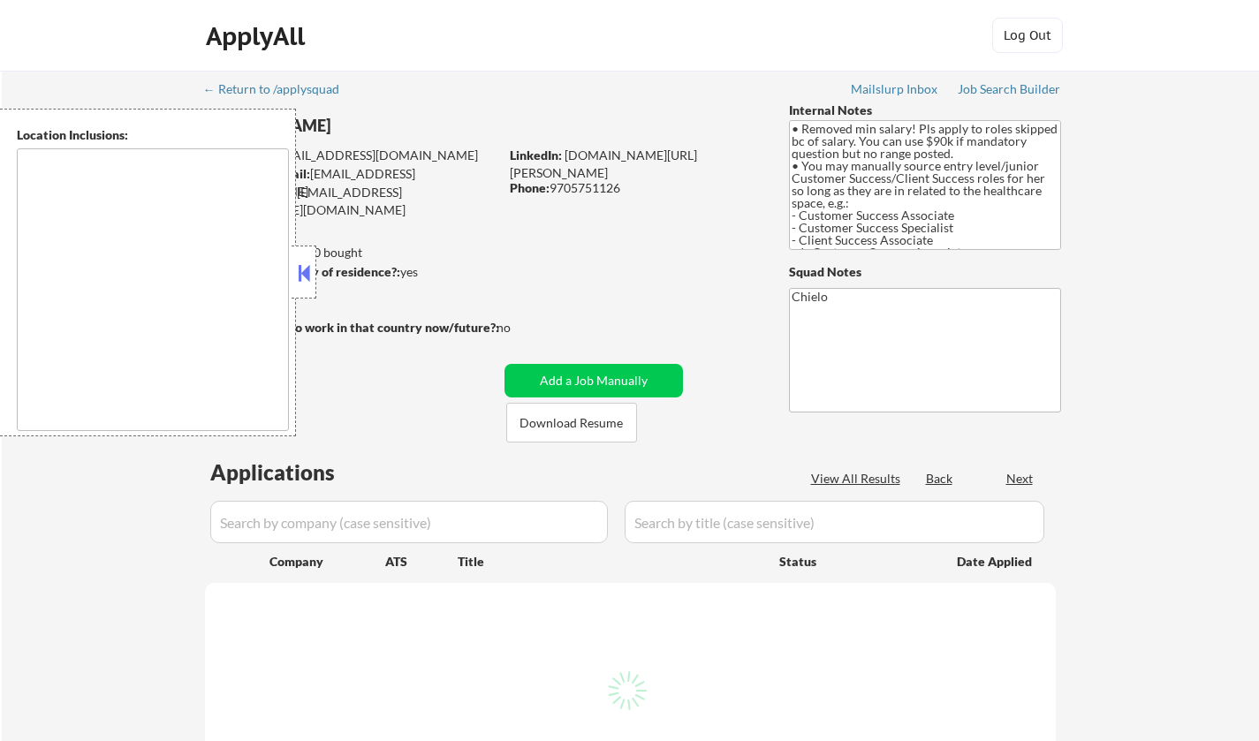
select select ""pending""
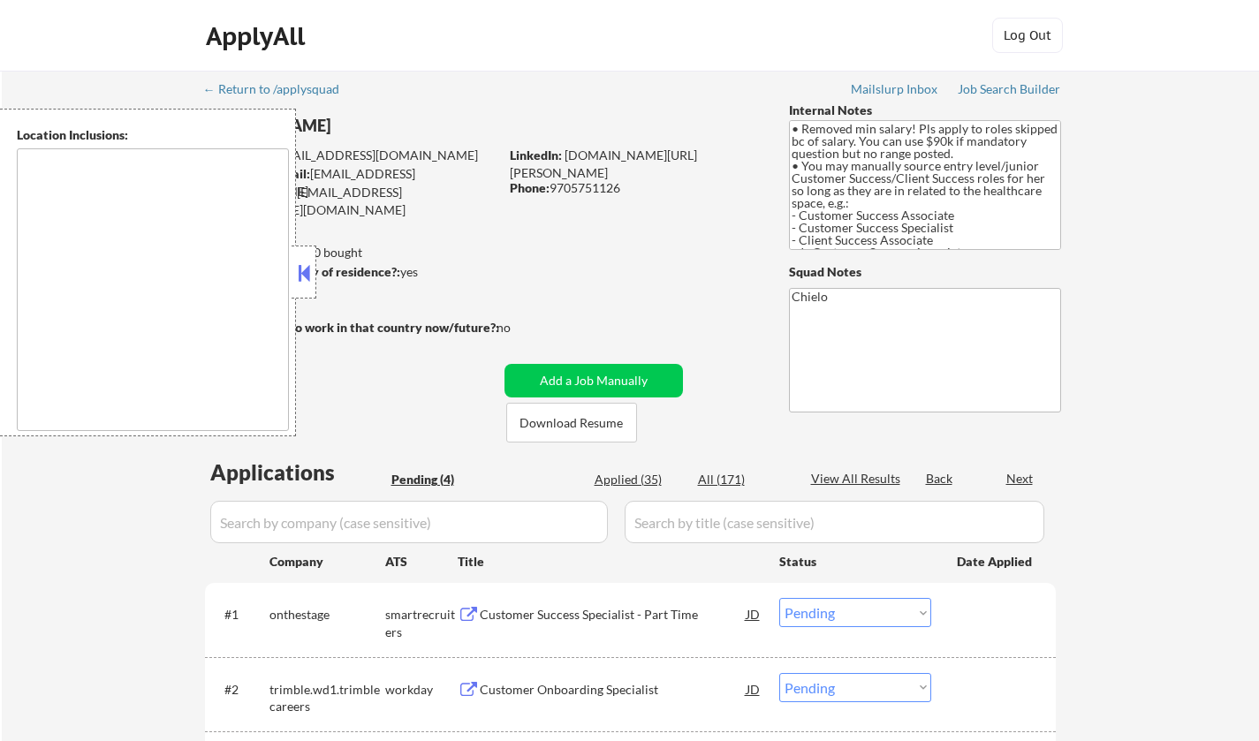
type textarea "[GEOGRAPHIC_DATA], [GEOGRAPHIC_DATA], [GEOGRAPHIC_DATA] [GEOGRAPHIC_DATA], [GEO…"
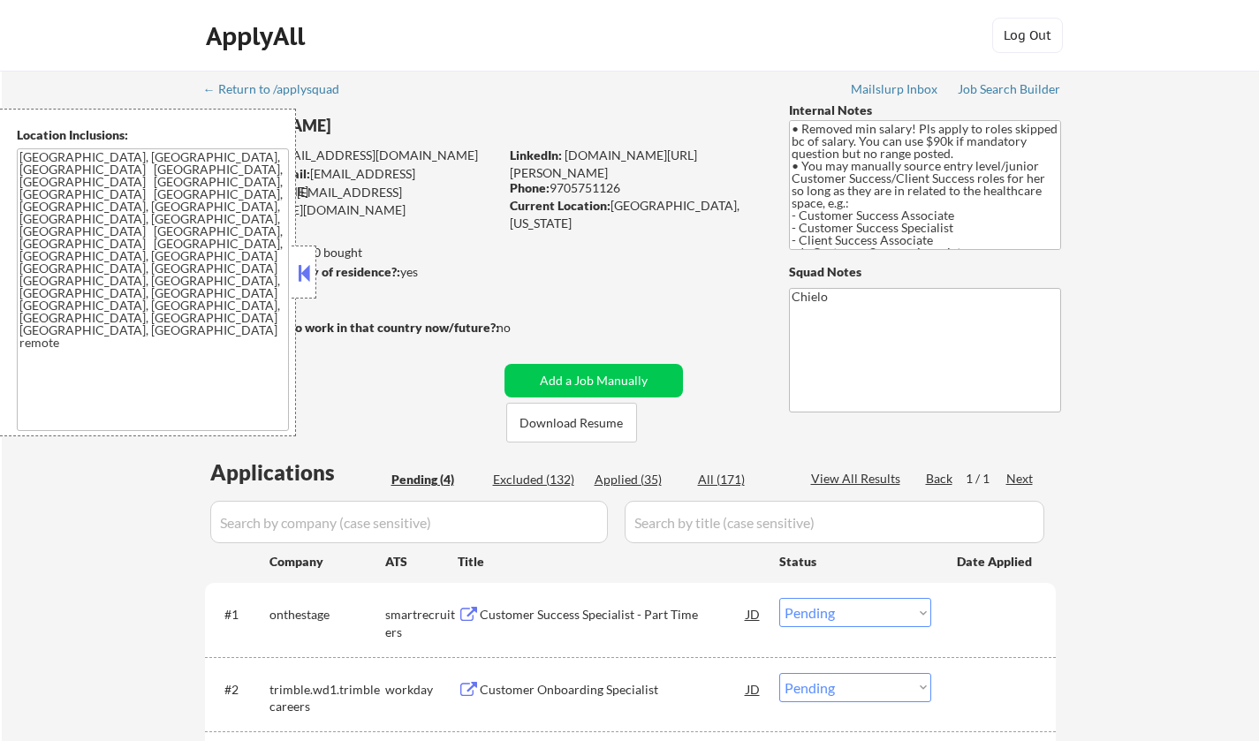
click at [299, 276] on button at bounding box center [303, 273] width 19 height 27
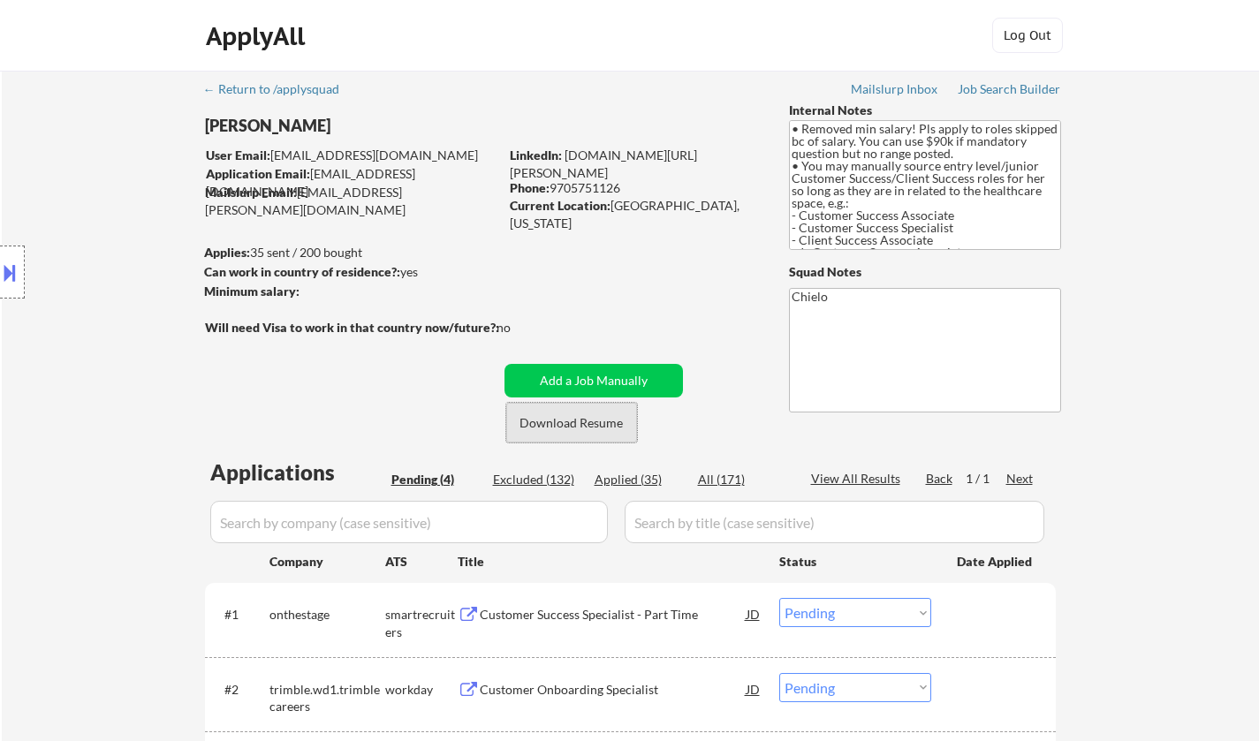
click at [547, 419] on button "Download Resume" at bounding box center [571, 423] width 131 height 40
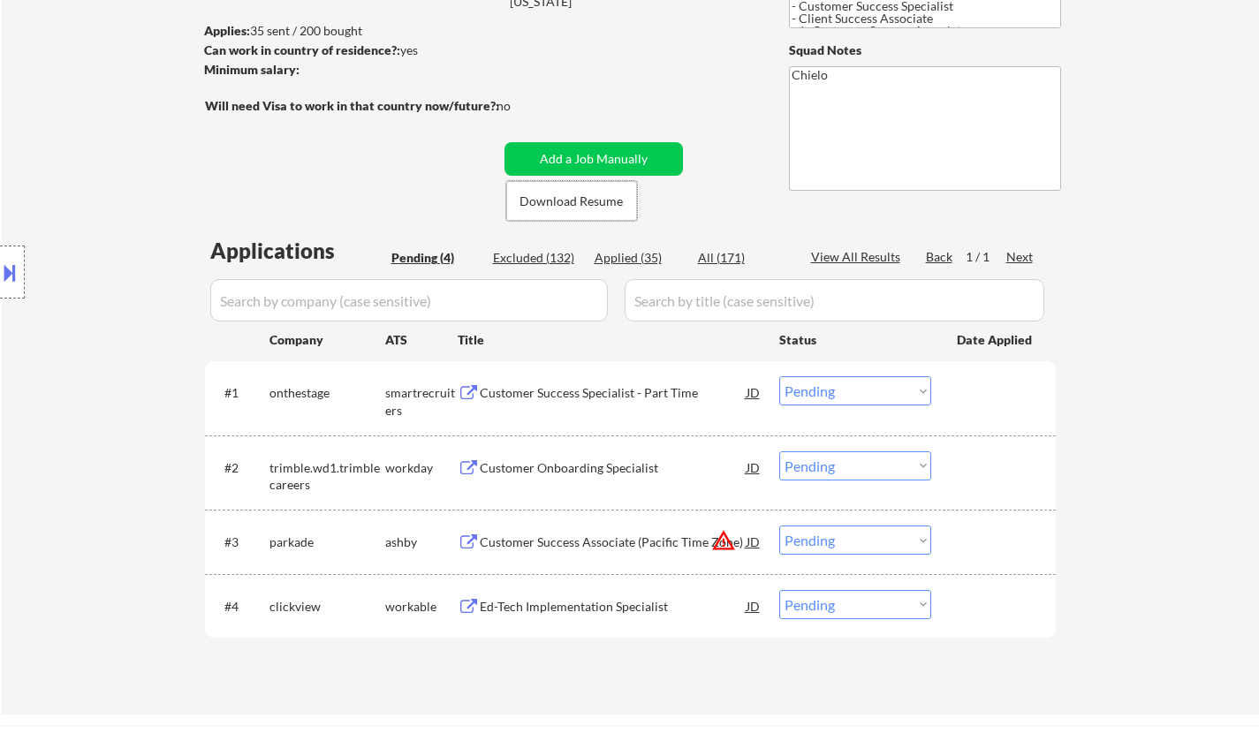
scroll to position [265, 0]
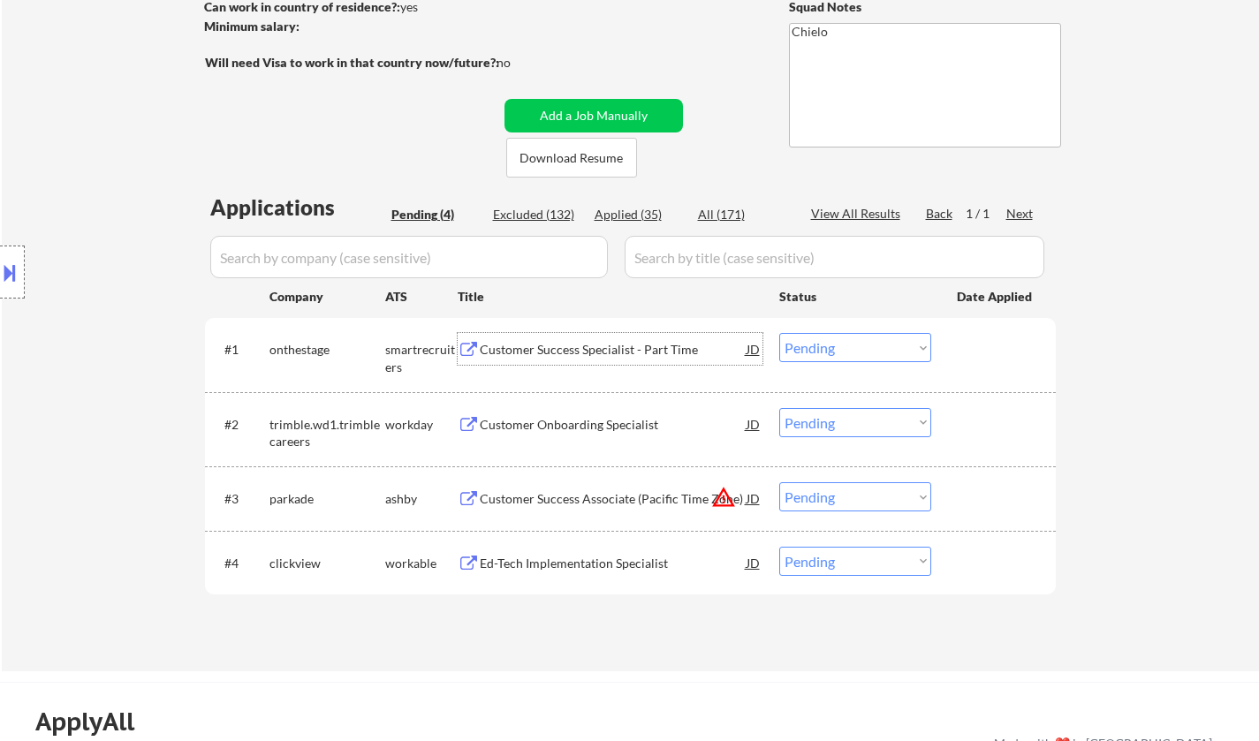
click at [573, 341] on div "Customer Success Specialist - Part Time" at bounding box center [613, 350] width 267 height 18
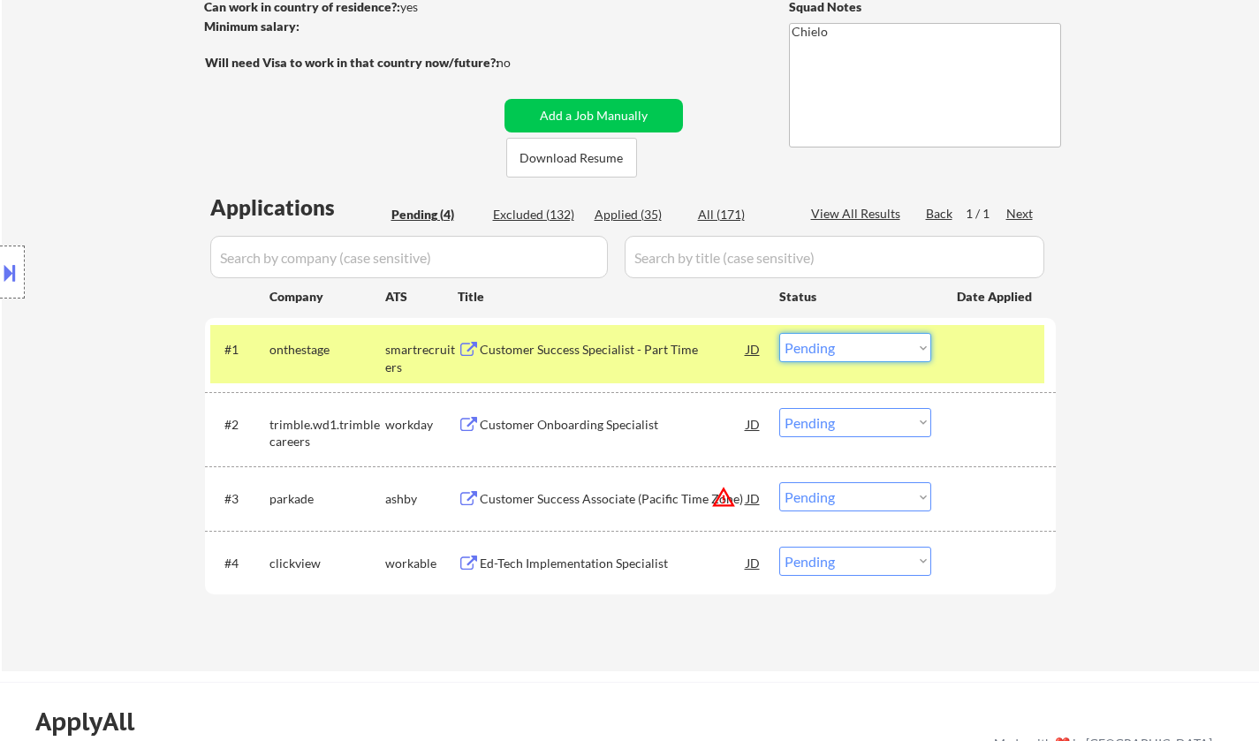
drag, startPoint x: 815, startPoint y: 335, endPoint x: 837, endPoint y: 356, distance: 30.0
click at [815, 335] on select "Choose an option... Pending Applied Excluded (Questions) Excluded (Expired) Exc…" at bounding box center [855, 347] width 152 height 29
click at [779, 333] on select "Choose an option... Pending Applied Excluded (Questions) Excluded (Expired) Exc…" at bounding box center [855, 347] width 152 height 29
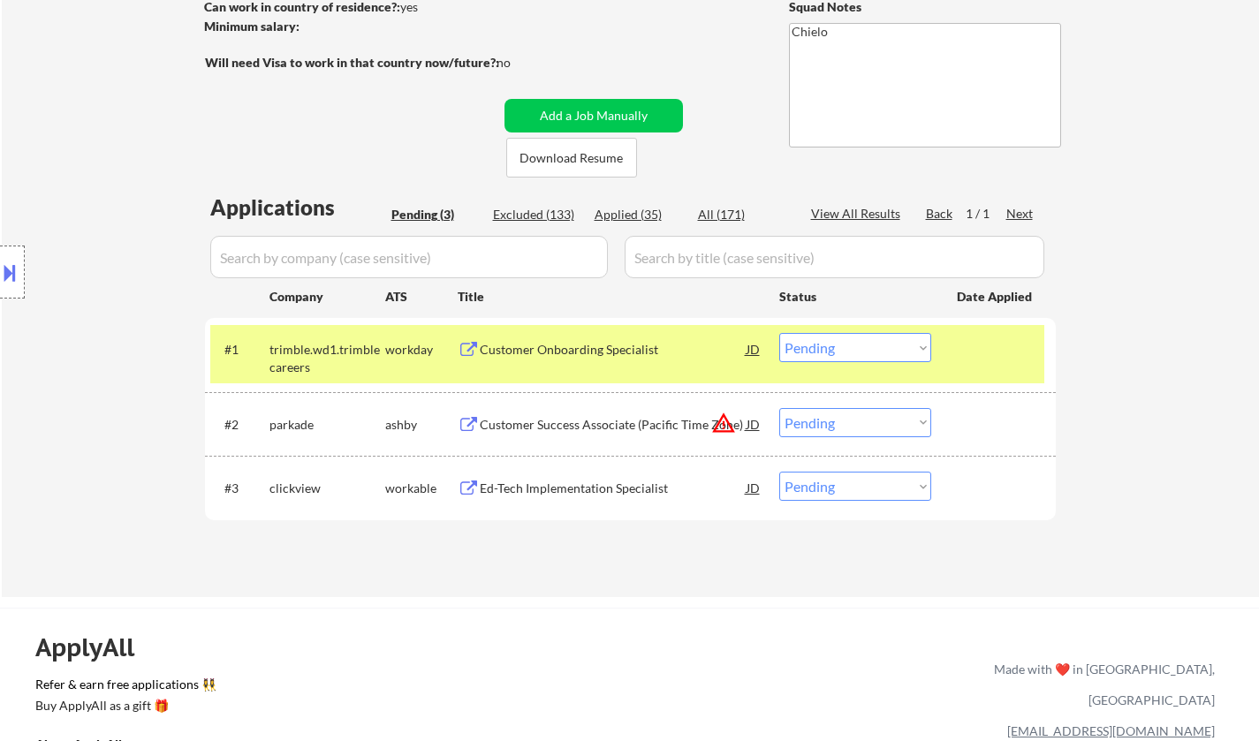
click at [510, 345] on div "Customer Onboarding Specialist" at bounding box center [613, 350] width 267 height 18
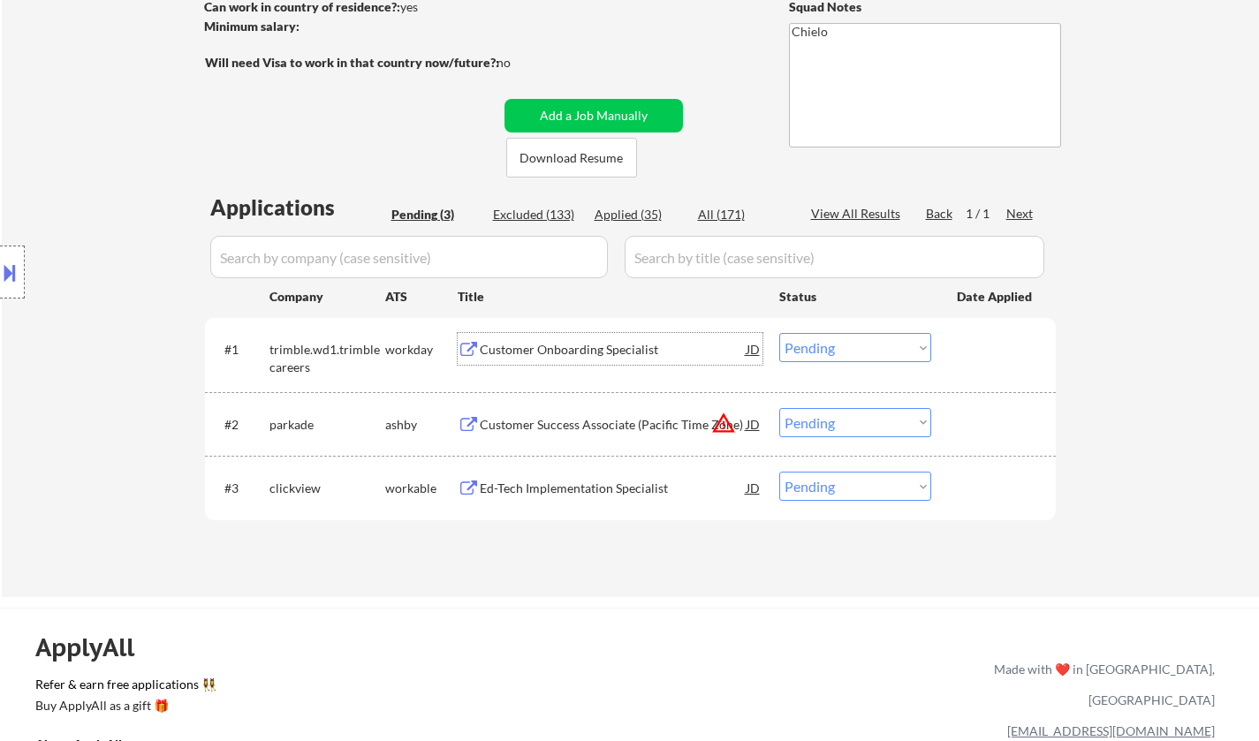
click at [0, 274] on button at bounding box center [9, 272] width 19 height 29
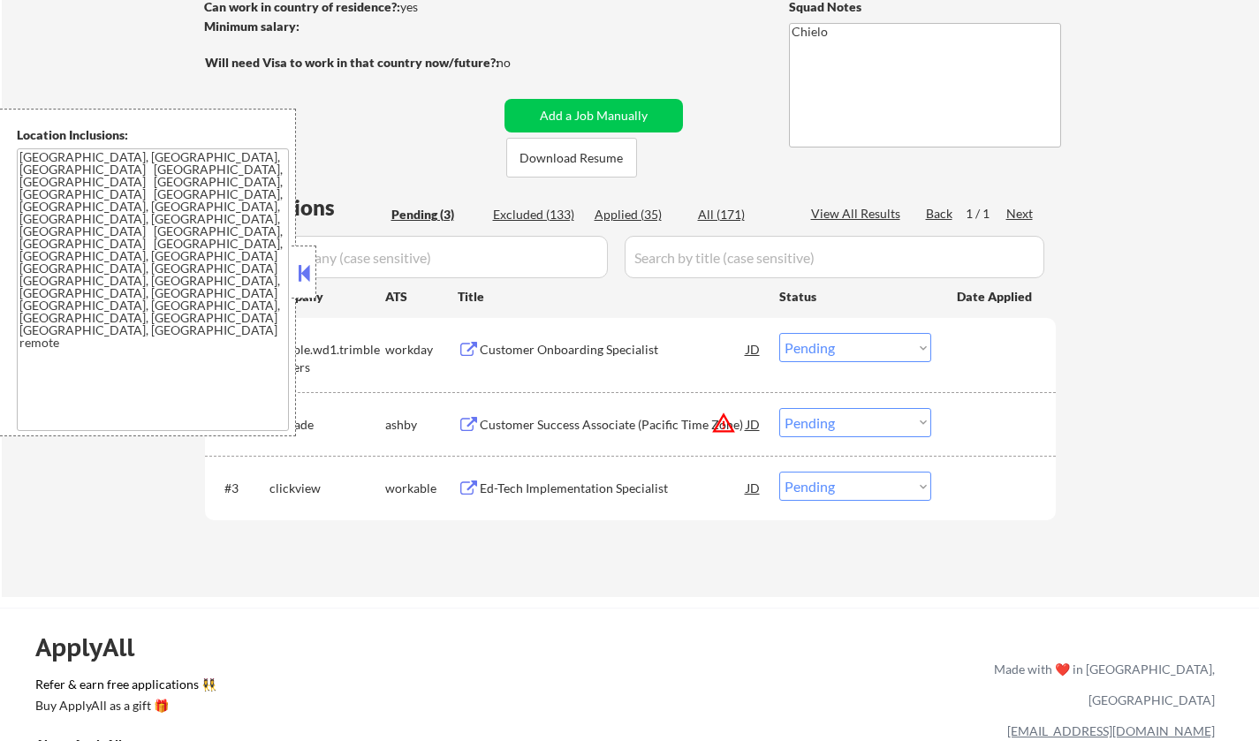
click at [304, 275] on button at bounding box center [303, 273] width 19 height 27
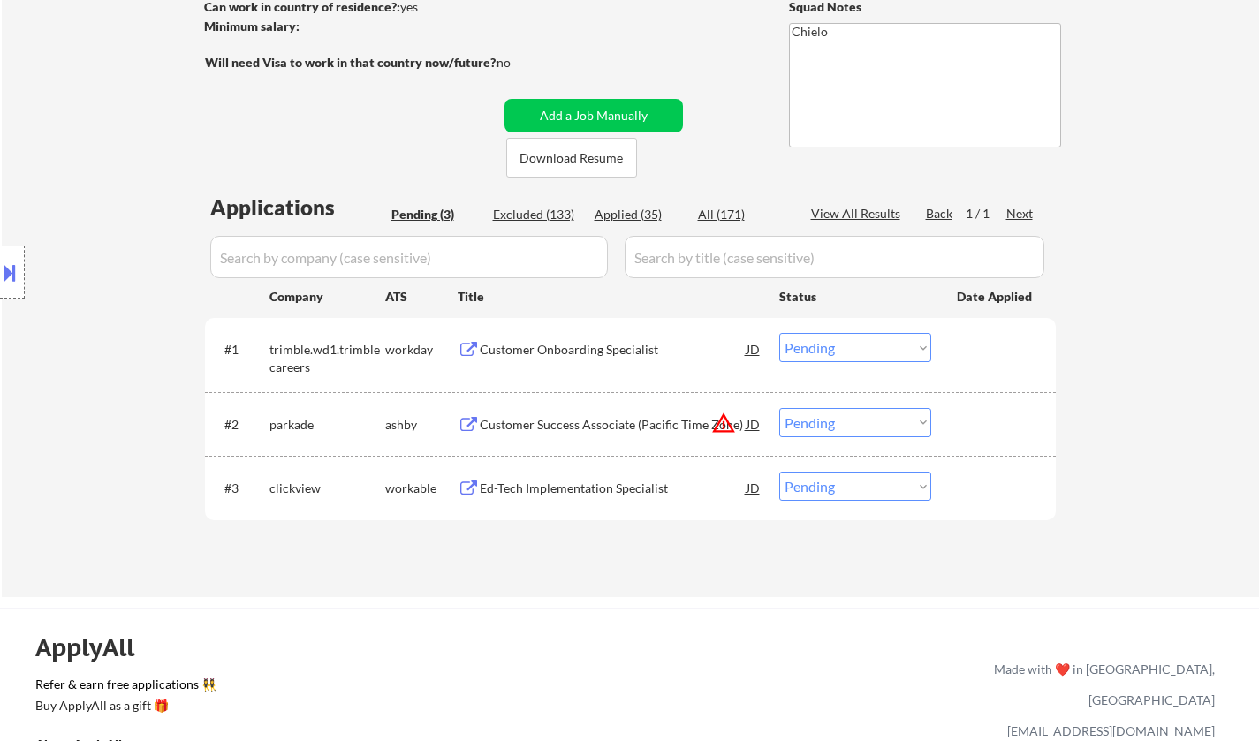
click at [600, 346] on div "Customer Onboarding Specialist" at bounding box center [613, 350] width 267 height 18
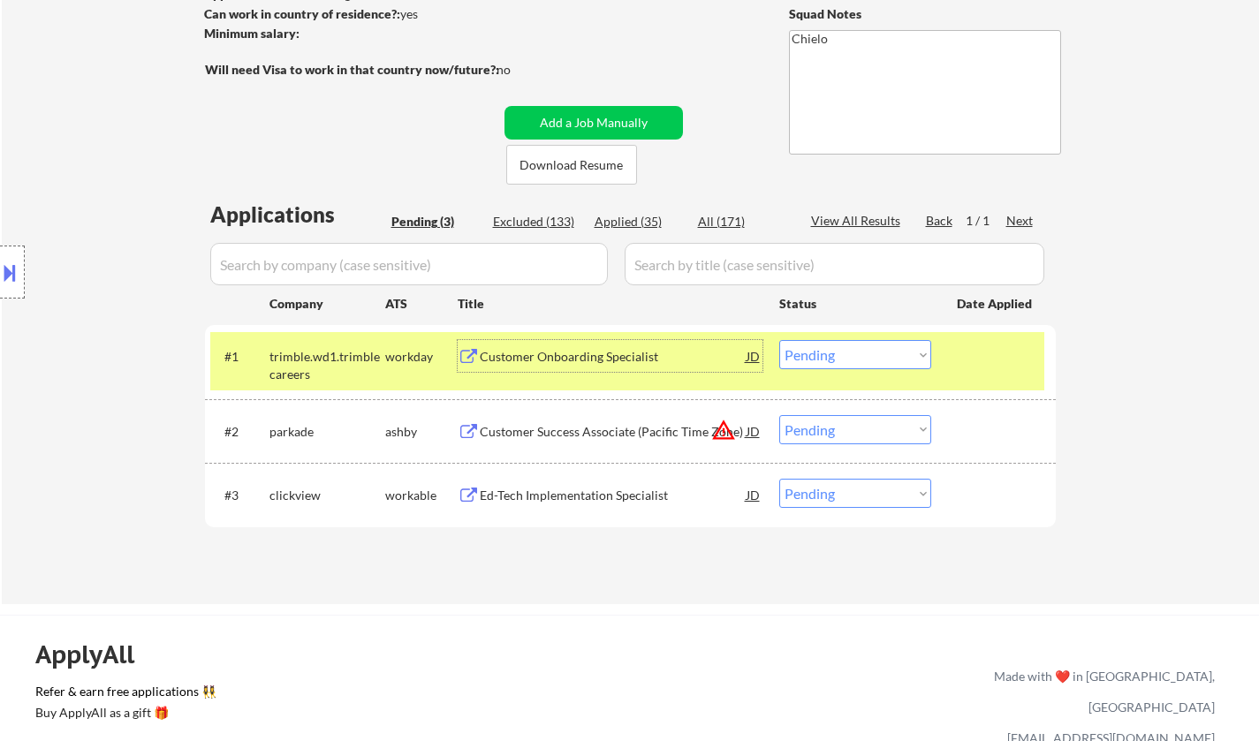
scroll to position [353, 0]
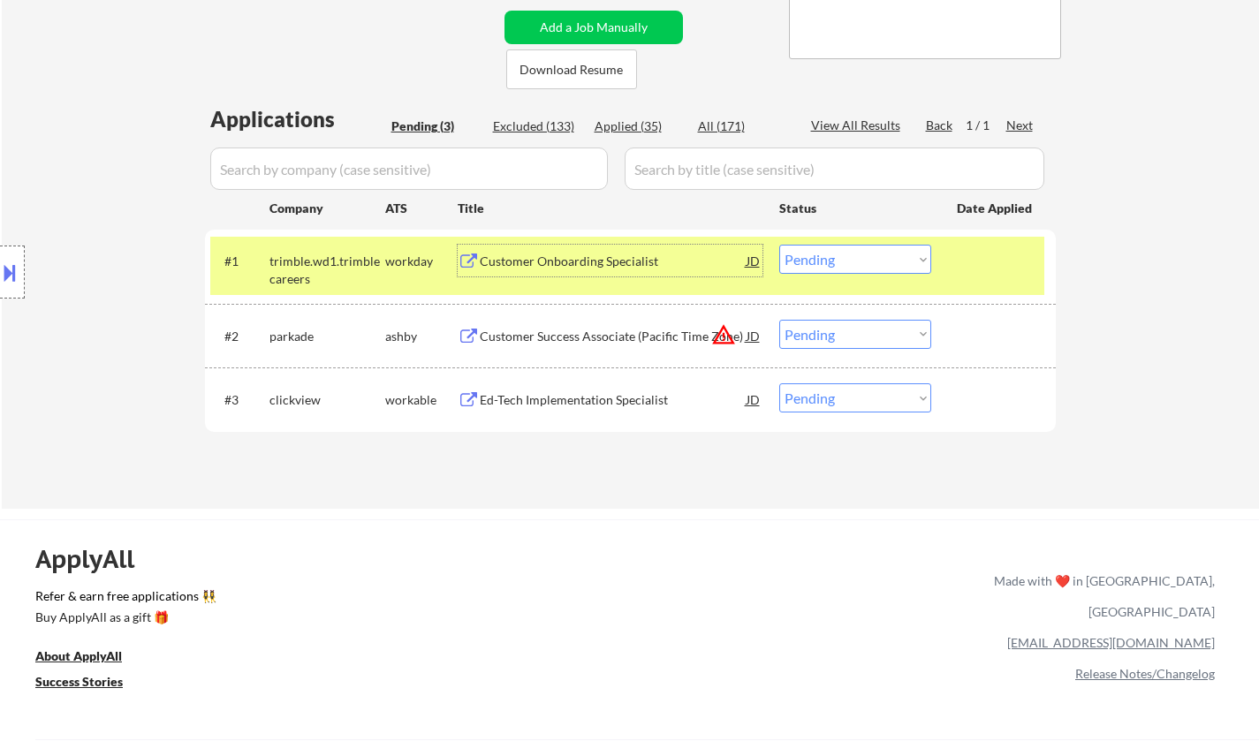
click at [12, 268] on button at bounding box center [9, 272] width 19 height 29
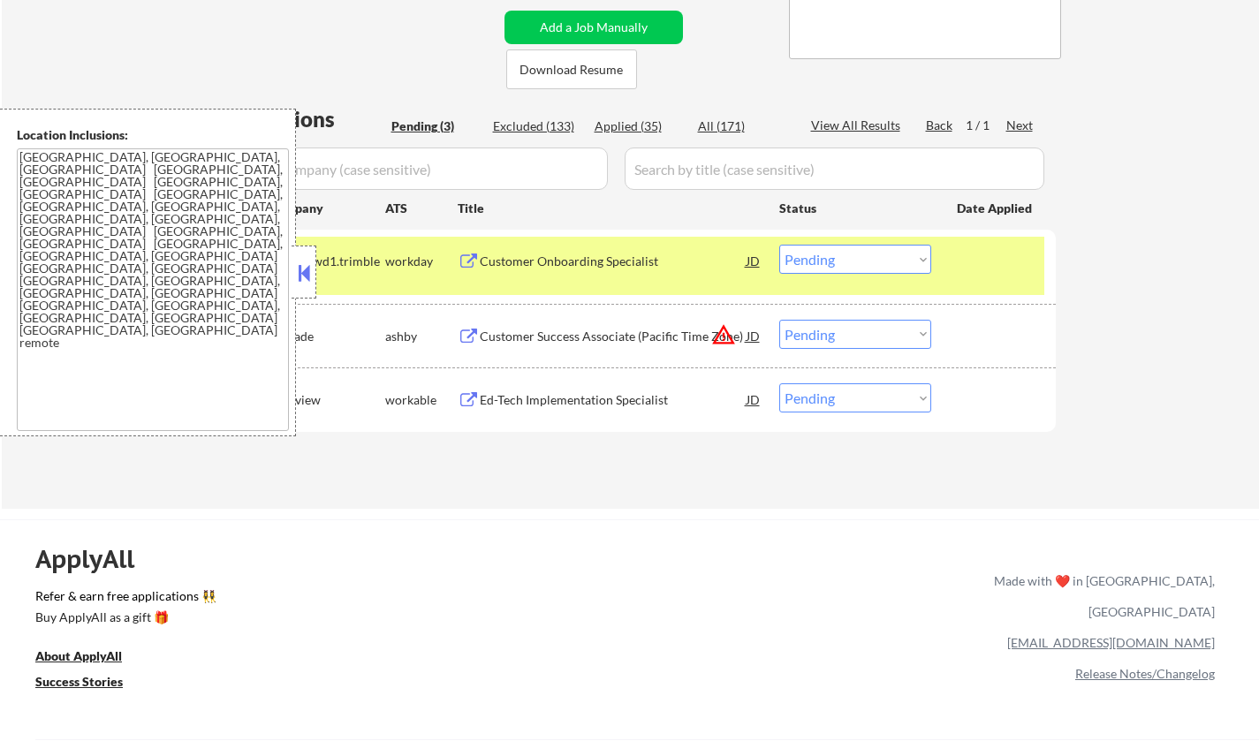
click at [314, 263] on div at bounding box center [304, 272] width 25 height 53
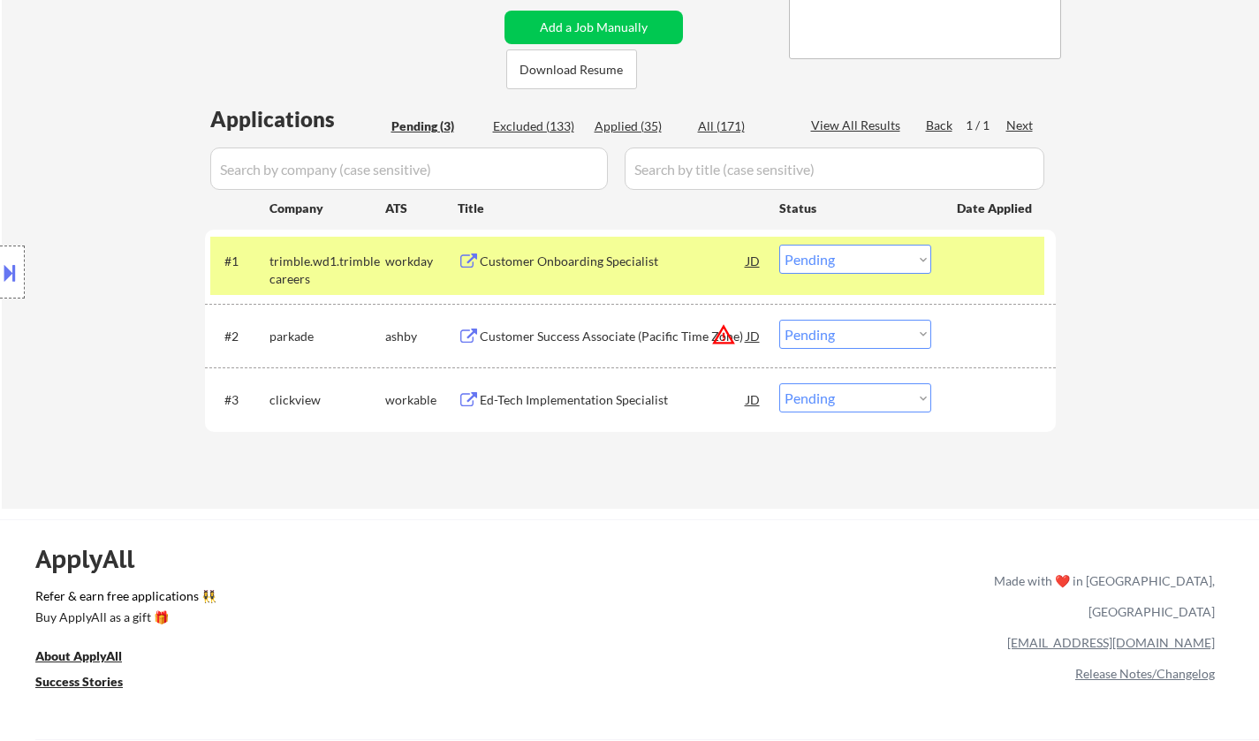
click at [542, 273] on div "Customer Onboarding Specialist" at bounding box center [613, 261] width 267 height 32
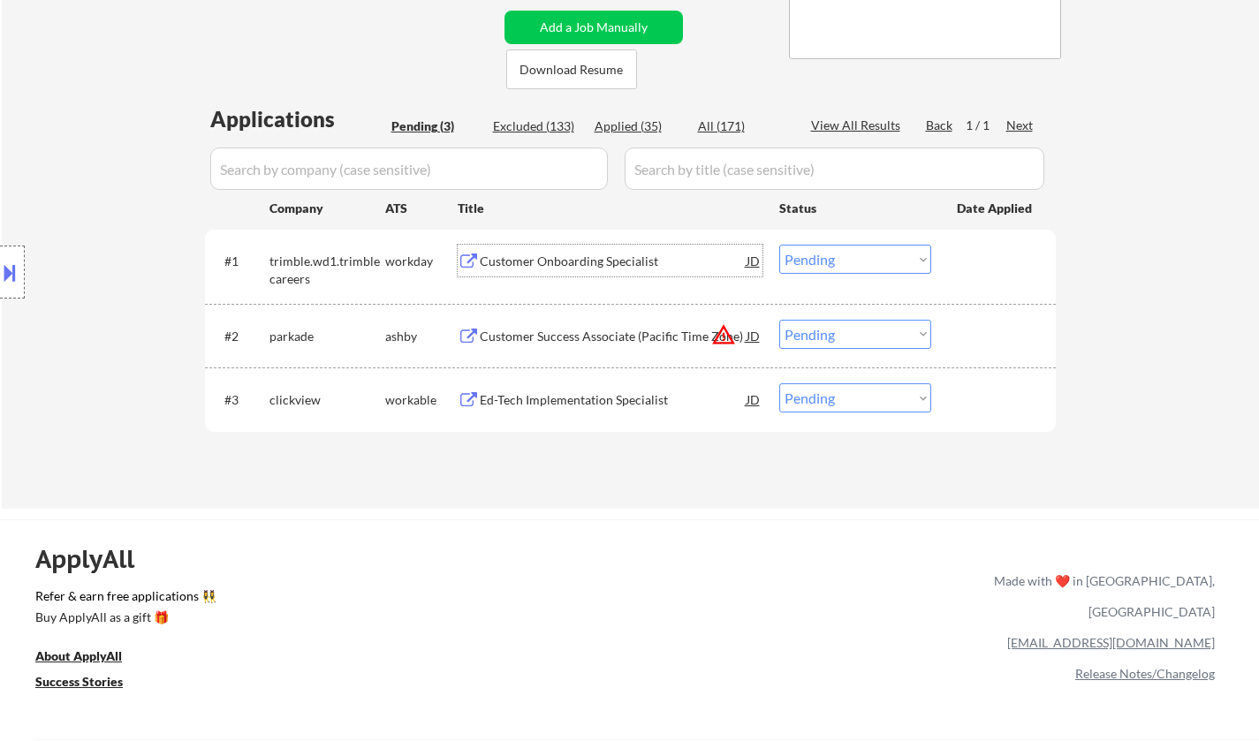
drag, startPoint x: 4, startPoint y: 258, endPoint x: 46, endPoint y: 261, distance: 42.5
click at [5, 260] on button at bounding box center [9, 272] width 19 height 29
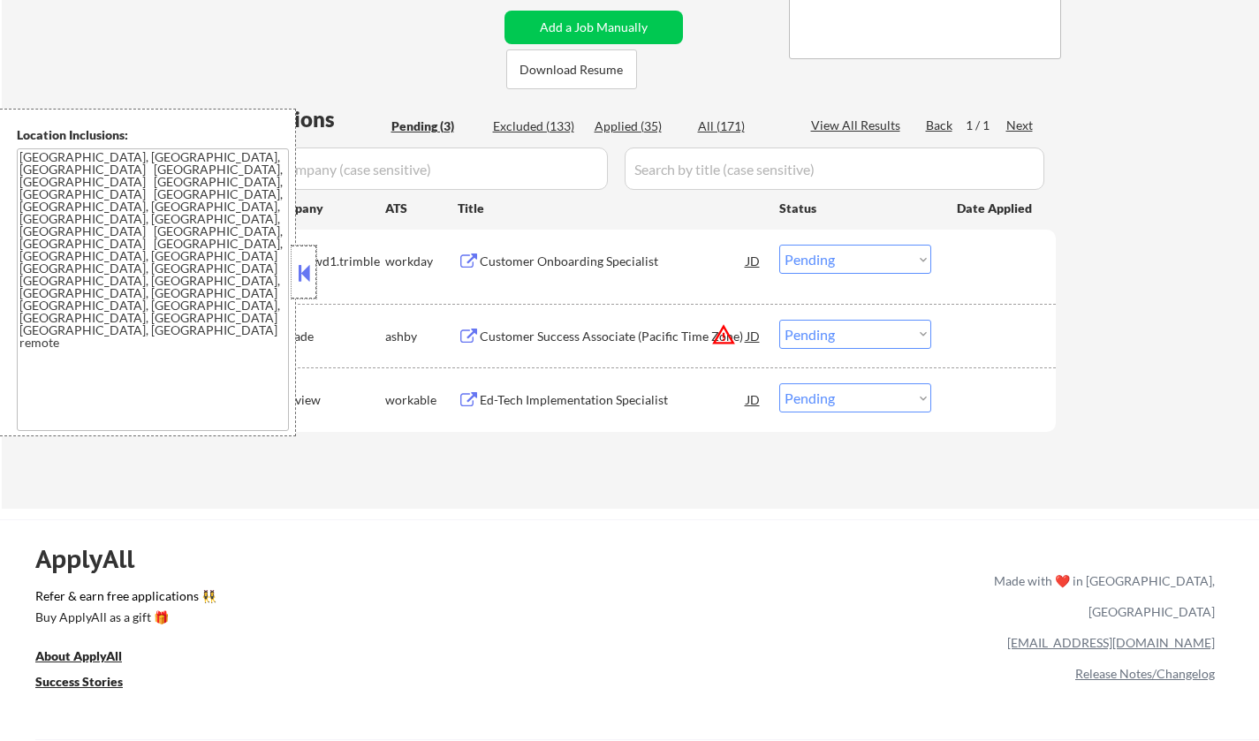
drag, startPoint x: 313, startPoint y: 258, endPoint x: 487, endPoint y: 337, distance: 191.3
click at [312, 258] on div at bounding box center [304, 272] width 25 height 53
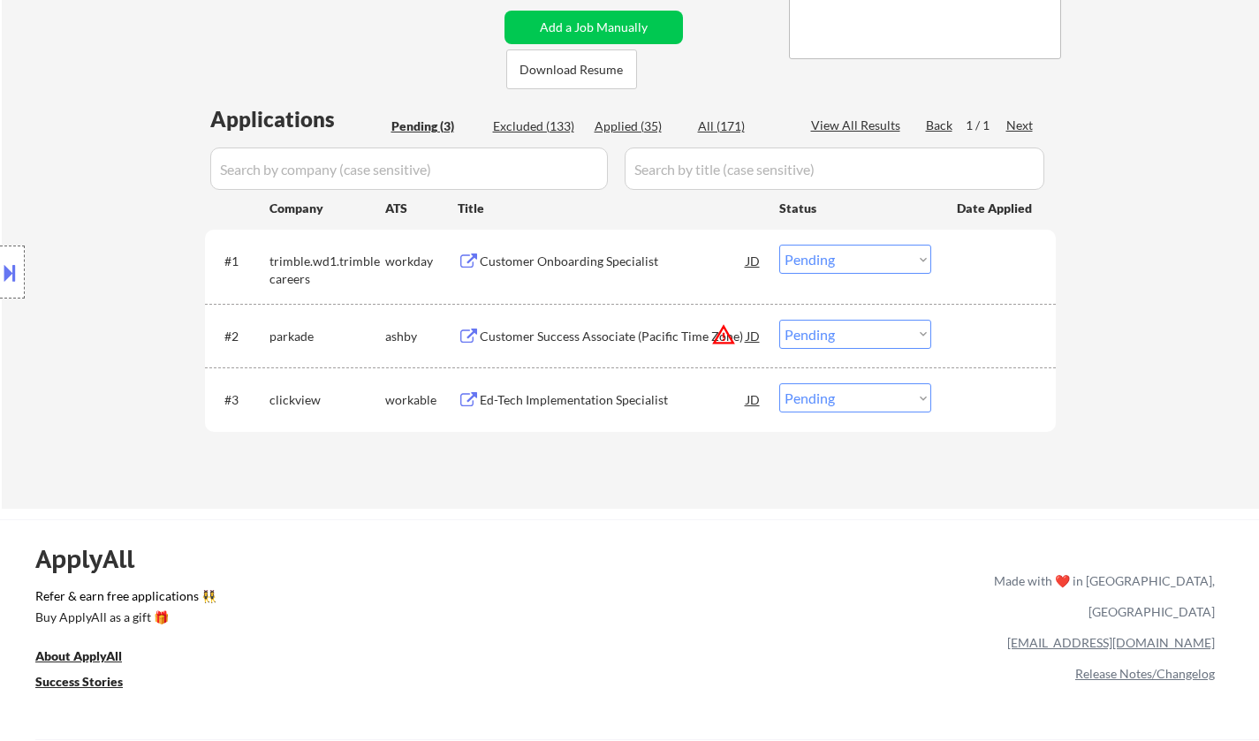
click at [870, 255] on select "Choose an option... Pending Applied Excluded (Questions) Excluded (Expired) Exc…" at bounding box center [855, 259] width 152 height 29
click at [779, 245] on select "Choose an option... Pending Applied Excluded (Questions) Excluded (Expired) Exc…" at bounding box center [855, 259] width 152 height 29
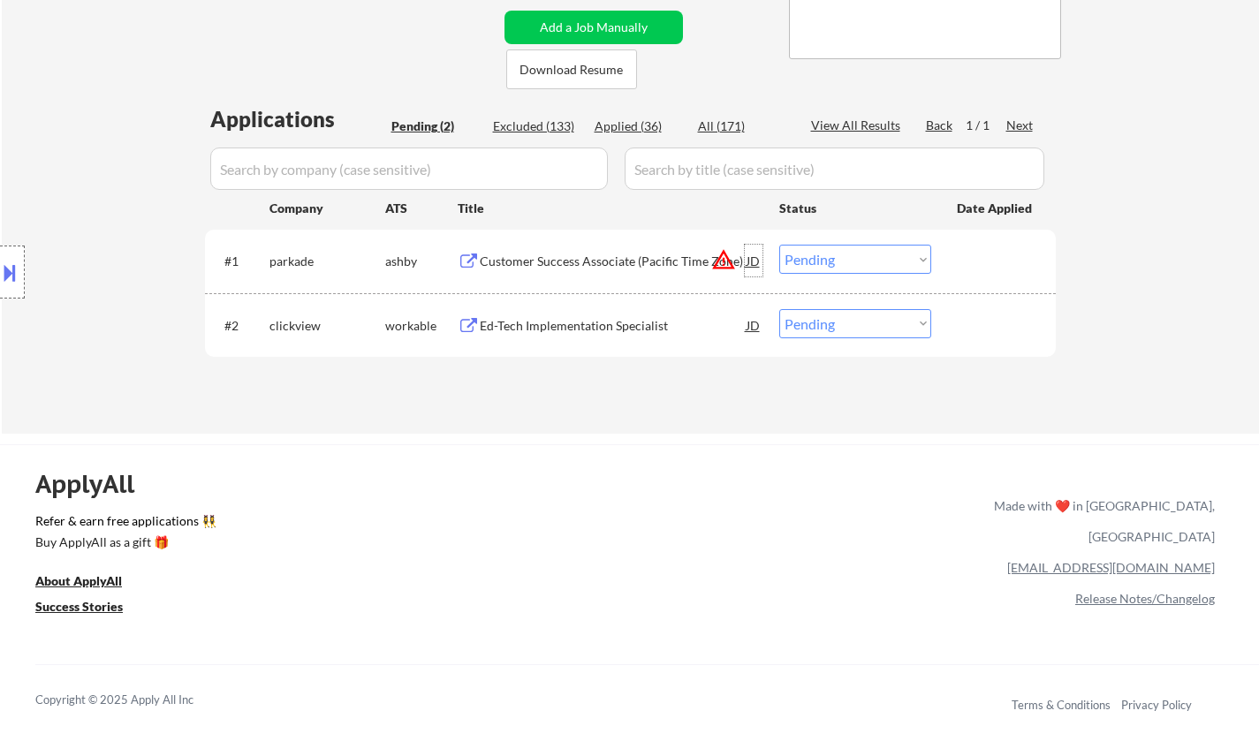
click at [747, 261] on div "JD" at bounding box center [754, 261] width 18 height 32
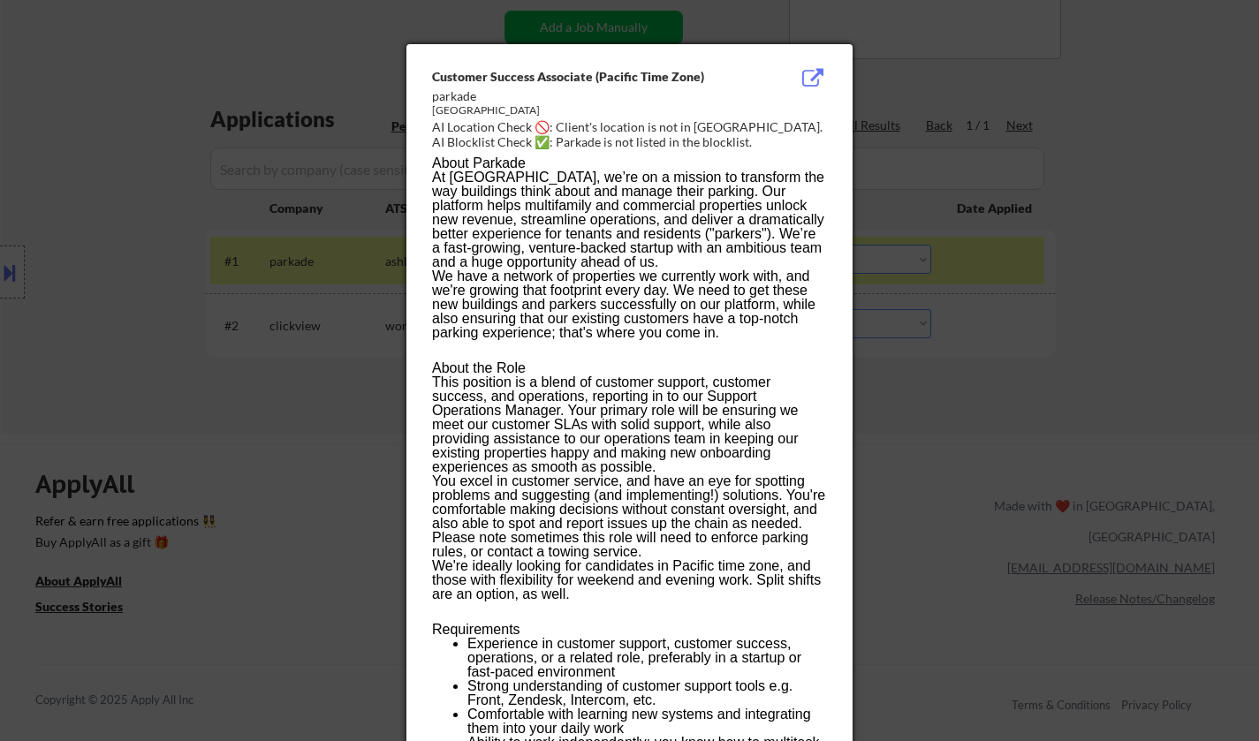
click at [1211, 426] on div at bounding box center [629, 370] width 1259 height 741
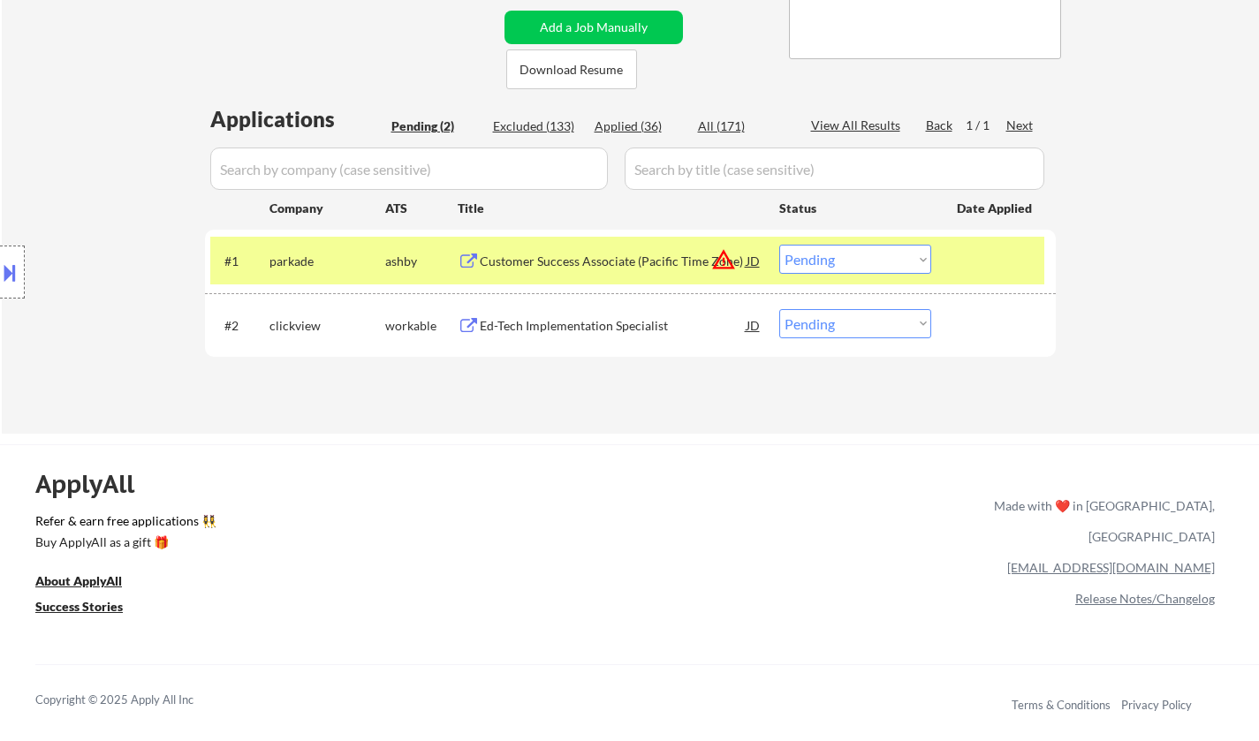
click at [882, 261] on select "Choose an option... Pending Applied Excluded (Questions) Excluded (Expired) Exc…" at bounding box center [855, 259] width 152 height 29
click at [779, 245] on select "Choose an option... Pending Applied Excluded (Questions) Excluded (Expired) Exc…" at bounding box center [855, 259] width 152 height 29
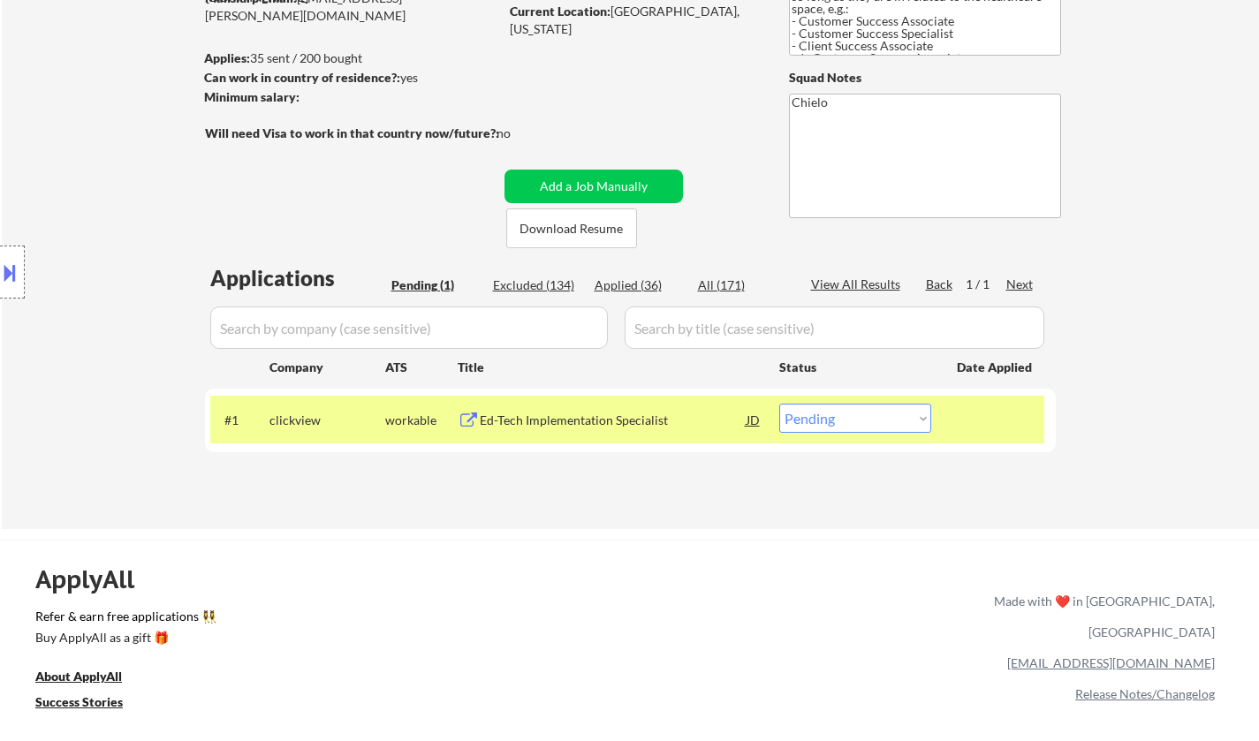
scroll to position [265, 0]
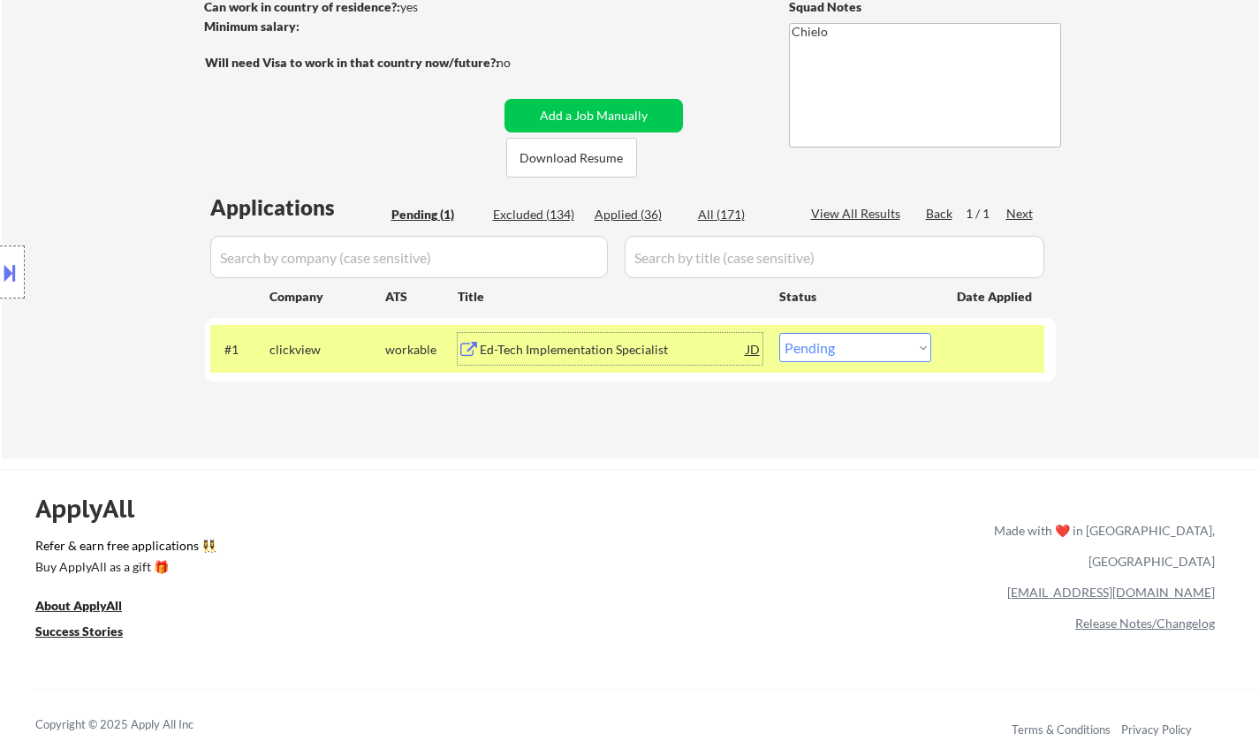
click at [590, 343] on div "Ed-Tech Implementation Specialist" at bounding box center [613, 350] width 267 height 18
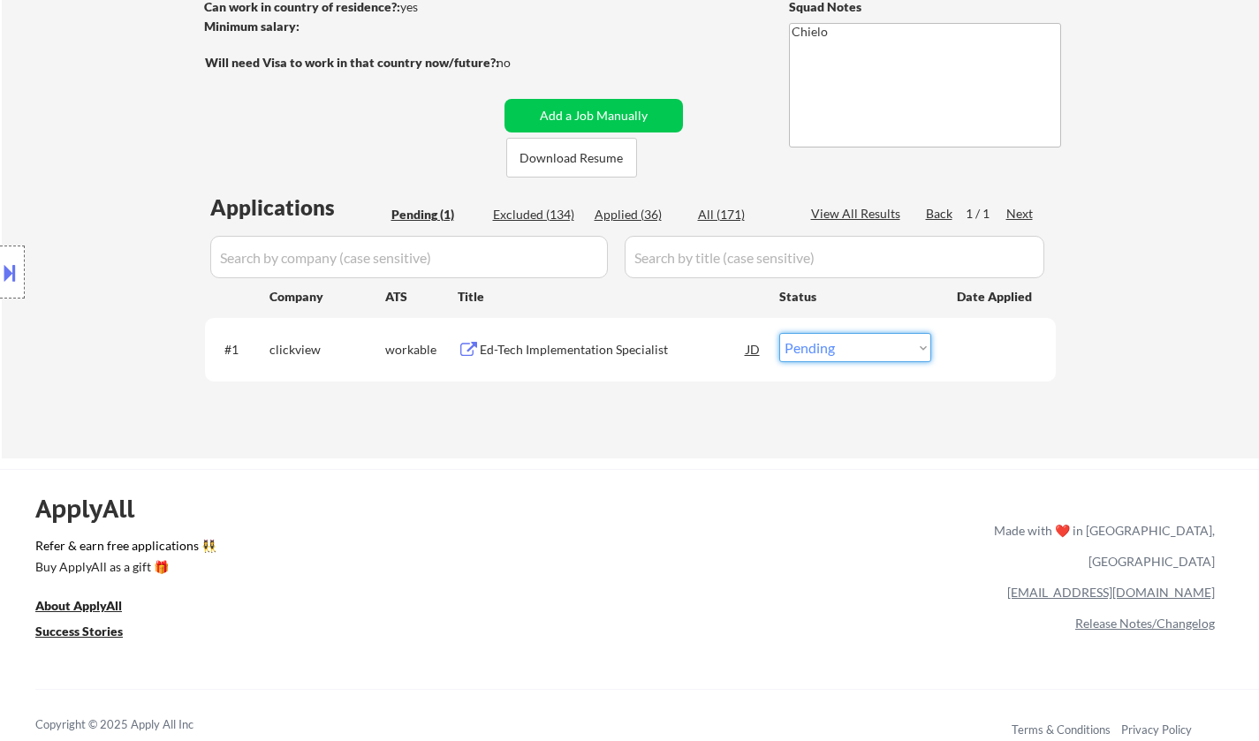
click at [854, 352] on select "Choose an option... Pending Applied Excluded (Questions) Excluded (Expired) Exc…" at bounding box center [855, 347] width 152 height 29
select select ""excluded__bad_match_""
click at [779, 333] on select "Choose an option... Pending Applied Excluded (Questions) Excluded (Expired) Exc…" at bounding box center [855, 347] width 152 height 29
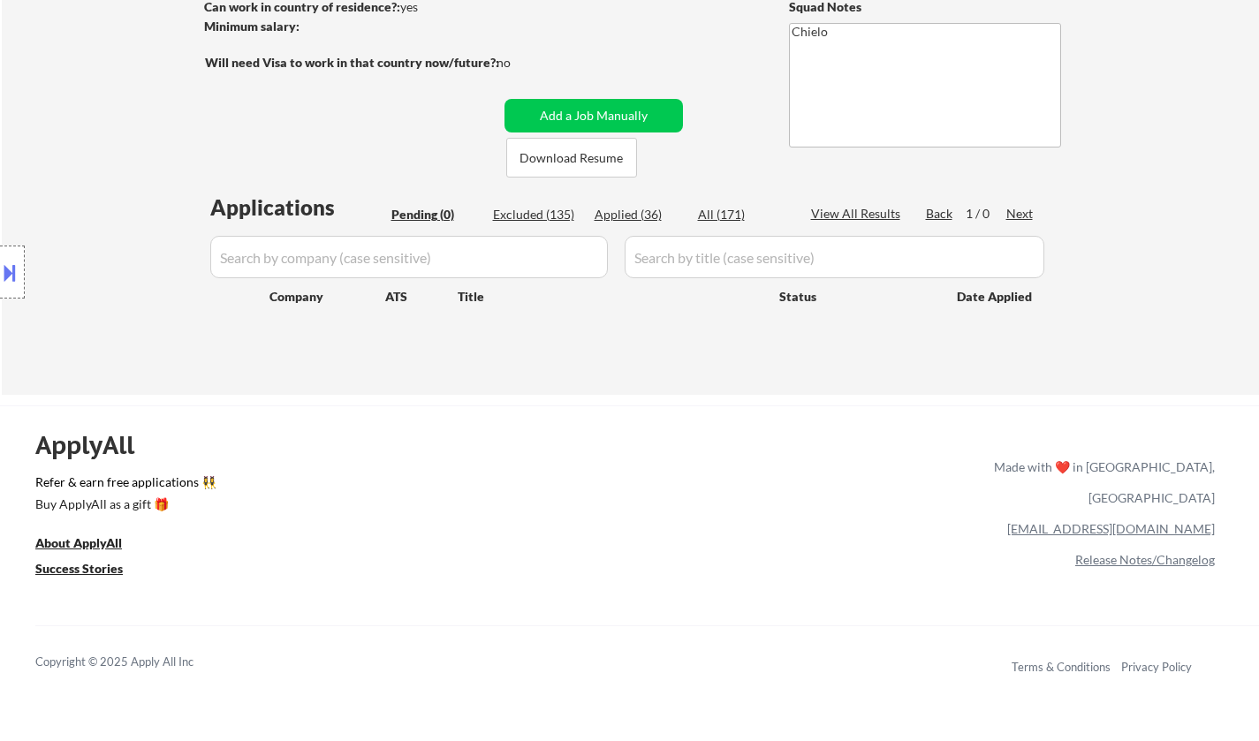
scroll to position [0, 0]
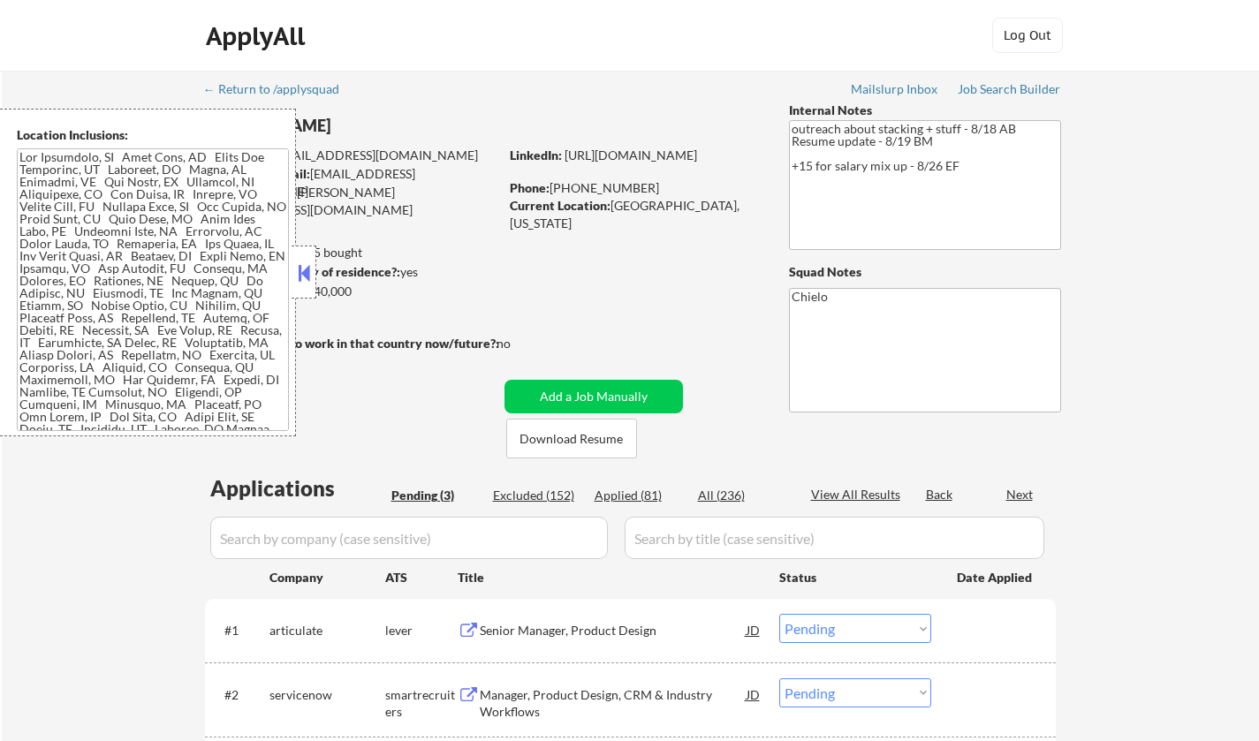
select select ""pending""
click at [301, 260] on button at bounding box center [303, 273] width 19 height 27
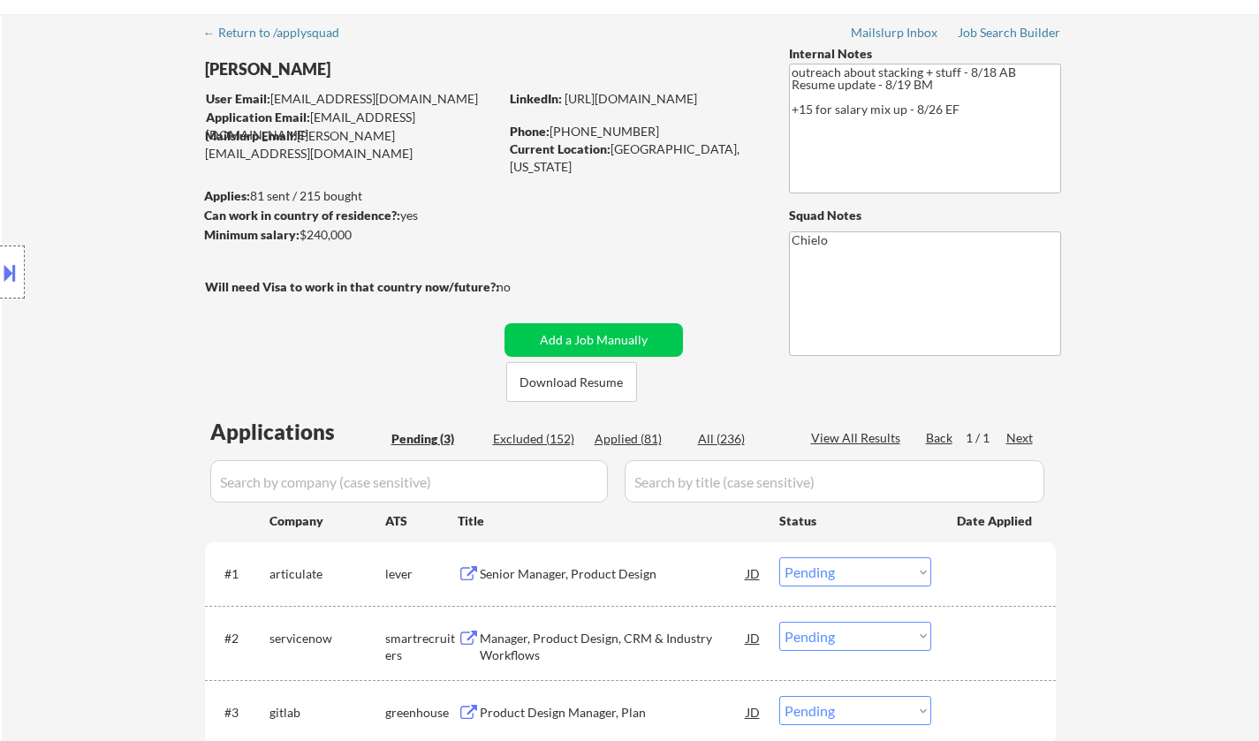
scroll to position [88, 0]
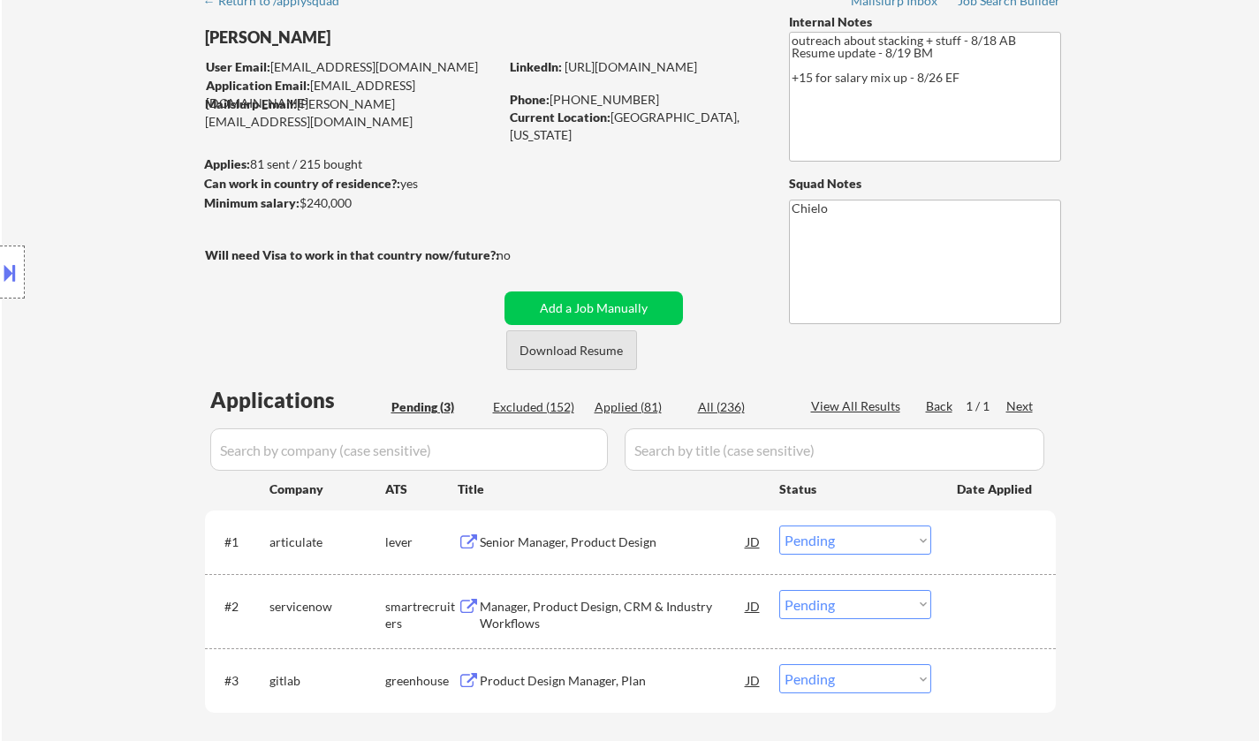
click at [598, 353] on button "Download Resume" at bounding box center [571, 350] width 131 height 40
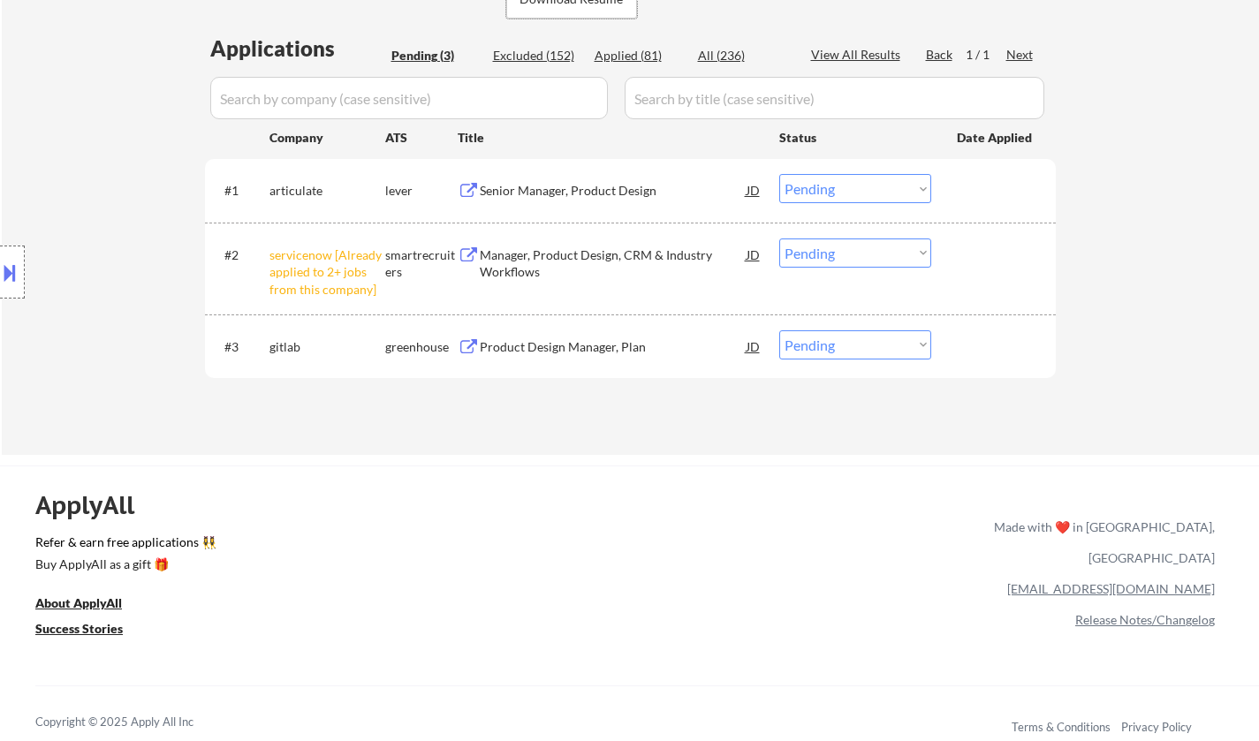
scroll to position [442, 0]
click at [882, 258] on select "Choose an option... Pending Applied Excluded (Questions) Excluded (Expired) Exc…" at bounding box center [855, 251] width 152 height 29
click at [779, 237] on select "Choose an option... Pending Applied Excluded (Questions) Excluded (Expired) Exc…" at bounding box center [855, 251] width 152 height 29
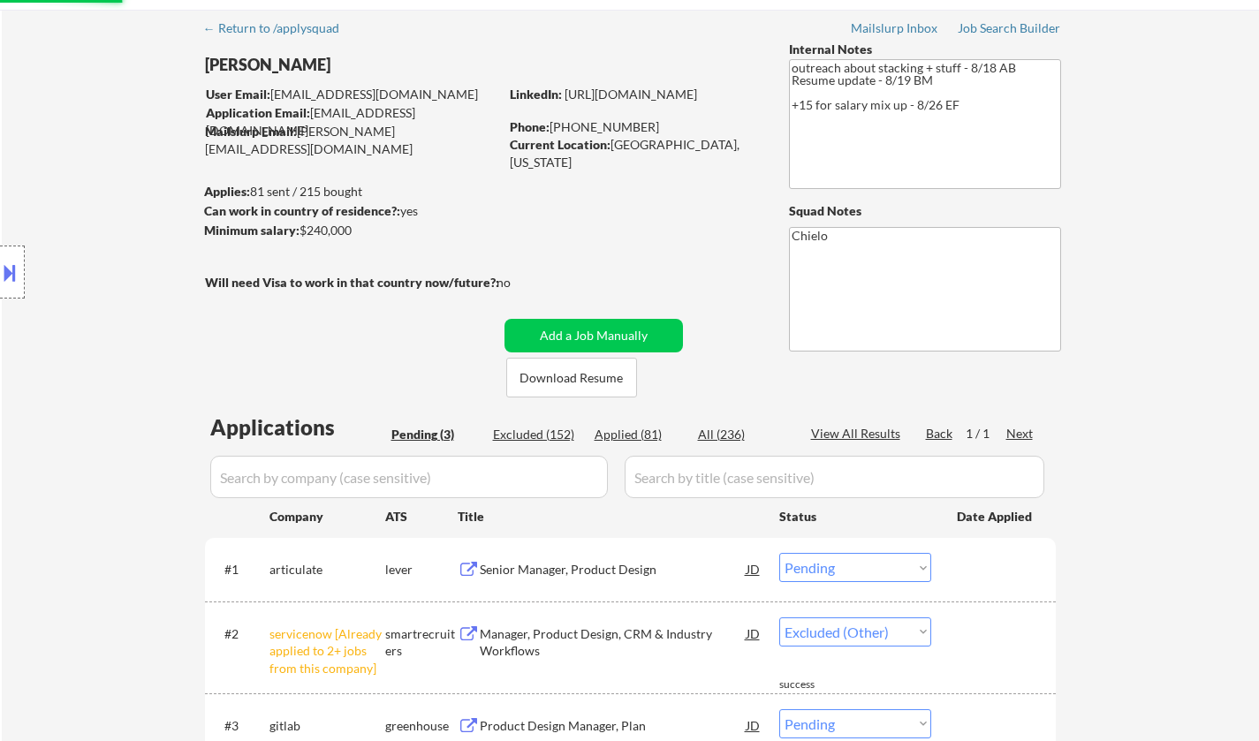
scroll to position [0, 0]
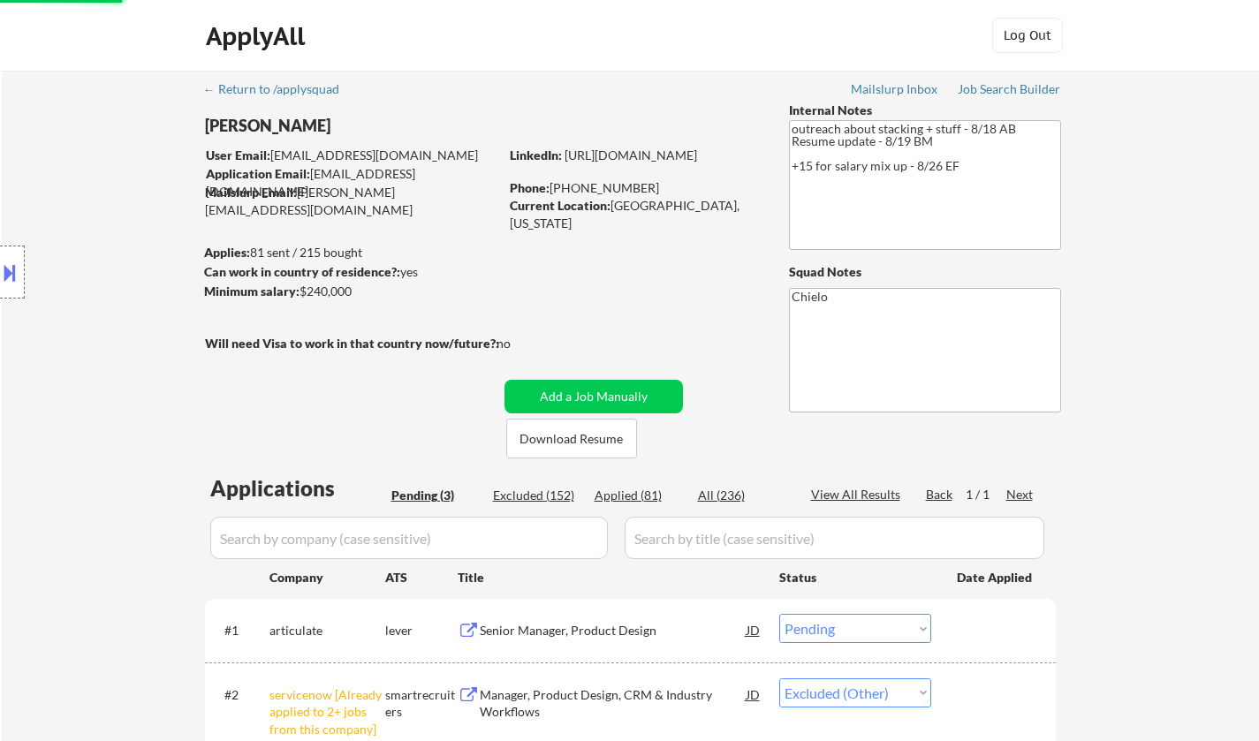
select select ""pending""
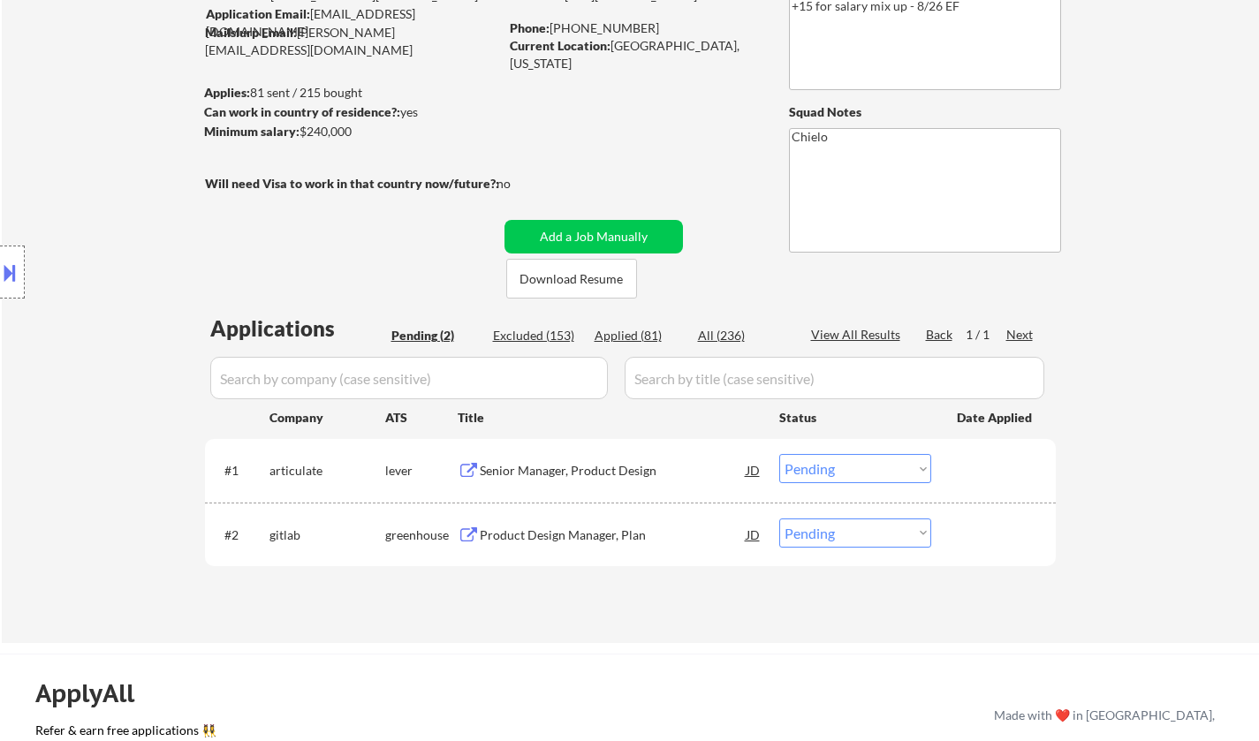
scroll to position [265, 0]
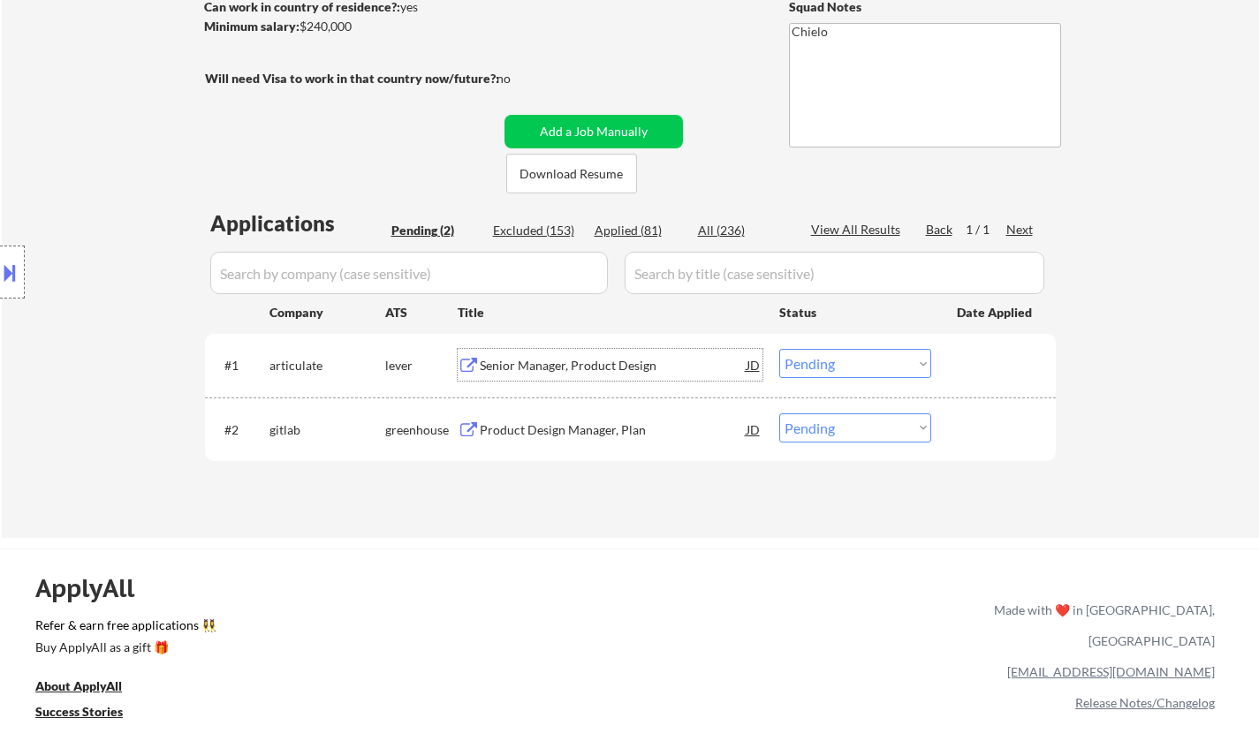
click at [551, 349] on div "Senior Manager, Product Design" at bounding box center [613, 365] width 267 height 32
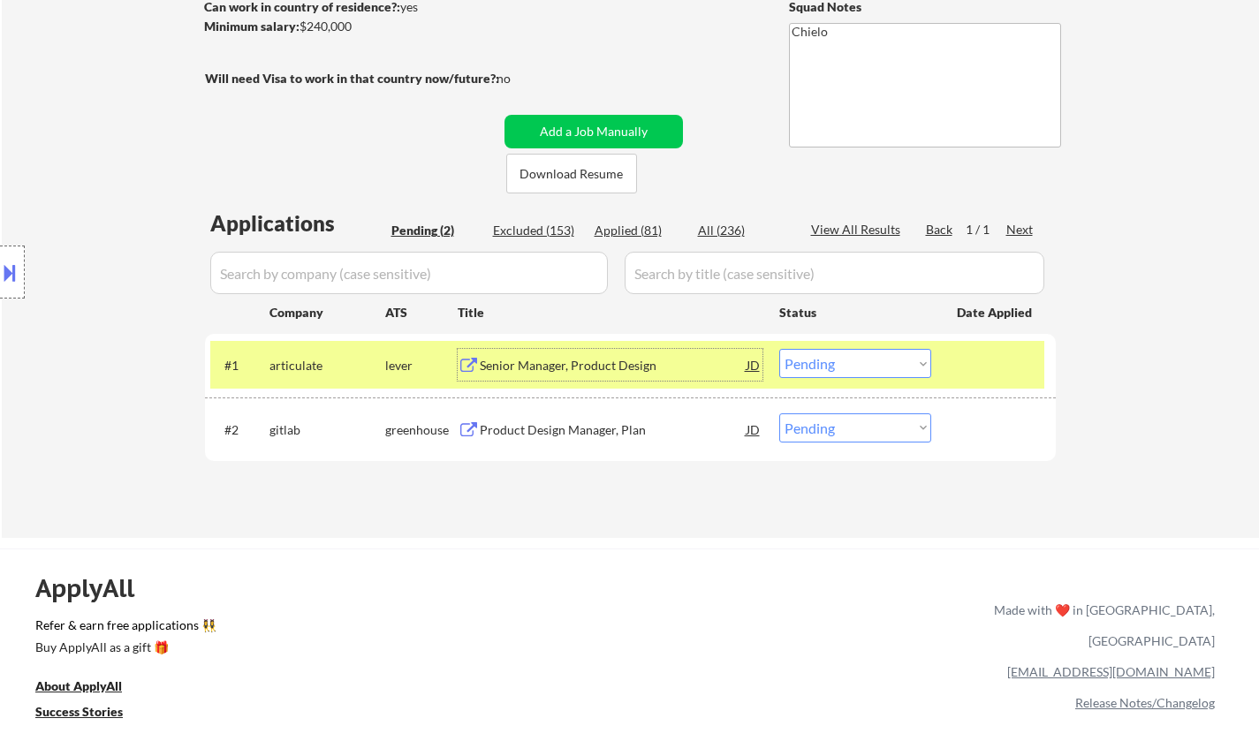
drag, startPoint x: 551, startPoint y: 352, endPoint x: 135, endPoint y: 116, distance: 478.3
click at [126, 118] on div "Location Inclusions:" at bounding box center [158, 273] width 316 height 328
click at [893, 360] on select "Choose an option... Pending Applied Excluded (Questions) Excluded (Expired) Exc…" at bounding box center [855, 363] width 152 height 29
click at [779, 349] on select "Choose an option... Pending Applied Excluded (Questions) Excluded (Expired) Exc…" at bounding box center [855, 363] width 152 height 29
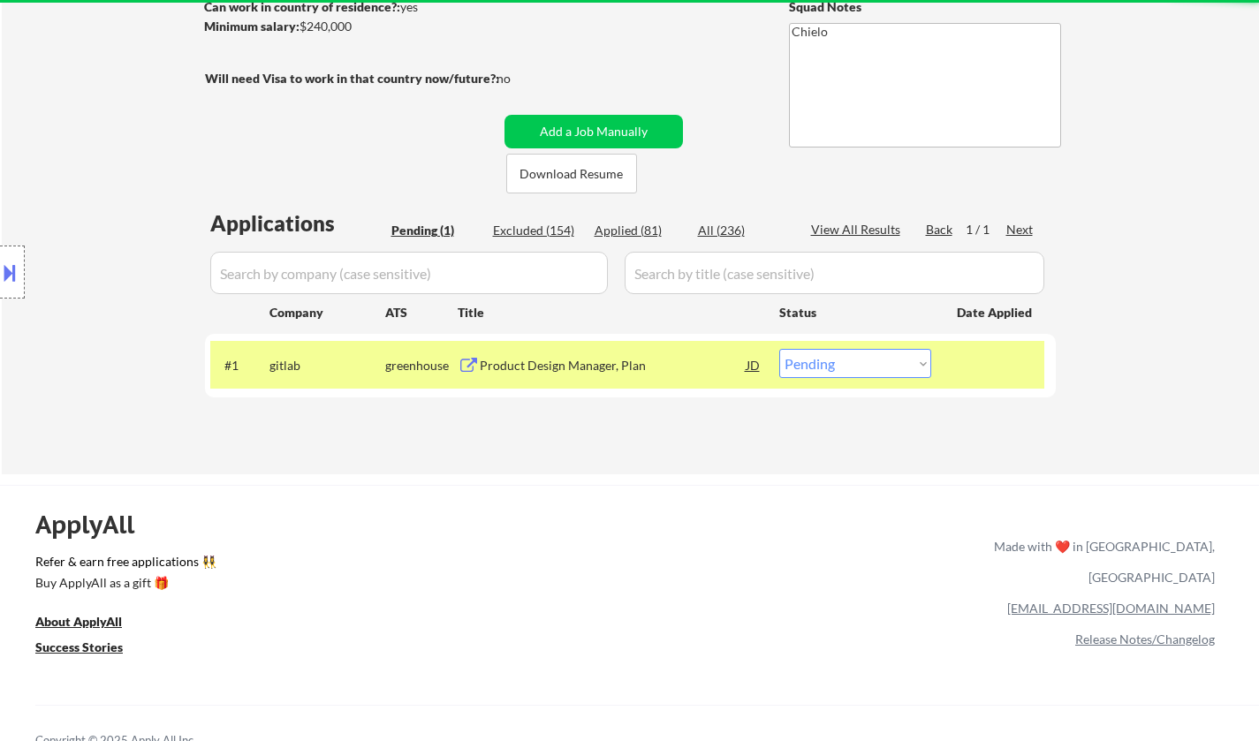
click at [600, 367] on div "Product Design Manager, Plan" at bounding box center [613, 366] width 267 height 18
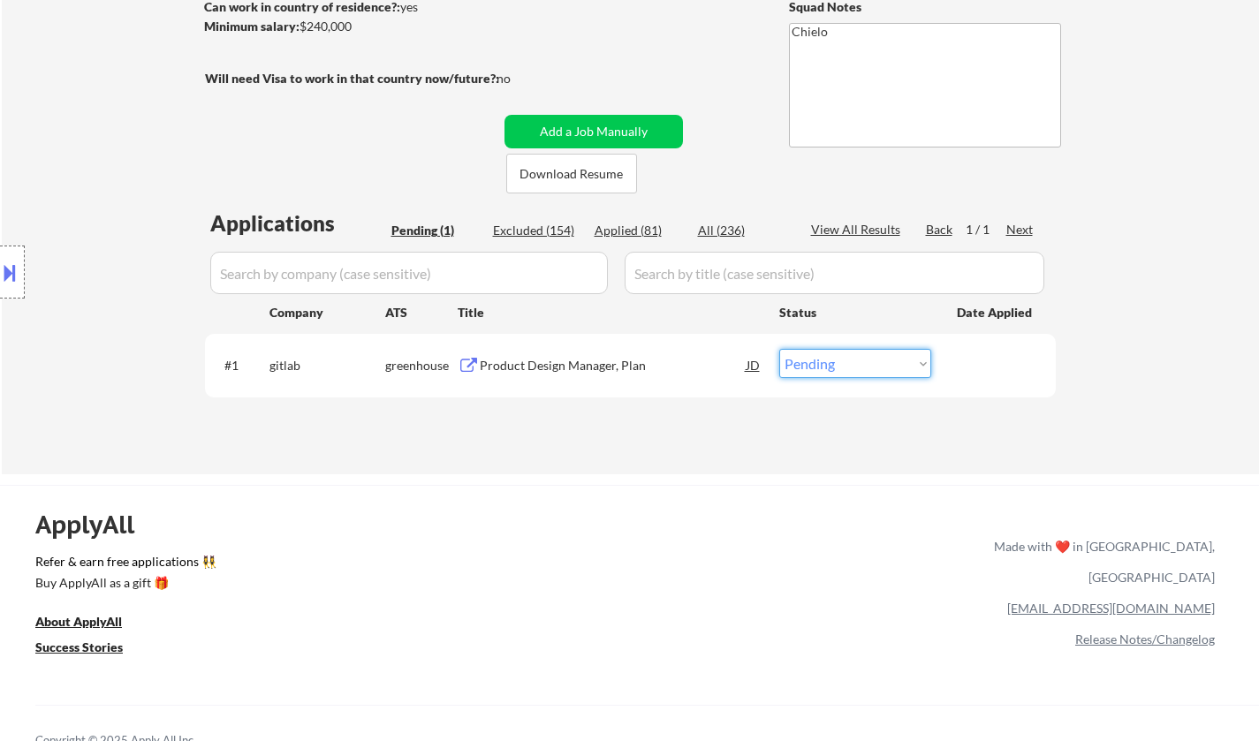
drag, startPoint x: 837, startPoint y: 354, endPoint x: 854, endPoint y: 366, distance: 21.1
click at [837, 354] on select "Choose an option... Pending Applied Excluded (Questions) Excluded (Expired) Exc…" at bounding box center [855, 363] width 152 height 29
click at [837, 352] on select "Choose an option... Pending Applied Excluded (Questions) Excluded (Expired) Exc…" at bounding box center [855, 363] width 152 height 29
select select ""excluded__salary_""
click at [779, 349] on select "Choose an option... Pending Applied Excluded (Questions) Excluded (Expired) Exc…" at bounding box center [855, 363] width 152 height 29
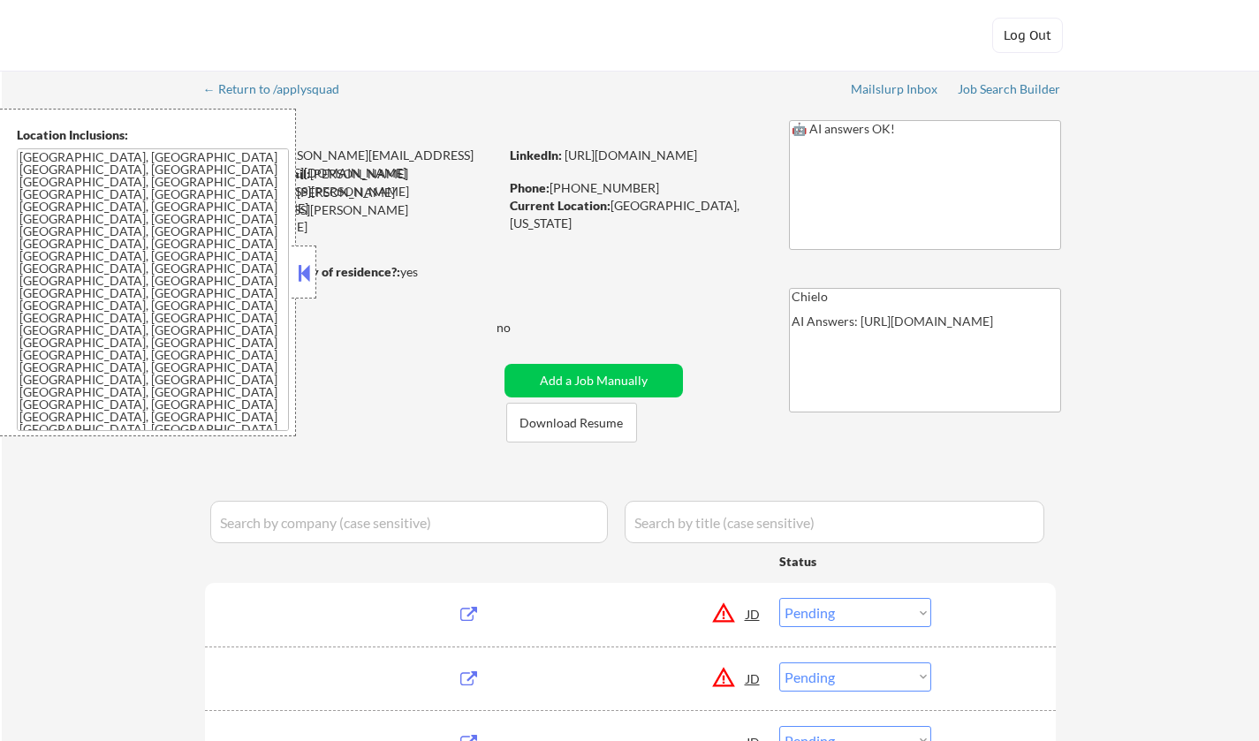
select select ""pending""
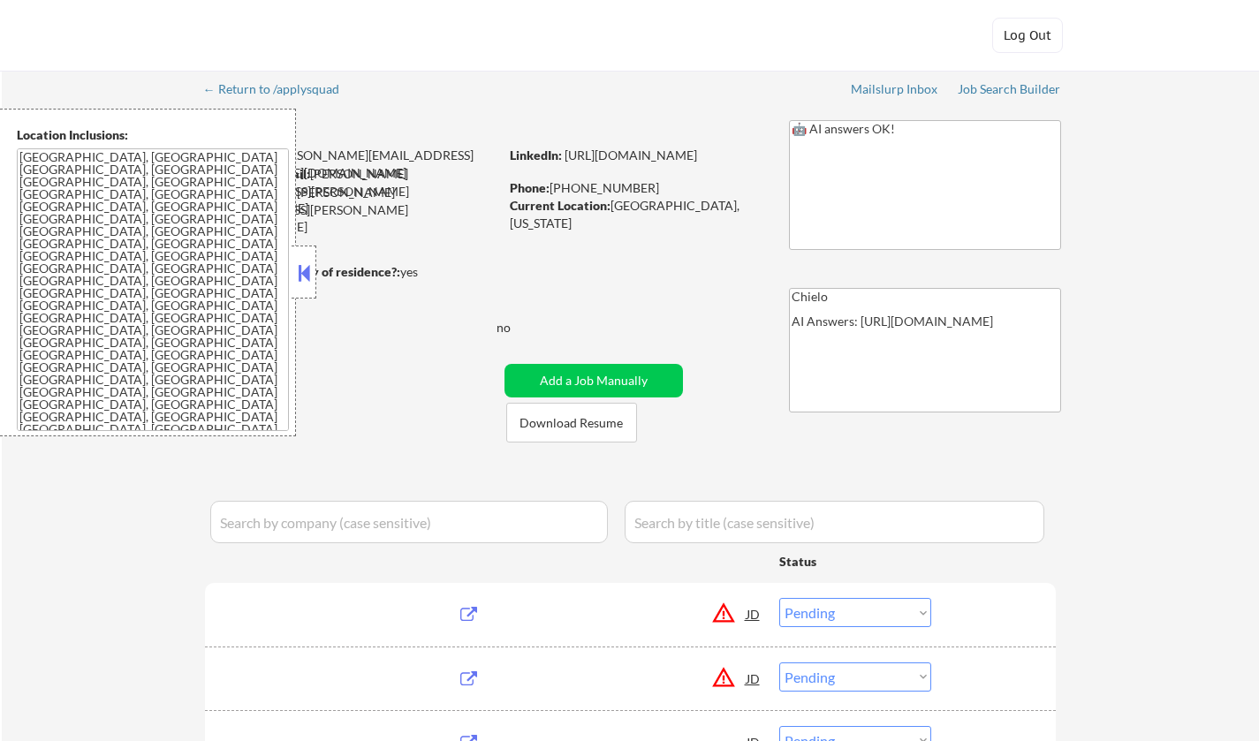
select select ""pending""
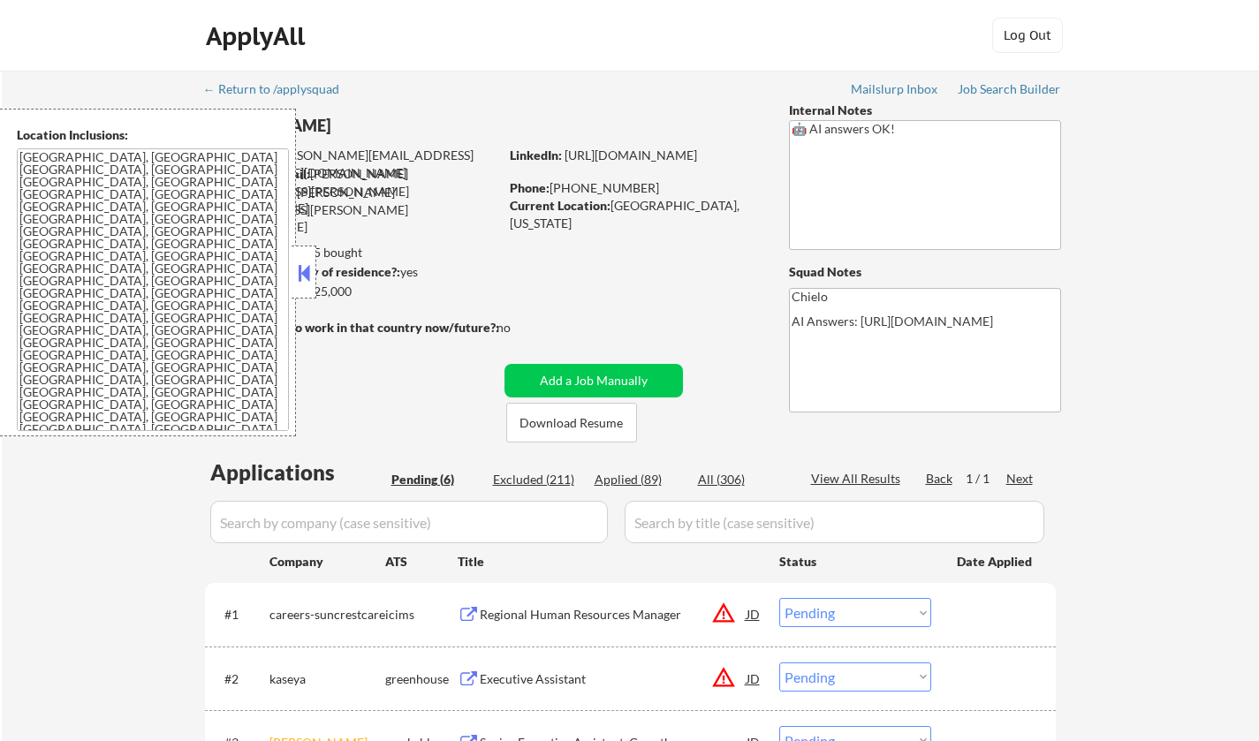
click at [299, 278] on button at bounding box center [303, 273] width 19 height 27
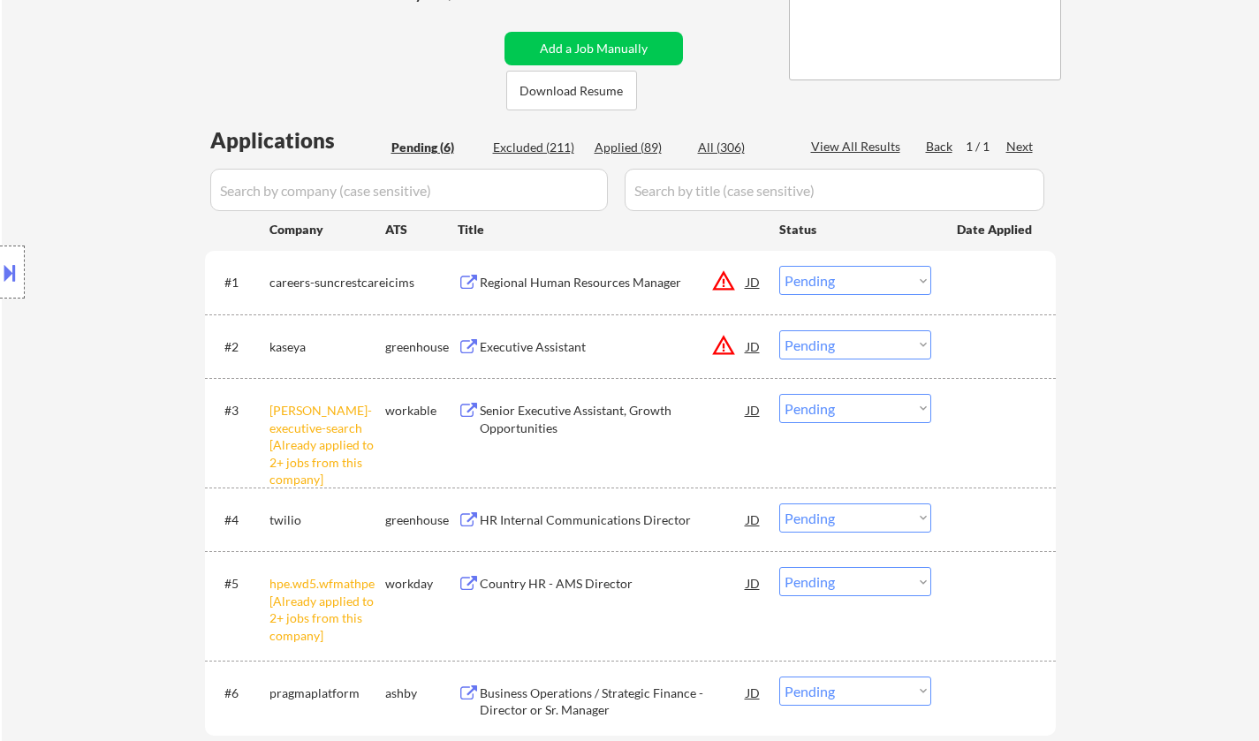
scroll to position [353, 0]
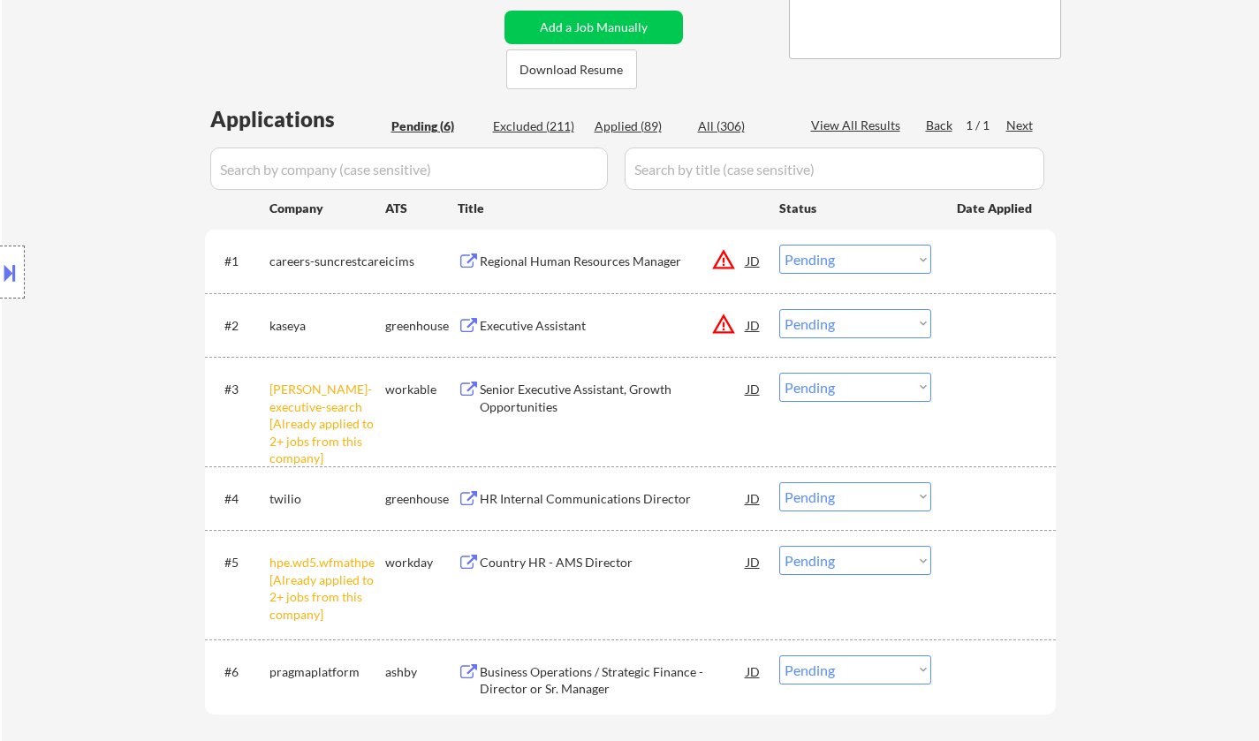
drag, startPoint x: 858, startPoint y: 388, endPoint x: 876, endPoint y: 397, distance: 20.5
click at [858, 388] on select "Choose an option... Pending Applied Excluded (Questions) Excluded (Expired) Exc…" at bounding box center [855, 387] width 152 height 29
click at [779, 373] on select "Choose an option... Pending Applied Excluded (Questions) Excluded (Expired) Exc…" at bounding box center [855, 387] width 152 height 29
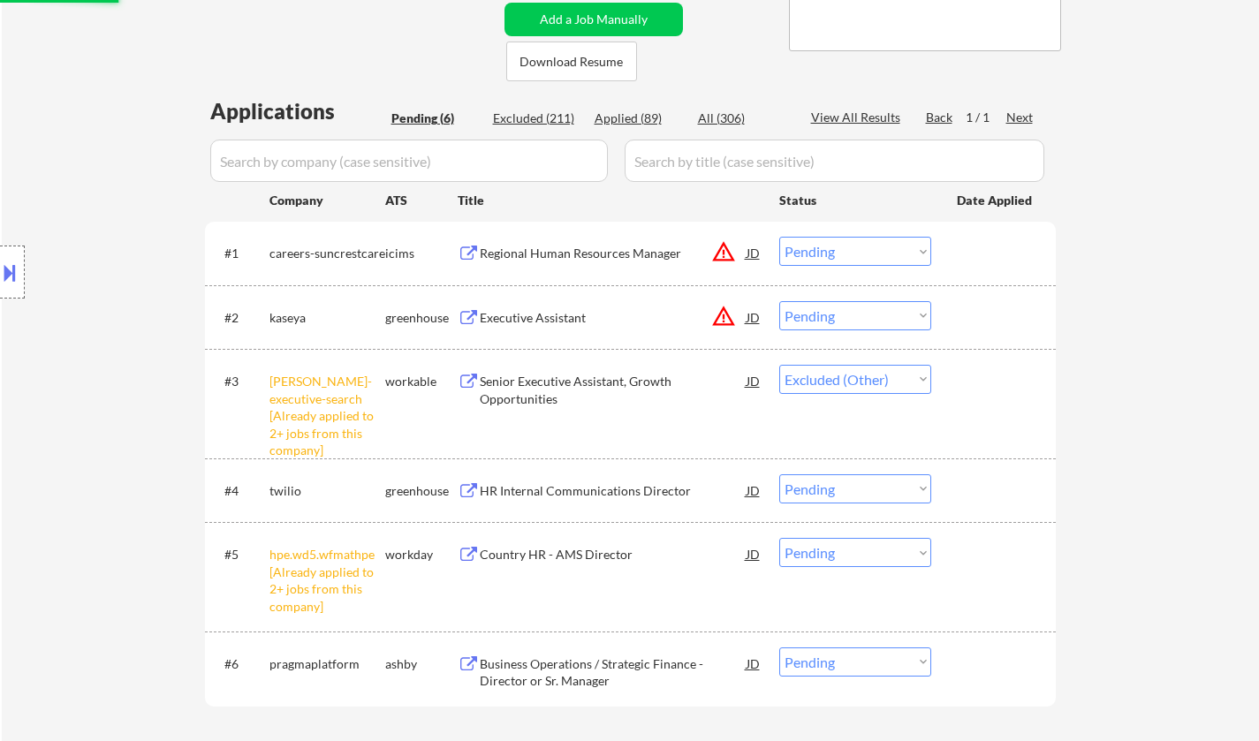
scroll to position [442, 0]
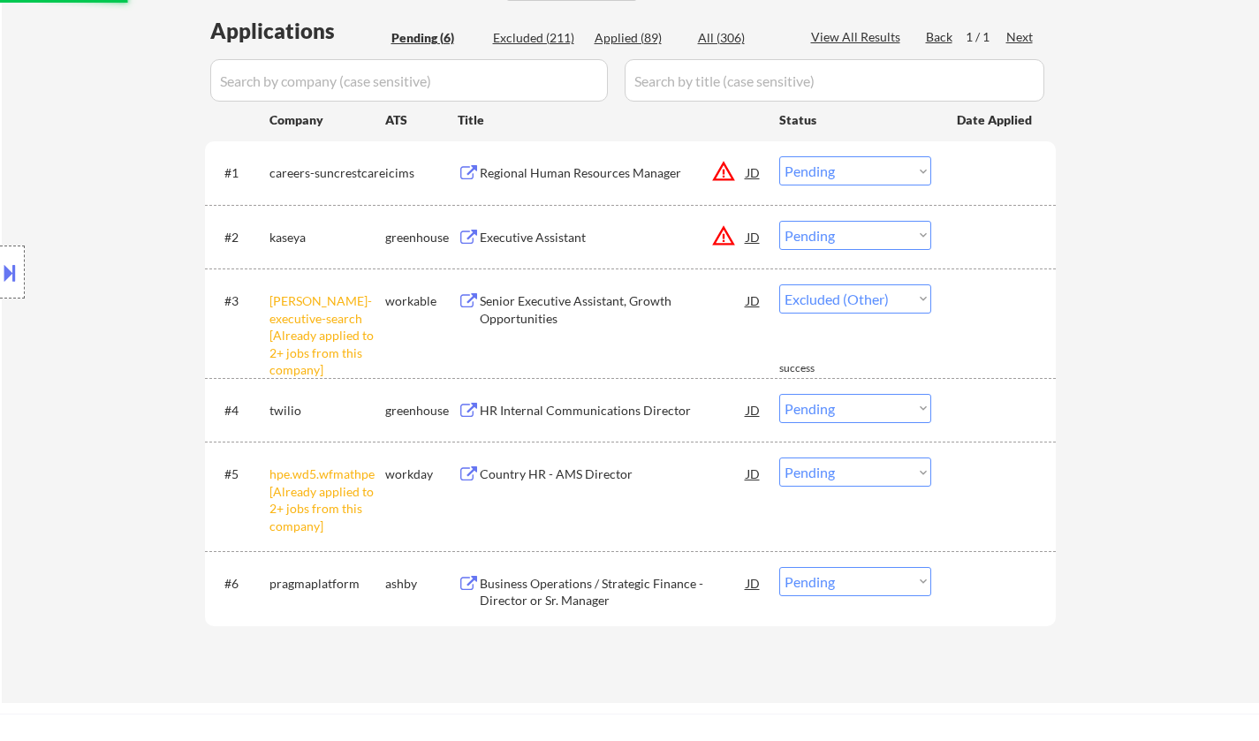
select select ""pending""
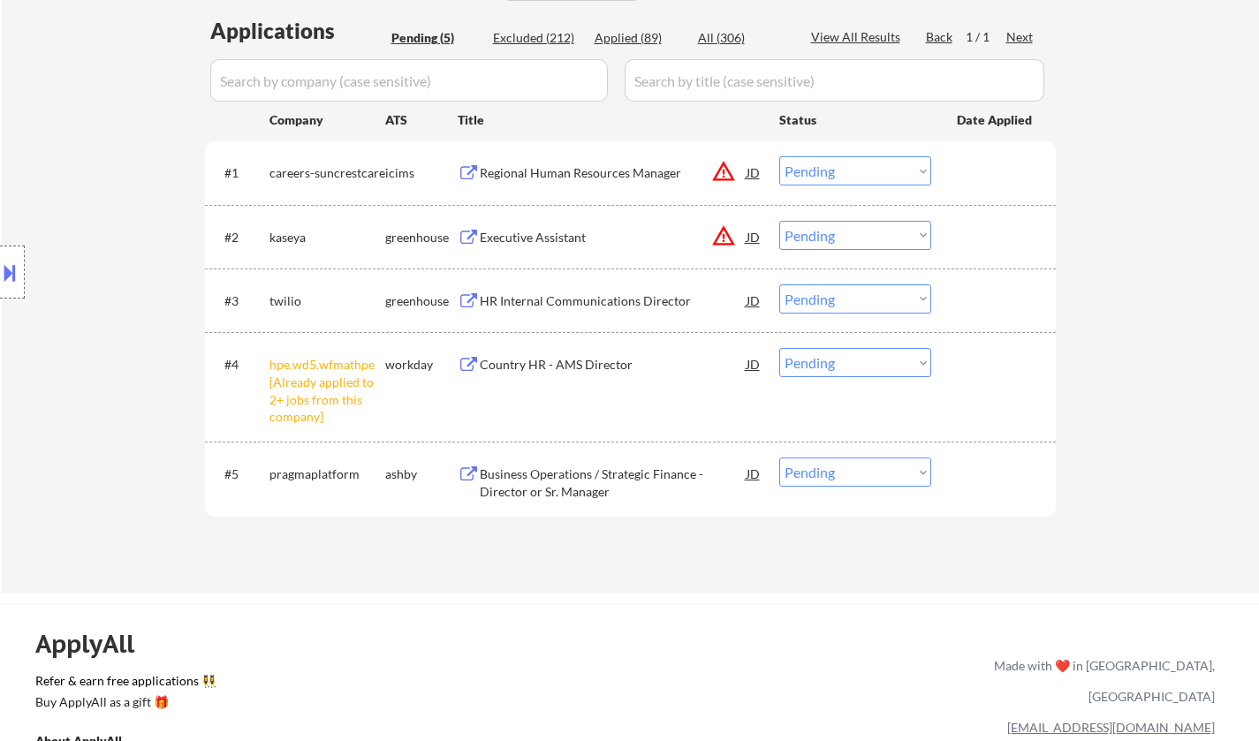
click at [852, 363] on select "Choose an option... Pending Applied Excluded (Questions) Excluded (Expired) Exc…" at bounding box center [855, 362] width 152 height 29
click at [779, 348] on select "Choose an option... Pending Applied Excluded (Questions) Excluded (Expired) Exc…" at bounding box center [855, 362] width 152 height 29
select select ""pending""
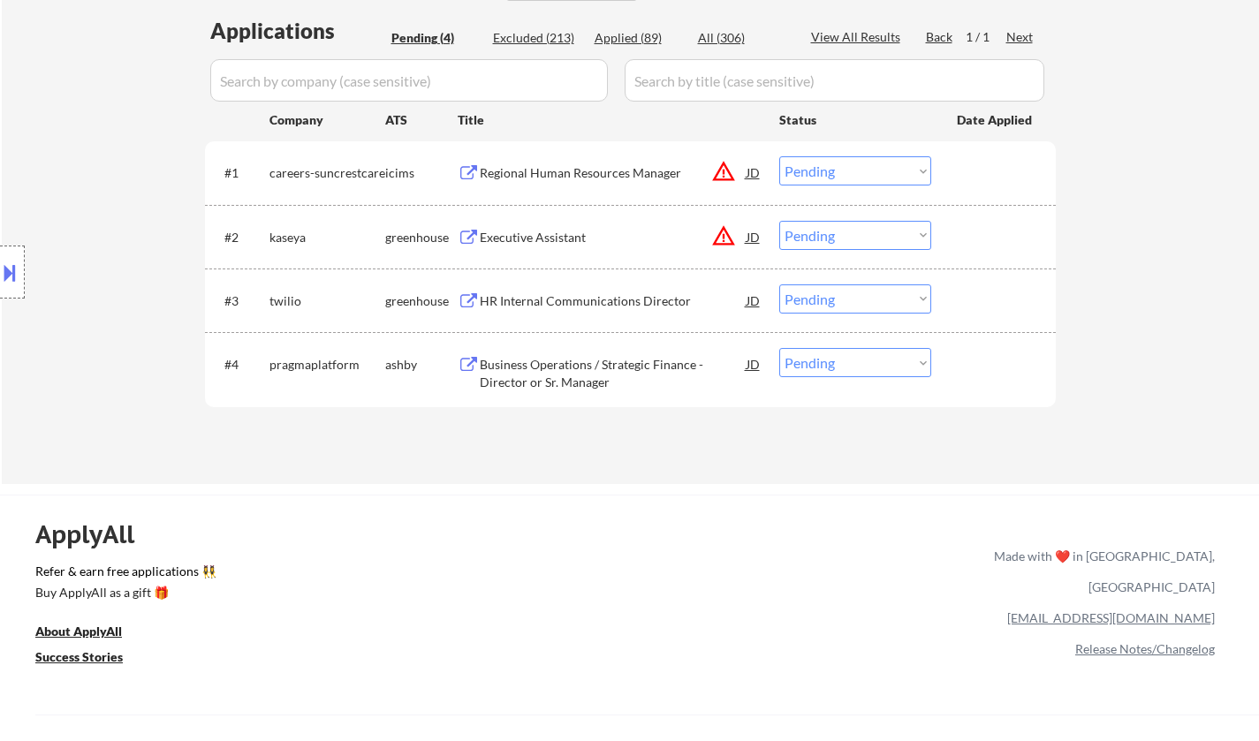
click at [749, 235] on div "JD" at bounding box center [754, 237] width 18 height 32
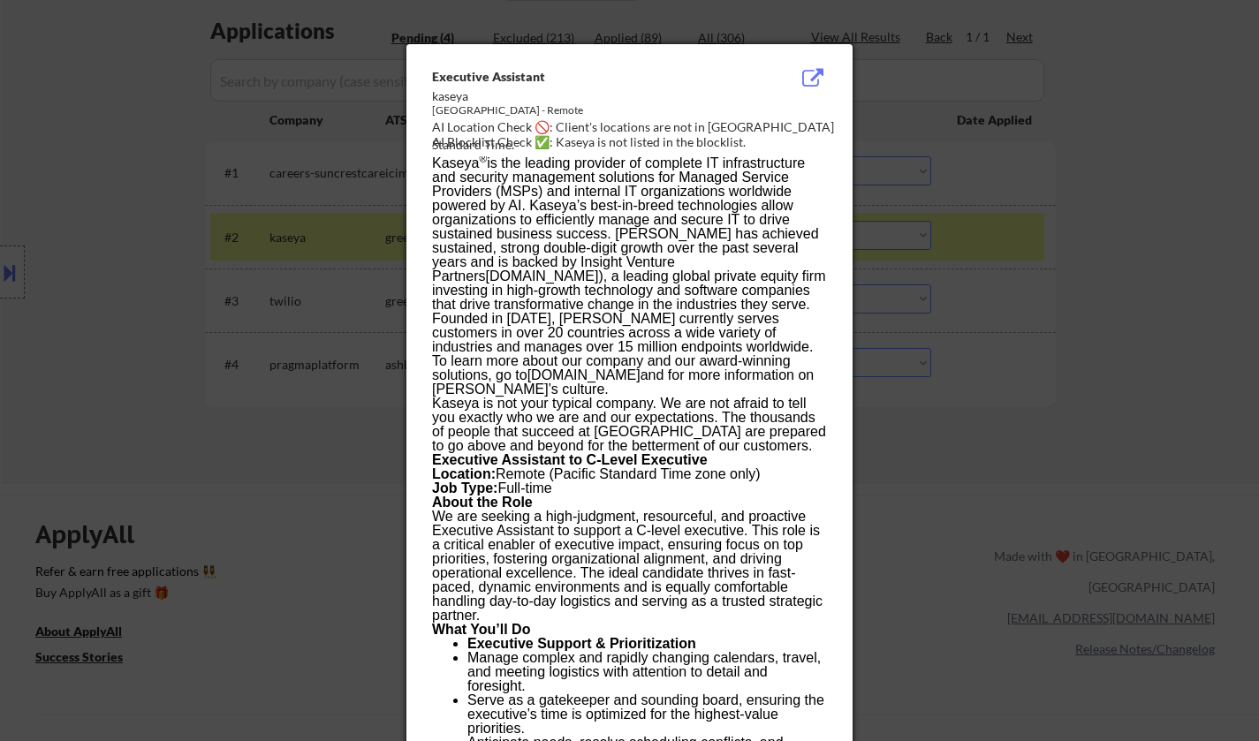
click at [1128, 543] on div at bounding box center [629, 370] width 1259 height 741
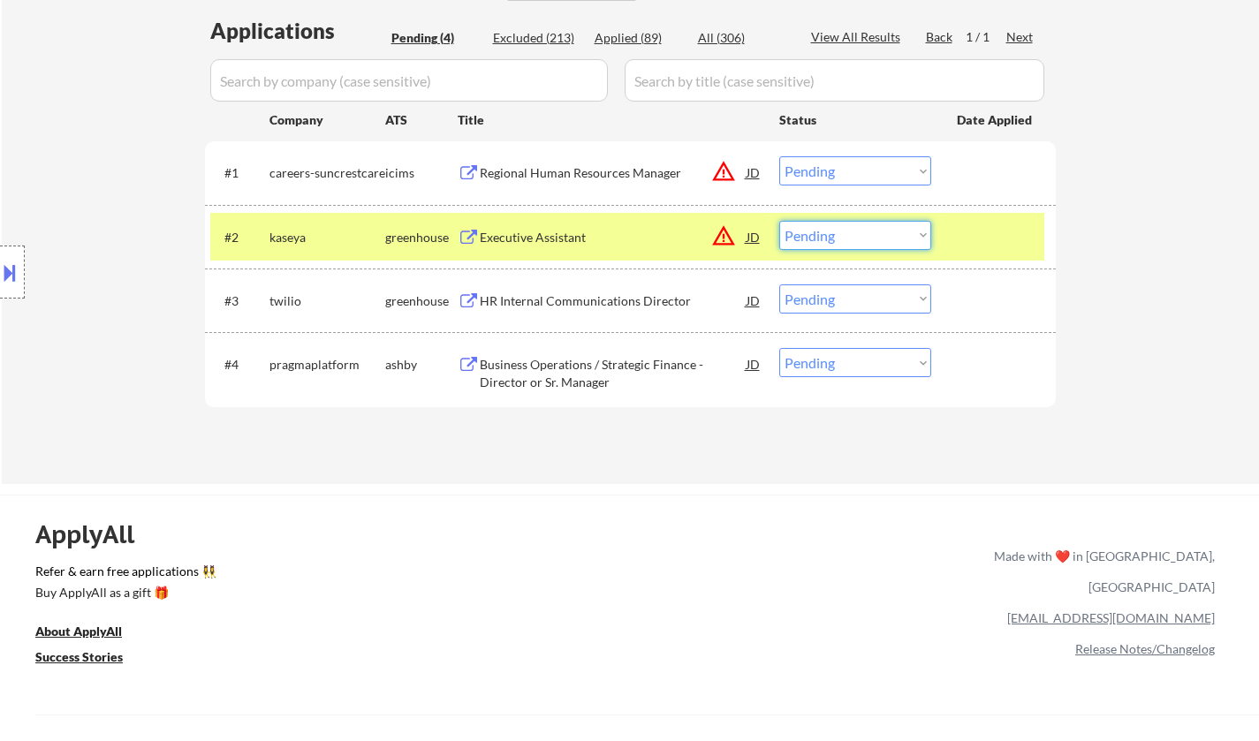
click at [884, 233] on select "Choose an option... Pending Applied Excluded (Questions) Excluded (Expired) Exc…" at bounding box center [855, 235] width 152 height 29
click at [779, 221] on select "Choose an option... Pending Applied Excluded (Questions) Excluded (Expired) Exc…" at bounding box center [855, 235] width 152 height 29
select select ""pending""
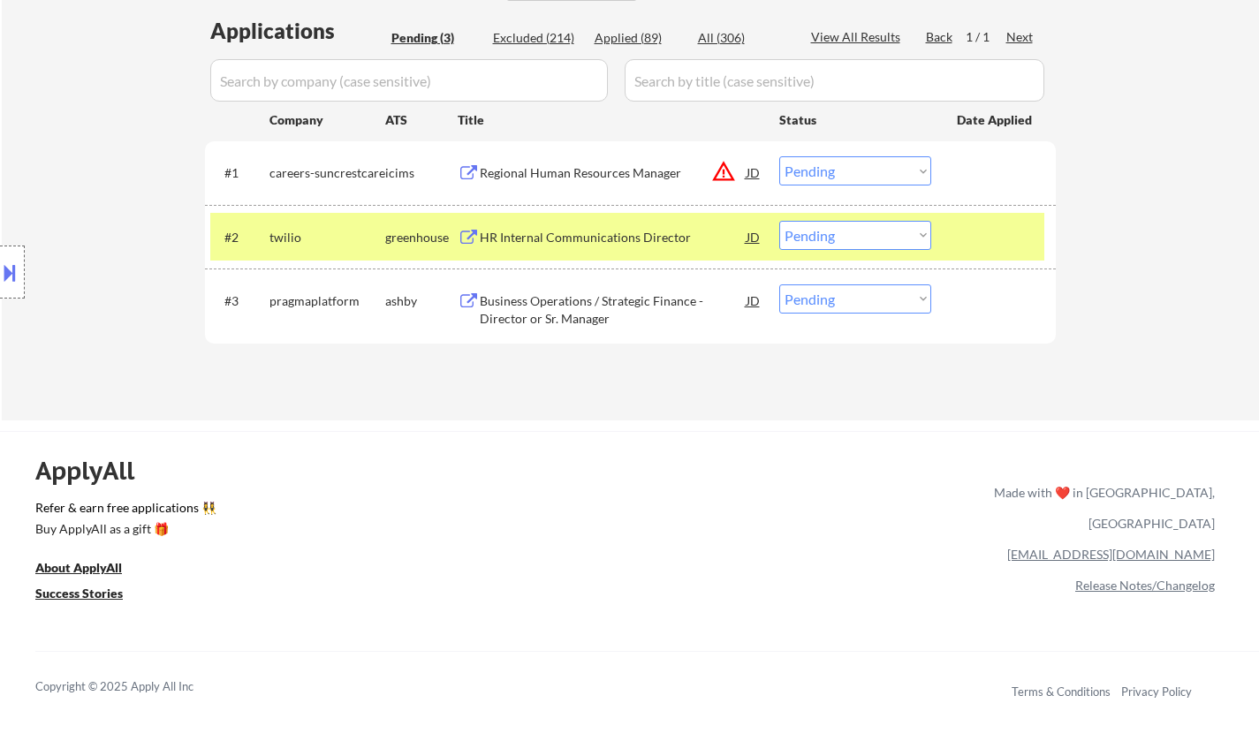
click at [755, 167] on div "JD" at bounding box center [754, 172] width 18 height 32
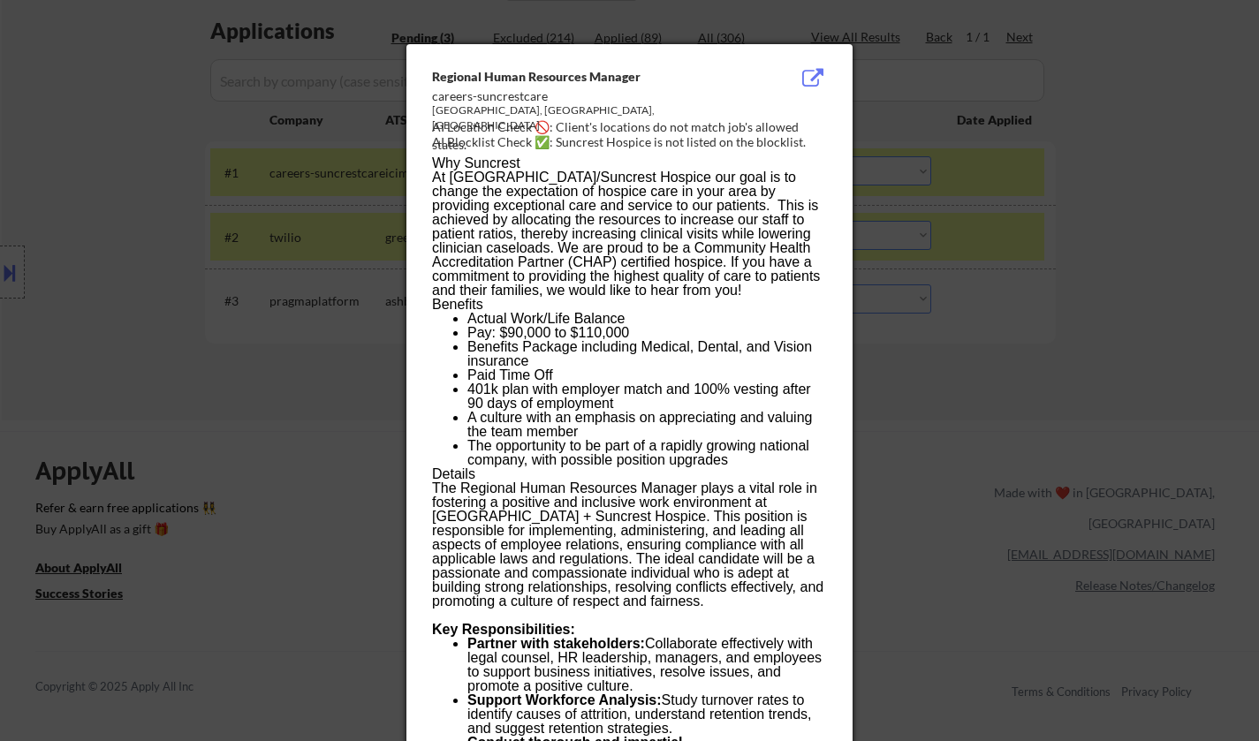
click at [1254, 408] on div at bounding box center [629, 370] width 1259 height 741
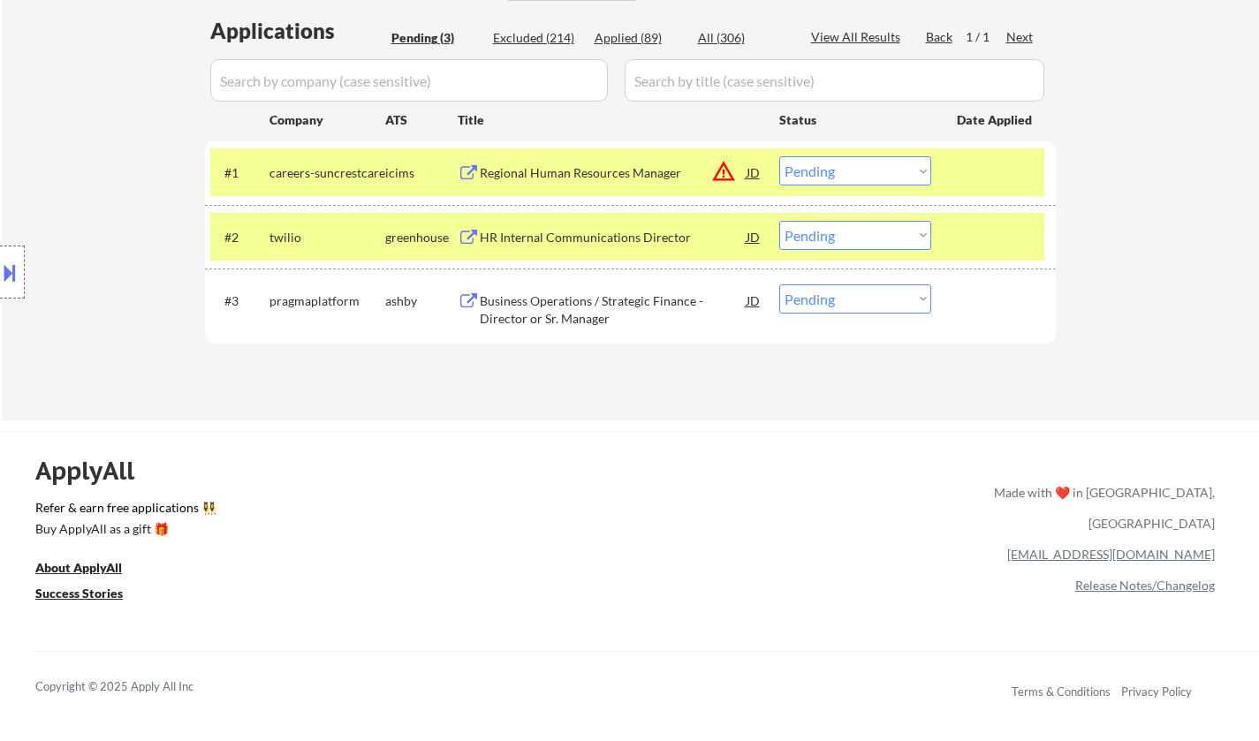
click at [885, 169] on select "Choose an option... Pending Applied Excluded (Questions) Excluded (Expired) Exc…" at bounding box center [855, 170] width 152 height 29
click at [1118, 222] on div "← Return to /applysquad Mailslurp Inbox Job Search Builder Stacy Peake User Ema…" at bounding box center [630, 24] width 1257 height 791
click at [837, 155] on div "#1 careers-suncrestcare icims Regional Human Resources Manager JD warning_amber…" at bounding box center [627, 172] width 834 height 48
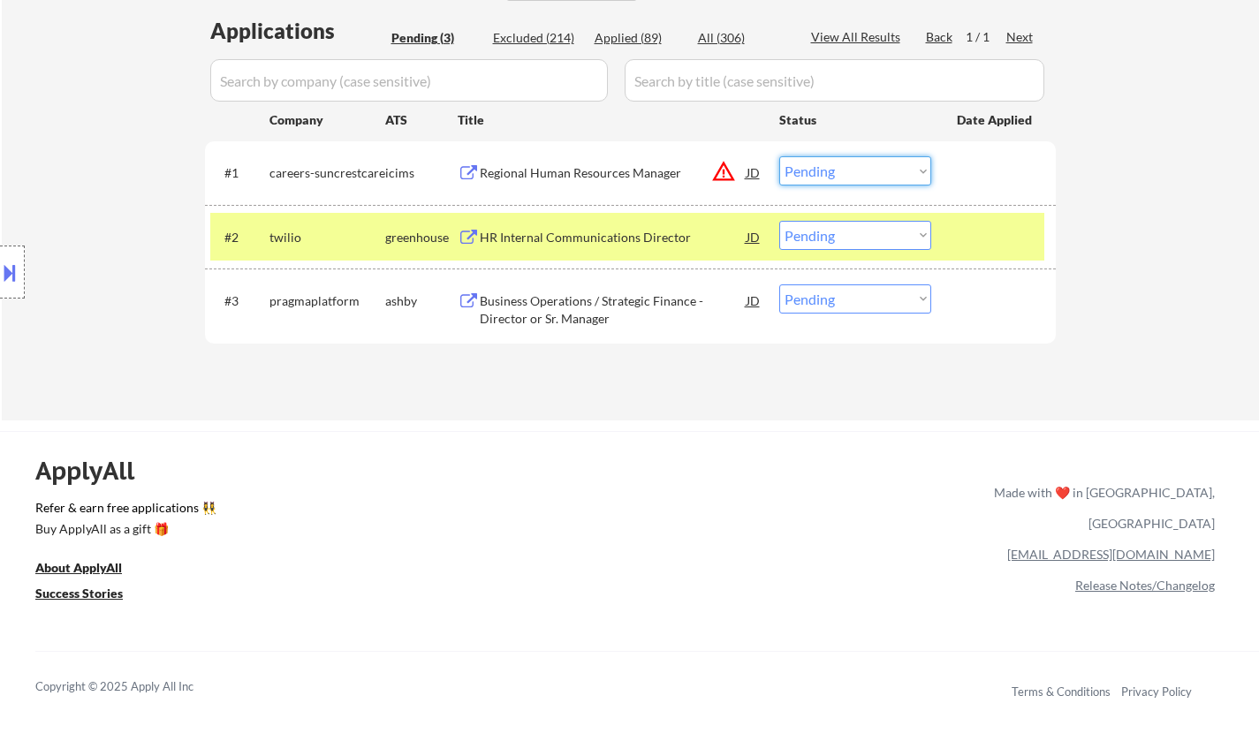
click at [861, 171] on select "Choose an option... Pending Applied Excluded (Questions) Excluded (Expired) Exc…" at bounding box center [855, 170] width 152 height 29
click at [779, 156] on select "Choose an option... Pending Applied Excluded (Questions) Excluded (Expired) Exc…" at bounding box center [855, 170] width 152 height 29
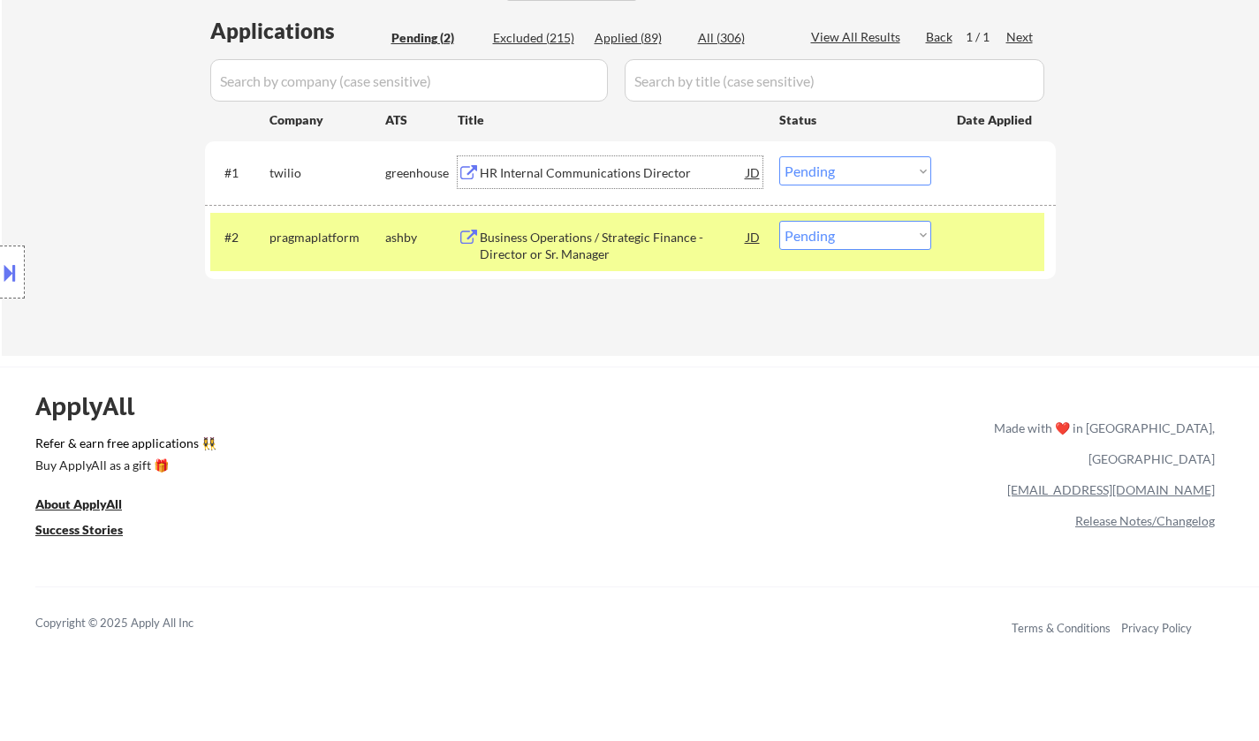
click at [590, 163] on div "HR Internal Communications Director" at bounding box center [613, 172] width 267 height 32
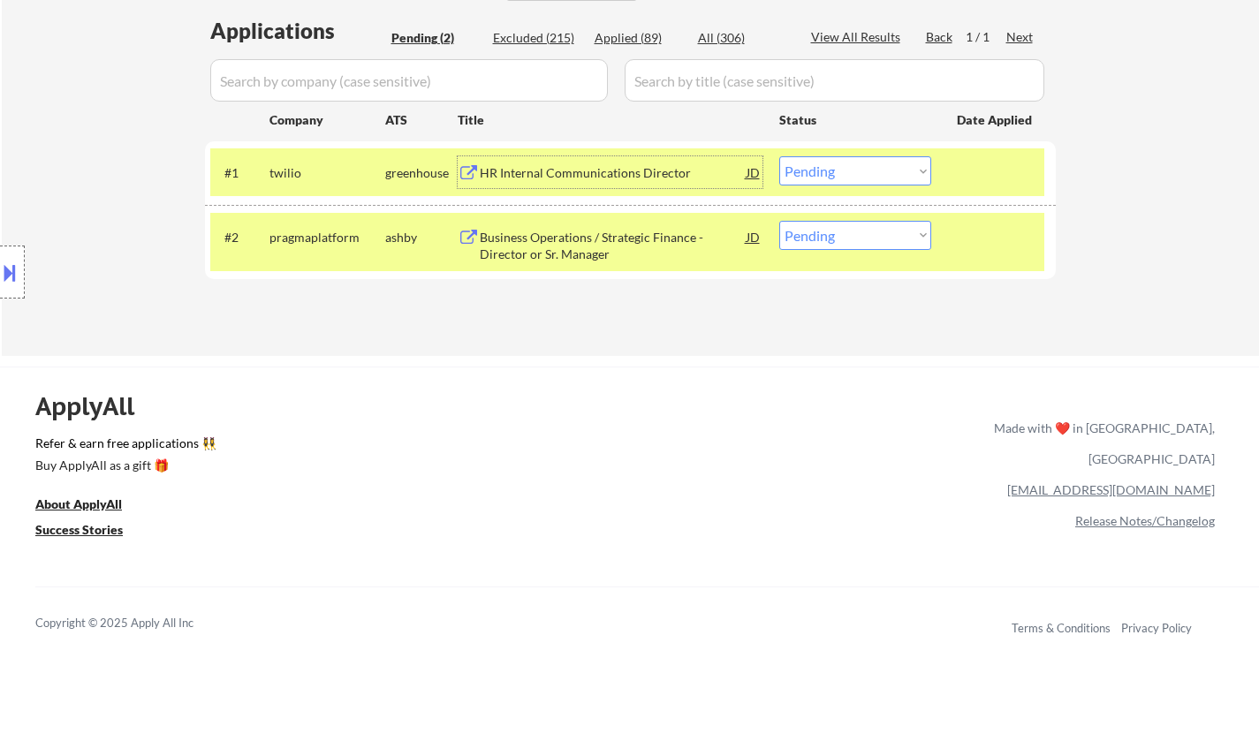
click at [844, 173] on select "Choose an option... Pending Applied Excluded (Questions) Excluded (Expired) Exc…" at bounding box center [855, 170] width 152 height 29
click at [779, 156] on select "Choose an option... Pending Applied Excluded (Questions) Excluded (Expired) Exc…" at bounding box center [855, 170] width 152 height 29
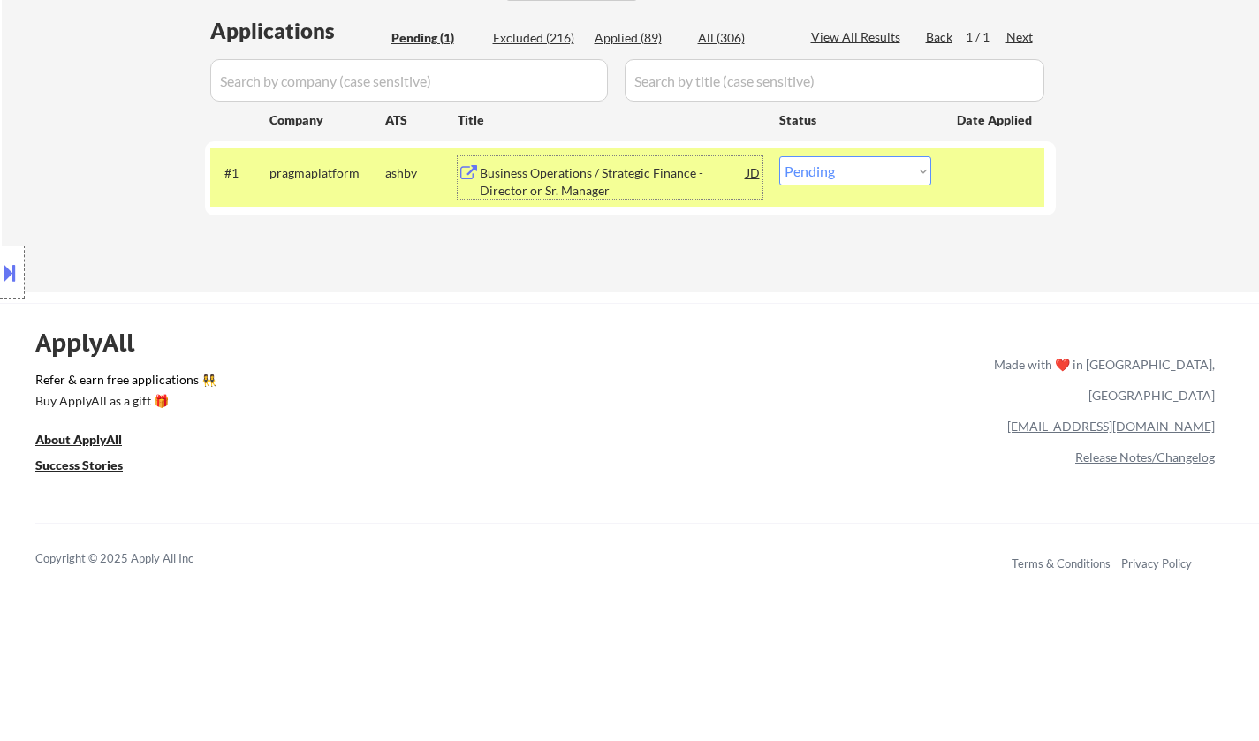
click at [543, 160] on div "Business Operations / Strategic Finance - Director or Sr. Manager" at bounding box center [613, 177] width 267 height 42
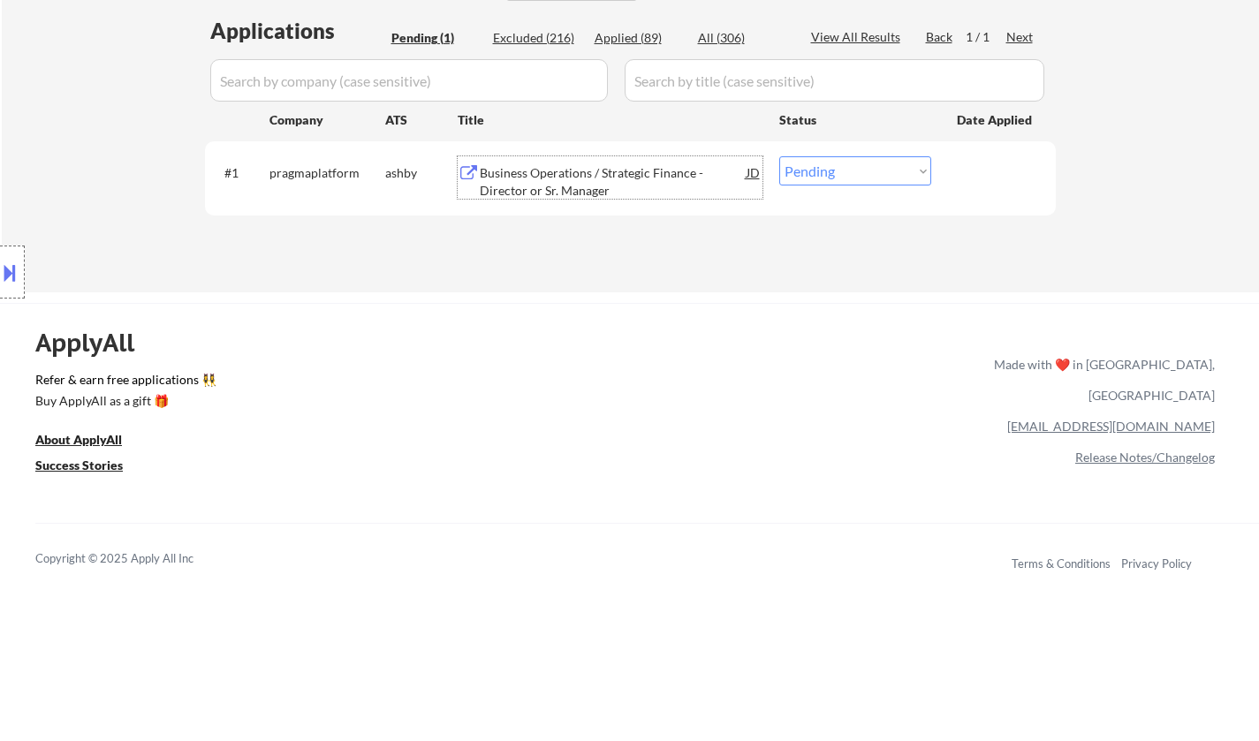
click at [856, 172] on select "Choose an option... Pending Applied Excluded (Questions) Excluded (Expired) Exc…" at bounding box center [855, 170] width 152 height 29
select select ""excluded__bad_match_""
click at [779, 156] on select "Choose an option... Pending Applied Excluded (Questions) Excluded (Expired) Exc…" at bounding box center [855, 170] width 152 height 29
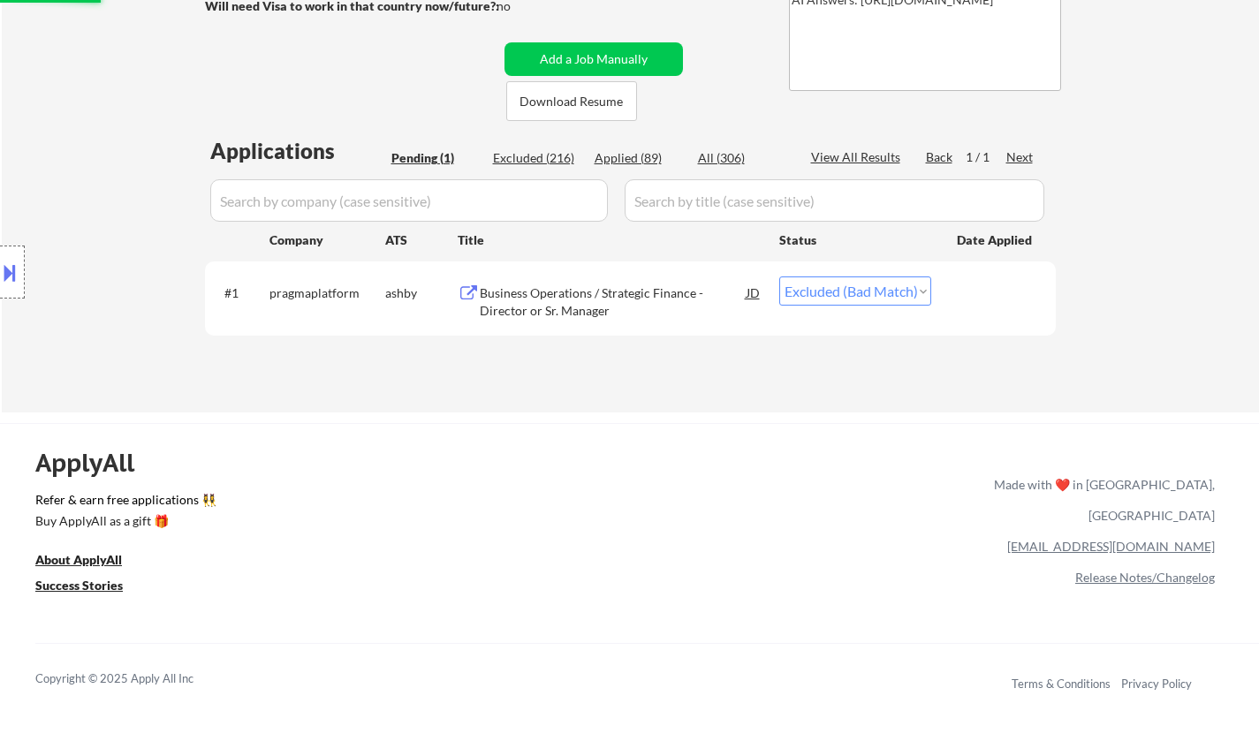
scroll to position [530, 0]
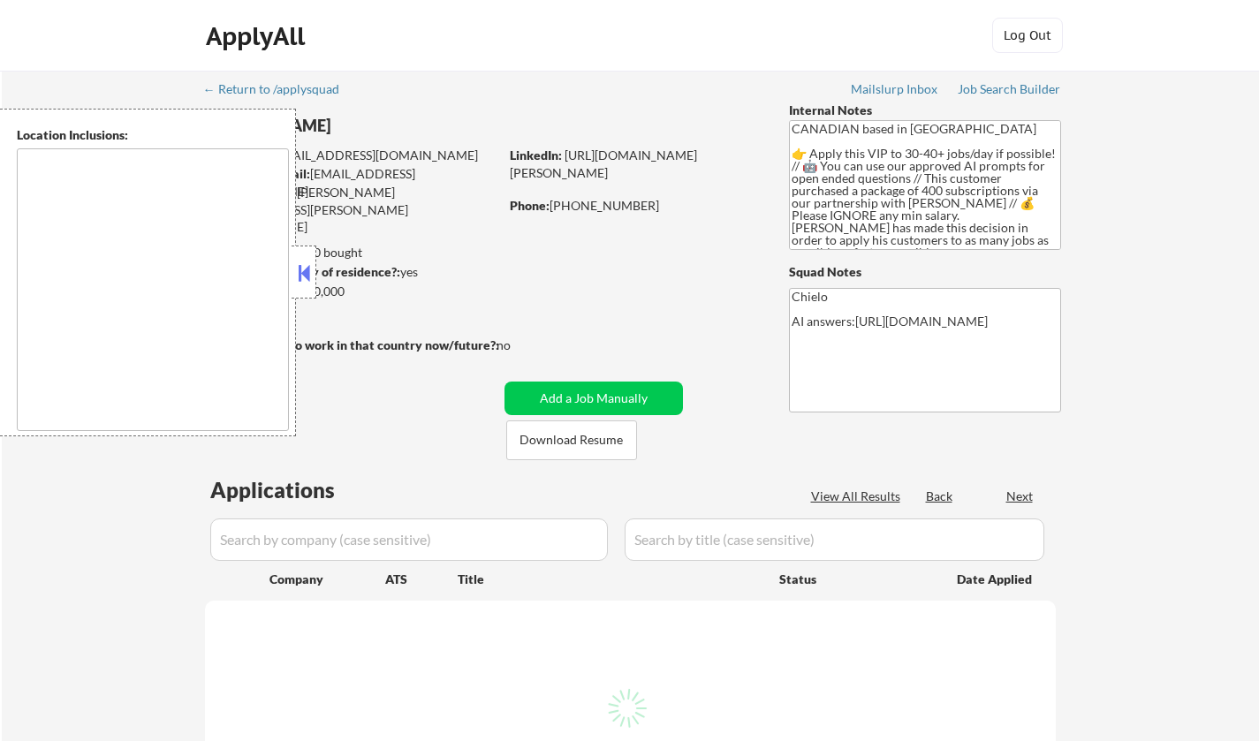
click at [303, 277] on button at bounding box center [303, 273] width 19 height 27
select select ""pending""
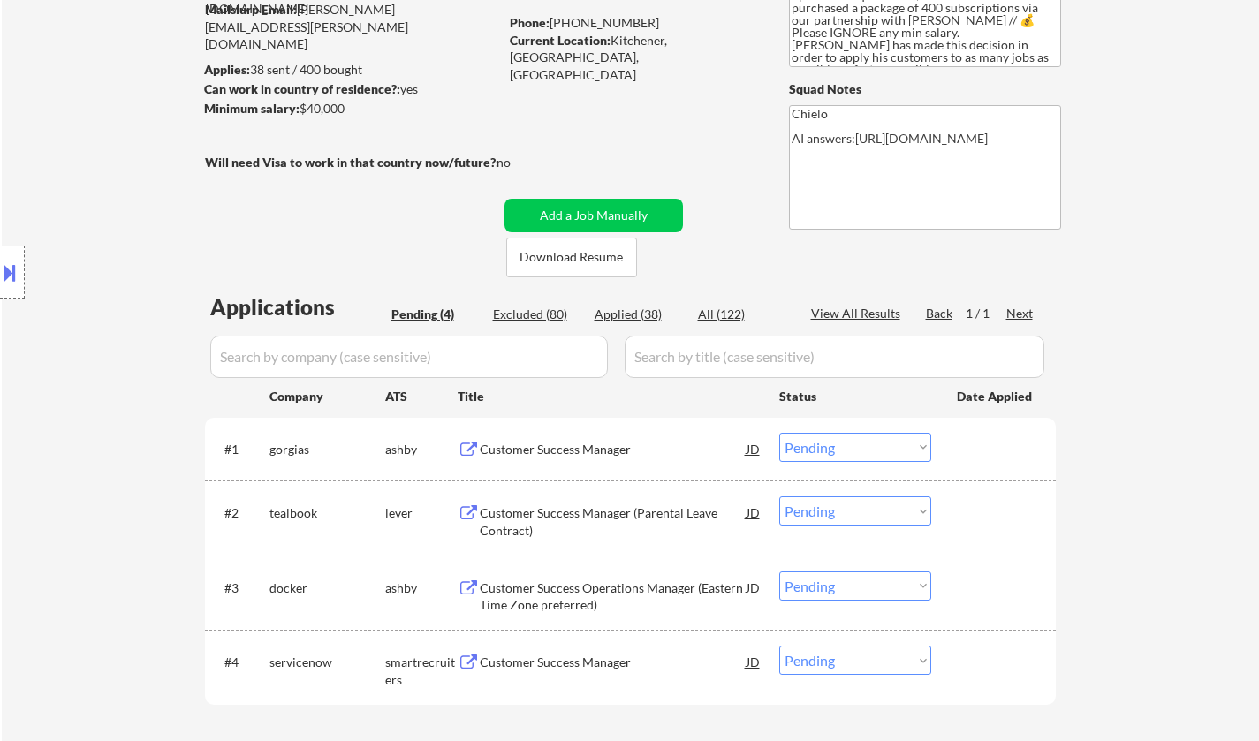
scroll to position [265, 0]
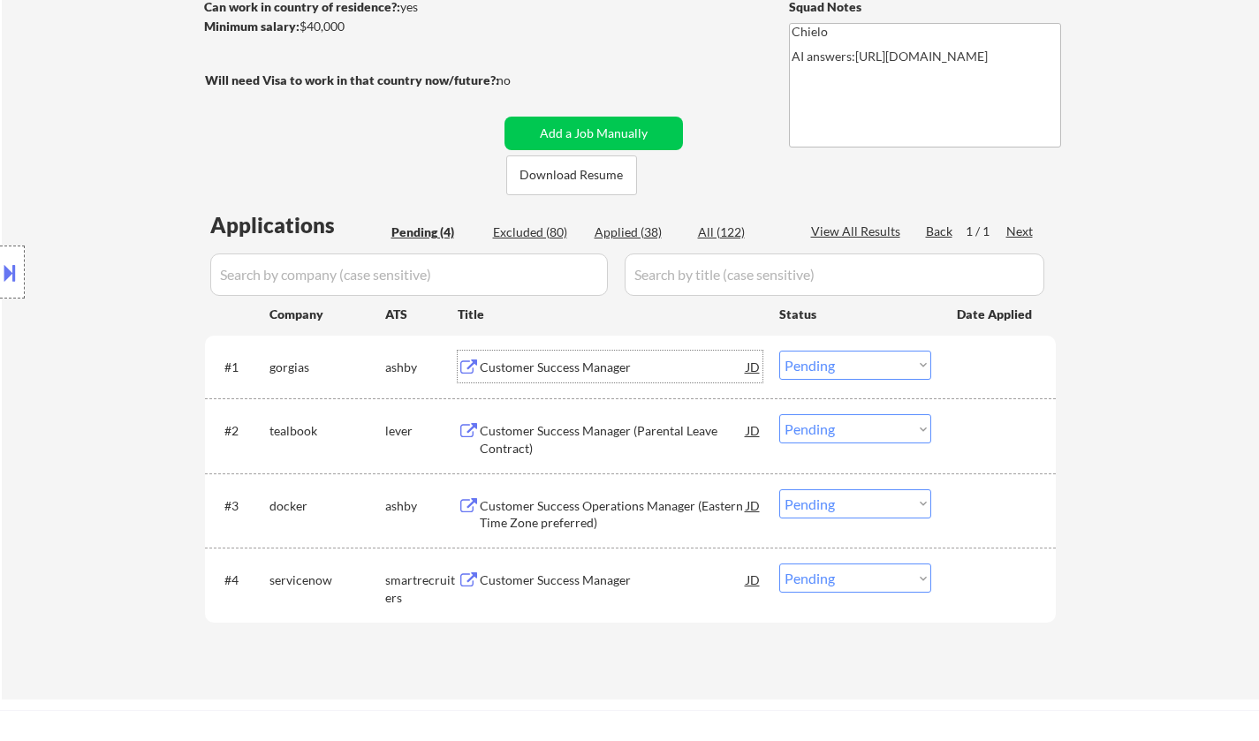
click at [545, 360] on div "Customer Success Manager" at bounding box center [613, 368] width 267 height 18
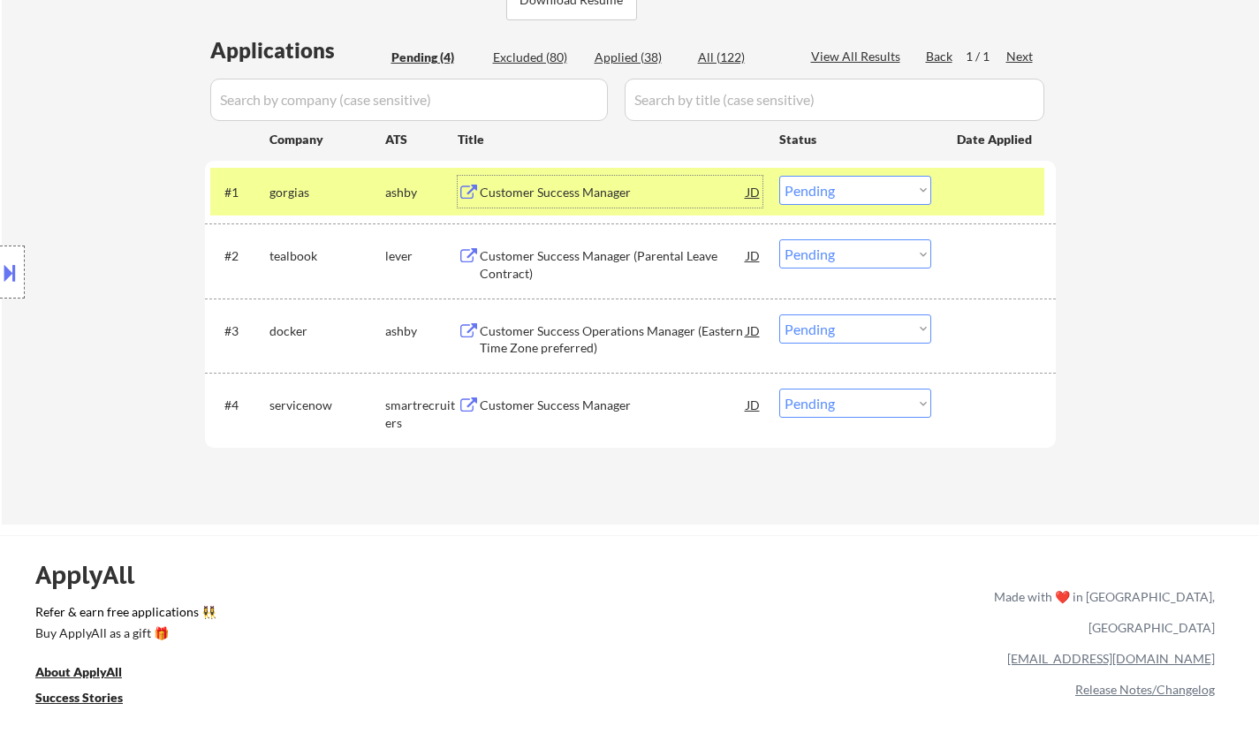
scroll to position [442, 0]
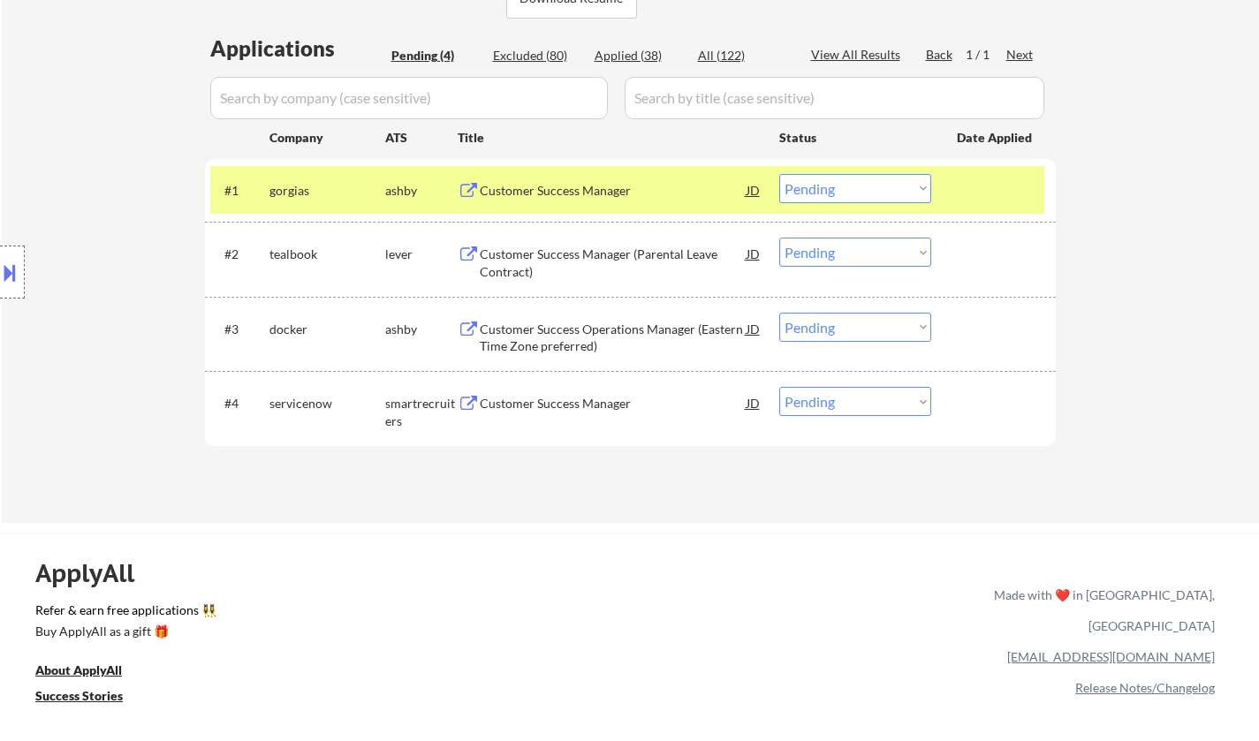
click at [10, 269] on button at bounding box center [9, 272] width 19 height 29
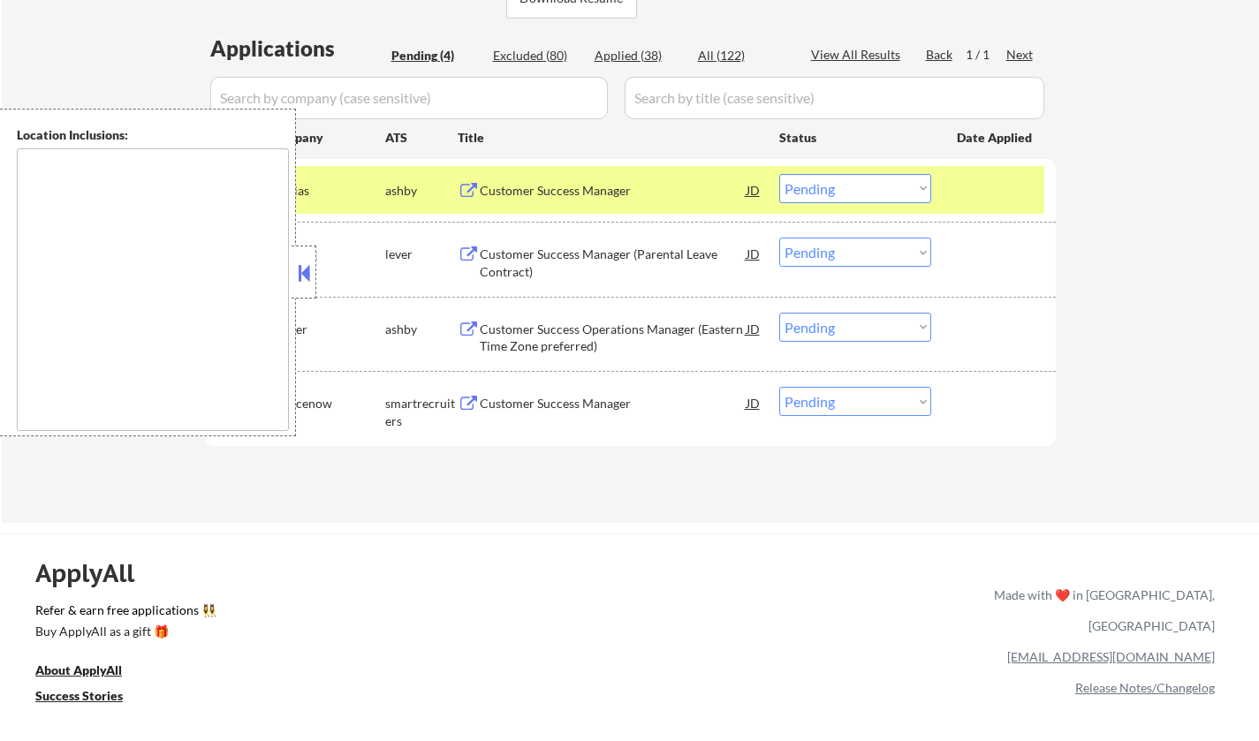
click at [298, 274] on button at bounding box center [303, 273] width 19 height 27
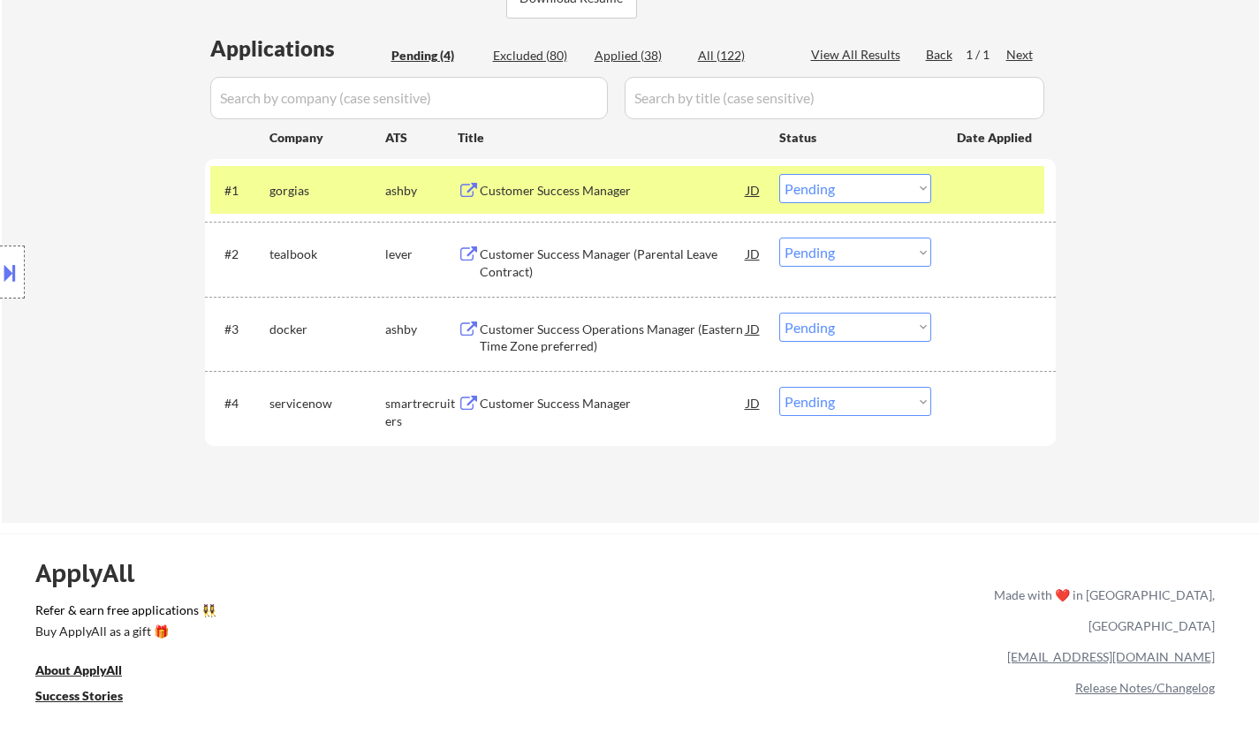
drag, startPoint x: 829, startPoint y: 184, endPoint x: 831, endPoint y: 201, distance: 17.9
click at [829, 184] on select "Choose an option... Pending Applied Excluded (Questions) Excluded (Expired) Exc…" at bounding box center [855, 188] width 152 height 29
click at [779, 174] on select "Choose an option... Pending Applied Excluded (Questions) Excluded (Expired) Exc…" at bounding box center [855, 188] width 152 height 29
select select ""pending""
